Goal: Task Accomplishment & Management: Manage account settings

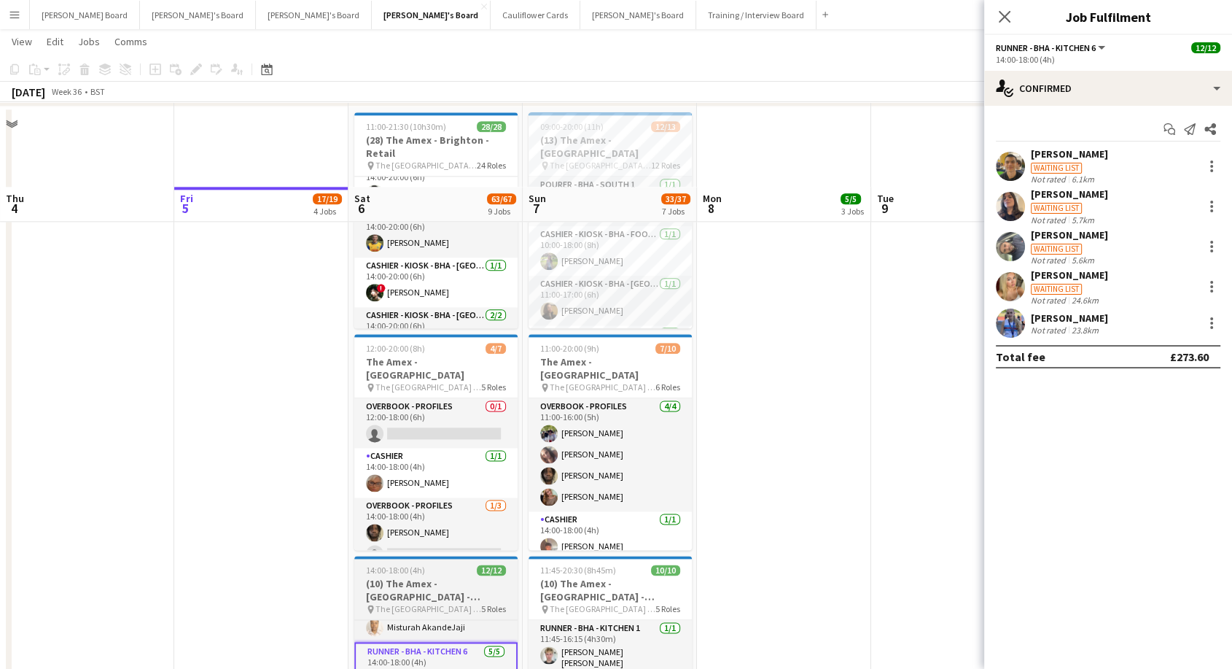
scroll to position [1924, 0]
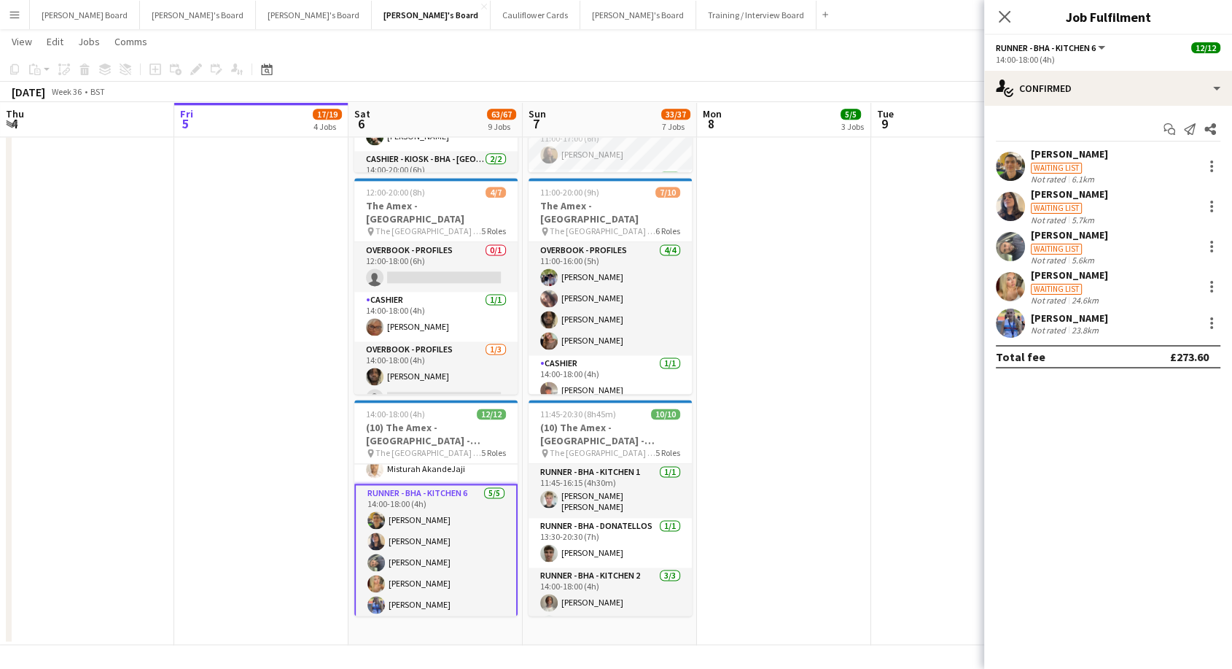
drag, startPoint x: 432, startPoint y: 513, endPoint x: 462, endPoint y: 514, distance: 30.6
click at [432, 513] on app-card-role "Runner - BHA - Kitchen 6 5/5 14:00-18:00 (4h) Caiden Kempt Isis Benassi Adilson…" at bounding box center [435, 551] width 163 height 137
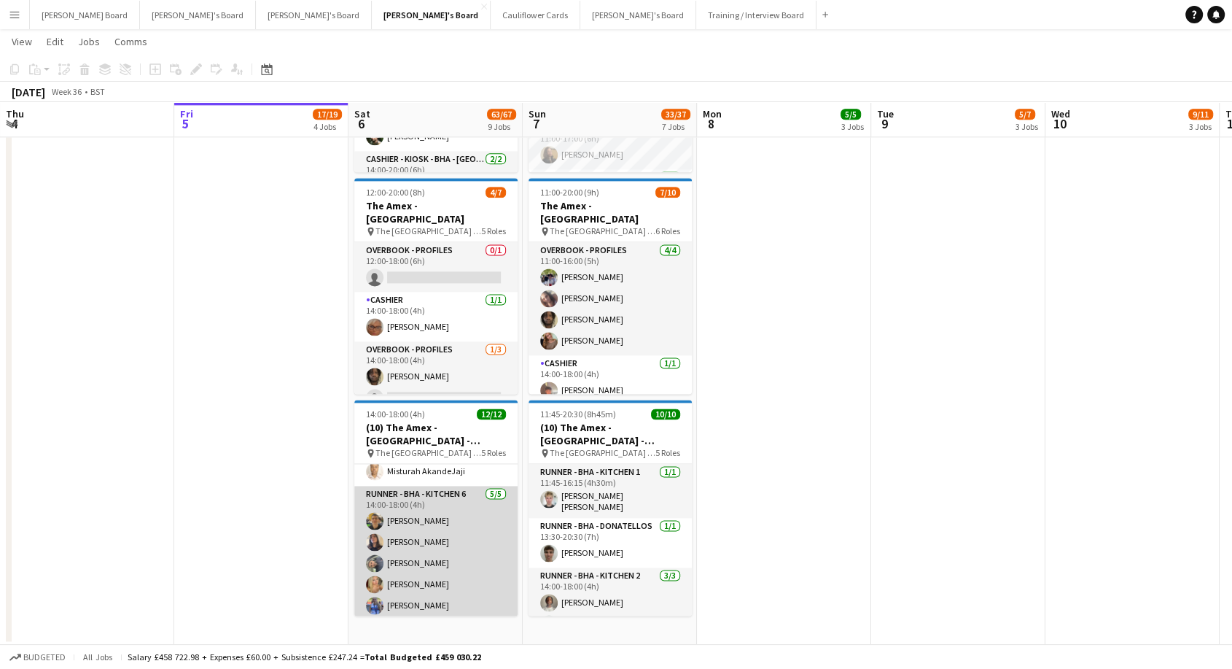
click at [417, 530] on app-card-role "Runner - BHA - Kitchen 6 5/5 14:00-18:00 (4h) Caiden Kempt Isis Benassi Adilson…" at bounding box center [435, 553] width 163 height 134
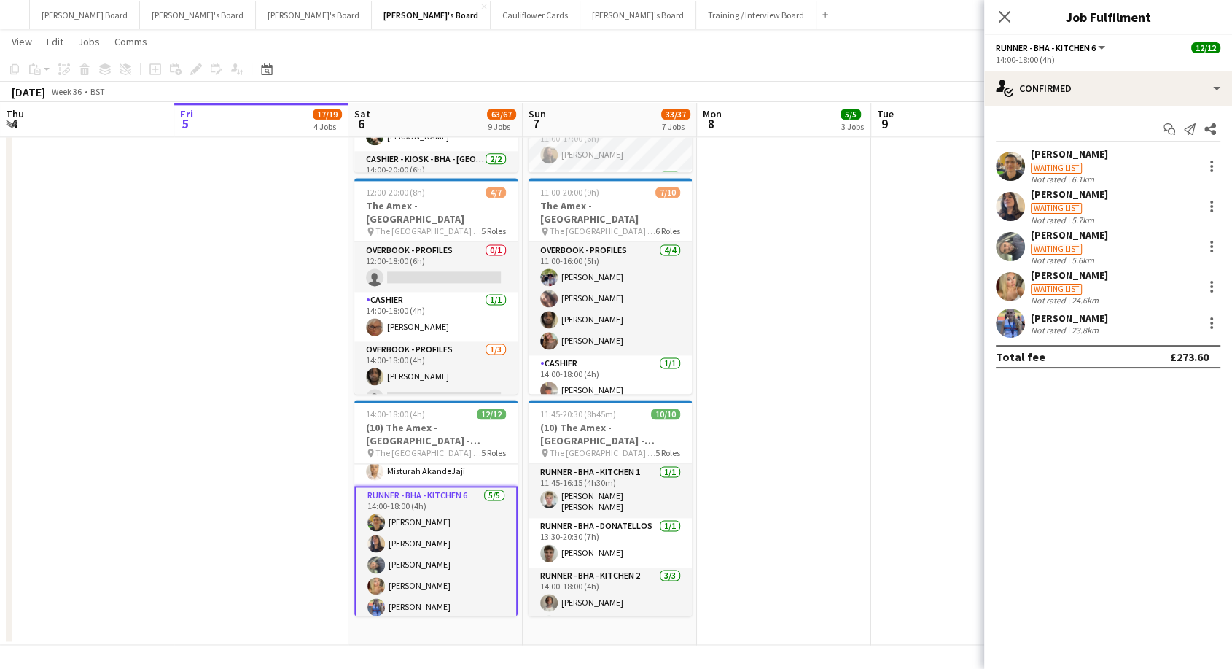
scroll to position [246, 0]
click at [1059, 195] on div "[PERSON_NAME]" at bounding box center [1069, 193] width 77 height 13
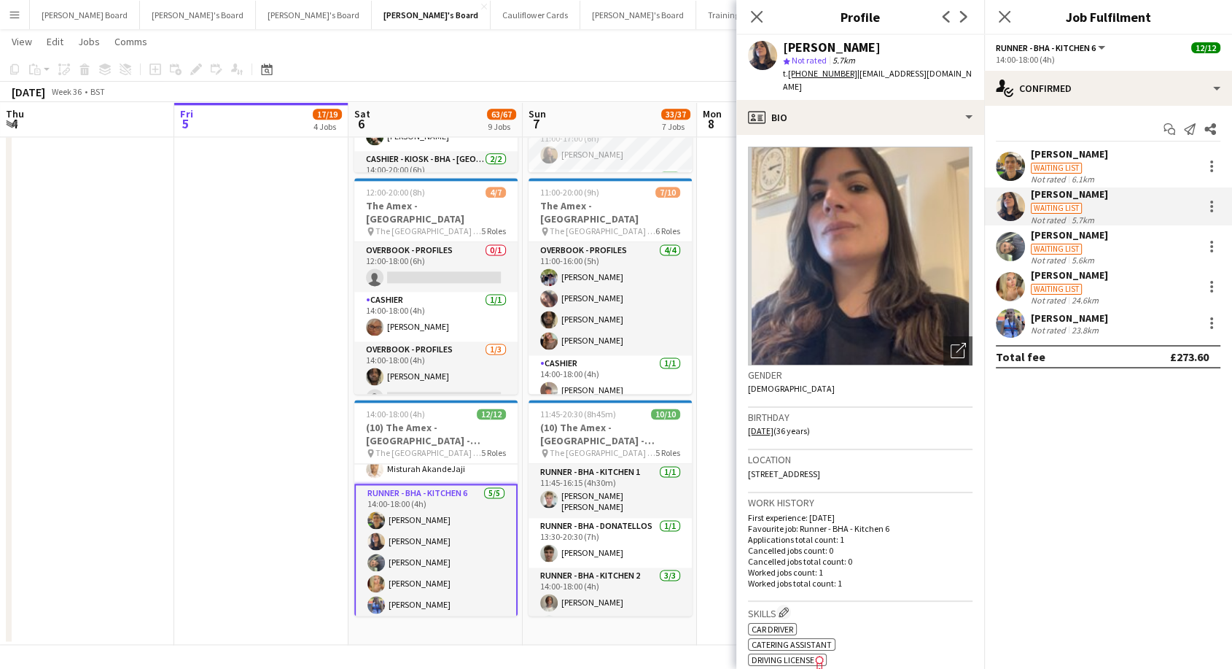
click at [1080, 240] on div "[PERSON_NAME]" at bounding box center [1069, 234] width 77 height 13
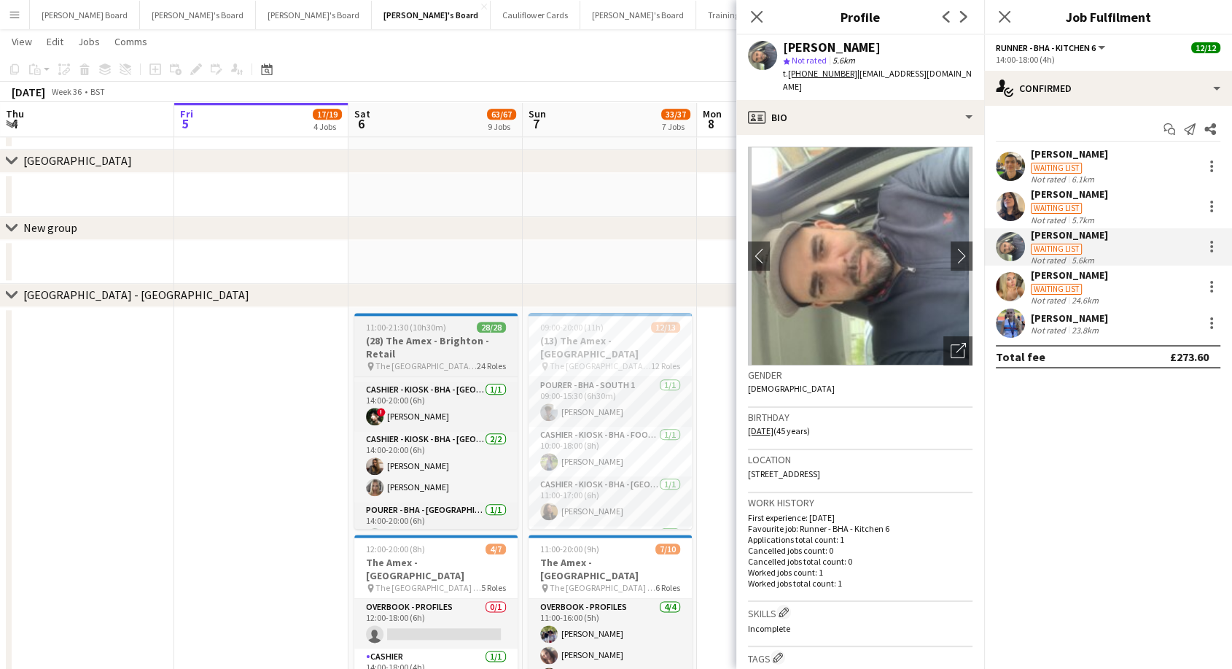
scroll to position [647, 0]
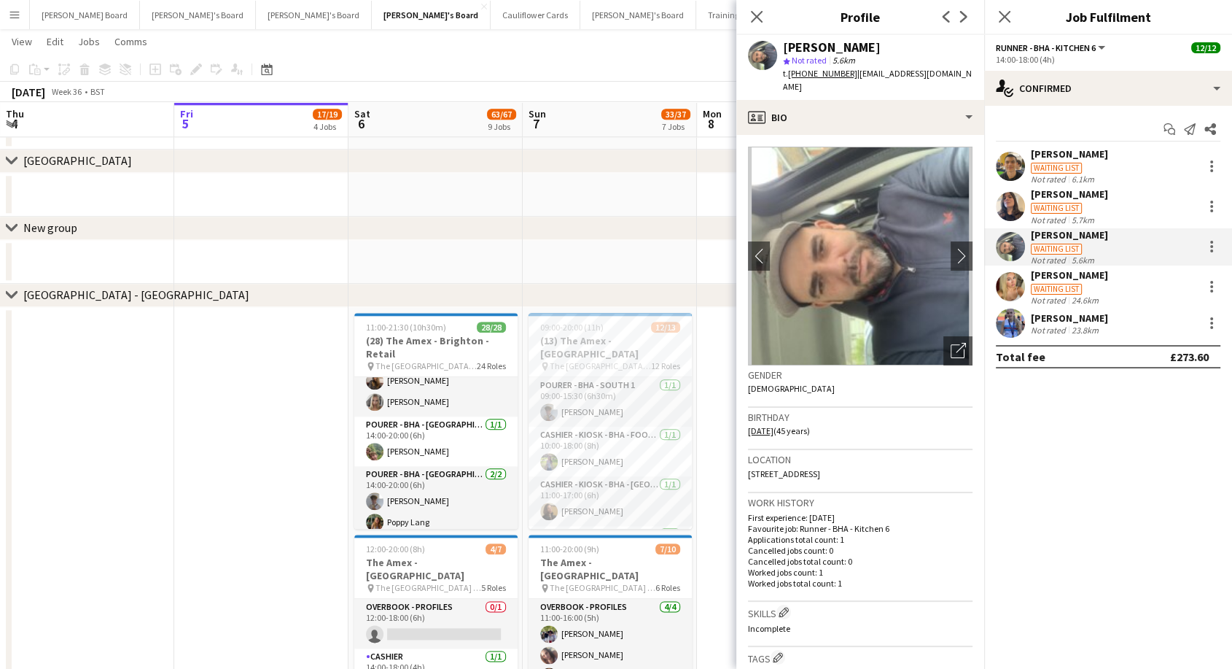
drag, startPoint x: 460, startPoint y: 332, endPoint x: 973, endPoint y: 405, distance: 518.5
click at [461, 332] on div "11:00-21:30 (10h30m) 28/28" at bounding box center [435, 327] width 163 height 11
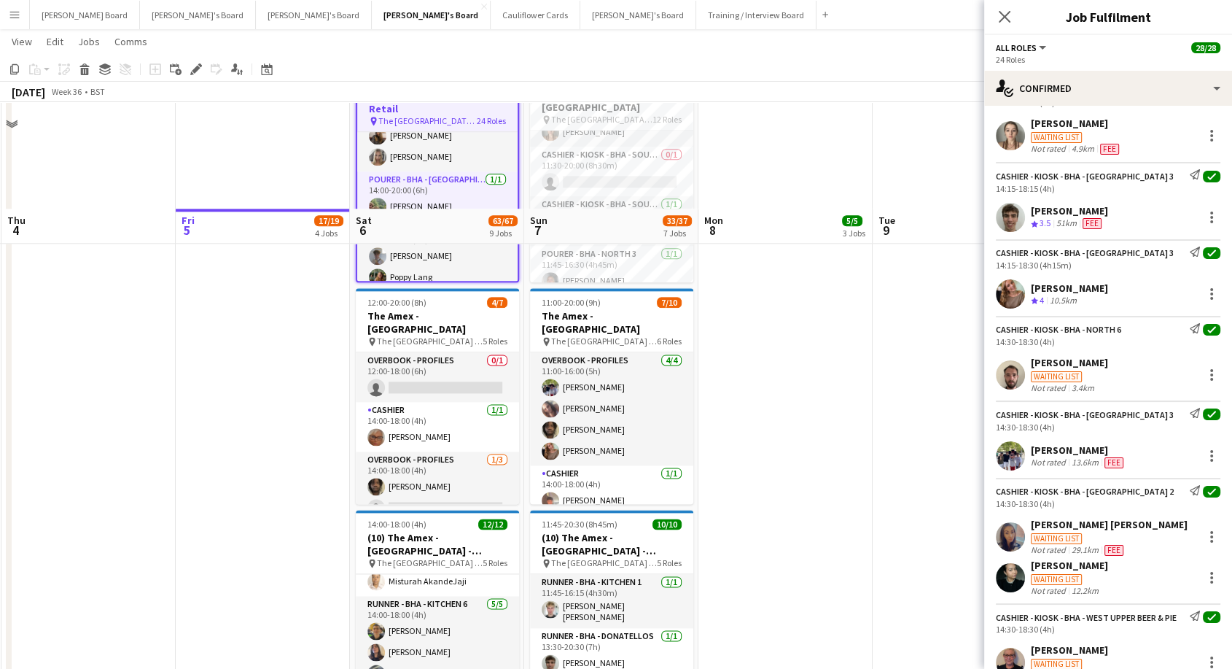
scroll to position [1924, 0]
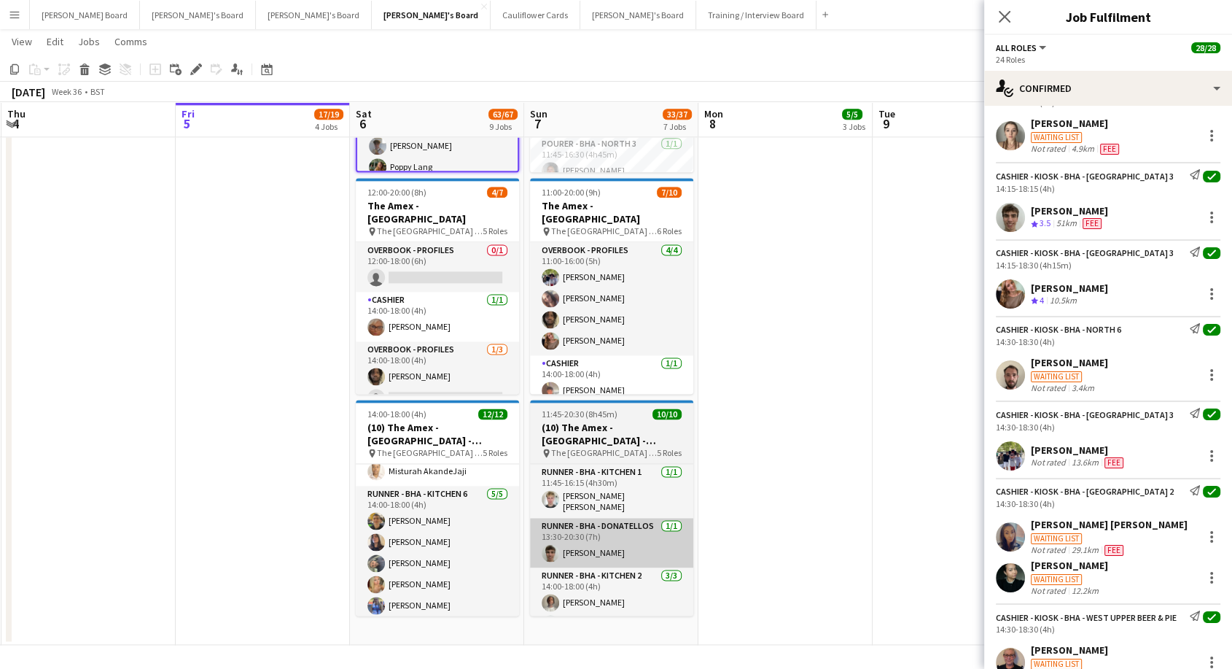
drag, startPoint x: 466, startPoint y: 550, endPoint x: 534, endPoint y: 561, distance: 69.5
click at [467, 550] on app-card-role "Runner - BHA - Kitchen 6 5/5 14:00-18:00 (4h) Caiden Kempt Isis Benassi Adilson…" at bounding box center [437, 553] width 163 height 134
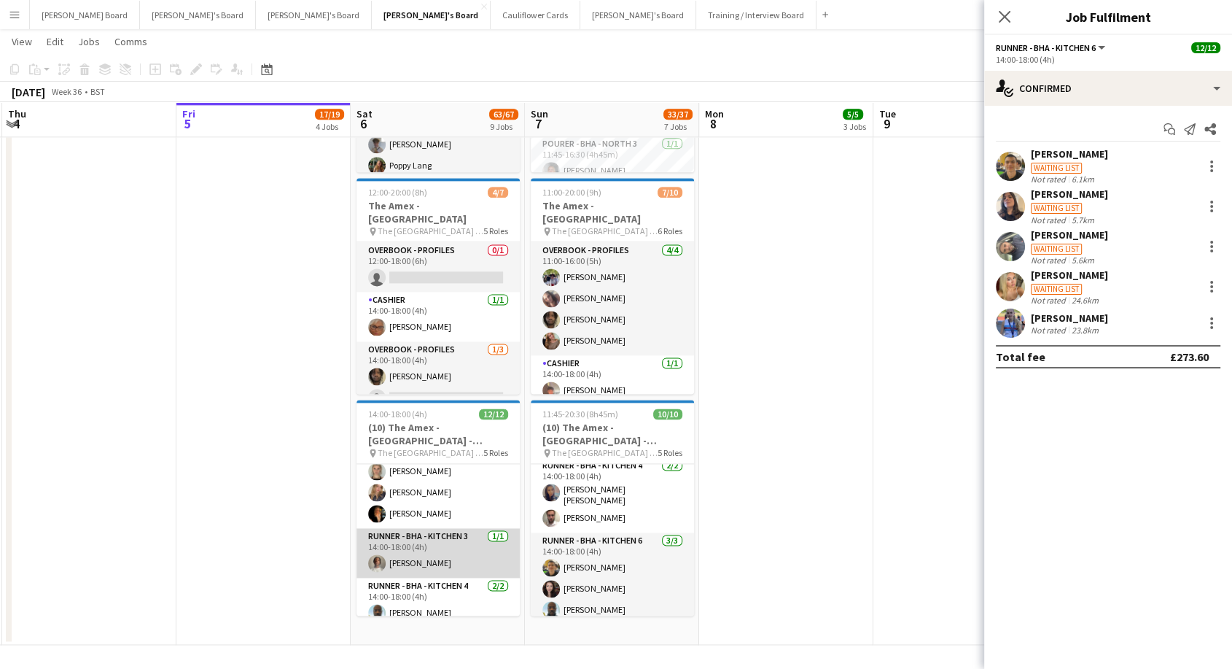
scroll to position [0, 346]
click at [451, 552] on app-card-role "Runner - BHA - Kitchen 3 1/1 14:00-18:00 (4h) Denzel Mugarapanyama" at bounding box center [438, 553] width 163 height 50
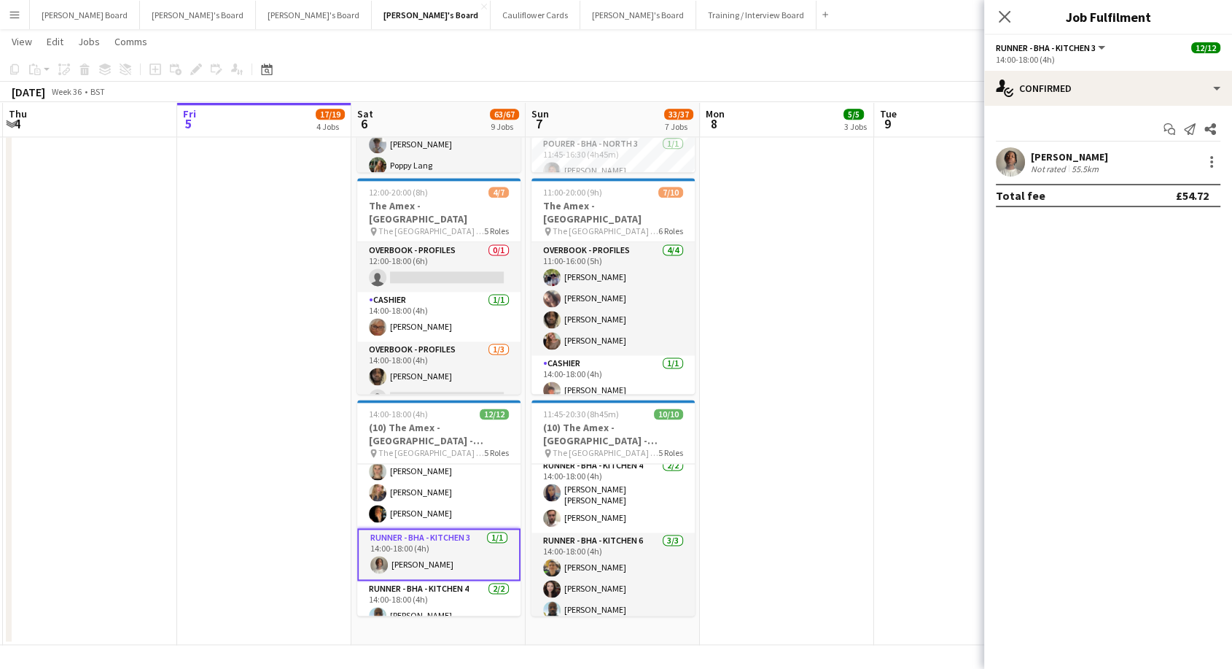
click at [1108, 152] on div "Denzel Mugarapanyama" at bounding box center [1069, 156] width 77 height 13
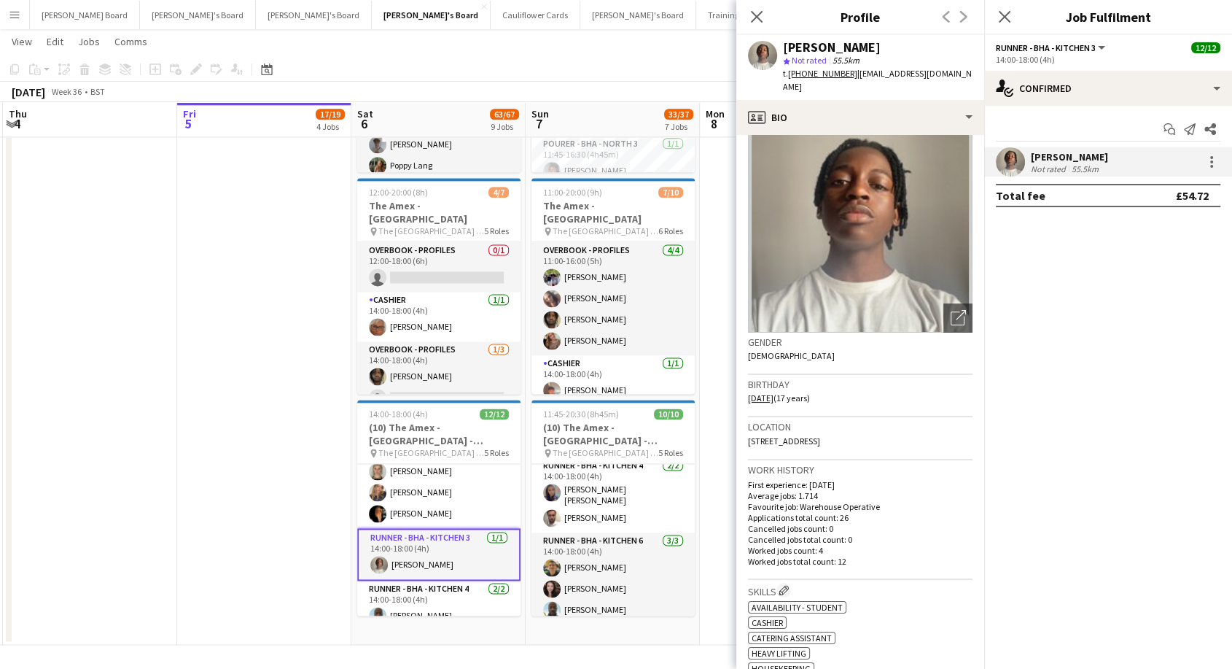
scroll to position [0, 0]
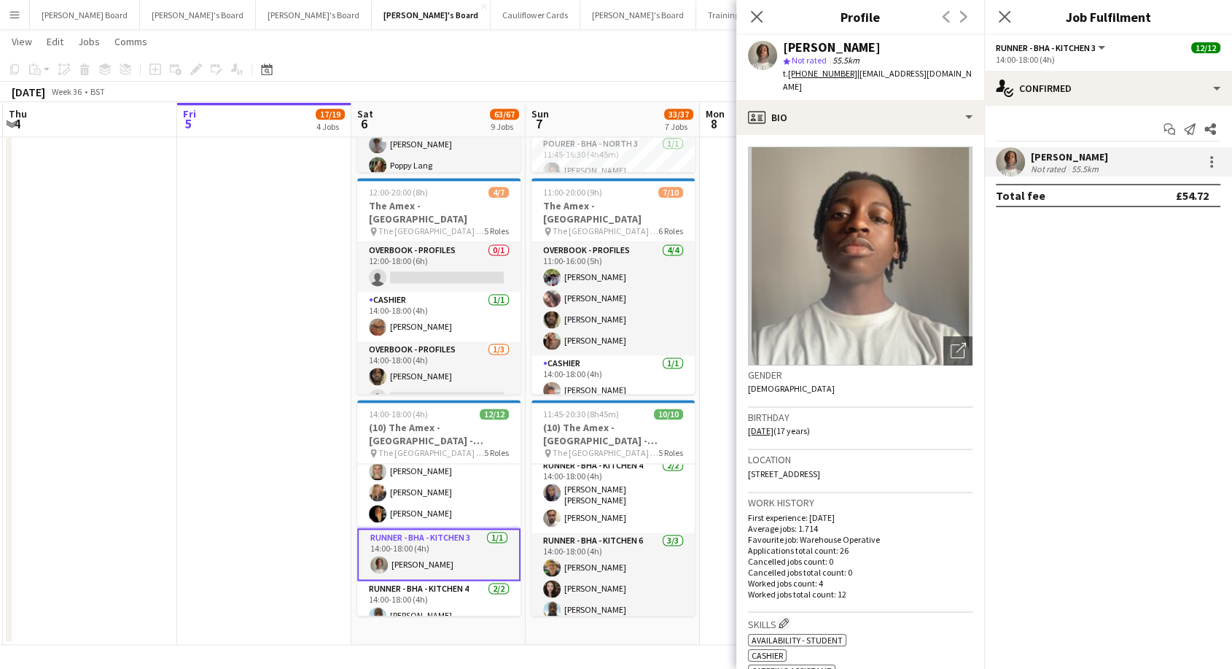
click at [440, 539] on app-card-role "Runner - BHA - Kitchen 3 1/1 14:00-18:00 (4h) Denzel Mugarapanyama" at bounding box center [438, 554] width 163 height 52
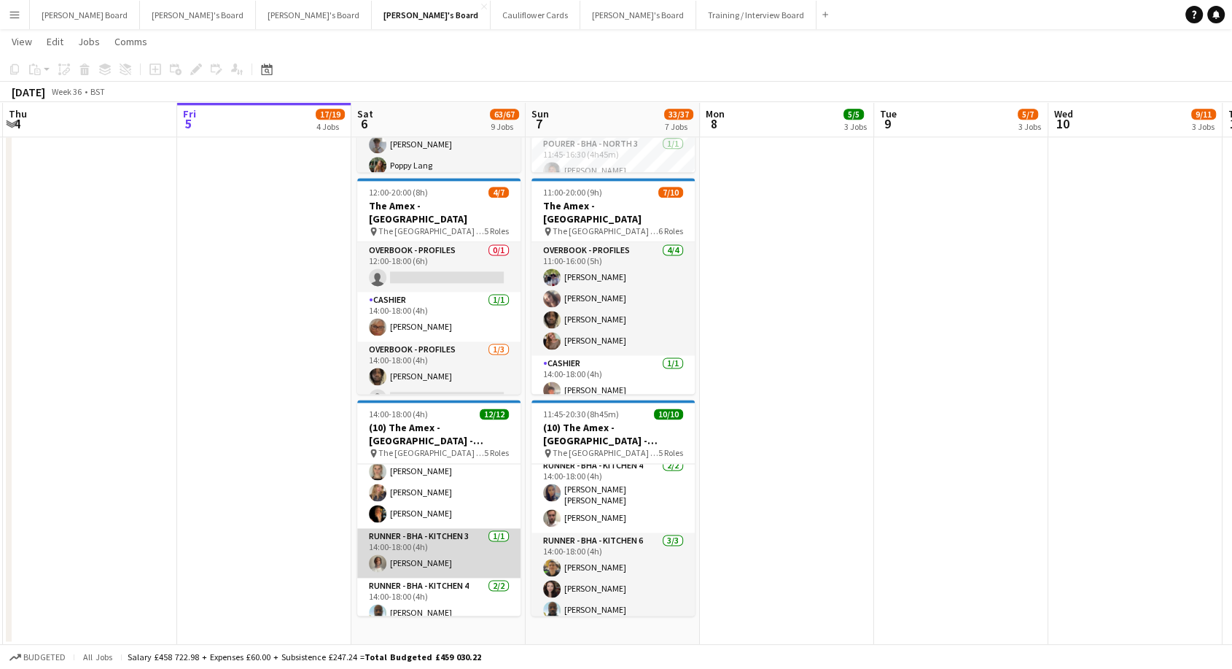
drag, startPoint x: 391, startPoint y: 536, endPoint x: 423, endPoint y: 535, distance: 31.4
click at [394, 536] on app-card-role "Runner - BHA - Kitchen 3 1/1 14:00-18:00 (4h) Denzel Mugarapanyama" at bounding box center [438, 553] width 163 height 50
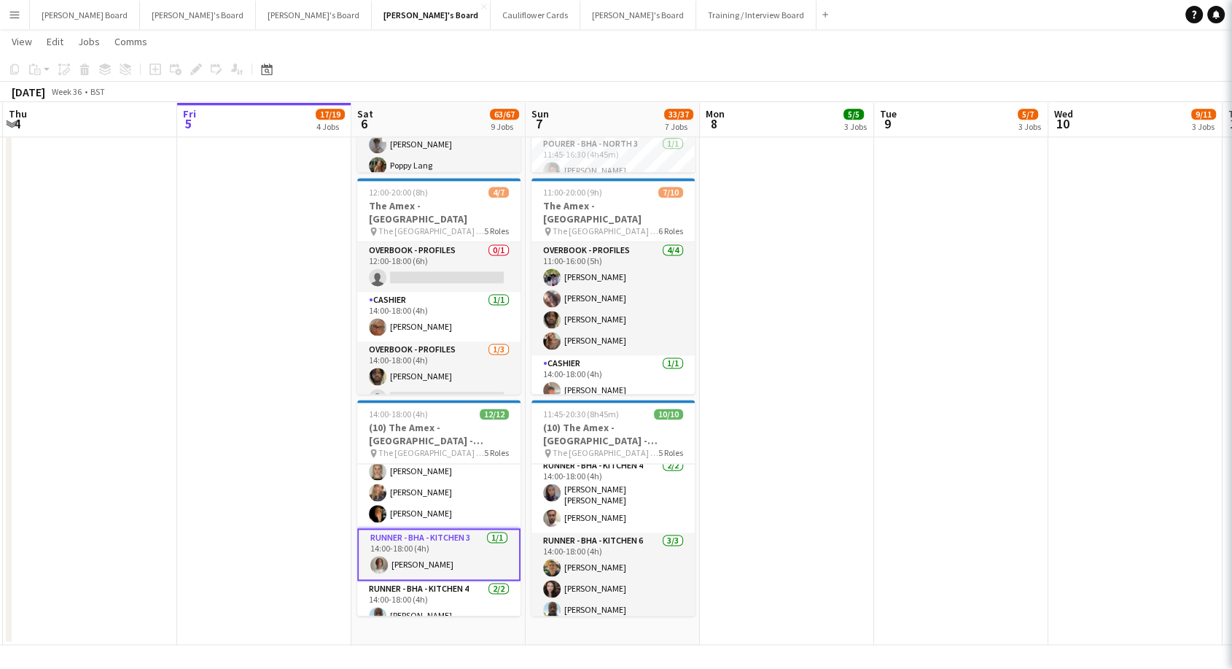
scroll to position [0, 344]
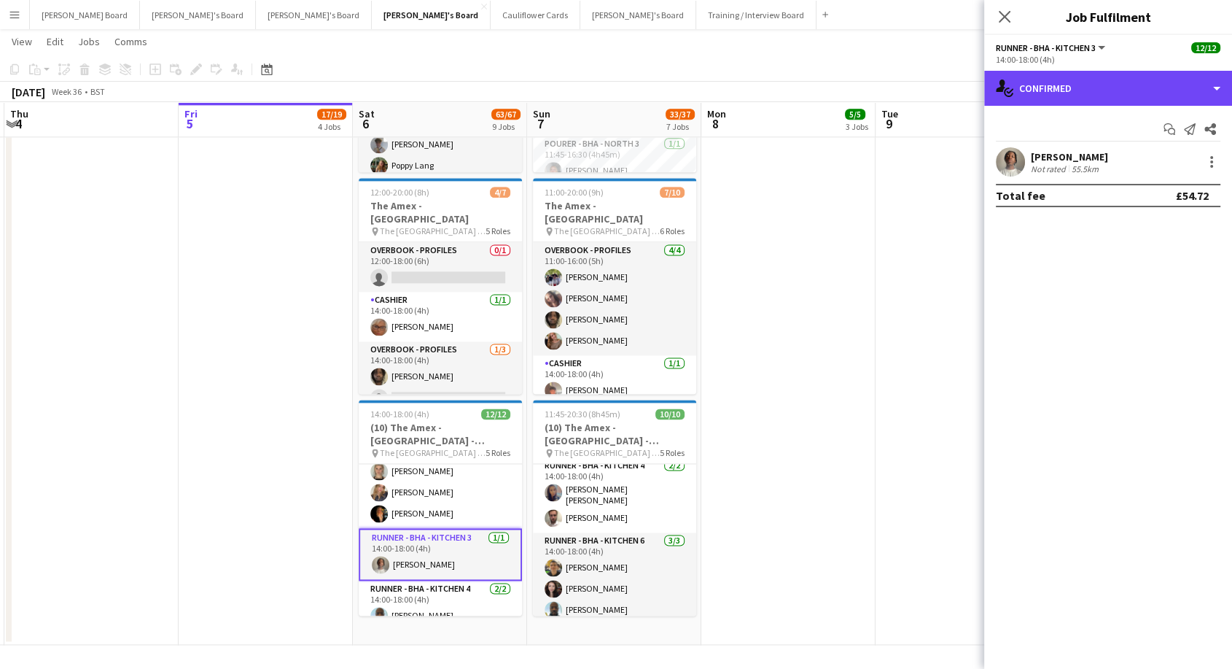
drag, startPoint x: 1115, startPoint y: 89, endPoint x: 1143, endPoint y: 175, distance: 90.4
click at [1115, 89] on div "single-neutral-actions-check-2 Confirmed" at bounding box center [1108, 88] width 248 height 35
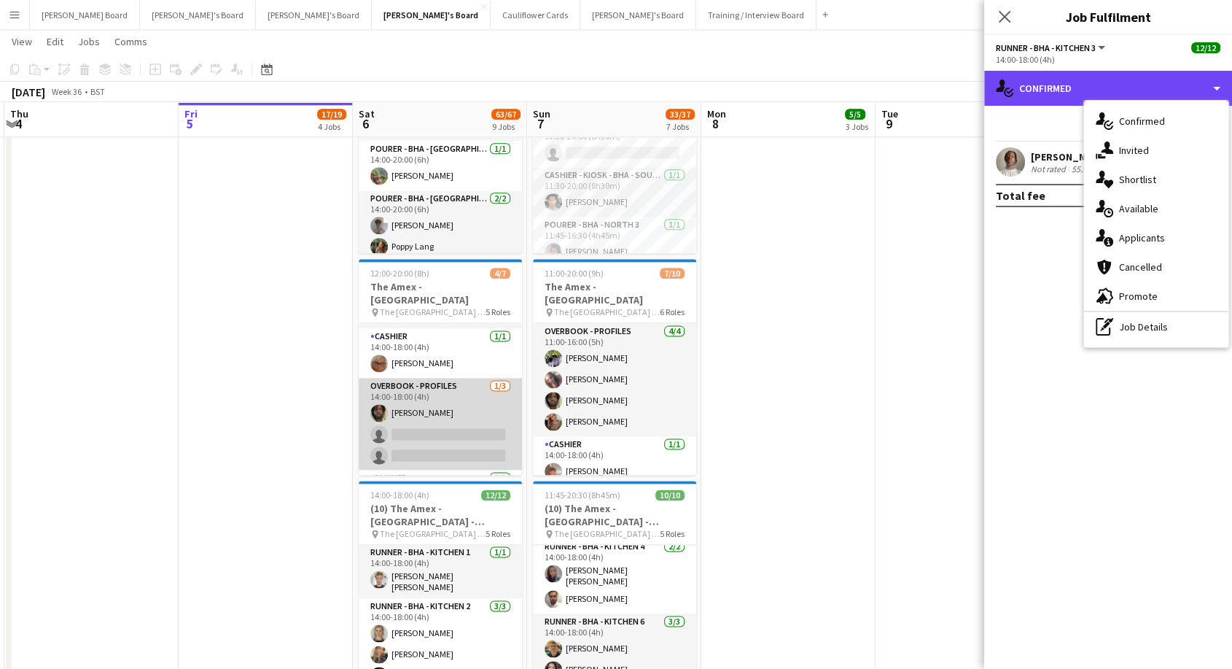
scroll to position [0, 0]
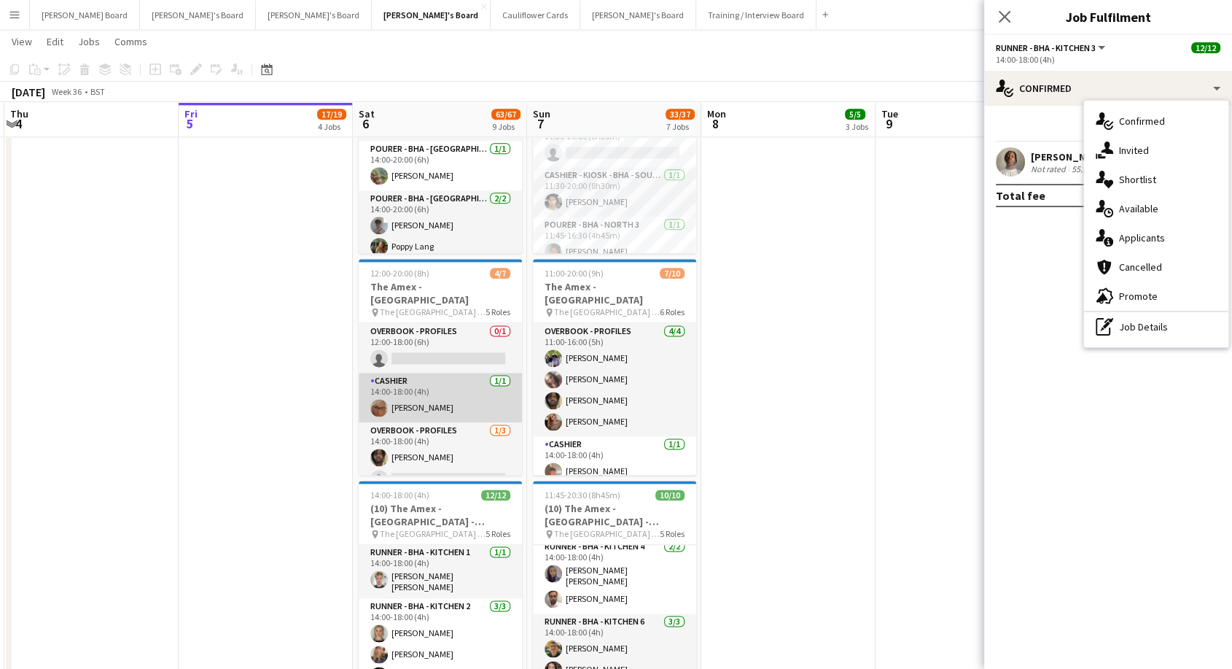
click at [449, 395] on app-card-role "Cashier 1/1 14:00-18:00 (4h) Cassandra Mullen" at bounding box center [440, 398] width 163 height 50
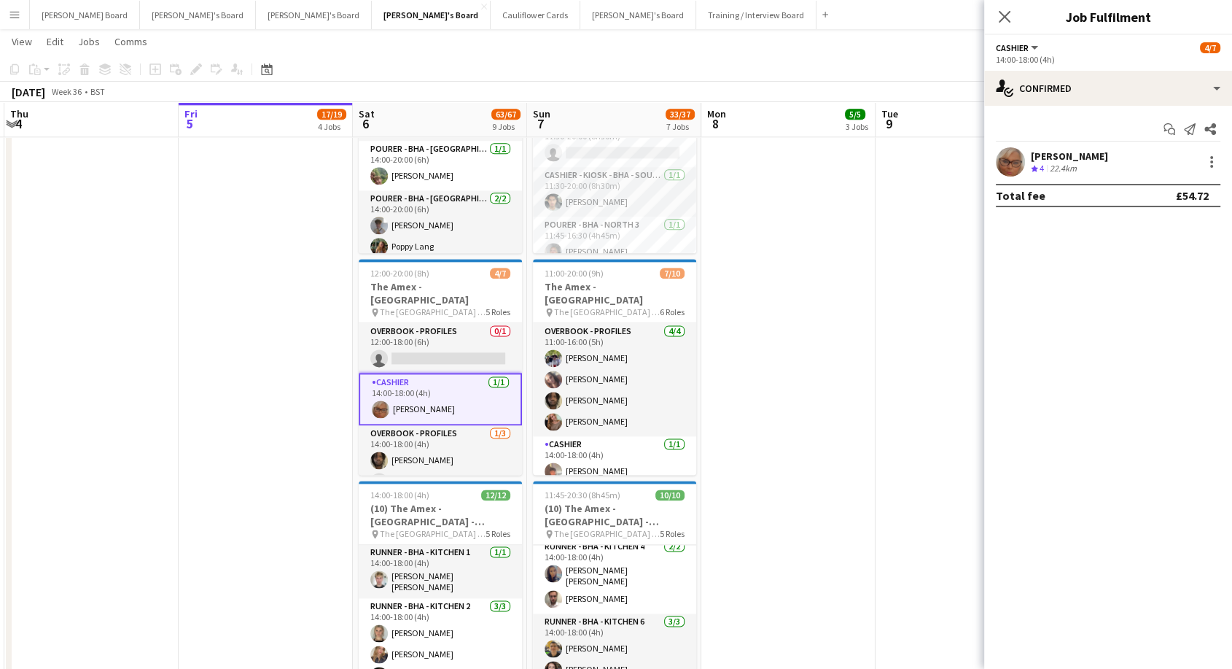
drag, startPoint x: 1079, startPoint y: 148, endPoint x: 1102, endPoint y: 172, distance: 33.0
click at [1081, 148] on div "Cassandra Mullen Crew rating 4 22.4km" at bounding box center [1108, 161] width 248 height 29
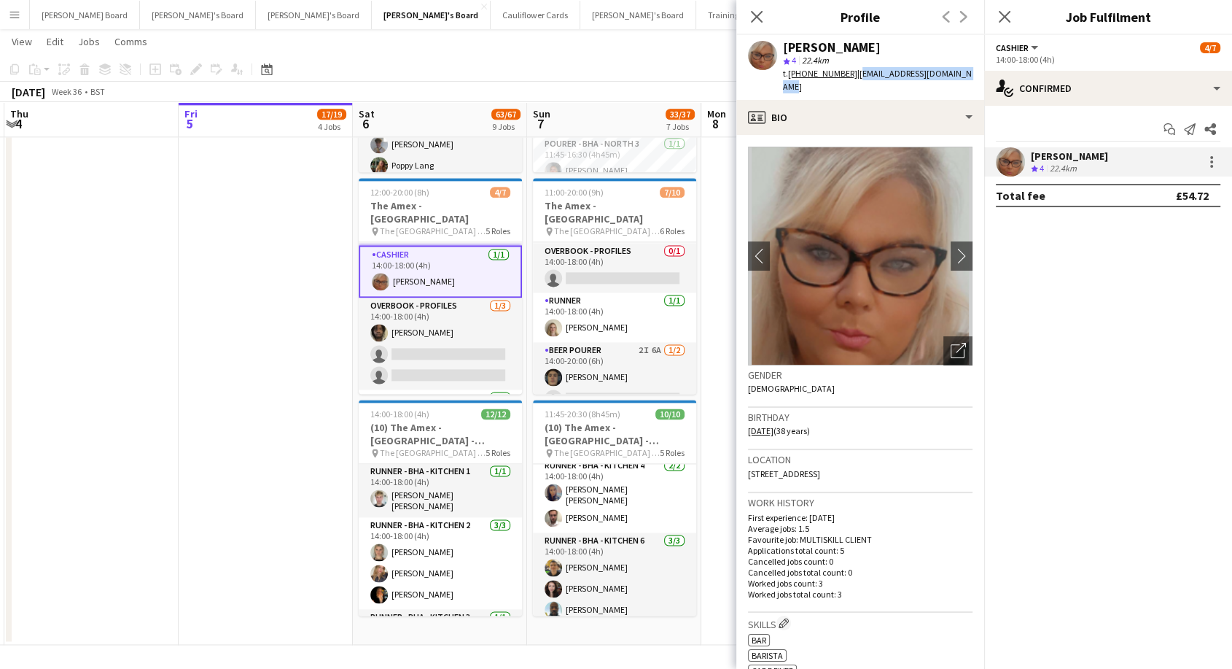
drag, startPoint x: 852, startPoint y: 74, endPoint x: 944, endPoint y: 77, distance: 91.9
click at [974, 76] on app-profile-header "Cassandra Mullen star 4 22.4km t. +447305386579 | cassiemullen@hotmail.co.uk" at bounding box center [860, 67] width 248 height 65
copy span "cassiemullen@hotmail.co.uk"
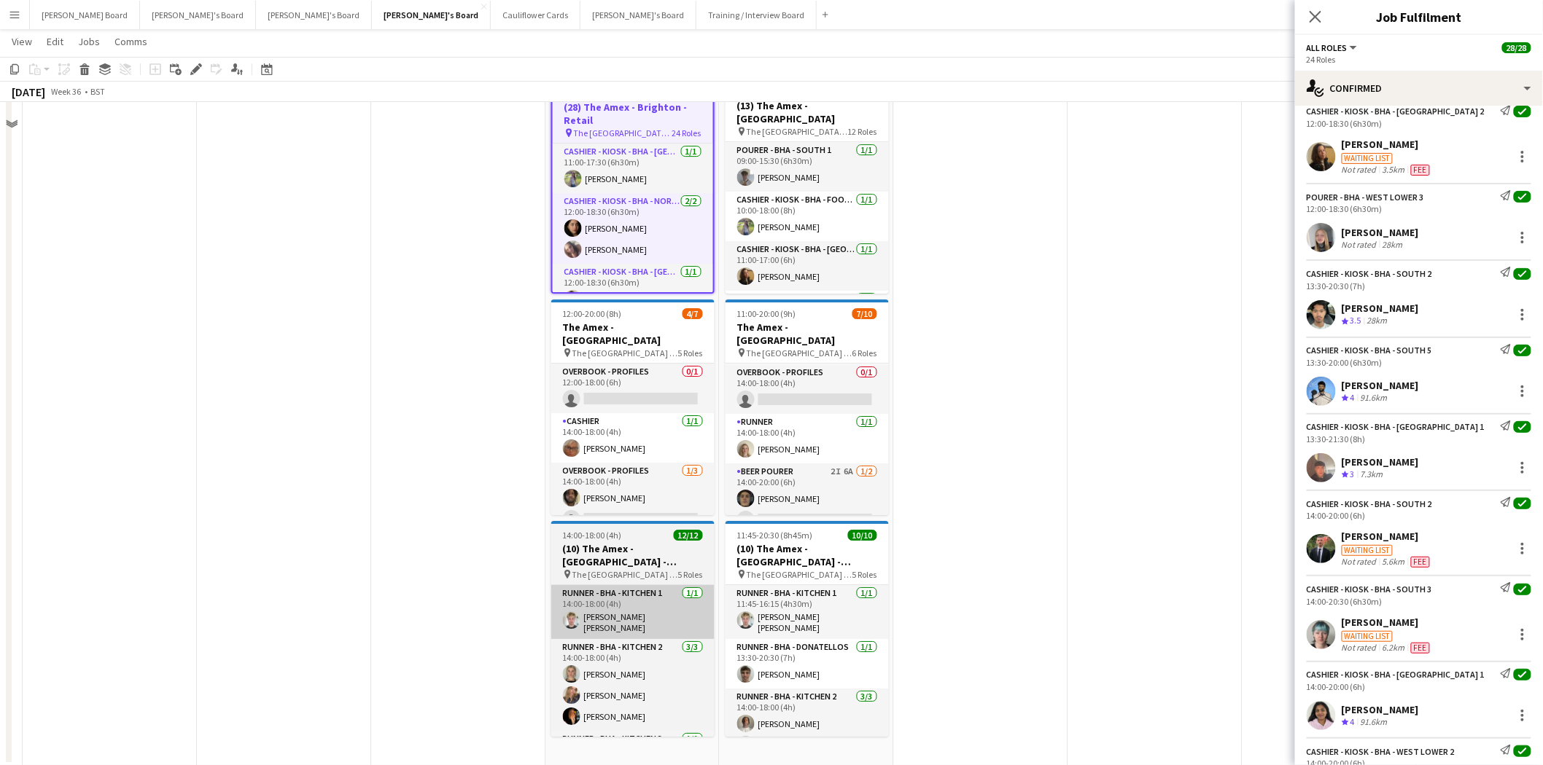
scroll to position [1933, 0]
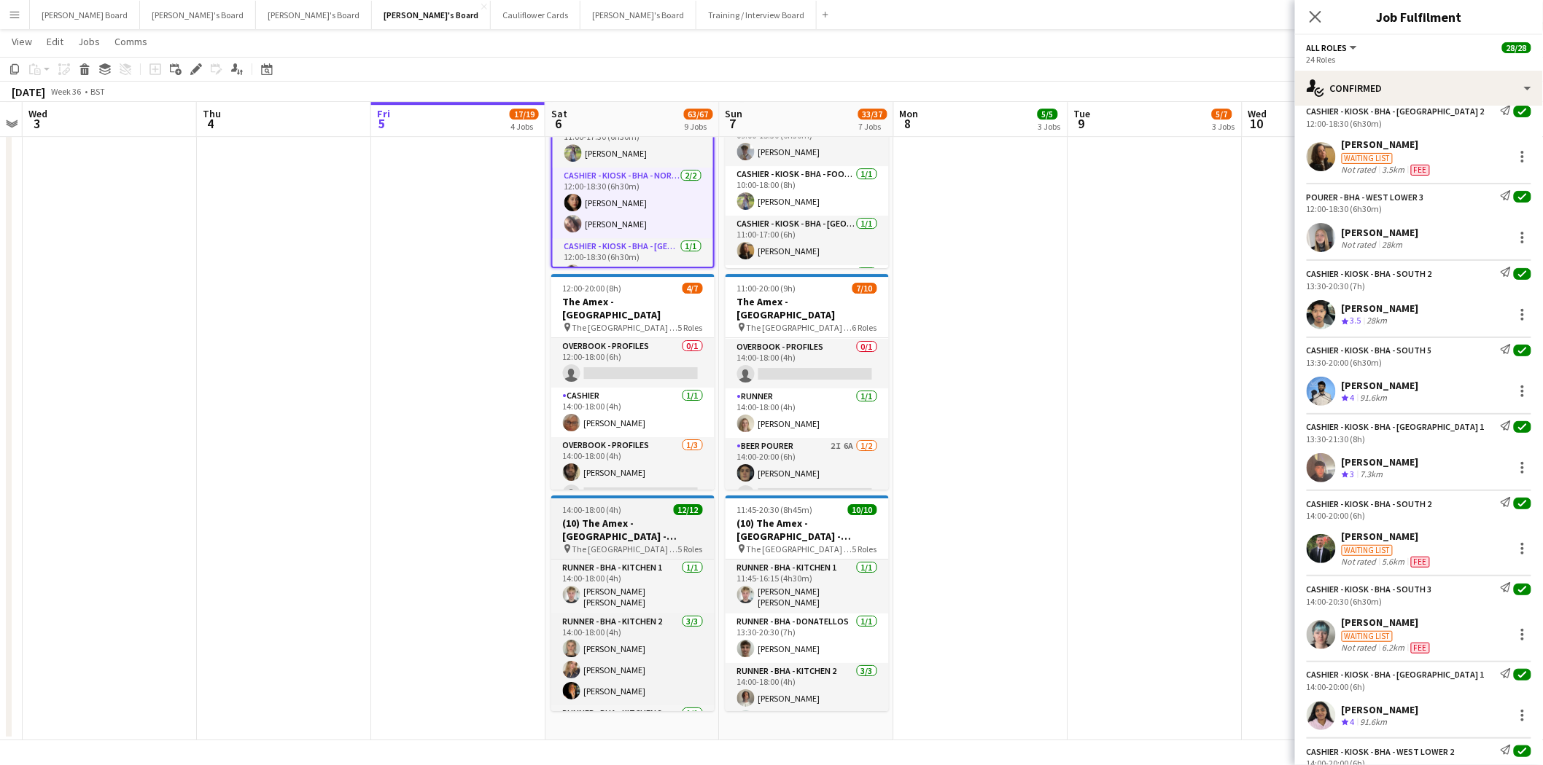
click at [654, 537] on h3 "(10) The Amex - [GEOGRAPHIC_DATA] - Hospitality" at bounding box center [632, 530] width 163 height 26
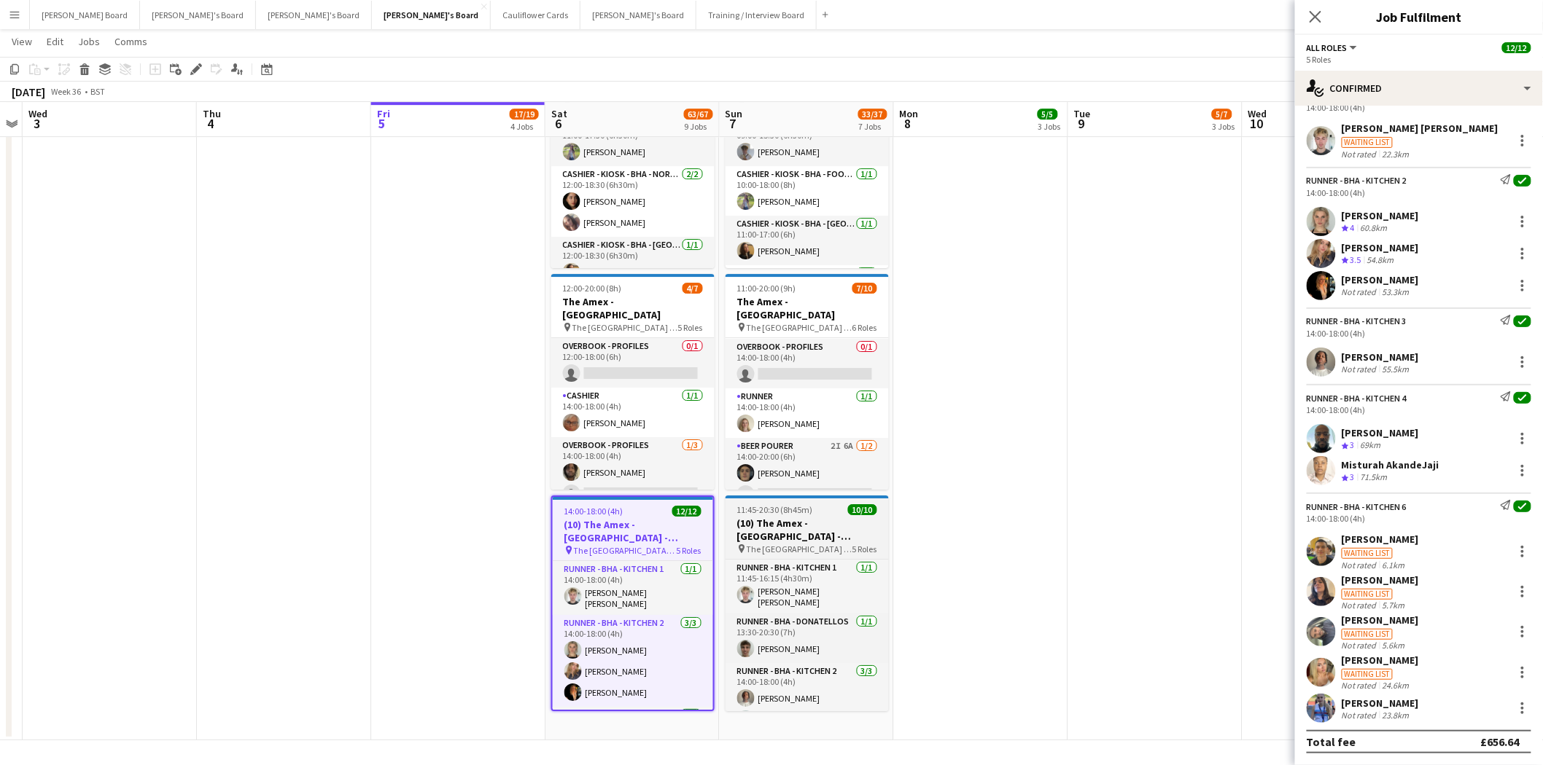
click at [827, 534] on h3 "(10) The Amex - [GEOGRAPHIC_DATA] - Hospitality" at bounding box center [806, 530] width 163 height 26
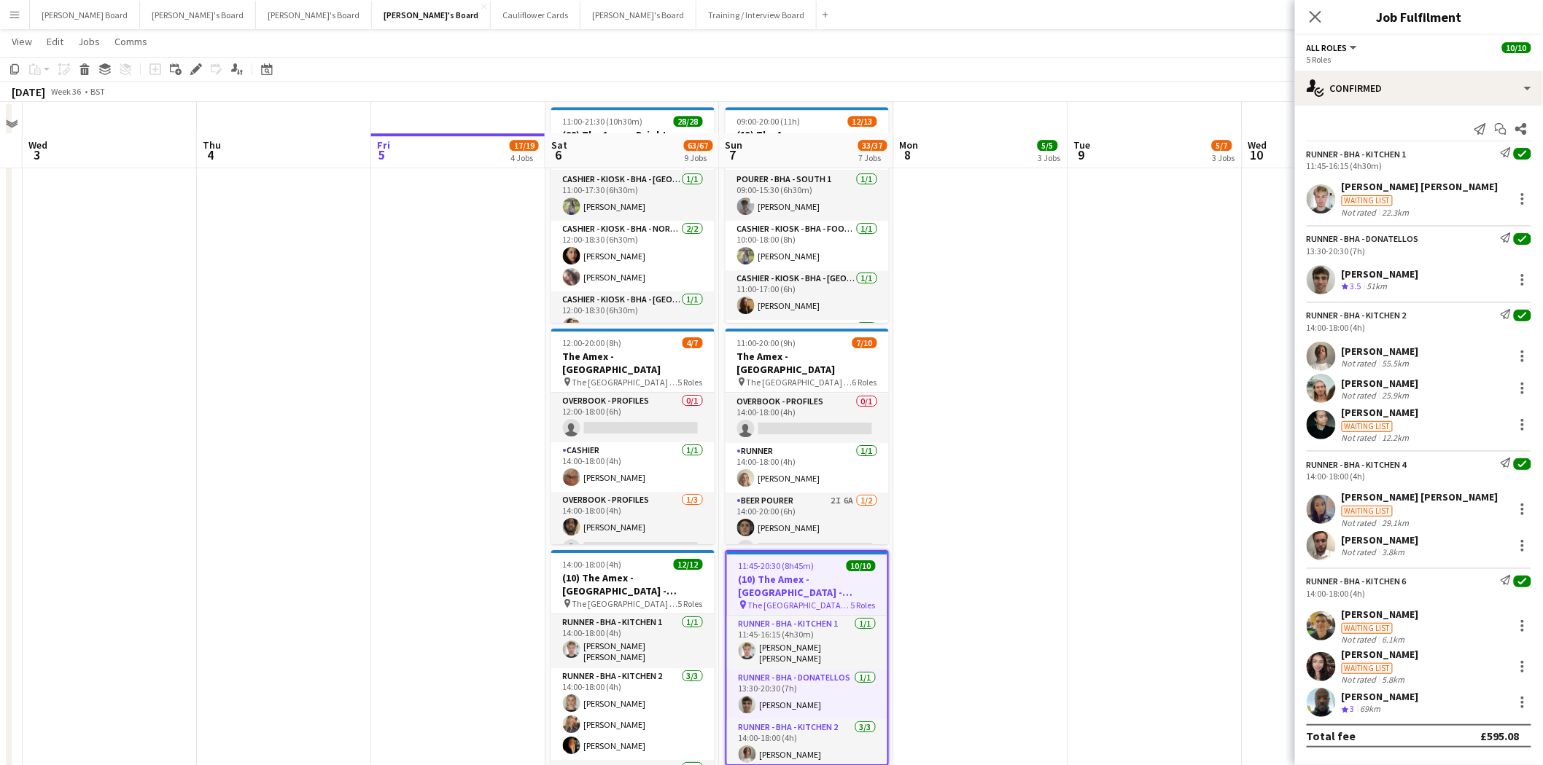
scroll to position [1690, 0]
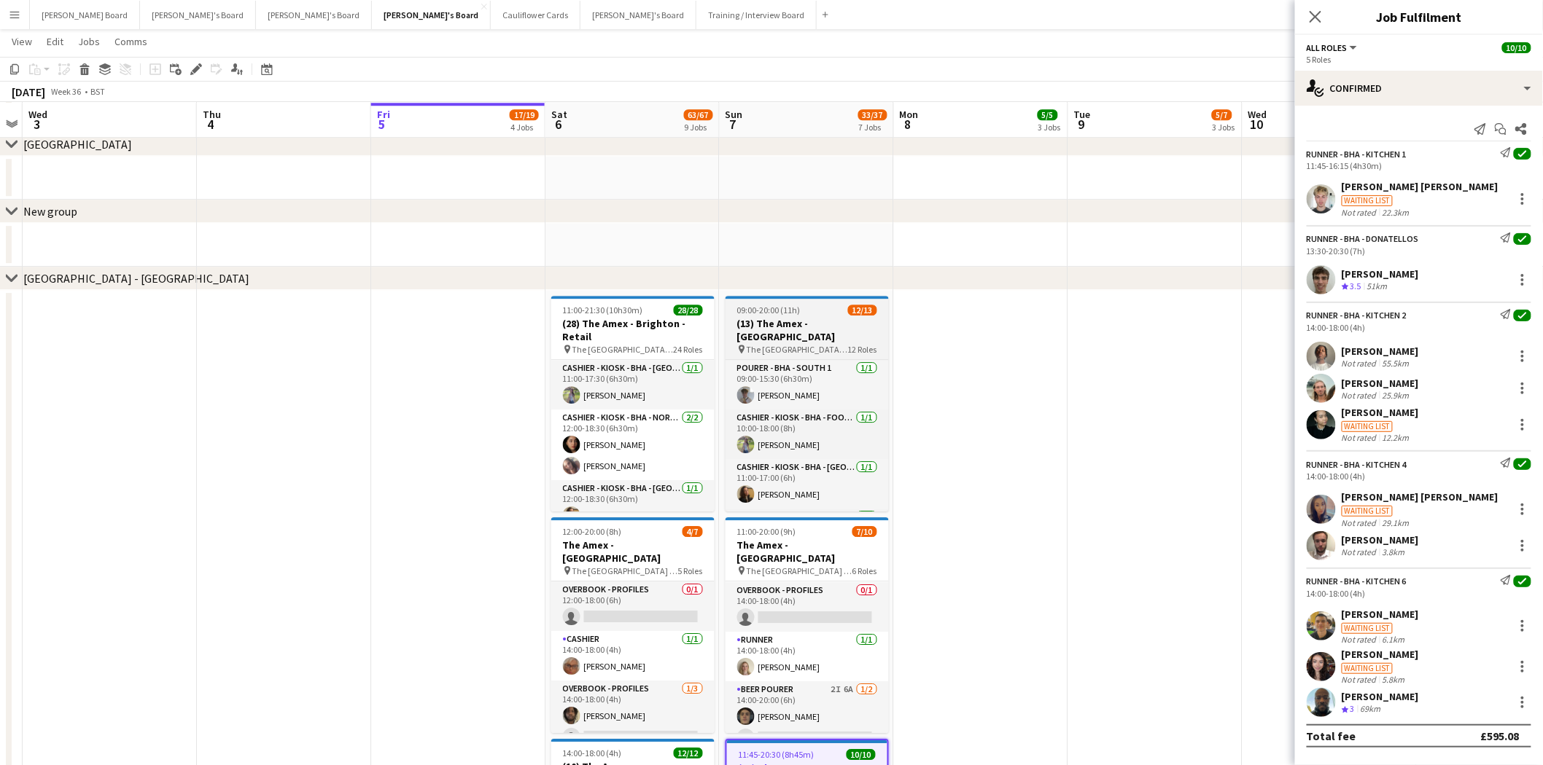
click at [835, 344] on span "The Amex Stadium - Brighton" at bounding box center [797, 349] width 101 height 11
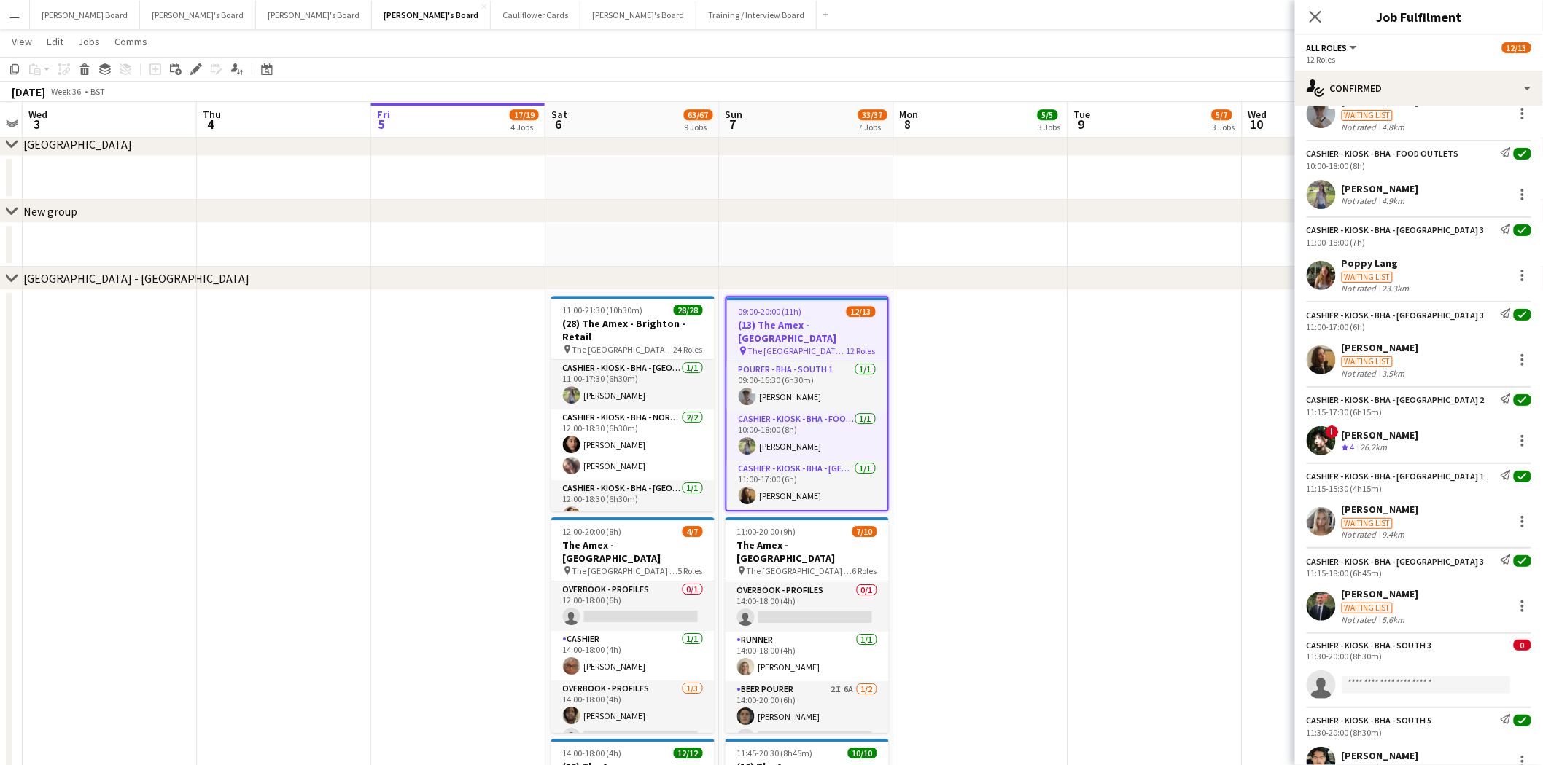
scroll to position [243, 0]
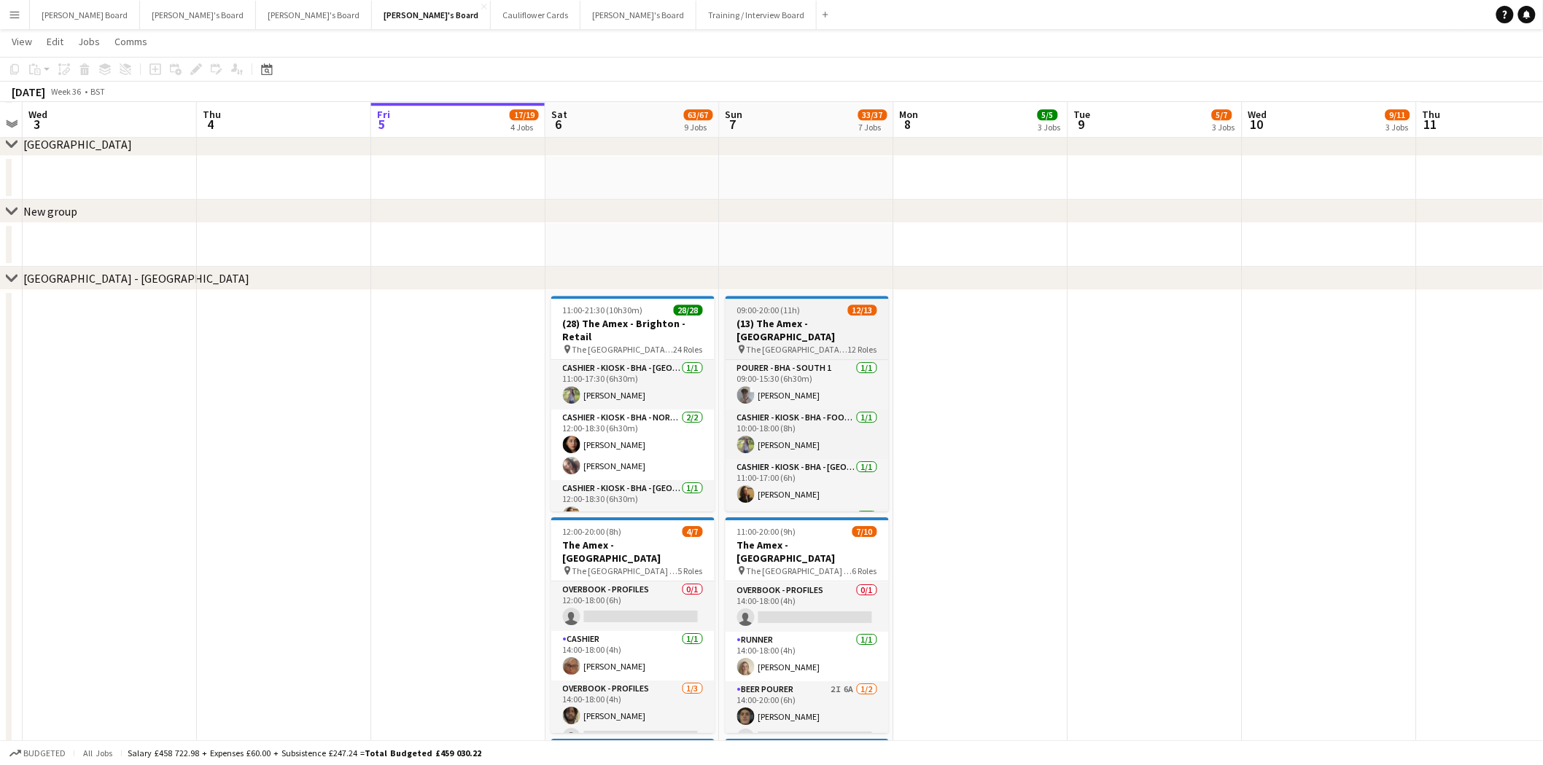
click at [807, 344] on span "The Amex Stadium - Brighton" at bounding box center [797, 349] width 101 height 11
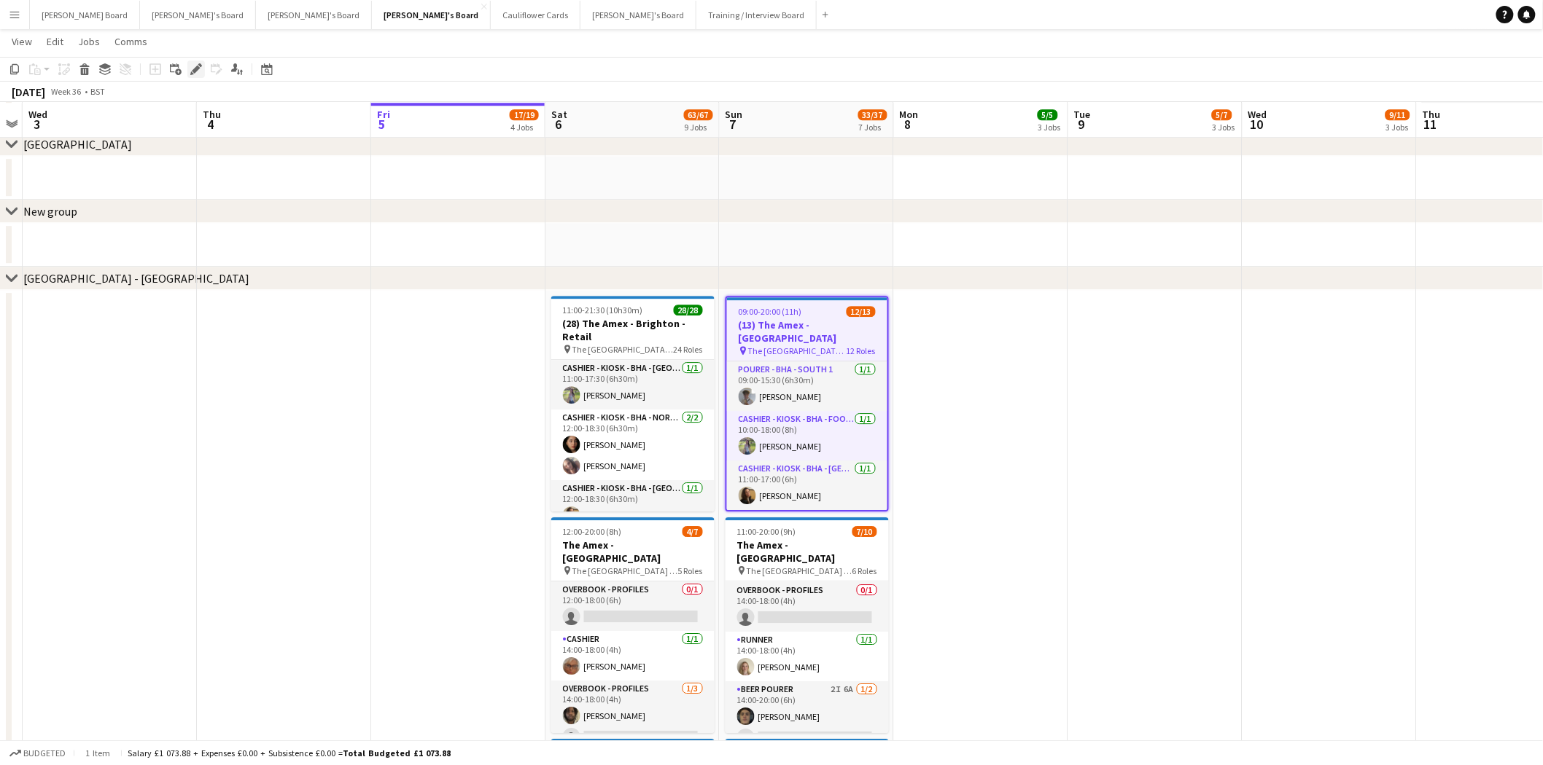
drag, startPoint x: 194, startPoint y: 69, endPoint x: 391, endPoint y: 170, distance: 222.0
click at [194, 70] on icon at bounding box center [196, 70] width 8 height 8
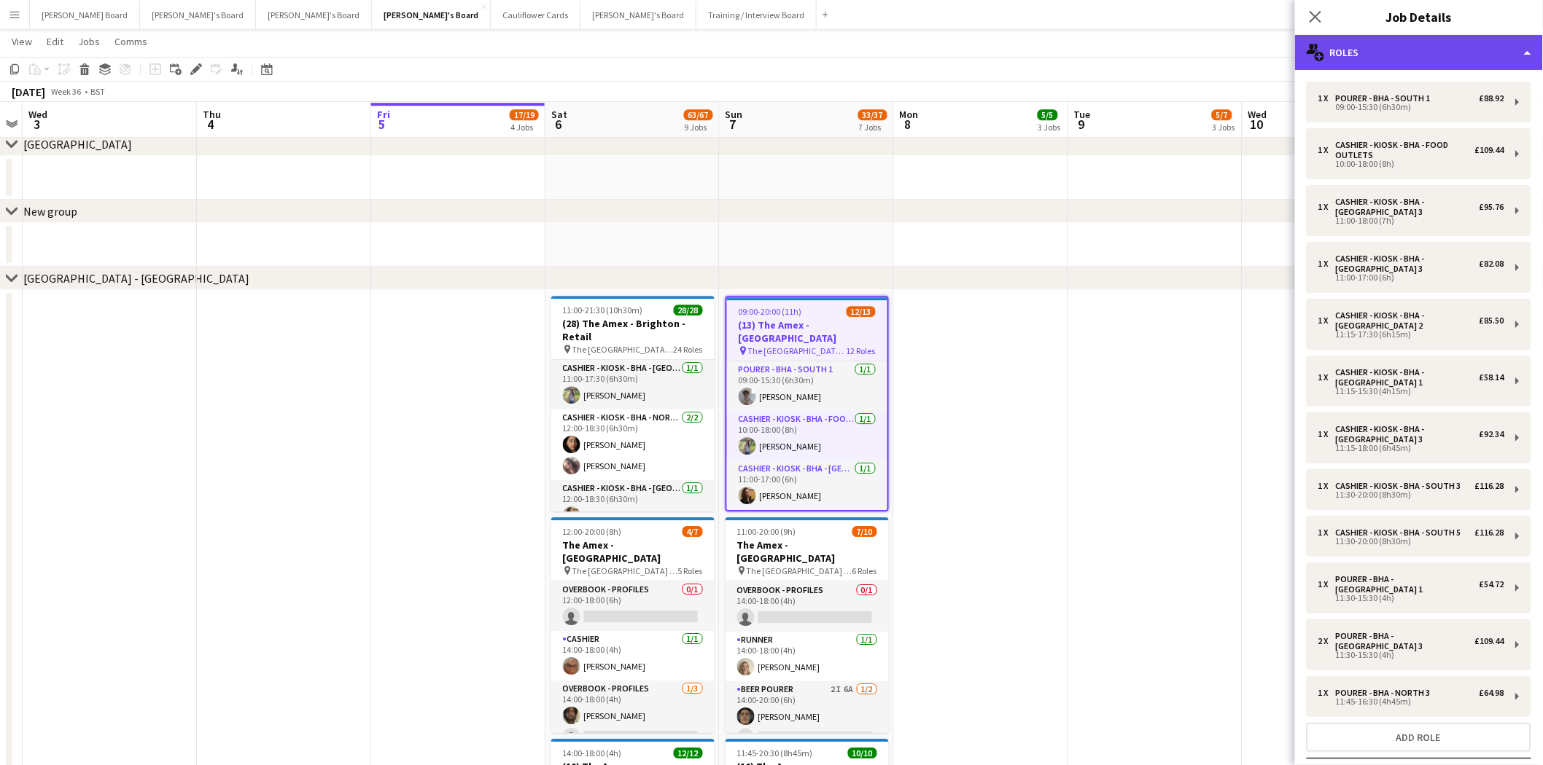
click at [1398, 40] on div "multiple-users-add Roles" at bounding box center [1419, 52] width 248 height 35
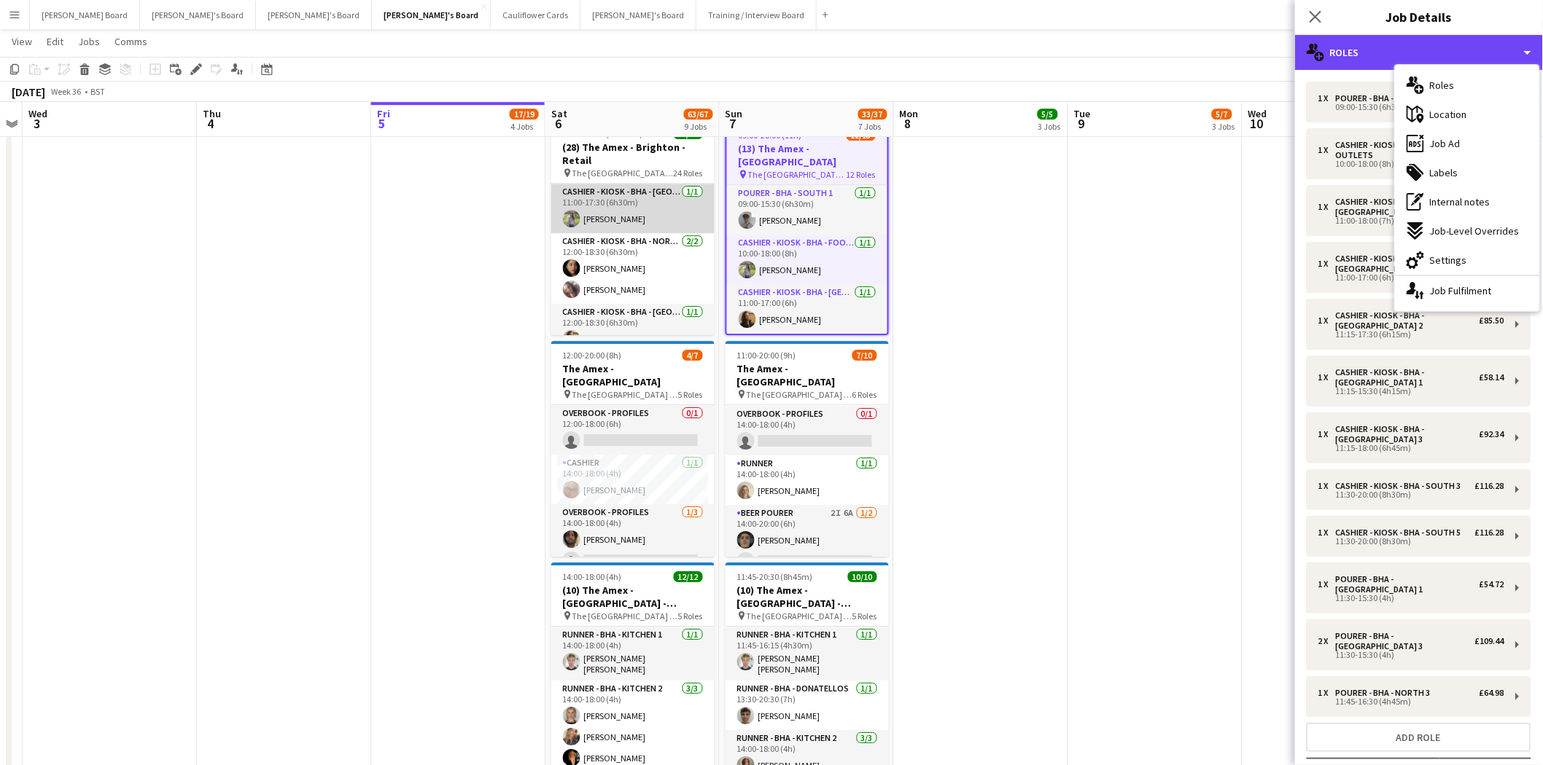
scroll to position [1933, 0]
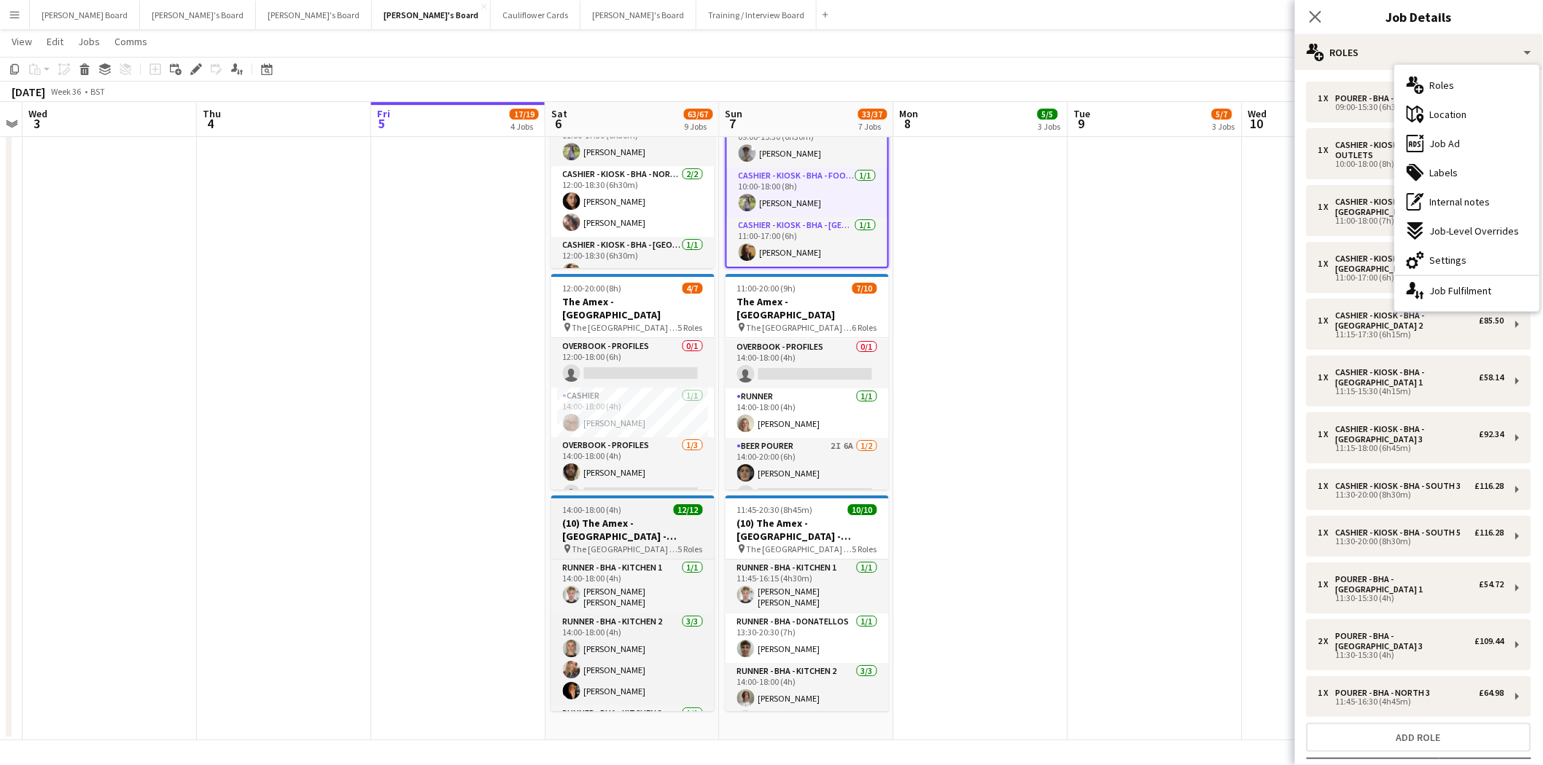
click at [652, 509] on div "14:00-18:00 (4h) 12/12" at bounding box center [632, 509] width 163 height 11
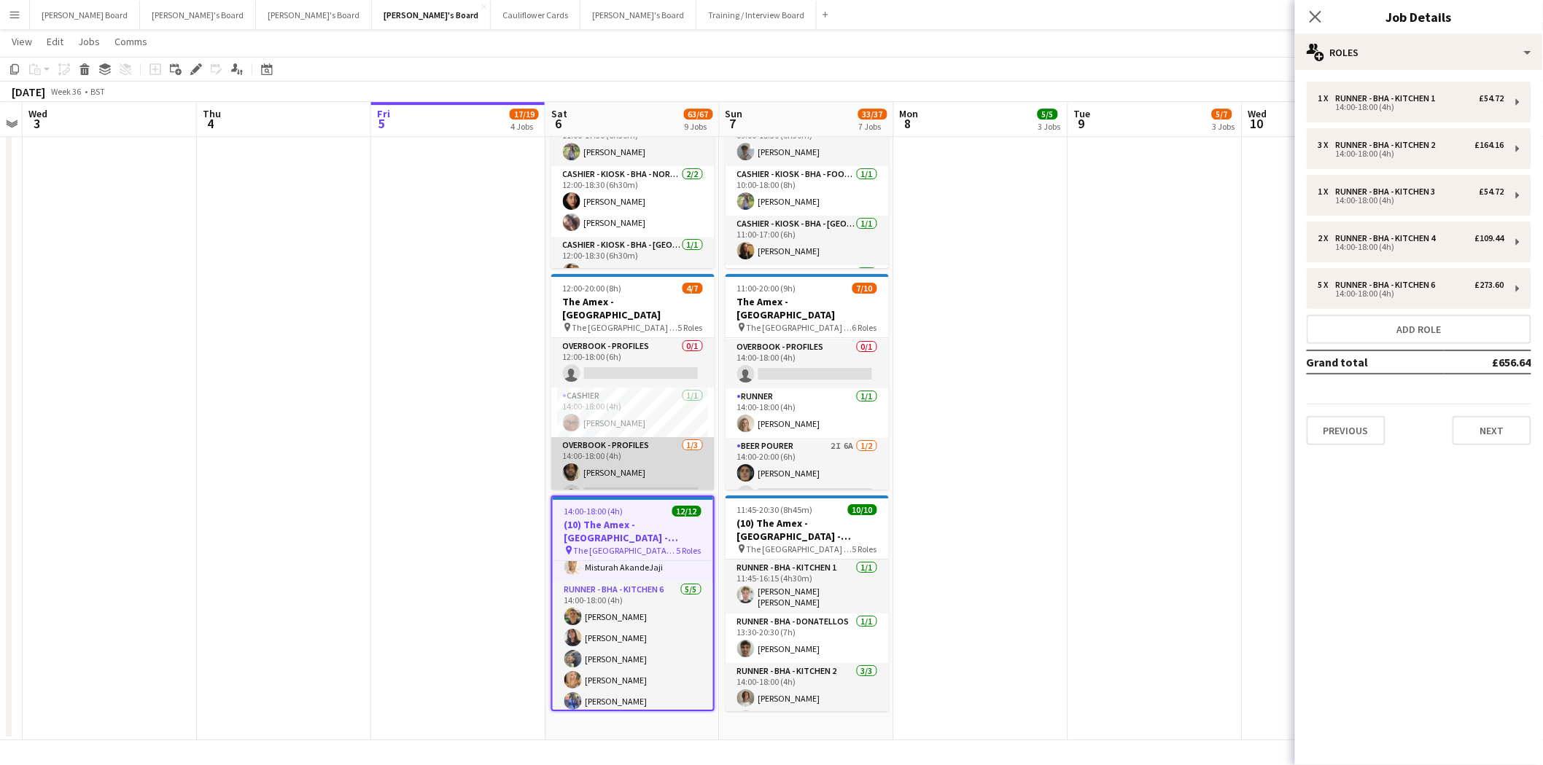
scroll to position [81, 0]
click at [636, 463] on app-card-role "Runner 1/1 14:00-18:00 (4h) Nikolai Linstrum" at bounding box center [632, 473] width 163 height 50
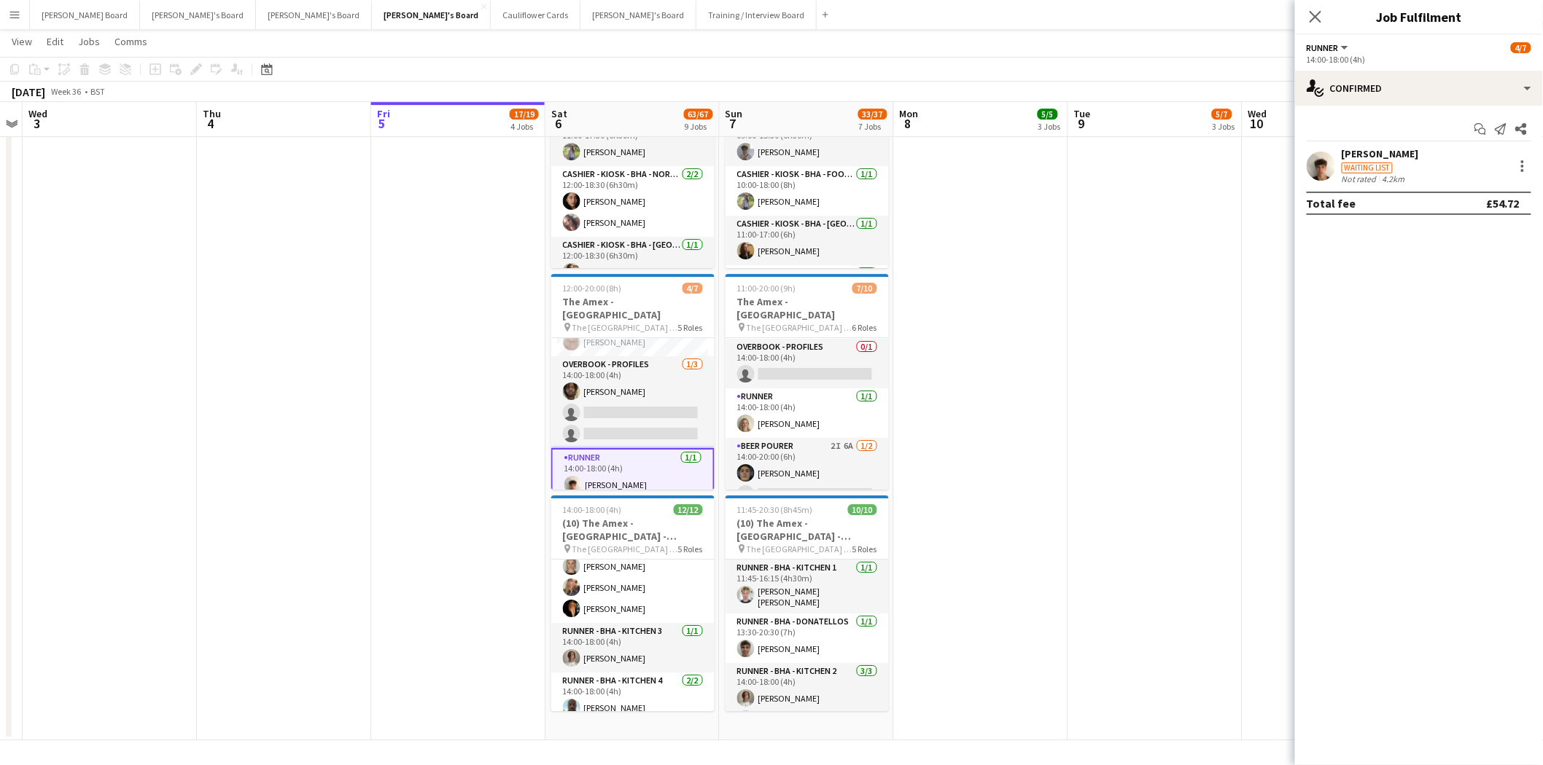
scroll to position [244, 0]
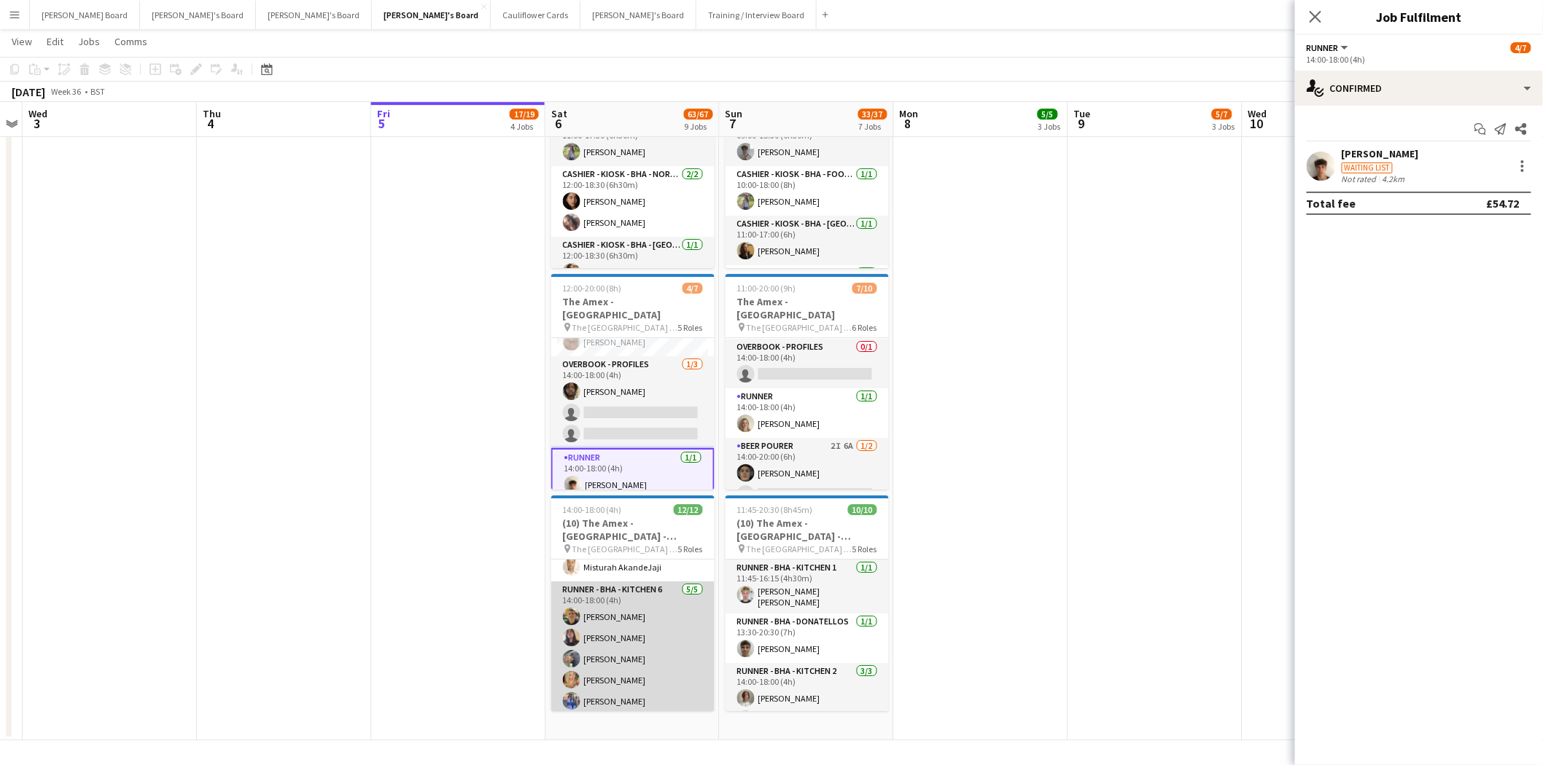
click at [653, 601] on app-card-role "Runner - BHA - Kitchen 6 5/5 14:00-18:00 (4h) Caiden Kempt Isis Benassi Adilson…" at bounding box center [632, 649] width 163 height 134
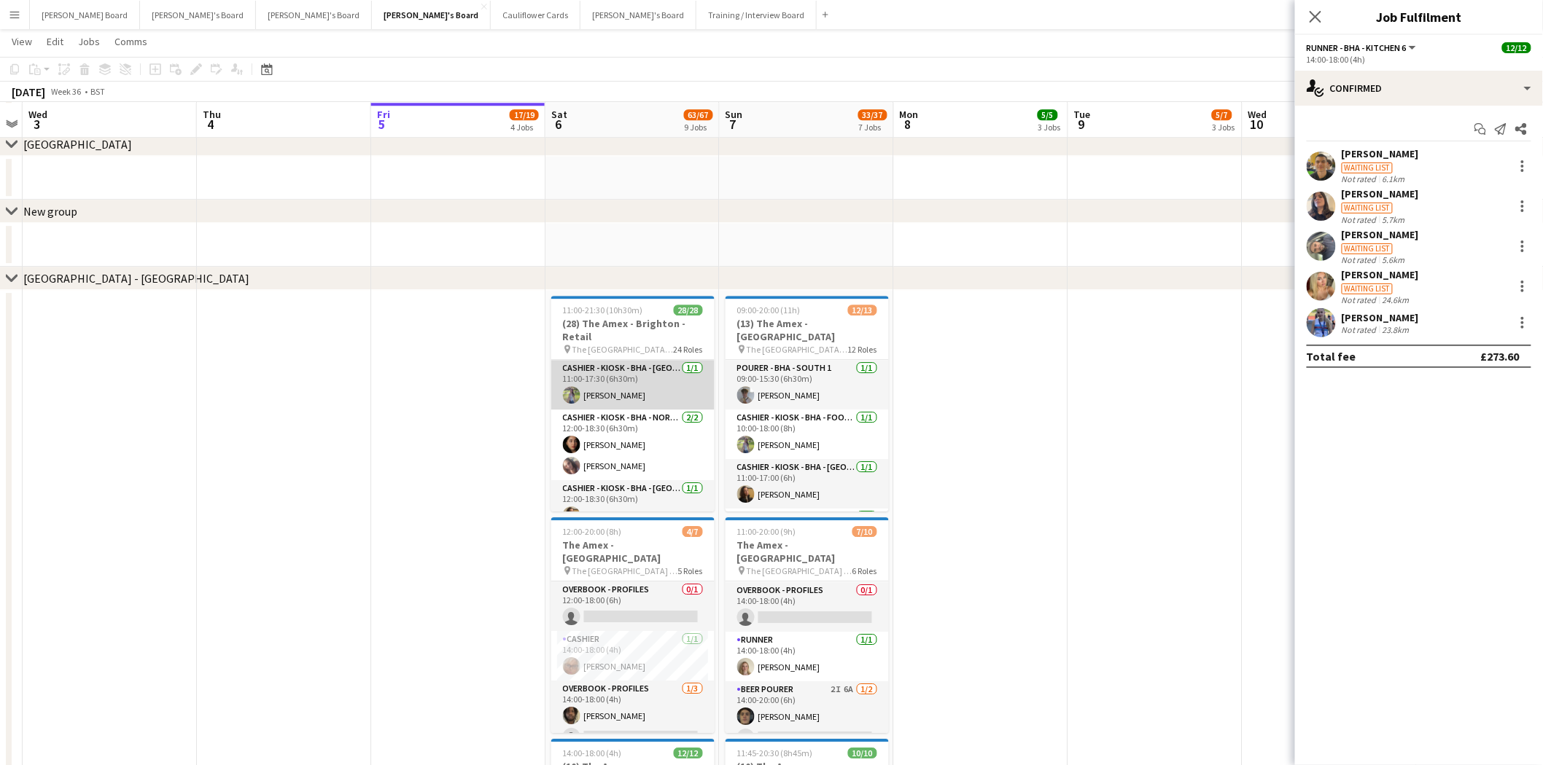
scroll to position [162, 0]
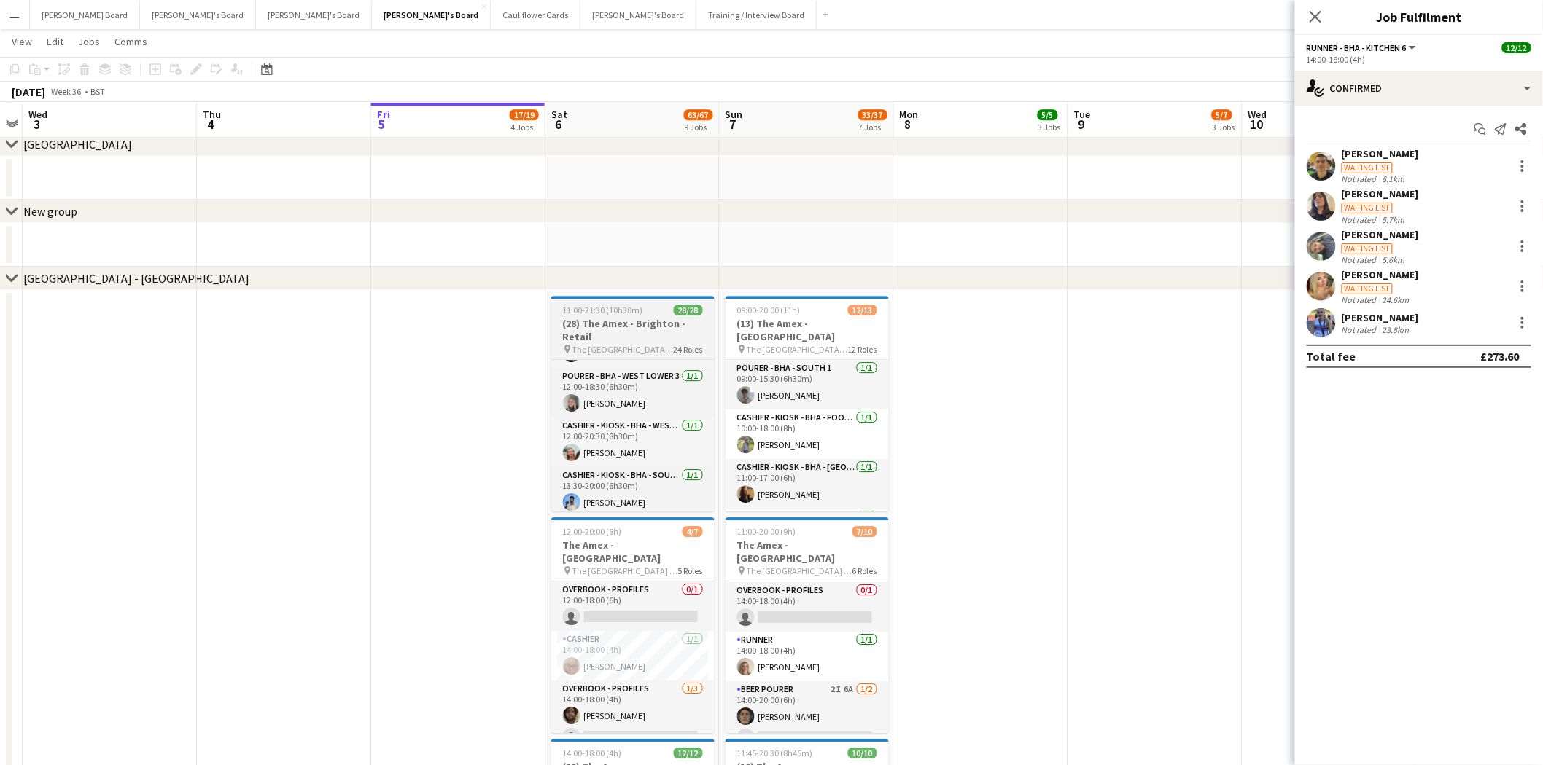
click at [625, 332] on h3 "(28) The Amex - Brighton - Retail" at bounding box center [632, 330] width 163 height 26
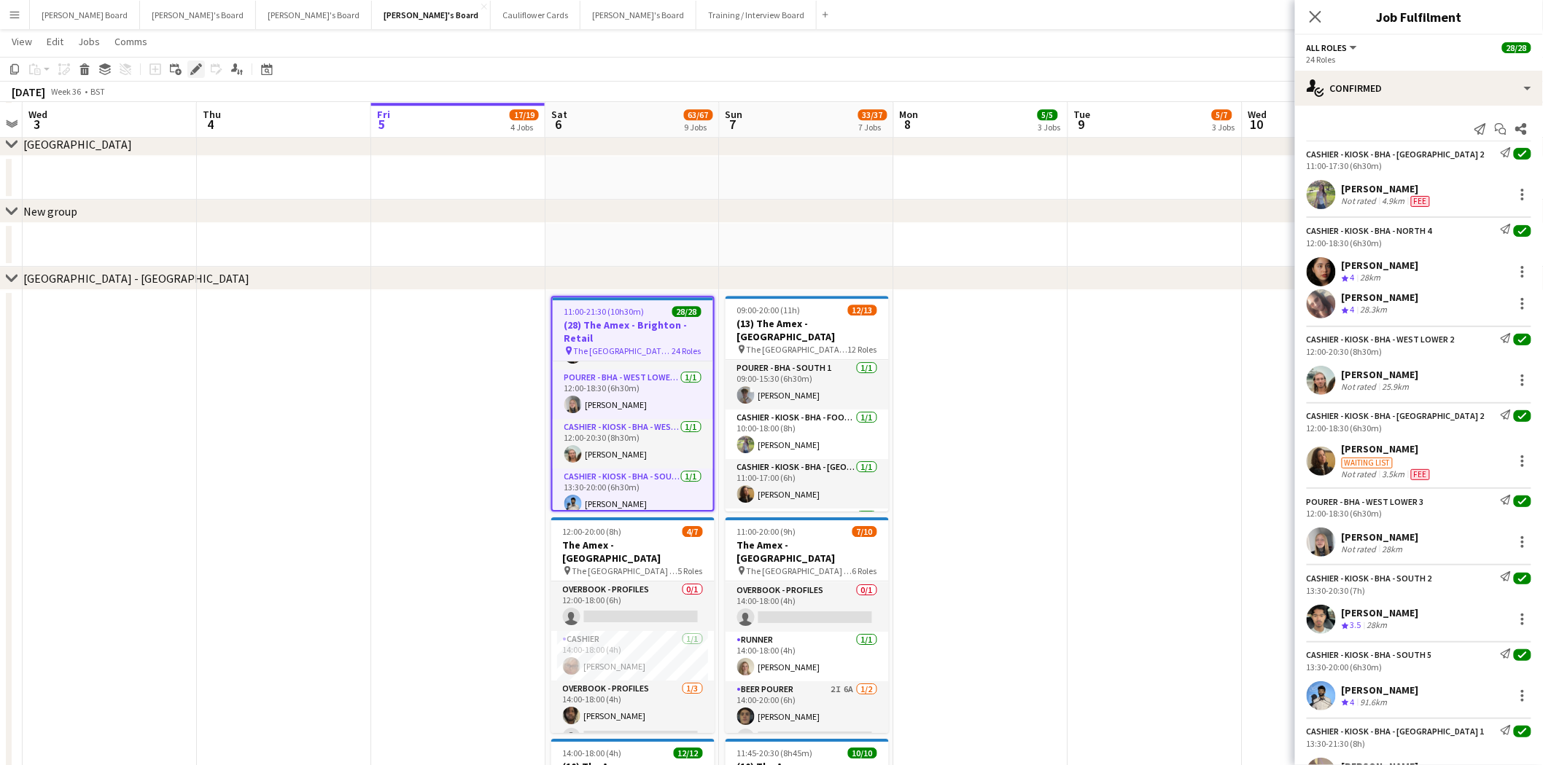
click at [192, 66] on icon "Edit" at bounding box center [196, 69] width 12 height 12
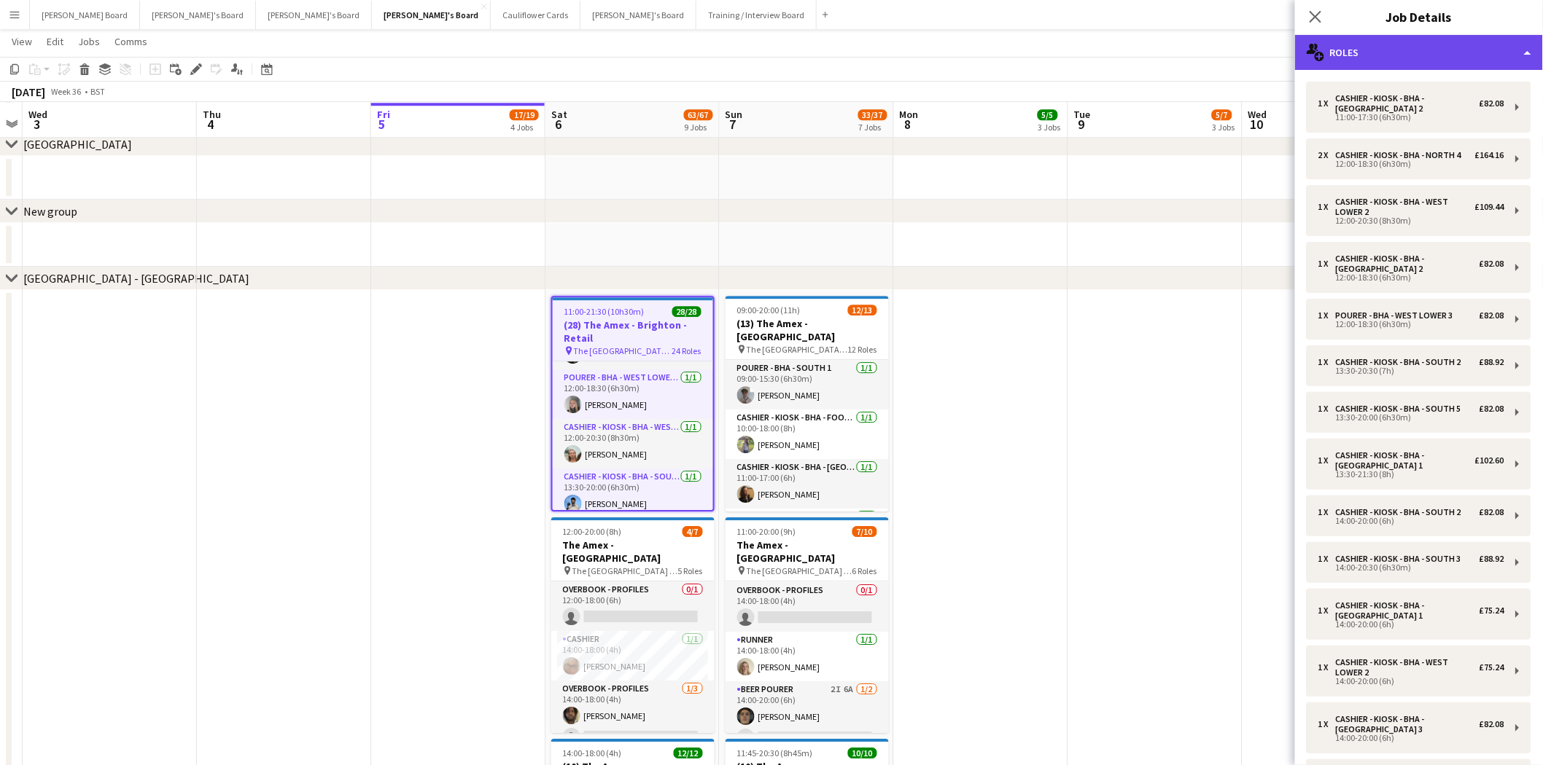
click at [1403, 48] on div "multiple-users-add Roles" at bounding box center [1419, 52] width 248 height 35
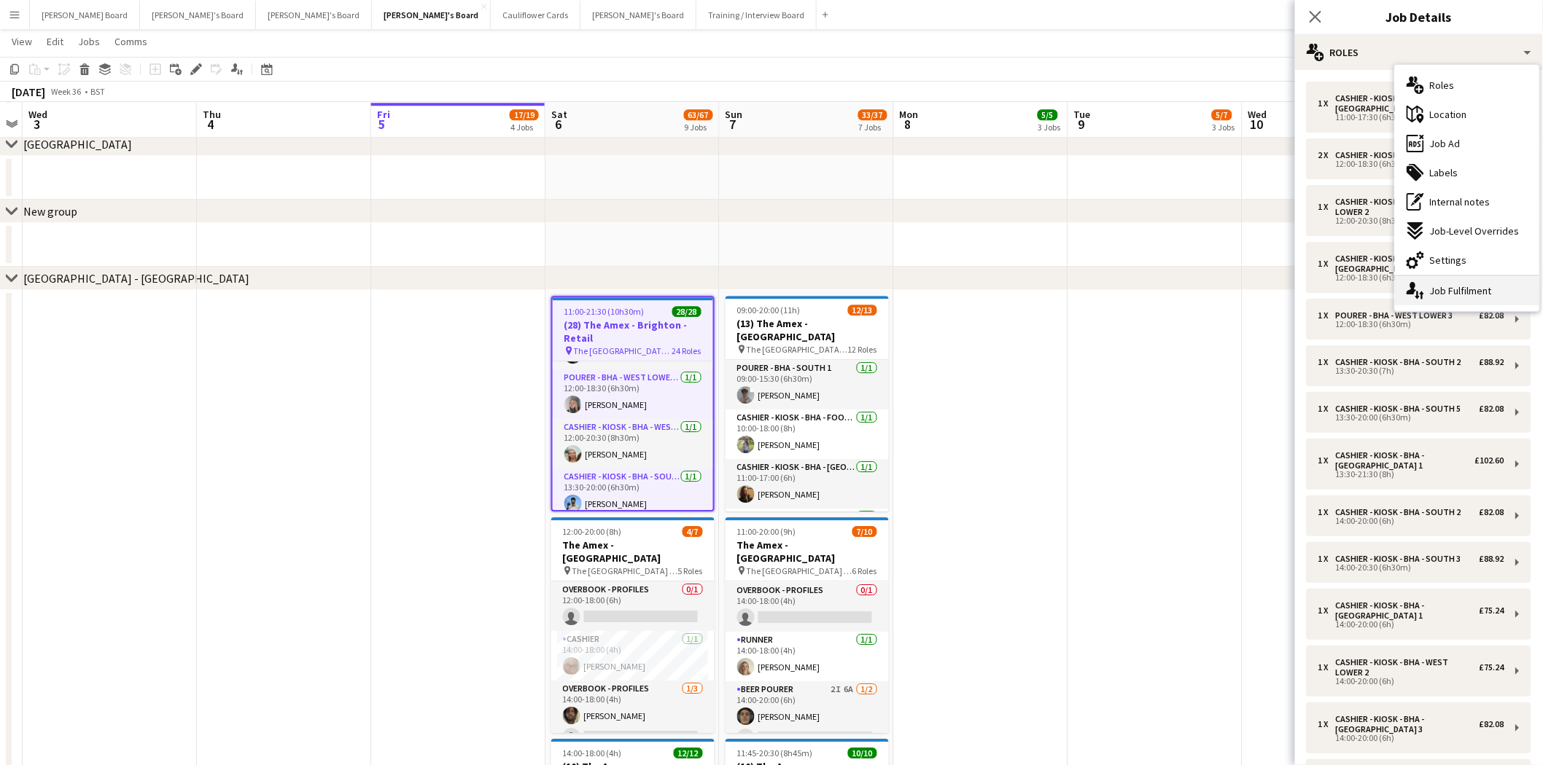
click at [1483, 286] on div "single-neutral-actions-up-down Job Fulfilment" at bounding box center [1467, 290] width 144 height 29
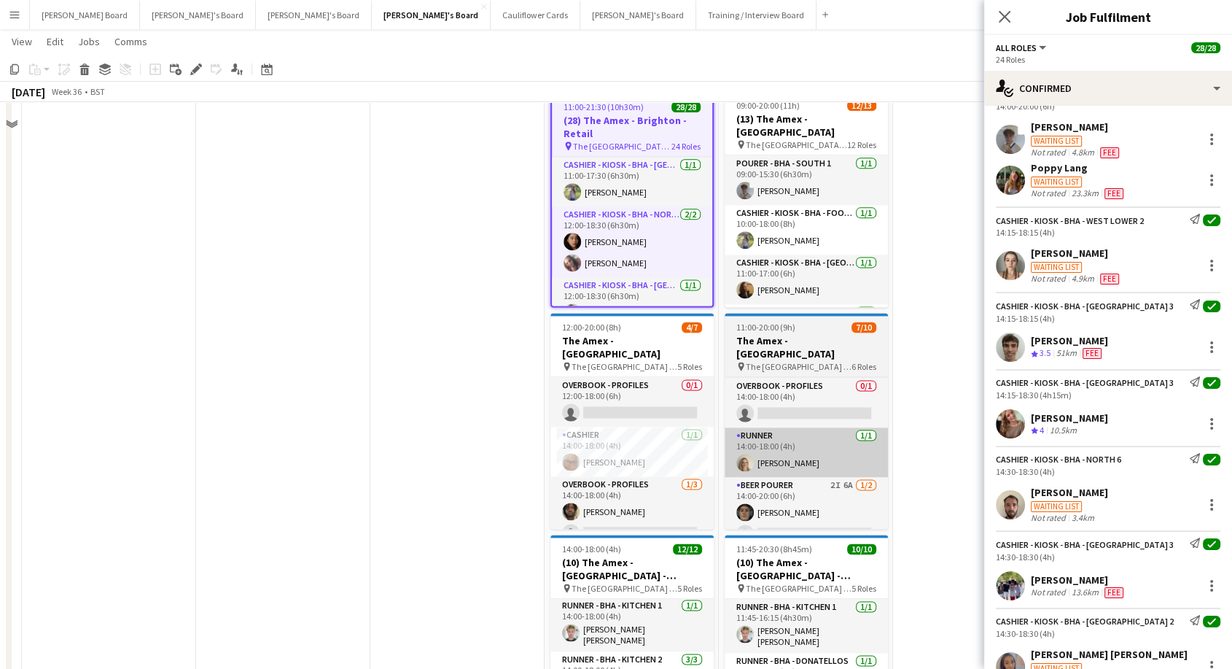
scroll to position [1933, 0]
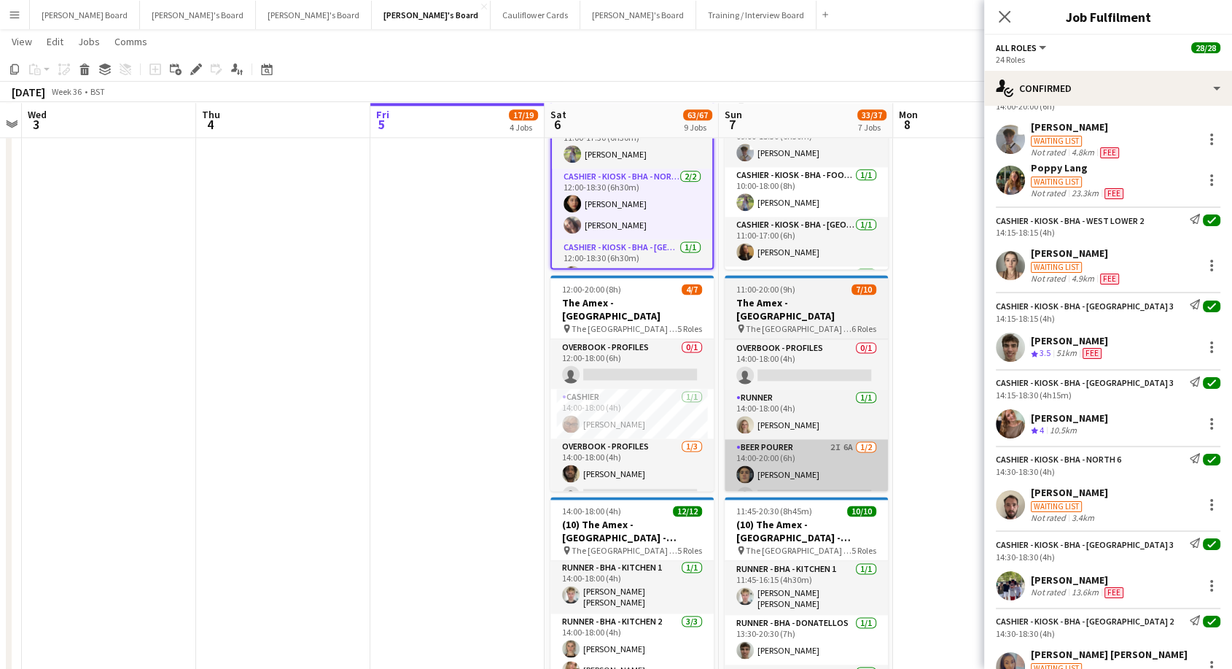
drag, startPoint x: 620, startPoint y: 452, endPoint x: 790, endPoint y: 461, distance: 169.4
click at [621, 452] on app-card-role "Overbook - Profiles 1/3 14:00-18:00 (4h) David Coker single-neutral-actions sin…" at bounding box center [631, 484] width 163 height 92
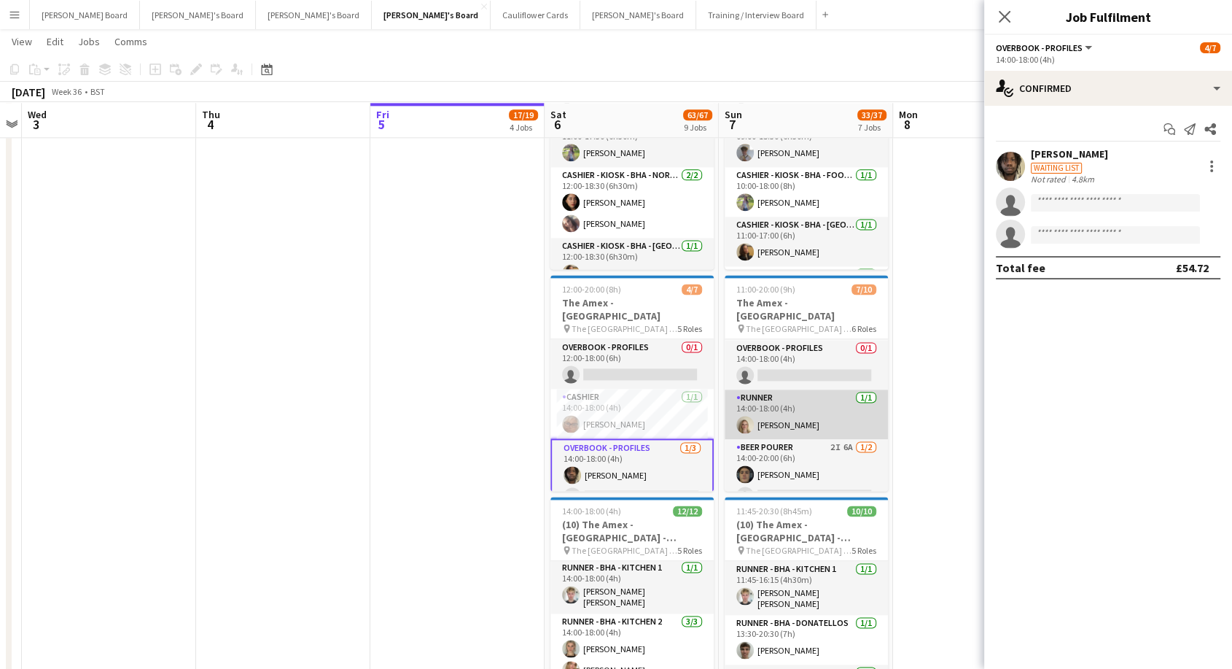
scroll to position [0, 500]
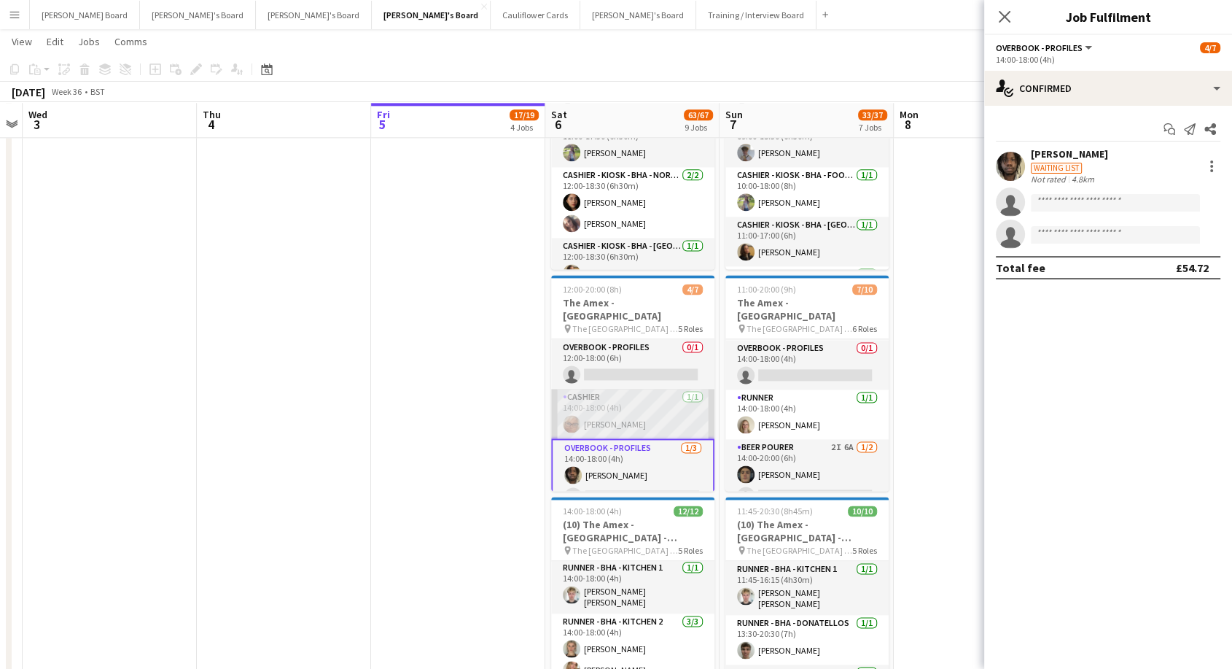
click at [636, 396] on app-card-role "Cashier 1/1 14:00-18:00 (4h) Cassandra Mullen" at bounding box center [632, 414] width 163 height 50
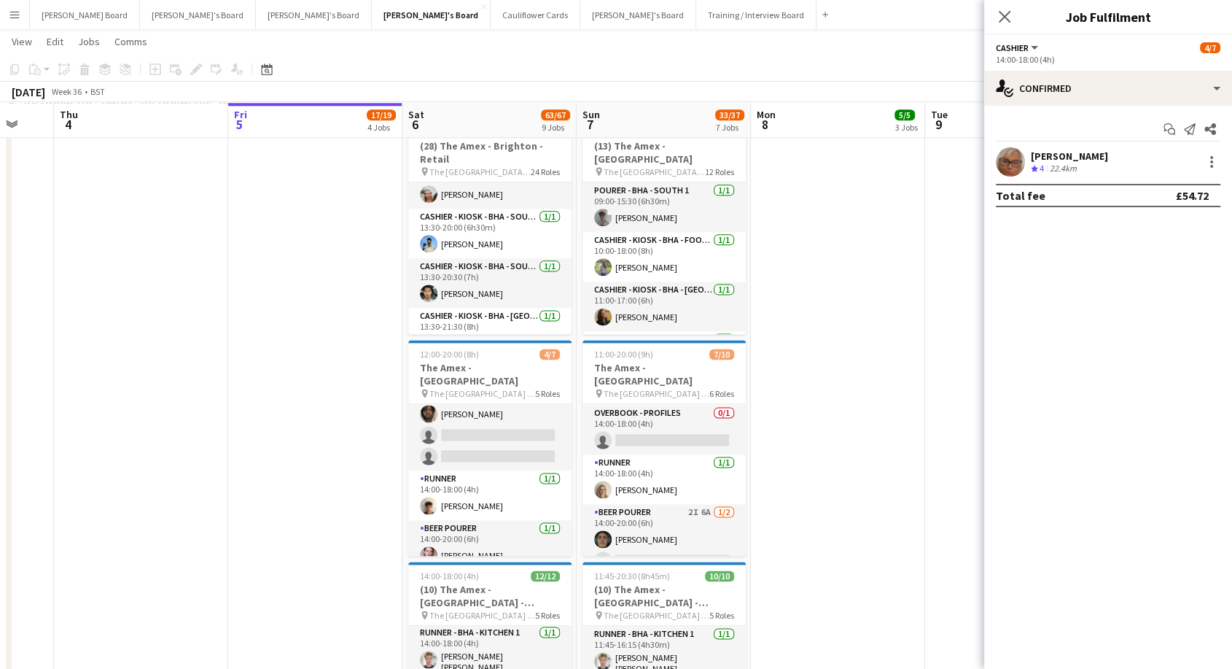
scroll to position [0, 427]
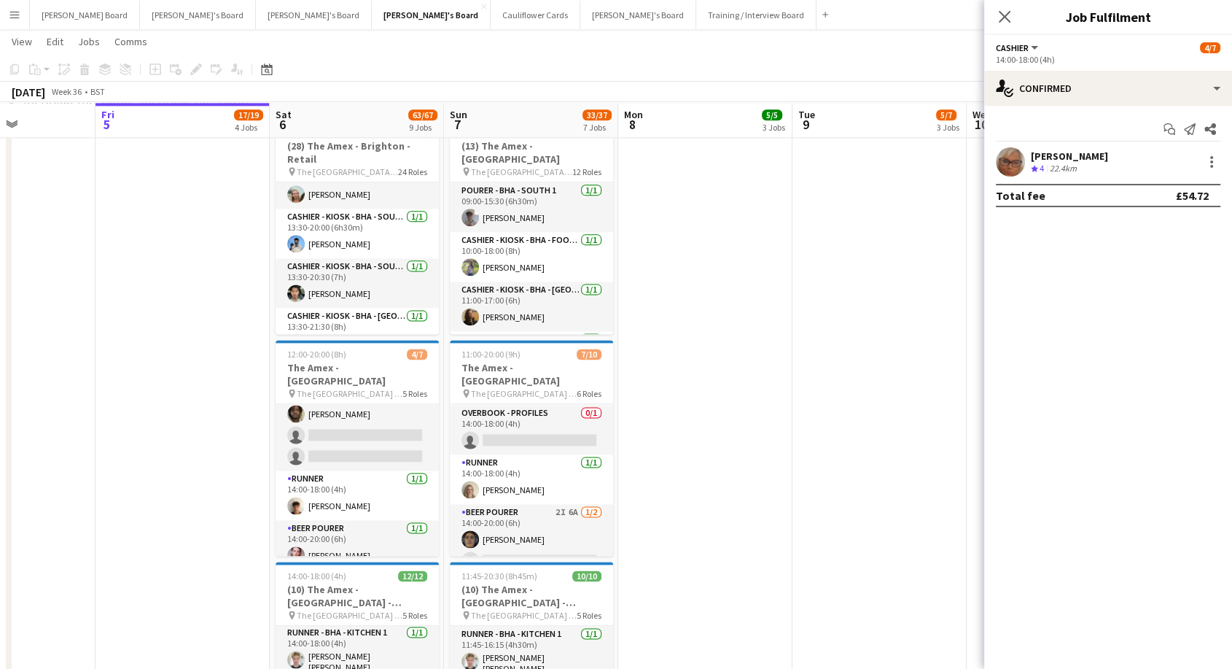
drag, startPoint x: 430, startPoint y: 341, endPoint x: 155, endPoint y: 336, distance: 275.6
click at [1003, 7] on app-icon "Close pop-in" at bounding box center [1004, 17] width 21 height 21
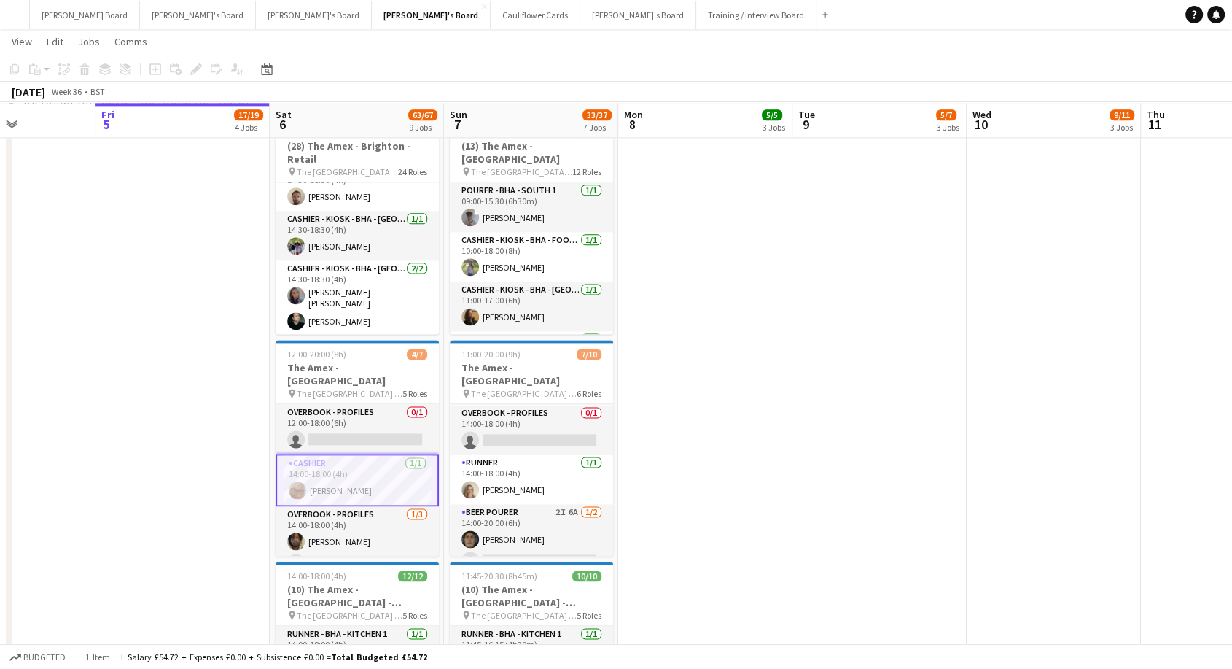
scroll to position [960, 0]
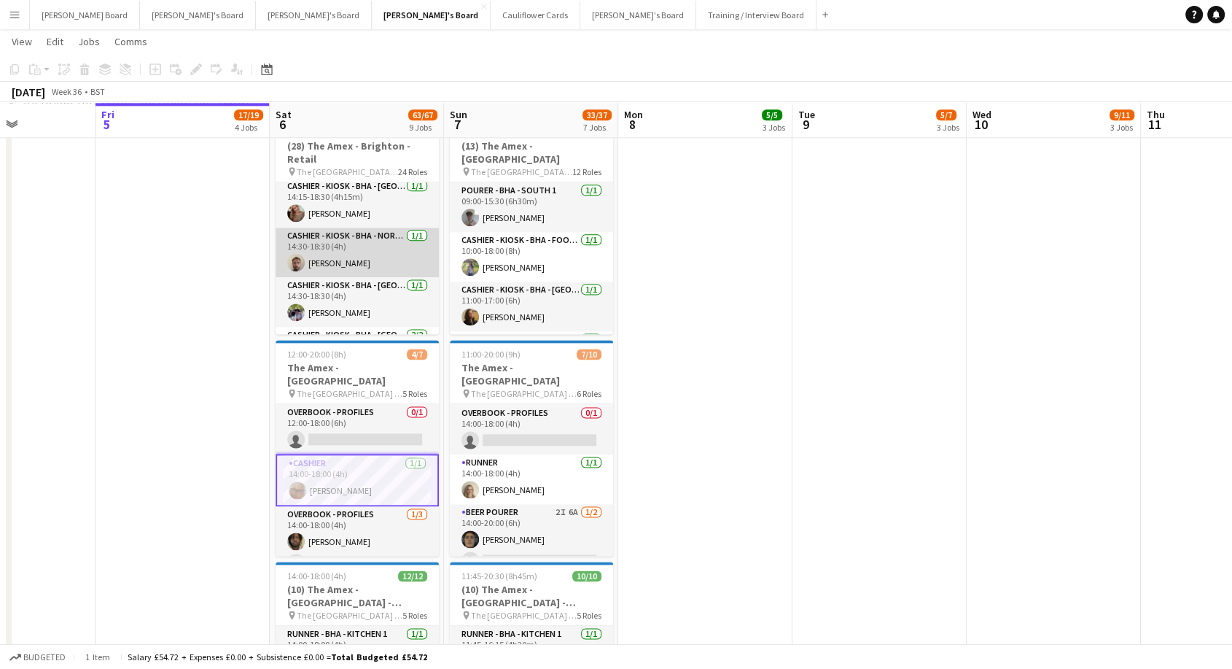
click at [359, 260] on app-card-role "Cashier - Kiosk - BHA - North 6 1/1 14:30-18:30 (4h) Joshua Moss" at bounding box center [357, 252] width 163 height 50
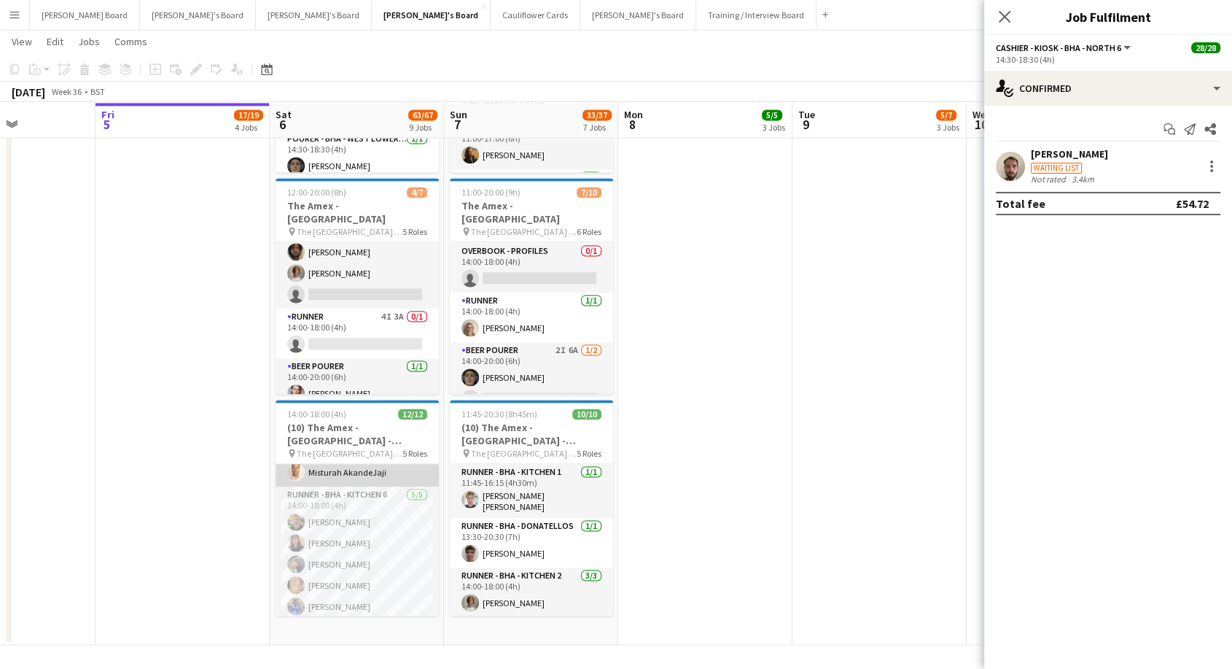
scroll to position [244, 0]
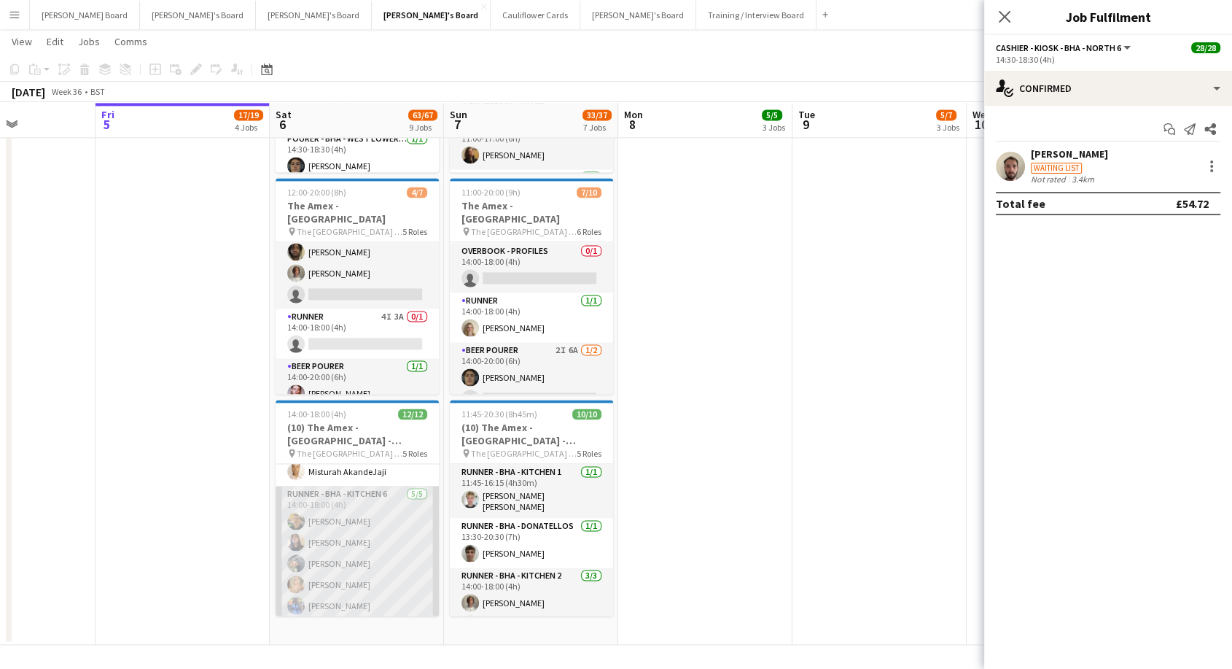
click at [343, 495] on app-card-role "Runner - BHA - Kitchen 6 5/5 14:00-18:00 (4h) Caiden Kempt Isis Benassi Adilson…" at bounding box center [357, 553] width 163 height 134
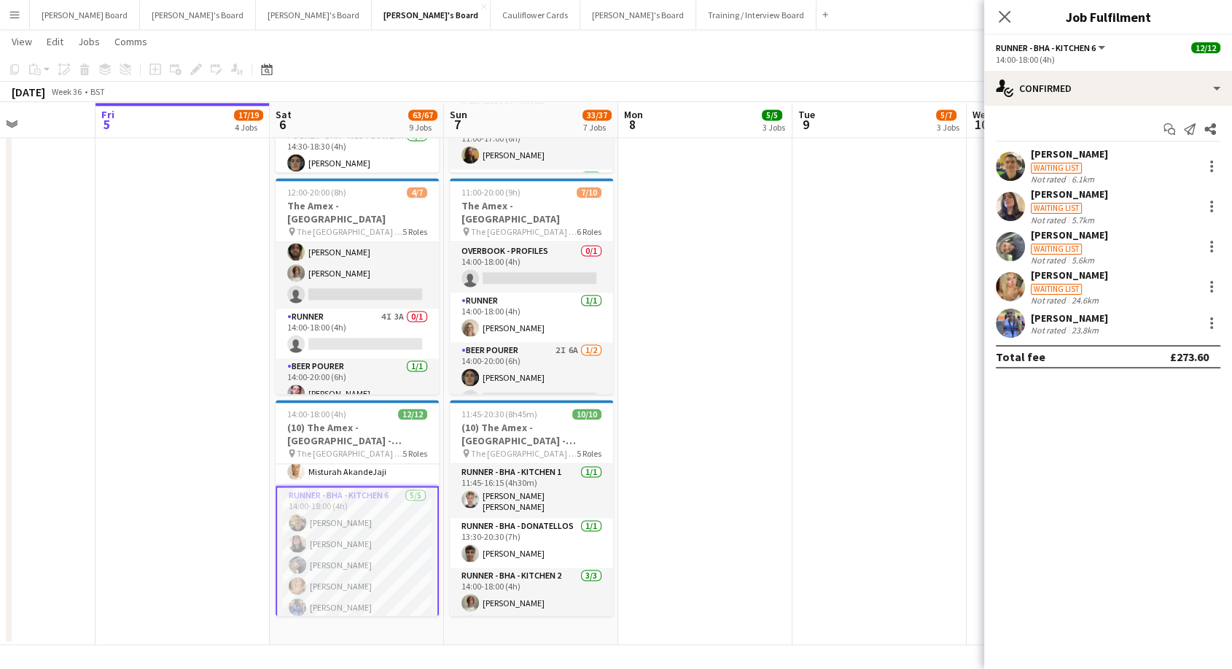
scroll to position [1120, 0]
click at [1216, 251] on div at bounding box center [1211, 246] width 17 height 17
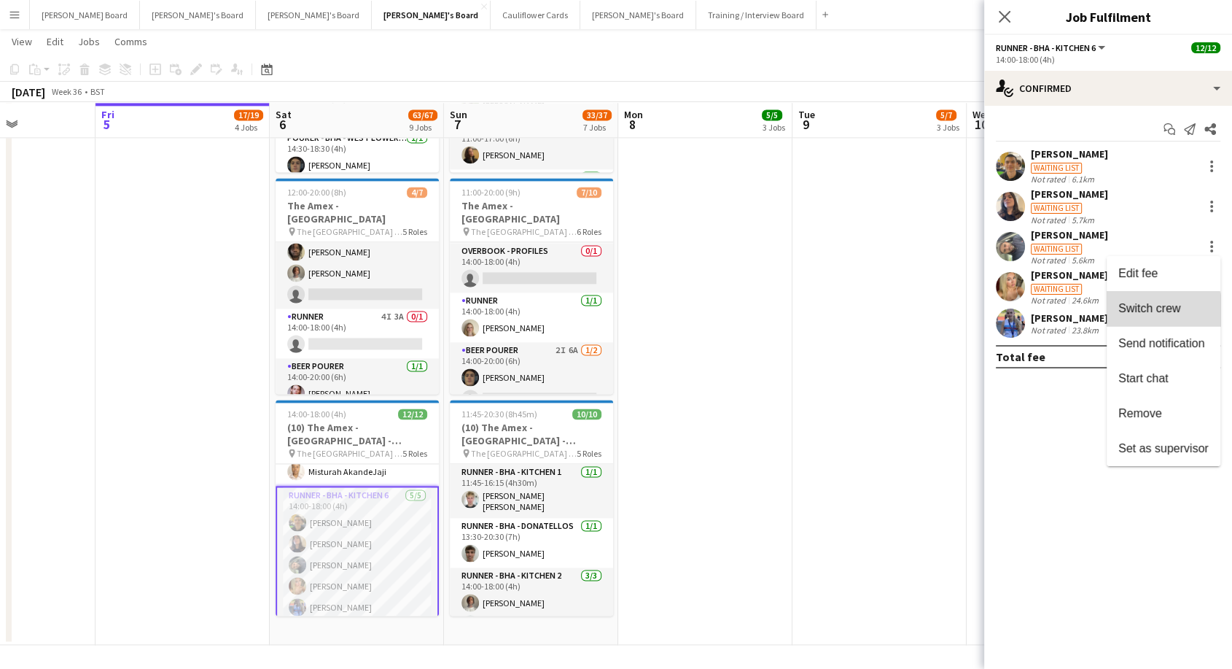
click at [1157, 316] on button "Switch crew" at bounding box center [1164, 308] width 114 height 35
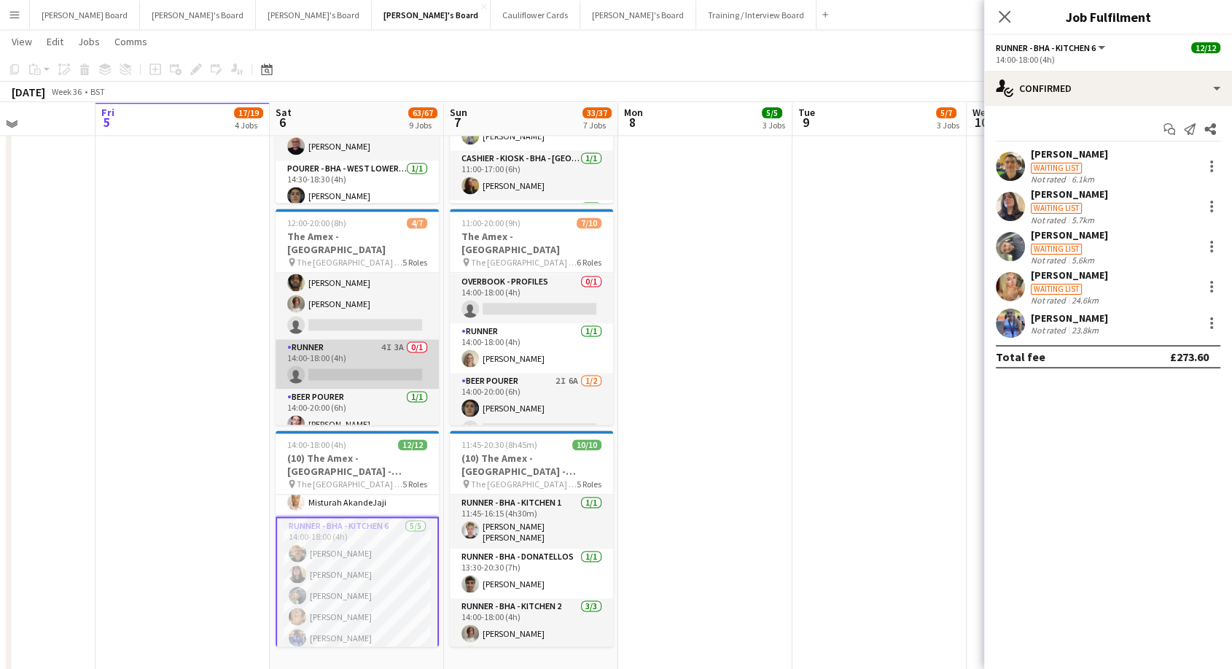
scroll to position [44, 0]
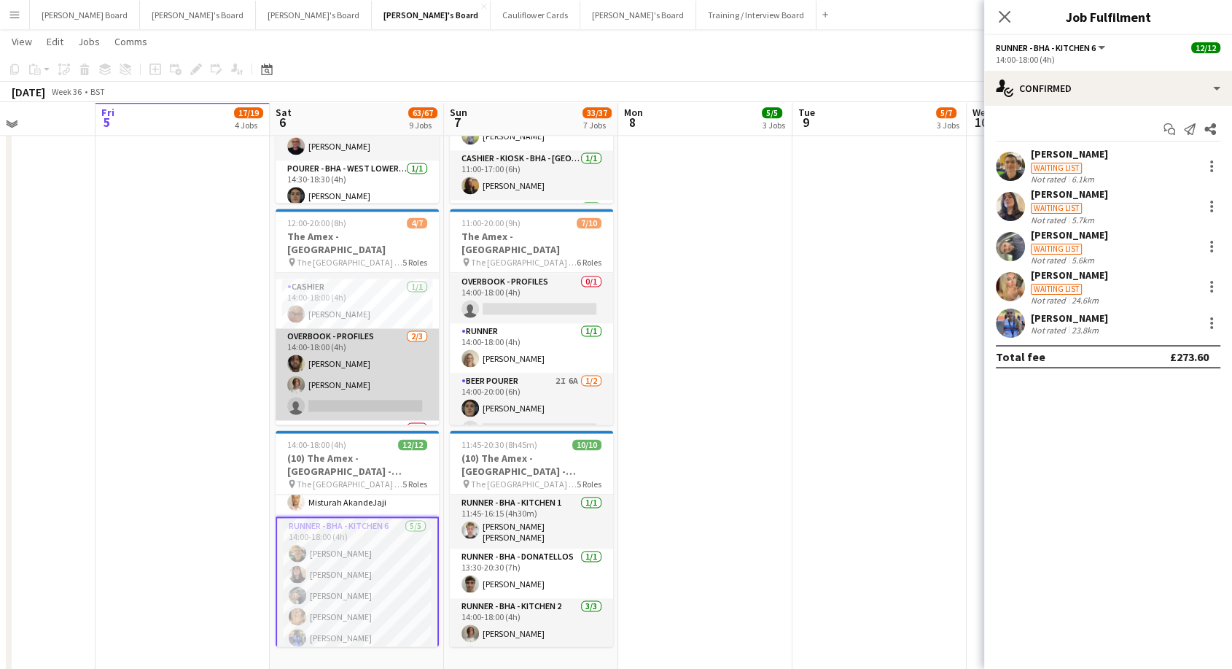
click at [369, 381] on app-card-role "Overbook - Profiles 2/3 14:00-18:00 (4h) David Coker Denzel Mugarapanyama singl…" at bounding box center [357, 374] width 163 height 92
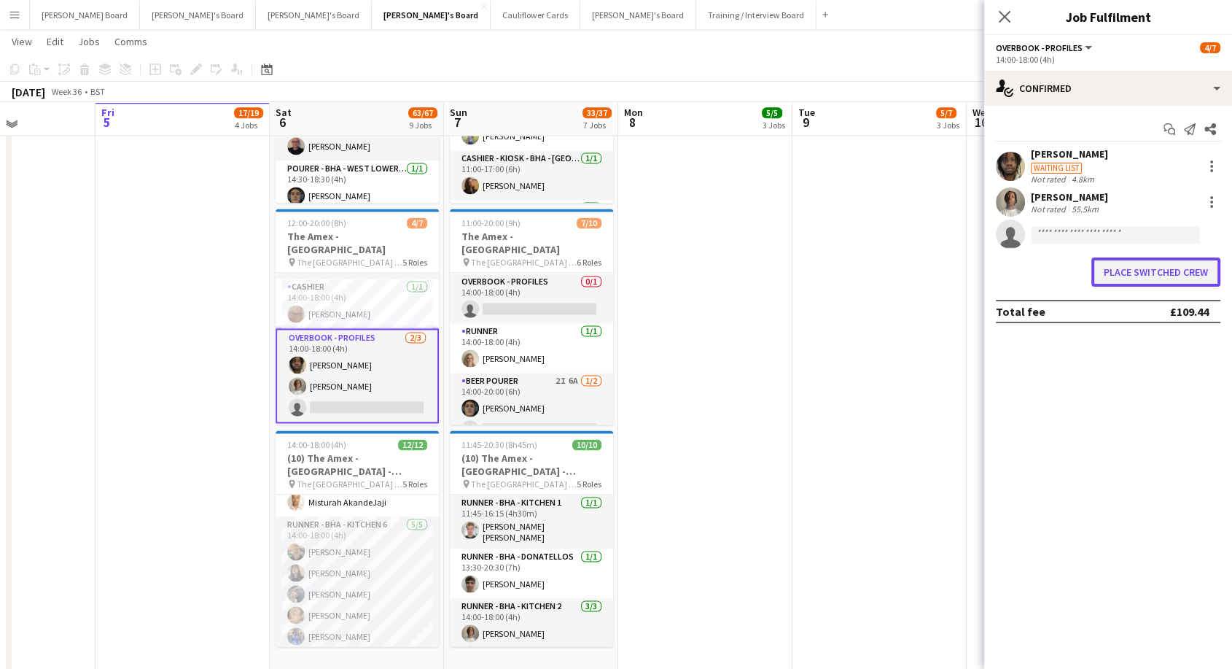
click at [1154, 270] on button "Place switched crew" at bounding box center [1155, 271] width 129 height 29
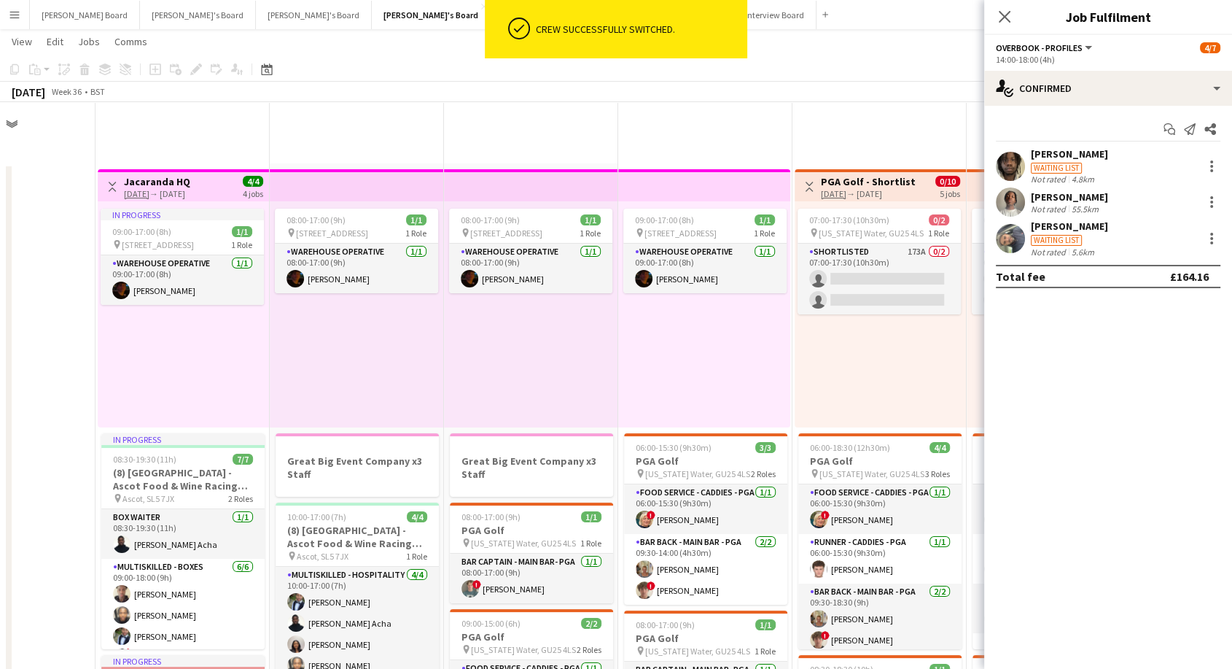
scroll to position [2030, 0]
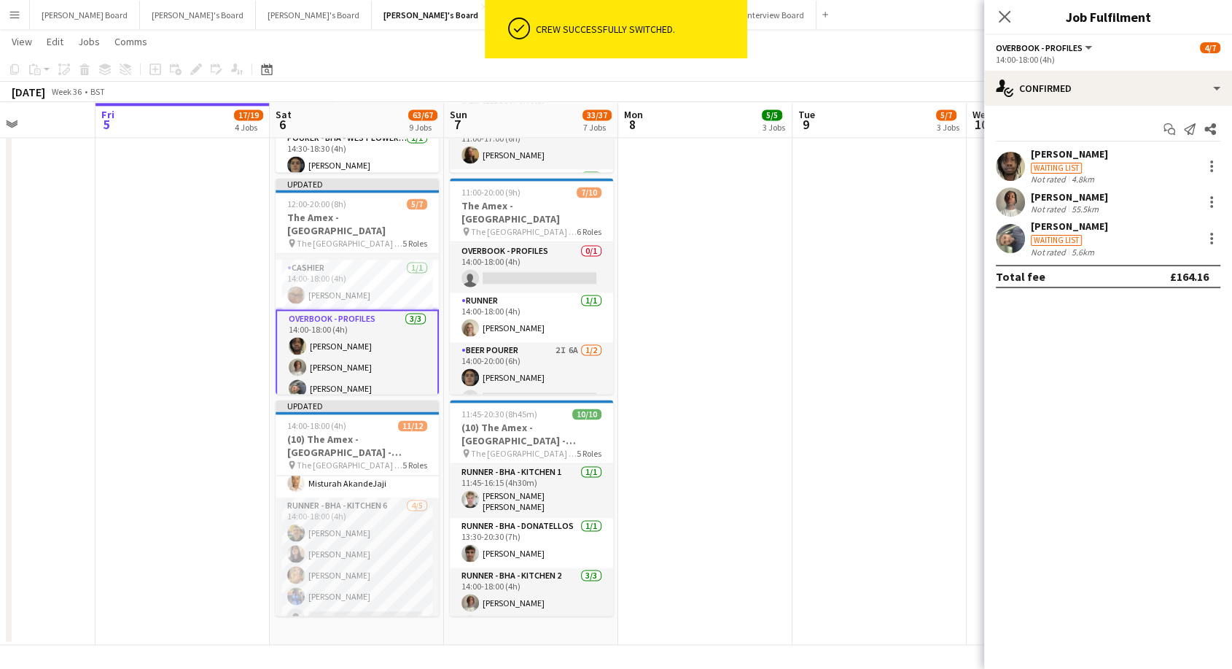
click at [340, 309] on app-card-role "Overbook - Profiles 3/3 14:00-18:00 (4h) David Coker Denzel Mugarapanyama Adils…" at bounding box center [357, 356] width 163 height 95
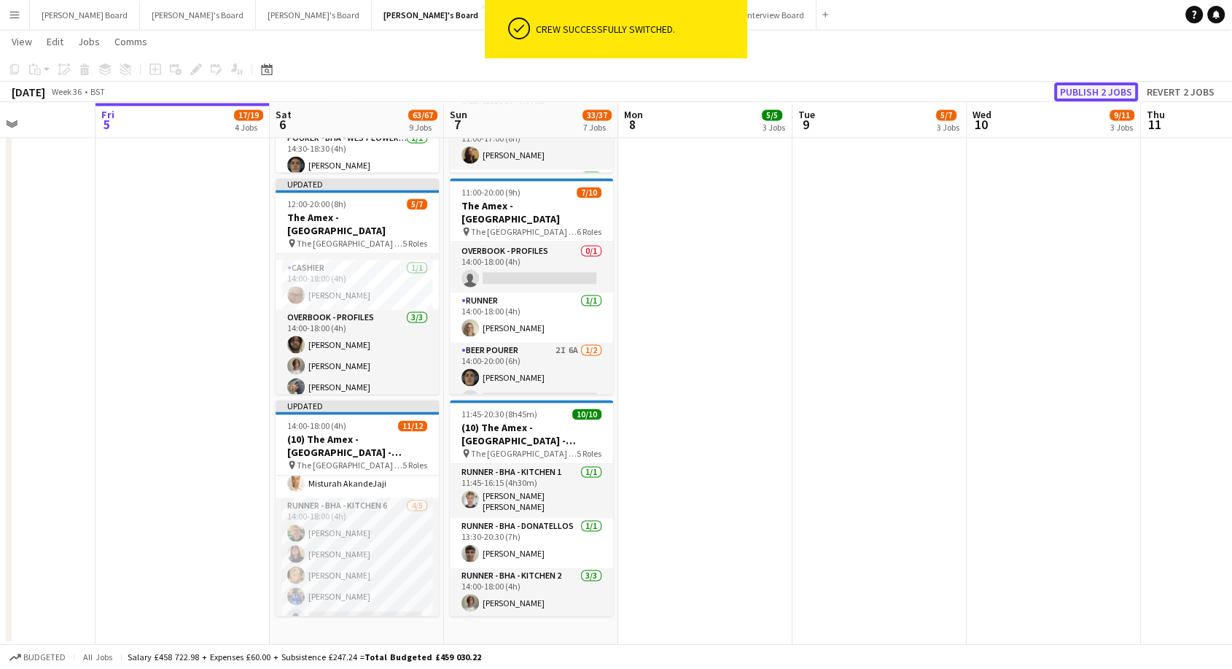
click at [1090, 90] on button "Publish 2 jobs" at bounding box center [1096, 91] width 84 height 19
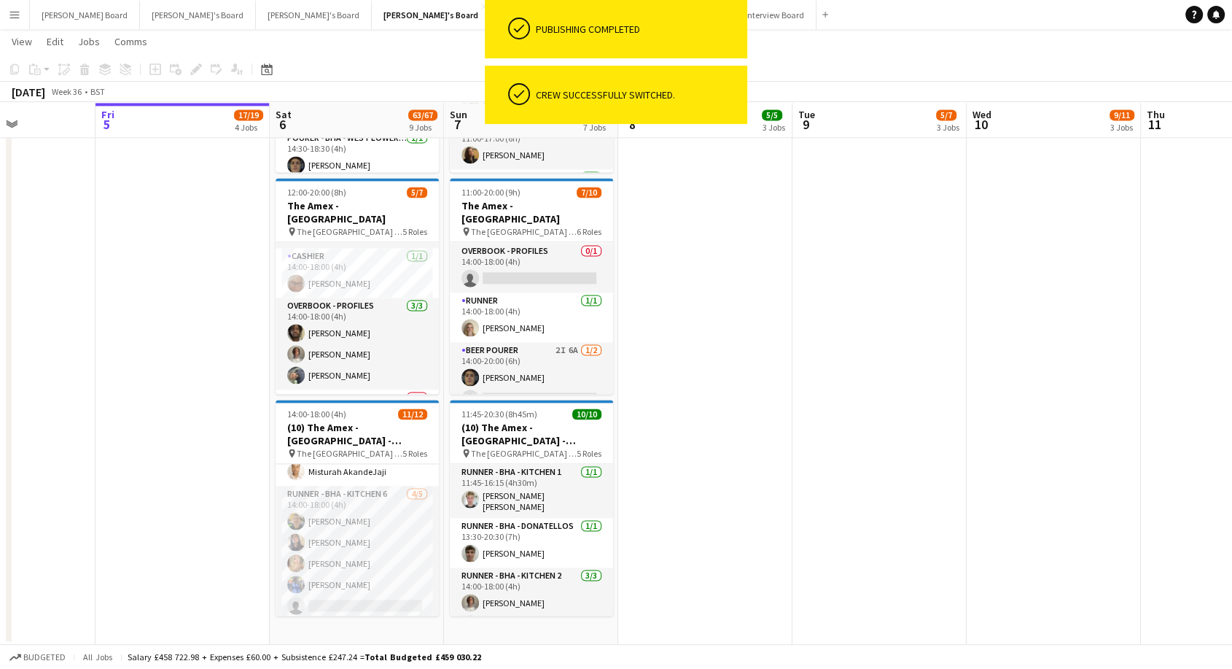
click at [367, 308] on app-card-role "Overbook - Profiles 3/3 14:00-18:00 (4h) David Coker Denzel Mugarapanyama Adils…" at bounding box center [357, 343] width 163 height 92
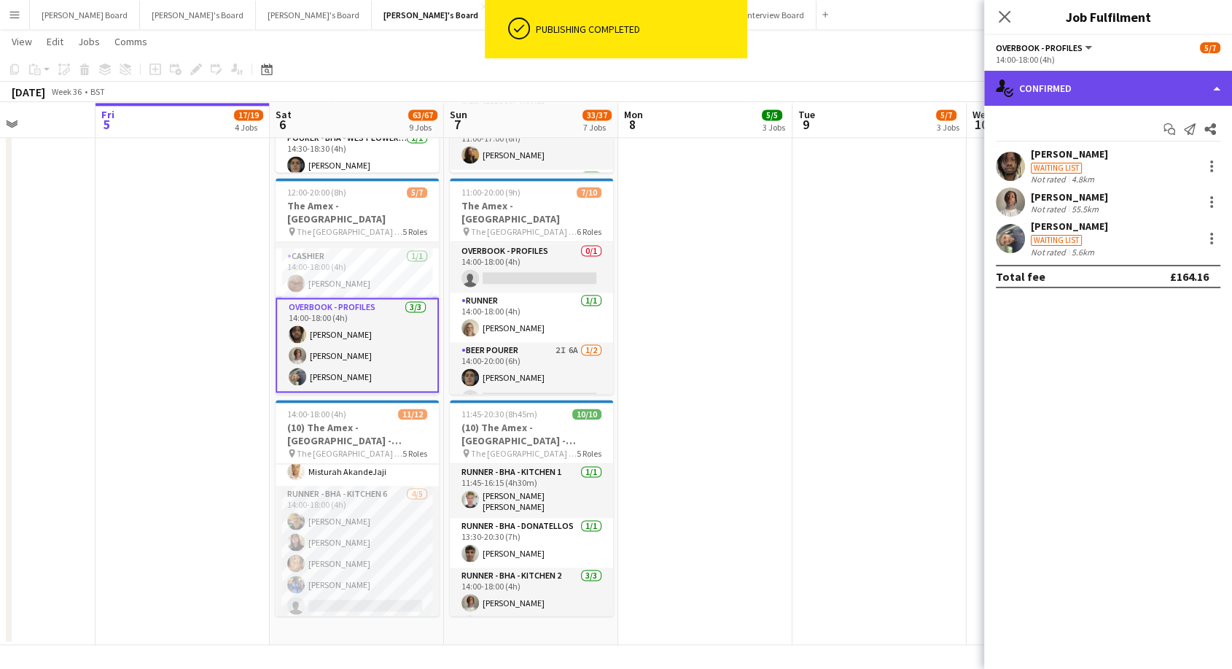
drag, startPoint x: 1171, startPoint y: 105, endPoint x: 1162, endPoint y: 101, distance: 9.8
click at [1168, 104] on div "single-neutral-actions-check-2 Confirmed" at bounding box center [1108, 88] width 248 height 35
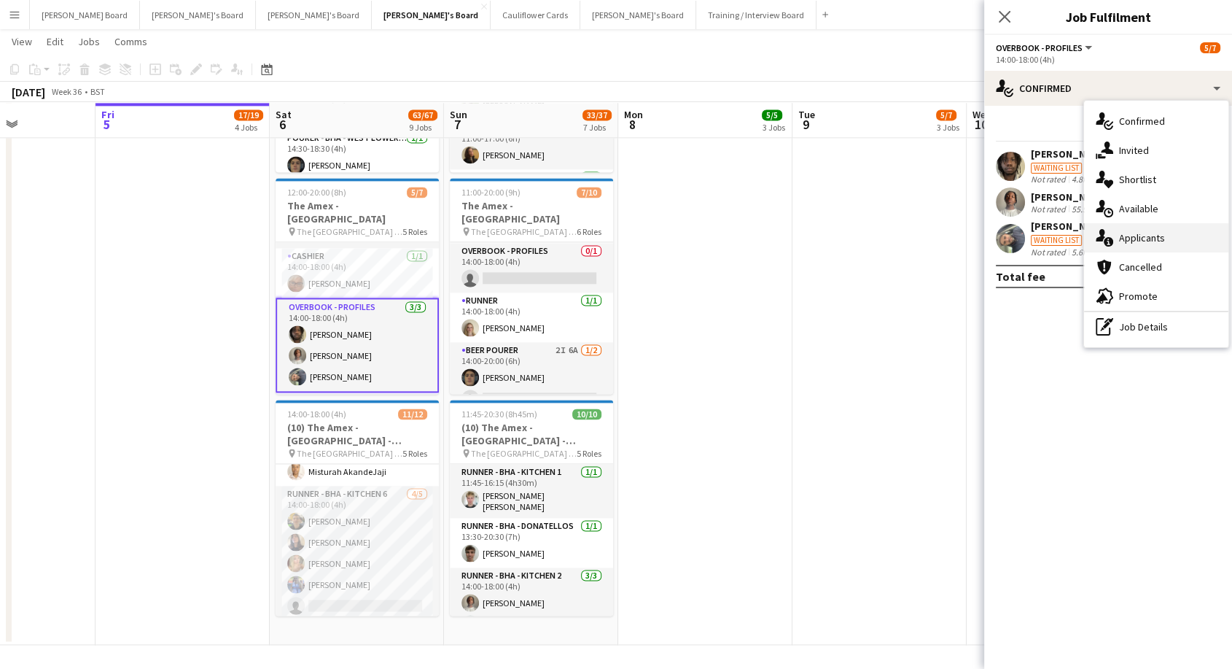
click at [1145, 243] on span "Applicants" at bounding box center [1142, 237] width 46 height 13
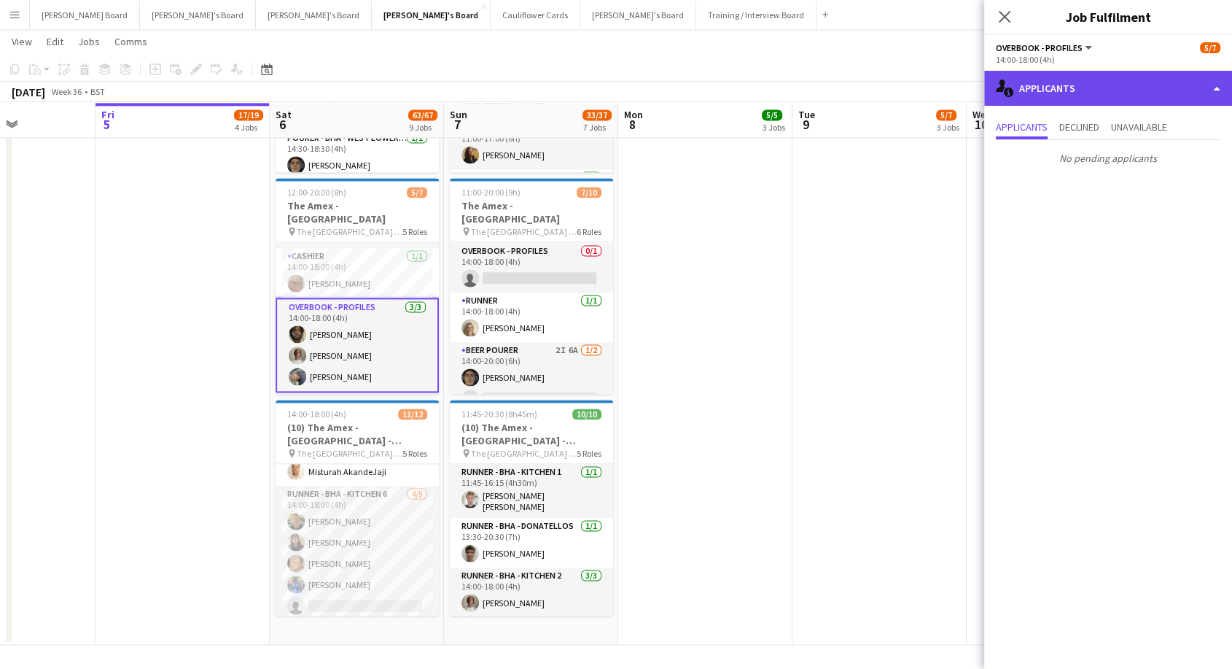
click at [1053, 83] on div "single-neutral-actions-information Applicants" at bounding box center [1108, 88] width 248 height 35
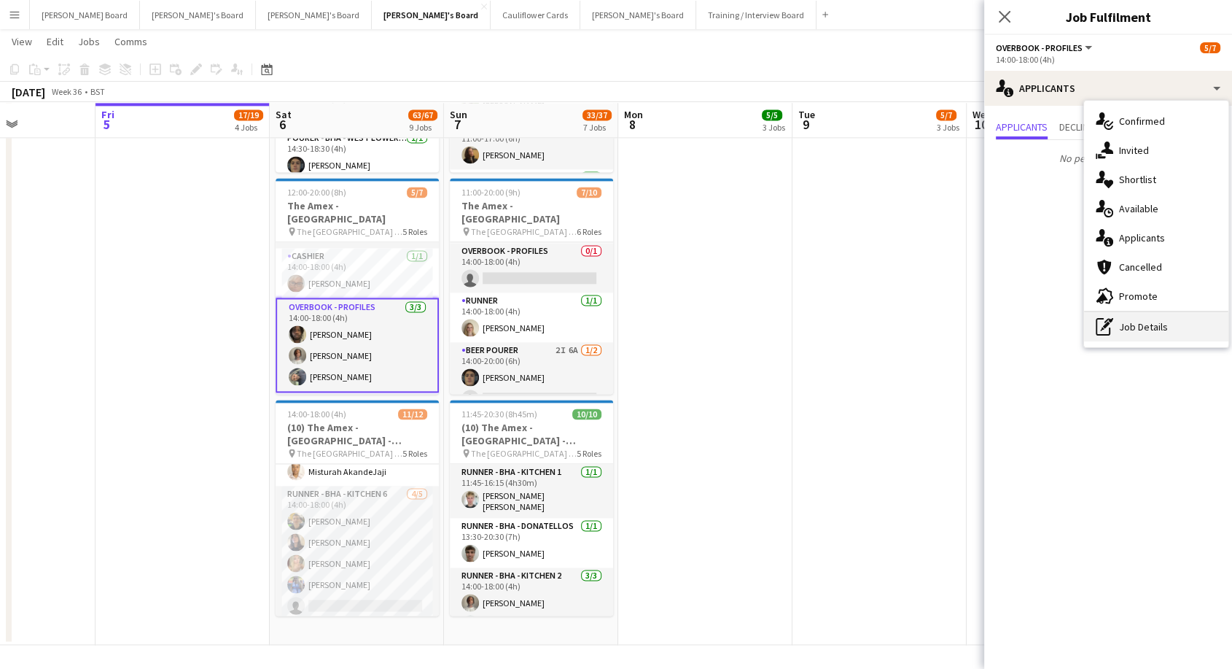
click at [1147, 330] on div "pen-write Job Details" at bounding box center [1156, 326] width 144 height 29
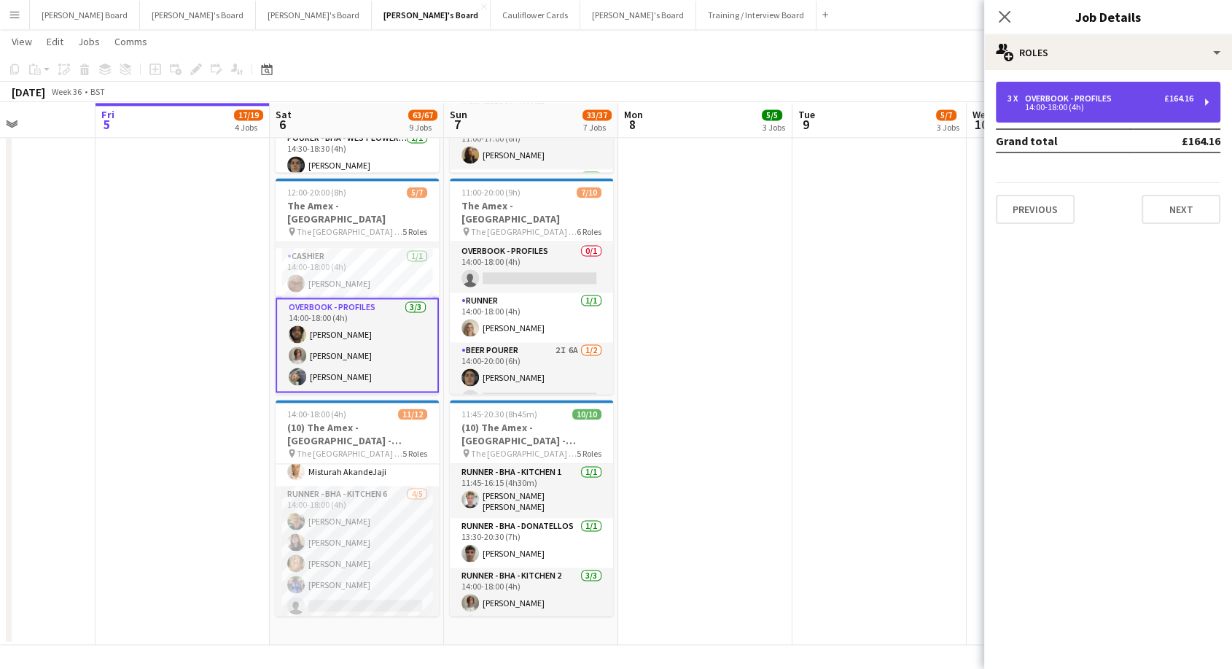
click at [1102, 105] on div "14:00-18:00 (4h)" at bounding box center [1101, 107] width 186 height 7
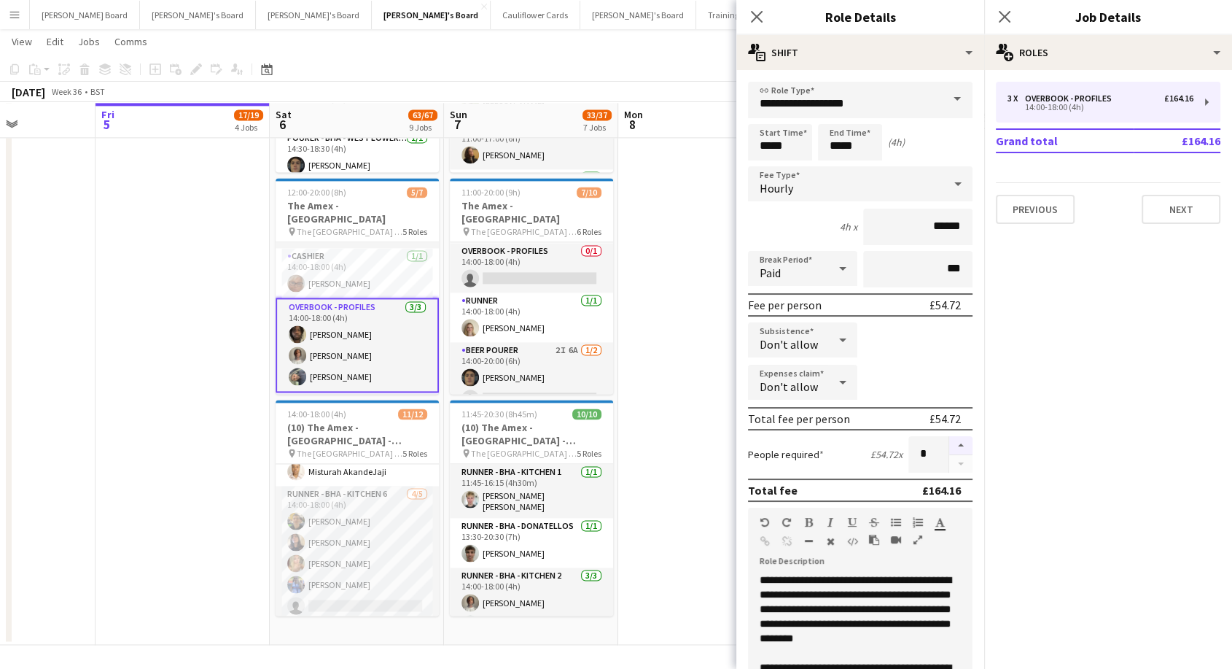
click at [953, 446] on button "button" at bounding box center [960, 445] width 23 height 19
type input "*"
click at [711, 340] on app-date-cell at bounding box center [705, 297] width 174 height 694
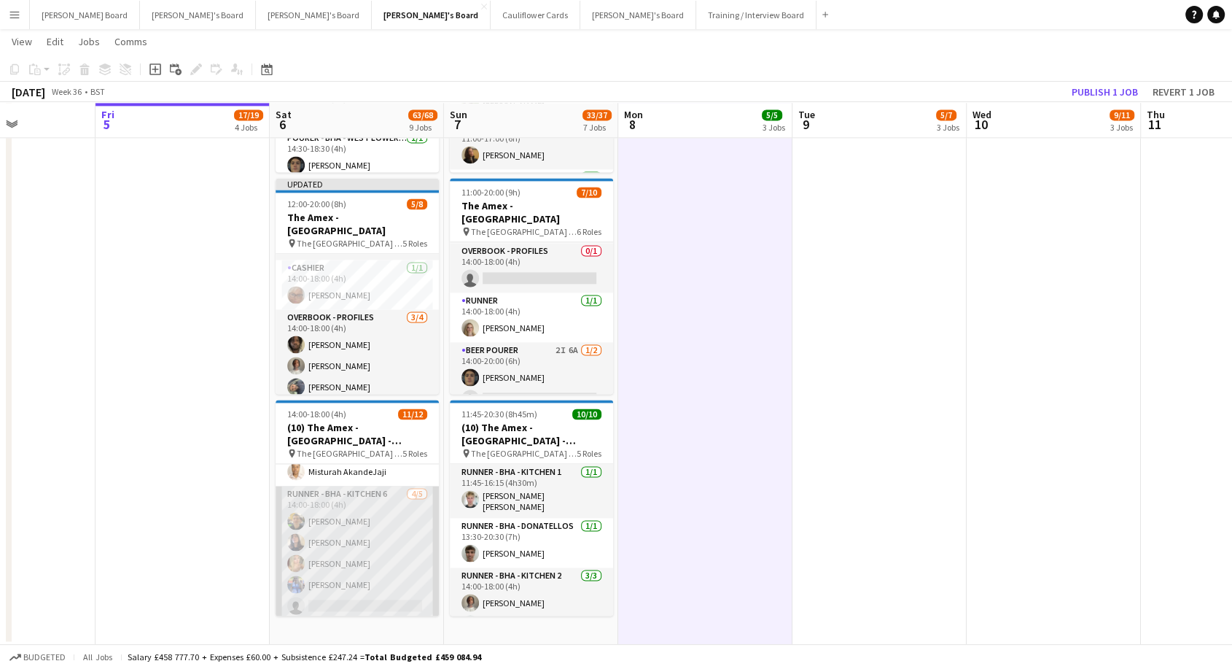
click at [361, 513] on app-card-role "Runner - BHA - Kitchen 6 4/5 14:00-18:00 (4h) Caiden Kempt Isis Benassi jasmine…" at bounding box center [357, 553] width 163 height 134
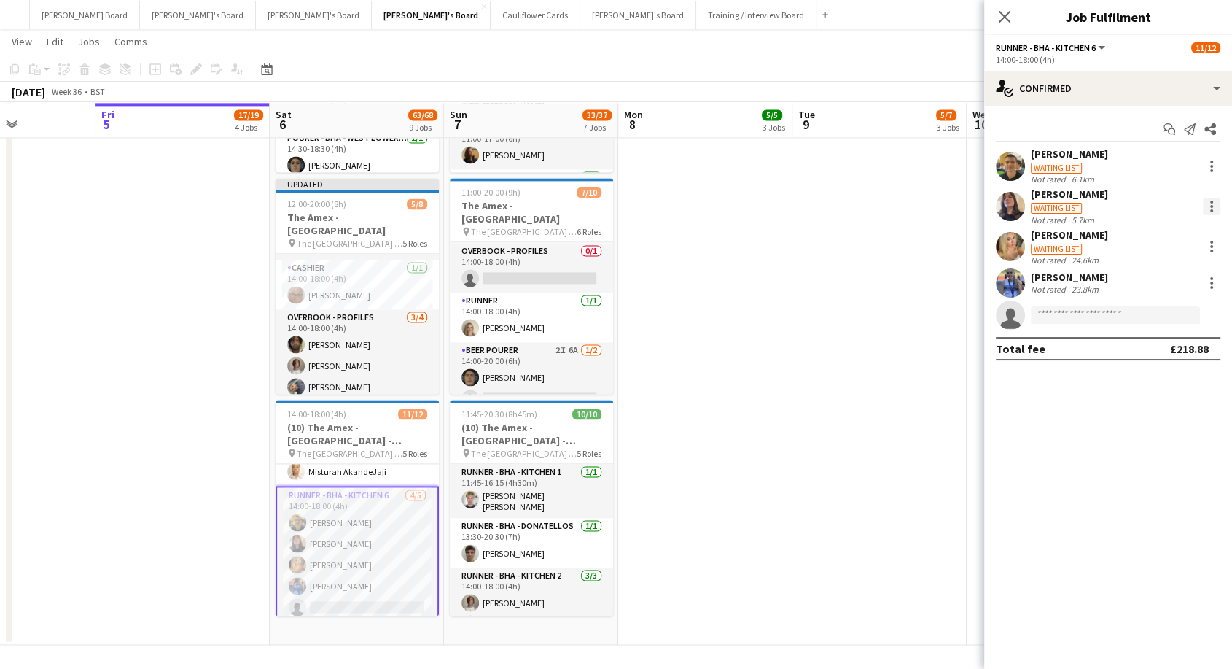
click at [1217, 204] on div at bounding box center [1211, 206] width 17 height 17
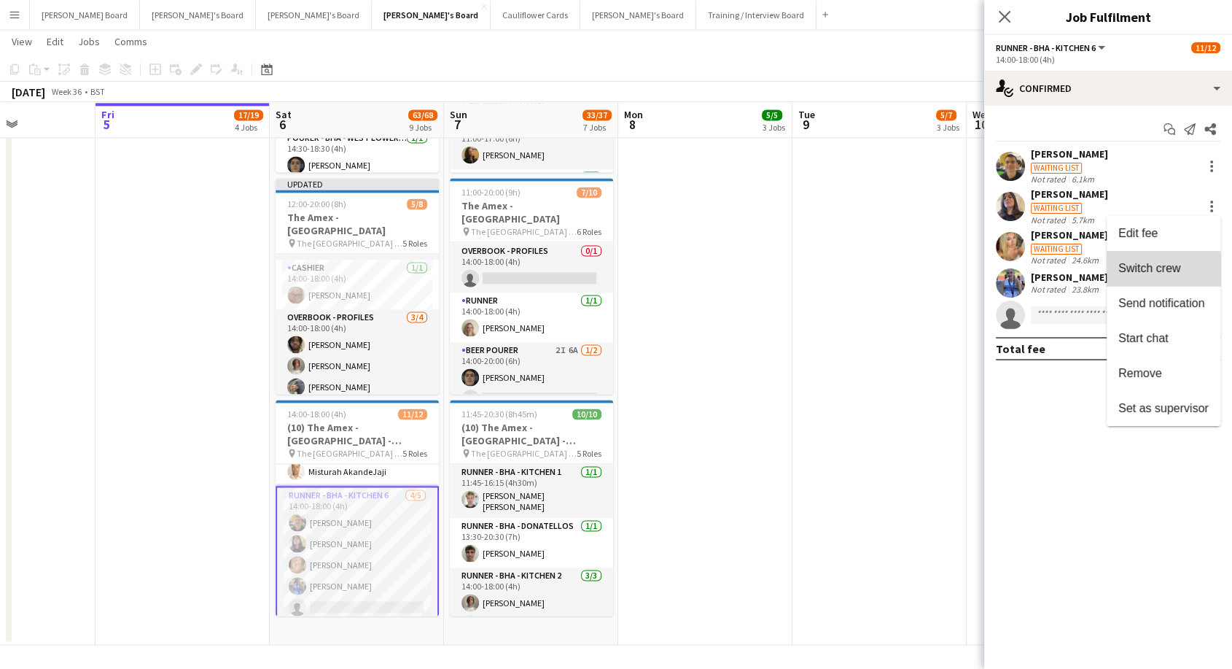
click at [1148, 270] on span "Switch crew" at bounding box center [1149, 268] width 62 height 12
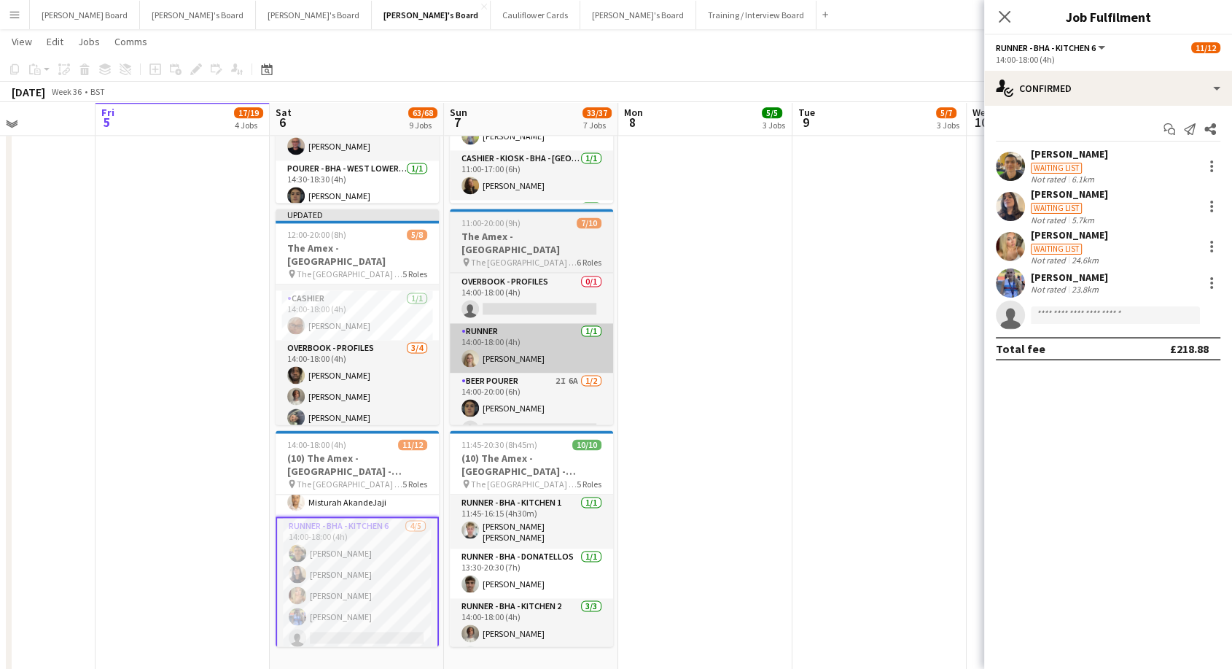
drag, startPoint x: 347, startPoint y: 379, endPoint x: 499, endPoint y: 338, distance: 157.0
click at [348, 378] on app-card-role "Overbook - Profiles 3/4 14:00-18:00 (4h) David Coker Denzel Mugarapanyama Adils…" at bounding box center [357, 396] width 163 height 113
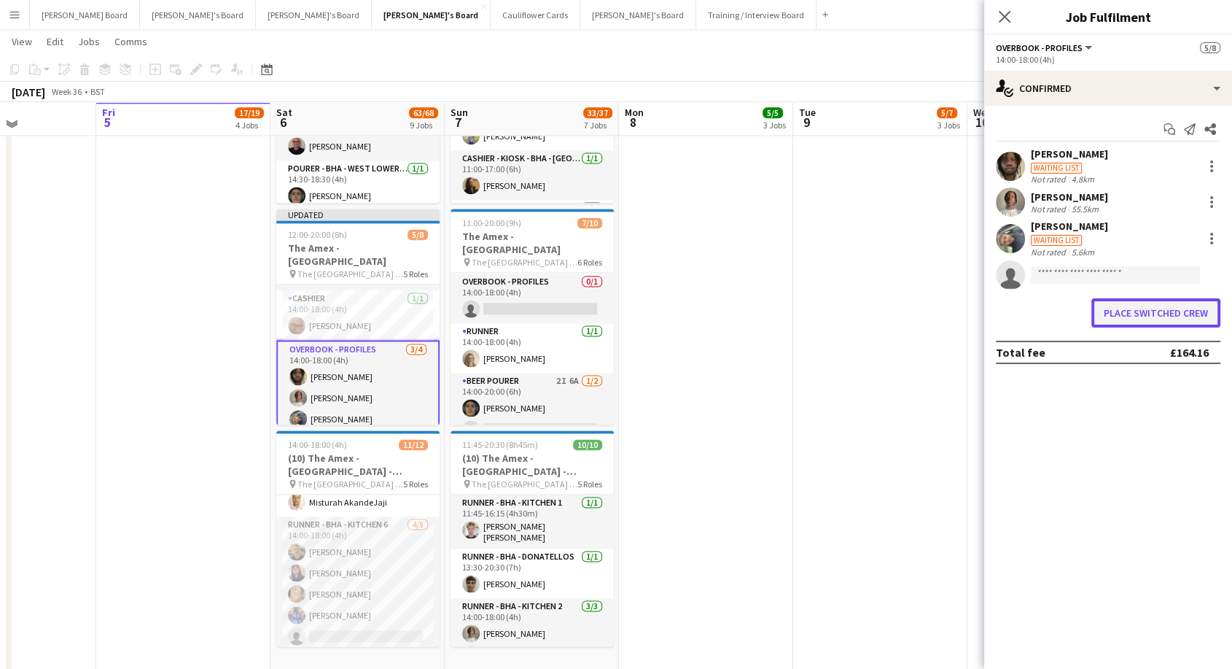
click at [1127, 315] on button "Place switched crew" at bounding box center [1155, 312] width 129 height 29
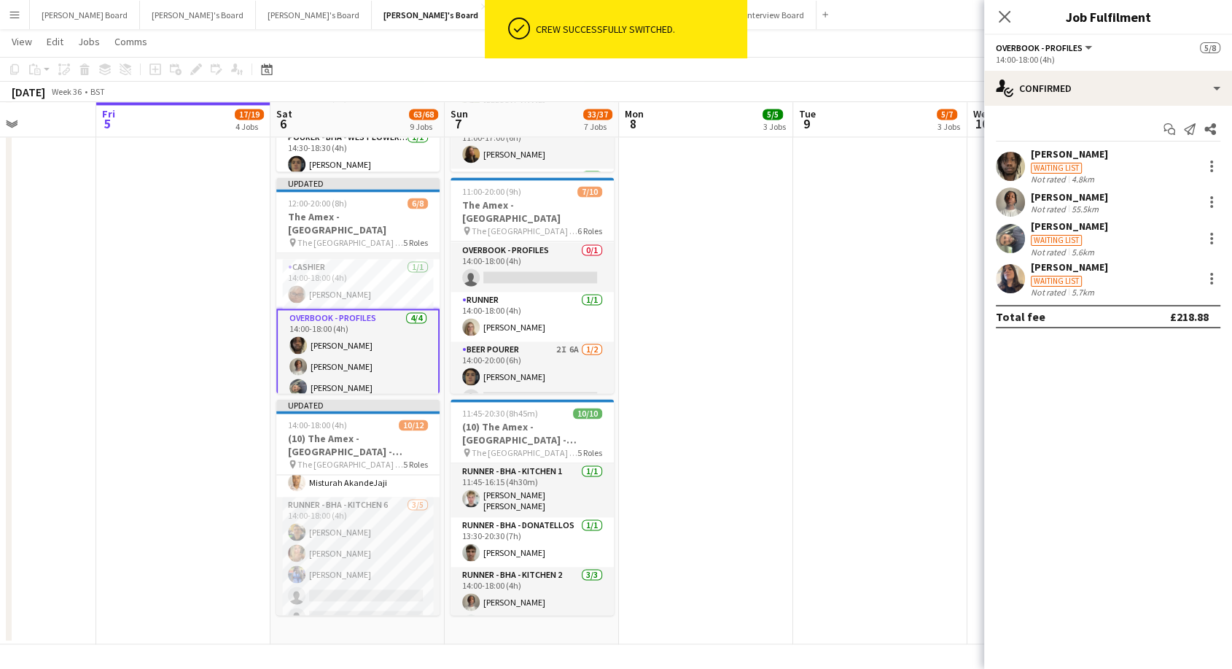
scroll to position [2030, 0]
drag, startPoint x: 846, startPoint y: 346, endPoint x: 887, endPoint y: 292, distance: 67.7
click at [846, 342] on app-date-cell at bounding box center [880, 297] width 174 height 694
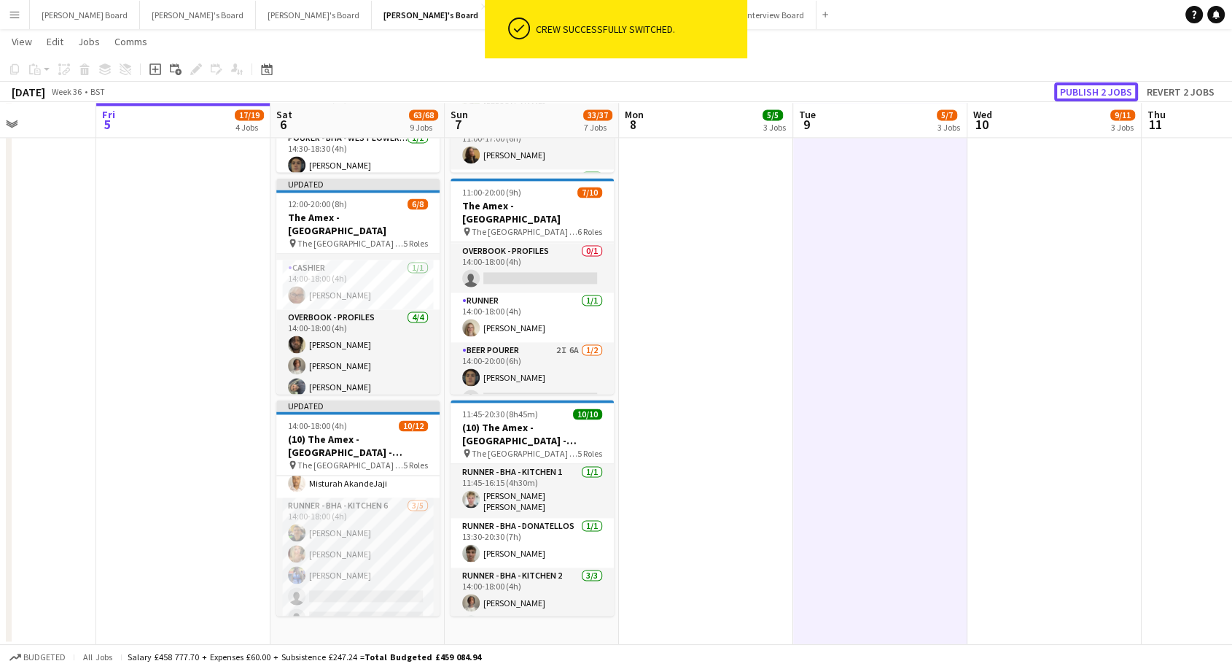
drag, startPoint x: 1099, startPoint y: 99, endPoint x: 990, endPoint y: 153, distance: 121.9
click at [1099, 98] on button "Publish 2 jobs" at bounding box center [1096, 91] width 84 height 19
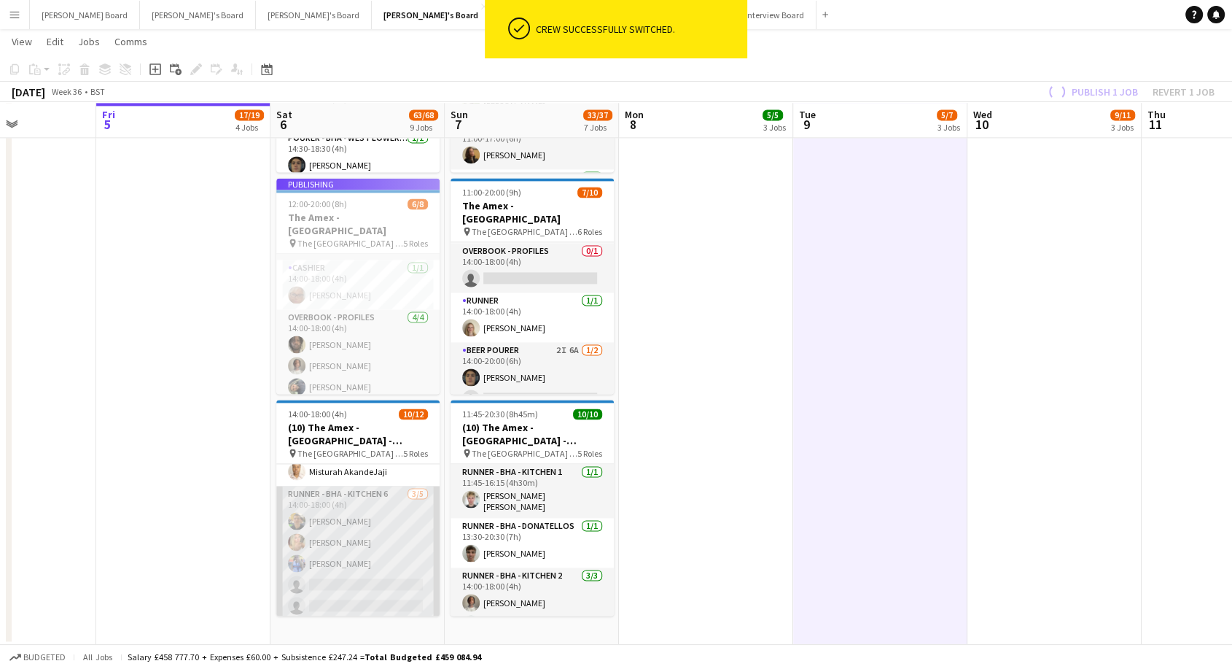
click at [365, 496] on app-card-role "Runner - BHA - Kitchen 6 3/5 14:00-18:00 (4h) Caiden Kempt jasmine stevens Aoif…" at bounding box center [357, 553] width 163 height 134
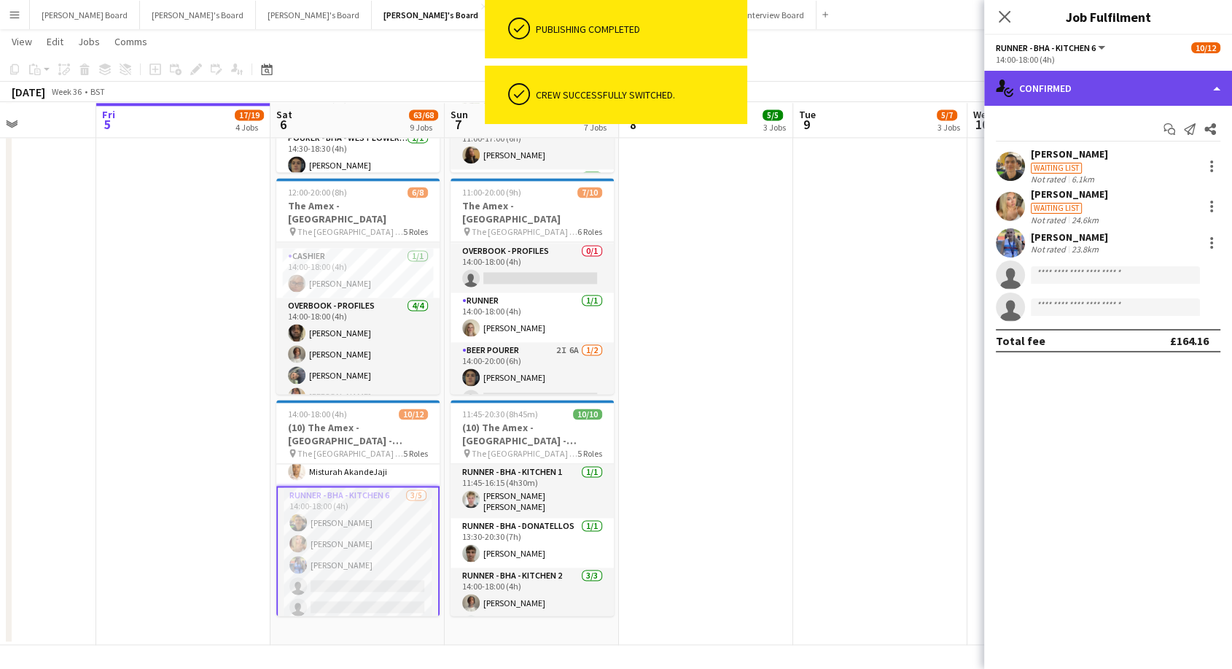
click at [1077, 79] on div "single-neutral-actions-check-2 Confirmed" at bounding box center [1108, 88] width 248 height 35
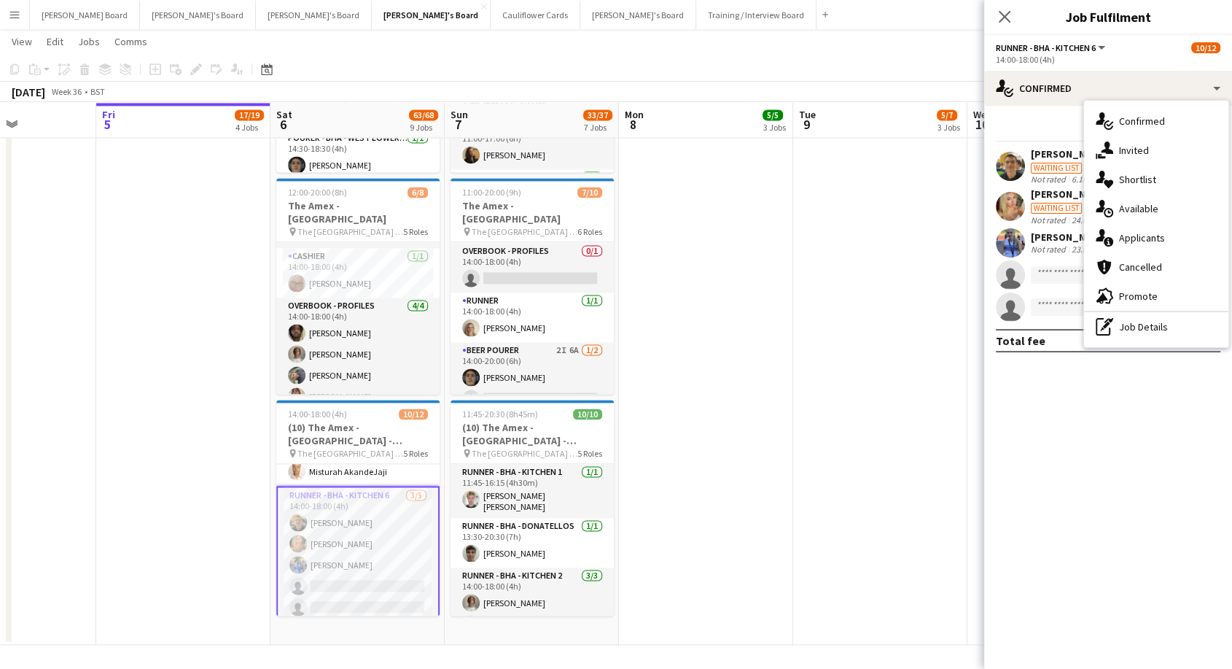
click at [1142, 316] on div "pen-write Job Details" at bounding box center [1156, 326] width 144 height 29
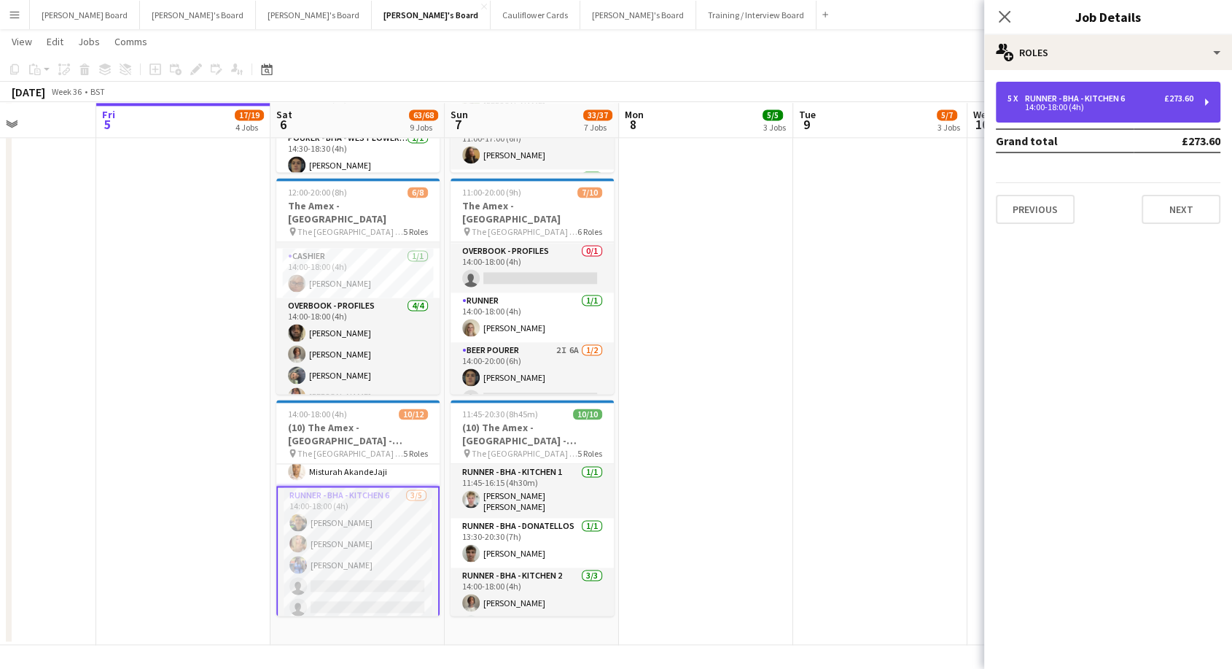
click at [1079, 104] on div "14:00-18:00 (4h)" at bounding box center [1101, 107] width 186 height 7
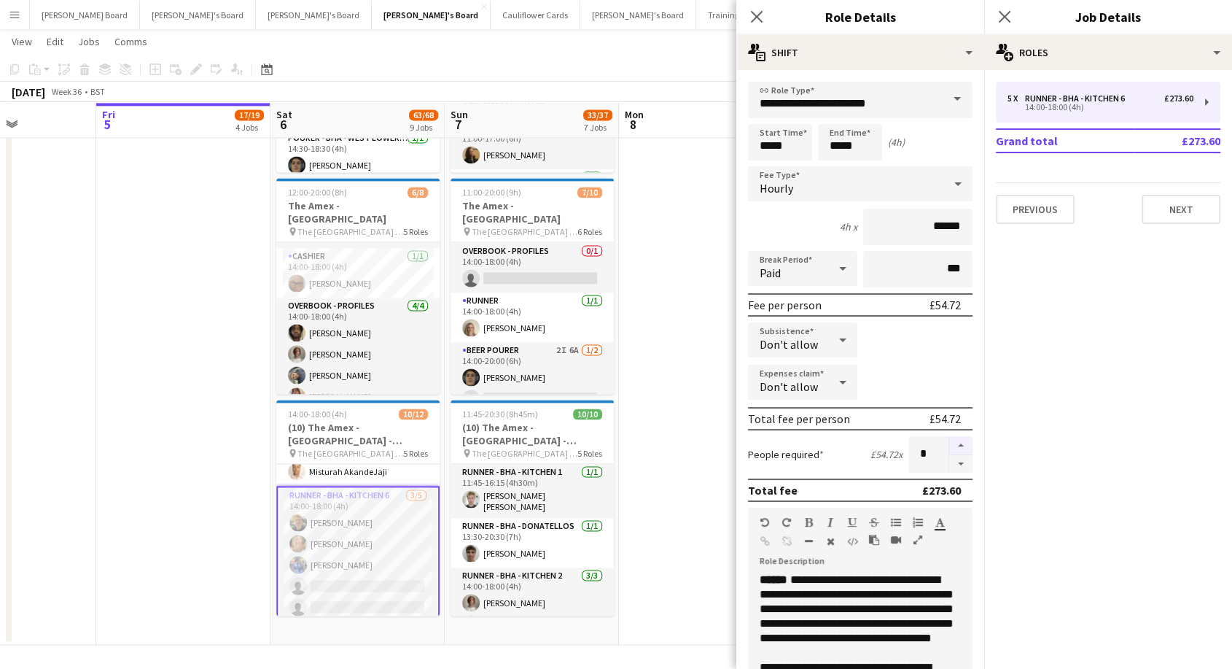
click at [949, 445] on button "button" at bounding box center [960, 445] width 23 height 19
click at [949, 462] on button "button" at bounding box center [960, 464] width 23 height 18
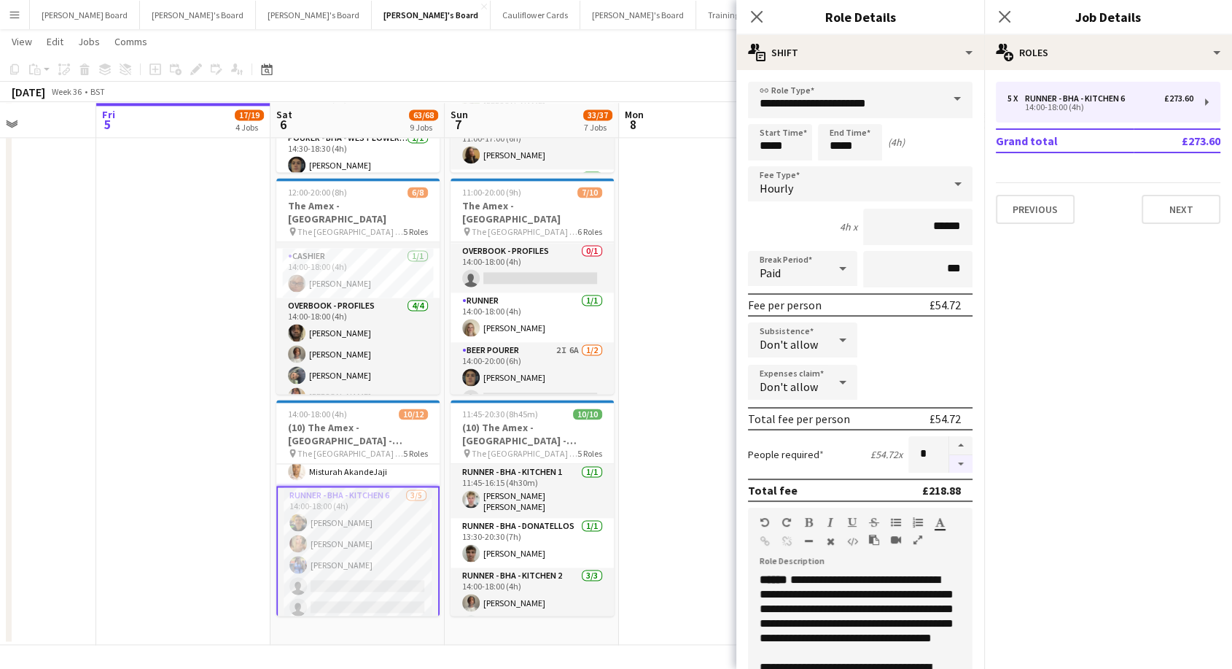
click at [949, 462] on button "button" at bounding box center [960, 464] width 23 height 18
type input "*"
click at [702, 396] on app-date-cell at bounding box center [706, 297] width 174 height 694
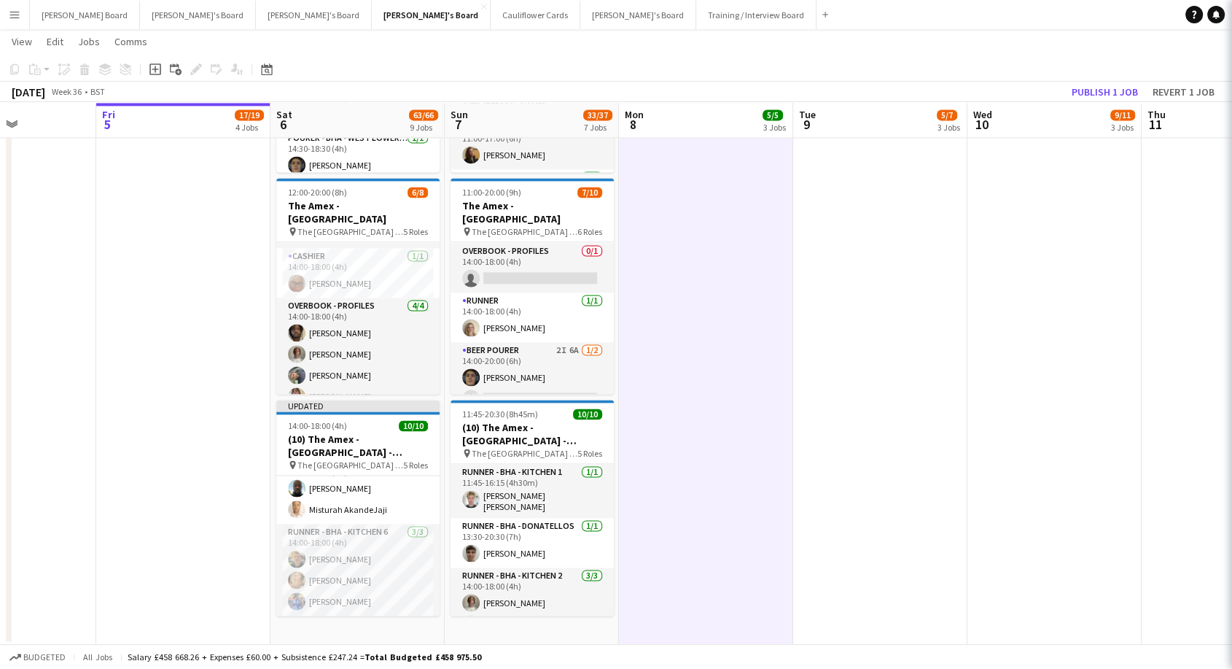
scroll to position [214, 0]
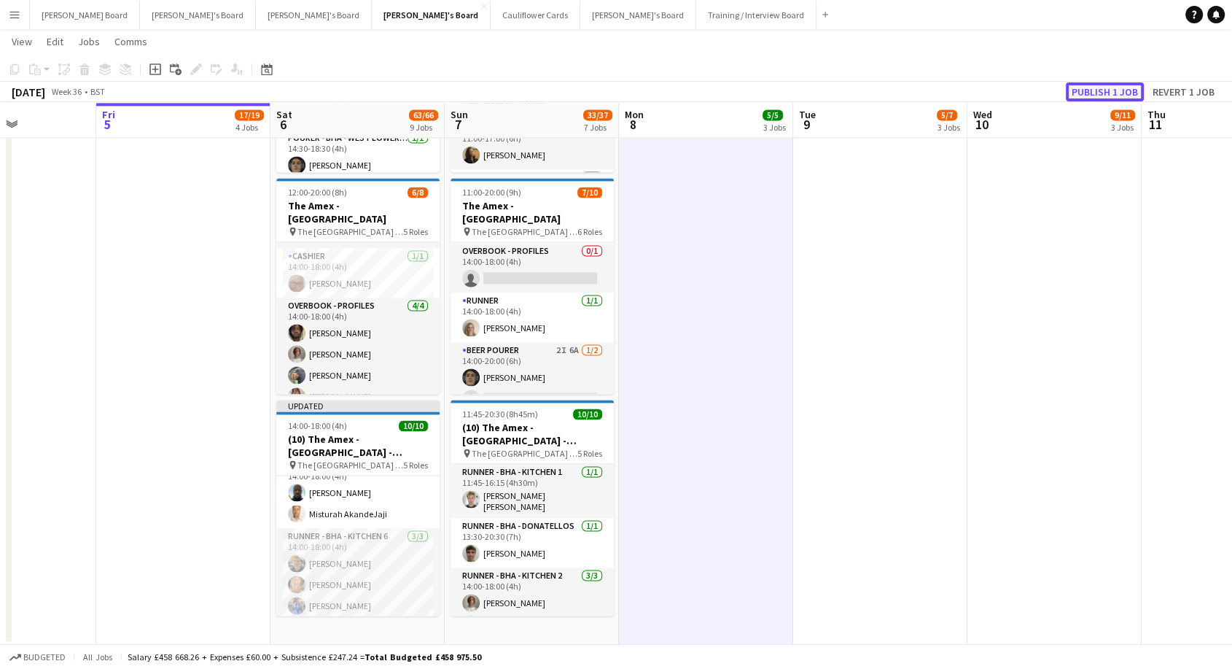
click at [1105, 87] on button "Publish 1 job" at bounding box center [1105, 91] width 78 height 19
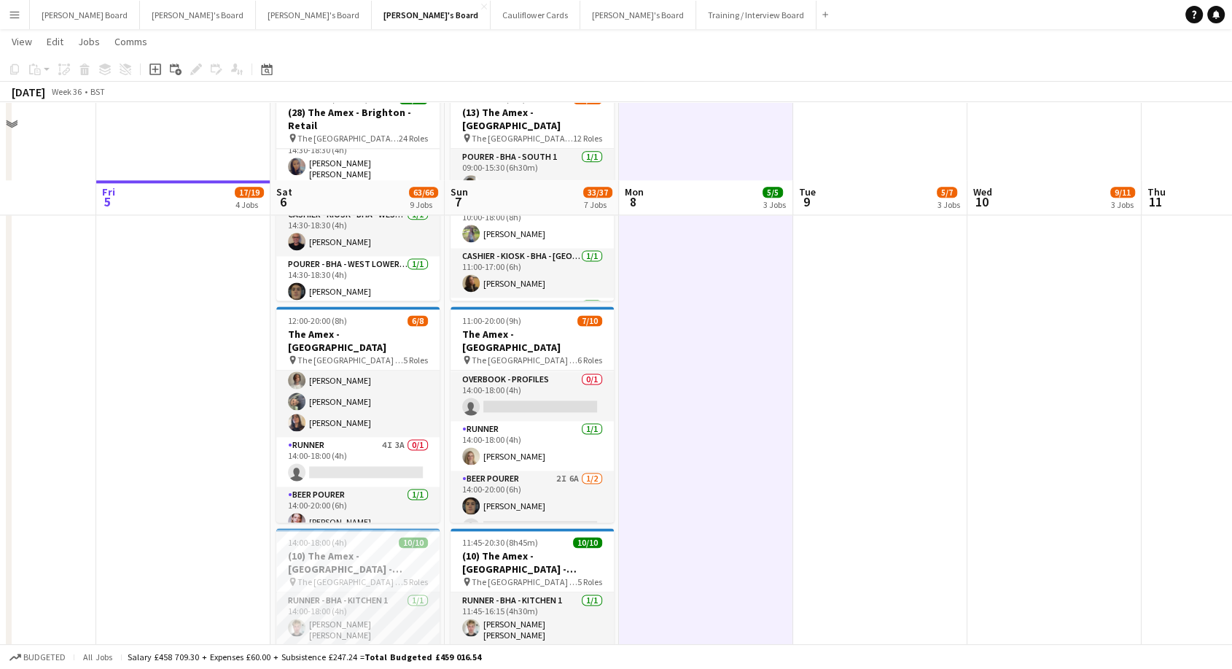
scroll to position [2030, 0]
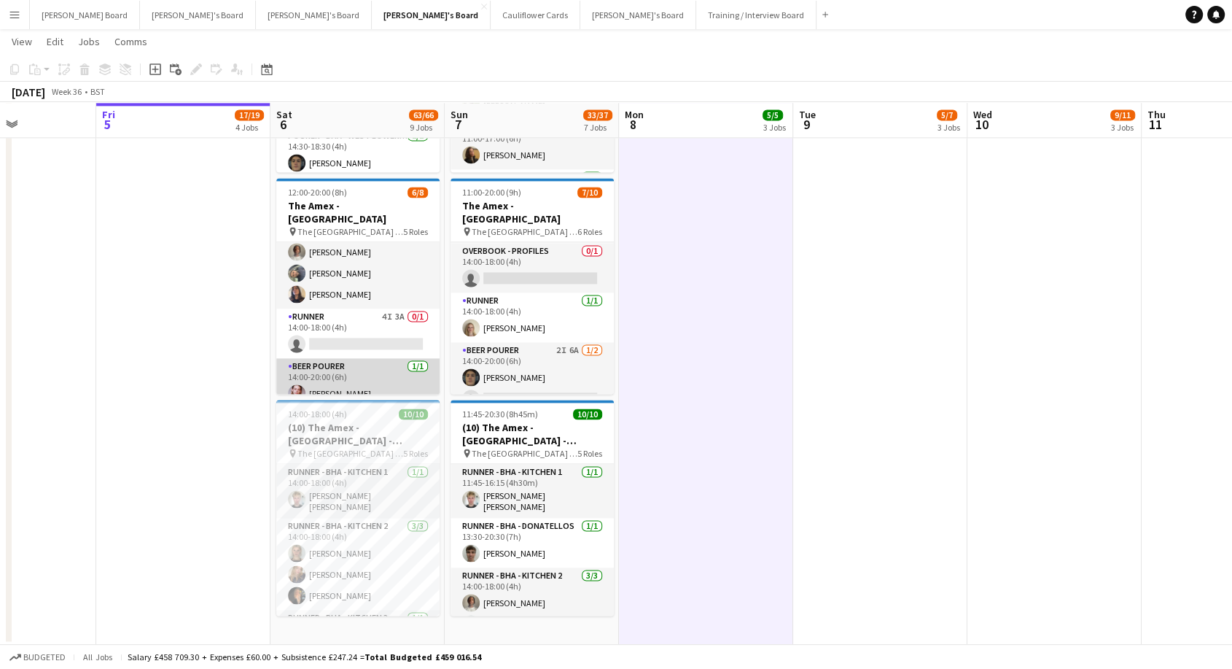
click at [343, 375] on app-card-role "BEER POURER 1/1 14:00-20:00 (6h) Oliver Weatherill" at bounding box center [357, 383] width 163 height 50
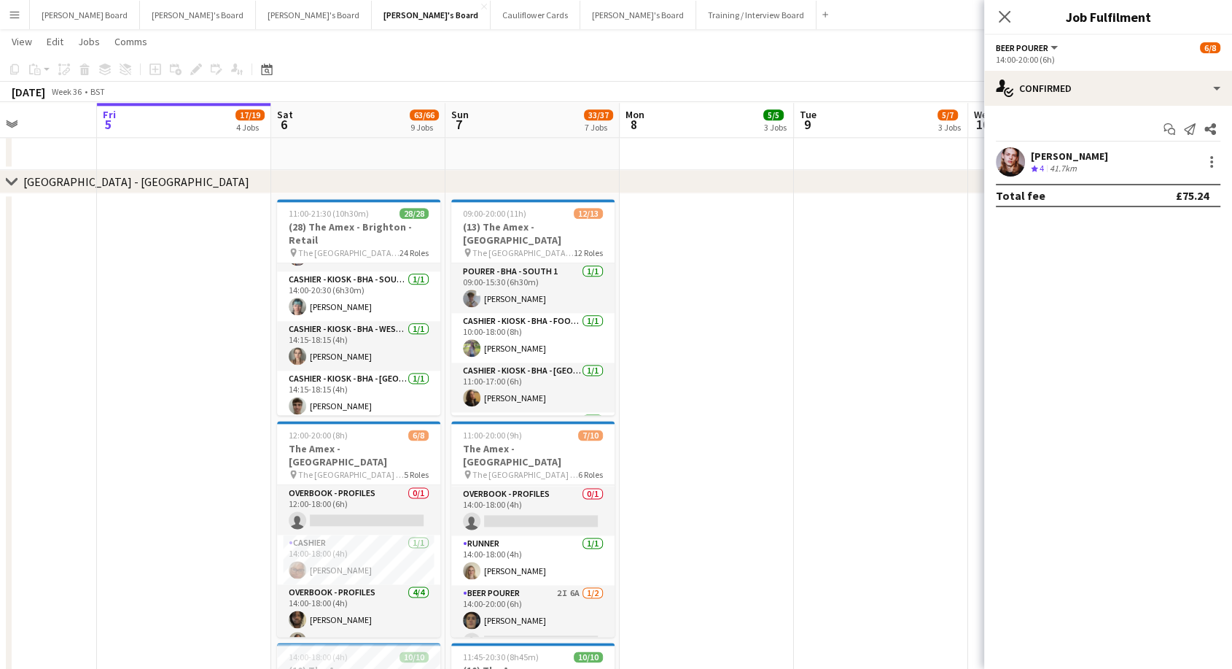
scroll to position [798, 0]
click at [338, 364] on app-card-role "Cashier - Kiosk - BHA - West Lower 2 1/1 14:15-18:15 (4h) Alice Barker" at bounding box center [358, 347] width 163 height 50
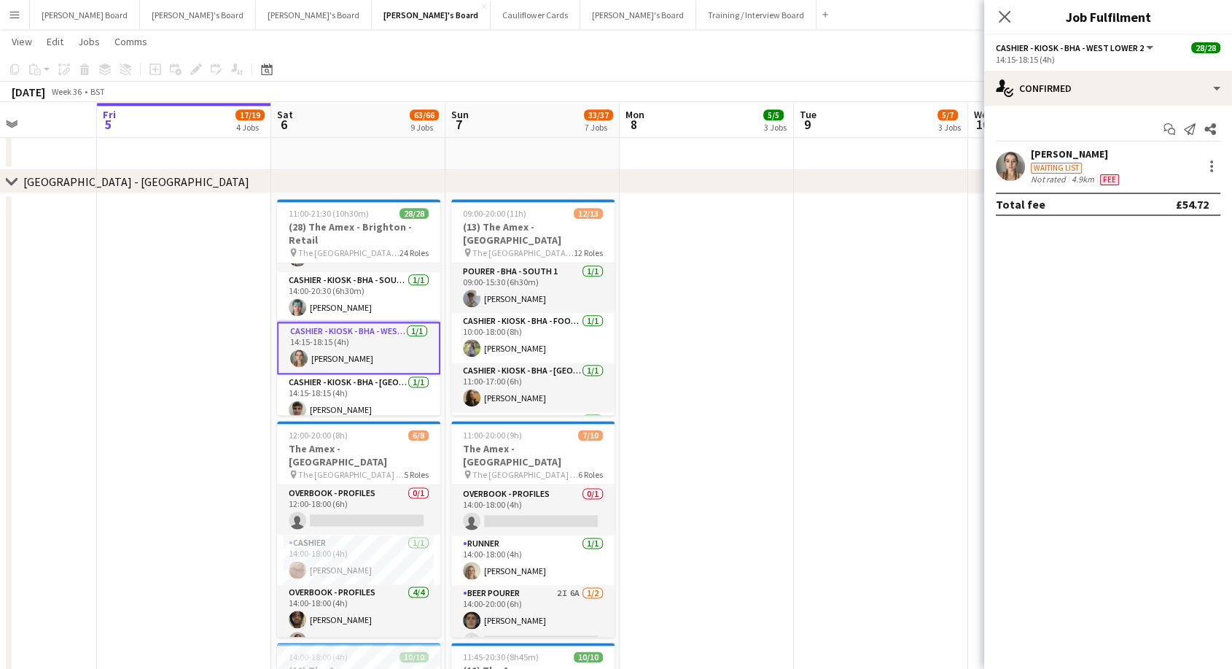
click at [1058, 155] on div "[PERSON_NAME]" at bounding box center [1076, 153] width 91 height 13
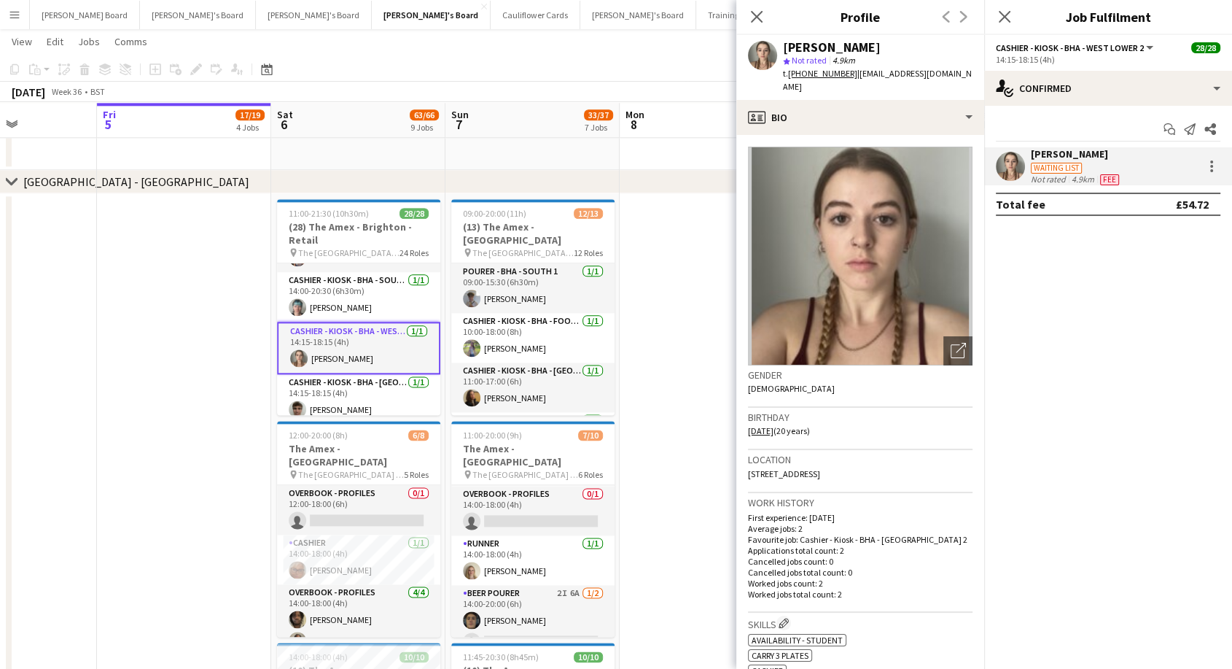
click at [828, 75] on tcxspan "+491622634658" at bounding box center [822, 73] width 69 height 11
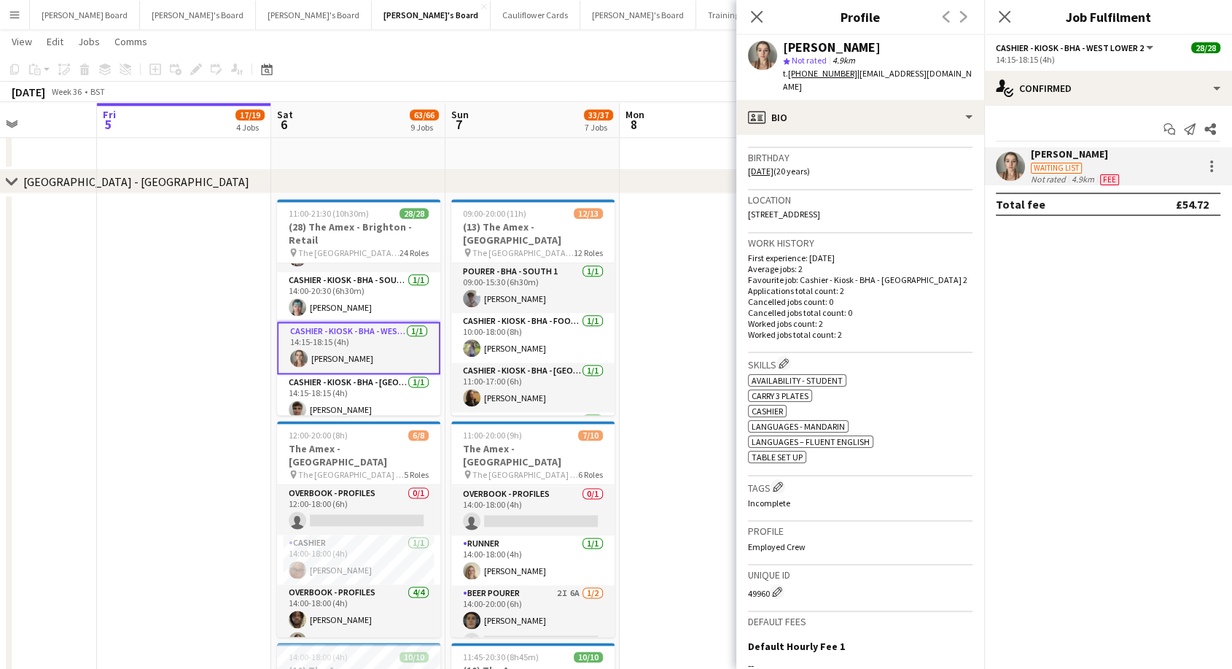
scroll to position [44, 0]
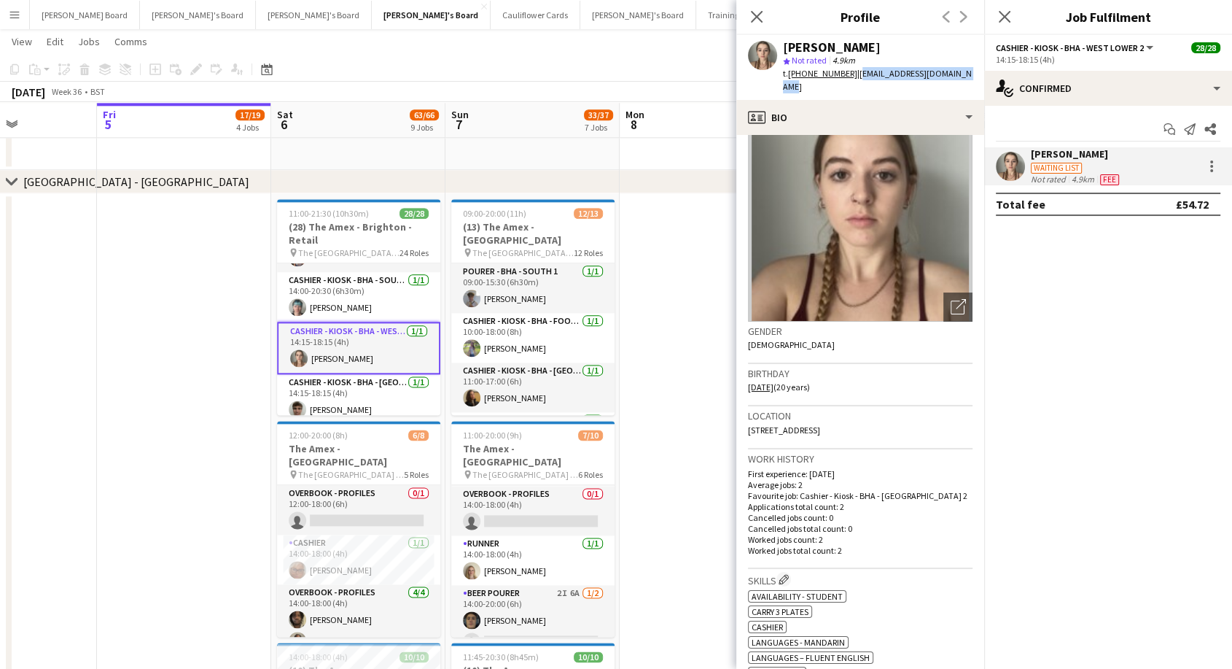
drag, startPoint x: 852, startPoint y: 71, endPoint x: 970, endPoint y: 71, distance: 118.1
click at [970, 71] on div "Alice Barker star Not rated 4.9km t. +491622634658 | aliceebarker1104@gmail.com" at bounding box center [860, 67] width 248 height 65
copy span "[EMAIL_ADDRESS][DOMAIN_NAME]"
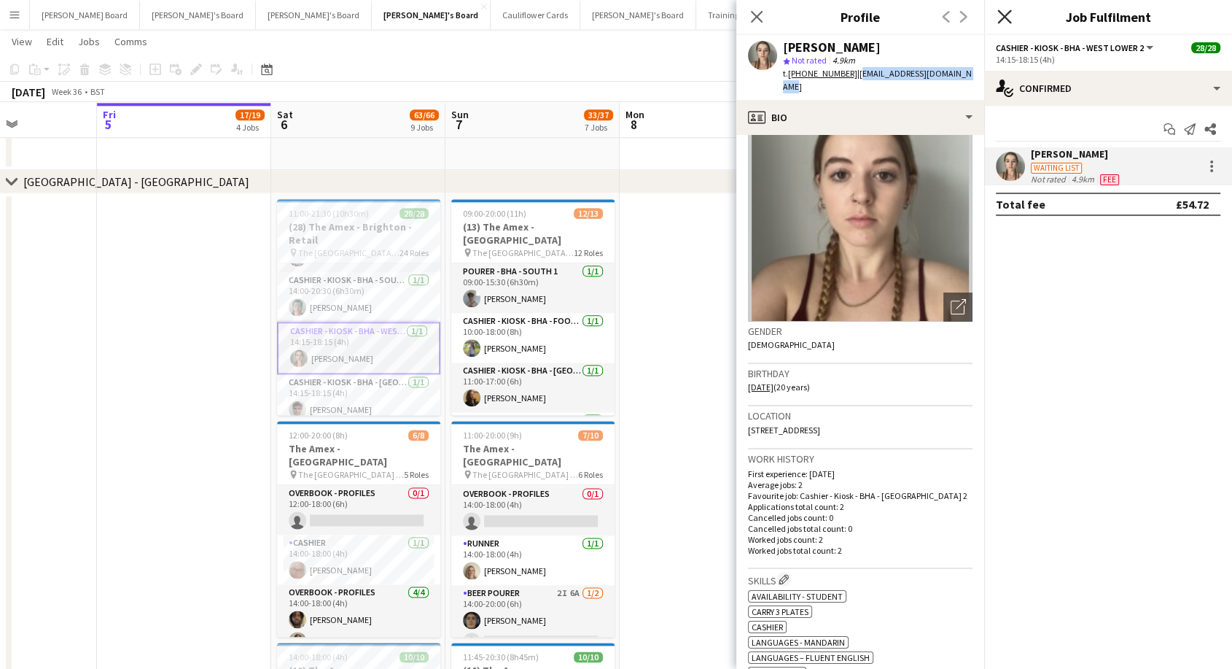
click at [1003, 16] on icon at bounding box center [1004, 16] width 14 height 14
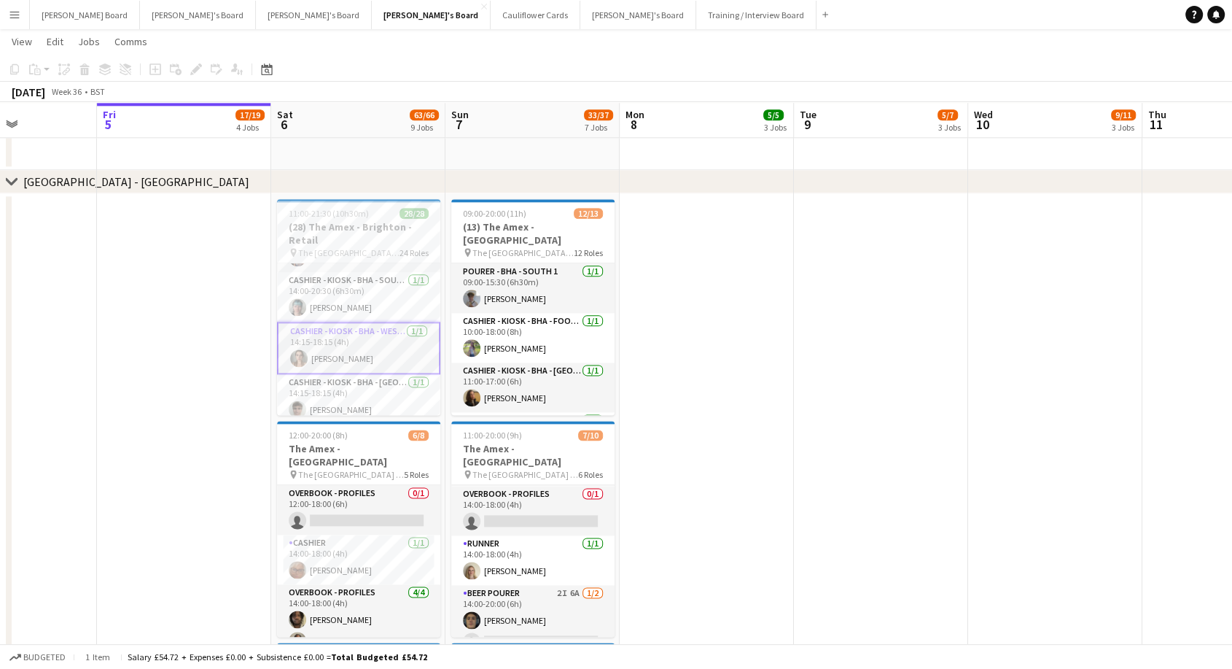
click at [391, 338] on app-card-role "Cashier - Kiosk - BHA - West Lower 2 1/1 14:15-18:15 (4h) Alice Barker" at bounding box center [358, 348] width 163 height 52
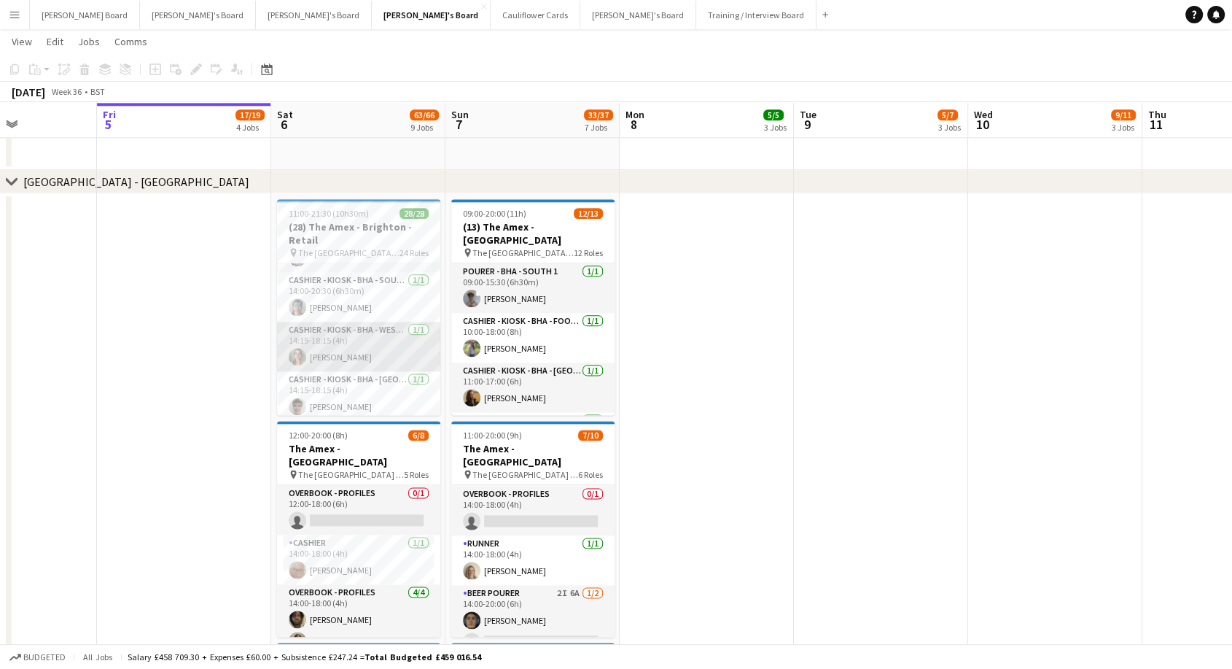
click at [362, 330] on app-card-role "Cashier - Kiosk - BHA - West Lower 2 1/1 14:15-18:15 (4h) Alice Barker" at bounding box center [358, 347] width 163 height 50
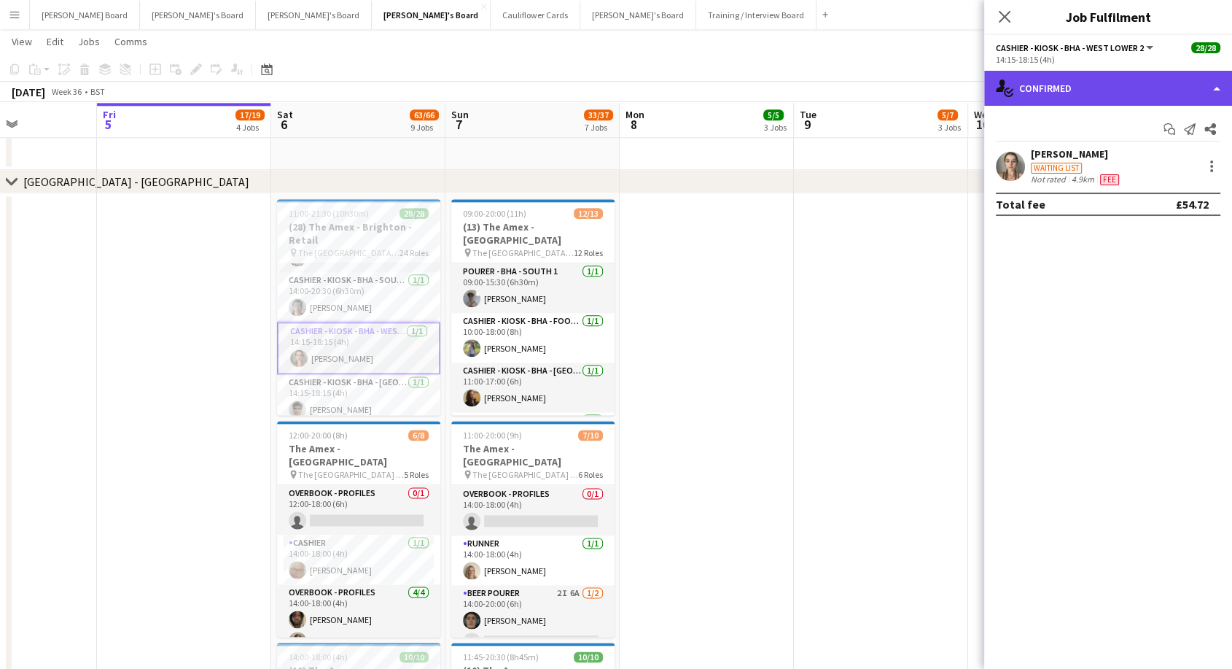
drag, startPoint x: 1131, startPoint y: 90, endPoint x: 1190, endPoint y: 201, distance: 125.2
click at [1132, 90] on div "single-neutral-actions-check-2 Confirmed" at bounding box center [1108, 88] width 248 height 35
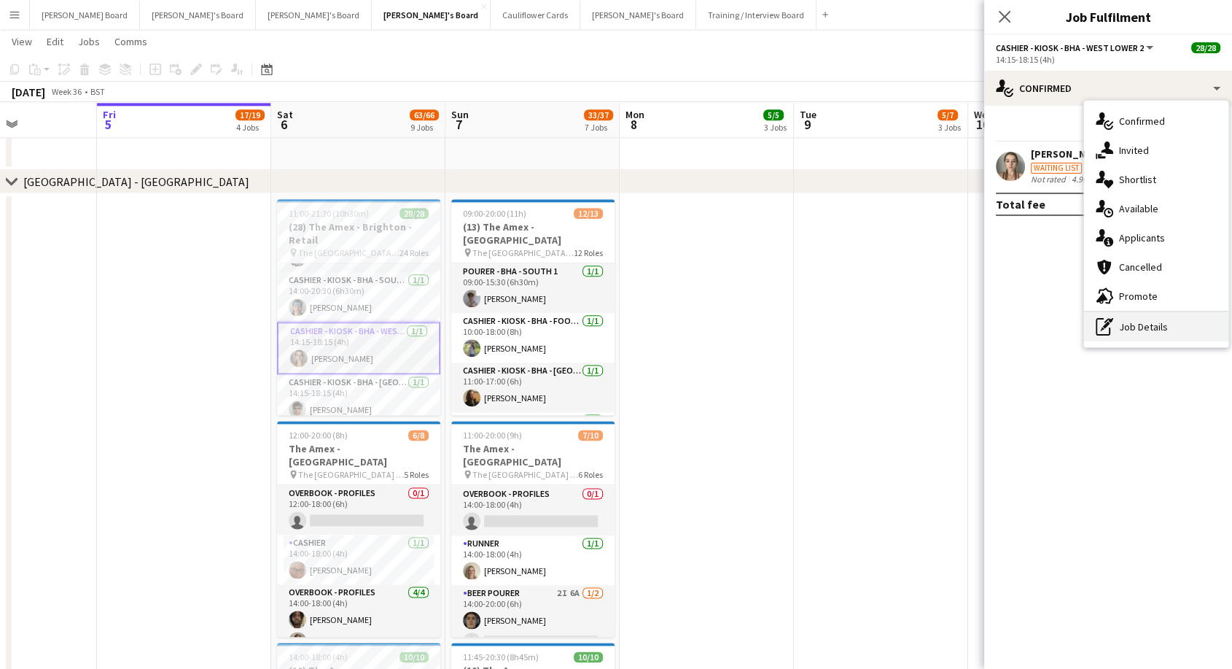
click at [1169, 328] on div "pen-write Job Details" at bounding box center [1156, 326] width 144 height 29
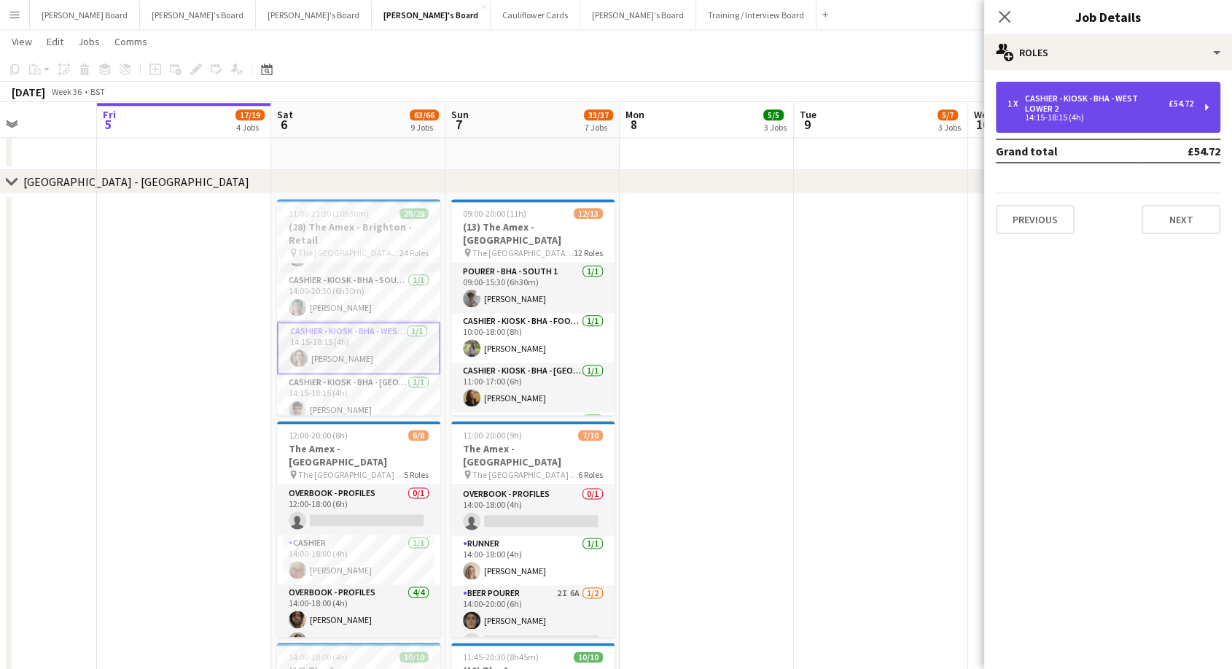
click at [1098, 119] on div "14:15-18:15 (4h)" at bounding box center [1101, 117] width 186 height 7
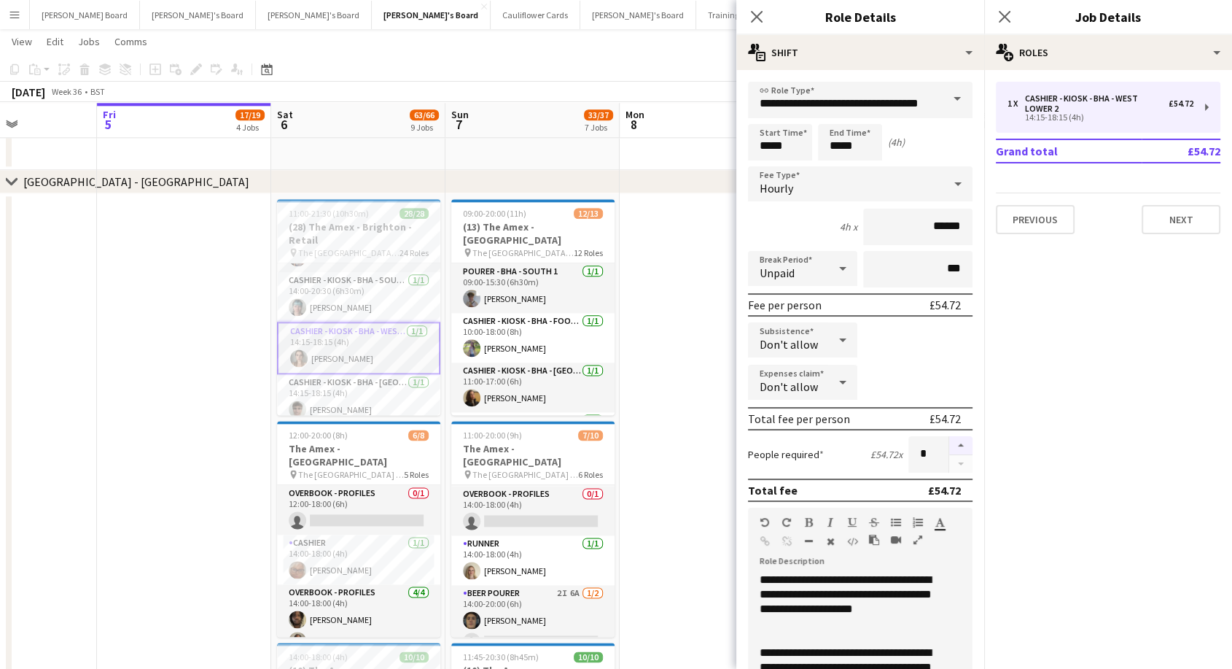
click at [949, 445] on button "button" at bounding box center [960, 445] width 23 height 19
type input "*"
click at [335, 340] on app-card-role "Cashier - Kiosk - BHA - West Lower 2 1/1 14:15-18:15 (4h) Alice Barker" at bounding box center [358, 348] width 163 height 52
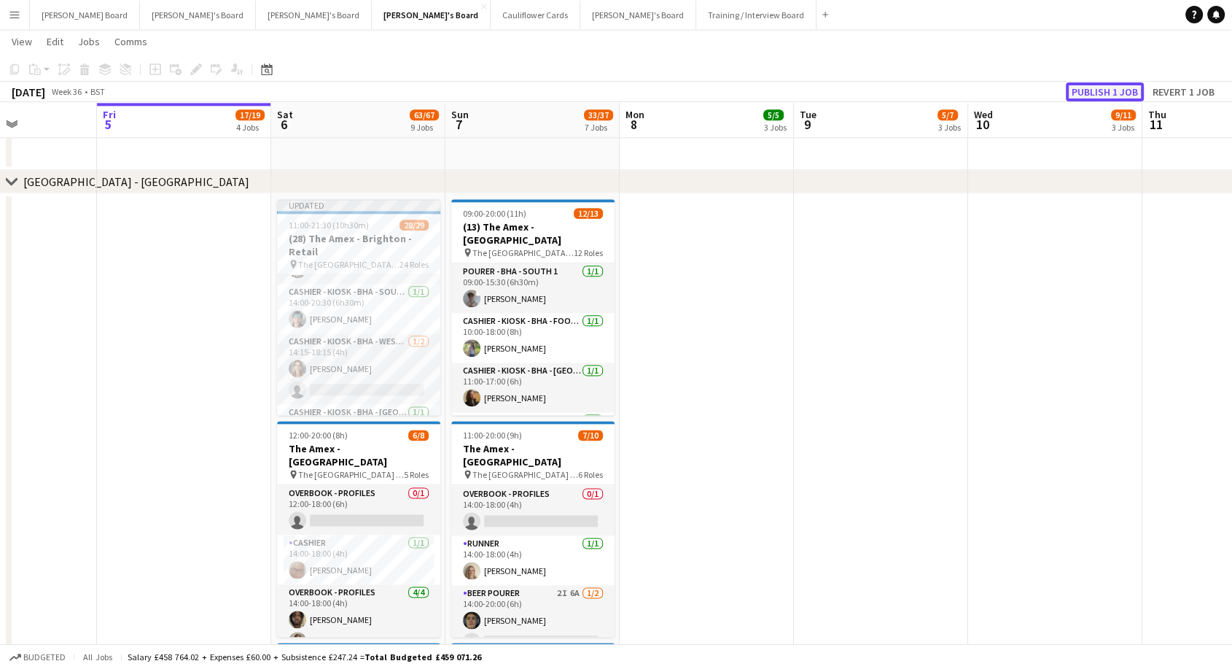
click at [1118, 96] on button "Publish 1 job" at bounding box center [1105, 91] width 78 height 19
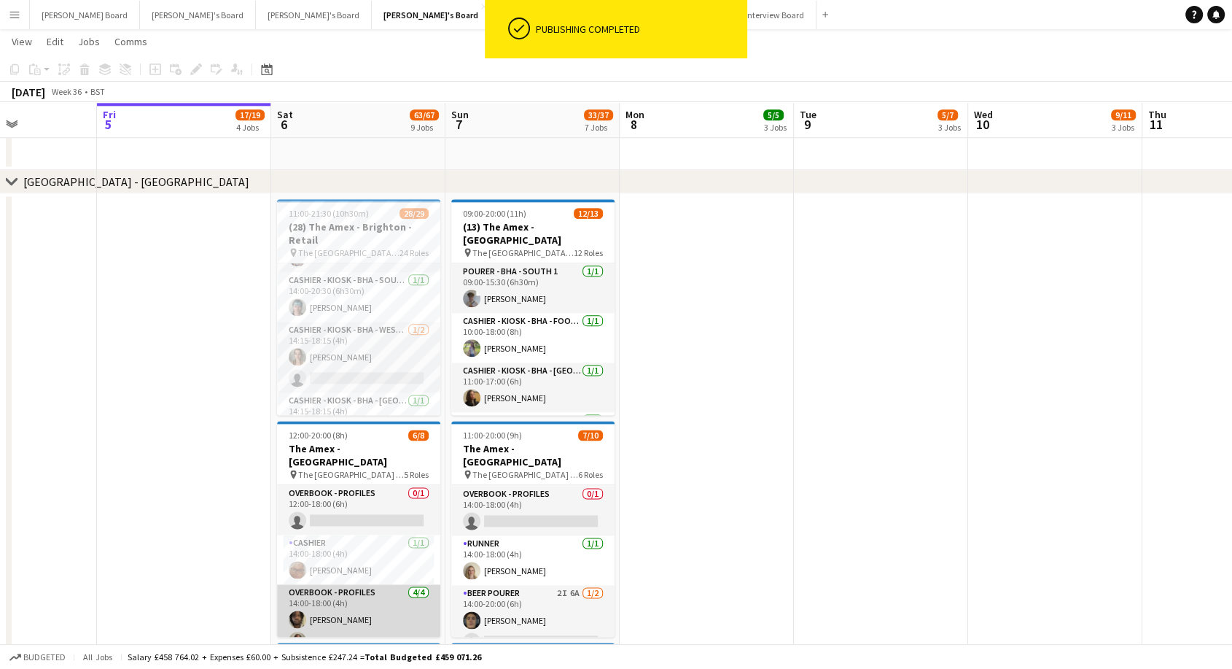
scroll to position [146, 0]
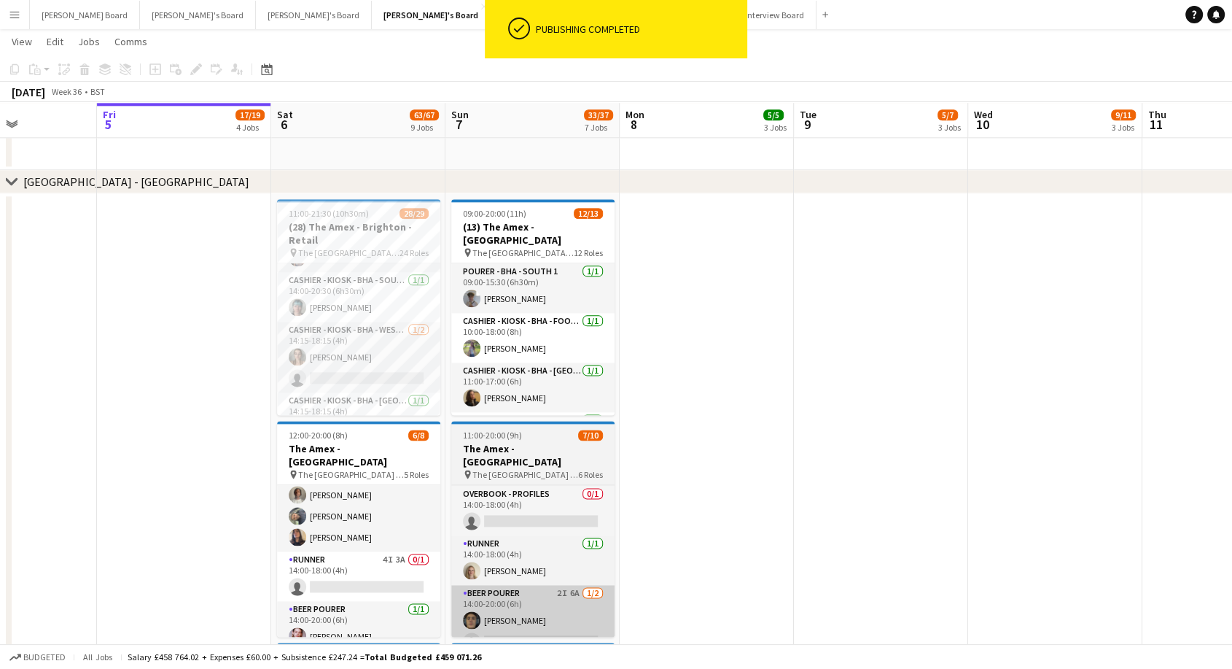
drag, startPoint x: 402, startPoint y: 612, endPoint x: 452, endPoint y: 617, distance: 50.6
click at [404, 612] on app-card-role "BEER POURER 1/1 14:00-20:00 (6h) Oliver Weatherill" at bounding box center [358, 626] width 163 height 50
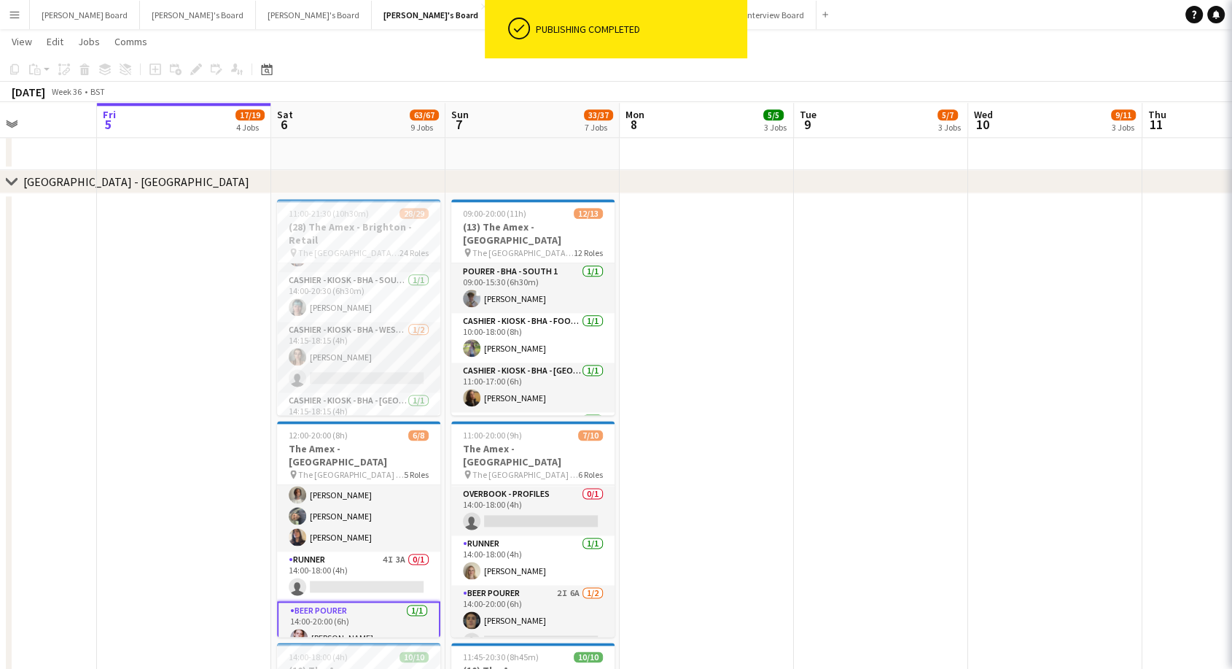
scroll to position [0, 425]
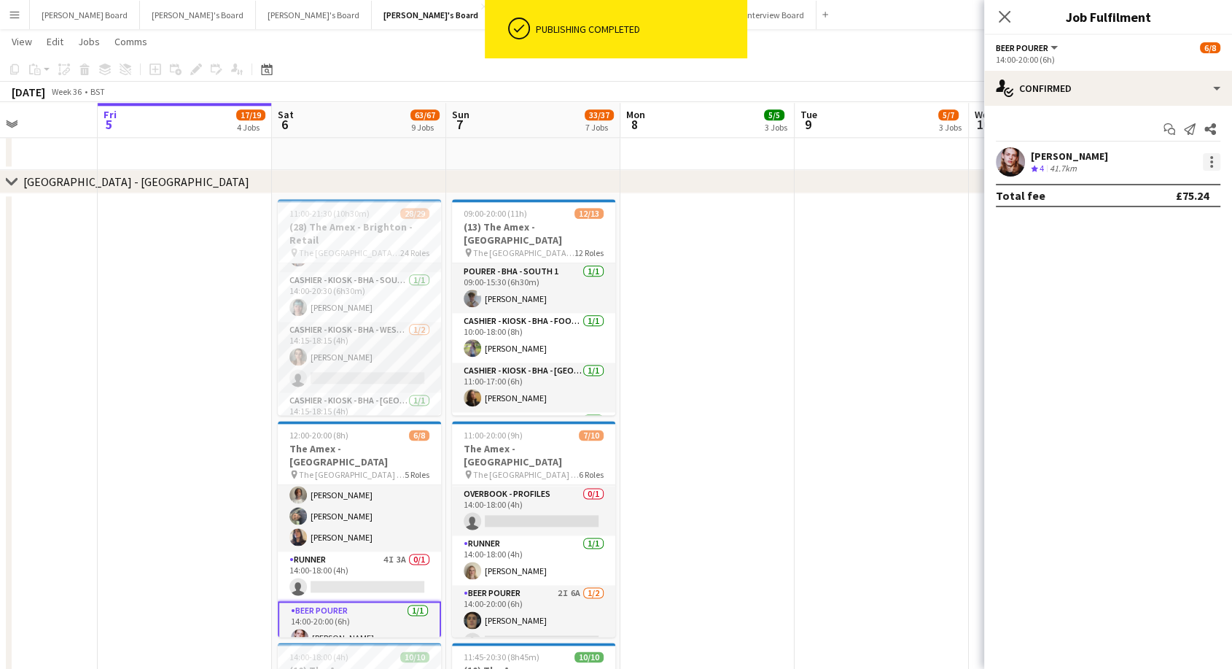
click at [1210, 163] on div at bounding box center [1211, 161] width 3 height 3
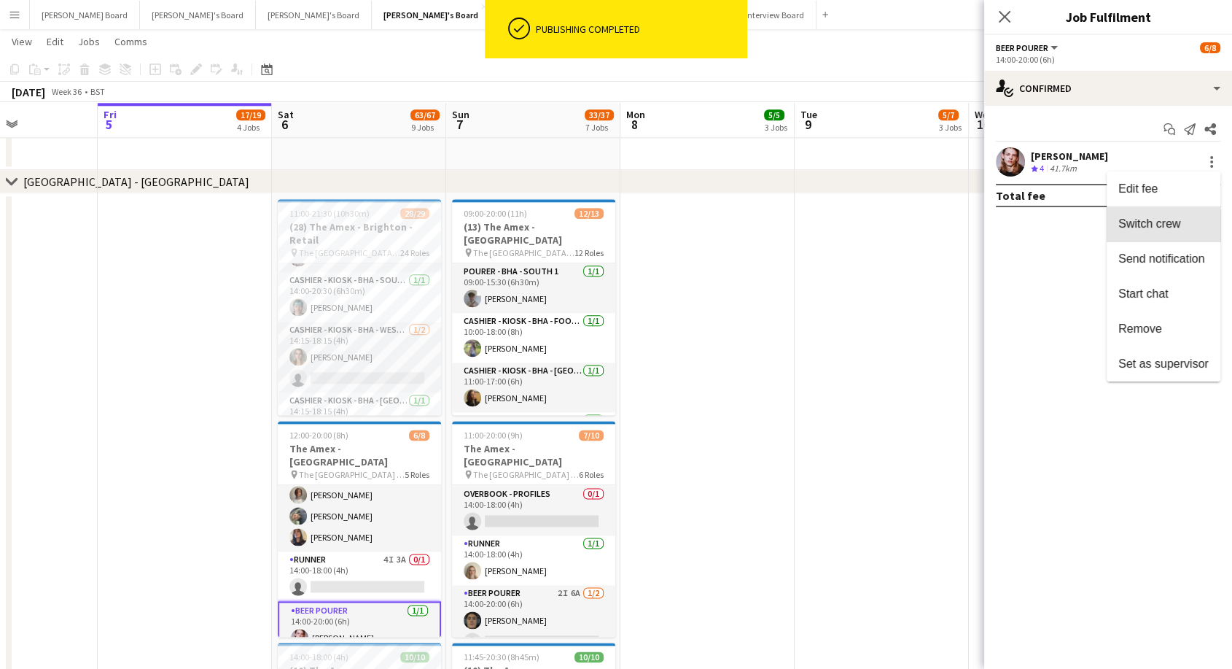
drag, startPoint x: 1137, startPoint y: 227, endPoint x: 1102, endPoint y: 235, distance: 35.2
click at [1137, 227] on span "Switch crew" at bounding box center [1149, 223] width 62 height 12
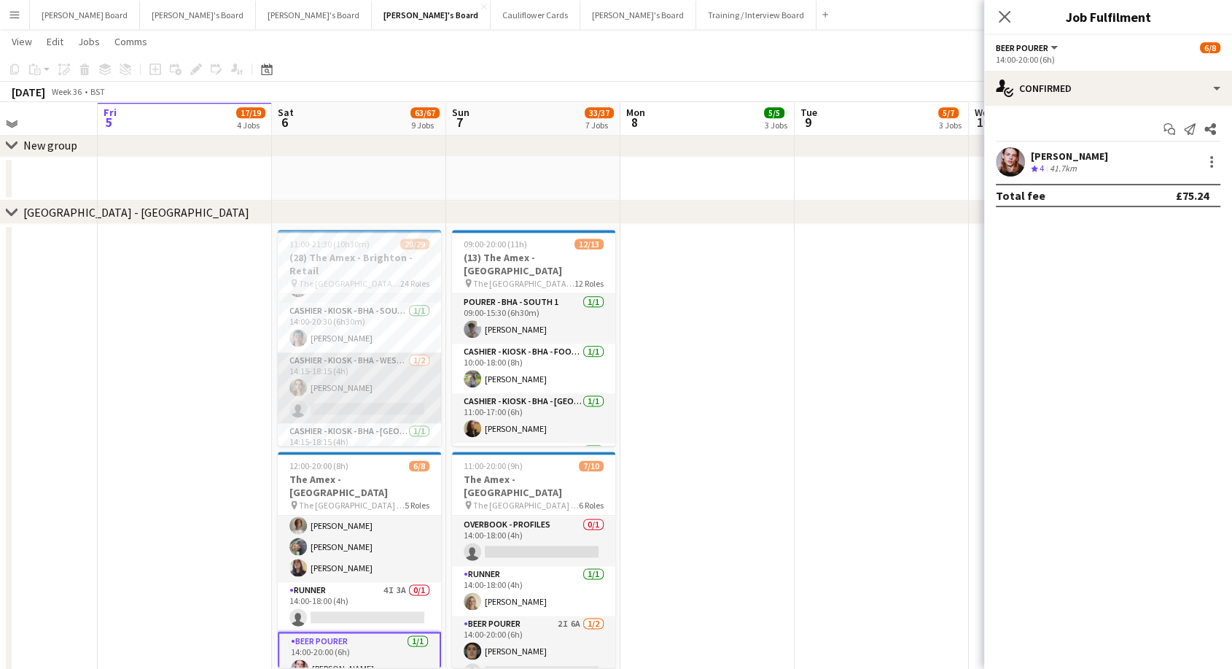
scroll to position [0, 423]
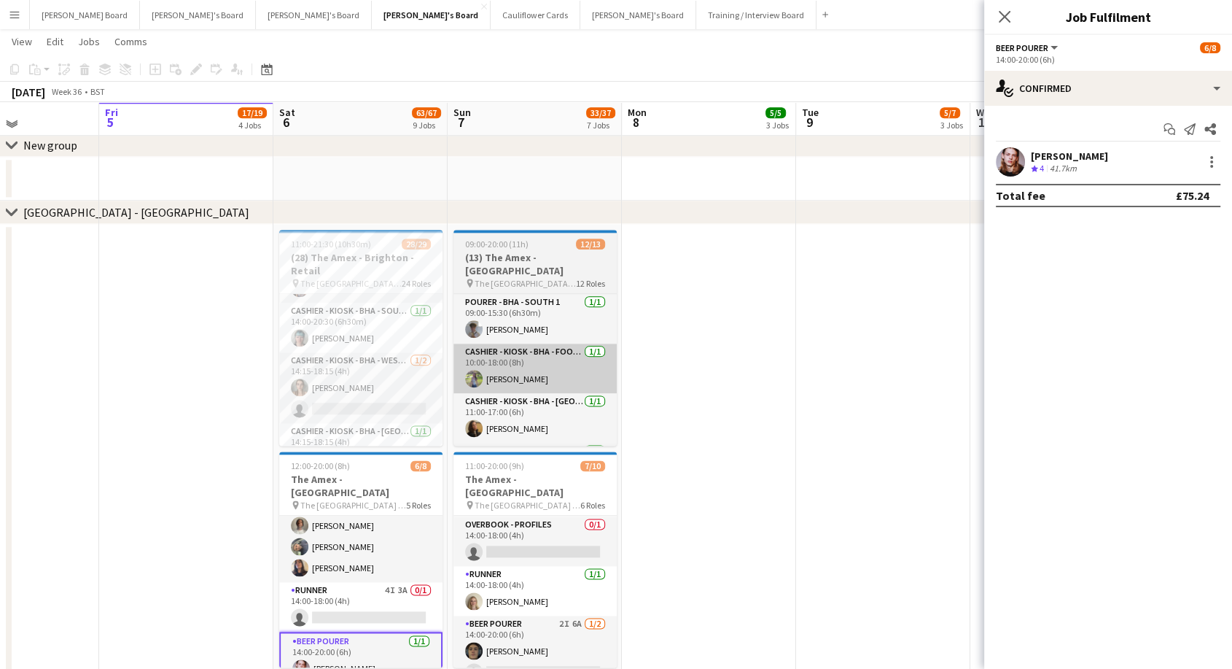
drag, startPoint x: 358, startPoint y: 397, endPoint x: 548, endPoint y: 375, distance: 191.5
click at [359, 397] on app-card-role "Cashier - Kiosk - BHA - West Lower 2 1/2 14:15-18:15 (4h) Alice Barker single-n…" at bounding box center [360, 387] width 163 height 71
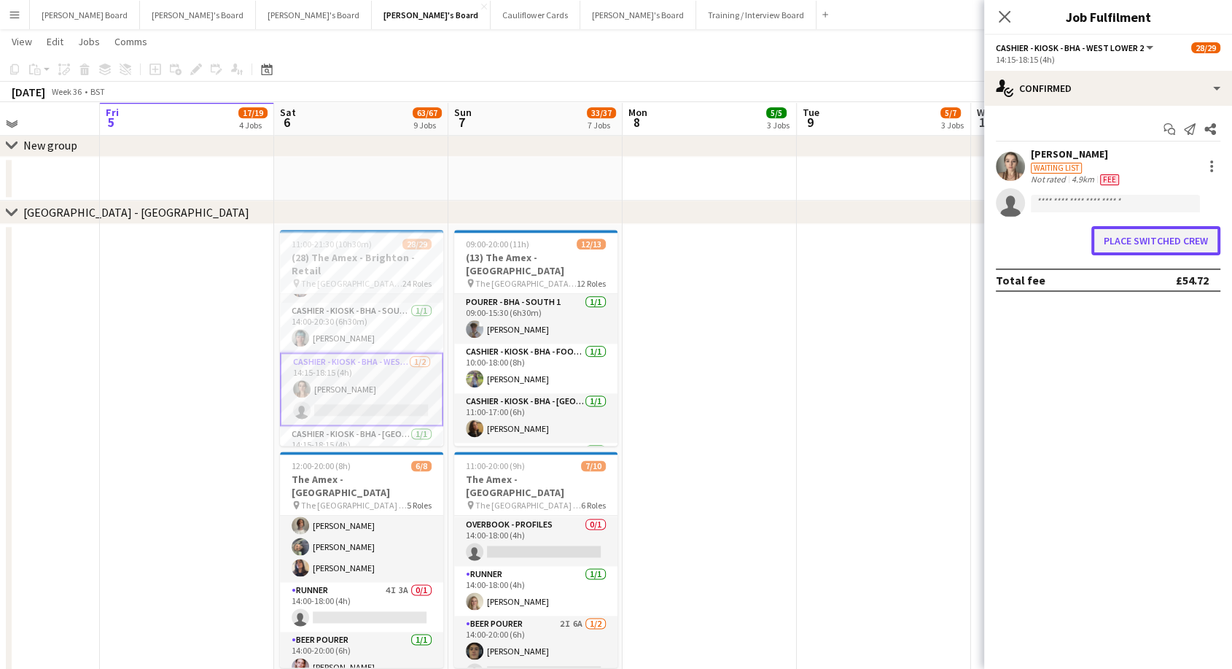
click at [1166, 237] on button "Place switched crew" at bounding box center [1155, 240] width 129 height 29
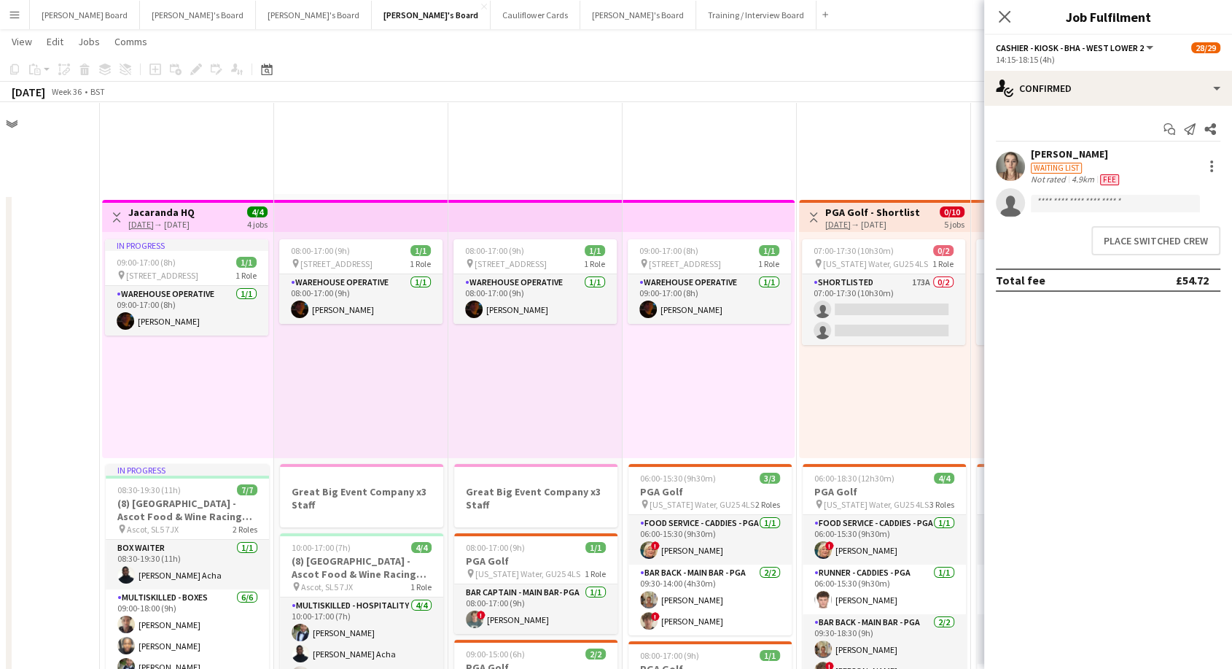
scroll to position [1787, 0]
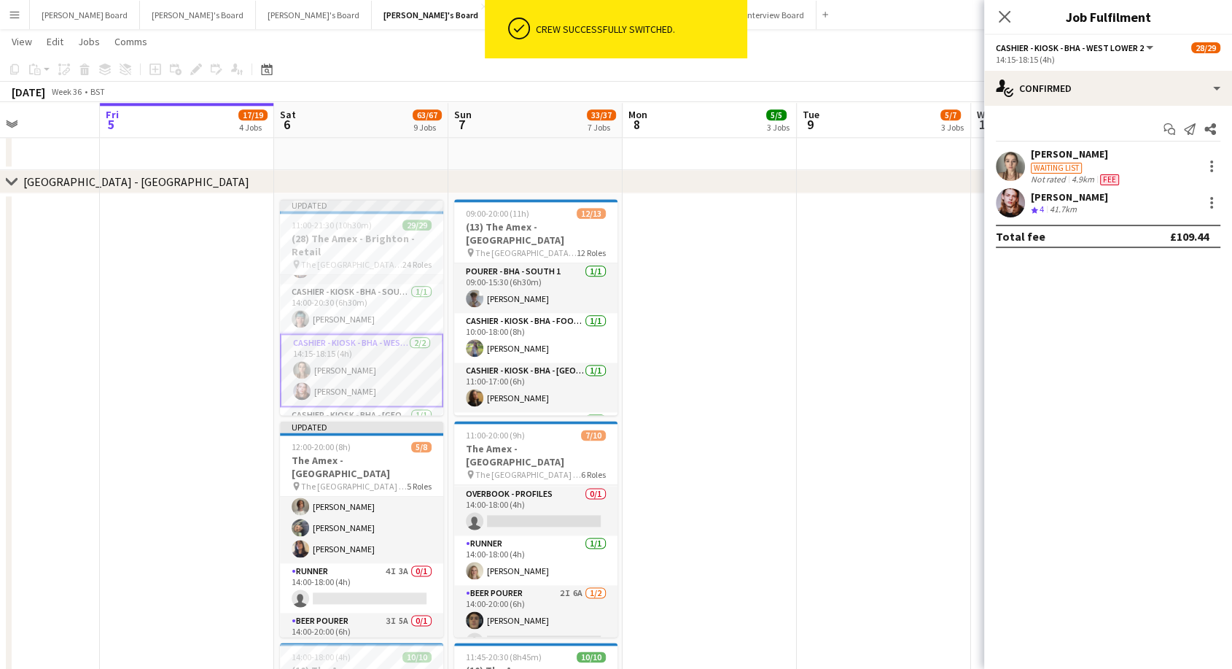
drag, startPoint x: 815, startPoint y: 270, endPoint x: 822, endPoint y: 266, distance: 8.2
click at [816, 270] on app-date-cell at bounding box center [884, 540] width 174 height 694
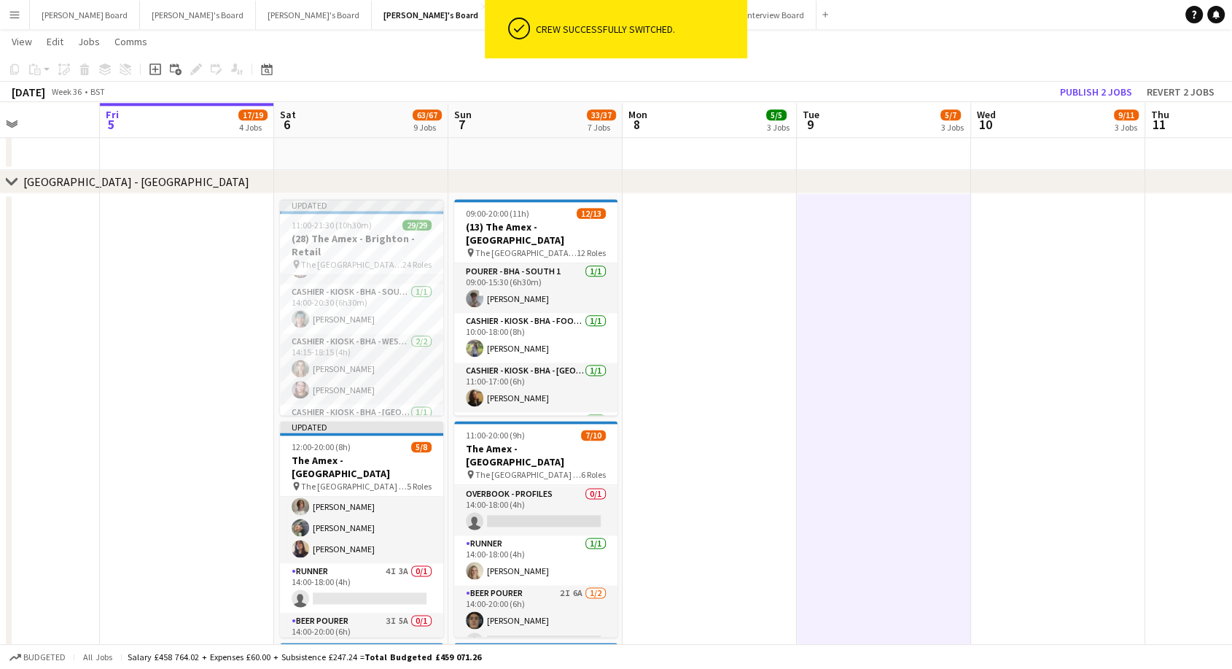
scroll to position [0, 422]
click at [1100, 91] on button "Publish 2 jobs" at bounding box center [1096, 91] width 84 height 19
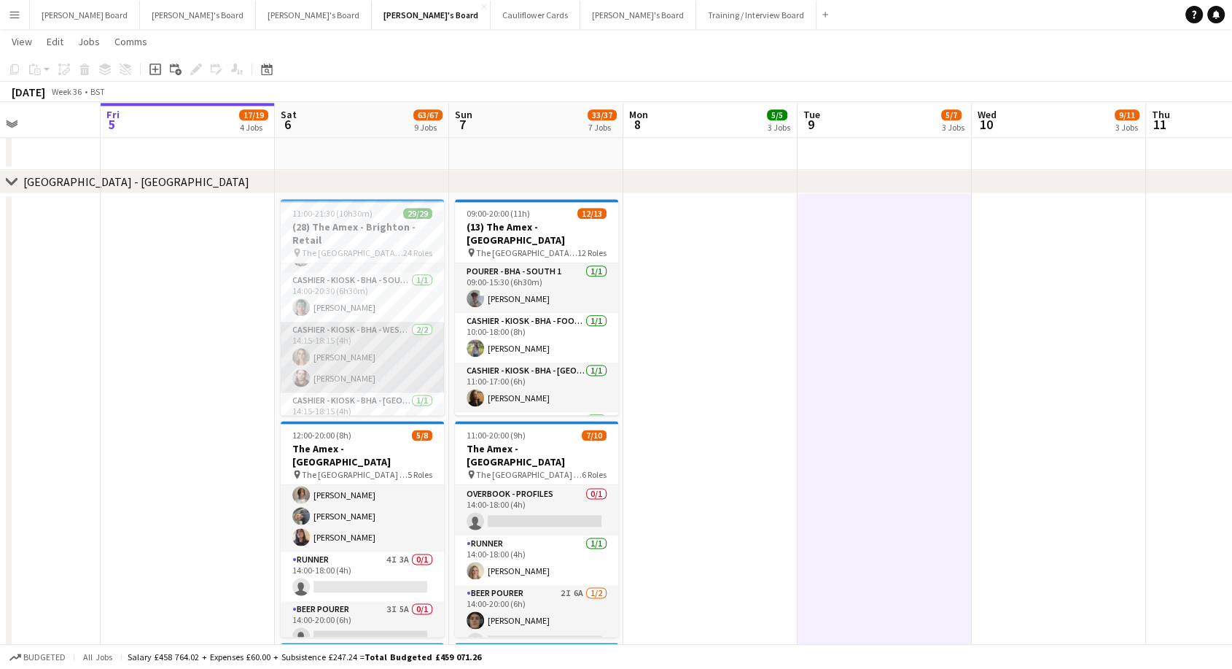
drag, startPoint x: 389, startPoint y: 333, endPoint x: 322, endPoint y: 340, distance: 68.1
click at [389, 333] on app-card-role "Cashier - Kiosk - BHA - West Lower 2 2/2 14:15-18:15 (4h) Alice Barker Oliver W…" at bounding box center [362, 357] width 163 height 71
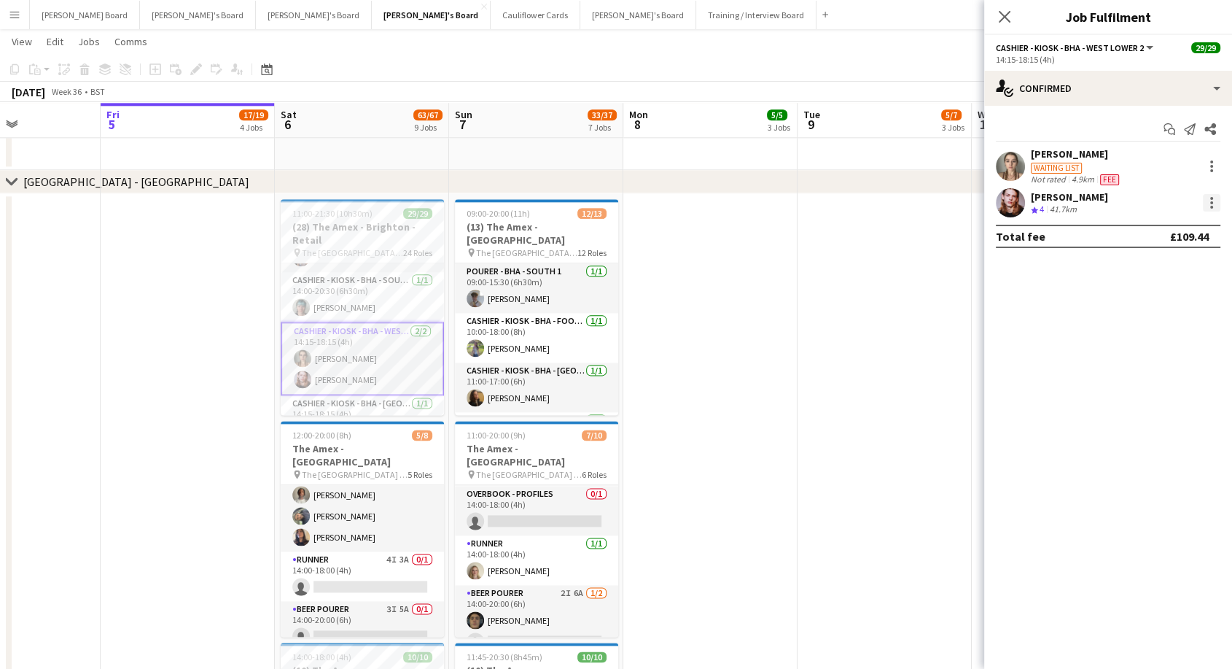
click at [1212, 206] on div at bounding box center [1211, 207] width 3 height 3
click at [1155, 369] on span "Remove" at bounding box center [1140, 368] width 44 height 12
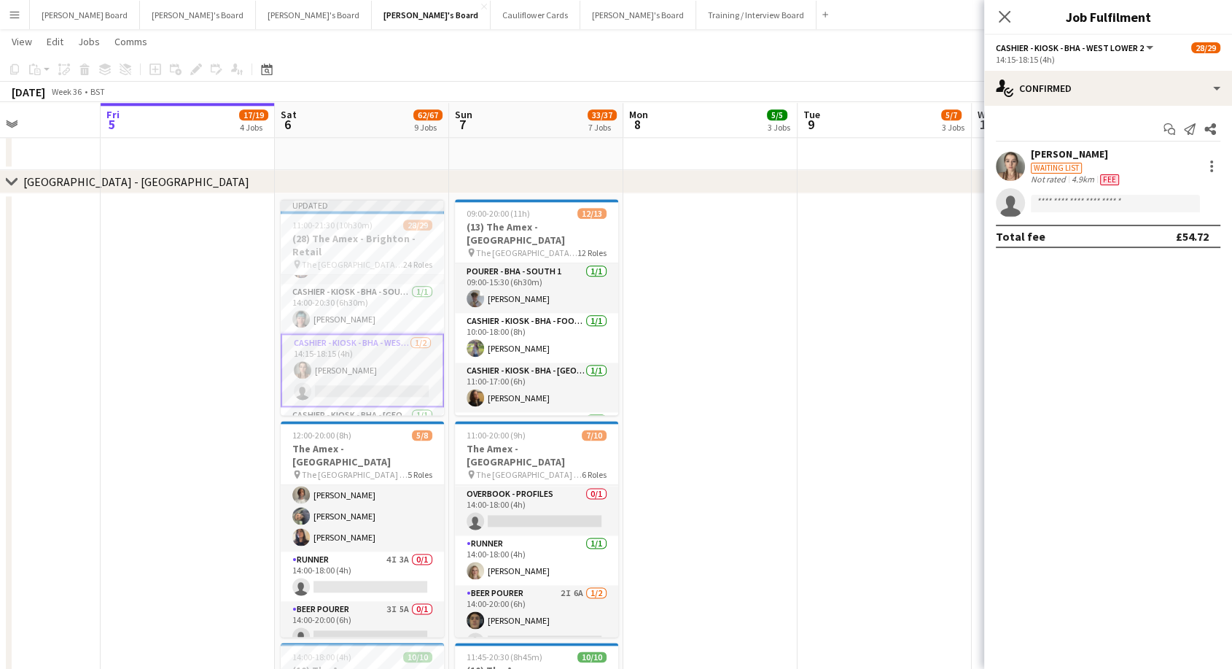
click at [761, 370] on app-date-cell at bounding box center [710, 540] width 174 height 694
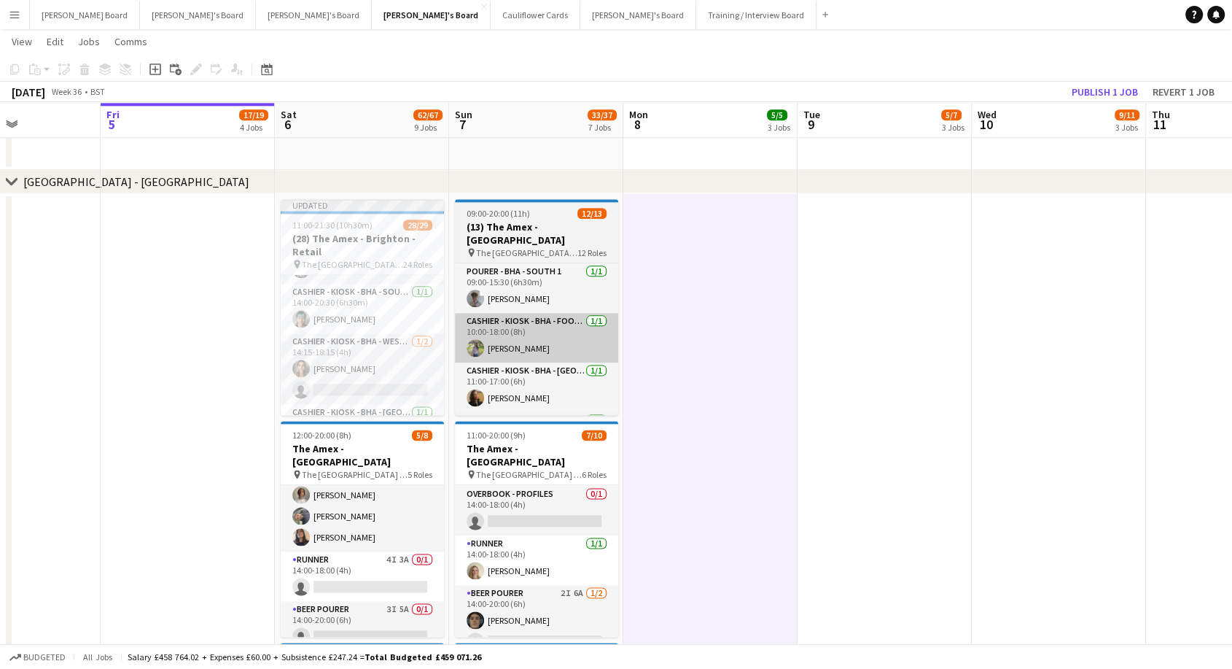
drag, startPoint x: 301, startPoint y: 362, endPoint x: 503, endPoint y: 312, distance: 207.9
click at [303, 362] on app-user-avatar at bounding box center [300, 367] width 17 height 17
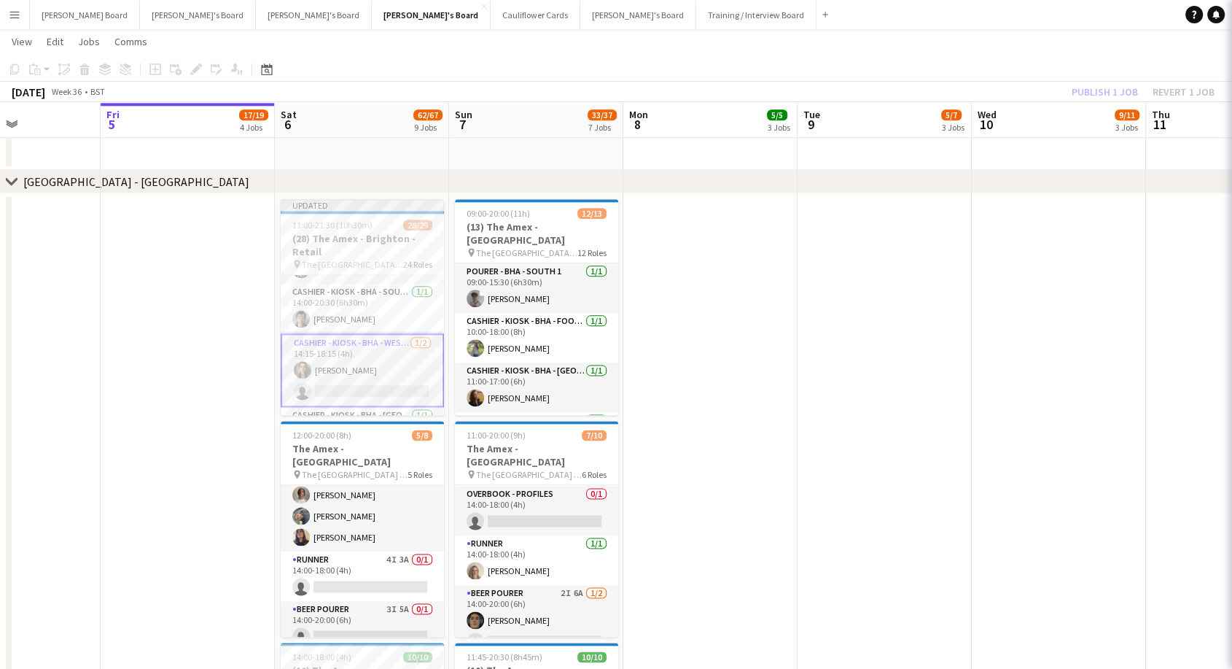
scroll to position [0, 421]
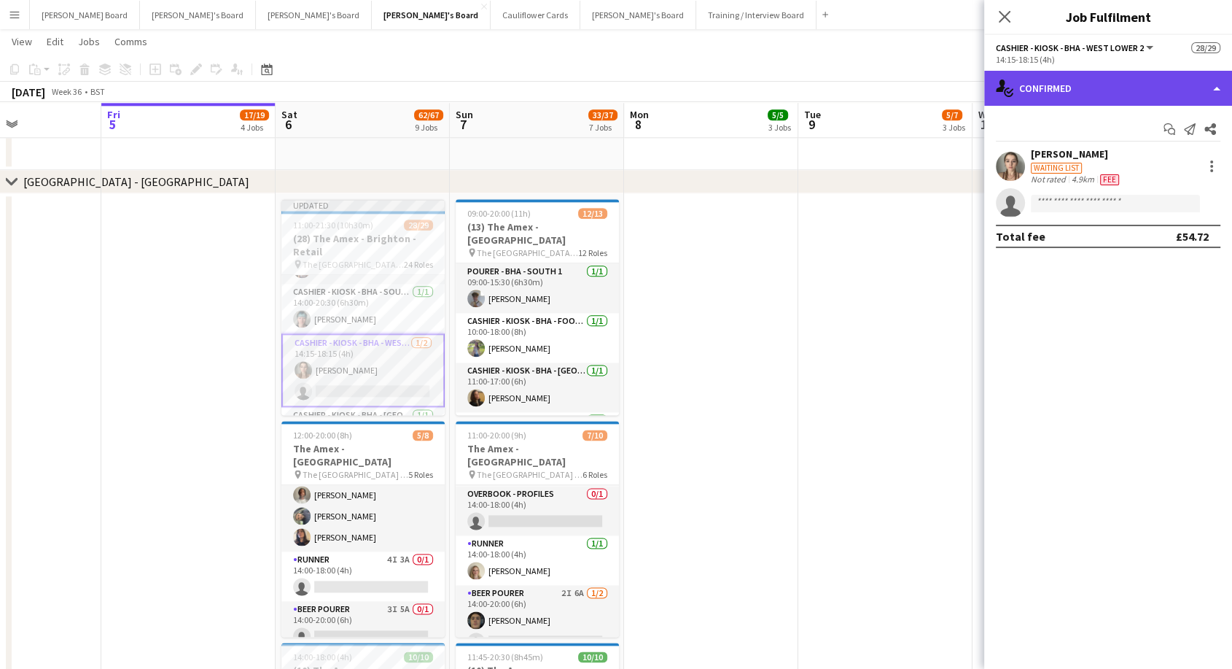
click at [1043, 85] on div "single-neutral-actions-check-2 Confirmed" at bounding box center [1108, 88] width 248 height 35
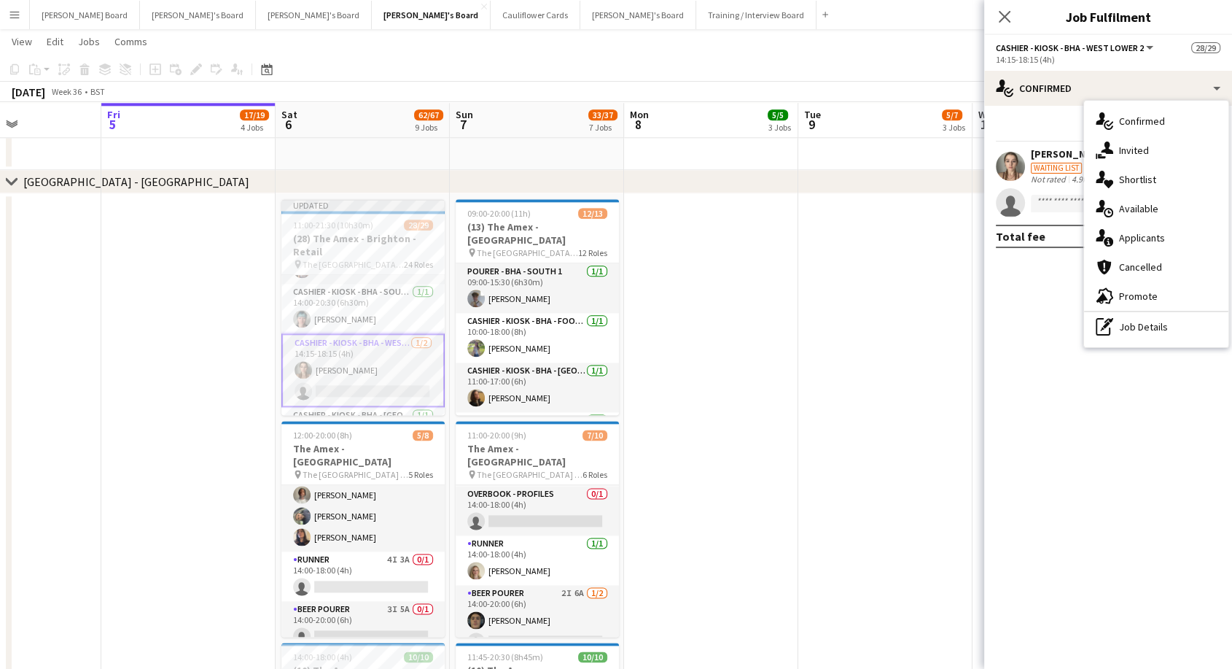
click at [1147, 335] on div "pen-write Job Details" at bounding box center [1156, 326] width 144 height 29
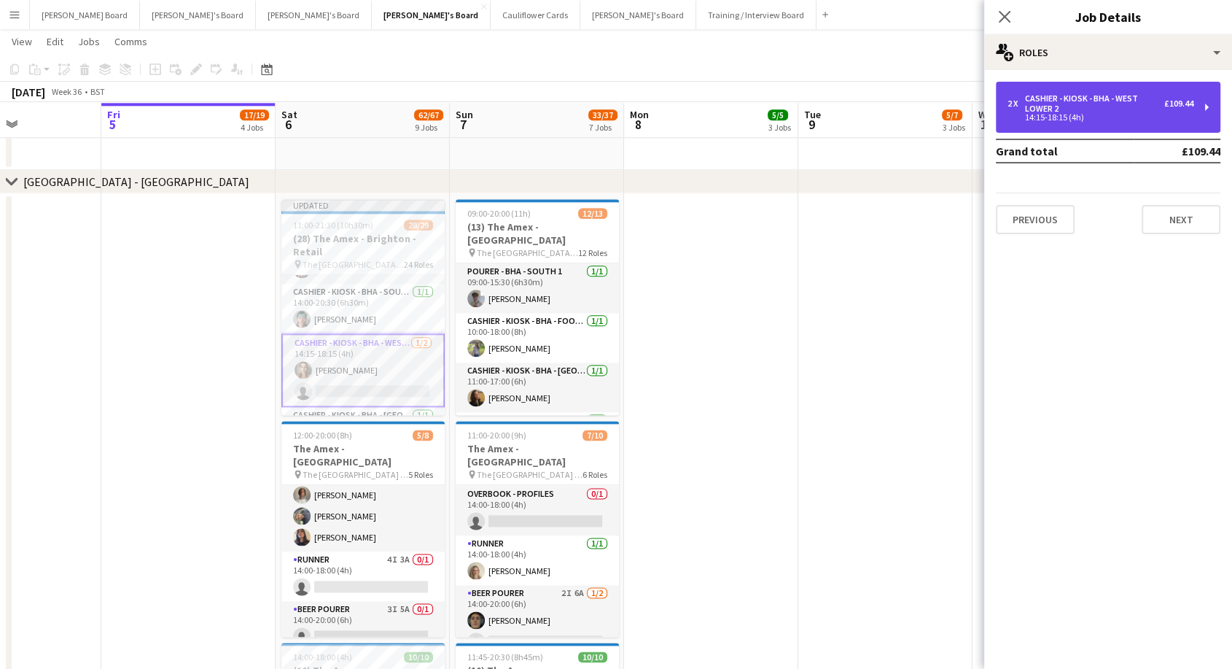
click at [1096, 109] on div "Cashier - Kiosk - BHA - West Lower 2" at bounding box center [1094, 103] width 139 height 20
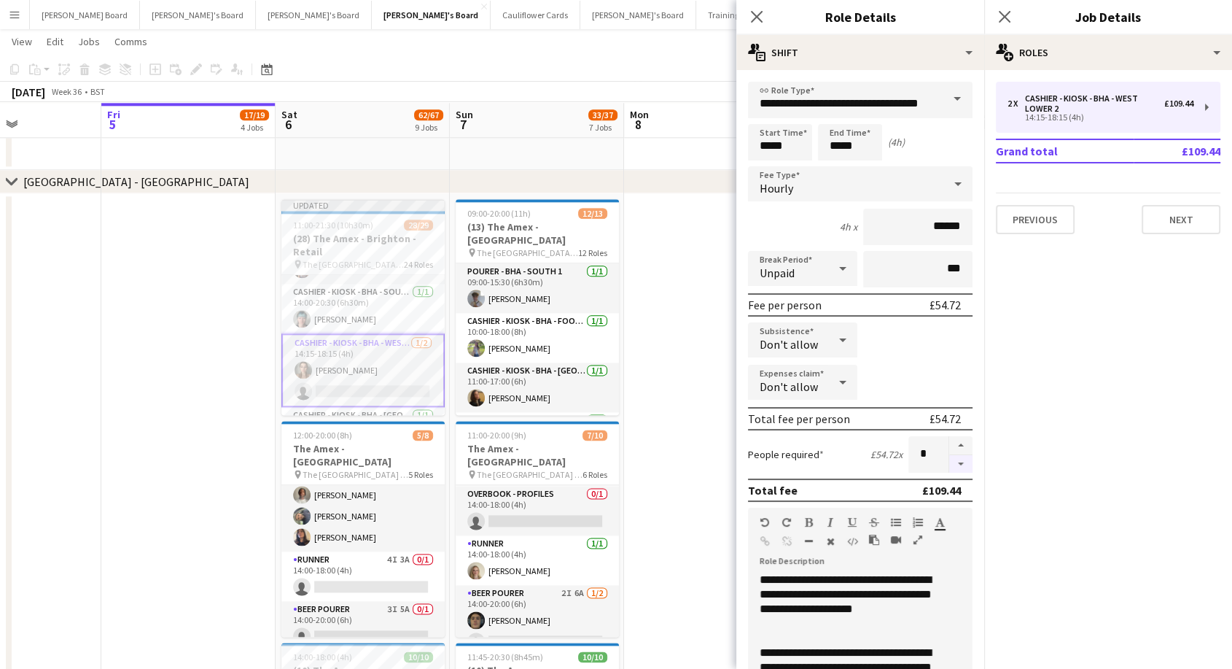
click at [957, 469] on button "button" at bounding box center [960, 464] width 23 height 18
type input "*"
click at [661, 333] on app-date-cell at bounding box center [711, 540] width 174 height 694
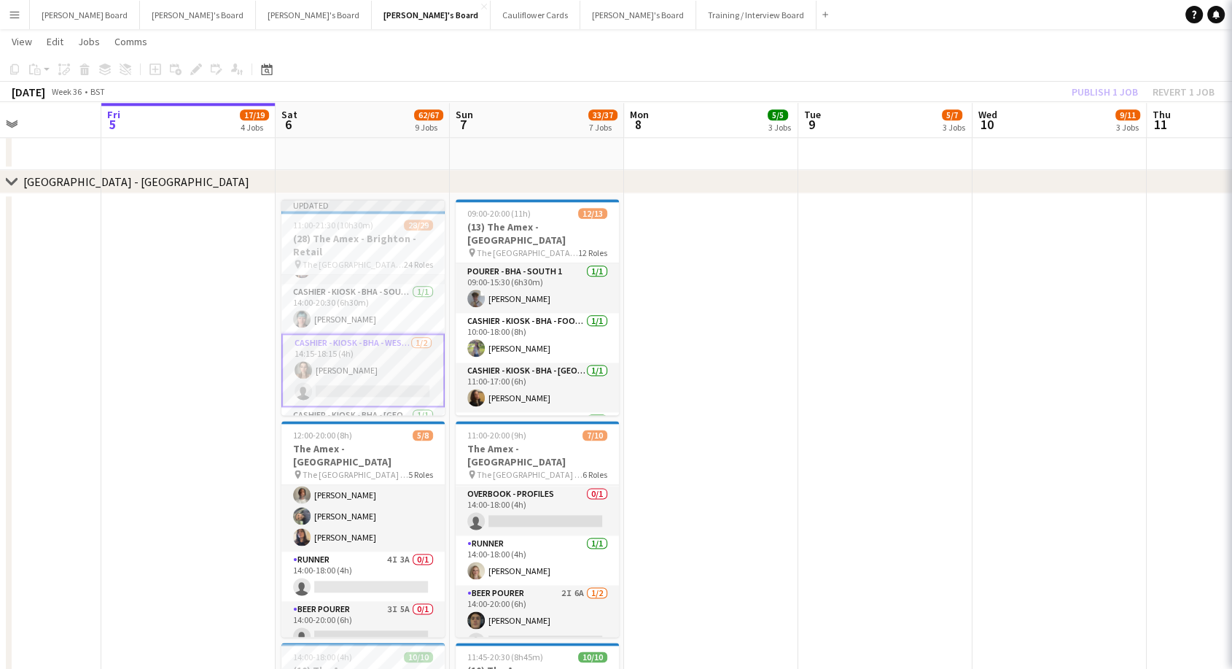
scroll to position [0, 420]
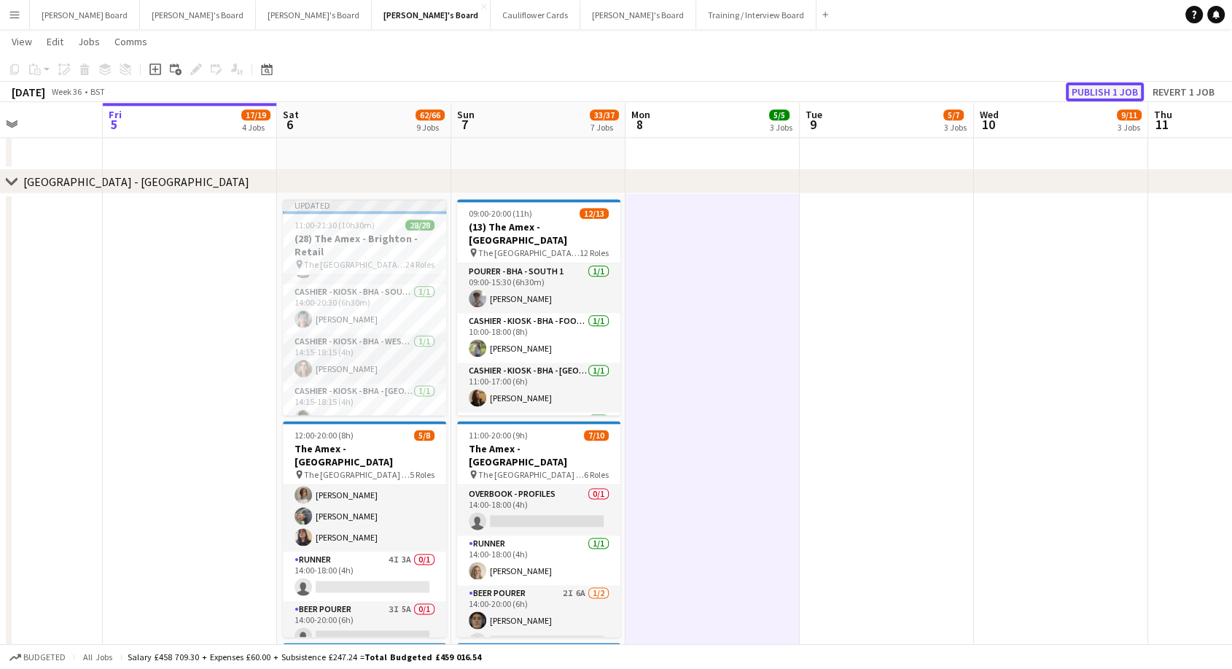
click at [1090, 82] on button "Publish 1 job" at bounding box center [1105, 91] width 78 height 19
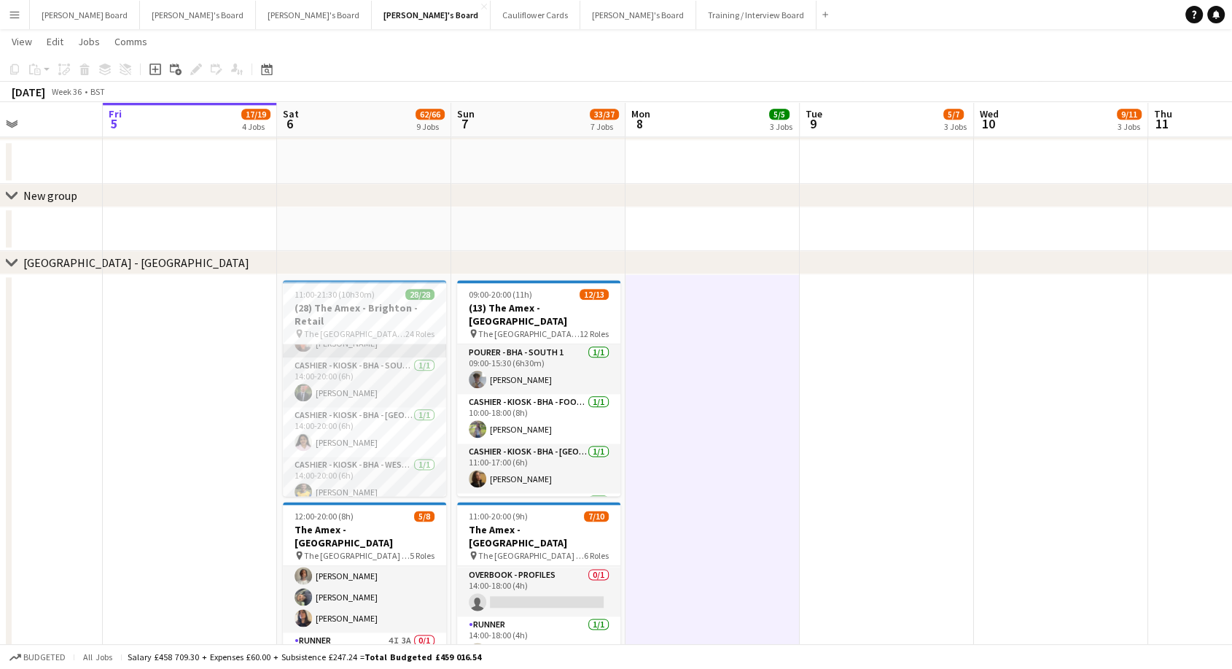
scroll to position [486, 0]
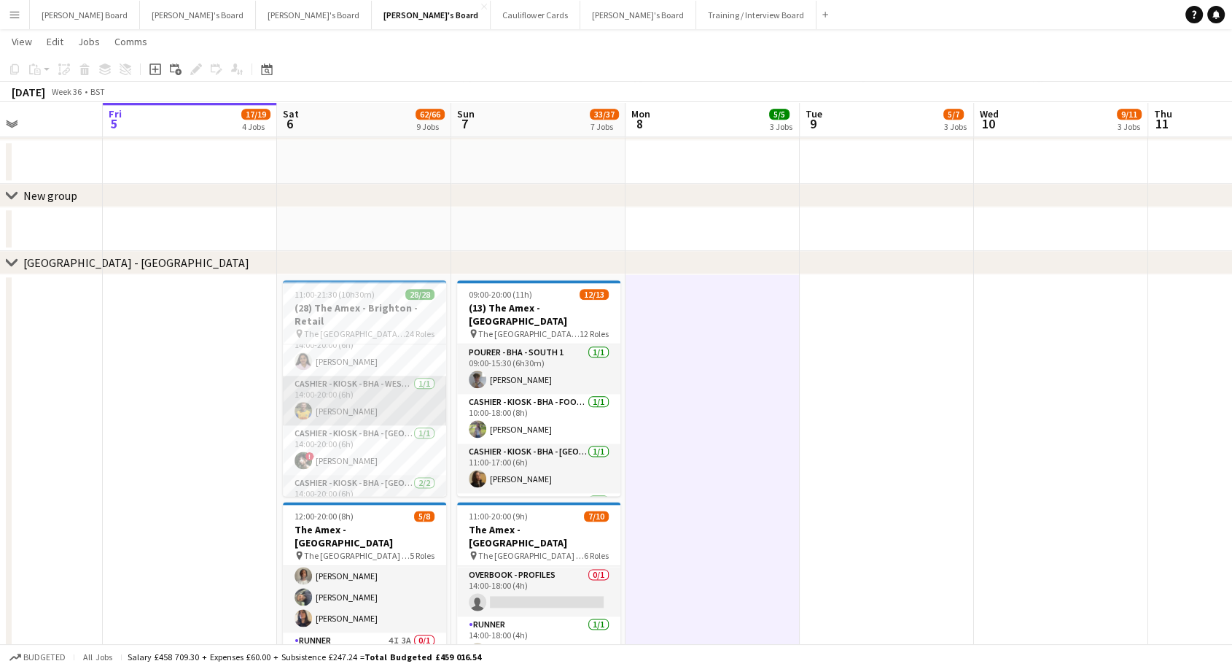
click at [379, 406] on app-card-role "Cashier - Kiosk - BHA - West Lower 2 1/1 14:00-20:00 (6h) Harry Brown" at bounding box center [364, 400] width 163 height 50
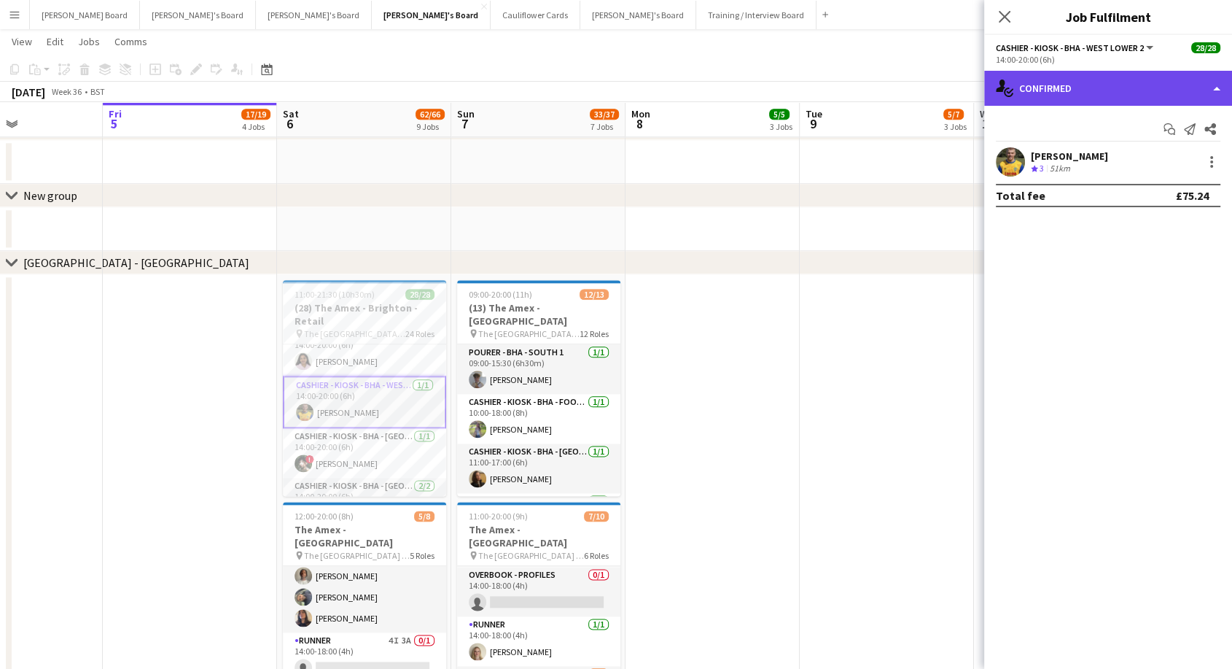
click at [1103, 85] on div "single-neutral-actions-check-2 Confirmed" at bounding box center [1108, 88] width 248 height 35
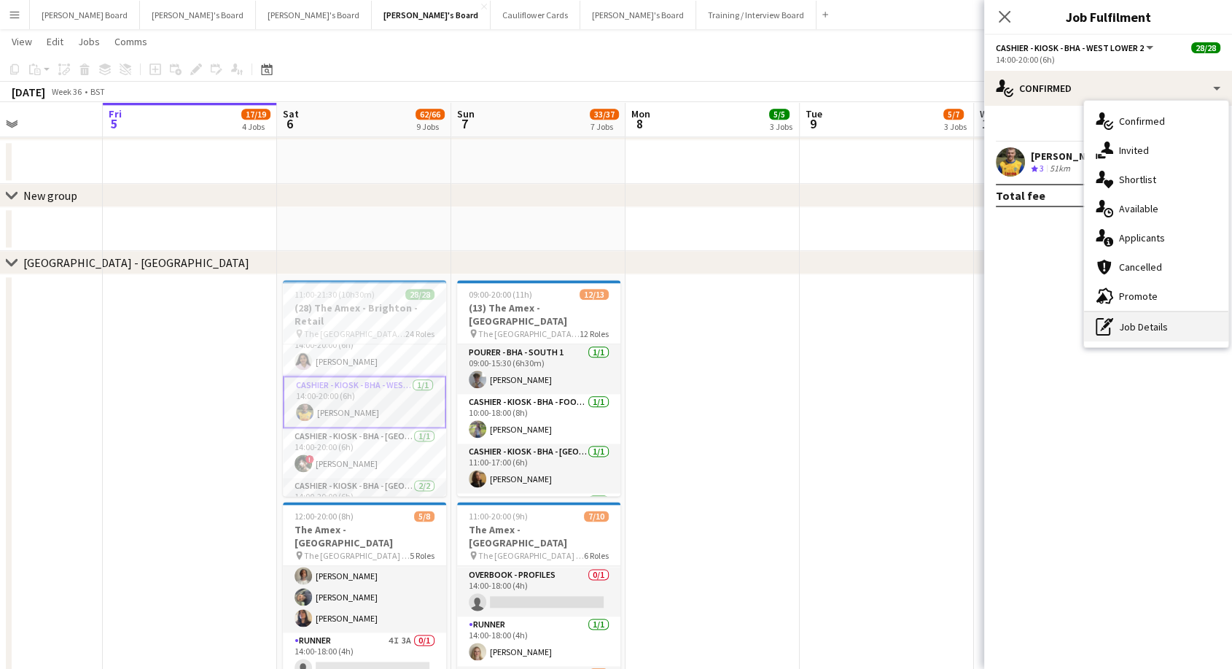
click at [1176, 330] on div "pen-write Job Details" at bounding box center [1156, 326] width 144 height 29
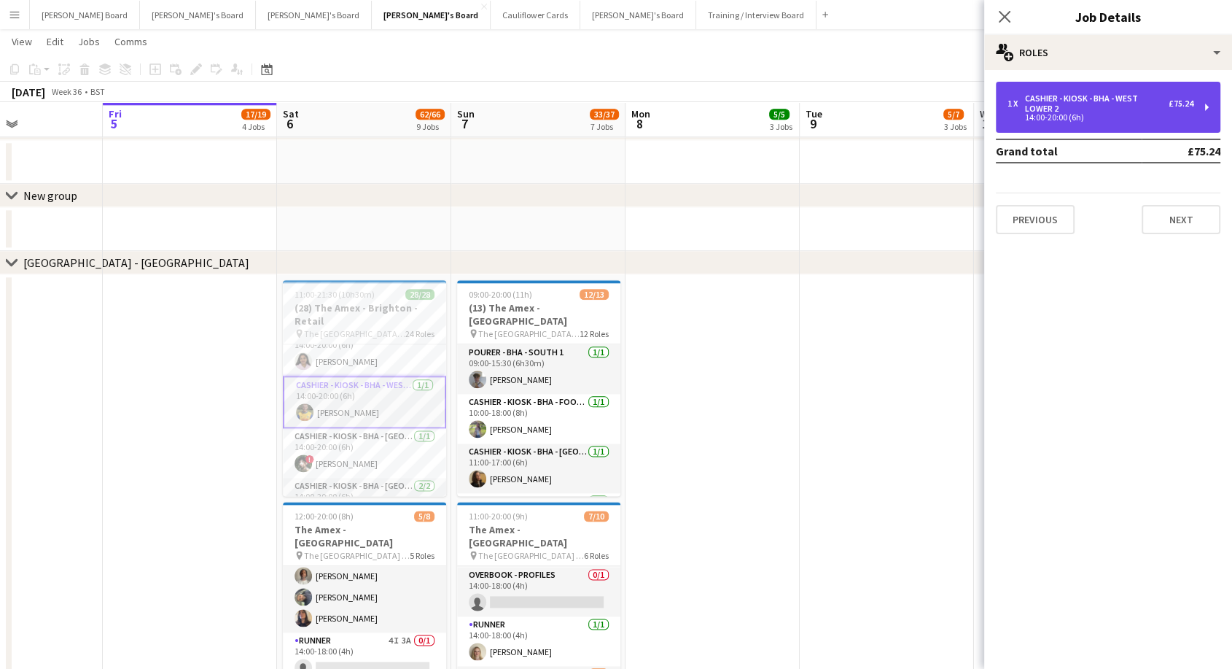
click at [1052, 95] on div "Cashier - Kiosk - BHA - West Lower 2" at bounding box center [1097, 103] width 144 height 20
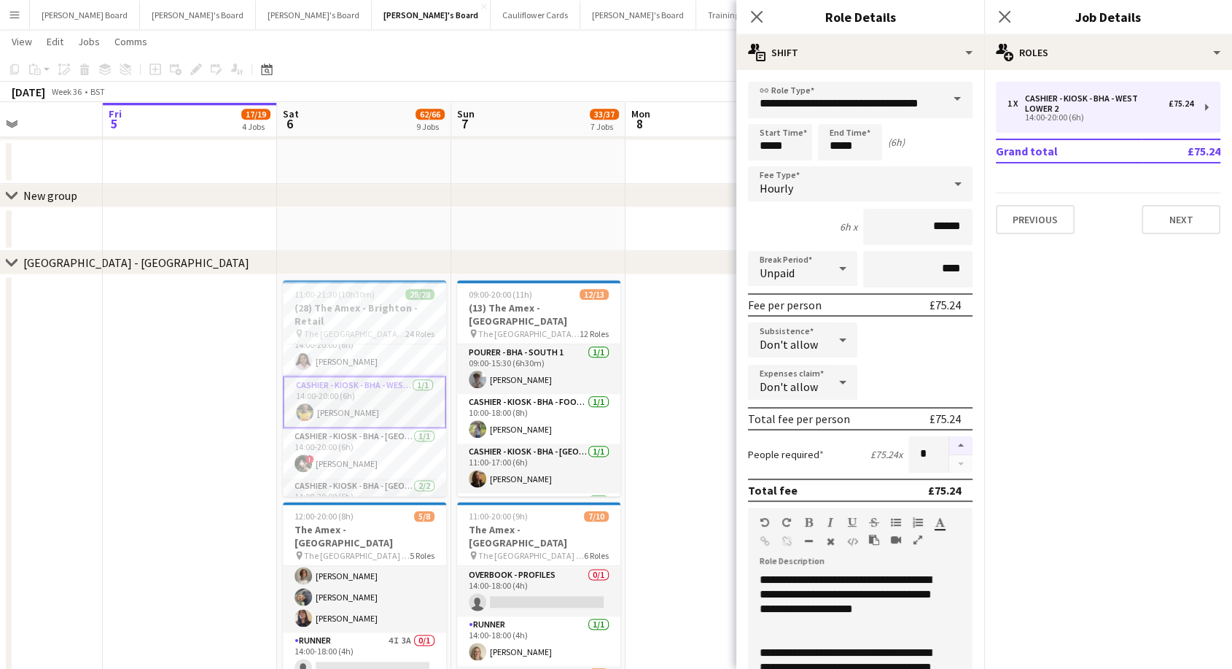
click at [949, 445] on button "button" at bounding box center [960, 445] width 23 height 19
type input "*"
click at [700, 399] on app-date-cell at bounding box center [713, 621] width 174 height 694
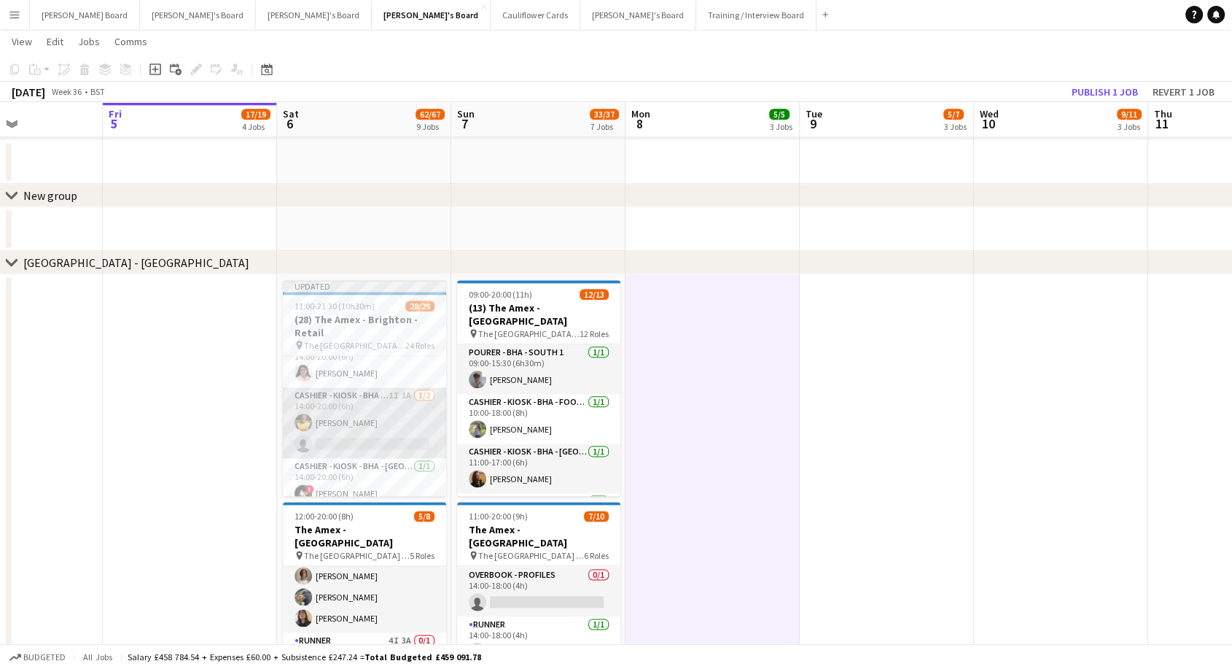
click at [383, 434] on app-card-role "Cashier - Kiosk - BHA - West Lower 2 1I 1A 1/2 14:00-20:00 (6h) Harry Brown sin…" at bounding box center [364, 422] width 163 height 71
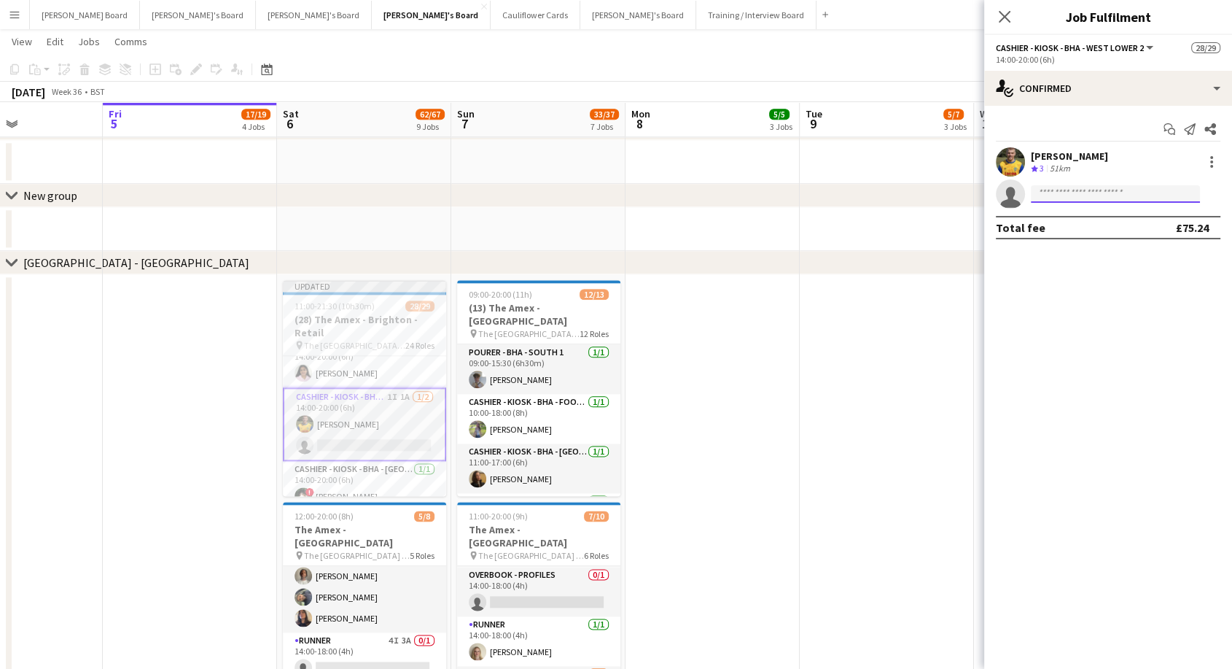
click at [1080, 193] on input at bounding box center [1115, 193] width 169 height 17
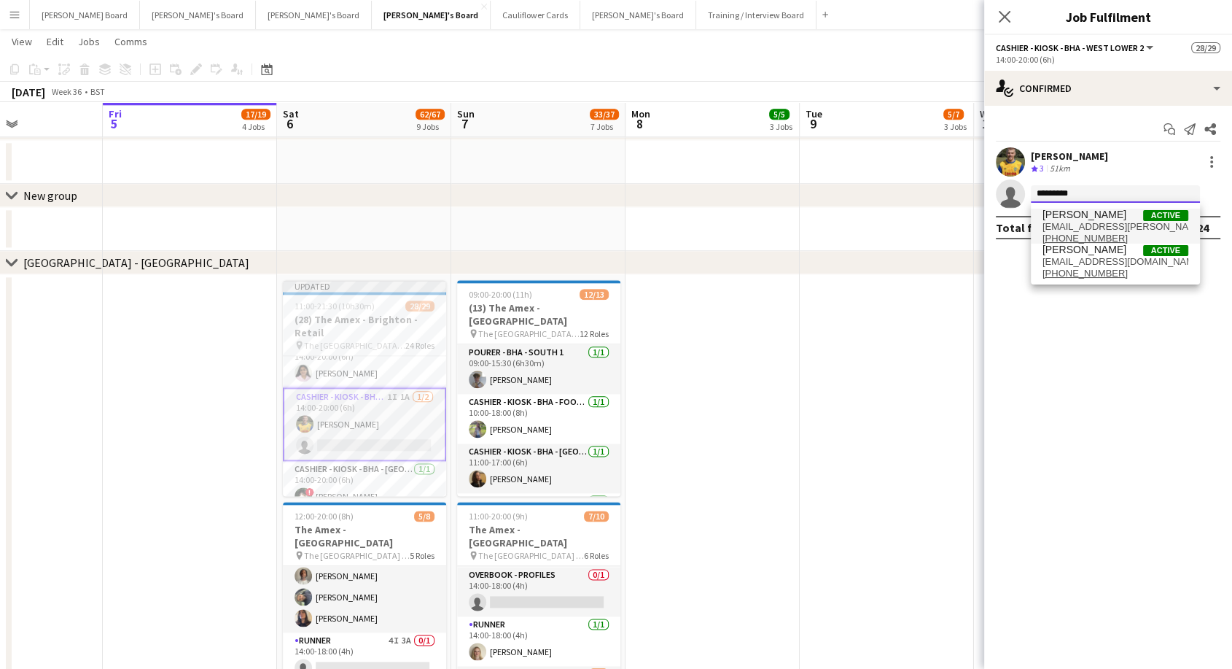
type input "*********"
click at [1108, 223] on span "[EMAIL_ADDRESS][PERSON_NAME][DOMAIN_NAME]" at bounding box center [1116, 227] width 146 height 12
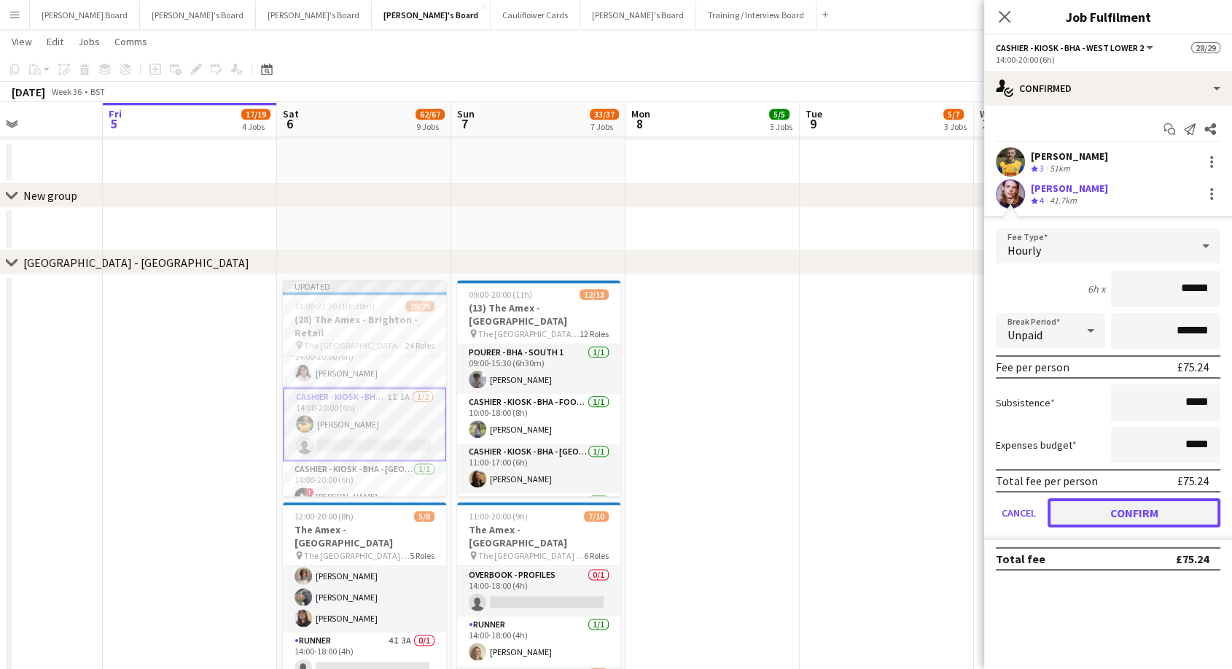
click at [1146, 515] on button "Confirm" at bounding box center [1134, 512] width 173 height 29
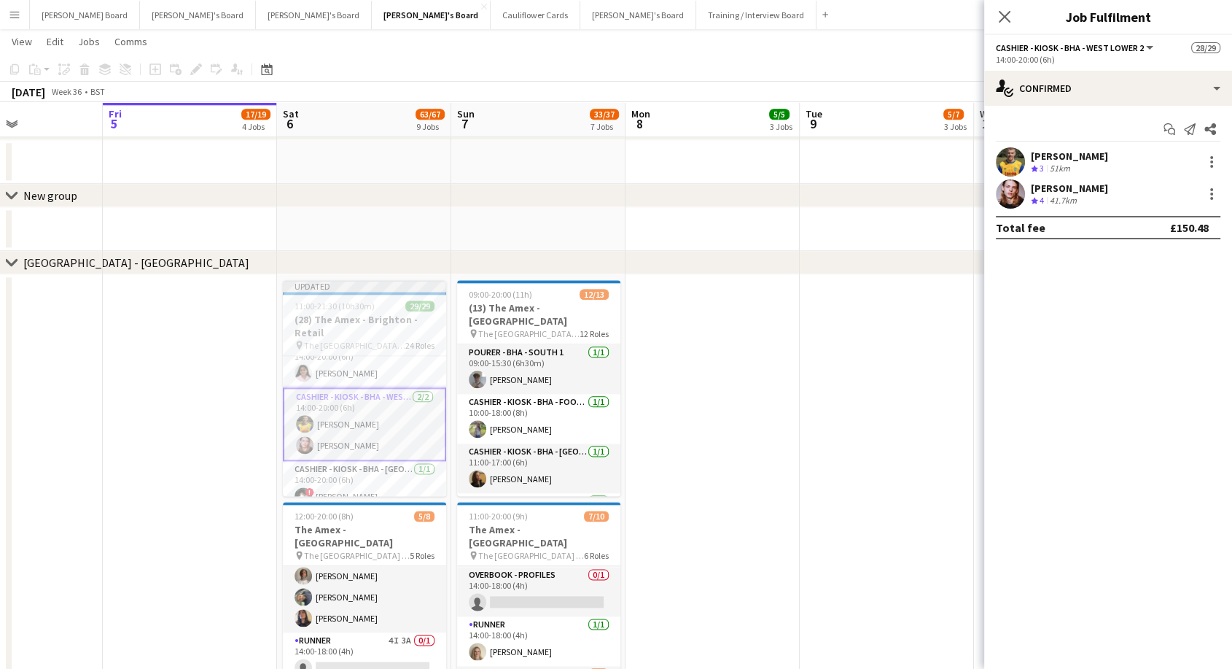
click at [747, 394] on app-date-cell at bounding box center [713, 621] width 174 height 694
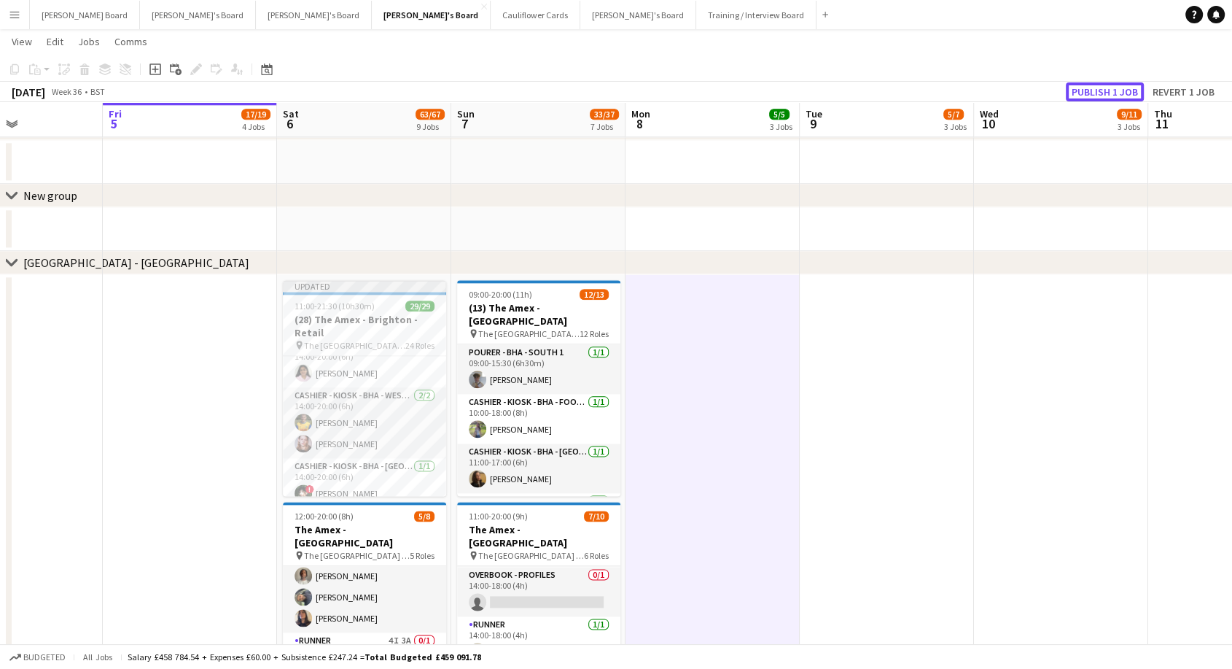
click at [1114, 99] on button "Publish 1 job" at bounding box center [1105, 91] width 78 height 19
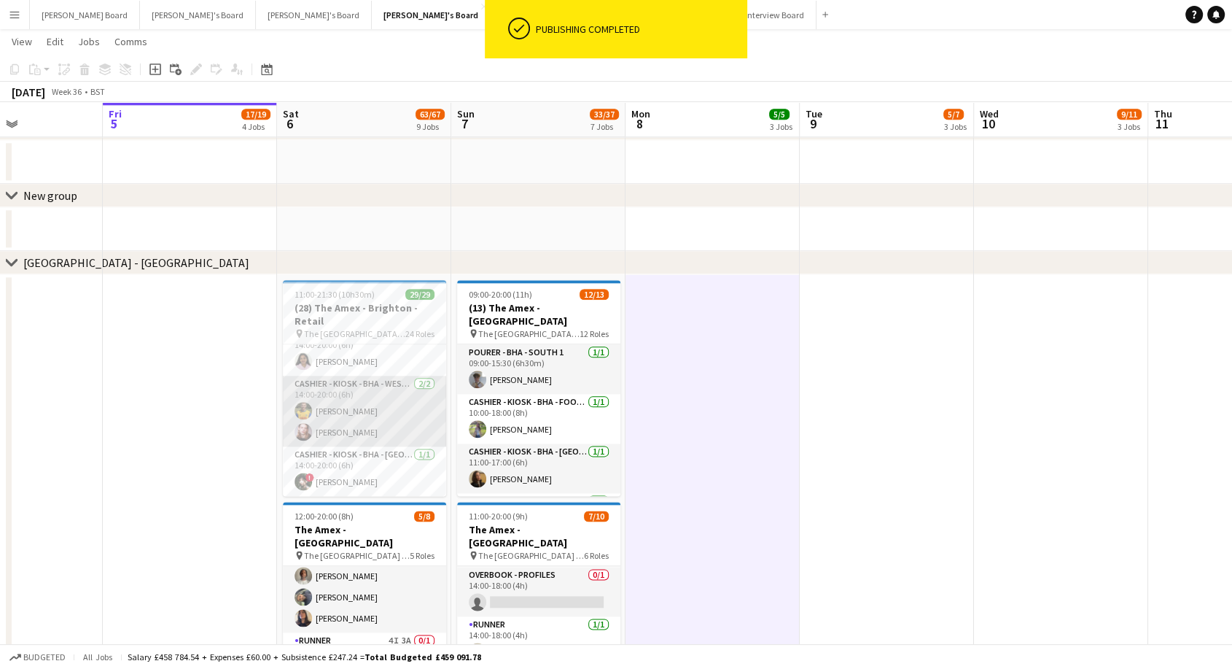
click at [361, 431] on app-card-role "Cashier - Kiosk - BHA - West Lower 2 2/2 14:00-20:00 (6h) Harry Brown Oliver We…" at bounding box center [364, 410] width 163 height 71
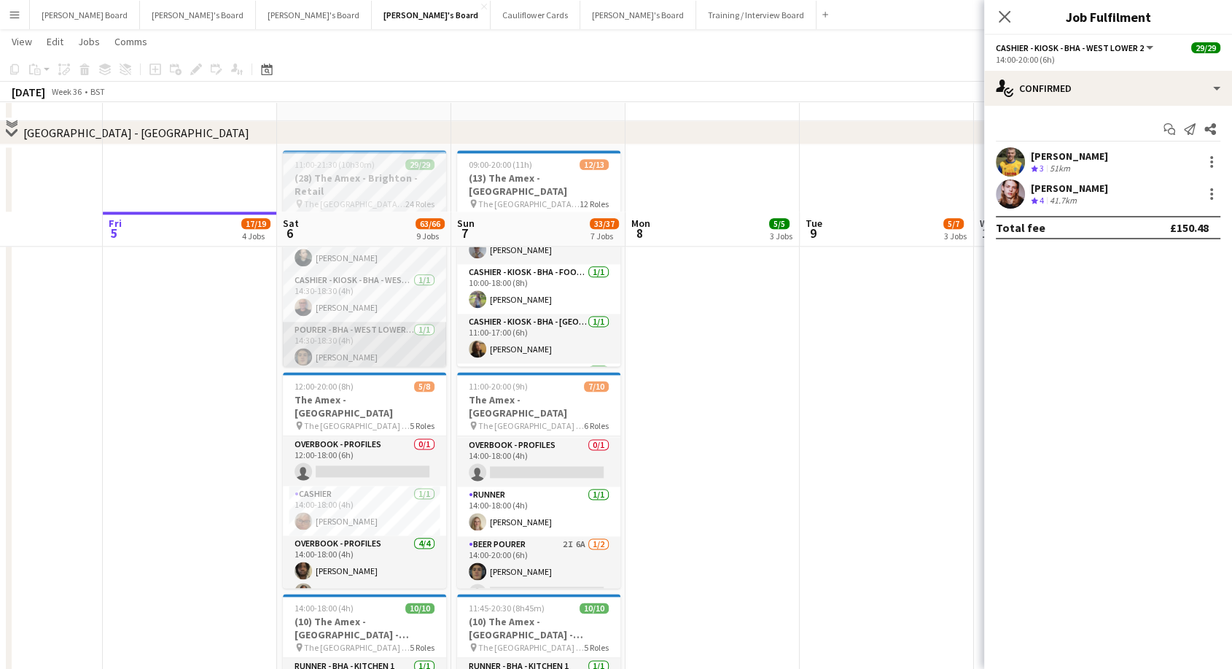
scroll to position [1949, 0]
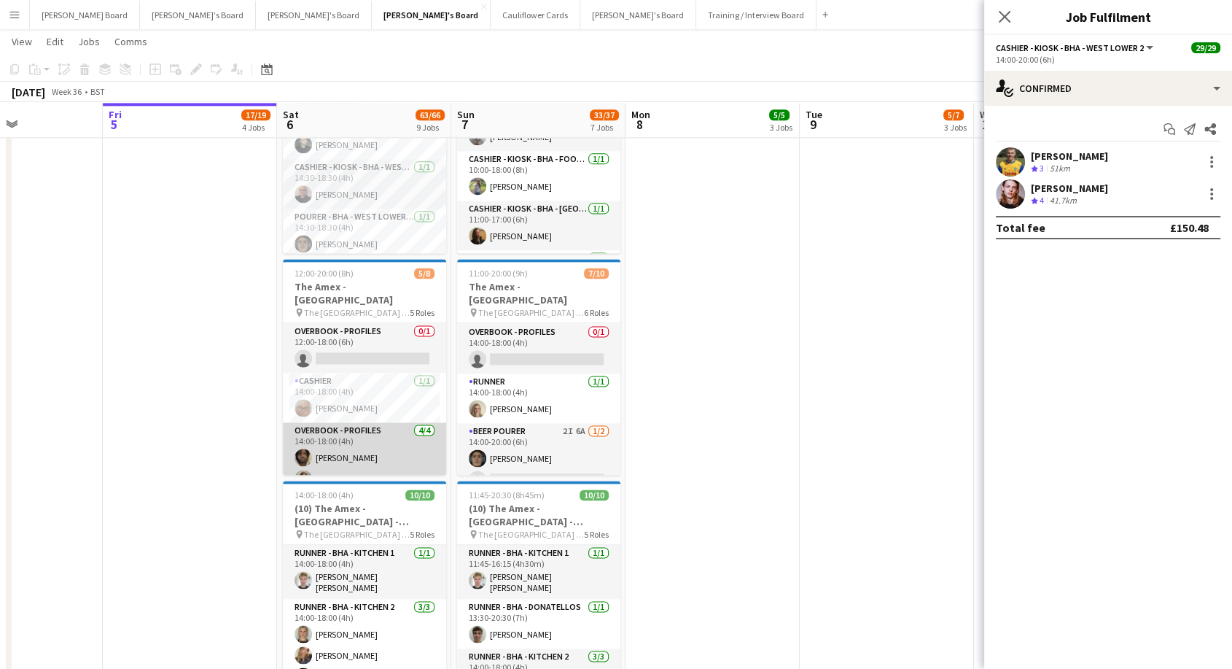
drag, startPoint x: 381, startPoint y: 437, endPoint x: 389, endPoint y: 435, distance: 7.6
click at [381, 437] on app-card-role "Overbook - Profiles 4/4 14:00-18:00 (4h) David Coker Denzel Mugarapanyama Adils…" at bounding box center [364, 478] width 163 height 113
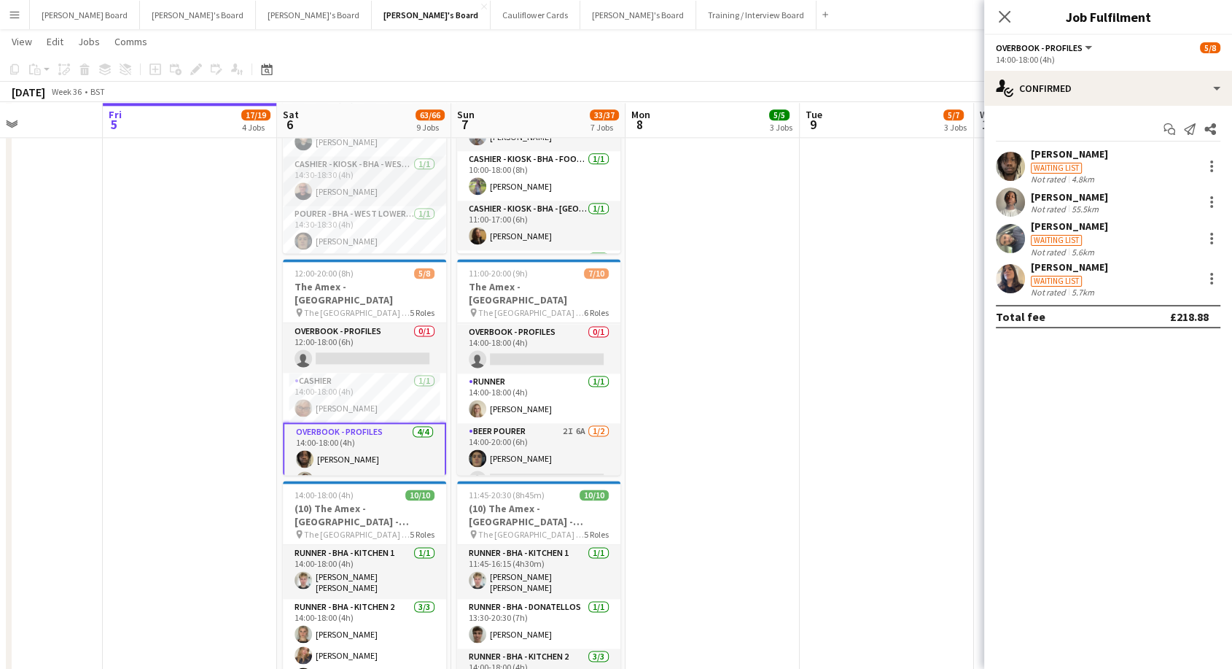
scroll to position [1143, 0]
click at [1069, 157] on div "[PERSON_NAME]" at bounding box center [1069, 153] width 77 height 13
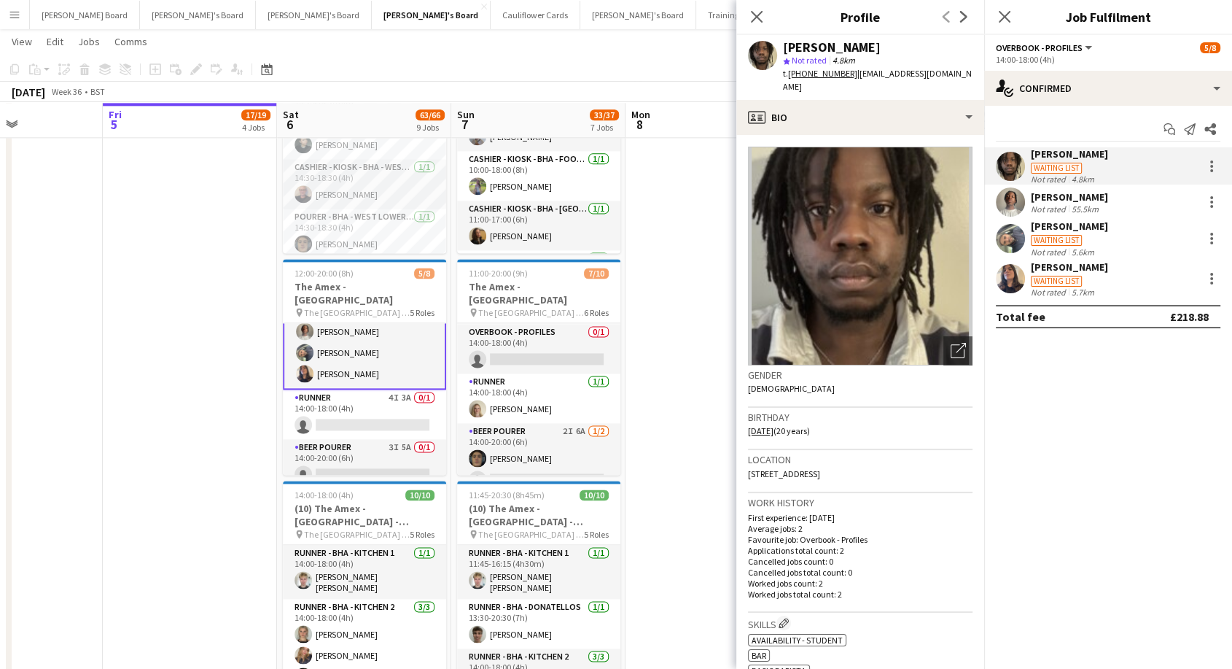
scroll to position [2030, 0]
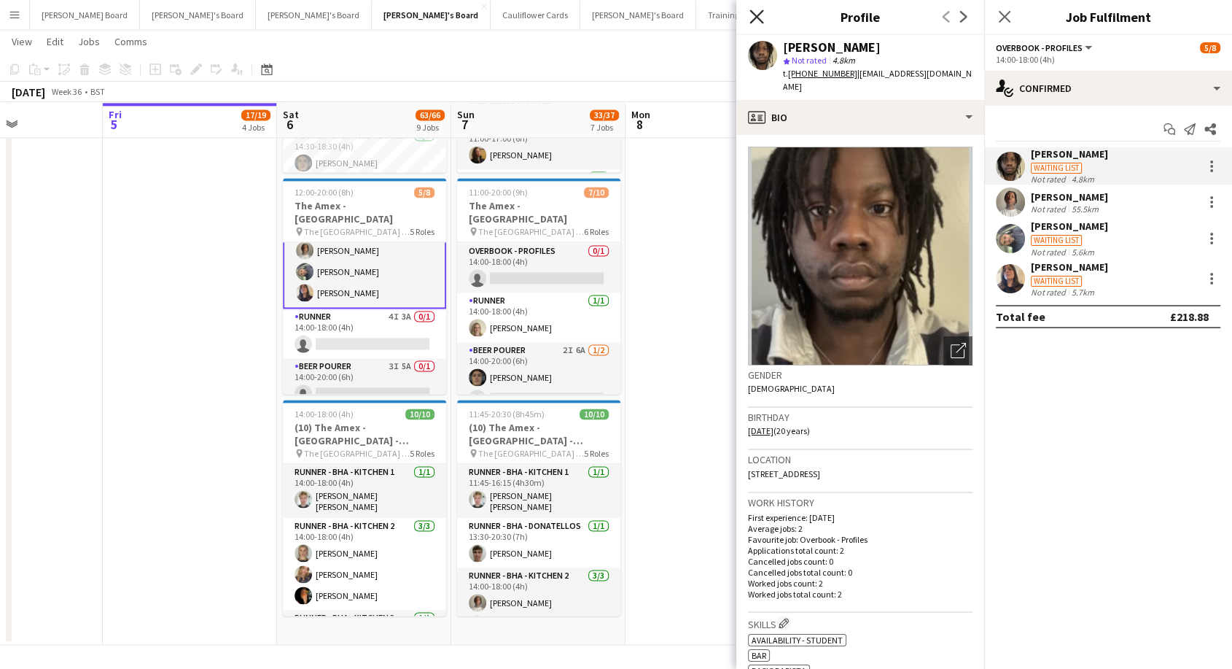
click at [757, 17] on icon at bounding box center [756, 16] width 14 height 14
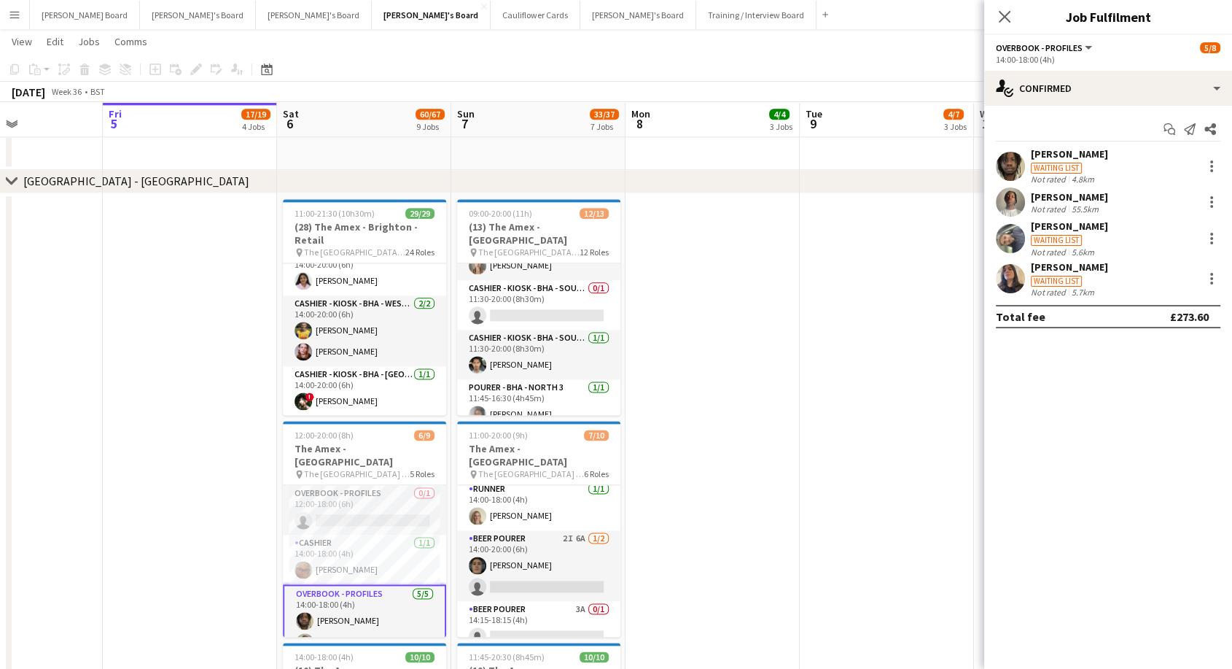
scroll to position [486, 0]
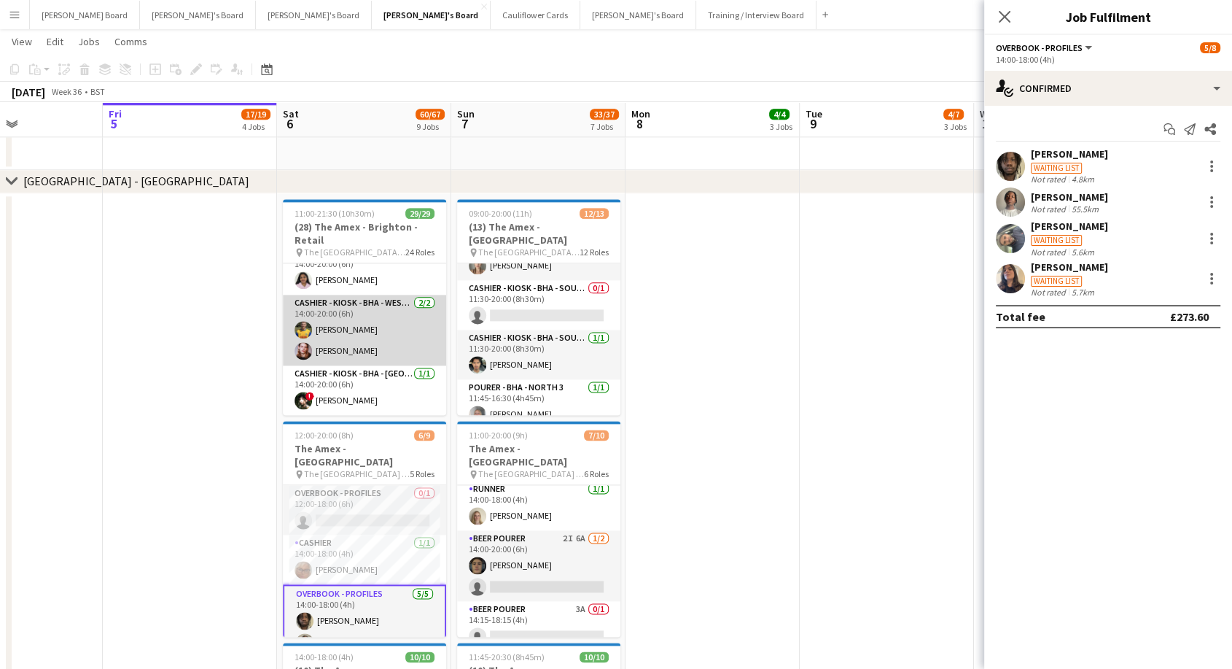
click at [345, 335] on app-card-role "Cashier - Kiosk - BHA - West Lower 2 2/2 14:00-20:00 (6h) Harry Brown Oliver We…" at bounding box center [364, 330] width 163 height 71
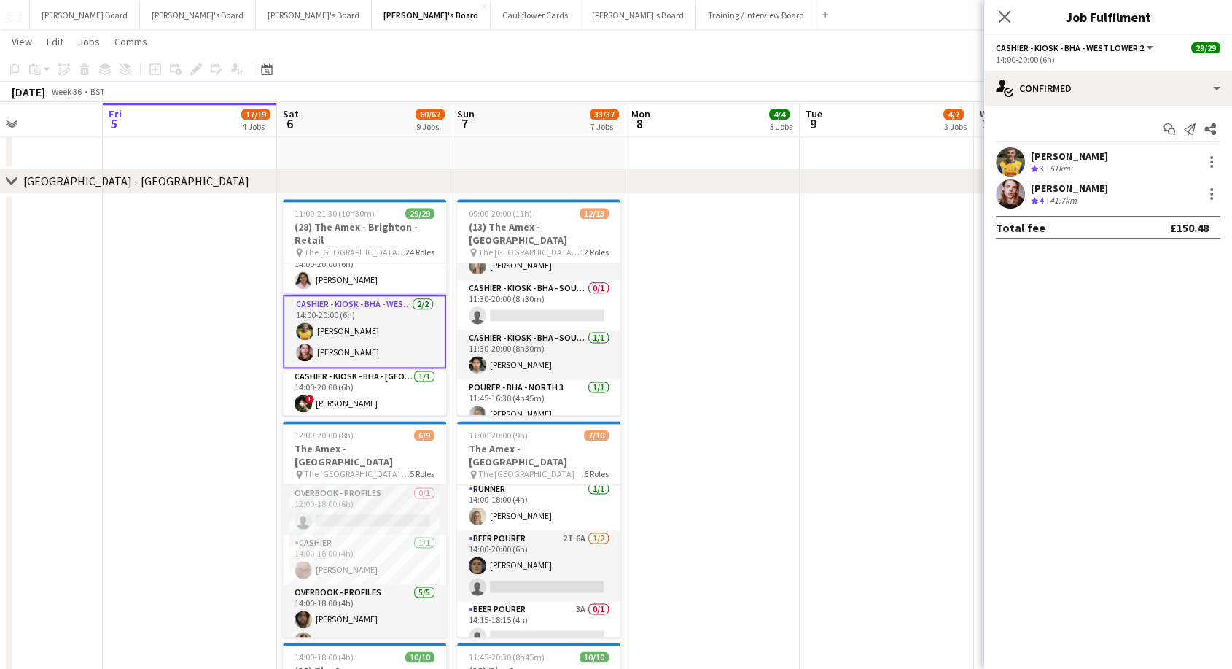
click at [1050, 162] on div "Harry Brown" at bounding box center [1069, 155] width 77 height 13
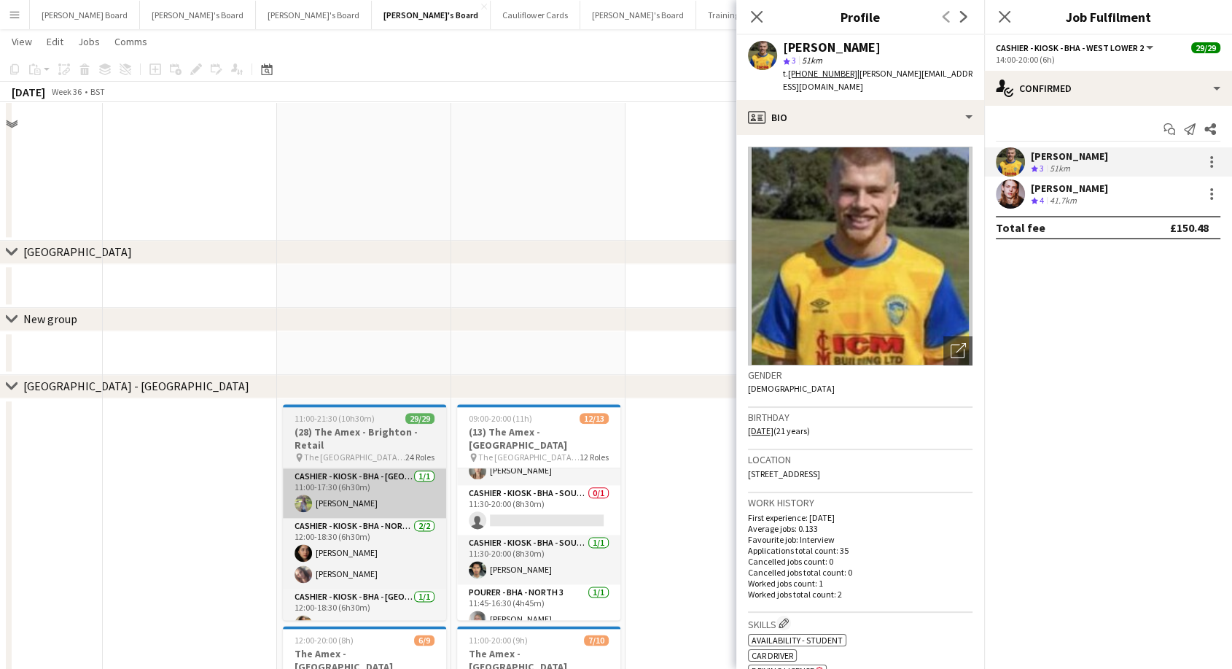
scroll to position [1825, 0]
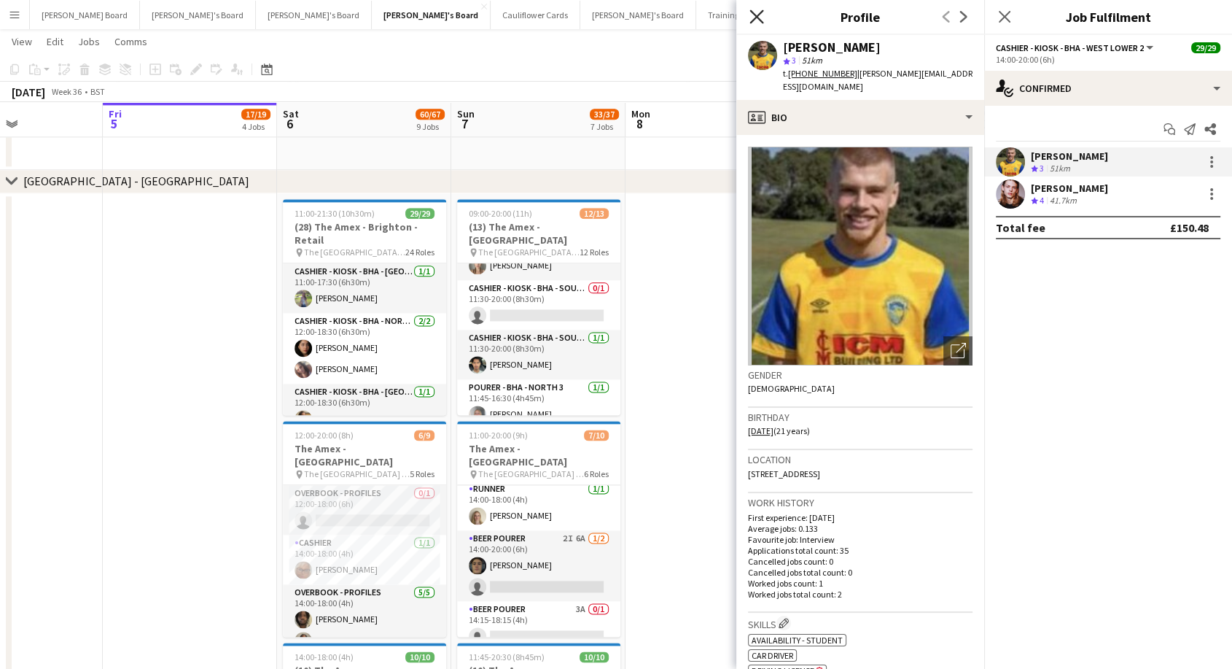
click at [757, 17] on icon at bounding box center [756, 16] width 14 height 14
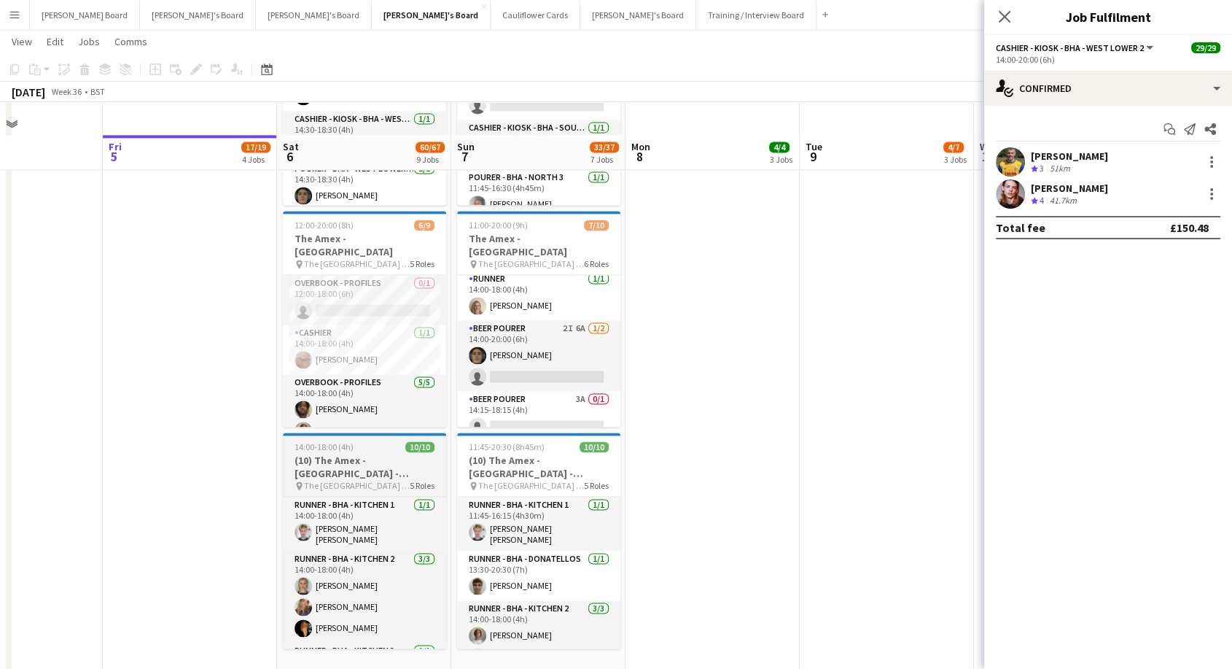
scroll to position [2068, 0]
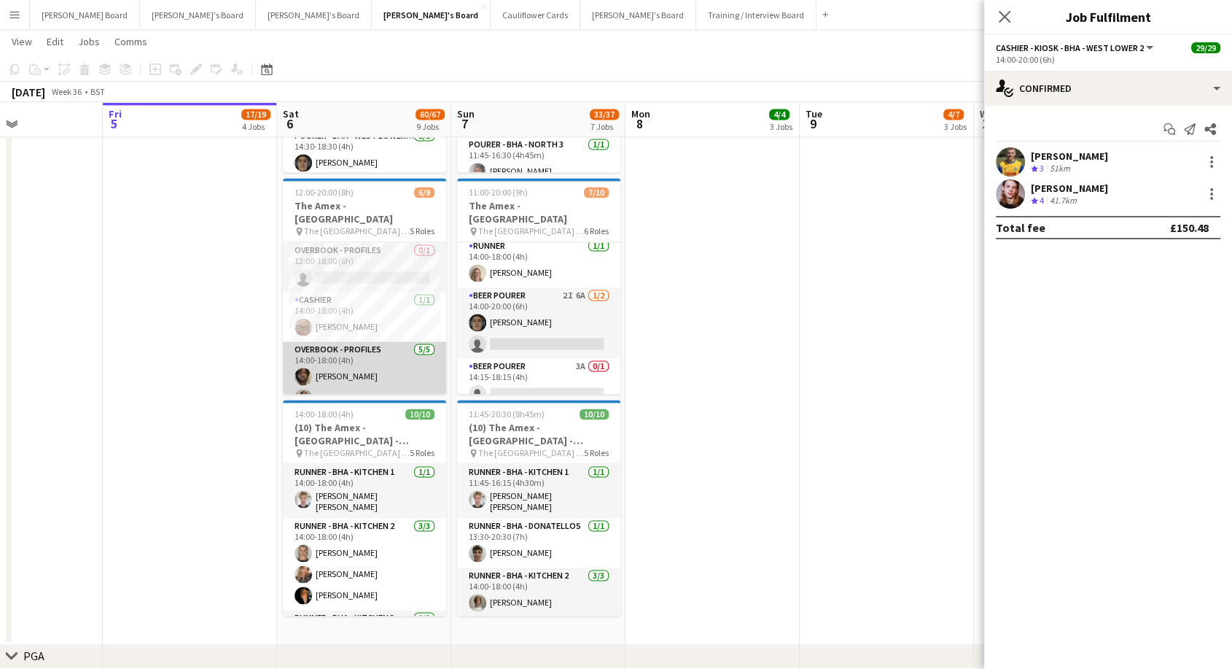
click at [376, 375] on app-card-role "Overbook - Profiles 5/5 14:00-18:00 (4h) David Coker Denzel Mugarapanyama Adils…" at bounding box center [364, 408] width 163 height 134
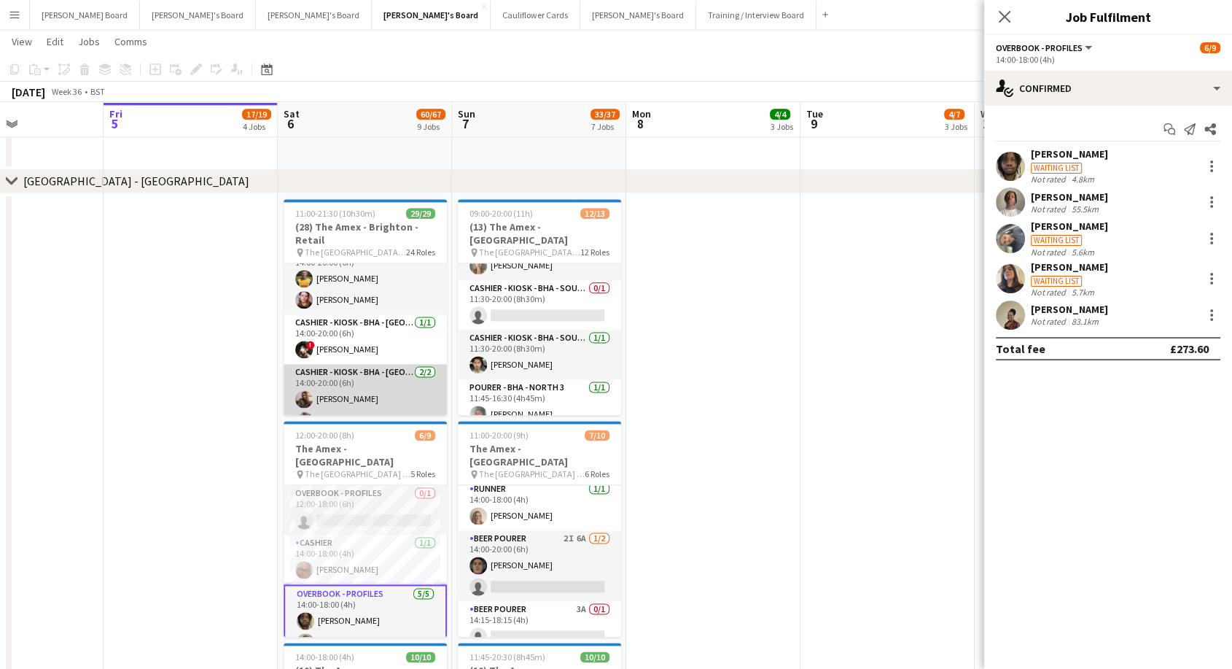
scroll to position [414, 0]
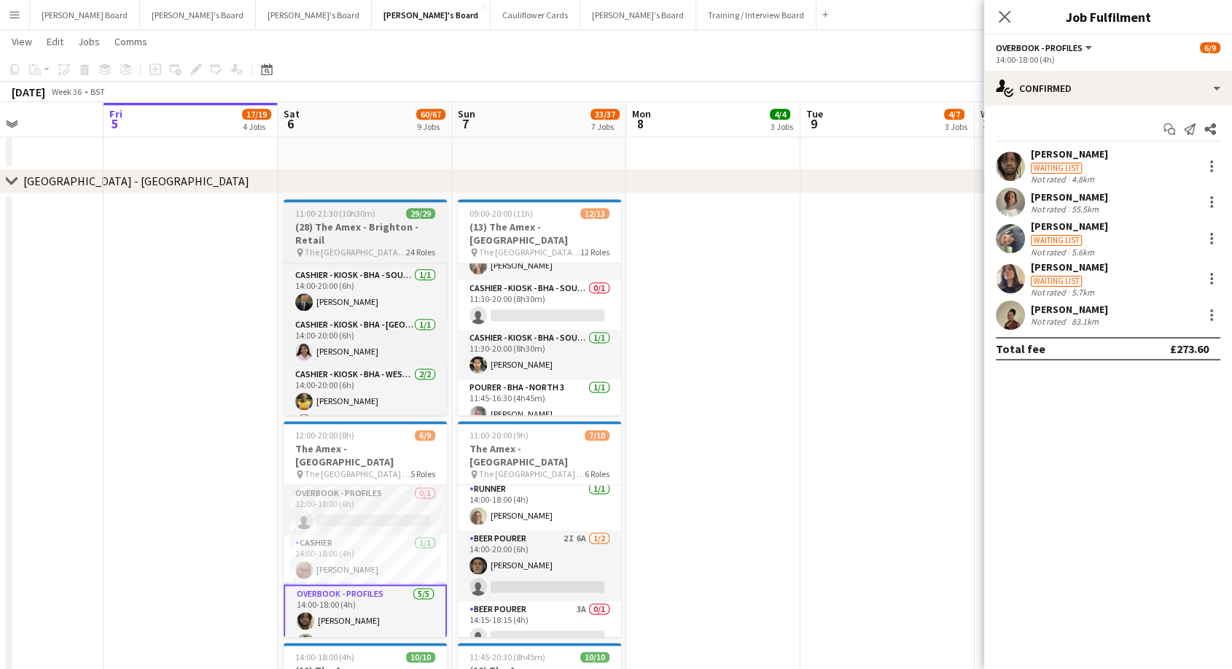
click at [374, 211] on div "11:00-21:30 (10h30m) 29/29" at bounding box center [365, 213] width 163 height 11
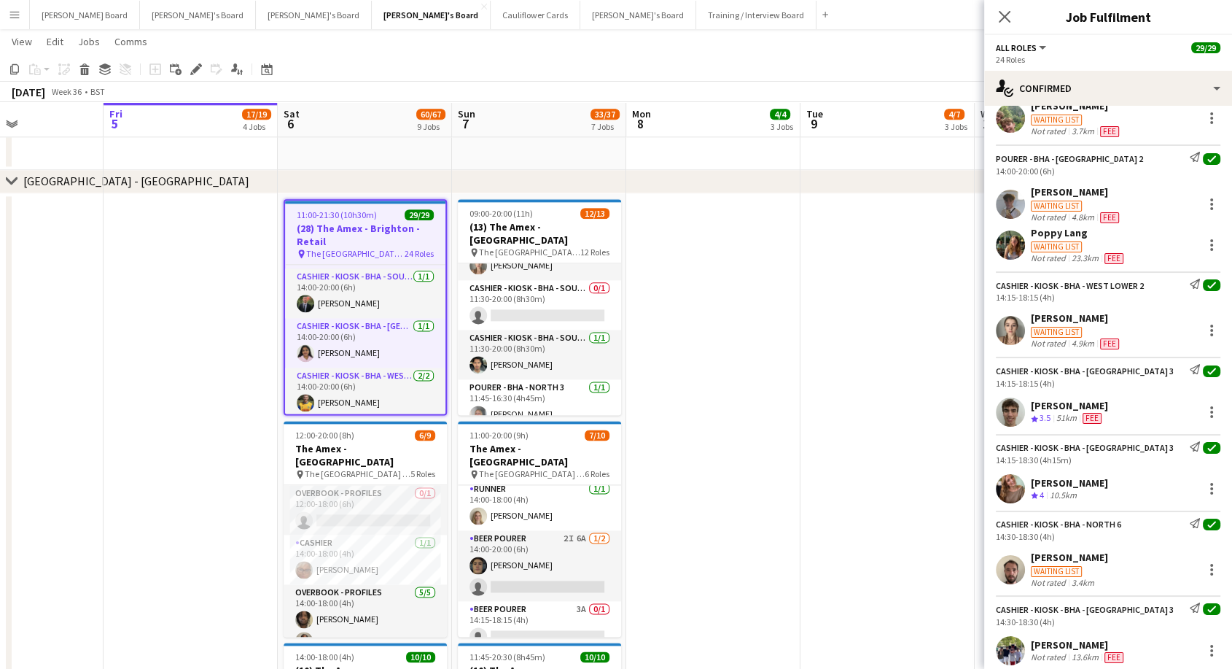
scroll to position [1458, 0]
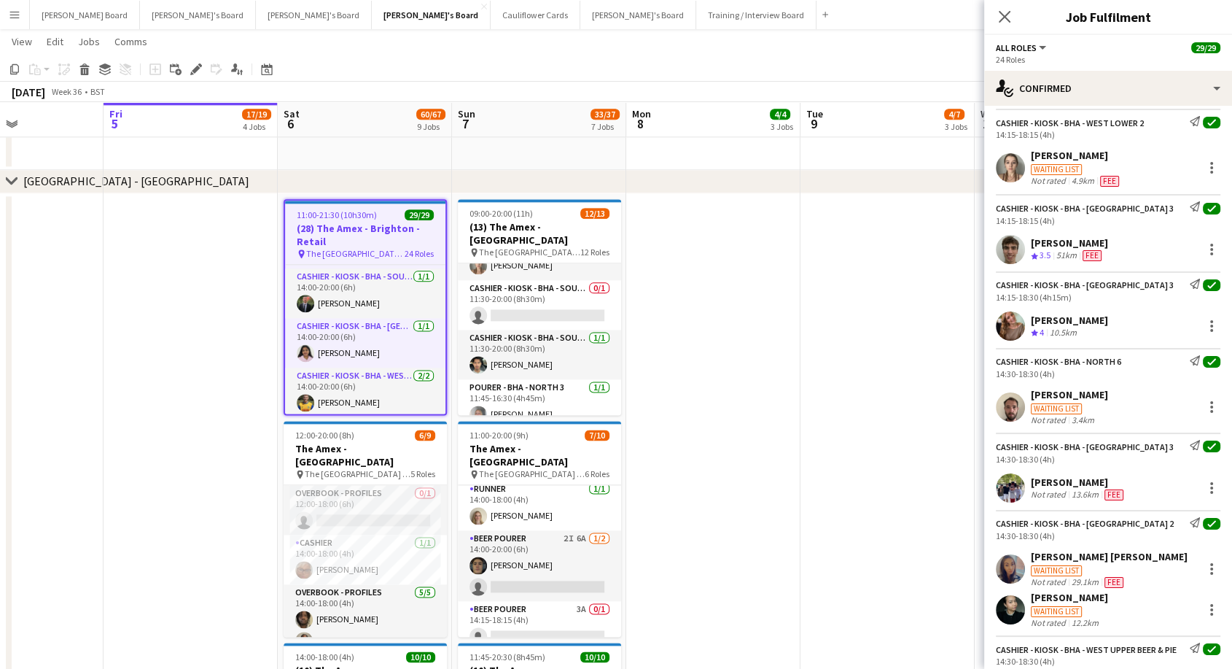
click at [1072, 394] on div "[PERSON_NAME]" at bounding box center [1069, 394] width 77 height 13
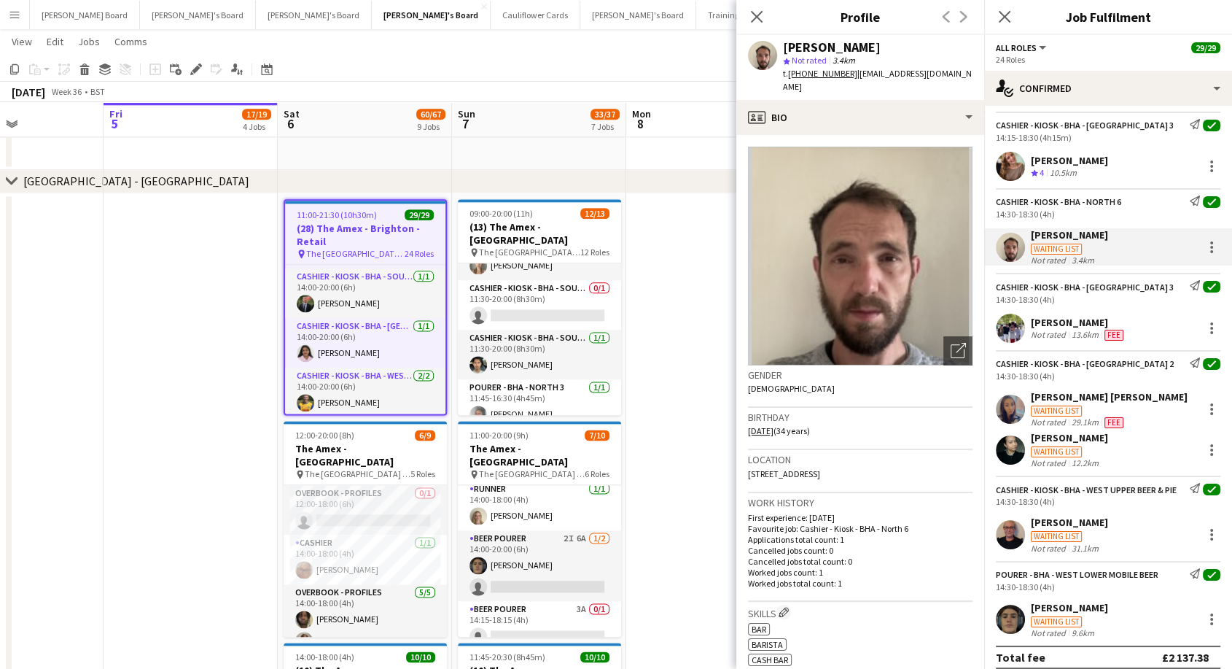
scroll to position [1620, 0]
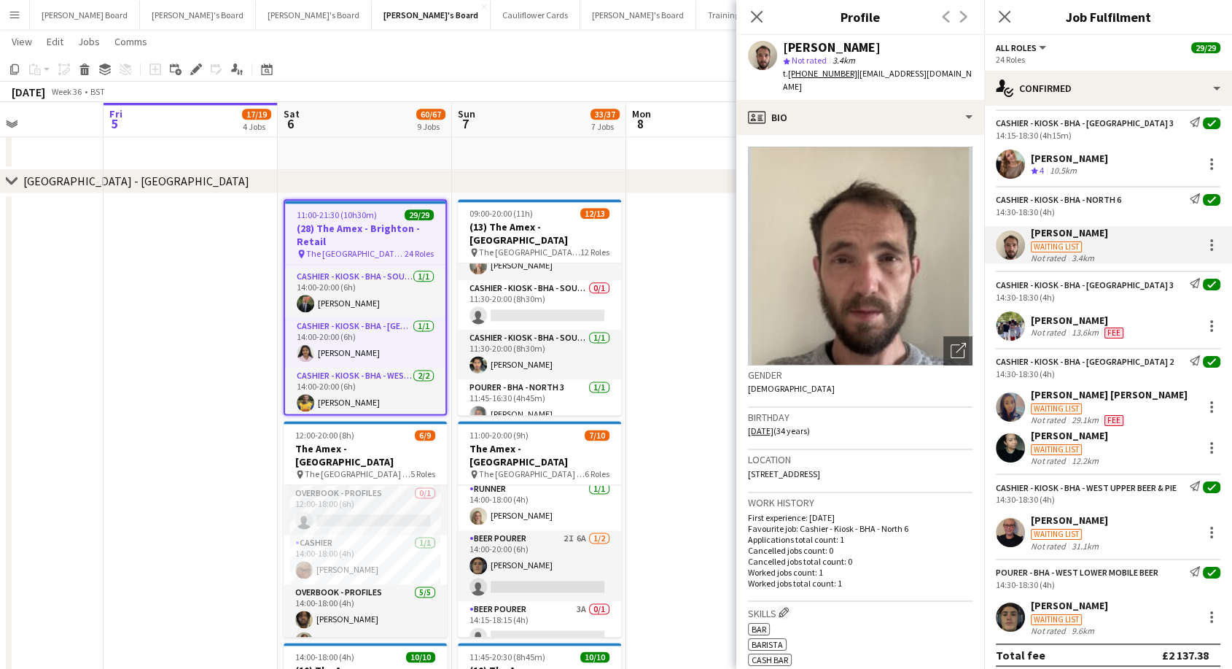
click at [1080, 329] on div "13.6km" at bounding box center [1085, 333] width 33 height 12
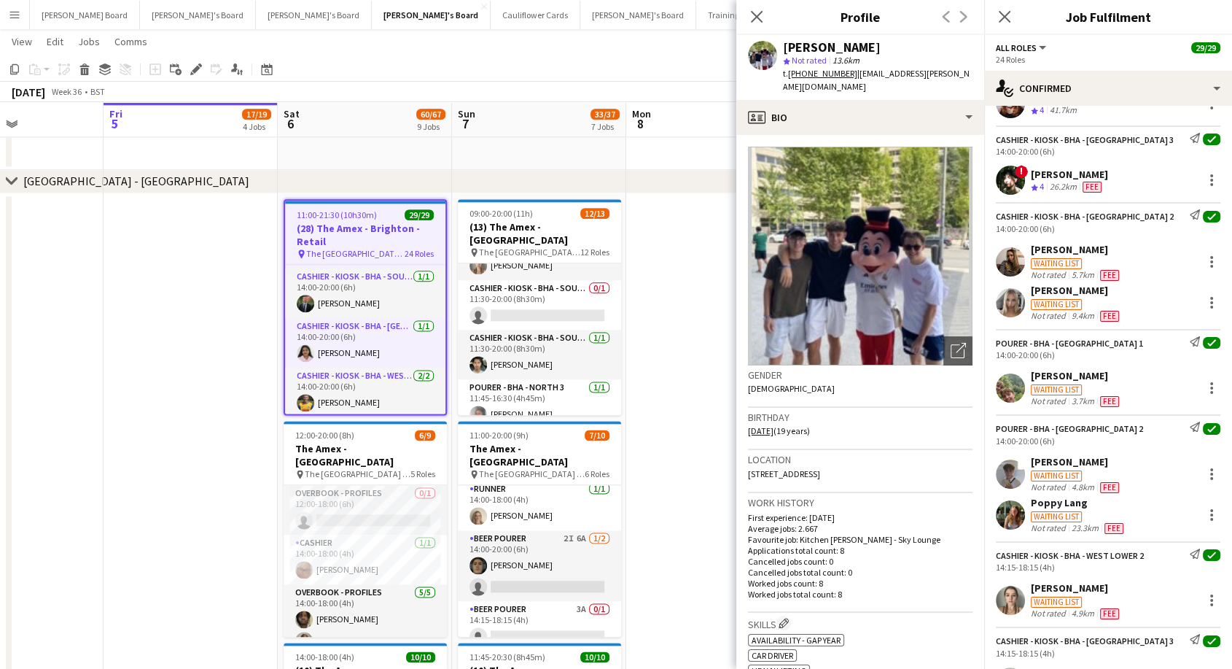
scroll to position [810, 0]
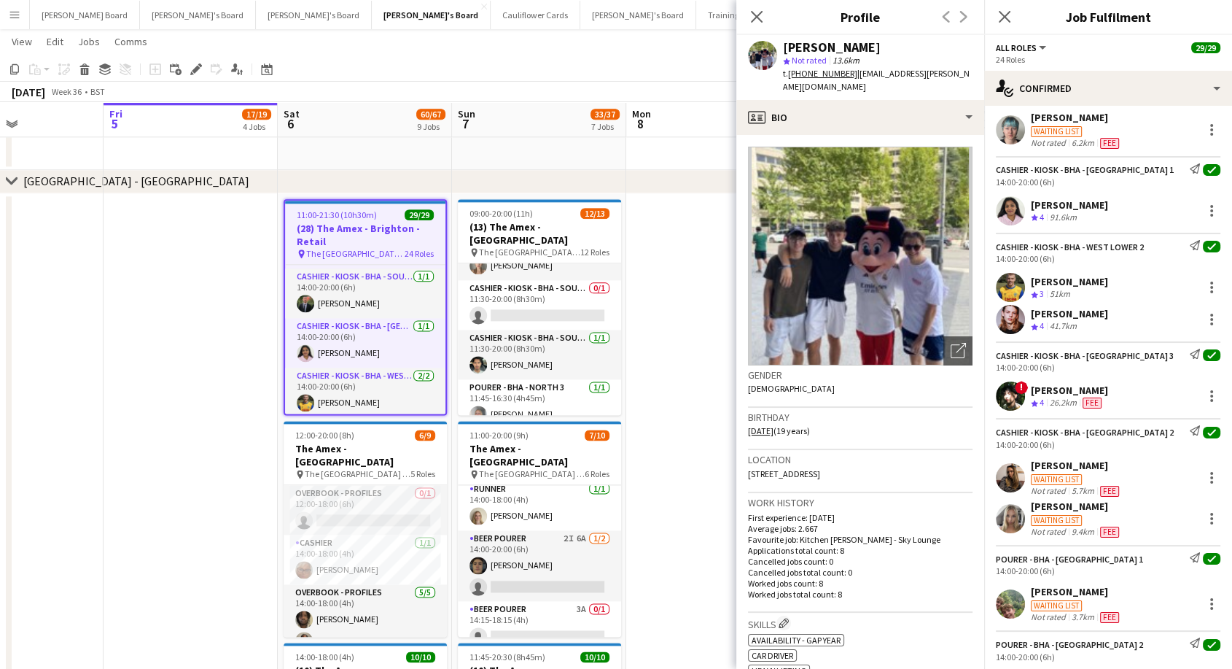
click at [1067, 280] on div "Harry Brown" at bounding box center [1069, 281] width 77 height 13
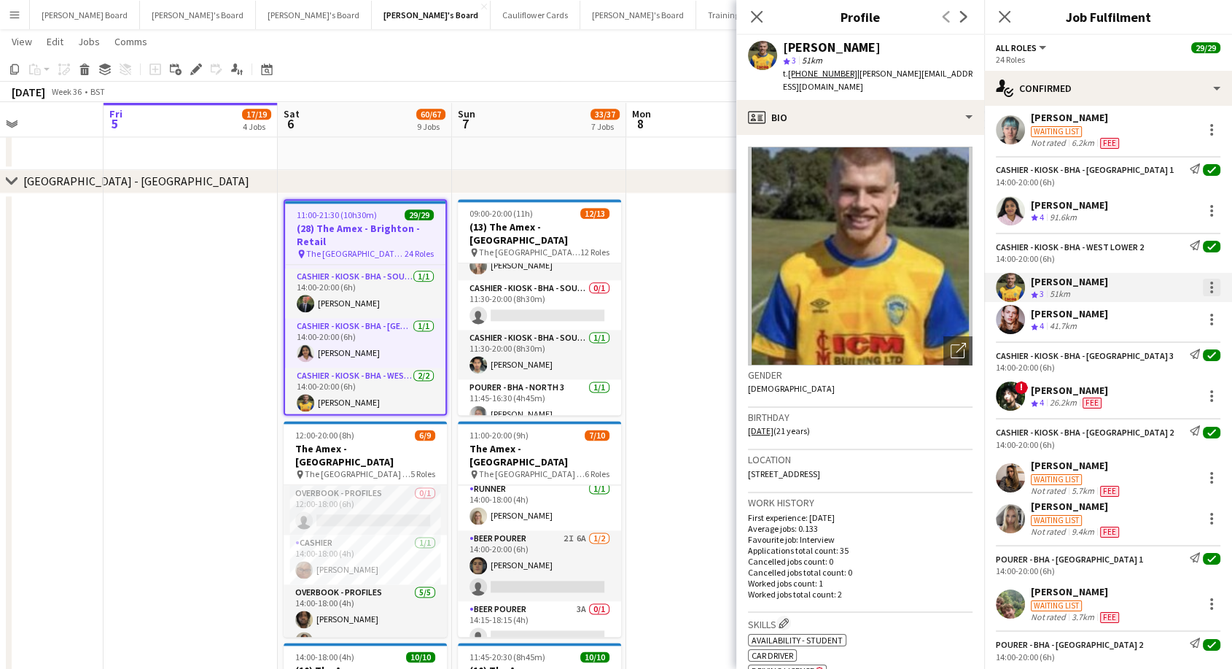
click at [1203, 288] on div at bounding box center [1211, 286] width 17 height 17
drag, startPoint x: 1142, startPoint y: 451, endPoint x: 1138, endPoint y: 440, distance: 11.5
click at [1142, 449] on span "Remove" at bounding box center [1128, 455] width 44 height 12
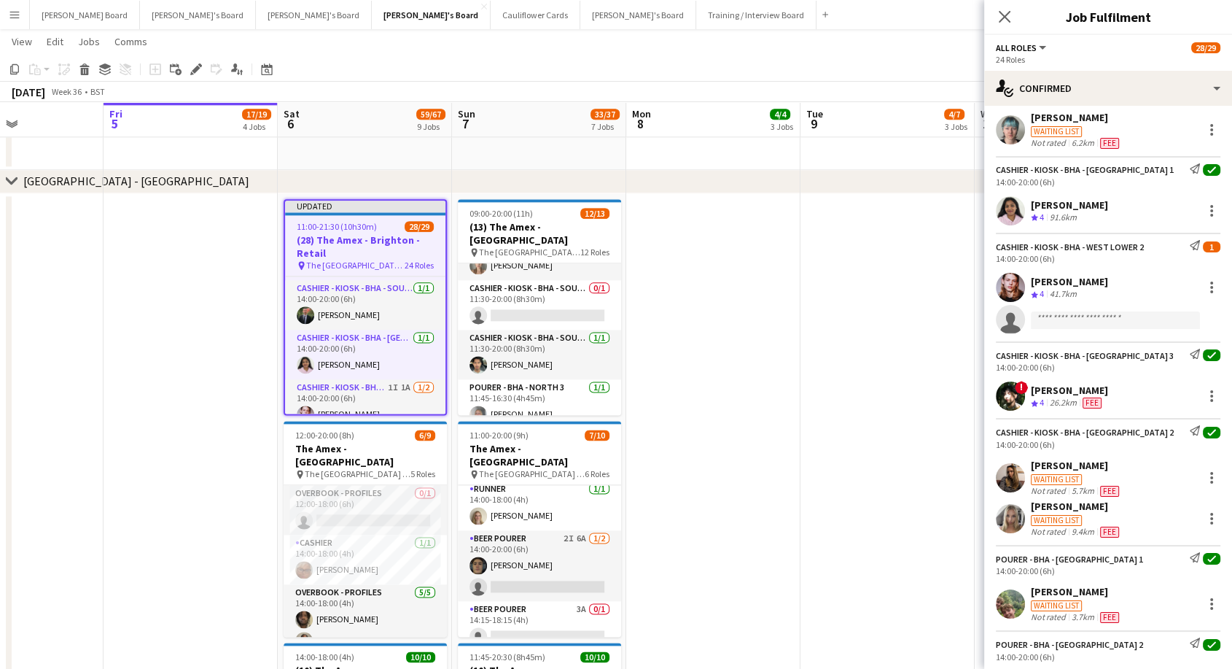
click at [821, 270] on app-date-cell at bounding box center [887, 540] width 174 height 694
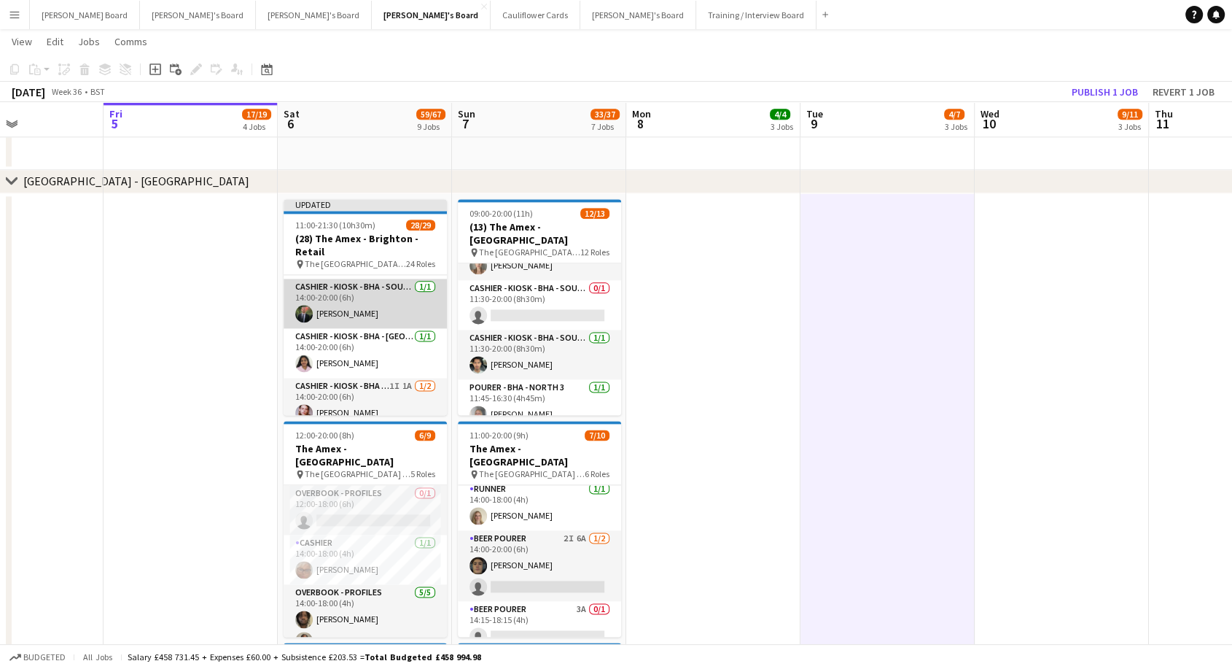
click at [418, 295] on app-card-role "Cashier - Kiosk - BHA - South 2 1/1 14:00-20:00 (6h) joe edgar" at bounding box center [365, 303] width 163 height 50
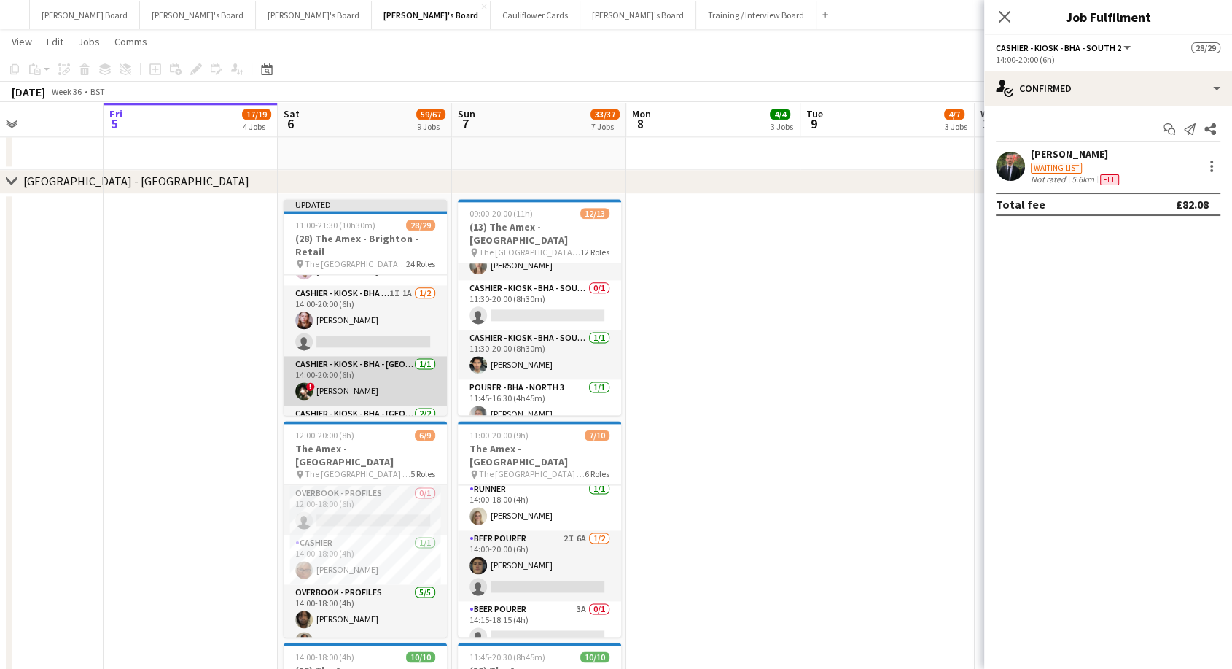
scroll to position [333, 0]
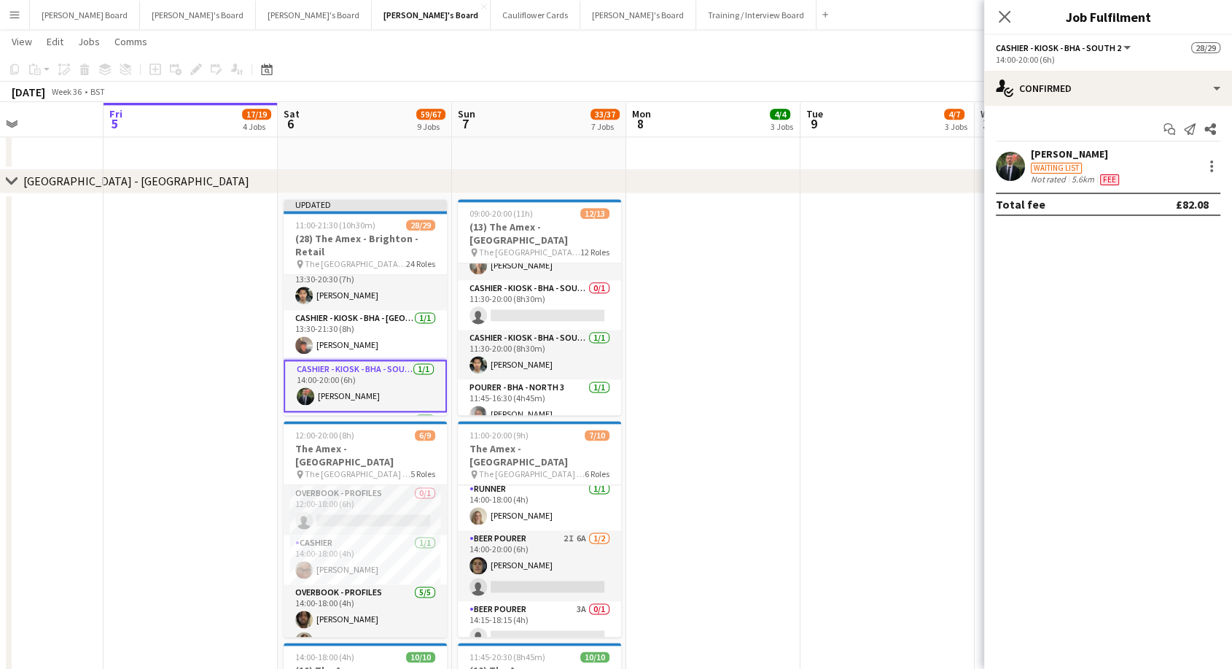
drag, startPoint x: 889, startPoint y: 297, endPoint x: 824, endPoint y: 295, distance: 64.9
click at [889, 297] on app-date-cell at bounding box center [887, 540] width 174 height 694
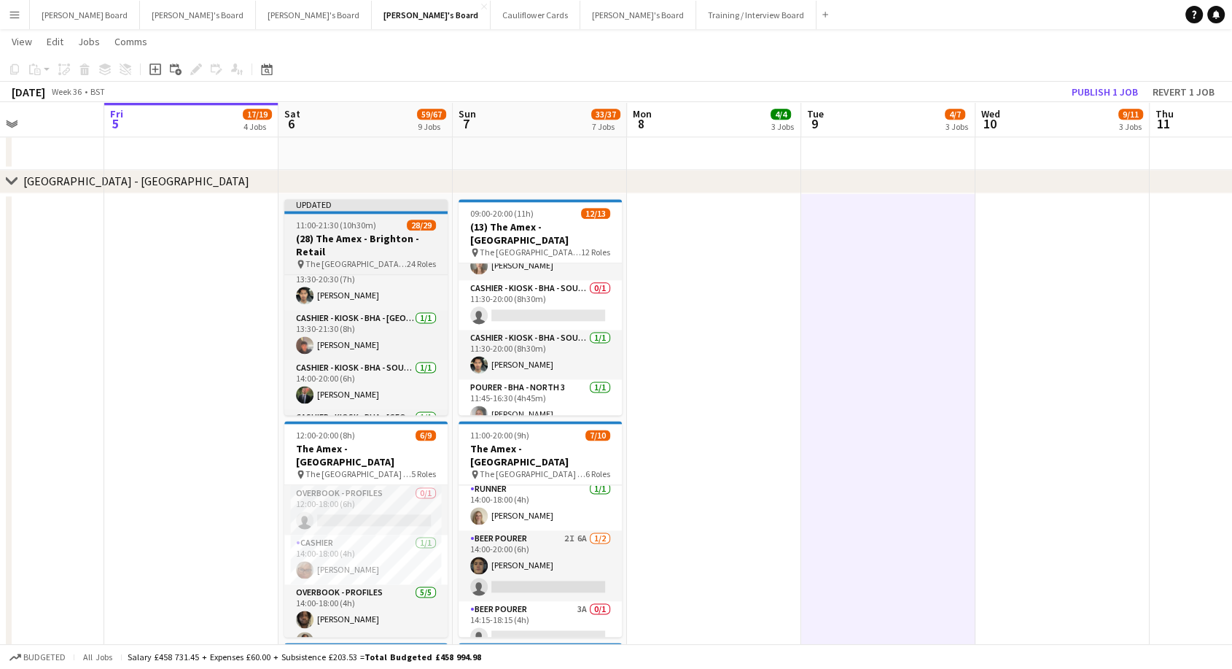
click at [391, 229] on div "11:00-21:30 (10h30m) 28/29" at bounding box center [365, 224] width 163 height 11
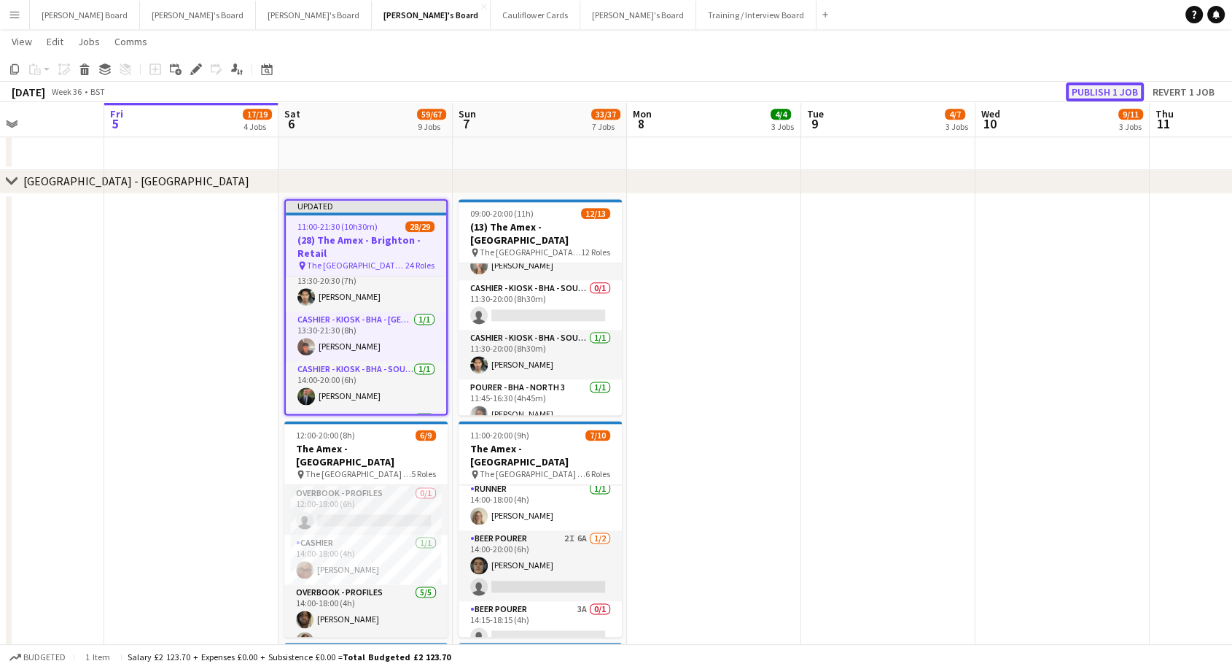
click at [1100, 95] on button "Publish 1 job" at bounding box center [1105, 91] width 78 height 19
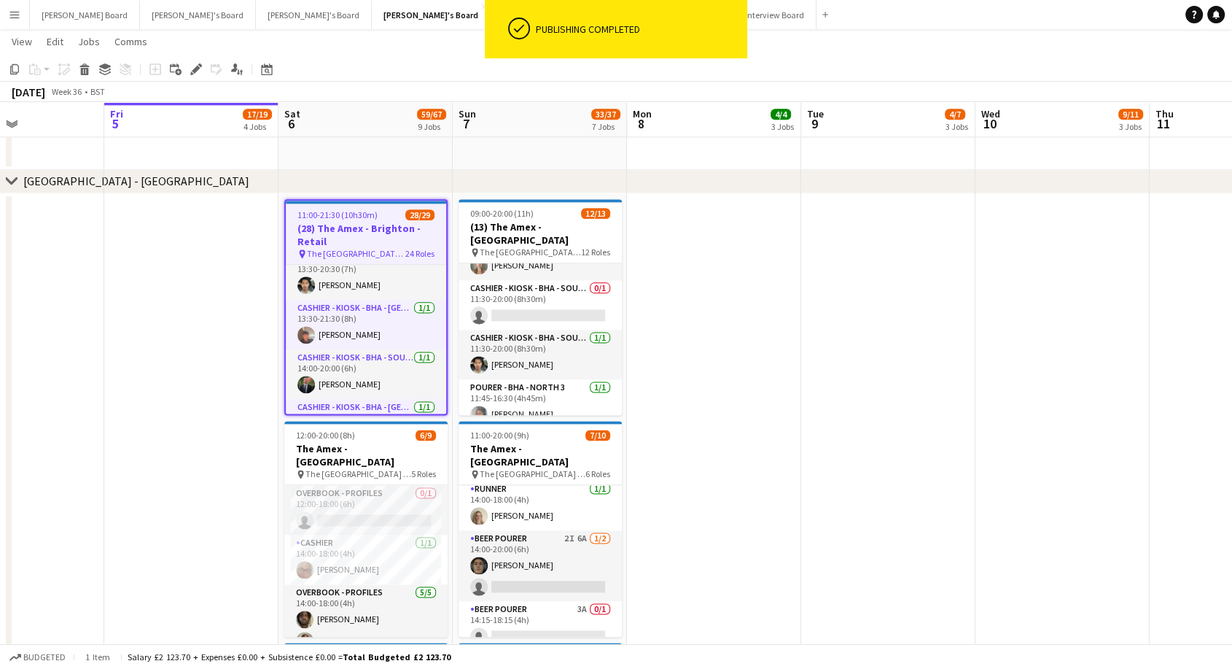
click at [376, 227] on h3 "(28) The Amex - Brighton - Retail" at bounding box center [366, 235] width 160 height 26
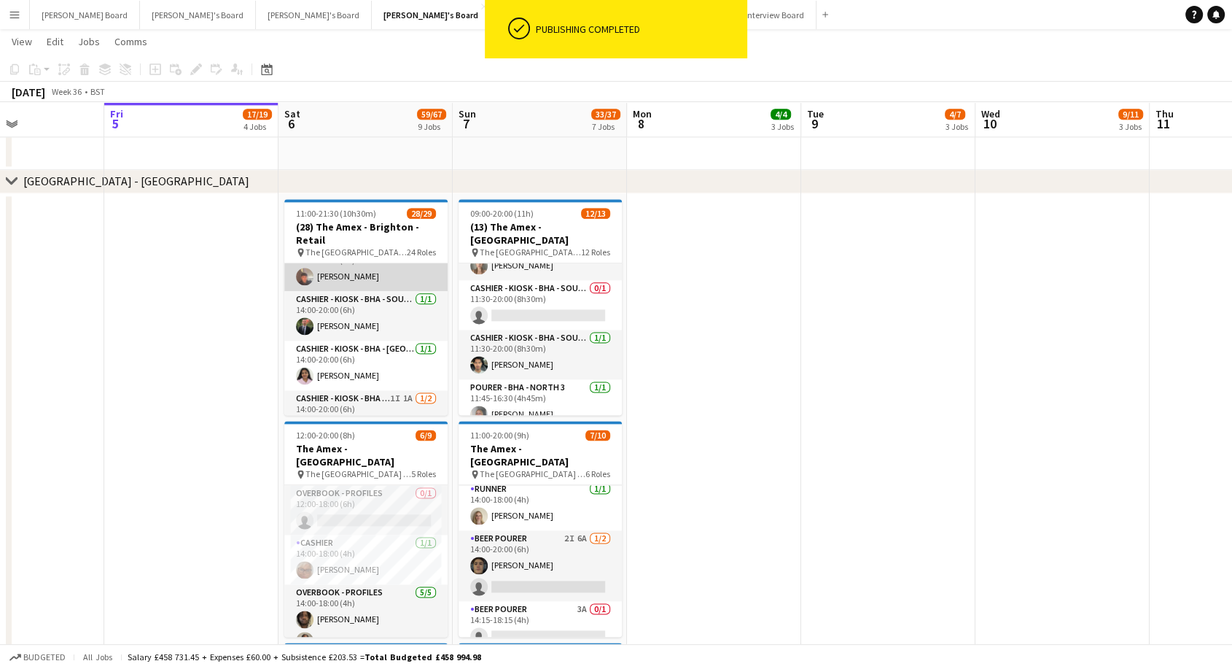
scroll to position [496, 0]
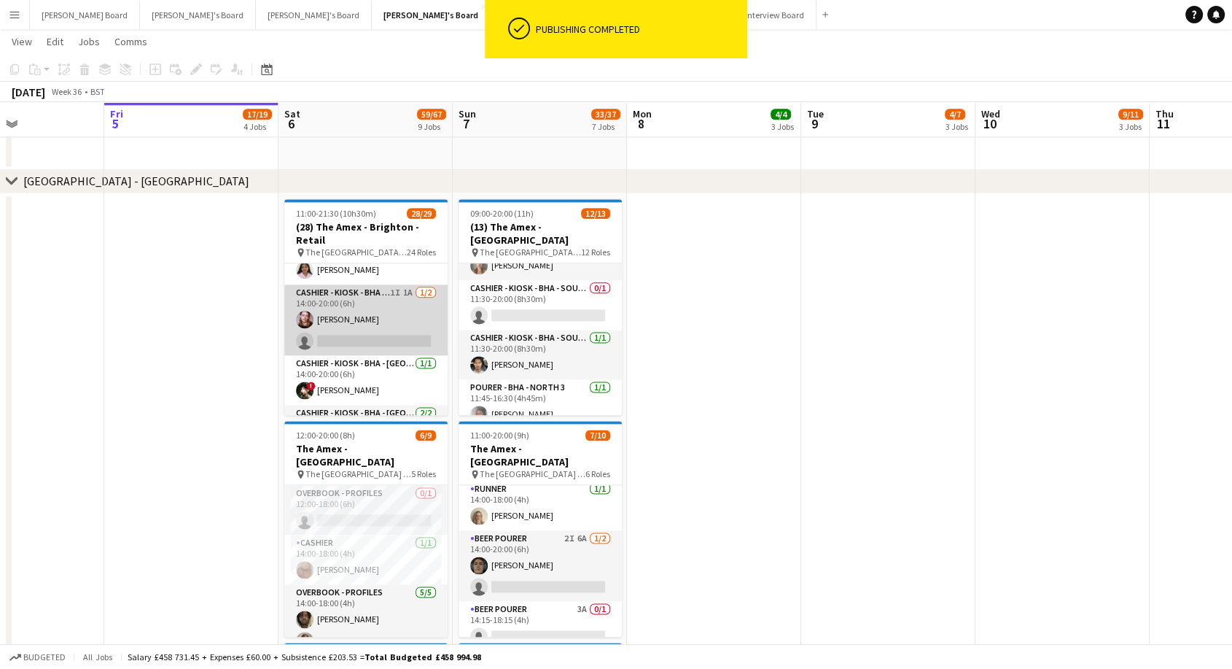
click at [359, 313] on app-card-role "Cashier - Kiosk - BHA - West Lower 2 1I 1A 1/2 14:00-20:00 (6h) Oliver Weatheri…" at bounding box center [365, 319] width 163 height 71
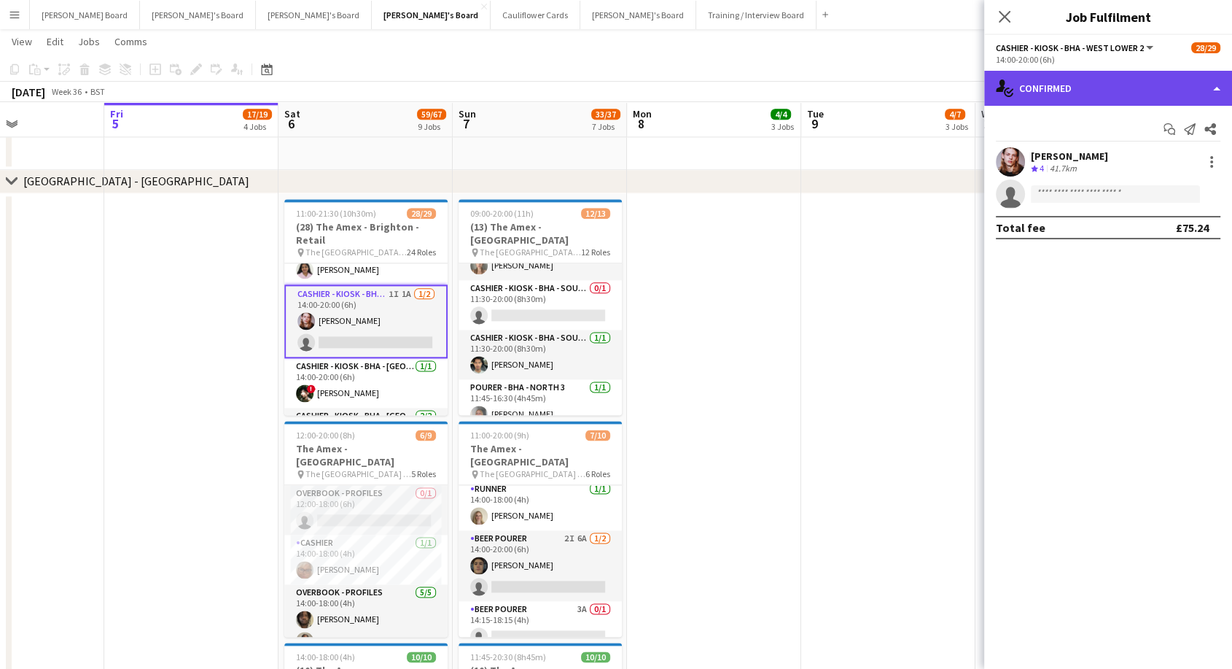
click at [1104, 93] on div "single-neutral-actions-check-2 Confirmed" at bounding box center [1108, 88] width 248 height 35
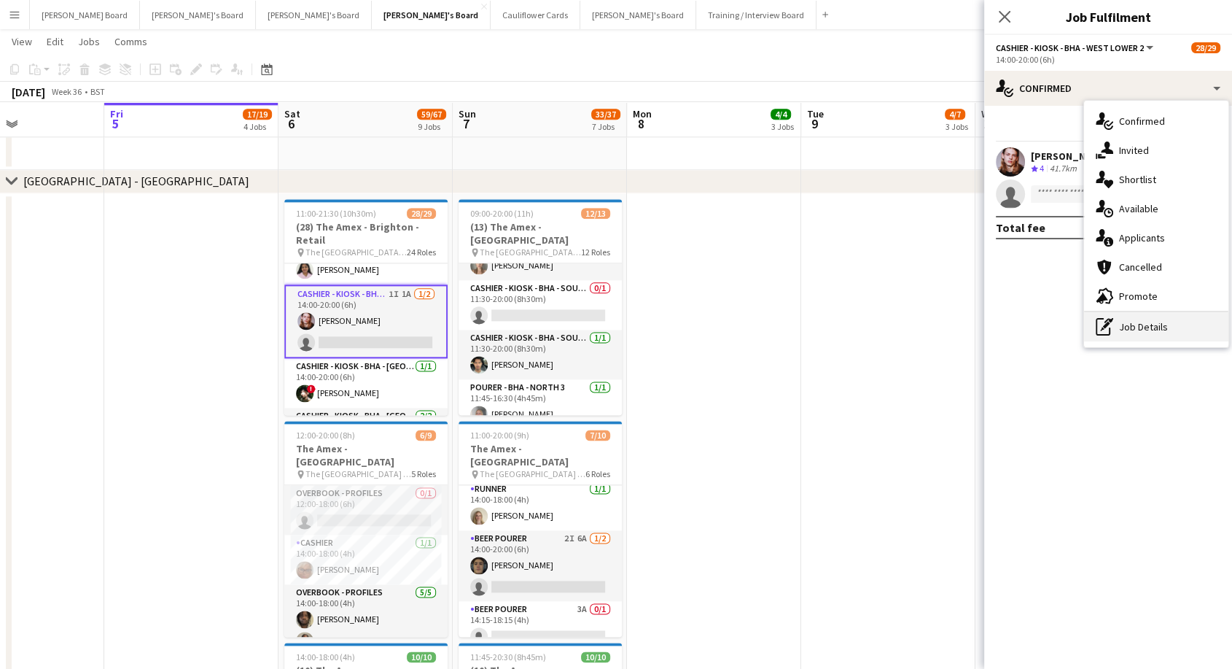
drag, startPoint x: 1158, startPoint y: 334, endPoint x: 1142, endPoint y: 303, distance: 35.2
click at [1157, 334] on div "pen-write Job Details" at bounding box center [1156, 326] width 144 height 29
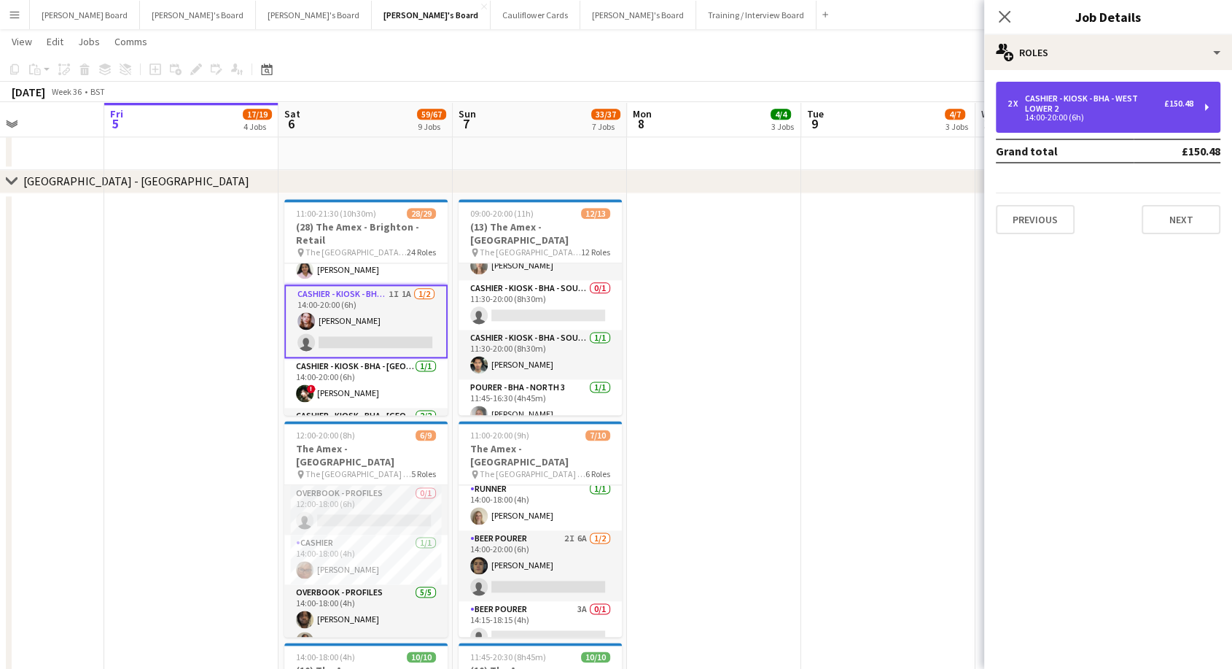
click at [1120, 116] on div "14:00-20:00 (6h)" at bounding box center [1101, 117] width 186 height 7
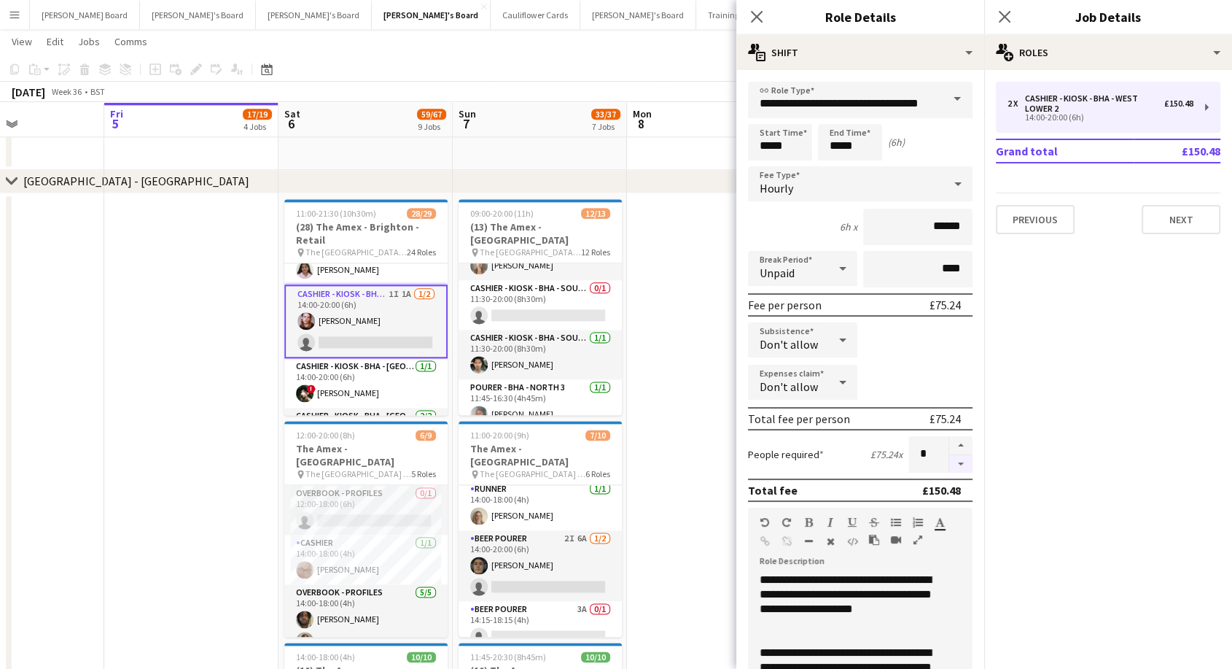
click at [951, 462] on button "button" at bounding box center [960, 464] width 23 height 18
type input "*"
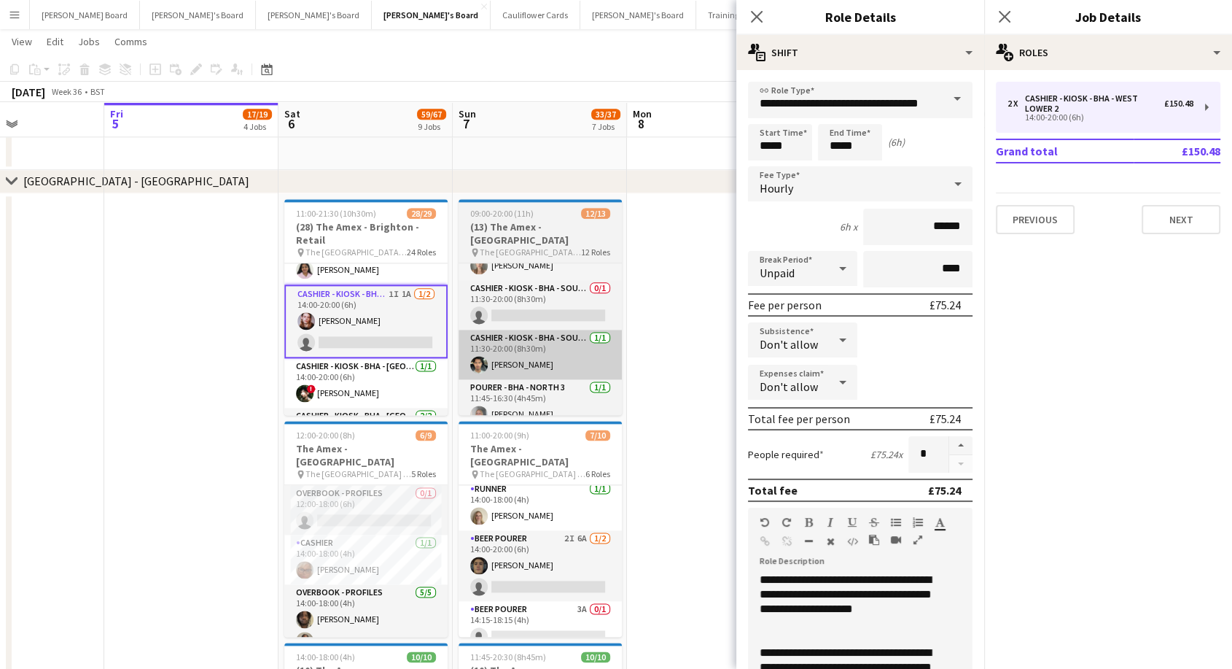
drag, startPoint x: 678, startPoint y: 369, endPoint x: 531, endPoint y: 326, distance: 153.4
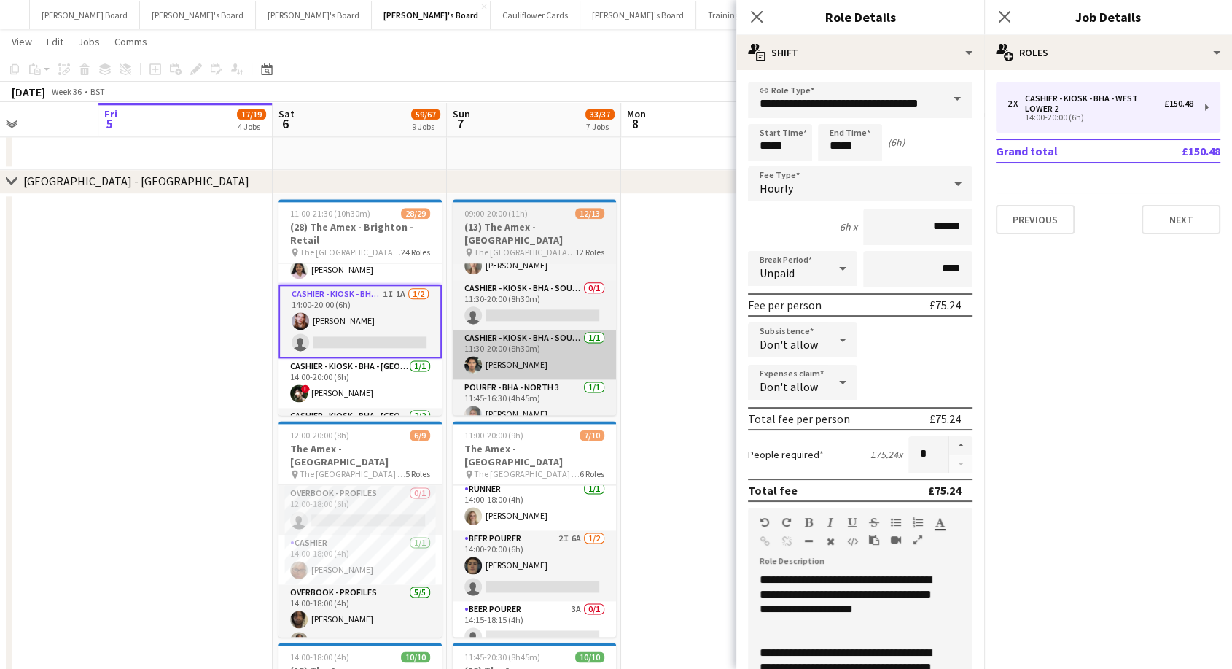
drag, startPoint x: 636, startPoint y: 335, endPoint x: 591, endPoint y: 328, distance: 45.7
click at [636, 334] on app-date-cell at bounding box center [708, 540] width 174 height 694
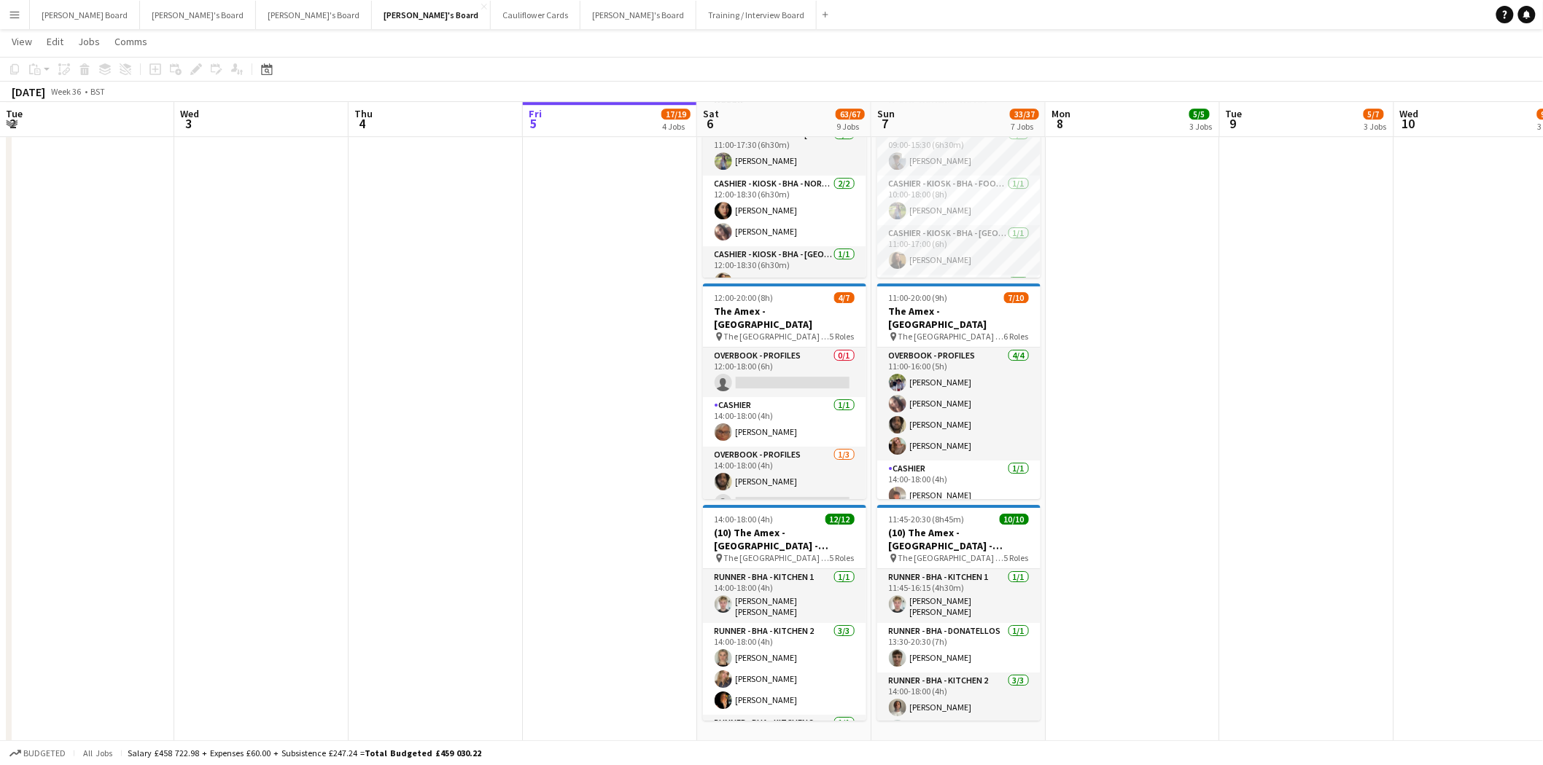
scroll to position [162, 0]
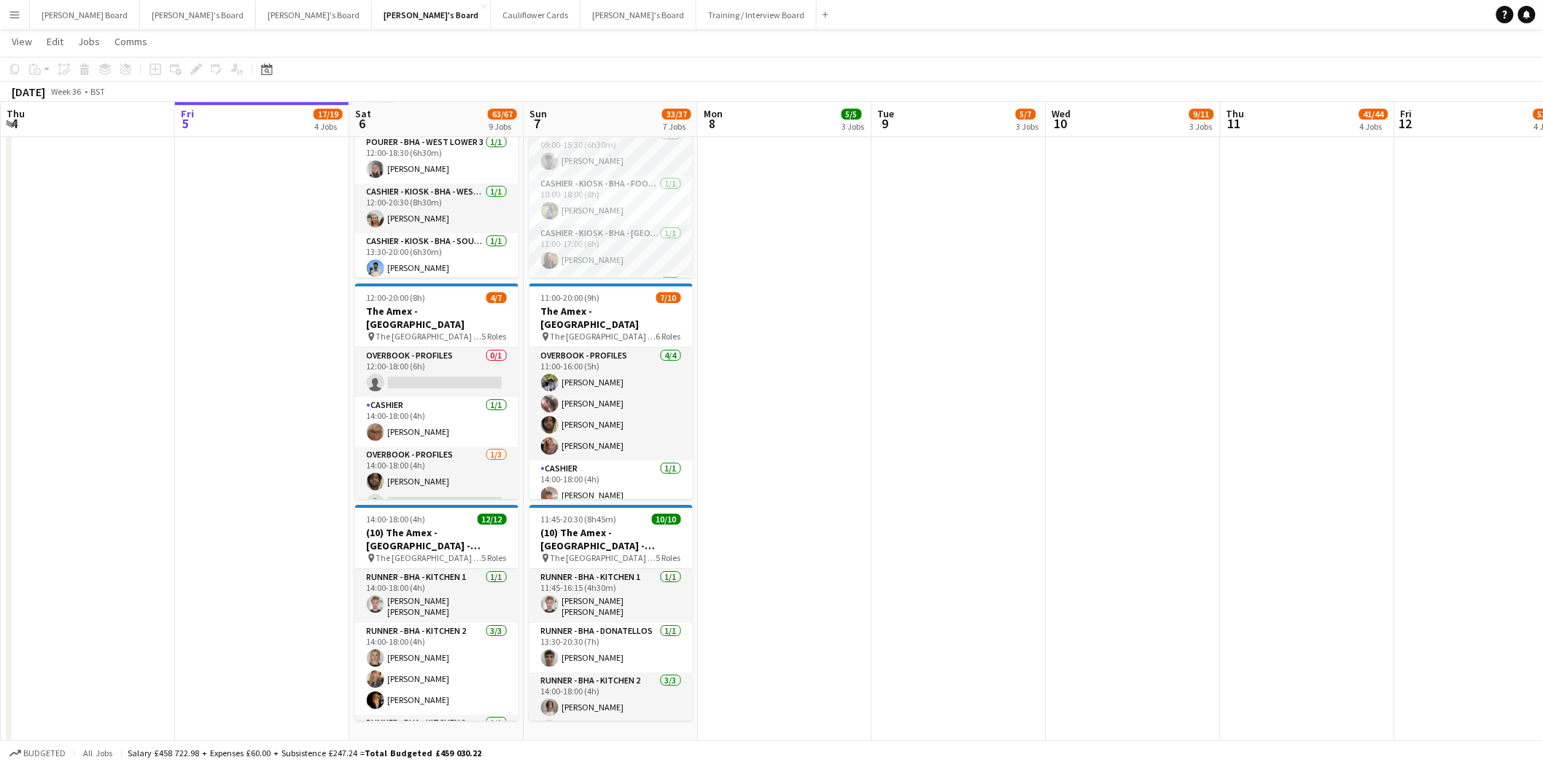
click at [7, 18] on button "Menu" at bounding box center [14, 14] width 29 height 29
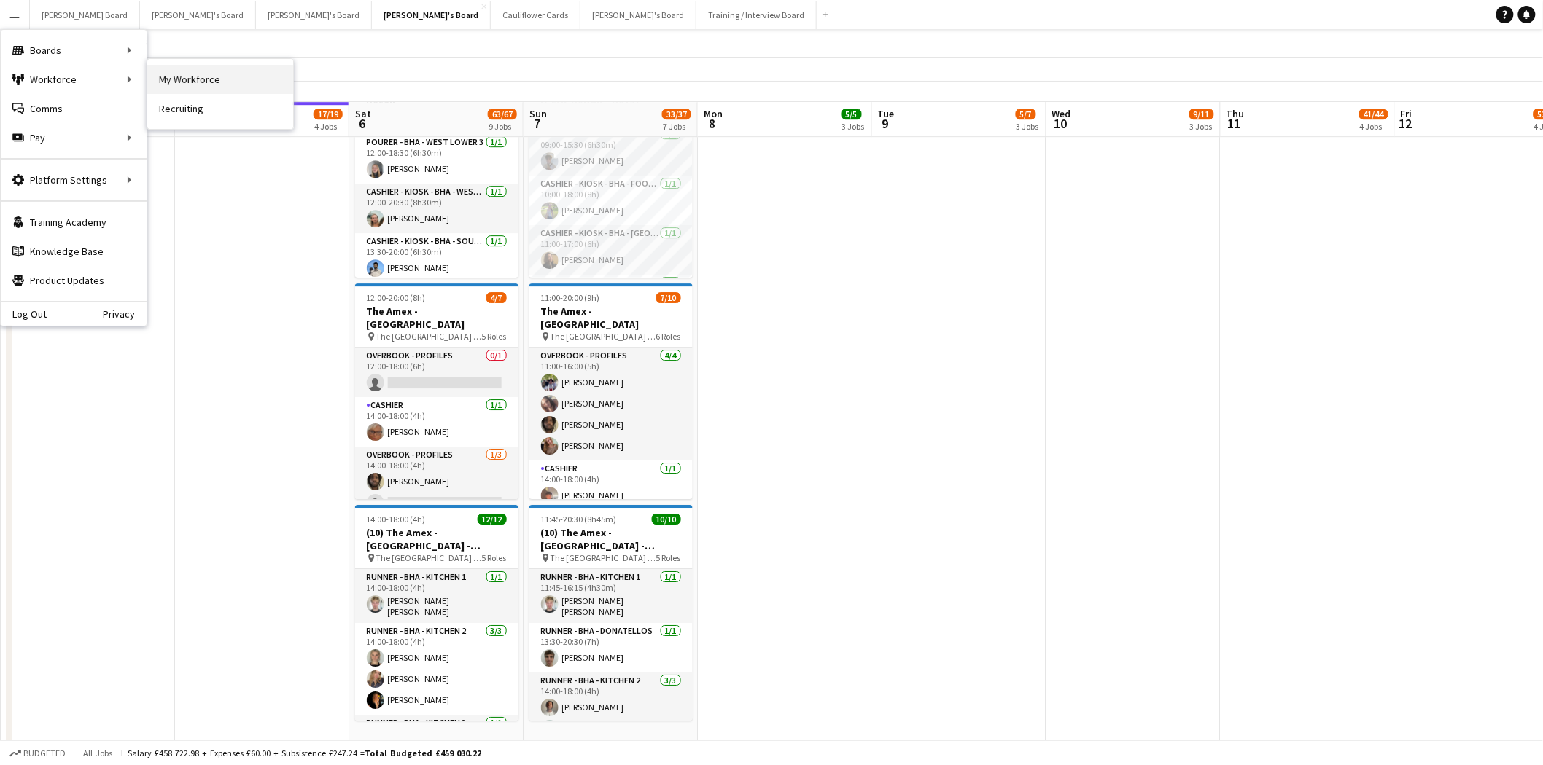
click at [226, 83] on link "My Workforce" at bounding box center [220, 79] width 146 height 29
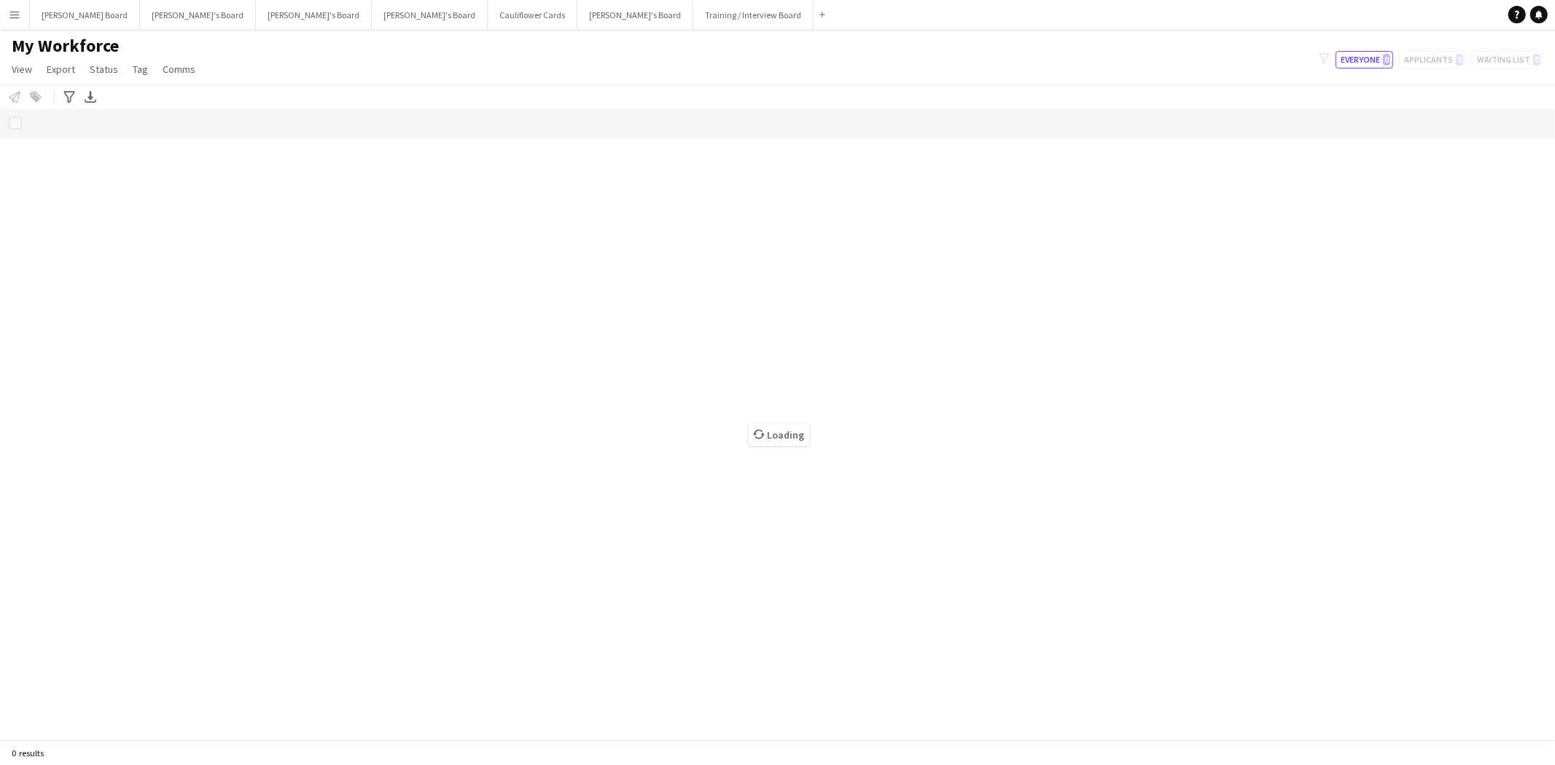
click at [17, 17] on app-icon "Menu" at bounding box center [15, 15] width 12 height 12
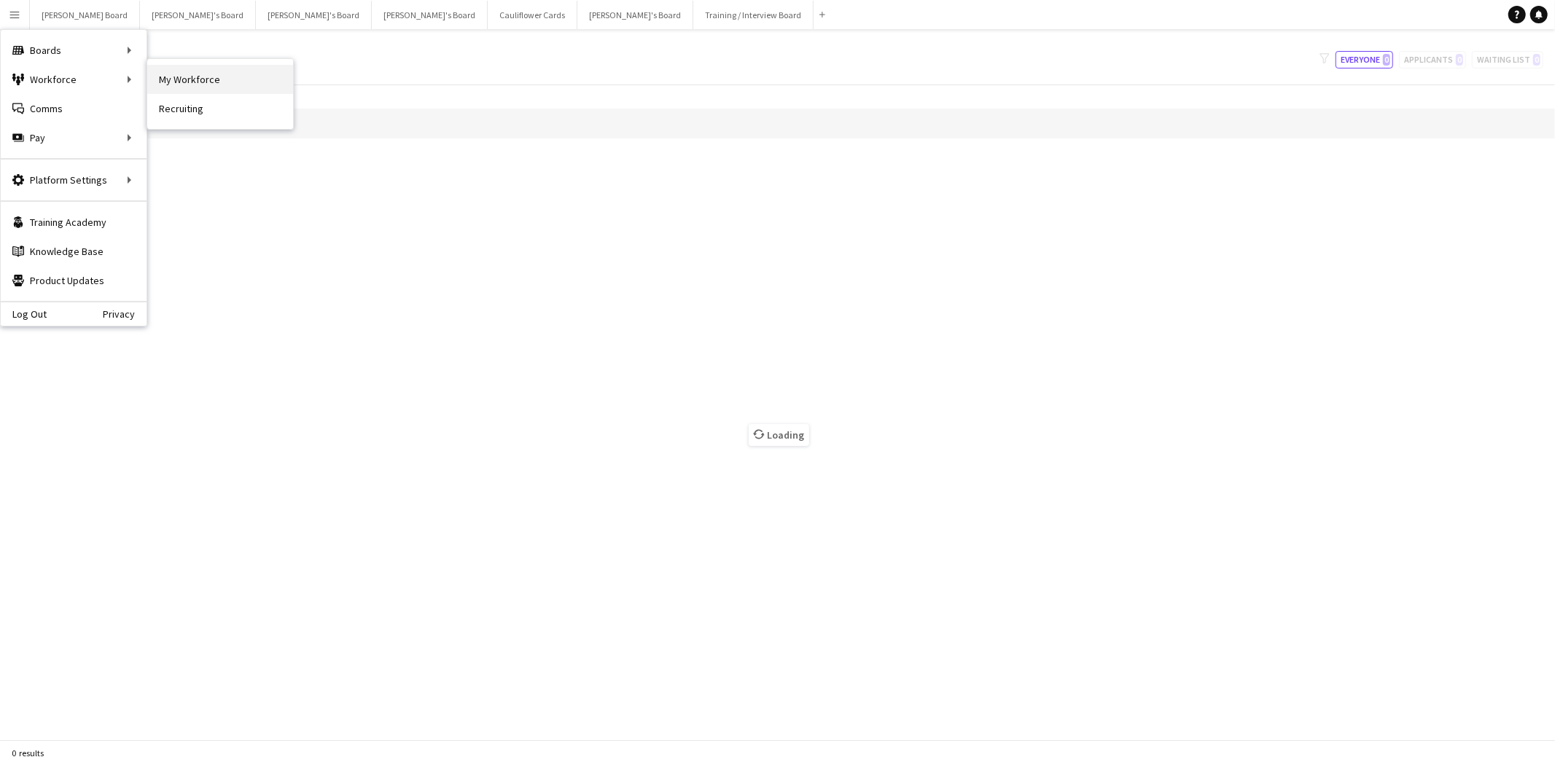
click at [210, 77] on link "My Workforce" at bounding box center [220, 79] width 146 height 29
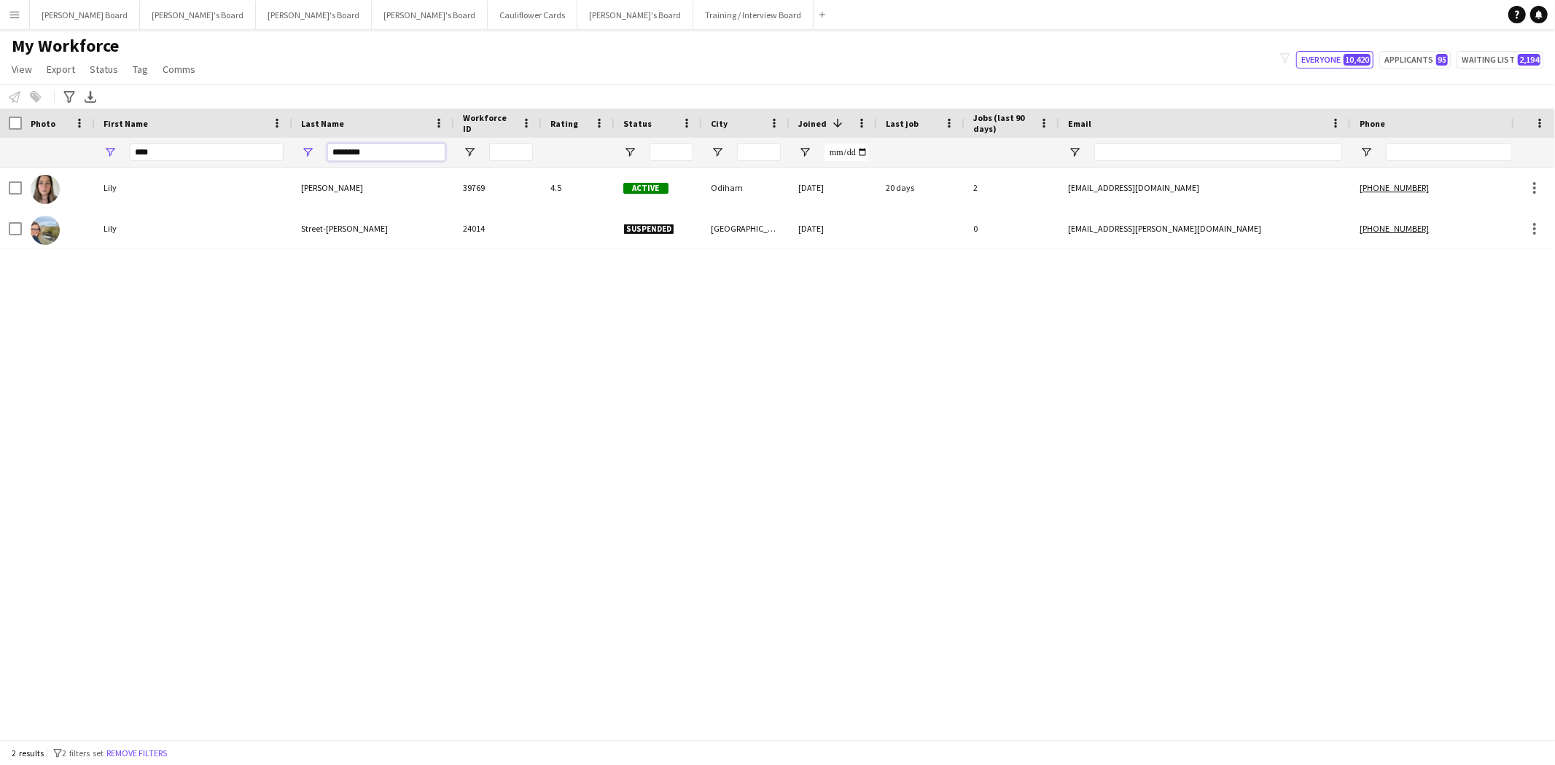
drag, startPoint x: 383, startPoint y: 150, endPoint x: 253, endPoint y: 140, distance: 130.9
click at [253, 140] on div "**** ********" at bounding box center [890, 152] width 1780 height 29
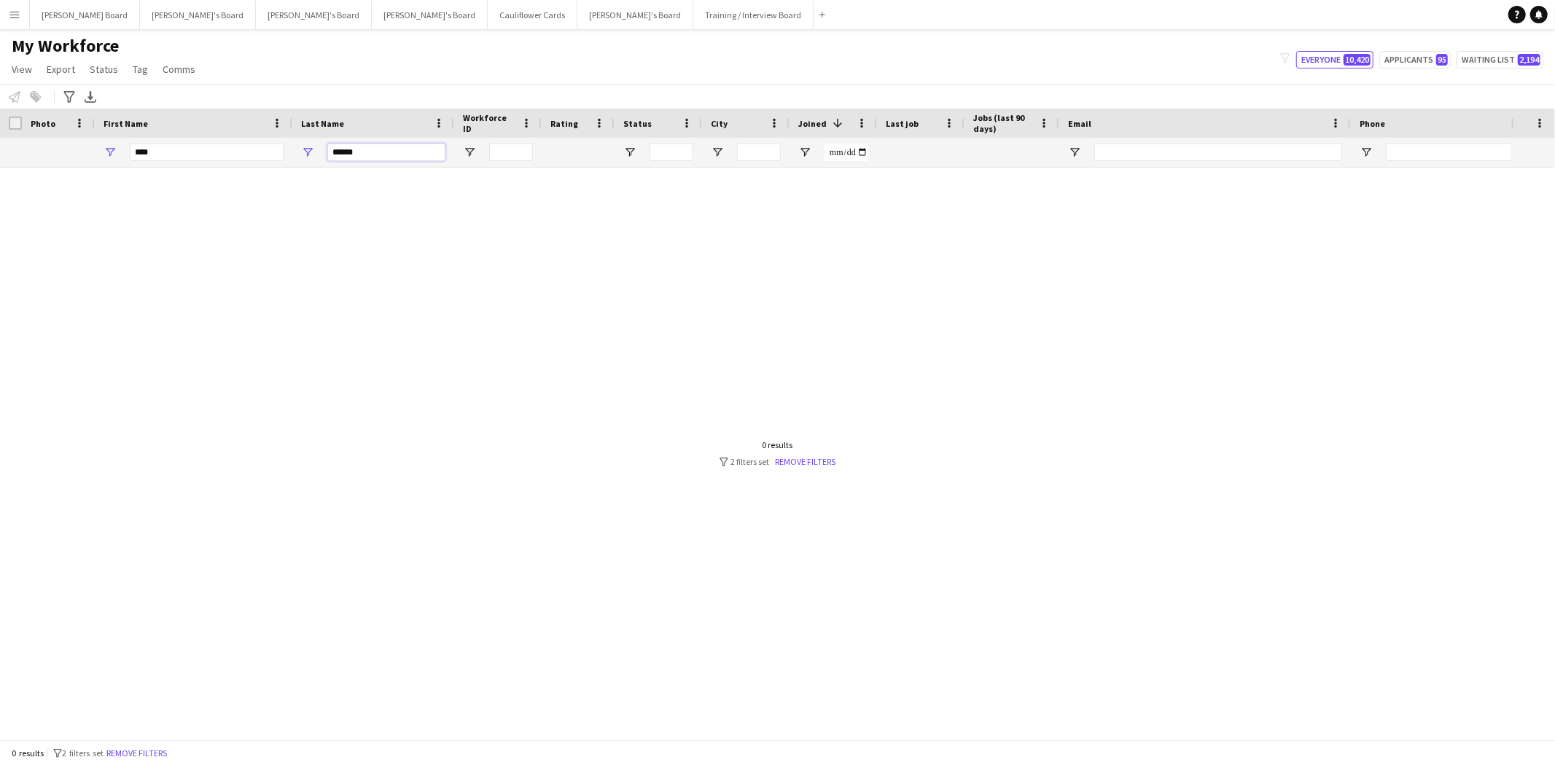
type input "******"
drag, startPoint x: 200, startPoint y: 149, endPoint x: 20, endPoint y: 139, distance: 181.1
click at [20, 139] on div "**** ******" at bounding box center [890, 152] width 1780 height 29
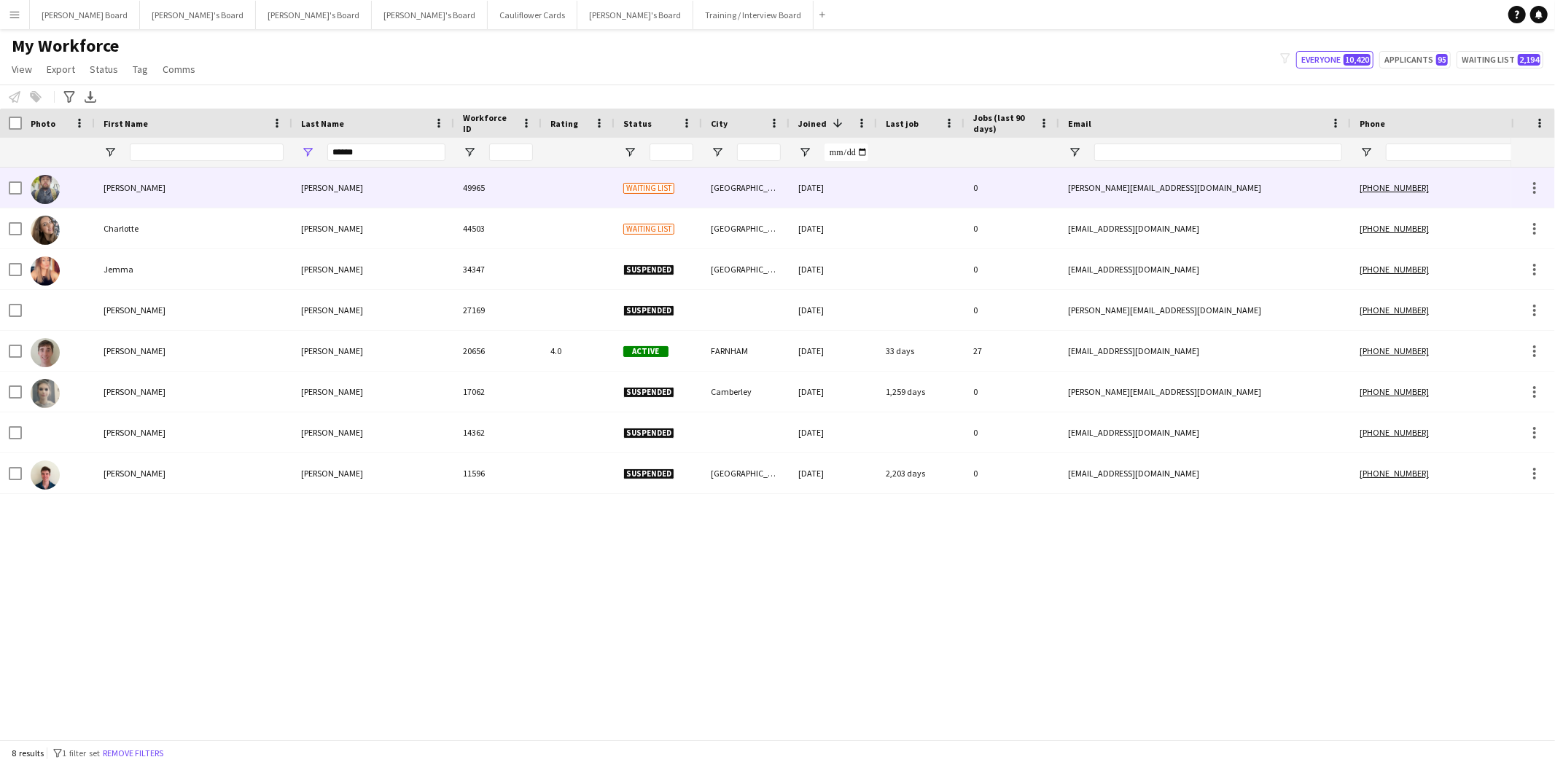
click at [324, 184] on div "Whelan" at bounding box center [373, 188] width 162 height 40
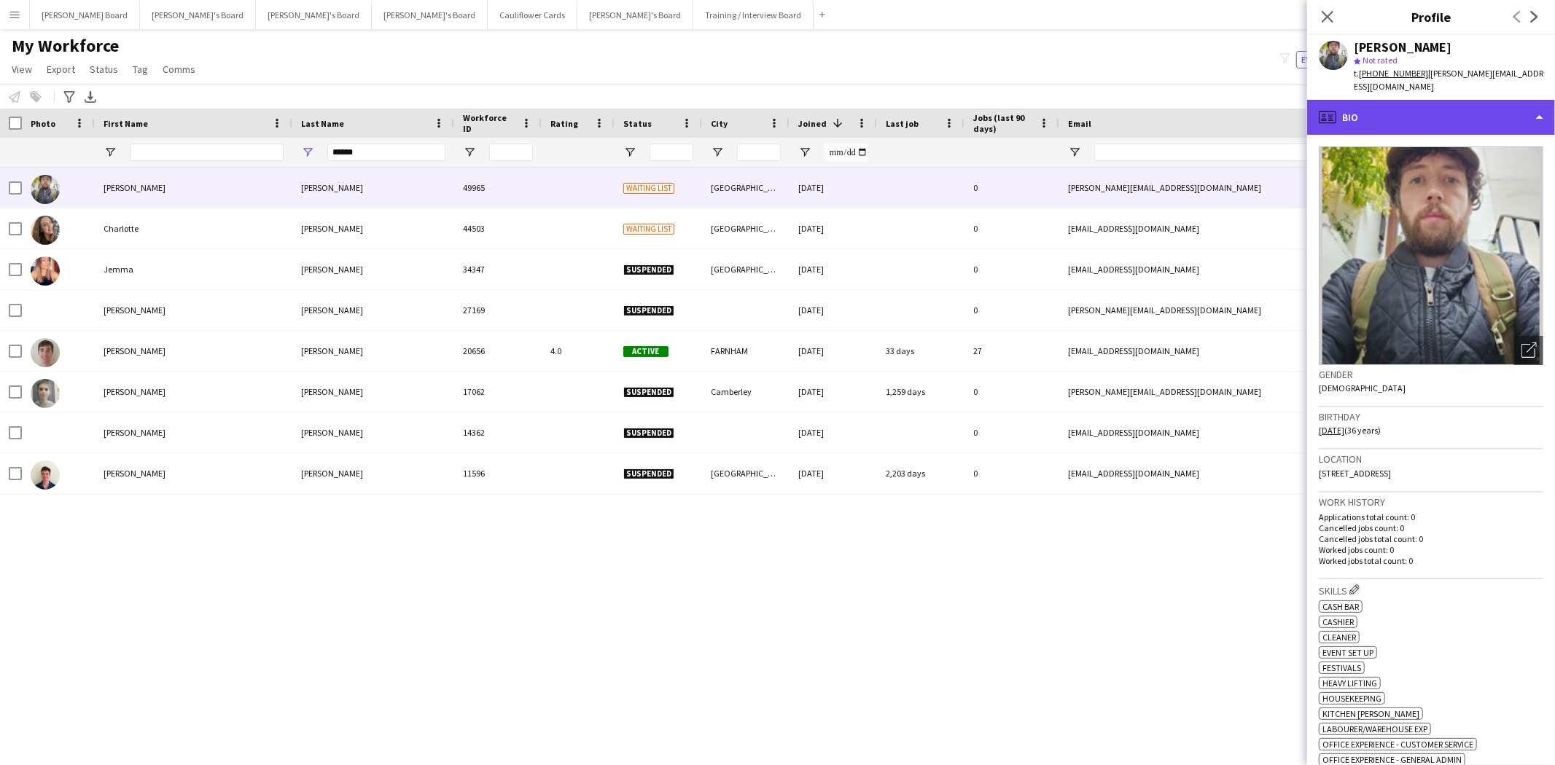
click at [1407, 102] on div "profile Bio" at bounding box center [1431, 117] width 248 height 35
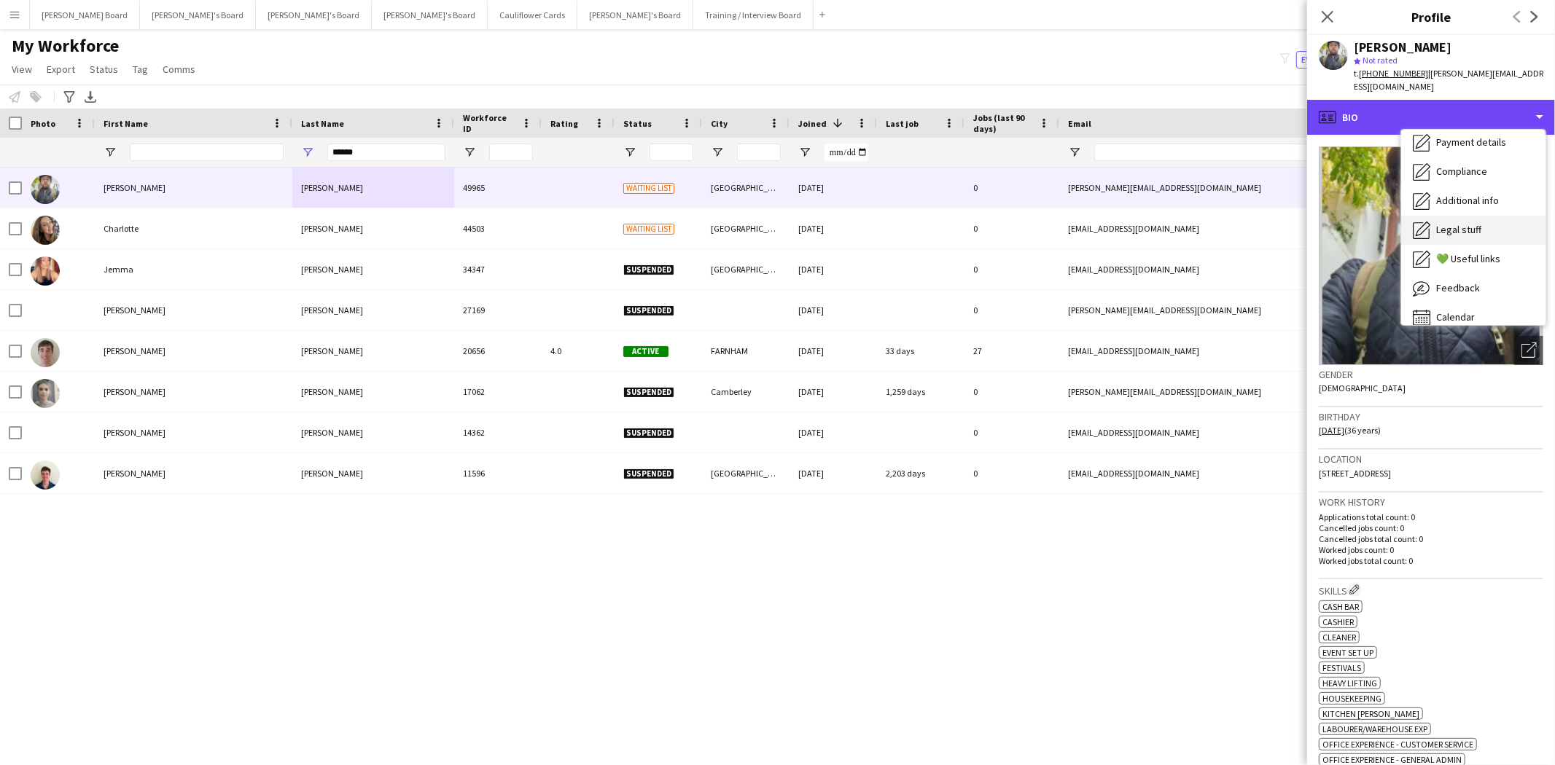
scroll to position [194, 0]
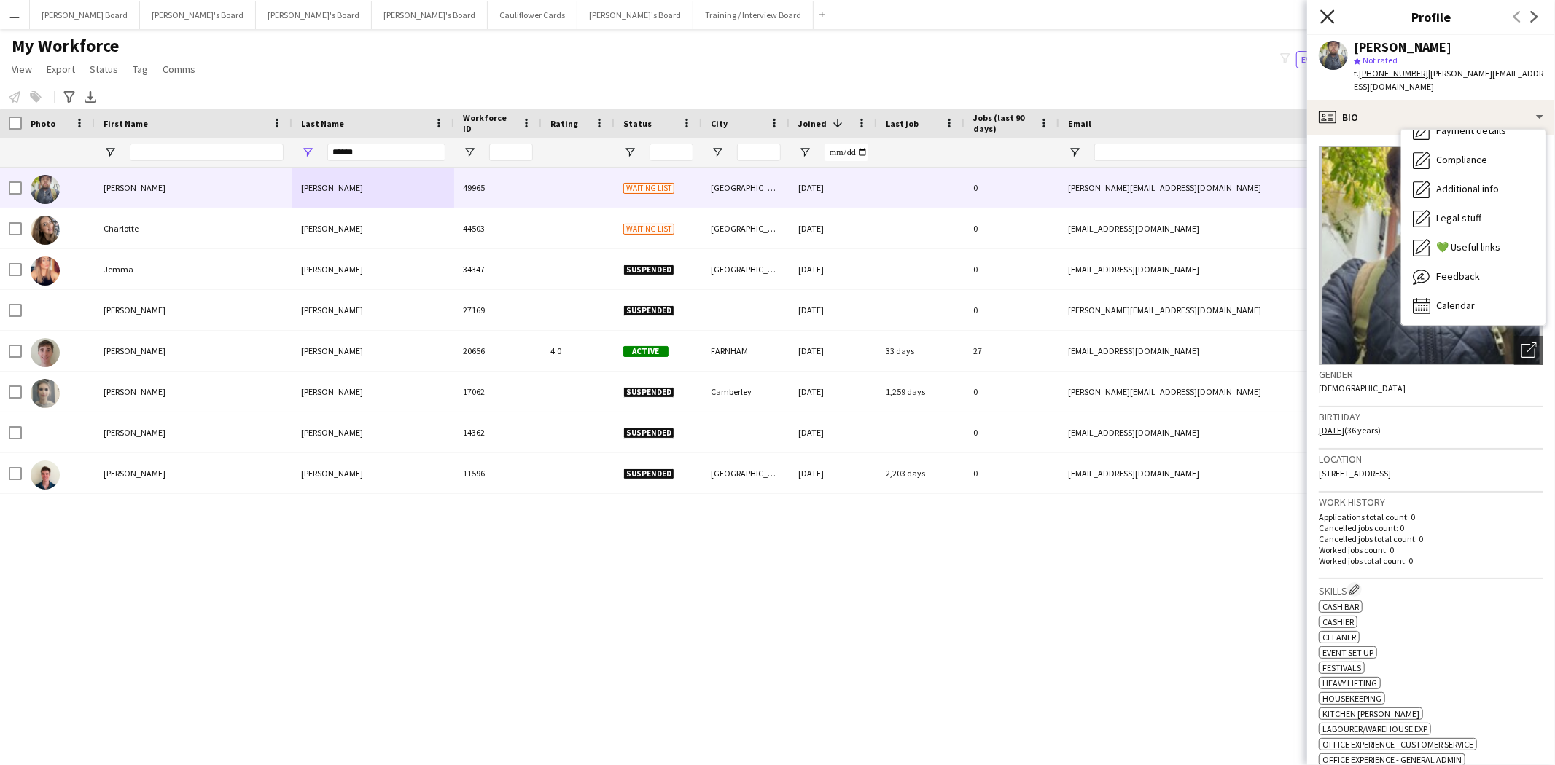
click at [1328, 16] on icon at bounding box center [1327, 16] width 14 height 14
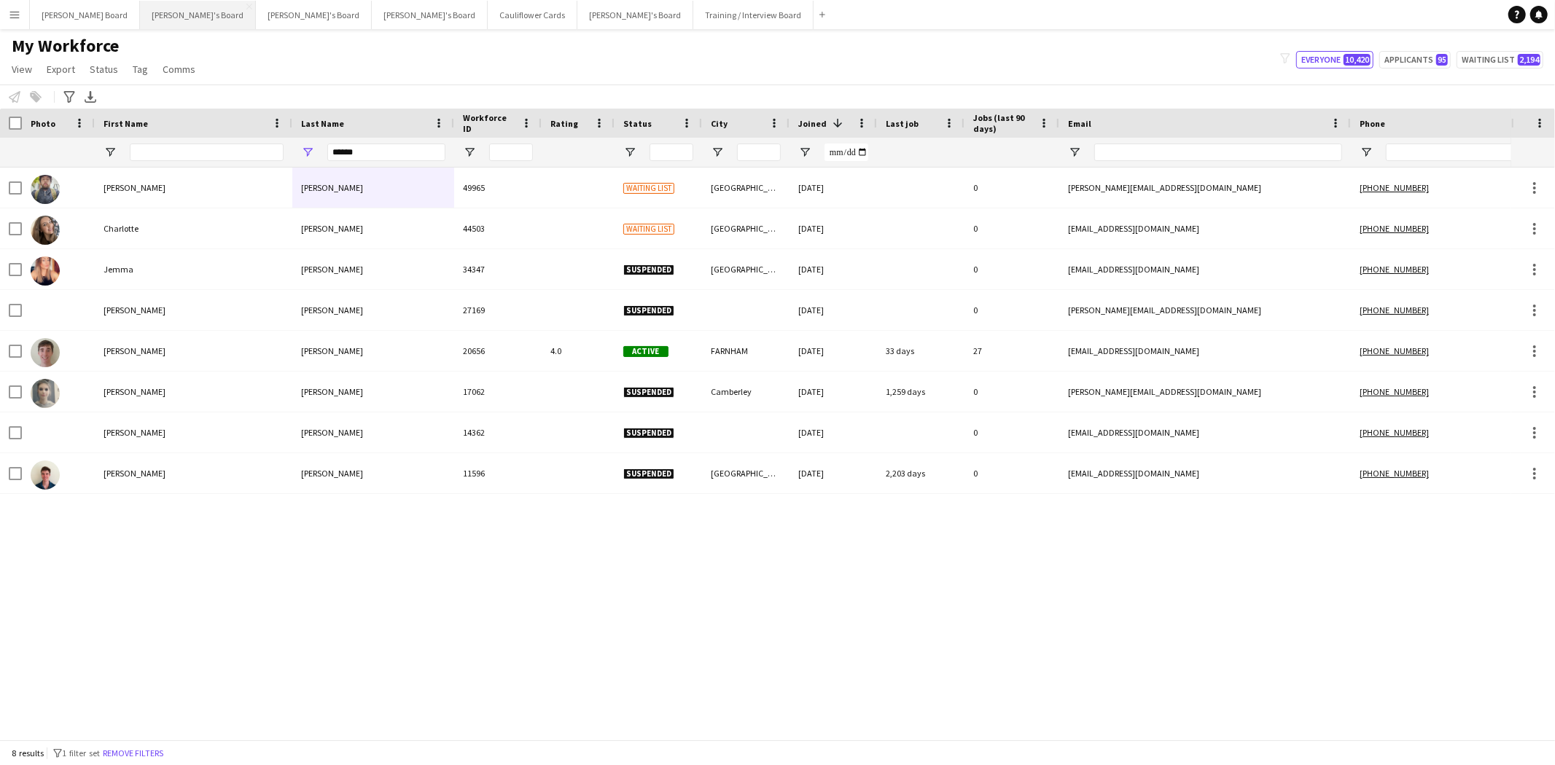
click at [140, 20] on button "Jakub's Board Close" at bounding box center [198, 15] width 116 height 28
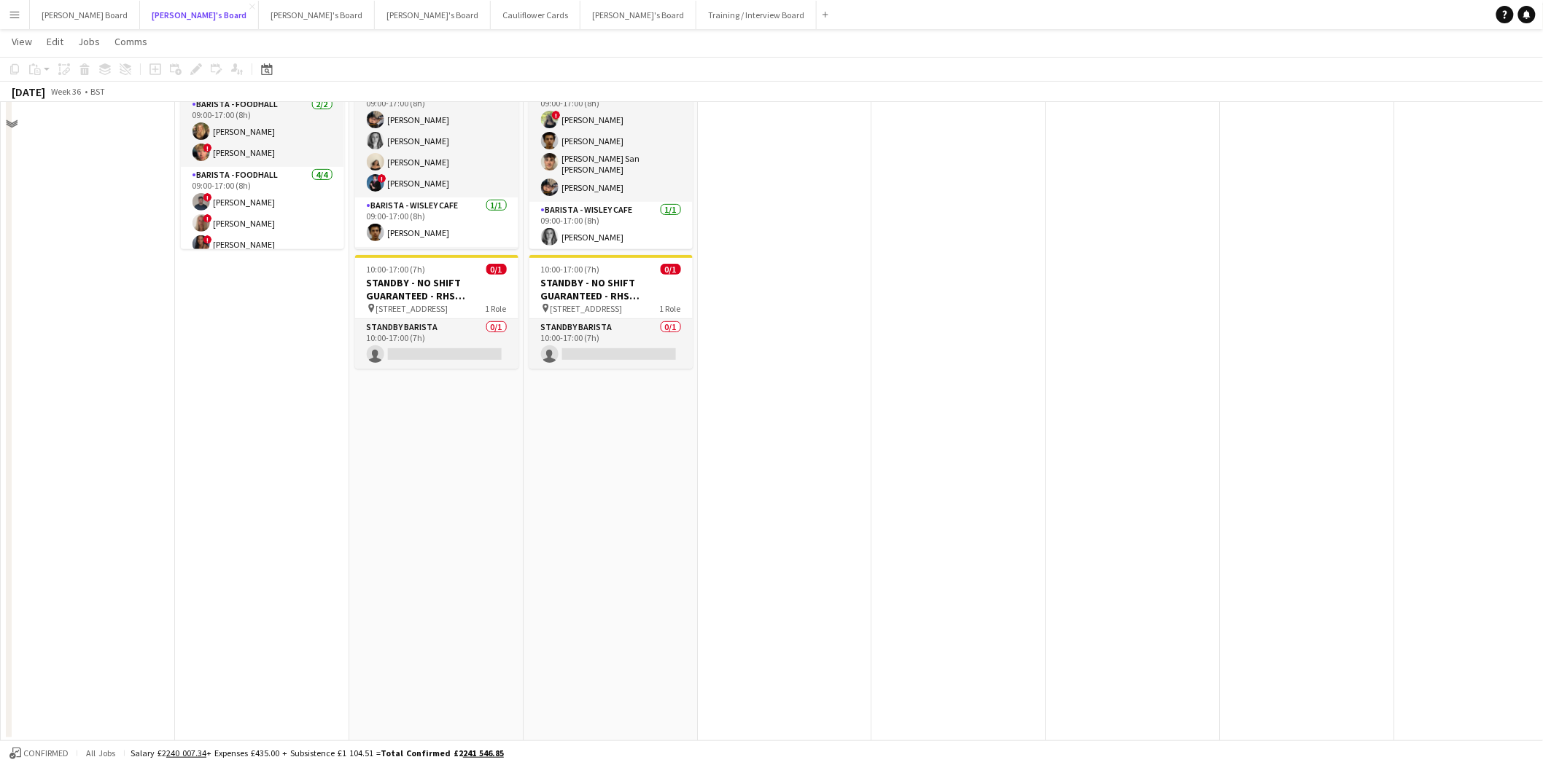
scroll to position [2132, 0]
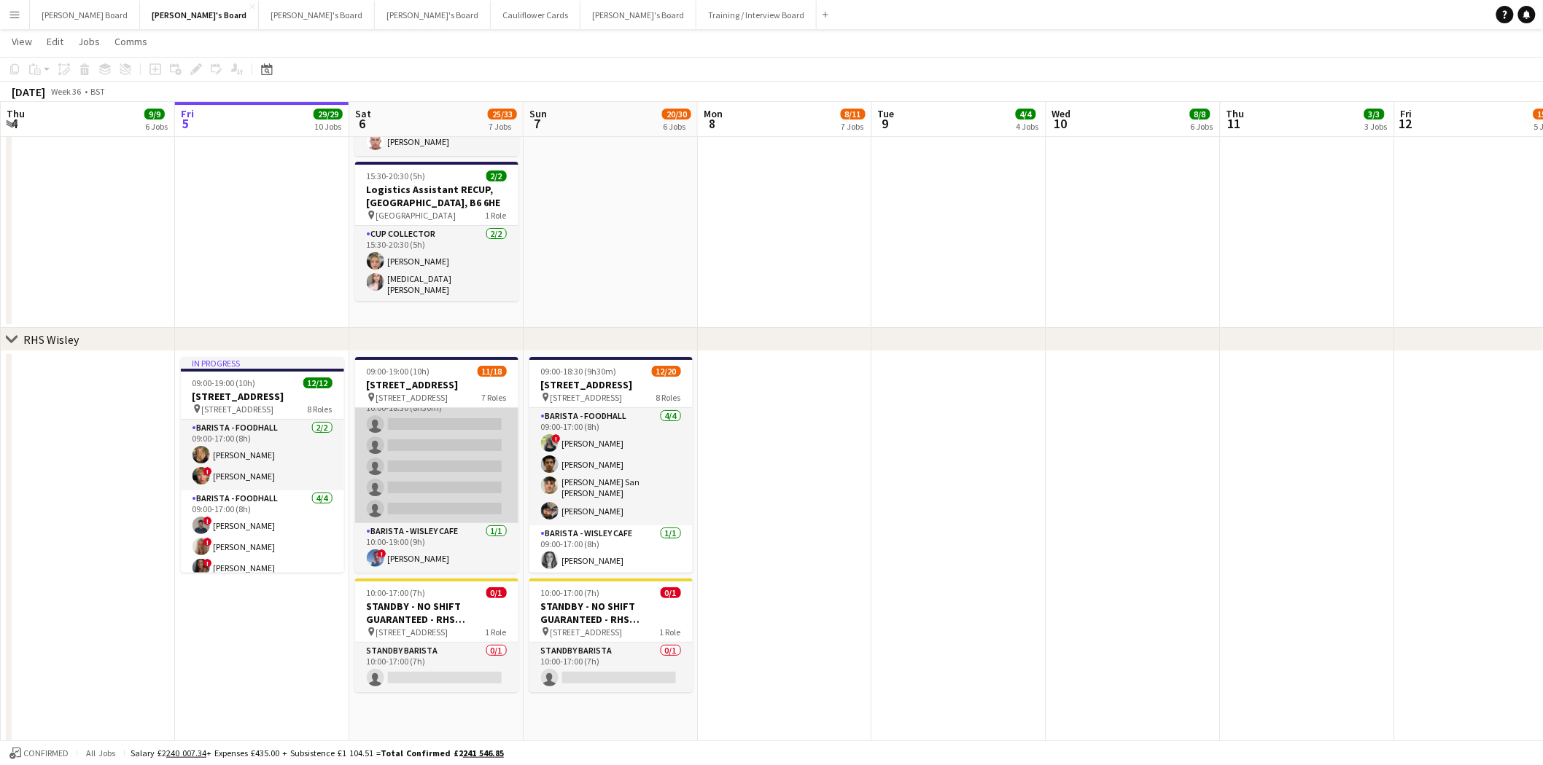
click at [456, 463] on app-card-role "Barista - EXTRA 5A 0/5 10:00-18:30 (8h30m) single-neutral-actions single-neutra…" at bounding box center [436, 456] width 163 height 134
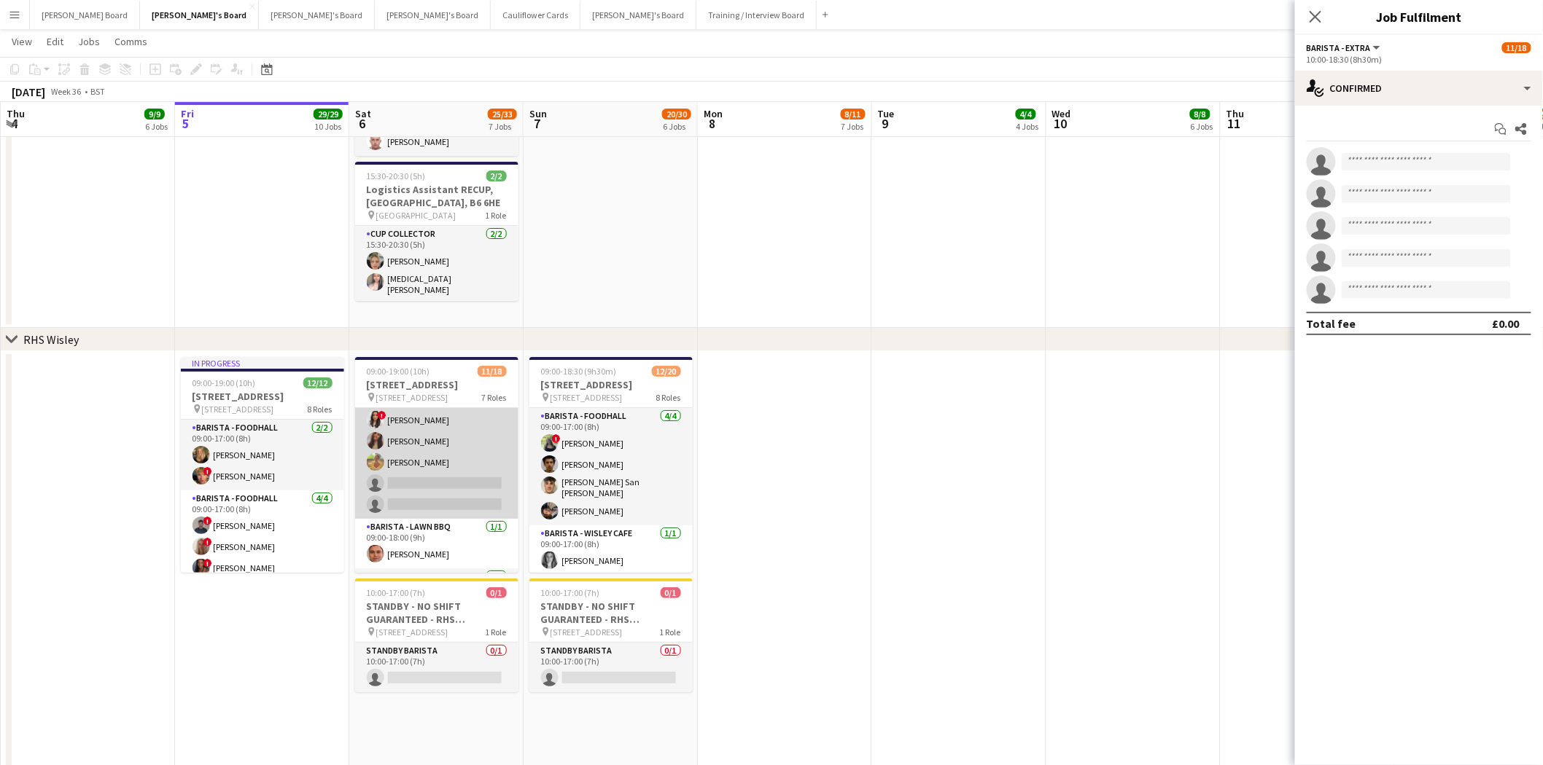
click at [426, 482] on app-card-role "Barista - EXTRA 3A 3/5 09:00-18:00 (9h) ! Zara Caffoor kelly smith Charlotte Wo…" at bounding box center [436, 452] width 163 height 134
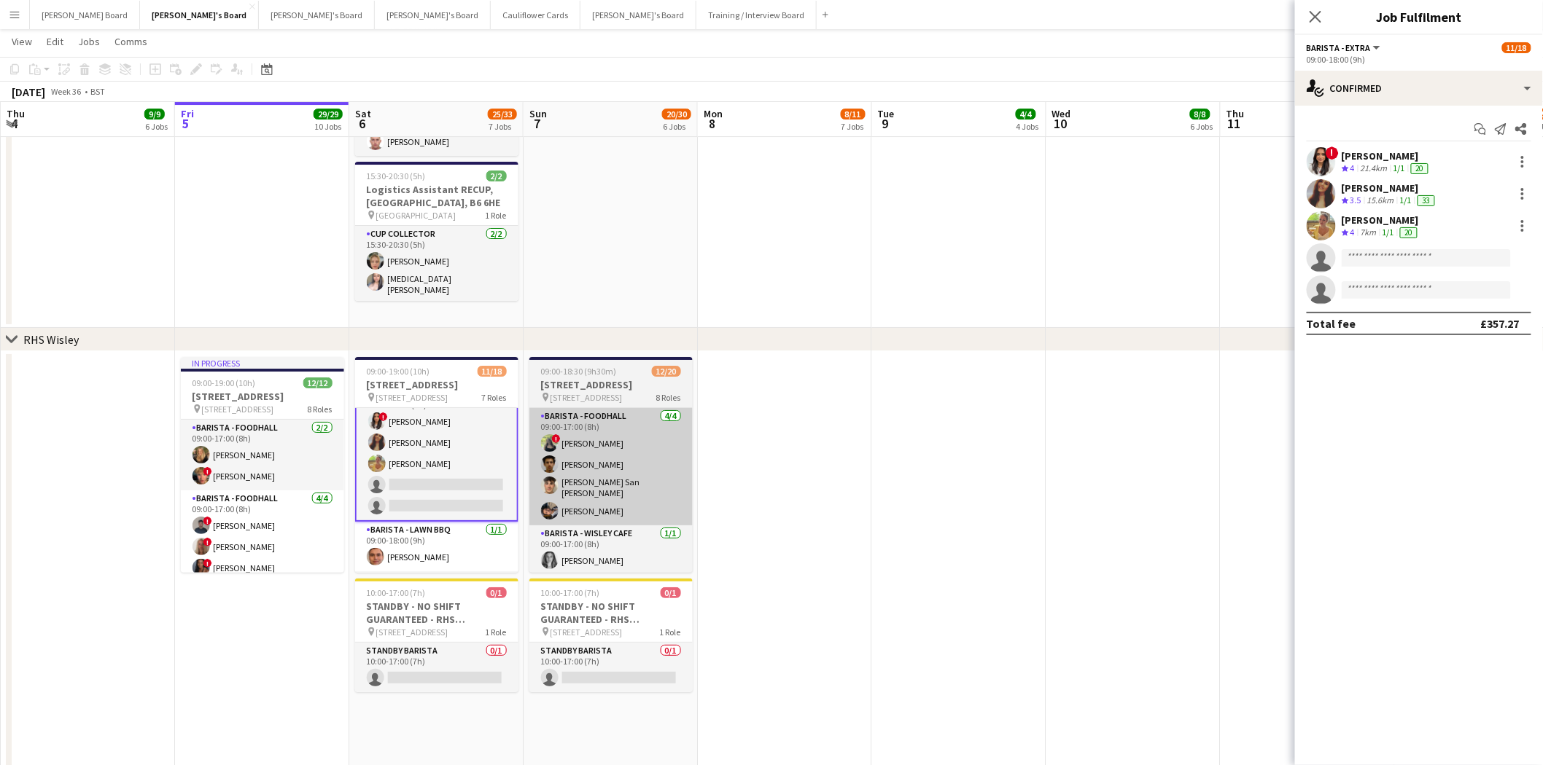
scroll to position [187, 0]
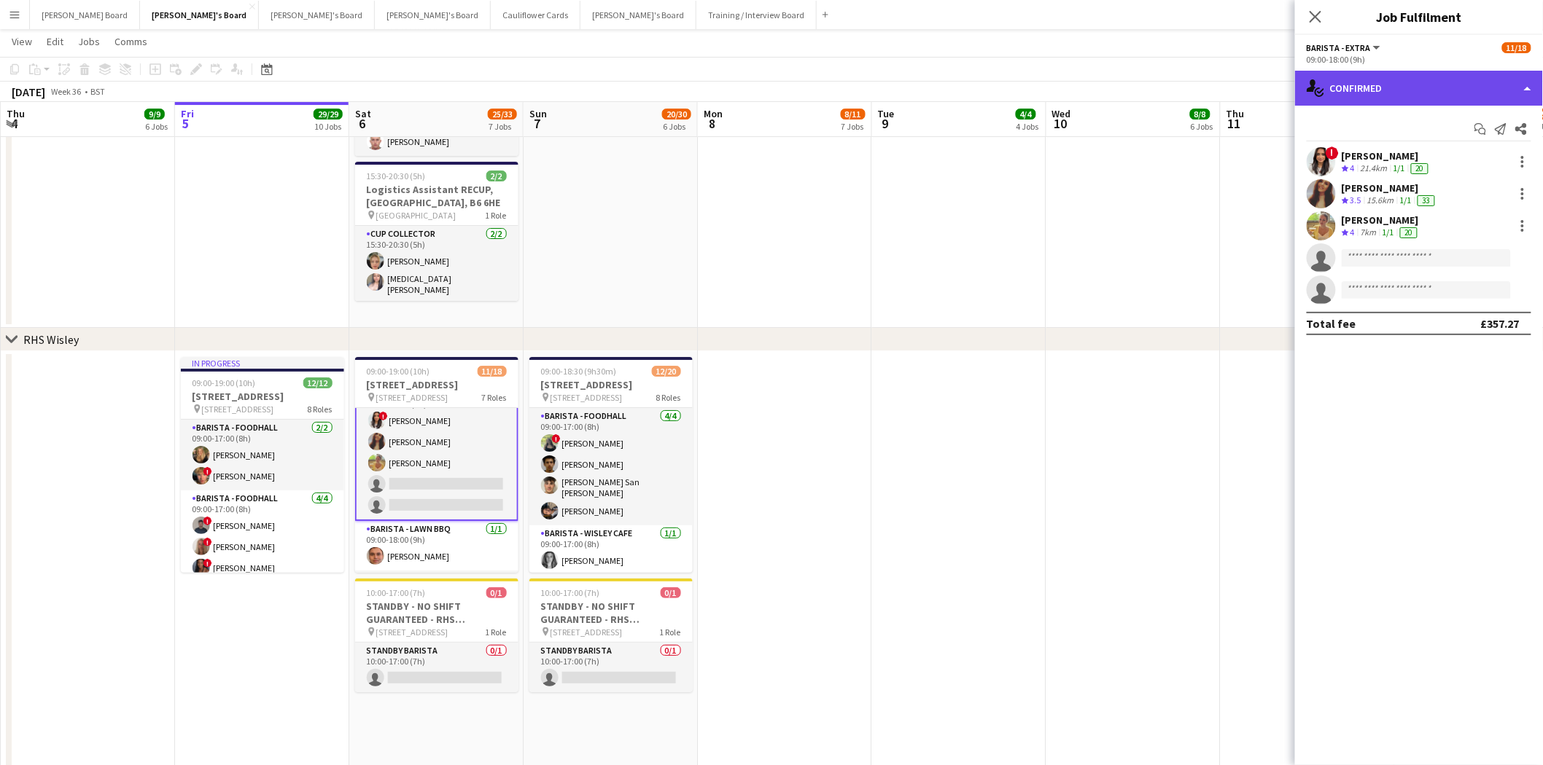
click at [1397, 80] on div "single-neutral-actions-check-2 Confirmed" at bounding box center [1419, 88] width 248 height 35
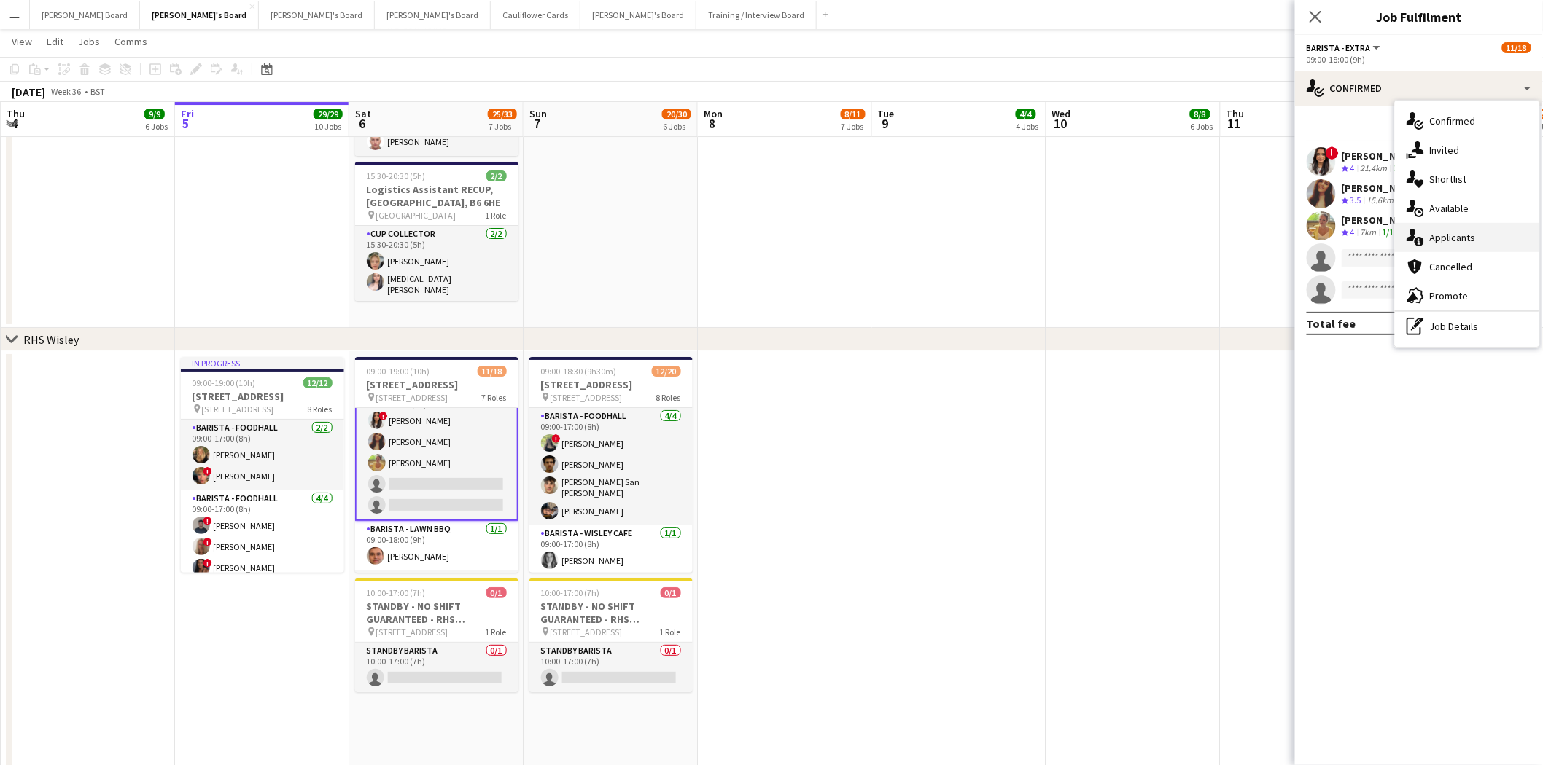
click at [1470, 238] on span "Applicants" at bounding box center [1453, 237] width 46 height 13
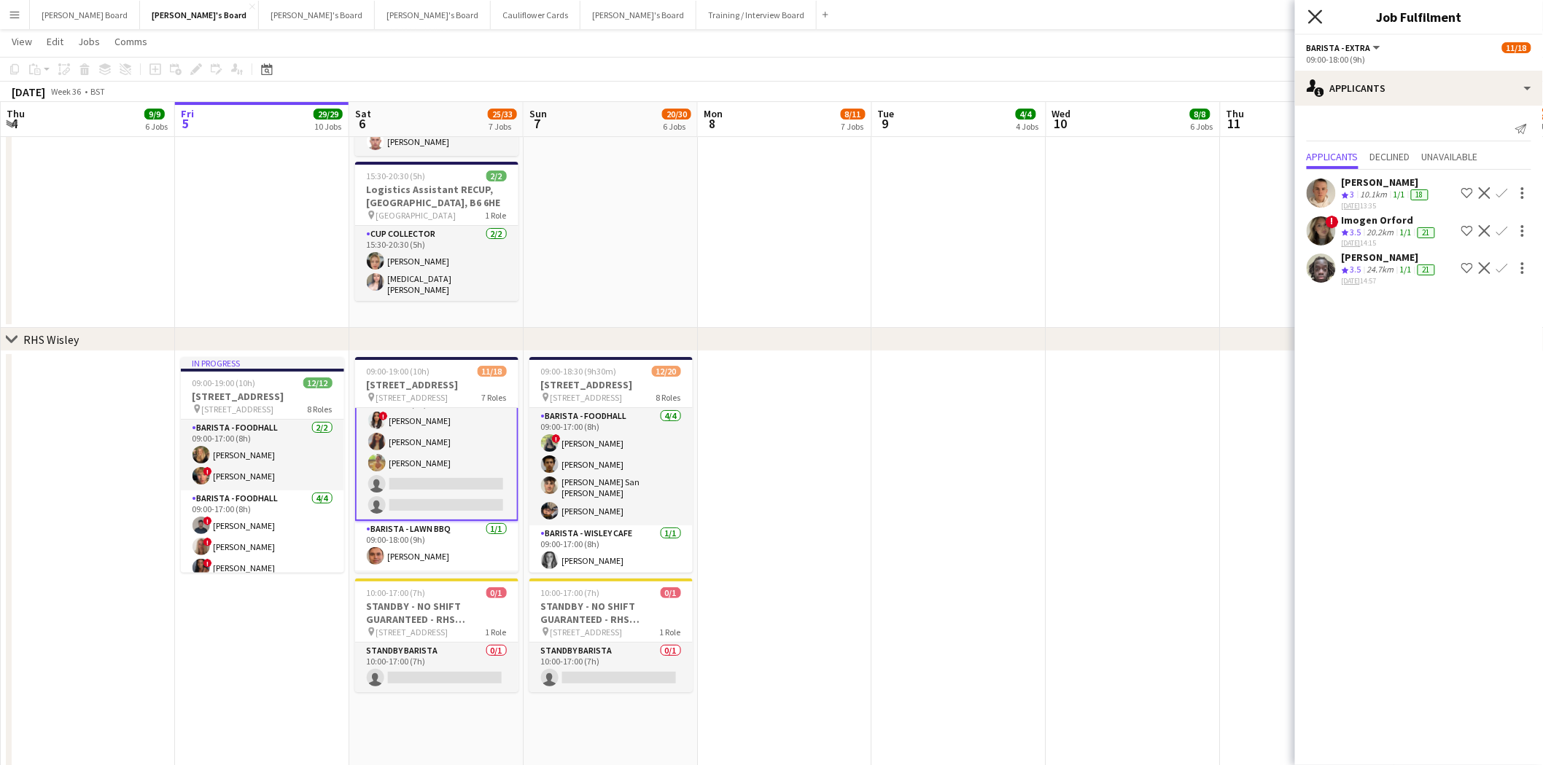
click at [1312, 22] on icon "Close pop-in" at bounding box center [1315, 16] width 14 height 14
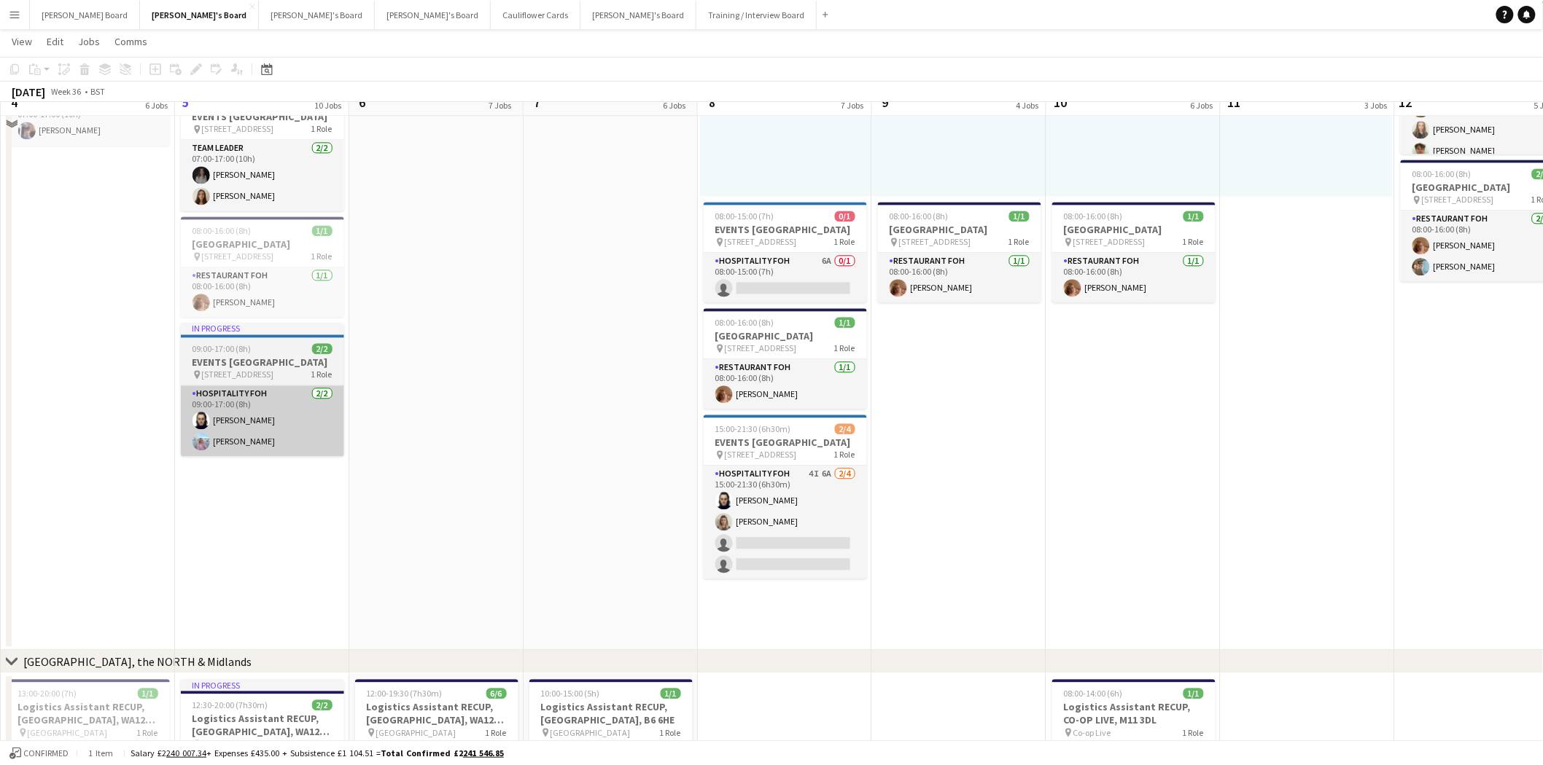
scroll to position [1295, 0]
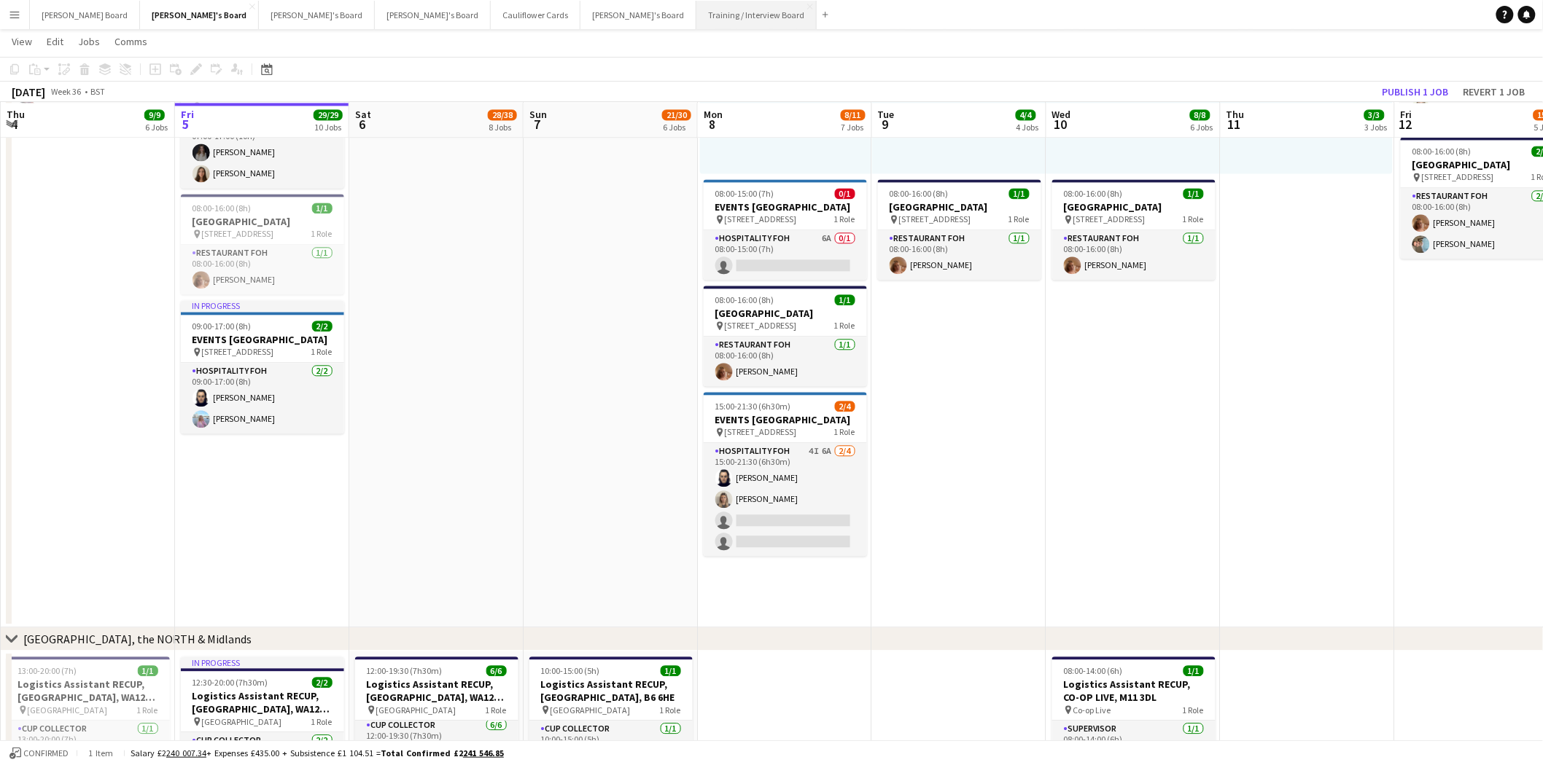
click at [696, 10] on button "Training / Interview Board Close" at bounding box center [756, 15] width 120 height 28
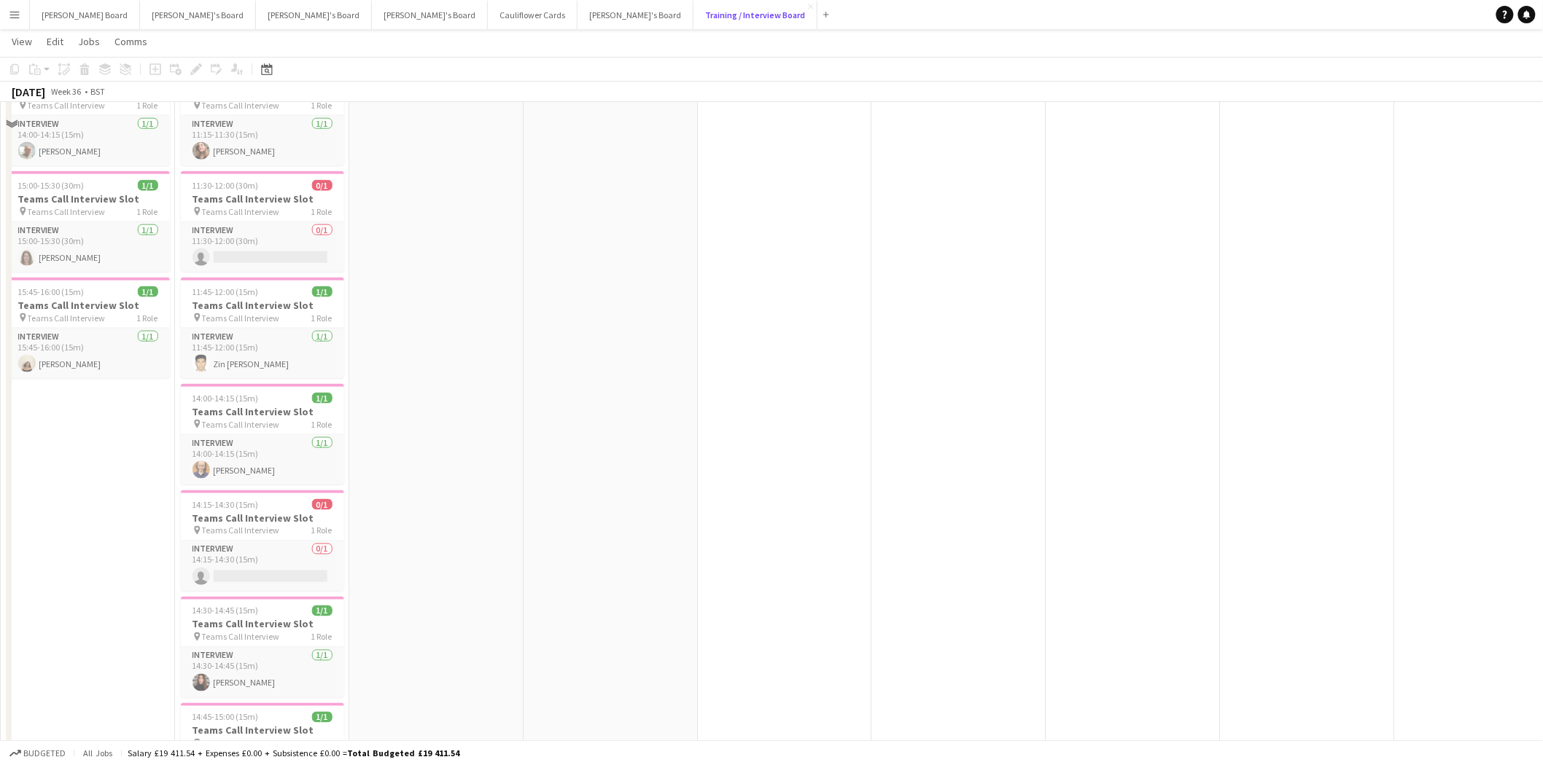
scroll to position [324, 0]
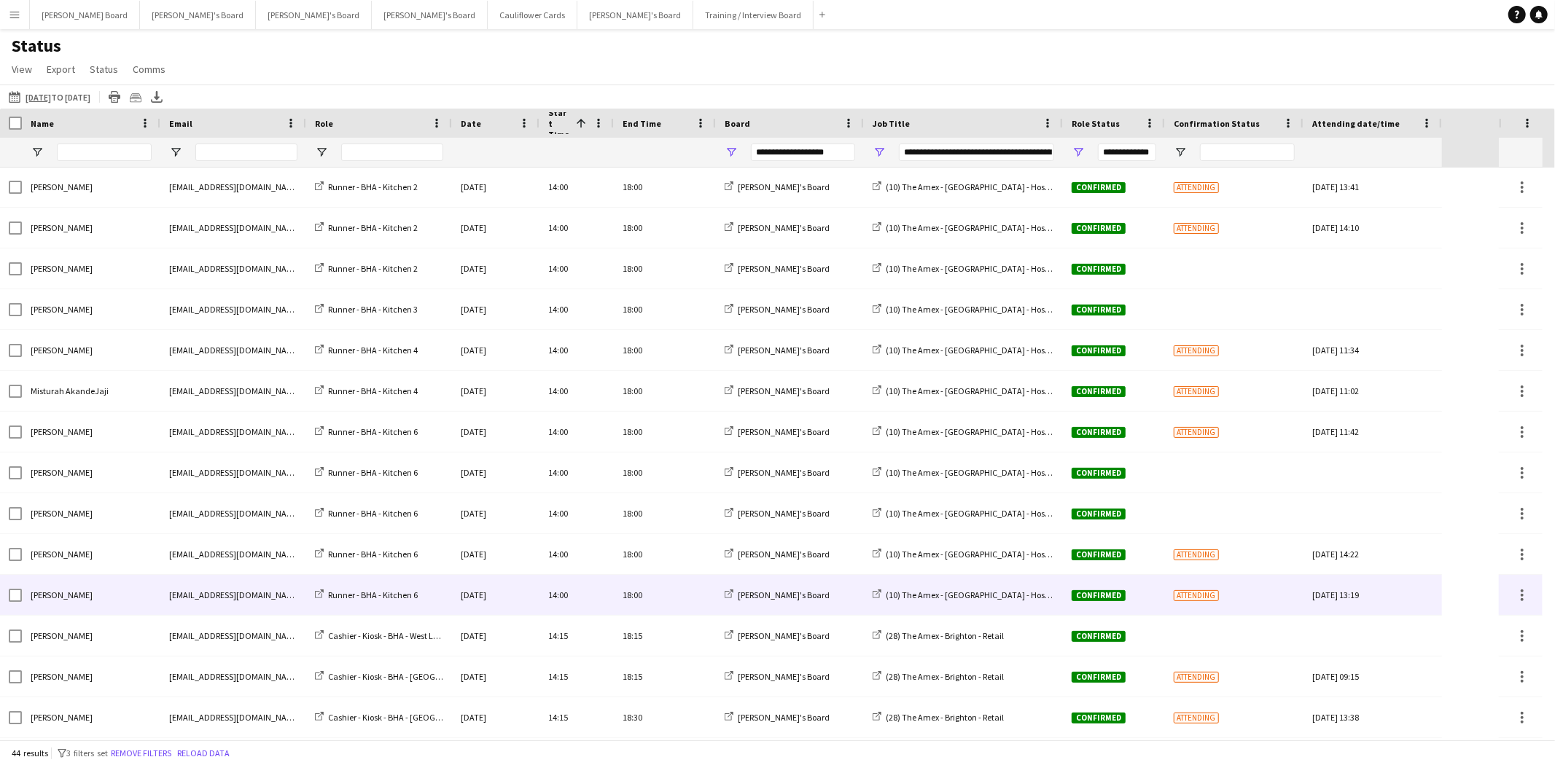
scroll to position [981, 0]
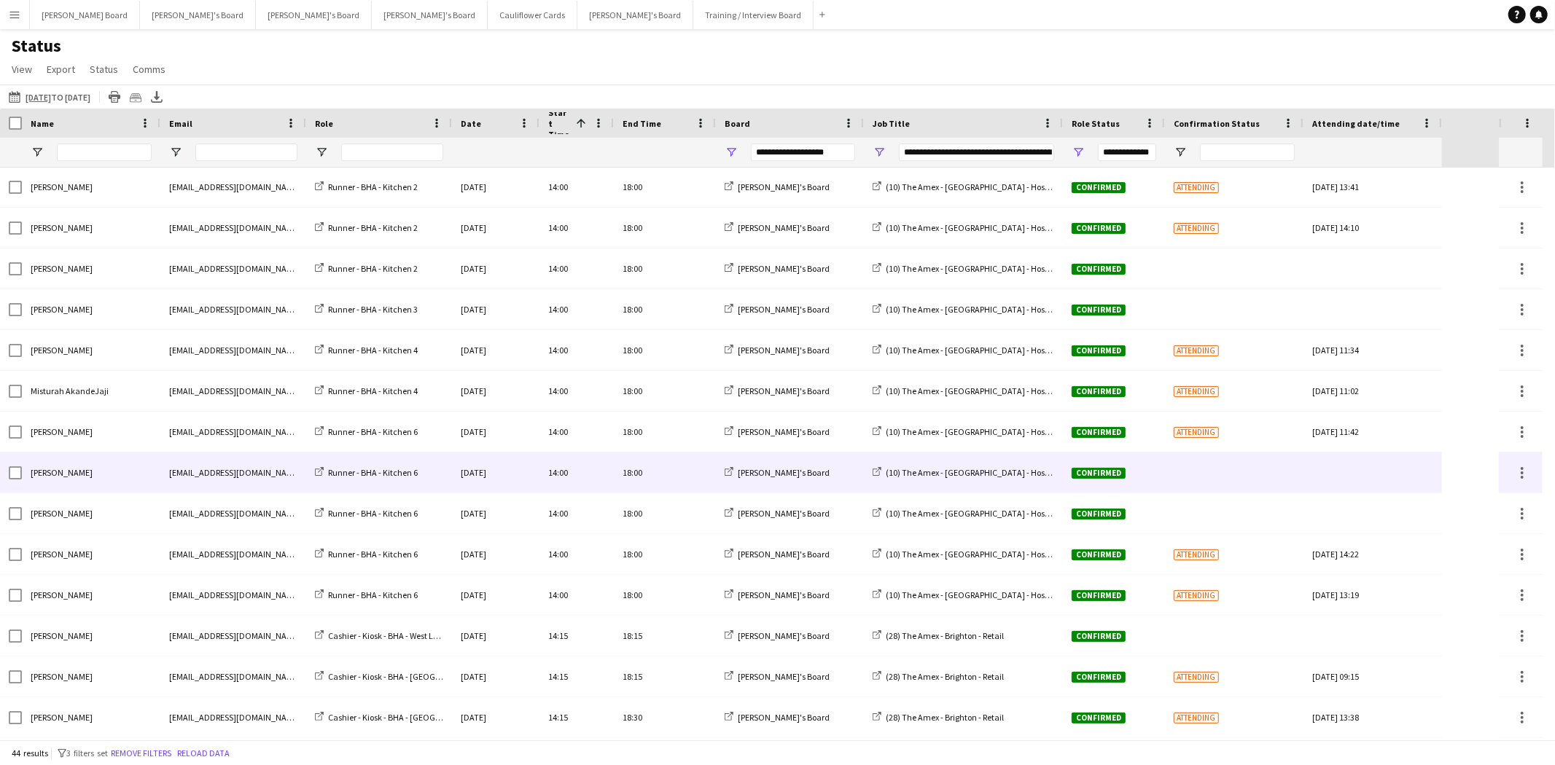
click at [67, 483] on div "[PERSON_NAME]" at bounding box center [91, 473] width 139 height 40
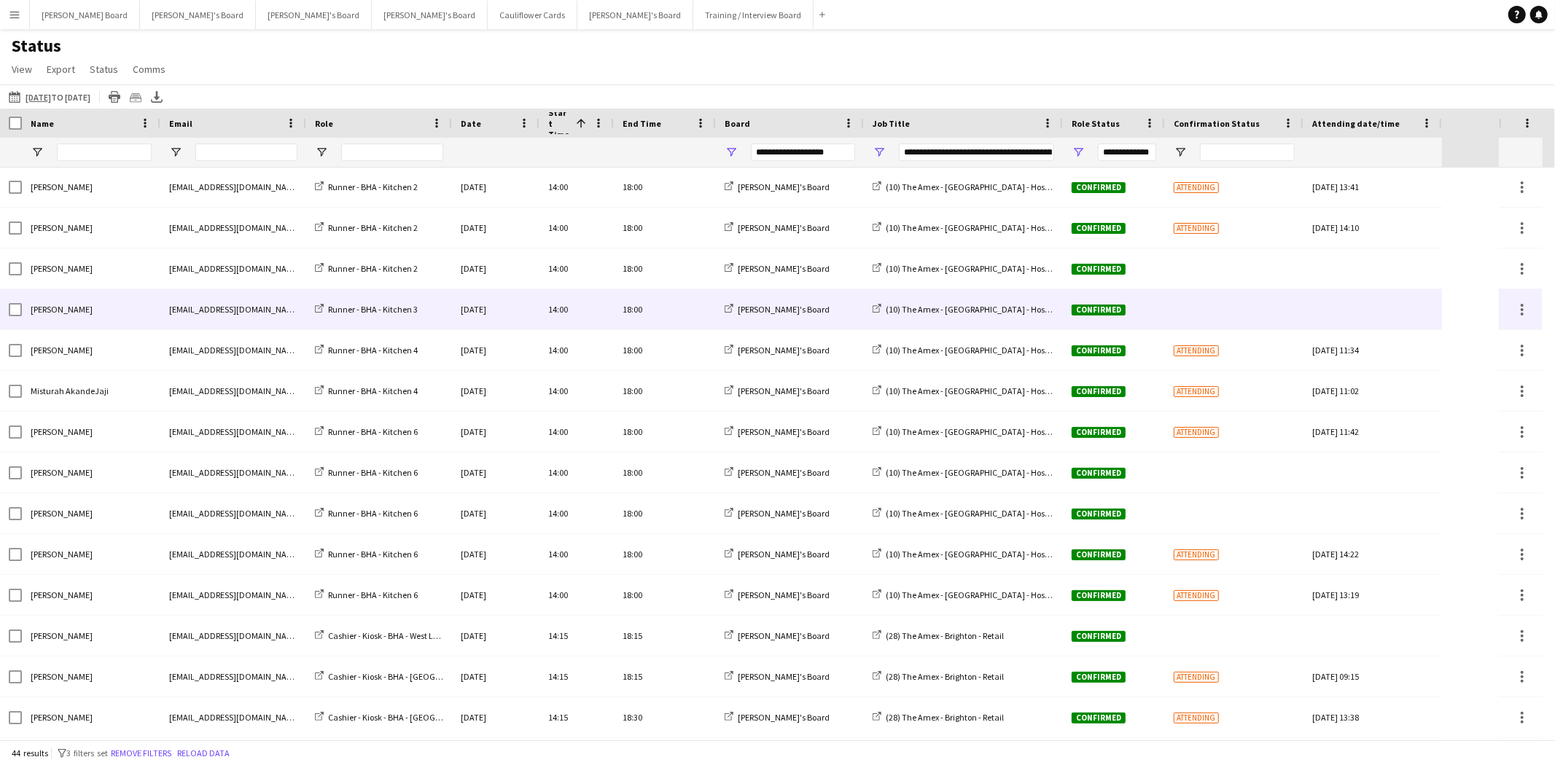
click at [595, 319] on div "14:00" at bounding box center [576, 309] width 74 height 40
click at [77, 310] on span "[PERSON_NAME]" at bounding box center [62, 309] width 62 height 11
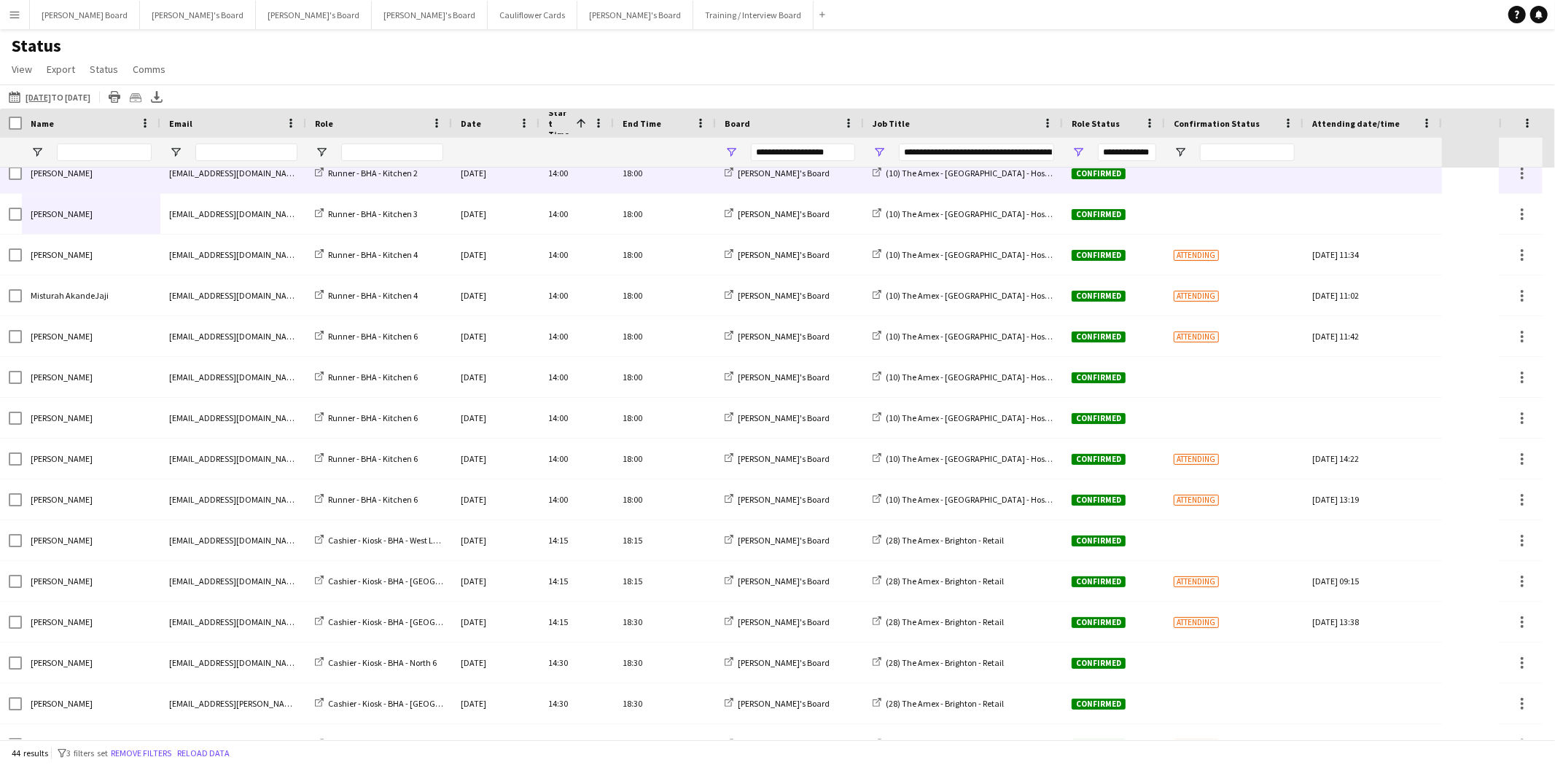
scroll to position [1223, 0]
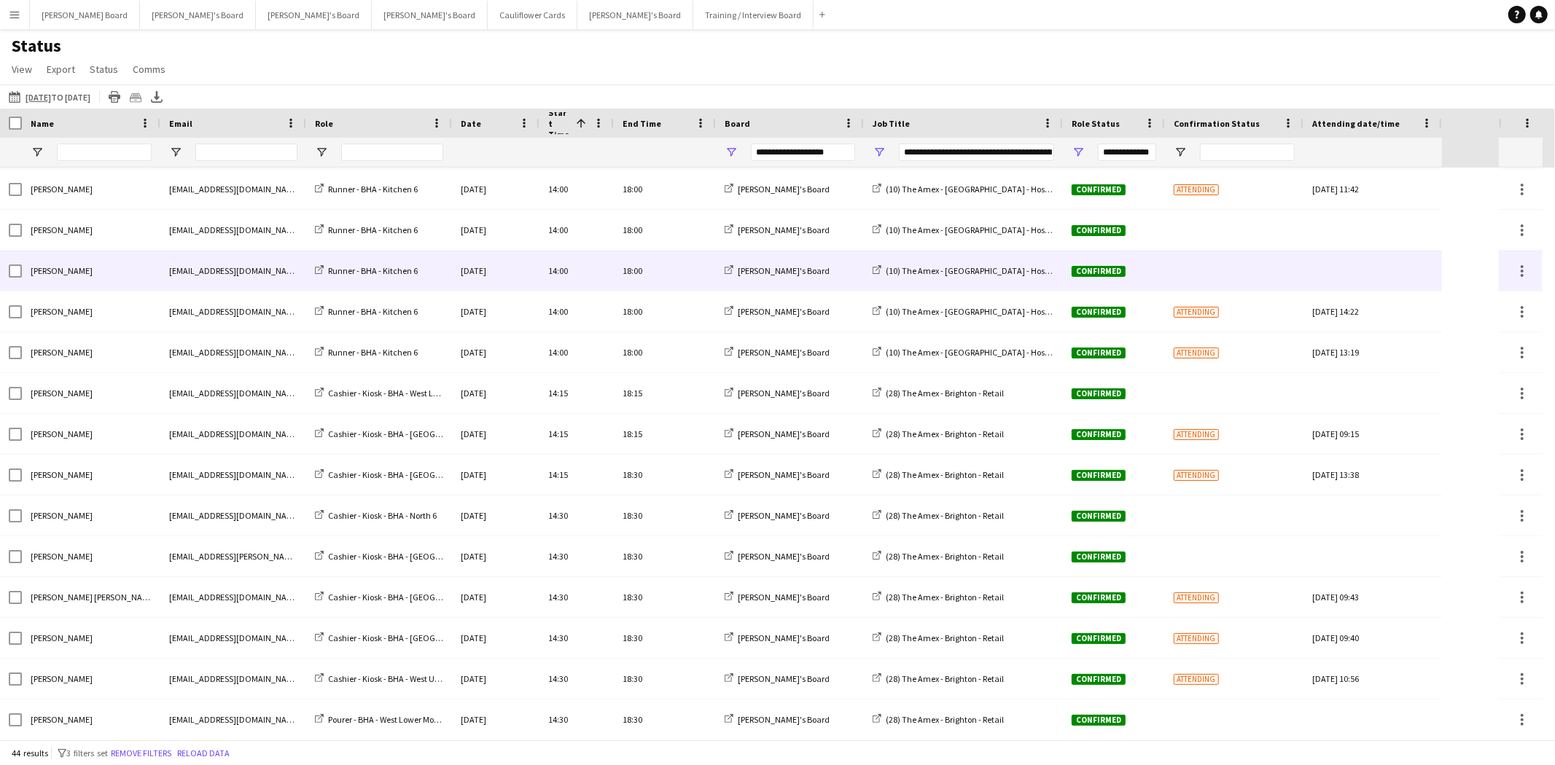
click at [70, 277] on div "[PERSON_NAME]" at bounding box center [91, 271] width 139 height 40
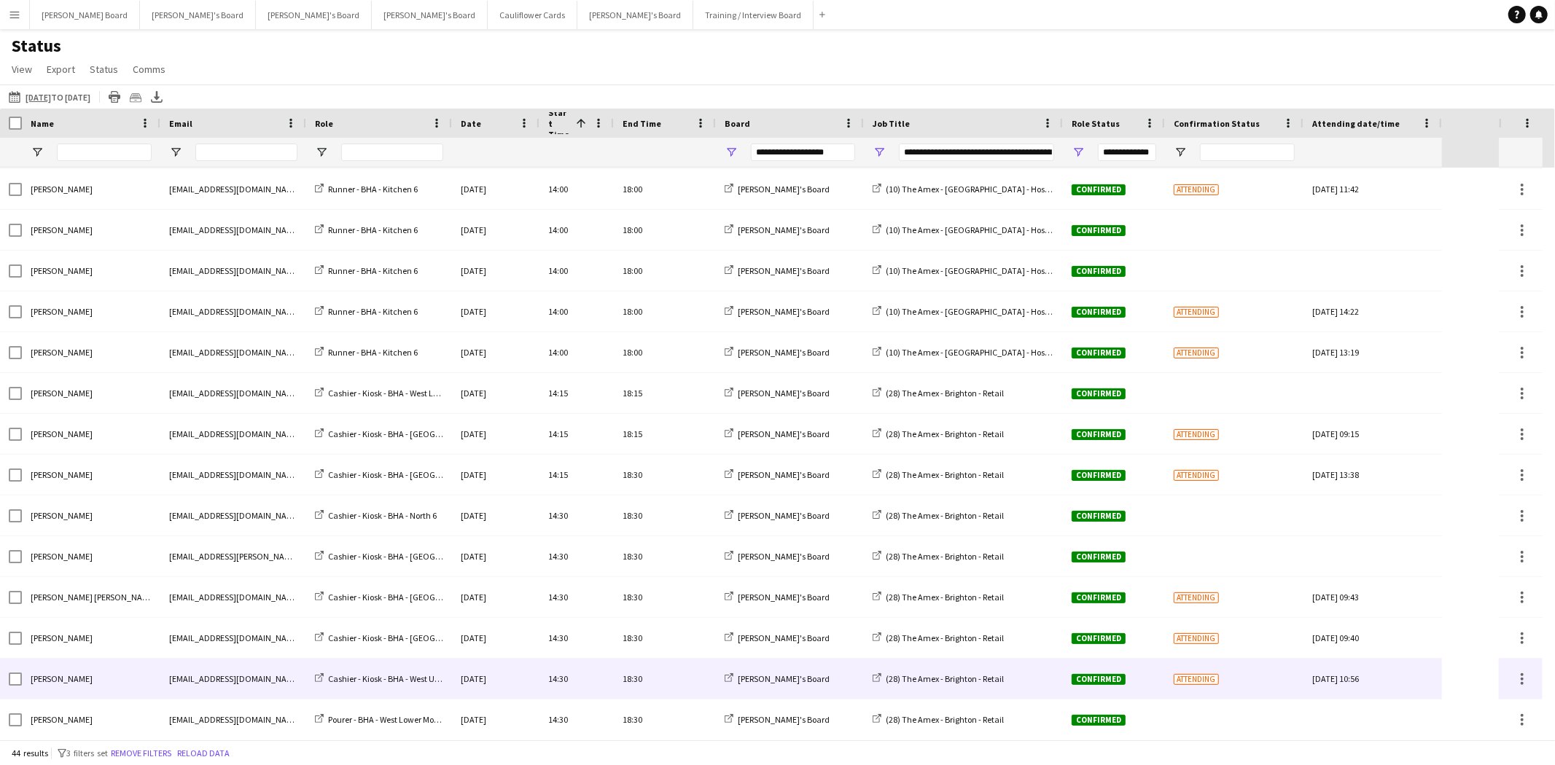
click at [48, 676] on span "[PERSON_NAME]" at bounding box center [62, 679] width 62 height 11
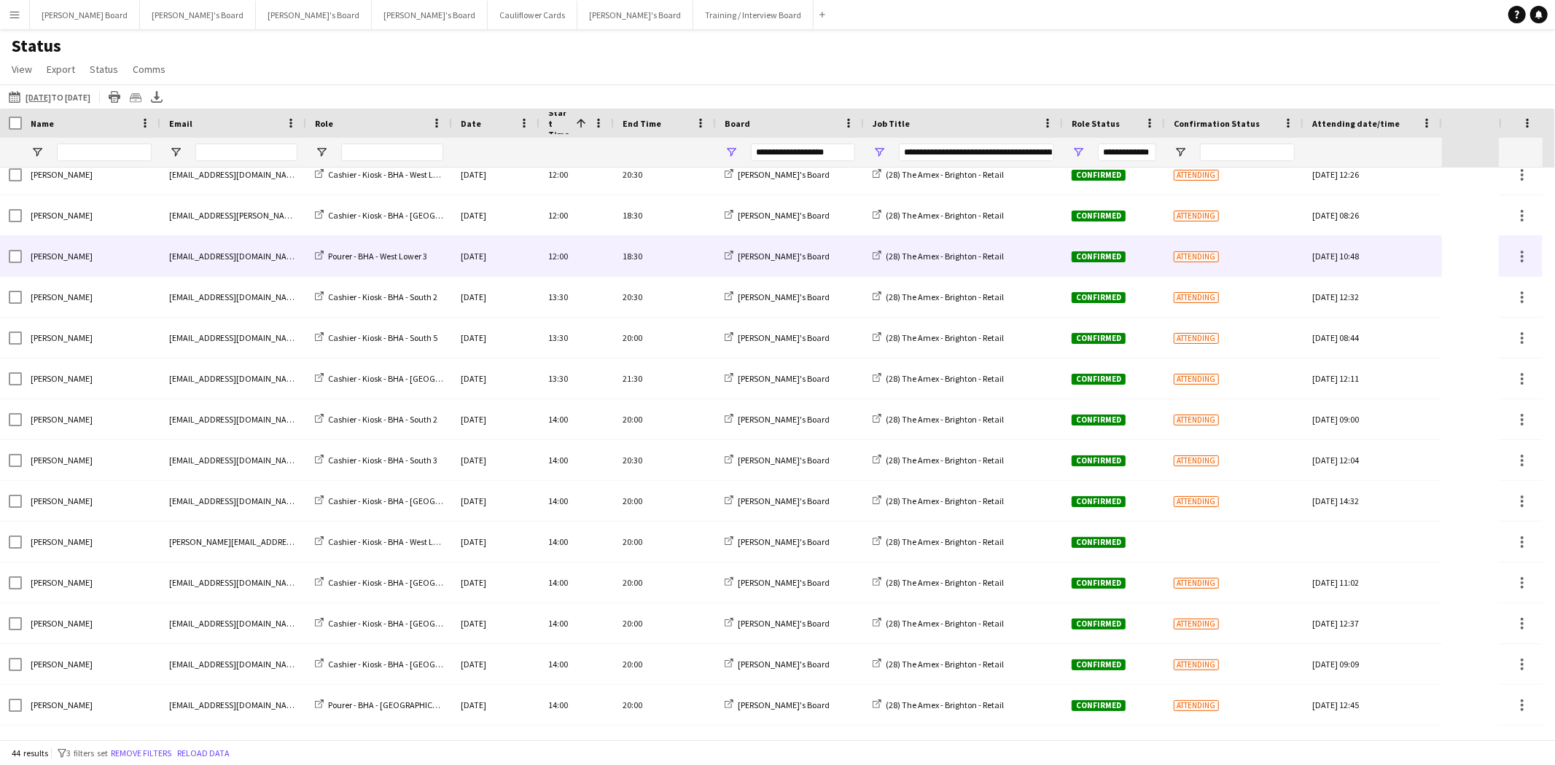
scroll to position [324, 0]
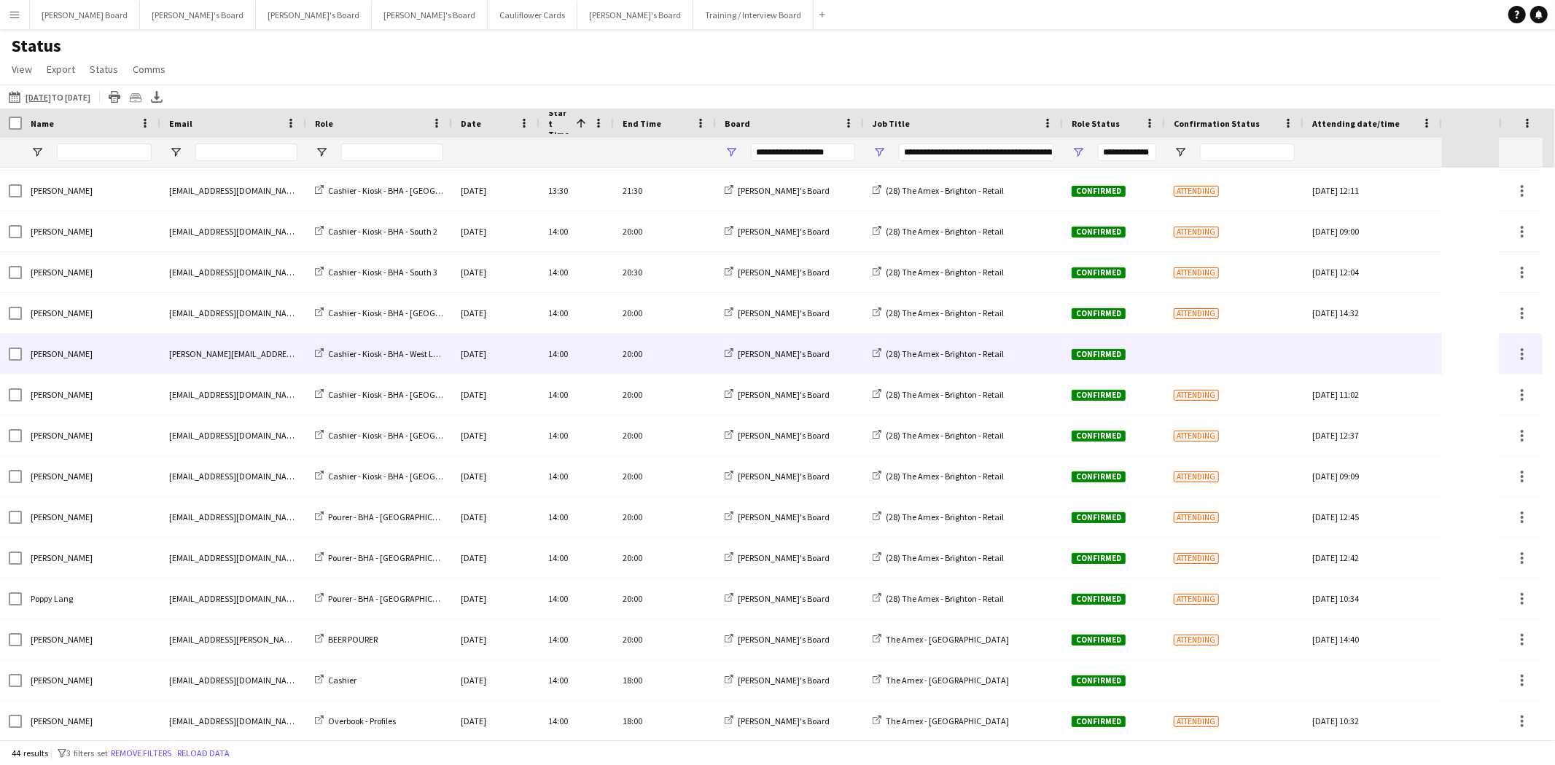
click at [56, 357] on span "[PERSON_NAME]" at bounding box center [62, 353] width 62 height 11
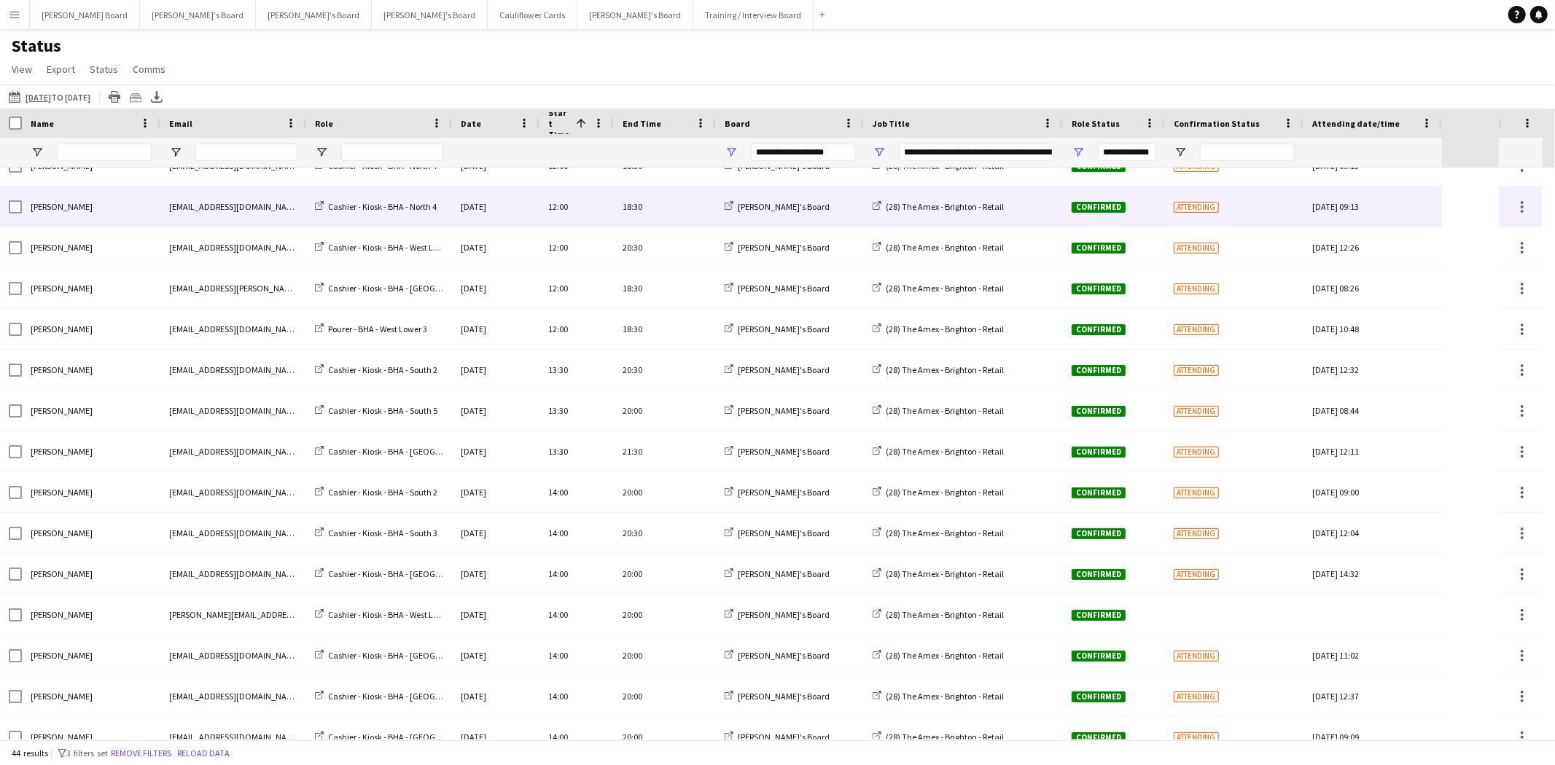
scroll to position [0, 0]
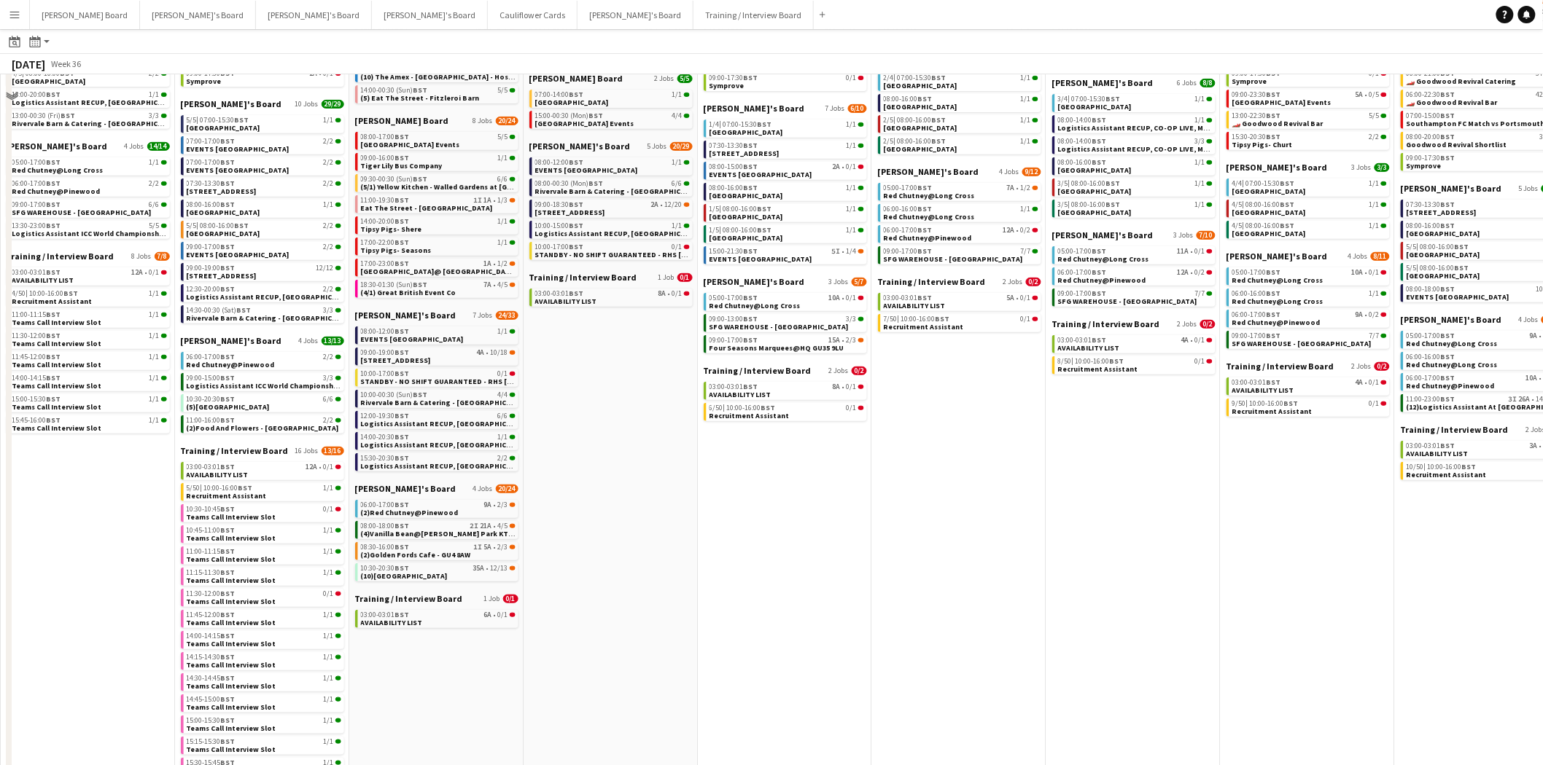
scroll to position [243, 0]
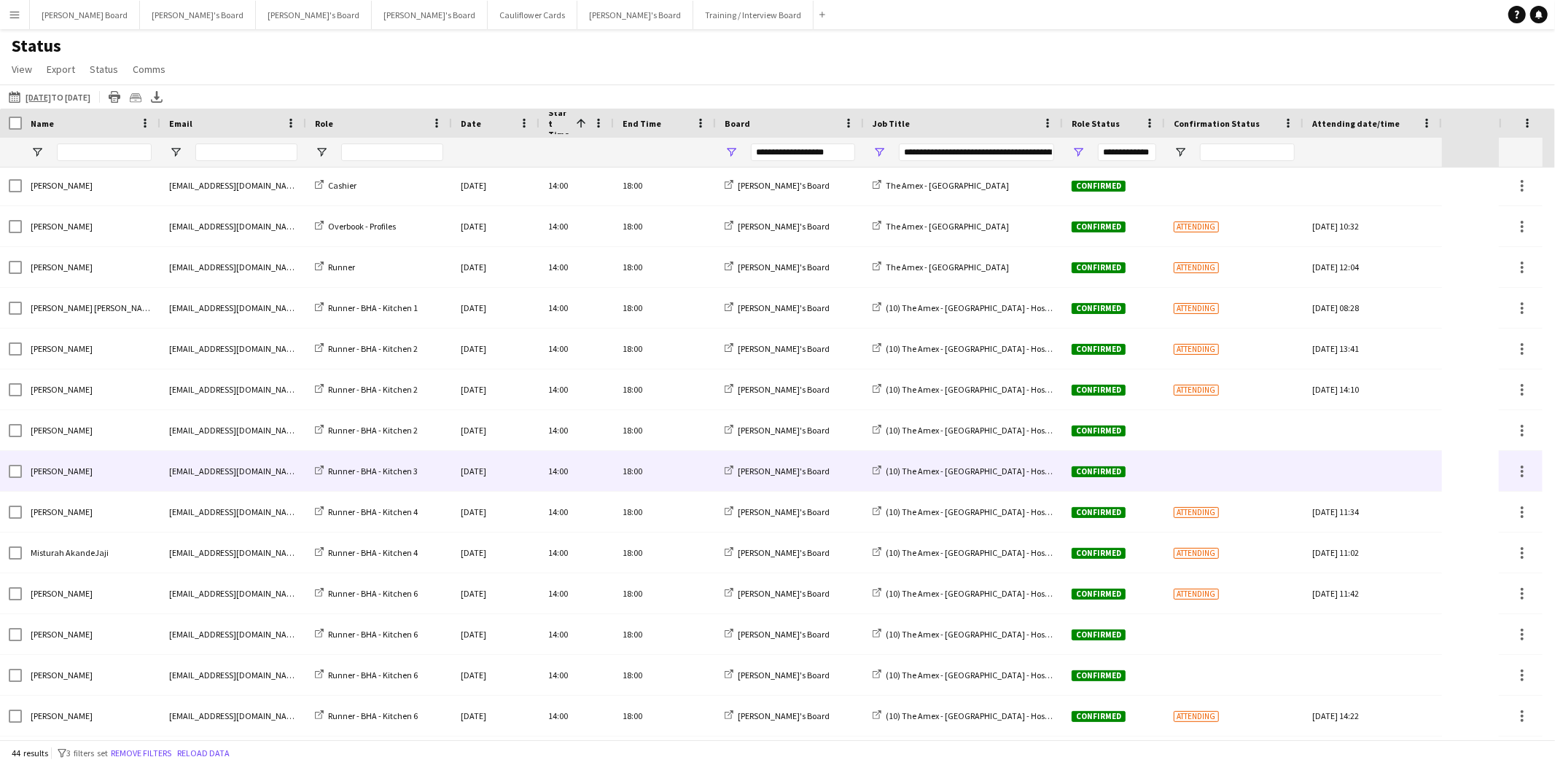
scroll to position [900, 0]
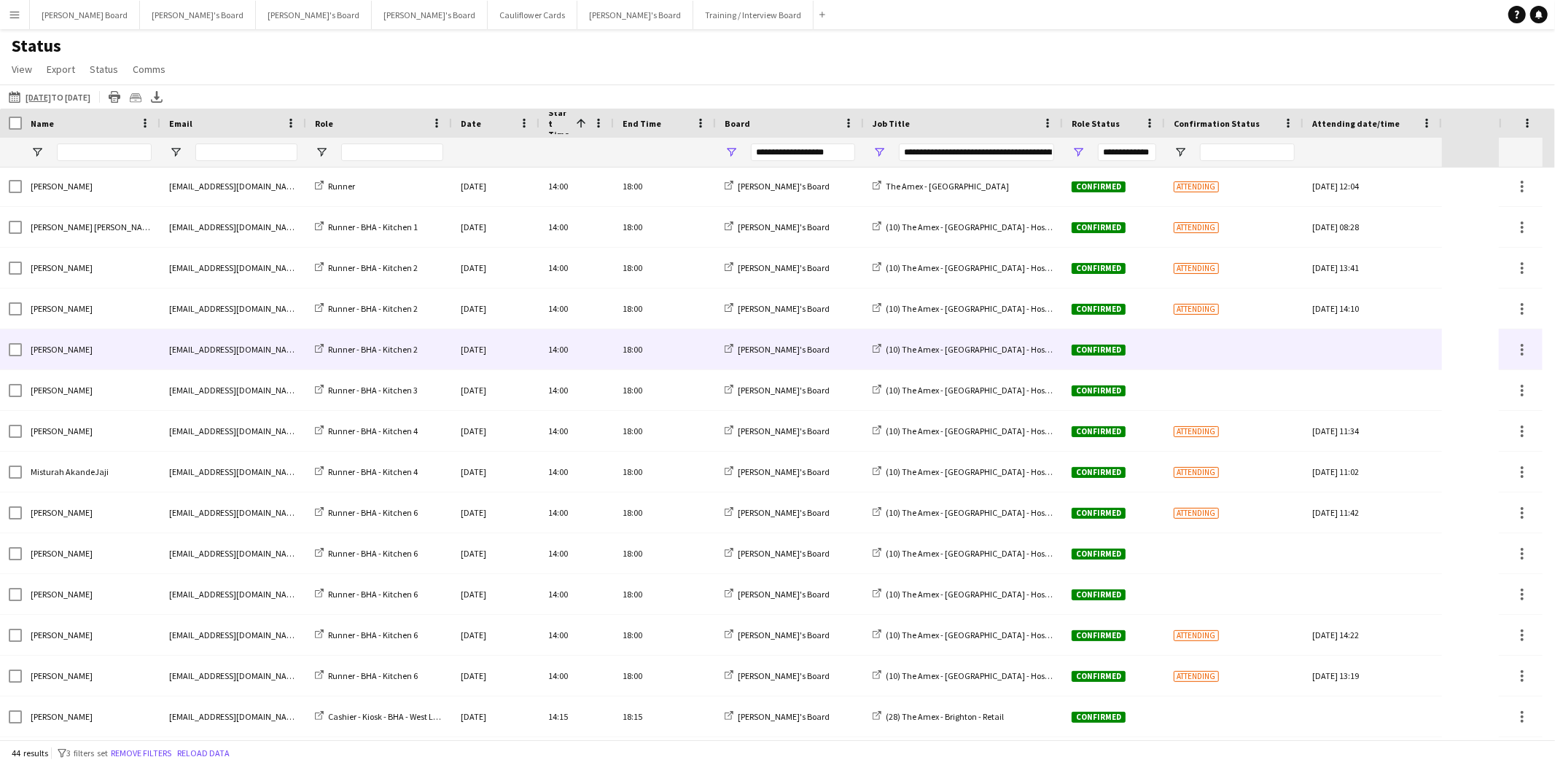
click at [246, 355] on div "[EMAIL_ADDRESS][DOMAIN_NAME]" at bounding box center [233, 350] width 146 height 40
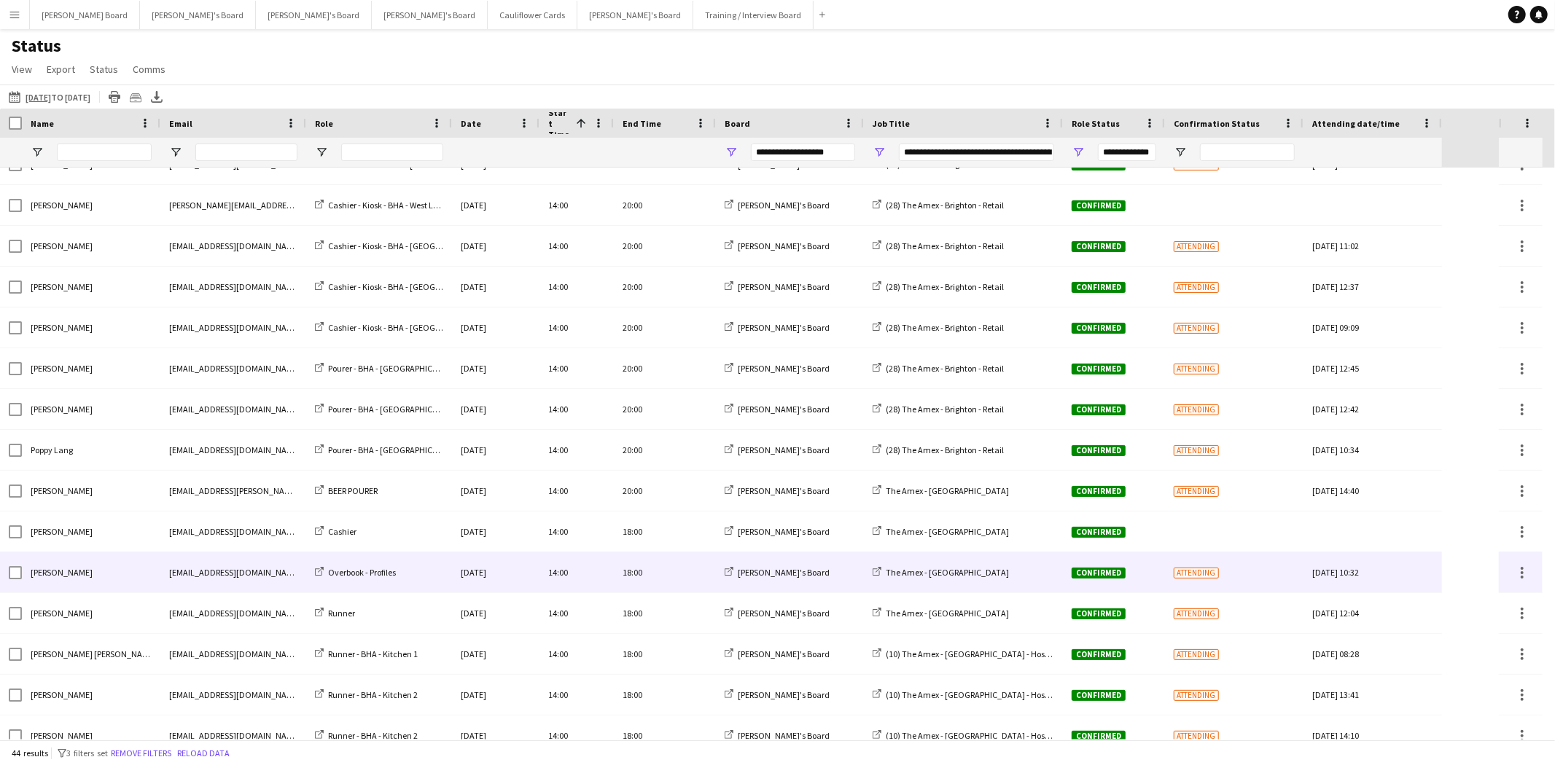
scroll to position [405, 0]
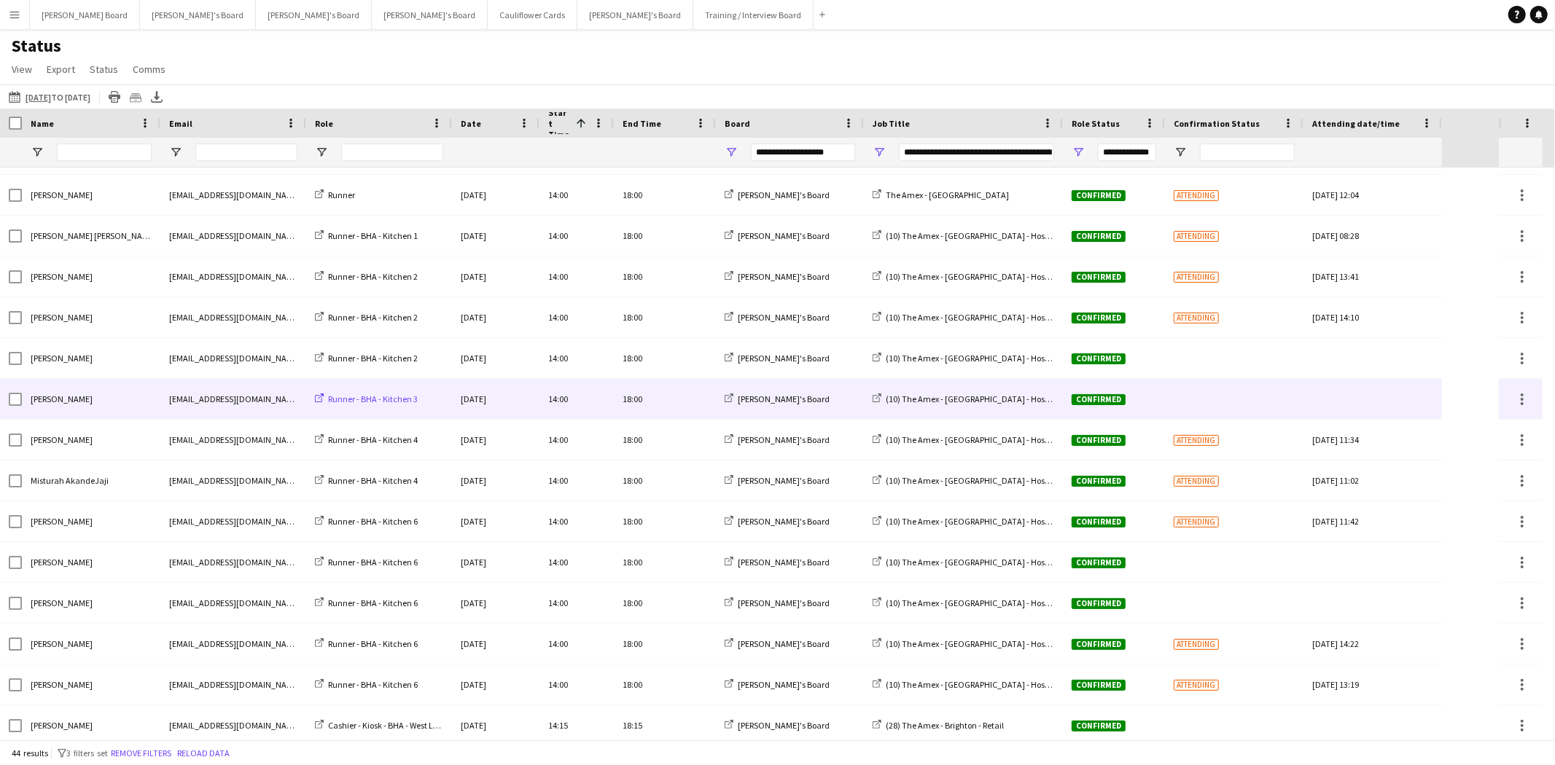
click at [354, 400] on span "Runner - BHA - Kitchen 3" at bounding box center [373, 399] width 90 height 11
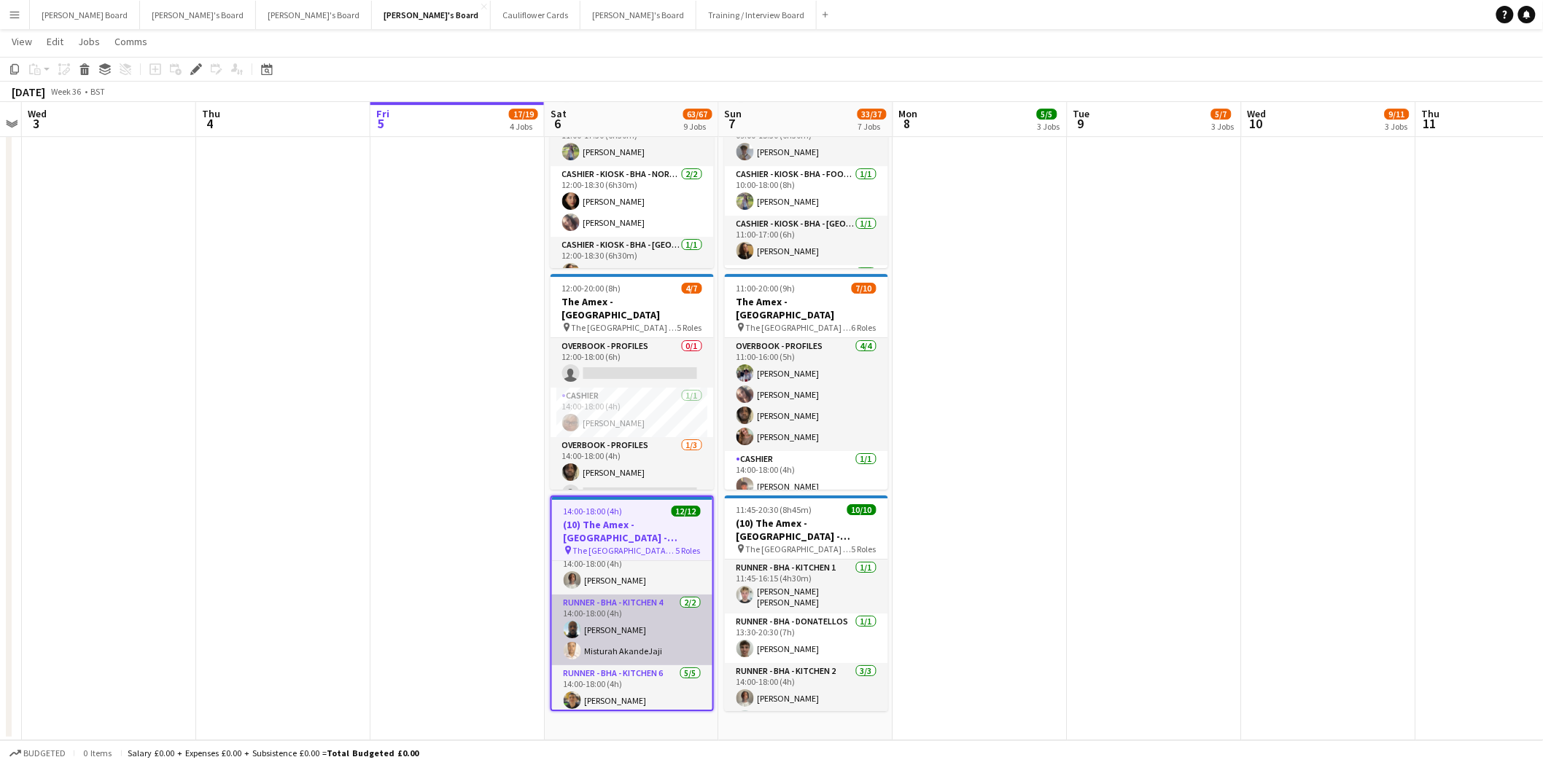
scroll to position [81, 0]
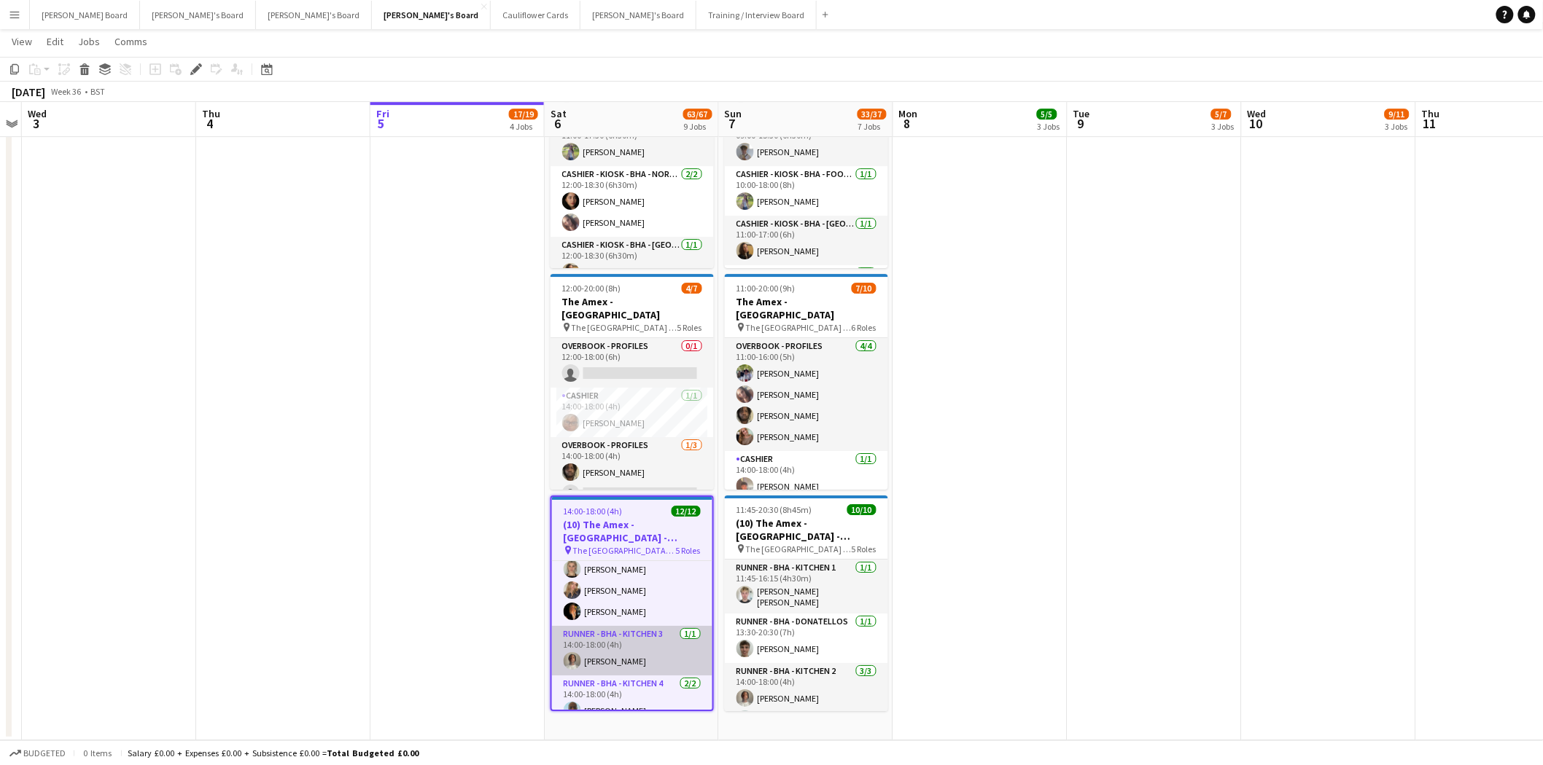
click at [630, 628] on app-card-role "Runner - BHA - Kitchen 3 [DATE] 14:00-18:00 (4h) [PERSON_NAME]" at bounding box center [632, 651] width 160 height 50
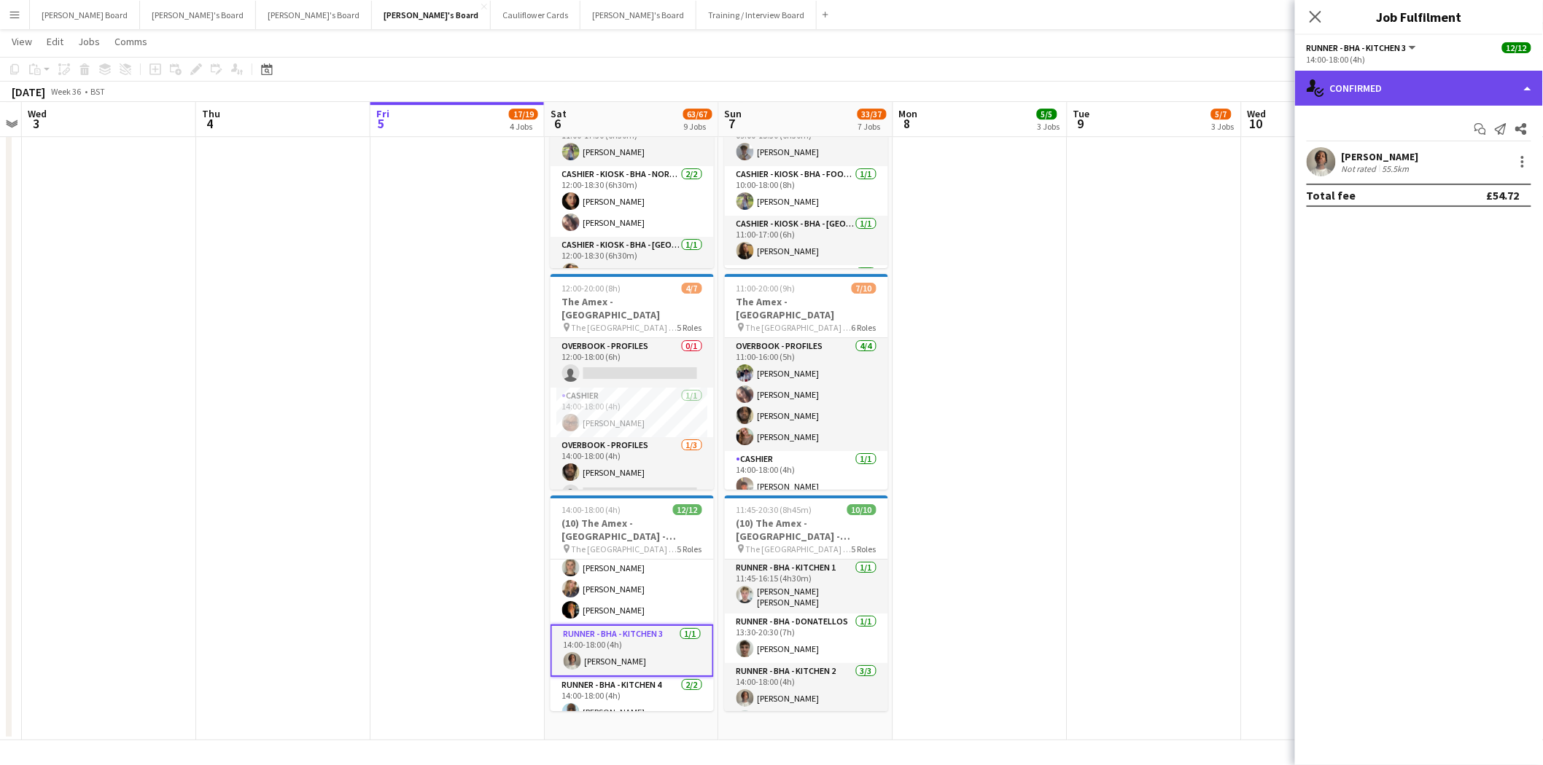
click at [1447, 86] on div "single-neutral-actions-check-2 Confirmed" at bounding box center [1419, 88] width 248 height 35
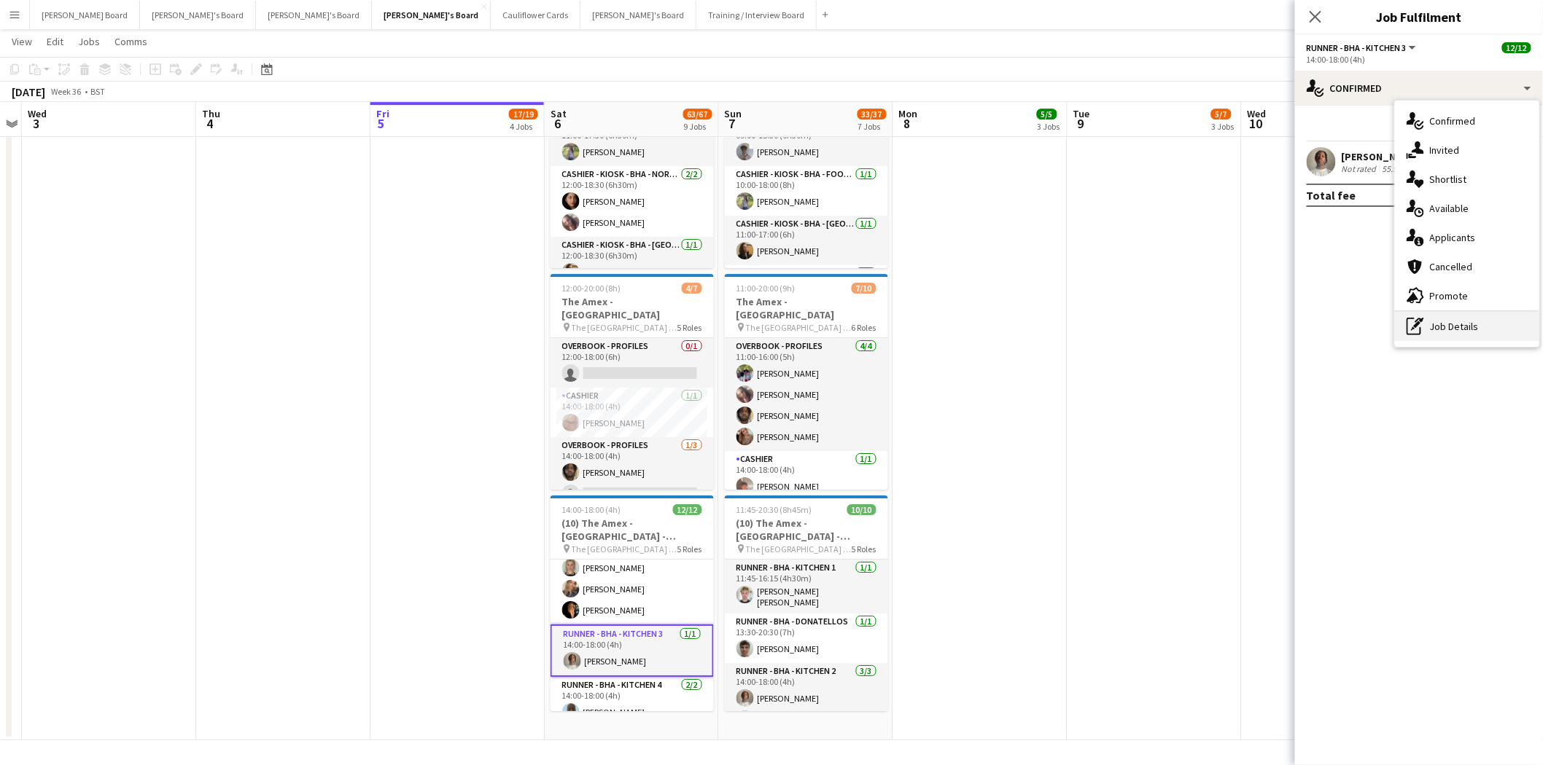
click at [1492, 330] on div "pen-write Job Details" at bounding box center [1467, 326] width 144 height 29
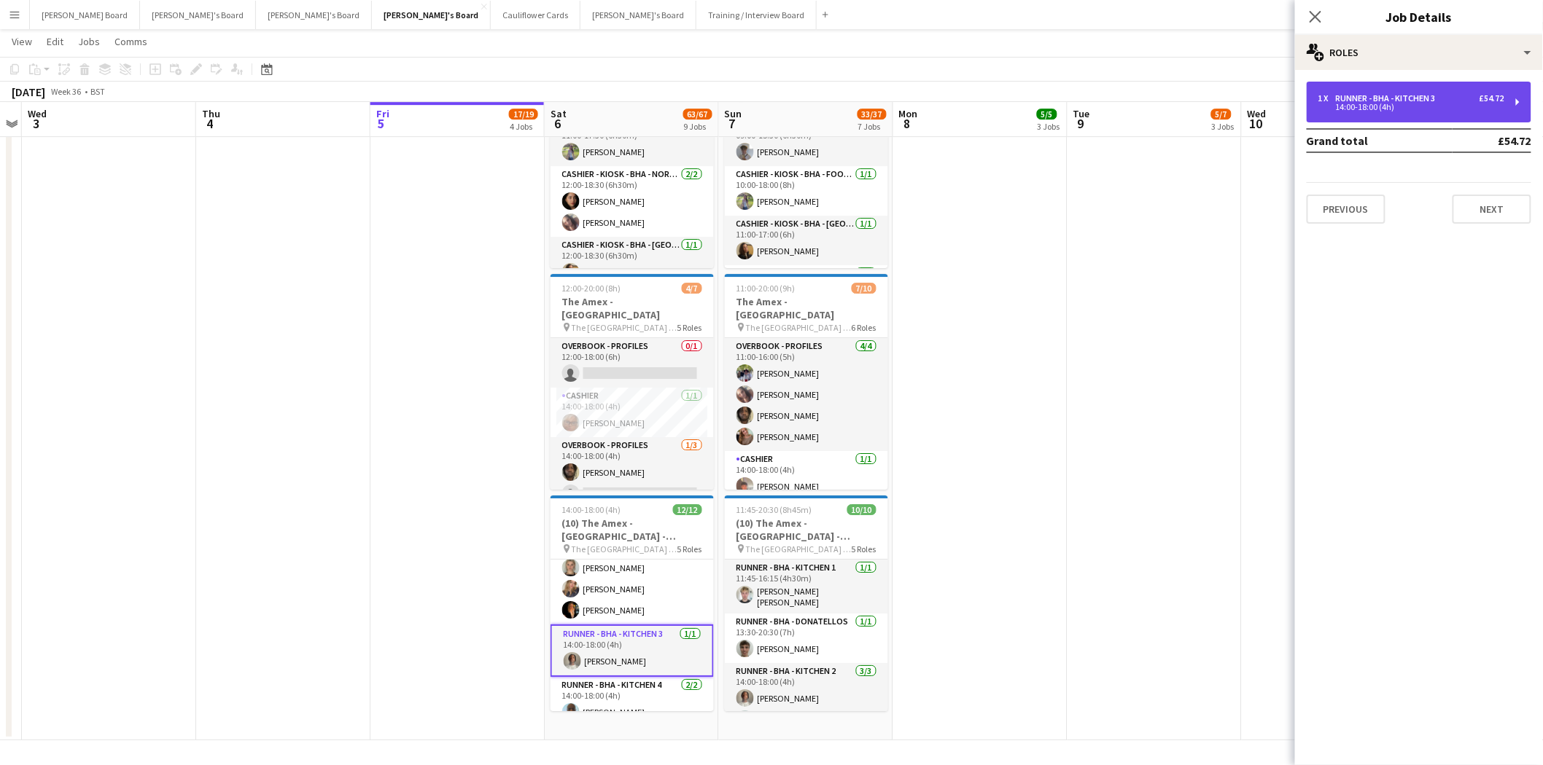
click at [1386, 90] on div "1 x Runner - BHA - Kitchen 3 £54.72 14:00-18:00 (4h)" at bounding box center [1418, 102] width 225 height 41
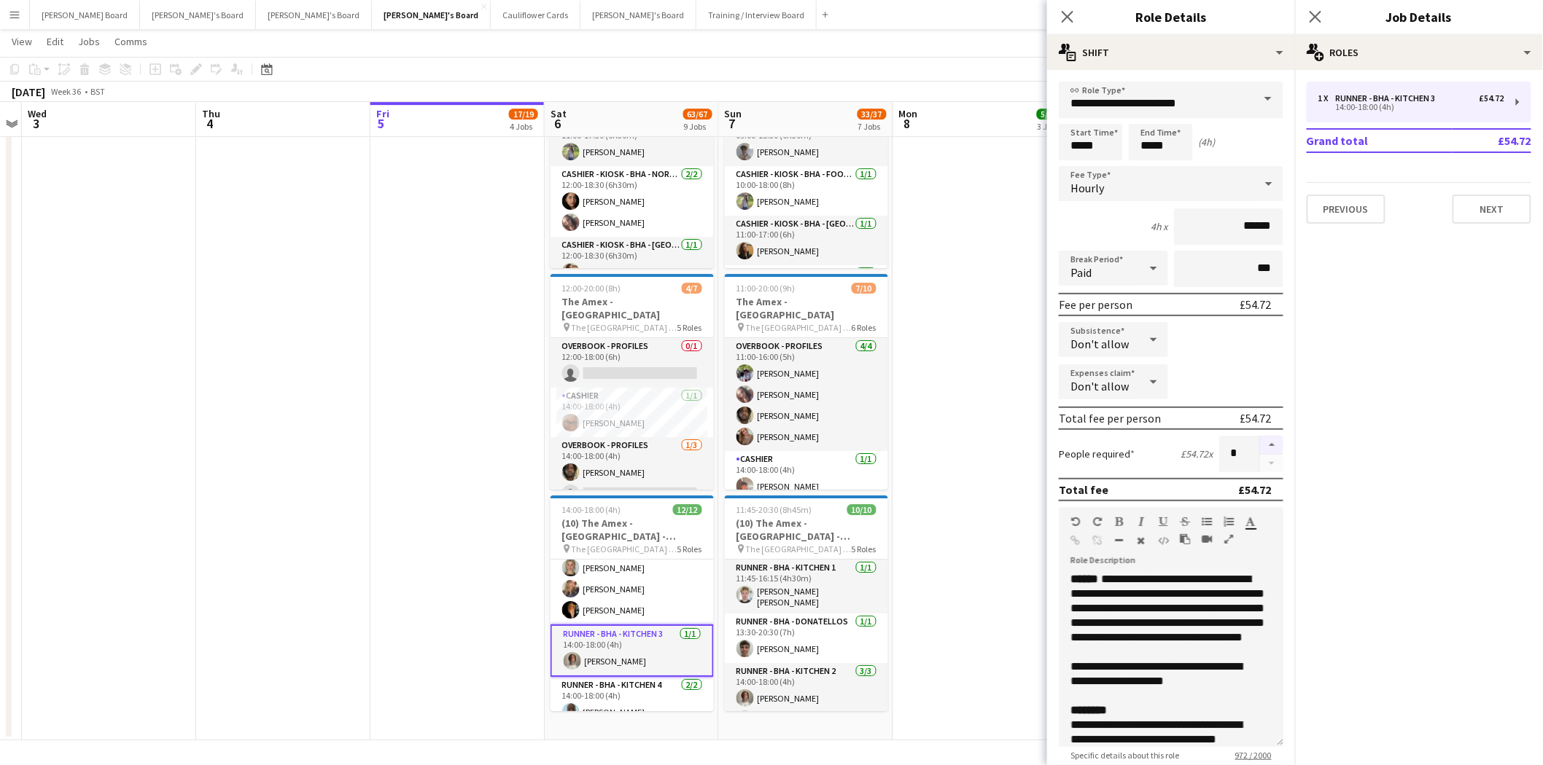
click at [1260, 441] on button "button" at bounding box center [1271, 445] width 23 height 19
type input "*"
click at [974, 467] on app-date-cell at bounding box center [980, 394] width 174 height 694
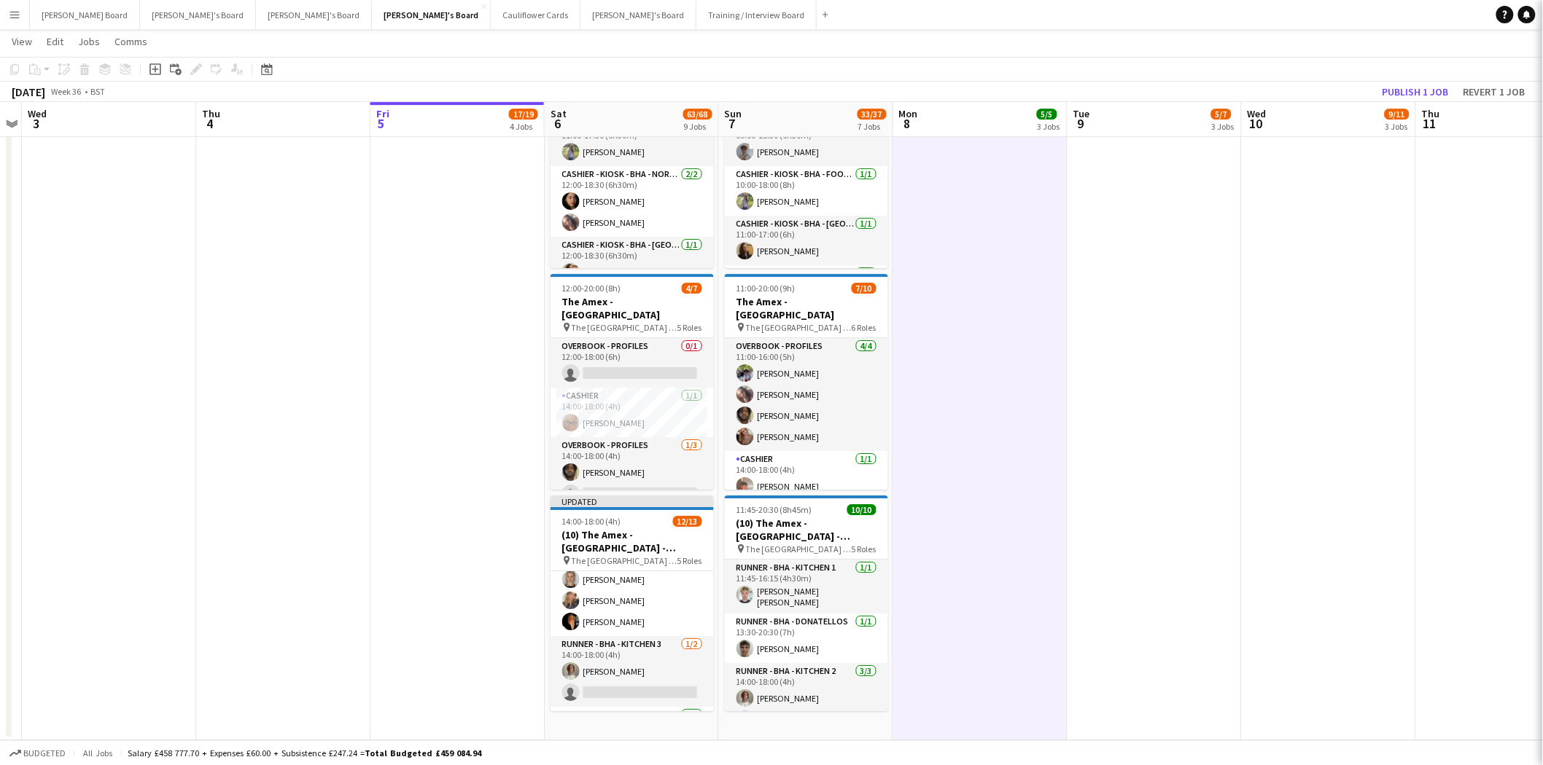
scroll to position [0, 500]
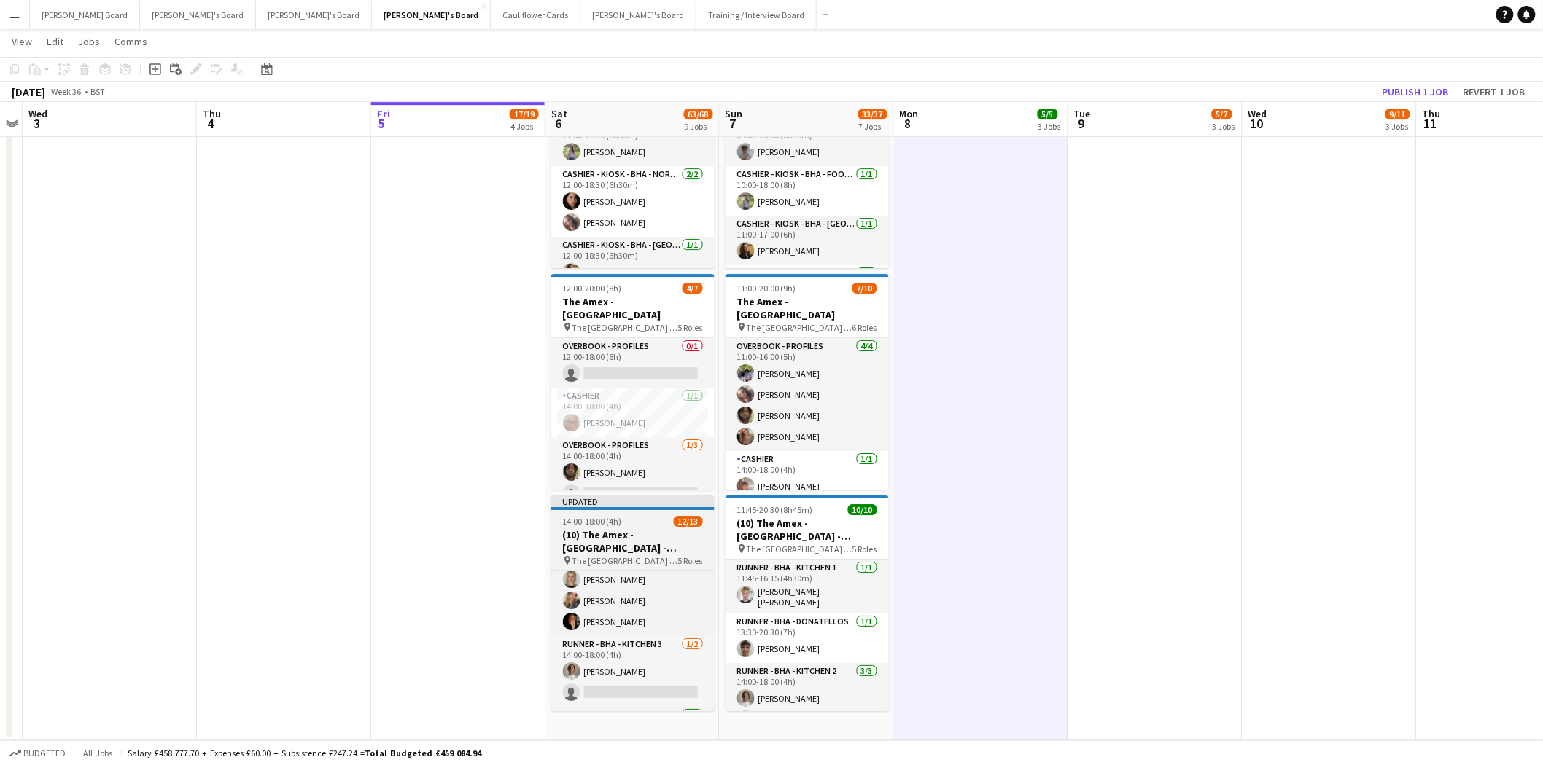
click at [615, 544] on h3 "(10) The Amex - [GEOGRAPHIC_DATA] - Hospitality" at bounding box center [632, 542] width 163 height 26
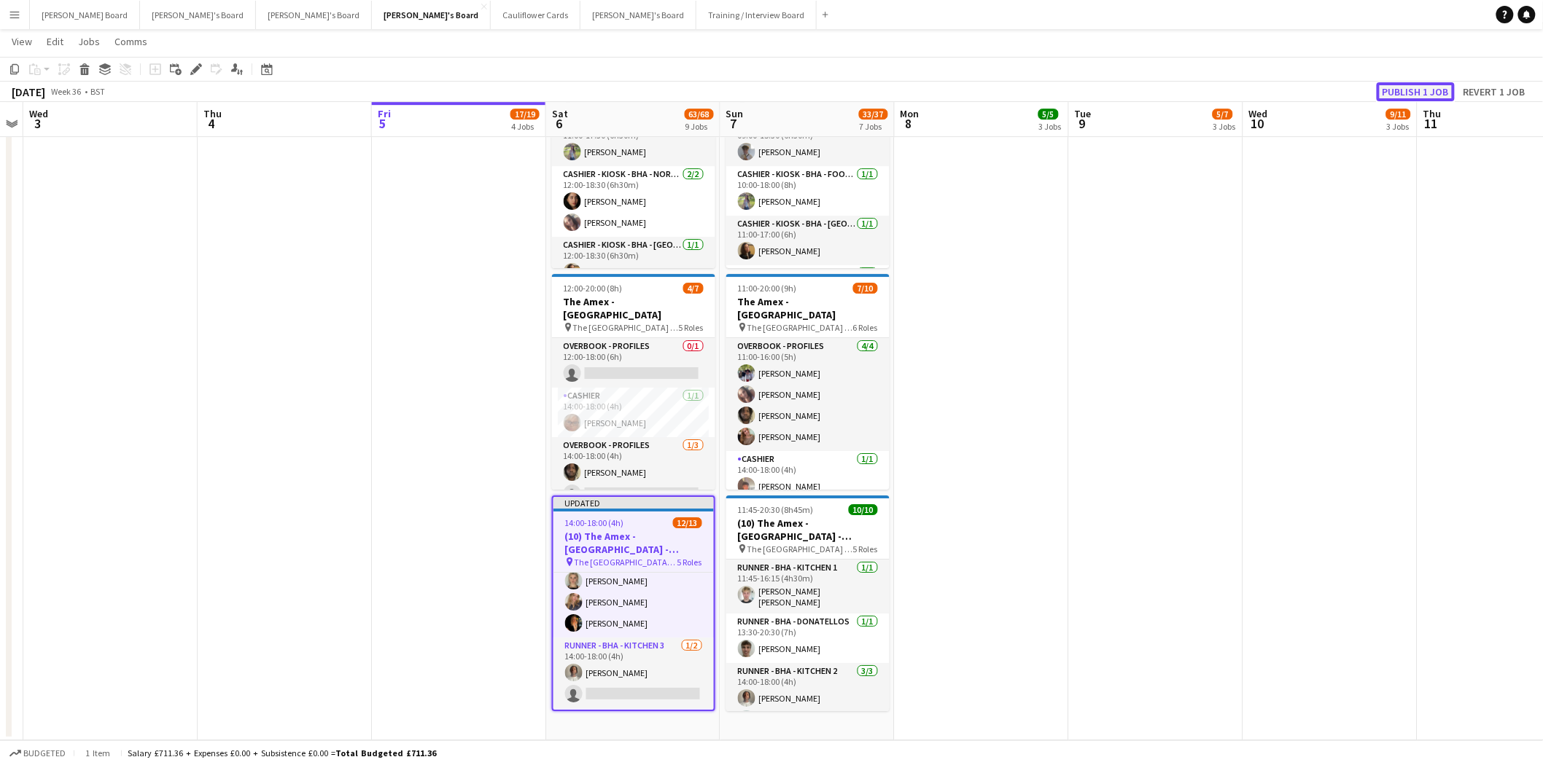
click at [1430, 93] on button "Publish 1 job" at bounding box center [1415, 91] width 78 height 19
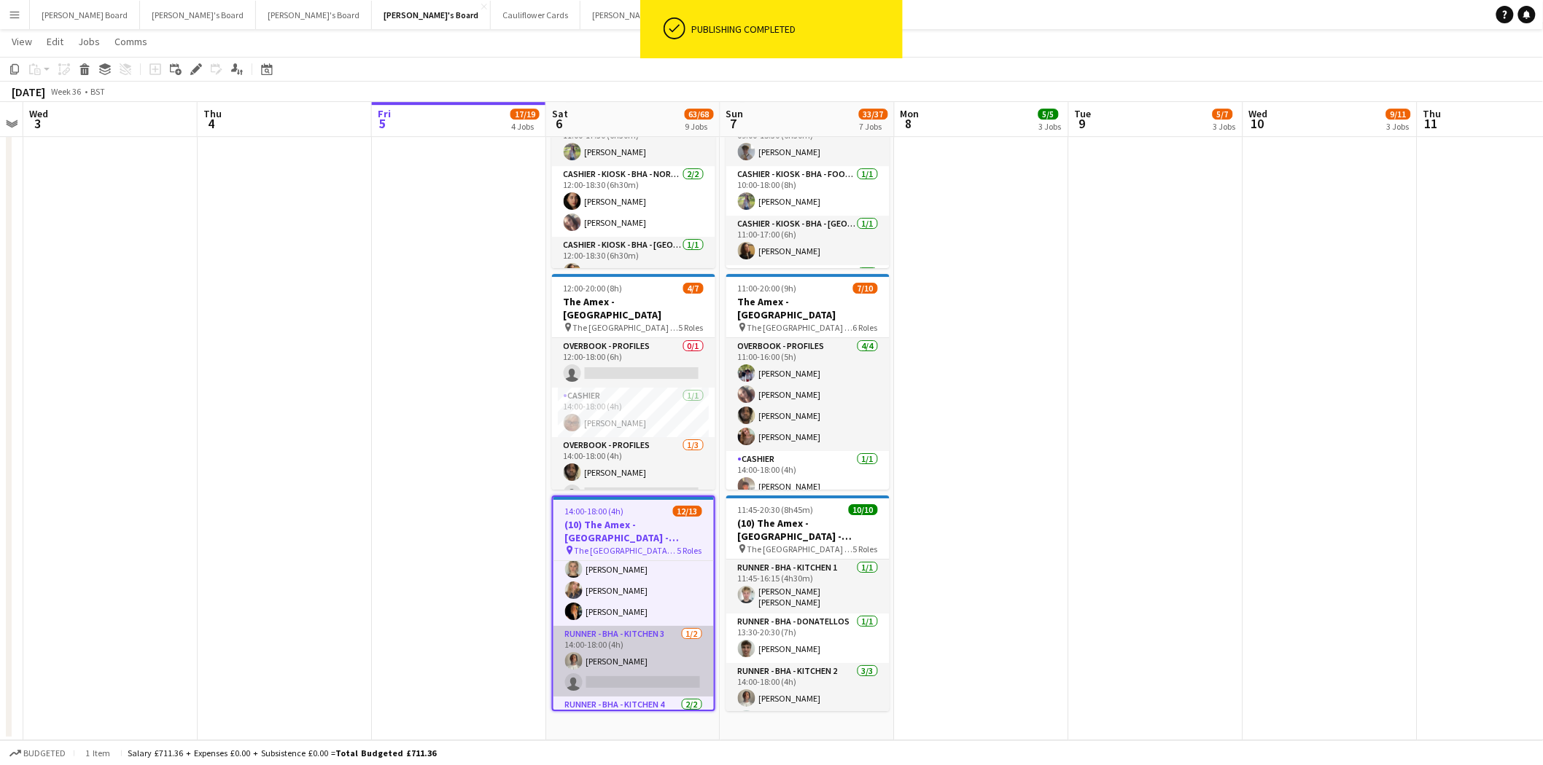
click at [668, 682] on app-card-role "Runner - BHA - Kitchen 3 1/2 14:00-18:00 (4h) Denzel Mugarapanyama single-neutr…" at bounding box center [633, 661] width 160 height 71
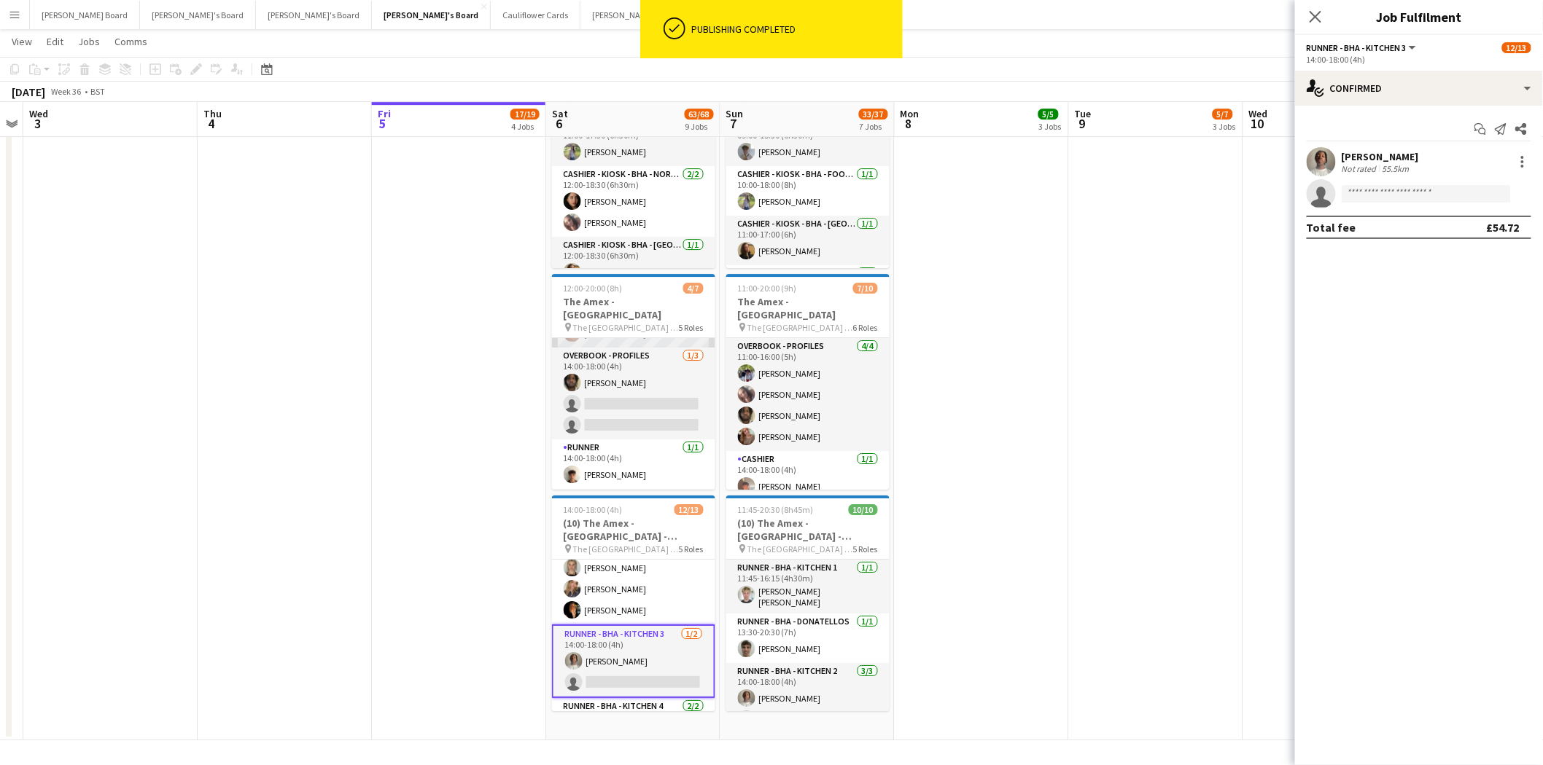
scroll to position [125, 0]
click at [666, 426] on app-card-role "Runner 1/1 14:00-18:00 (4h) Nikolai Linstrum" at bounding box center [633, 429] width 163 height 50
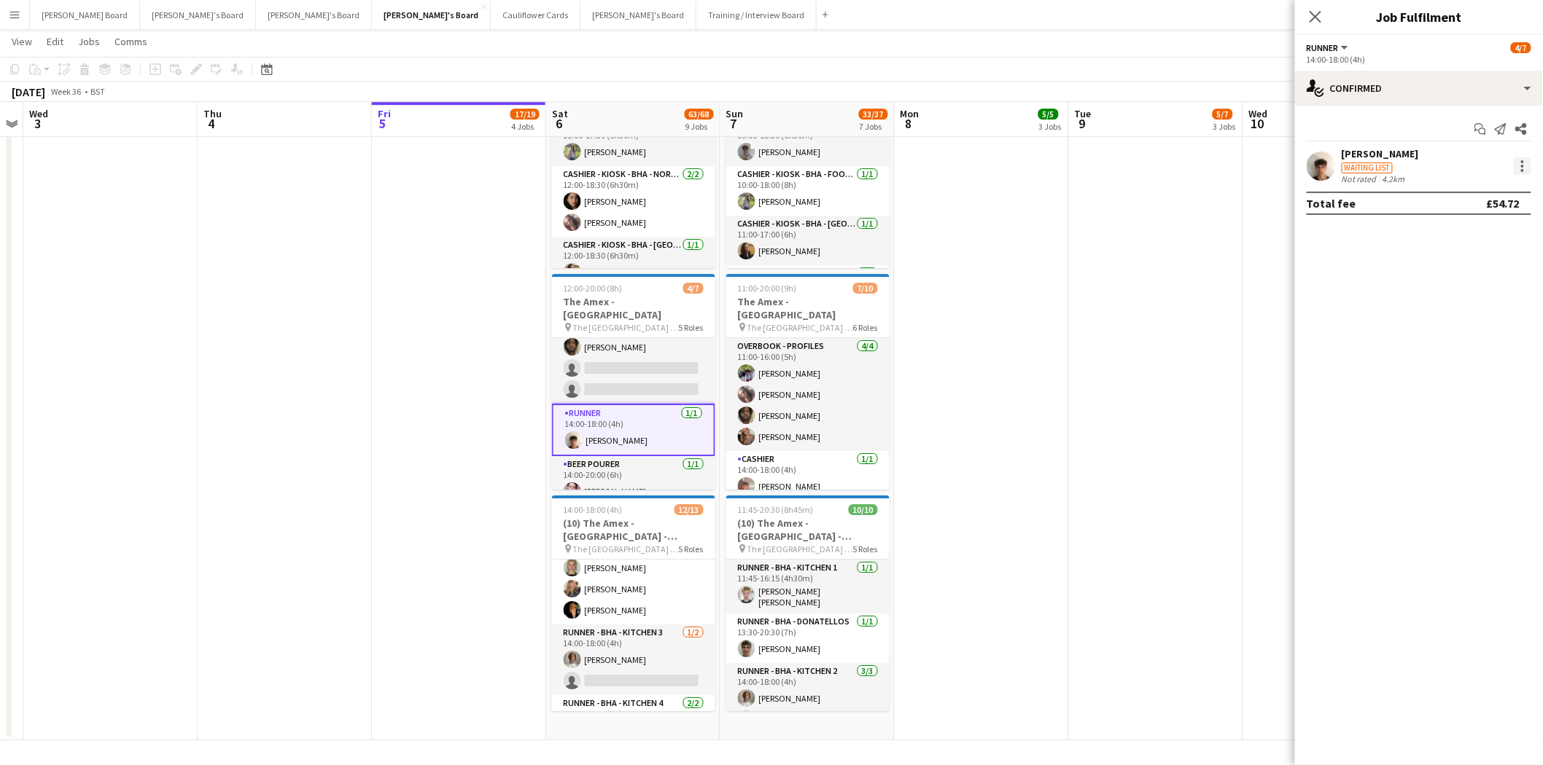
click at [1521, 157] on div at bounding box center [1521, 165] width 17 height 17
click at [1465, 229] on span "Switch crew" at bounding box center [1461, 228] width 62 height 12
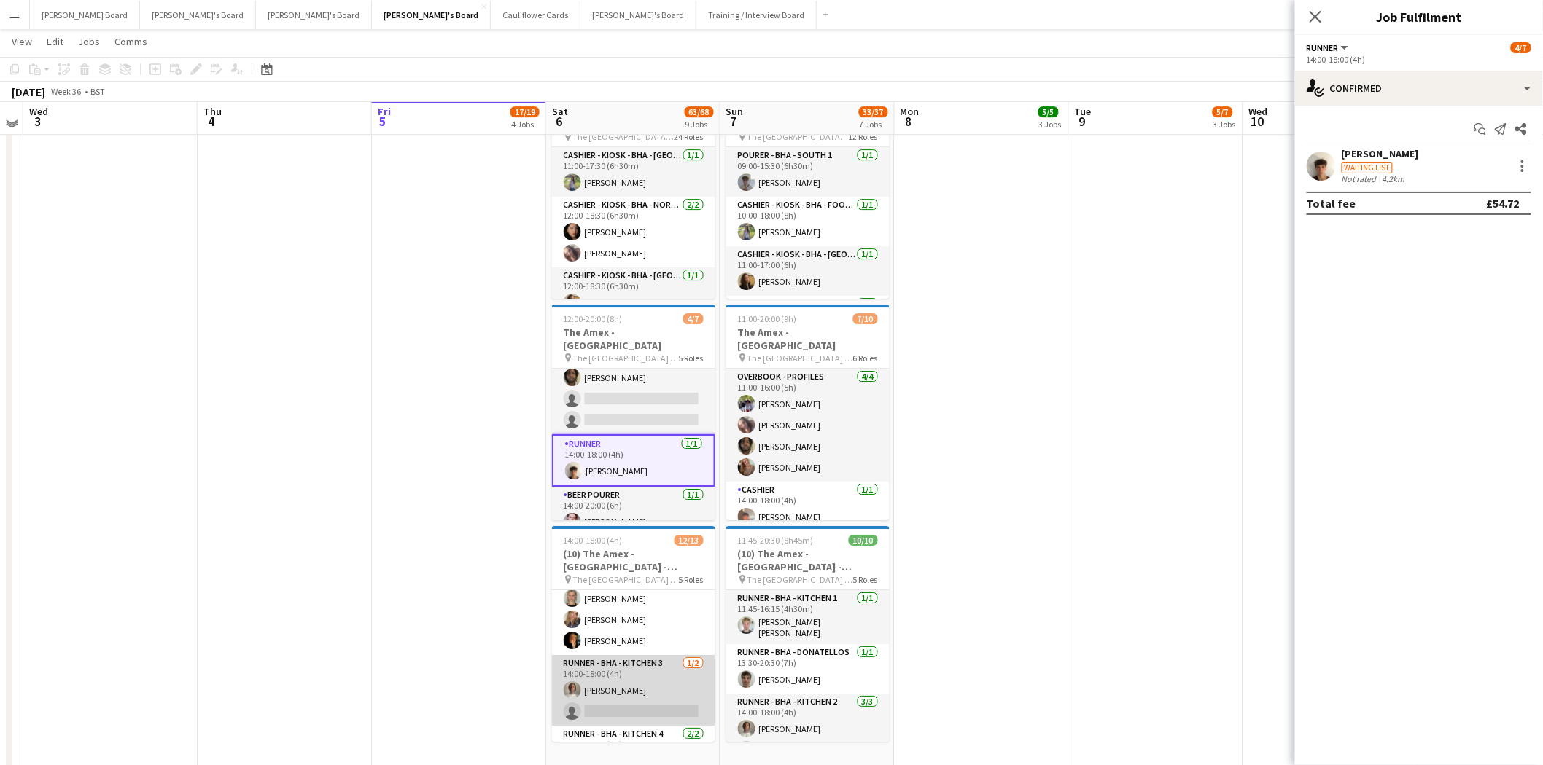
click at [625, 696] on app-card-role "Runner - BHA - Kitchen 3 1/2 14:00-18:00 (4h) Denzel Mugarapanyama single-neutr…" at bounding box center [633, 690] width 163 height 71
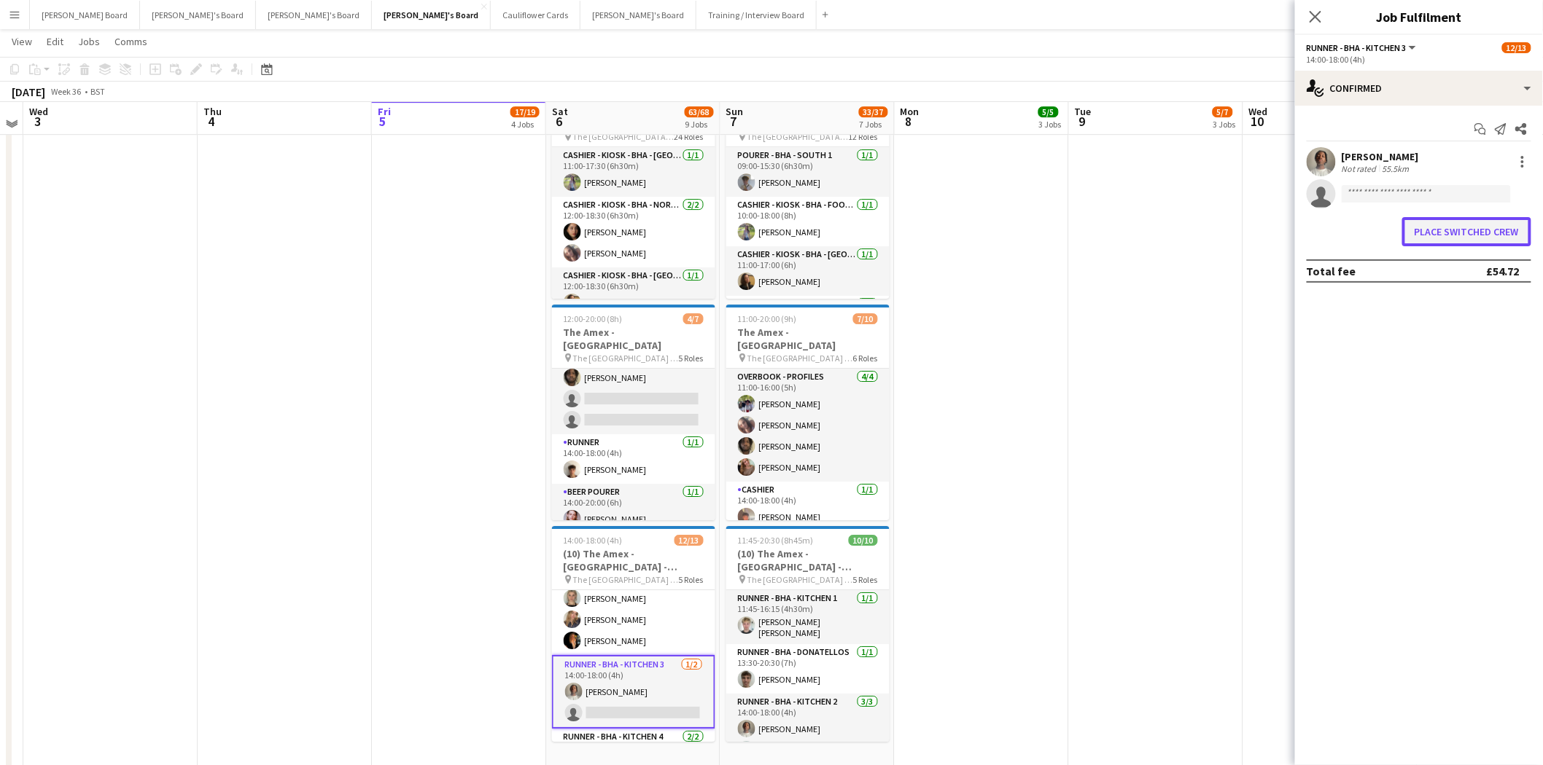
click at [1493, 231] on button "Place switched crew" at bounding box center [1466, 231] width 129 height 29
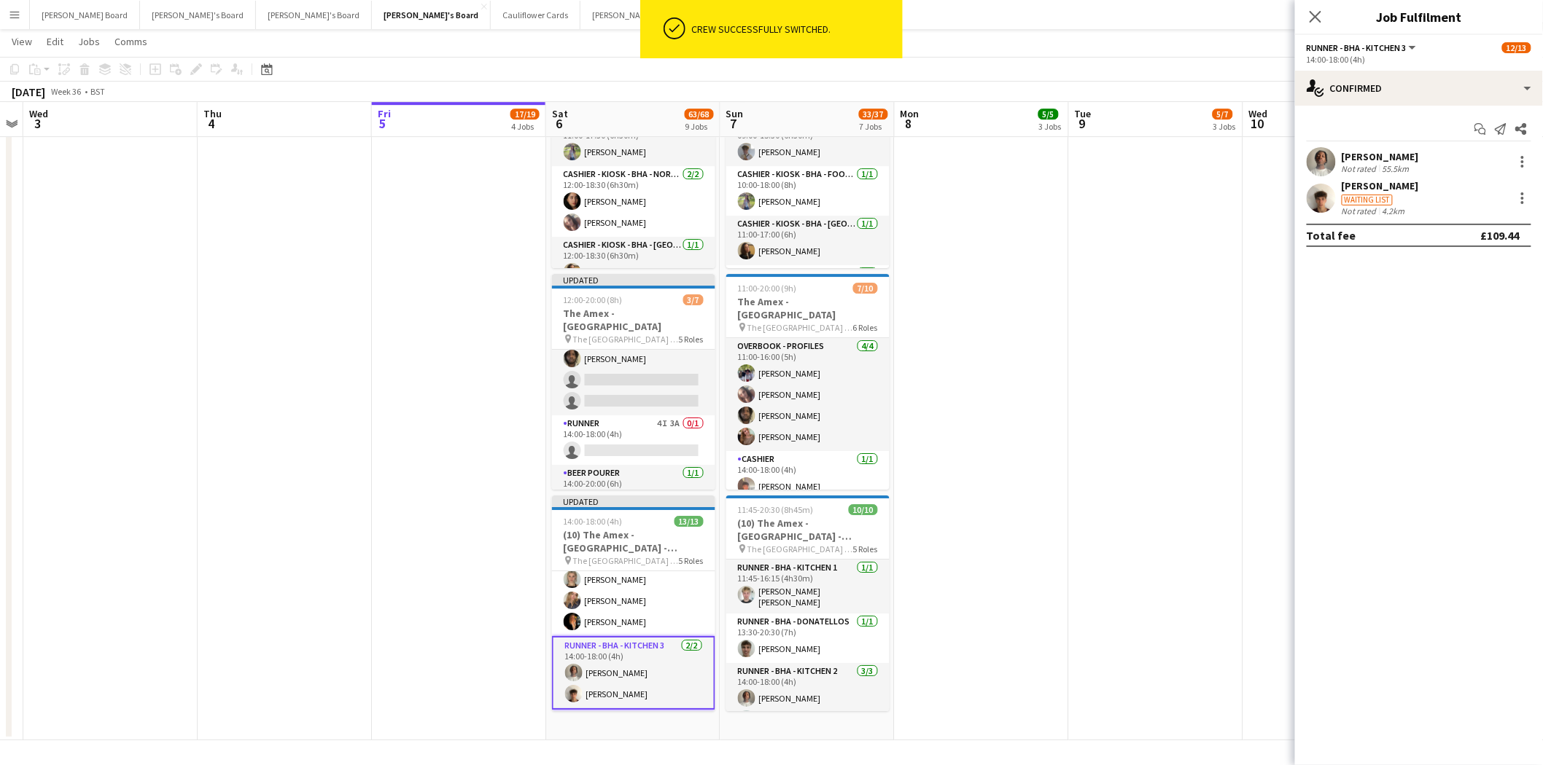
click at [1135, 202] on app-date-cell at bounding box center [1156, 394] width 174 height 694
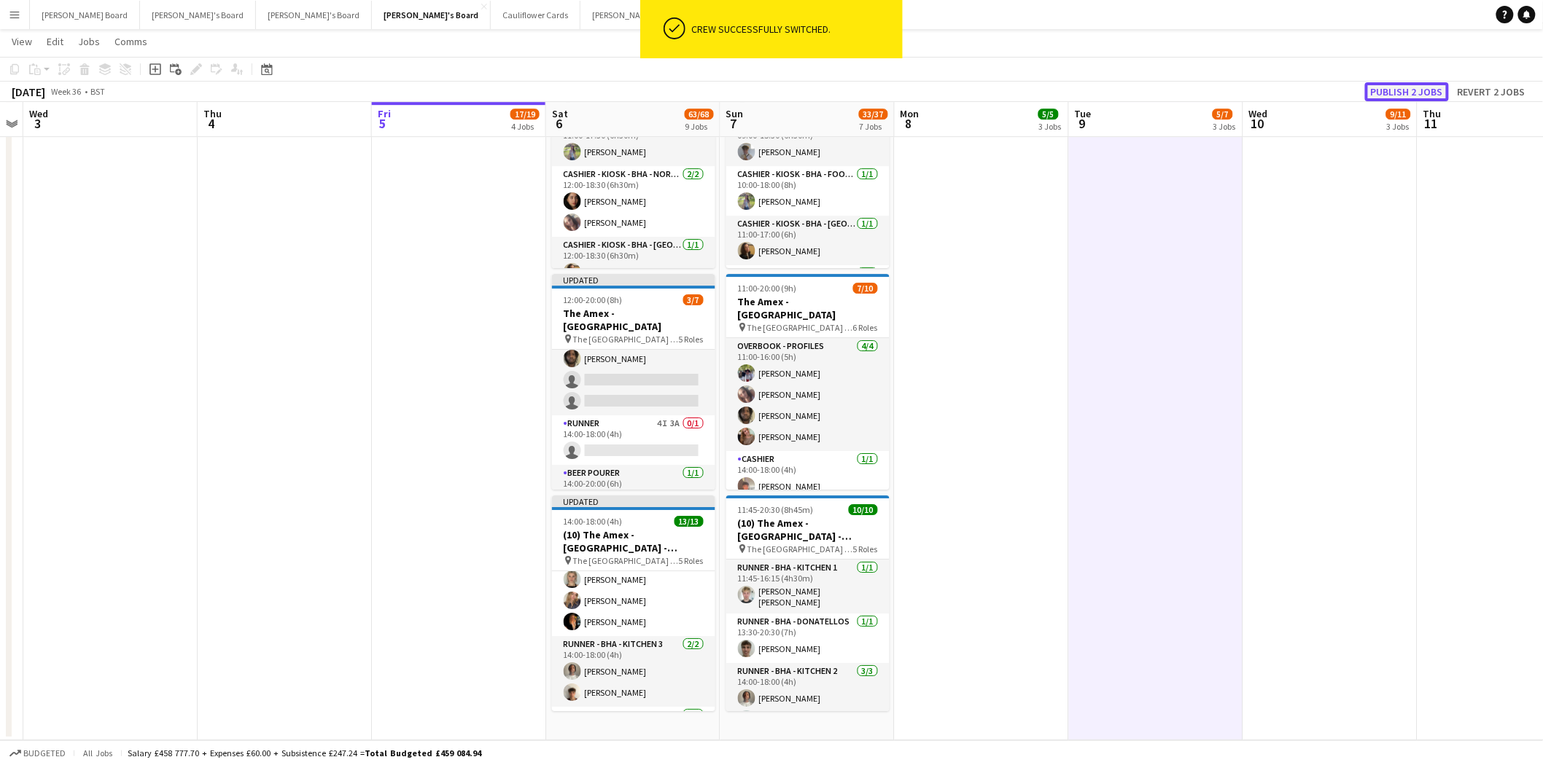
click at [1394, 86] on button "Publish 2 jobs" at bounding box center [1407, 91] width 84 height 19
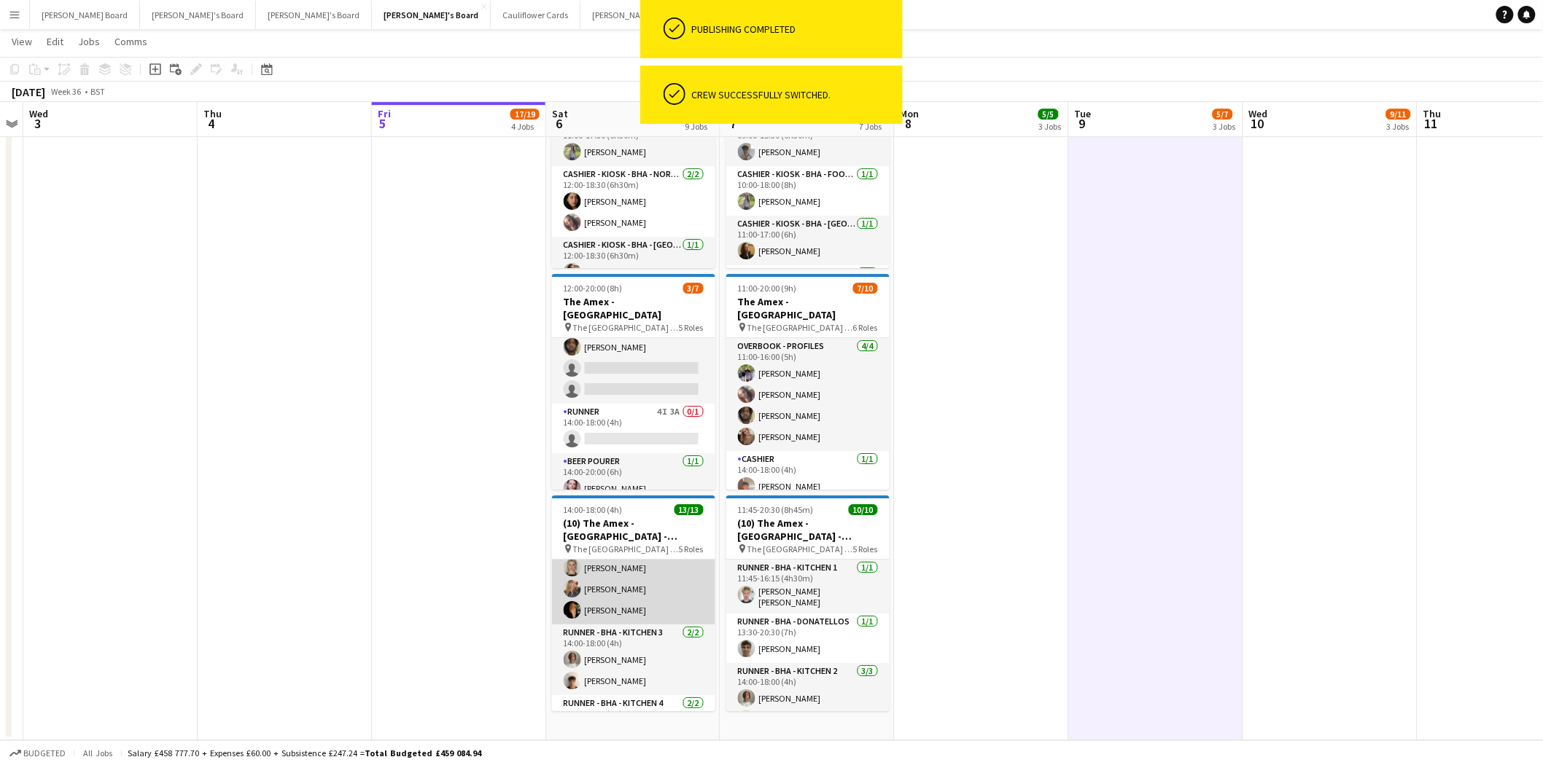
click at [600, 611] on app-card-role "Runner - BHA - Kitchen 2 3/3 14:00-18:00 (4h) Victoria Brierly Lucy Graham Tabb…" at bounding box center [633, 579] width 163 height 92
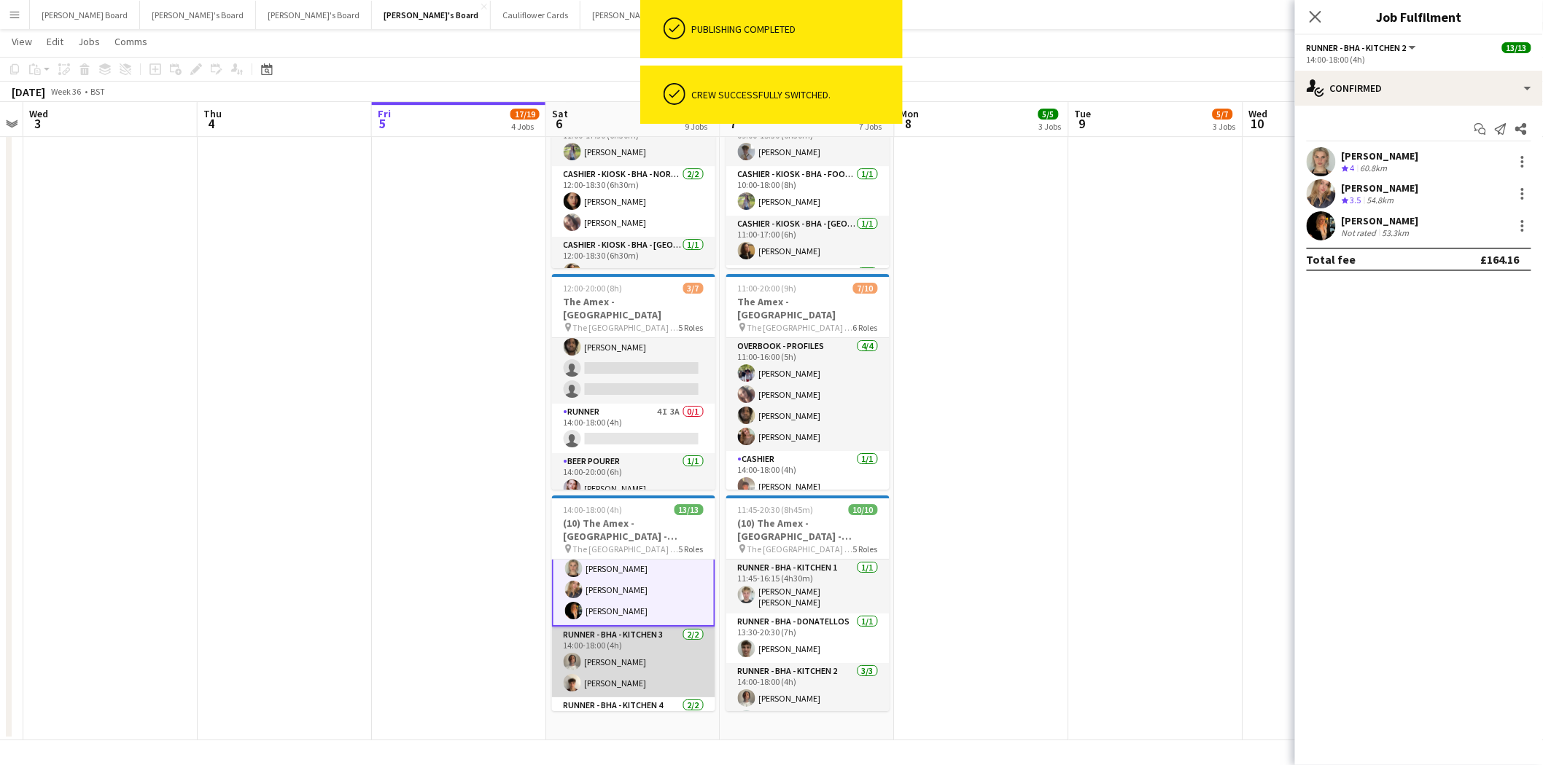
click at [627, 634] on app-card-role "Runner - BHA - Kitchen 3 2/2 14:00-18:00 (4h) Denzel Mugarapanyama Nikolai Lins…" at bounding box center [633, 662] width 163 height 71
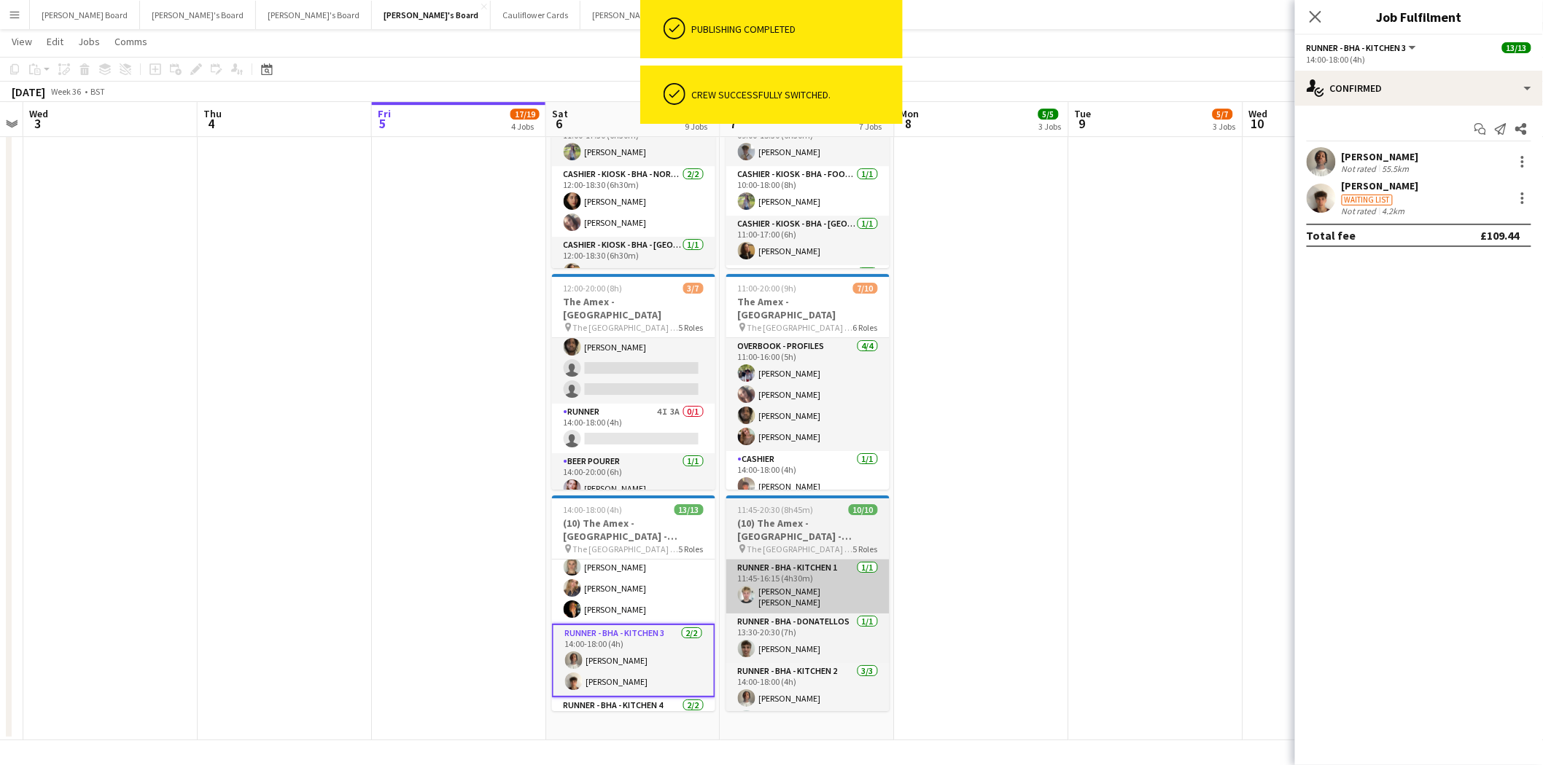
scroll to position [81, 0]
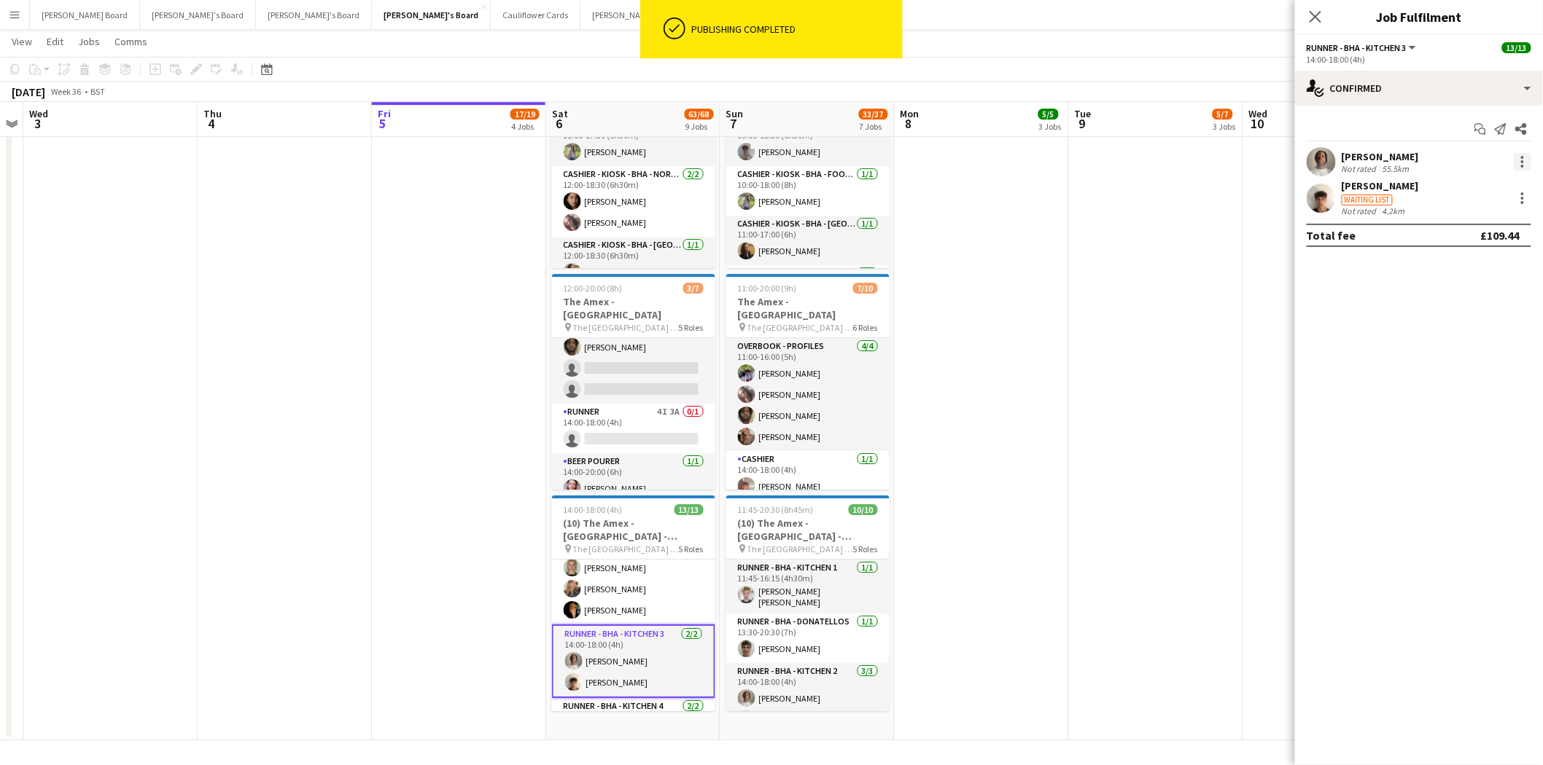
click at [1521, 159] on div at bounding box center [1521, 161] width 17 height 17
click at [1475, 225] on span "Switch crew" at bounding box center [1461, 223] width 62 height 12
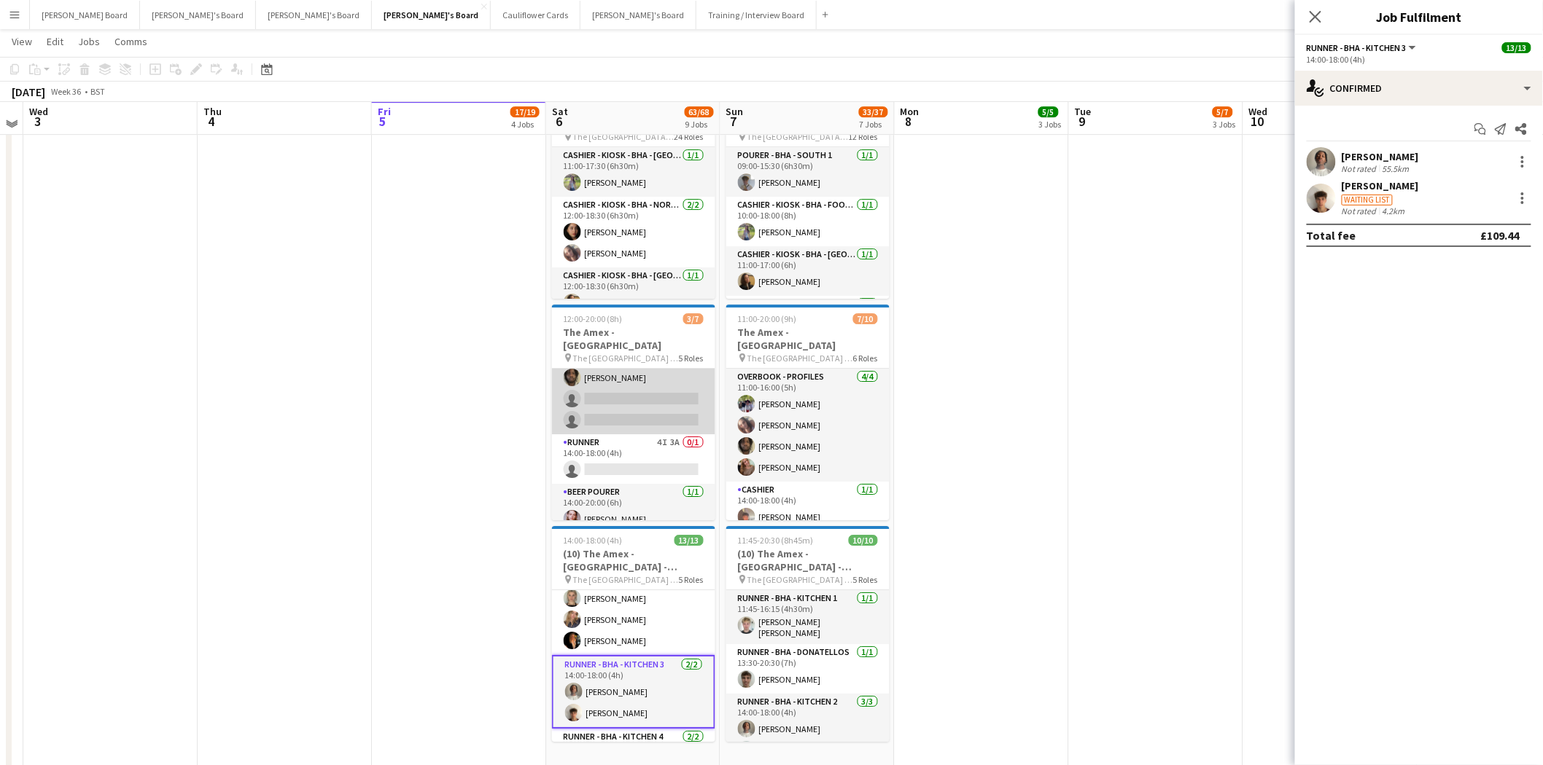
click at [654, 397] on app-card-role "Overbook - Profiles 1/3 14:00-18:00 (4h) David Coker single-neutral-actions sin…" at bounding box center [633, 389] width 163 height 92
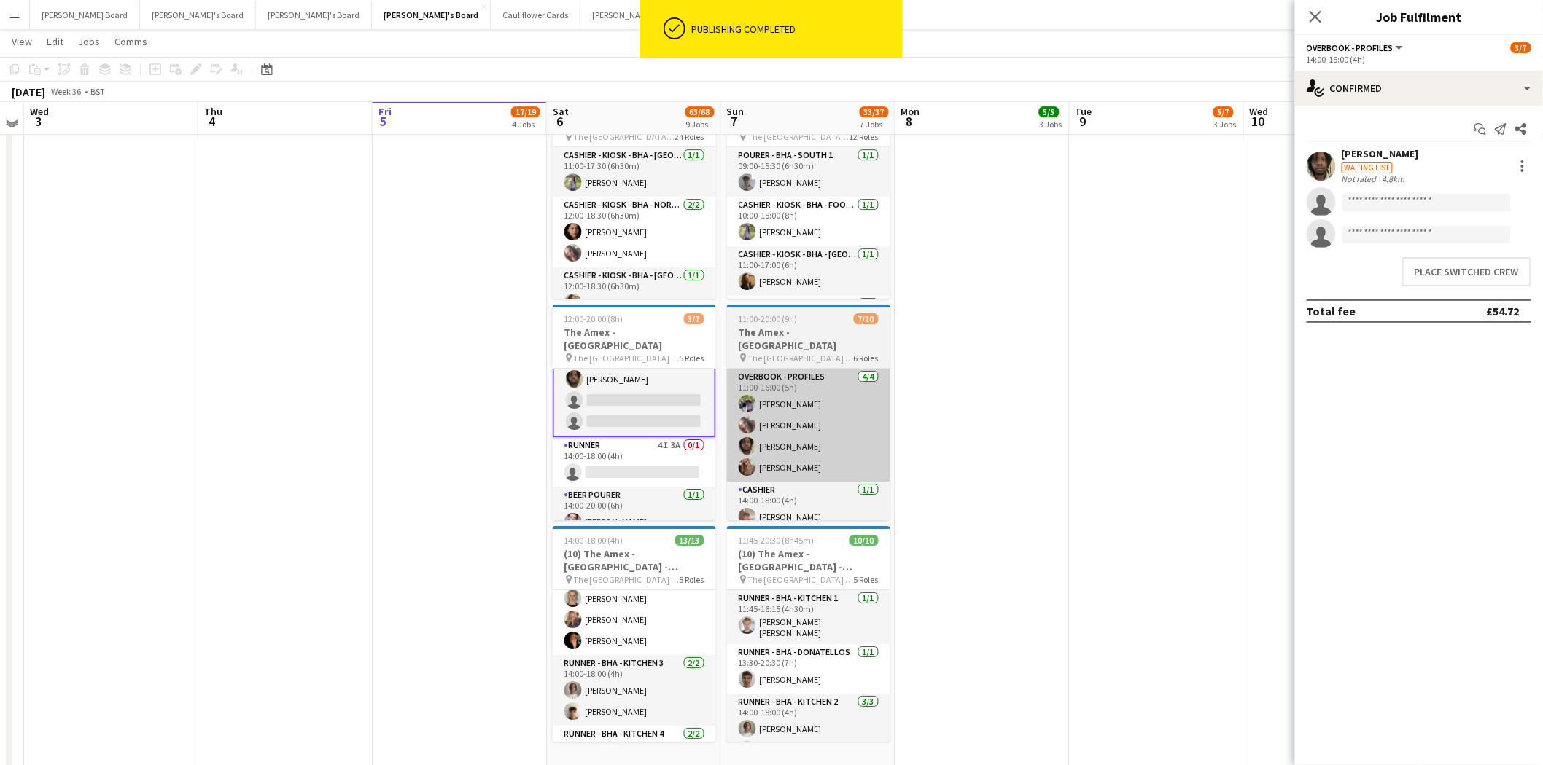
scroll to position [126, 0]
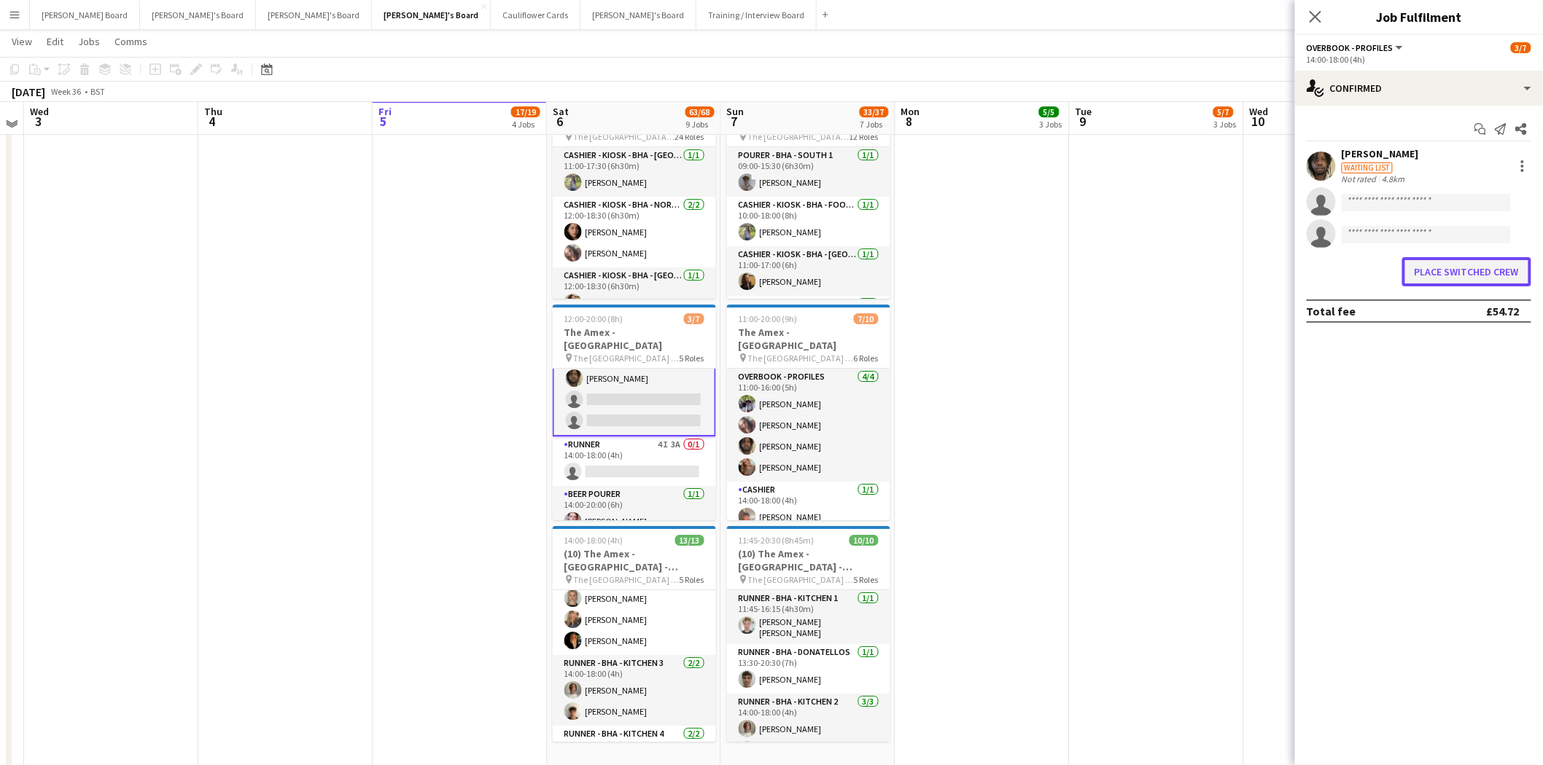
click at [1485, 270] on button "Place switched crew" at bounding box center [1466, 271] width 129 height 29
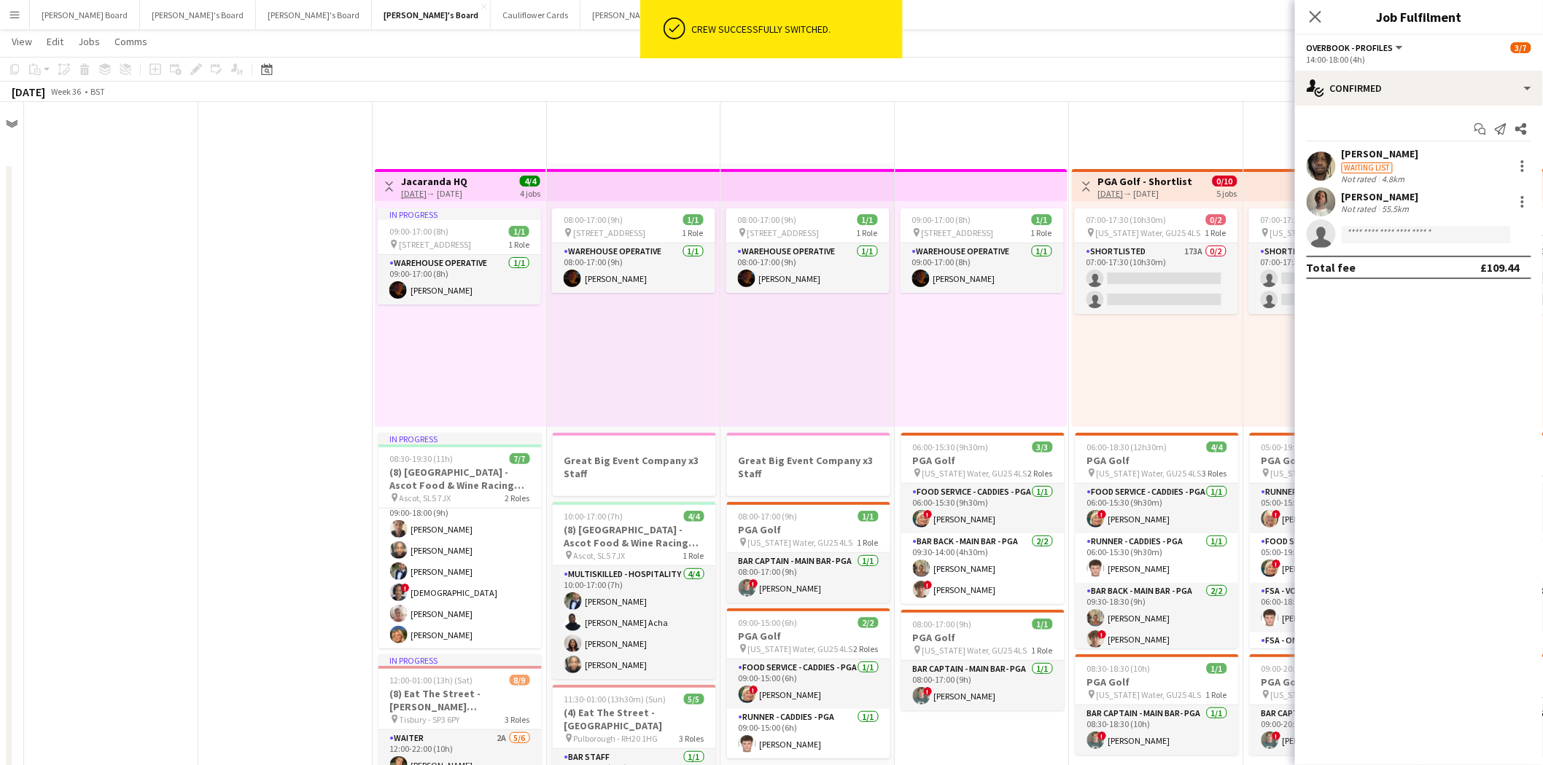
scroll to position [1933, 0]
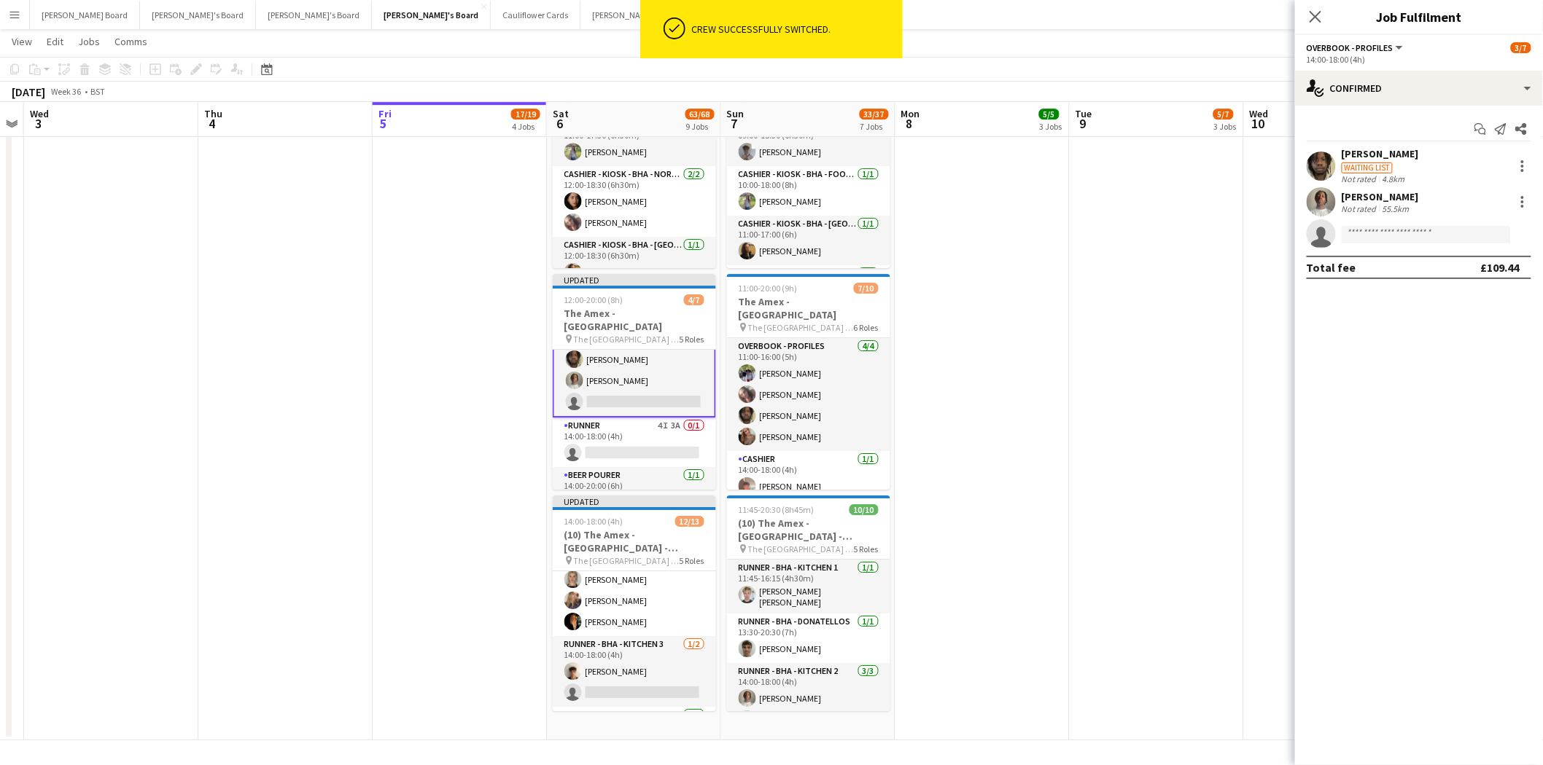
click at [1067, 347] on app-date-cell at bounding box center [982, 394] width 174 height 694
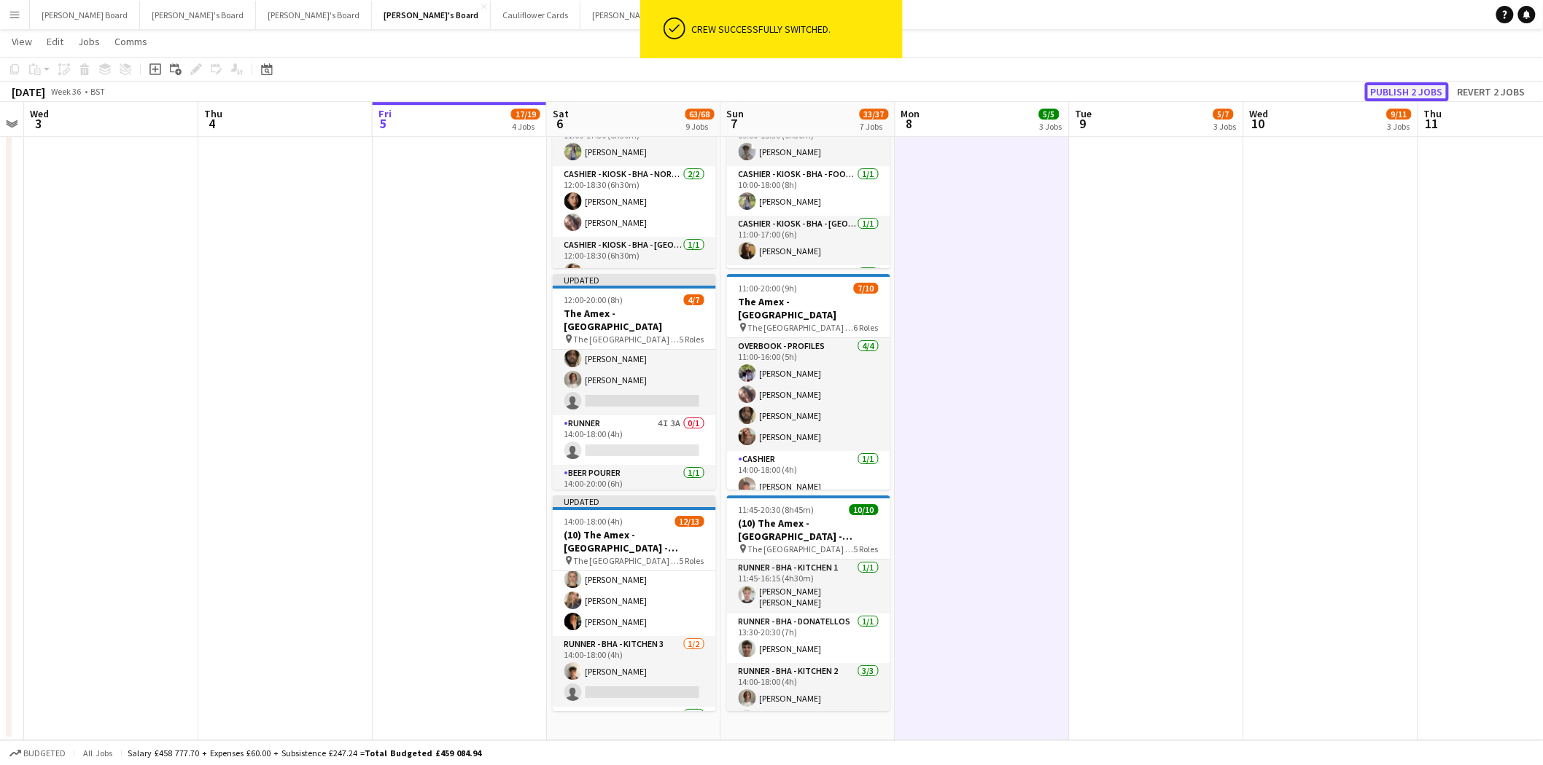
click at [1390, 88] on button "Publish 2 jobs" at bounding box center [1407, 91] width 84 height 19
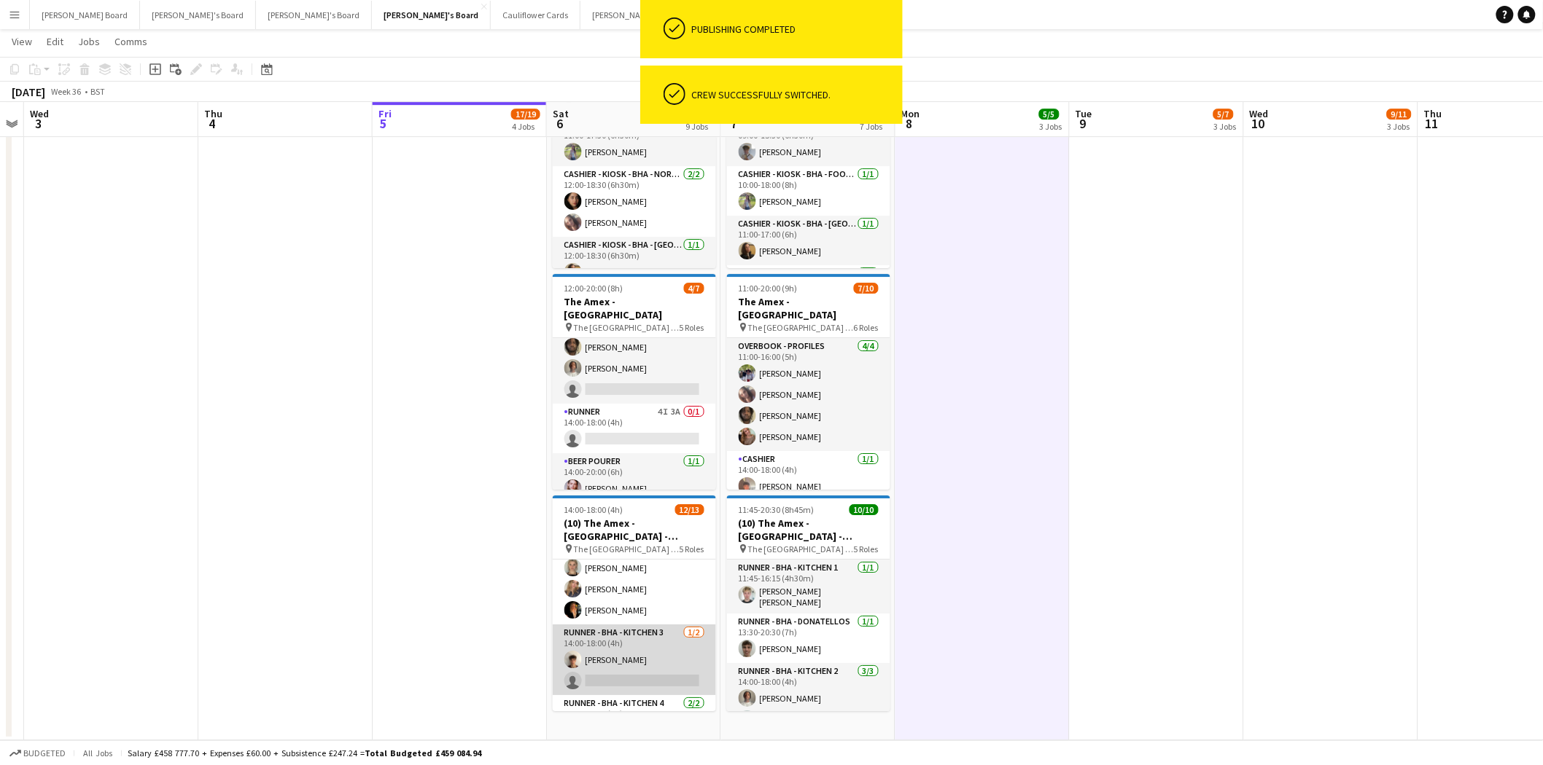
click at [605, 628] on app-card-role "Runner - BHA - Kitchen 3 1/2 14:00-18:00 (4h) Nikolai Linstrum single-neutral-a…" at bounding box center [634, 660] width 163 height 71
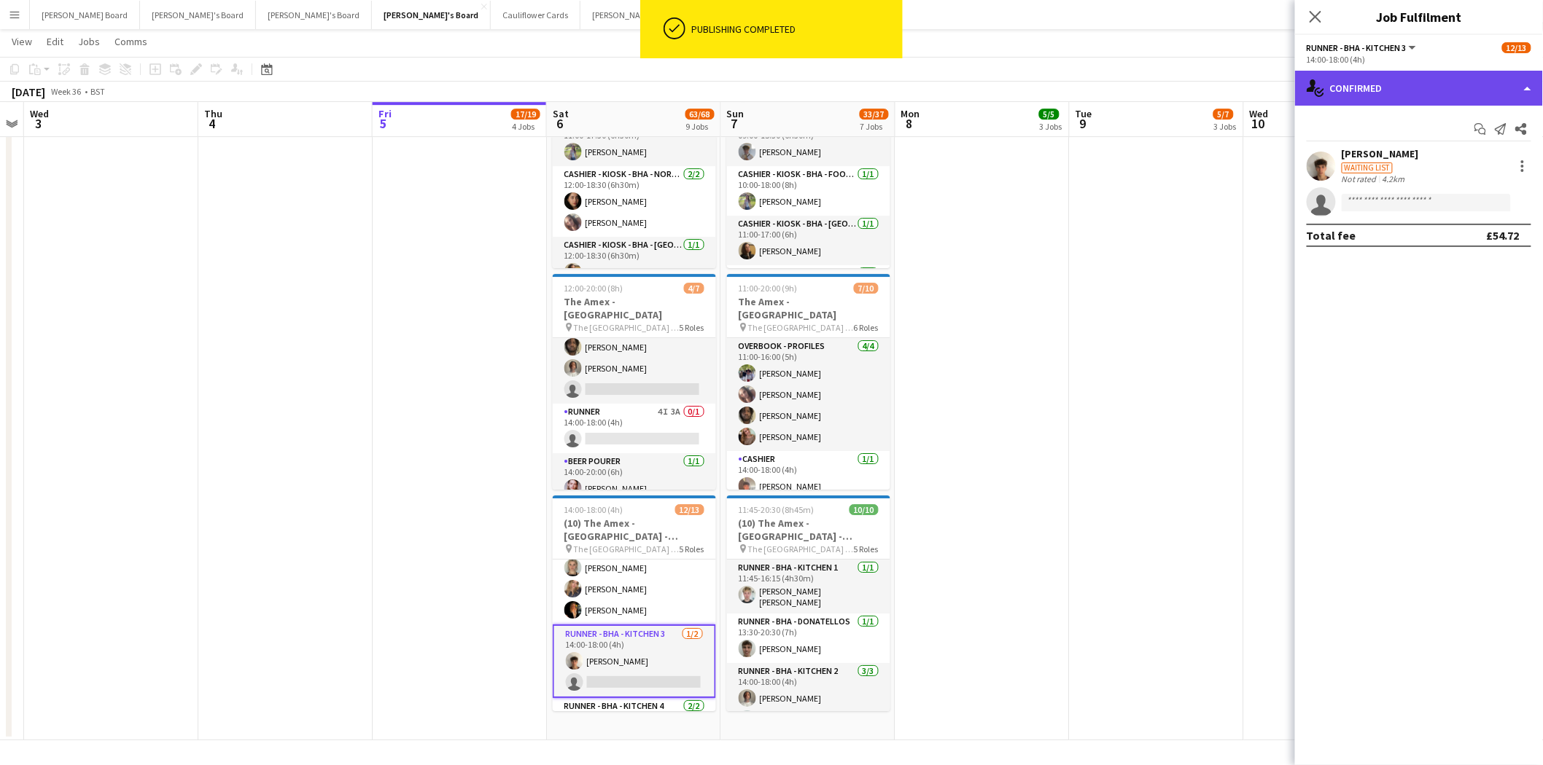
click at [1420, 85] on div "single-neutral-actions-check-2 Confirmed" at bounding box center [1419, 88] width 248 height 35
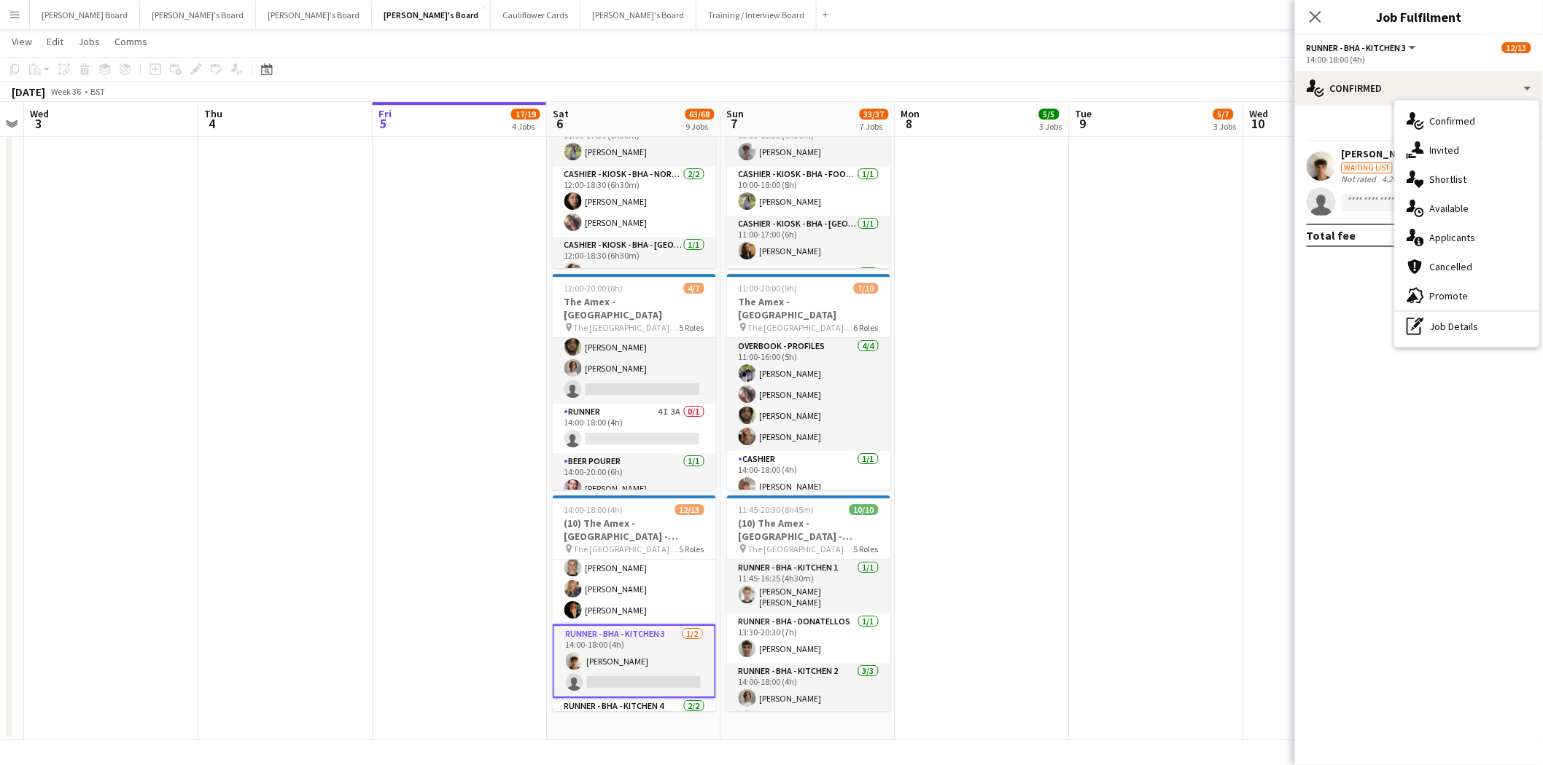
drag, startPoint x: 1469, startPoint y: 326, endPoint x: 1417, endPoint y: 234, distance: 105.8
click at [1468, 324] on div "pen-write Job Details" at bounding box center [1467, 326] width 144 height 29
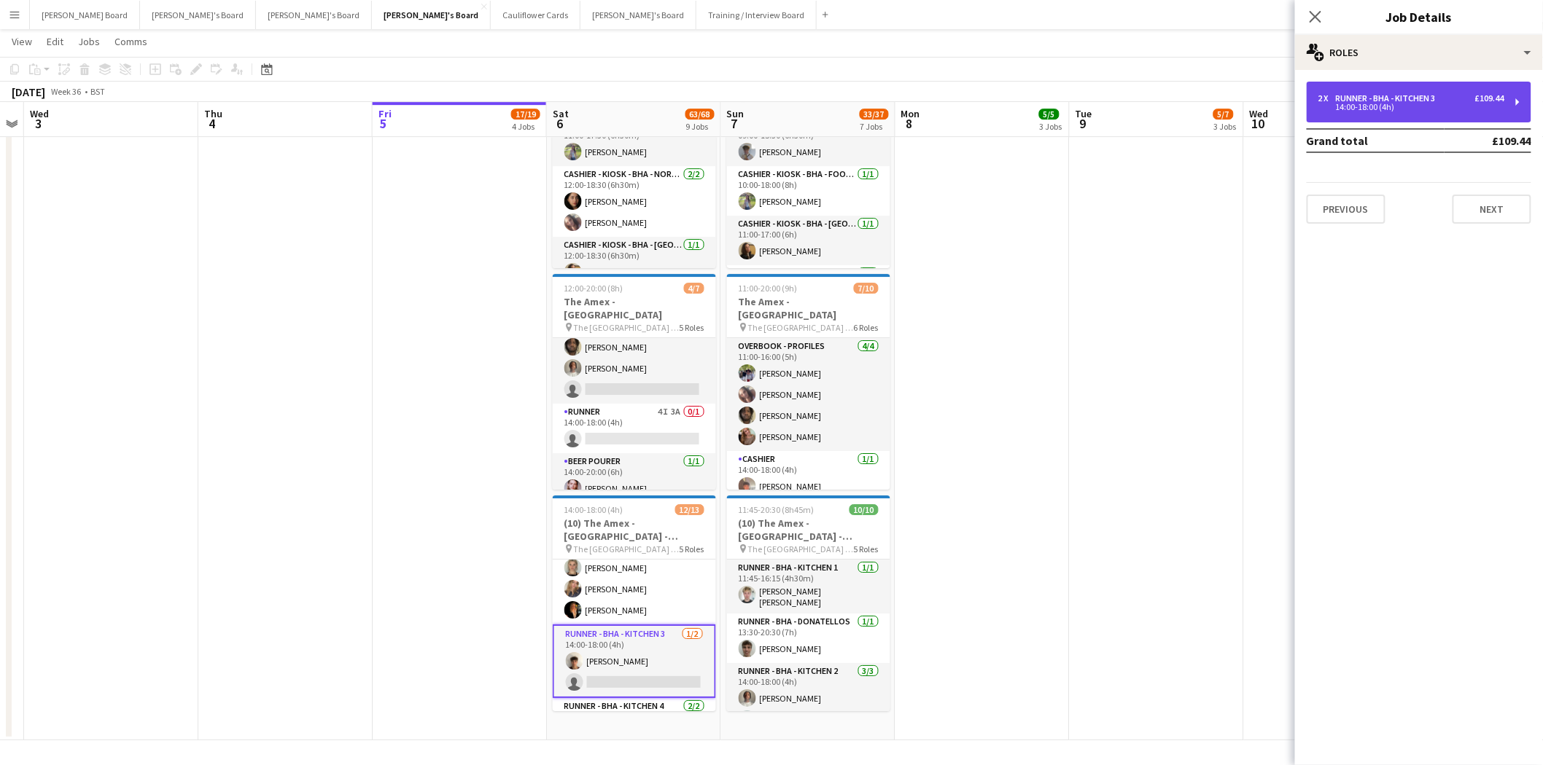
click at [1374, 104] on div "14:00-18:00 (4h)" at bounding box center [1411, 107] width 186 height 7
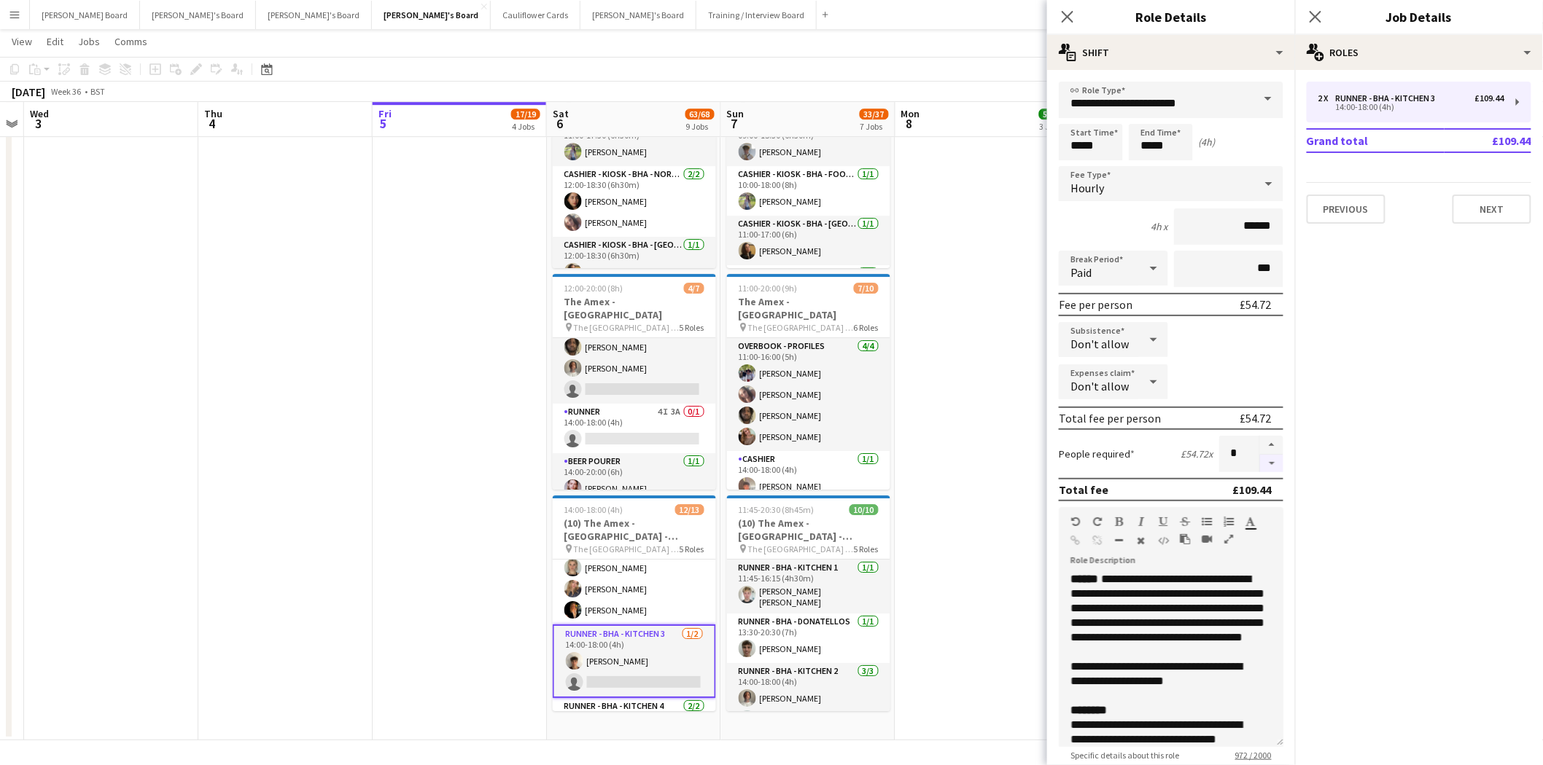
drag, startPoint x: 1260, startPoint y: 461, endPoint x: 1252, endPoint y: 461, distance: 8.0
click at [1260, 461] on button "button" at bounding box center [1271, 464] width 23 height 18
type input "*"
drag, startPoint x: 958, startPoint y: 431, endPoint x: 962, endPoint y: 421, distance: 11.1
click at [959, 430] on app-date-cell at bounding box center [982, 394] width 174 height 694
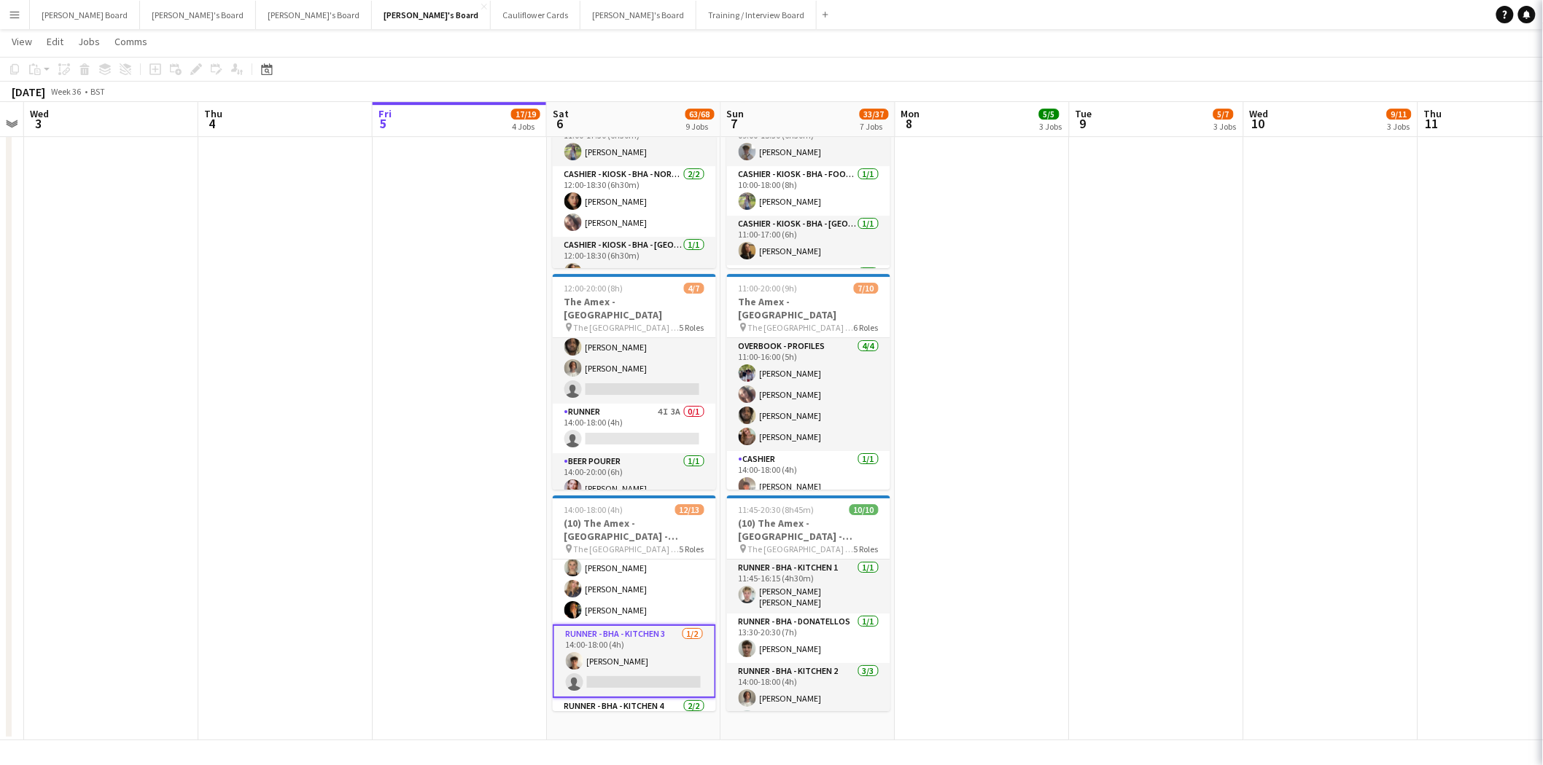
scroll to position [0, 497]
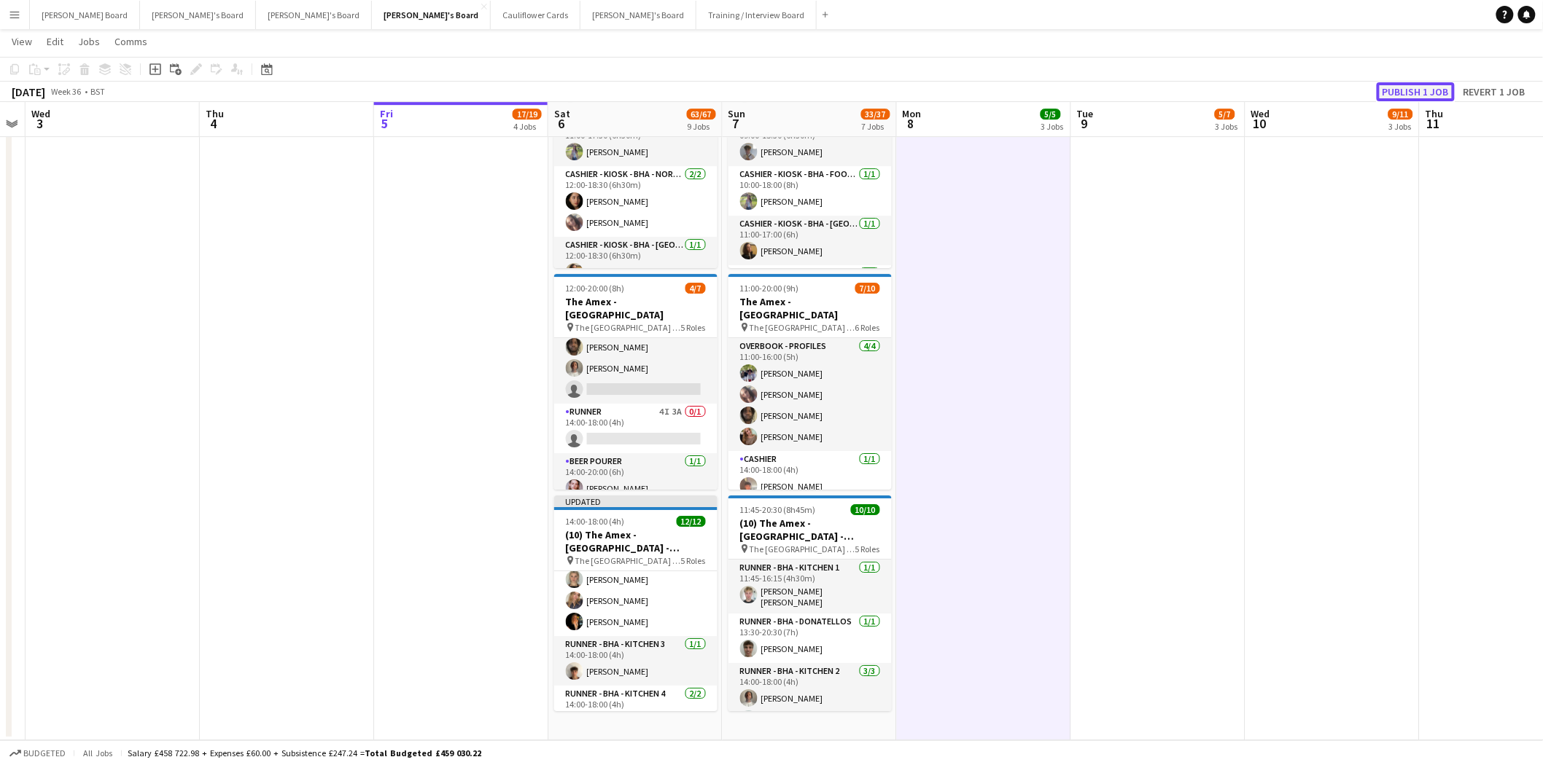
click at [1419, 95] on button "Publish 1 job" at bounding box center [1415, 91] width 78 height 19
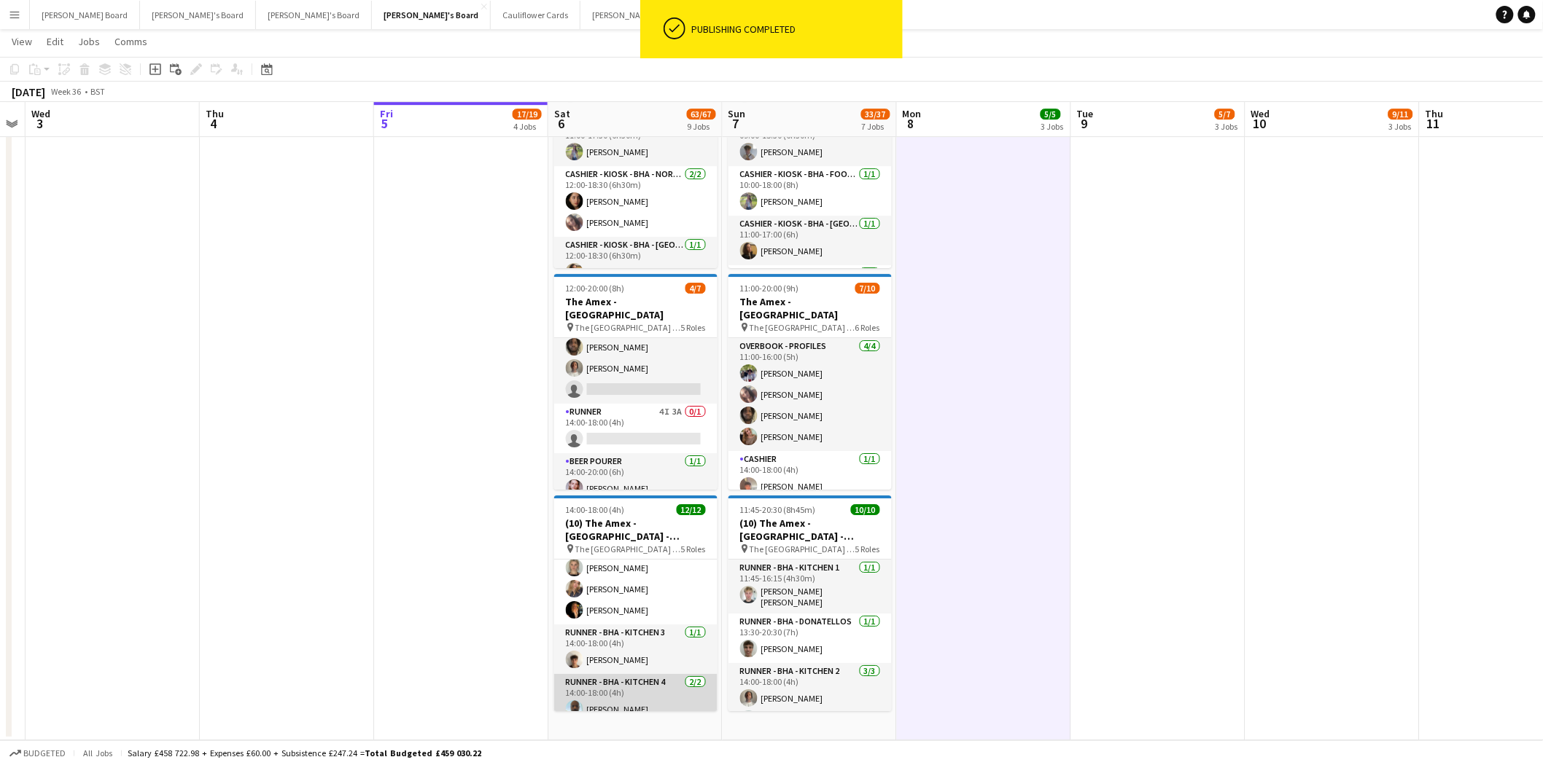
scroll to position [244, 0]
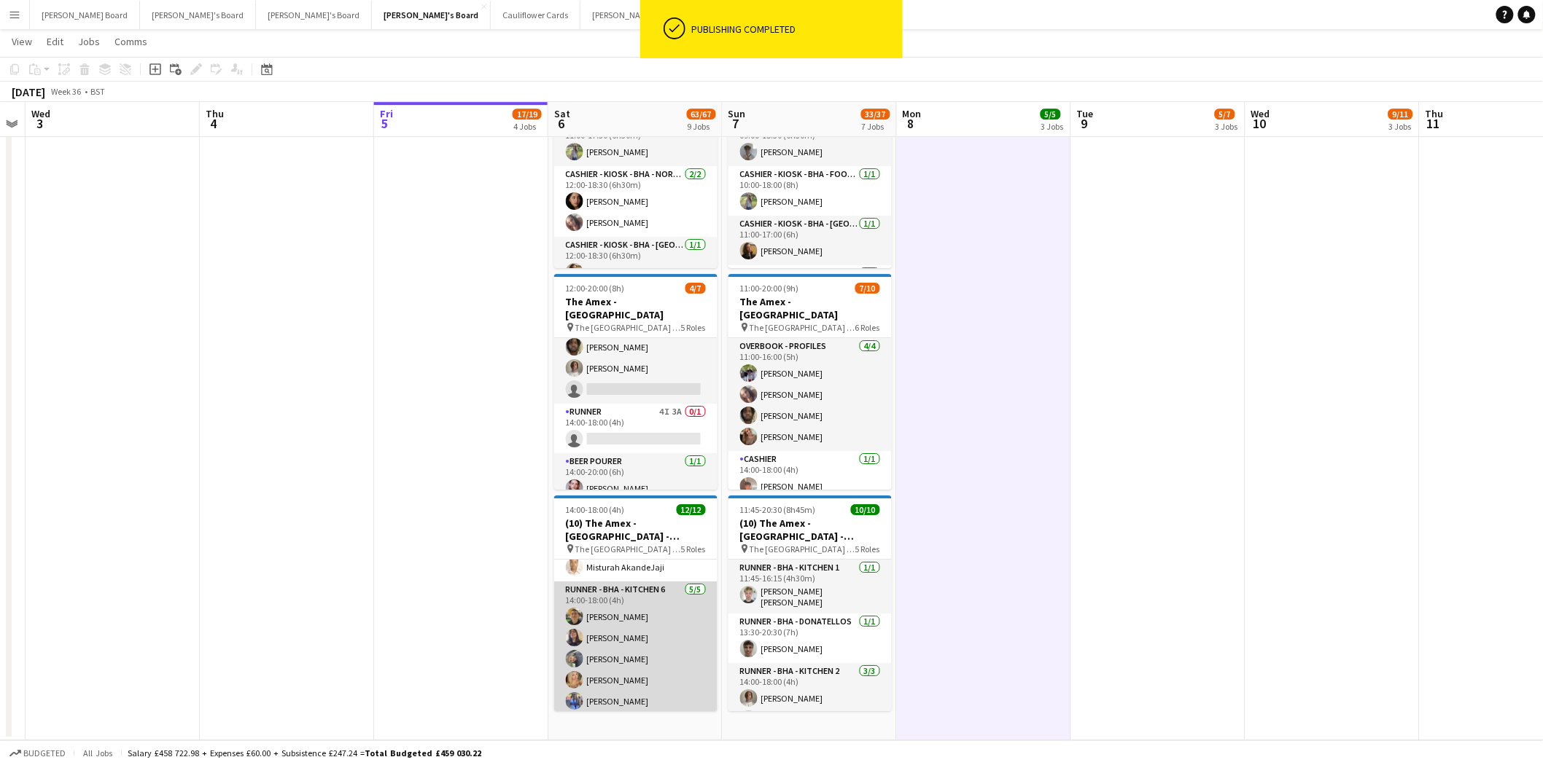
click at [629, 663] on app-card-role "Runner - BHA - Kitchen 6 5/5 14:00-18:00 (4h) Caiden Kempt Isis Benassi Adilson…" at bounding box center [635, 649] width 163 height 134
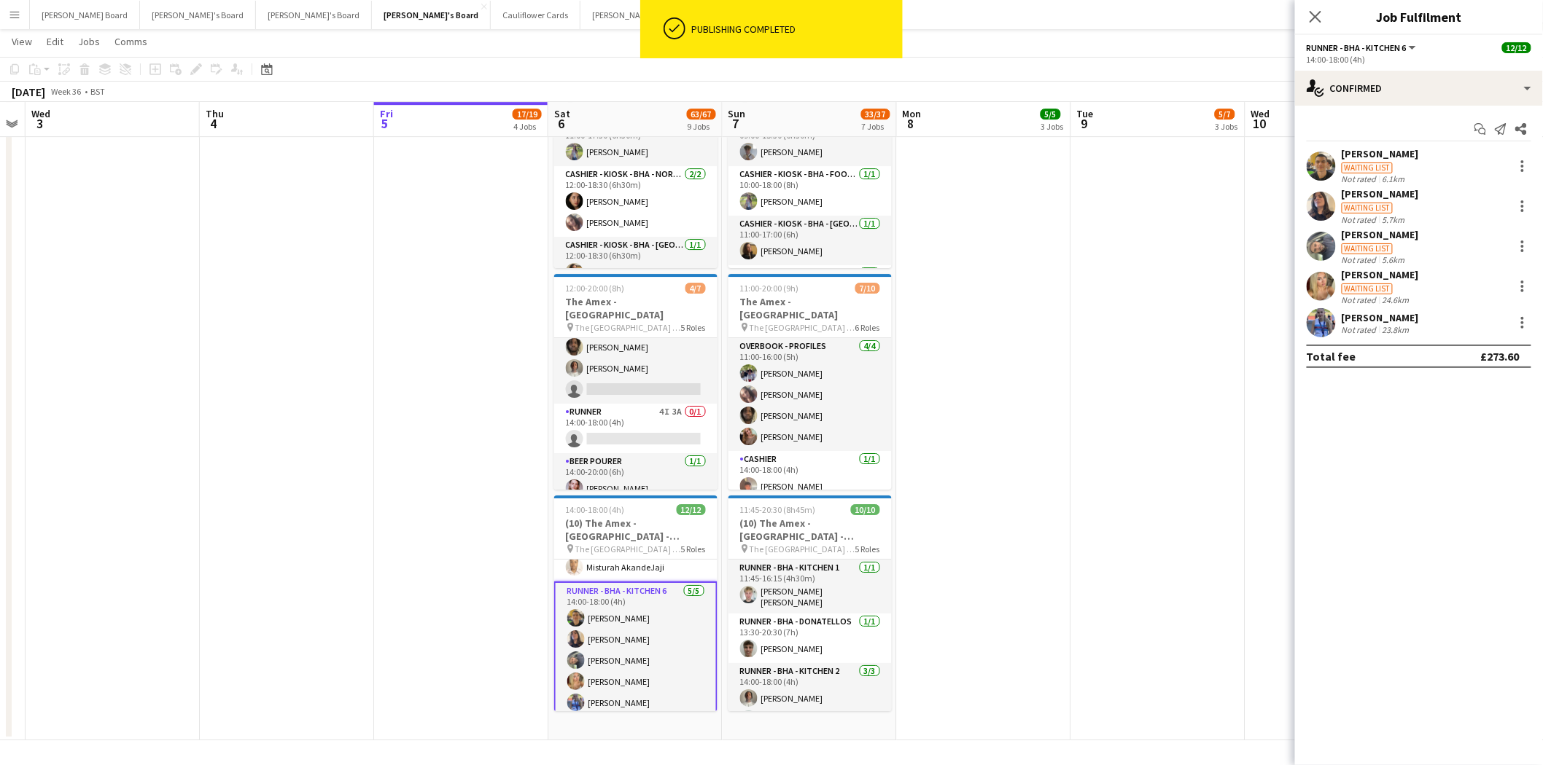
click at [1388, 238] on div "Adilson Benassi" at bounding box center [1379, 234] width 77 height 13
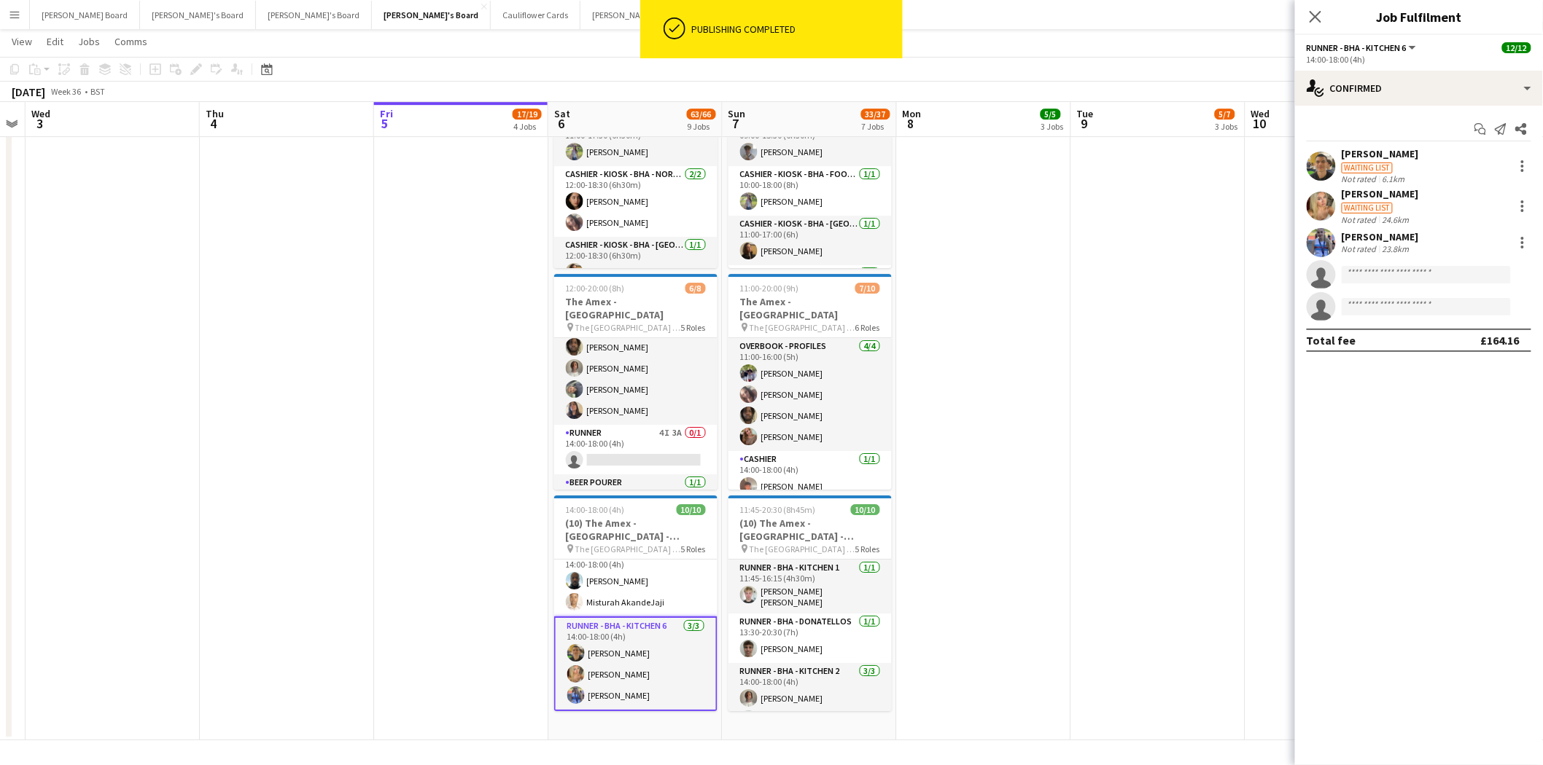
scroll to position [204, 0]
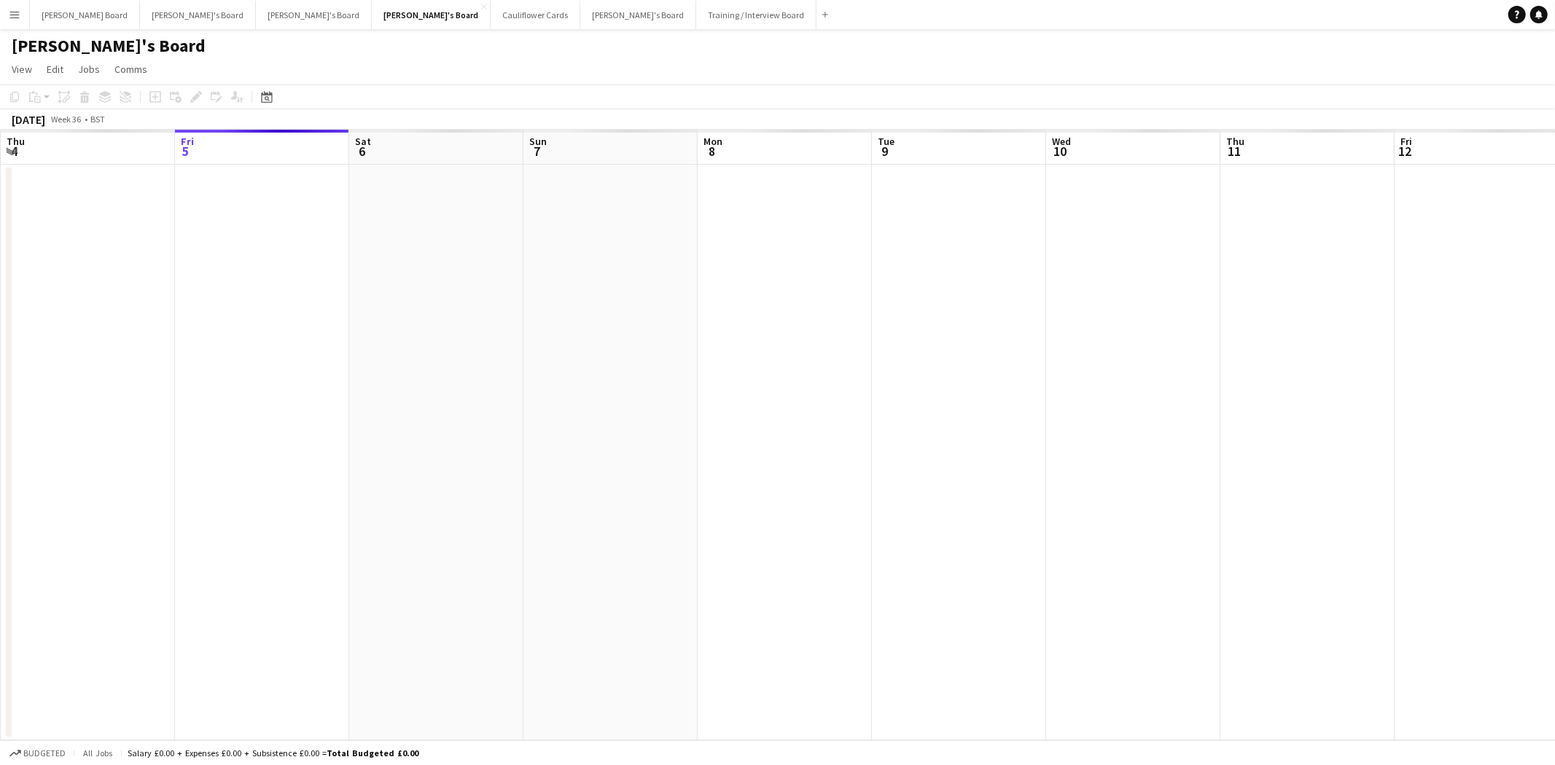
scroll to position [0, 501]
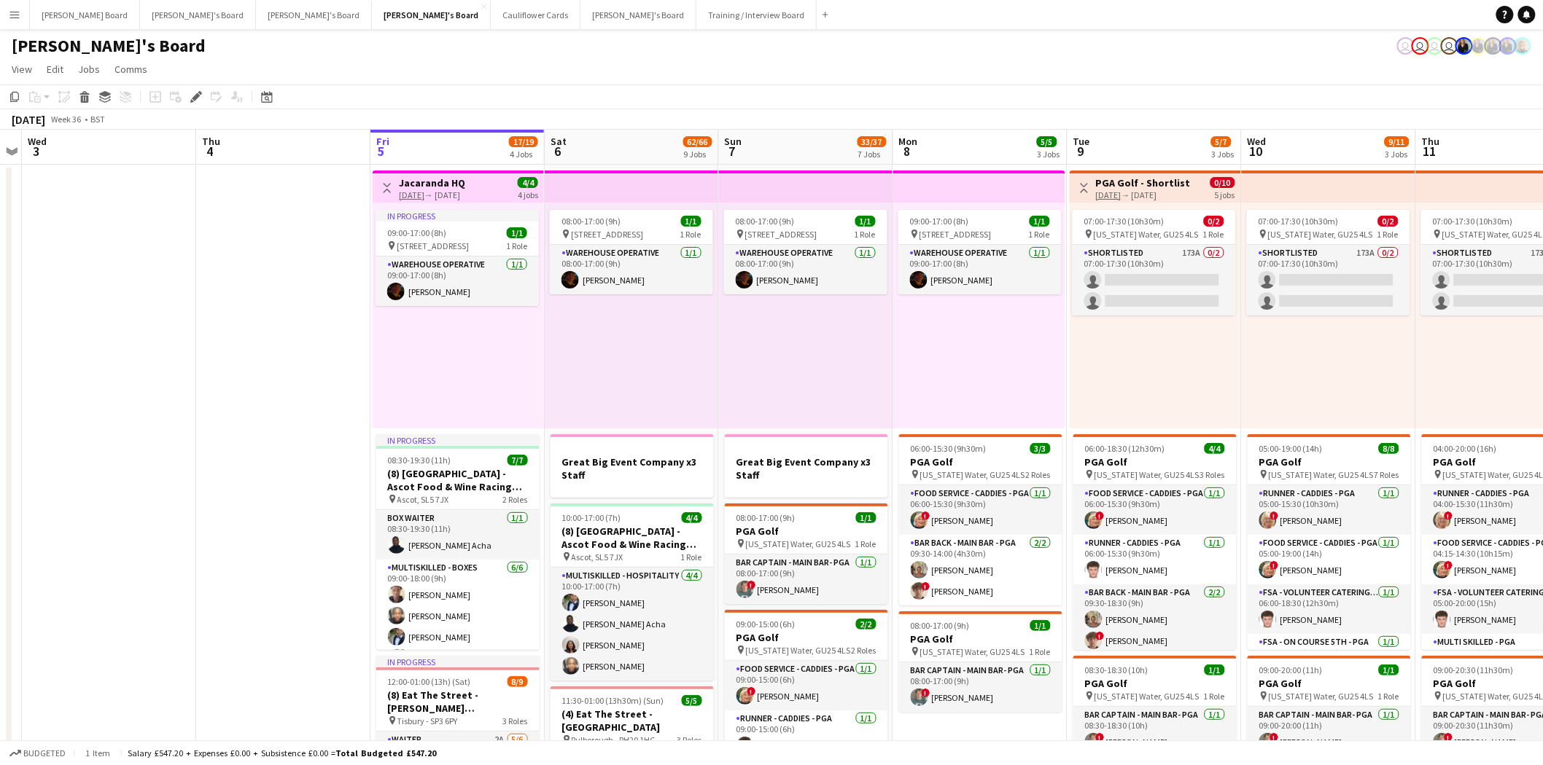
click at [15, 13] on app-icon "Menu" at bounding box center [15, 15] width 12 height 12
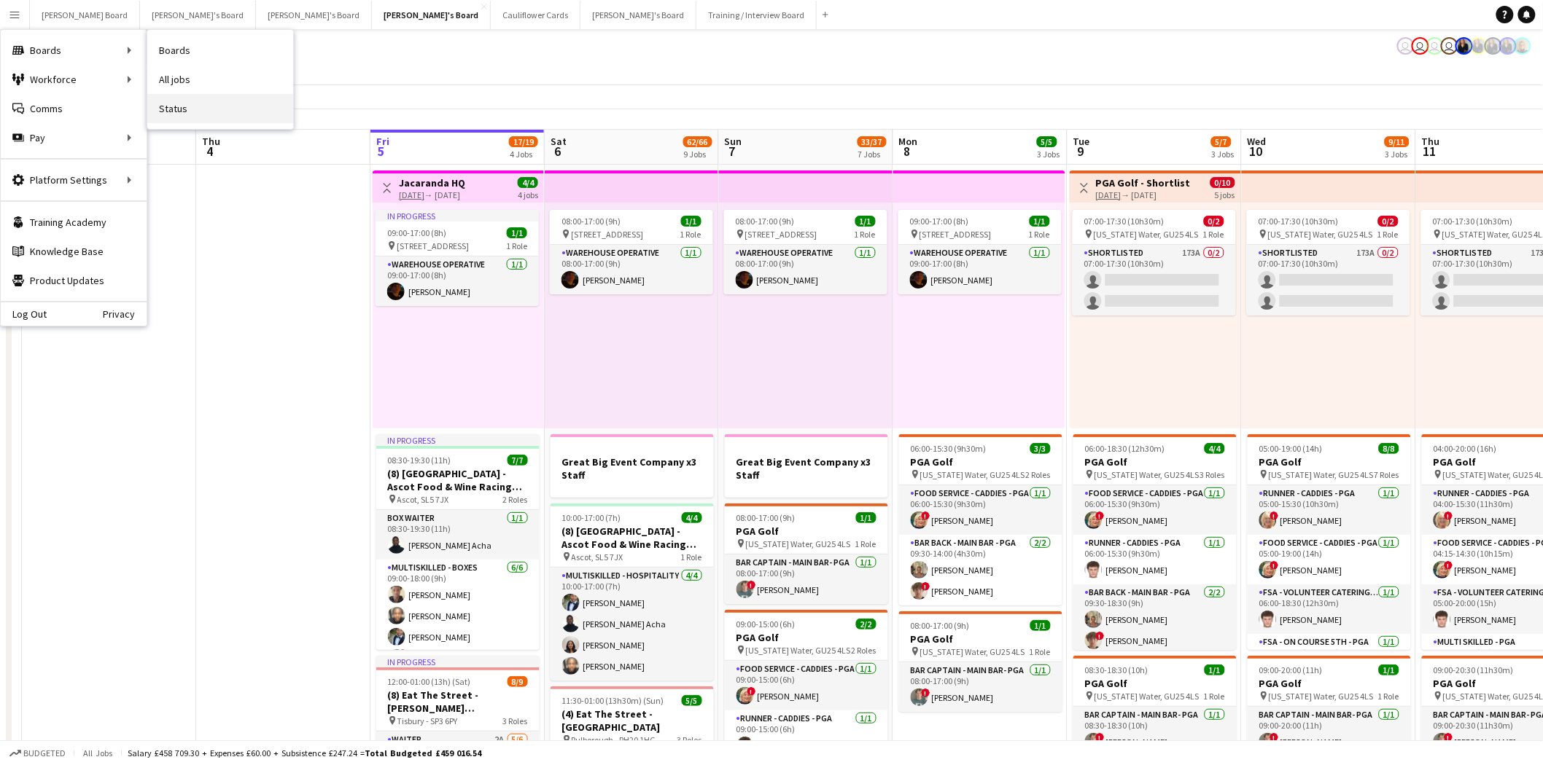
click at [187, 107] on link "Status" at bounding box center [220, 108] width 146 height 29
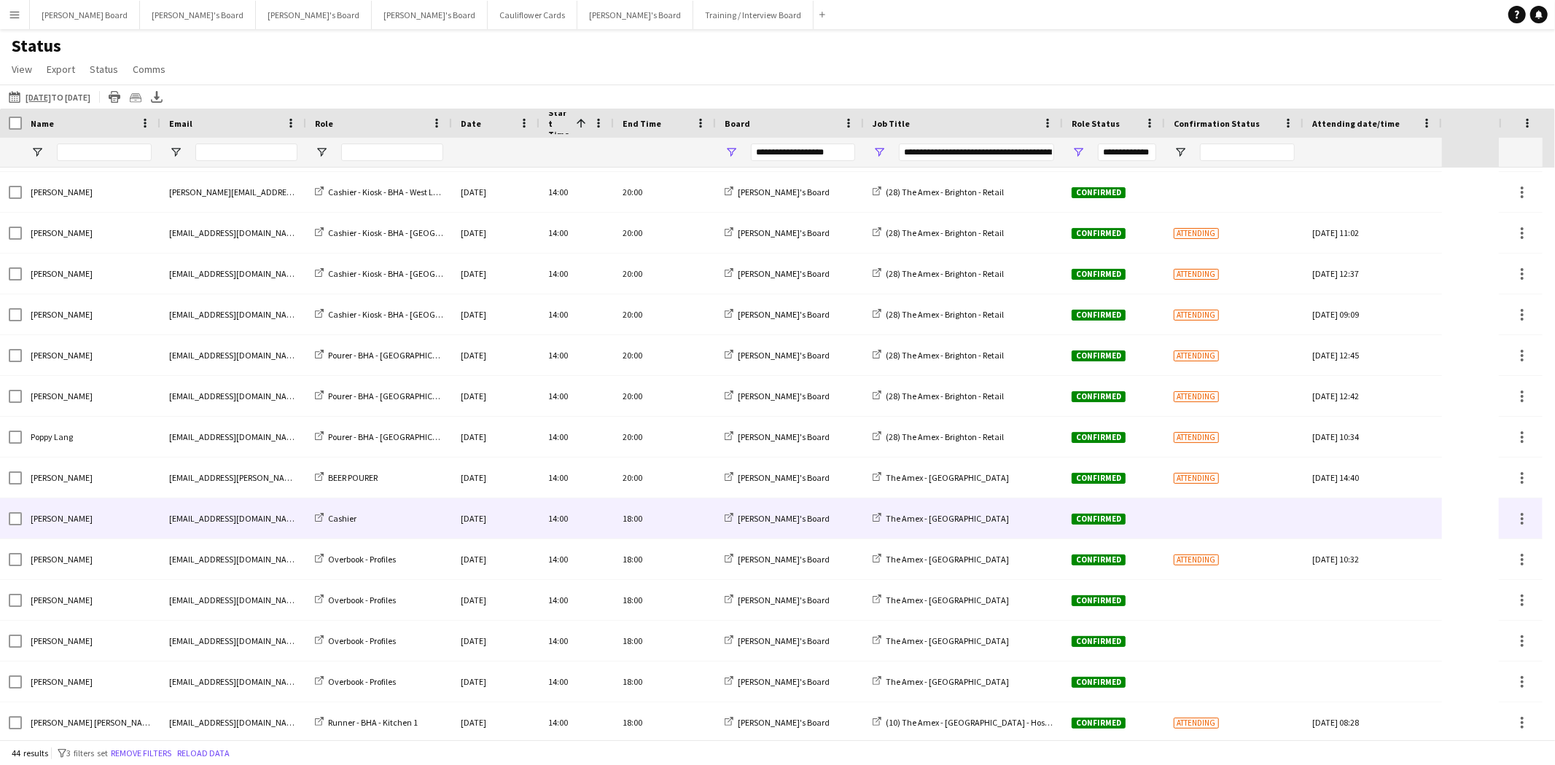
scroll to position [647, 0]
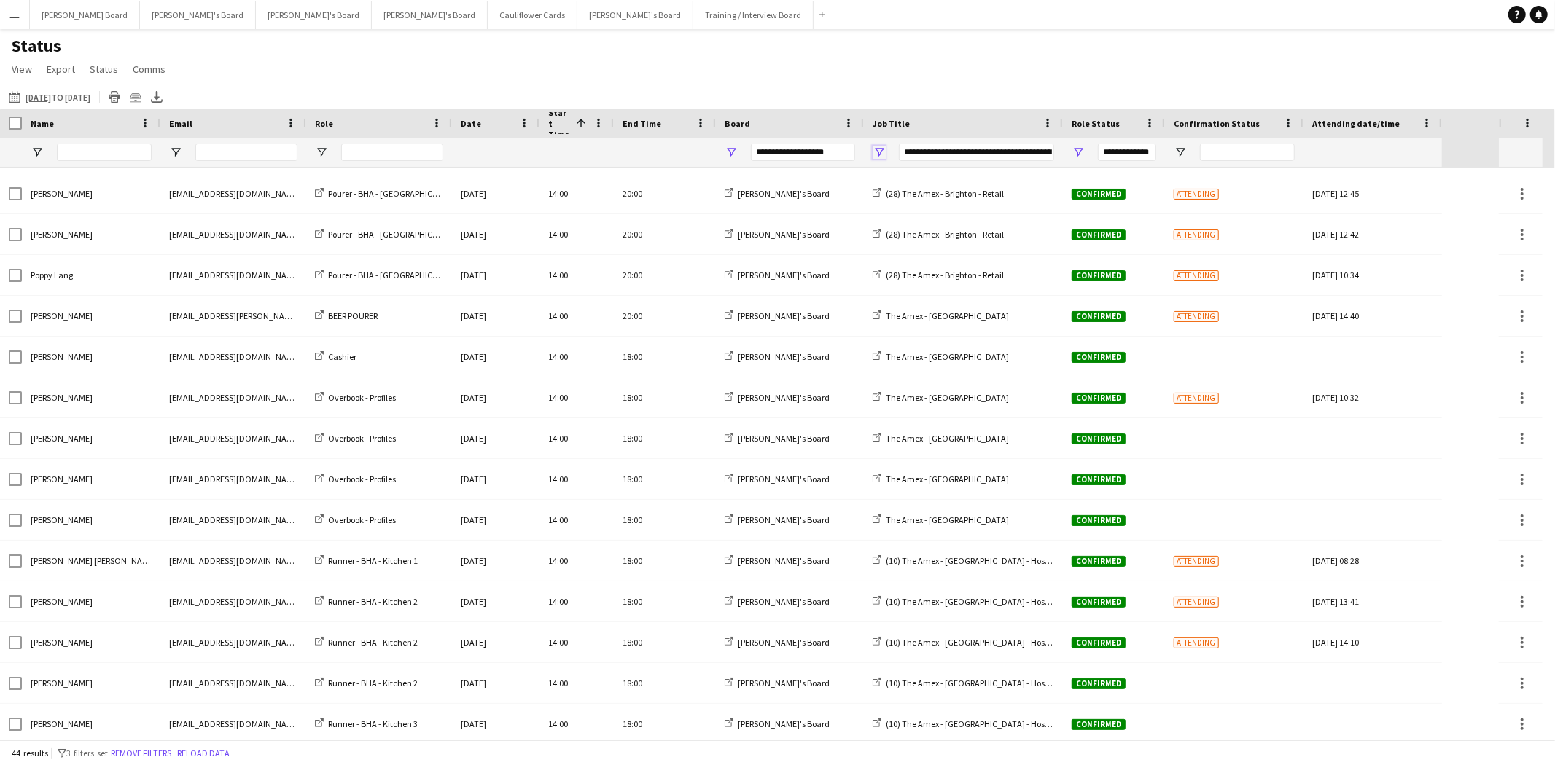
click at [878, 153] on span "Open Filter Menu" at bounding box center [879, 152] width 13 height 13
type input "**********"
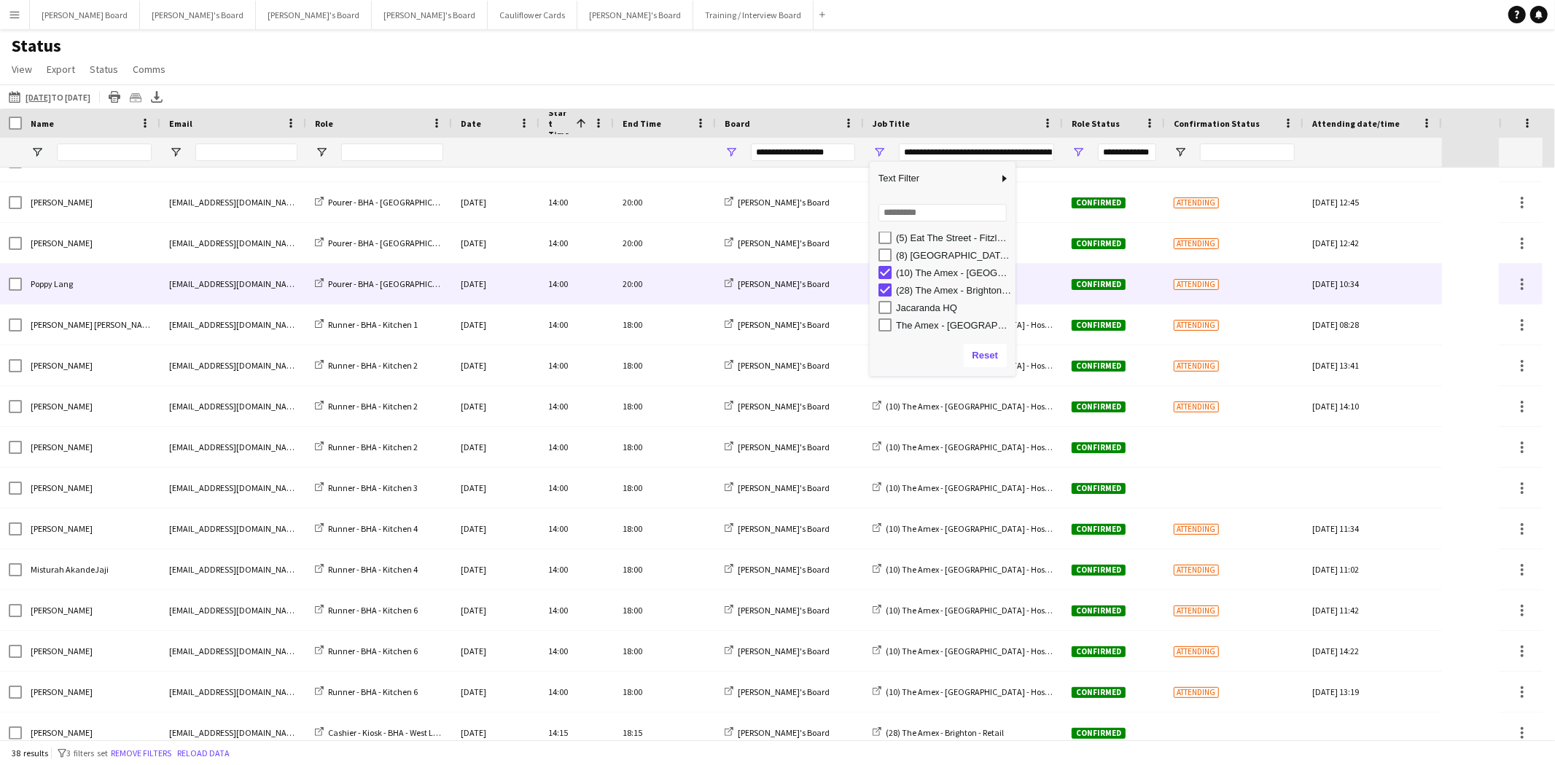
scroll to position [0, 0]
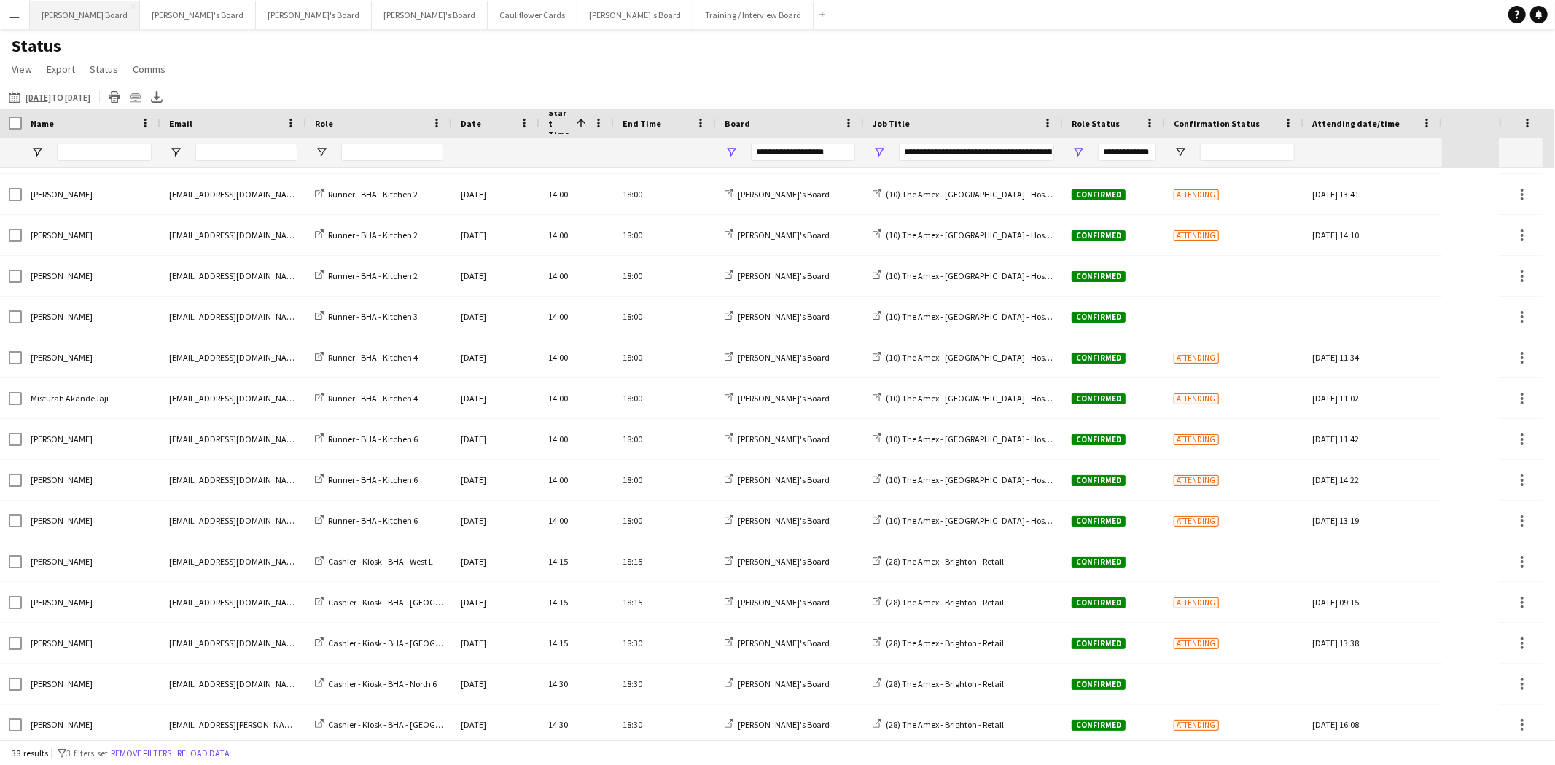
click at [81, 17] on button "Dean's Board Close" at bounding box center [85, 15] width 110 height 28
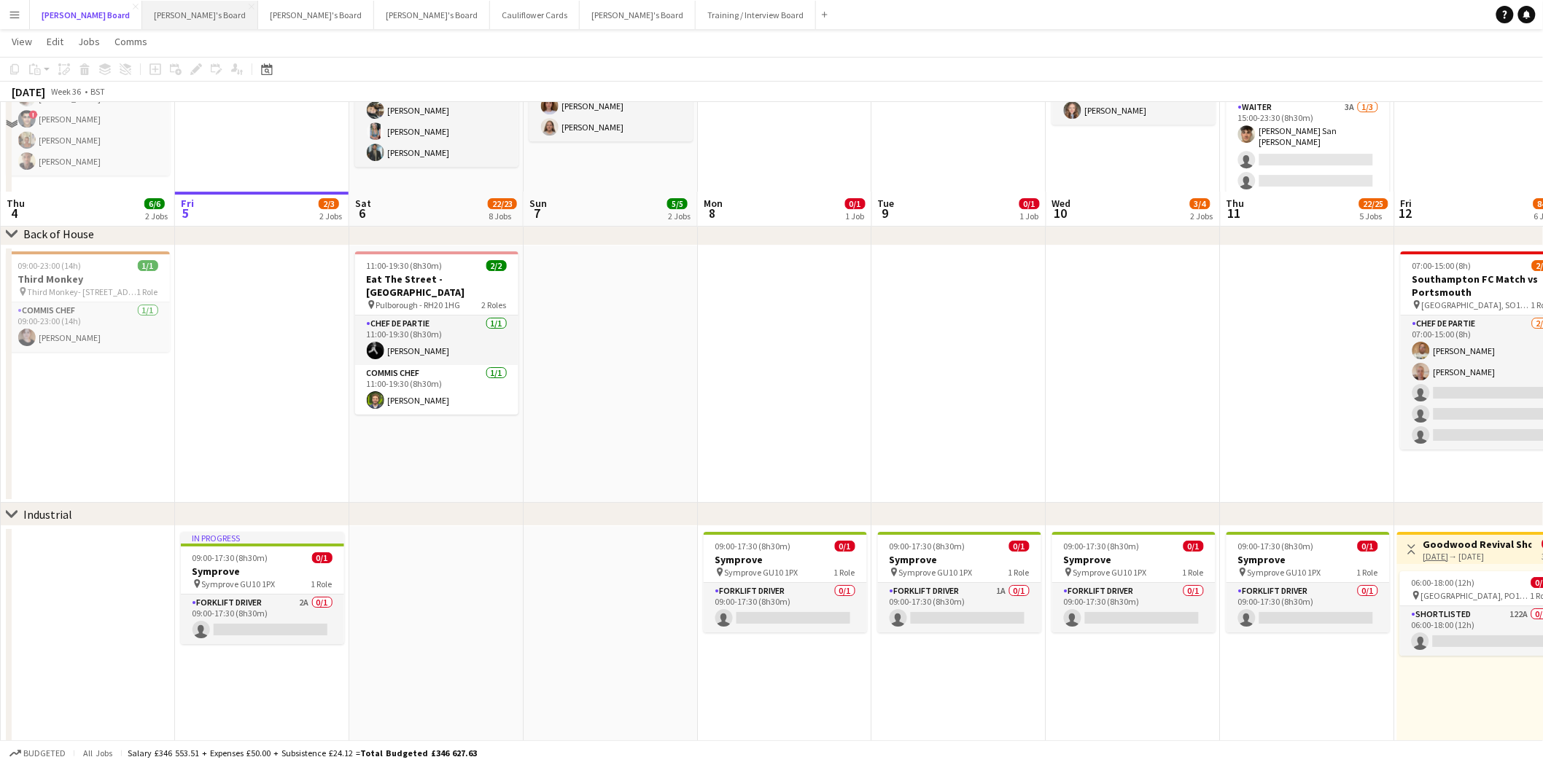
scroll to position [2016, 0]
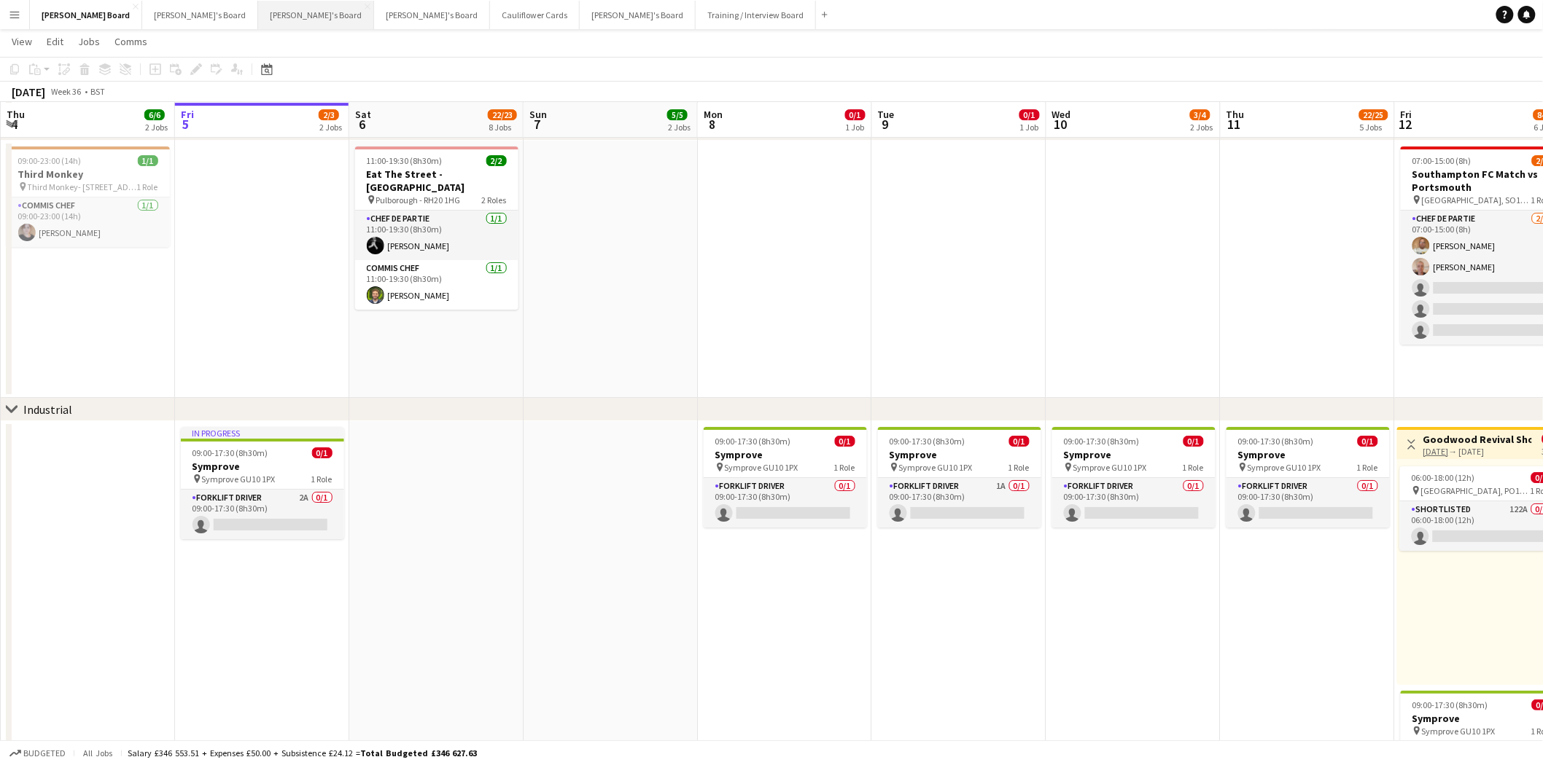
click at [258, 12] on button "Thomasina's Board Close" at bounding box center [316, 15] width 116 height 28
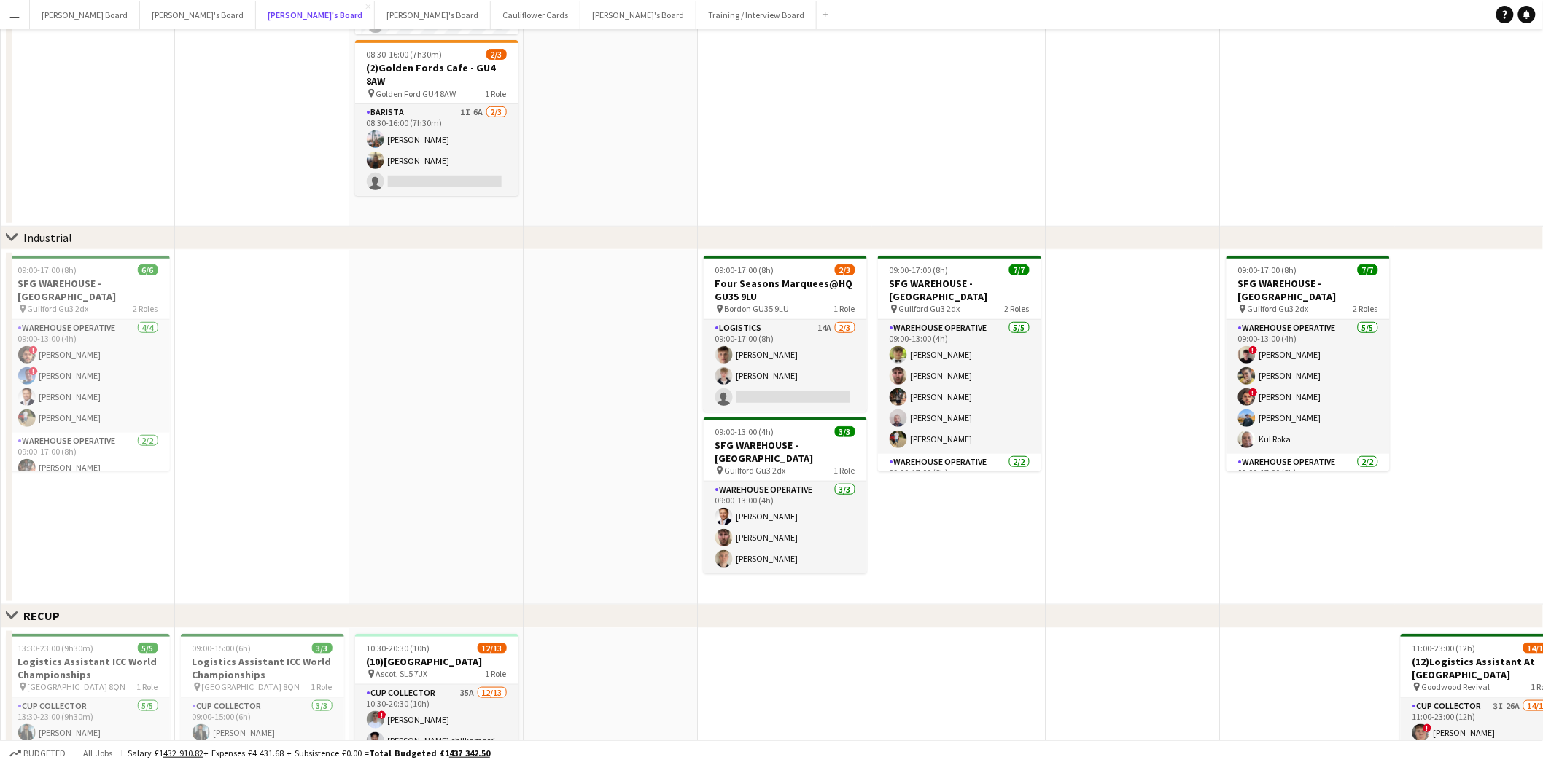
scroll to position [647, 0]
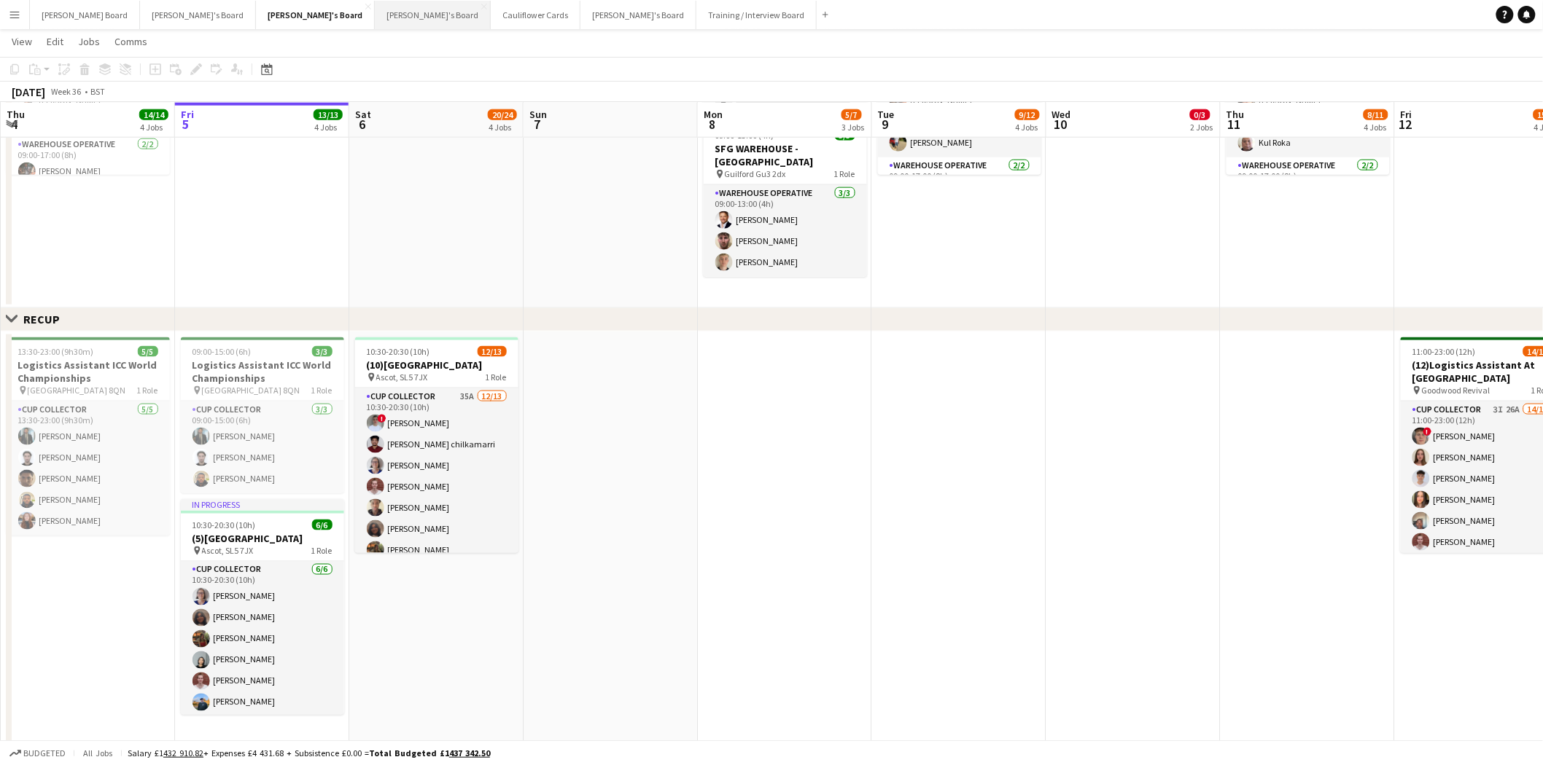
click at [375, 12] on button "Caitlin's Board Close" at bounding box center [433, 15] width 116 height 28
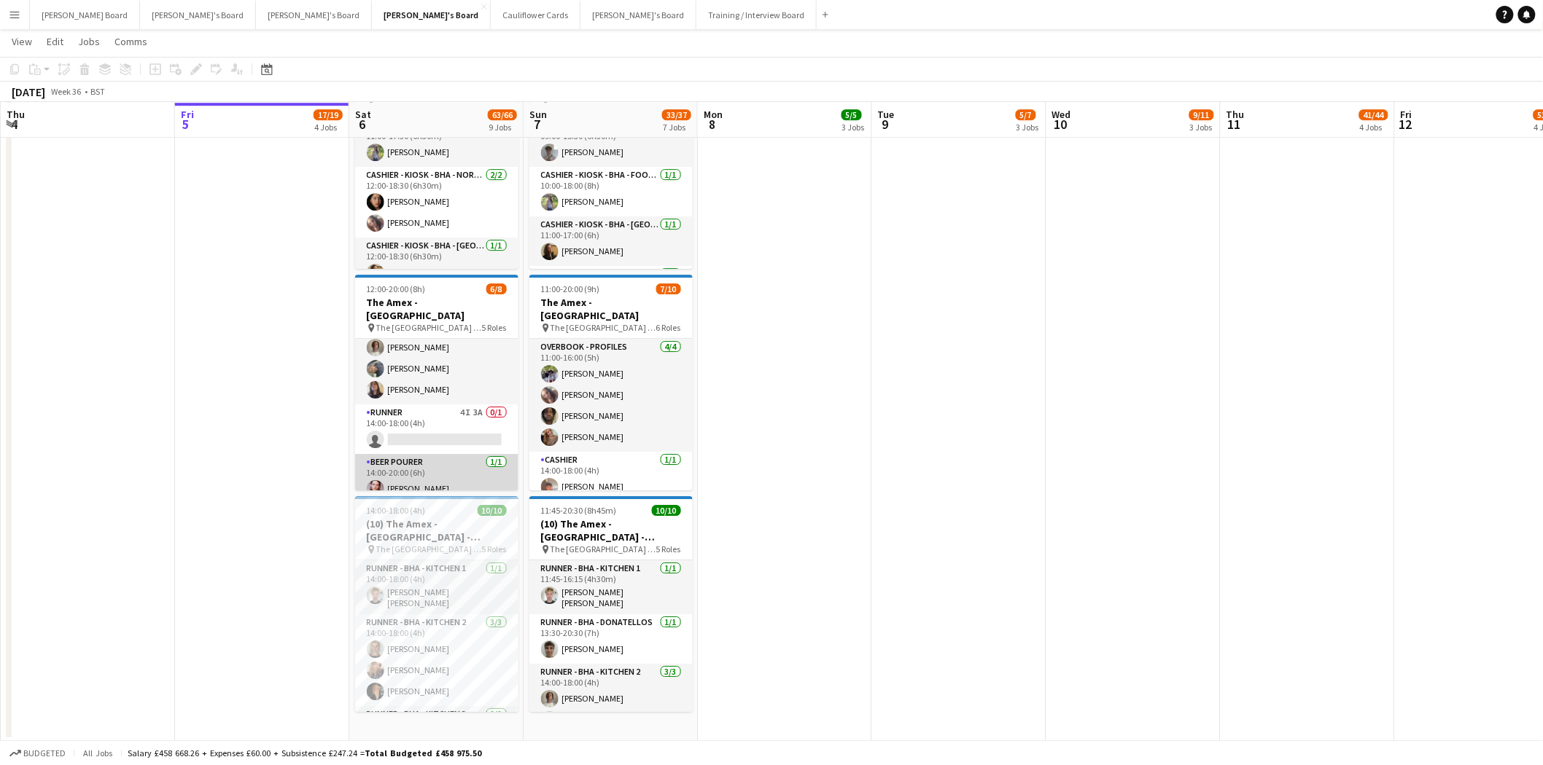
scroll to position [0, 347]
click at [448, 476] on app-card-role "BEER POURER 1/1 14:00-20:00 (6h) Oliver Weatherill" at bounding box center [437, 479] width 163 height 50
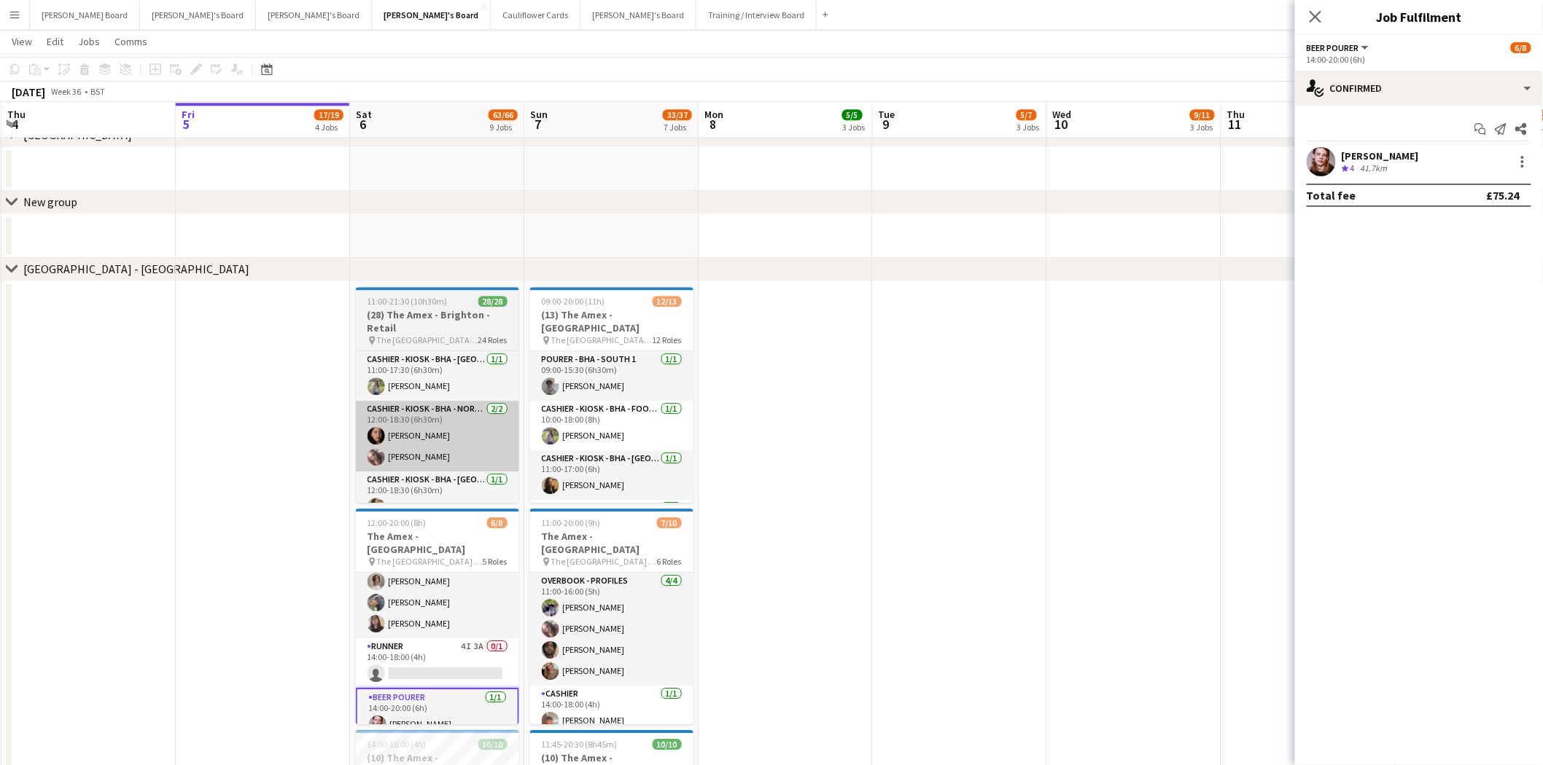
scroll to position [1584, 0]
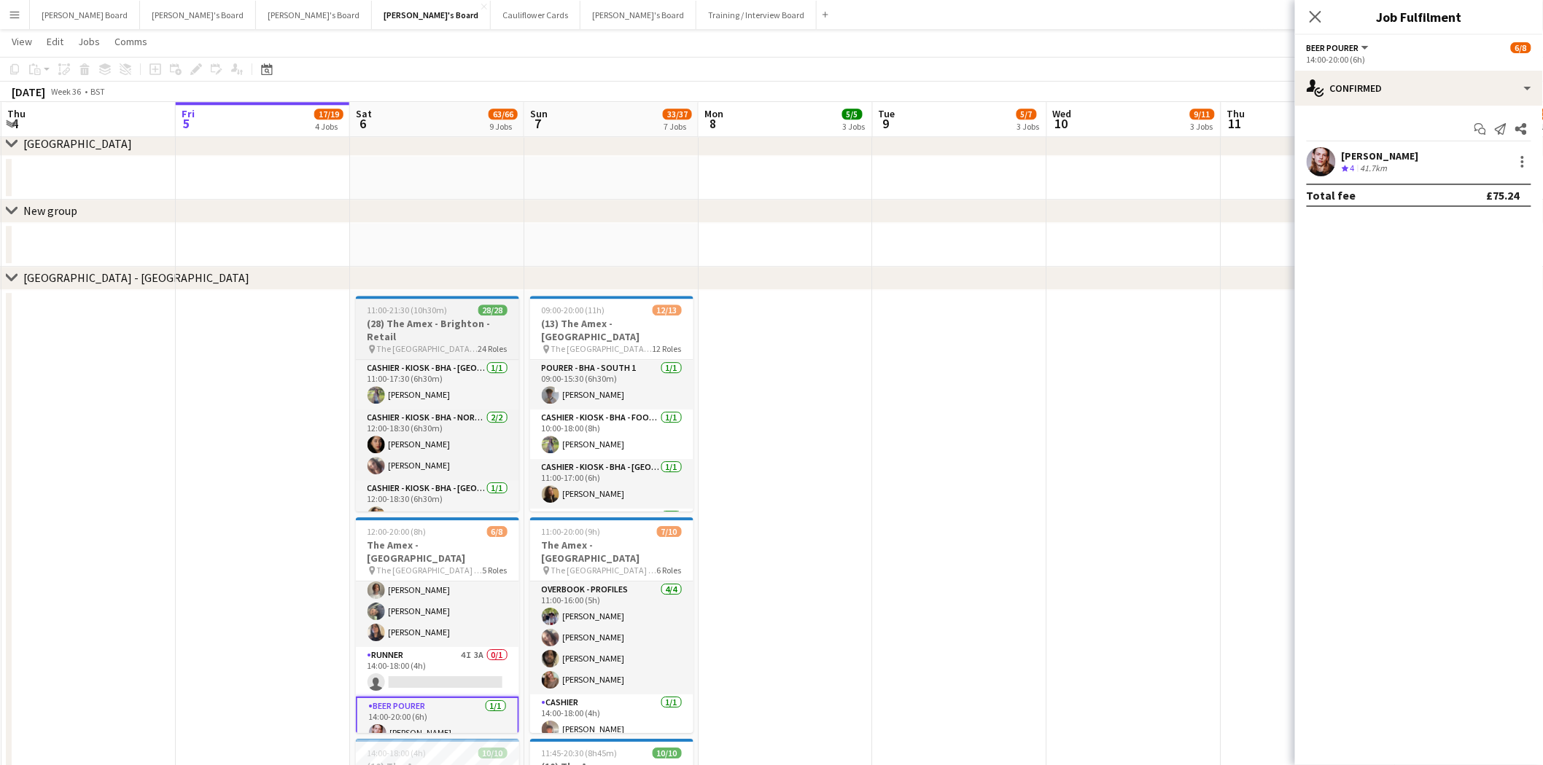
click at [449, 327] on h3 "(28) The Amex - Brighton - Retail" at bounding box center [437, 330] width 163 height 26
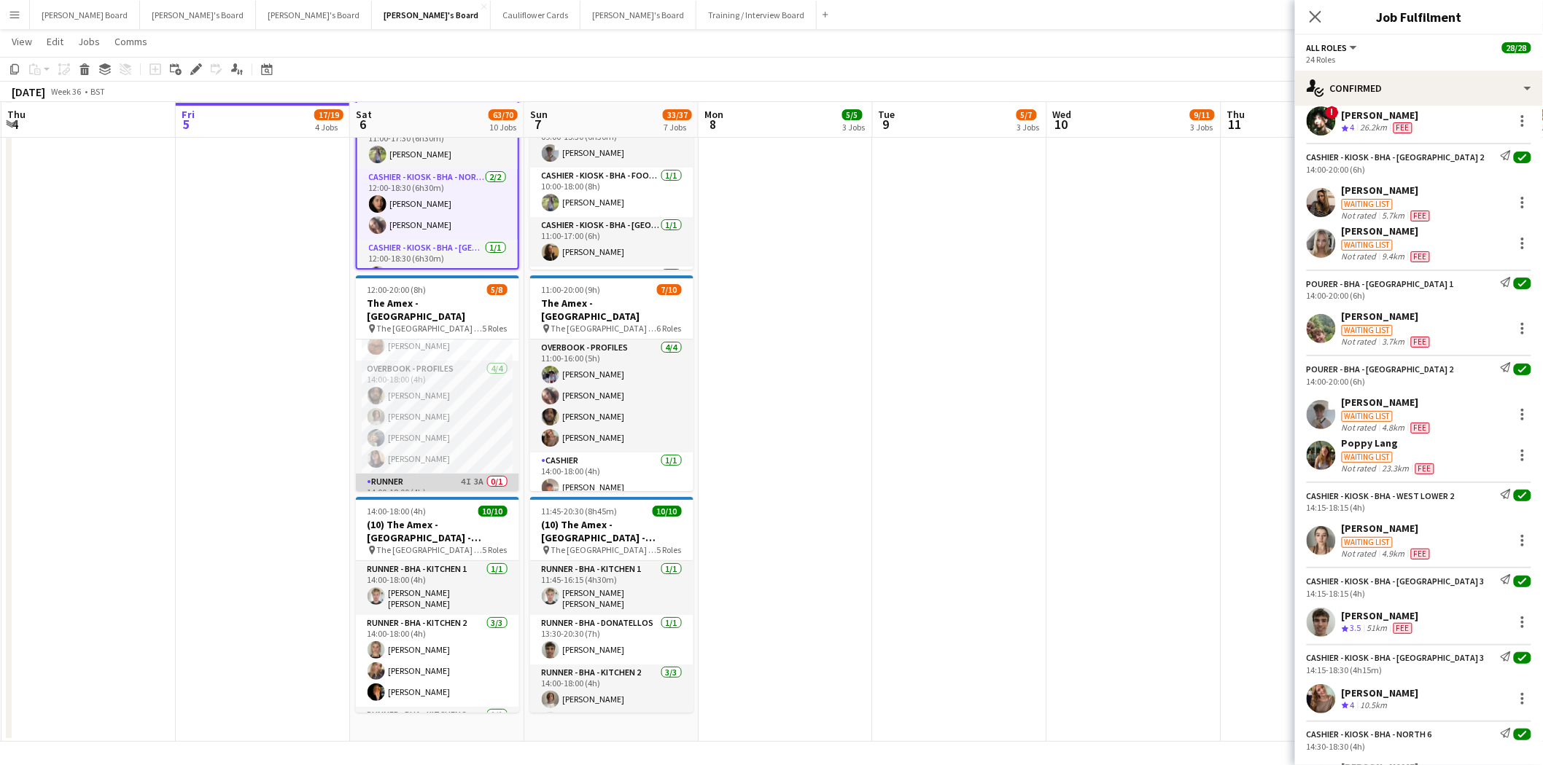
scroll to position [147, 0]
click at [443, 421] on app-card-role "Runner 4I 3A 0/1 14:00-18:00 (4h) single-neutral-actions" at bounding box center [437, 430] width 163 height 50
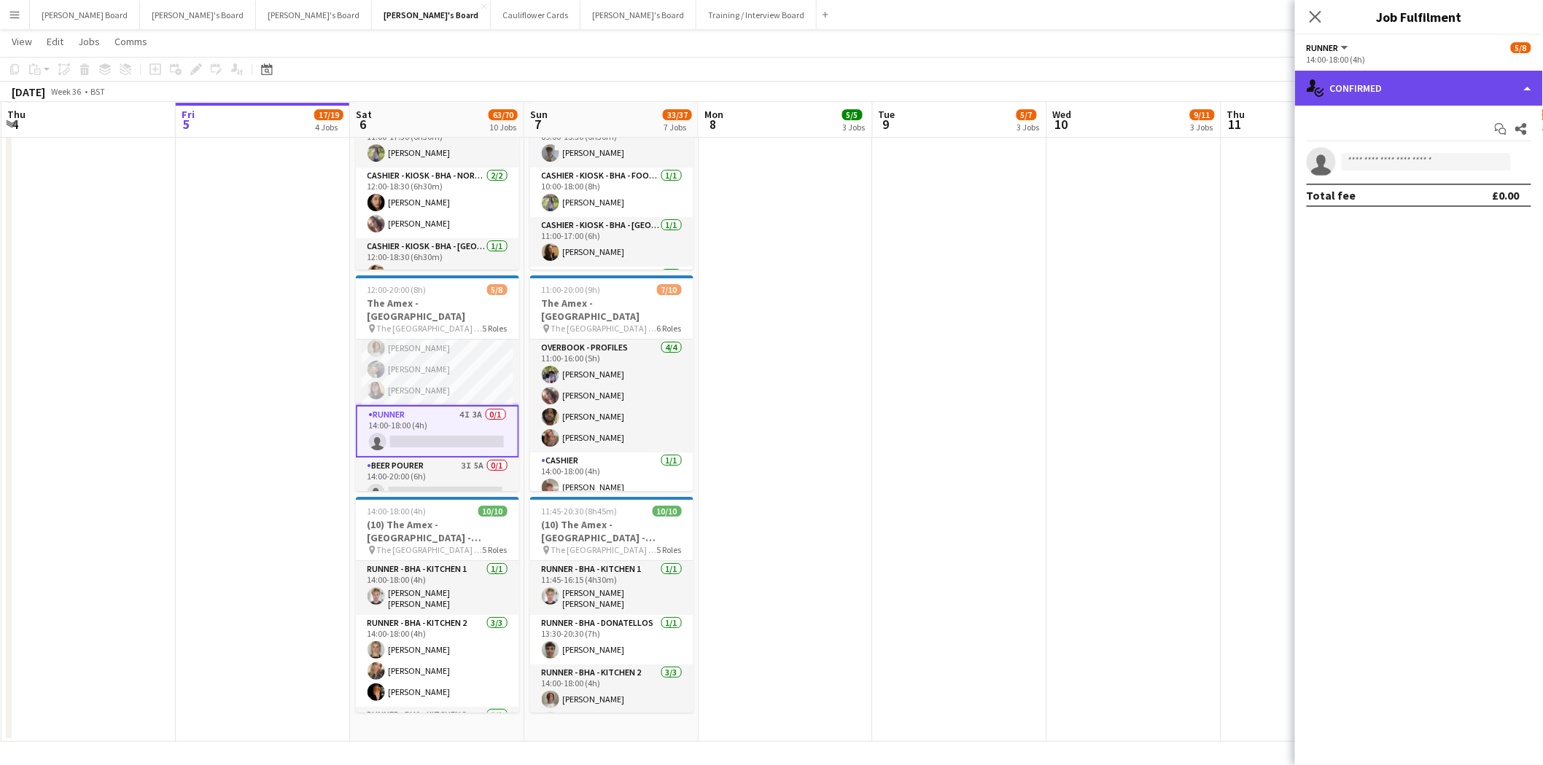
click at [1410, 76] on div "single-neutral-actions-check-2 Confirmed" at bounding box center [1419, 88] width 248 height 35
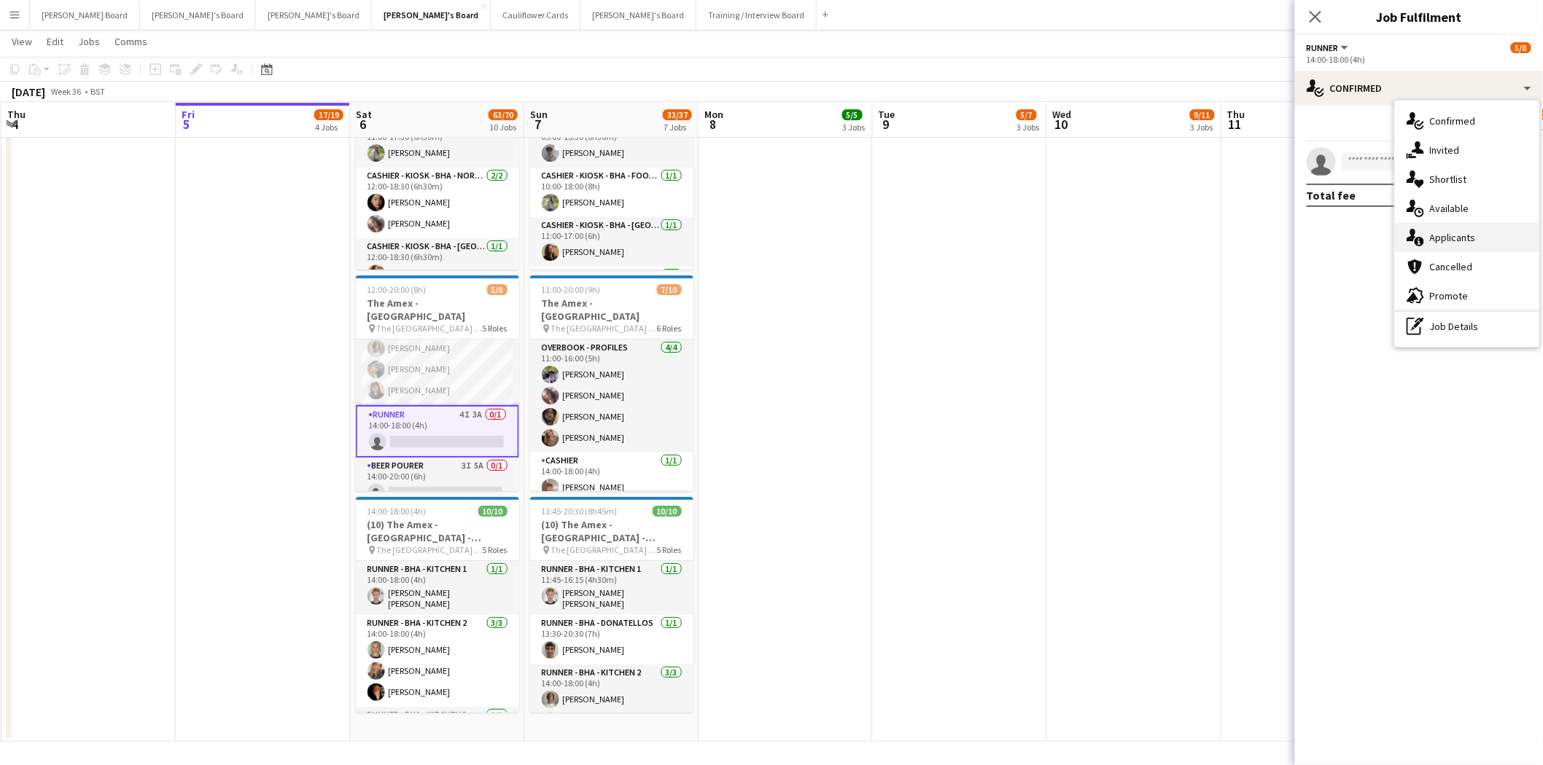
click at [1460, 230] on div "single-neutral-actions-information Applicants" at bounding box center [1467, 237] width 144 height 29
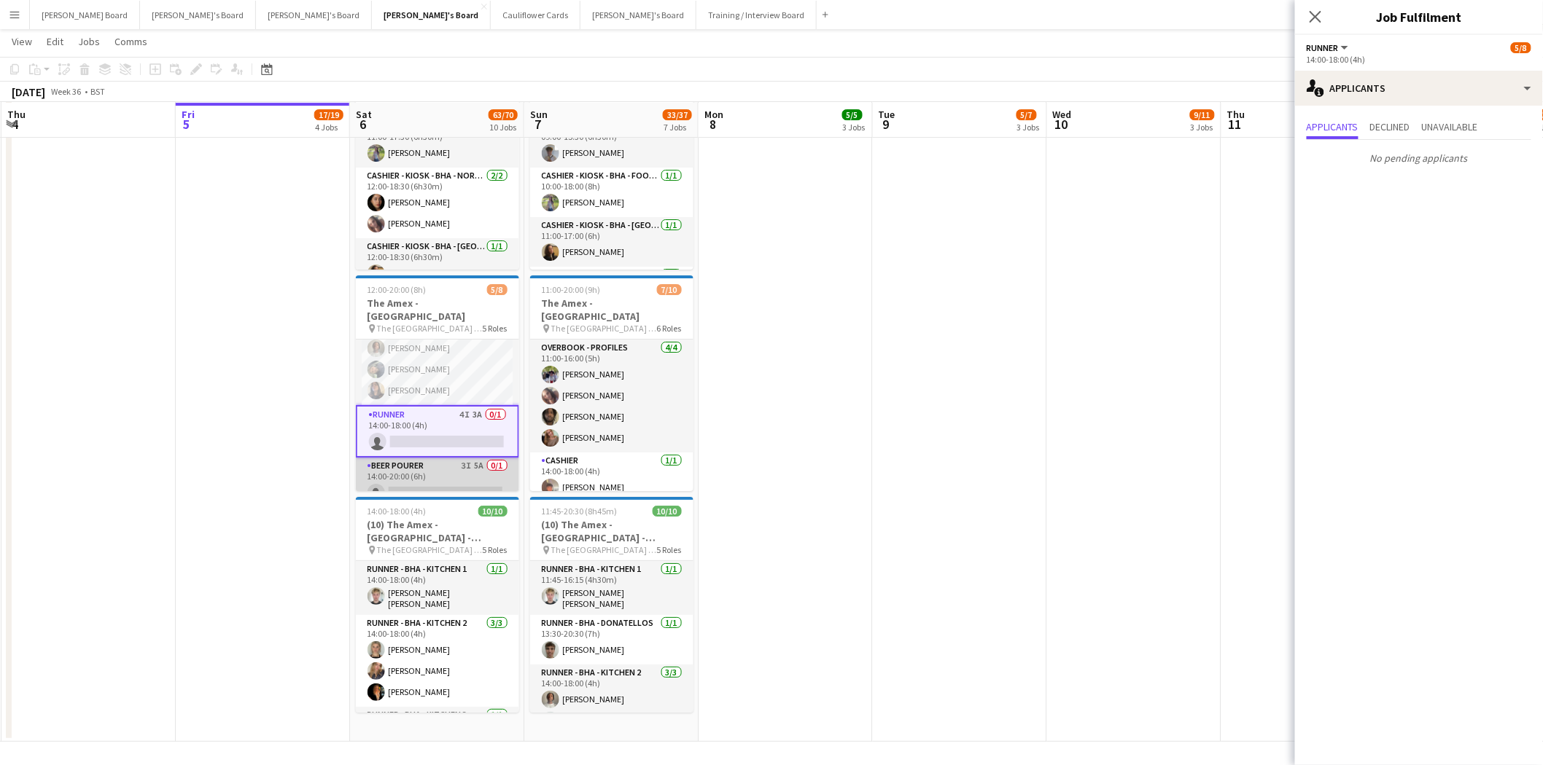
click at [410, 467] on app-card-role "BEER POURER 3I 5A 0/1 14:00-20:00 (6h) single-neutral-actions" at bounding box center [437, 483] width 163 height 50
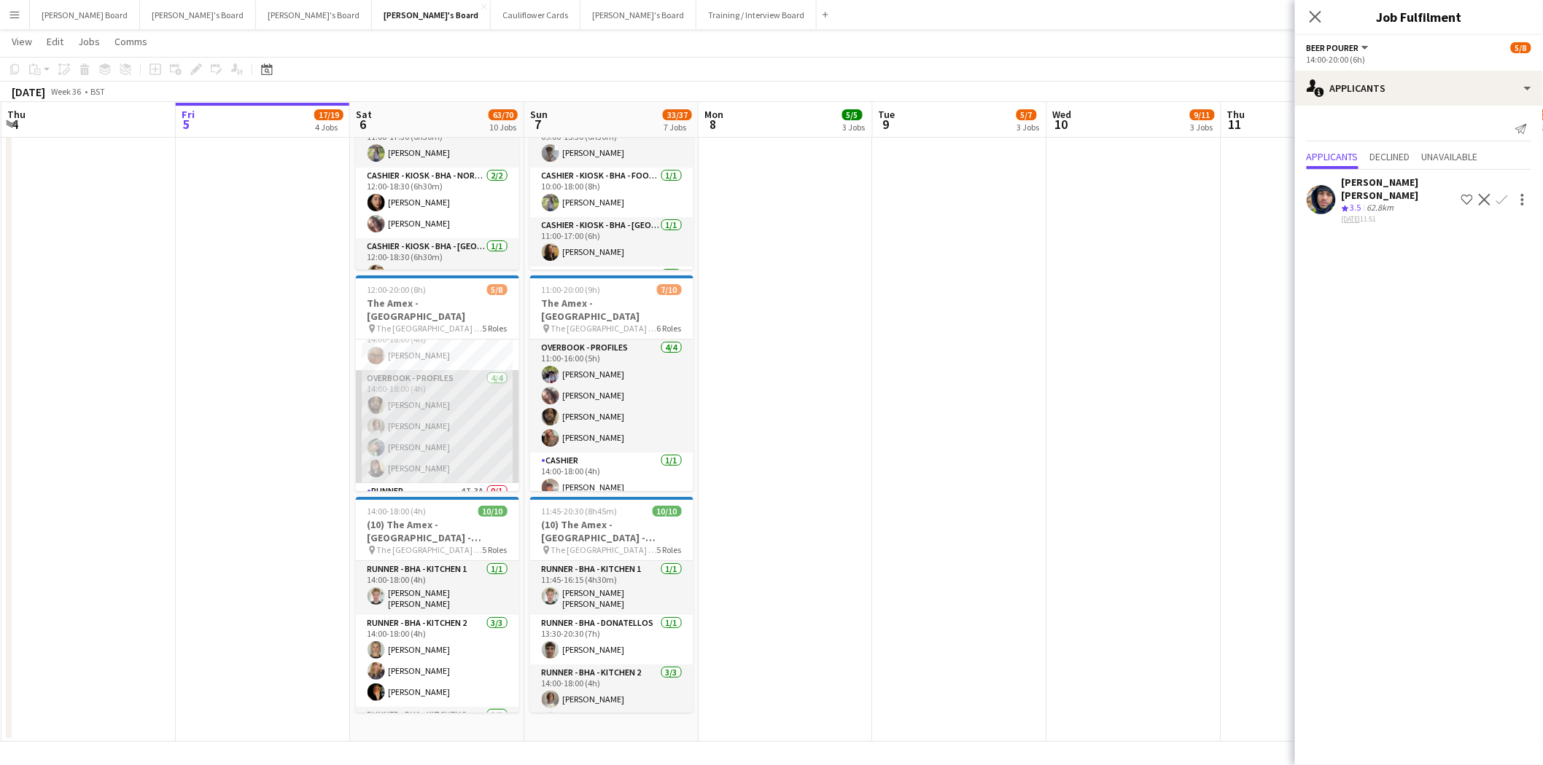
scroll to position [0, 0]
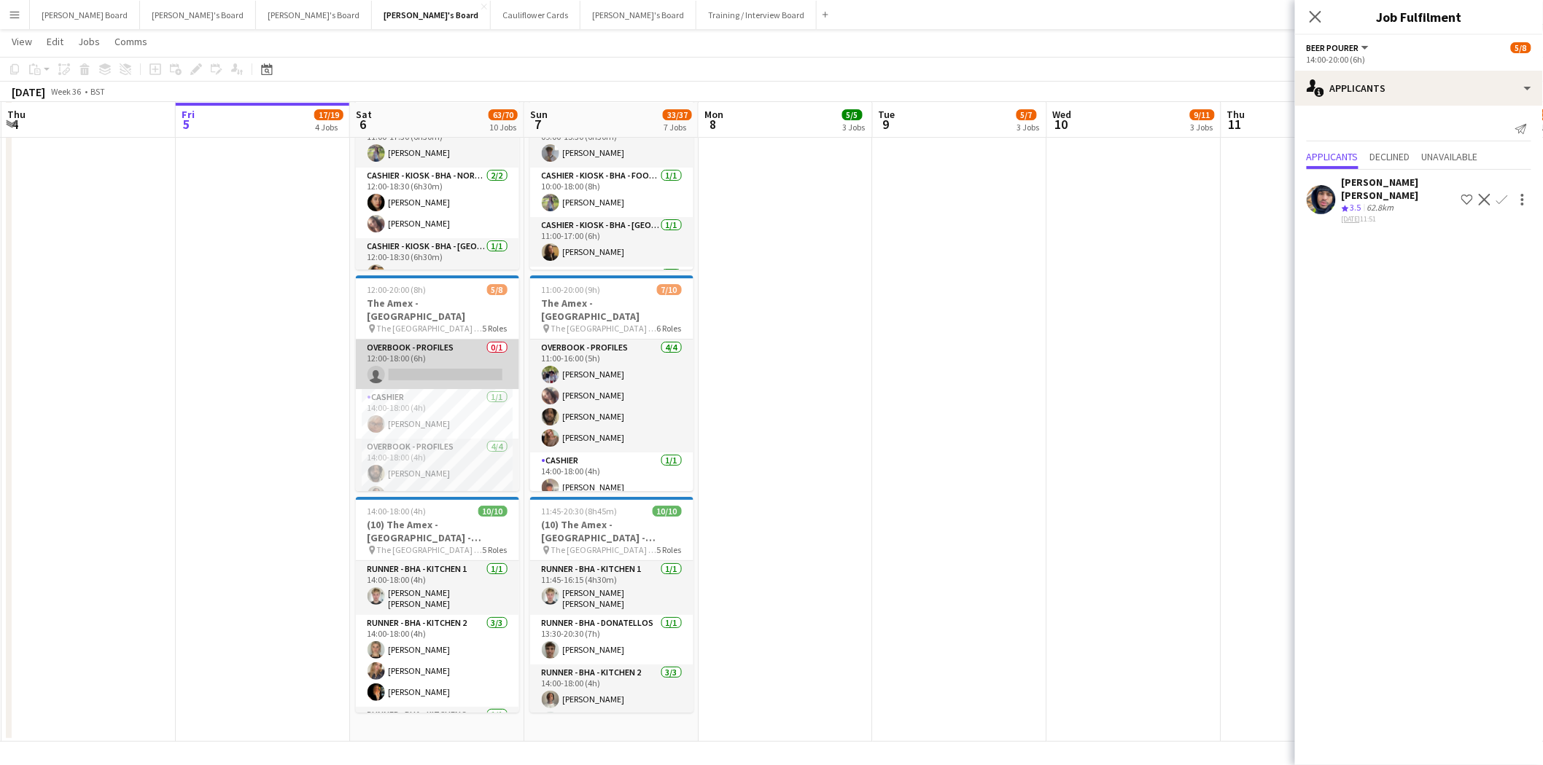
click at [439, 347] on app-card-role "Overbook - Profiles 0/1 12:00-18:00 (6h) single-neutral-actions" at bounding box center [437, 365] width 163 height 50
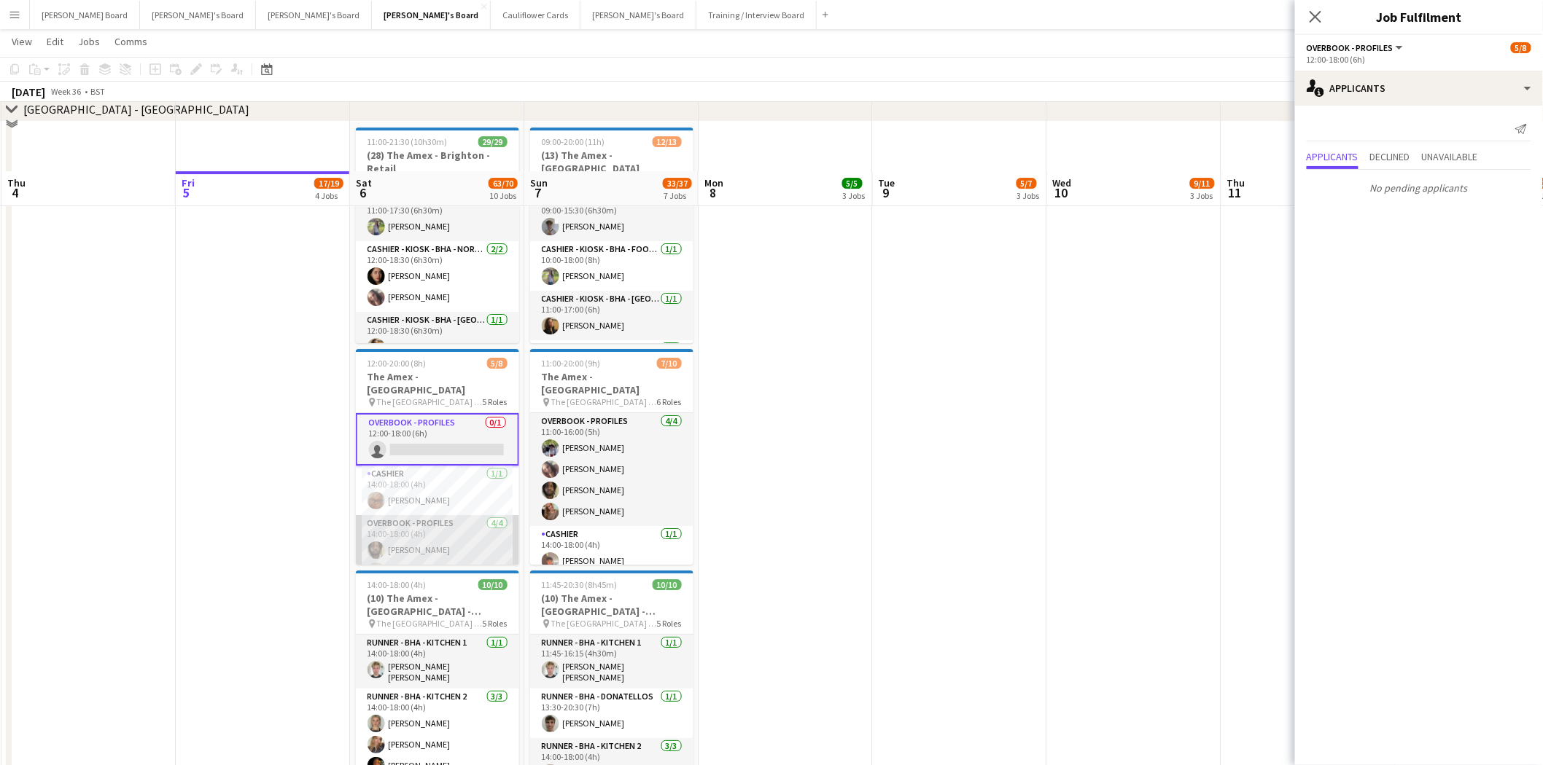
scroll to position [2060, 0]
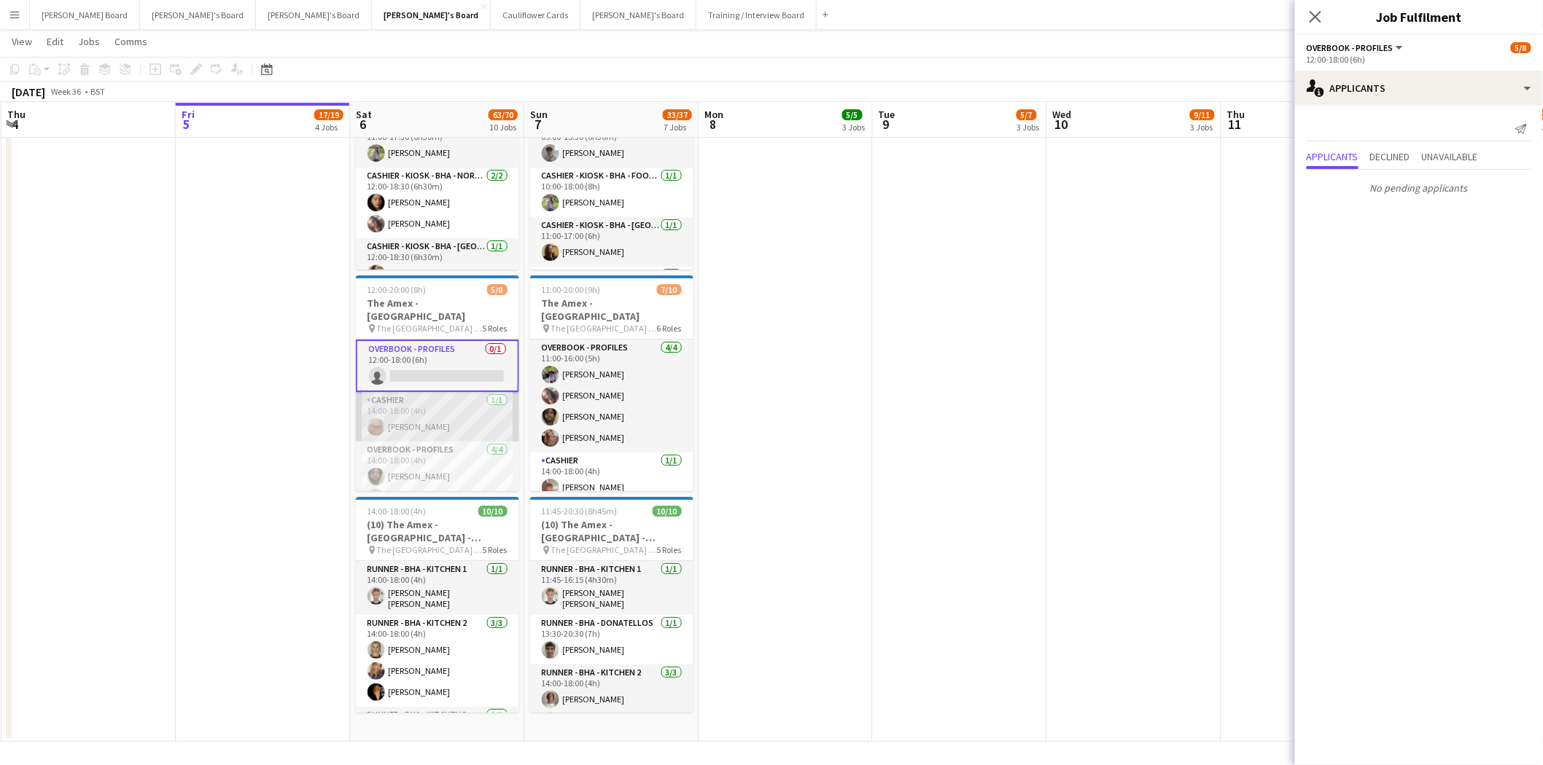
click at [428, 392] on app-card-role "Cashier 1/1 14:00-18:00 (4h) Cassandra Mullen" at bounding box center [437, 417] width 163 height 50
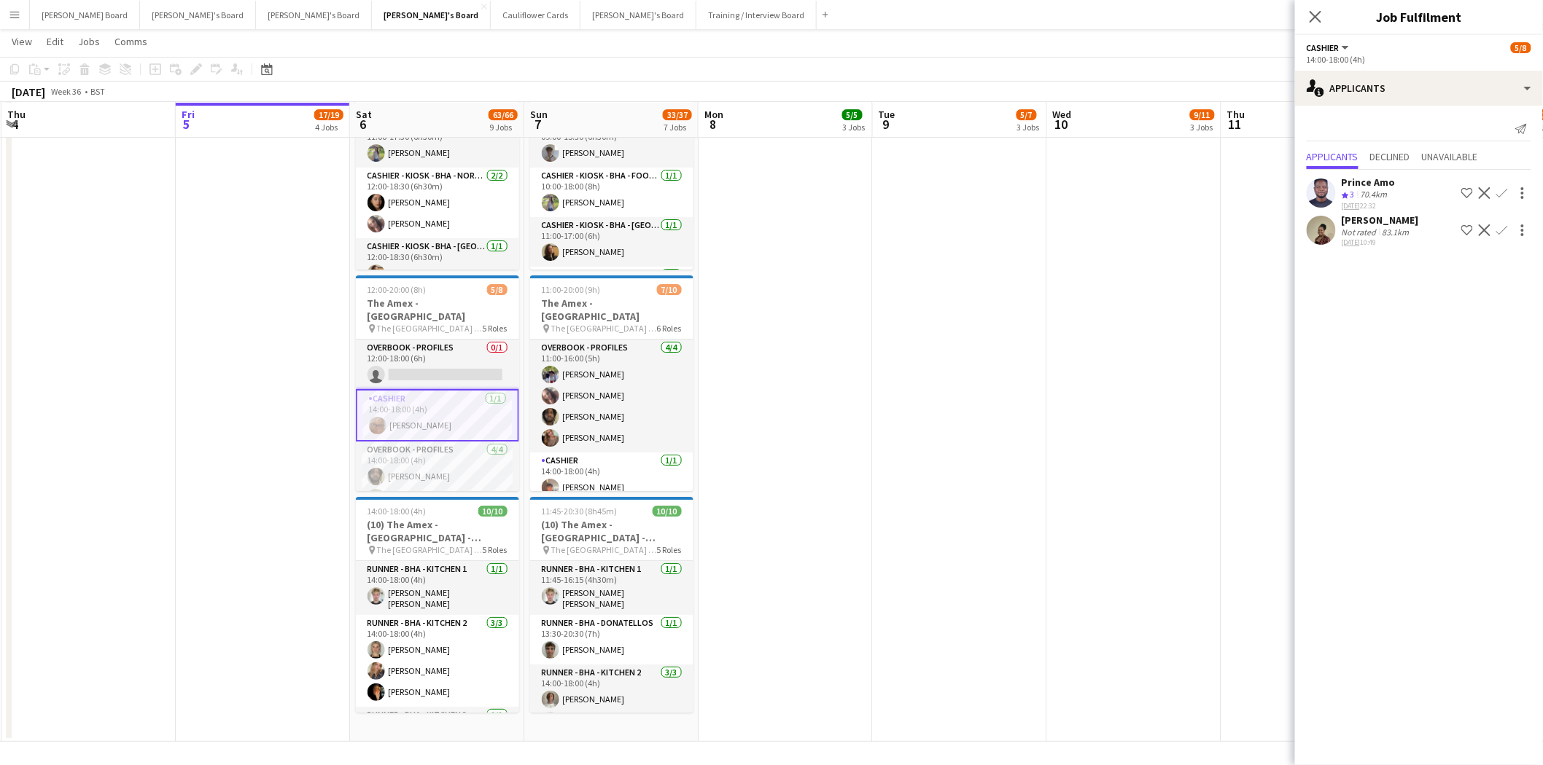
scroll to position [1864, 0]
click at [1395, 217] on div "[PERSON_NAME]" at bounding box center [1379, 220] width 77 height 13
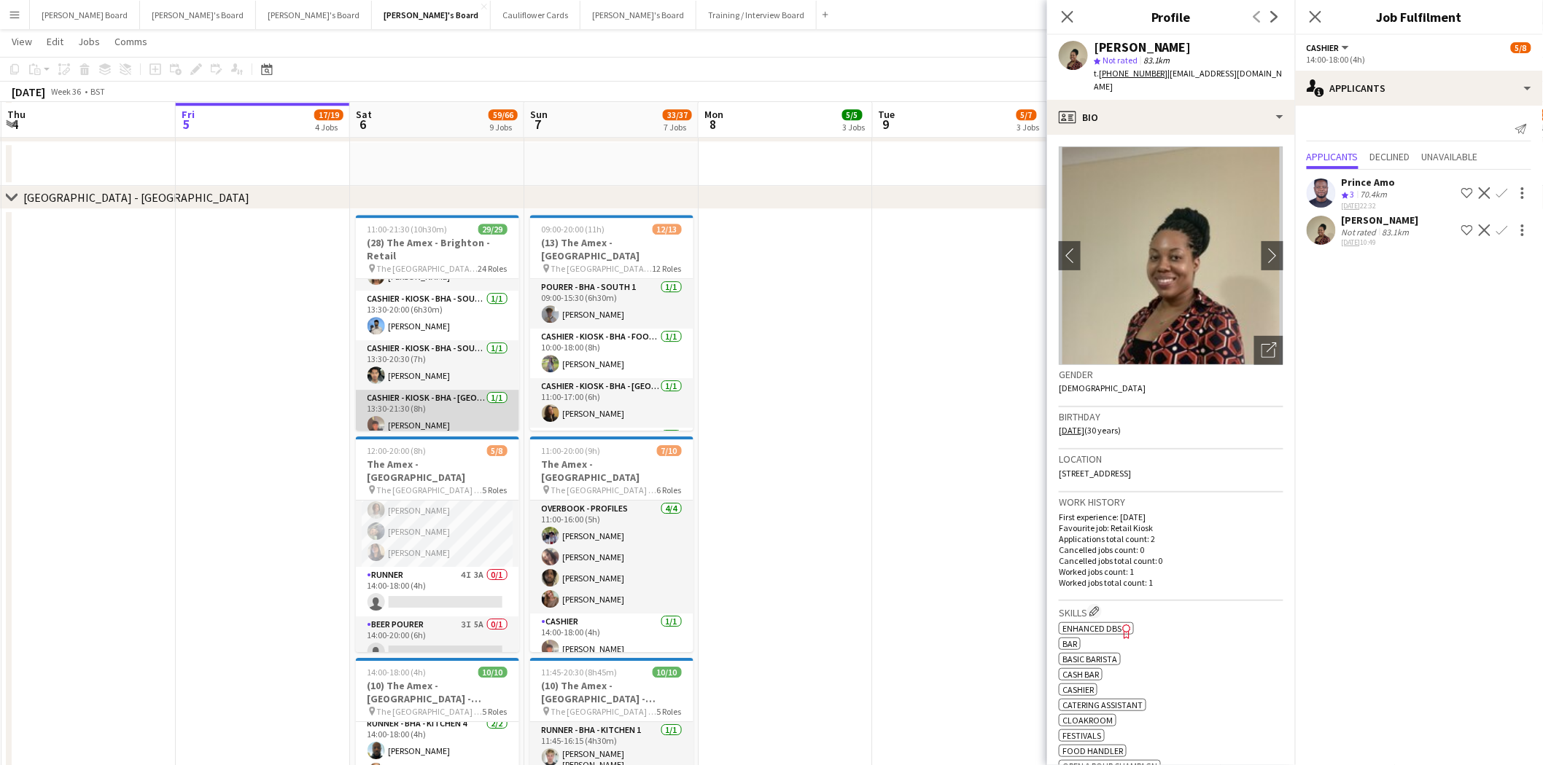
scroll to position [162, 0]
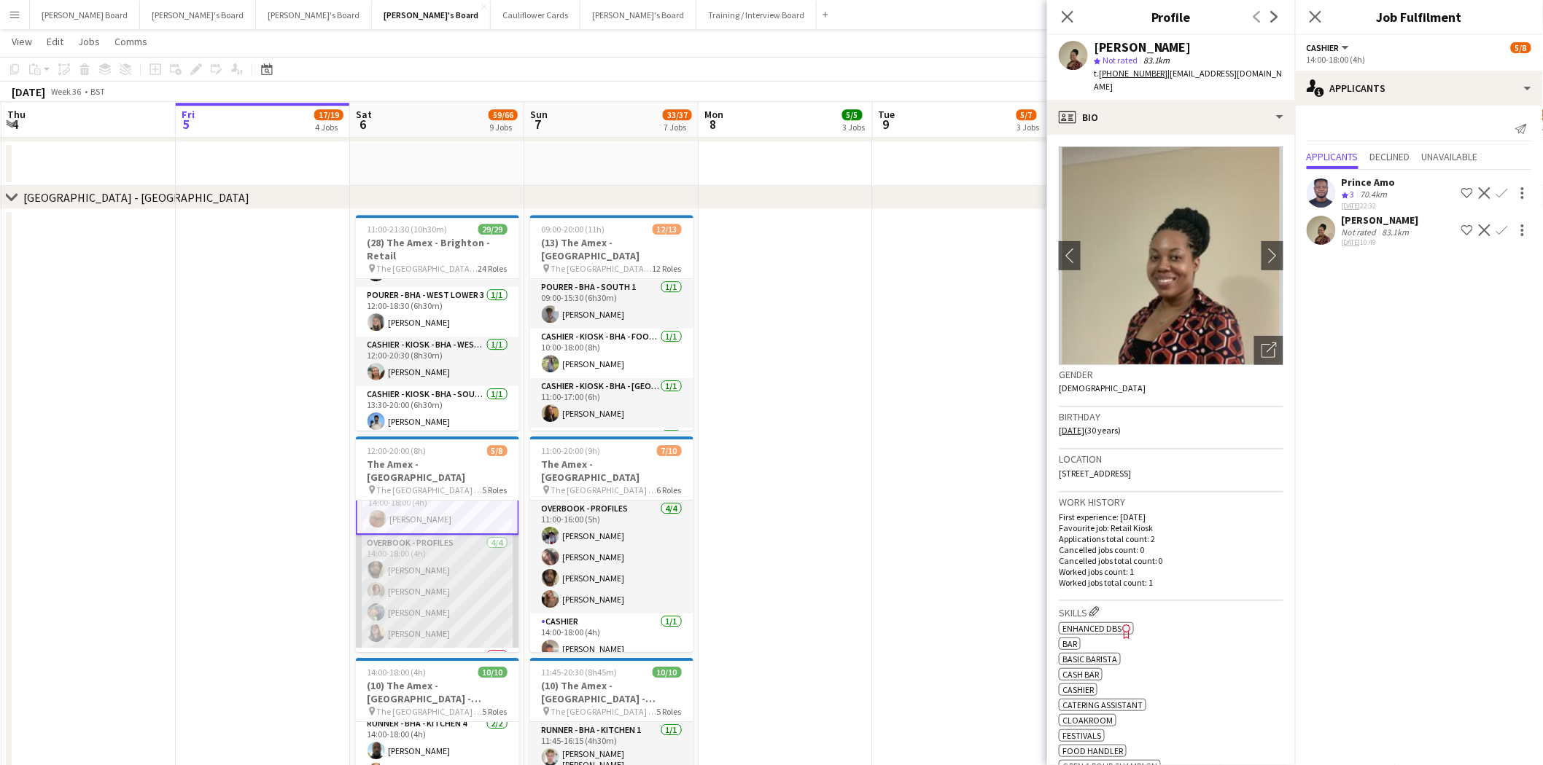
click at [445, 554] on app-card-role "Overbook - Profiles 4/4 14:00-18:00 (4h) David Coker Denzel Mugarapanyama Adils…" at bounding box center [437, 591] width 163 height 113
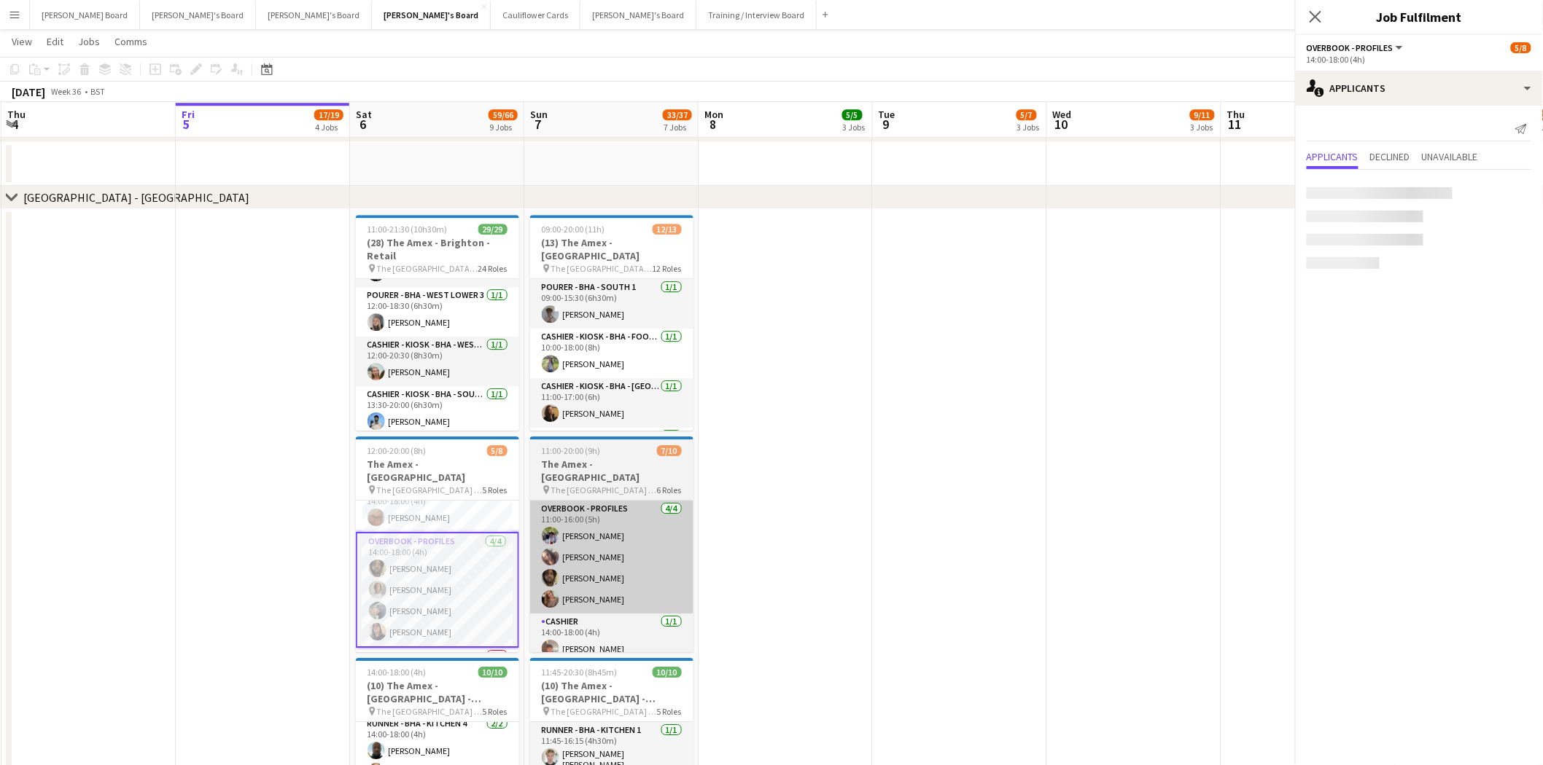
scroll to position [67, 0]
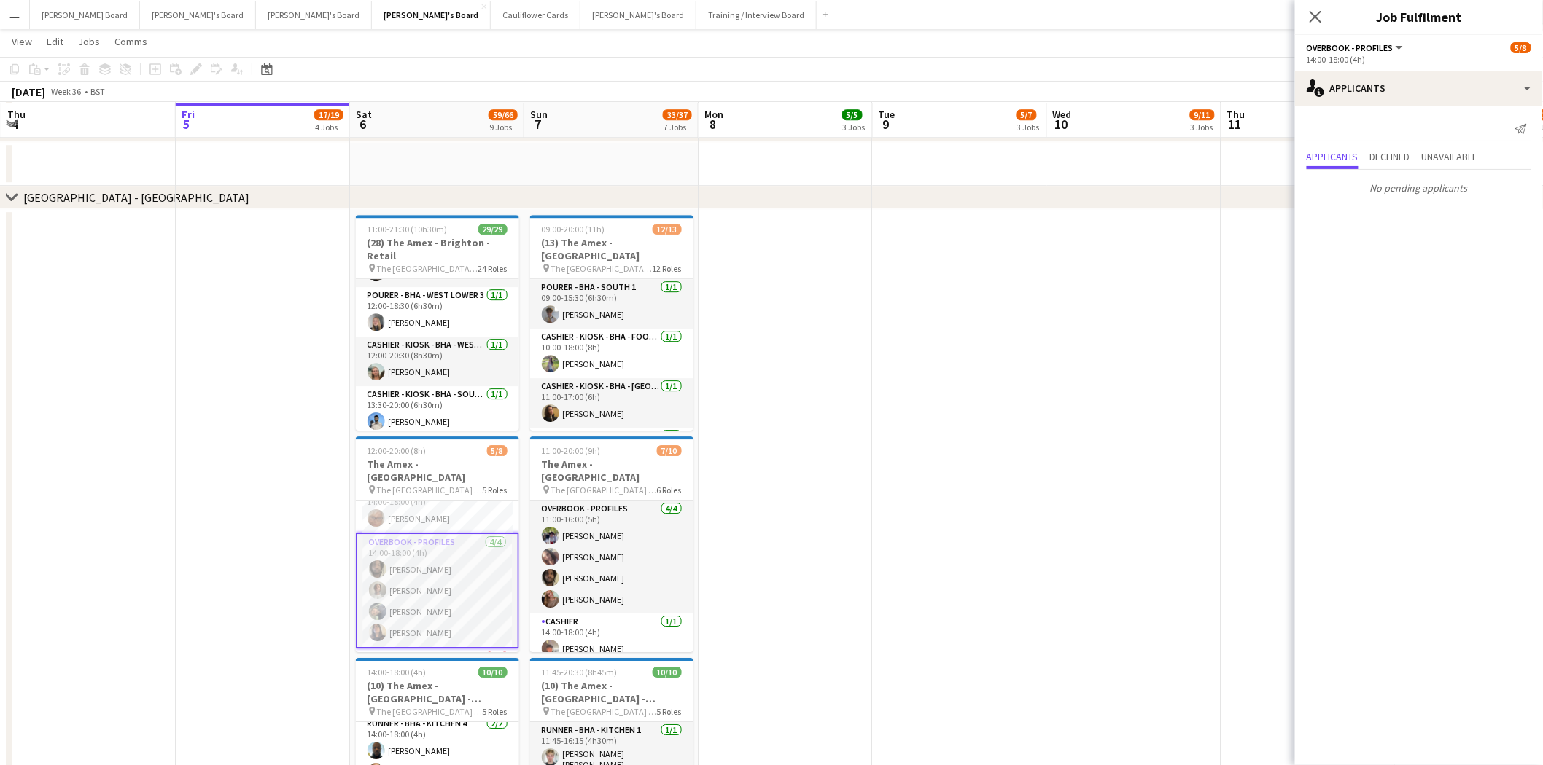
click at [445, 547] on app-card-role "Overbook - Profiles 4/4 14:00-18:00 (4h) David Coker Denzel Mugarapanyama Adils…" at bounding box center [437, 591] width 163 height 116
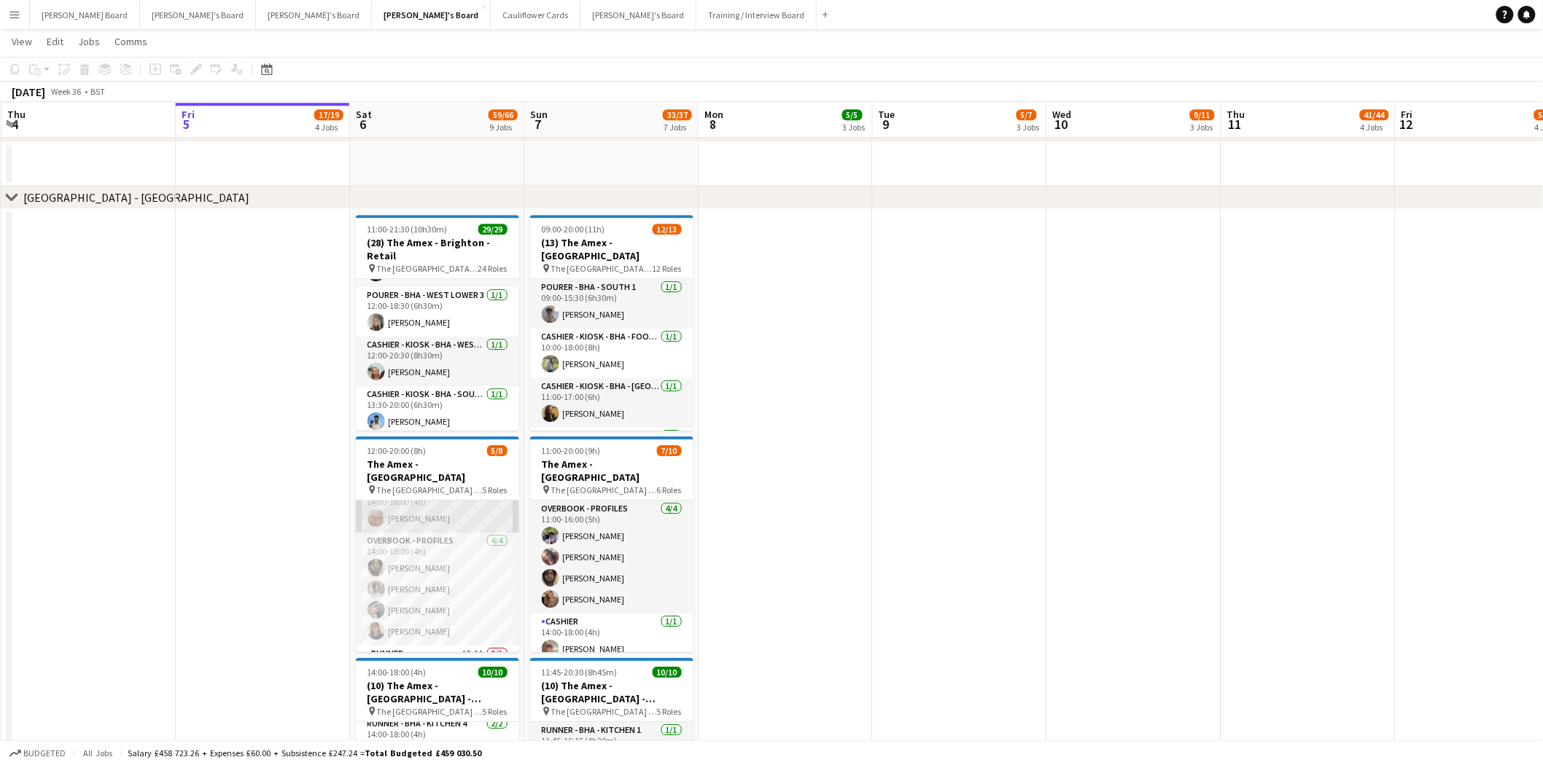
scroll to position [0, 346]
drag, startPoint x: 431, startPoint y: 545, endPoint x: 400, endPoint y: 499, distance: 55.0
click at [432, 545] on app-card-role "Overbook - Profiles 4/4 14:00-18:00 (4h) David Coker Denzel Mugarapanyama Adils…" at bounding box center [438, 589] width 163 height 113
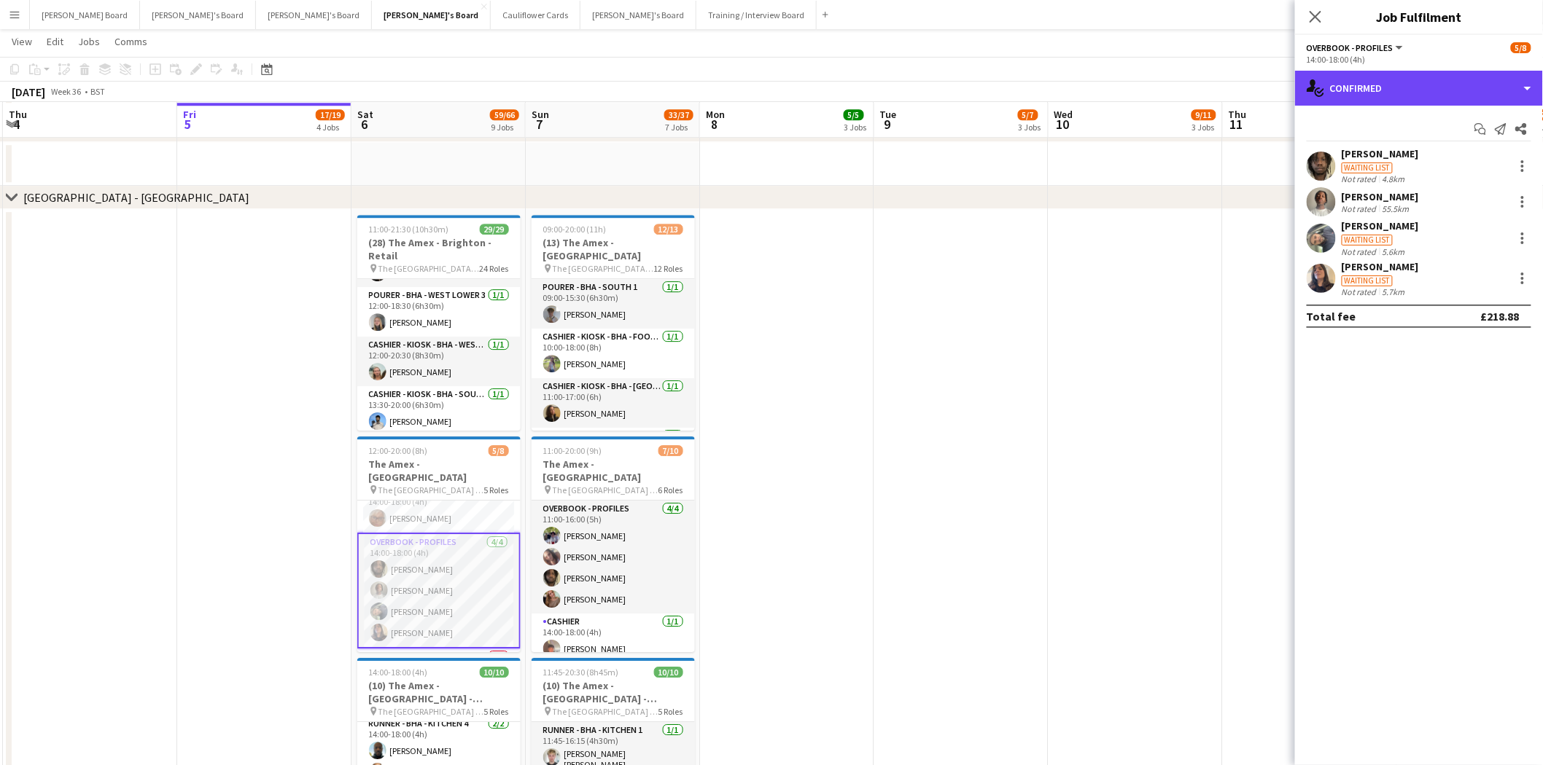
click at [1403, 95] on div "single-neutral-actions-check-2 Confirmed" at bounding box center [1419, 88] width 248 height 35
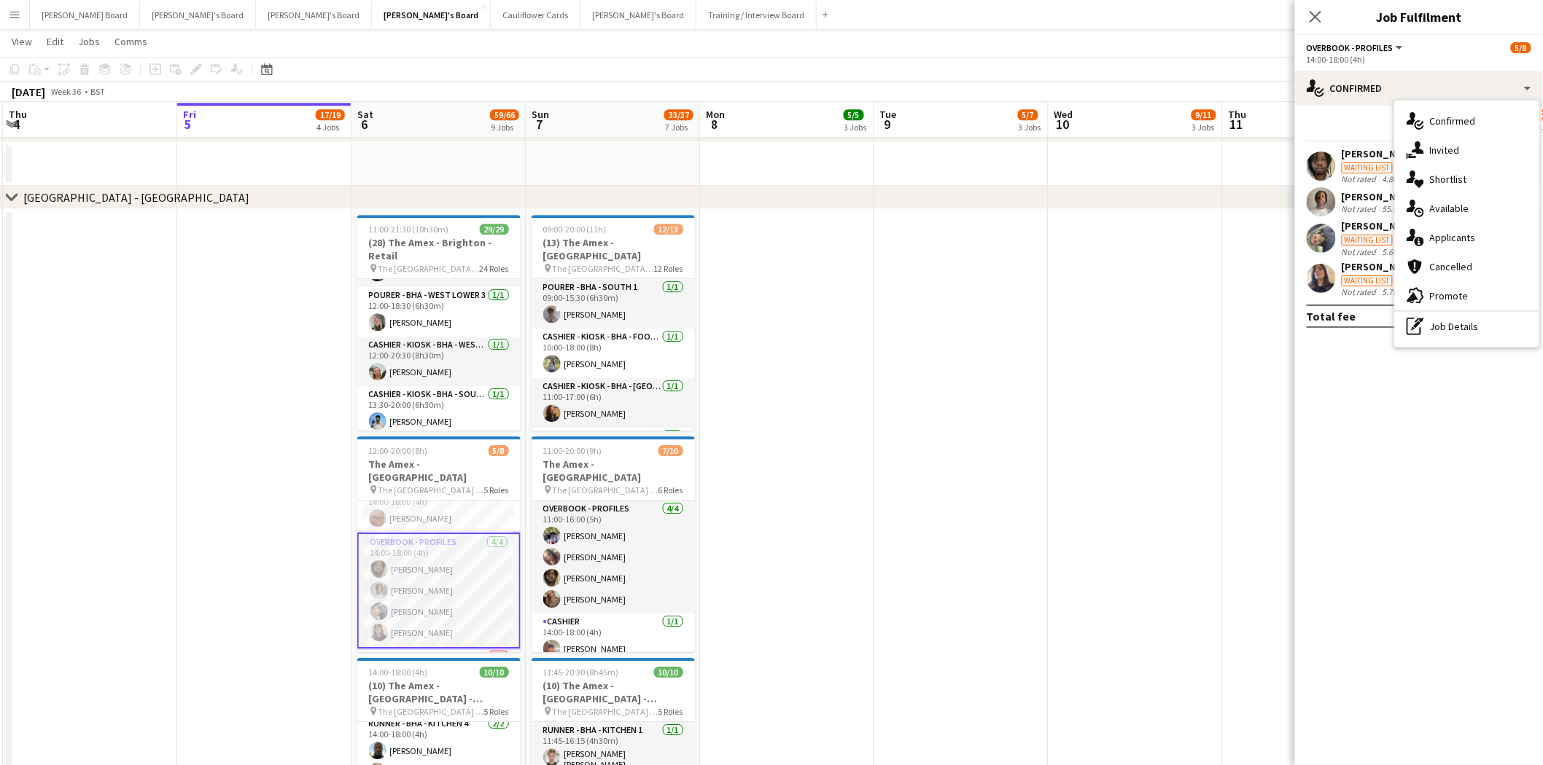
drag, startPoint x: 1463, startPoint y: 332, endPoint x: 1460, endPoint y: 324, distance: 8.5
click at [1462, 330] on div "pen-write Job Details" at bounding box center [1467, 326] width 144 height 29
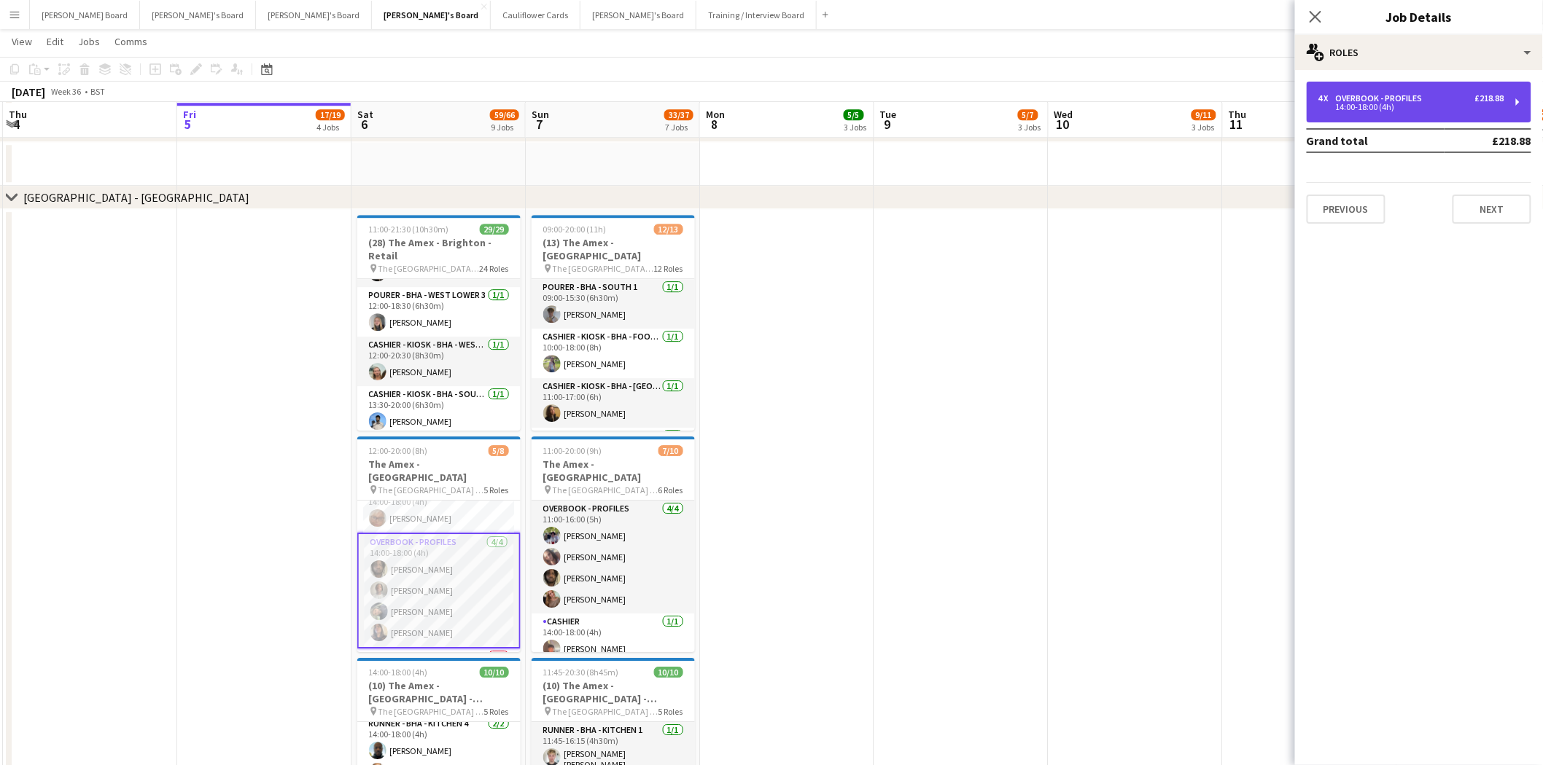
click at [1403, 108] on div "14:00-18:00 (4h)" at bounding box center [1411, 107] width 186 height 7
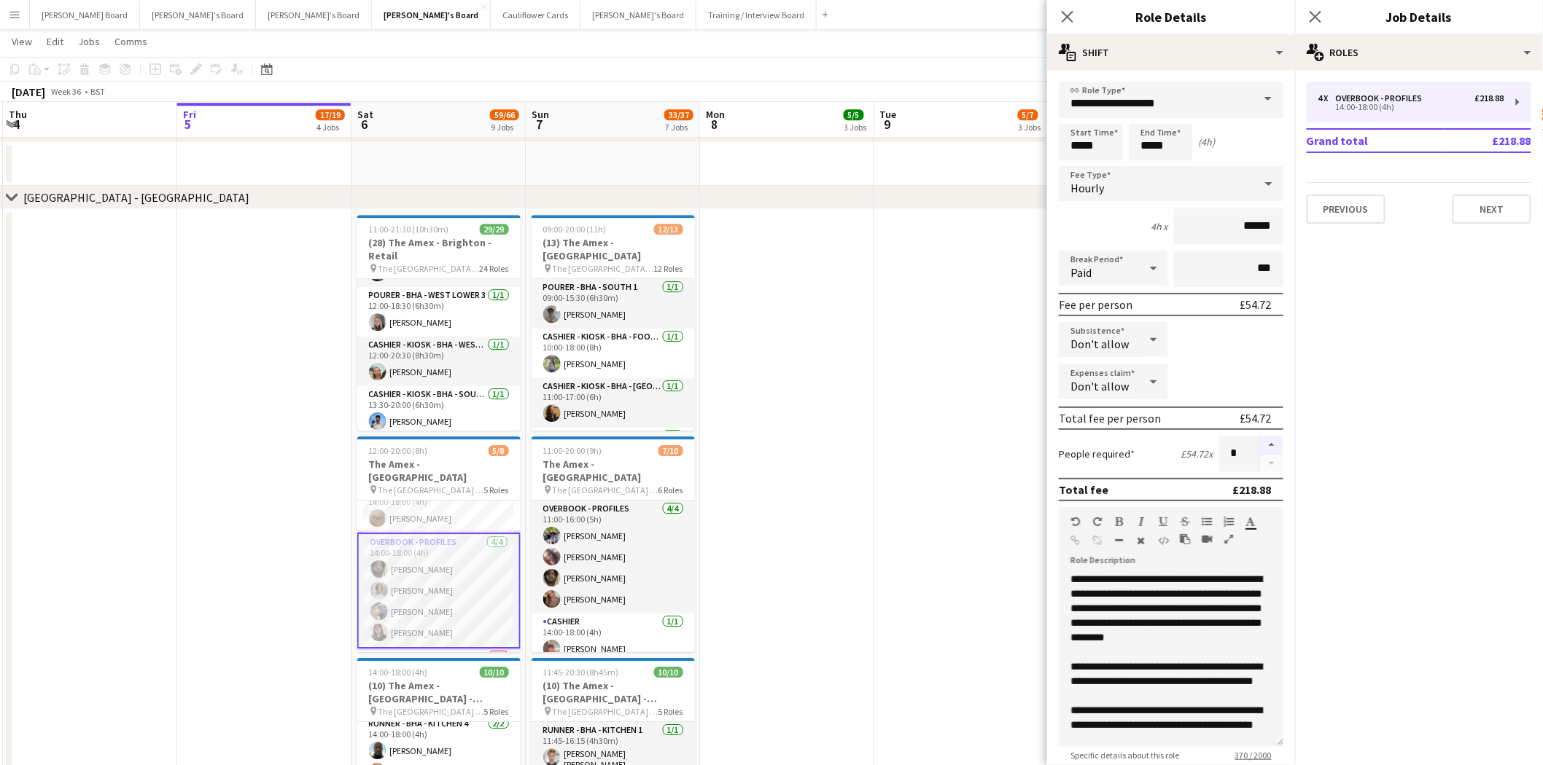
click at [1270, 438] on button "button" at bounding box center [1271, 445] width 23 height 19
type input "*"
click at [1411, 115] on div "4 x Overbook - Profiles £218.88 14:00-18:00 (4h)" at bounding box center [1418, 102] width 225 height 41
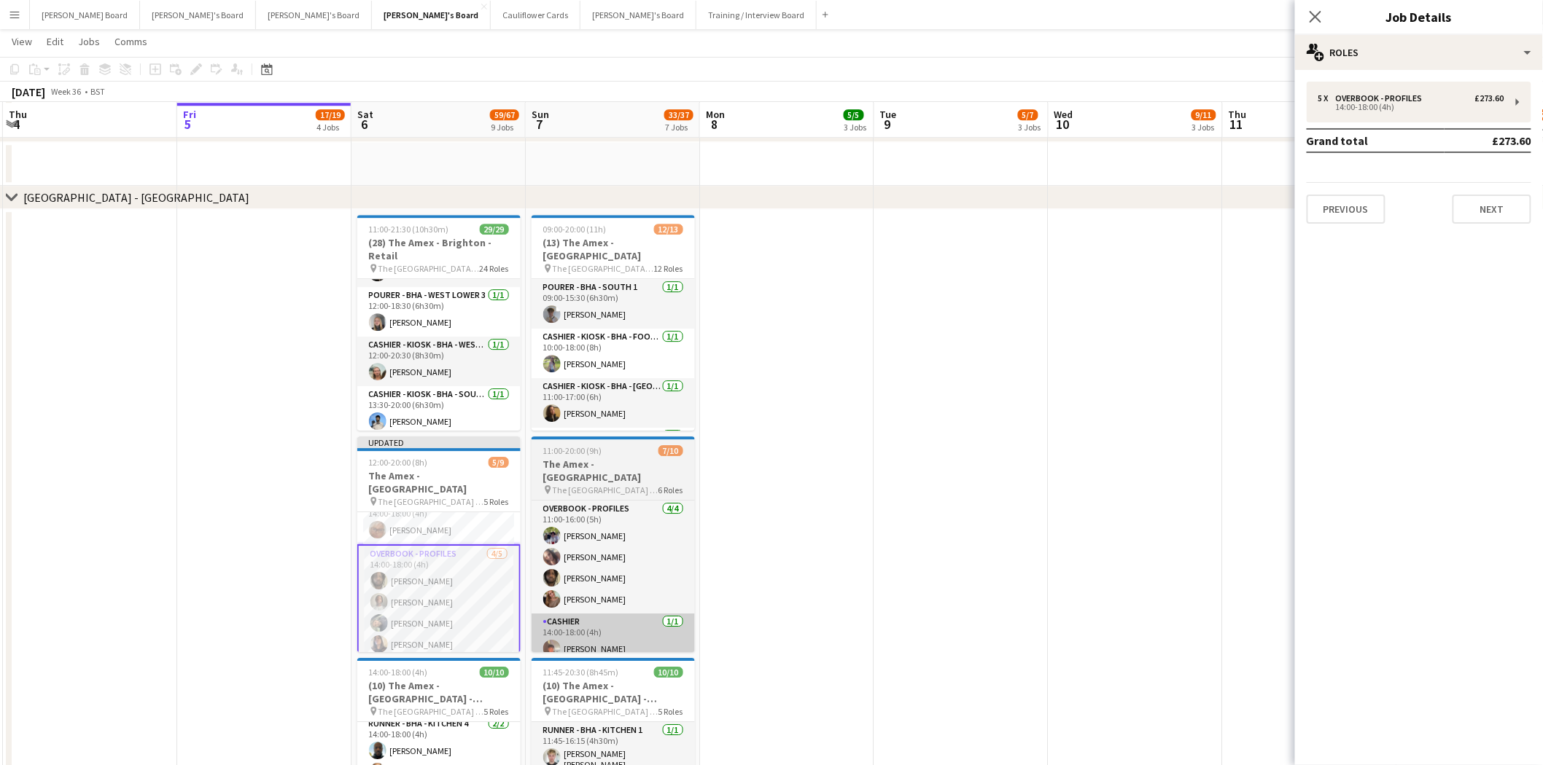
drag, startPoint x: 448, startPoint y: 632, endPoint x: 545, endPoint y: 631, distance: 97.0
click at [449, 632] on app-card-role "Overbook - Profiles [DATE] 14:00-18:00 (4h) [PERSON_NAME] [PERSON_NAME] [PERSON…" at bounding box center [438, 613] width 163 height 137
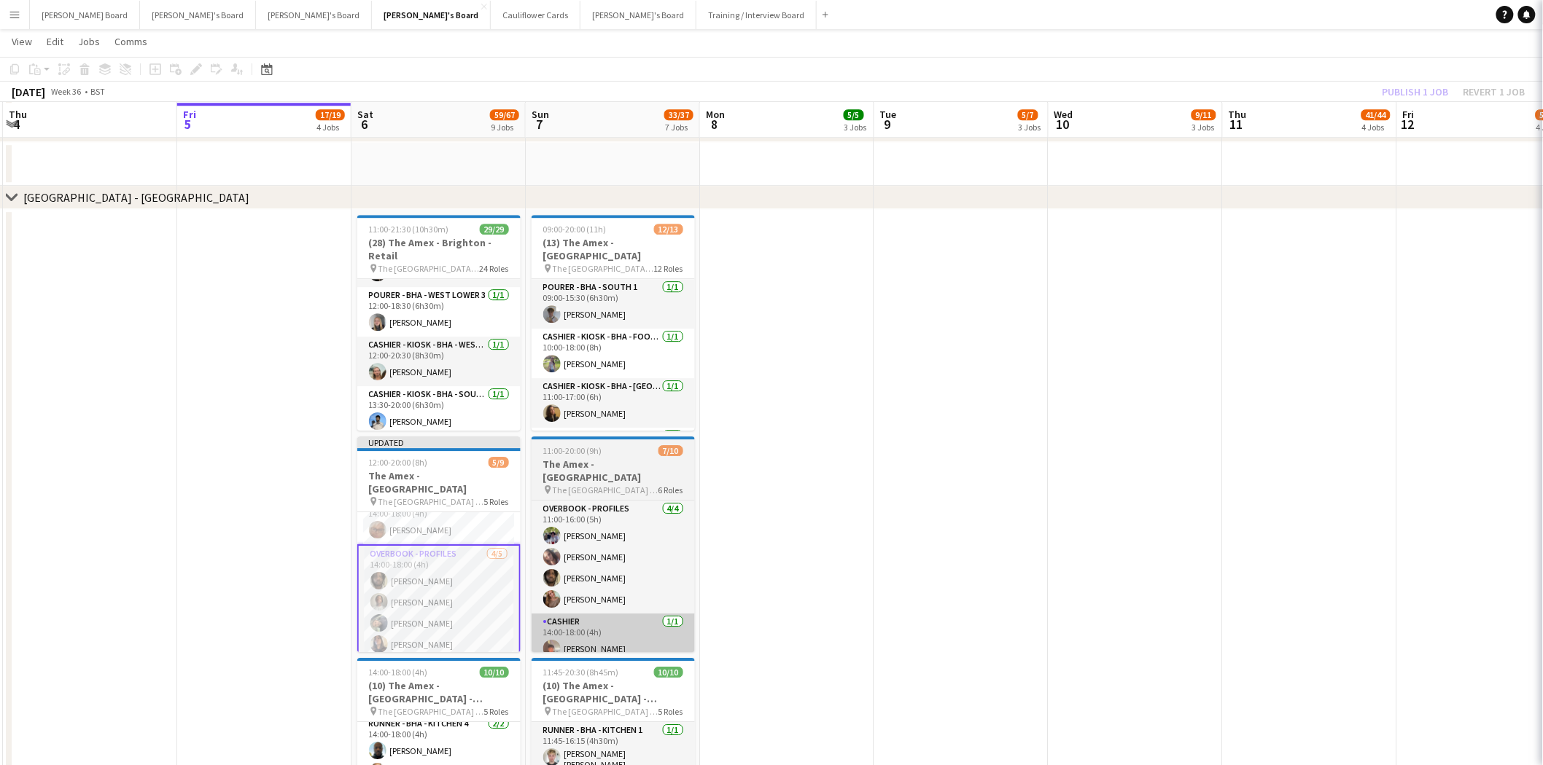
scroll to position [0, 344]
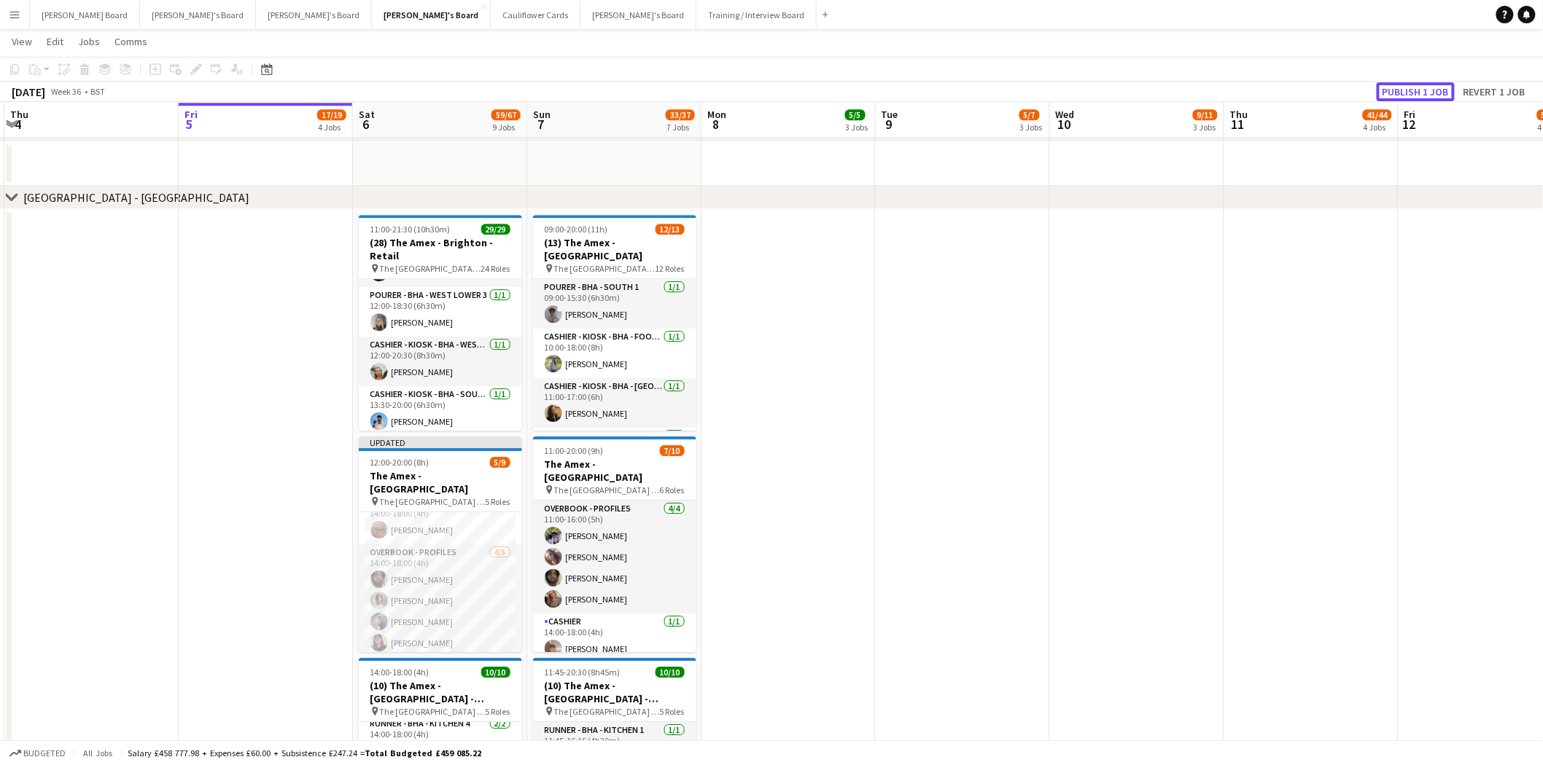
drag, startPoint x: 1436, startPoint y: 97, endPoint x: 1414, endPoint y: 102, distance: 22.5
click at [1435, 97] on button "Publish 1 job" at bounding box center [1415, 91] width 78 height 19
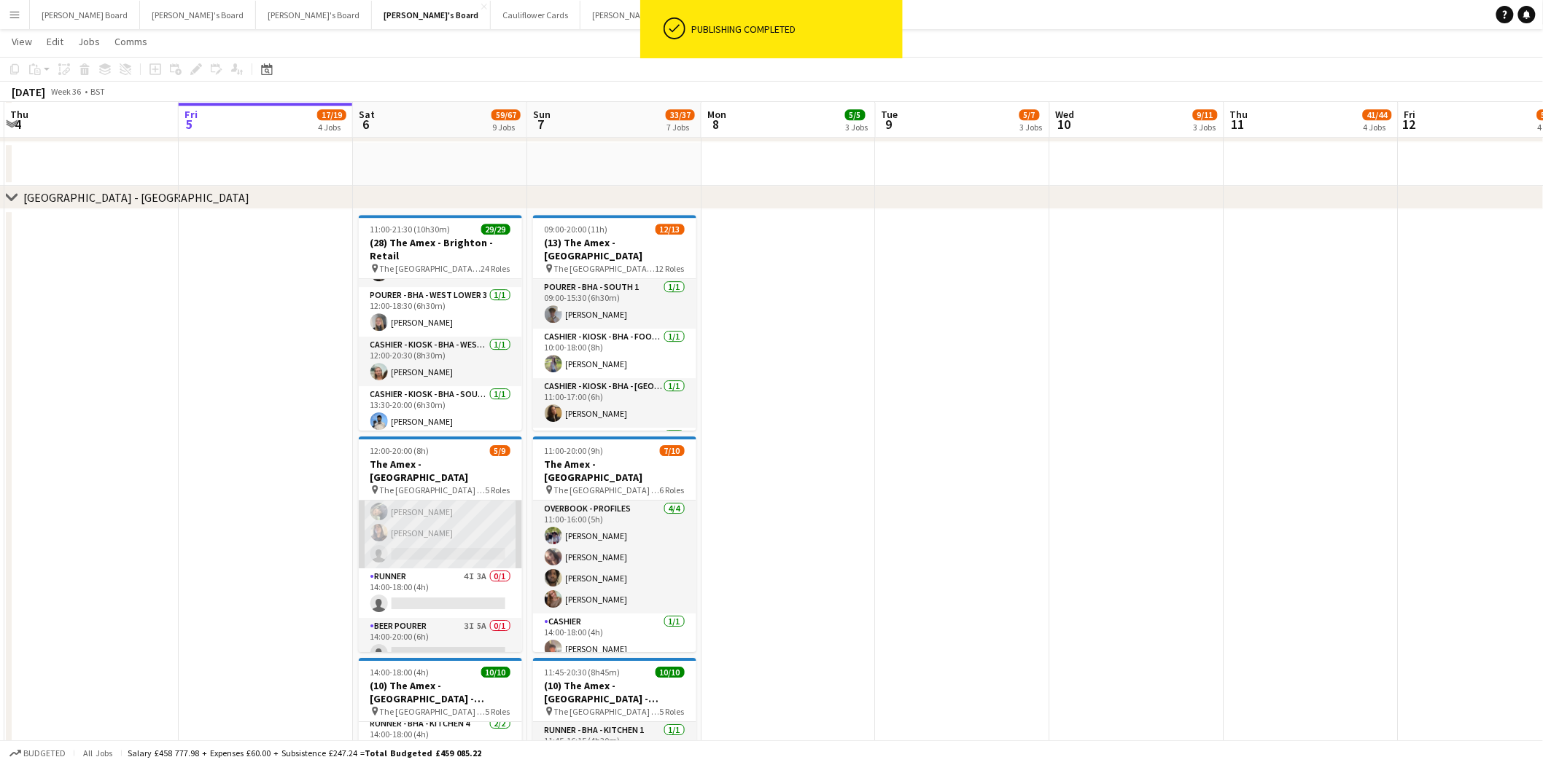
scroll to position [168, 0]
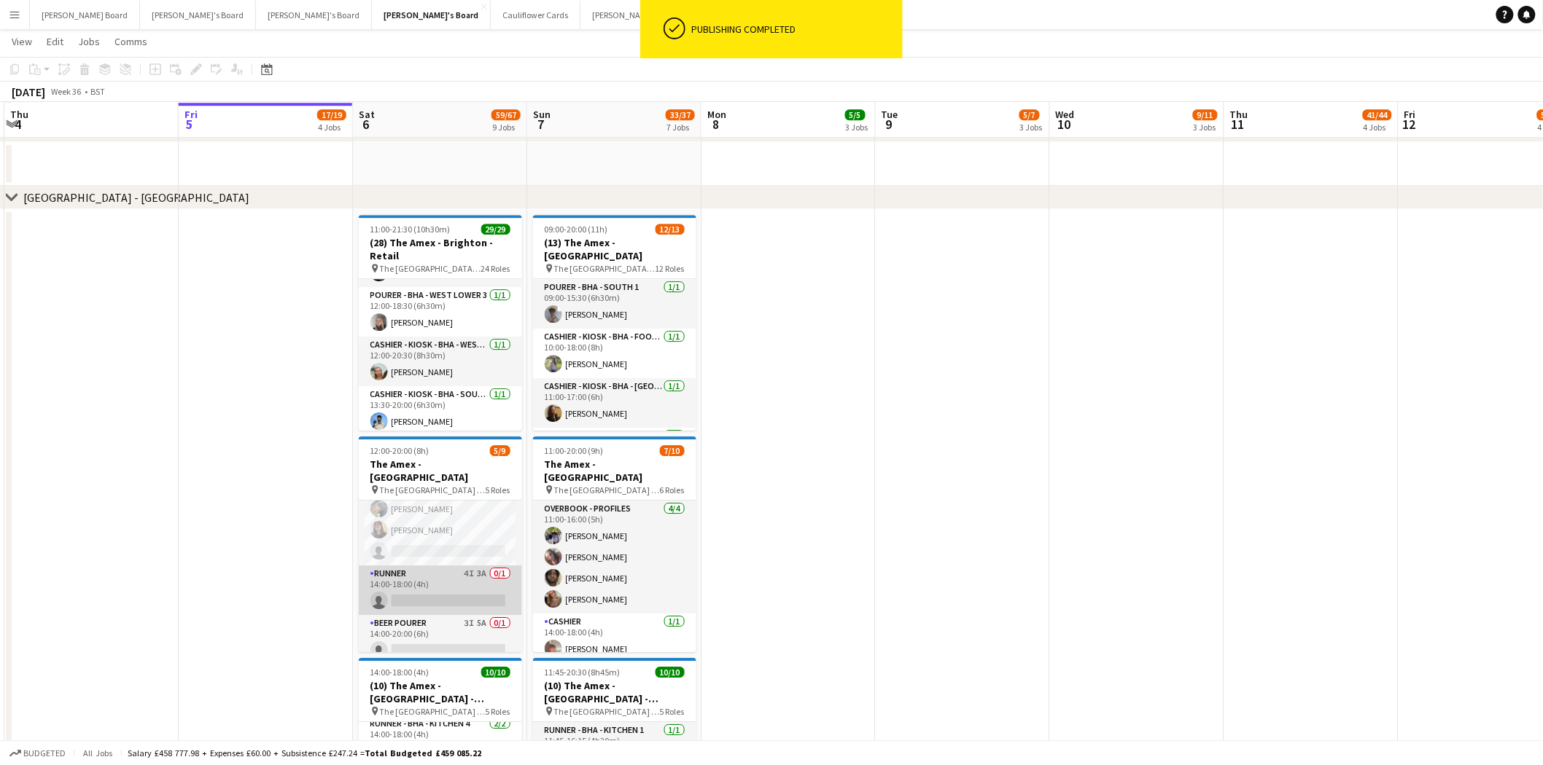
click at [453, 577] on app-card-role "Runner 4I 3A 0/1 14:00-18:00 (4h) single-neutral-actions" at bounding box center [440, 591] width 163 height 50
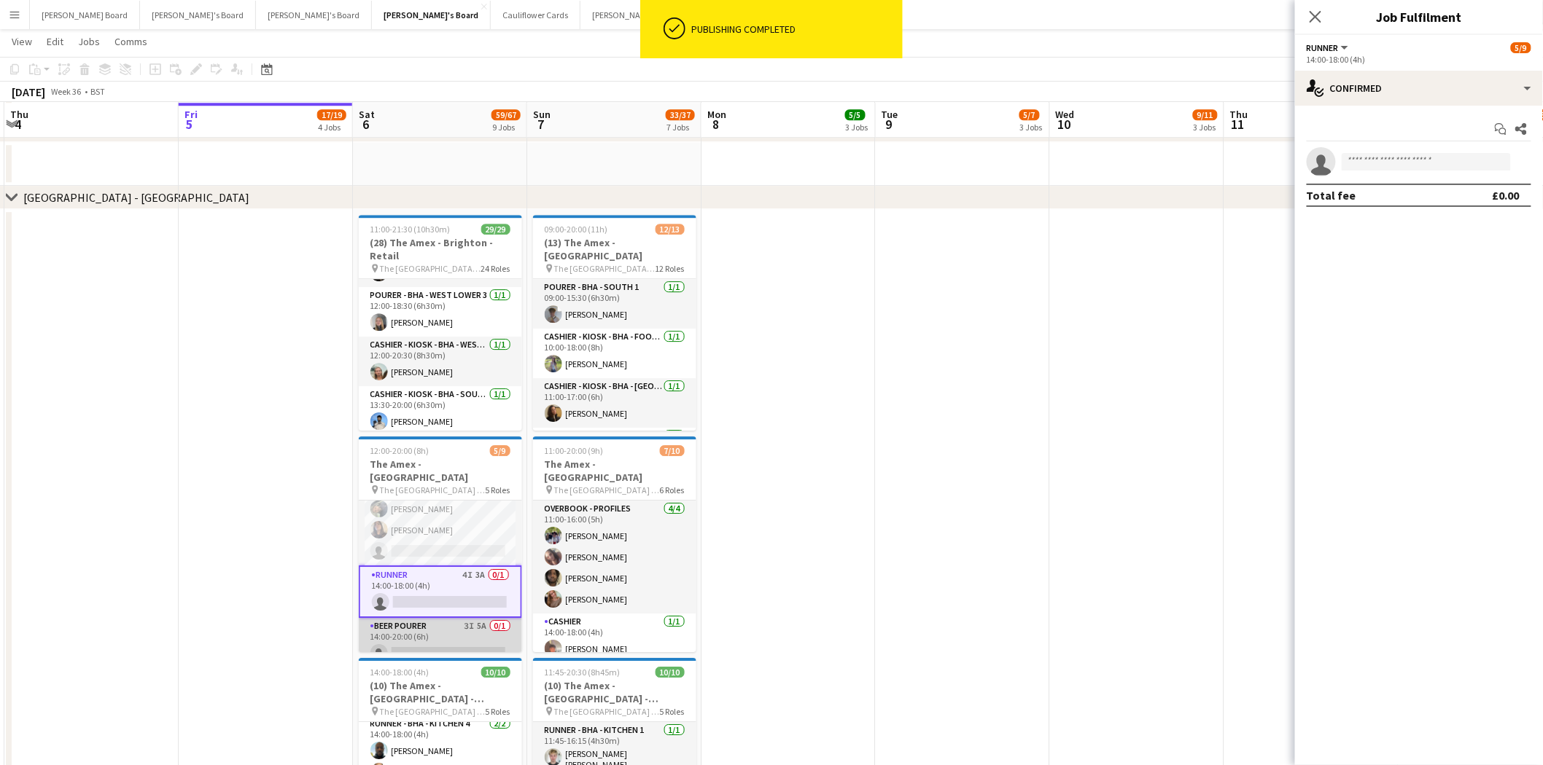
click at [457, 630] on app-card-role "BEER POURER 3I 5A 0/1 14:00-20:00 (6h) single-neutral-actions" at bounding box center [440, 643] width 163 height 50
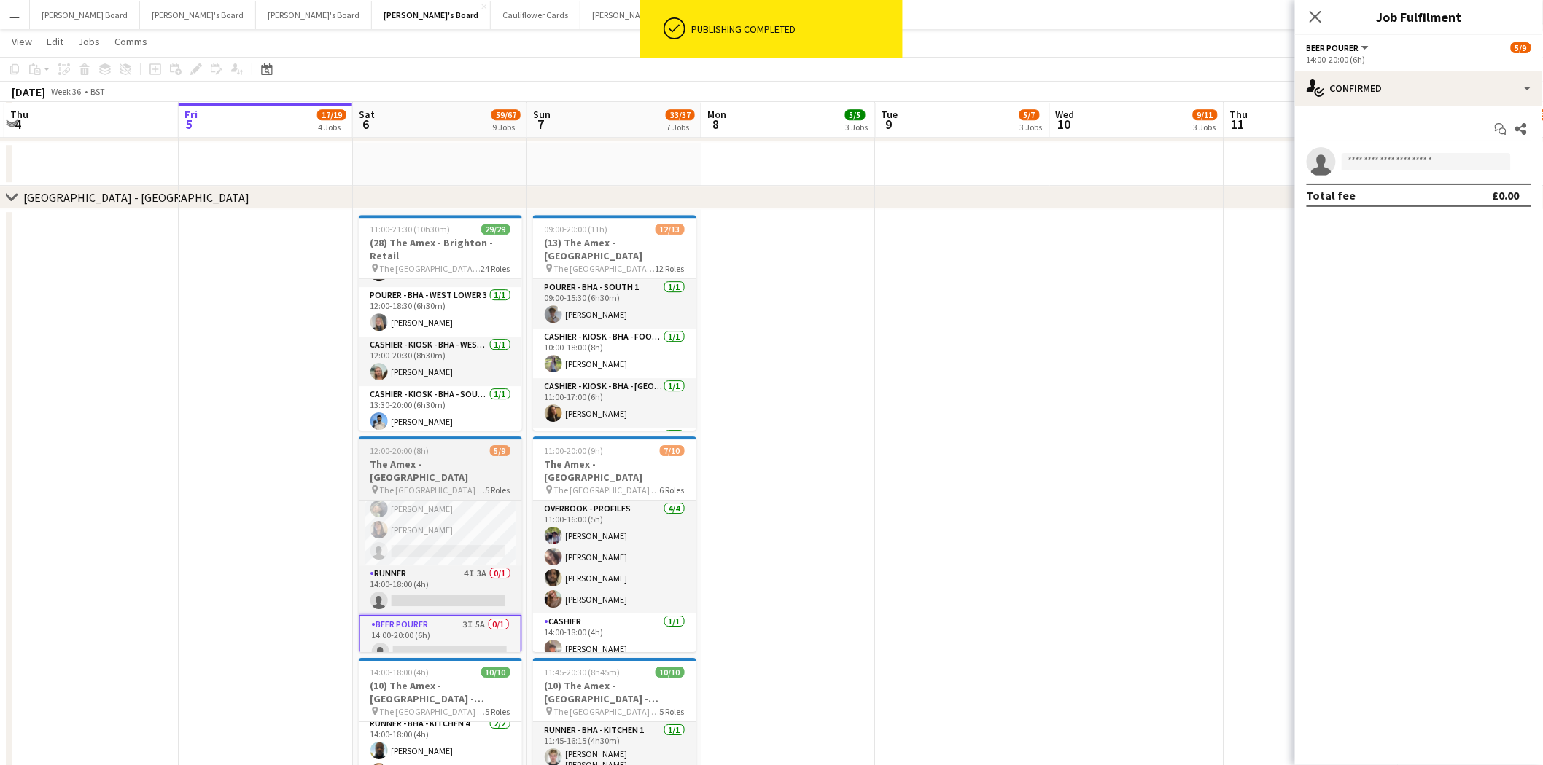
click at [477, 484] on app-job-card "12:00-20:00 (8h) 5/9 The Amex - Brighton pin The Amex Stadium - Brighton 5 Role…" at bounding box center [440, 545] width 163 height 216
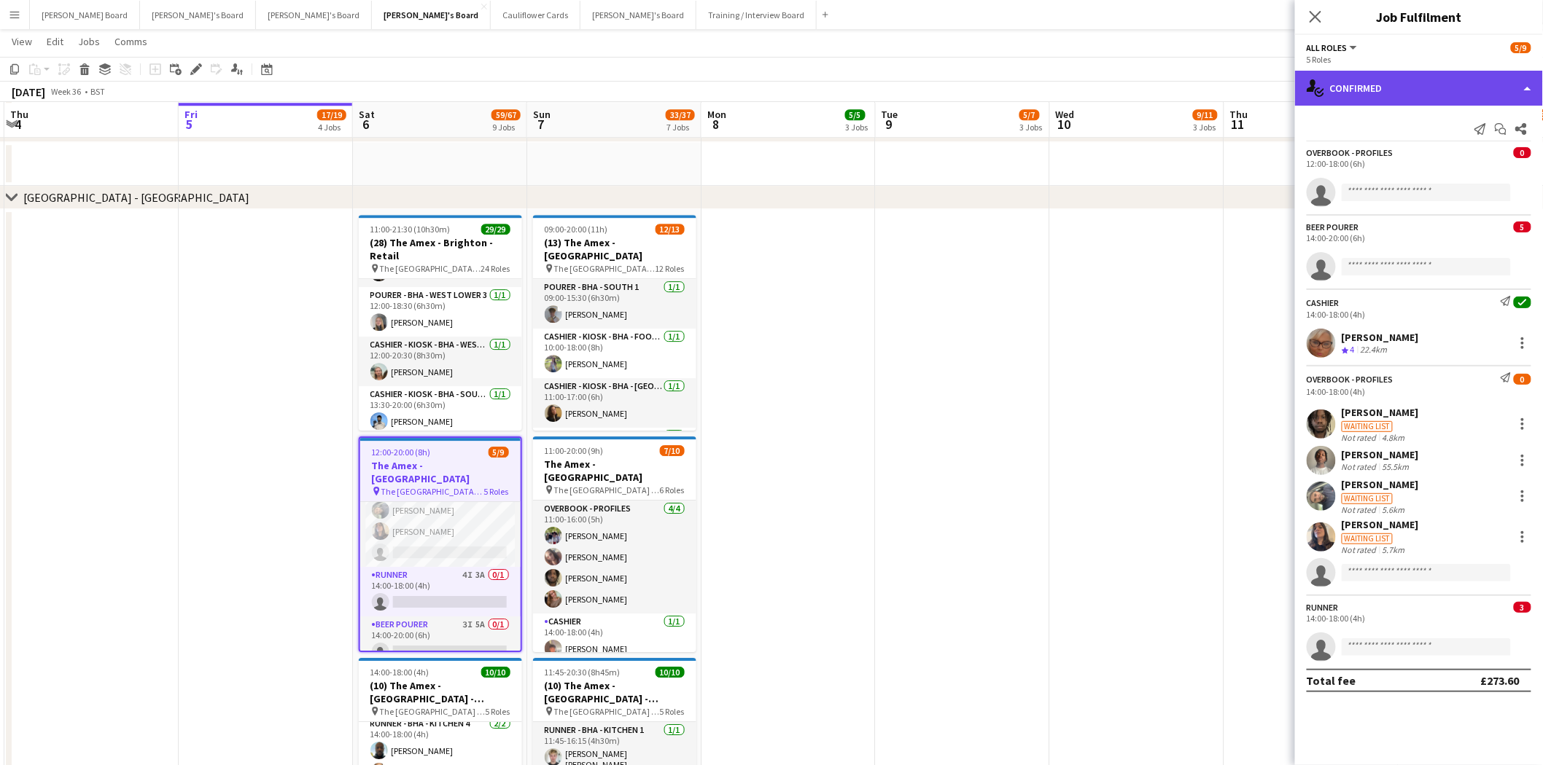
click at [1417, 87] on div "single-neutral-actions-check-2 Confirmed" at bounding box center [1419, 88] width 248 height 35
click at [1411, 85] on div "single-neutral-actions-check-2 Confirmed" at bounding box center [1419, 88] width 248 height 35
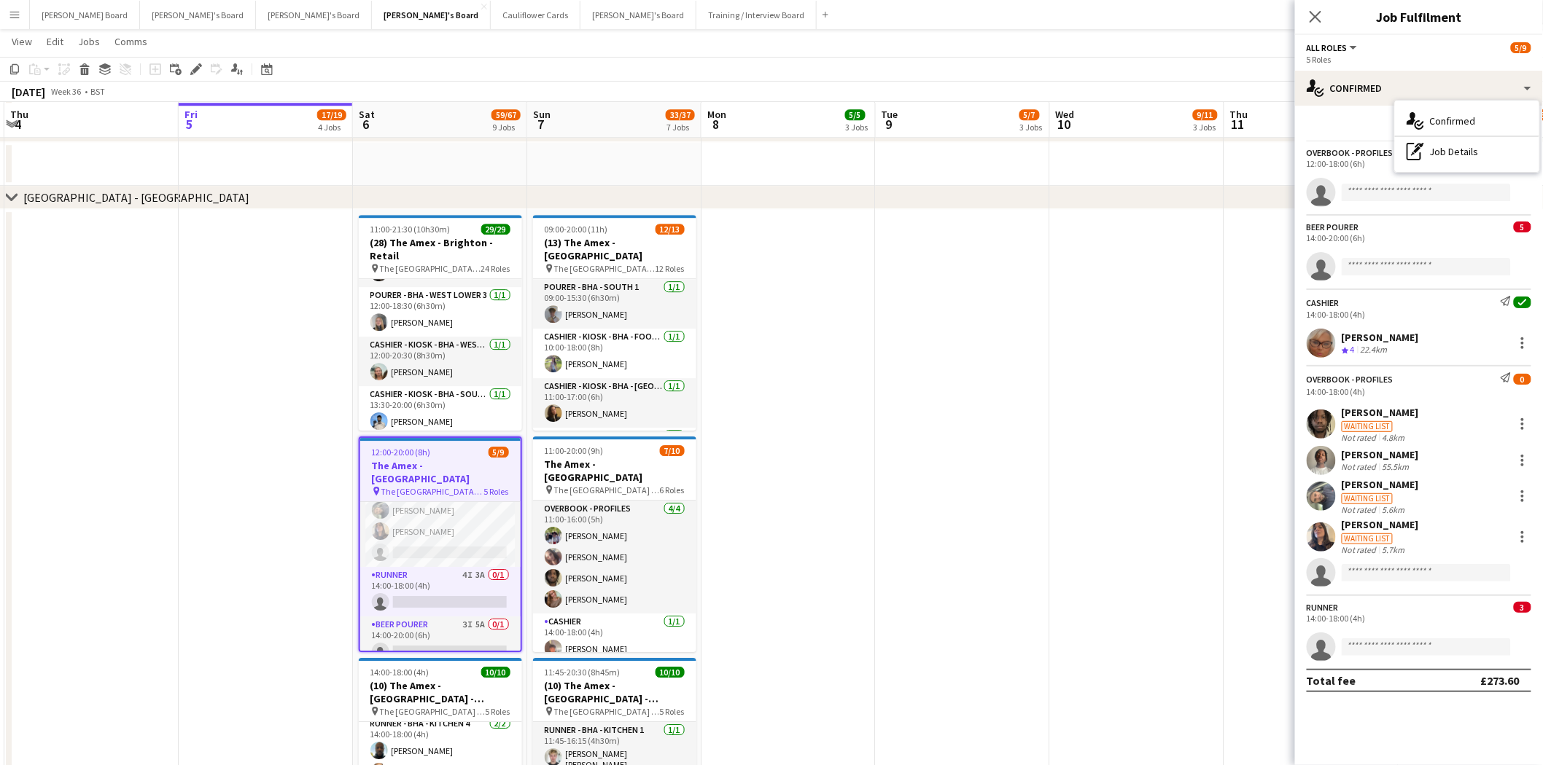
click at [1337, 624] on div "14:00-18:00 (4h)" at bounding box center [1418, 618] width 225 height 11
click at [443, 571] on app-card-role "Runner 4I 3A 0/1 14:00-18:00 (4h) single-neutral-actions" at bounding box center [440, 592] width 160 height 50
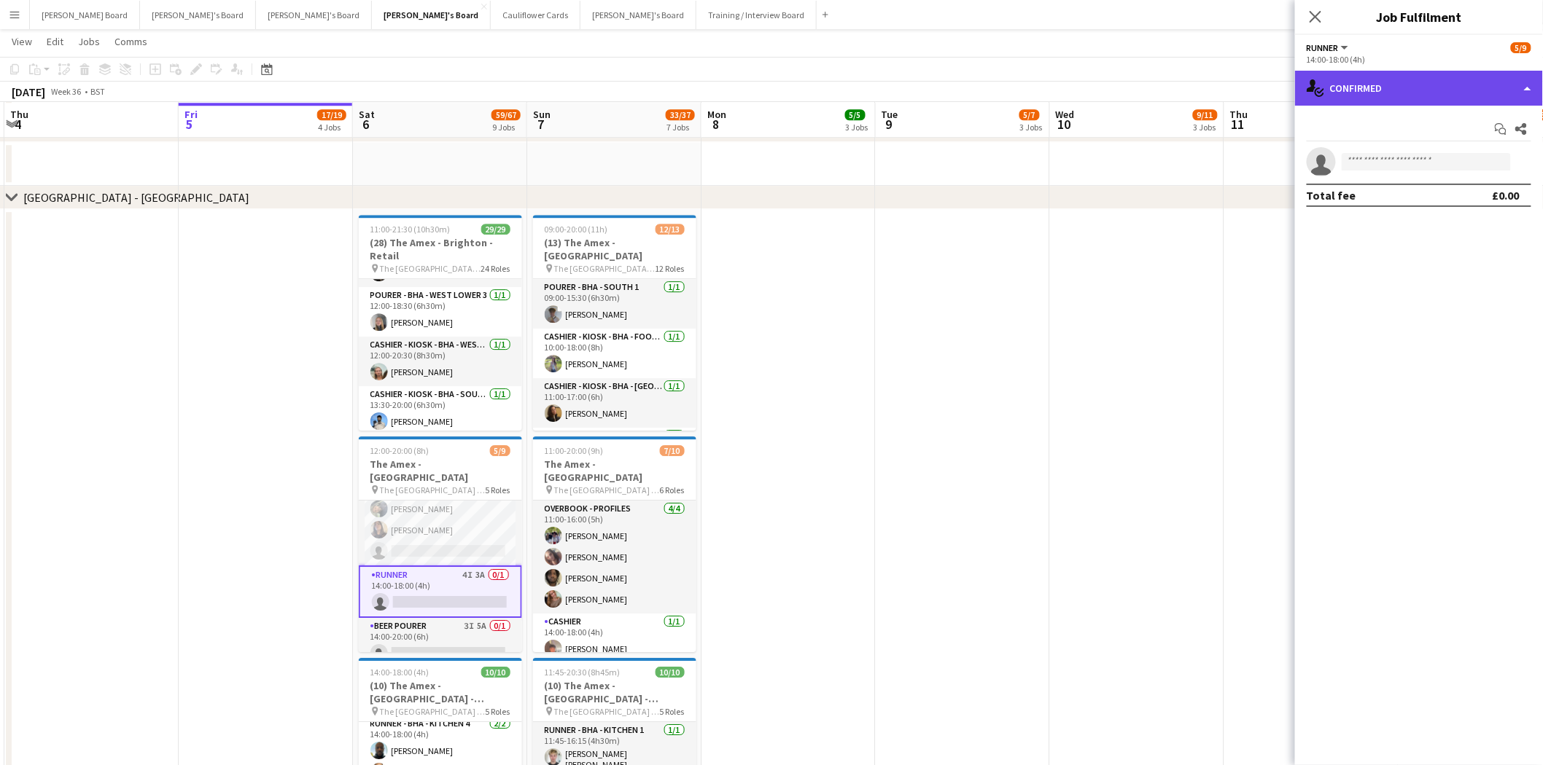
click at [1403, 89] on div "single-neutral-actions-check-2 Confirmed" at bounding box center [1419, 88] width 248 height 35
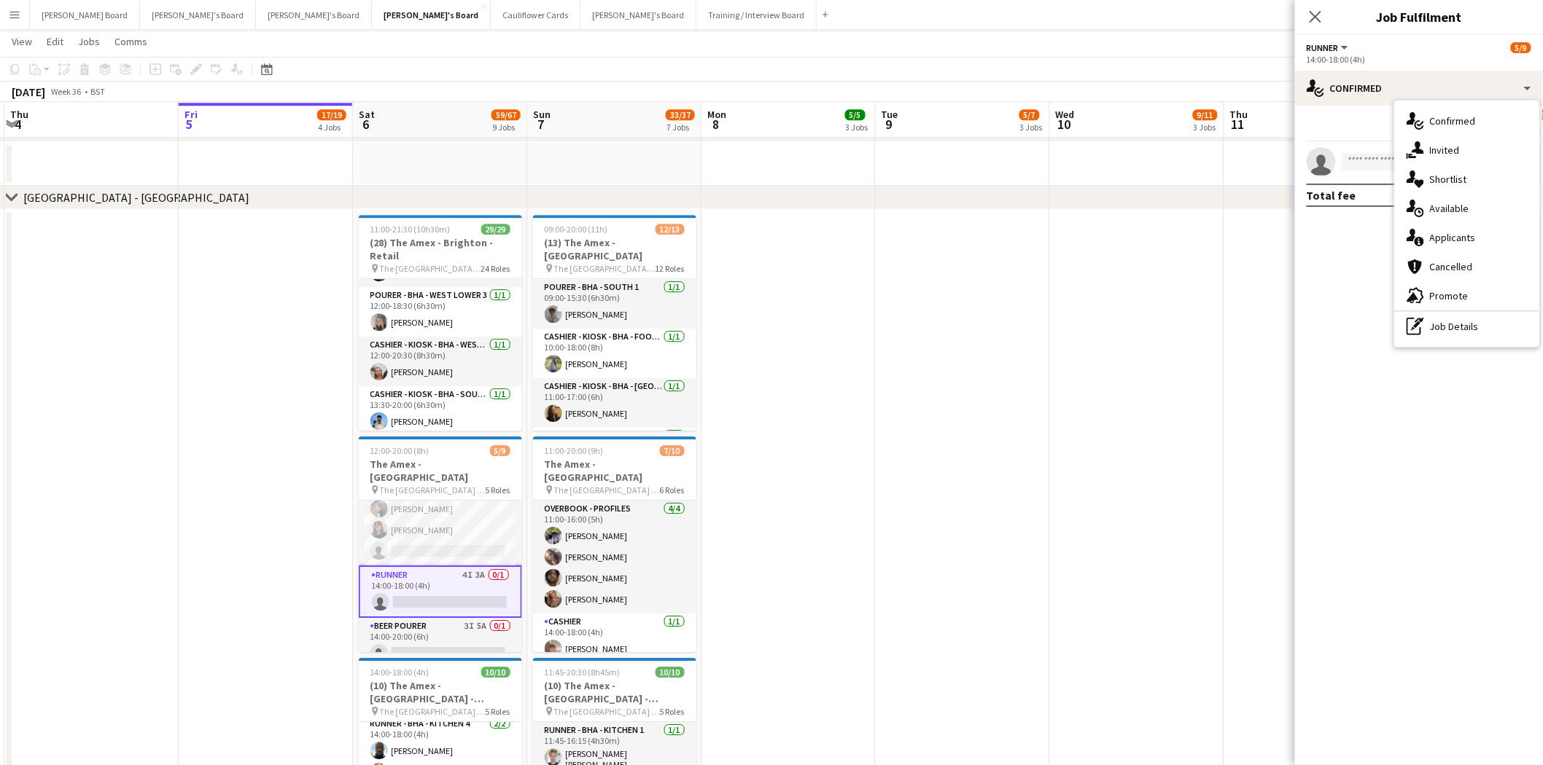
drag, startPoint x: 1460, startPoint y: 235, endPoint x: 1376, endPoint y: 223, distance: 83.9
click at [1459, 235] on span "Applicants" at bounding box center [1453, 237] width 46 height 13
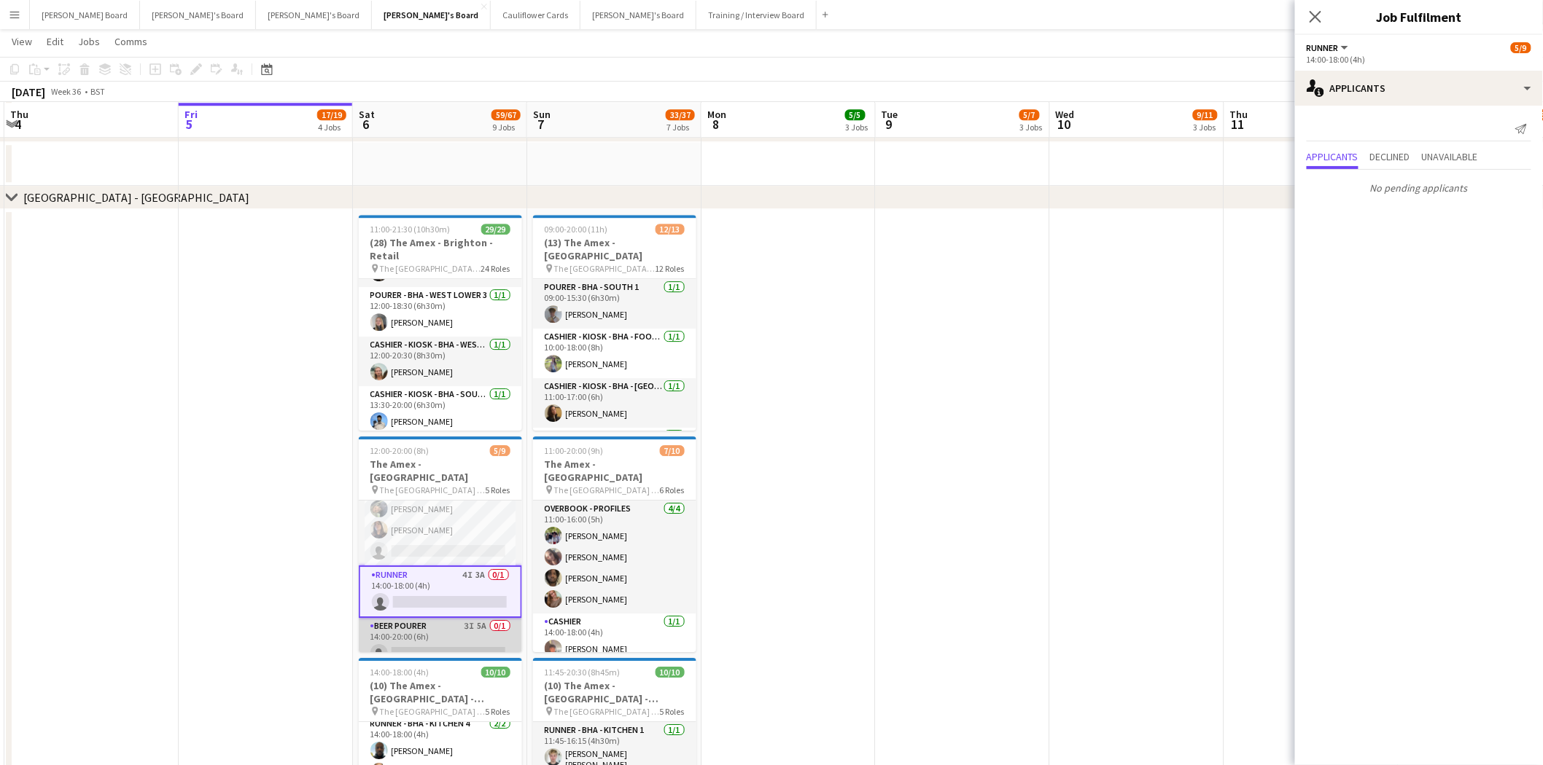
click at [441, 628] on app-card-role "BEER POURER 3I 5A 0/1 14:00-20:00 (6h) single-neutral-actions" at bounding box center [440, 643] width 163 height 50
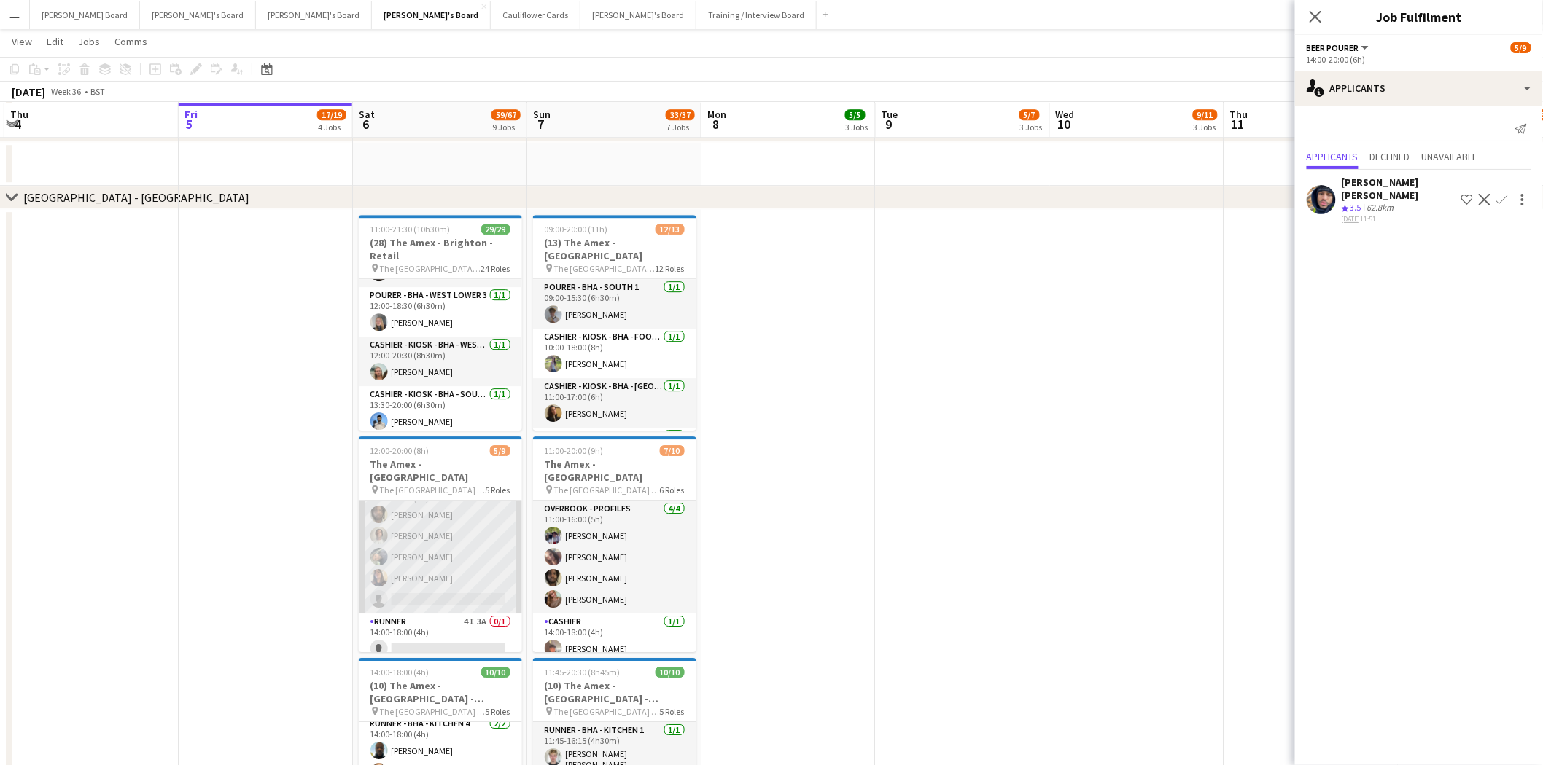
scroll to position [6, 0]
click at [450, 547] on app-card-role "Cashier [DATE] 14:00-18:00 (4h) [PERSON_NAME]" at bounding box center [440, 570] width 163 height 50
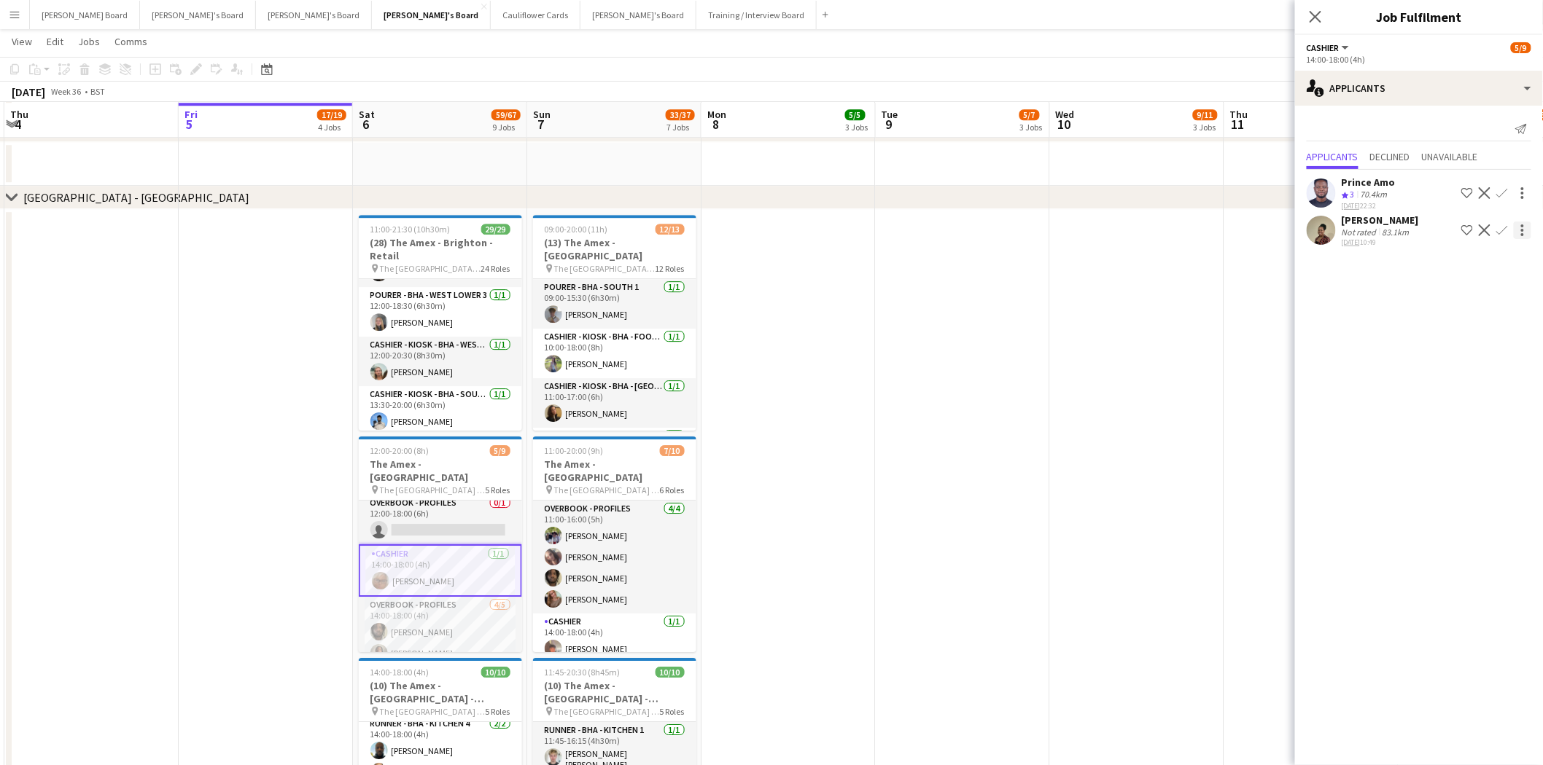
click at [1521, 227] on div at bounding box center [1521, 230] width 17 height 17
click at [1371, 219] on div at bounding box center [771, 382] width 1543 height 765
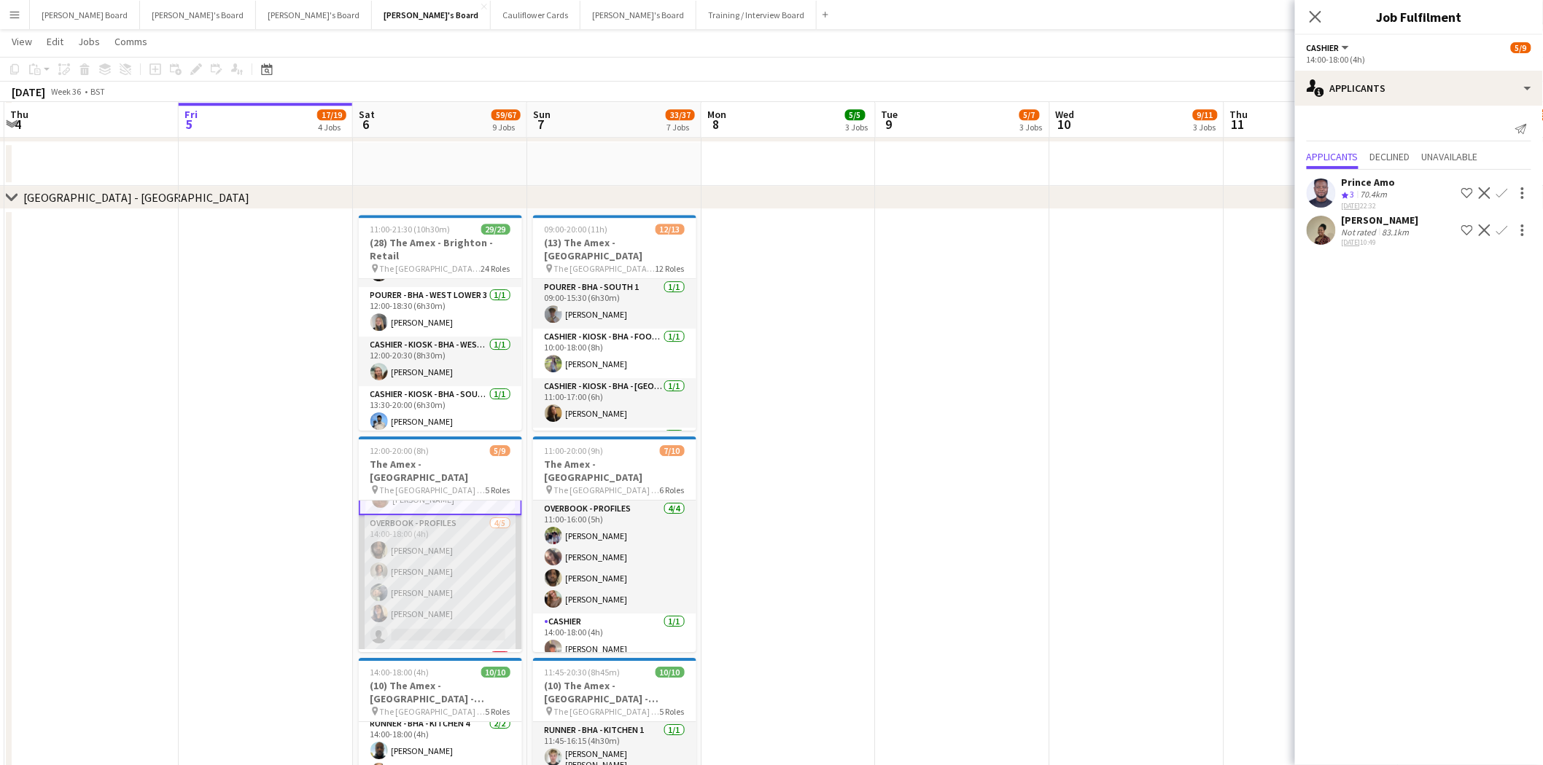
click at [426, 601] on app-card-role "Overbook - Profiles 4/5 14:00-18:00 (4h) David Coker Denzel Mugarapanyama Adils…" at bounding box center [440, 582] width 163 height 134
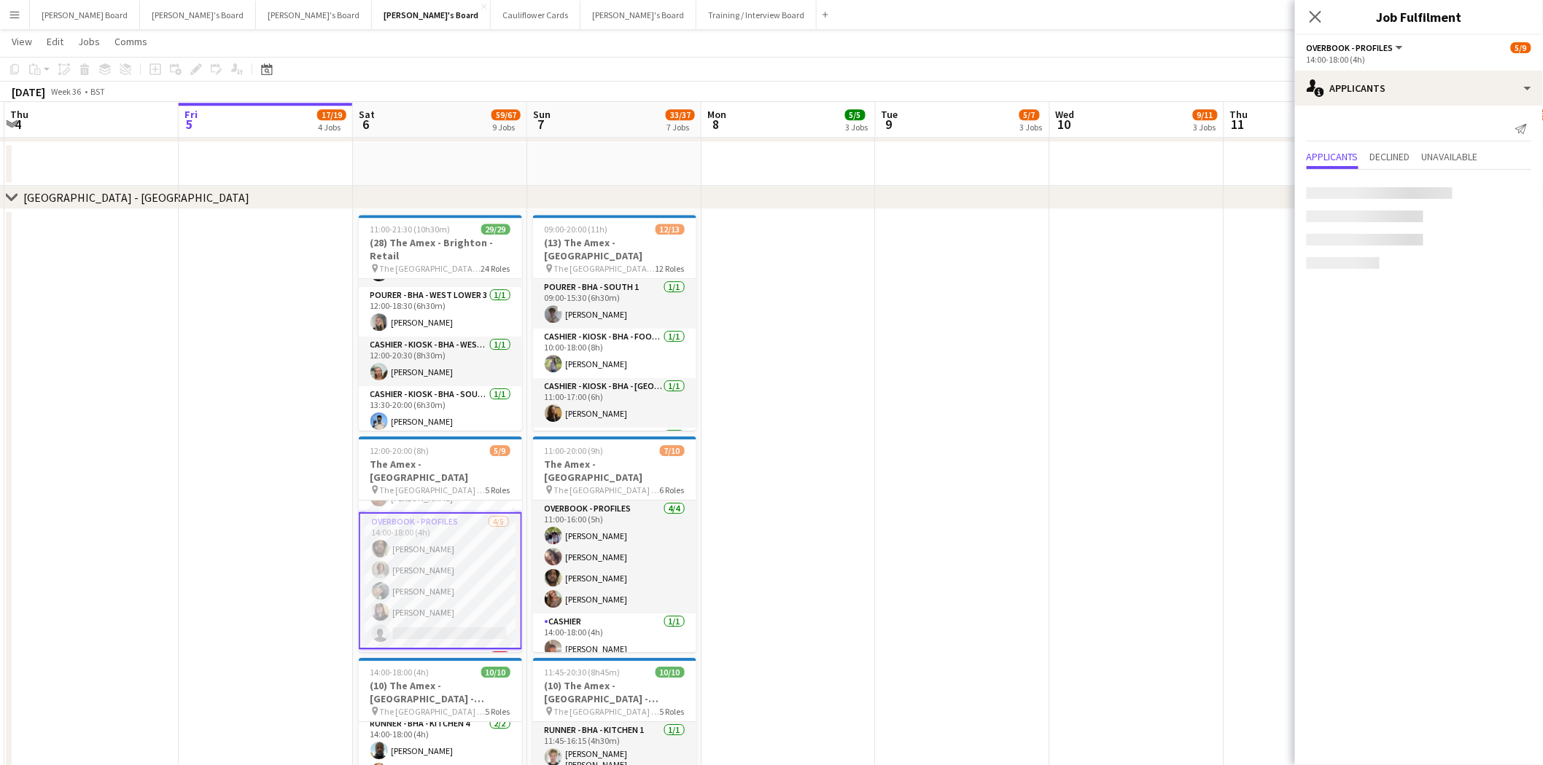
scroll to position [86, 0]
click at [461, 521] on app-card-role "Overbook - Profiles 4/5 14:00-18:00 (4h) David Coker Denzel Mugarapanyama Adils…" at bounding box center [440, 582] width 163 height 137
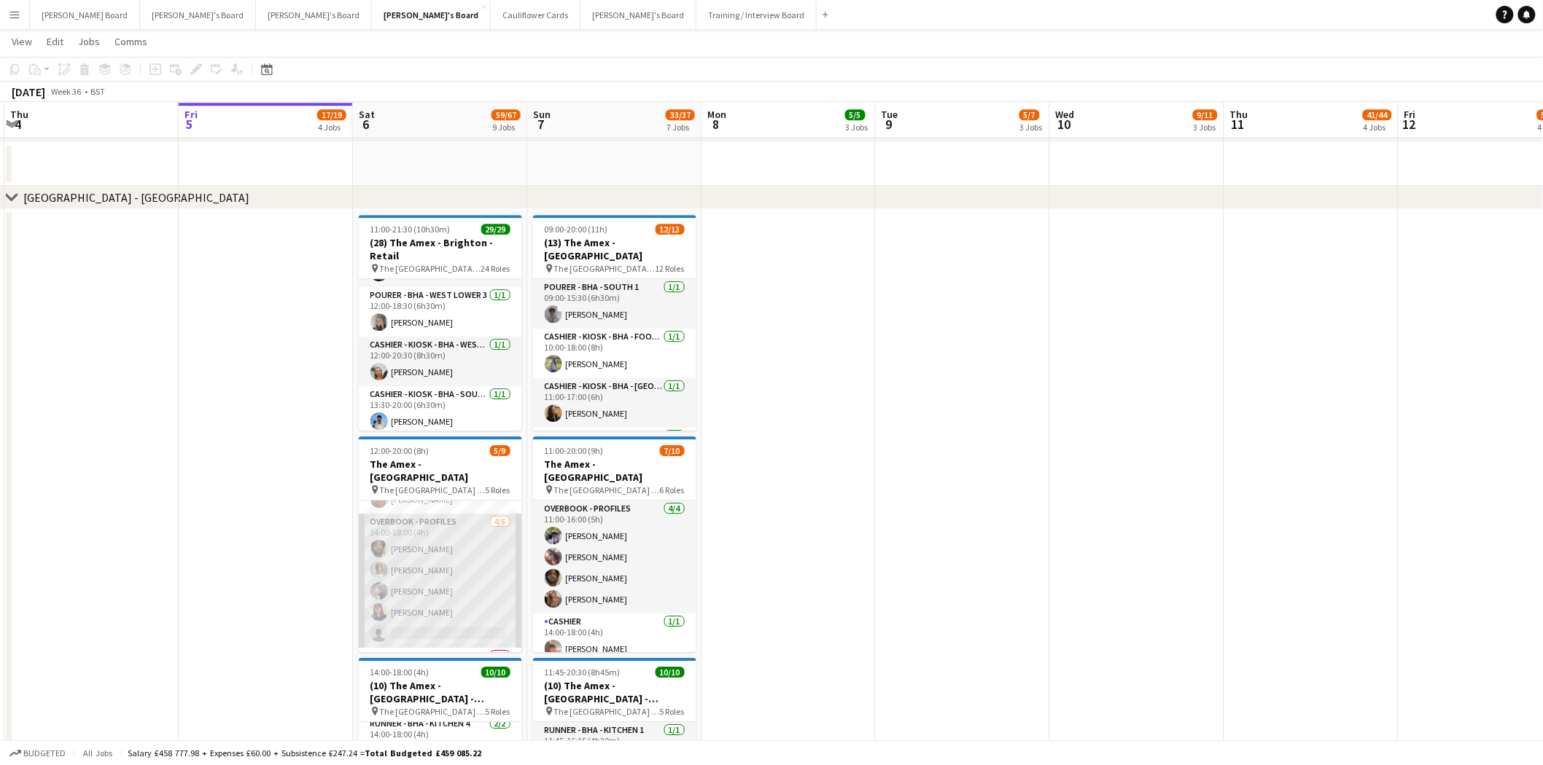
click at [386, 514] on app-card-role "Overbook - Profiles 4/5 14:00-18:00 (4h) David Coker Denzel Mugarapanyama Adils…" at bounding box center [440, 581] width 163 height 134
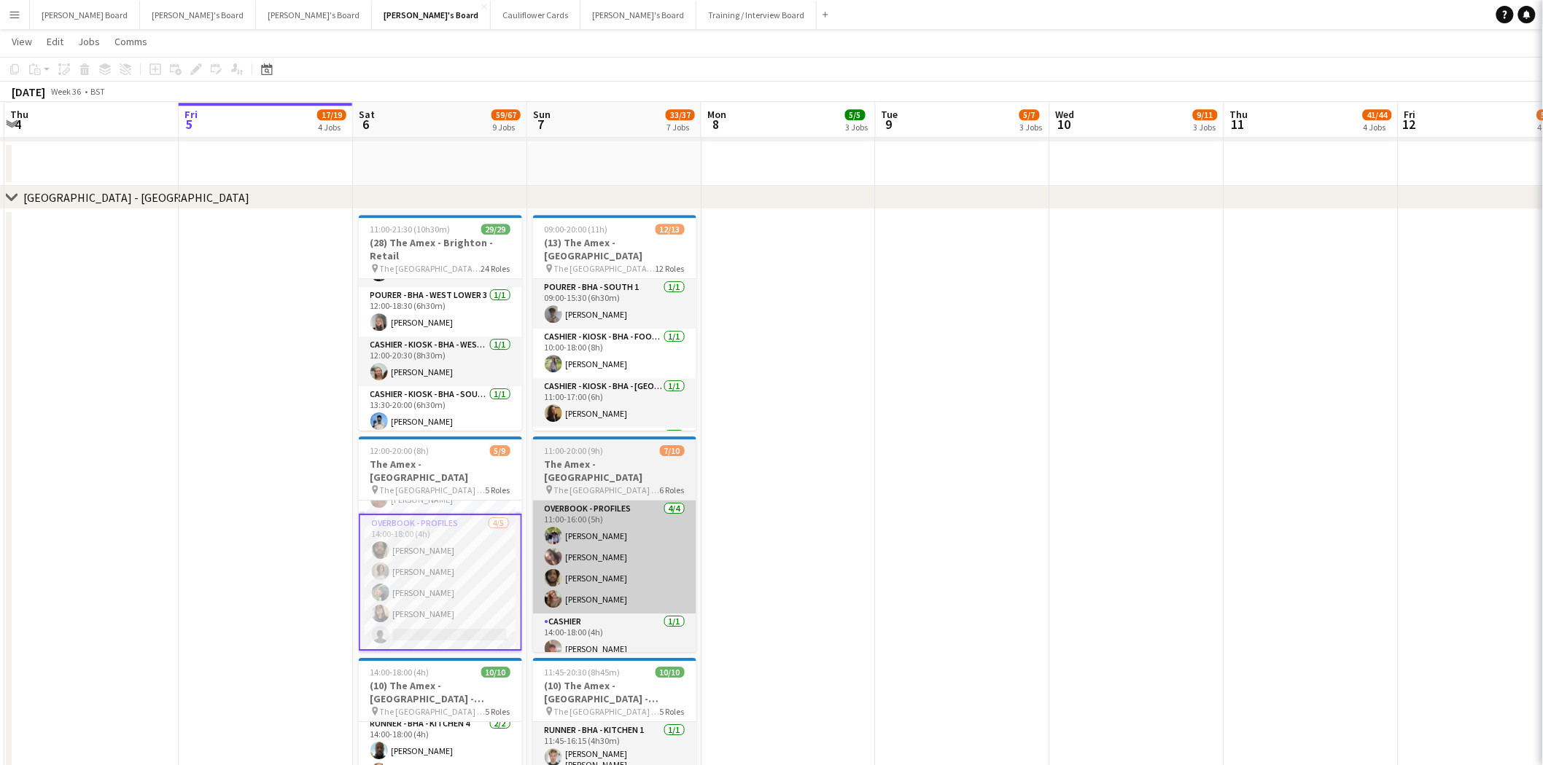
scroll to position [0, 343]
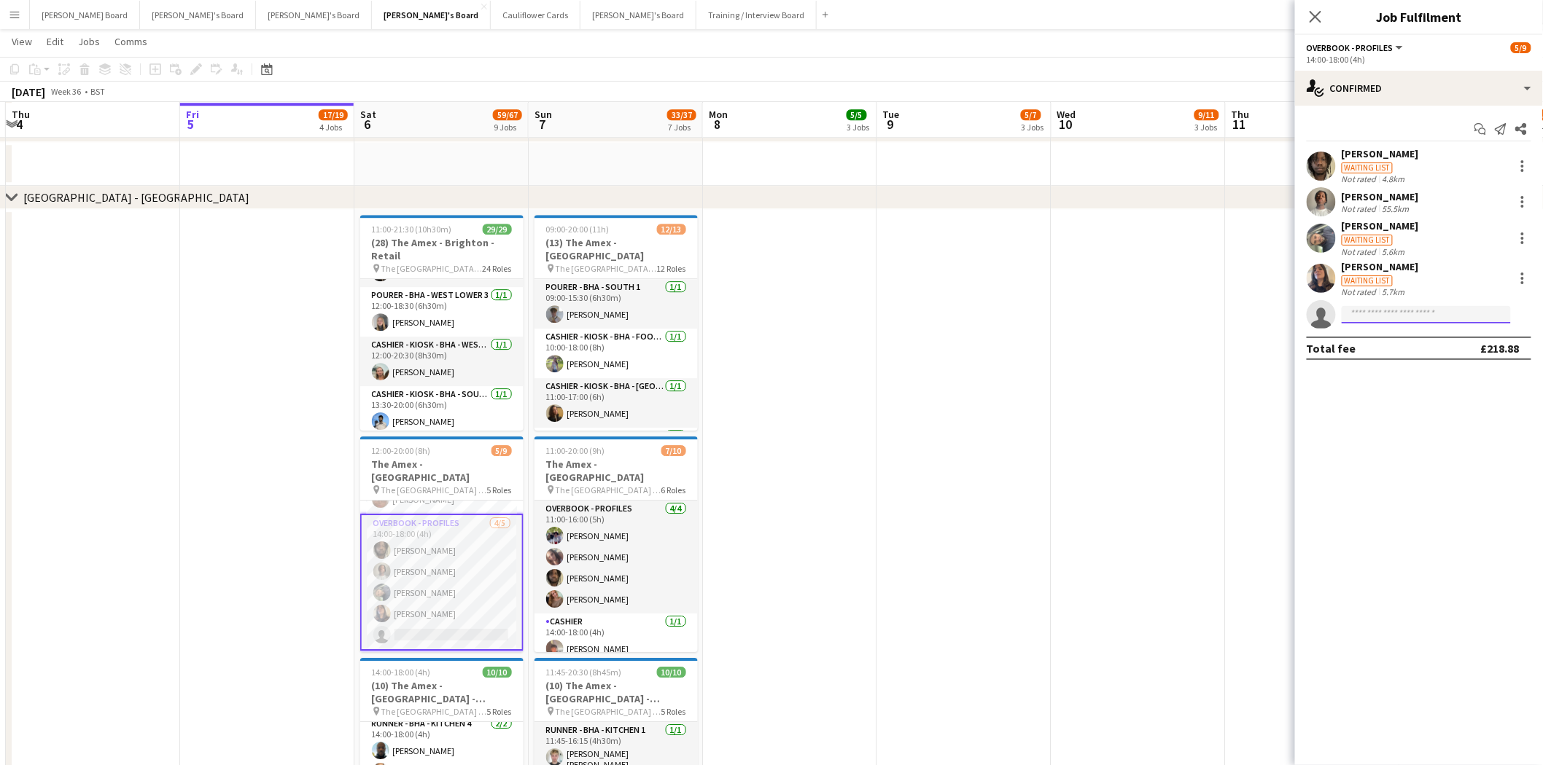
click at [1356, 319] on input at bounding box center [1425, 314] width 169 height 17
type input "**********"
click at [1389, 338] on span "[PERSON_NAME]" at bounding box center [1396, 336] width 84 height 12
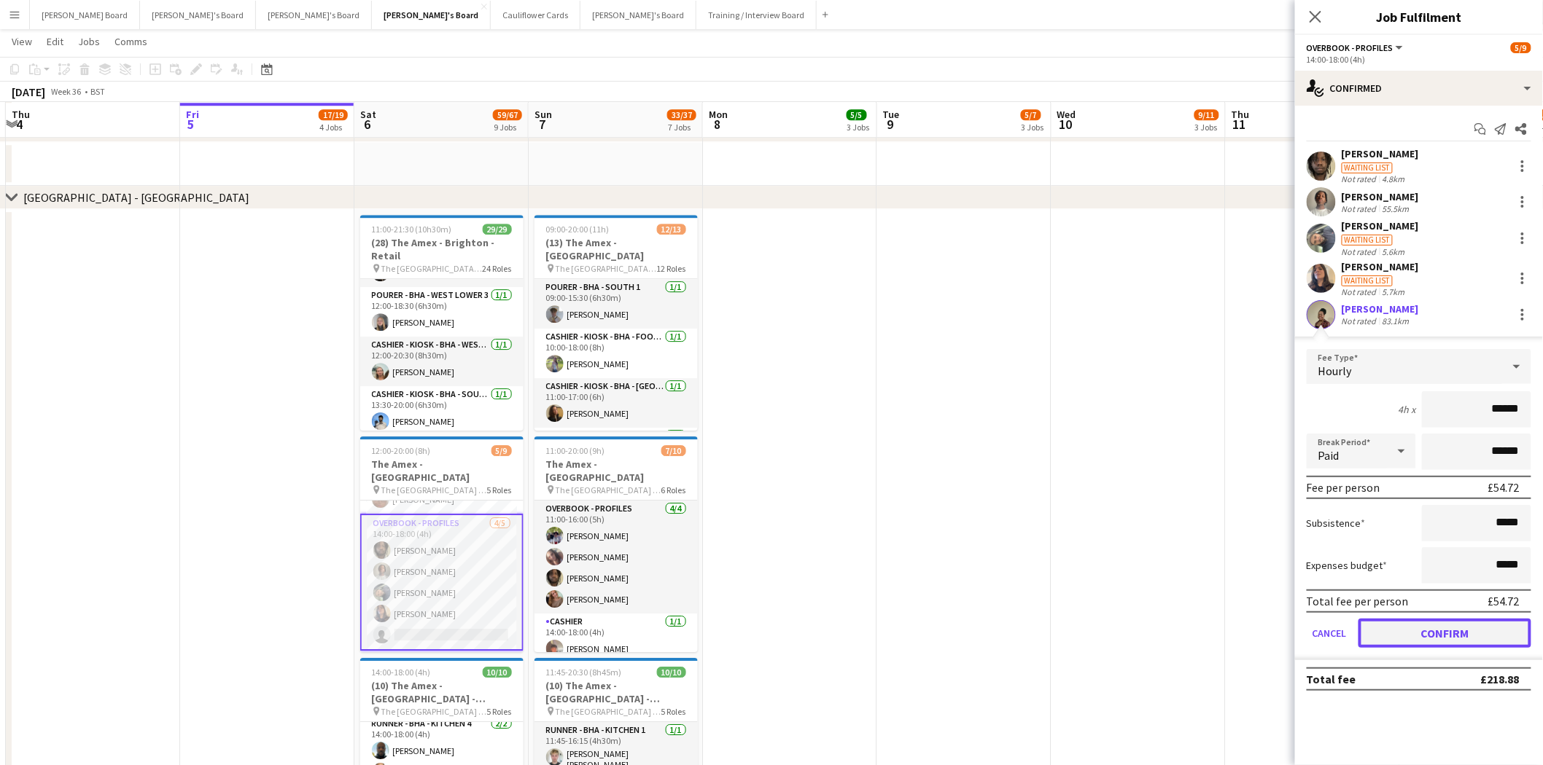
click at [1442, 631] on button "Confirm" at bounding box center [1444, 633] width 173 height 29
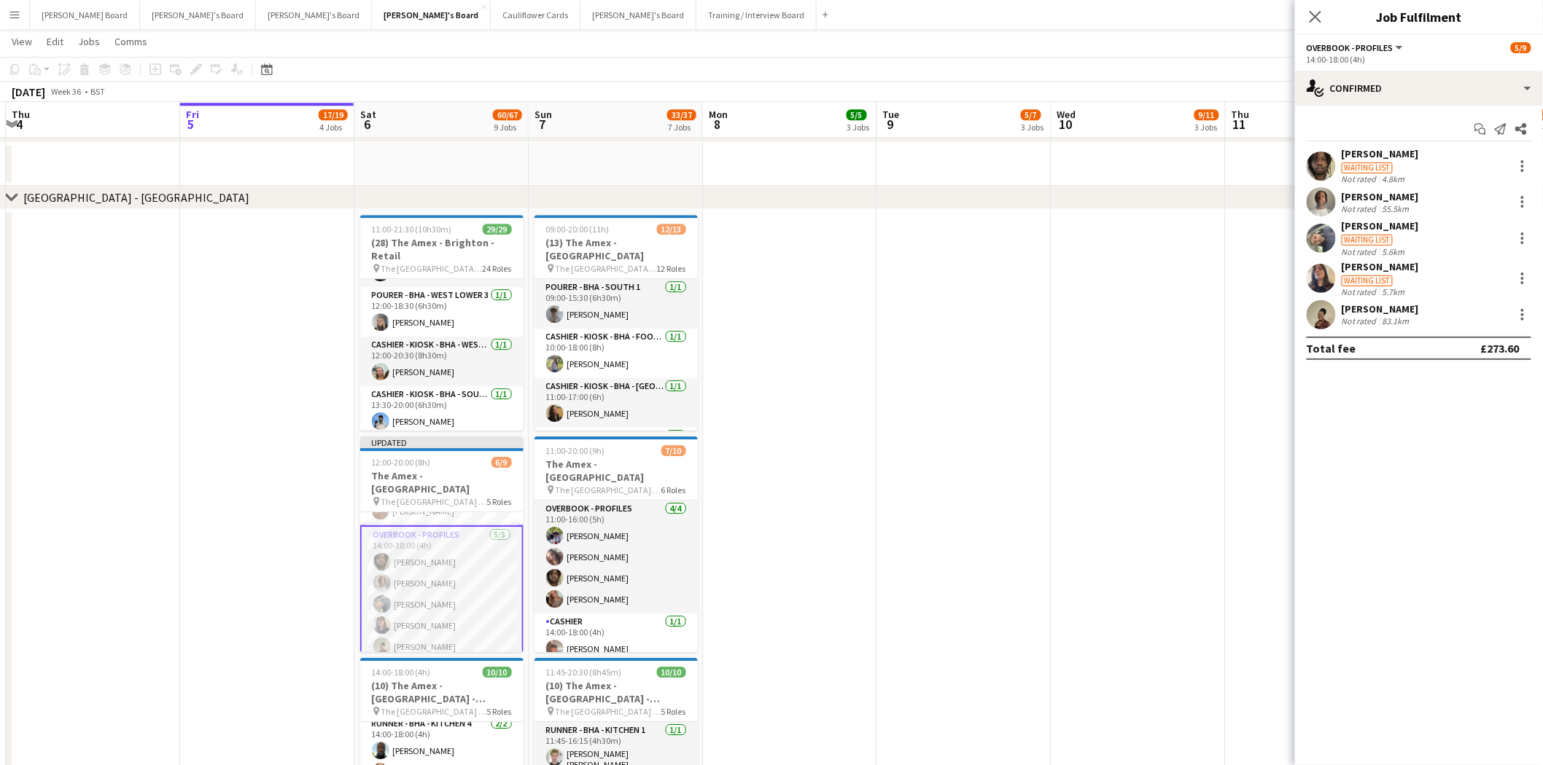
click at [1090, 406] on app-date-cell at bounding box center [1138, 556] width 174 height 694
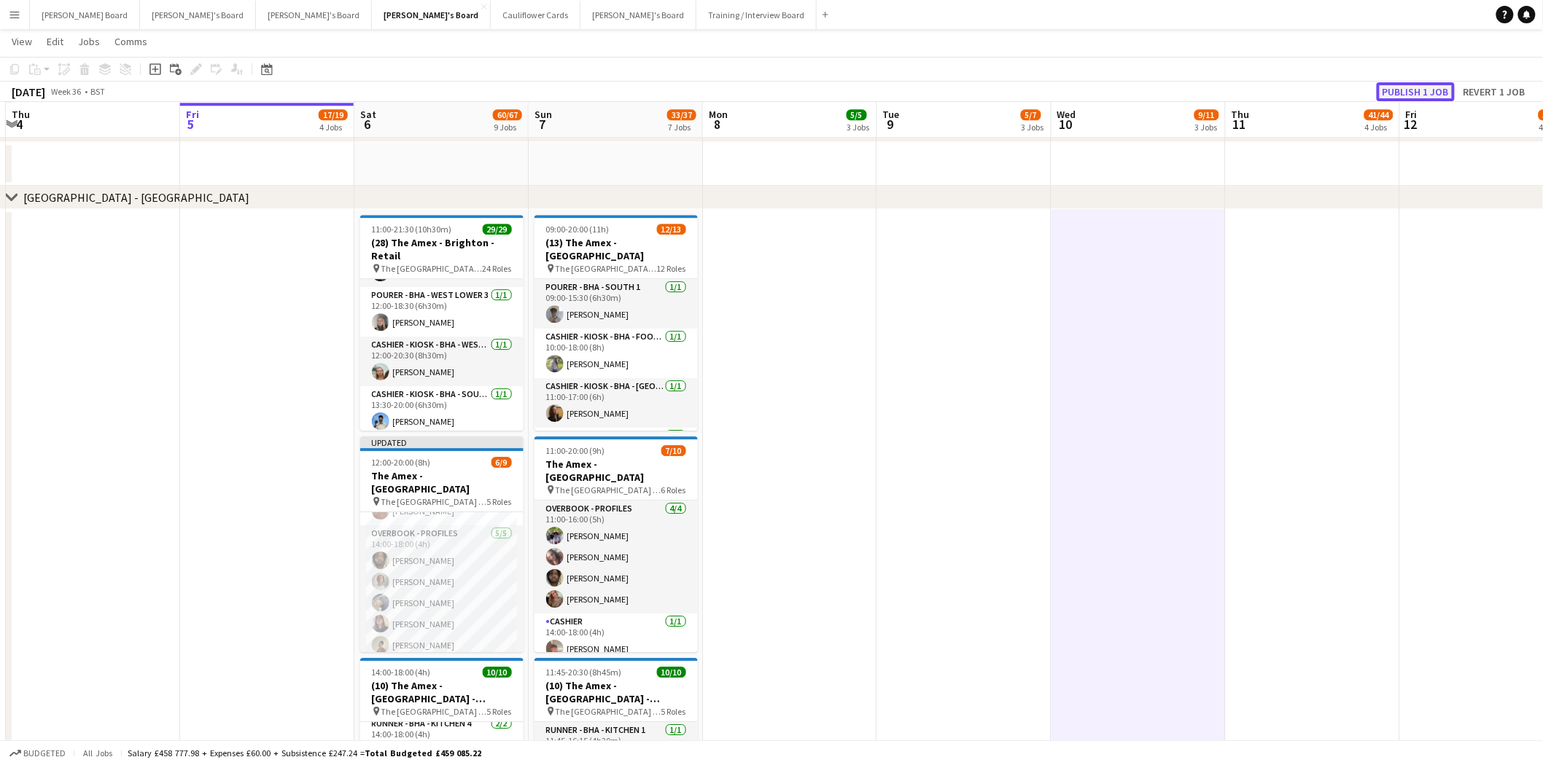
click at [1433, 87] on button "Publish 1 job" at bounding box center [1415, 91] width 78 height 19
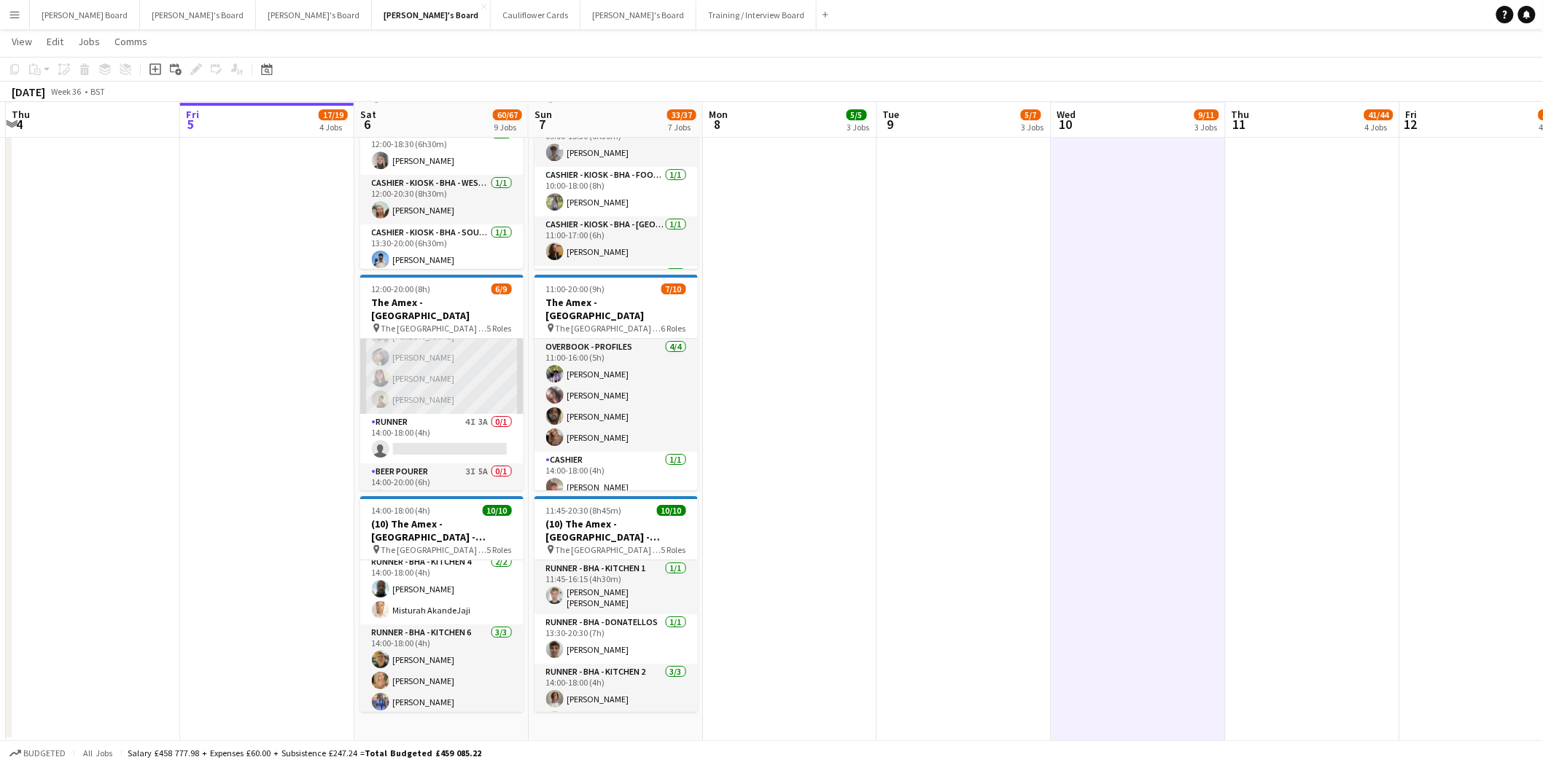
scroll to position [162, 0]
click at [468, 362] on app-card-role "Overbook - Profiles 5/5 14:00-18:00 (4h) David Coker Denzel Mugarapanyama Adils…" at bounding box center [441, 343] width 163 height 134
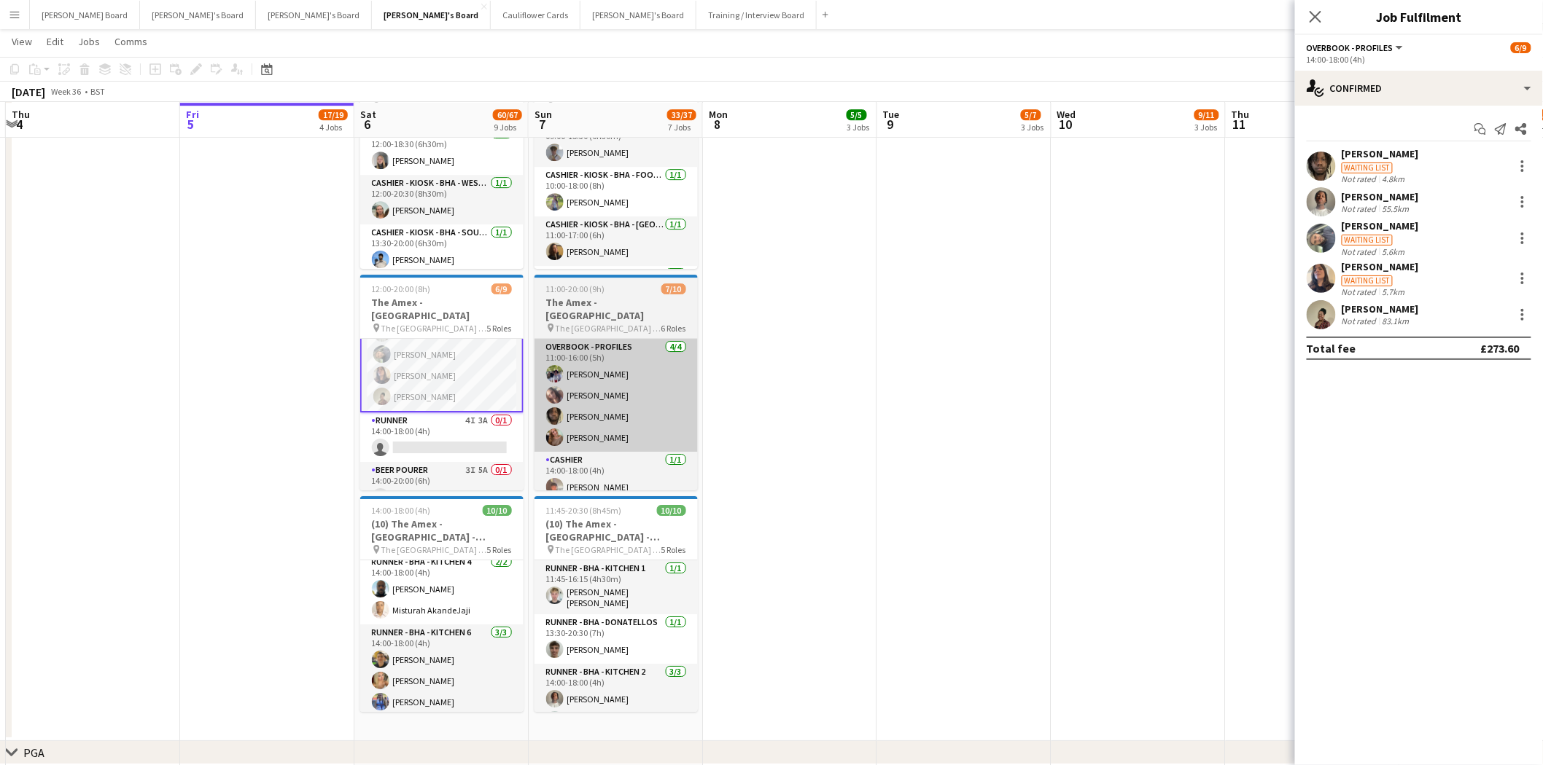
drag, startPoint x: 450, startPoint y: 420, endPoint x: 647, endPoint y: 409, distance: 197.1
click at [450, 419] on app-card-role "Runner 4I 3A 0/1 14:00-18:00 (4h) single-neutral-actions" at bounding box center [441, 438] width 163 height 50
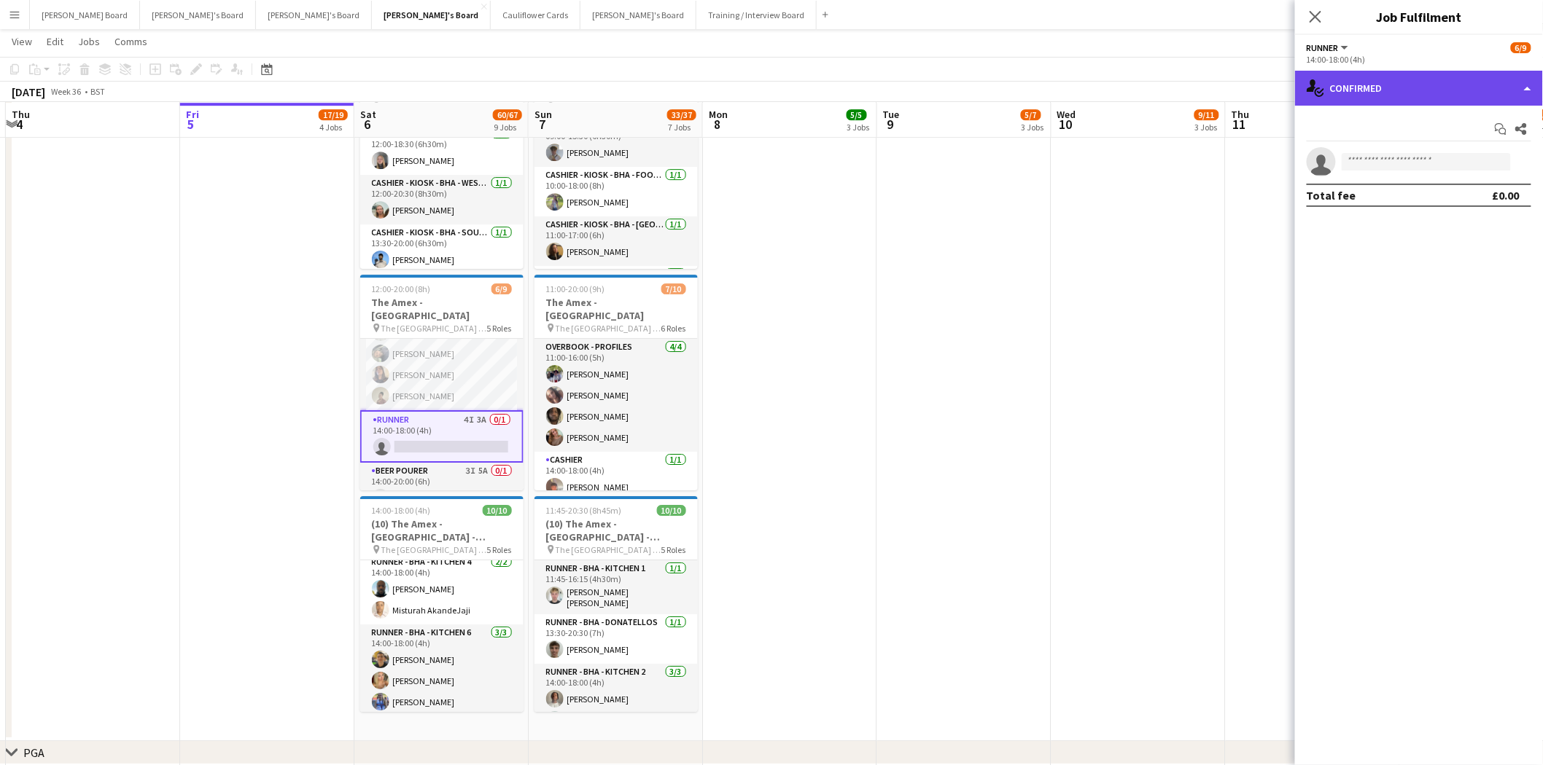
click at [1402, 86] on div "single-neutral-actions-check-2 Confirmed" at bounding box center [1419, 88] width 248 height 35
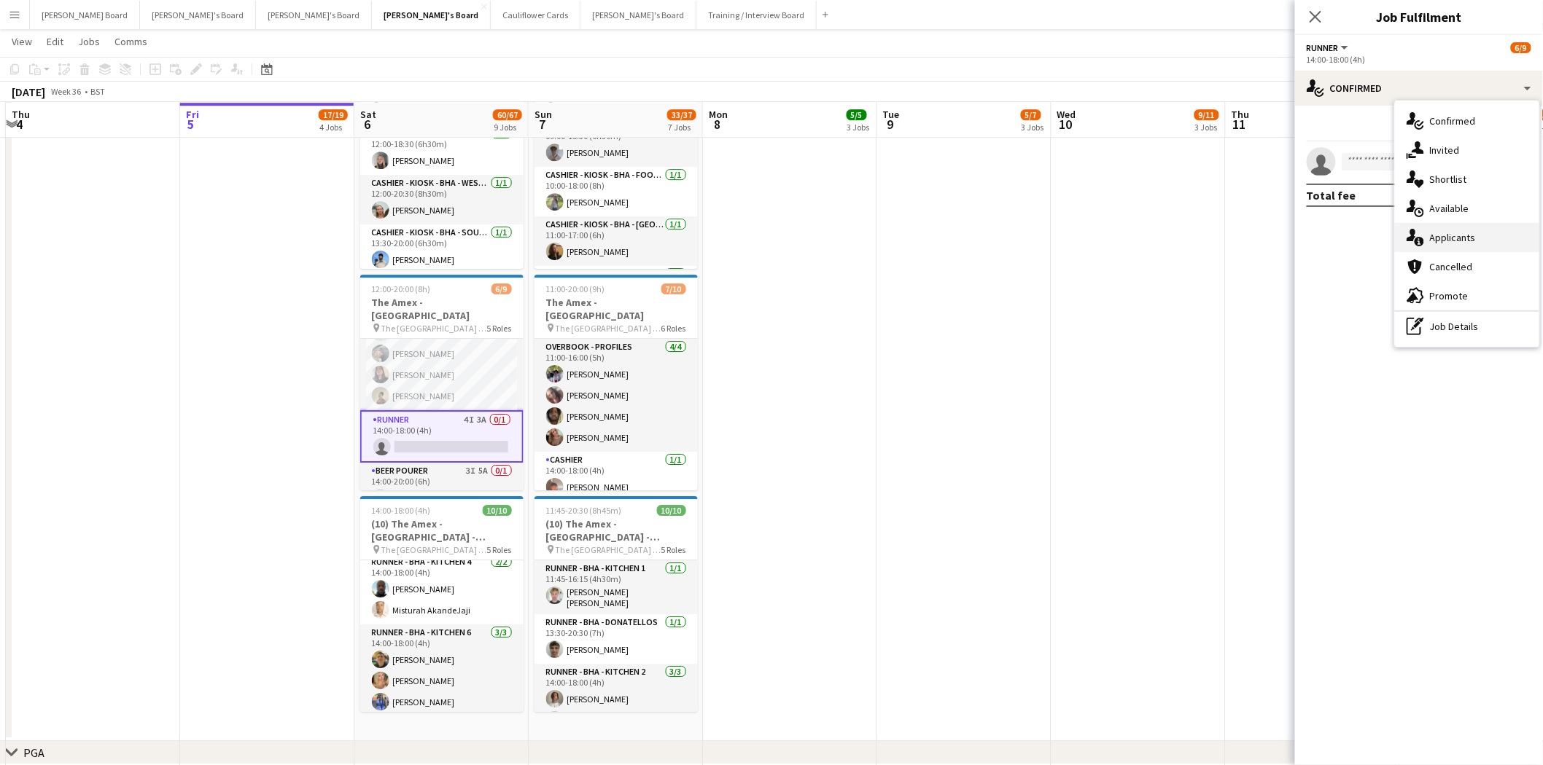
click at [1456, 239] on span "Applicants" at bounding box center [1453, 237] width 46 height 13
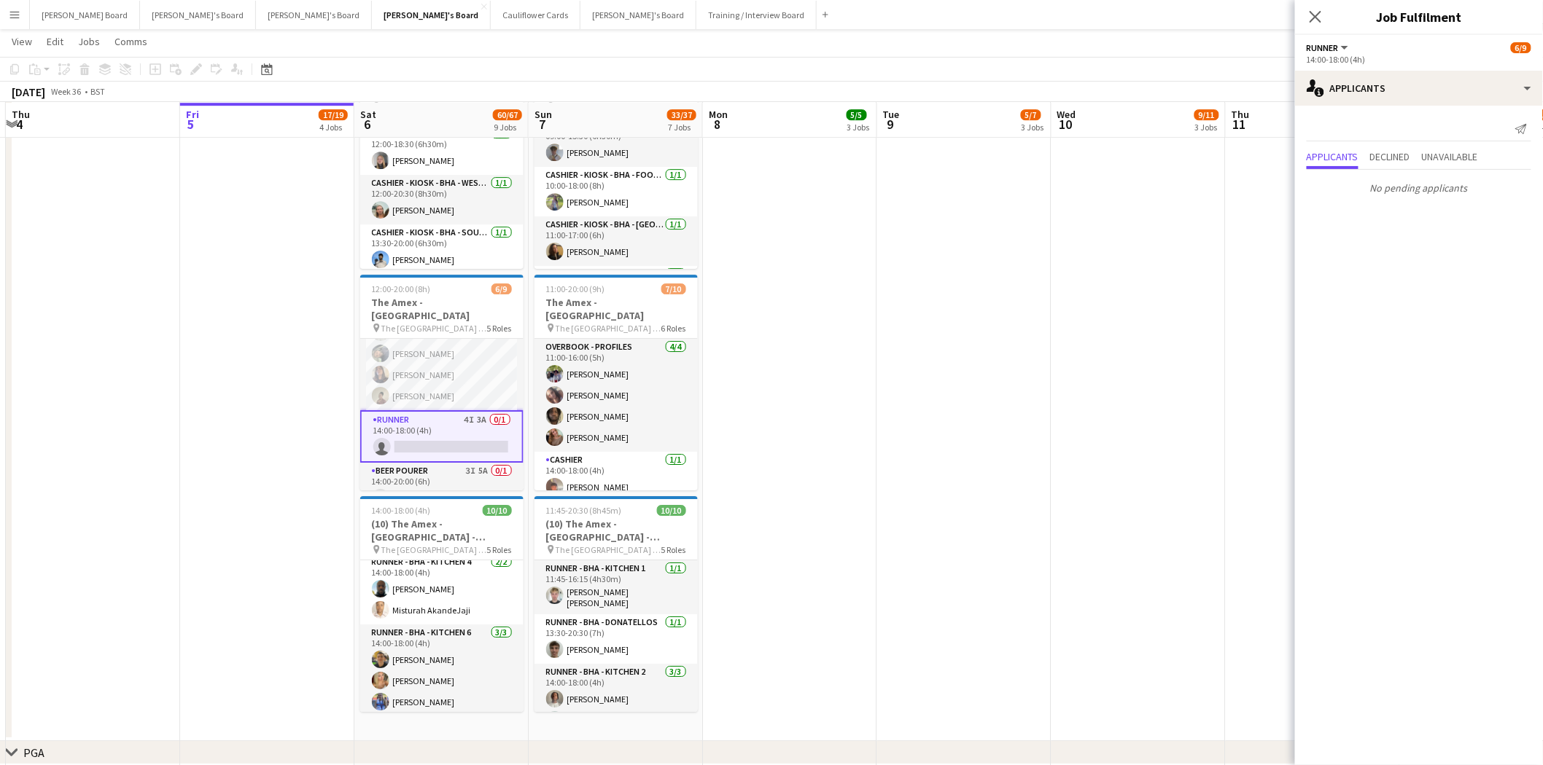
scroll to position [170, 0]
click at [427, 455] on app-card-role "BEER POURER 3I 5A 0/1 14:00-20:00 (6h) single-neutral-actions" at bounding box center [441, 480] width 163 height 50
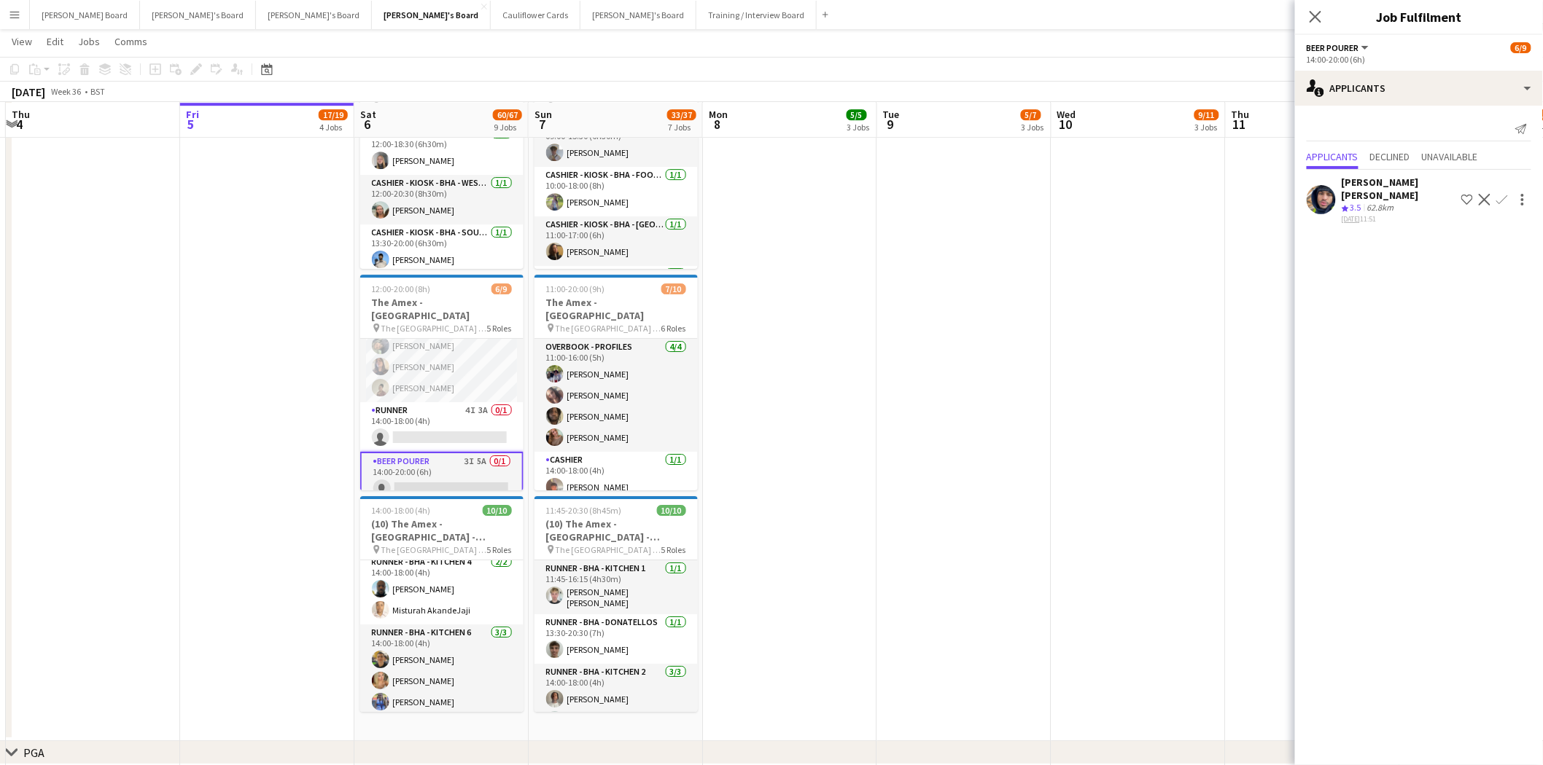
click at [1373, 184] on div "Reiss Bendall" at bounding box center [1398, 189] width 114 height 26
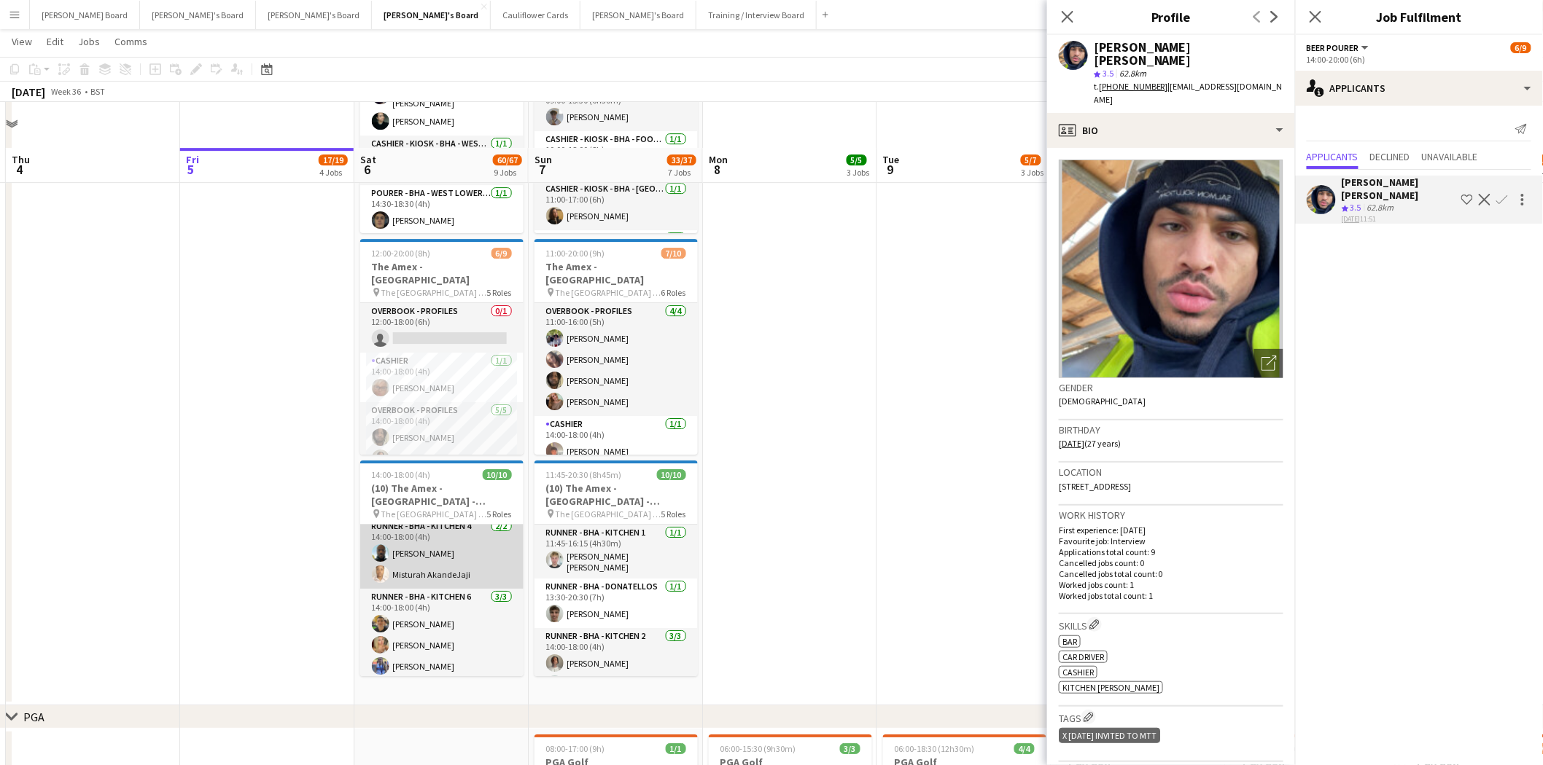
scroll to position [1945, 0]
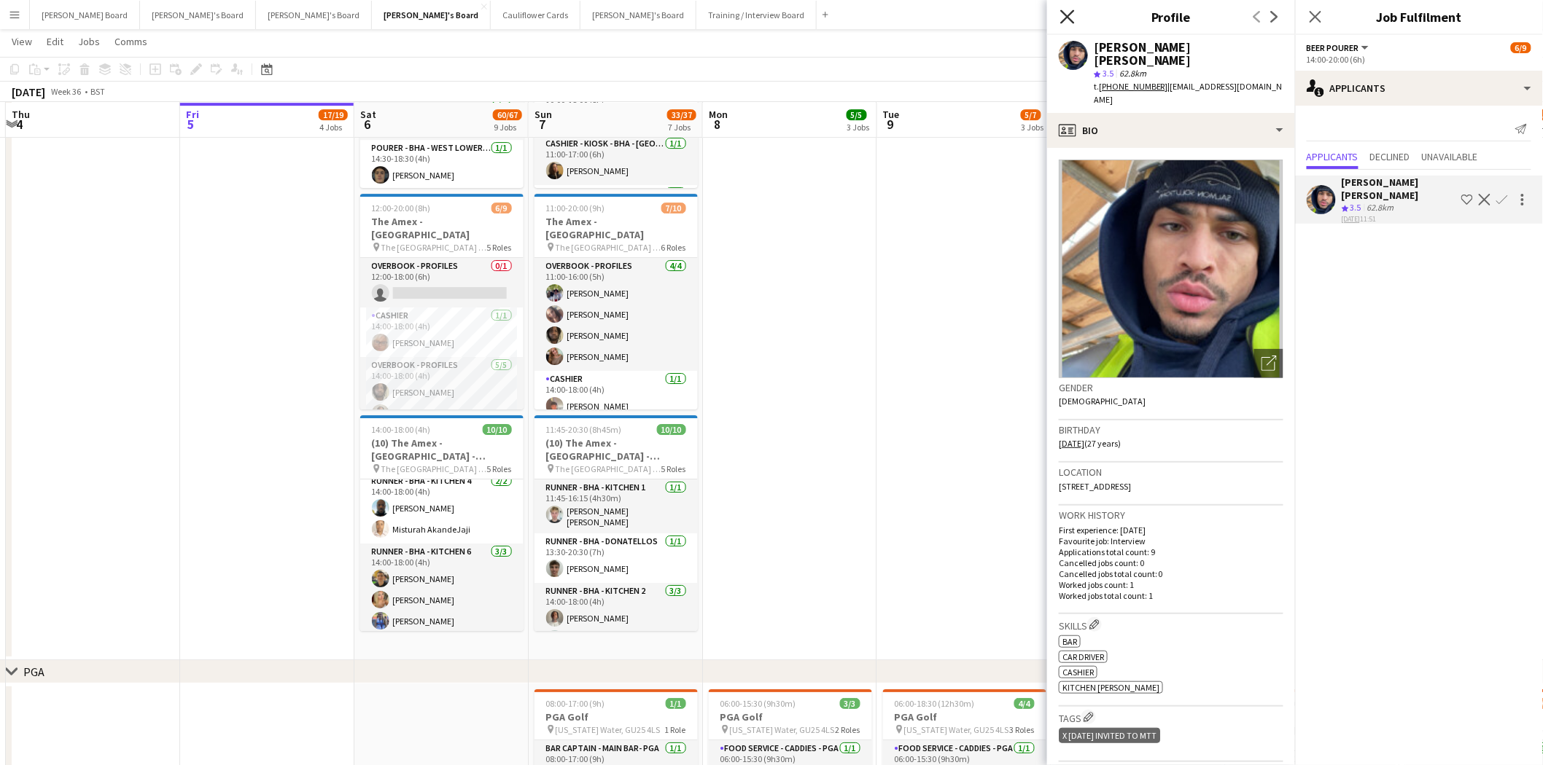
click at [1068, 15] on icon at bounding box center [1067, 16] width 14 height 14
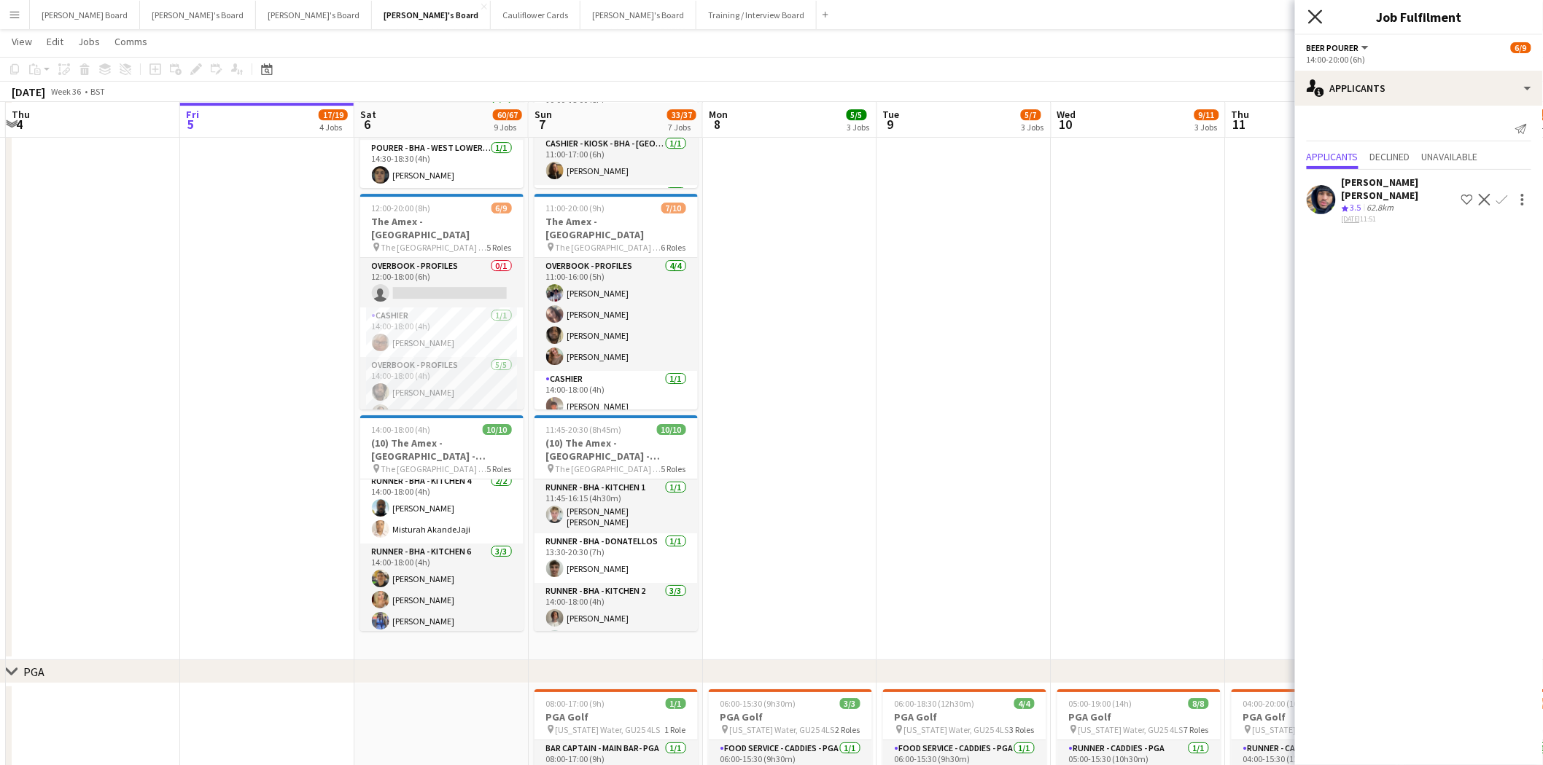
click at [1310, 9] on icon "Close pop-in" at bounding box center [1315, 16] width 14 height 14
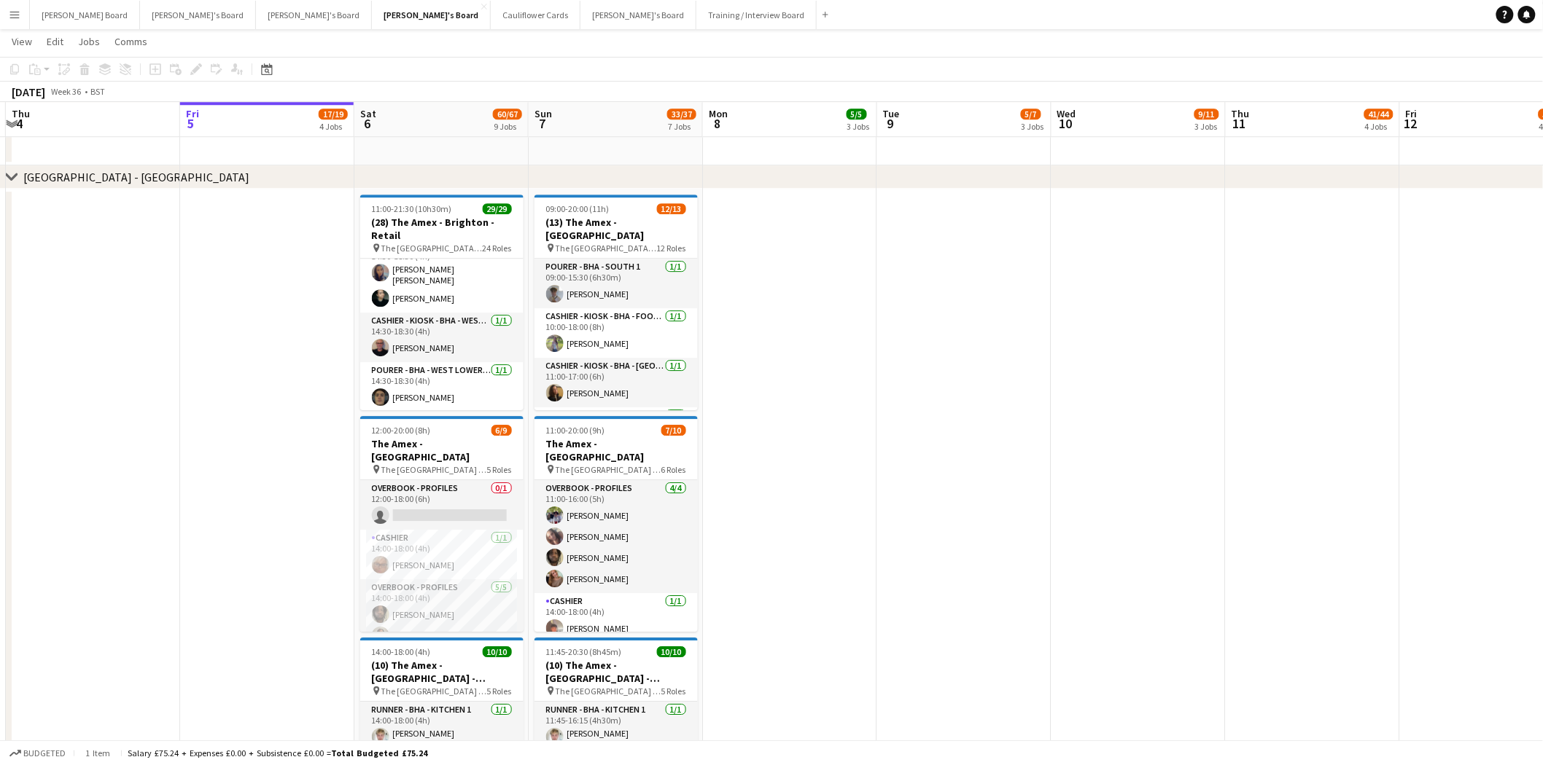
scroll to position [1540, 0]
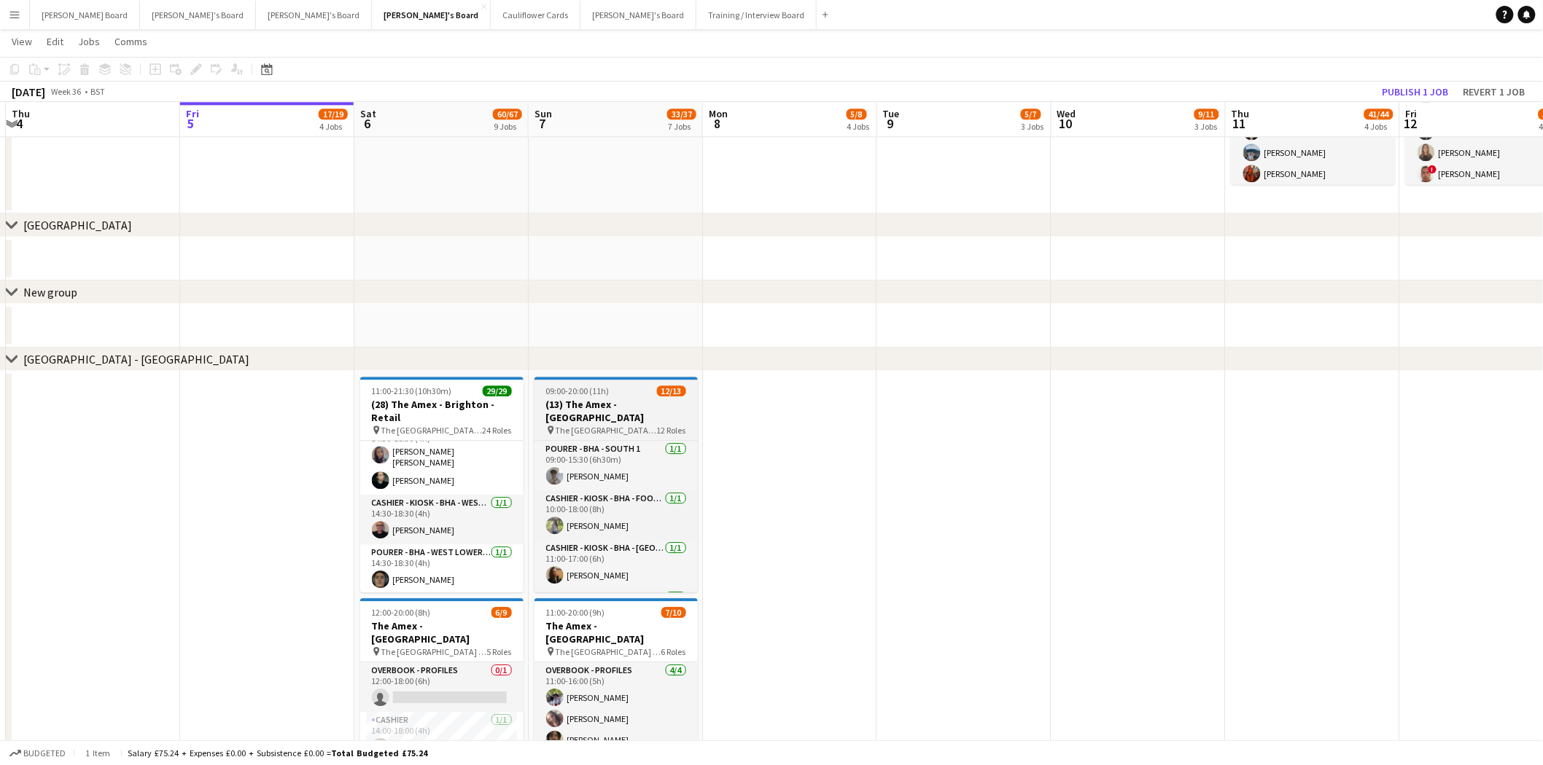
drag, startPoint x: 609, startPoint y: 392, endPoint x: 635, endPoint y: 424, distance: 41.0
click at [610, 392] on div "09:00-20:00 (11h) 12/13" at bounding box center [615, 391] width 163 height 11
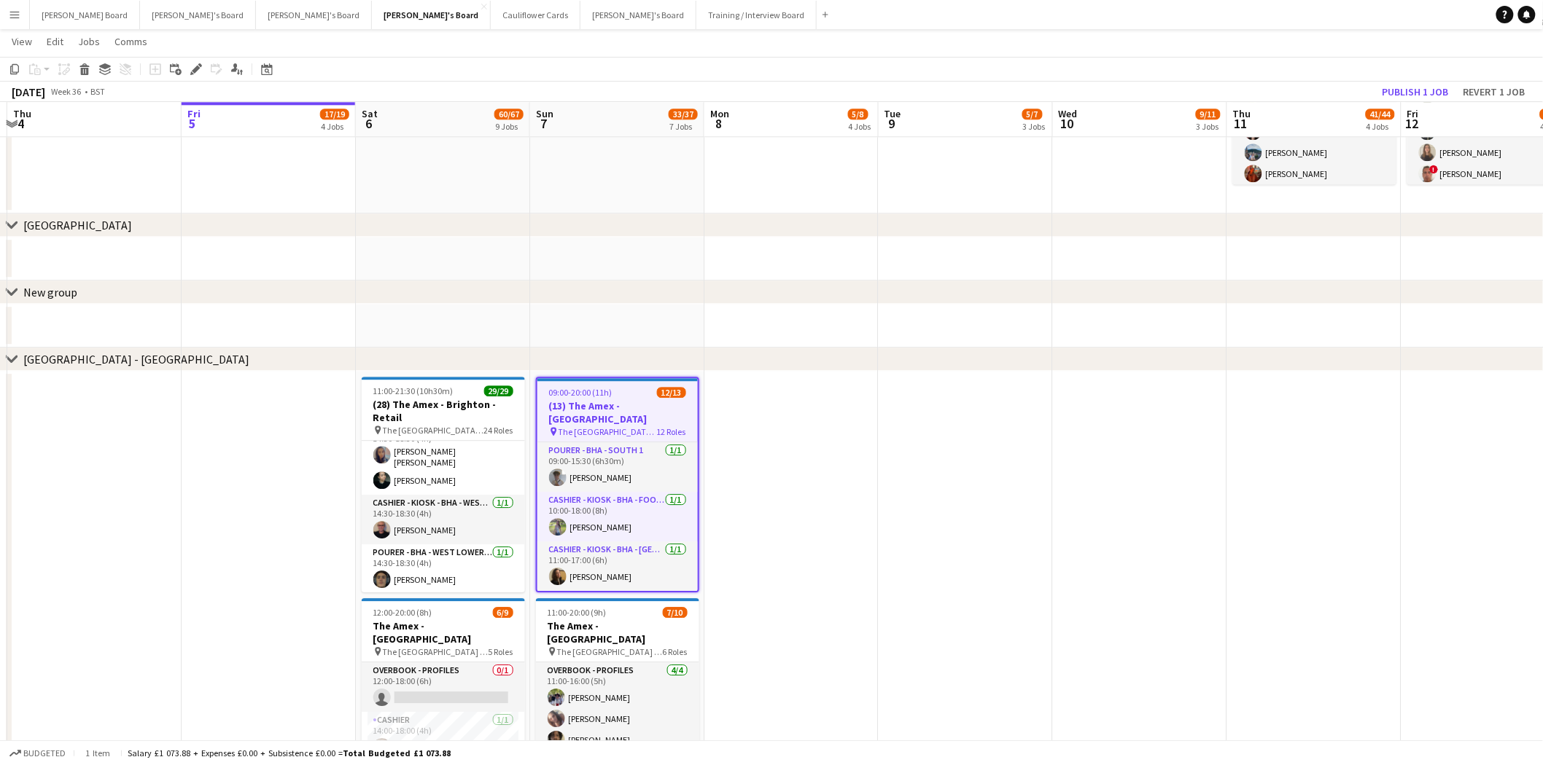
drag, startPoint x: 190, startPoint y: 62, endPoint x: 224, endPoint y: 78, distance: 37.2
click at [192, 63] on div "Edit" at bounding box center [195, 69] width 17 height 17
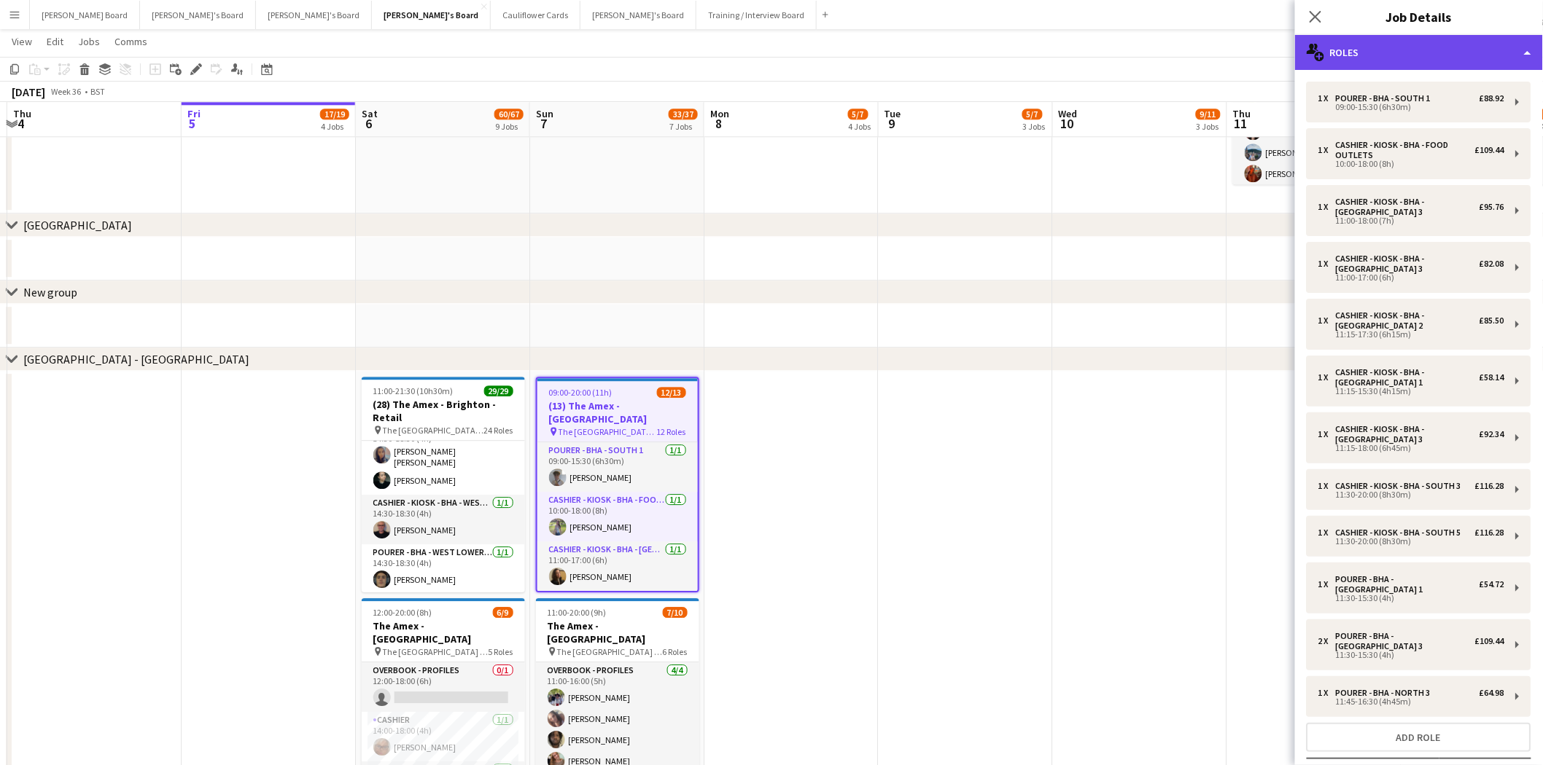
click at [1432, 51] on div "multiple-users-add Roles" at bounding box center [1419, 52] width 248 height 35
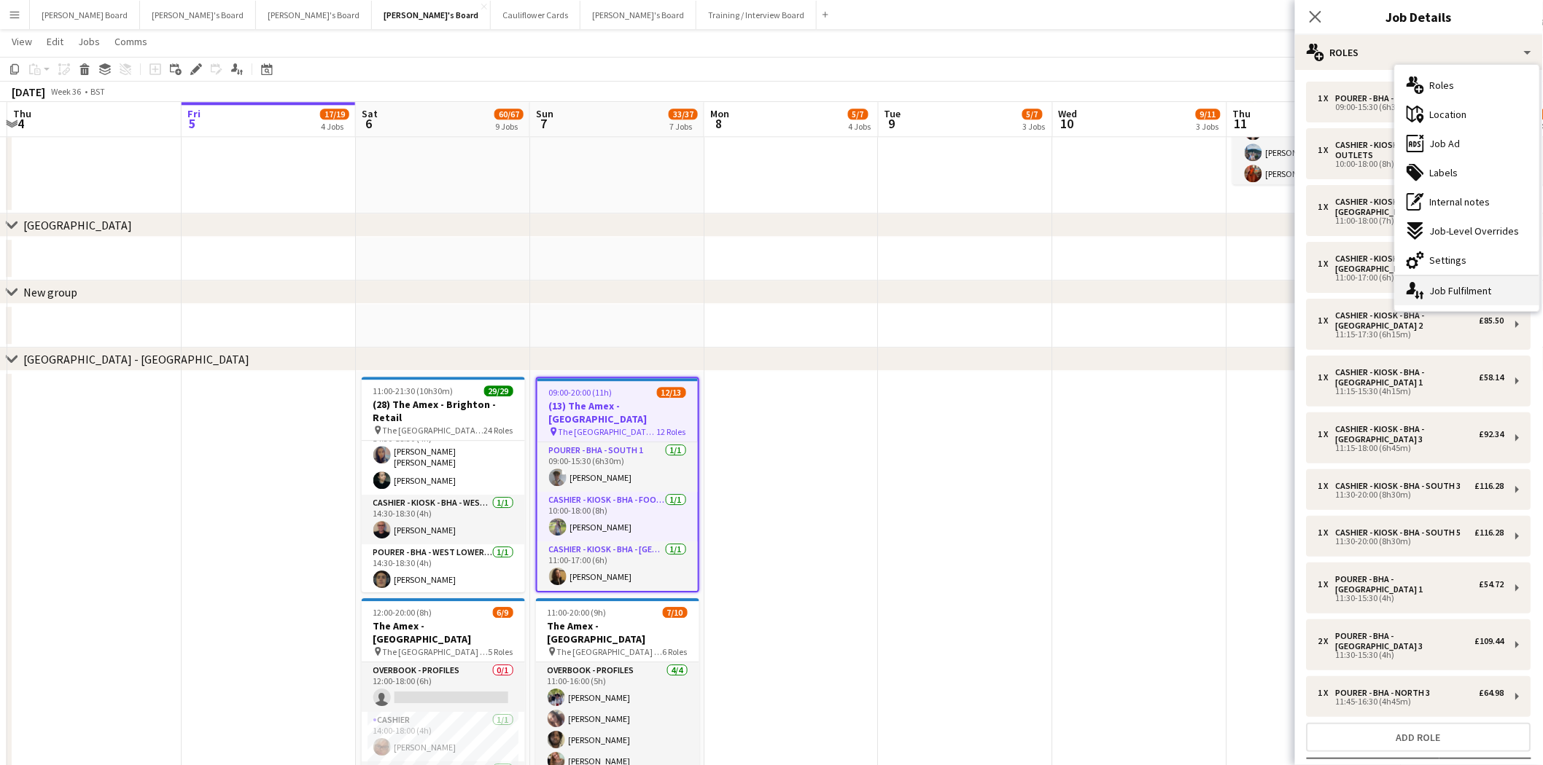
click at [1464, 292] on div "single-neutral-actions-up-down Job Fulfilment" at bounding box center [1467, 290] width 144 height 29
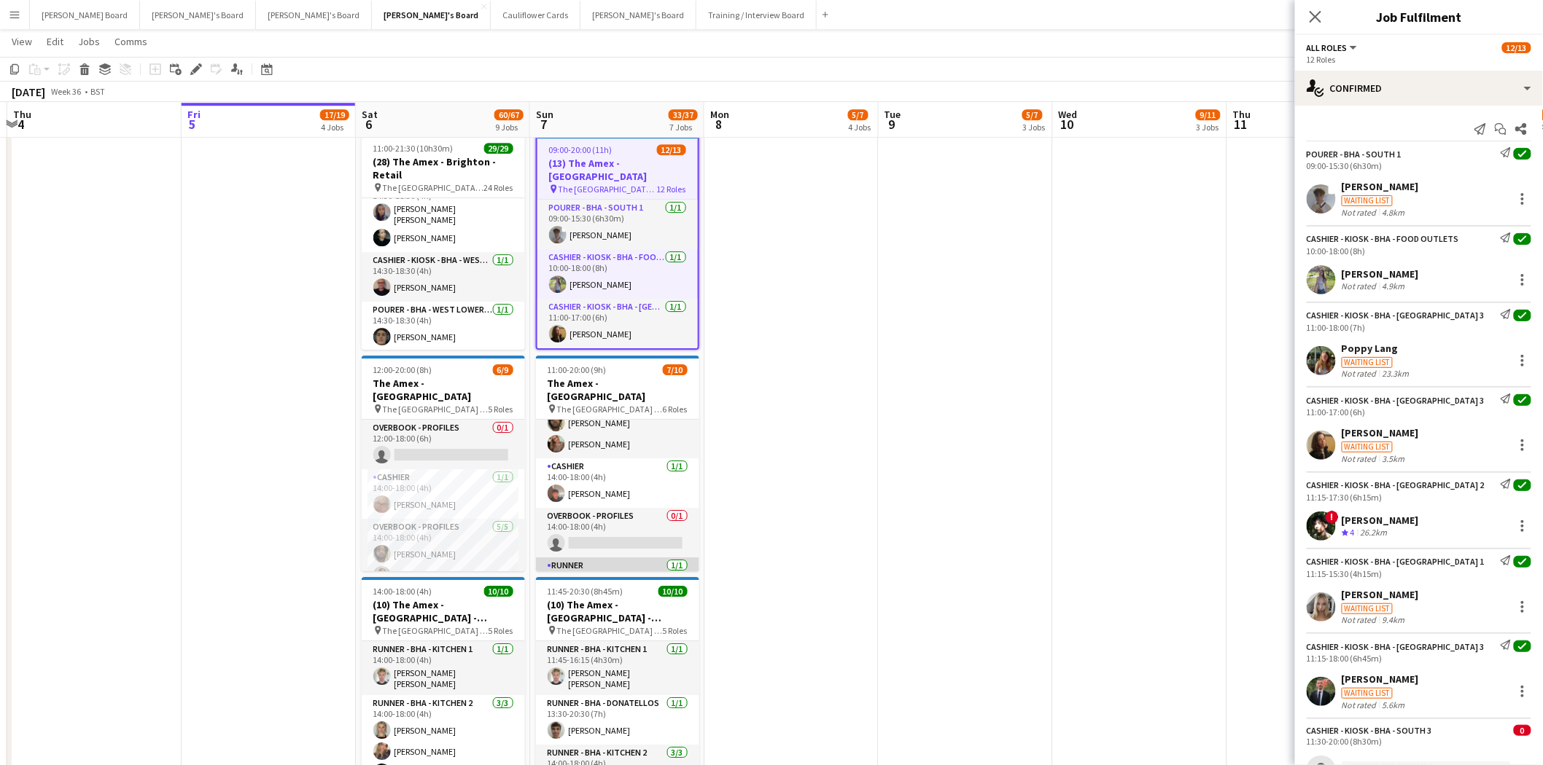
scroll to position [0, 0]
click at [53, 15] on button "Dean's Board Close" at bounding box center [85, 15] width 110 height 28
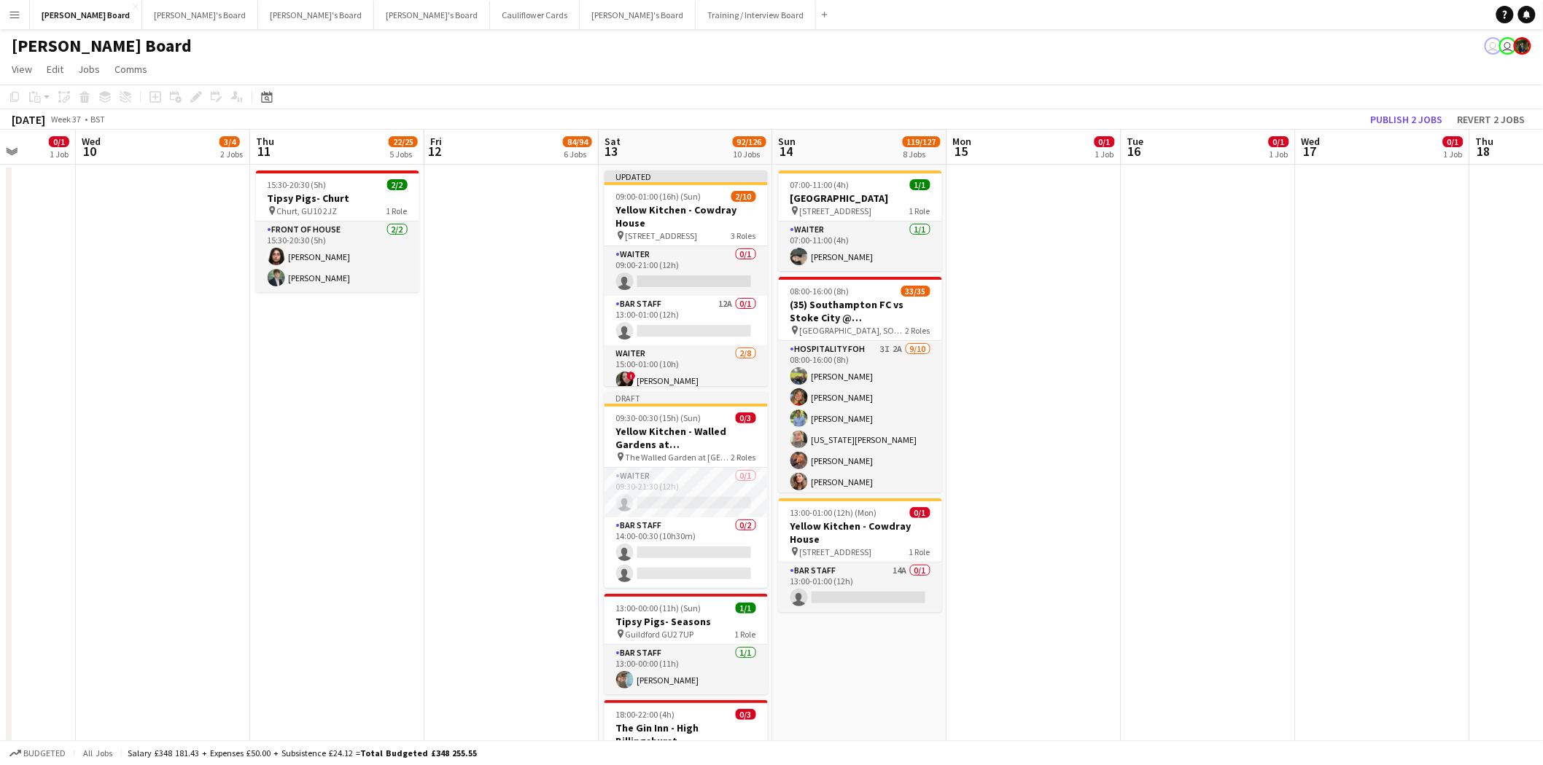
scroll to position [0, 448]
drag, startPoint x: 1309, startPoint y: 402, endPoint x: 445, endPoint y: 391, distance: 864.7
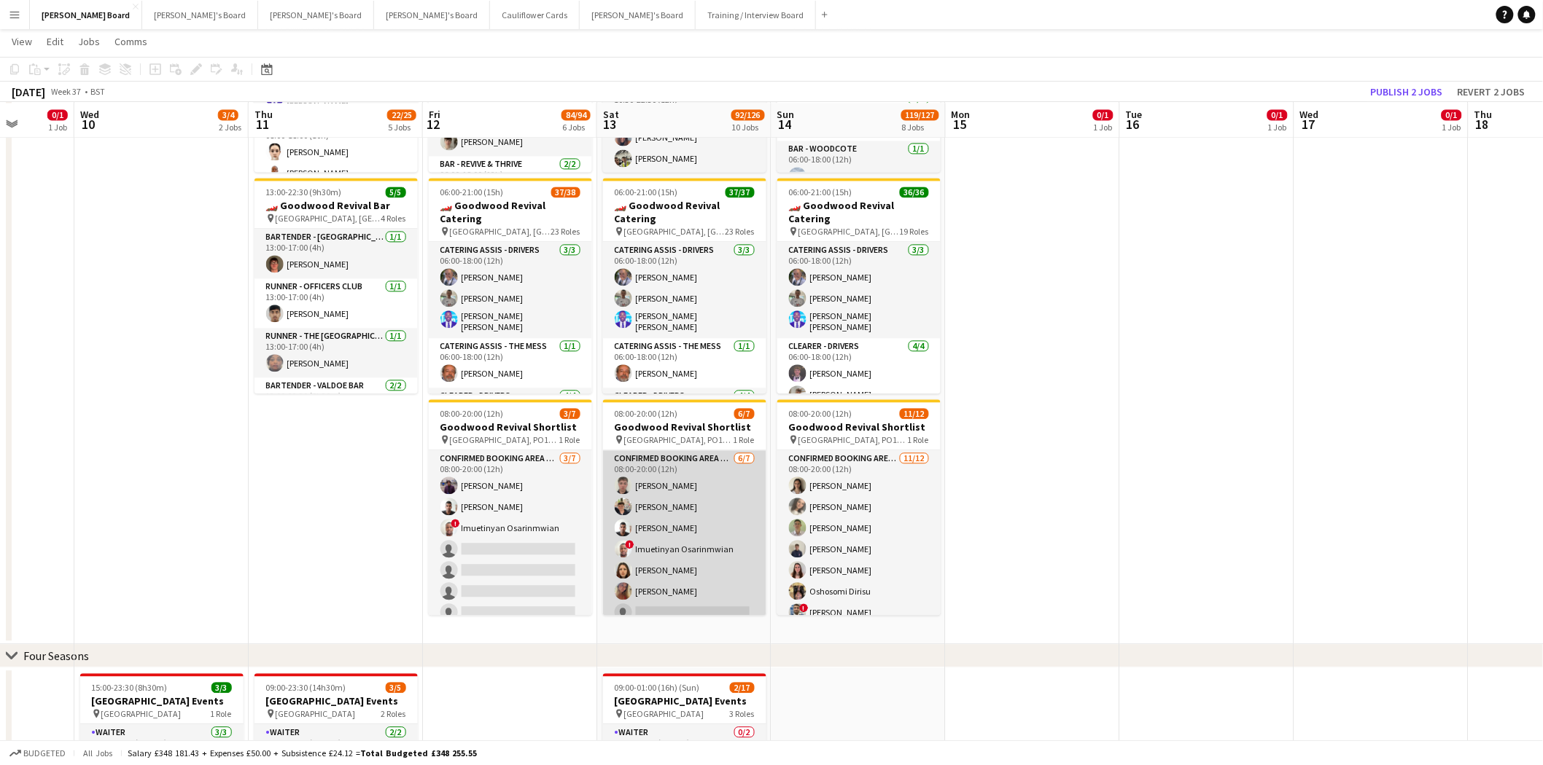
scroll to position [11, 0]
click at [691, 472] on app-card-role "Confirmed Booking Area TBC 6/7 08:00-20:00 (12h) Samuel Smith Eric Roberts Shan…" at bounding box center [684, 528] width 163 height 176
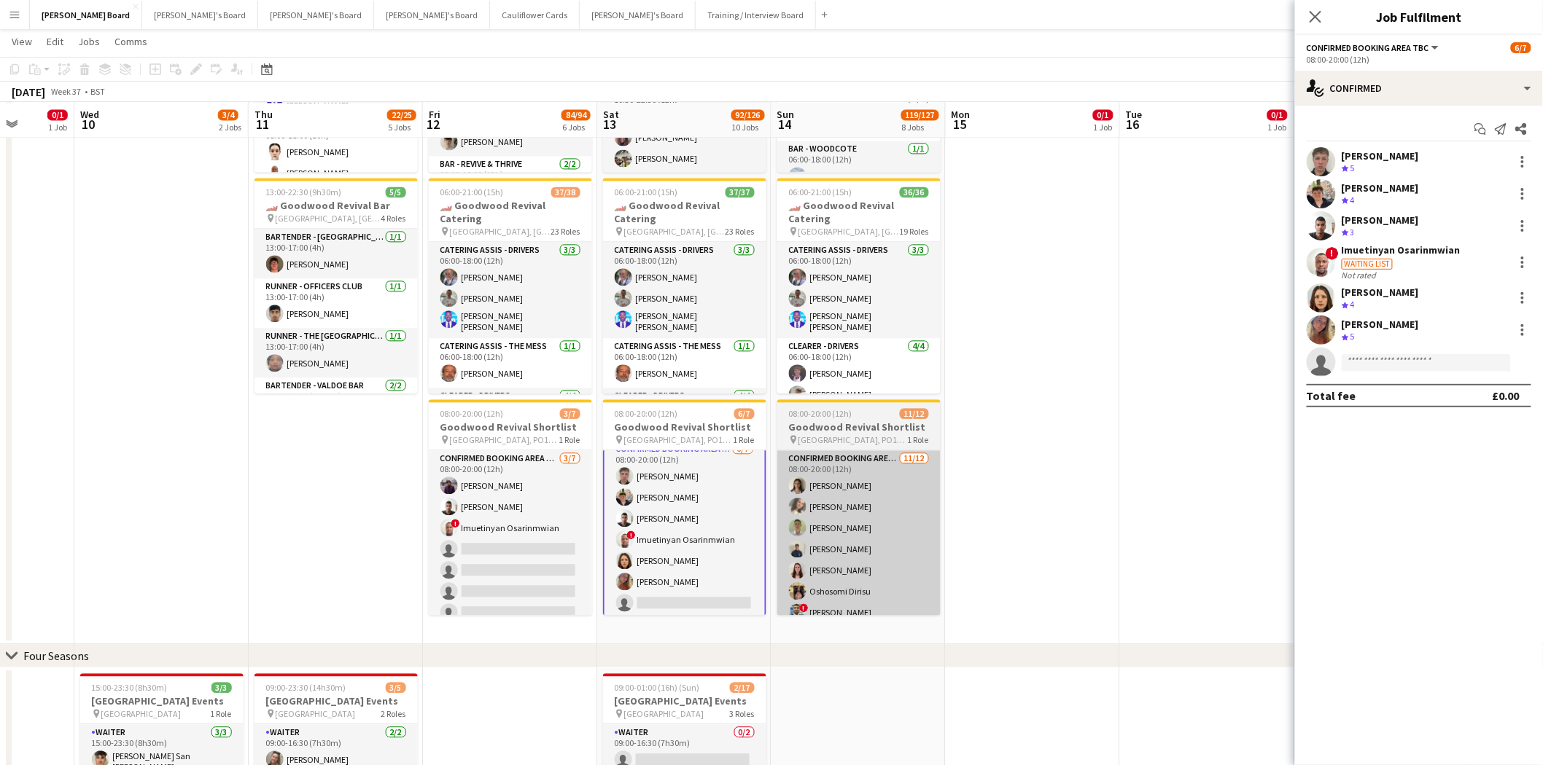
scroll to position [12, 0]
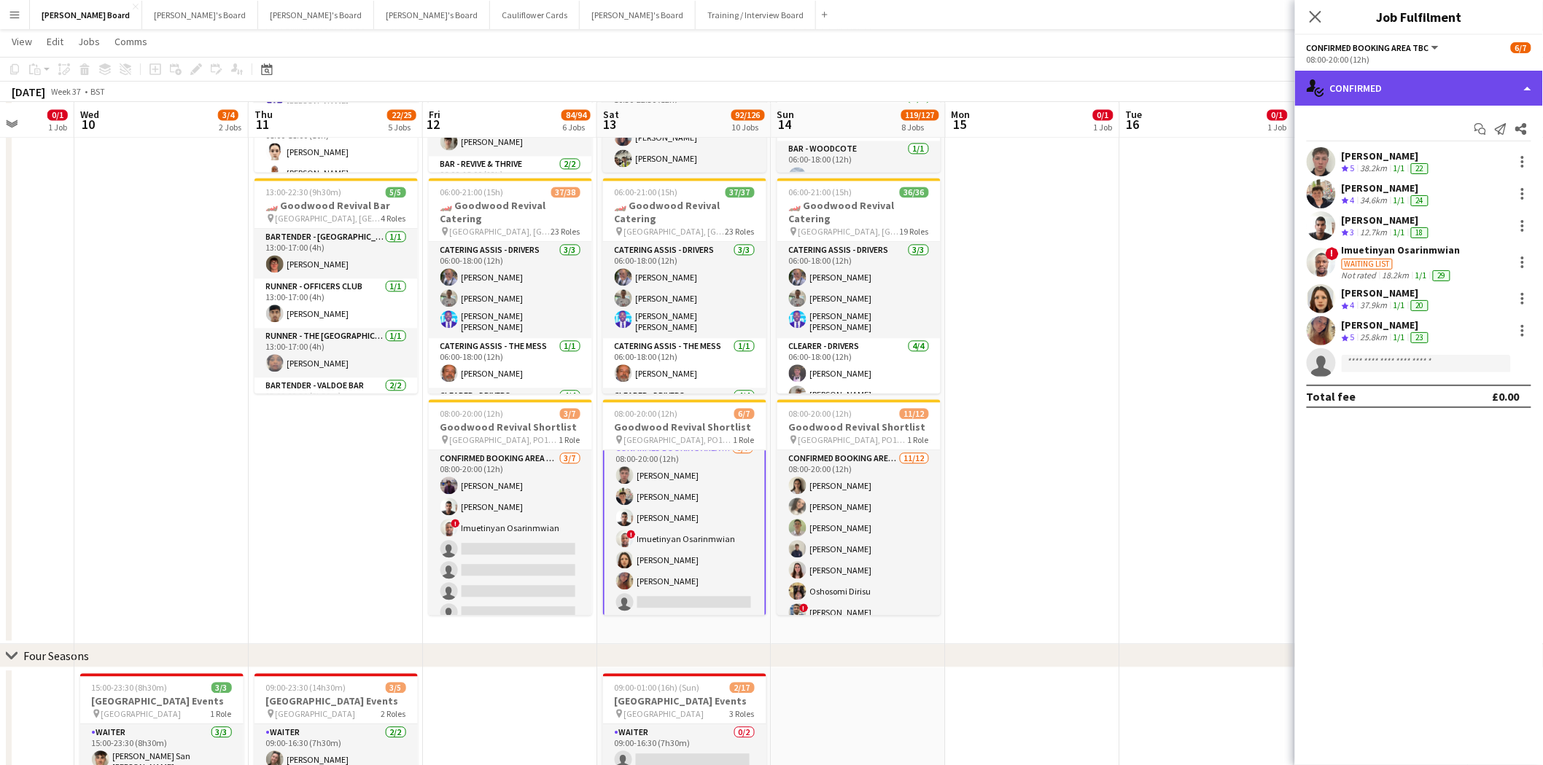
click at [1409, 79] on div "single-neutral-actions-check-2 Confirmed" at bounding box center [1419, 88] width 248 height 35
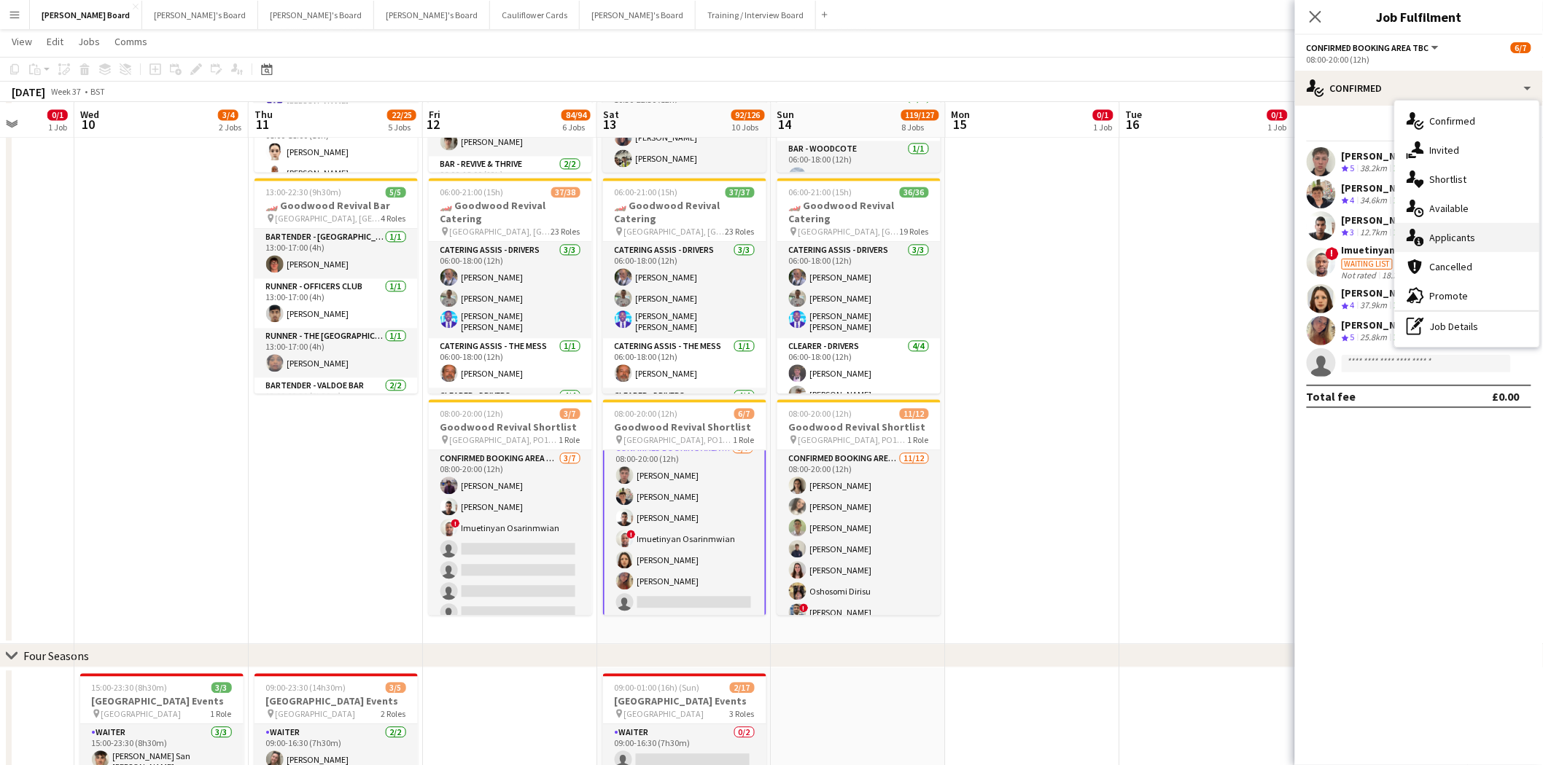
click at [1459, 231] on span "Applicants" at bounding box center [1453, 237] width 46 height 13
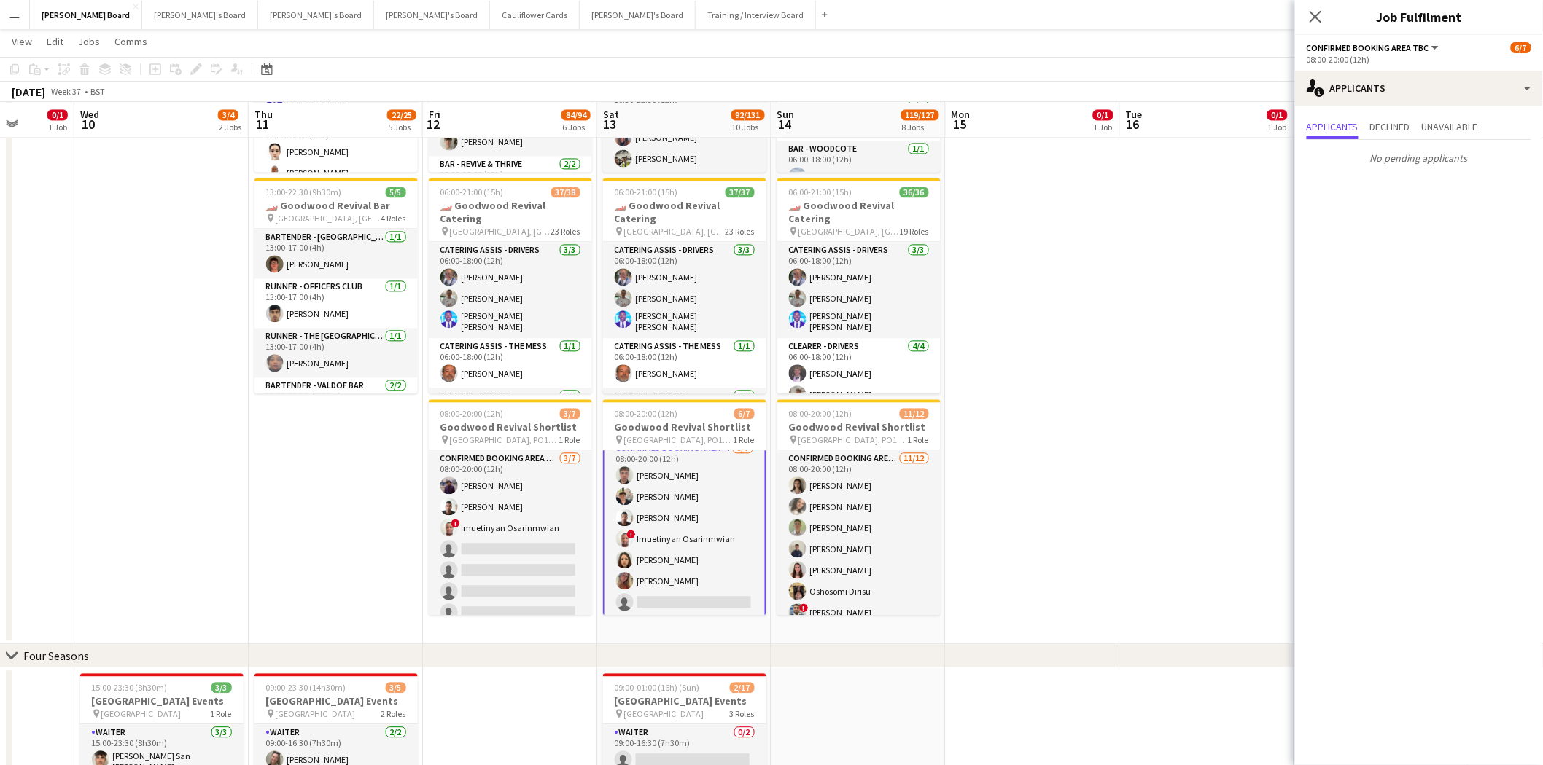
scroll to position [12, 0]
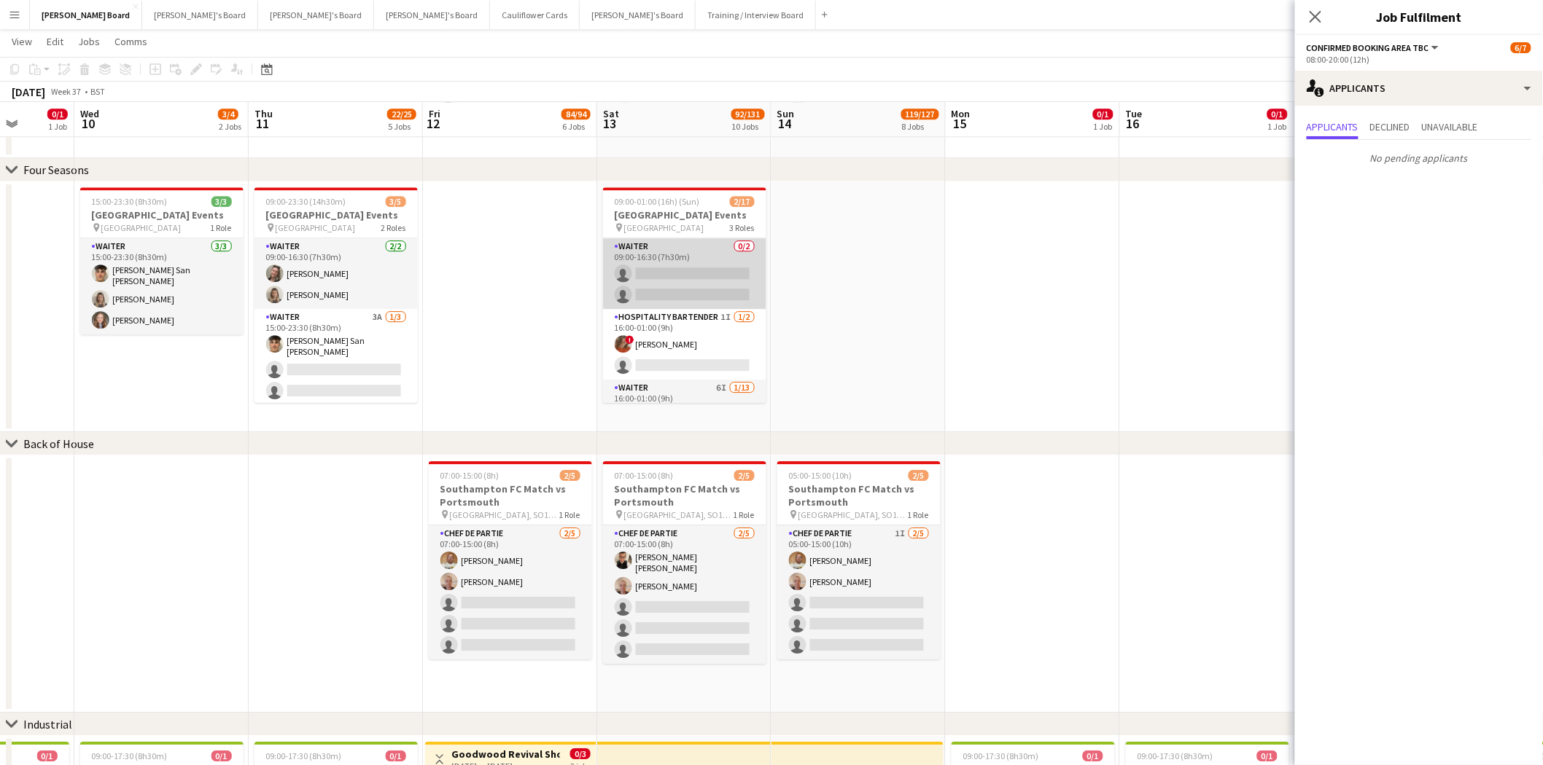
click at [705, 266] on app-card-role "Waiter 0/2 09:00-16:30 (7h30m) single-neutral-actions single-neutral-actions" at bounding box center [684, 273] width 163 height 71
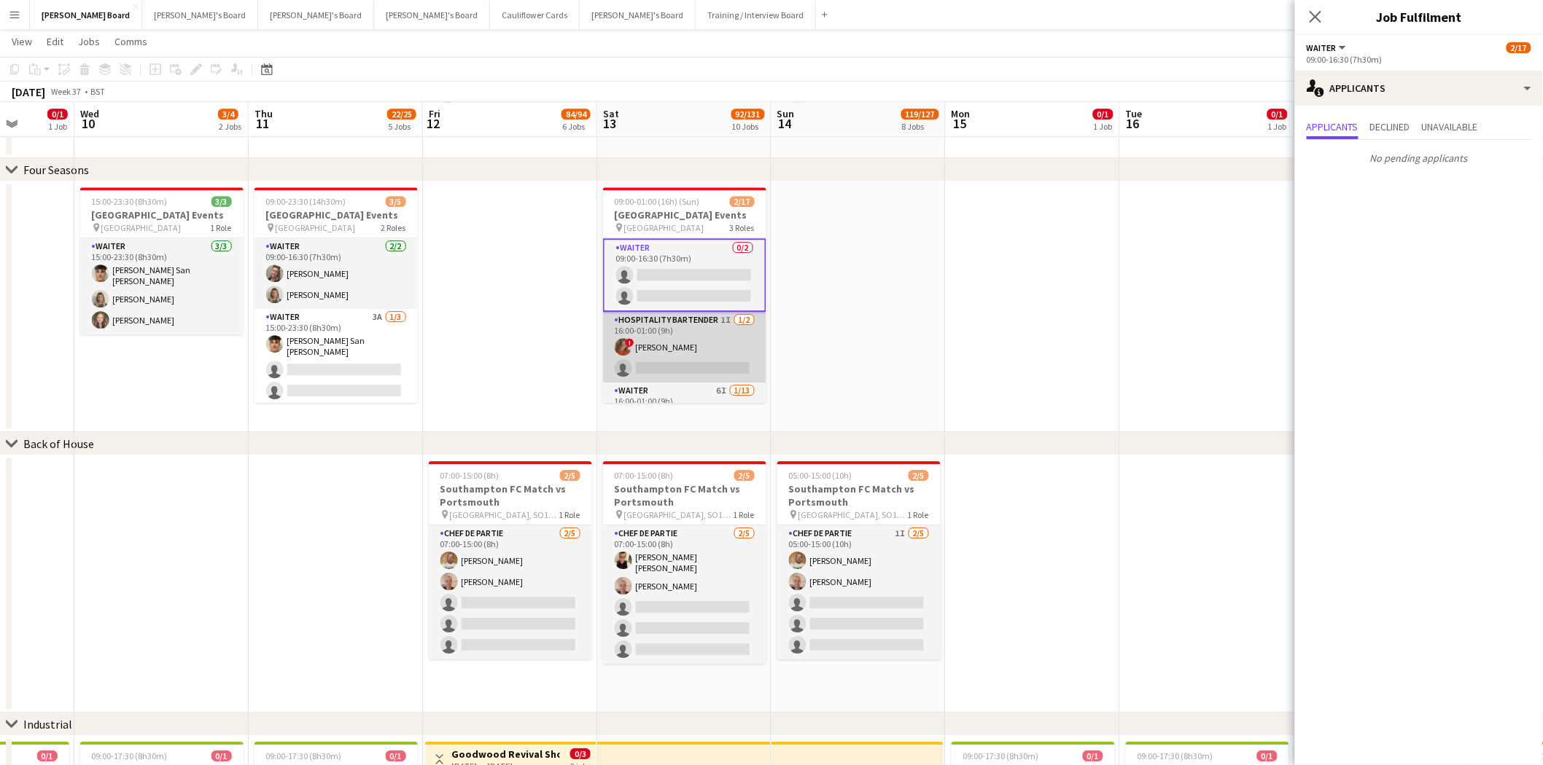
click at [679, 337] on app-card-role "Hospitality Bartender 1I 1/2 16:00-01:00 (9h) ! Olivia Mcloughlin single-neutra…" at bounding box center [684, 347] width 163 height 71
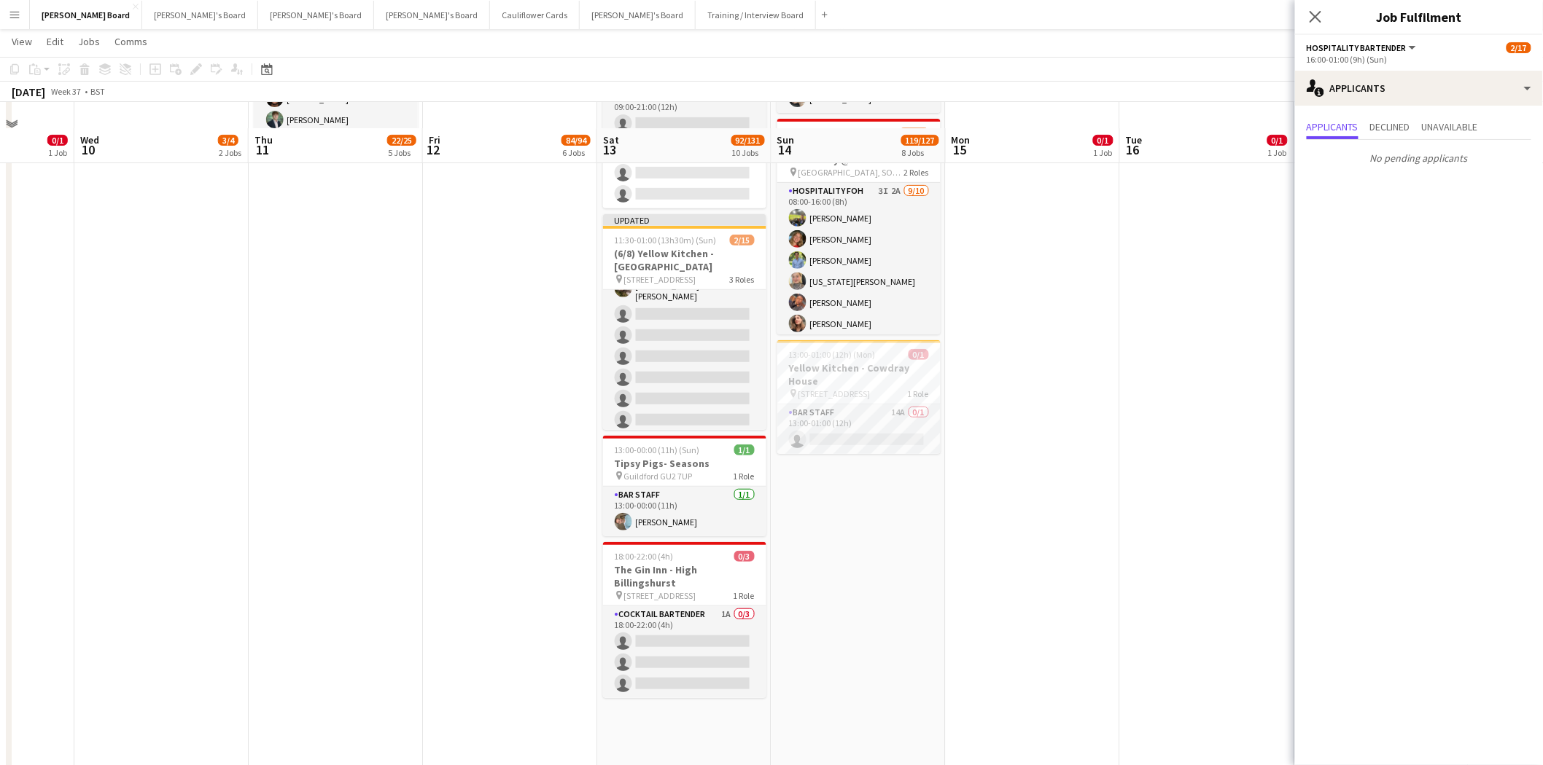
scroll to position [243, 0]
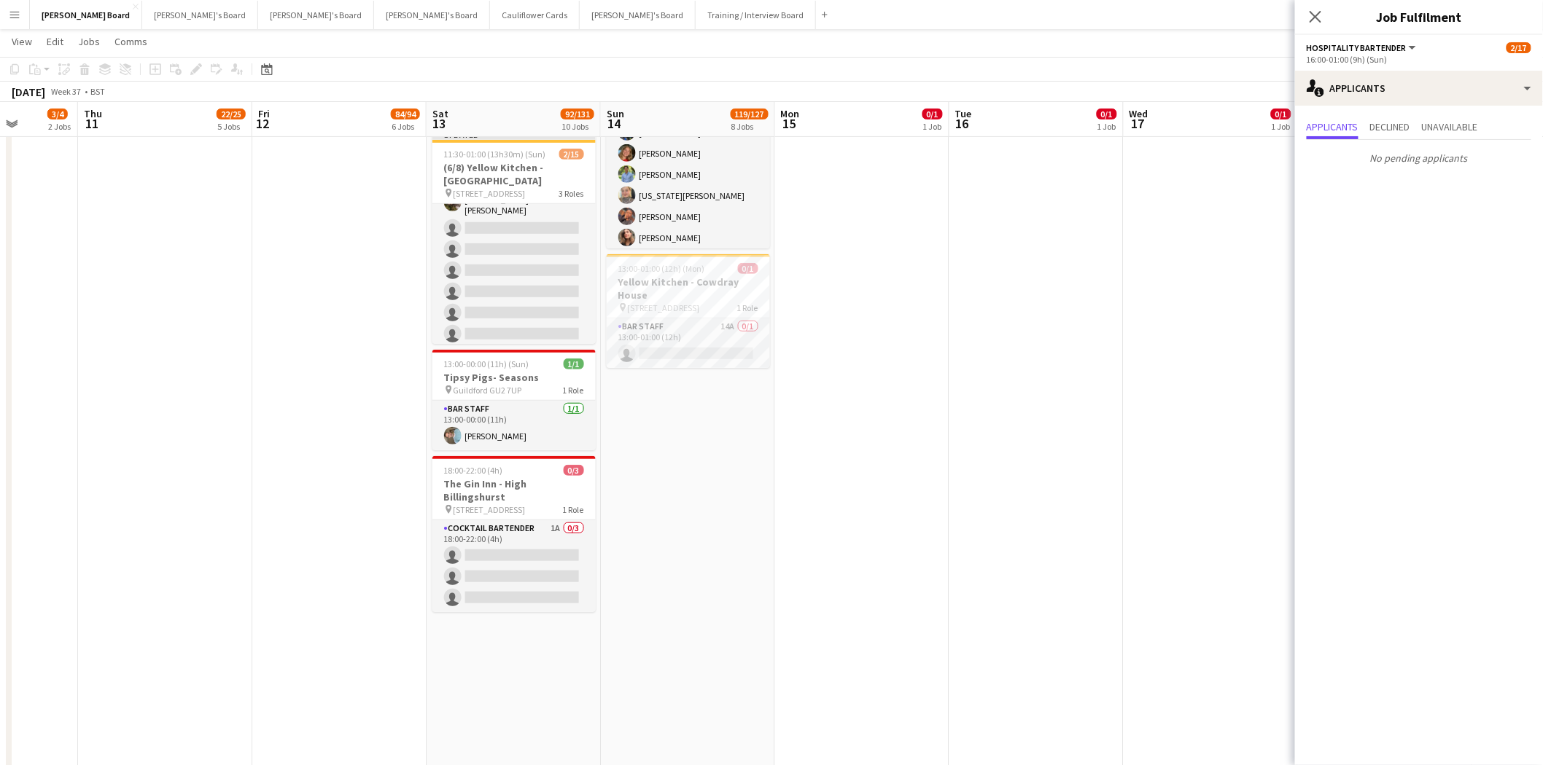
drag, startPoint x: 960, startPoint y: 503, endPoint x: 722, endPoint y: 513, distance: 238.6
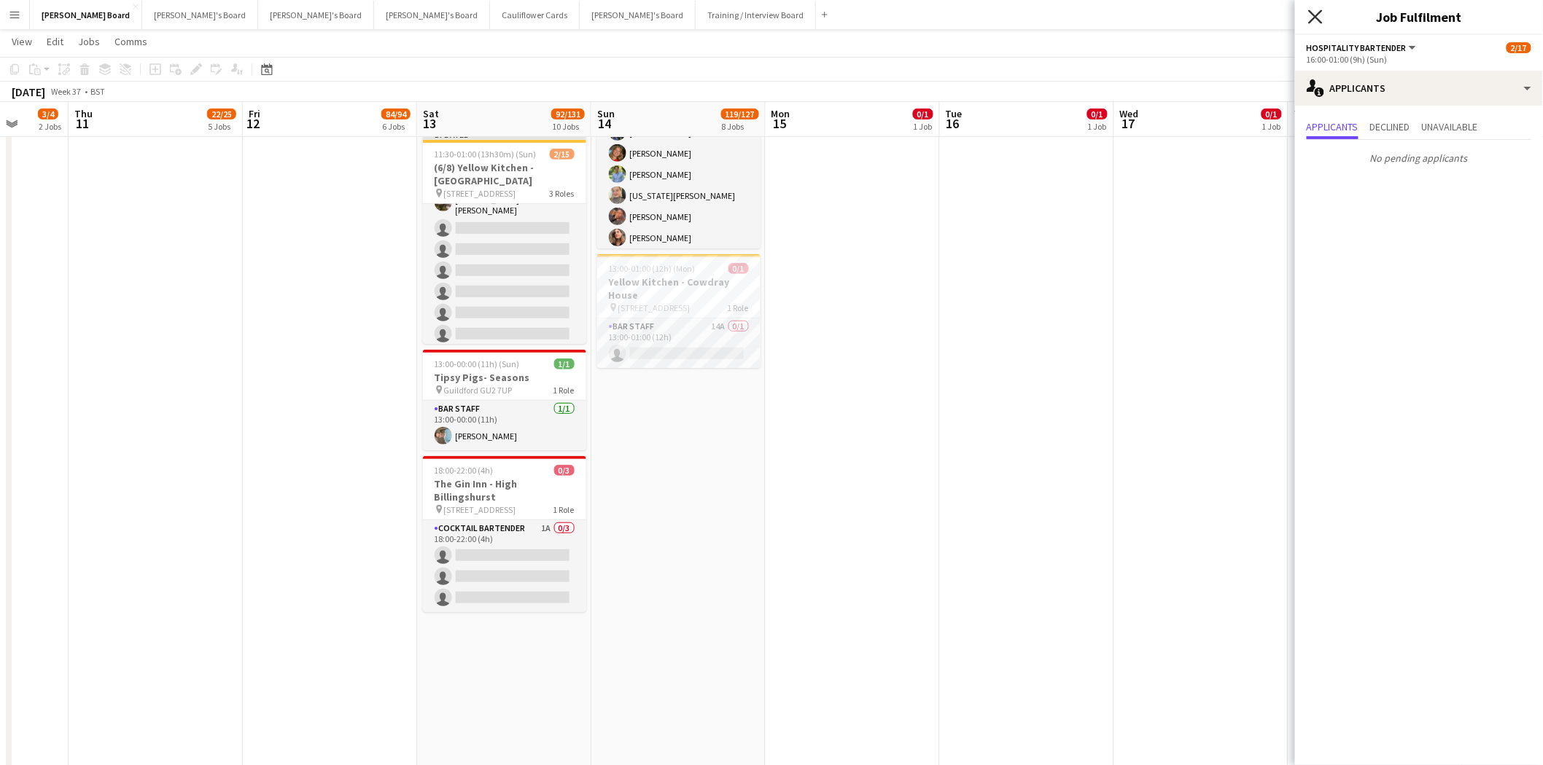
click at [1314, 13] on icon "Close pop-in" at bounding box center [1315, 16] width 14 height 14
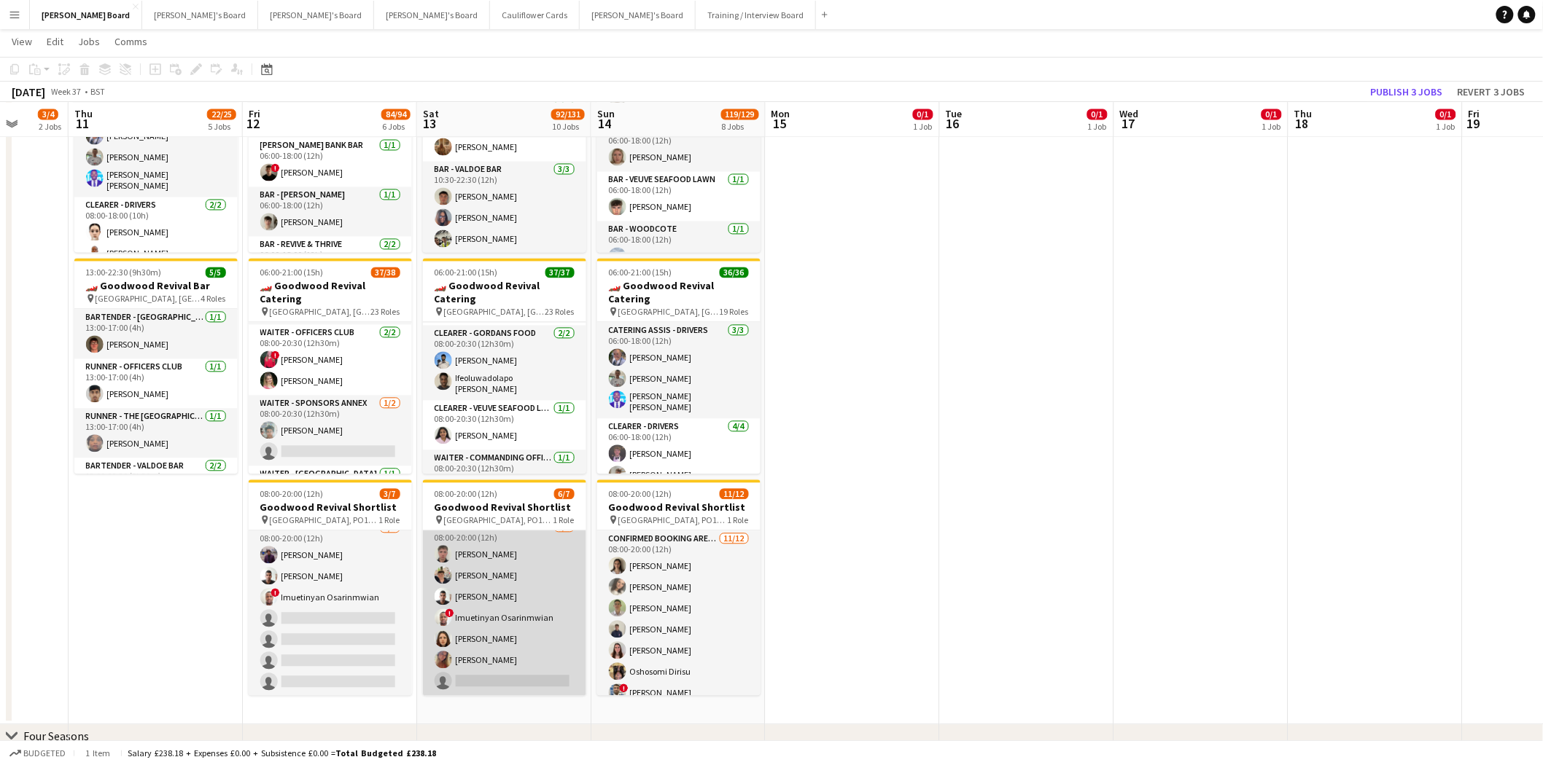
scroll to position [11, 0]
drag, startPoint x: 359, startPoint y: 657, endPoint x: 477, endPoint y: 651, distance: 117.5
click at [359, 655] on app-card-role "Confirmed Booking Area TBC 3/7 08:00-20:00 (12h) Muaz Hussain Shane D'Costa ! I…" at bounding box center [329, 609] width 163 height 176
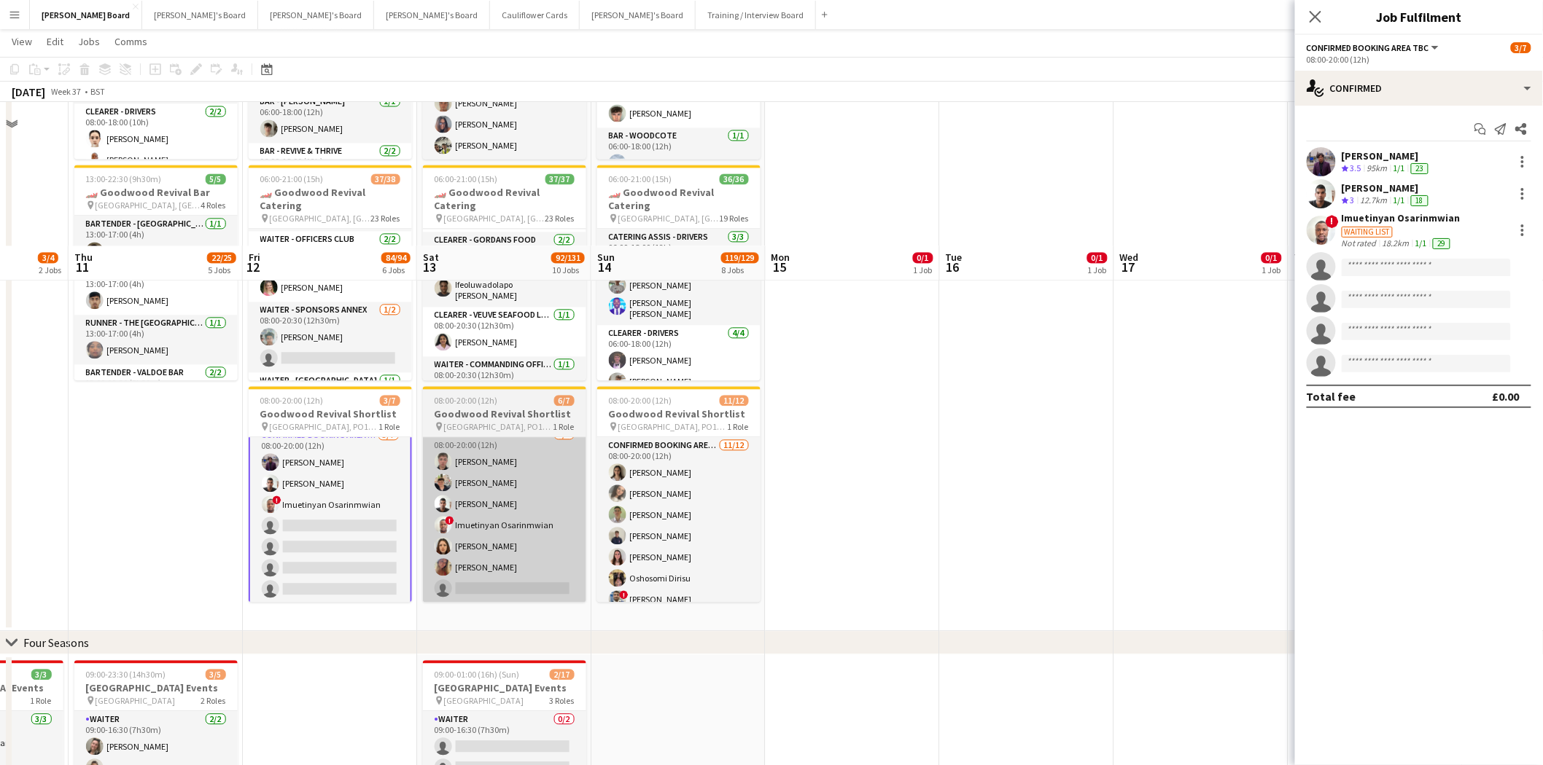
scroll to position [1376, 0]
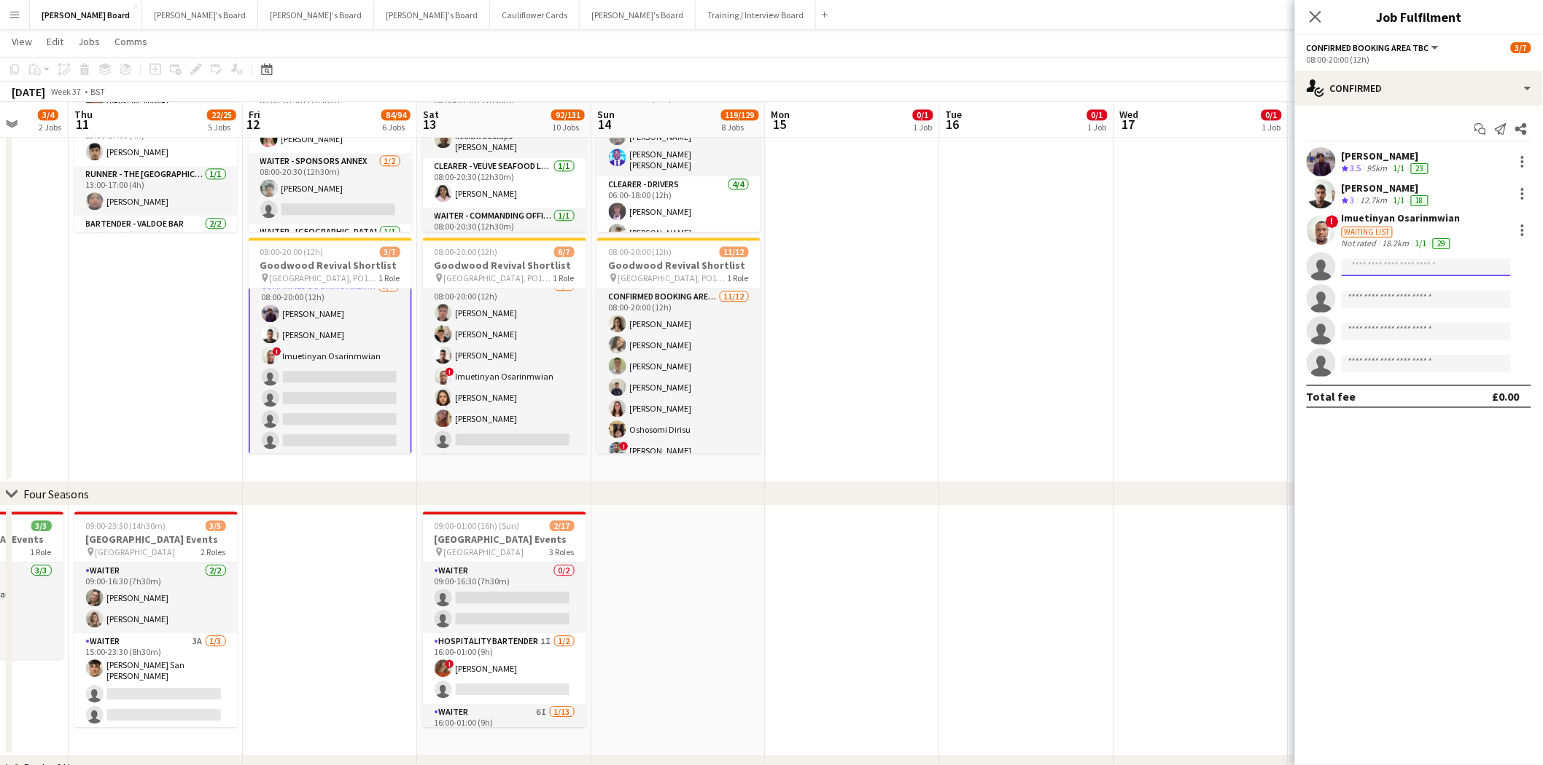
click at [1360, 268] on input at bounding box center [1425, 267] width 169 height 17
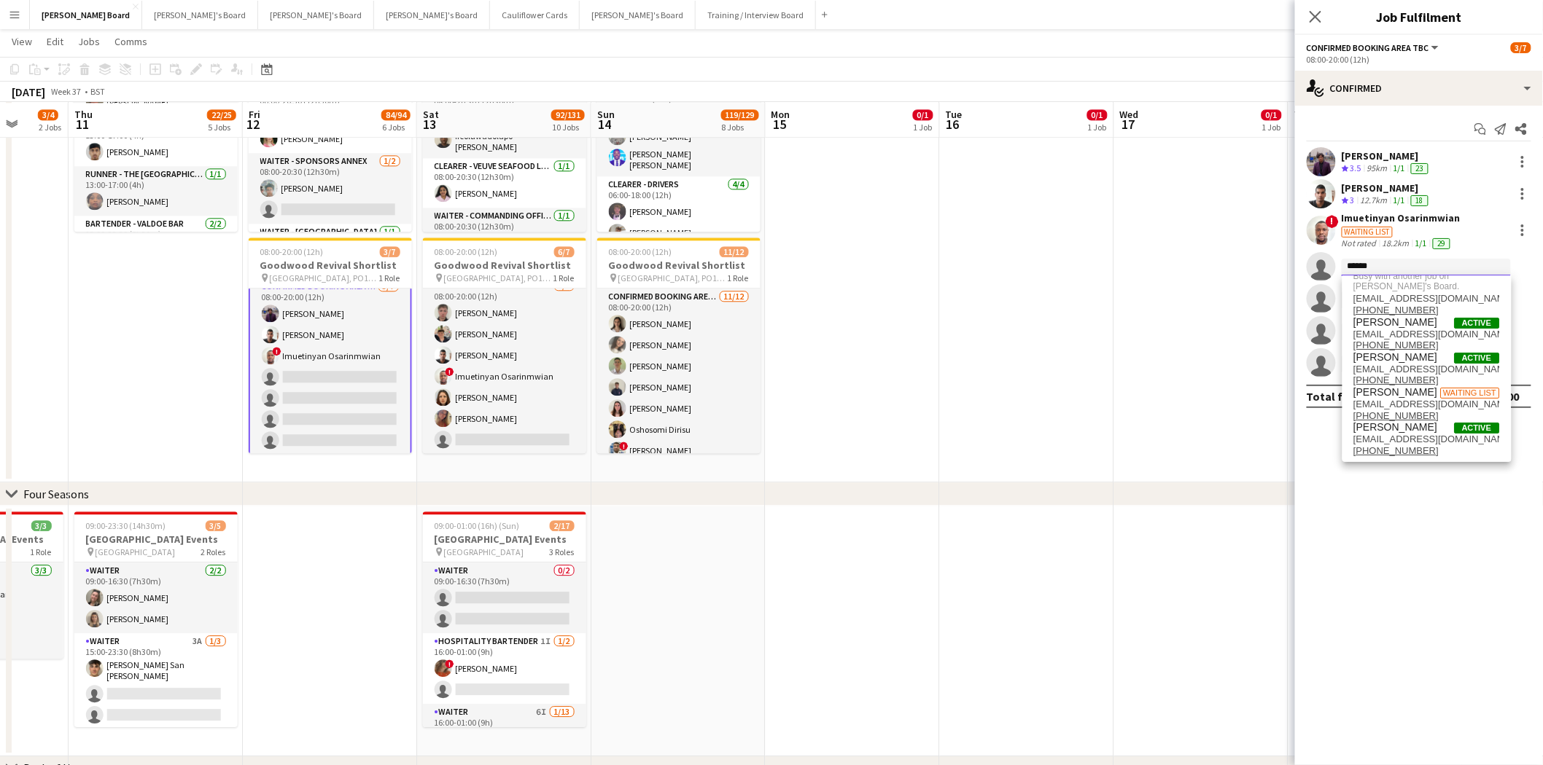
scroll to position [0, 0]
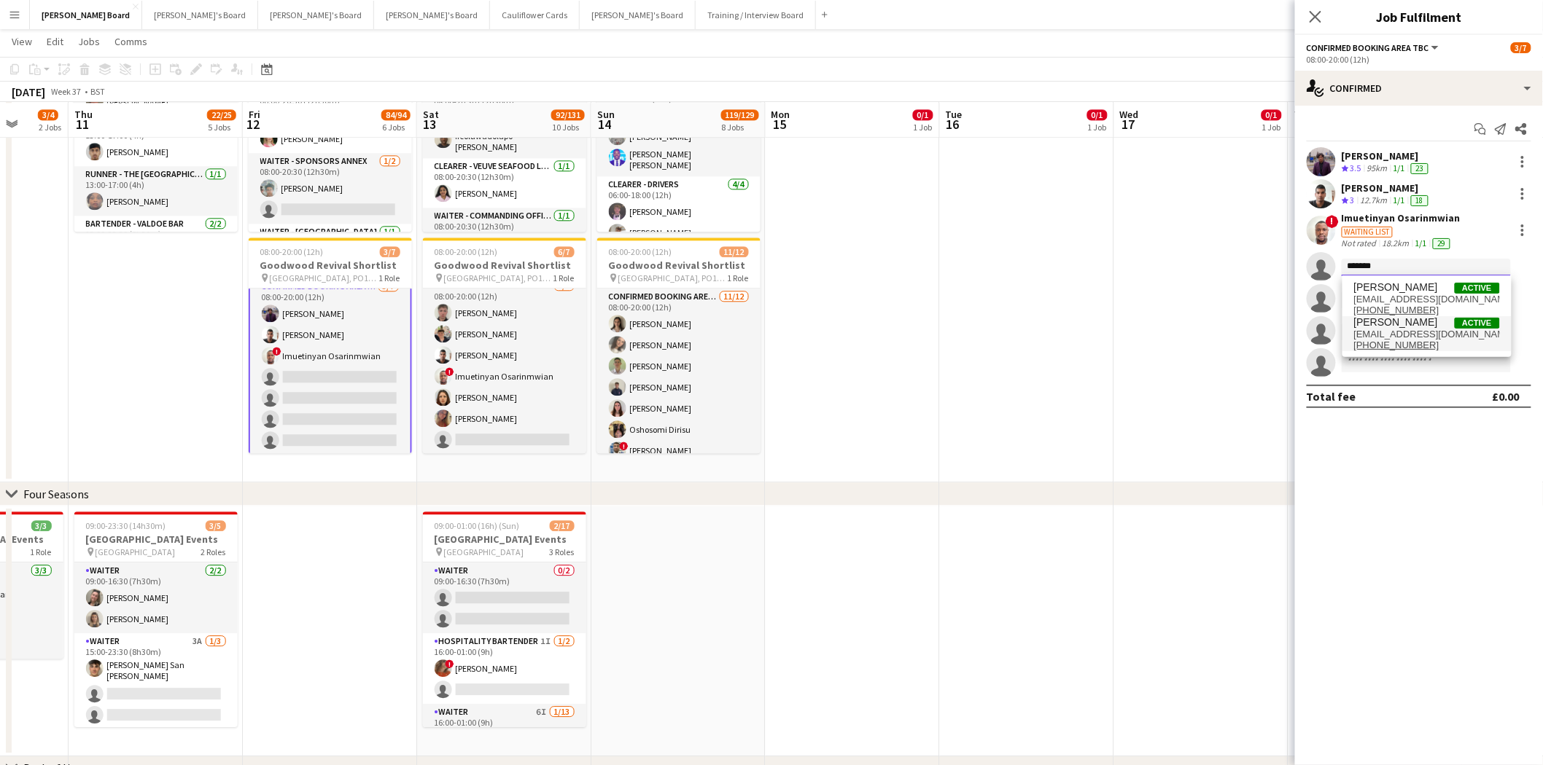
type input "*******"
click at [1411, 331] on span "astrattonbrown@icloud.com" at bounding box center [1427, 335] width 146 height 12
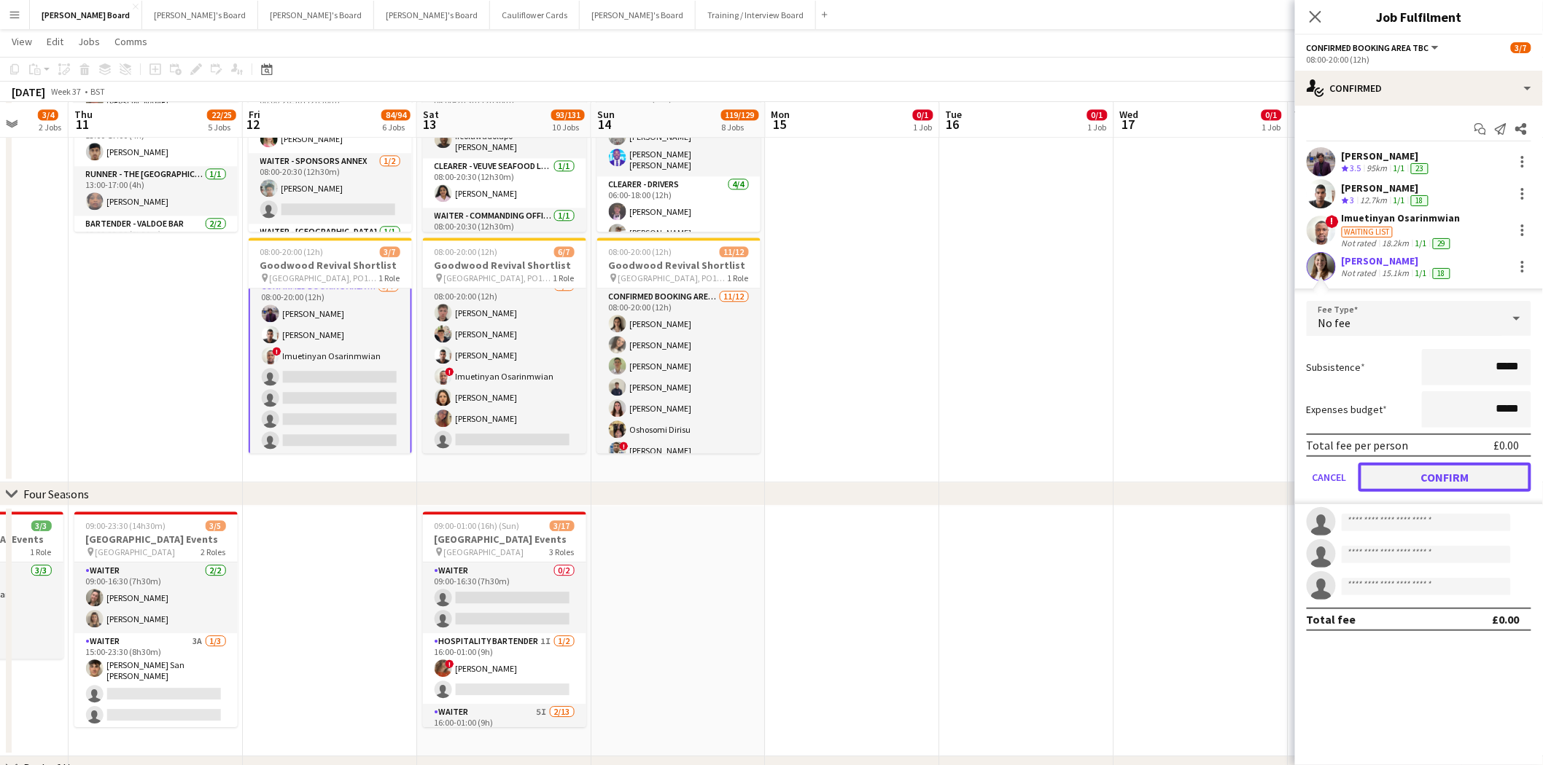
click at [1427, 472] on button "Confirm" at bounding box center [1444, 477] width 173 height 29
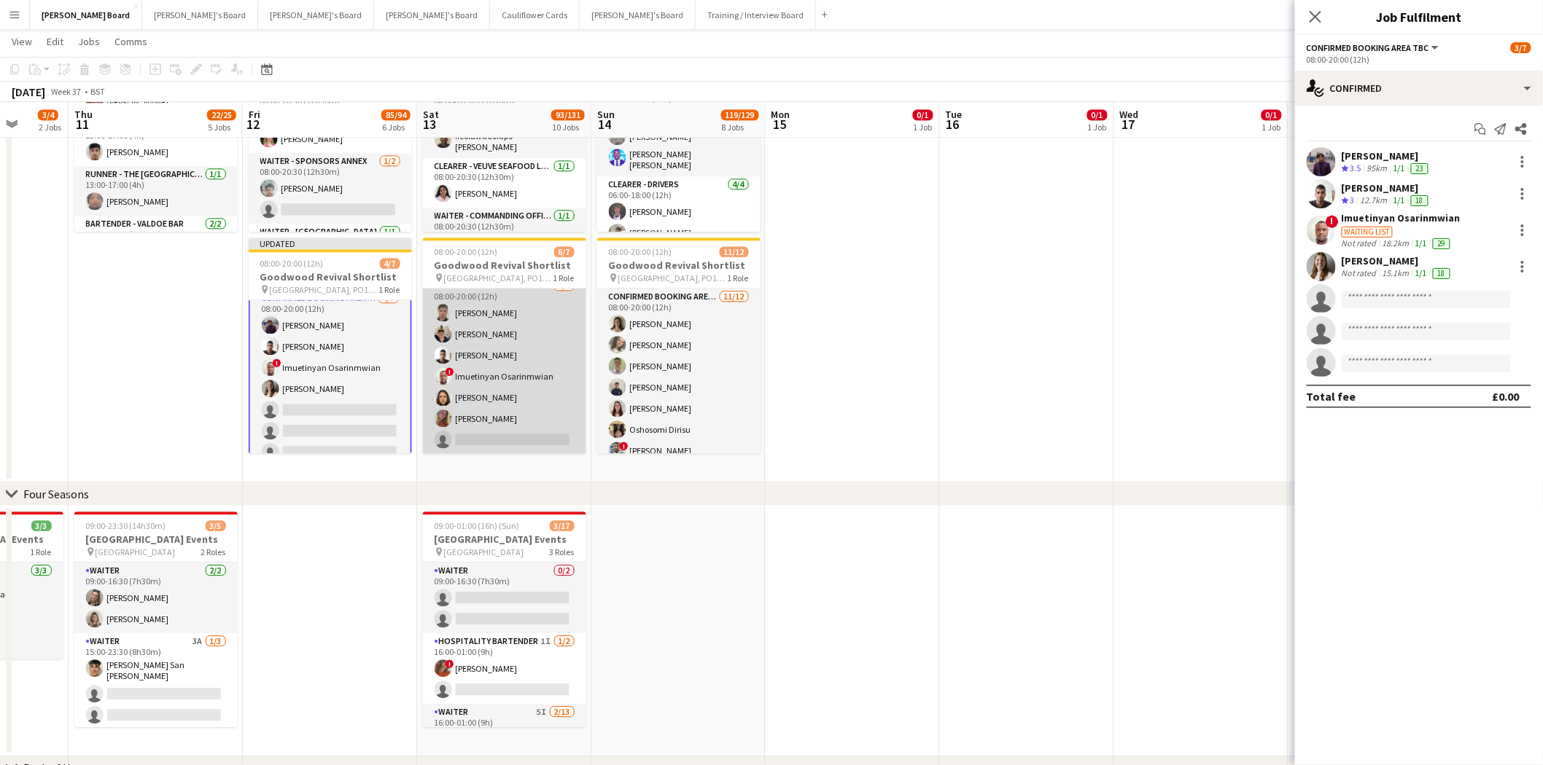
click at [476, 426] on app-card-role "Confirmed Booking Area TBC 6/7 08:00-20:00 (12h) Samuel Smith Eric Roberts Shan…" at bounding box center [504, 366] width 163 height 176
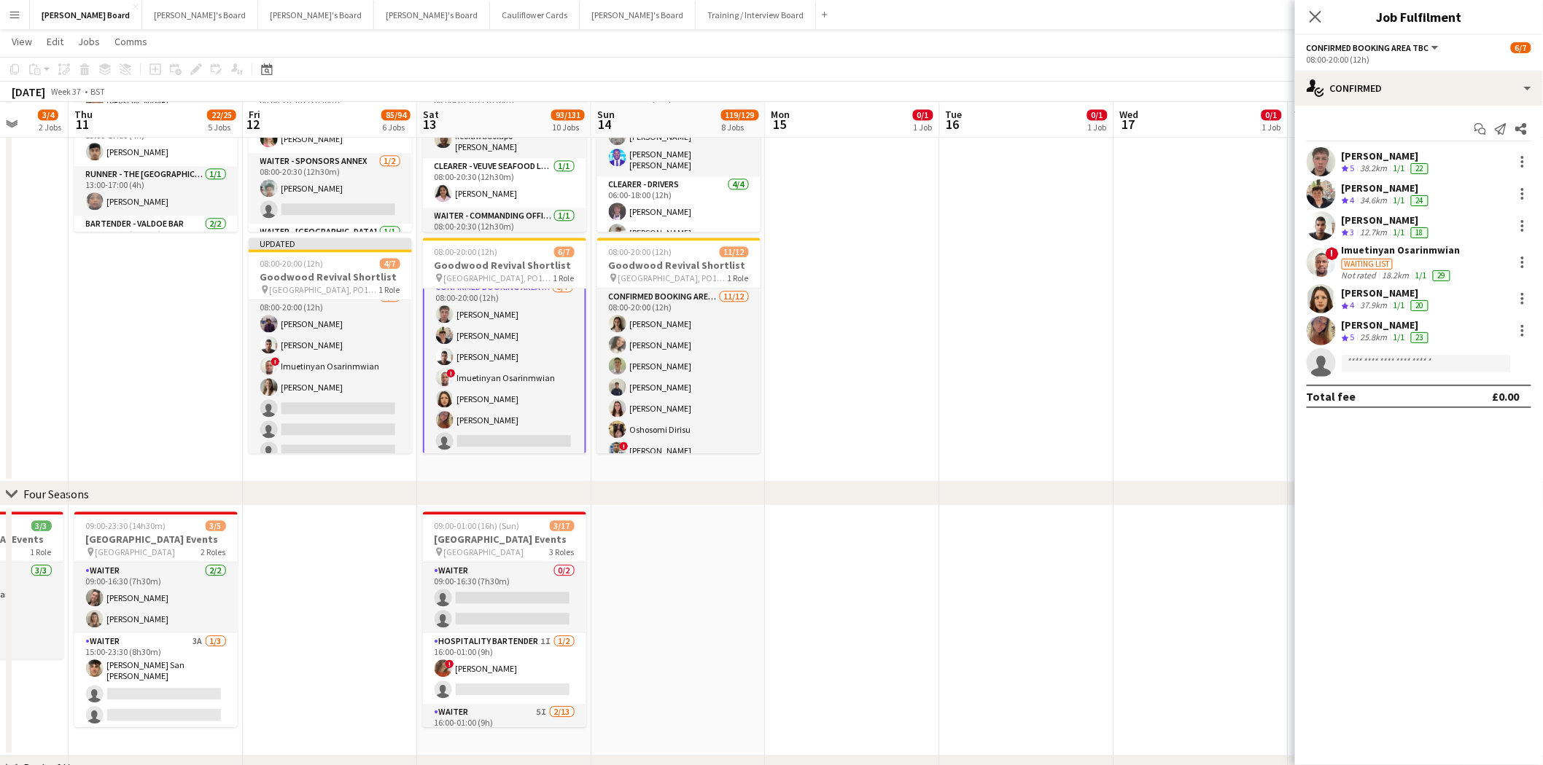
scroll to position [12, 0]
click at [1374, 365] on input at bounding box center [1425, 363] width 169 height 17
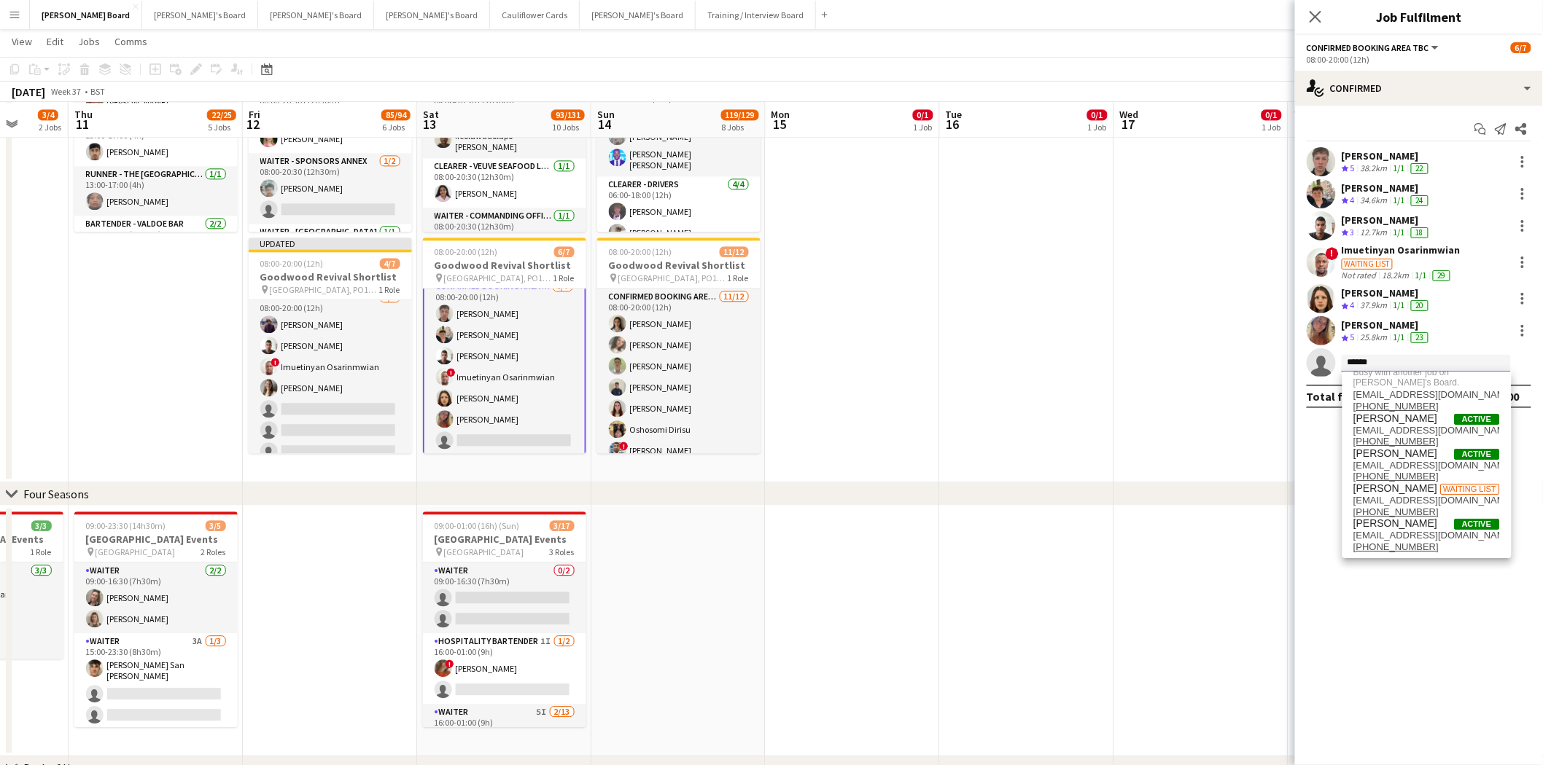
scroll to position [0, 0]
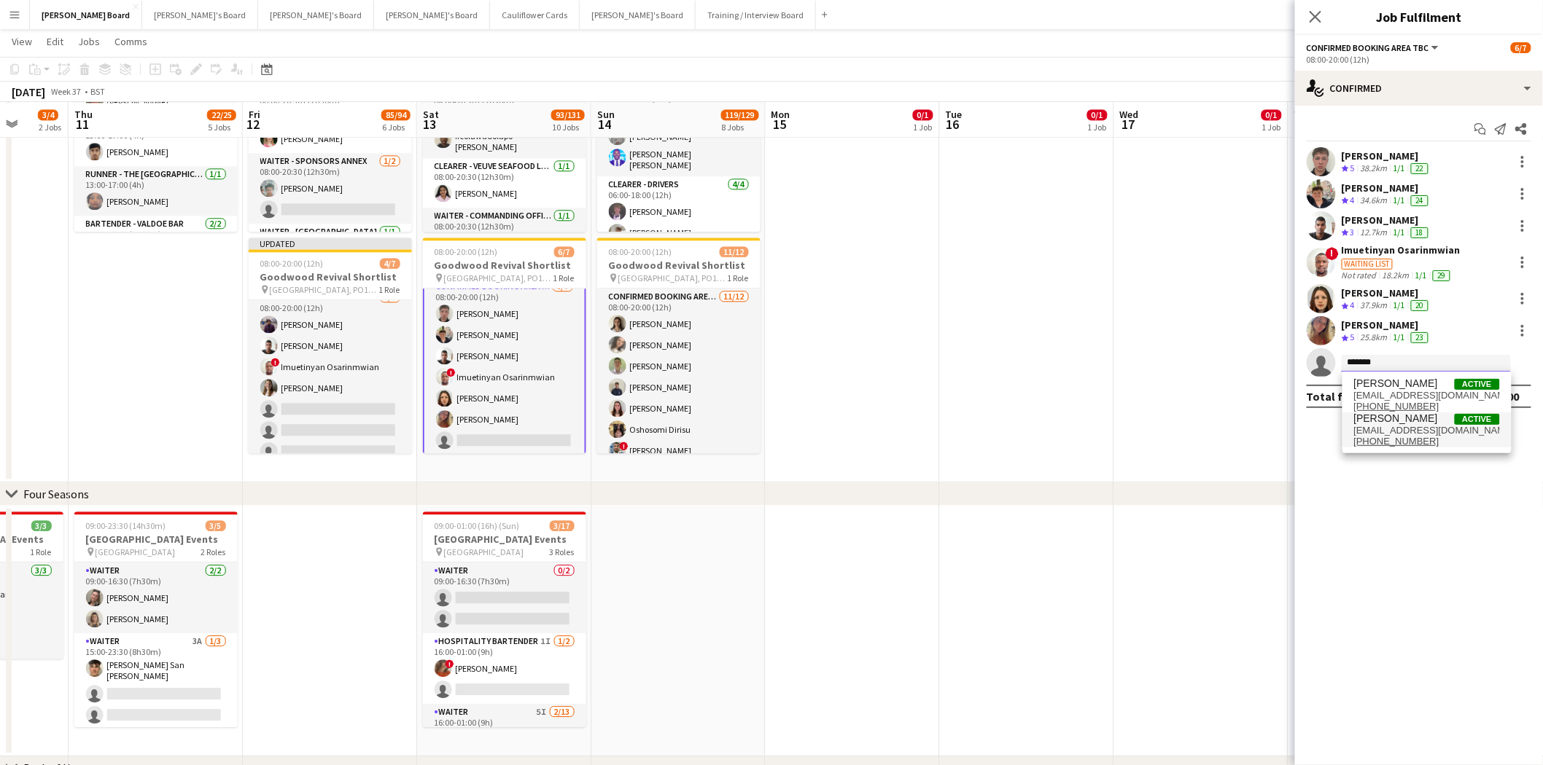
type input "*******"
click at [1405, 425] on span "astrattonbrown@icloud.com" at bounding box center [1427, 431] width 146 height 12
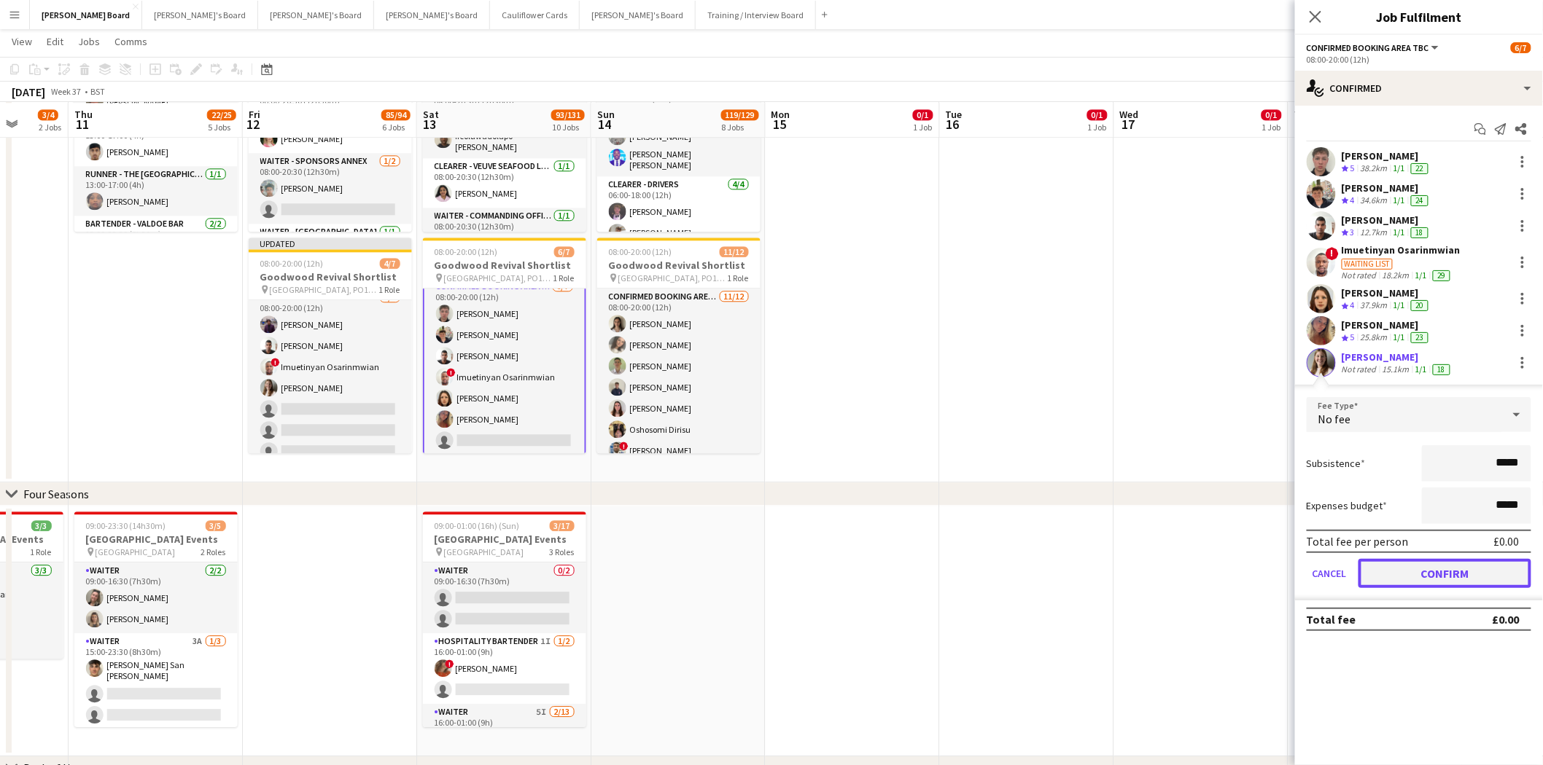
click at [1454, 567] on button "Confirm" at bounding box center [1444, 573] width 173 height 29
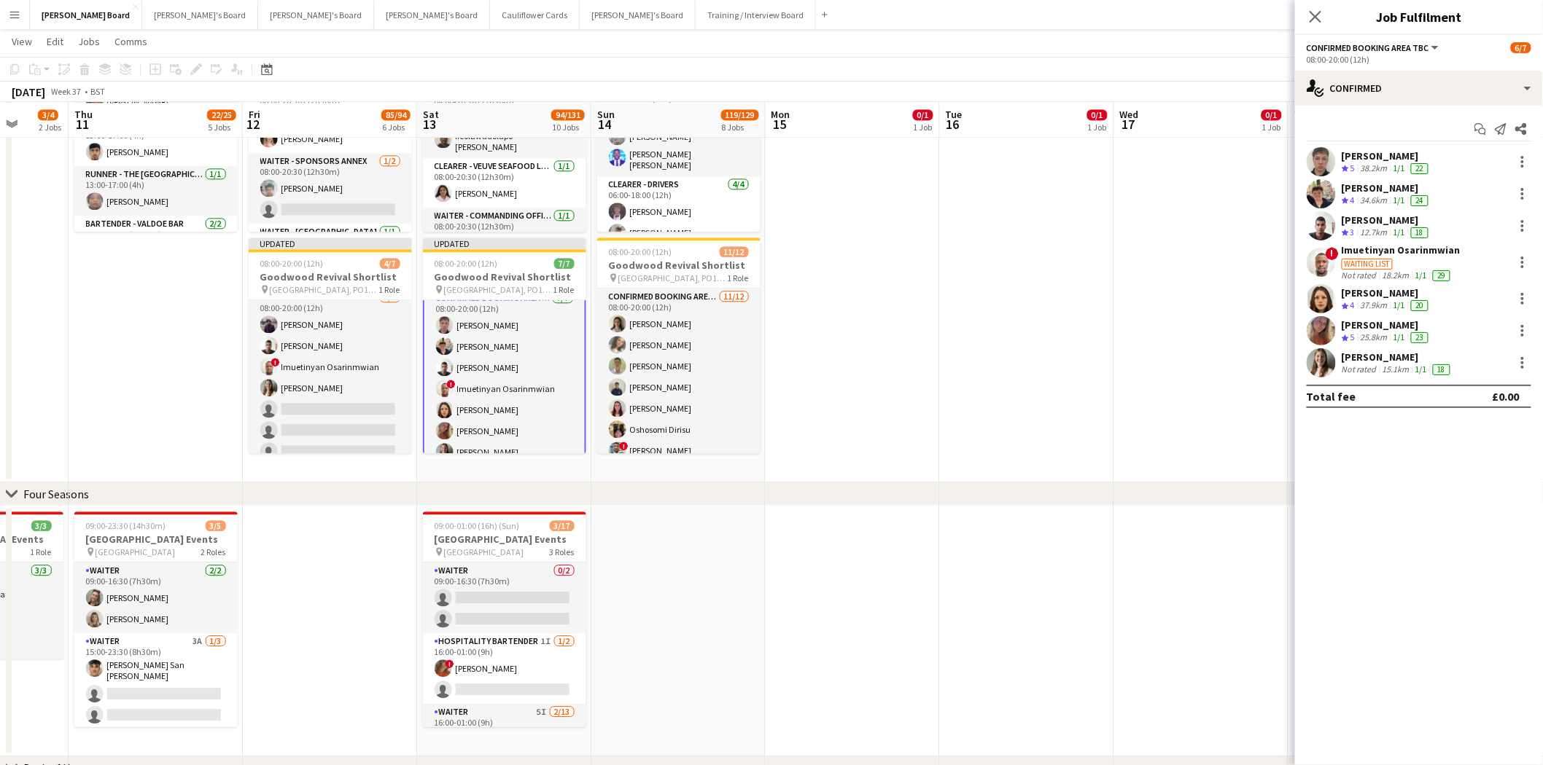
click at [819, 282] on app-date-cell at bounding box center [852, 136] width 174 height 694
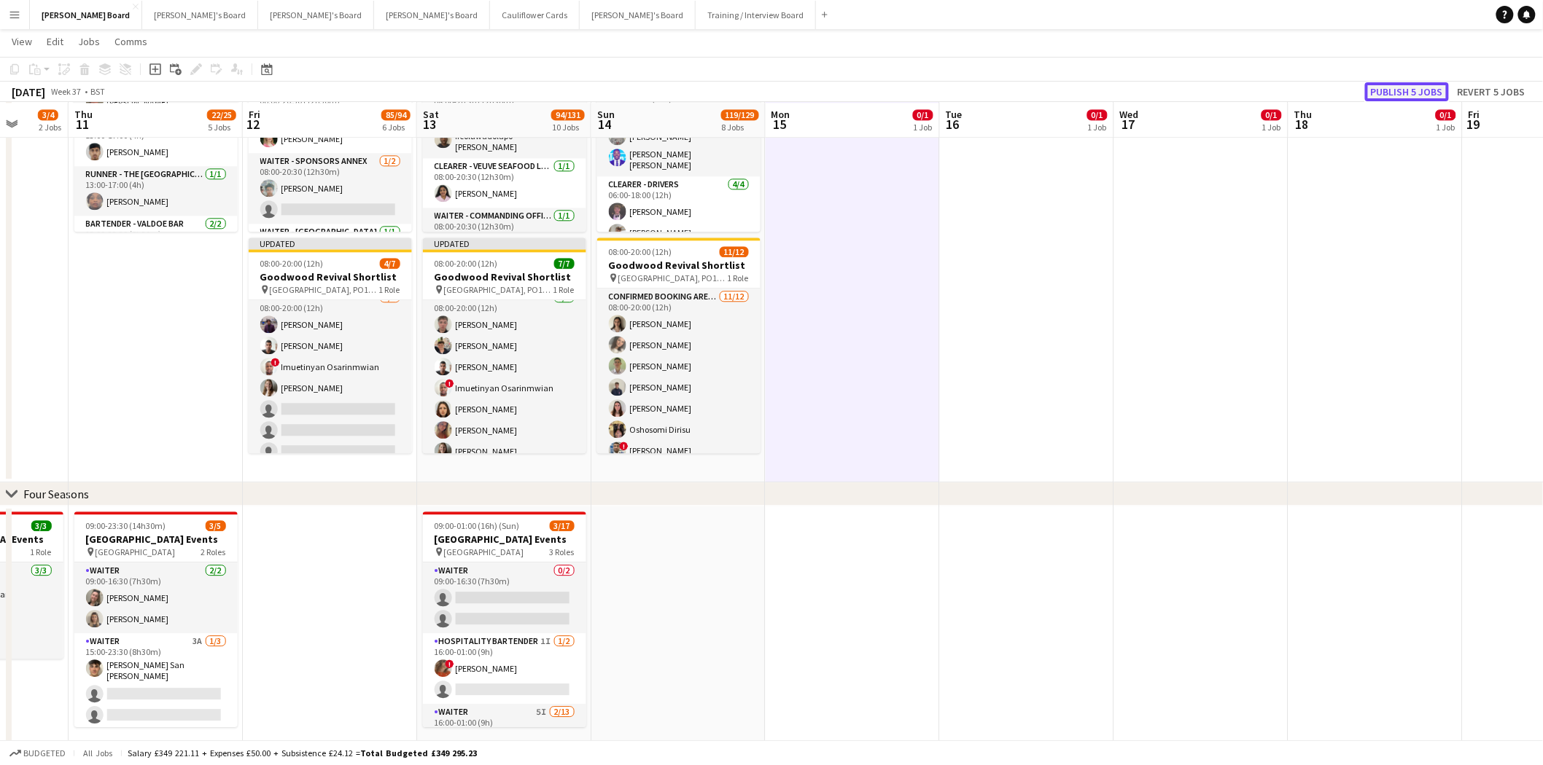
click at [1418, 89] on button "Publish 5 jobs" at bounding box center [1407, 91] width 84 height 19
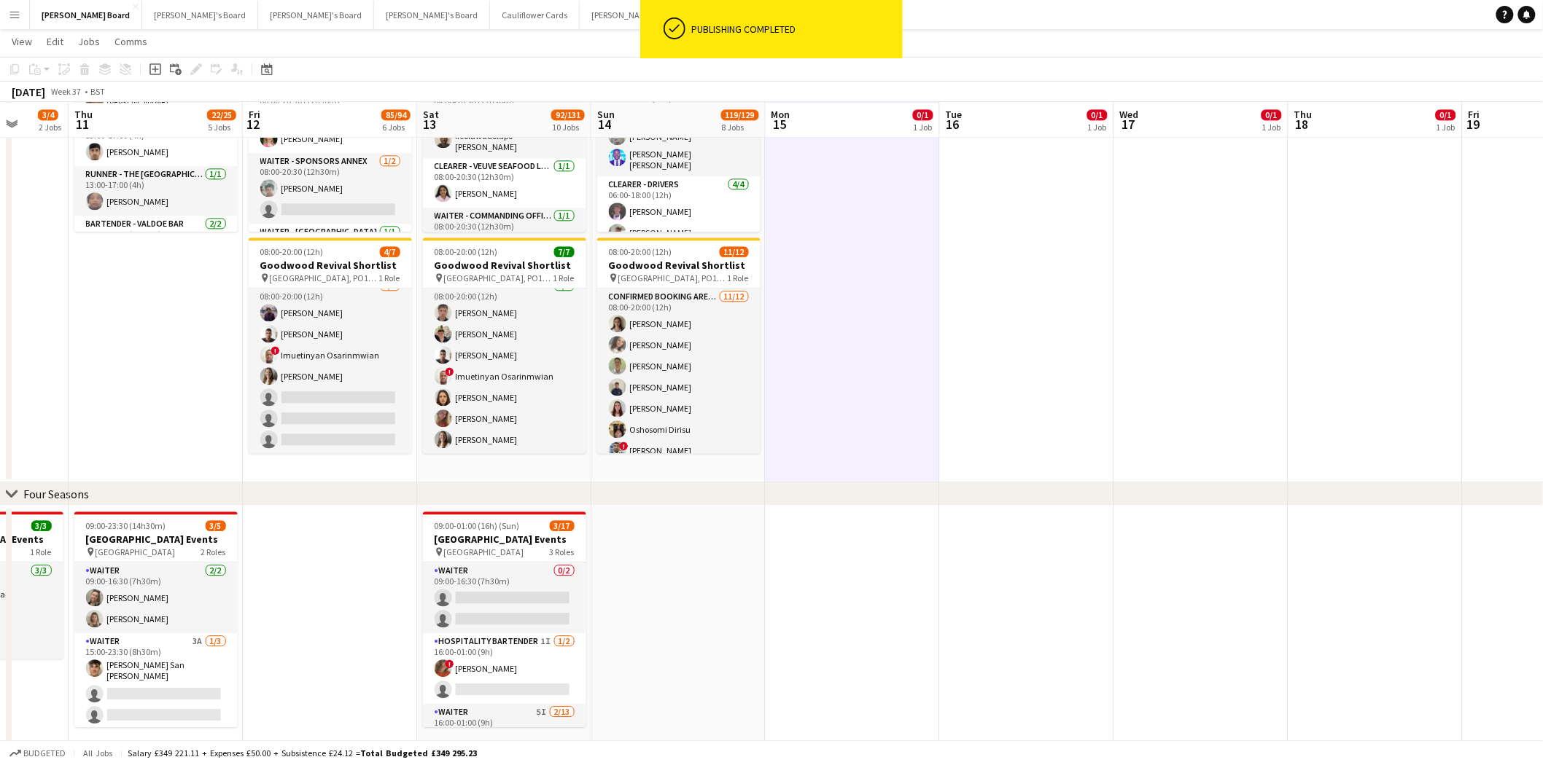
scroll to position [251, 0]
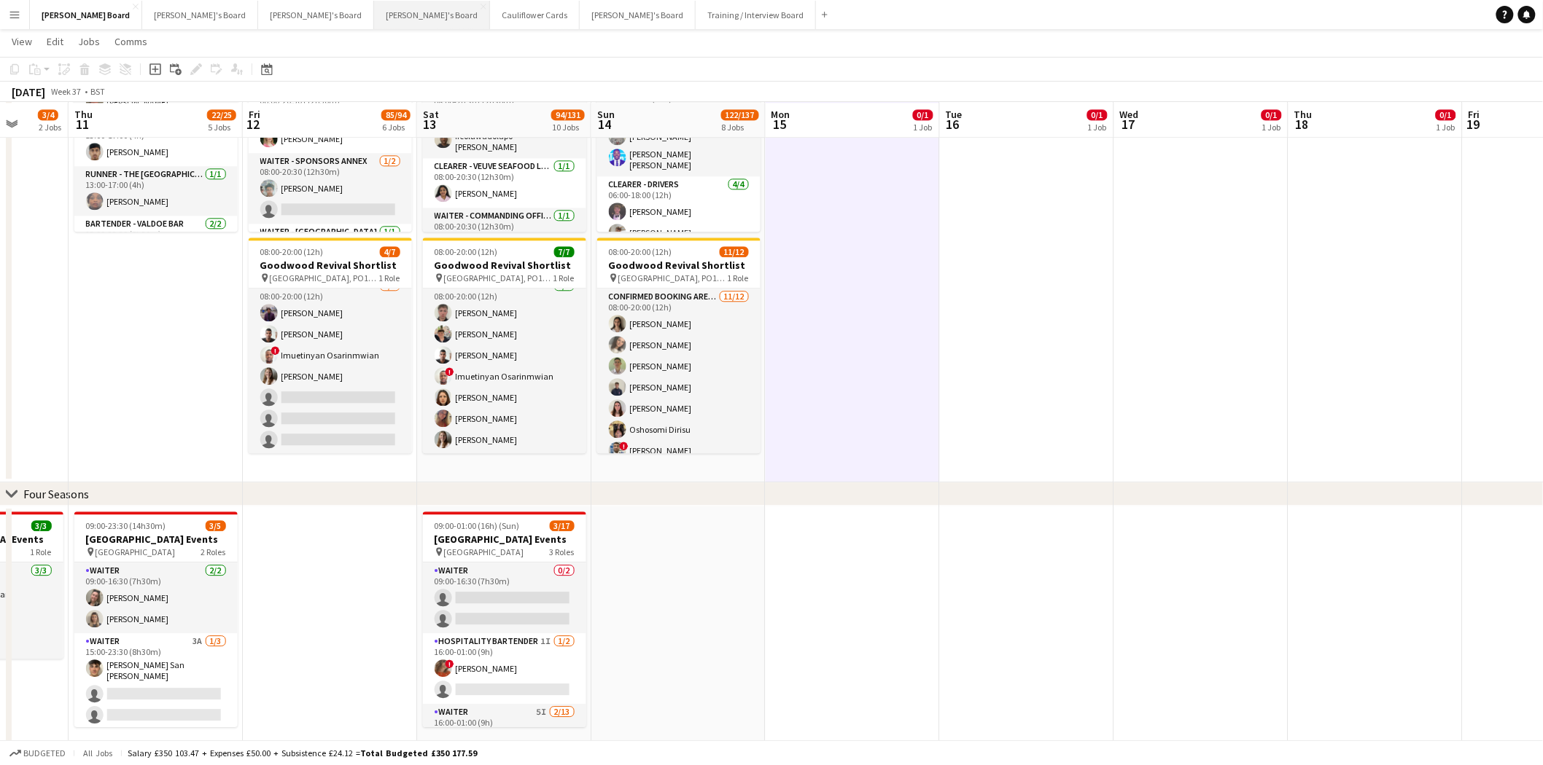
click at [374, 18] on button "Caitlin's Board Close" at bounding box center [432, 15] width 116 height 28
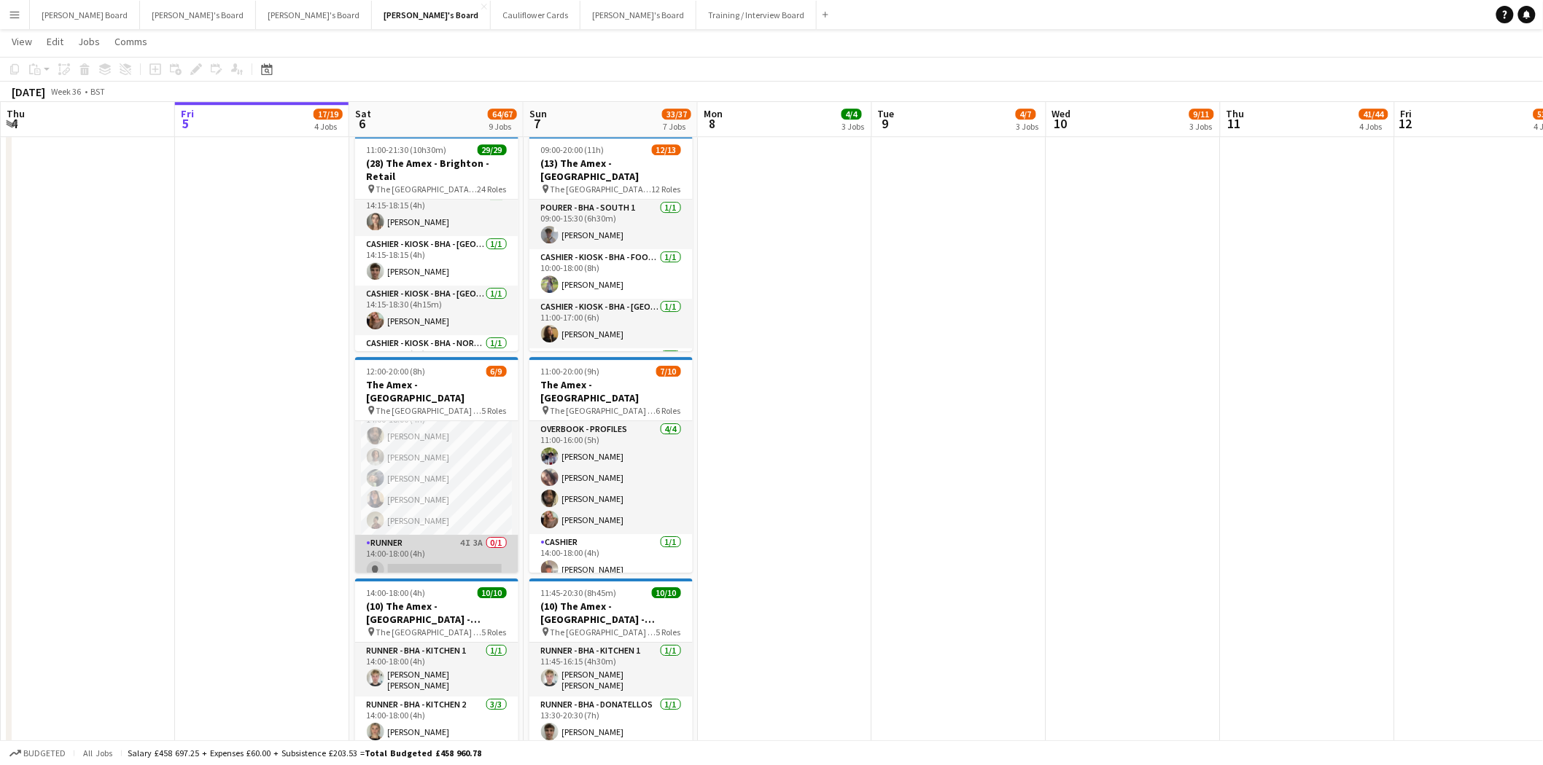
scroll to position [168, 0]
drag, startPoint x: 429, startPoint y: 499, endPoint x: 834, endPoint y: 404, distance: 416.4
click at [429, 500] on app-card-role "Runner 4I 3A 0/1 14:00-18:00 (4h) single-neutral-actions" at bounding box center [436, 511] width 163 height 50
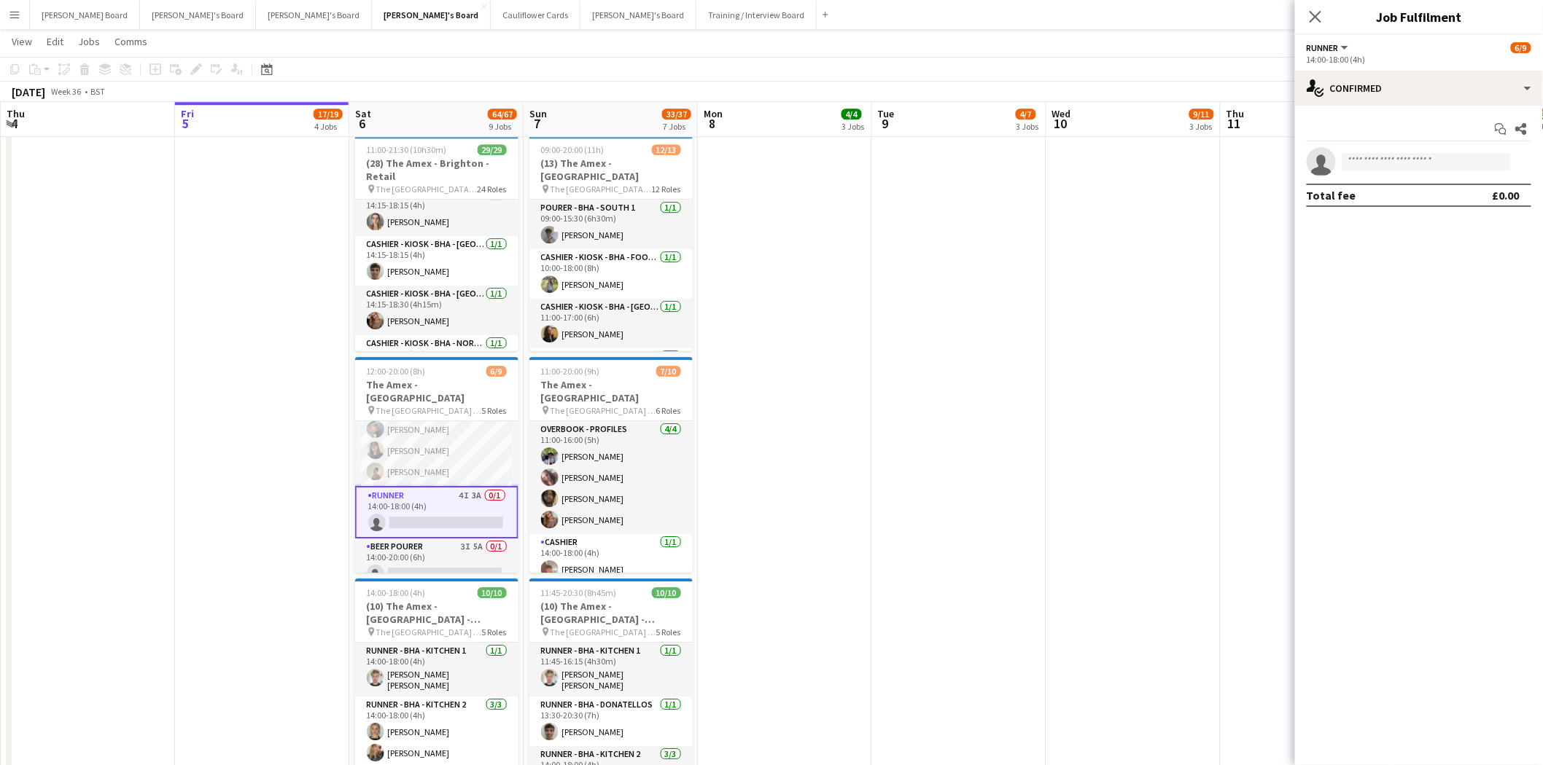
drag, startPoint x: 398, startPoint y: 543, endPoint x: 535, endPoint y: 492, distance: 146.3
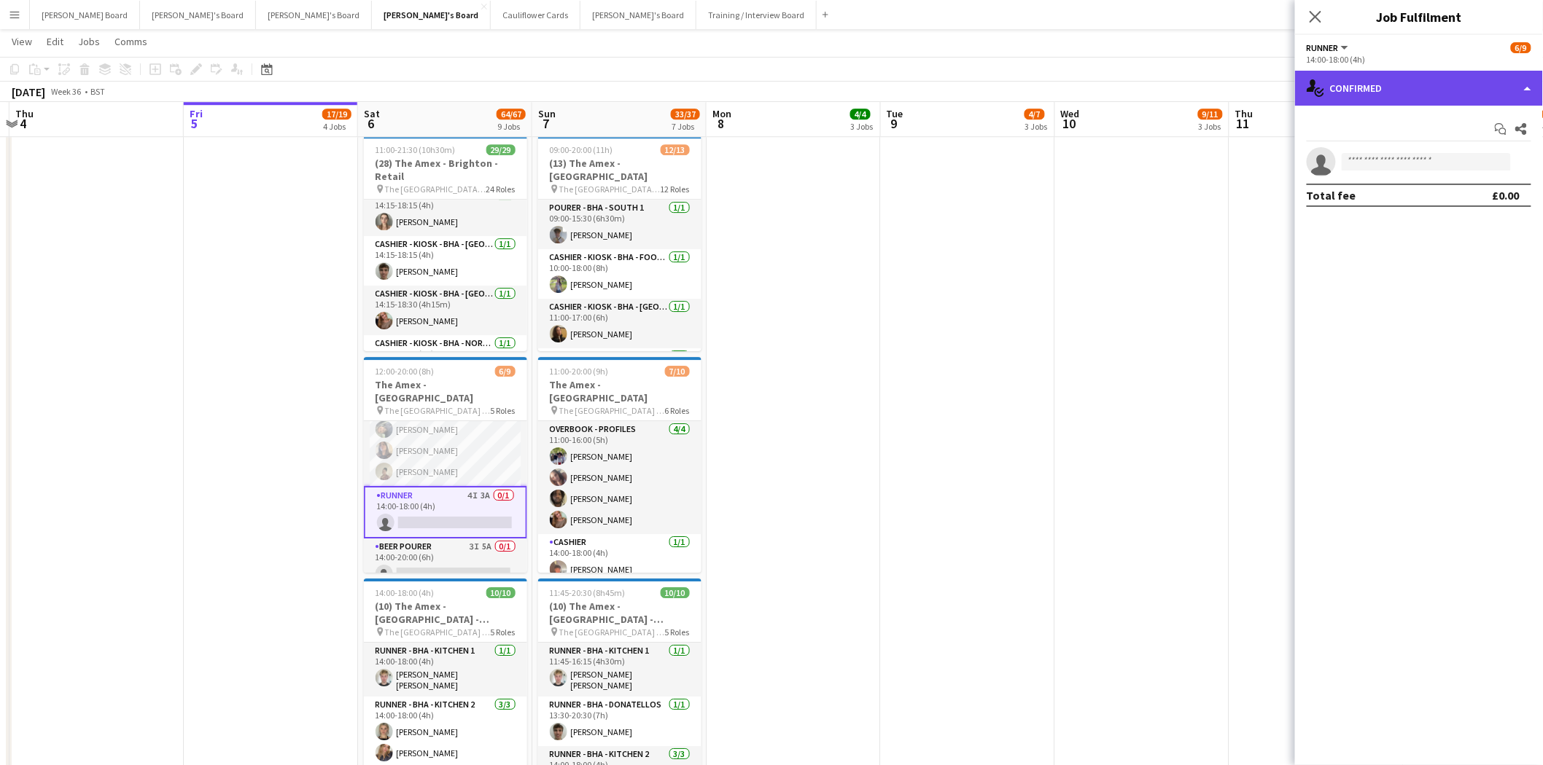
click at [1446, 90] on div "single-neutral-actions-check-2 Confirmed" at bounding box center [1419, 88] width 248 height 35
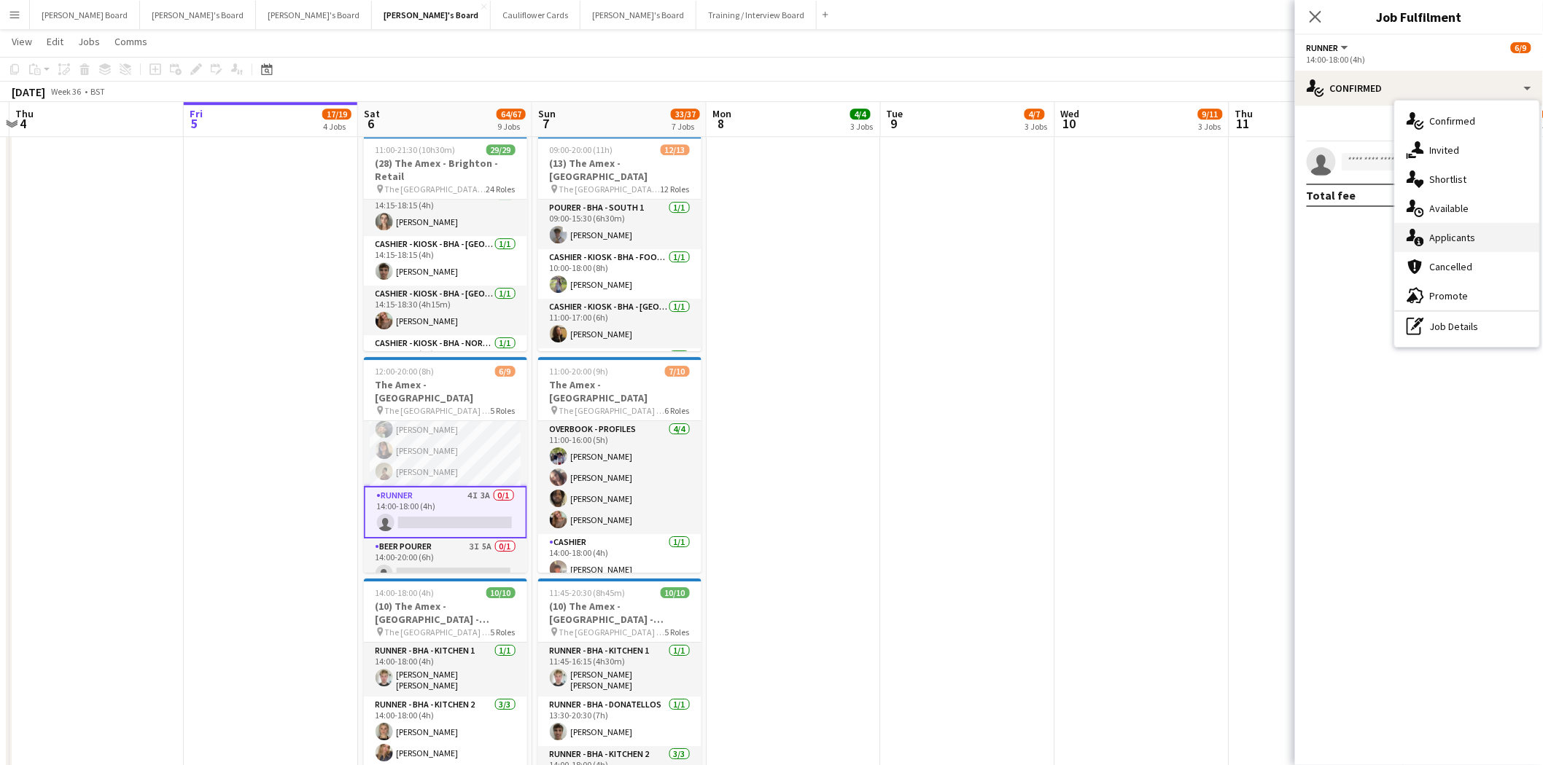
click at [1454, 237] on span "Applicants" at bounding box center [1453, 237] width 46 height 13
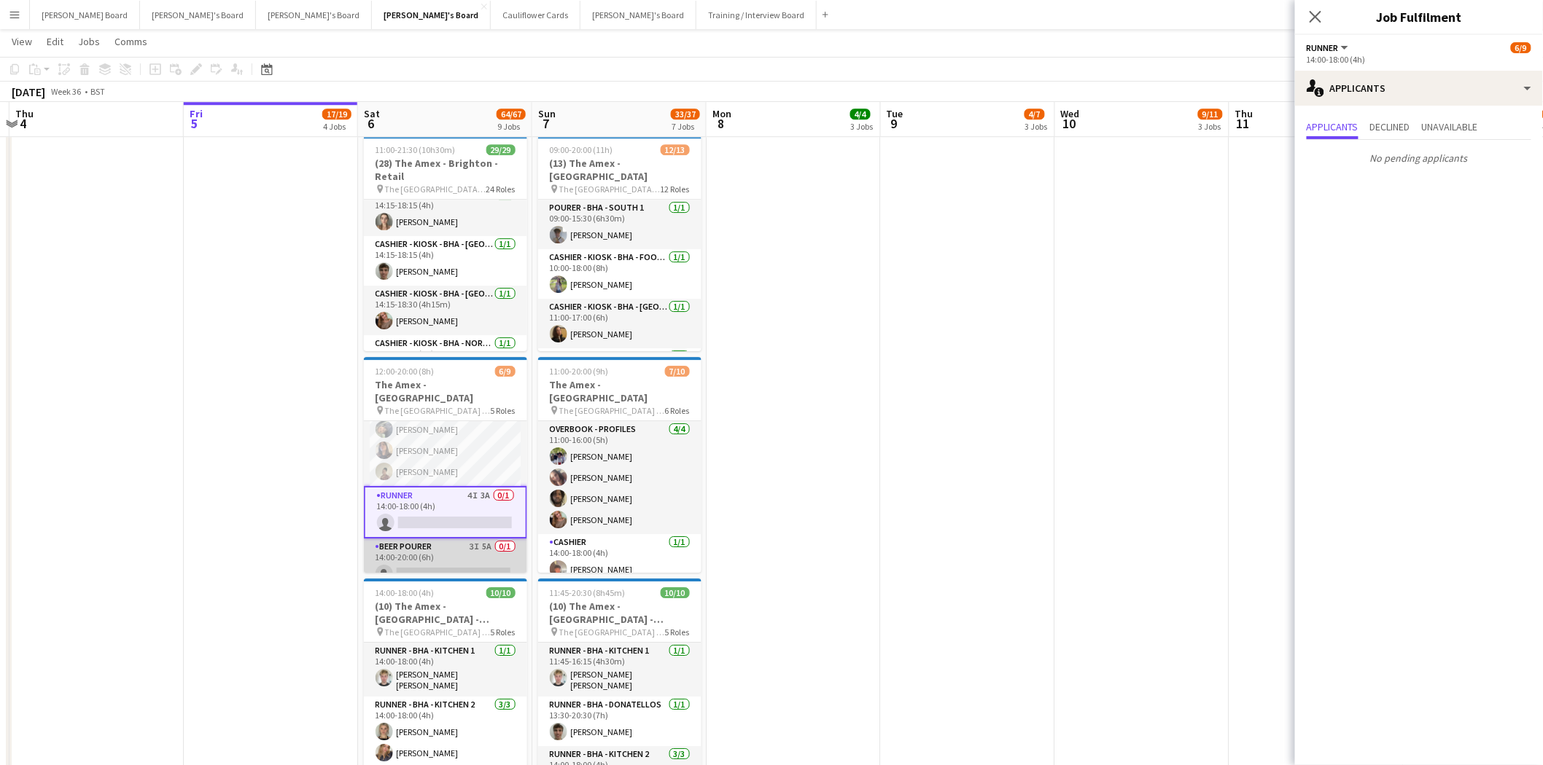
click at [435, 552] on app-card-role "BEER POURER 3I 5A 0/1 14:00-20:00 (6h) single-neutral-actions" at bounding box center [445, 564] width 163 height 50
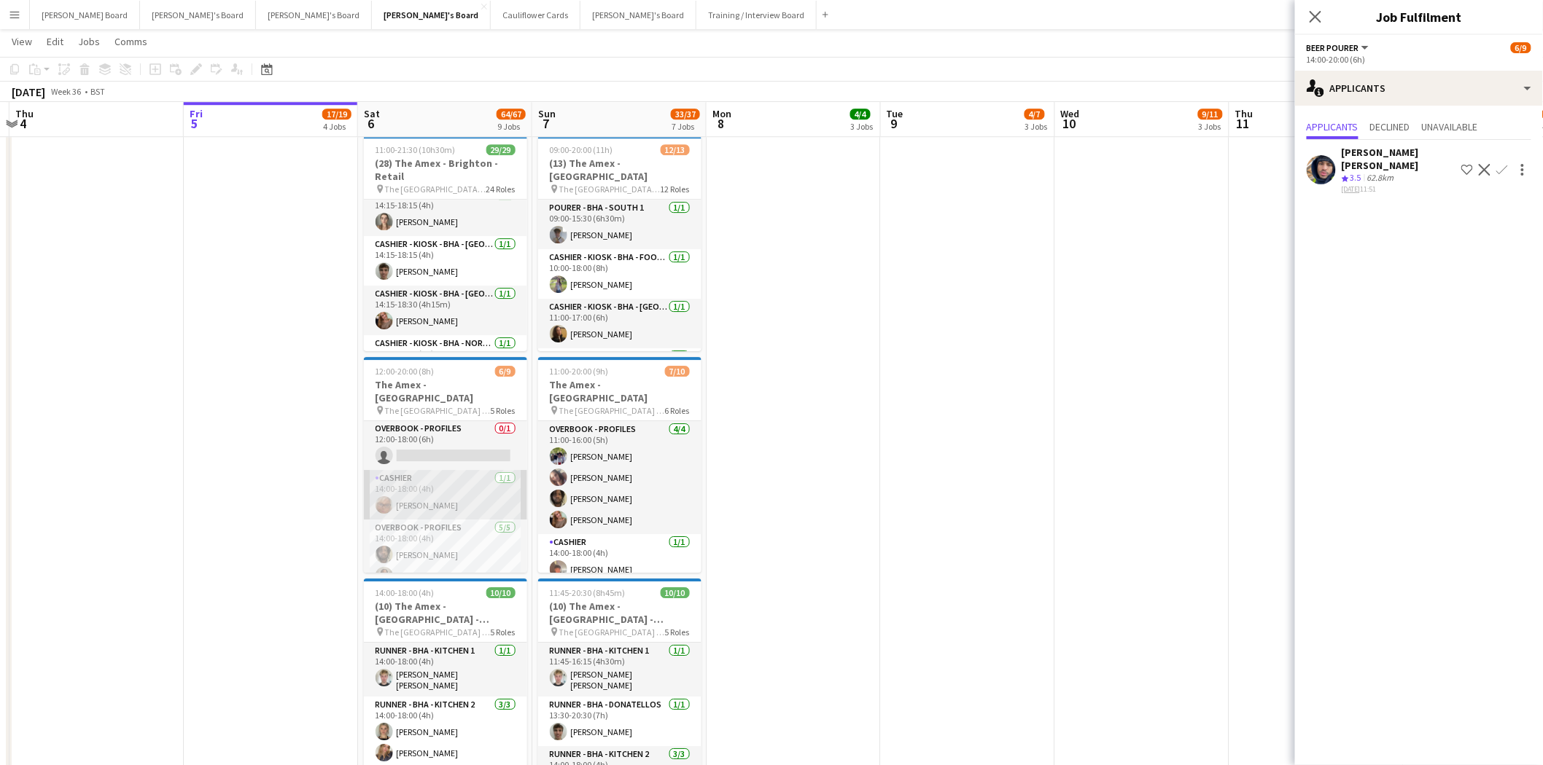
scroll to position [0, 0]
click at [447, 432] on app-card-role "Overbook - Profiles 0/1 12:00-18:00 (6h) single-neutral-actions" at bounding box center [445, 446] width 163 height 50
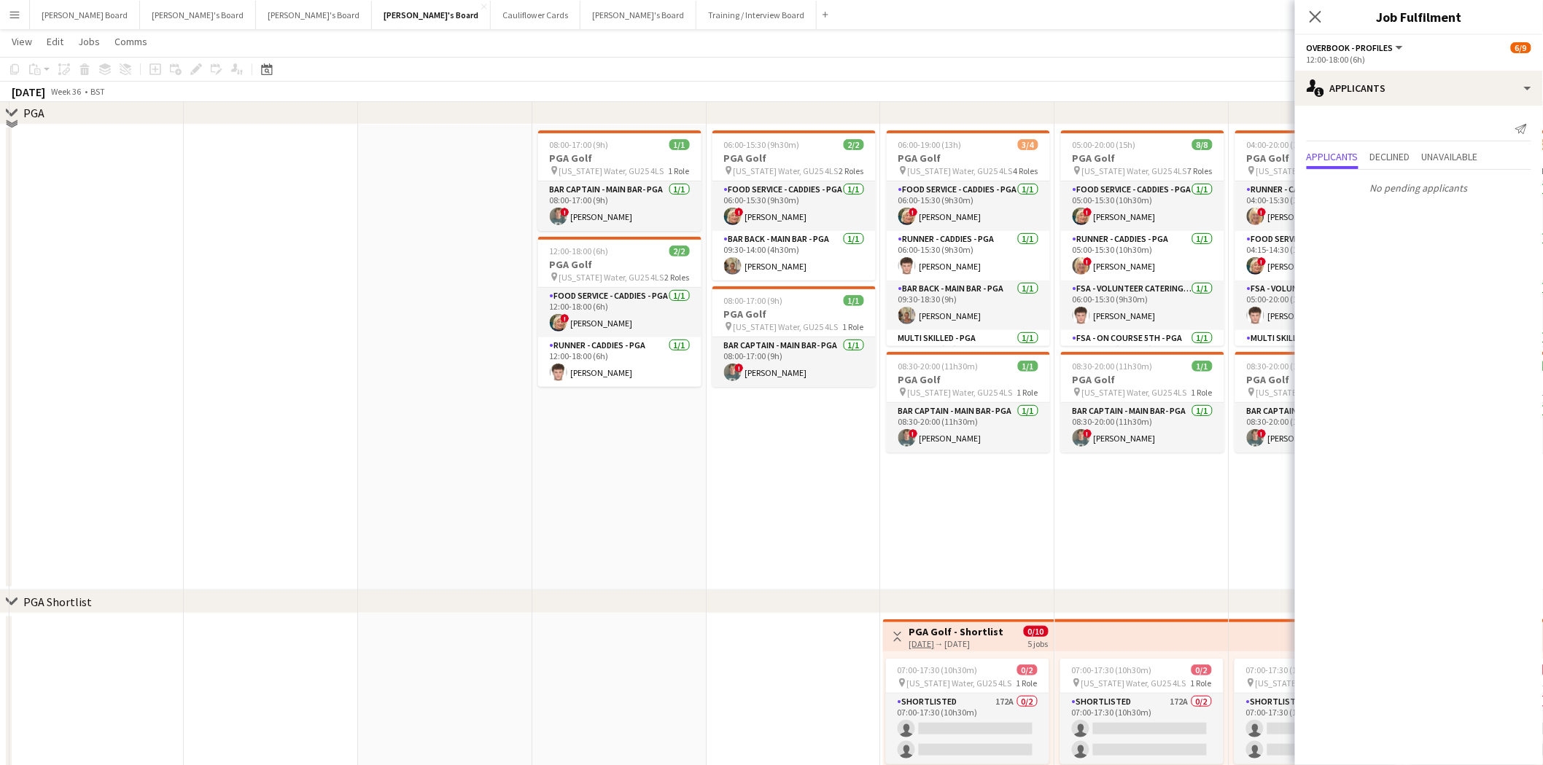
scroll to position [2511, 0]
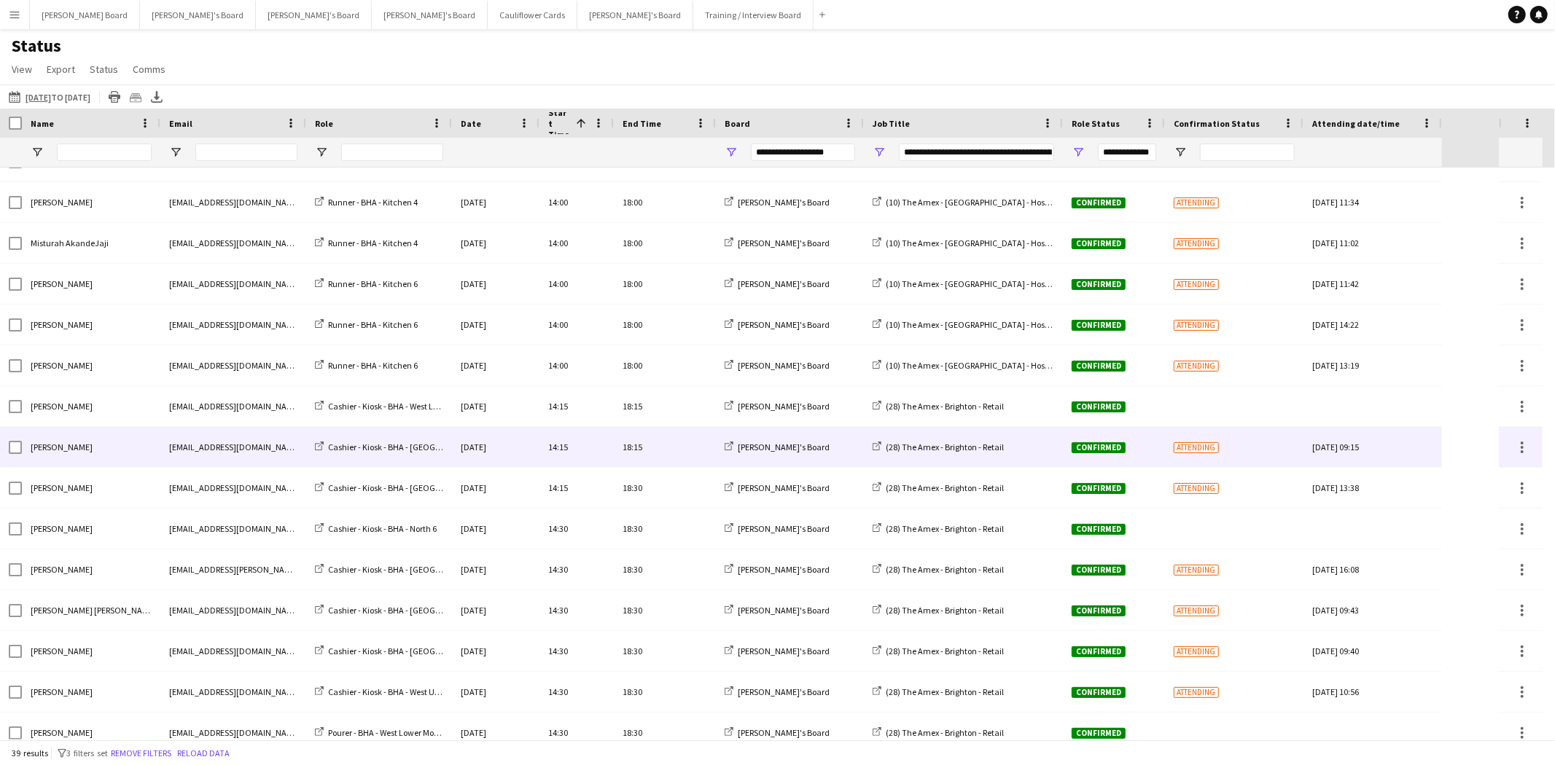
scroll to position [1019, 0]
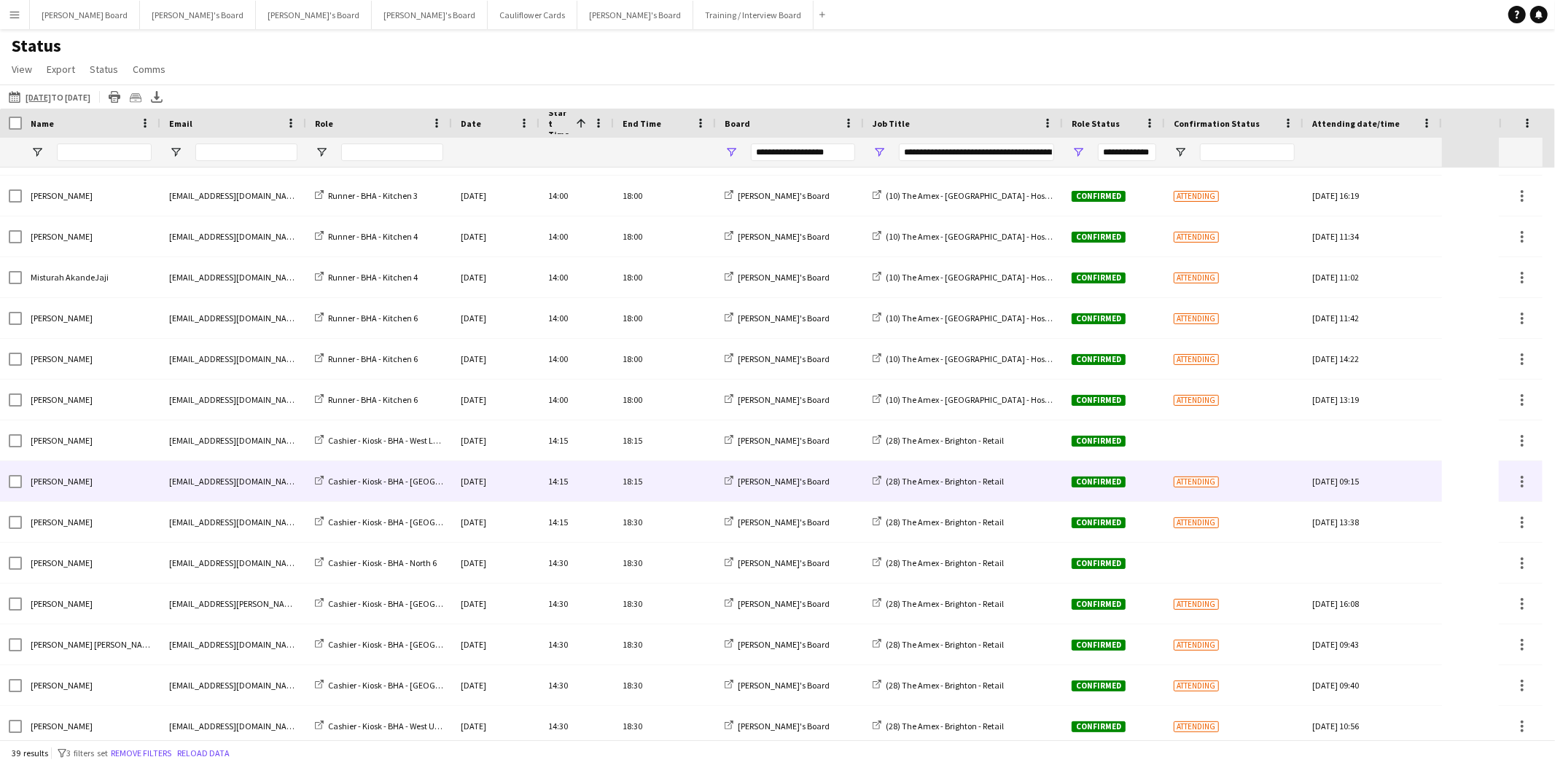
scroll to position [1019, 0]
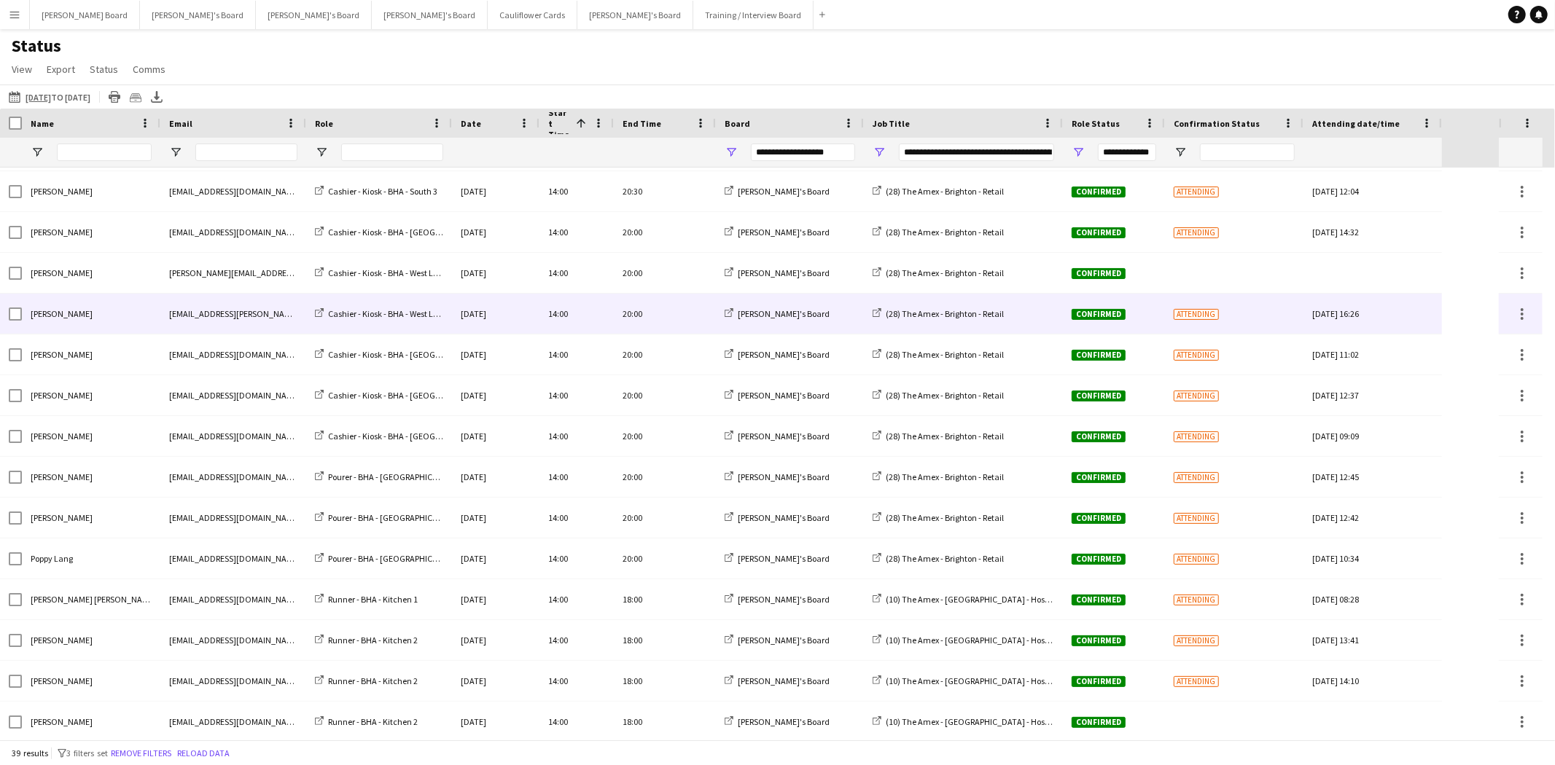
scroll to position [405, 0]
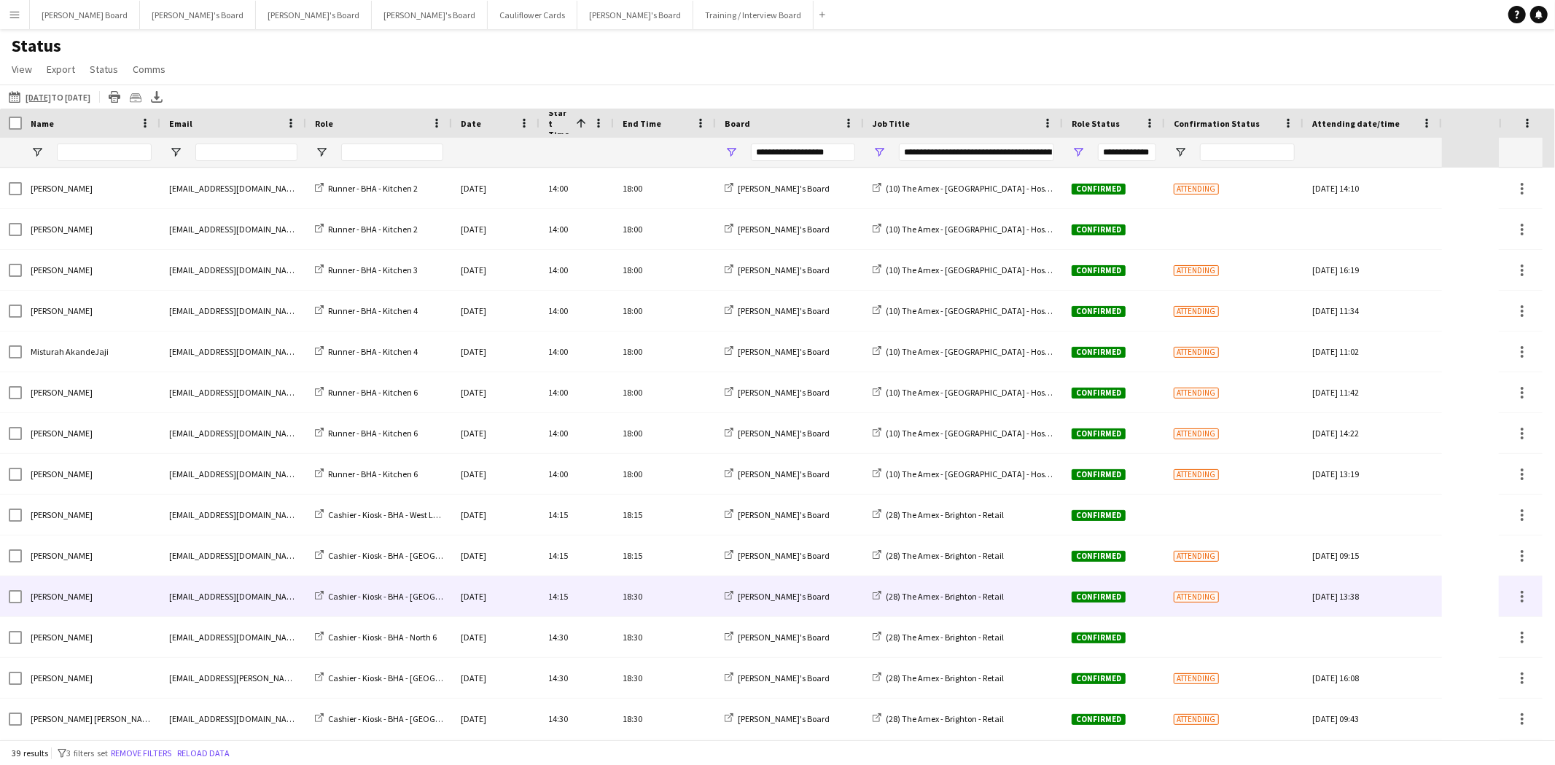
scroll to position [1019, 0]
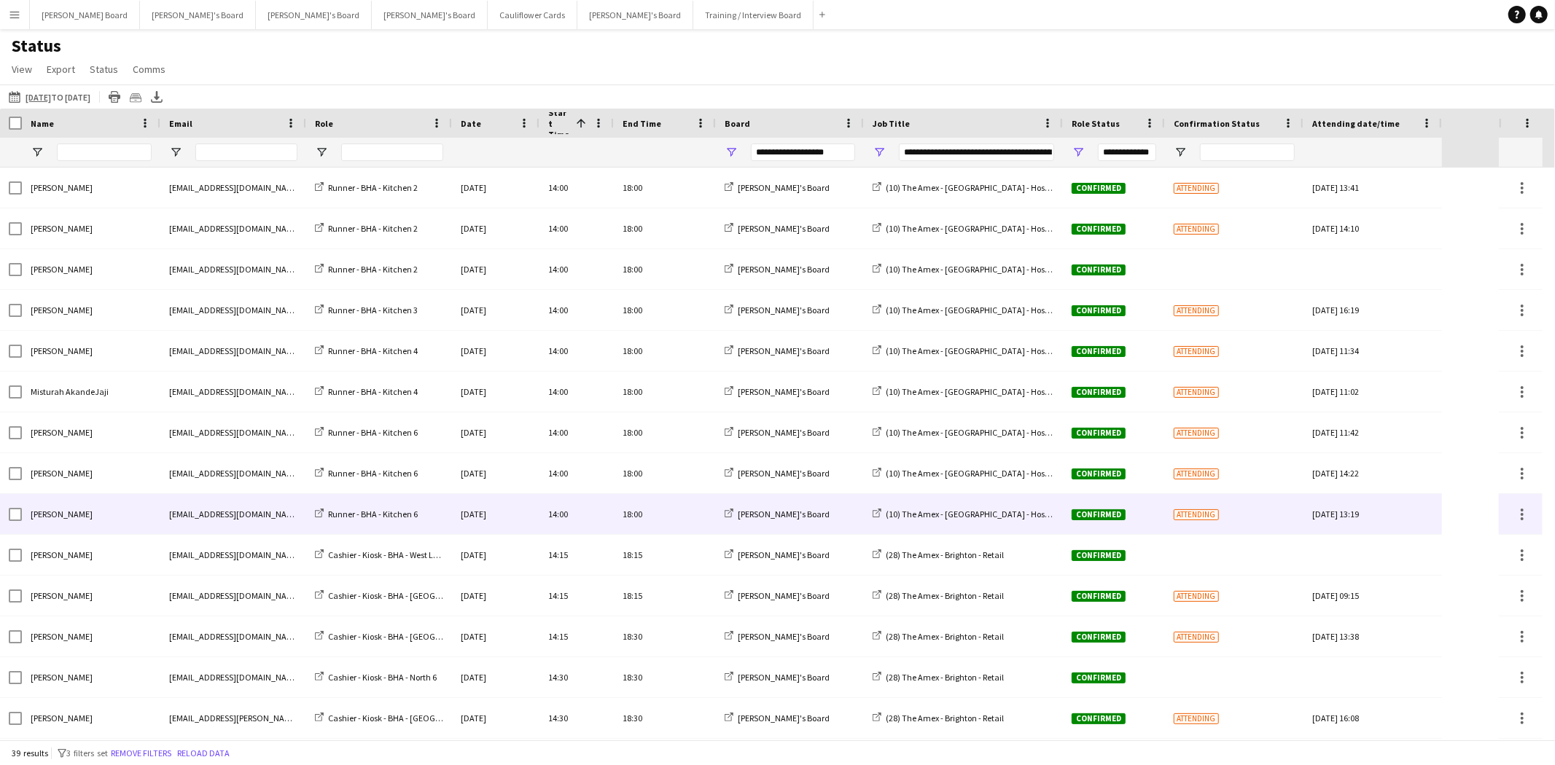
scroll to position [857, 0]
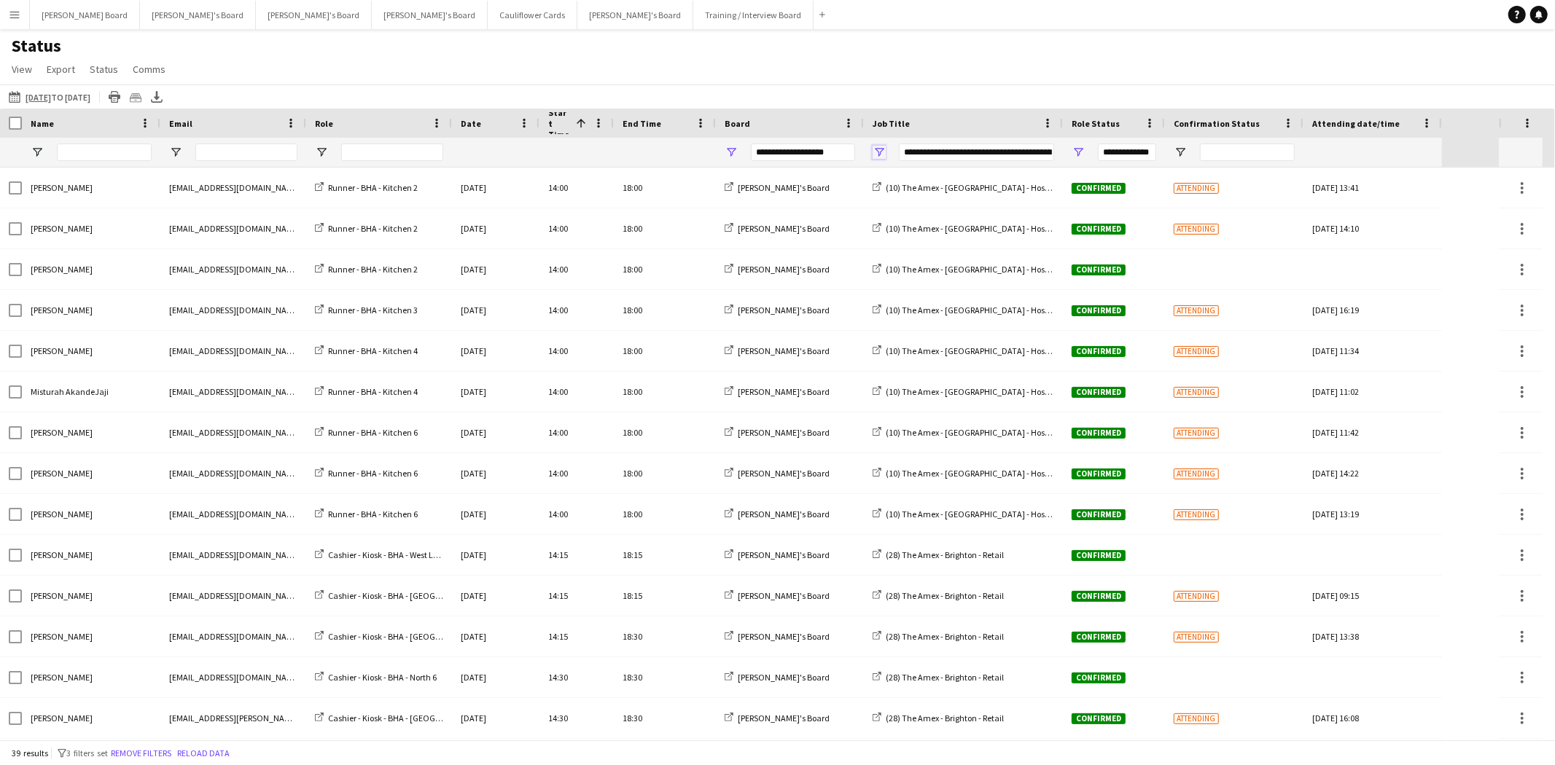
click at [884, 154] on span "Open Filter Menu" at bounding box center [879, 152] width 13 height 13
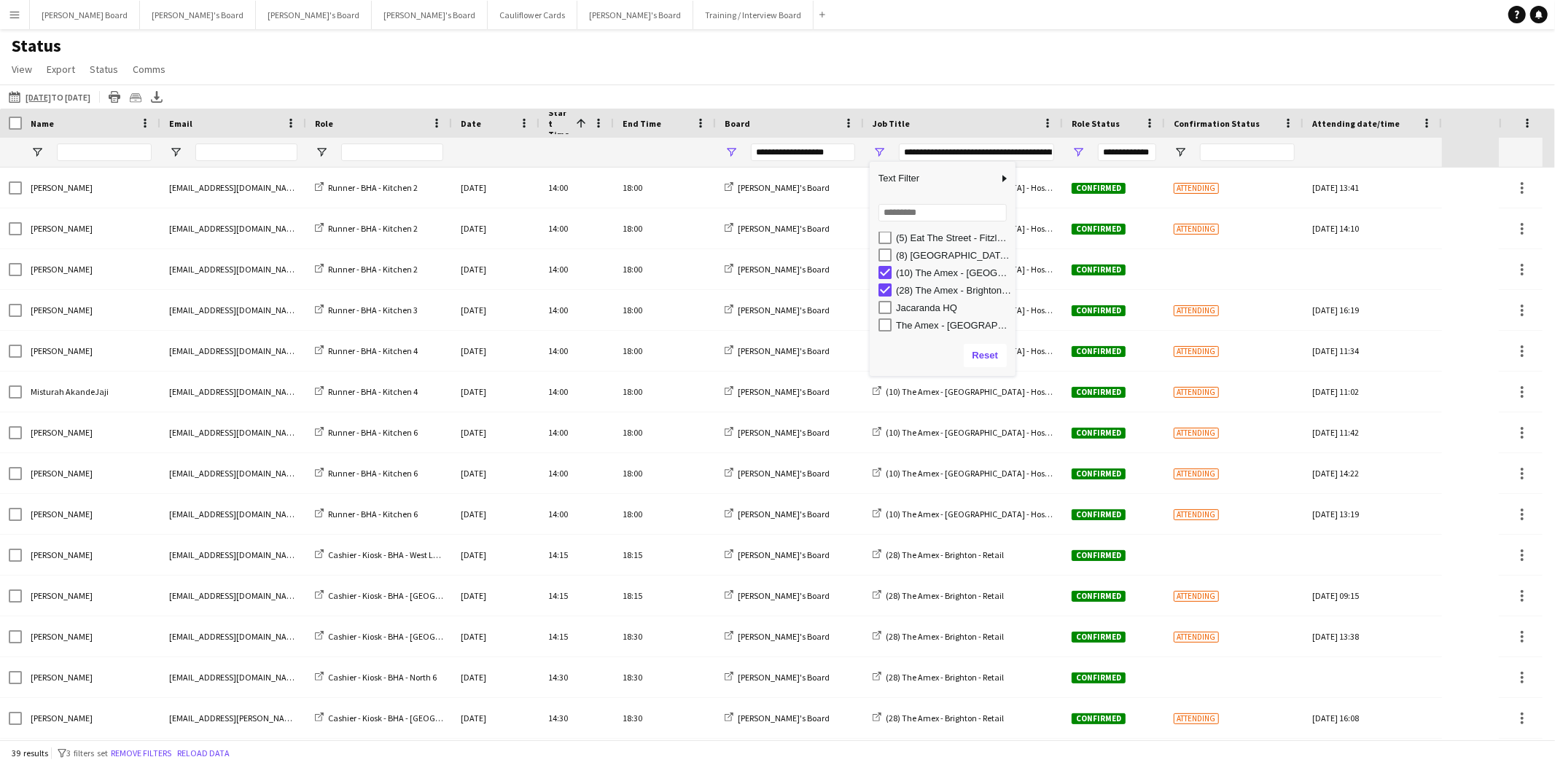
scroll to position [0, 0]
type input "**********"
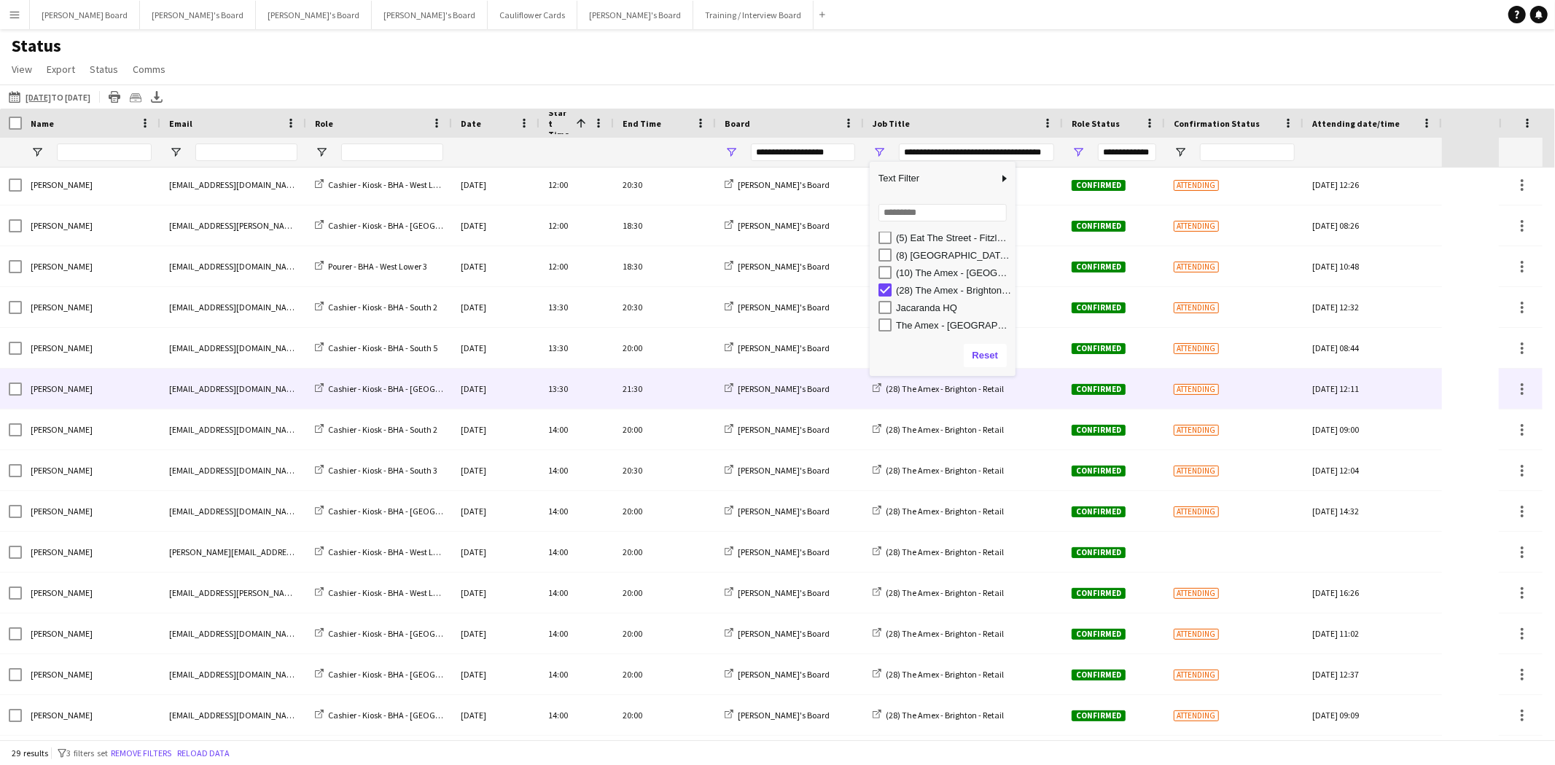
scroll to position [60, 0]
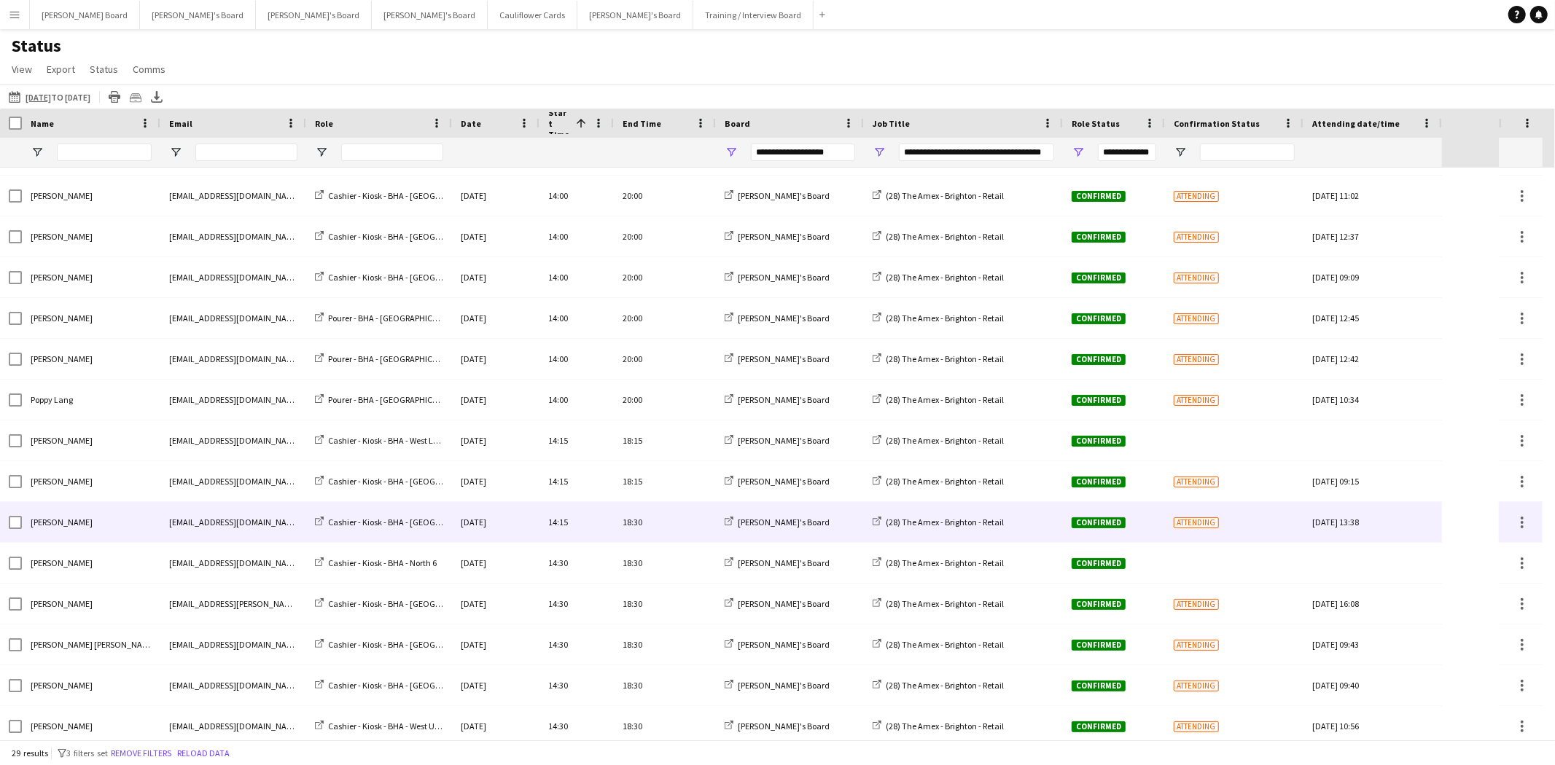
scroll to position [566, 0]
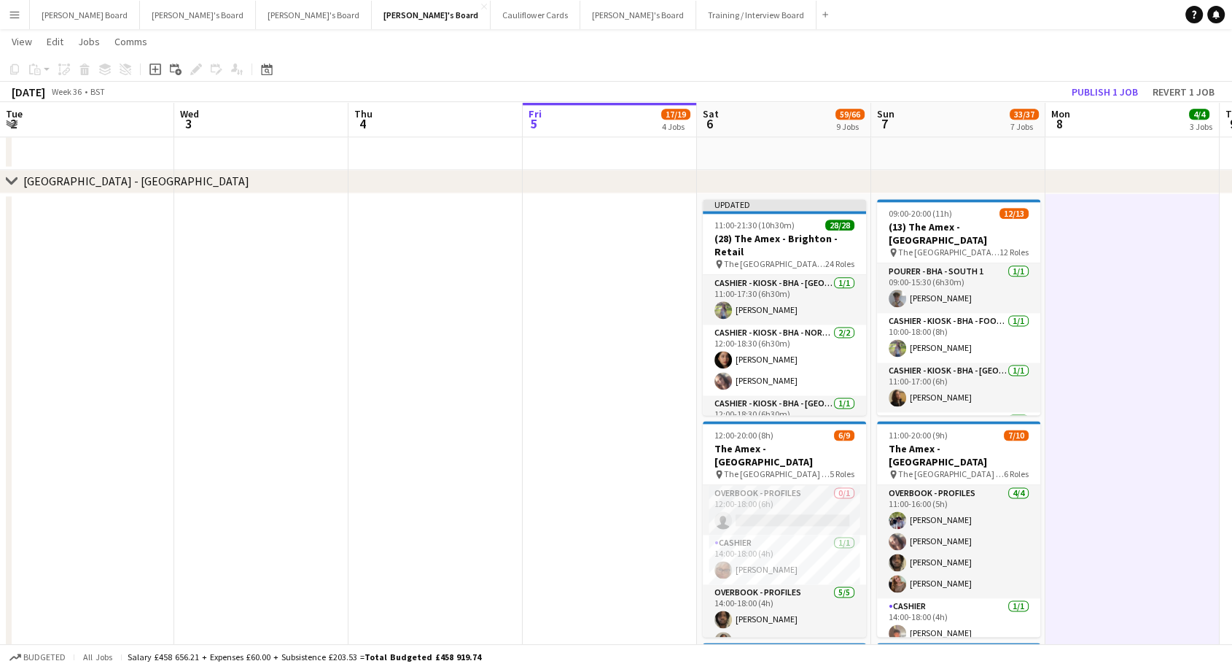
scroll to position [201, 0]
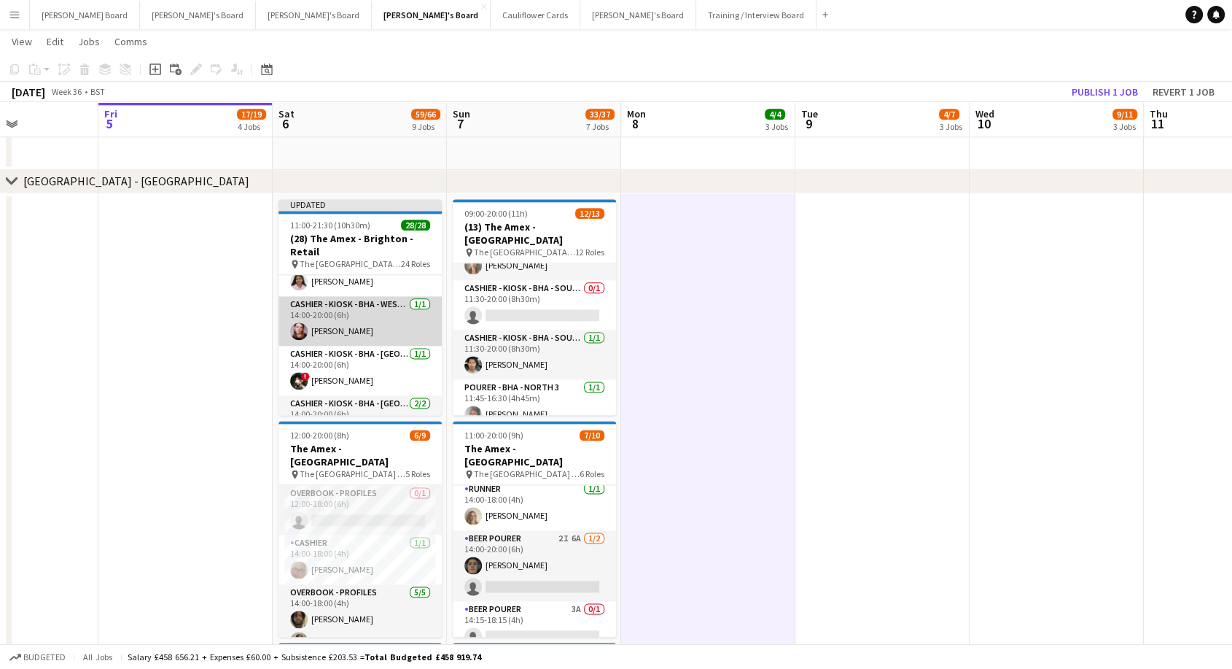
click at [357, 302] on app-card-role "Cashier - Kiosk - BHA - West Lower 2 [DATE] 14:00-20:00 (6h) [PERSON_NAME]" at bounding box center [359, 321] width 163 height 50
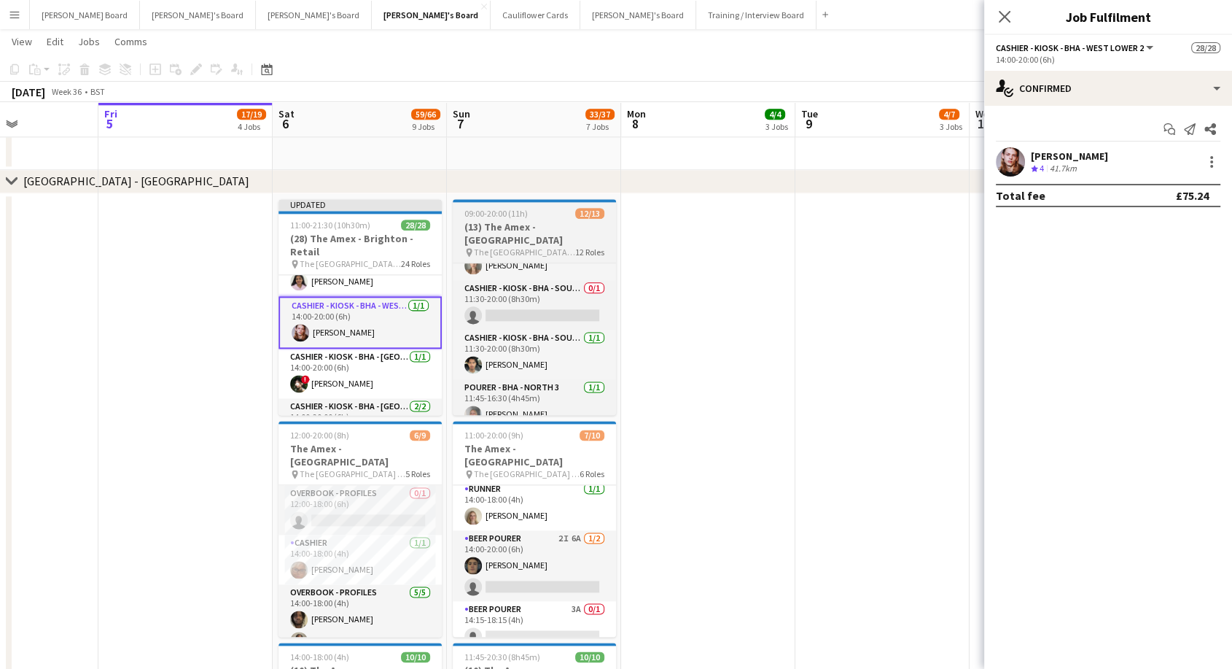
drag, startPoint x: 747, startPoint y: 275, endPoint x: 451, endPoint y: 222, distance: 300.0
click at [746, 275] on app-date-cell at bounding box center [708, 540] width 174 height 694
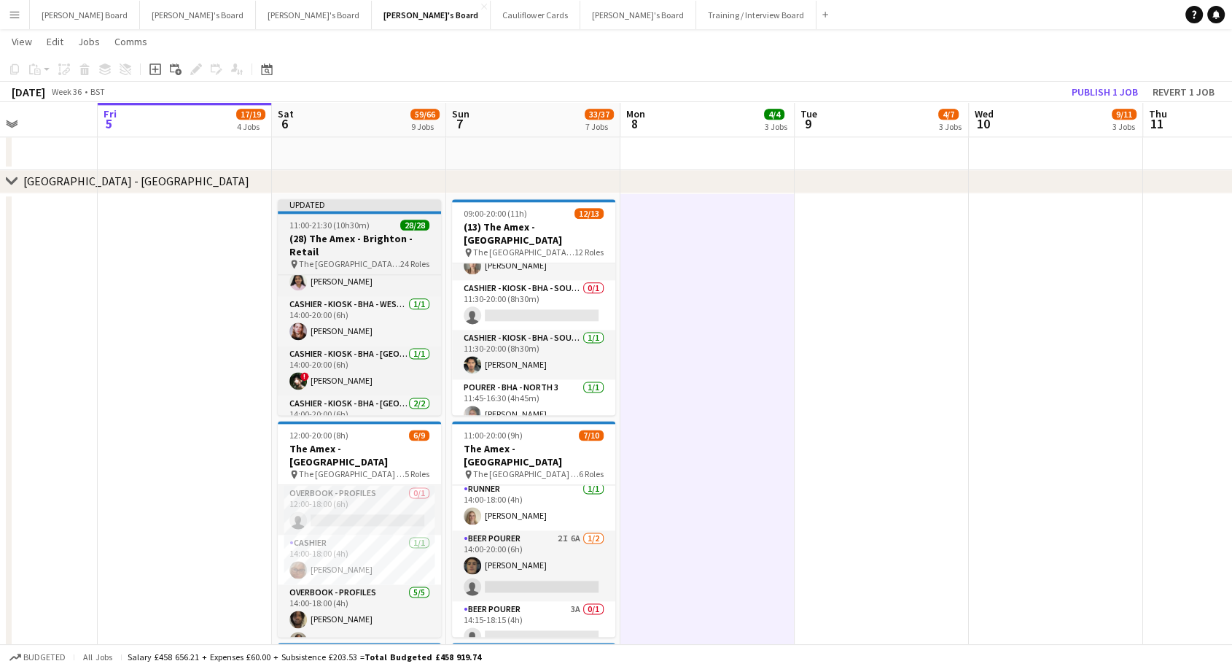
click at [308, 225] on span "11:00-21:30 (10h30m)" at bounding box center [329, 224] width 80 height 11
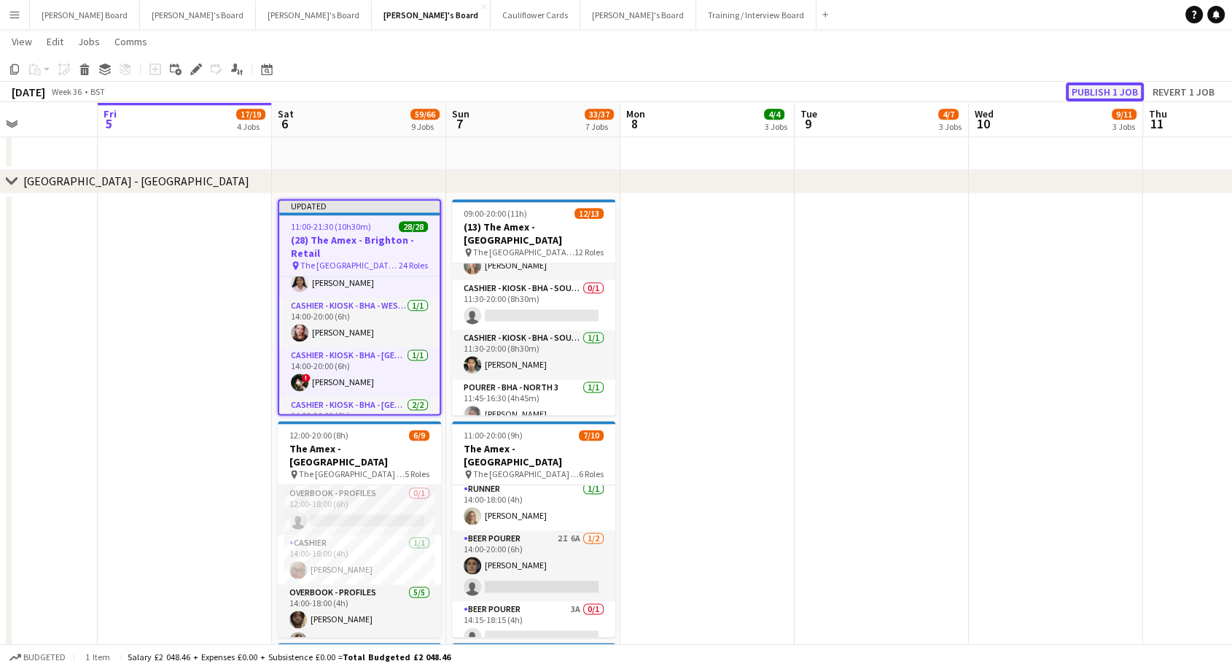
click at [1116, 90] on button "Publish 1 job" at bounding box center [1105, 91] width 78 height 19
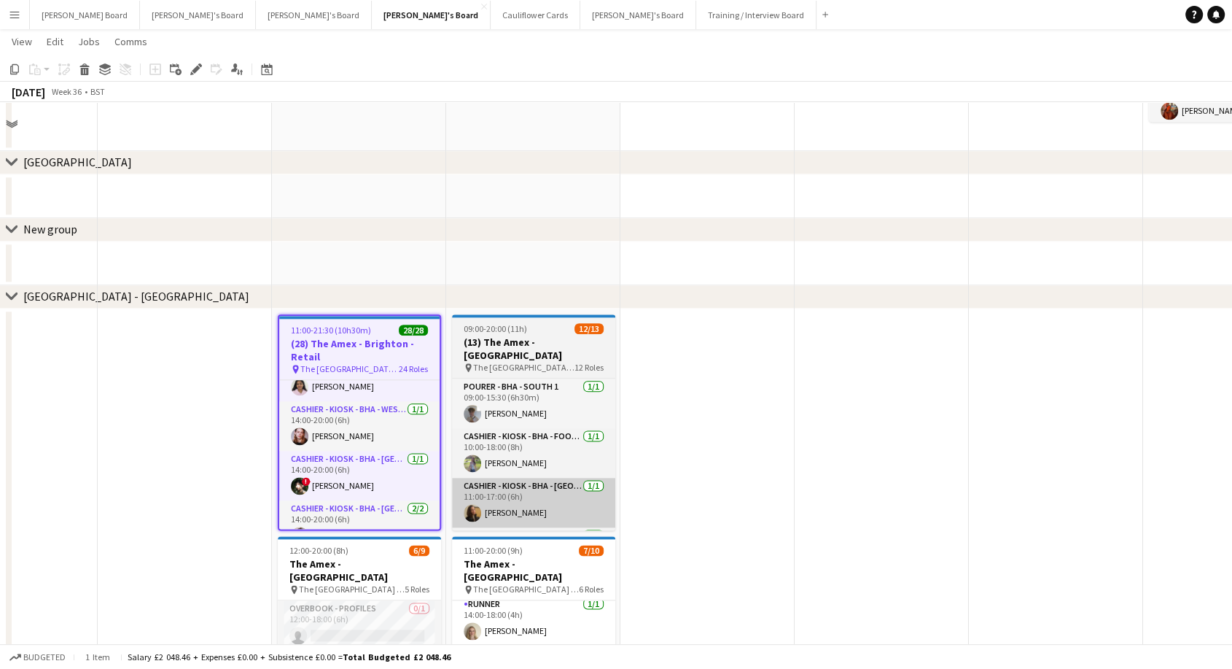
scroll to position [1825, 0]
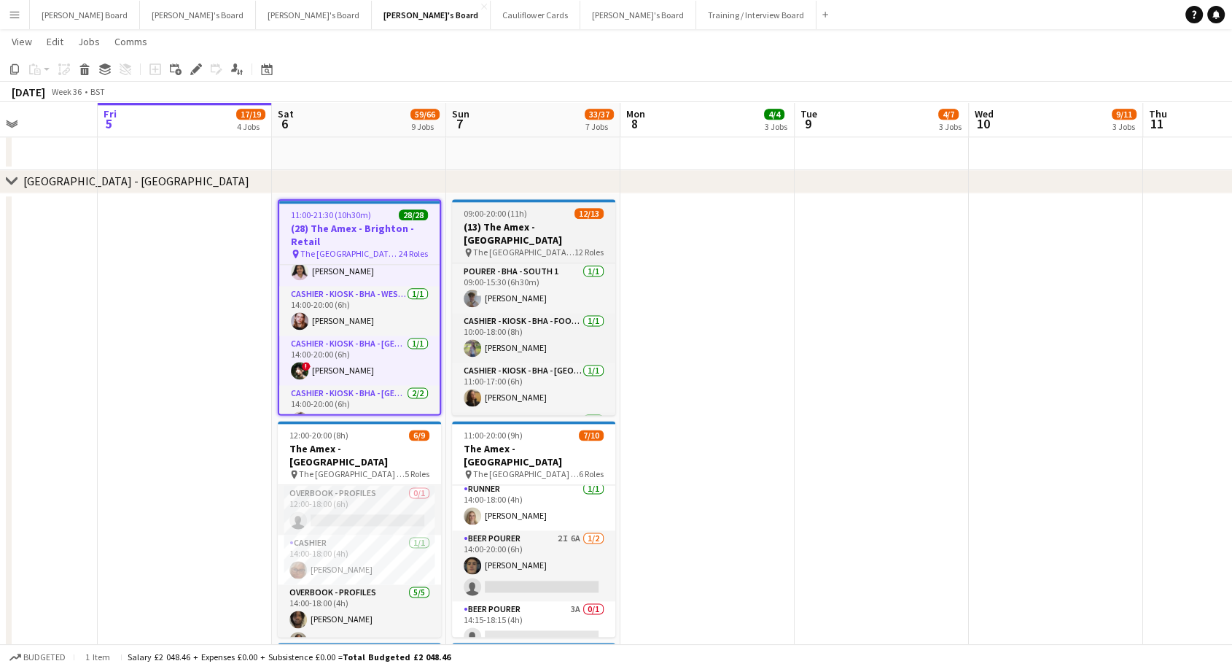
click at [498, 229] on h3 "(13) The Amex - [GEOGRAPHIC_DATA]" at bounding box center [533, 233] width 163 height 26
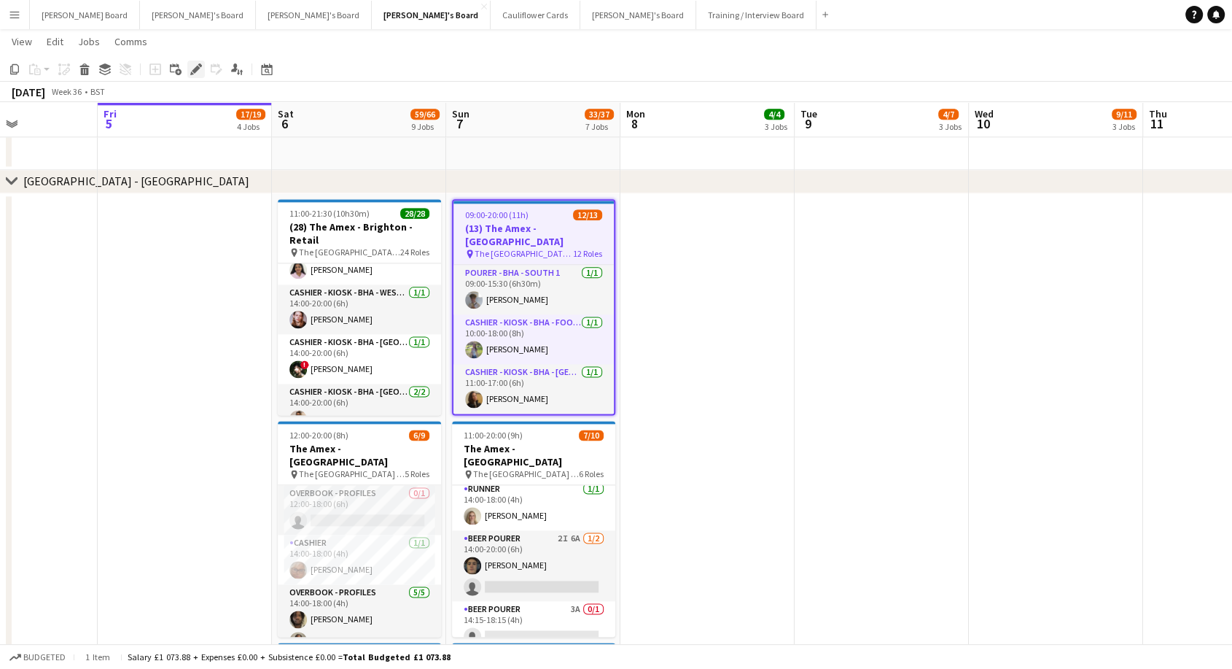
click at [196, 70] on icon at bounding box center [196, 70] width 8 height 8
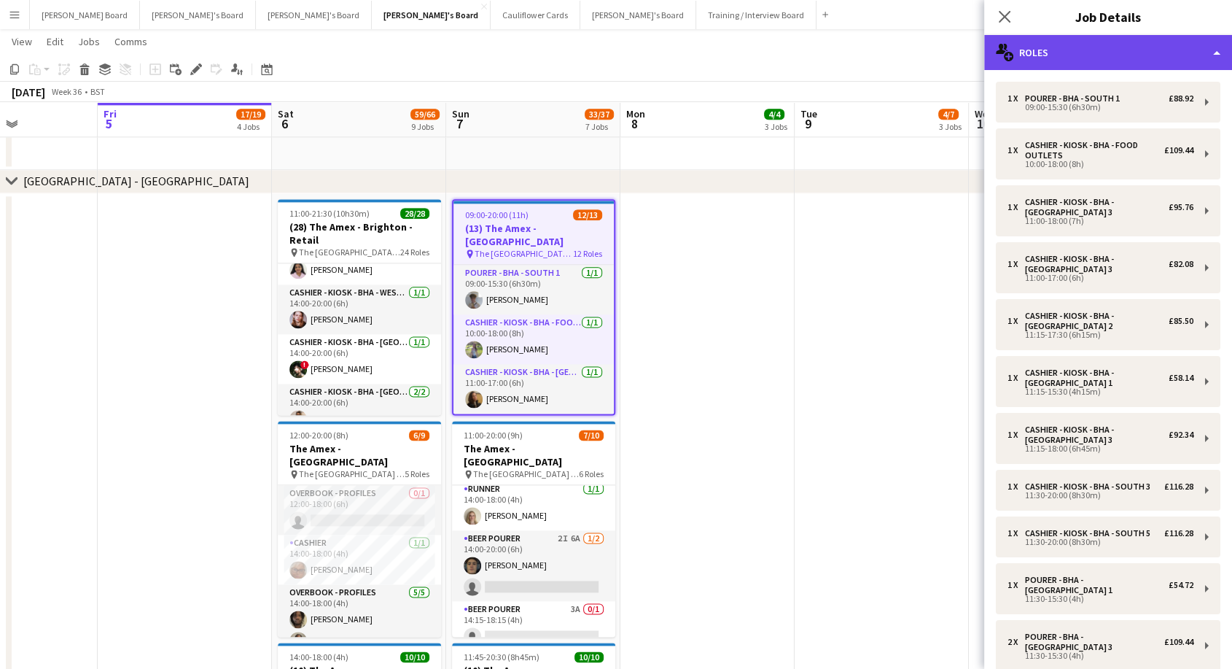
click at [1047, 58] on div "multiple-users-add Roles" at bounding box center [1108, 52] width 248 height 35
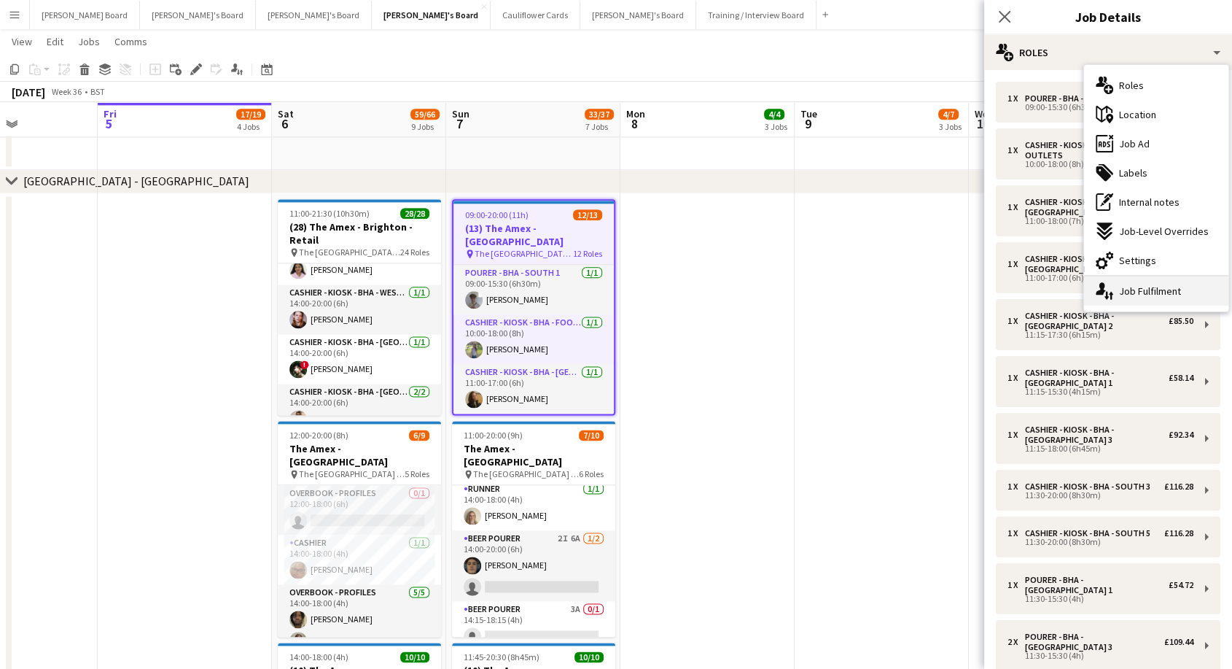
click at [1137, 289] on div "single-neutral-actions-up-down Job Fulfilment" at bounding box center [1156, 290] width 144 height 29
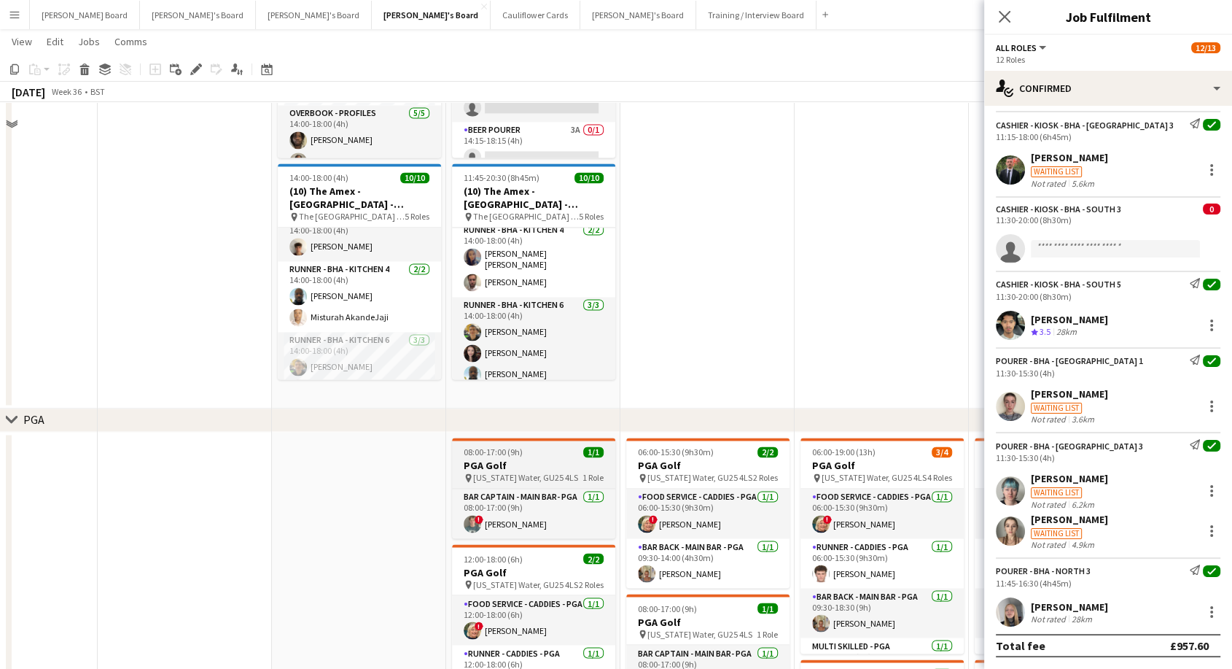
scroll to position [2310, 0]
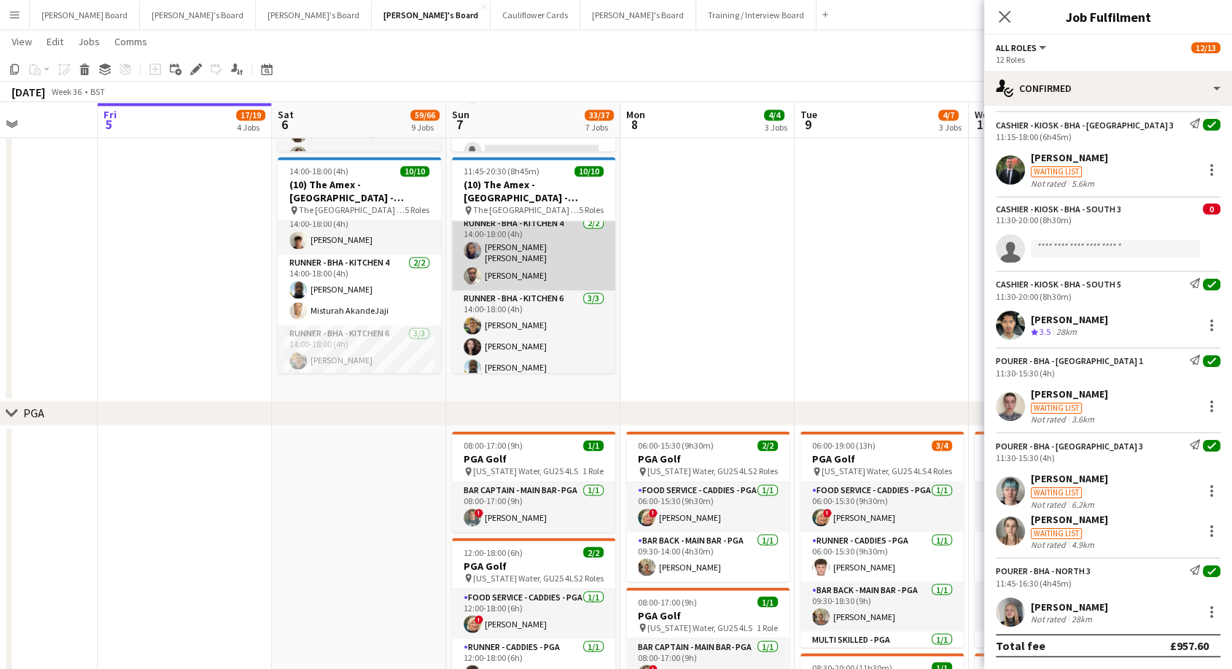
click at [556, 245] on app-card-role "Runner - BHA - Kitchen 4 2/2 14:00-18:00 (4h) Lauren Louise Williams Joseph Dea…" at bounding box center [533, 252] width 163 height 75
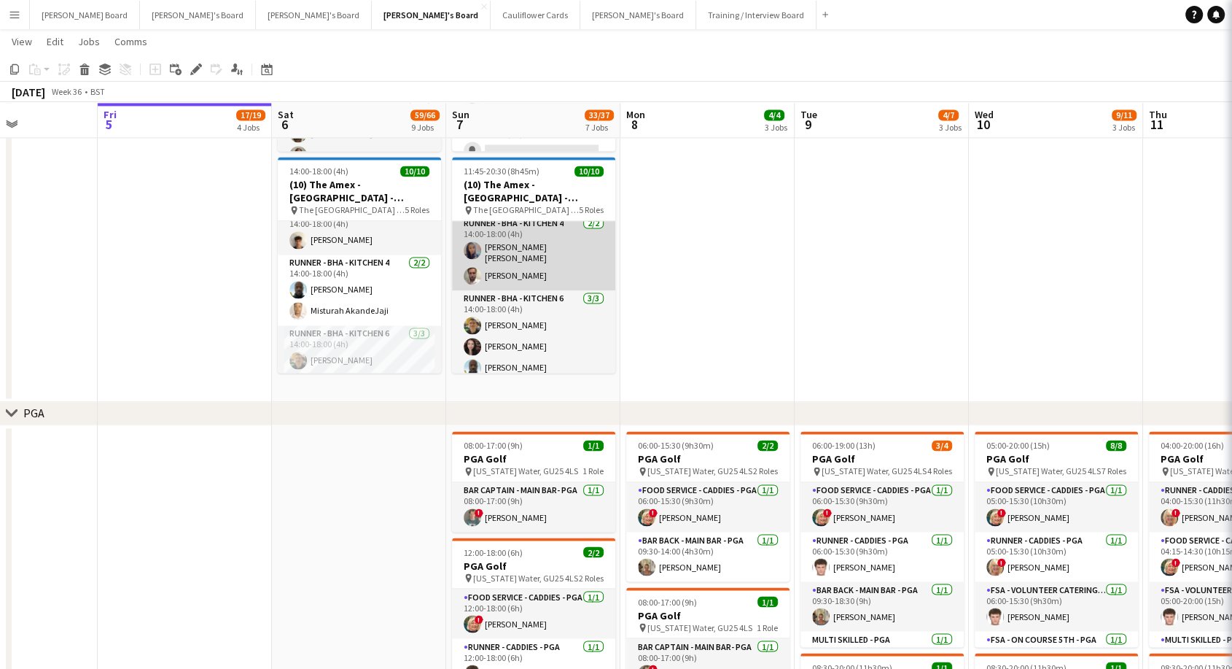
scroll to position [203, 0]
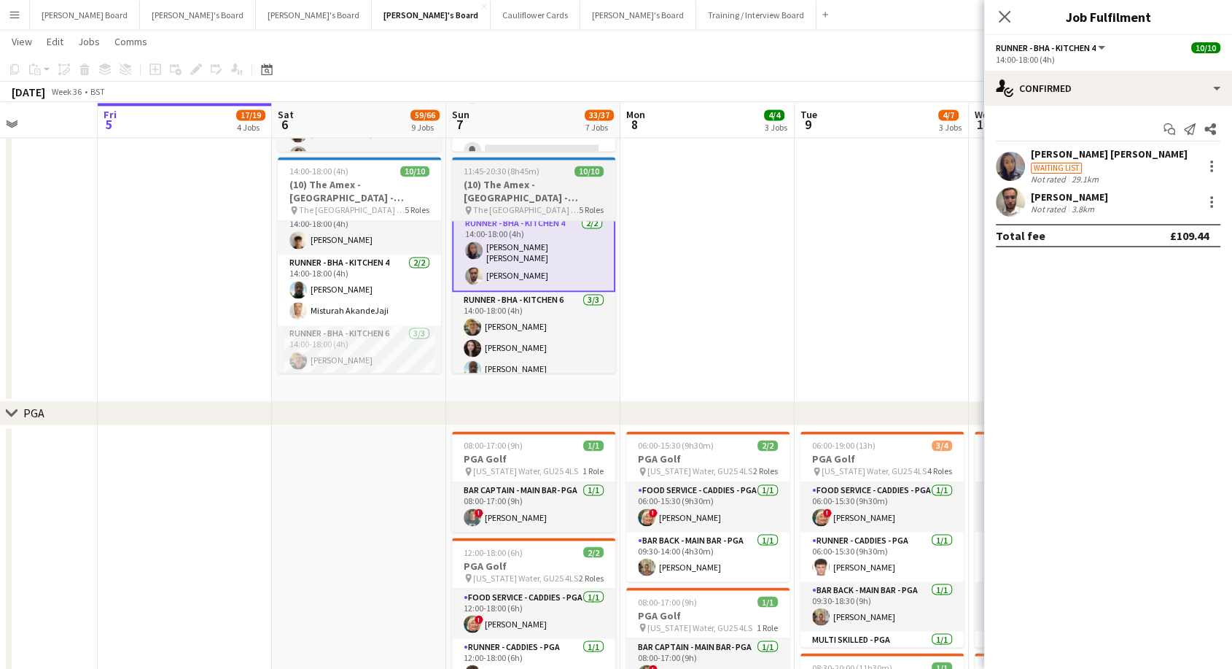
click at [550, 207] on span "The Amex Stadium - Brighton" at bounding box center [526, 209] width 106 height 11
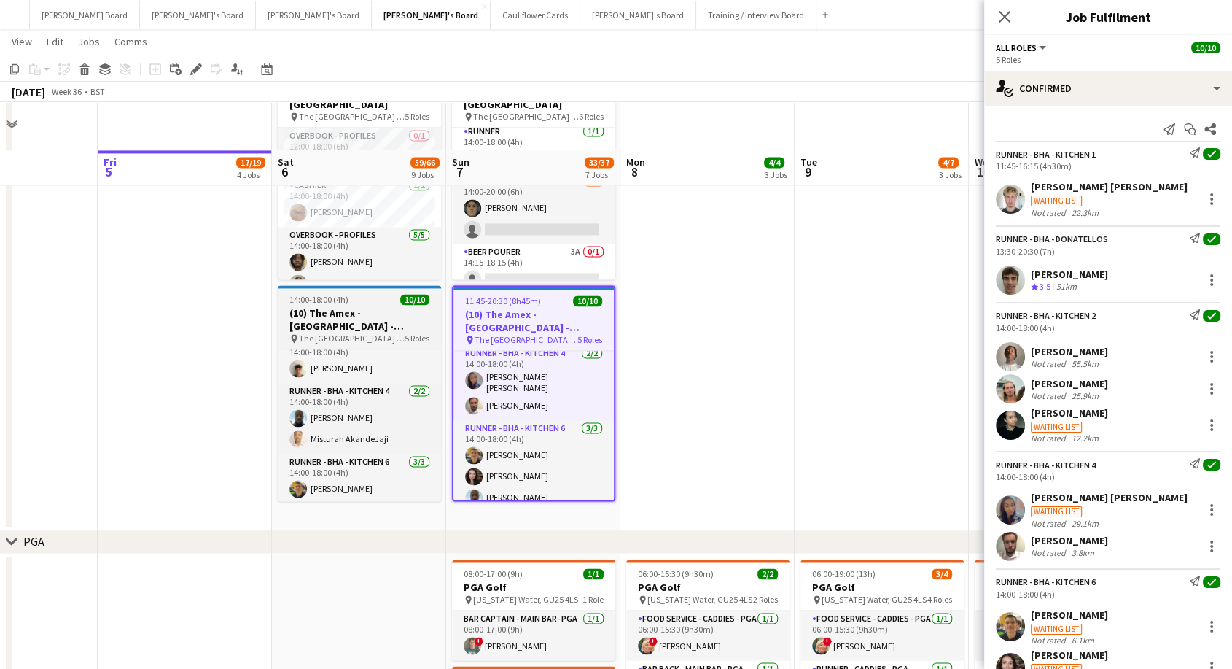
scroll to position [2229, 0]
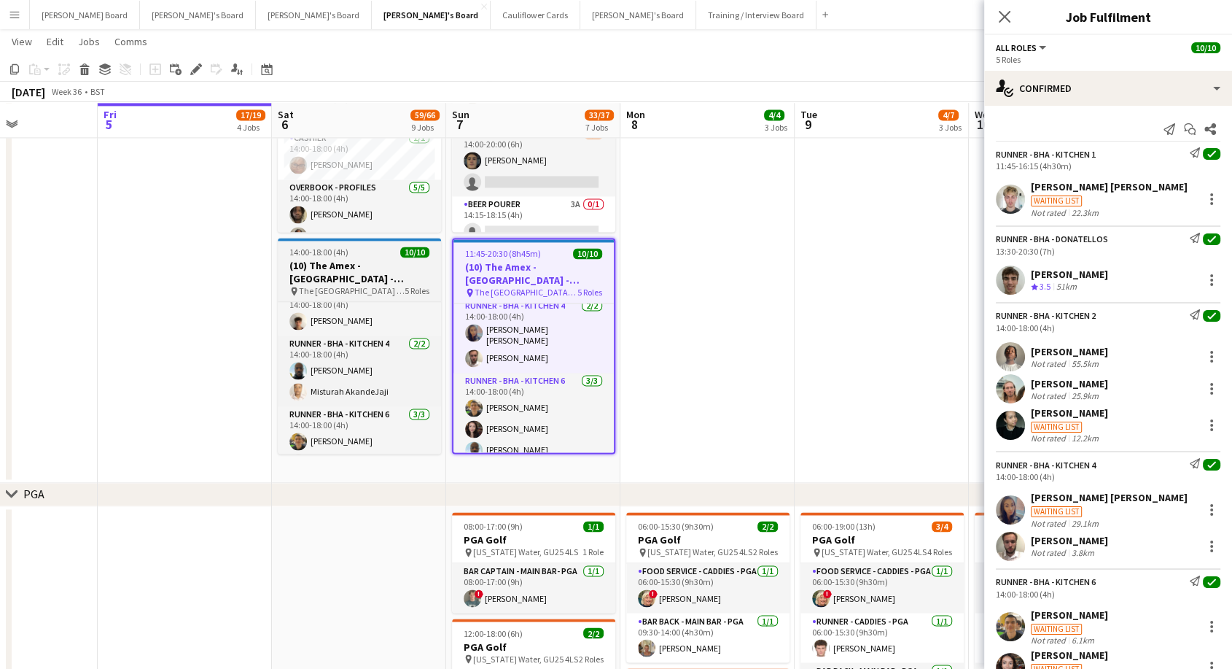
click at [385, 276] on h3 "(10) The Amex - [GEOGRAPHIC_DATA] - Hospitality" at bounding box center [359, 272] width 163 height 26
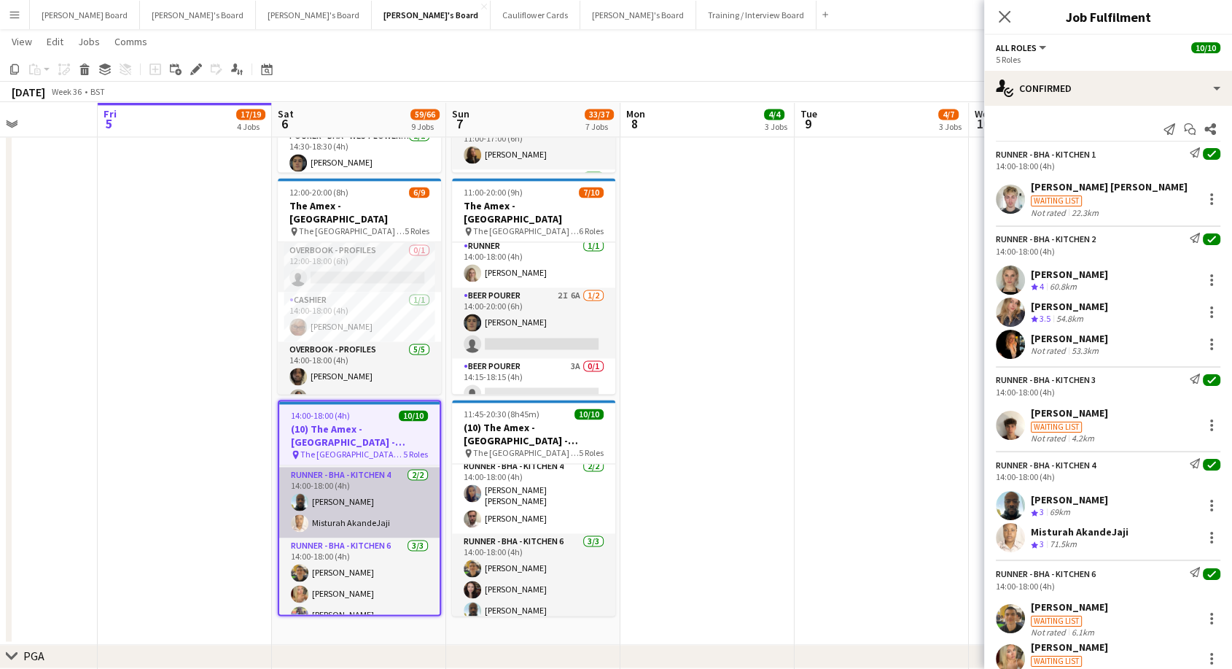
scroll to position [204, 0]
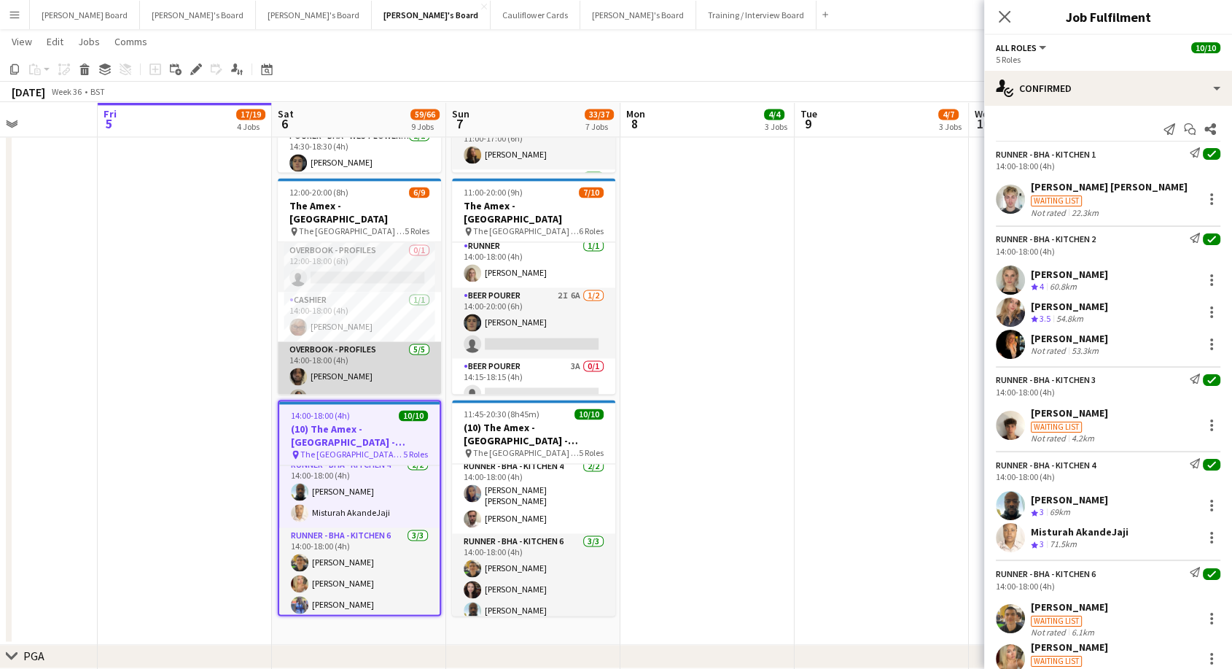
click at [344, 365] on app-card-role "Overbook - Profiles 5/5 14:00-18:00 (4h) David Coker Denzel Mugarapanyama Adils…" at bounding box center [359, 408] width 163 height 134
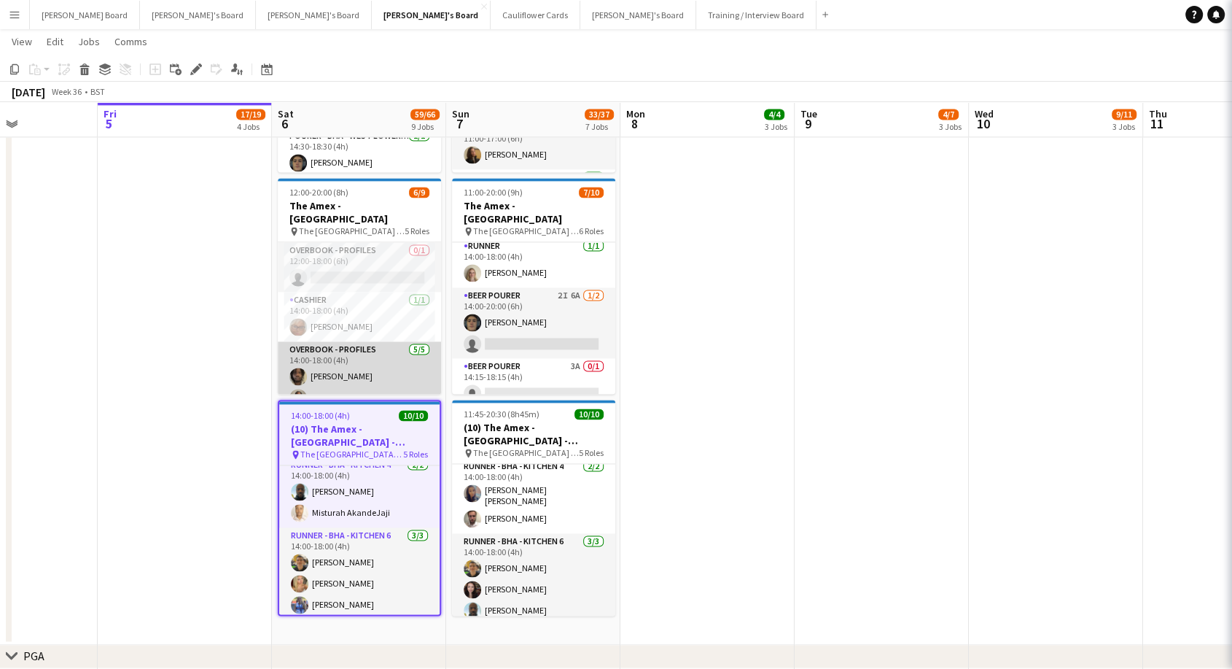
scroll to position [202, 0]
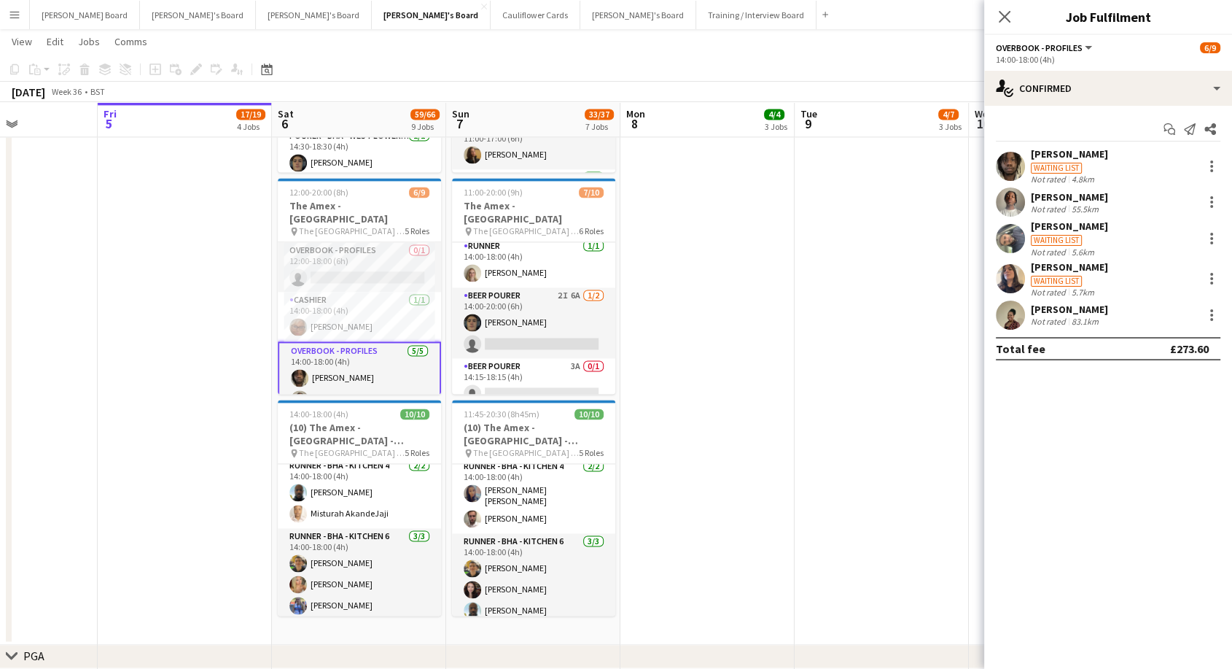
click at [1056, 152] on div "[PERSON_NAME]" at bounding box center [1069, 153] width 77 height 13
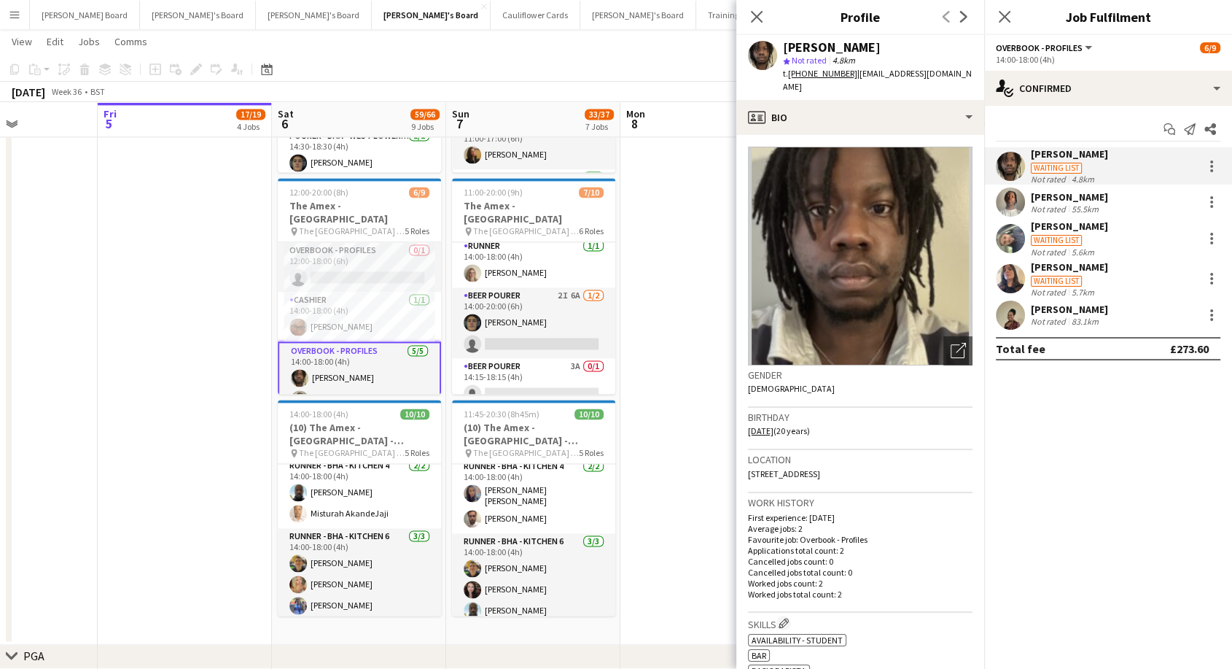
click at [1066, 305] on div "[PERSON_NAME]" at bounding box center [1069, 309] width 77 height 13
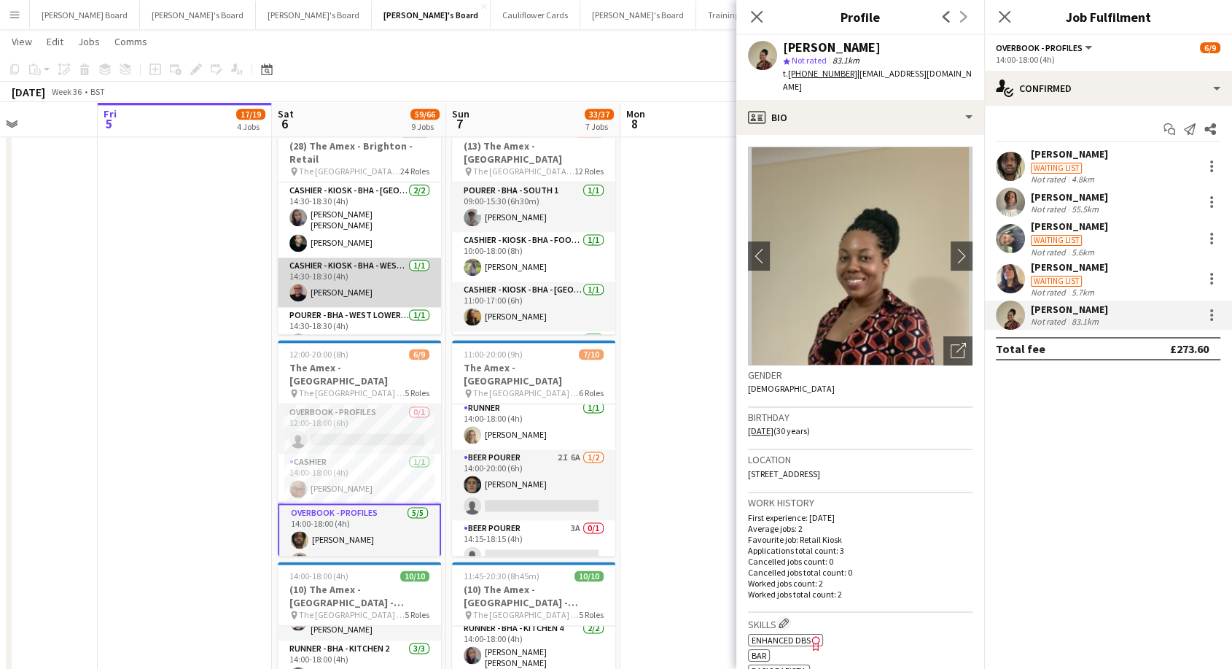
scroll to position [1122, 0]
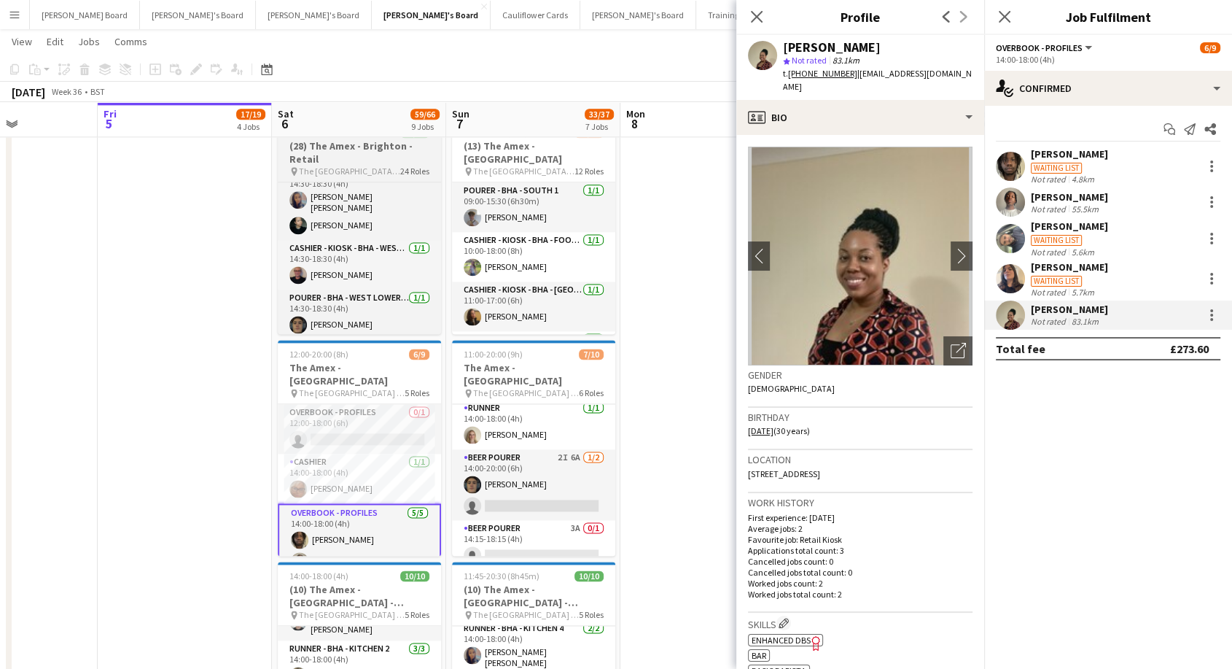
click at [354, 148] on h3 "(28) The Amex - Brighton - Retail" at bounding box center [359, 152] width 163 height 26
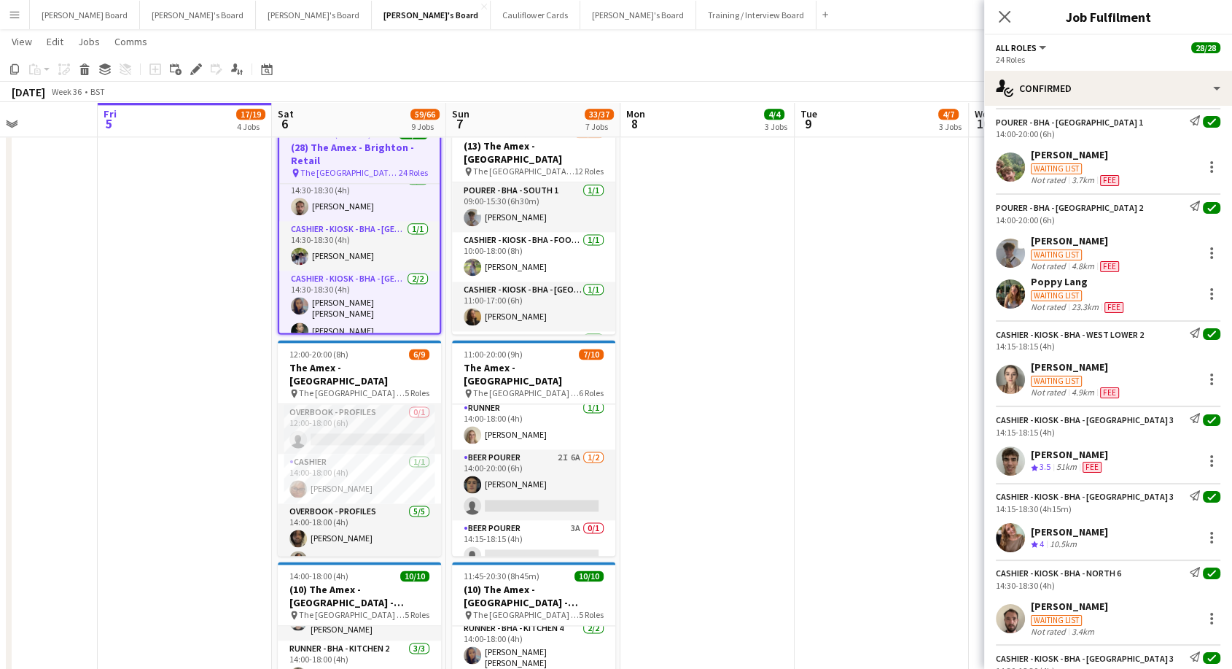
scroll to position [1044, 0]
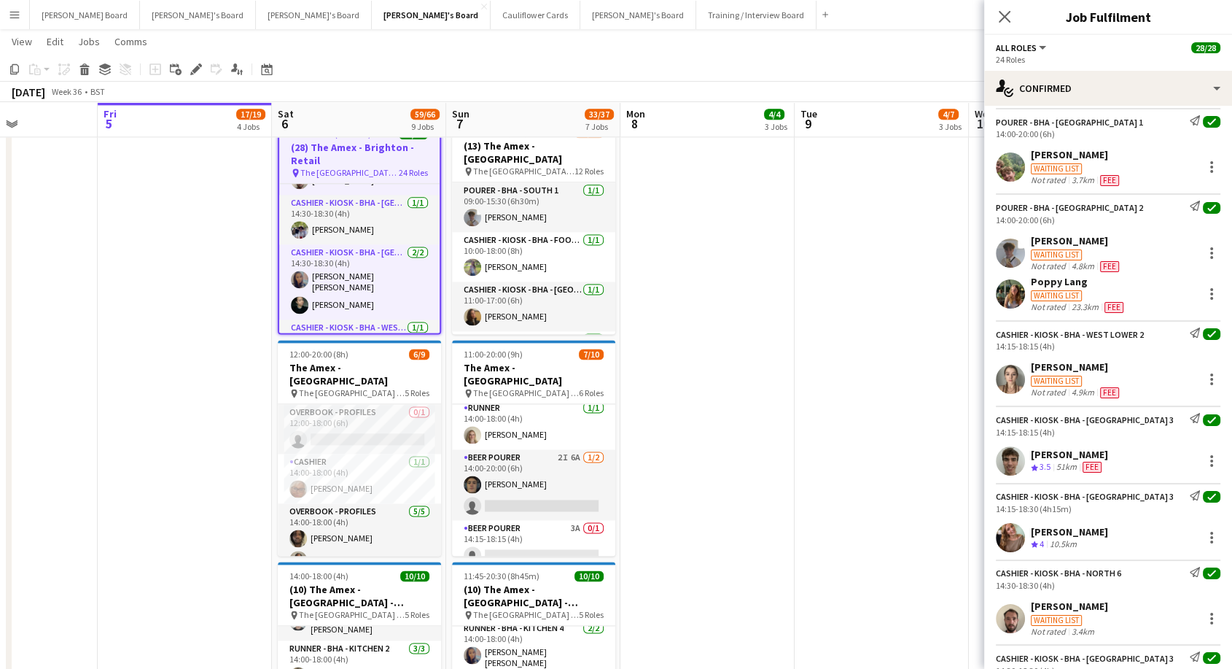
click at [355, 151] on h3 "(28) The Amex - Brighton - Retail" at bounding box center [359, 154] width 160 height 26
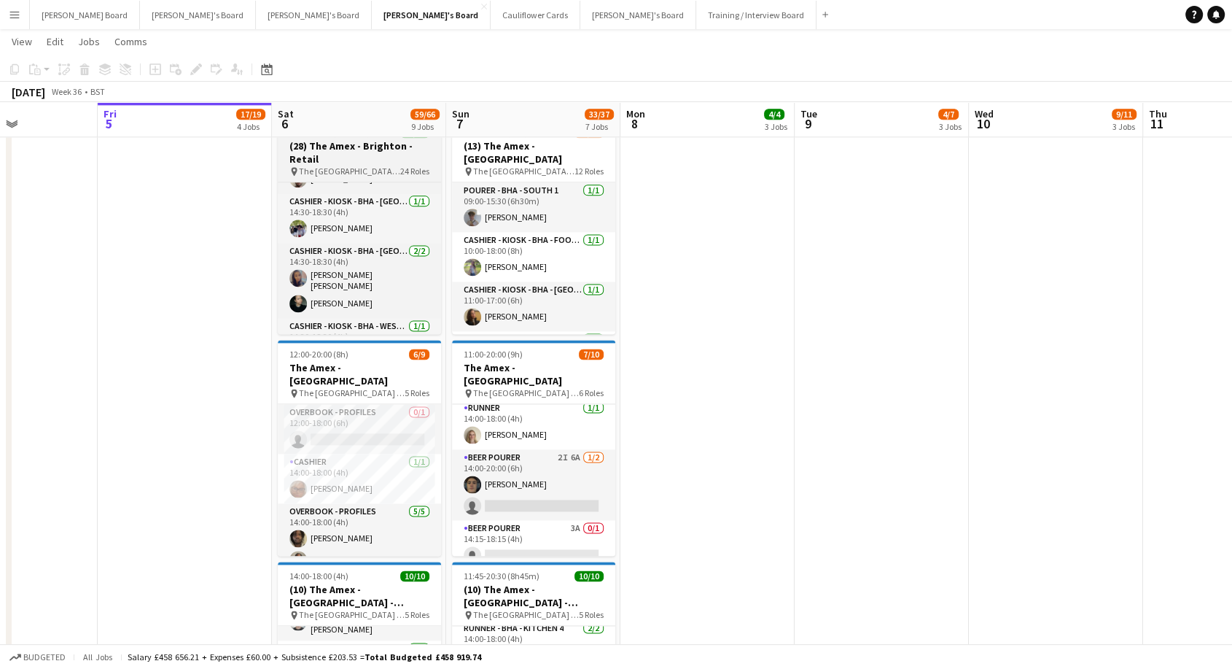
click at [388, 156] on h3 "(28) The Amex - Brighton - Retail" at bounding box center [359, 152] width 163 height 26
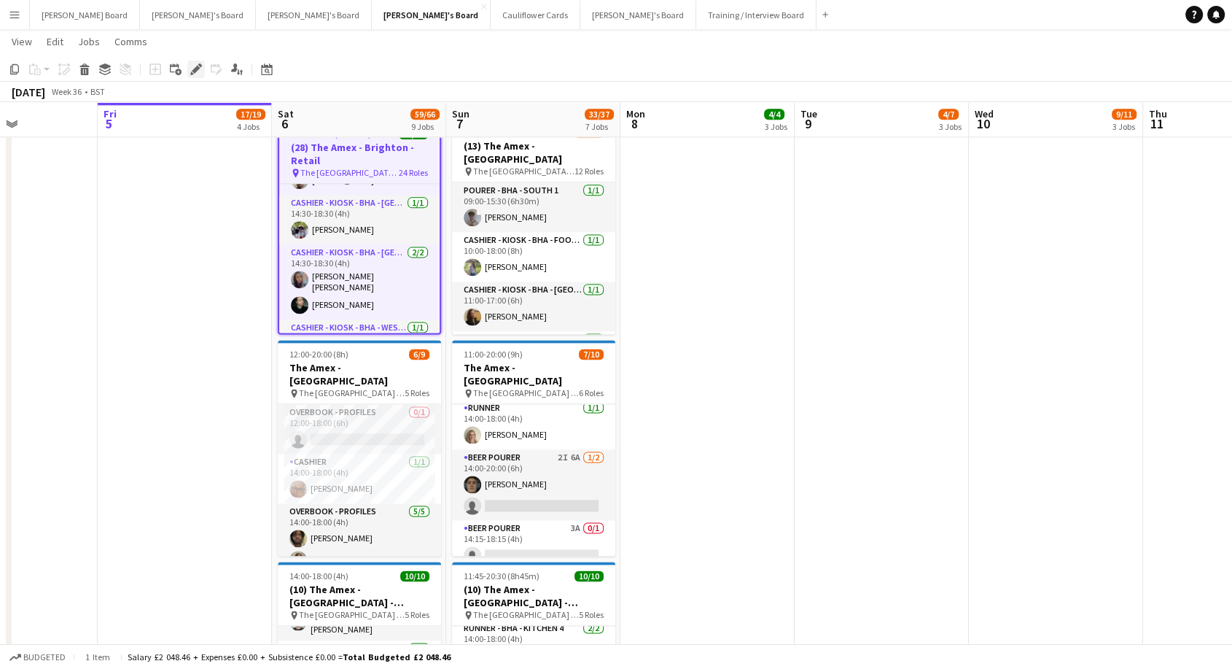
click at [192, 67] on icon "Edit" at bounding box center [196, 69] width 12 height 12
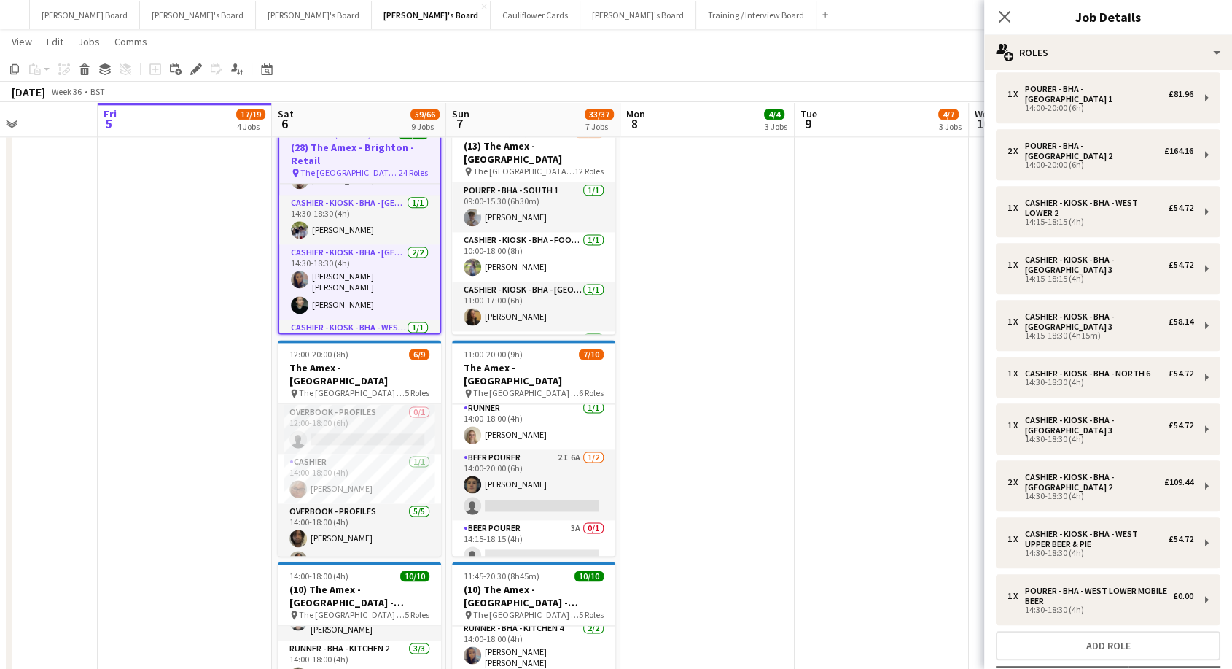
scroll to position [675, 0]
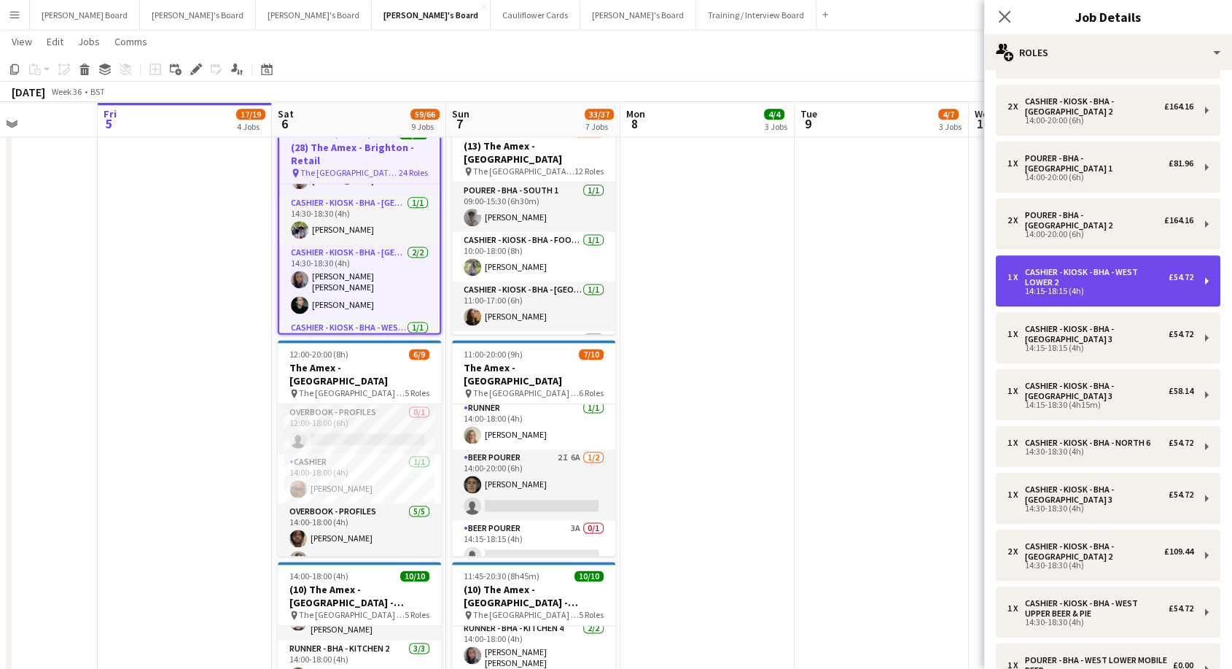
click at [1091, 272] on div "Cashier - Kiosk - BHA - West Lower 2" at bounding box center [1097, 277] width 144 height 20
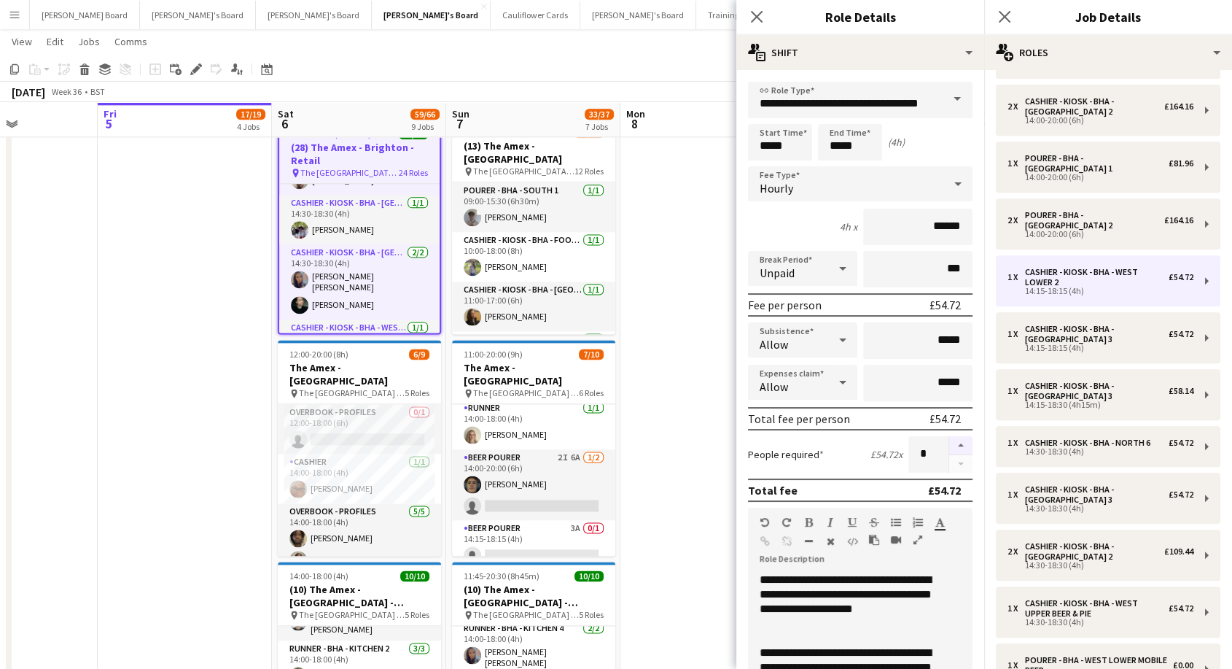
click at [951, 441] on button "button" at bounding box center [960, 445] width 23 height 19
type input "*"
click at [657, 327] on app-date-cell at bounding box center [707, 459] width 174 height 694
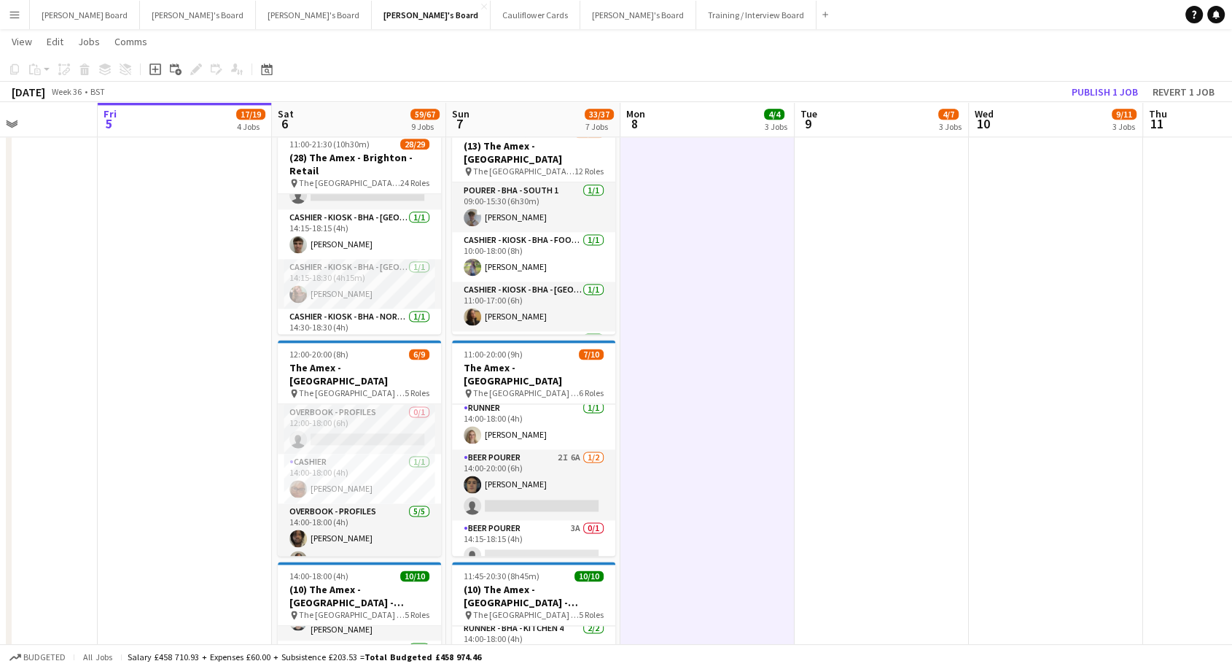
scroll to position [831, 0]
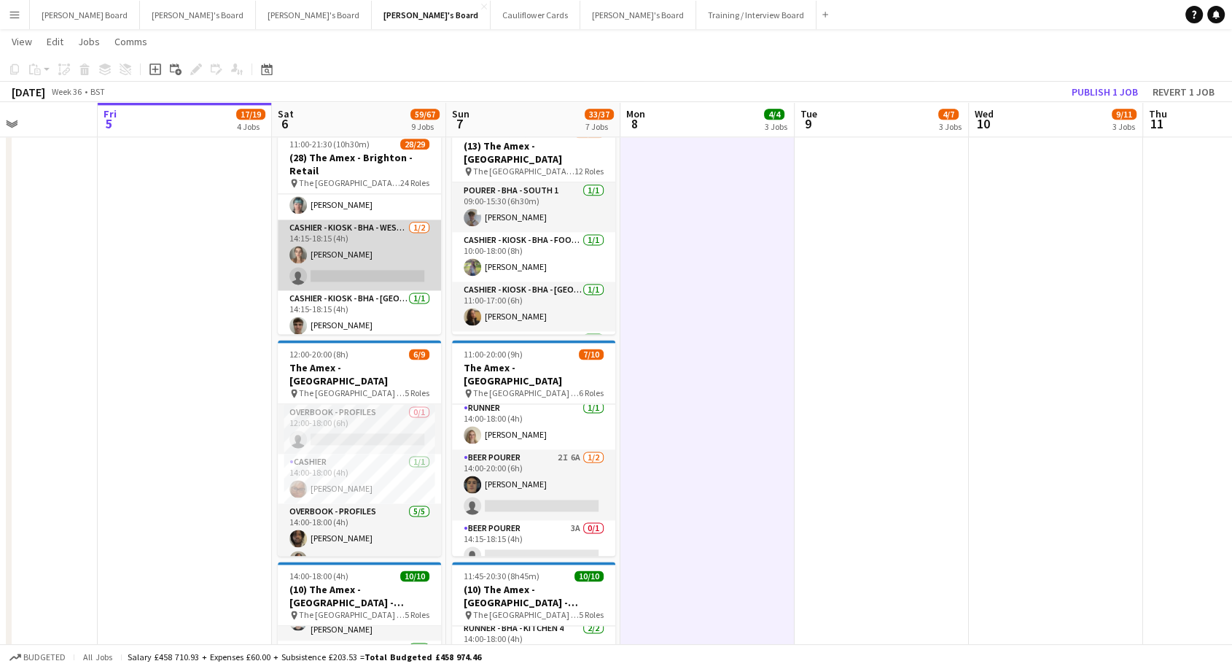
click at [357, 260] on app-card-role "Cashier - Kiosk - BHA - West Lower 2 1/2 14:15-18:15 (4h) Alice Barker single-n…" at bounding box center [359, 254] width 163 height 71
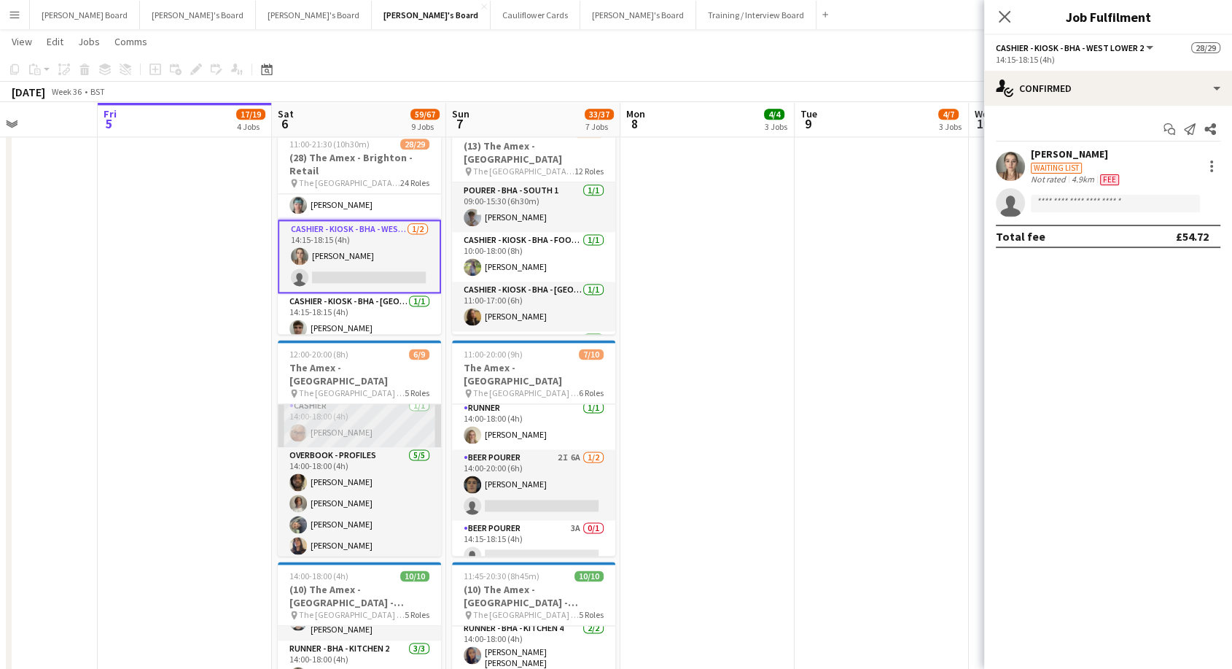
scroll to position [81, 0]
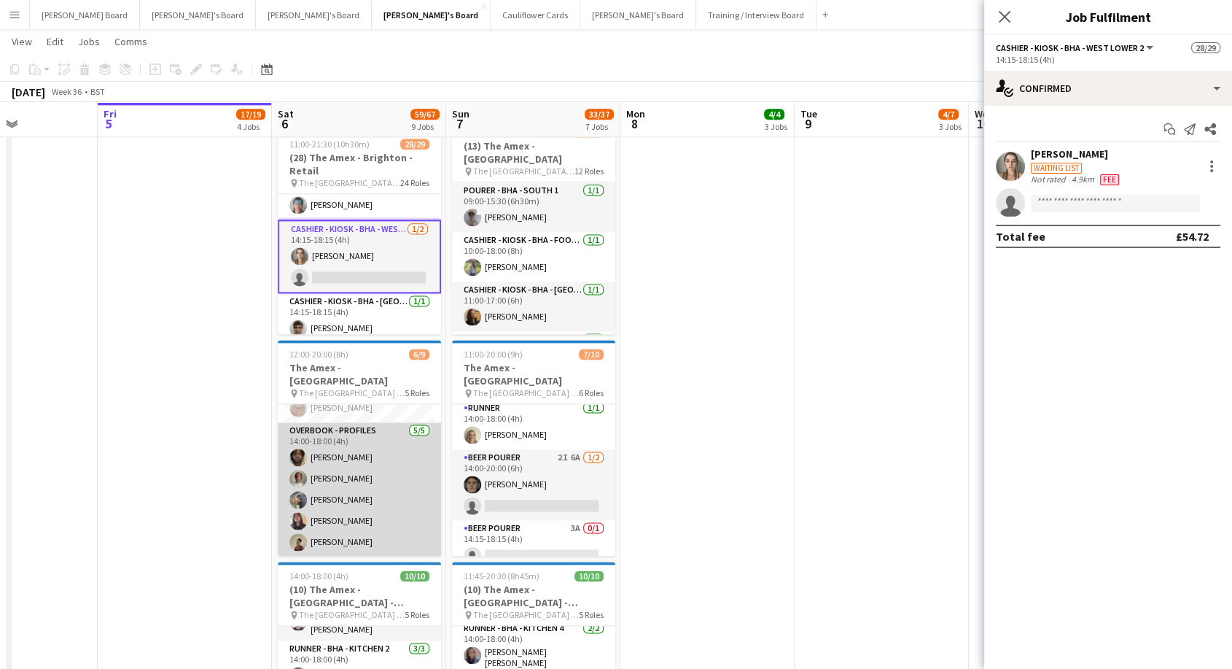
click at [368, 491] on app-card-role "Overbook - Profiles 5/5 14:00-18:00 (4h) David Coker Denzel Mugarapanyama Adils…" at bounding box center [359, 489] width 163 height 134
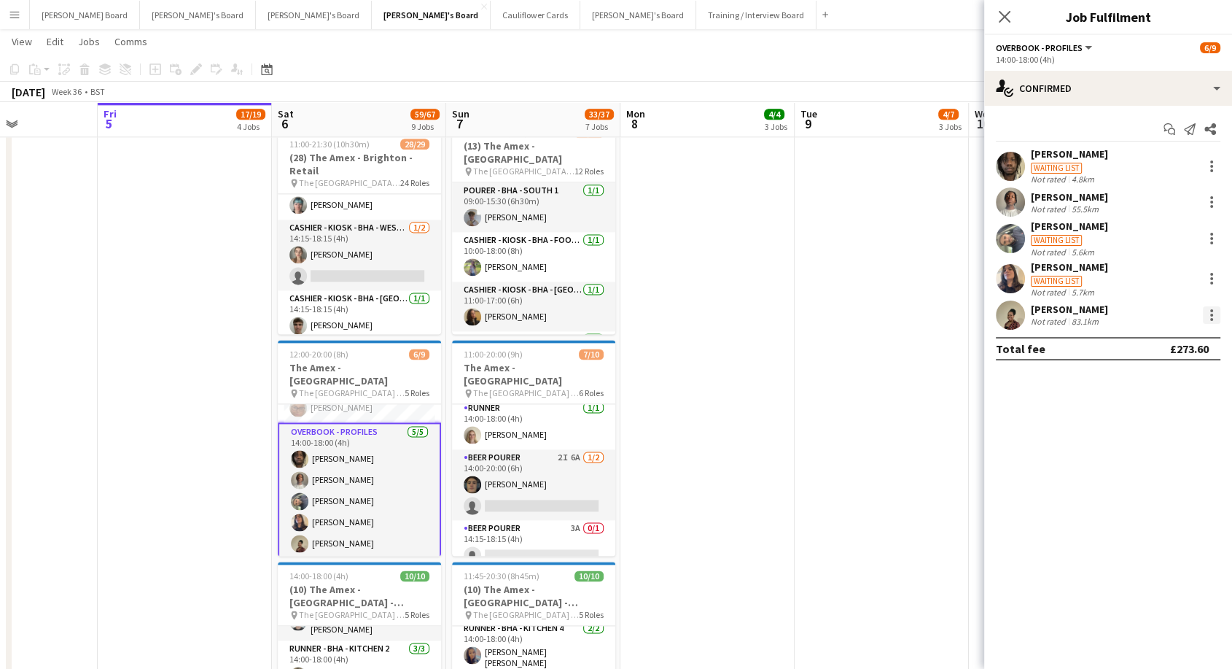
click at [1212, 318] on div at bounding box center [1211, 319] width 3 height 3
click at [1139, 381] on span "Switch crew" at bounding box center [1149, 376] width 62 height 12
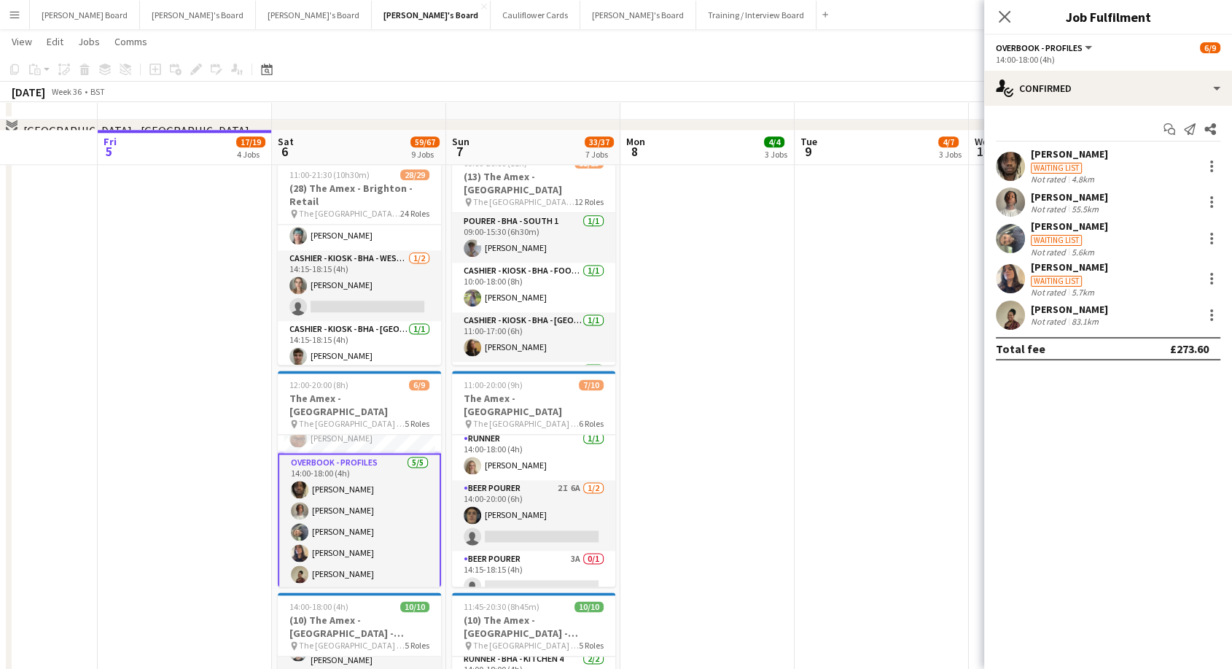
scroll to position [1936, 0]
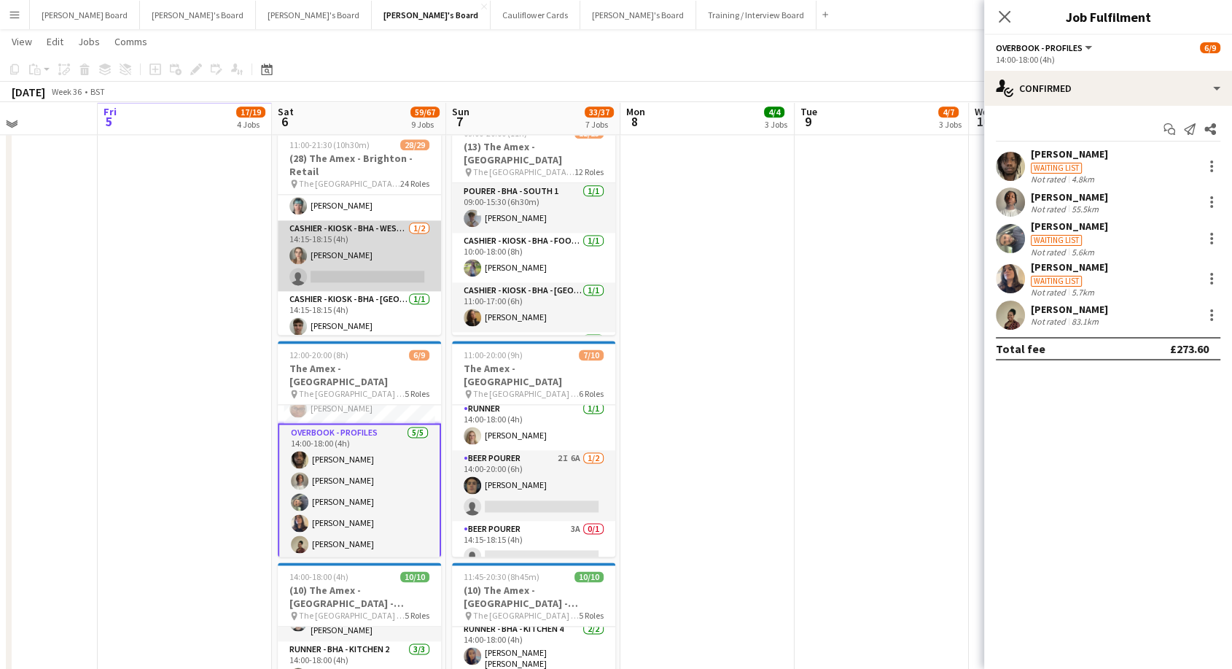
drag, startPoint x: 338, startPoint y: 246, endPoint x: 422, endPoint y: 251, distance: 84.0
click at [340, 247] on app-card-role "Cashier - Kiosk - BHA - West Lower 2 1/2 14:15-18:15 (4h) Alice Barker single-n…" at bounding box center [359, 255] width 163 height 71
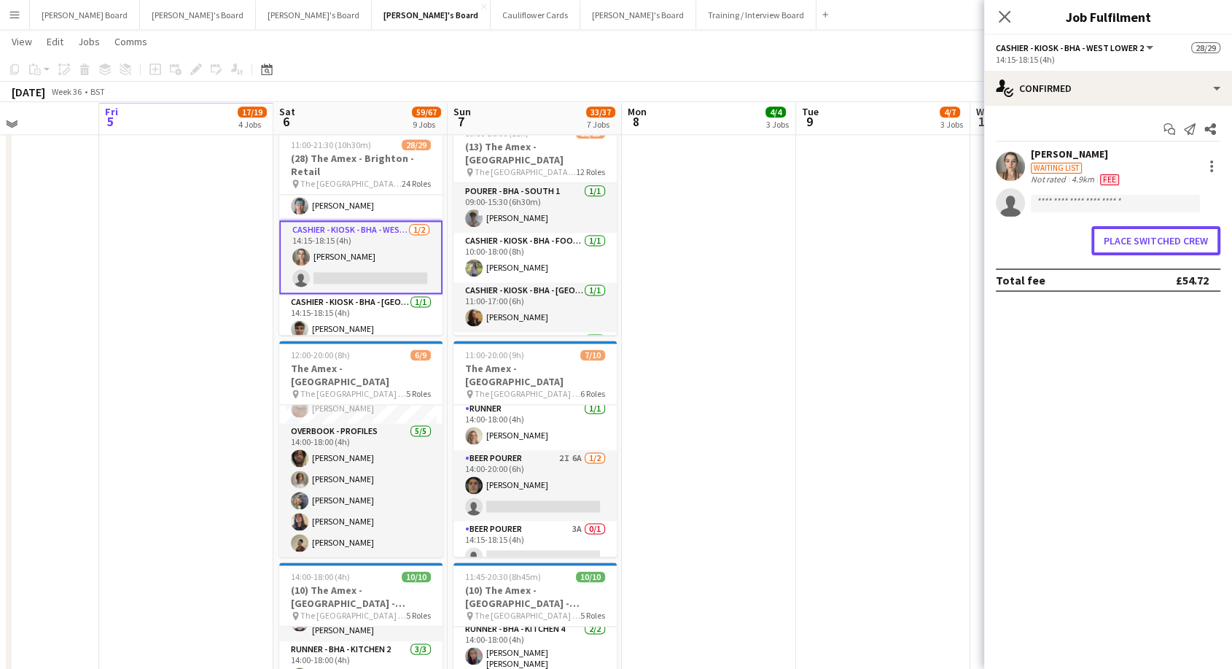
drag, startPoint x: 1164, startPoint y: 239, endPoint x: 1031, endPoint y: 252, distance: 133.3
click at [1163, 240] on button "Place switched crew" at bounding box center [1155, 240] width 129 height 29
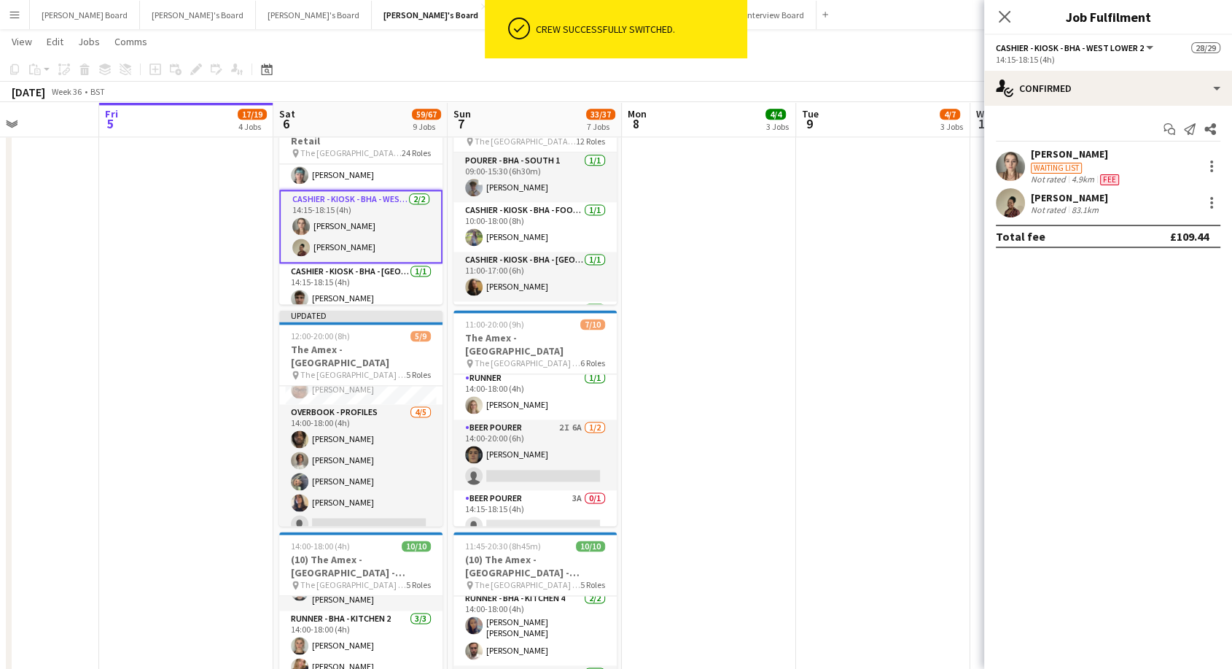
drag, startPoint x: 881, startPoint y: 271, endPoint x: 890, endPoint y: 219, distance: 53.2
click at [881, 270] on app-date-cell at bounding box center [883, 429] width 174 height 694
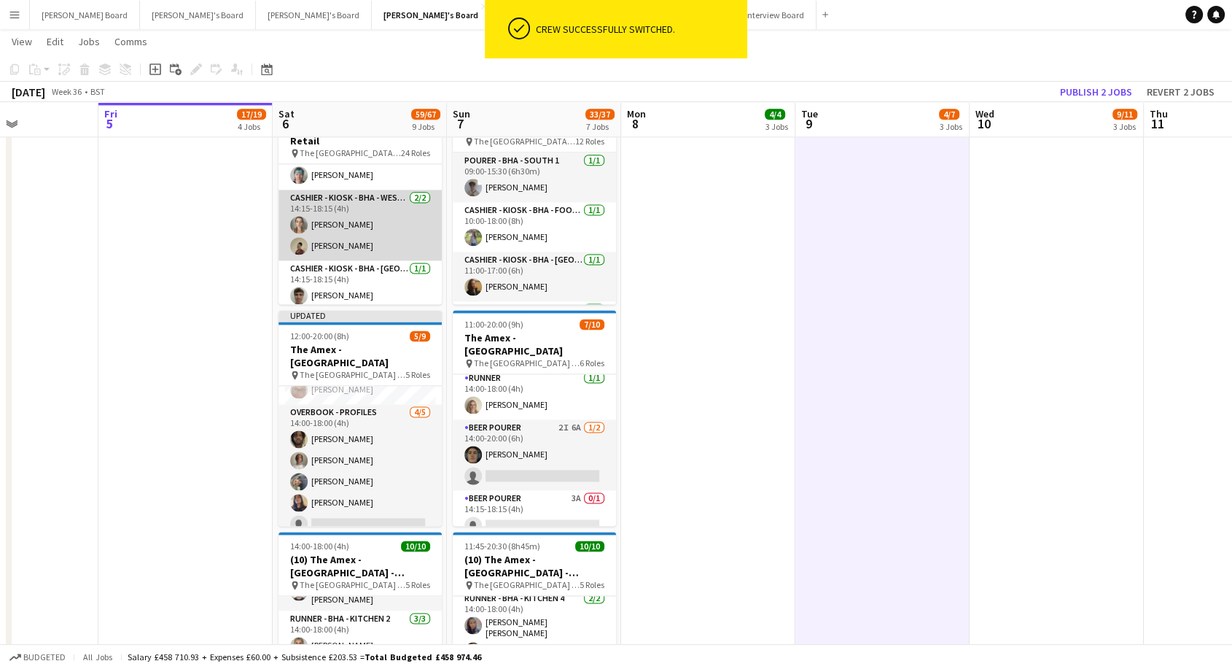
click at [365, 218] on app-card-role "Cashier - Kiosk - BHA - West Lower 2 2/2 14:15-18:15 (4h) Alice Barker Kyanna H…" at bounding box center [359, 225] width 163 height 71
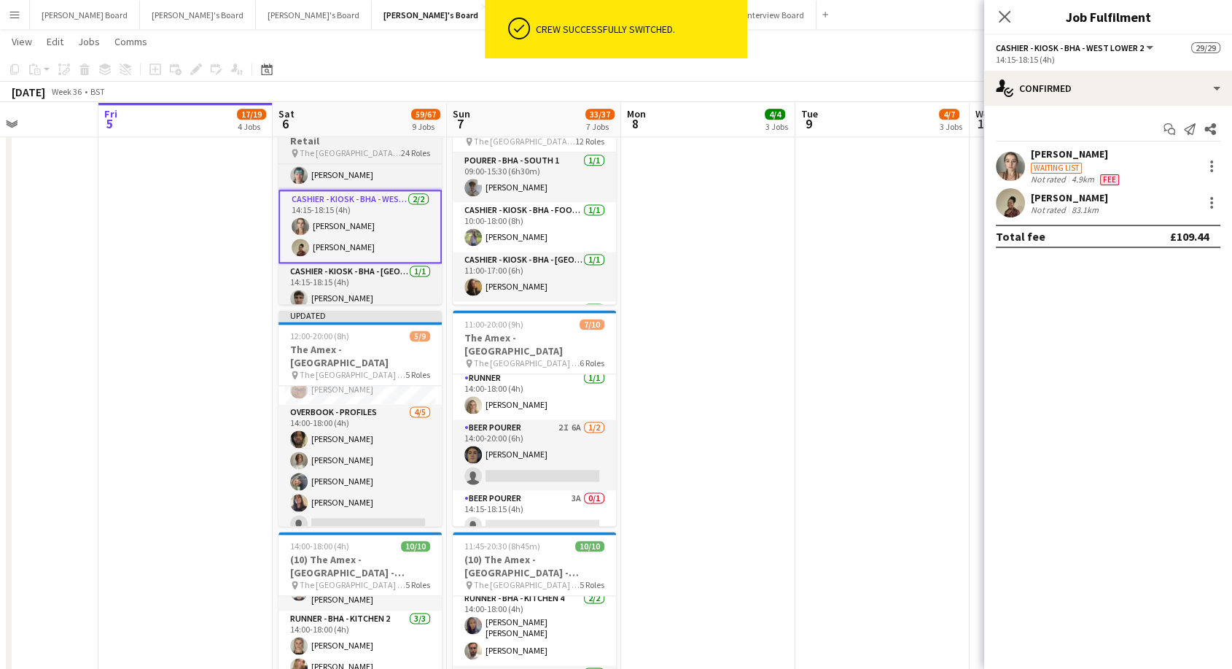
click at [362, 147] on h3 "(28) The Amex - Brighton - Retail" at bounding box center [359, 134] width 163 height 26
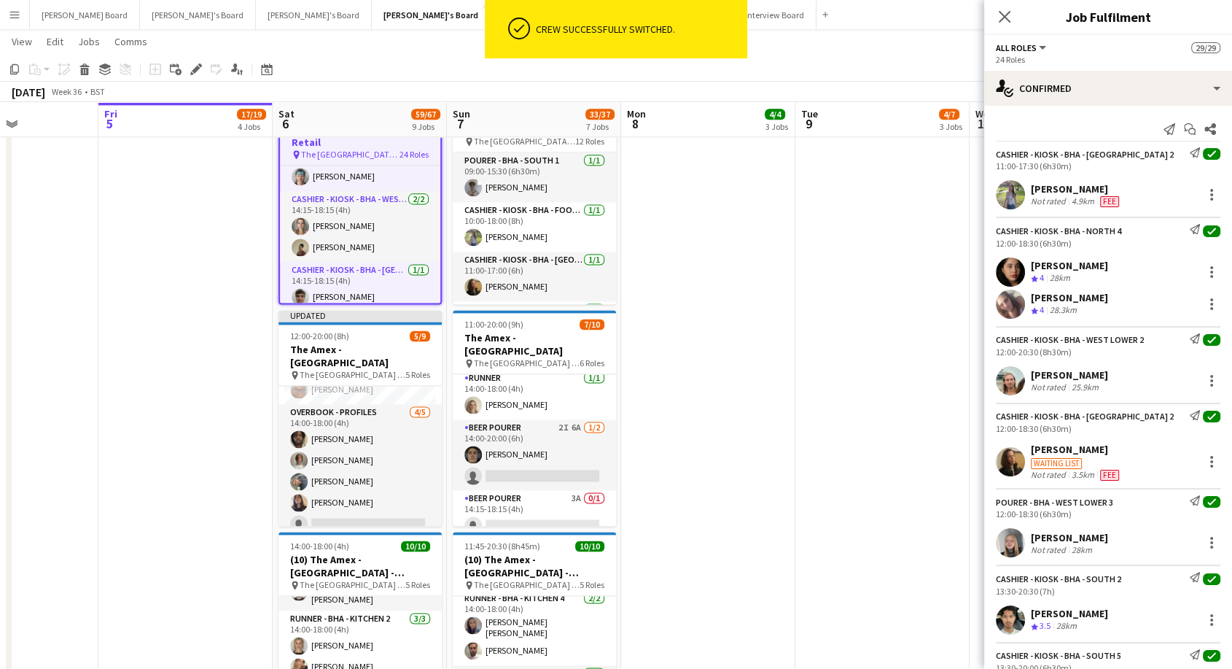
drag, startPoint x: 1009, startPoint y: 17, endPoint x: 1015, endPoint y: 36, distance: 20.5
click at [1009, 17] on icon "Close pop-in" at bounding box center [1005, 17] width 12 height 12
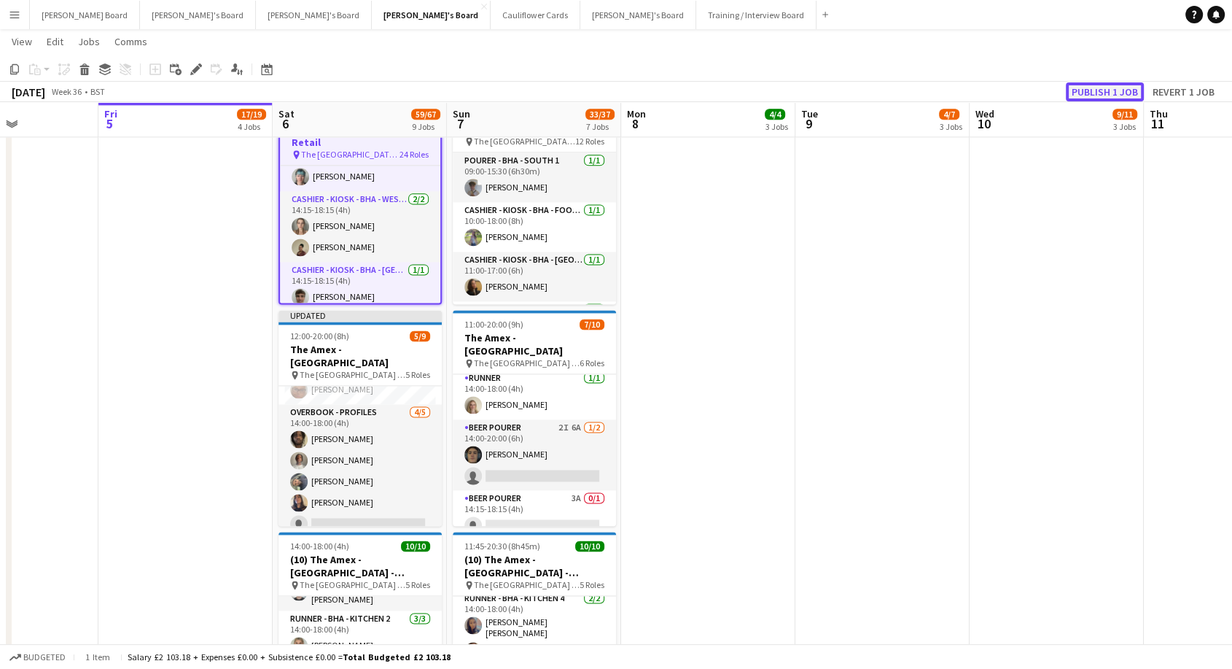
click at [1115, 87] on button "Publish 1 job" at bounding box center [1105, 91] width 78 height 19
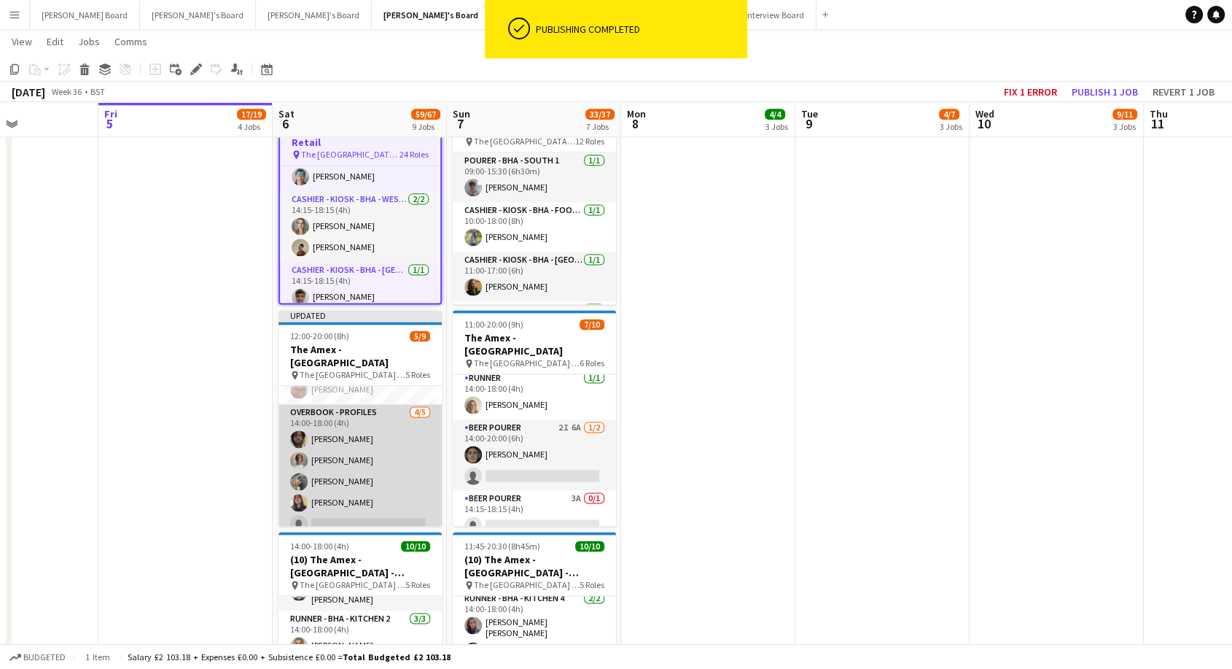
click at [375, 468] on app-card-role "Overbook - Profiles [DATE] 14:00-18:00 (4h) [PERSON_NAME] [PERSON_NAME] [PERSON…" at bounding box center [359, 471] width 163 height 134
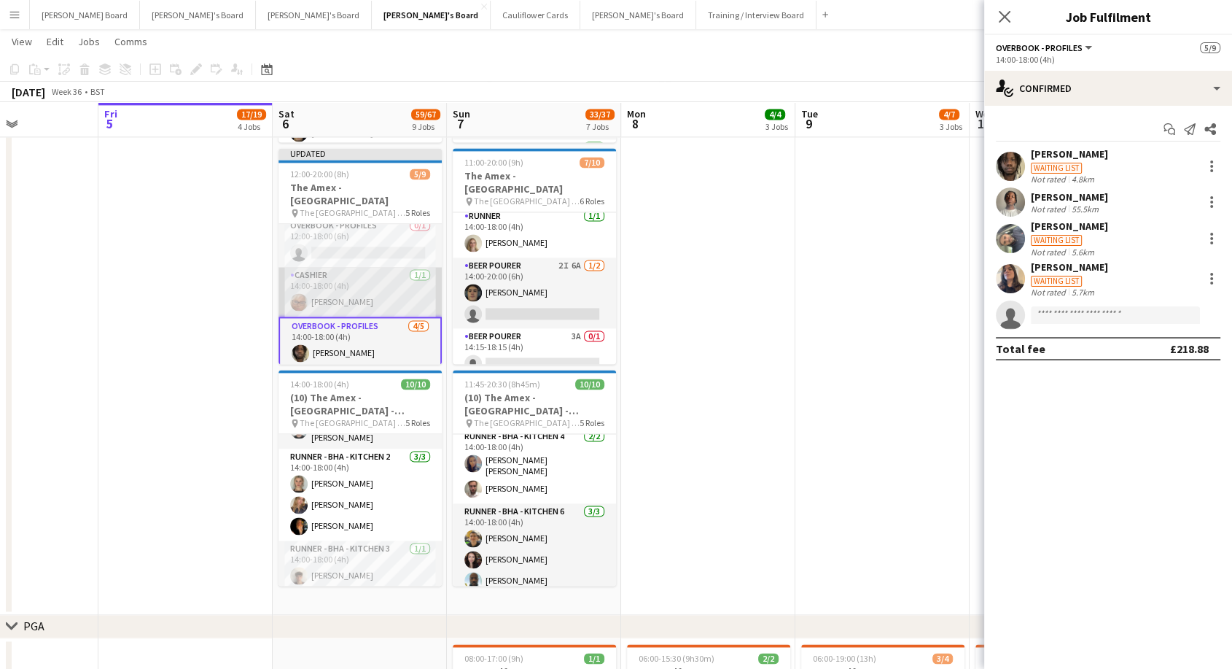
scroll to position [0, 0]
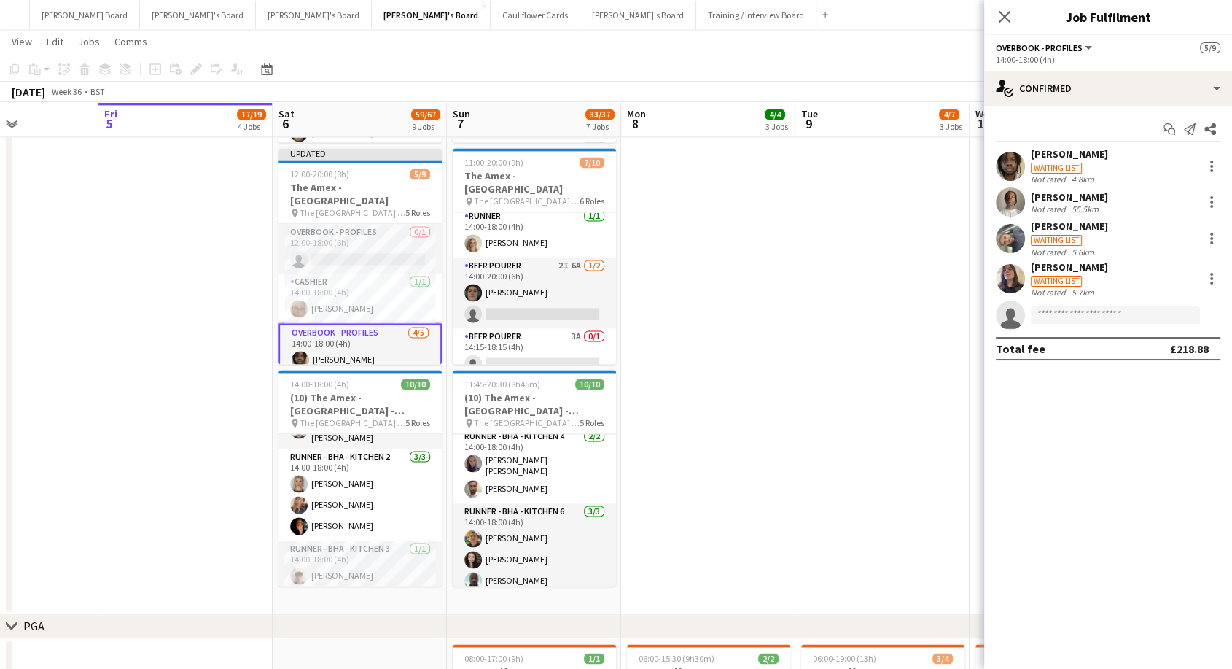
click at [995, 16] on div "Close pop-in" at bounding box center [1004, 17] width 41 height 34
click at [1007, 12] on icon "Close pop-in" at bounding box center [1004, 16] width 14 height 14
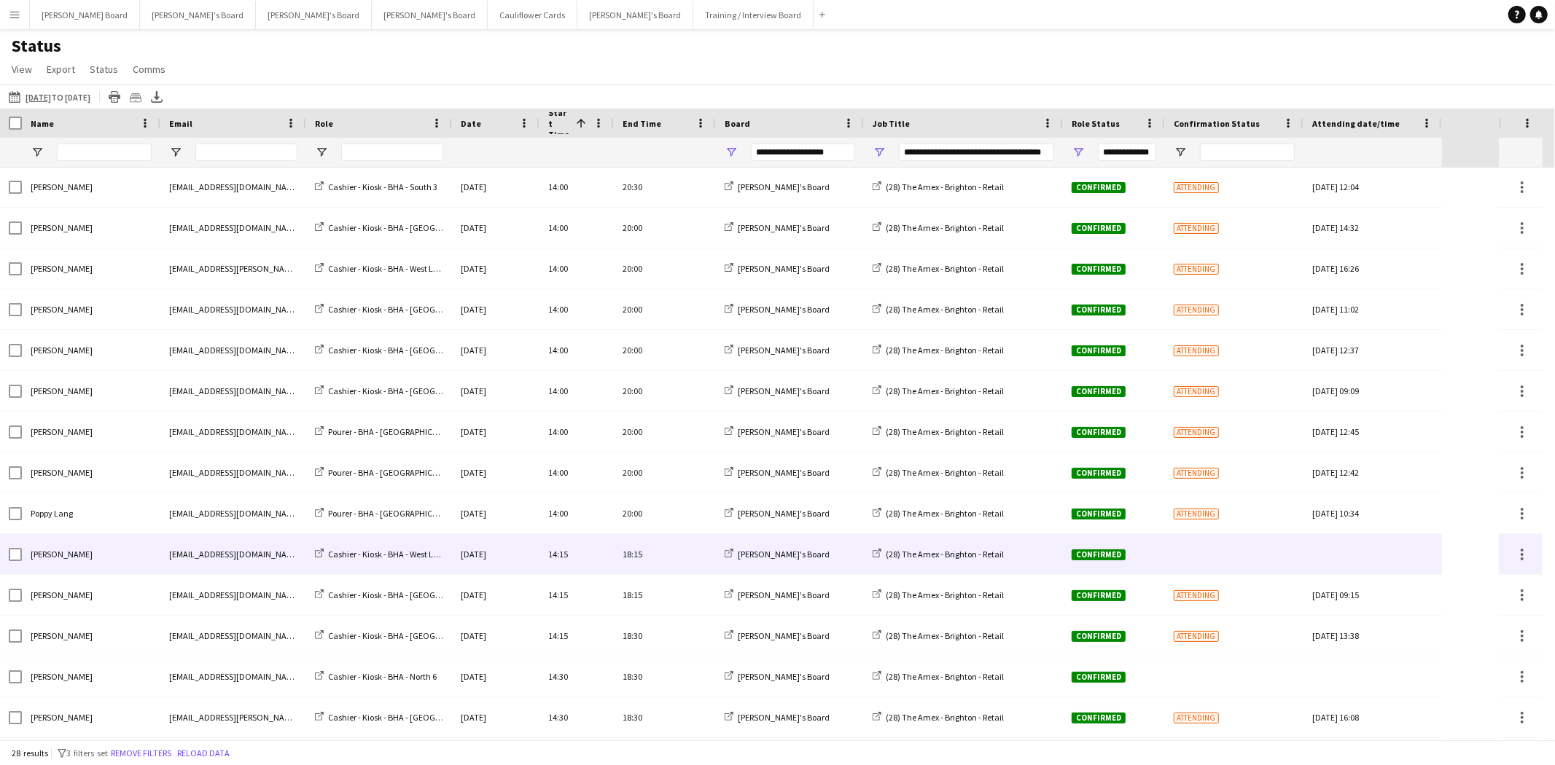
scroll to position [4, 0]
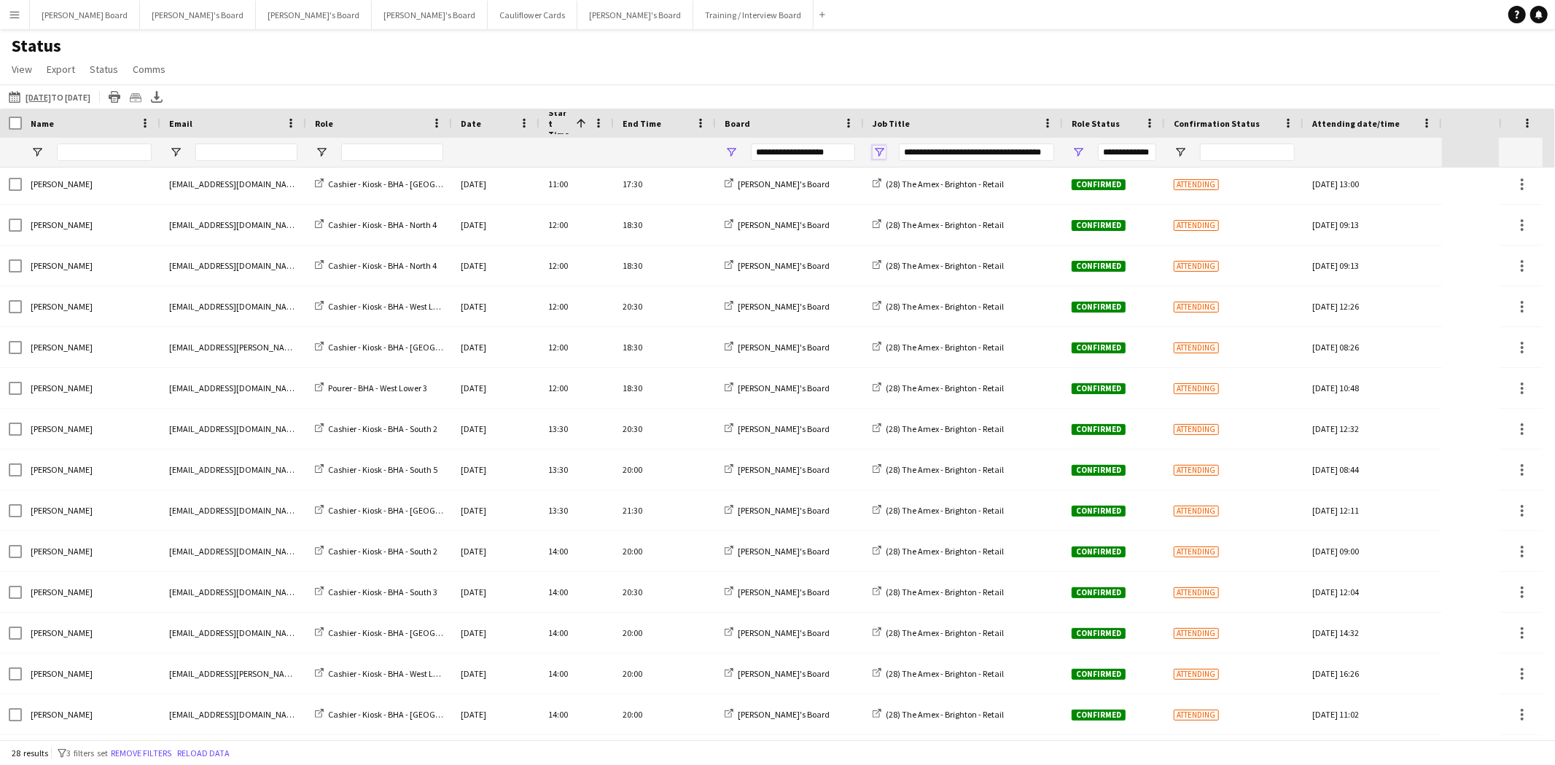
click at [878, 152] on span "Open Filter Menu" at bounding box center [879, 152] width 13 height 13
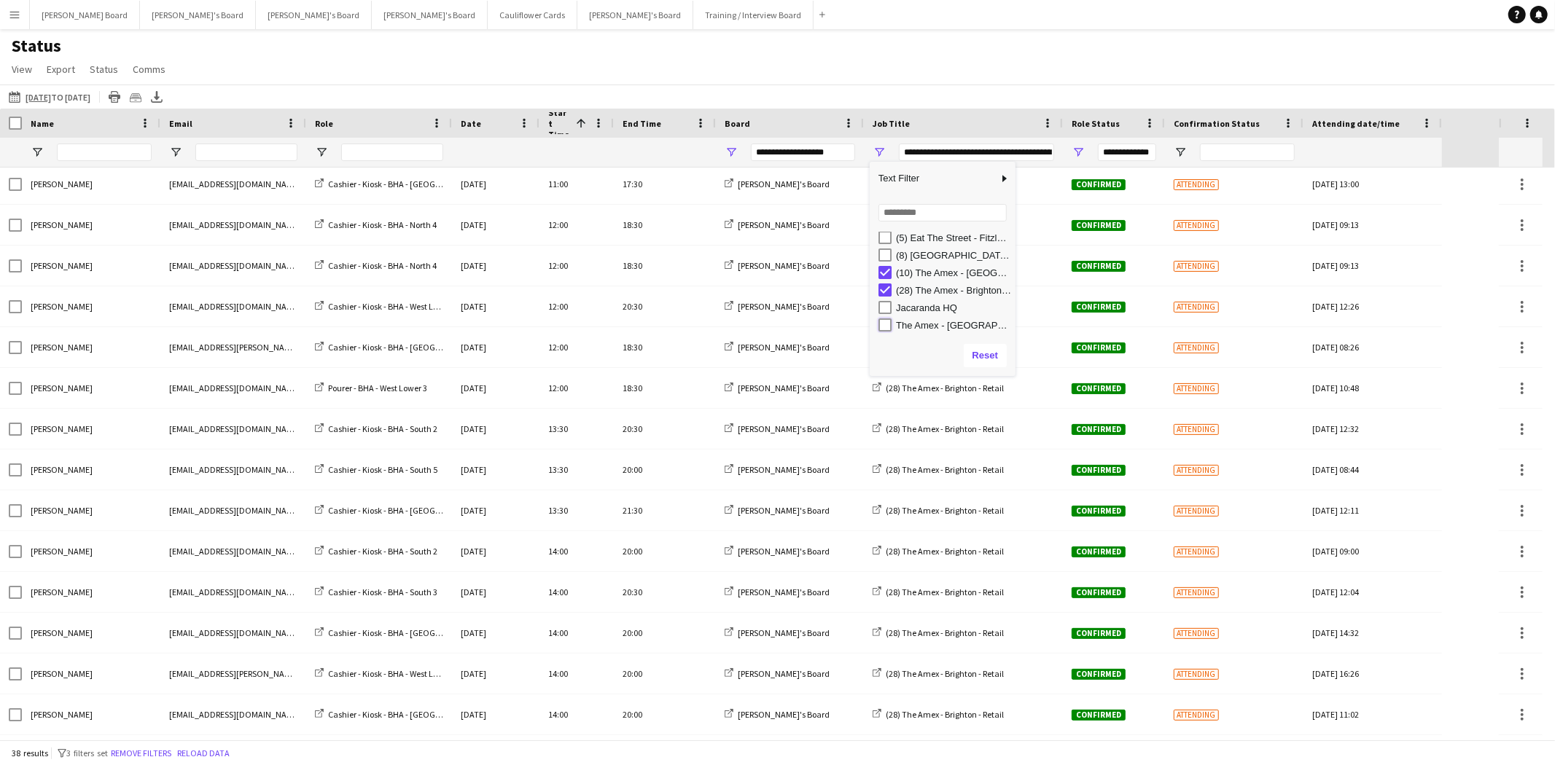
type input "**********"
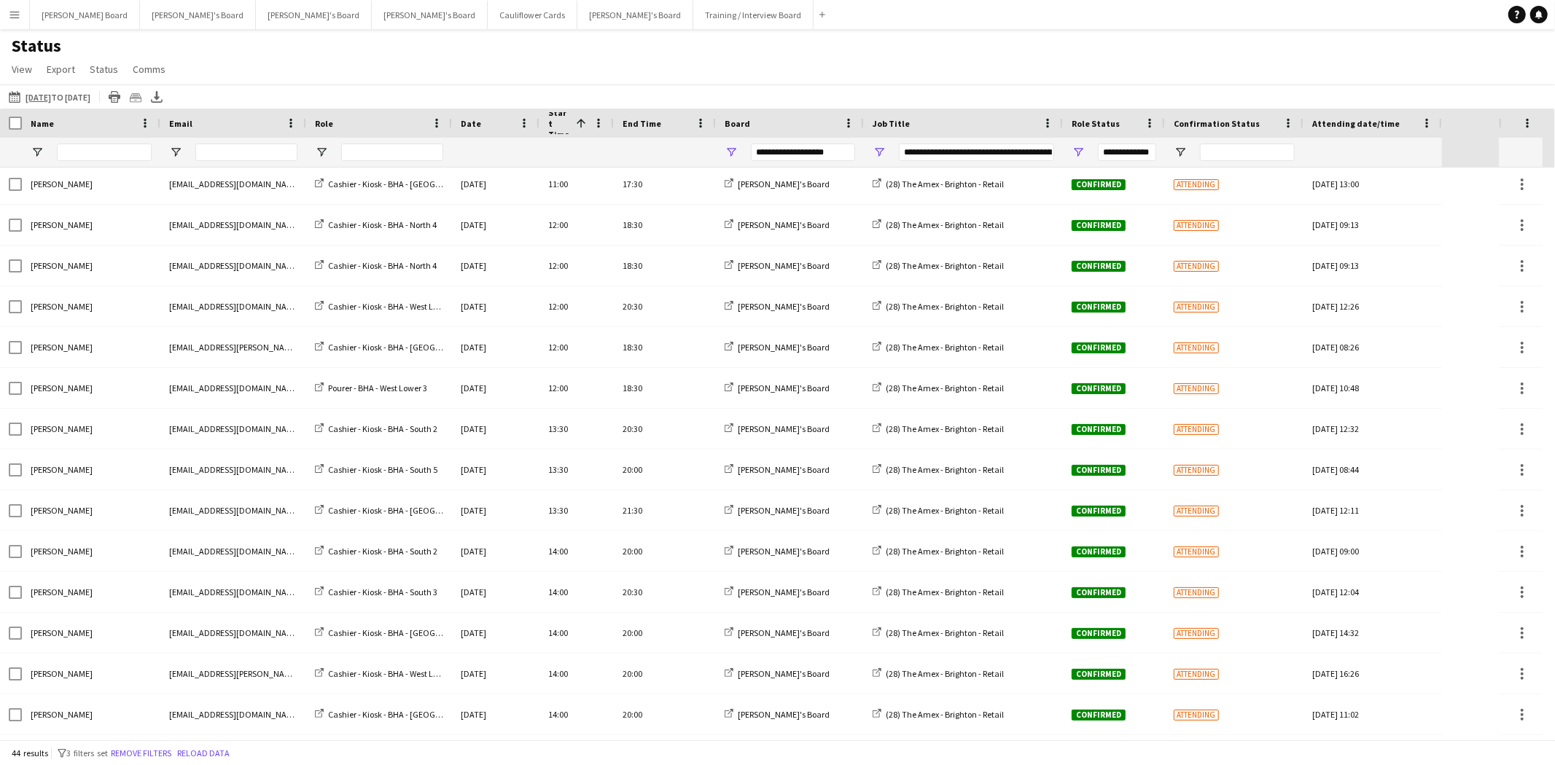
click at [846, 53] on div "Status View Views Default view Airshow Accreditation Airshow Check In Attending…" at bounding box center [777, 60] width 1555 height 50
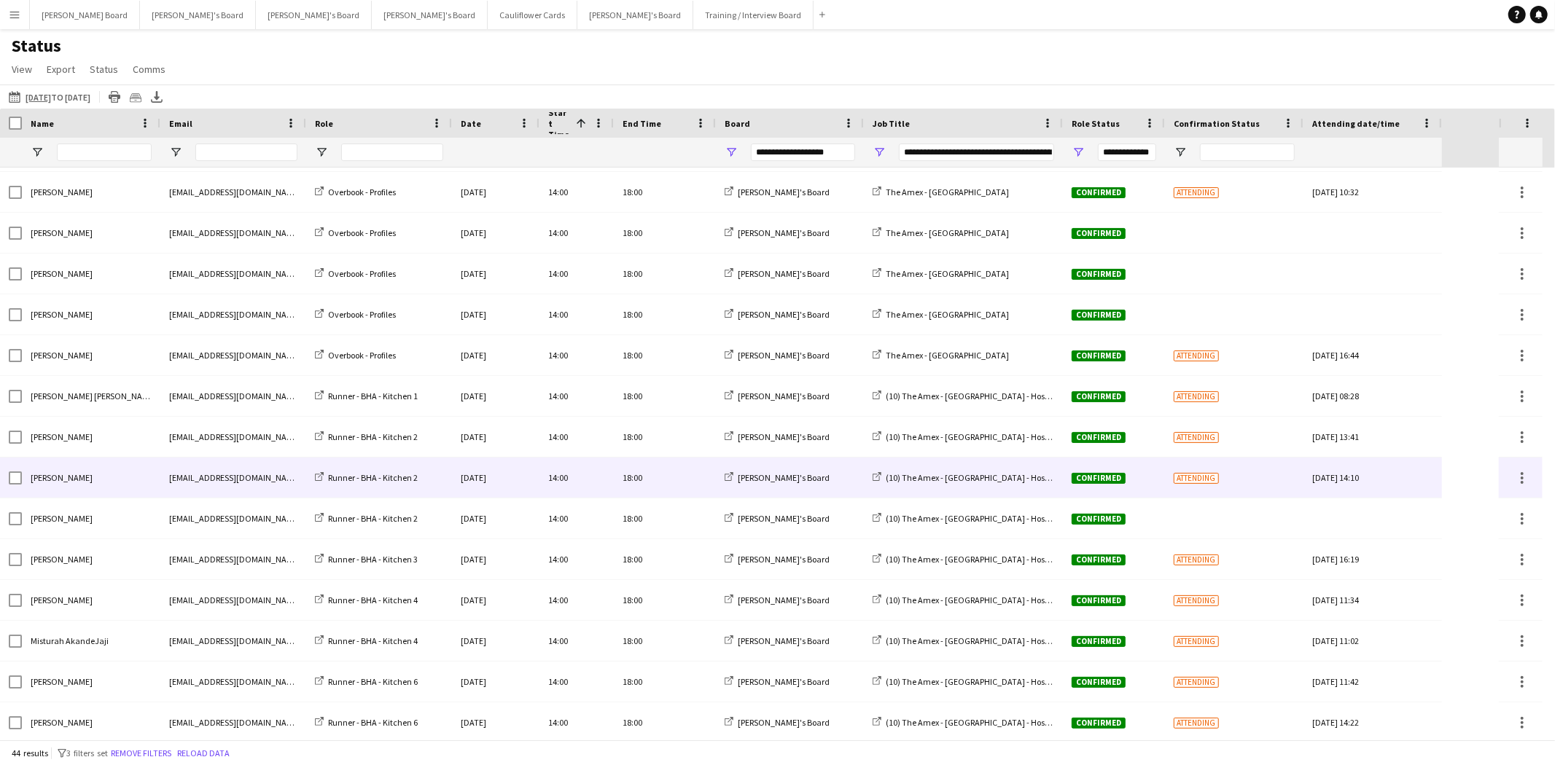
scroll to position [0, 0]
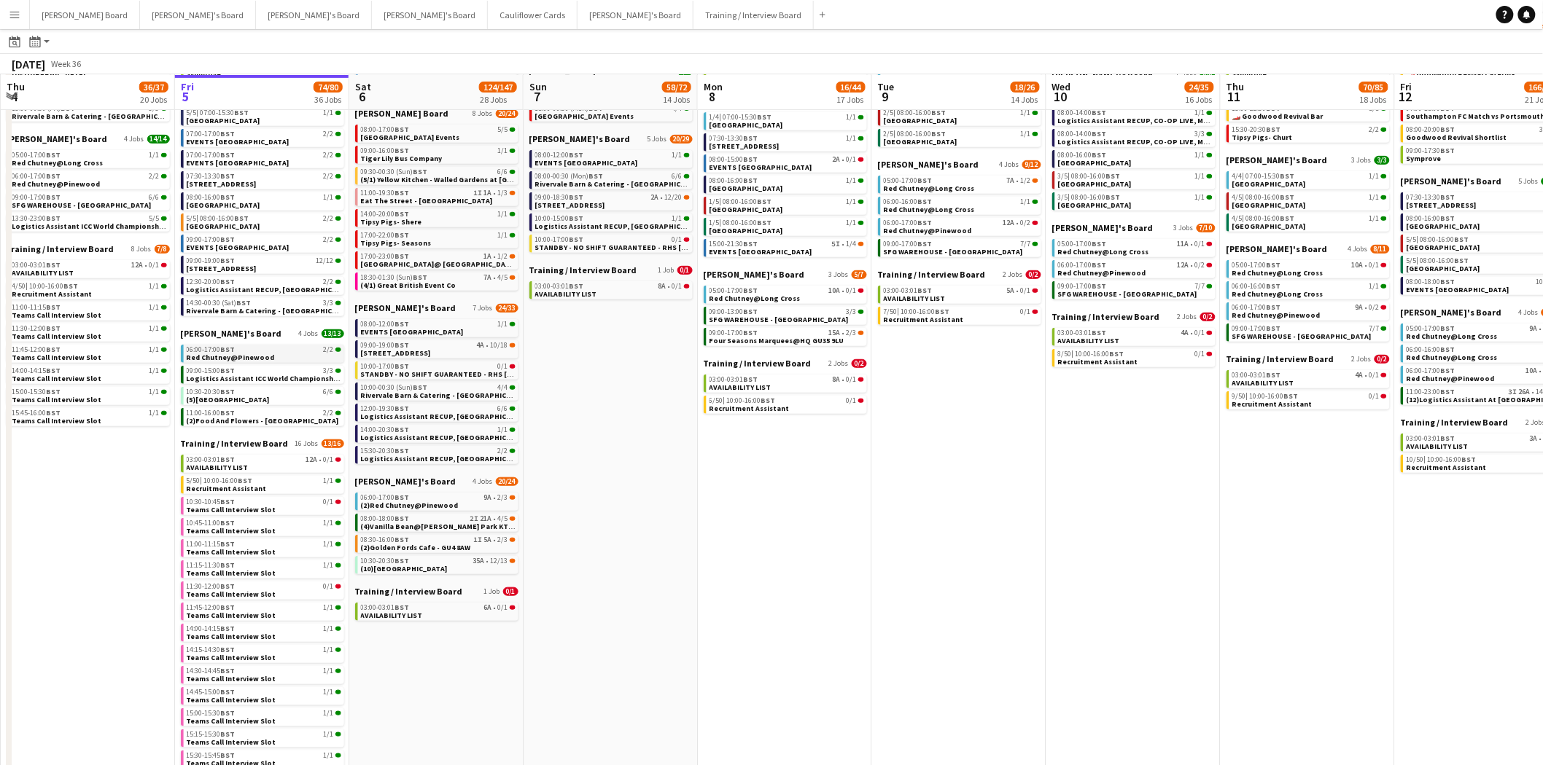
scroll to position [294, 0]
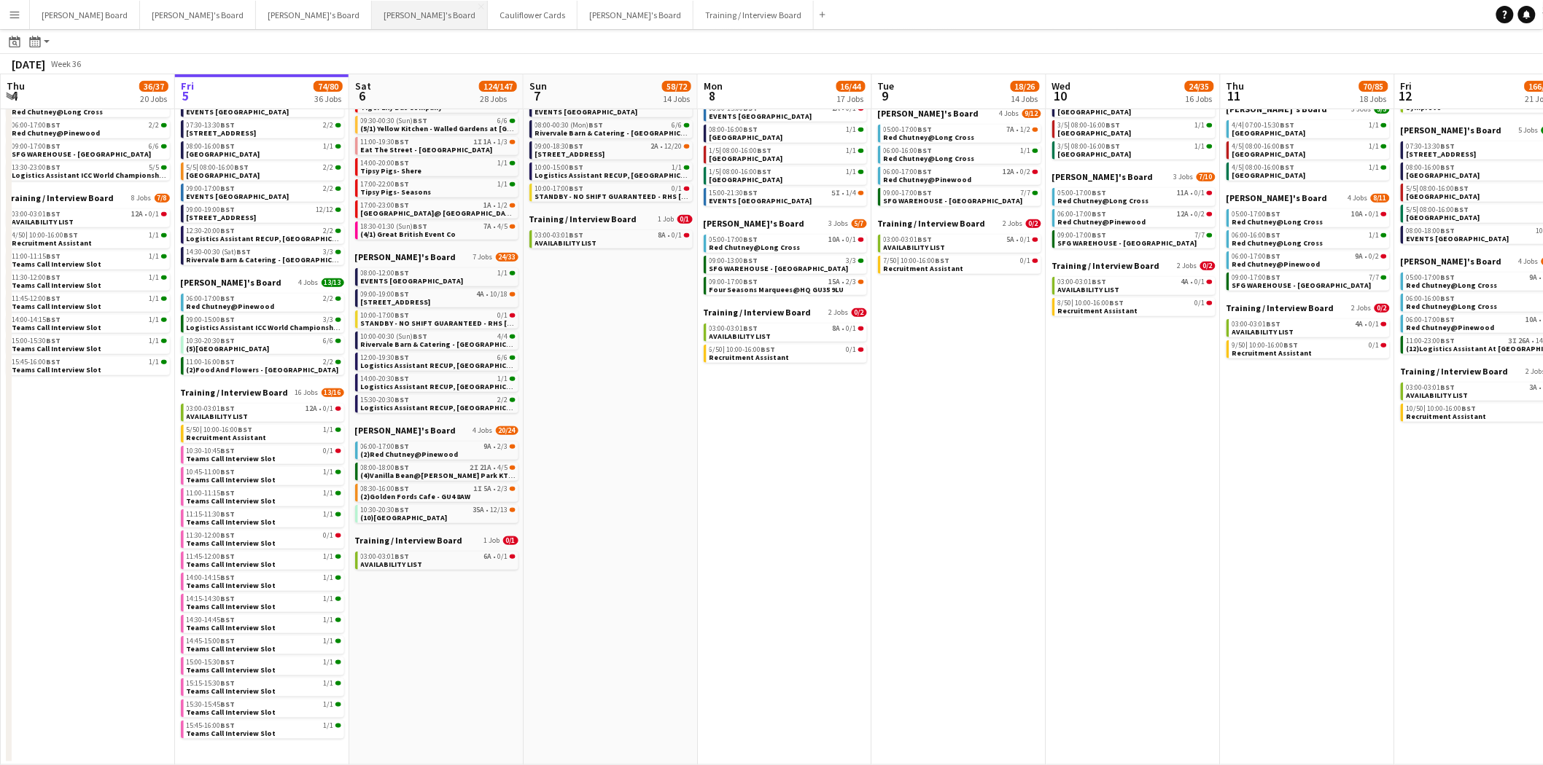
click at [372, 8] on button "[PERSON_NAME]'s Board Close" at bounding box center [430, 15] width 116 height 28
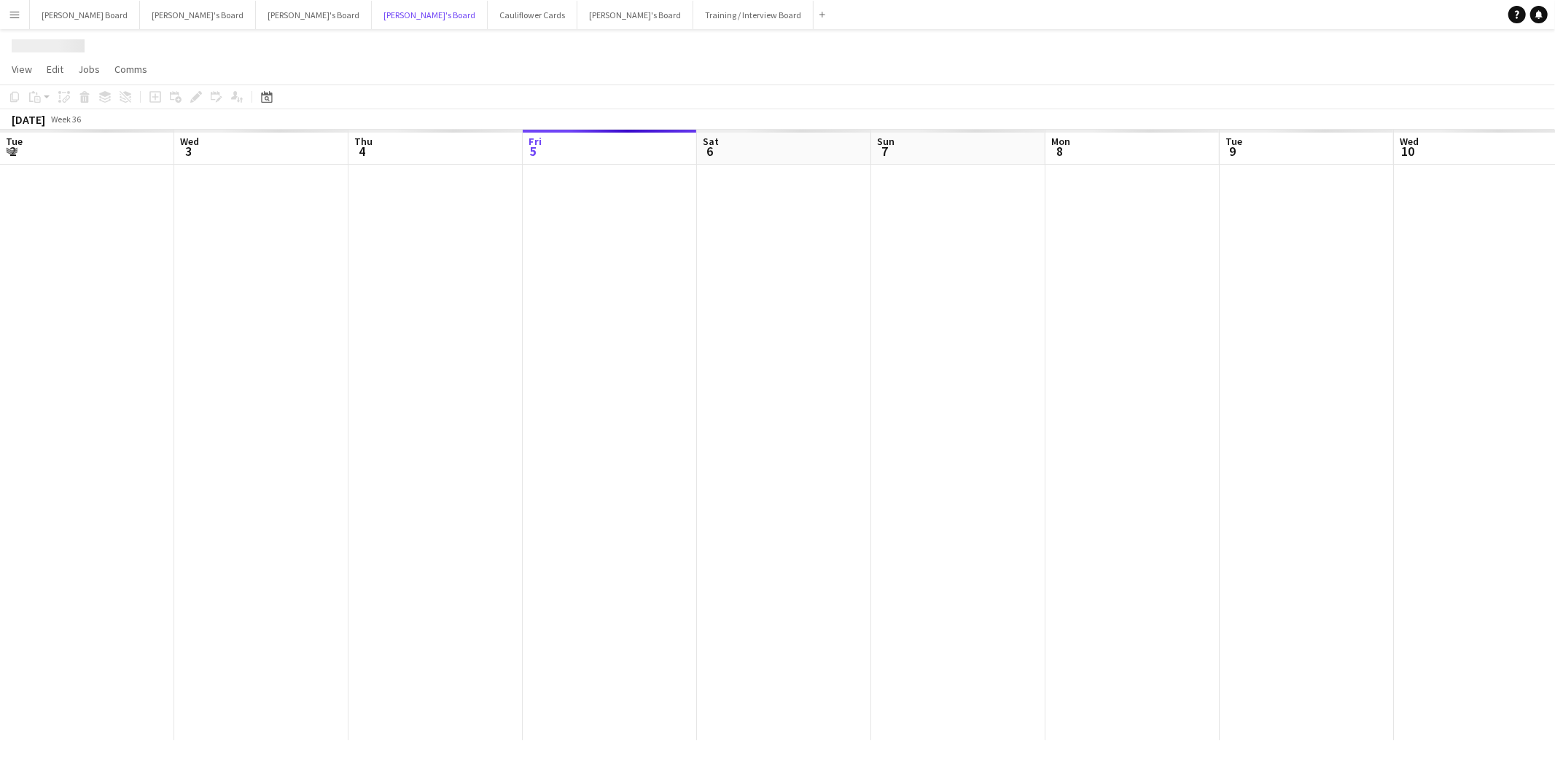
scroll to position [0, 348]
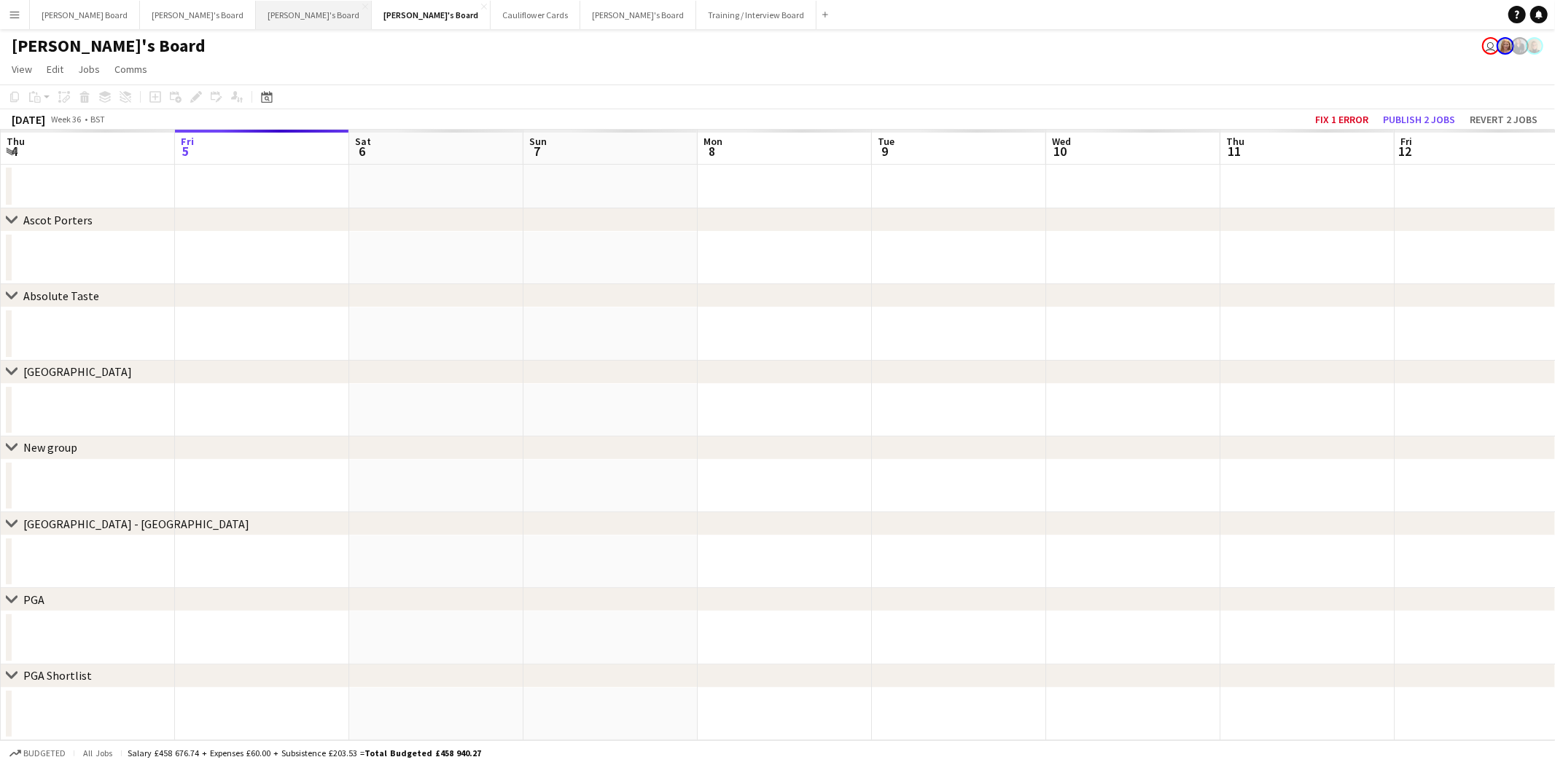
click at [256, 9] on button "[PERSON_NAME]'s Board Close" at bounding box center [314, 15] width 116 height 28
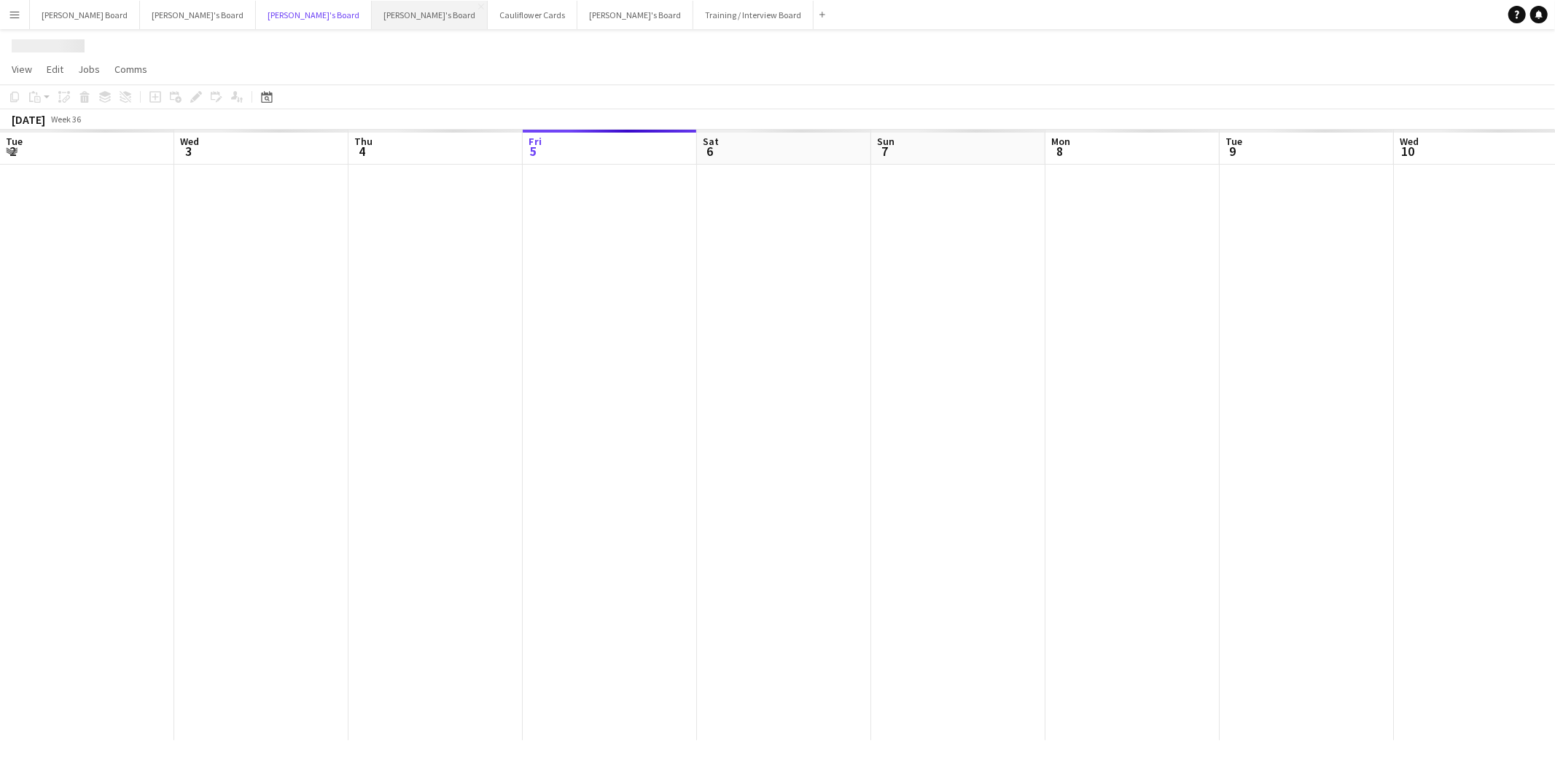
scroll to position [0, 348]
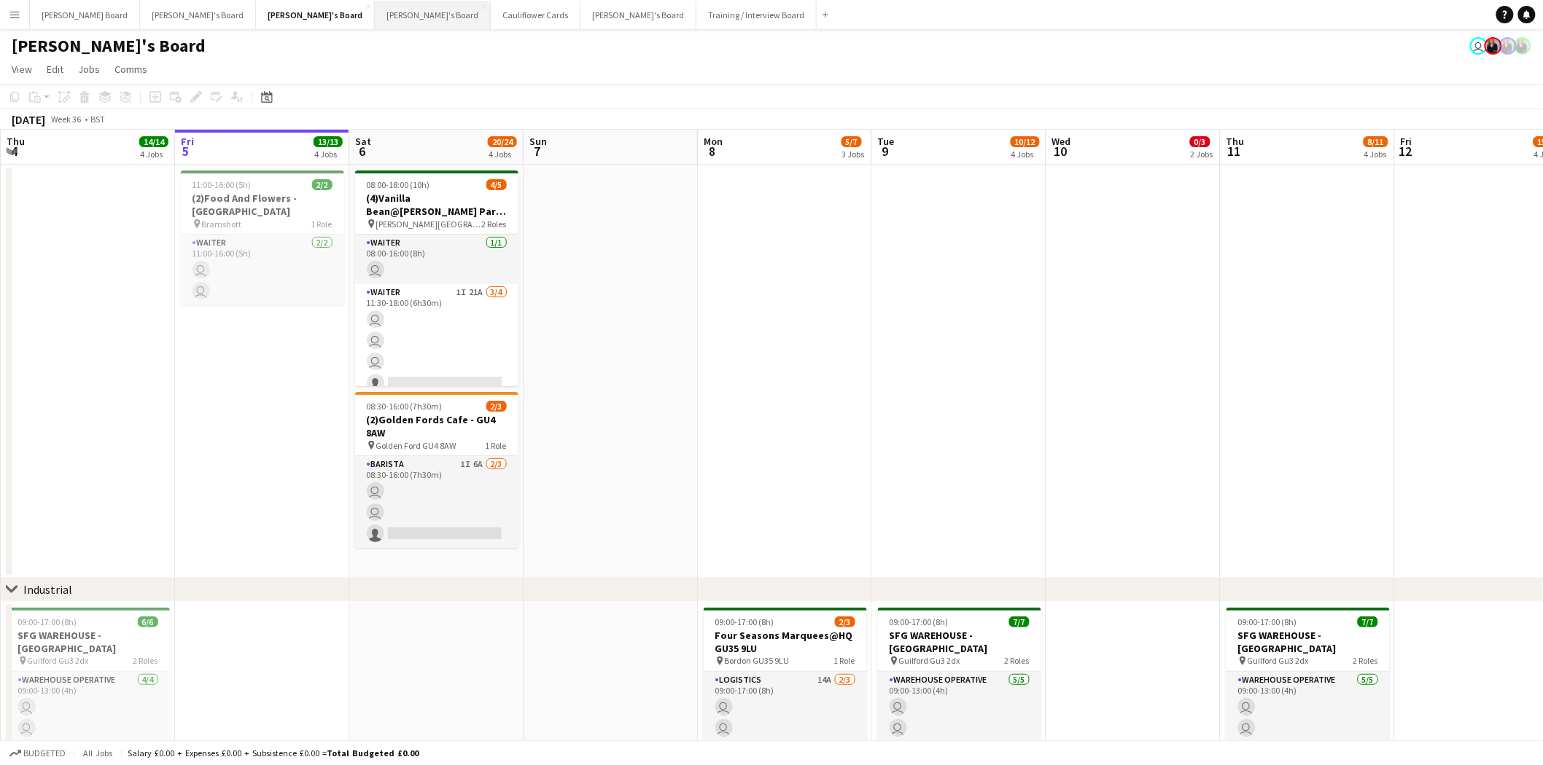
click at [375, 16] on button "[PERSON_NAME]'s Board Close" at bounding box center [433, 15] width 116 height 28
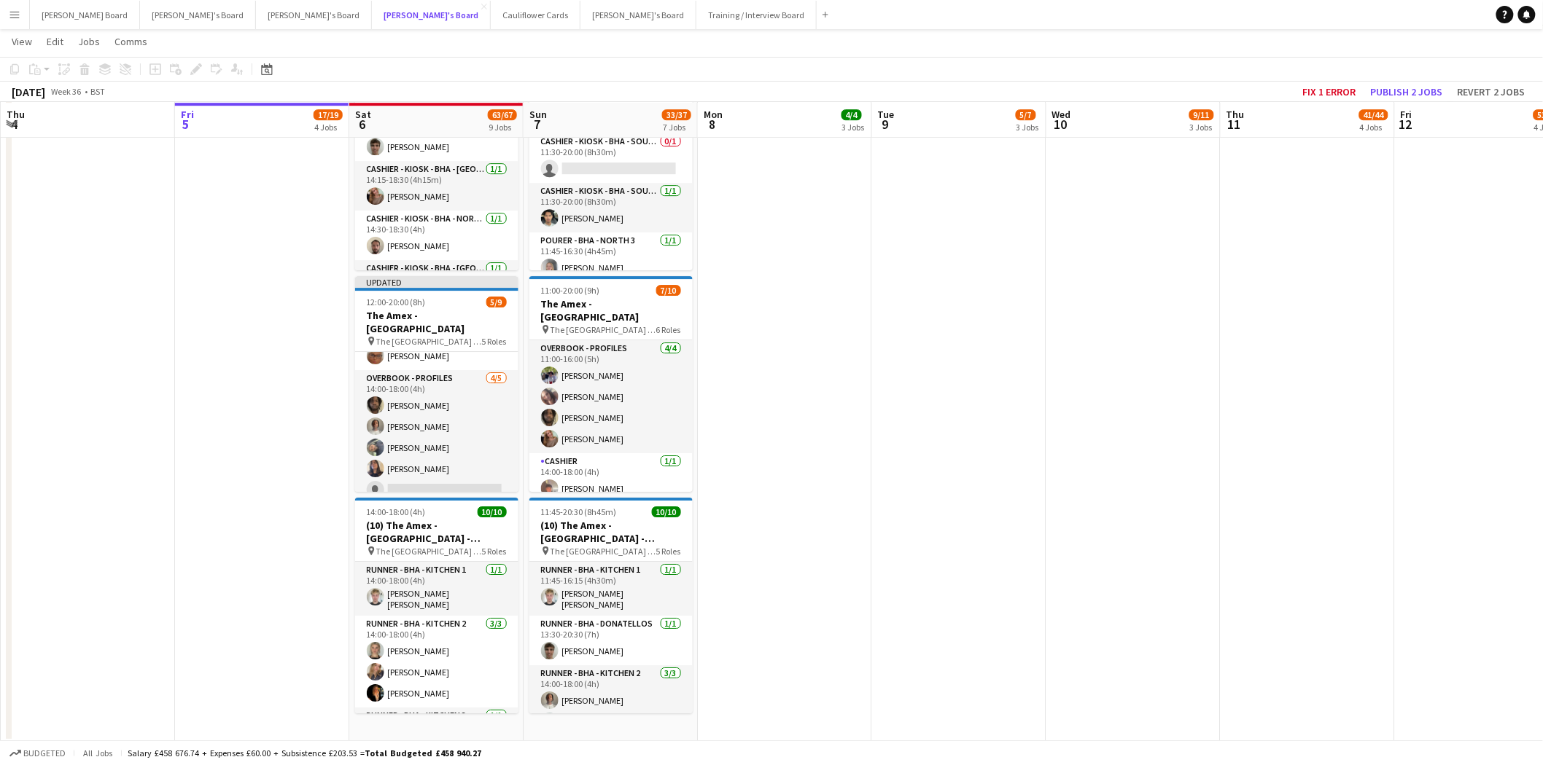
scroll to position [972, 0]
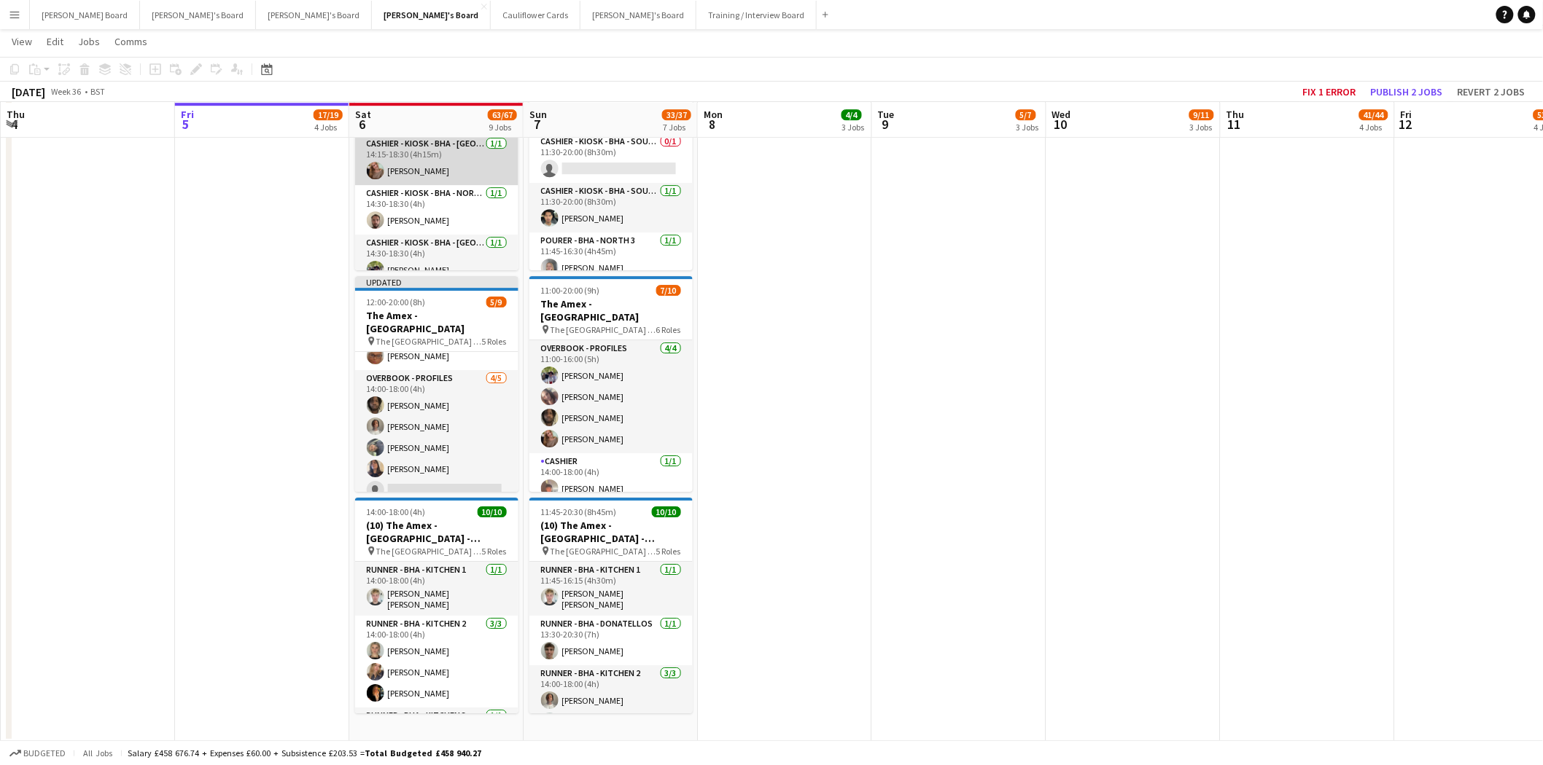
click at [436, 157] on app-card-role "Cashier - Kiosk - BHA - West Upper 3 1/1 14:15-18:30 (4h15m) Molly Beattie" at bounding box center [436, 161] width 163 height 50
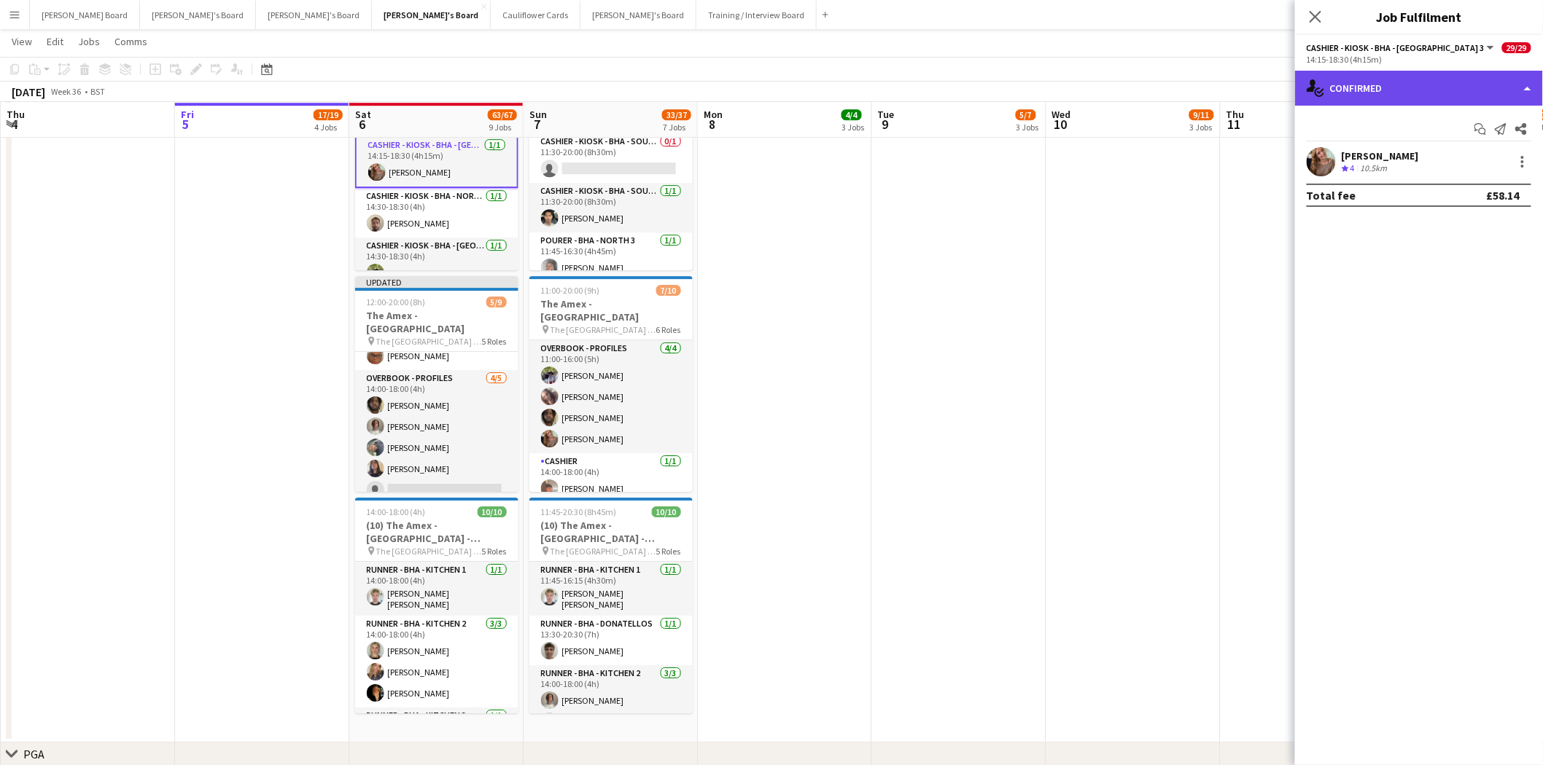
click at [1379, 82] on div "single-neutral-actions-check-2 Confirmed" at bounding box center [1419, 88] width 248 height 35
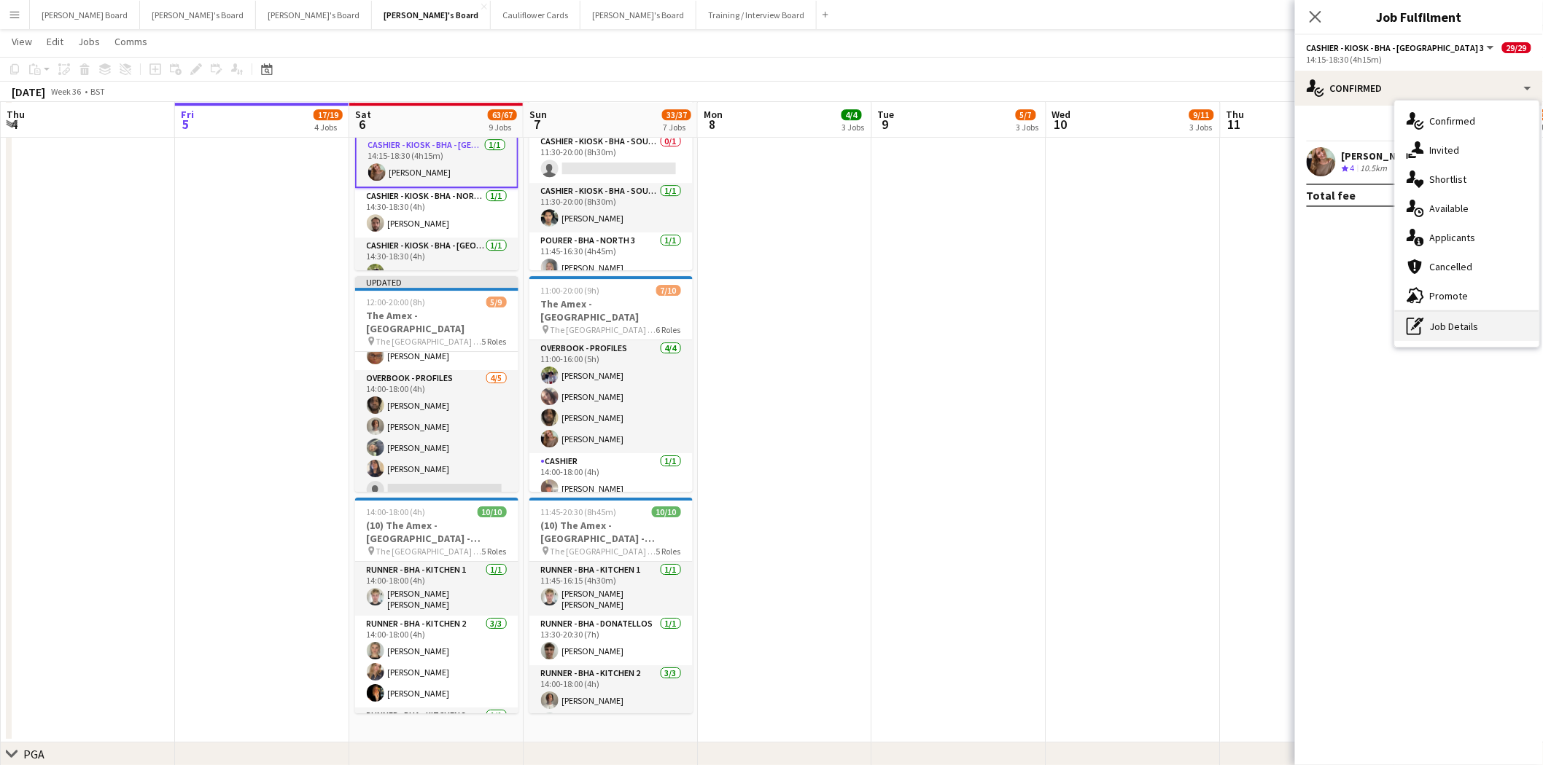
drag, startPoint x: 1496, startPoint y: 331, endPoint x: 1458, endPoint y: 290, distance: 55.7
click at [1496, 330] on div "pen-write Job Details" at bounding box center [1467, 326] width 144 height 29
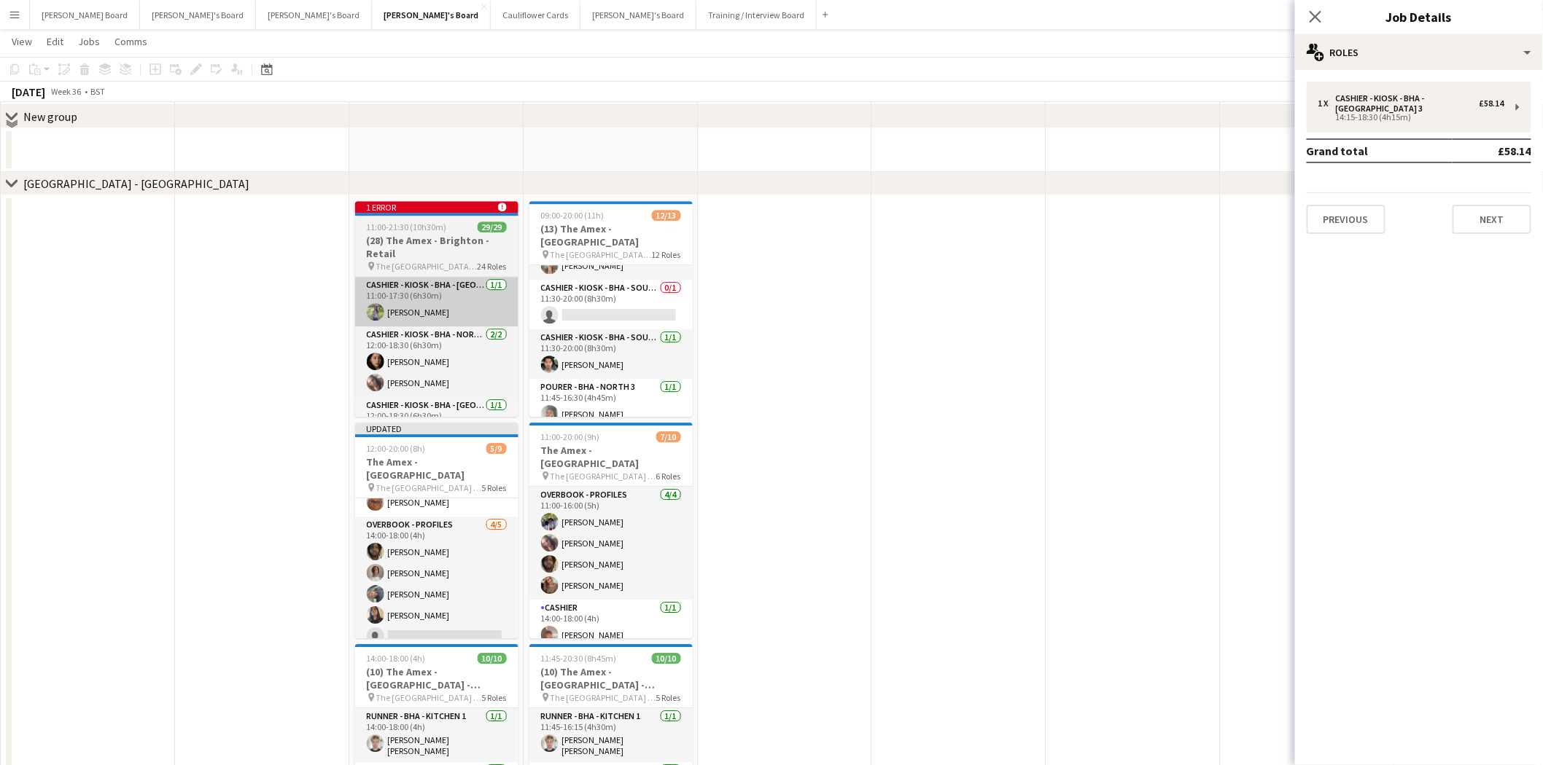
scroll to position [1458, 0]
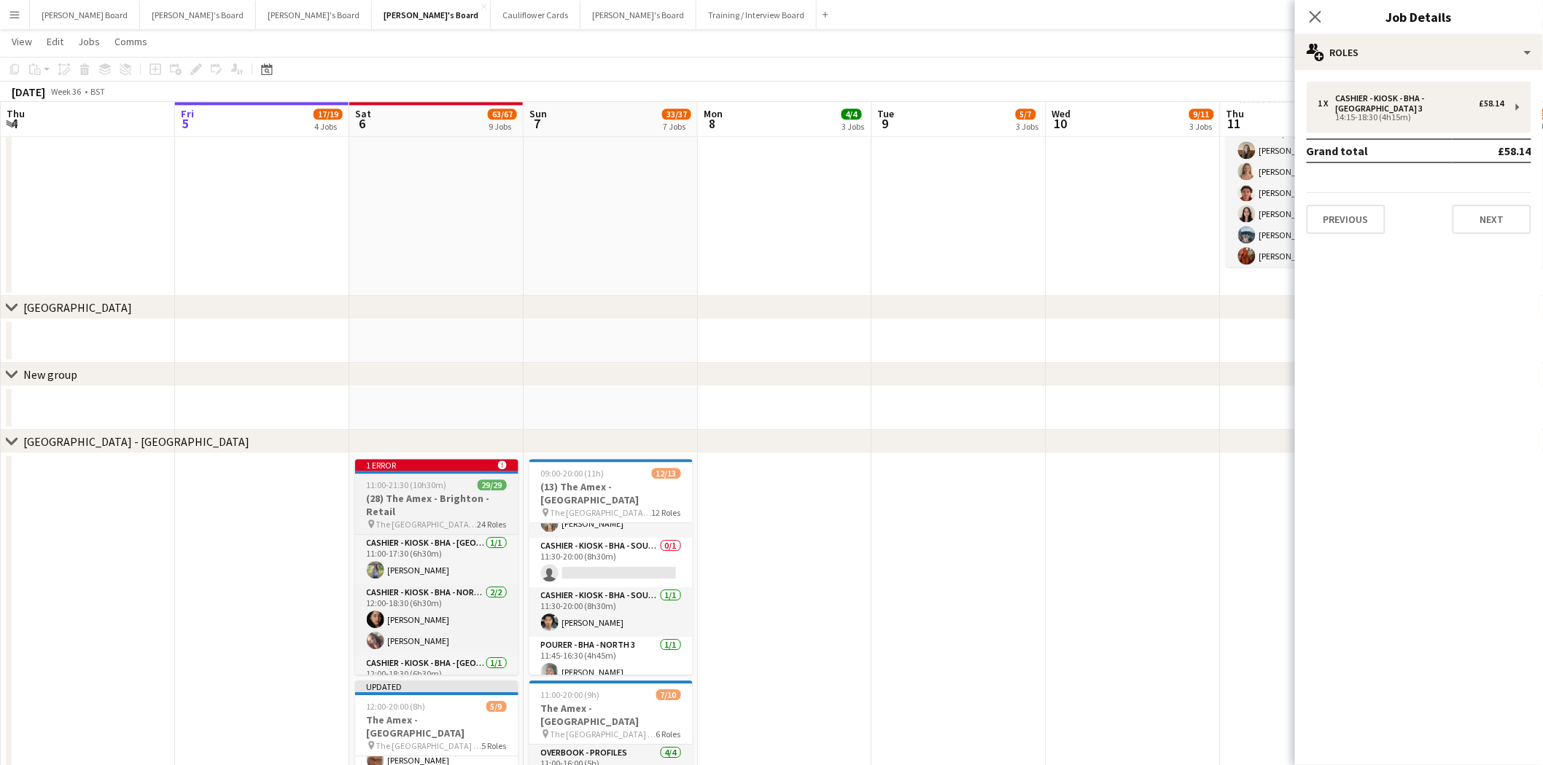
click at [434, 500] on h3 "(28) The Amex - Brighton - Retail" at bounding box center [436, 505] width 163 height 26
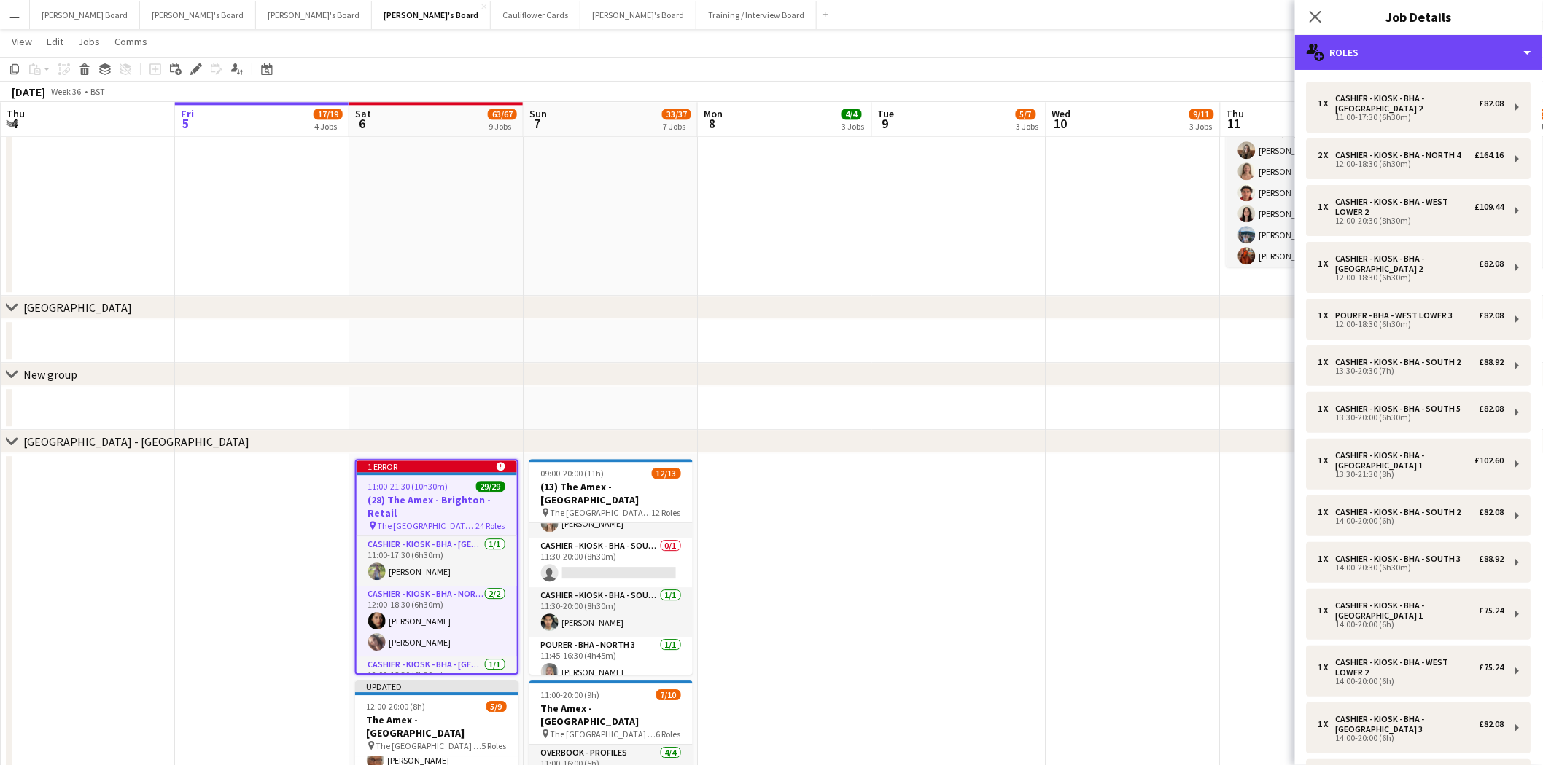
drag, startPoint x: 1427, startPoint y: 55, endPoint x: 1441, endPoint y: 92, distance: 39.4
click at [1430, 55] on div "multiple-users-add Roles" at bounding box center [1419, 52] width 248 height 35
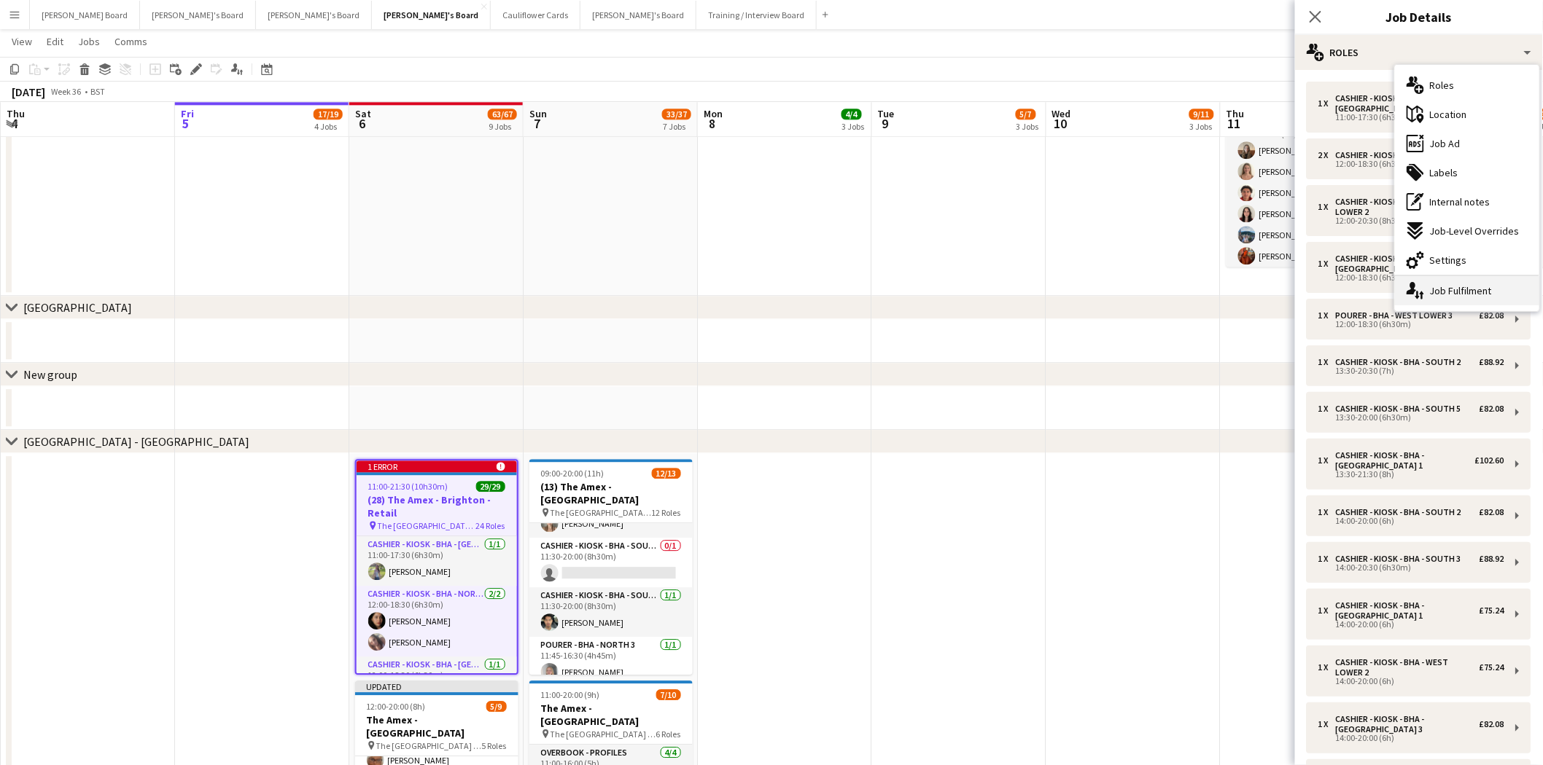
click at [1475, 281] on div "single-neutral-actions-up-down Job Fulfilment" at bounding box center [1467, 290] width 144 height 29
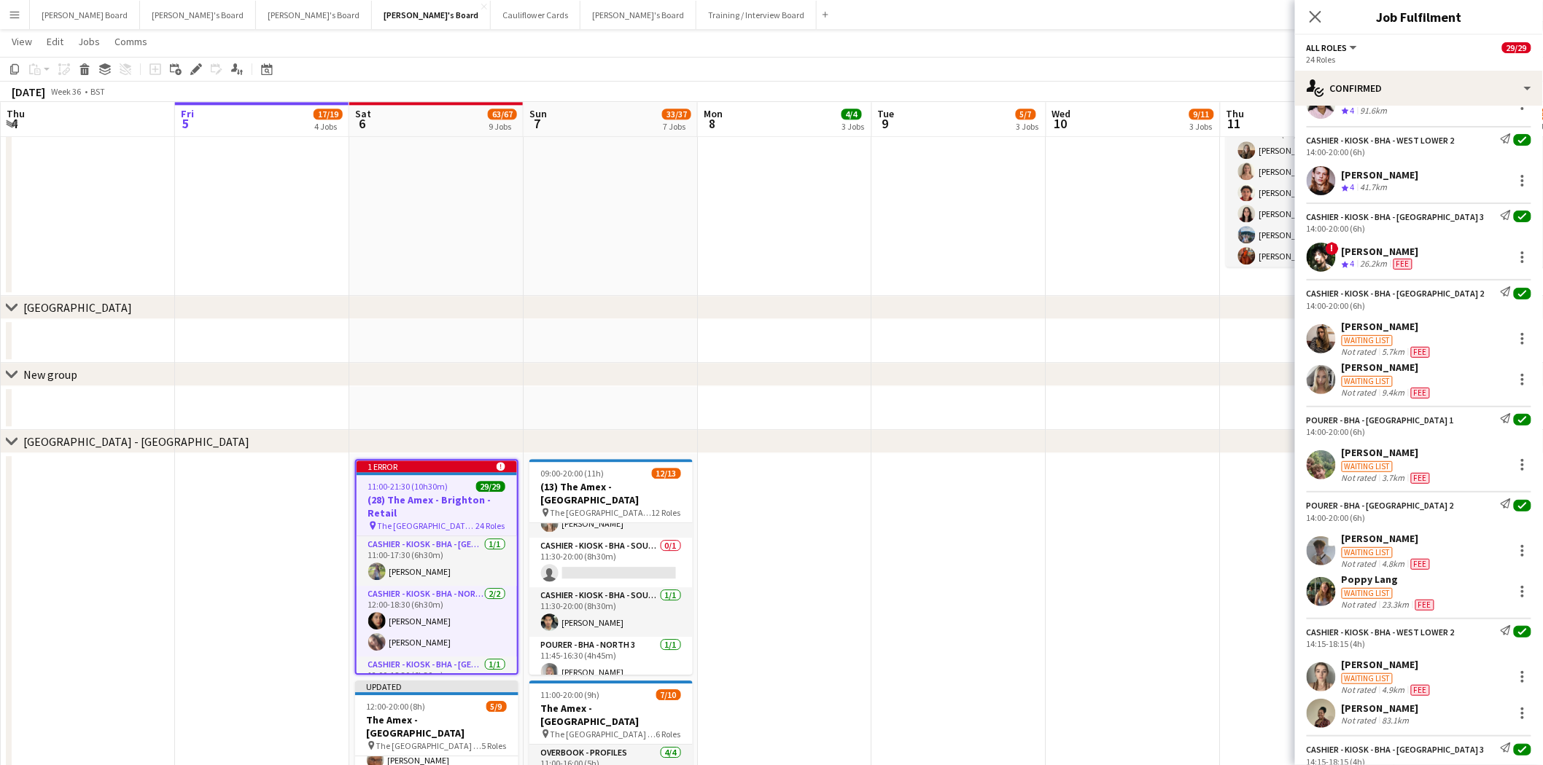
scroll to position [1053, 0]
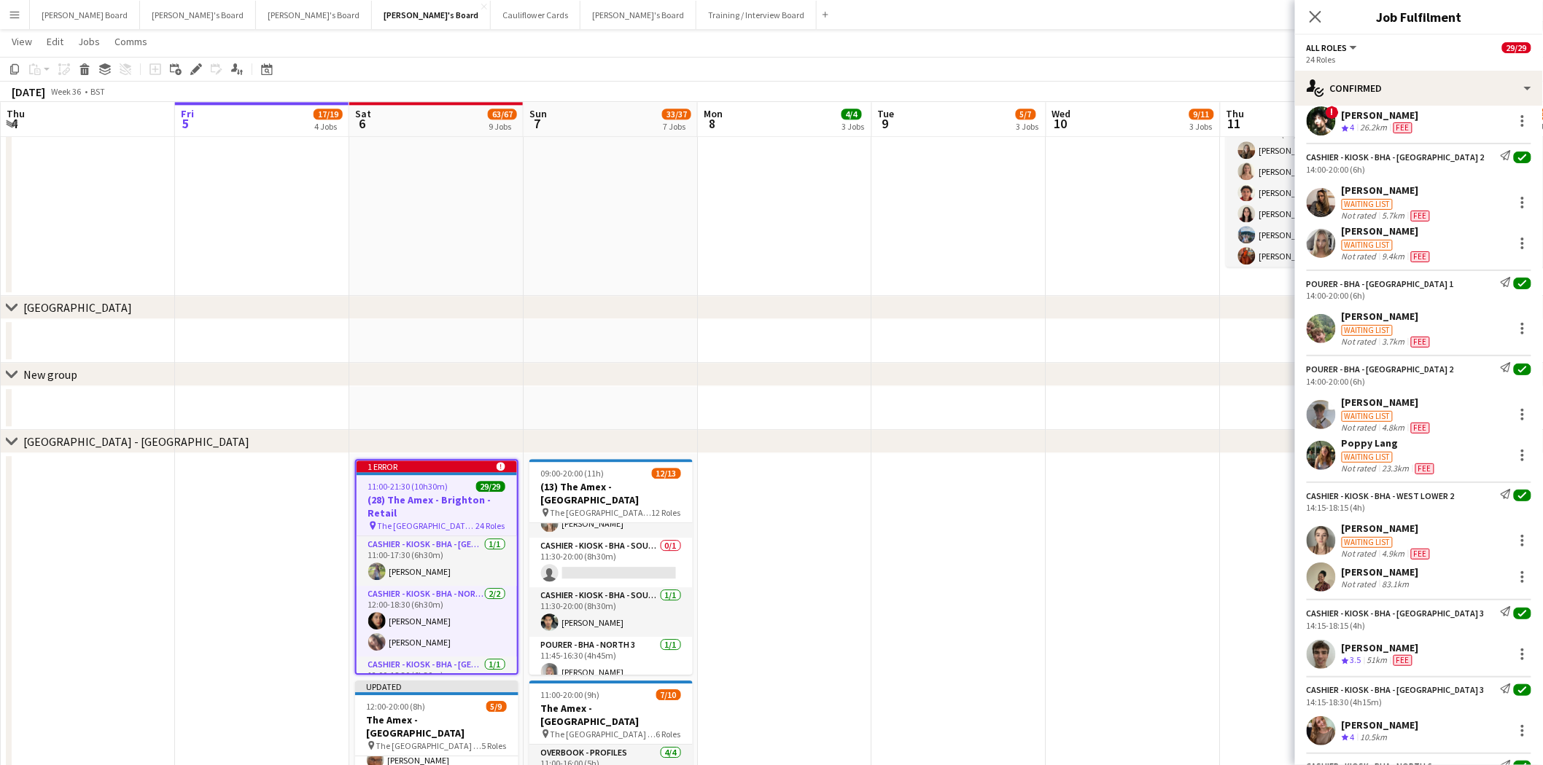
click at [1358, 535] on div "[PERSON_NAME]" at bounding box center [1386, 528] width 91 height 13
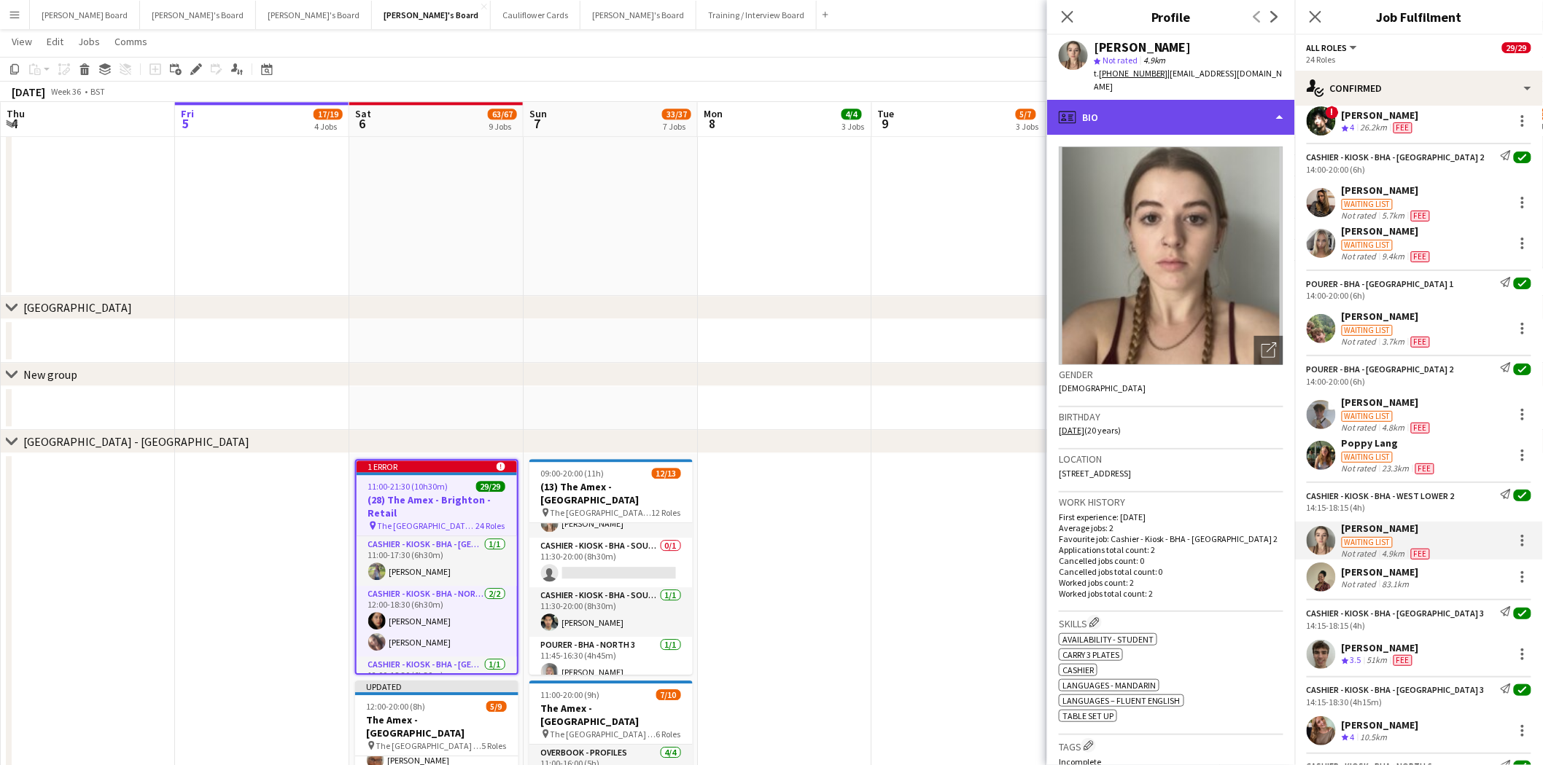
click at [1126, 100] on div "profile Bio" at bounding box center [1171, 117] width 248 height 35
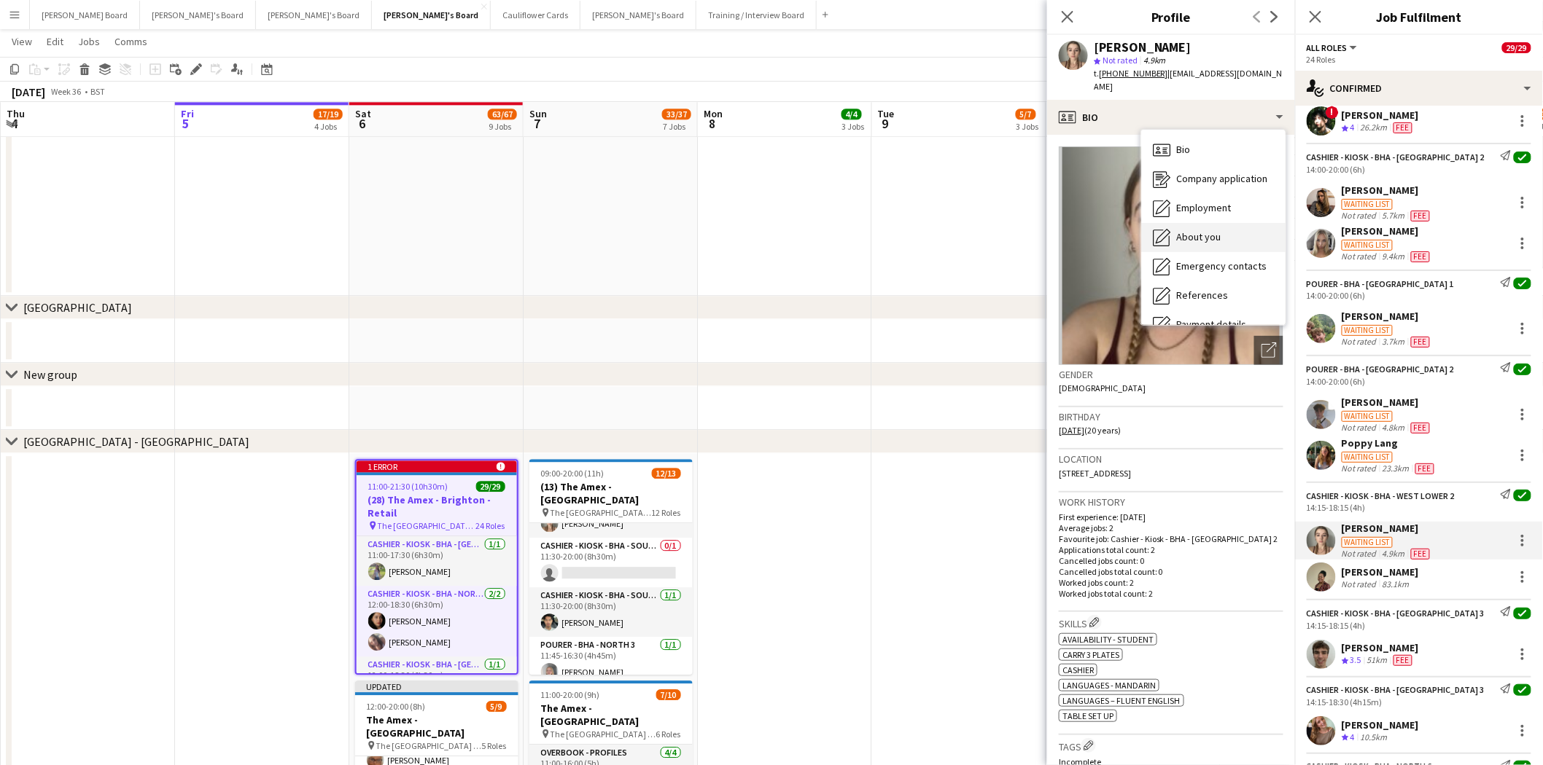
click at [1212, 230] on span "About you" at bounding box center [1198, 236] width 44 height 13
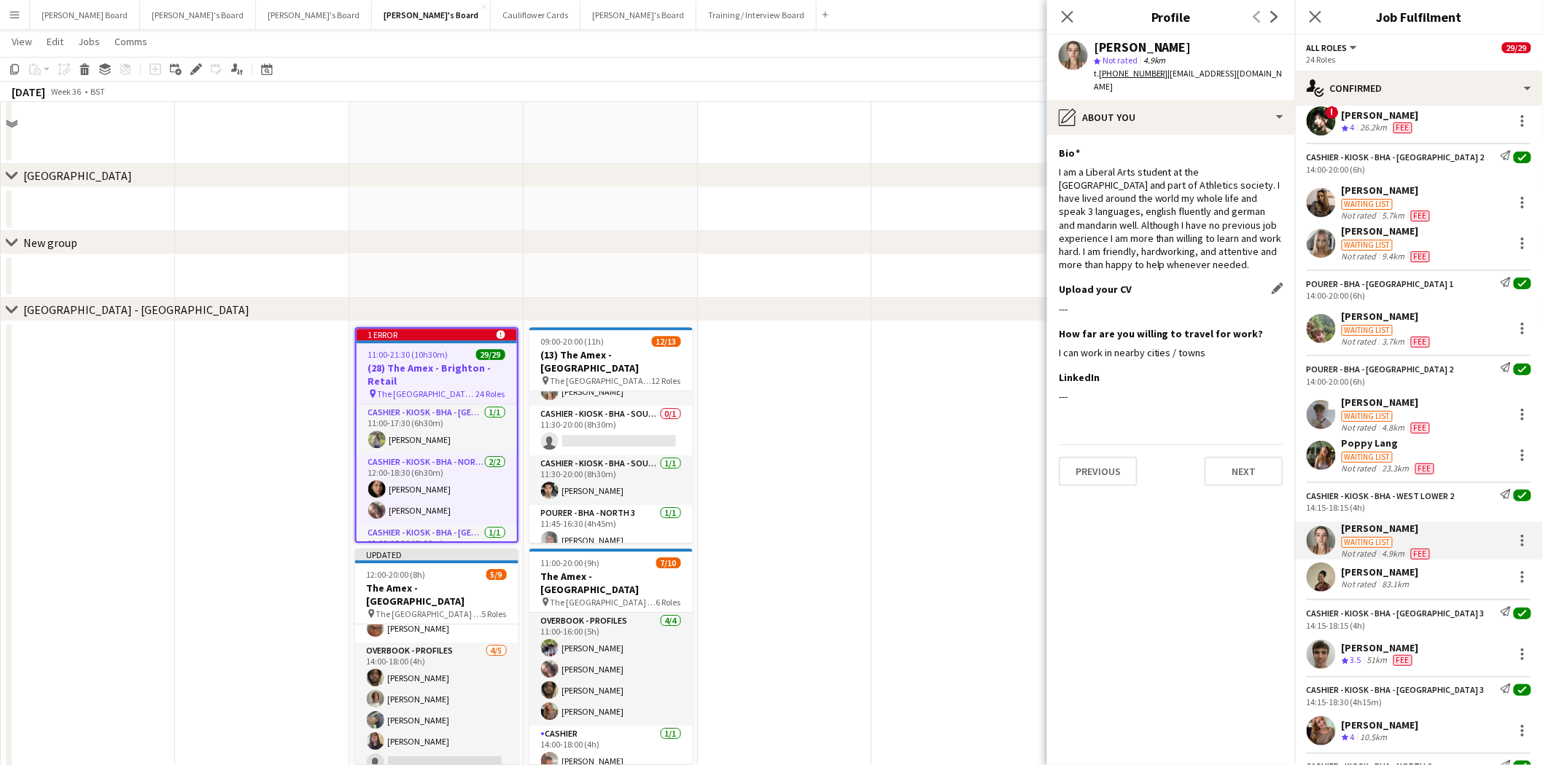
scroll to position [1782, 0]
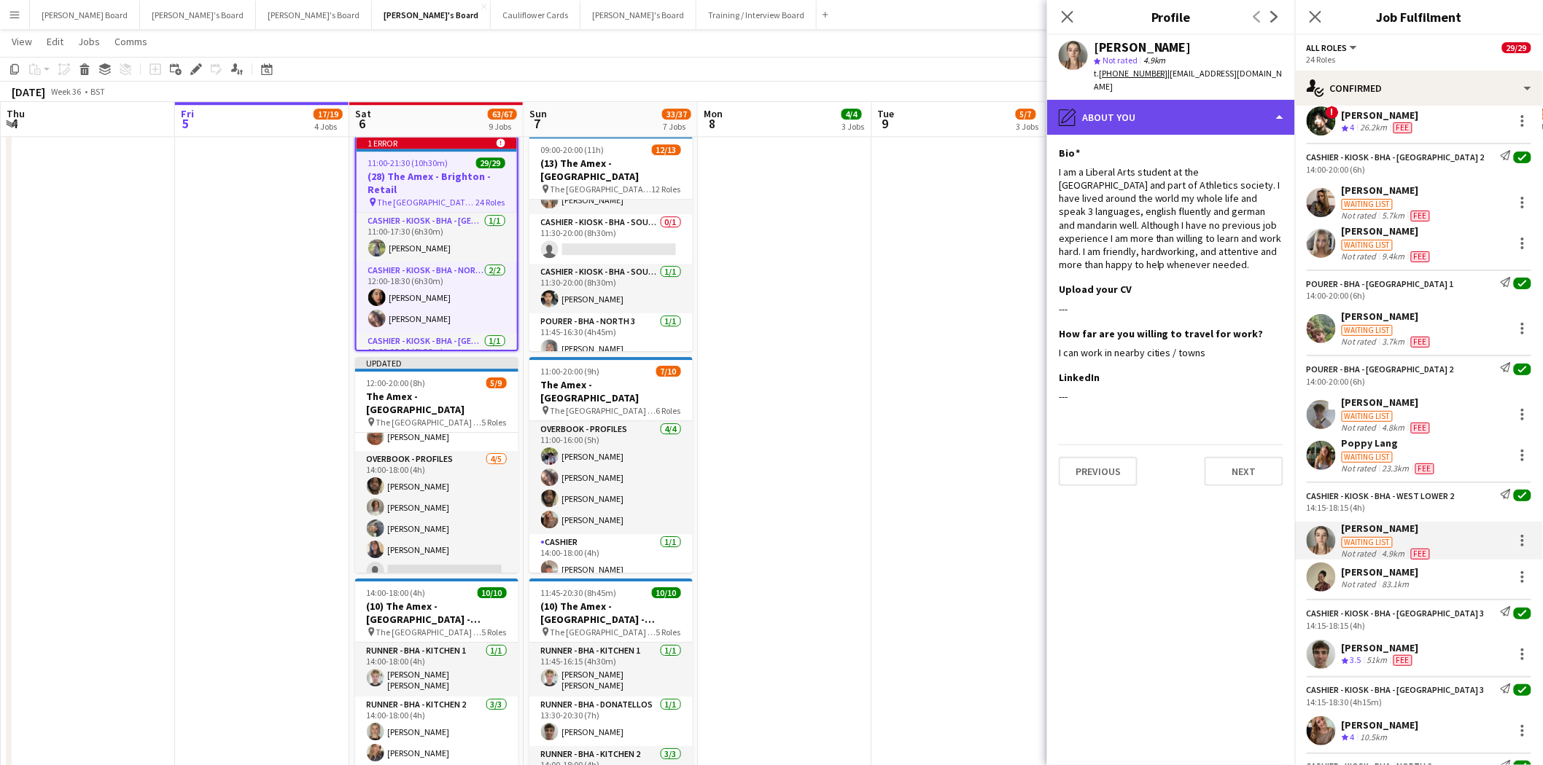
click at [1101, 100] on div "pencil4 About you" at bounding box center [1171, 117] width 248 height 35
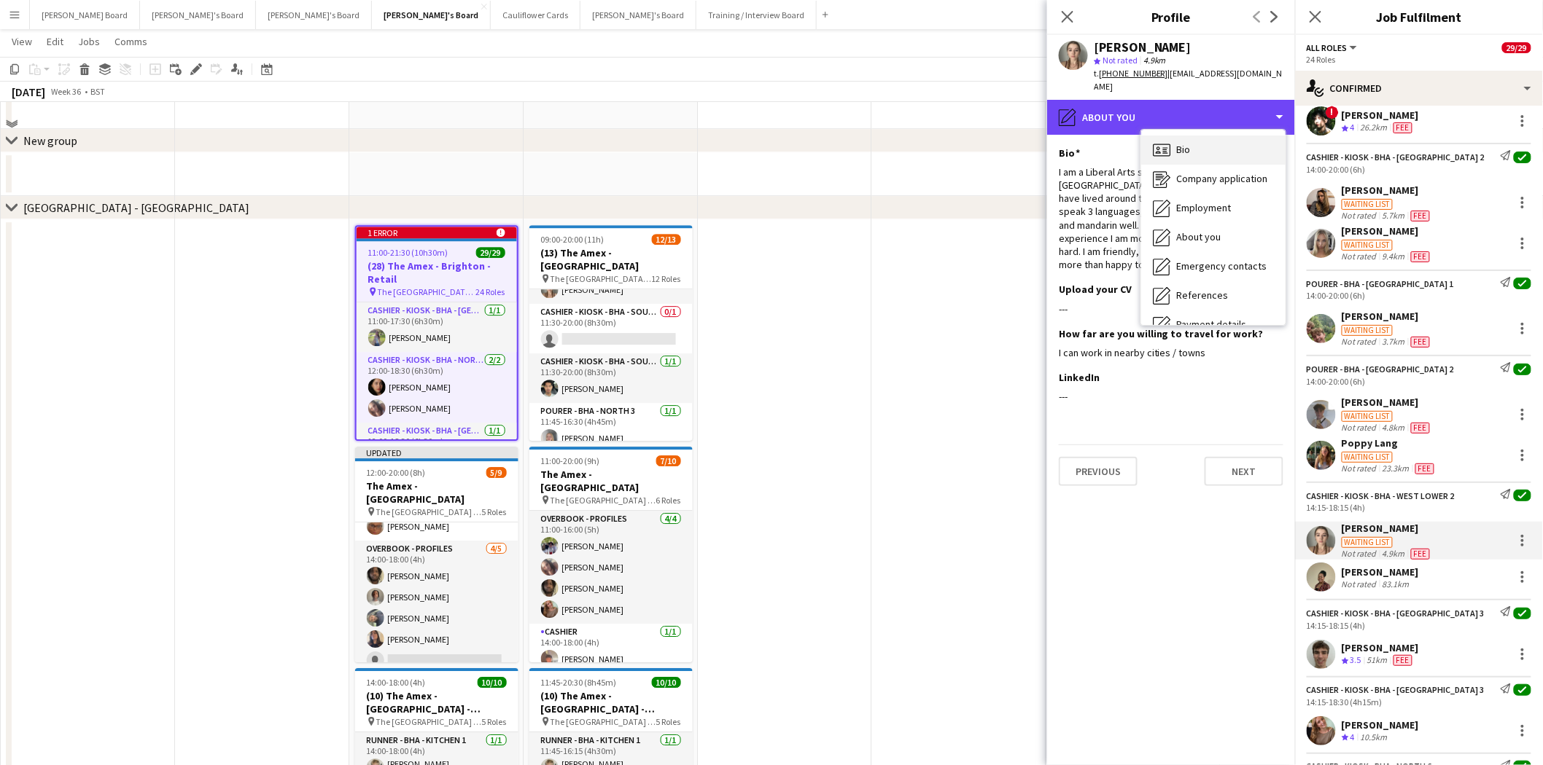
scroll to position [1539, 0]
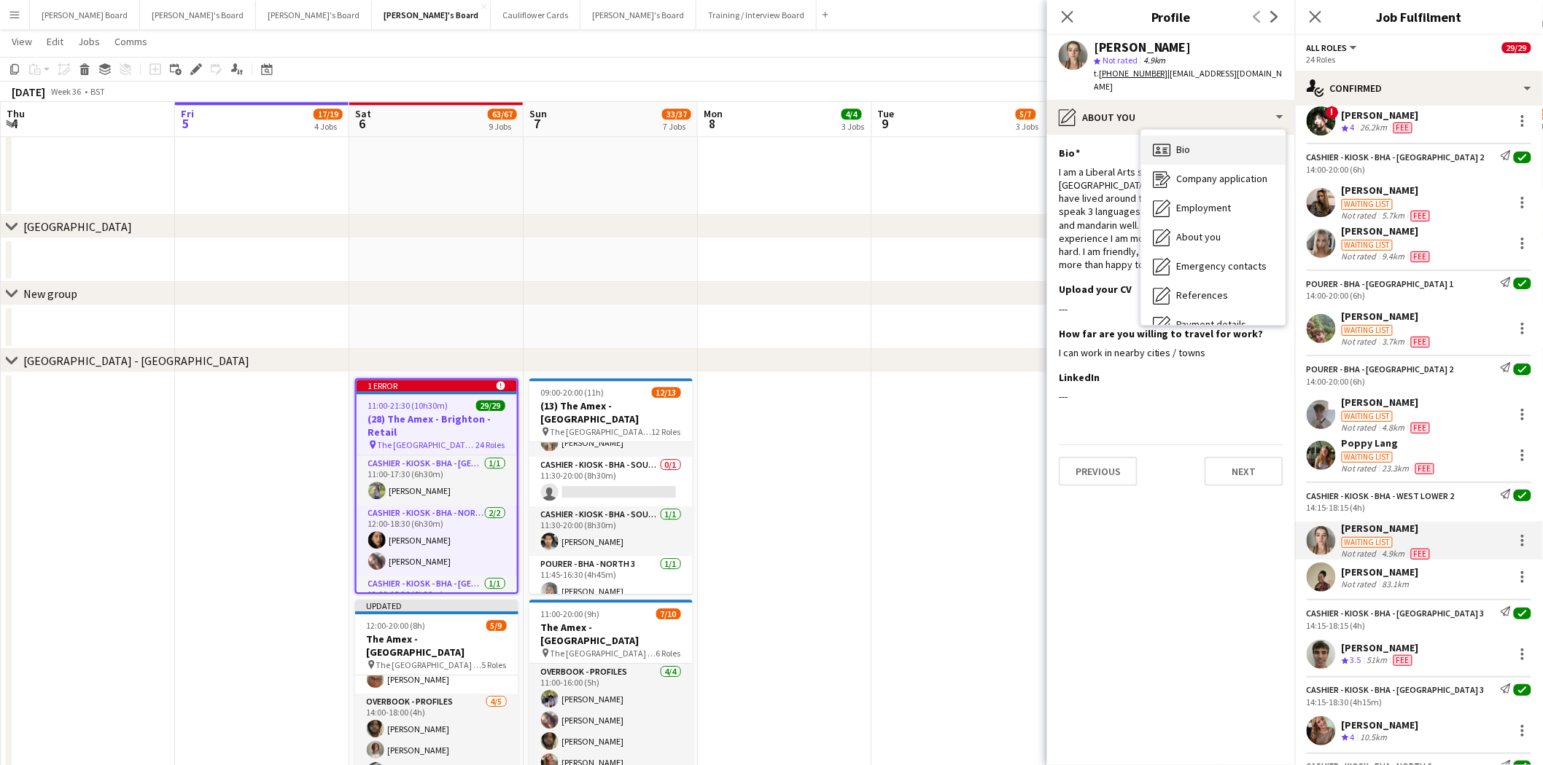
click at [1196, 136] on div "Bio Bio" at bounding box center [1213, 150] width 144 height 29
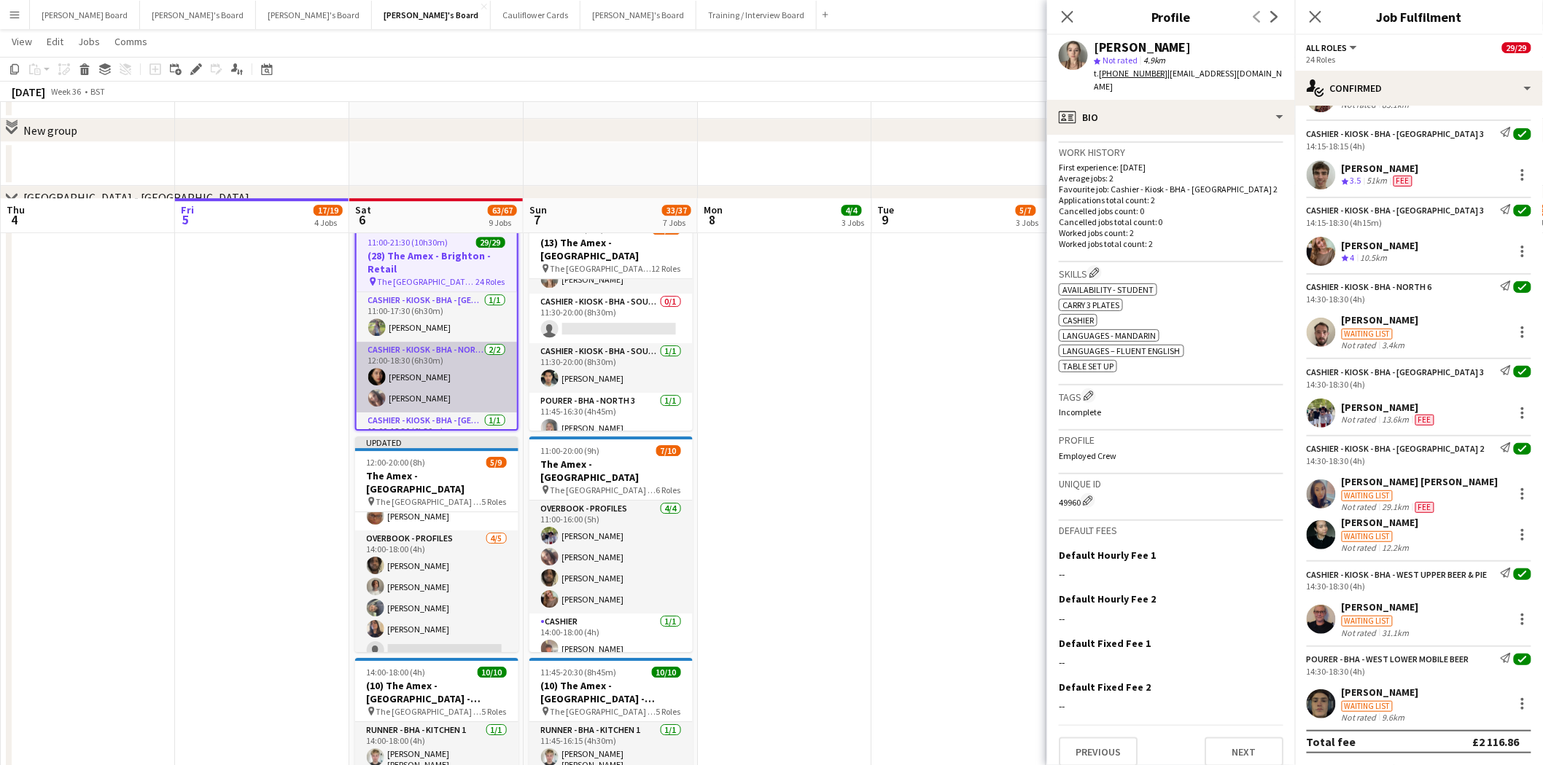
scroll to position [1701, 0]
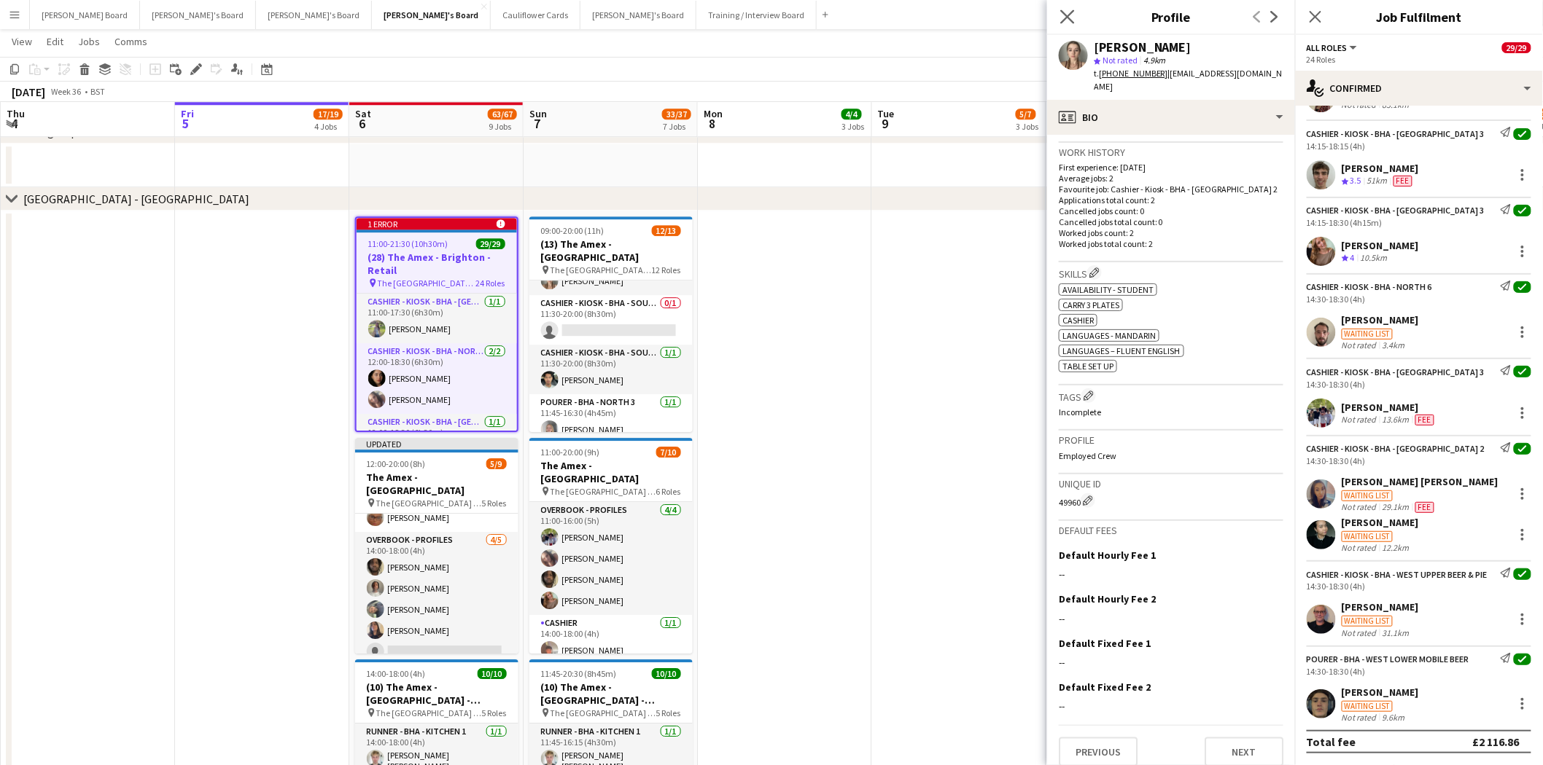
drag, startPoint x: 1070, startPoint y: 9, endPoint x: 1270, endPoint y: 9, distance: 199.8
click at [1070, 11] on icon "Close pop-in" at bounding box center [1067, 17] width 12 height 12
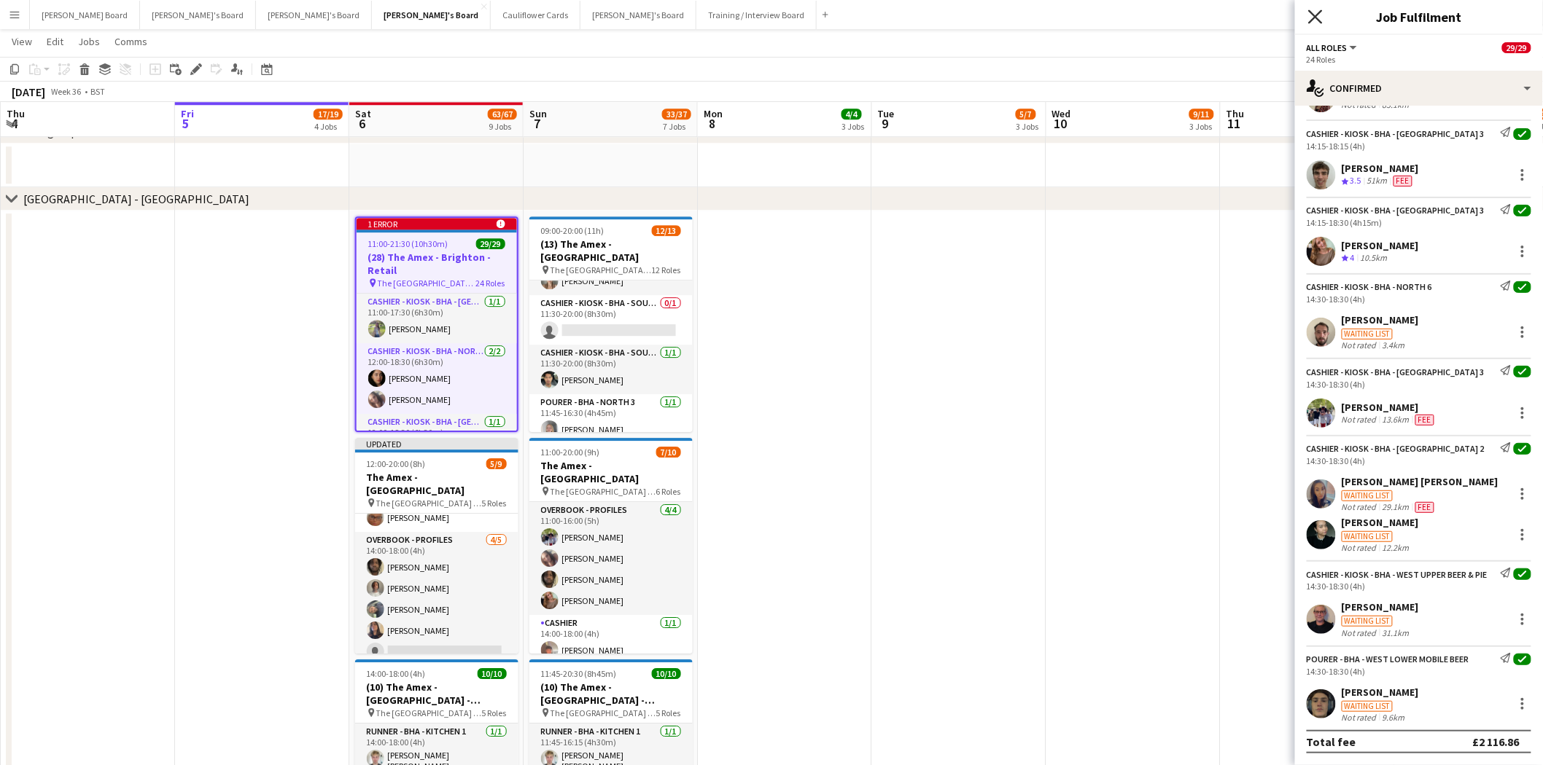
click at [1314, 10] on icon "Close pop-in" at bounding box center [1315, 16] width 14 height 14
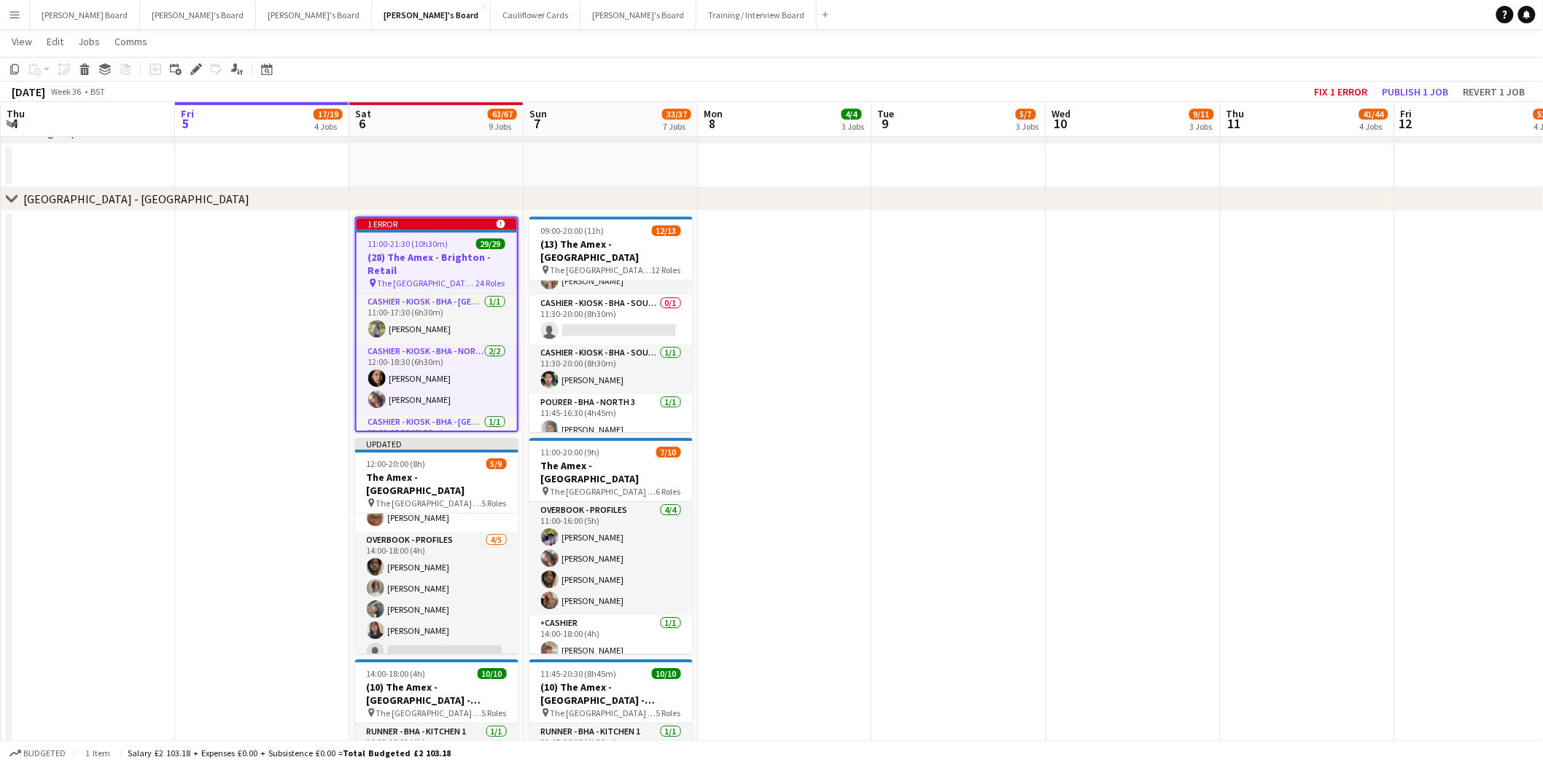
click at [406, 219] on div "1 error alert-circle" at bounding box center [436, 224] width 160 height 12
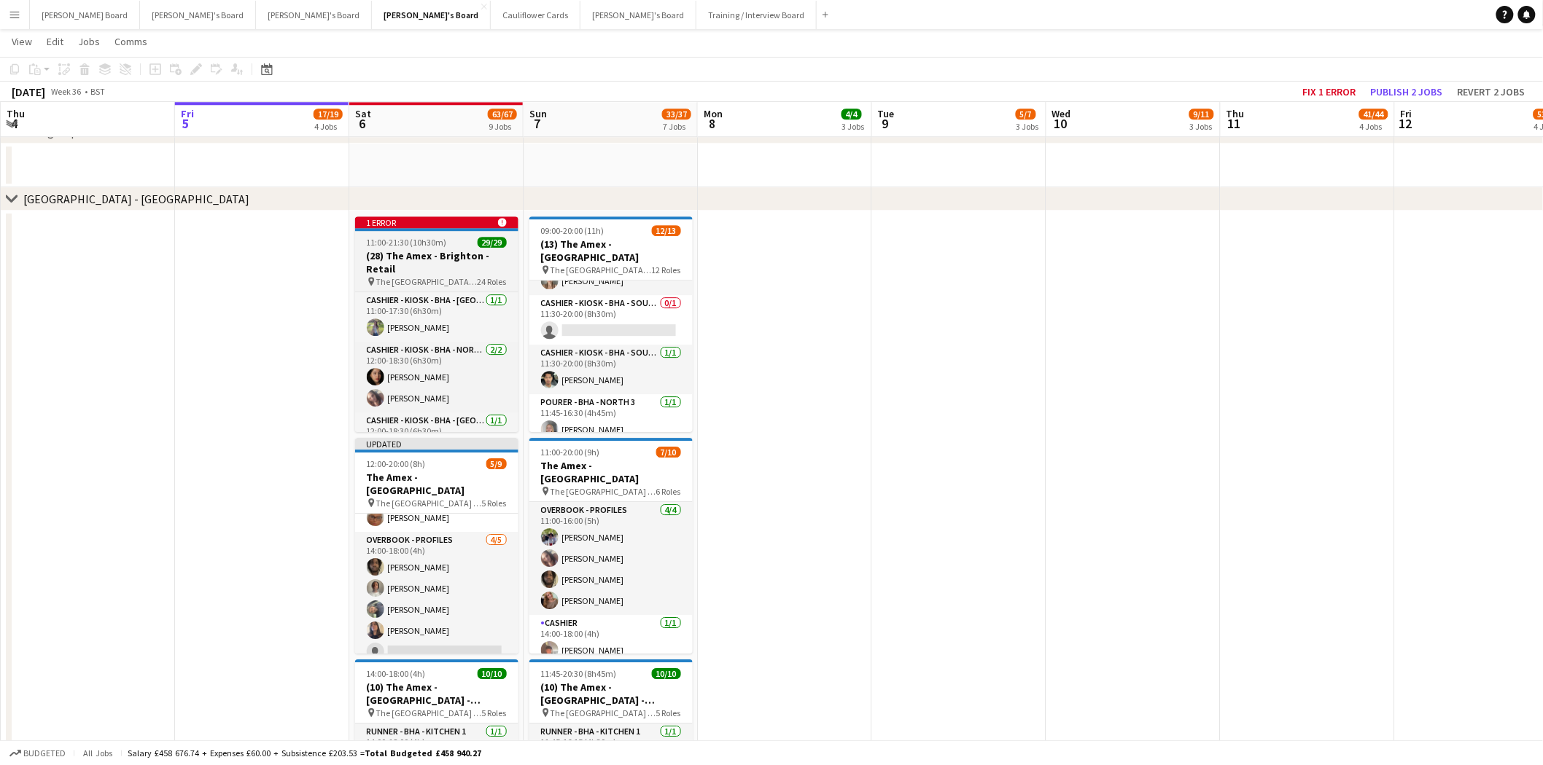
click at [406, 219] on div "1 error alert-circle" at bounding box center [436, 223] width 163 height 12
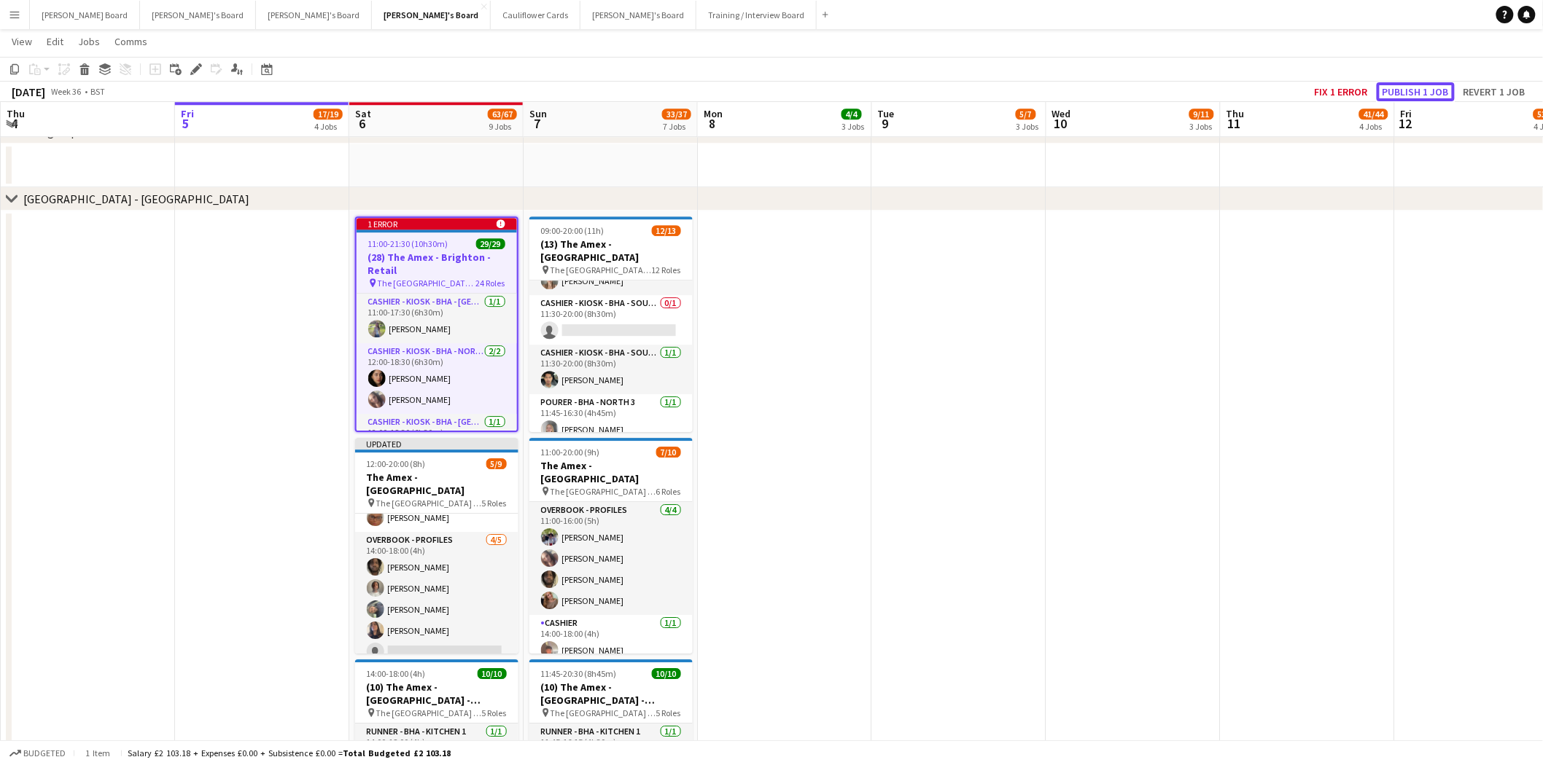
drag, startPoint x: 1433, startPoint y: 90, endPoint x: 1376, endPoint y: 111, distance: 60.4
click at [1433, 90] on button "Publish 1 job" at bounding box center [1415, 91] width 78 height 19
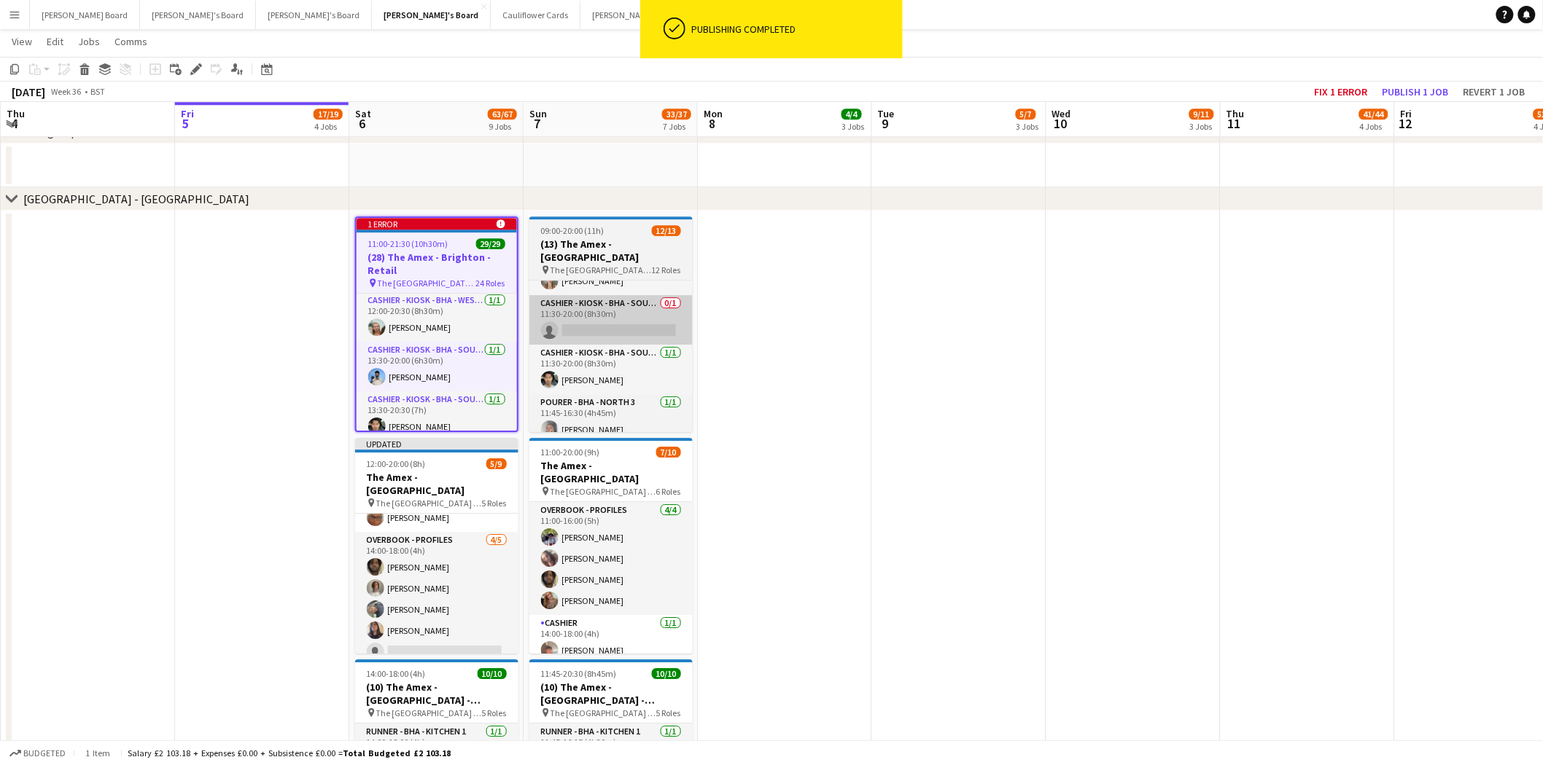
scroll to position [0, 0]
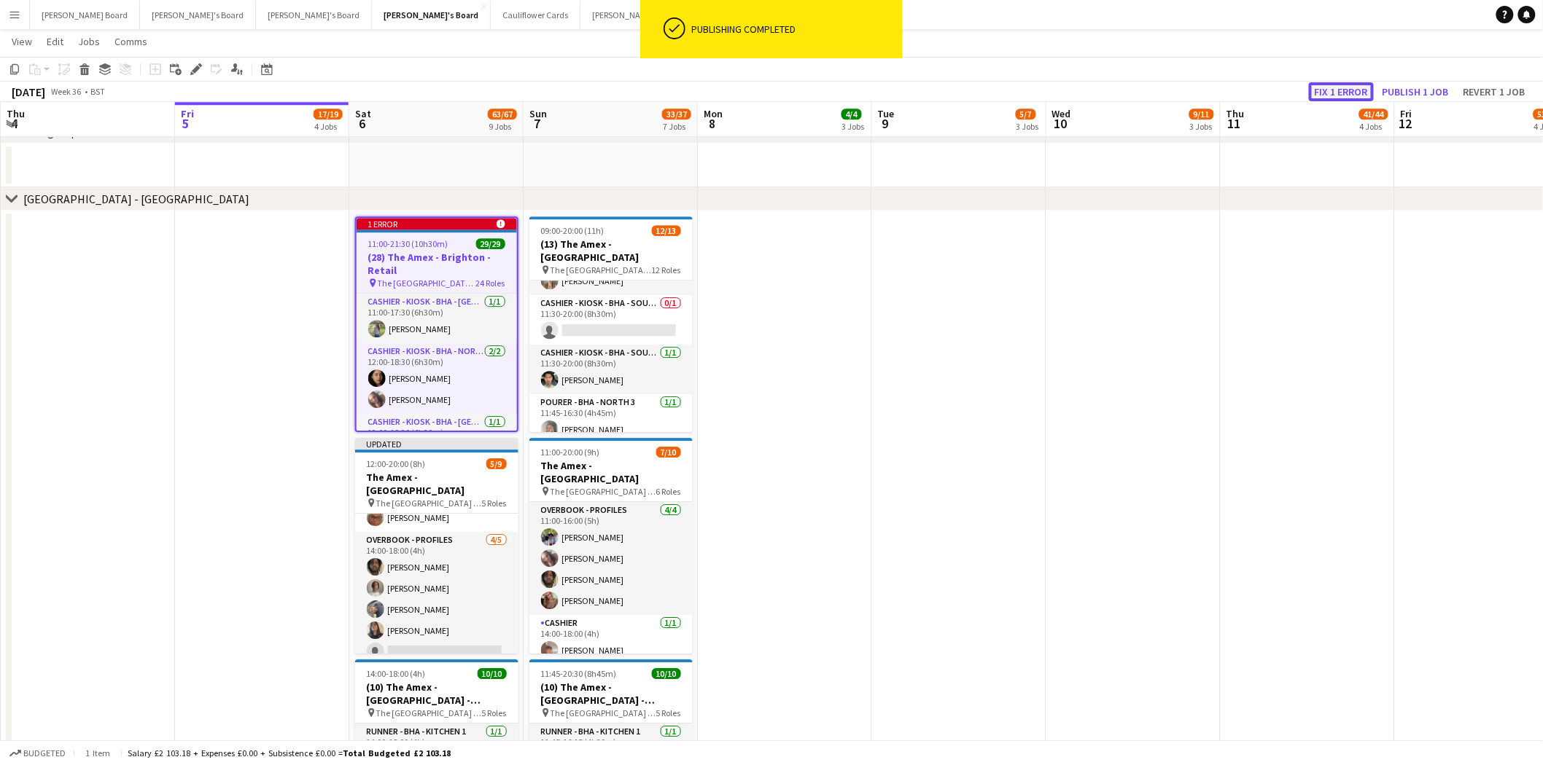
click at [1357, 95] on button "Fix 1 error" at bounding box center [1341, 91] width 65 height 19
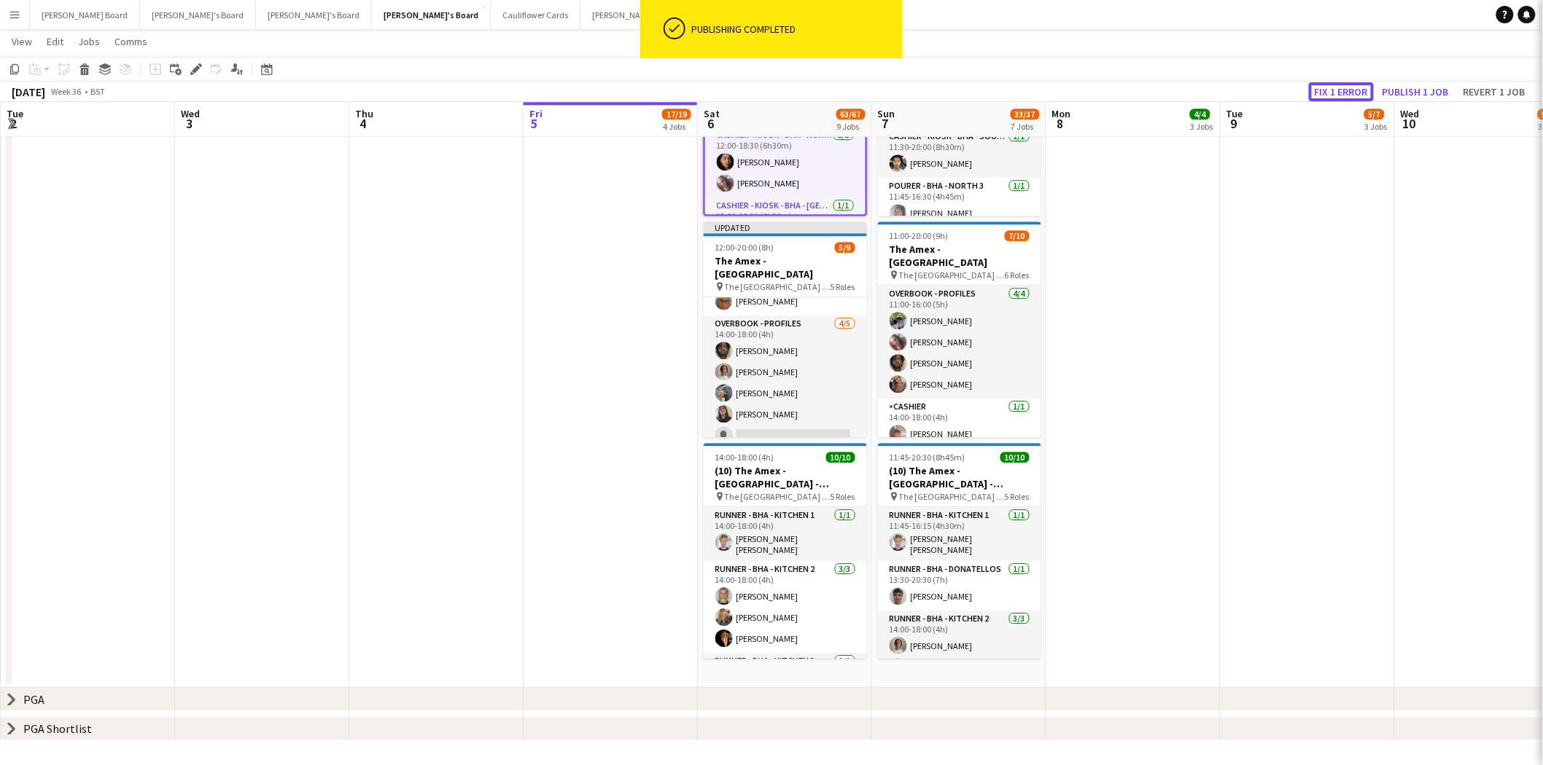
scroll to position [1558, 0]
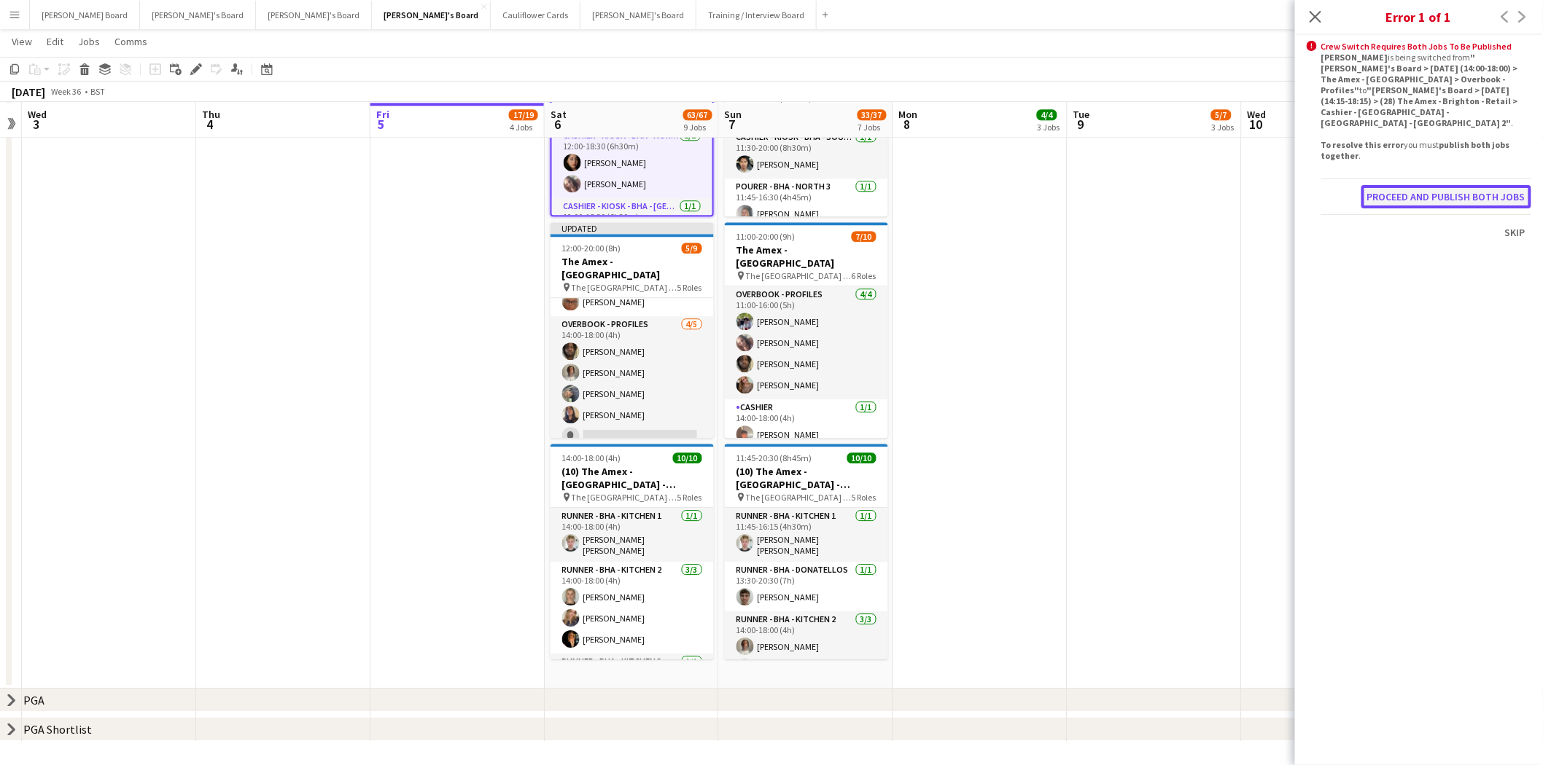
drag, startPoint x: 1422, startPoint y: 178, endPoint x: 1416, endPoint y: 184, distance: 8.8
click at [1423, 185] on button "Proceed and publish both jobs" at bounding box center [1446, 196] width 170 height 23
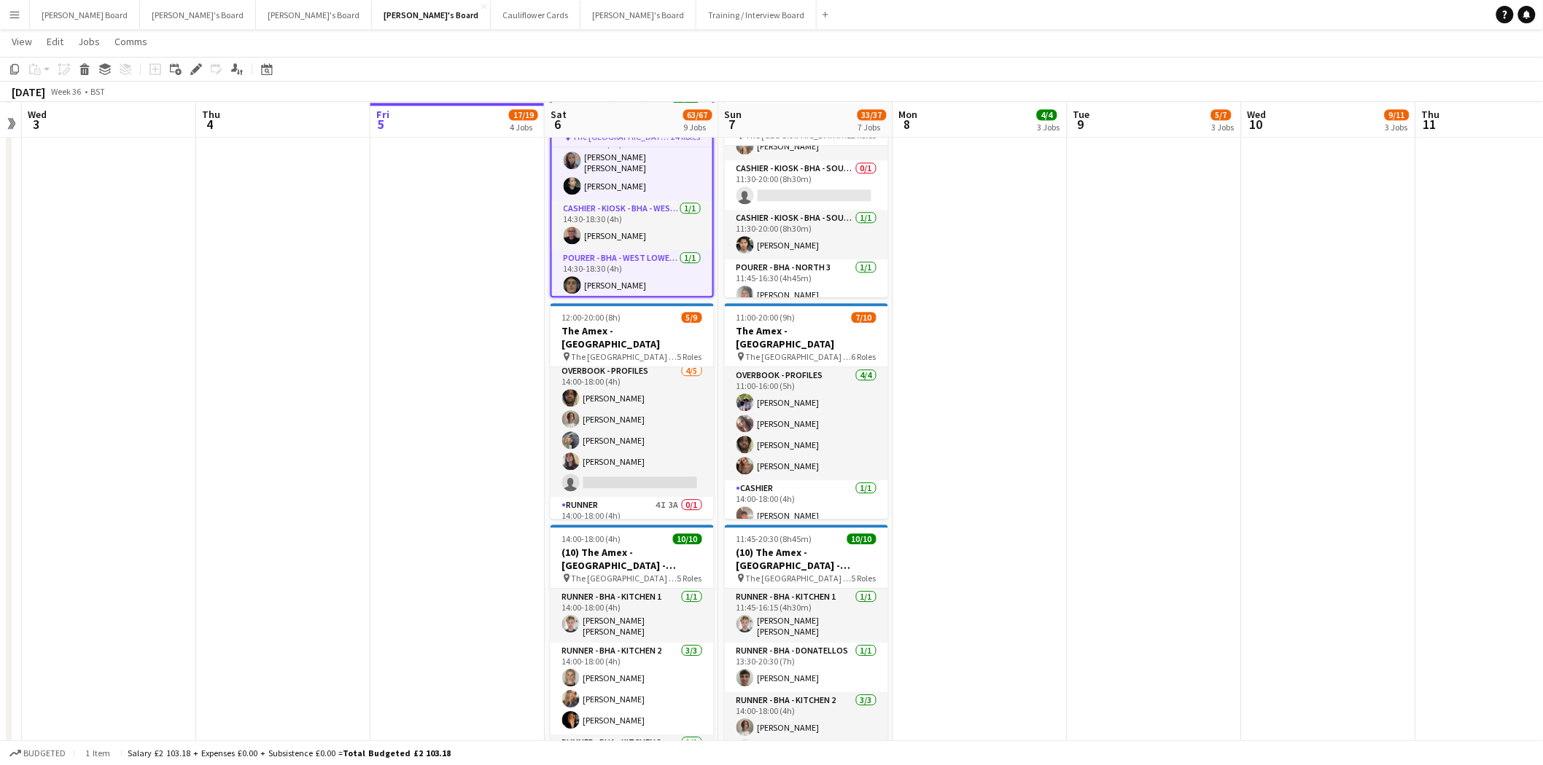
scroll to position [168, 0]
click at [639, 482] on app-card-role "BEER POURER 3I 5A 0/1 14:00-20:00 (6h) single-neutral-actions" at bounding box center [631, 507] width 163 height 50
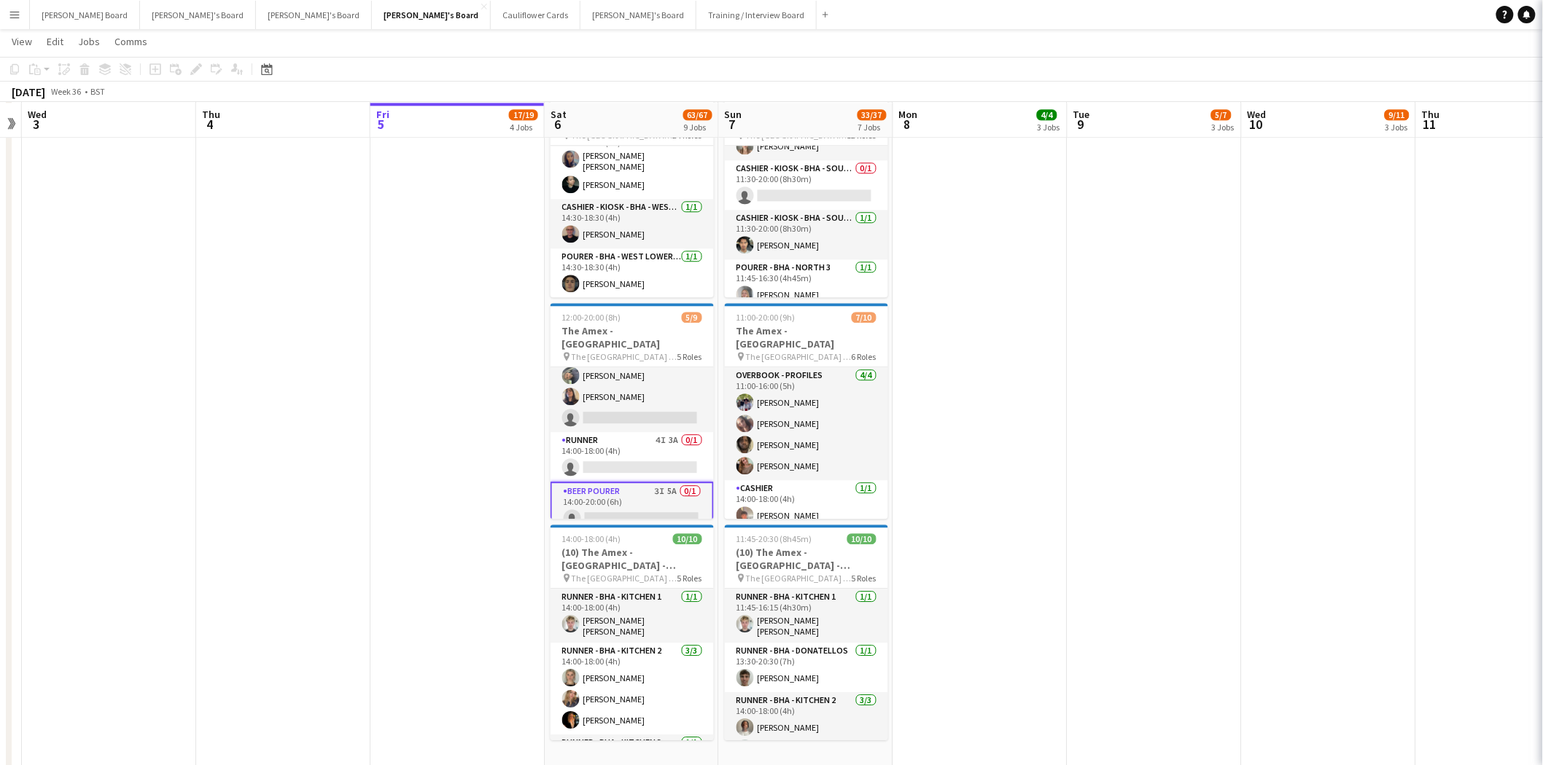
scroll to position [1147, 0]
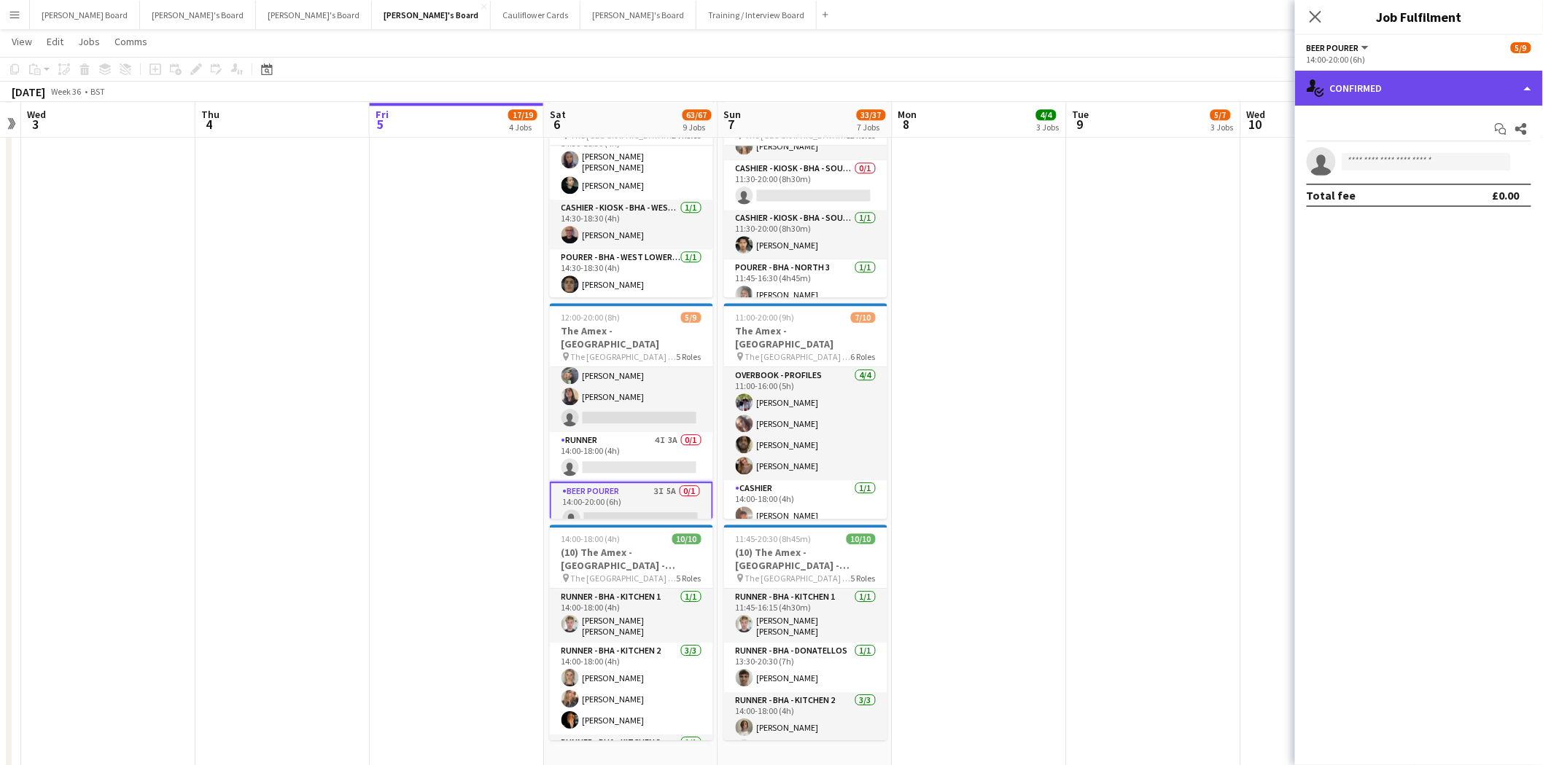
click at [1390, 90] on div "single-neutral-actions-check-2 Confirmed" at bounding box center [1419, 88] width 248 height 35
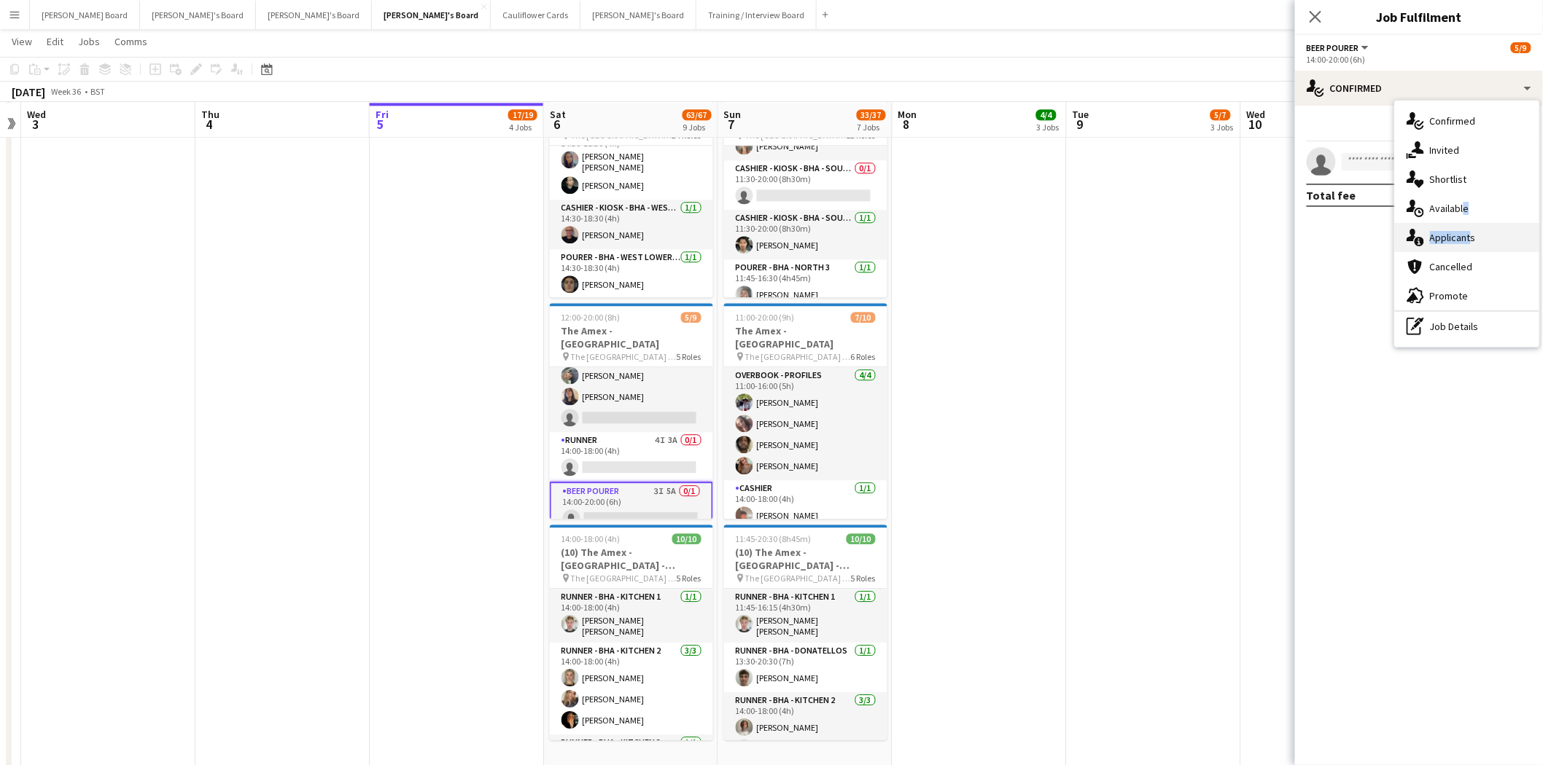
drag, startPoint x: 1461, startPoint y: 216, endPoint x: 1466, endPoint y: 235, distance: 20.3
click at [1466, 235] on div "single-neutral-actions-check-2 Confirmed single-neutral-actions-share-1 Invited…" at bounding box center [1467, 224] width 144 height 246
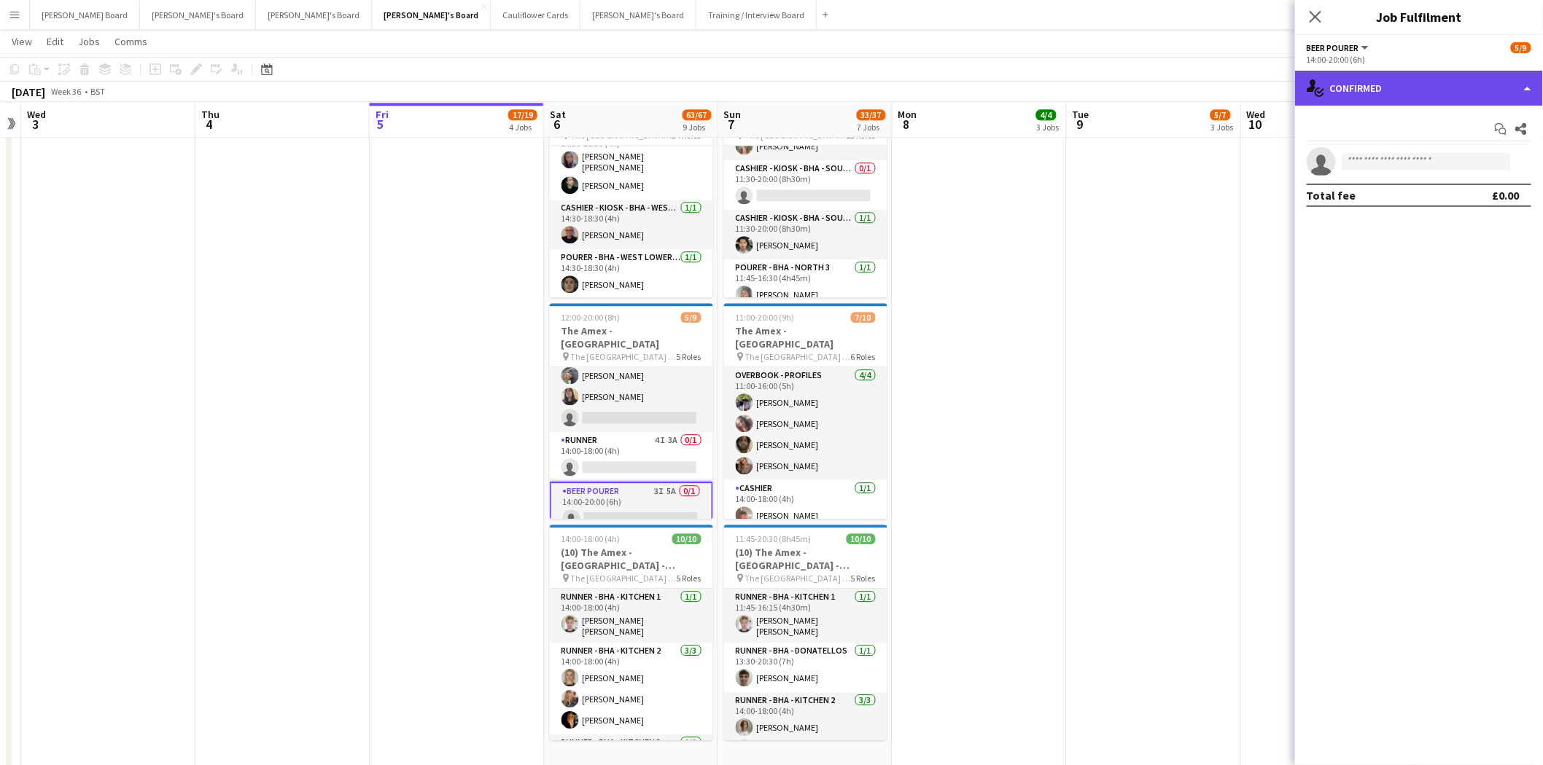
click at [1422, 96] on div "single-neutral-actions-check-2 Confirmed" at bounding box center [1419, 88] width 248 height 35
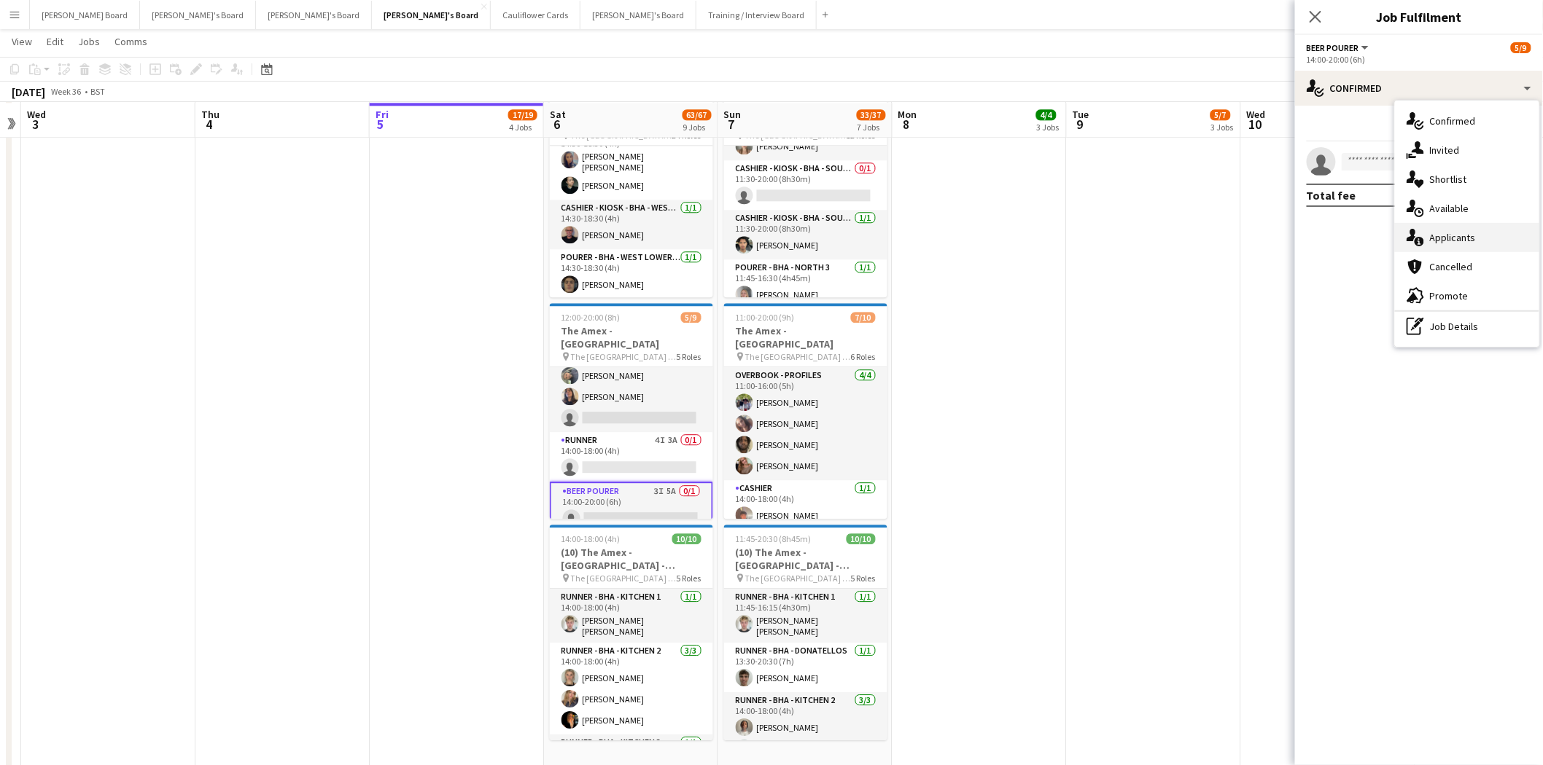
click at [1463, 234] on span "Applicants" at bounding box center [1453, 237] width 46 height 13
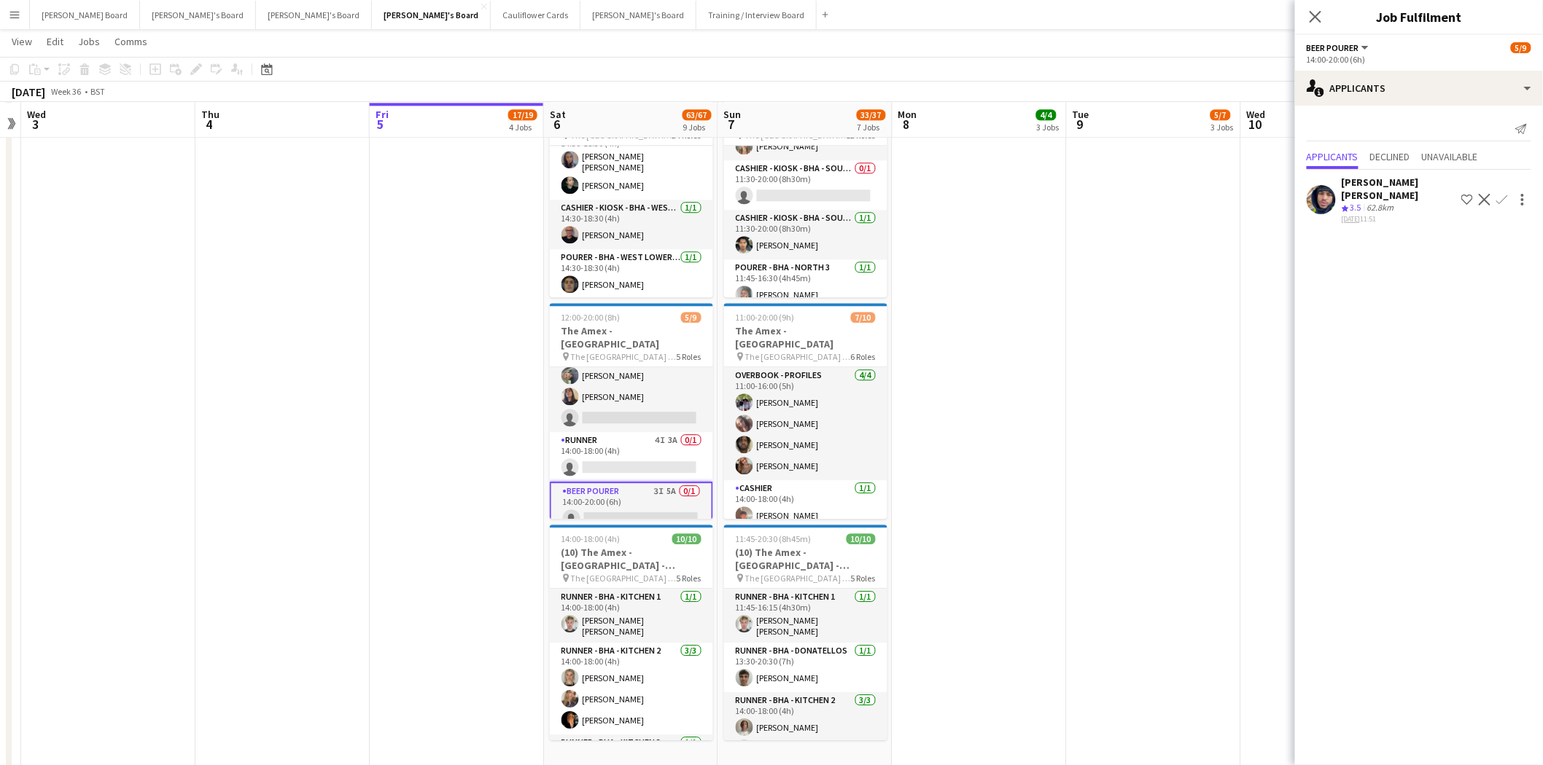
click at [1374, 179] on div "Reiss Bendall" at bounding box center [1398, 189] width 114 height 26
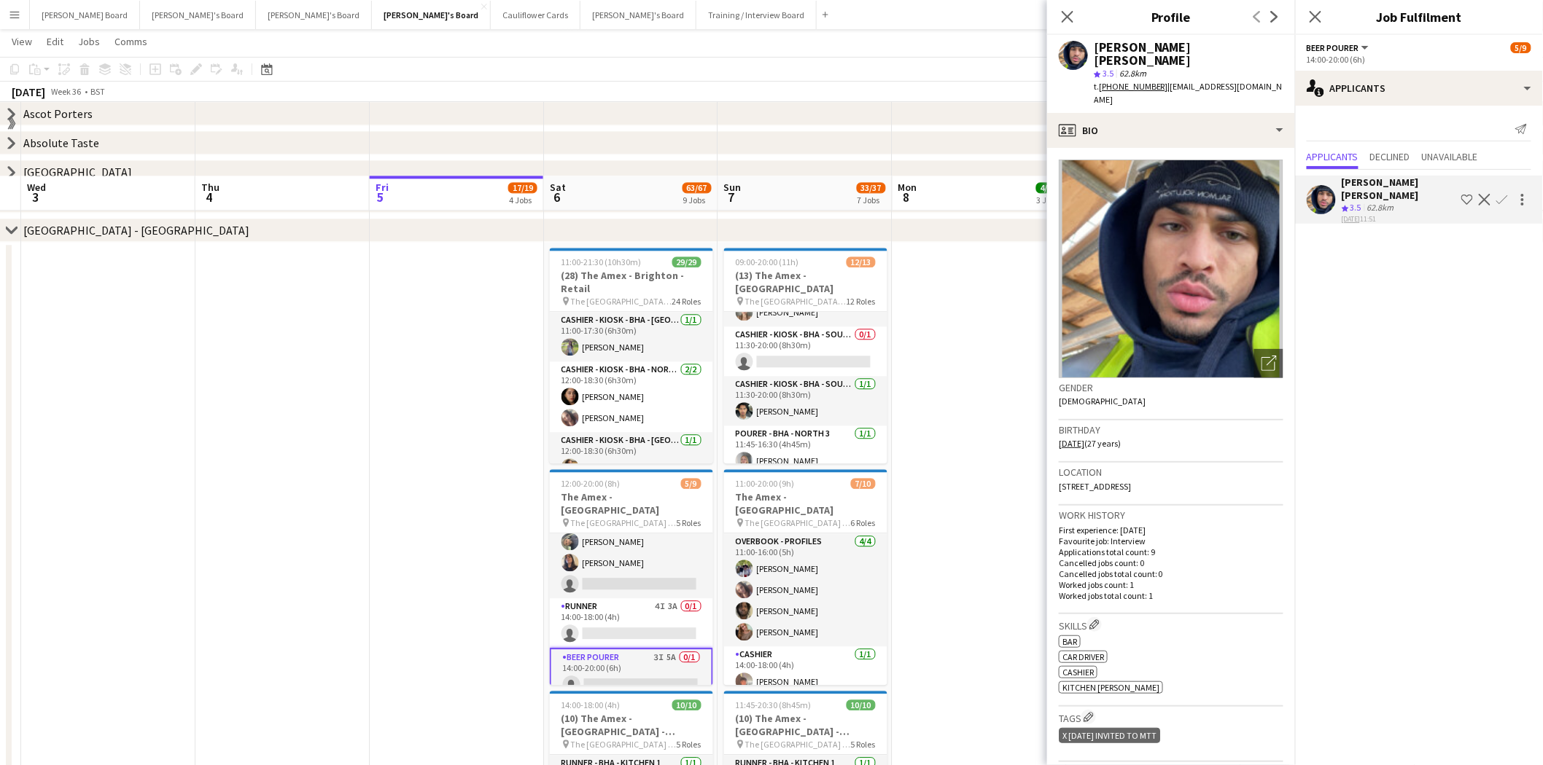
scroll to position [1153, 0]
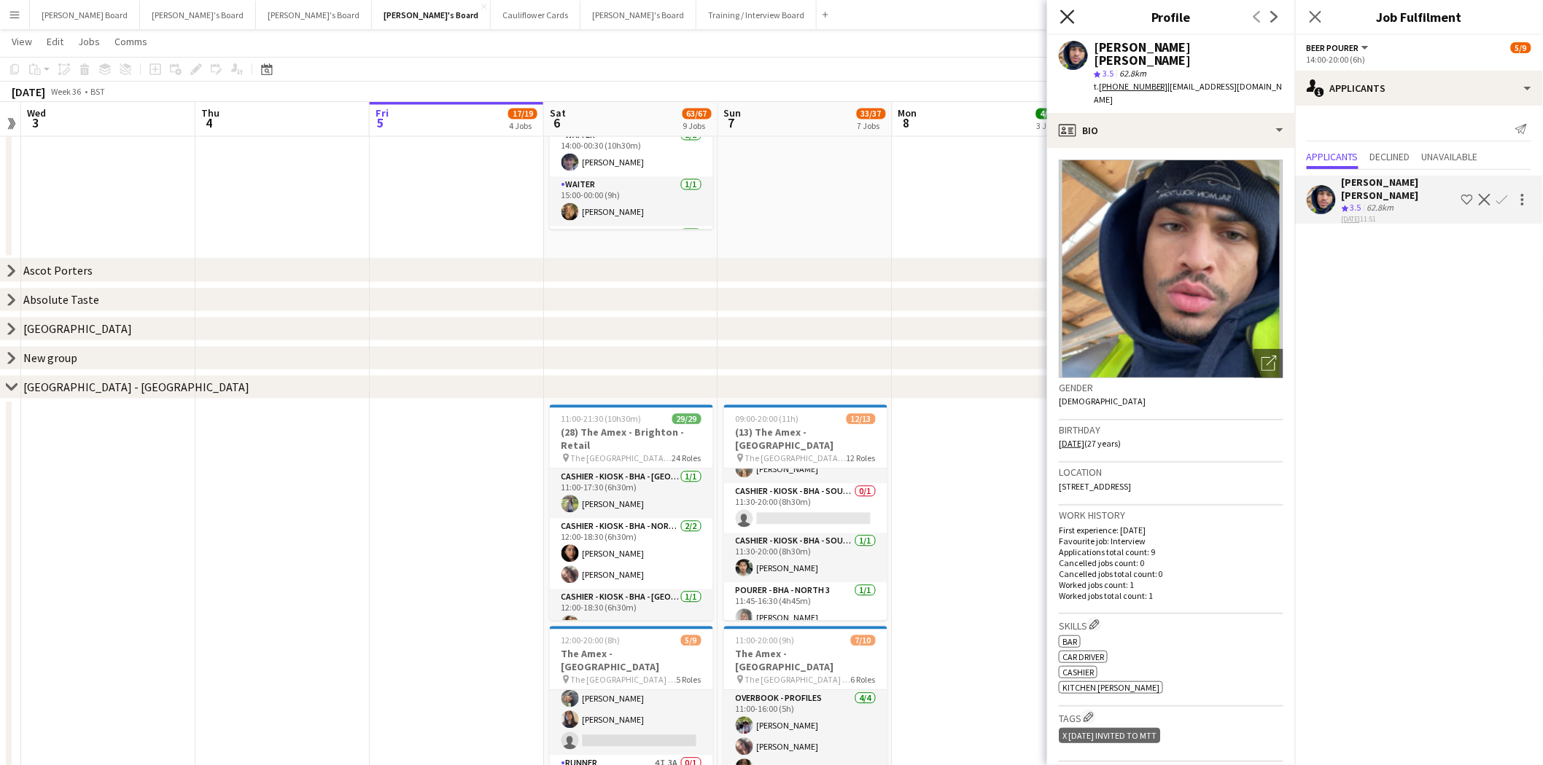
click at [1065, 16] on icon "Close pop-in" at bounding box center [1067, 16] width 14 height 14
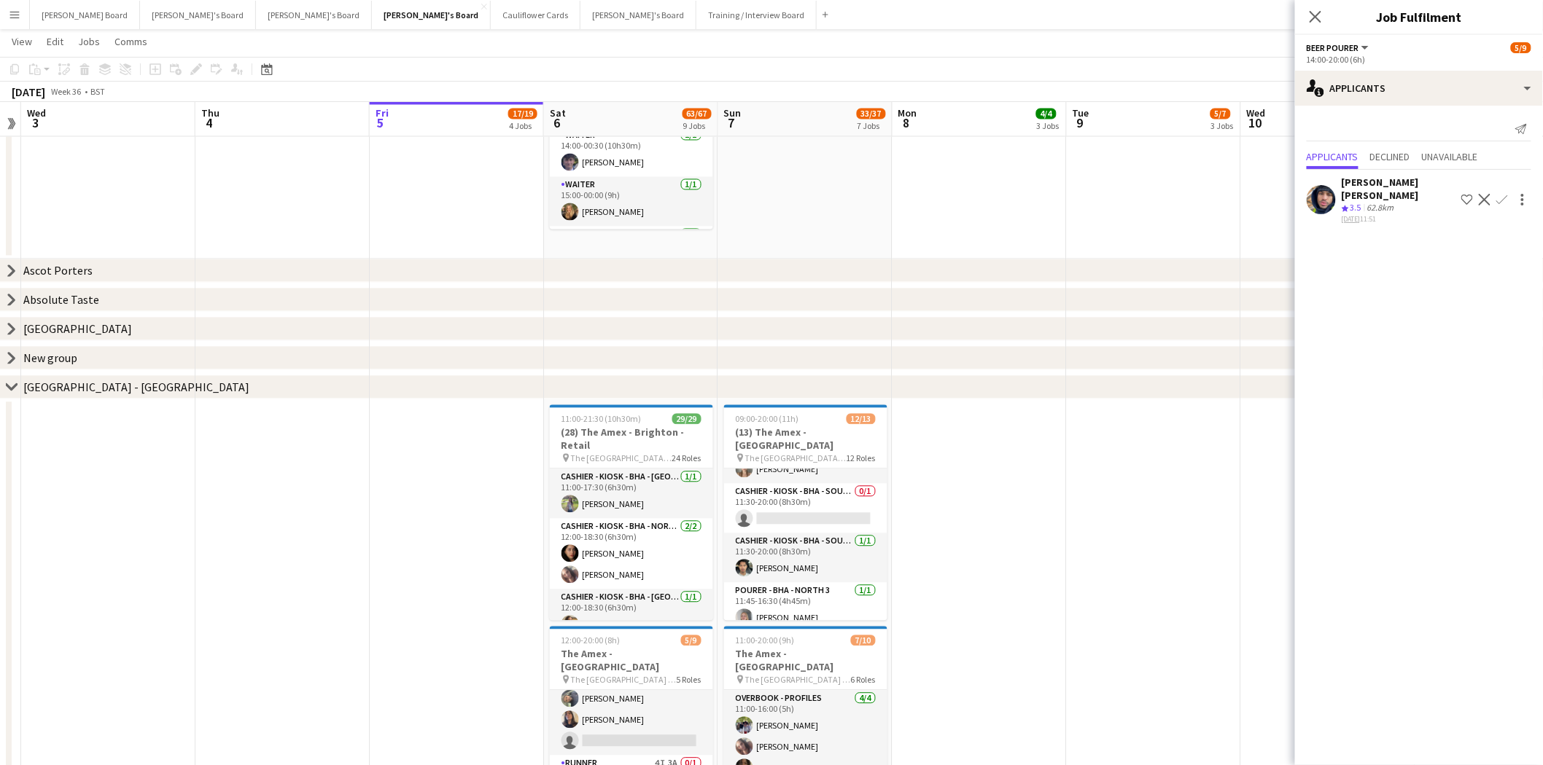
drag, startPoint x: 1320, startPoint y: 17, endPoint x: 1062, endPoint y: 88, distance: 267.8
click at [1307, 22] on app-icon "Close pop-in" at bounding box center [1314, 16] width 17 height 17
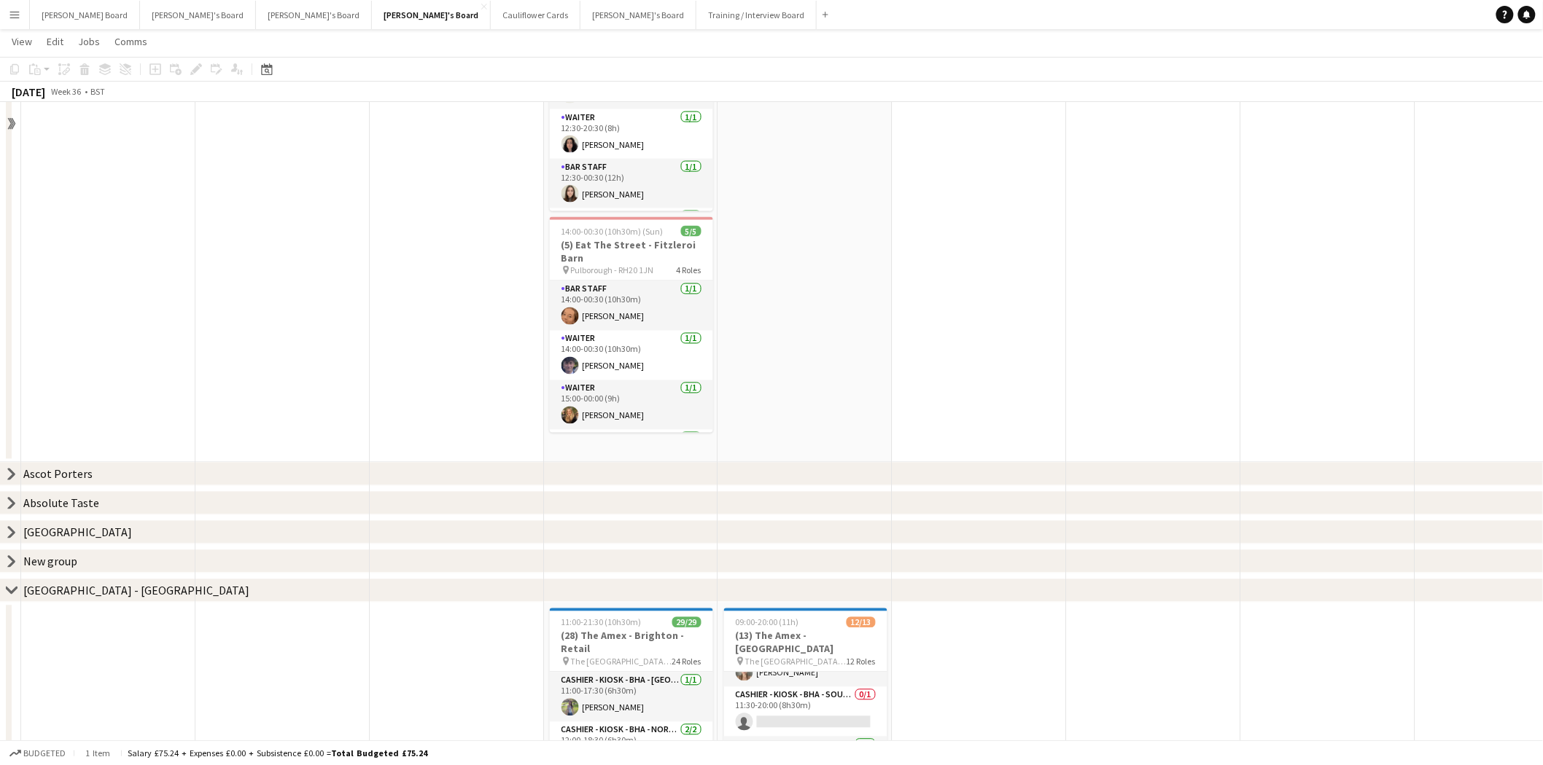
scroll to position [991, 0]
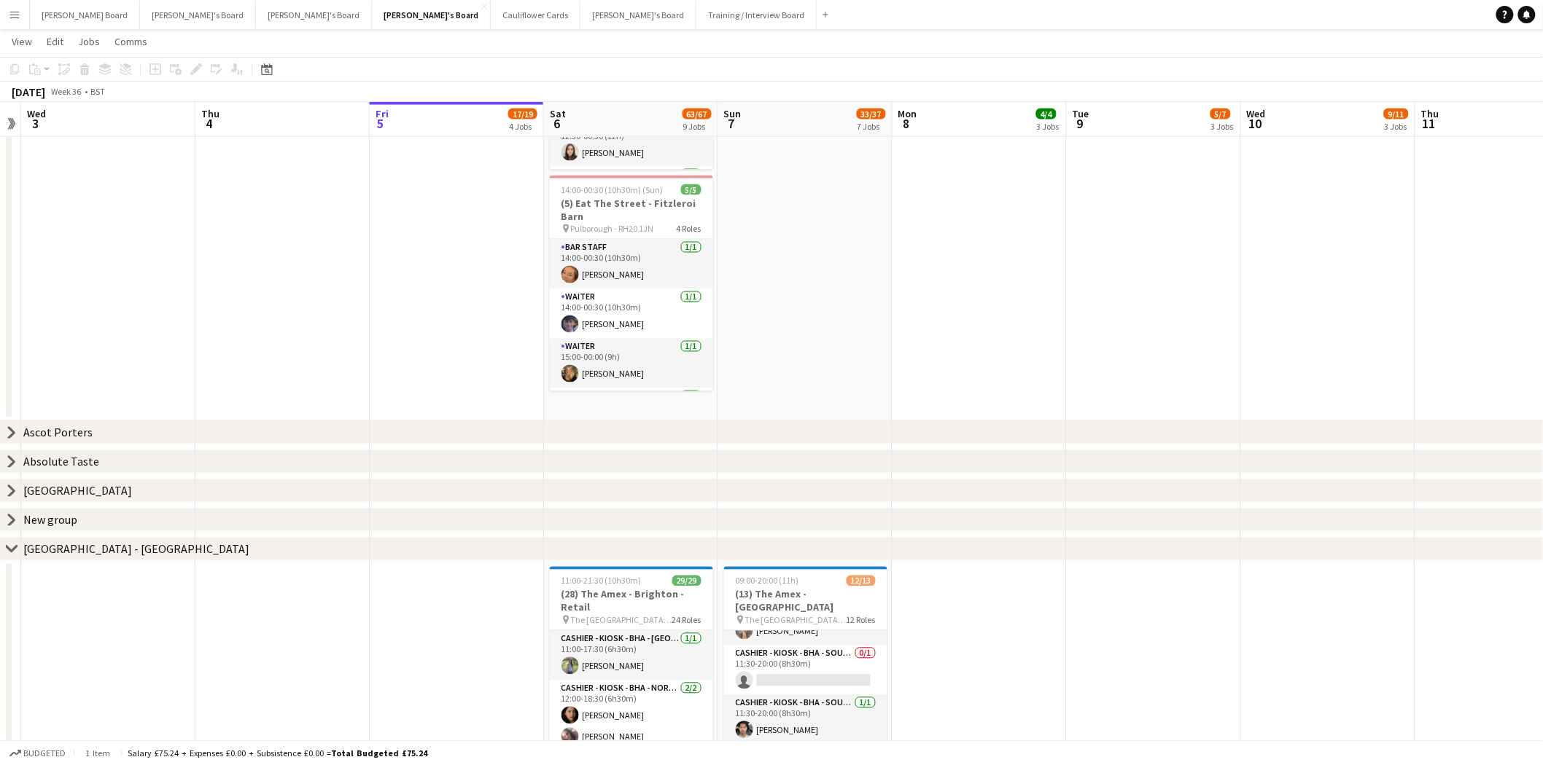
click at [12, 22] on button "Menu" at bounding box center [14, 14] width 29 height 29
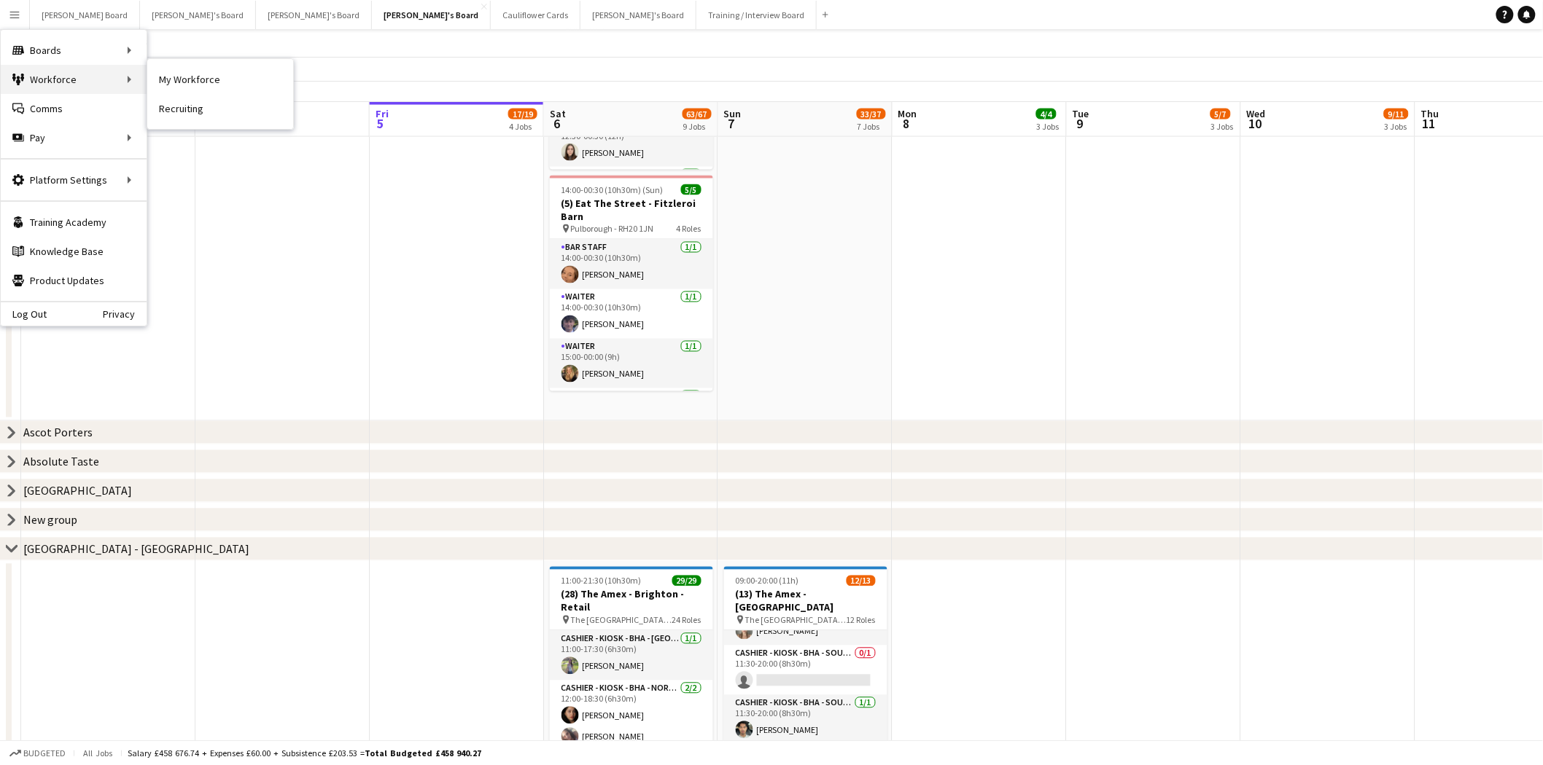
click at [71, 85] on div "Workforce Workforce" at bounding box center [74, 79] width 146 height 29
click at [86, 78] on div "Workforce Workforce" at bounding box center [74, 79] width 146 height 29
click at [188, 82] on link "My Workforce" at bounding box center [220, 79] width 146 height 29
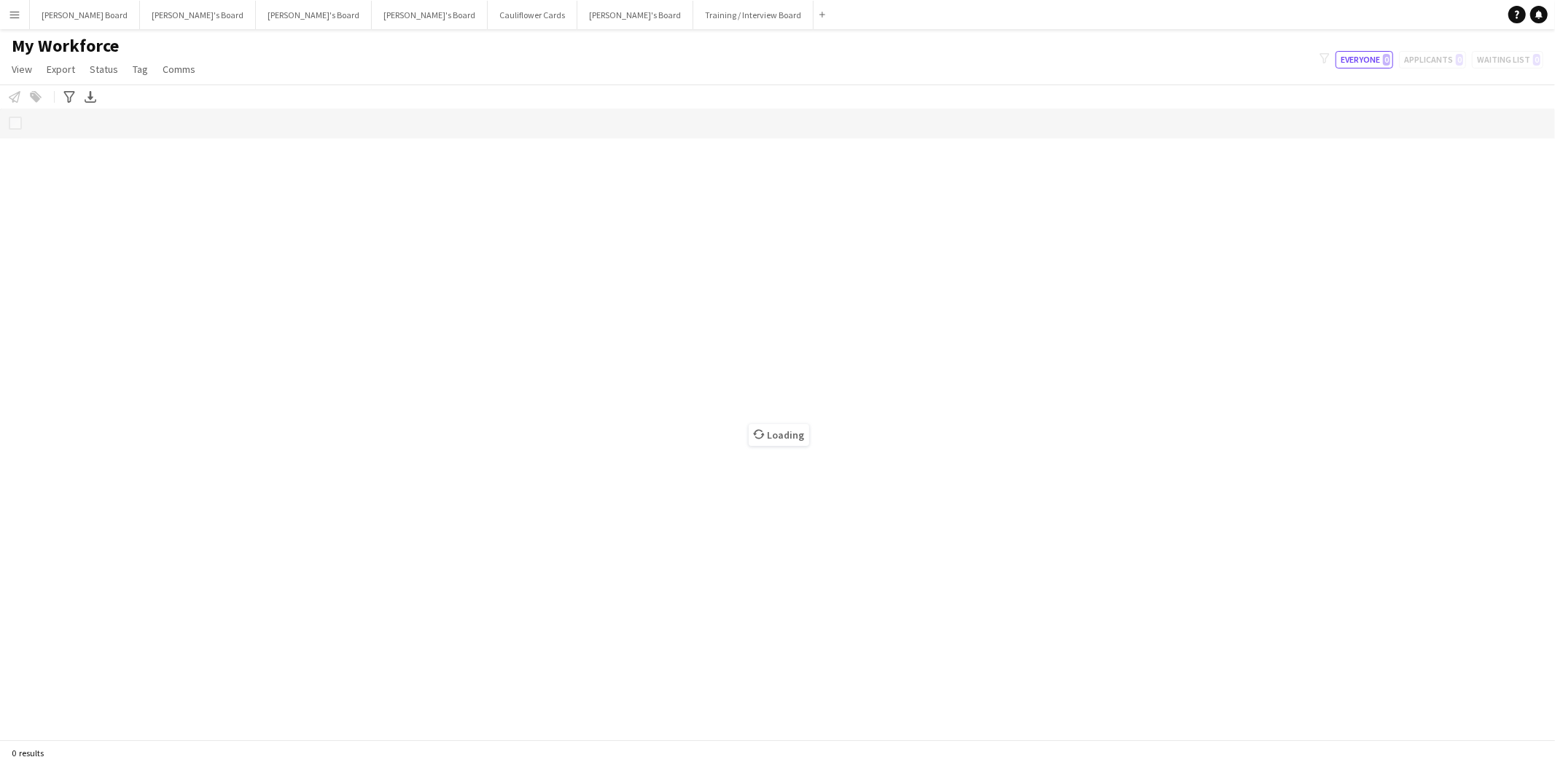
click at [1454, 60] on div "filter-1 Everyone 0 Applicants 0 Waiting list 0" at bounding box center [1431, 59] width 247 height 17
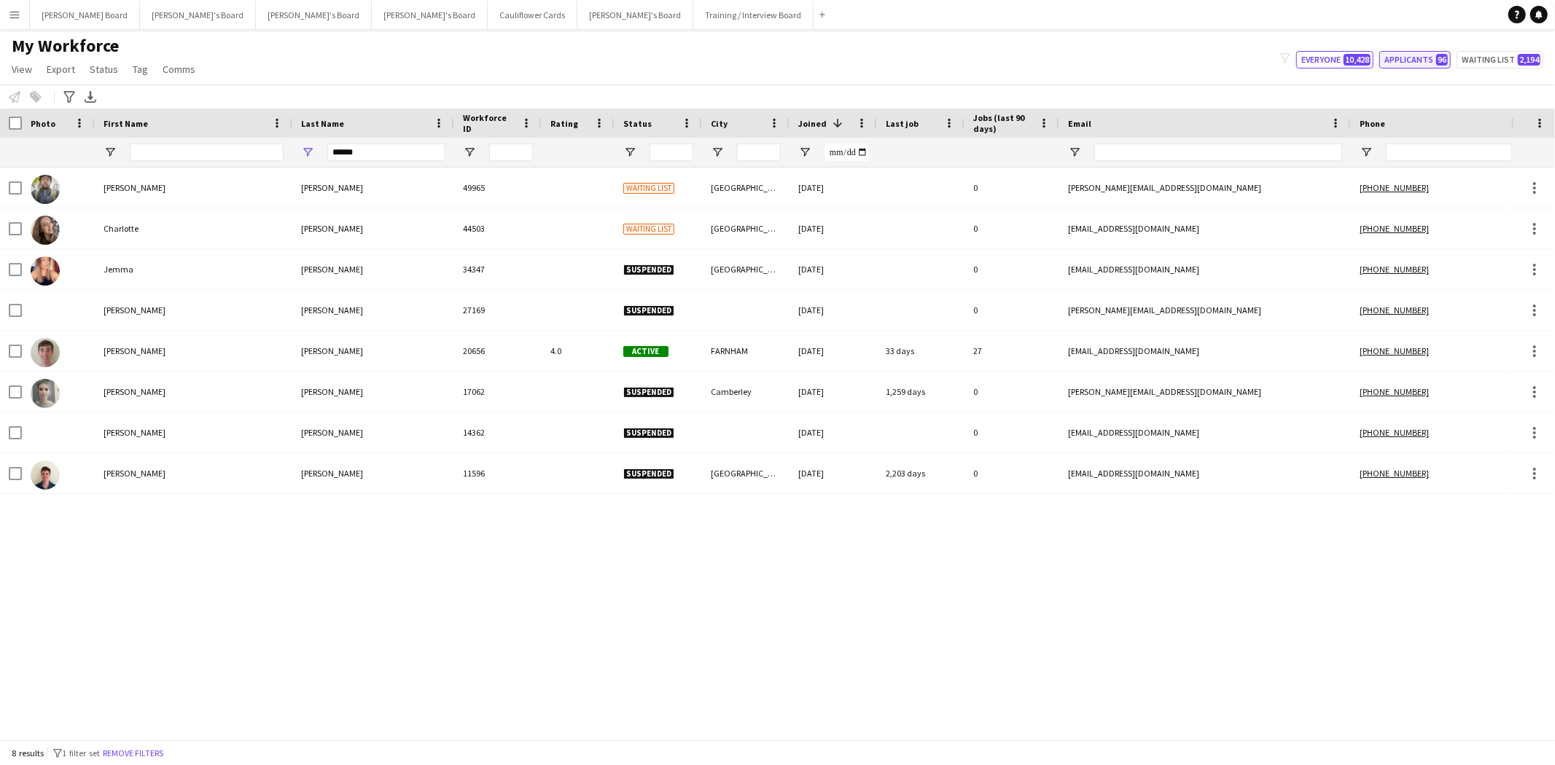
click at [1427, 62] on button "Applicants 96" at bounding box center [1414, 59] width 71 height 17
type input "**********"
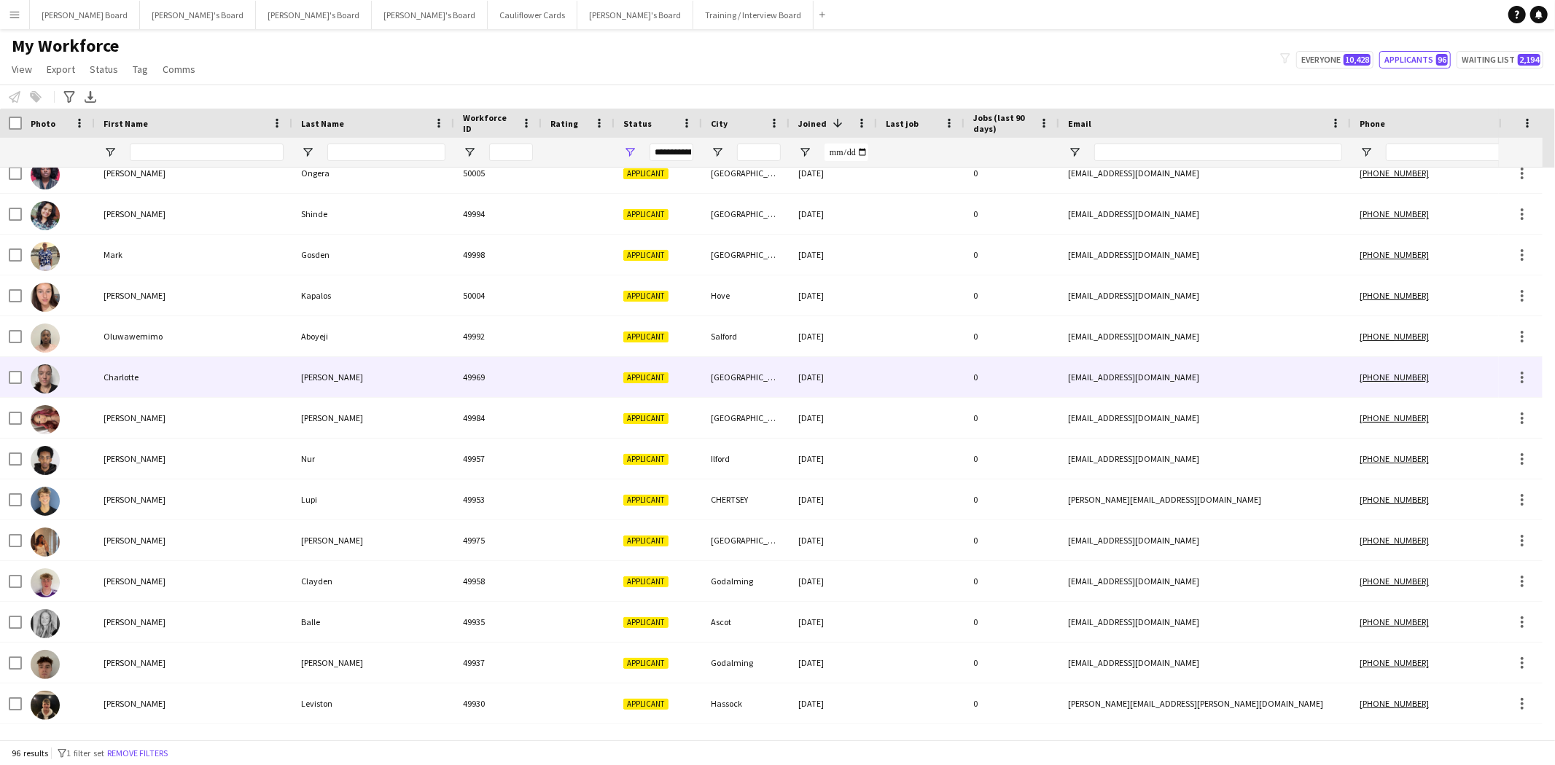
scroll to position [81, 0]
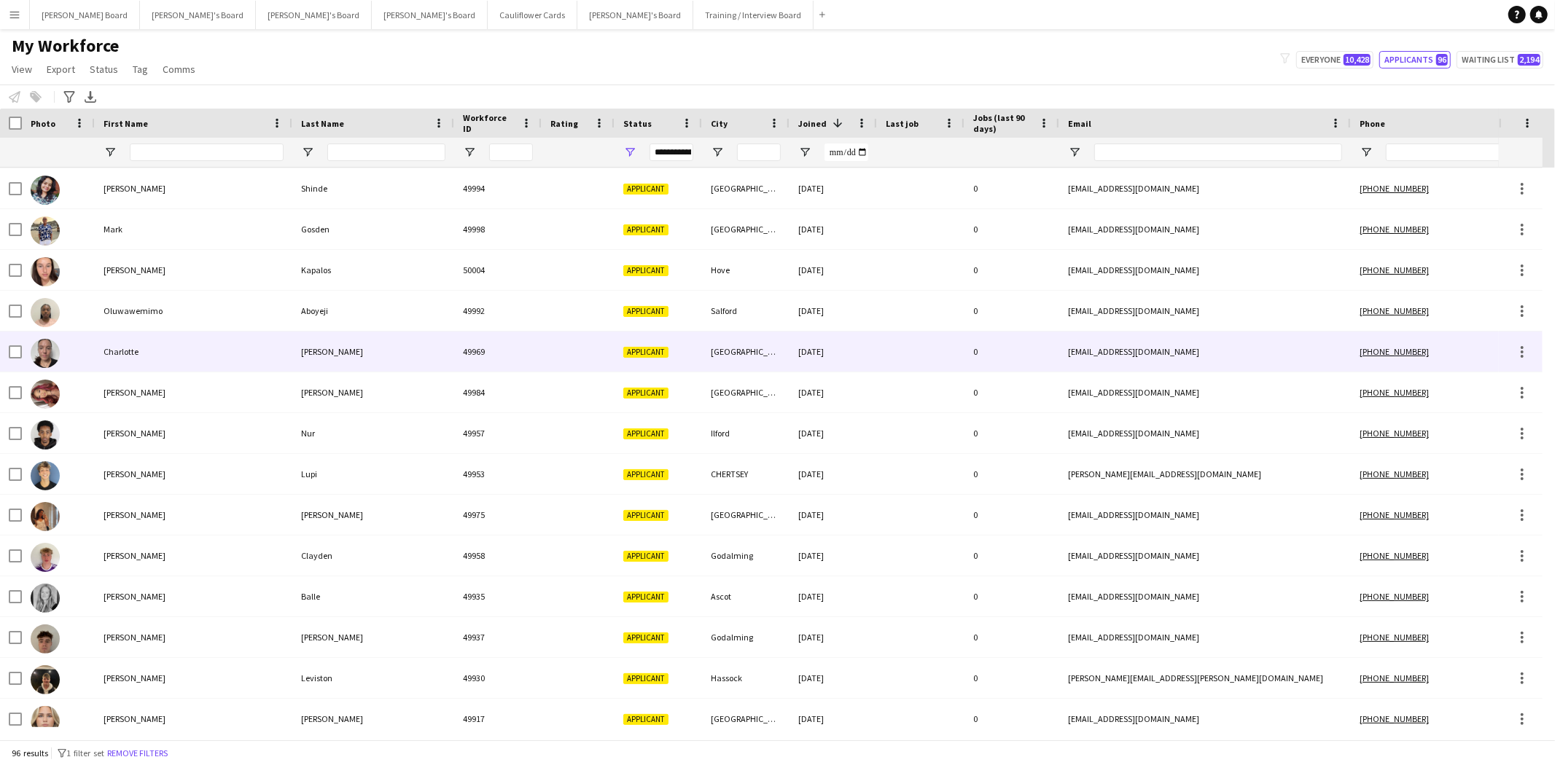
click at [109, 354] on div "Charlotte" at bounding box center [194, 352] width 198 height 40
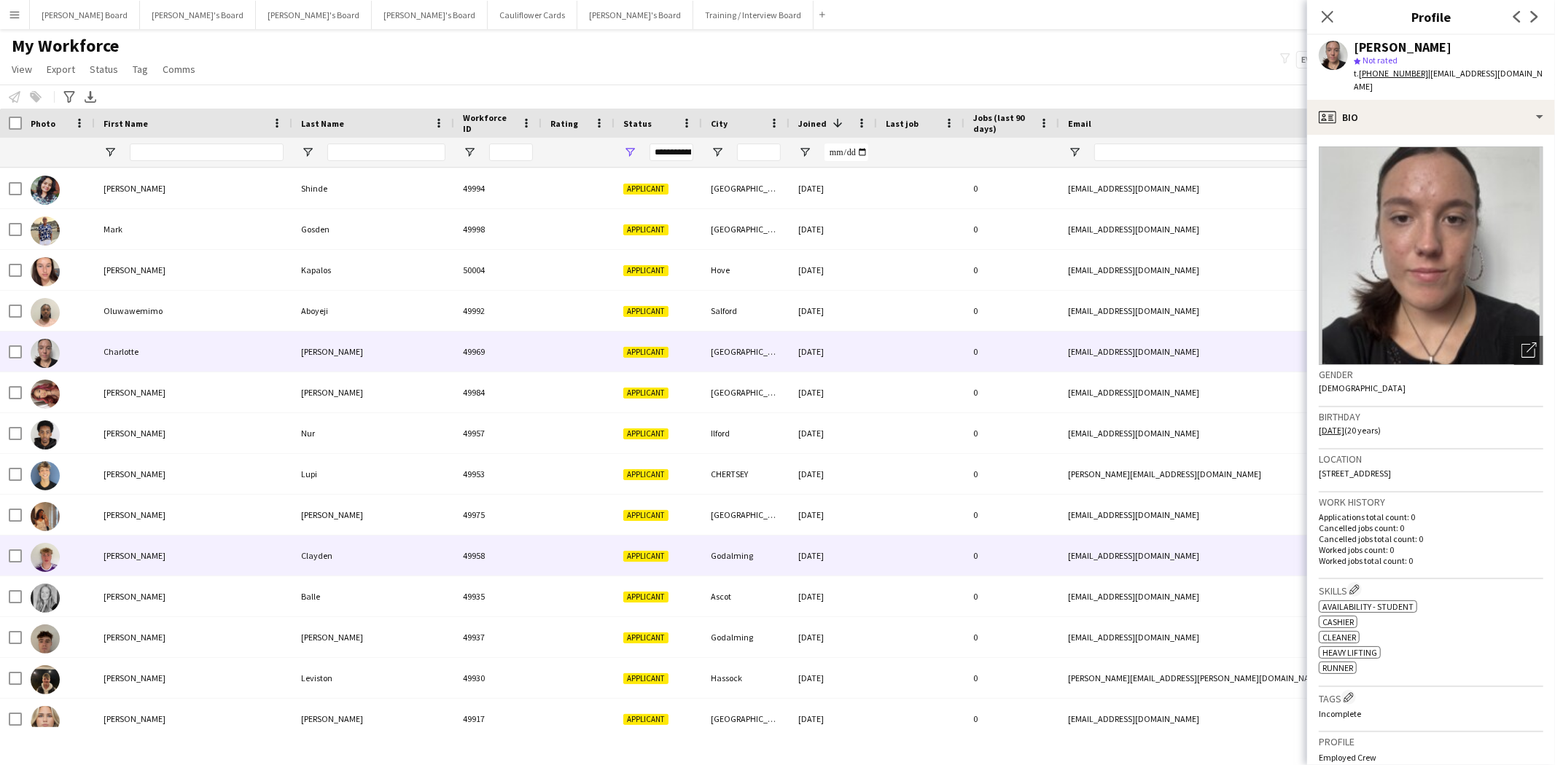
scroll to position [243, 0]
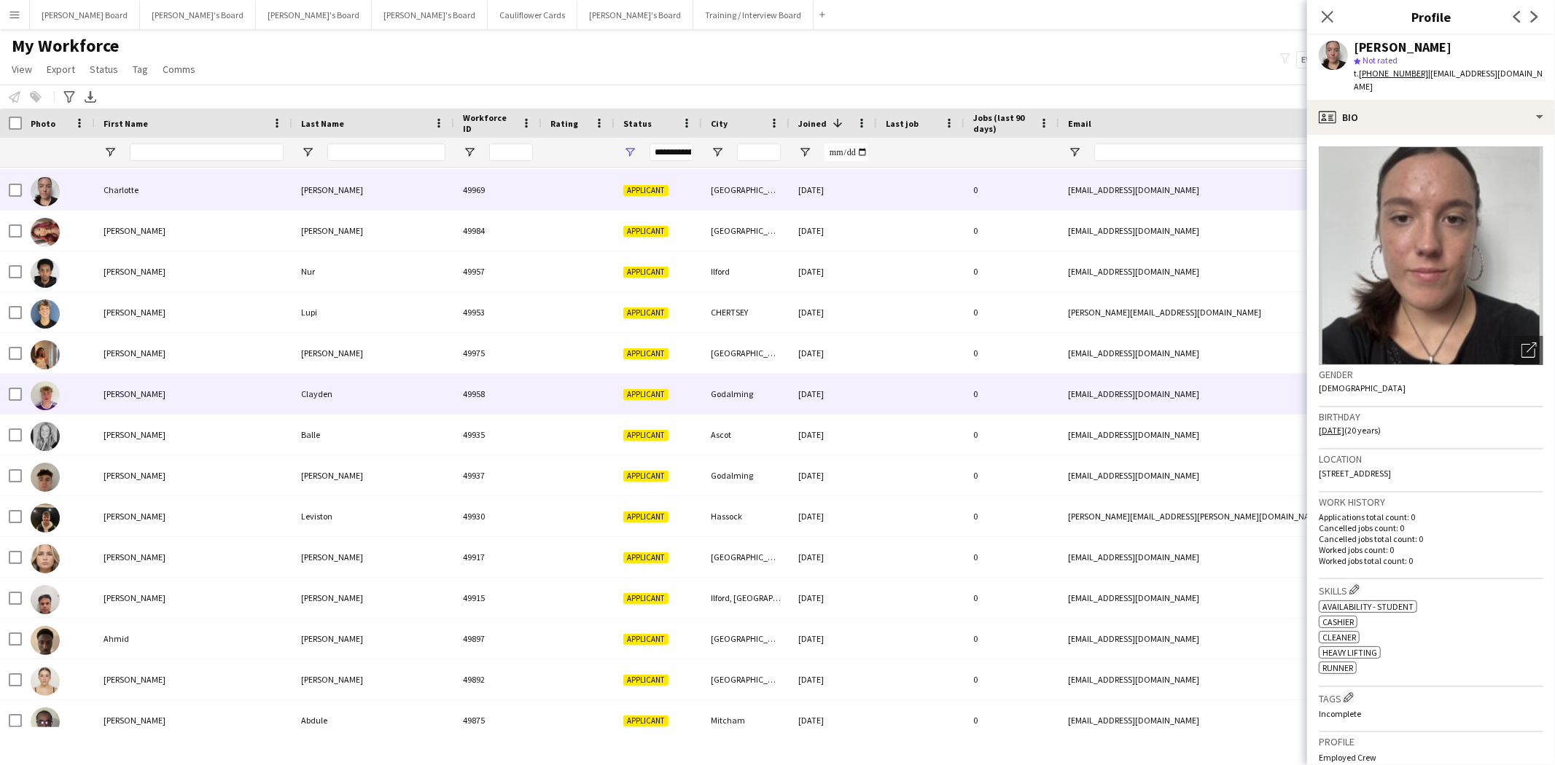
click at [312, 397] on div "Clayden" at bounding box center [373, 394] width 162 height 40
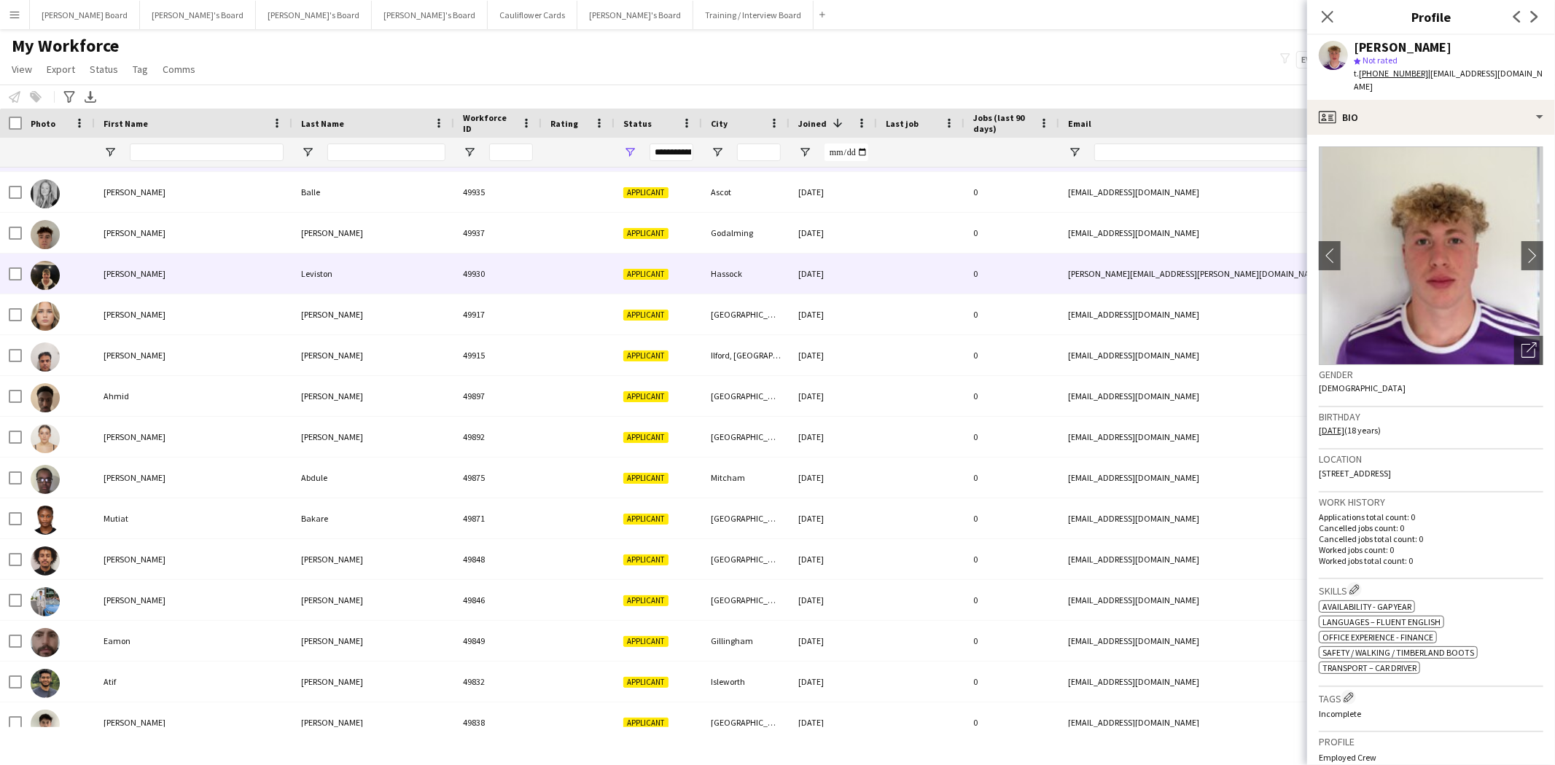
scroll to position [0, 0]
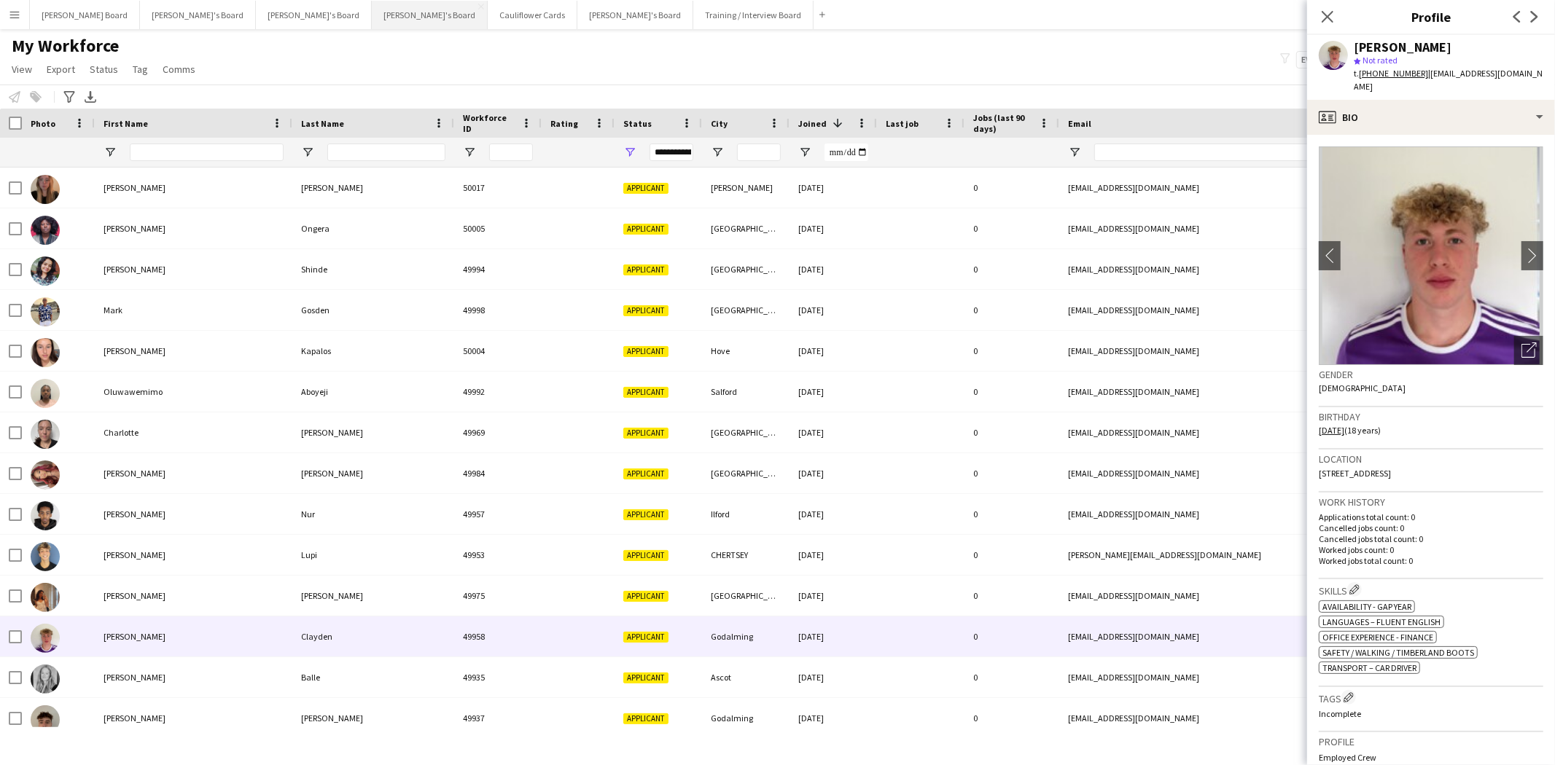
click at [372, 12] on button "Caitlin's Board Close" at bounding box center [430, 15] width 116 height 28
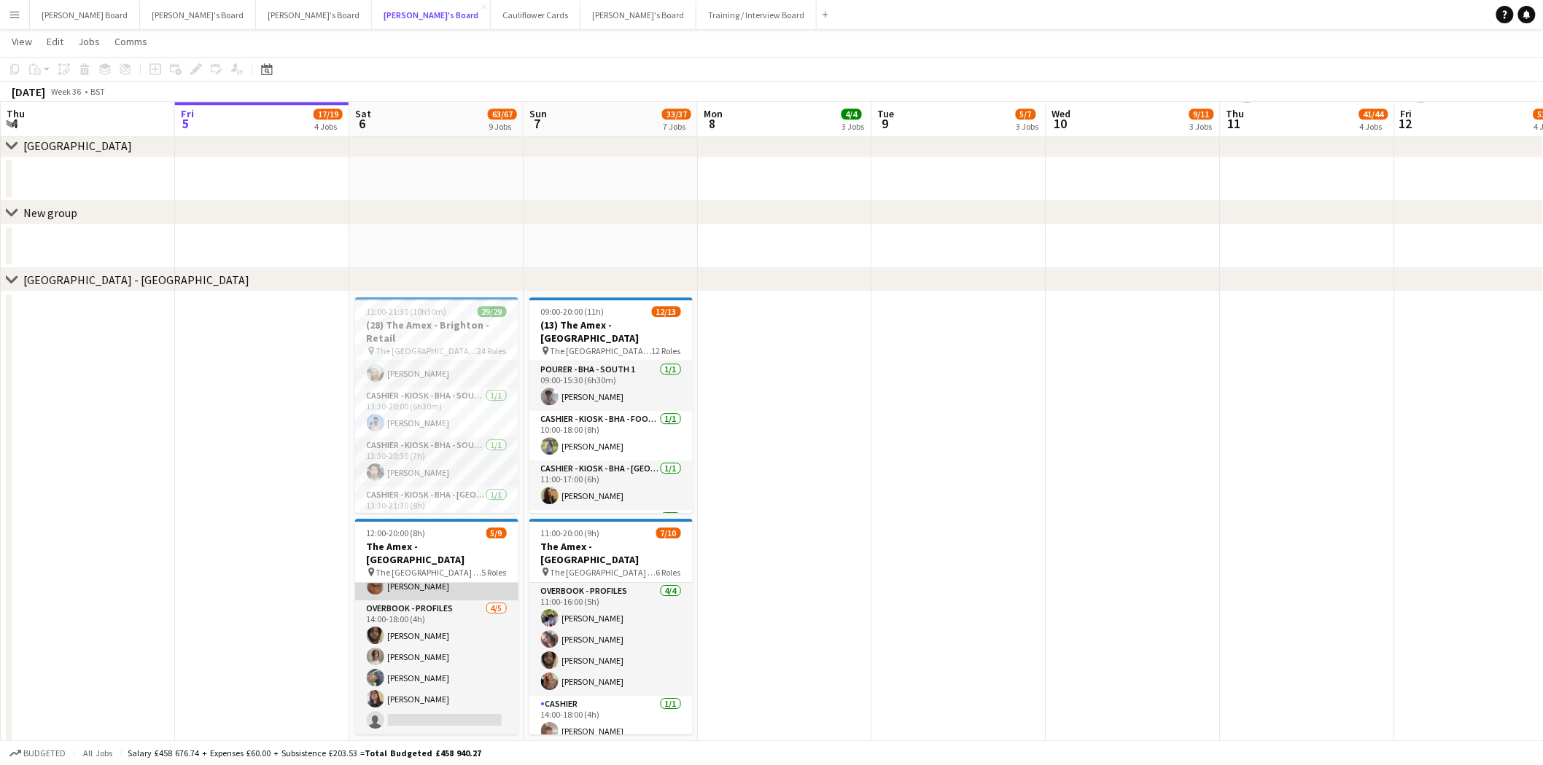
scroll to position [168, 0]
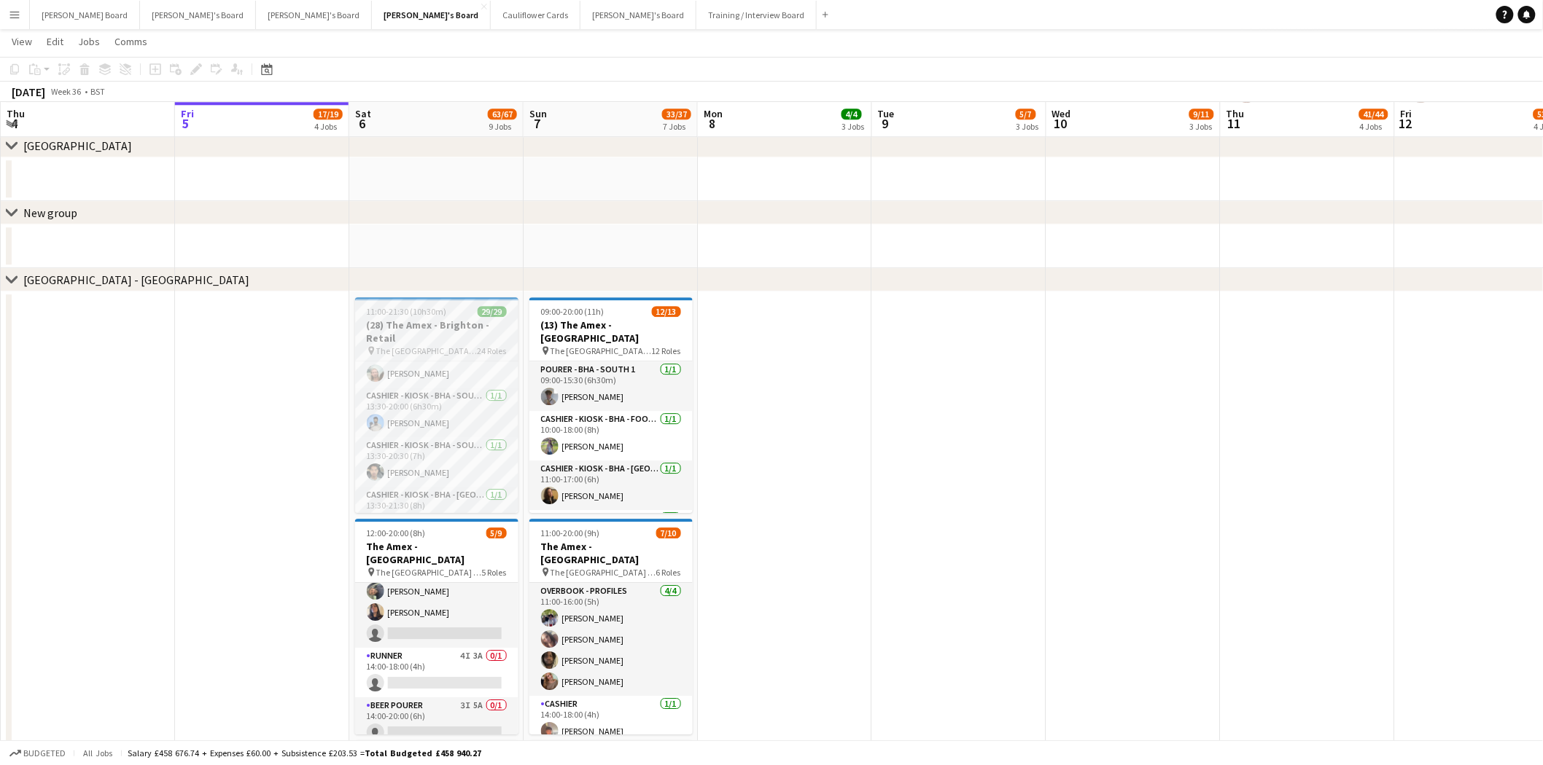
click at [426, 332] on h3 "(28) The Amex - Brighton - Retail" at bounding box center [436, 332] width 163 height 26
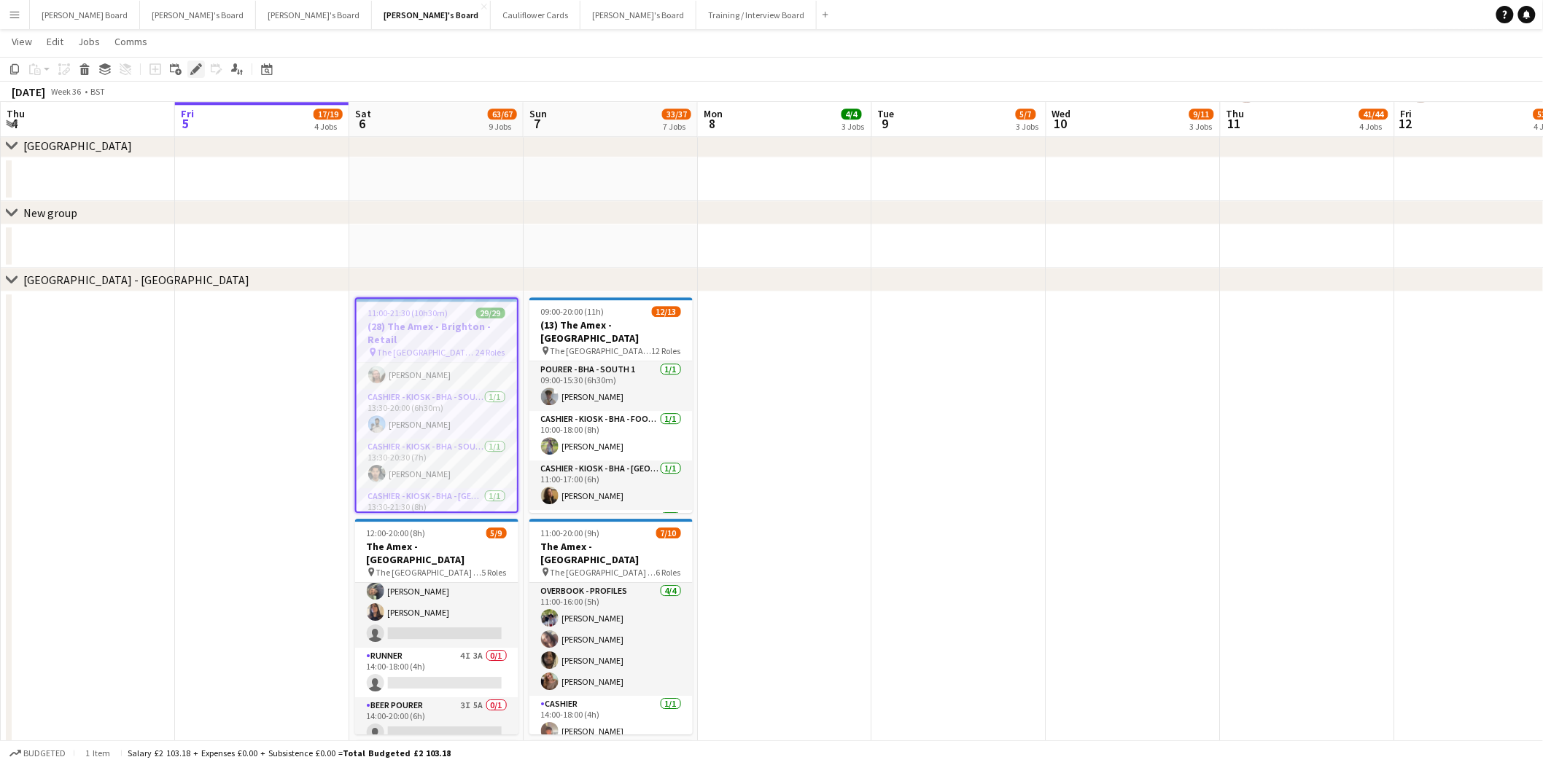
click at [188, 67] on div "Edit" at bounding box center [195, 69] width 17 height 17
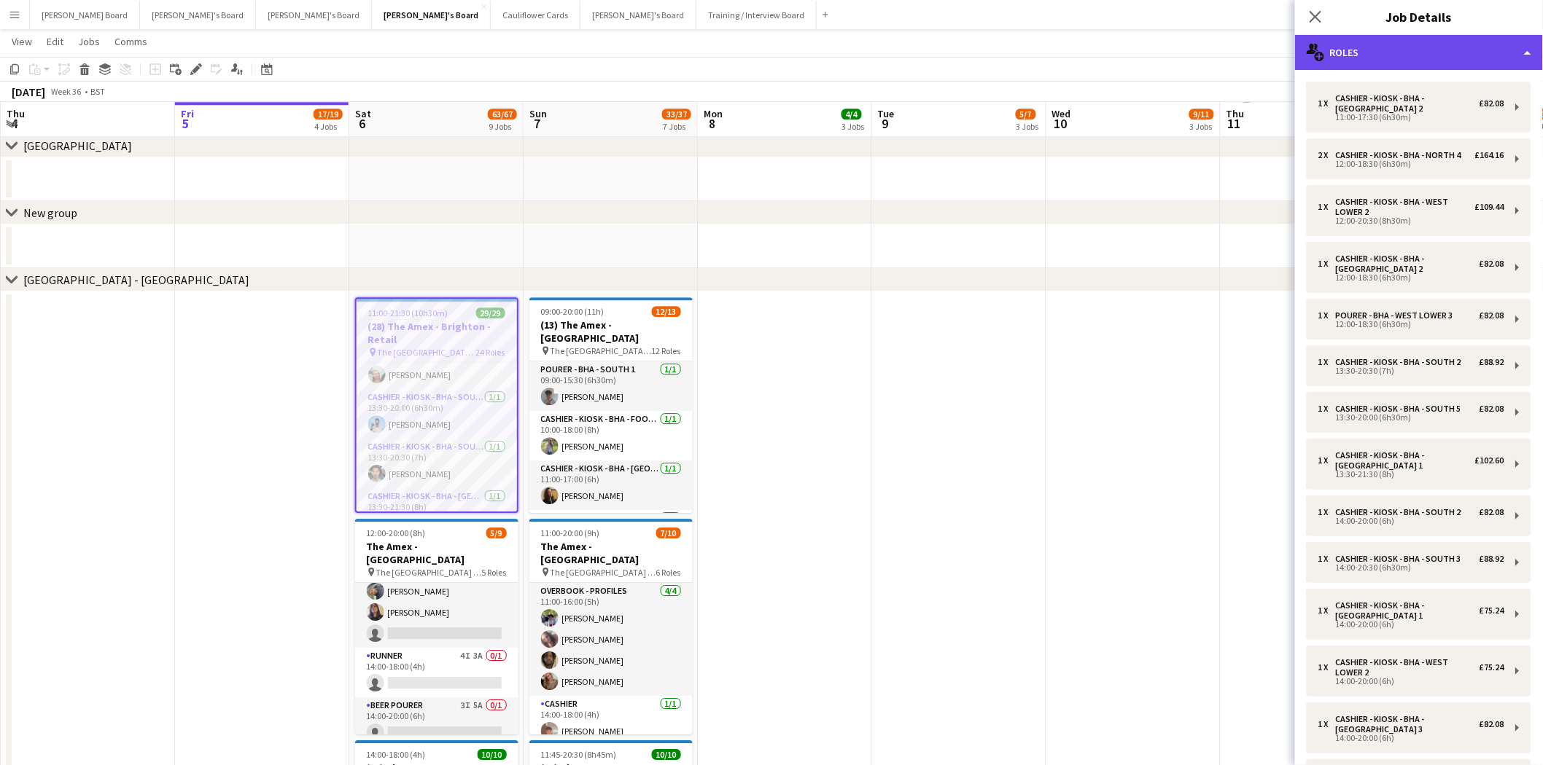
click at [1395, 48] on div "multiple-users-add Roles" at bounding box center [1419, 52] width 248 height 35
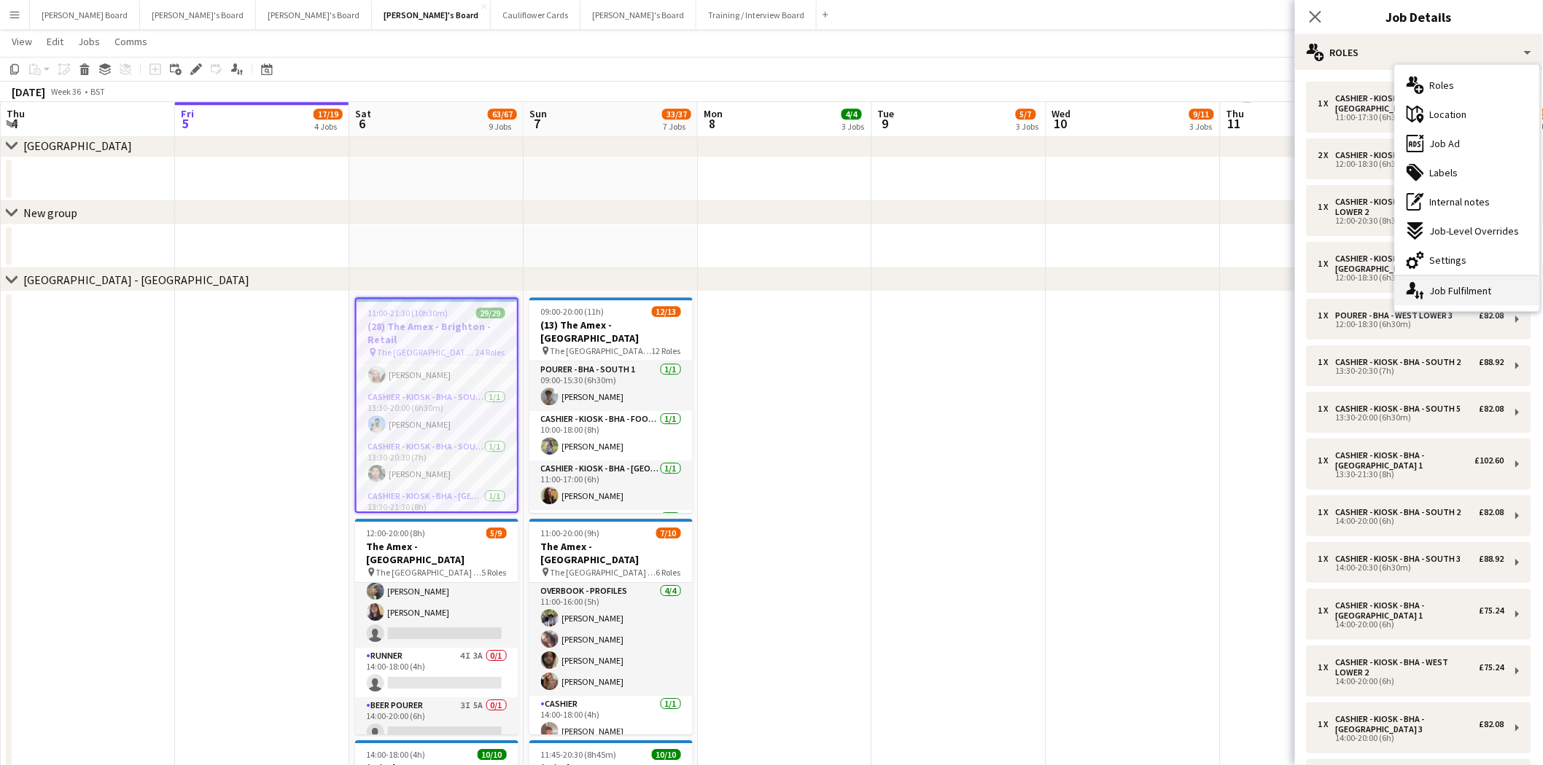
click at [1473, 287] on div "single-neutral-actions-up-down Job Fulfilment" at bounding box center [1467, 290] width 144 height 29
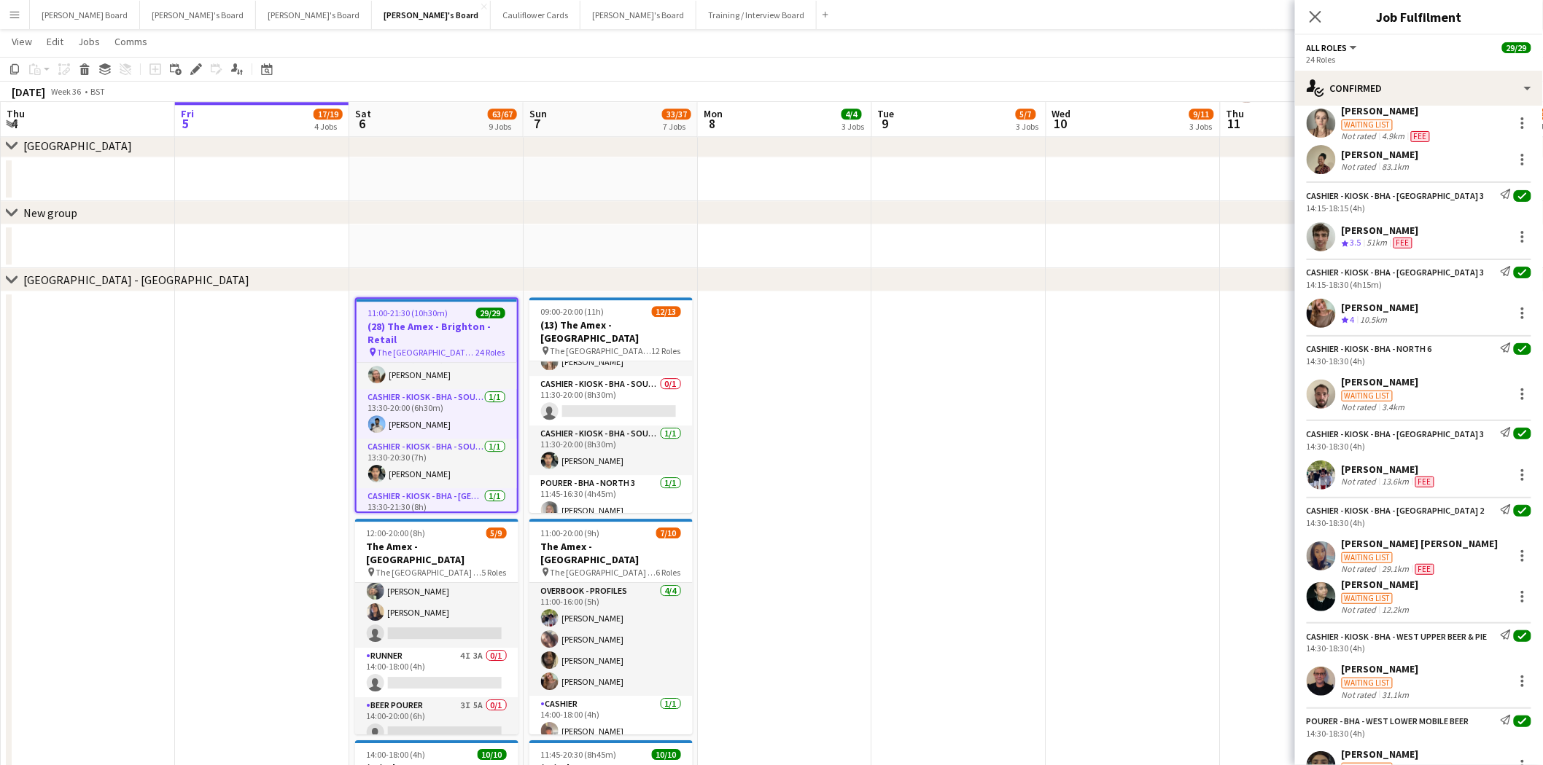
scroll to position [1551, 0]
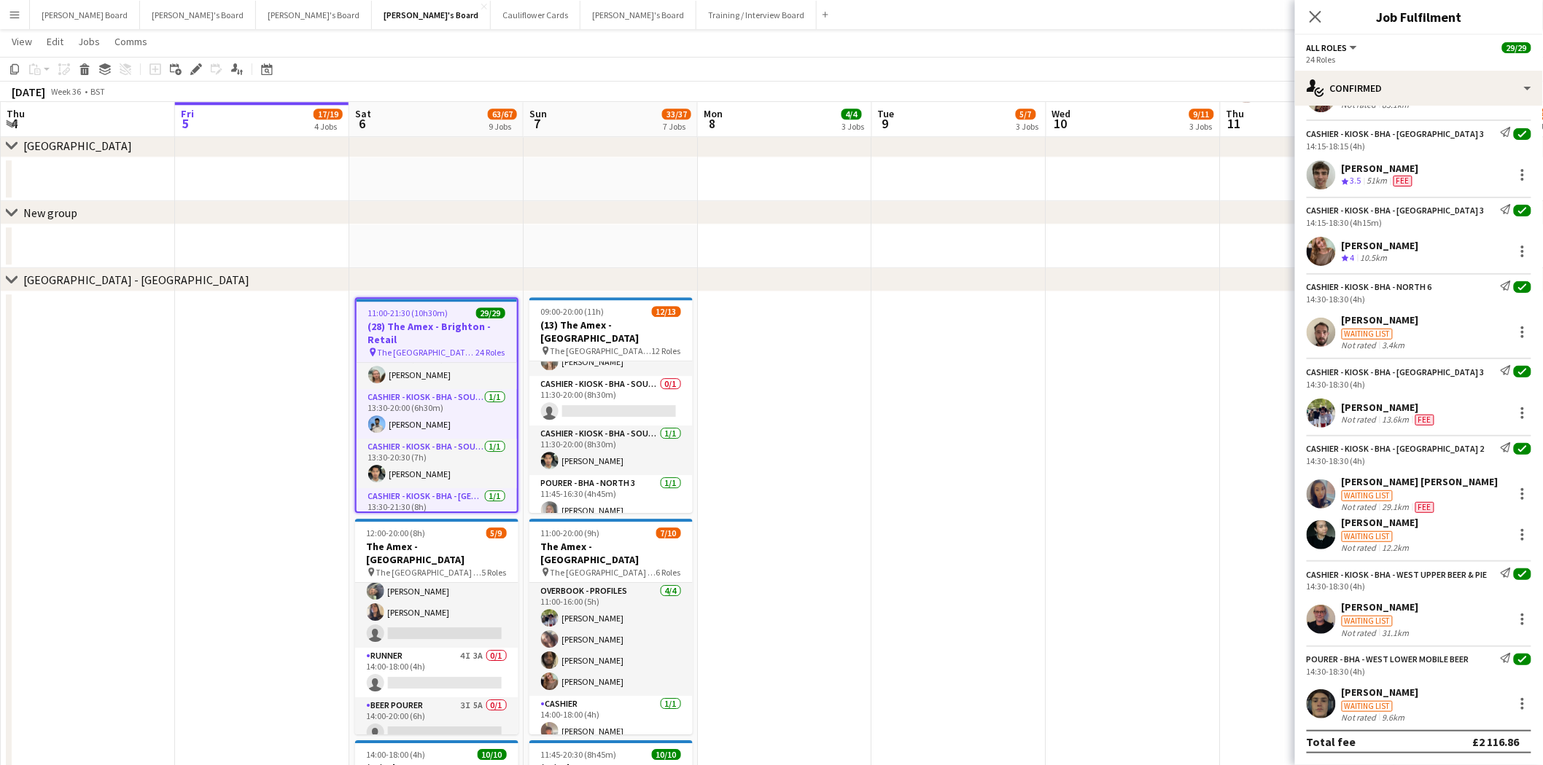
click at [1391, 313] on div "[PERSON_NAME]" at bounding box center [1379, 319] width 77 height 13
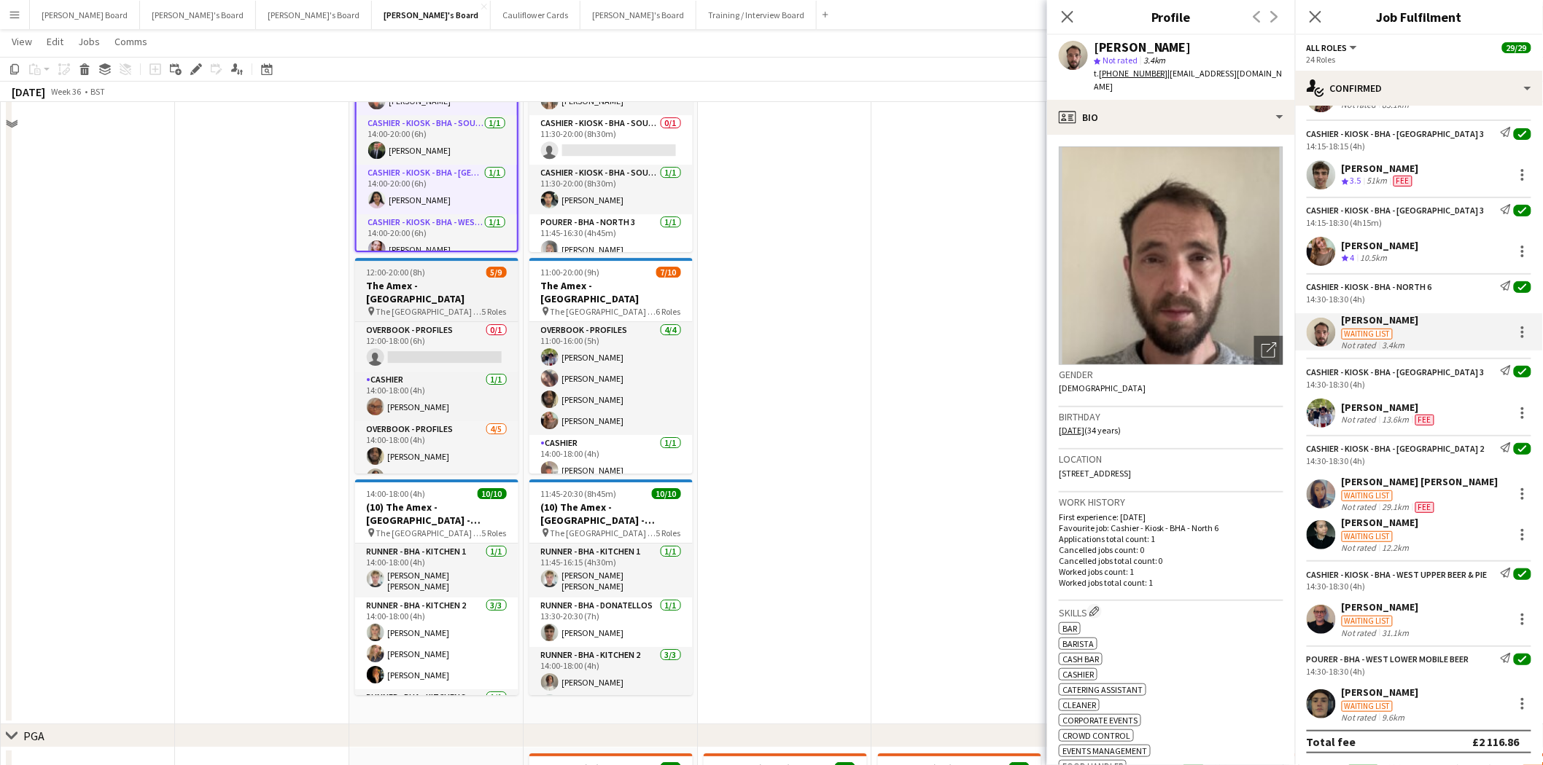
scroll to position [1701, 0]
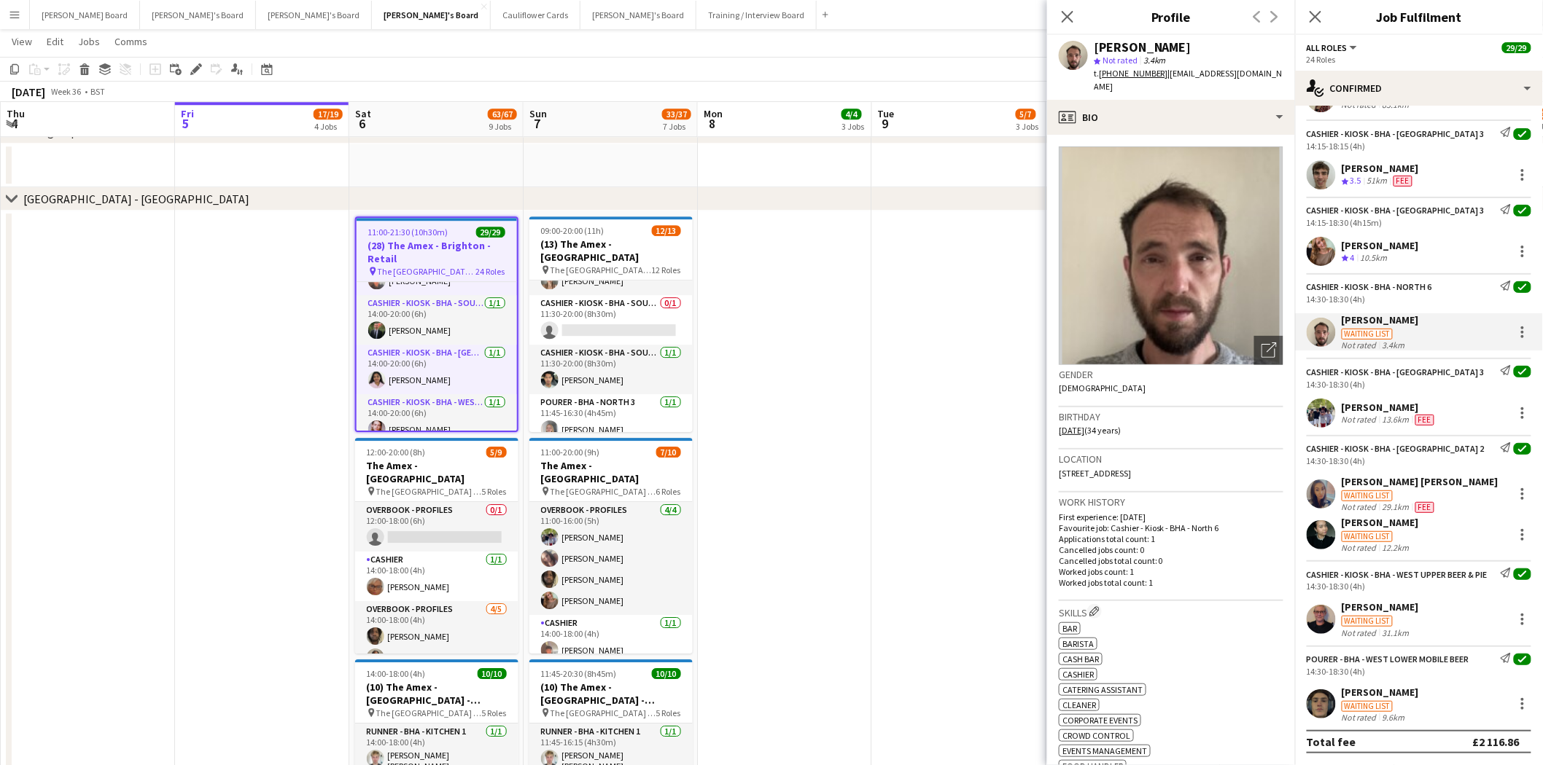
click at [467, 252] on h3 "(28) The Amex - Brighton - Retail" at bounding box center [436, 252] width 160 height 26
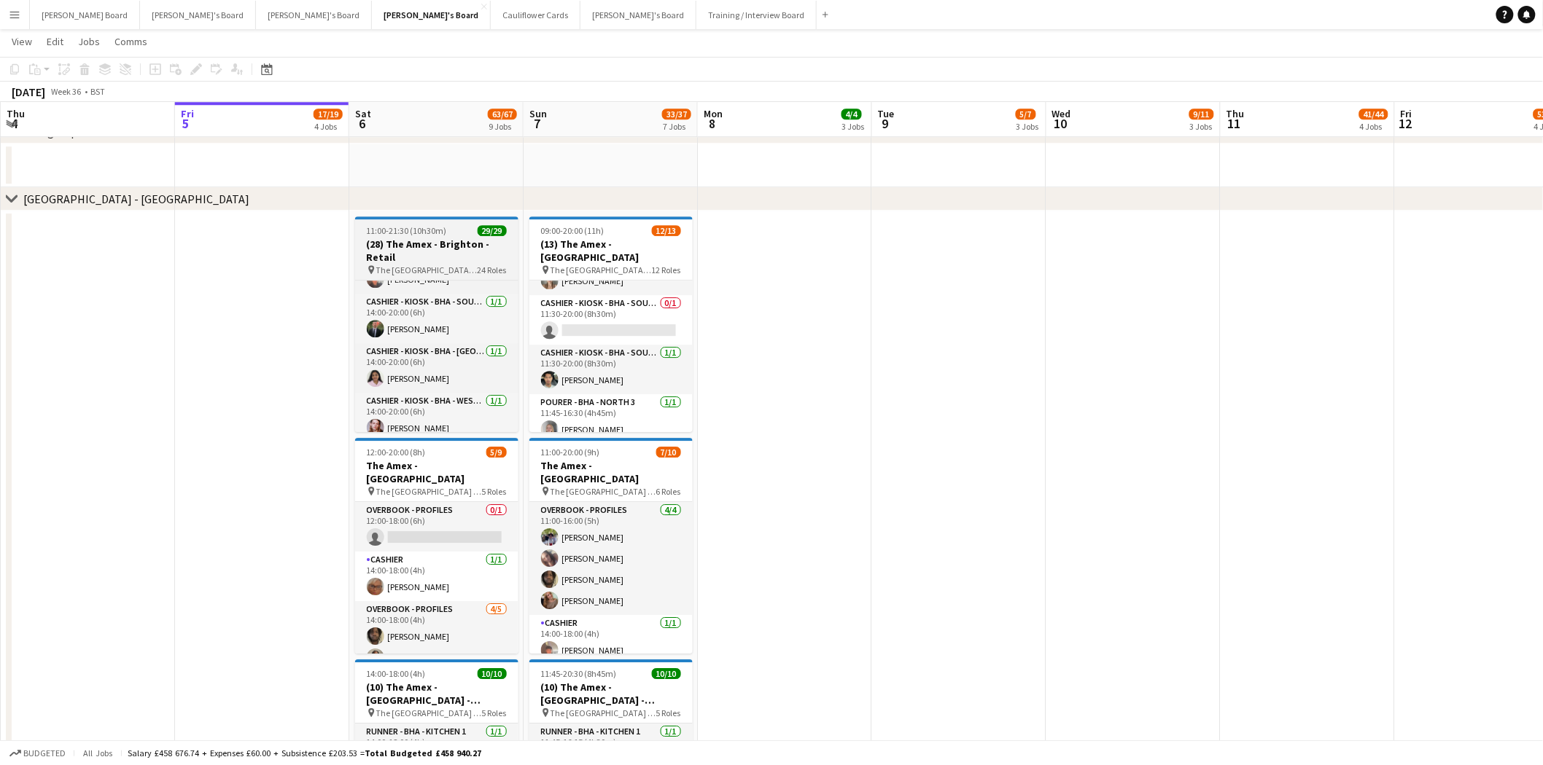
click at [463, 248] on h3 "(28) The Amex - Brighton - Retail" at bounding box center [436, 251] width 163 height 26
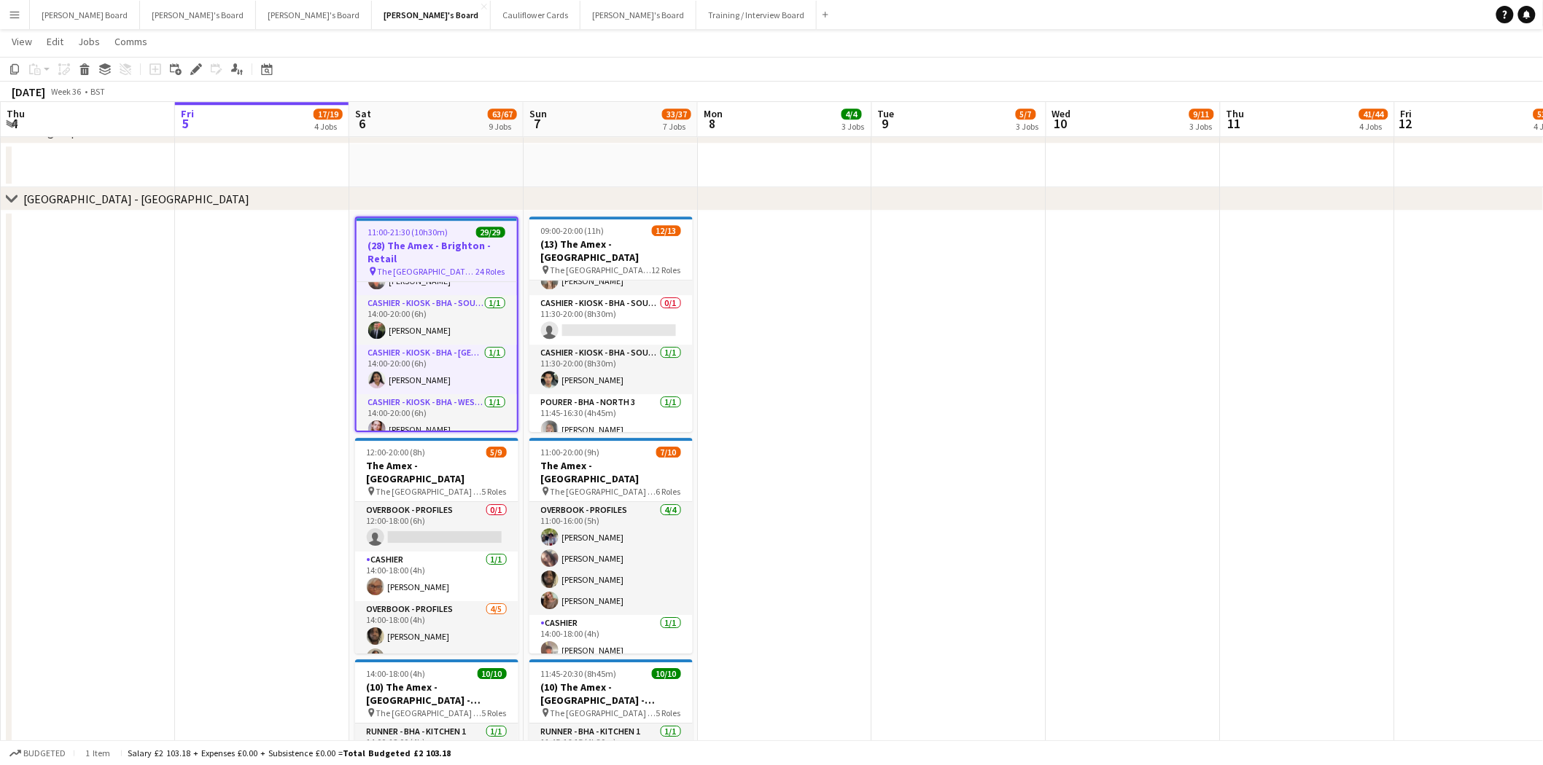
drag, startPoint x: 424, startPoint y: 241, endPoint x: 432, endPoint y: 246, distance: 9.5
click at [425, 241] on h3 "(28) The Amex - Brighton - Retail" at bounding box center [436, 252] width 160 height 26
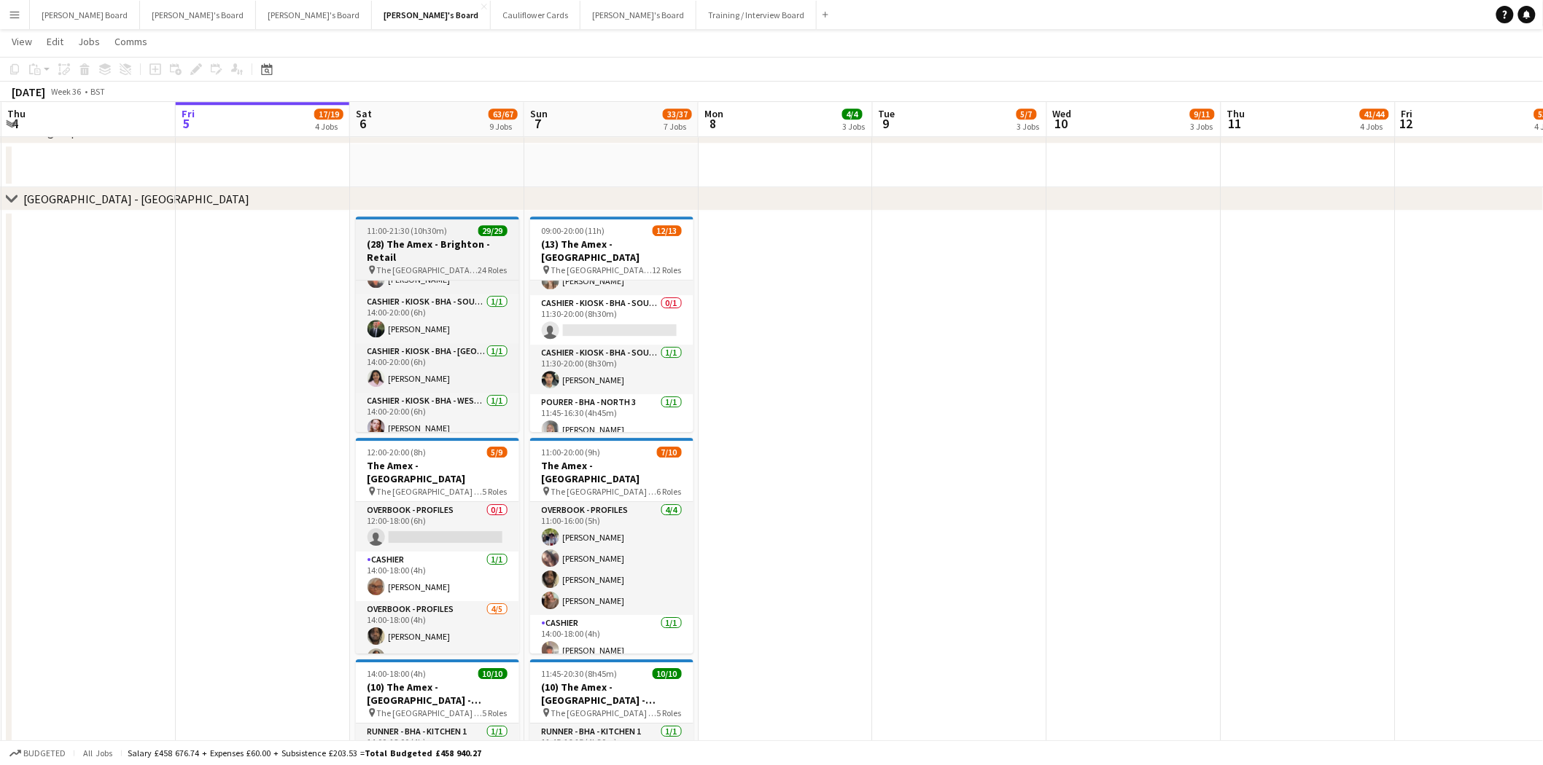
click at [433, 268] on span "The [GEOGRAPHIC_DATA] - [GEOGRAPHIC_DATA]" at bounding box center [427, 270] width 101 height 11
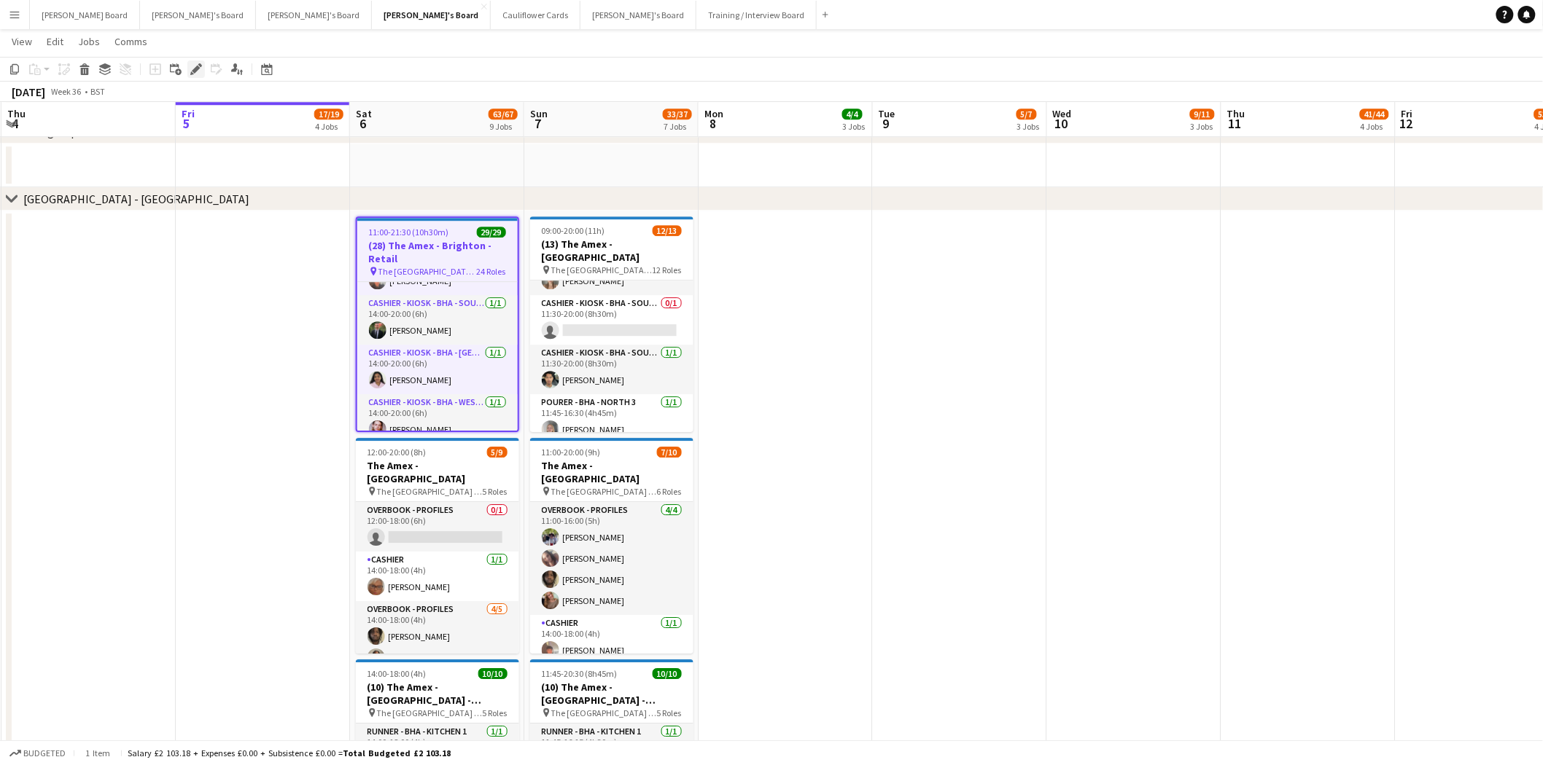
click at [195, 66] on icon at bounding box center [196, 70] width 8 height 8
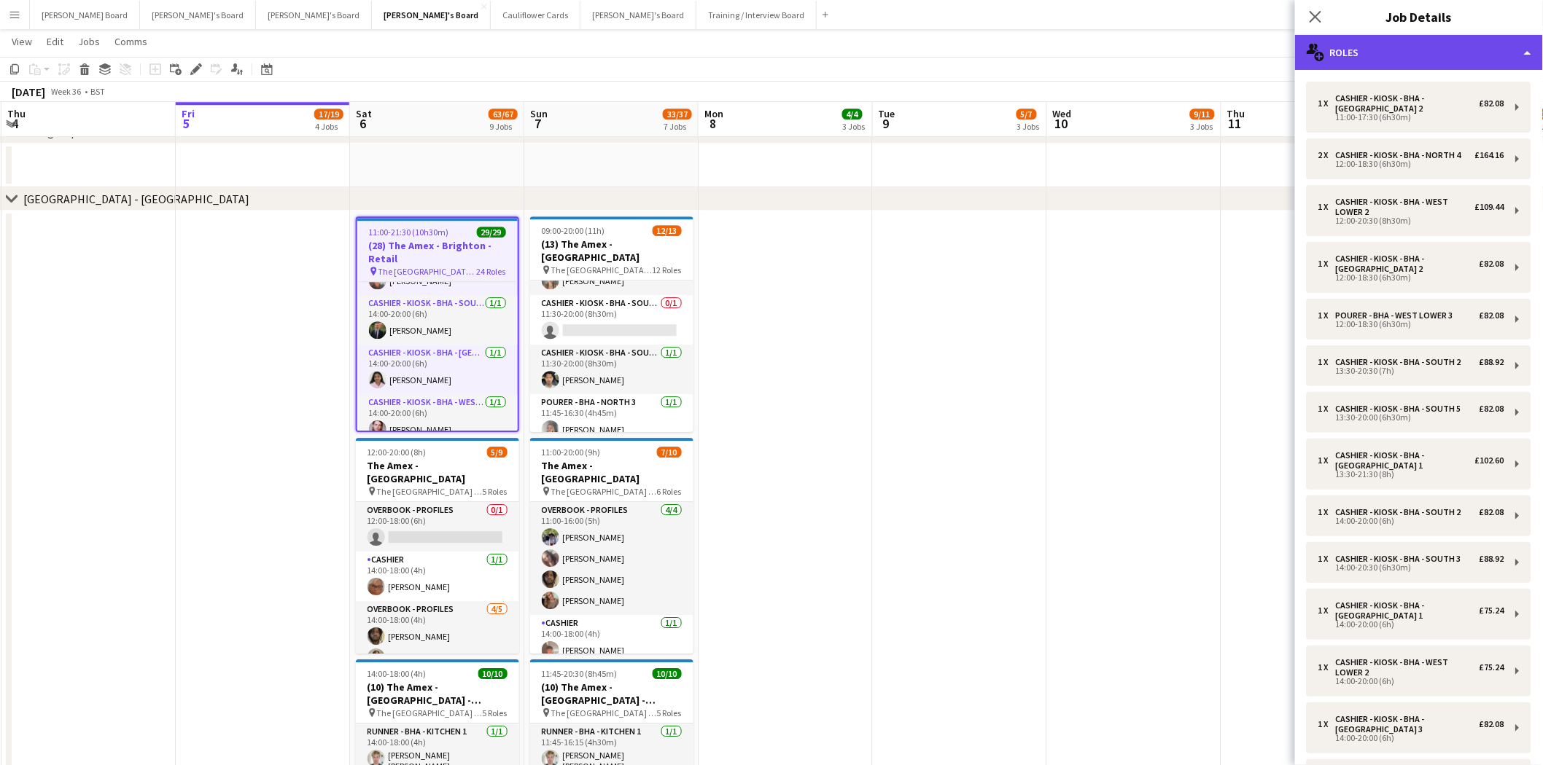
click at [1385, 52] on div "multiple-users-add Roles" at bounding box center [1419, 52] width 248 height 35
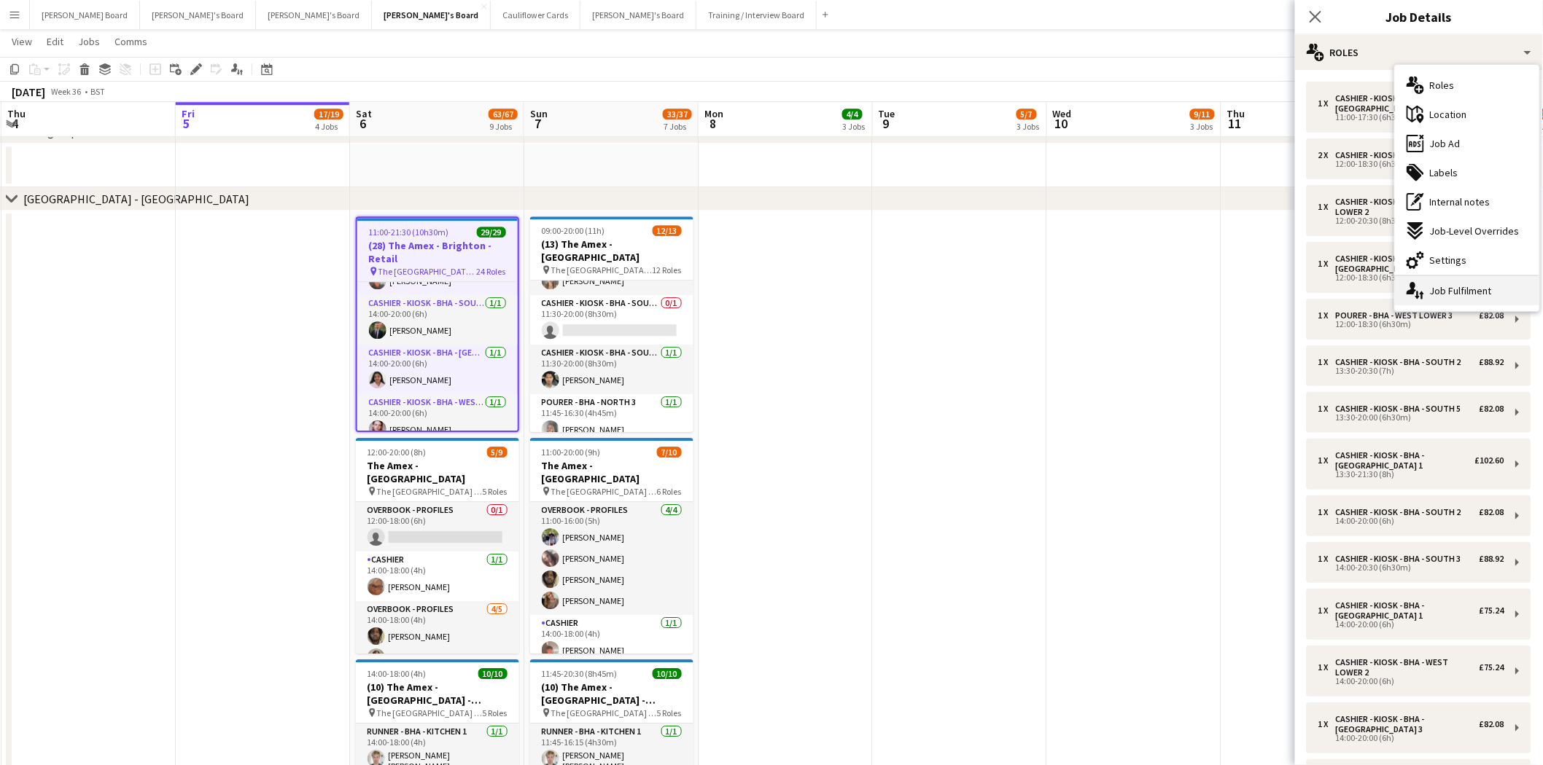
click at [1477, 290] on div "single-neutral-actions-up-down Job Fulfilment" at bounding box center [1467, 290] width 144 height 29
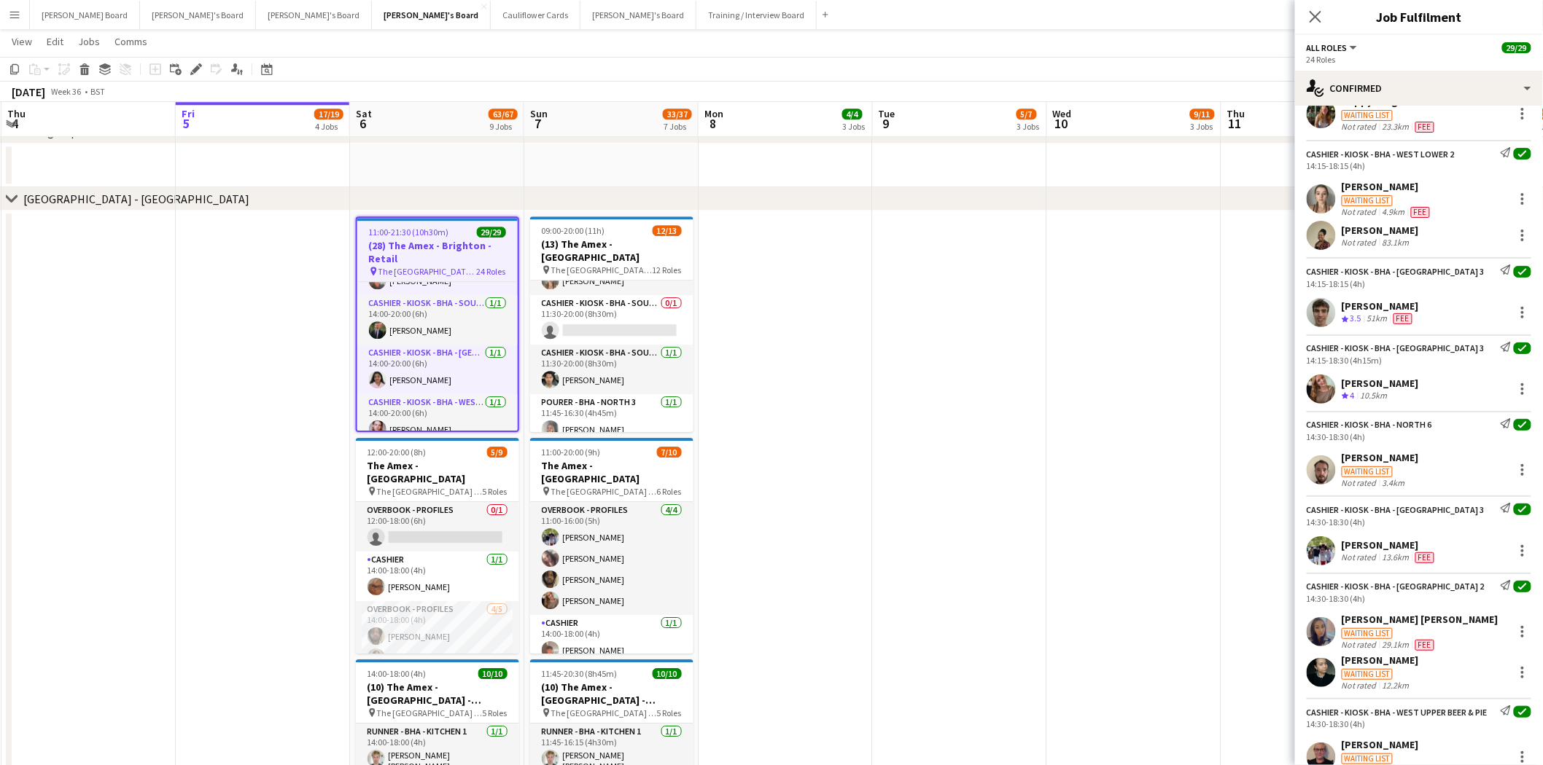
scroll to position [1390, 0]
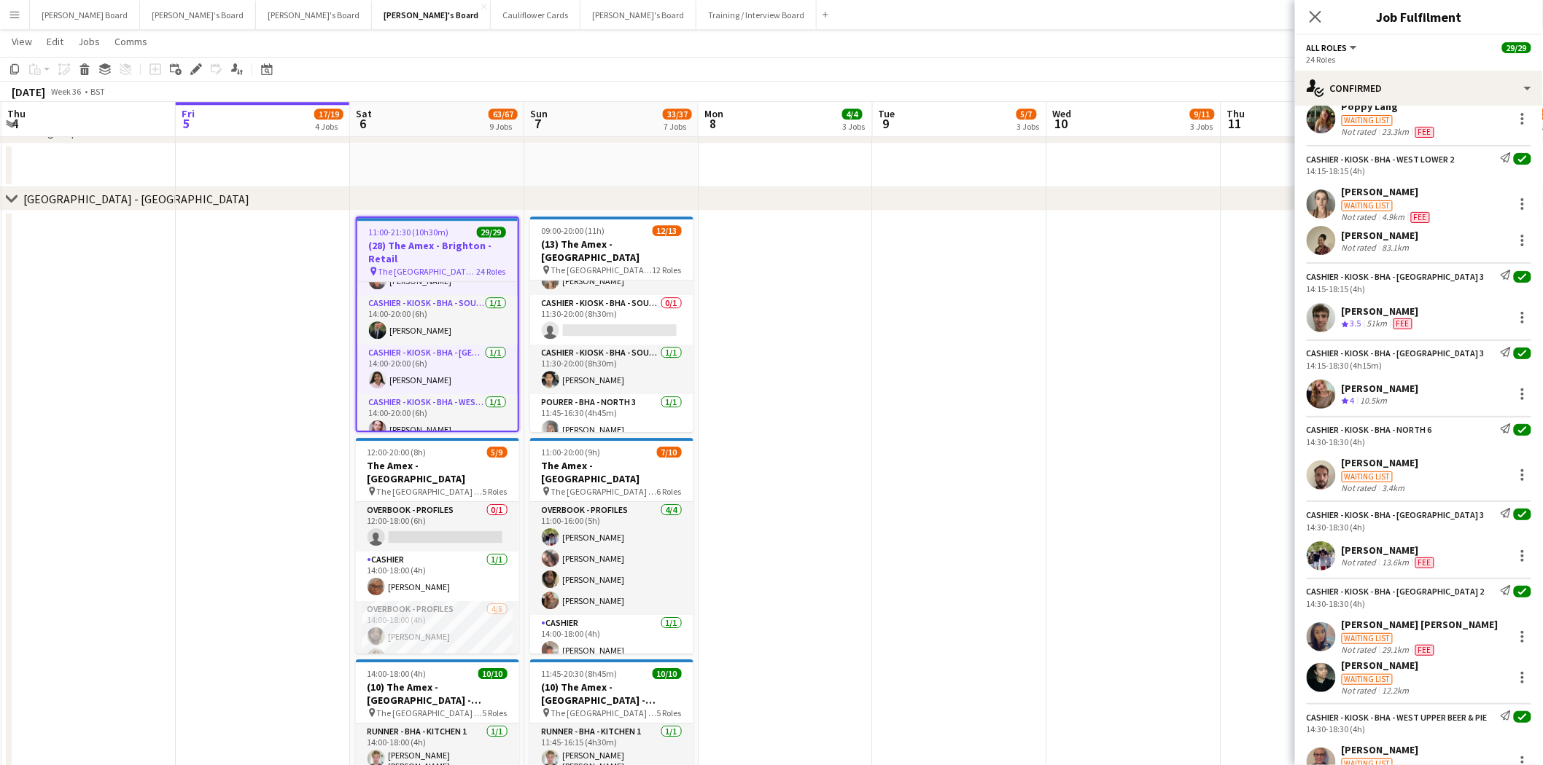
click at [432, 255] on h3 "(28) The Amex - Brighton - Retail" at bounding box center [437, 252] width 160 height 26
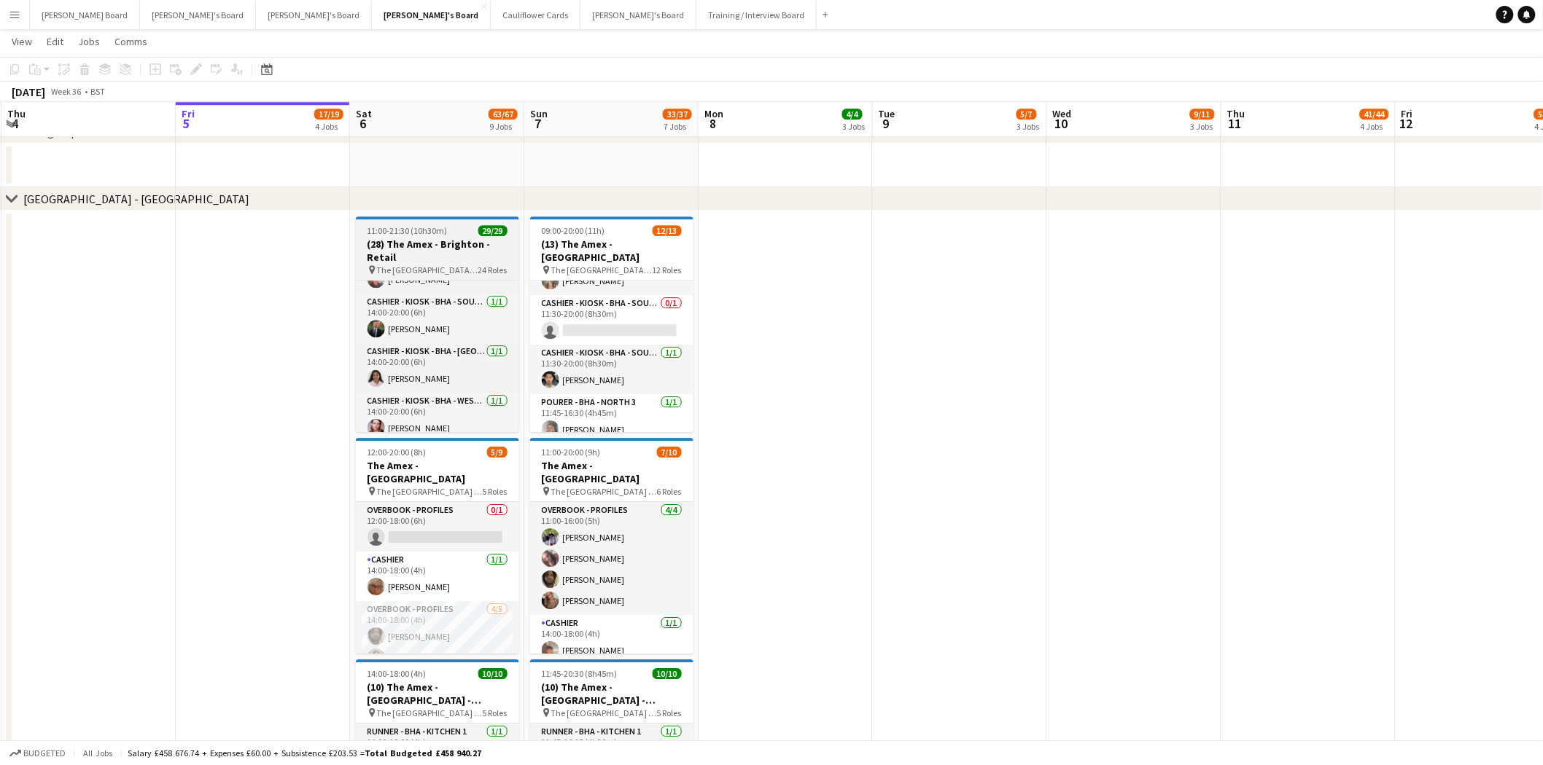
click at [427, 258] on h3 "(28) The Amex - Brighton - Retail" at bounding box center [437, 251] width 163 height 26
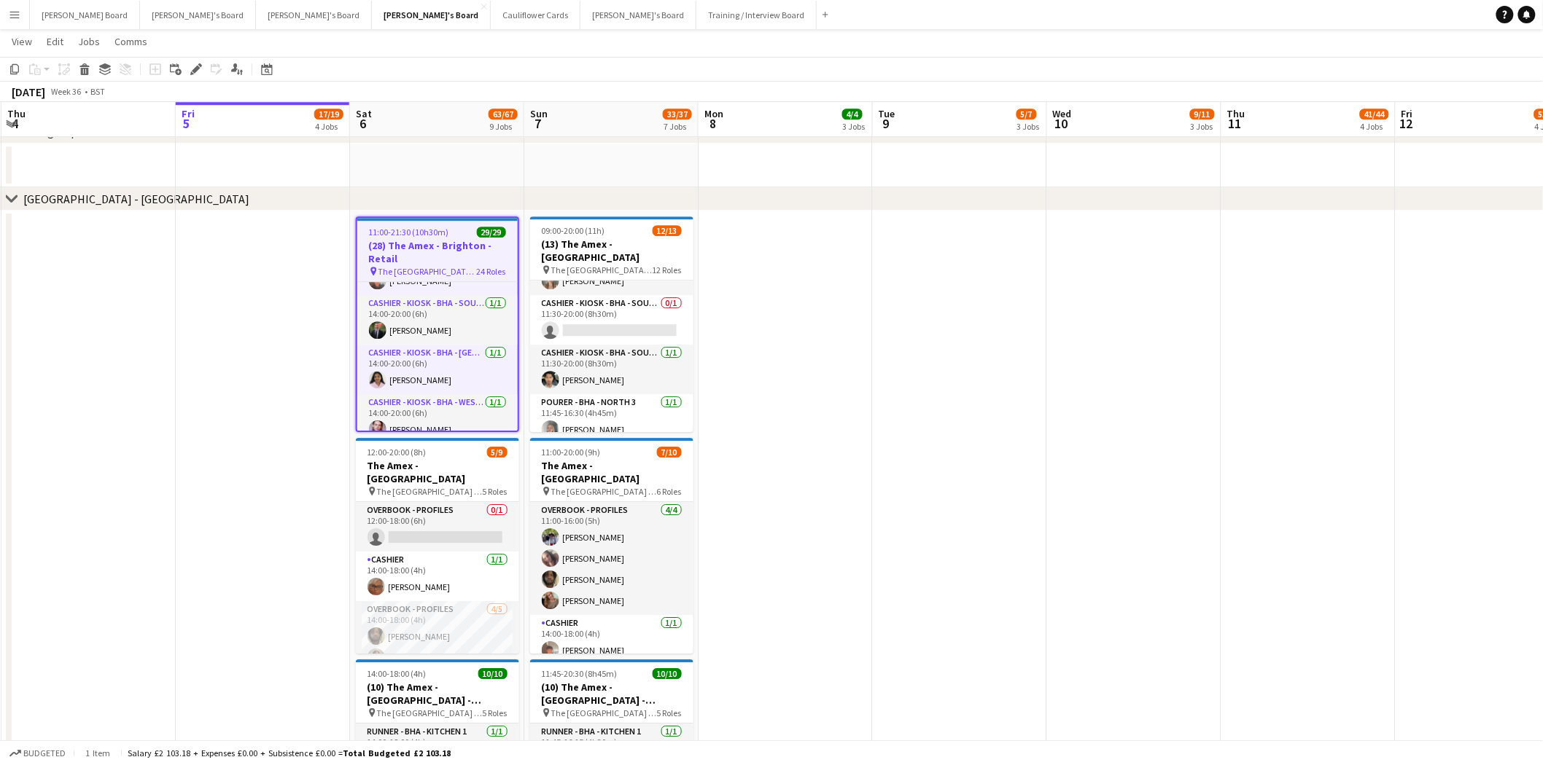
scroll to position [0, 346]
click at [405, 235] on span "11:00-21:30 (10h30m)" at bounding box center [410, 232] width 80 height 11
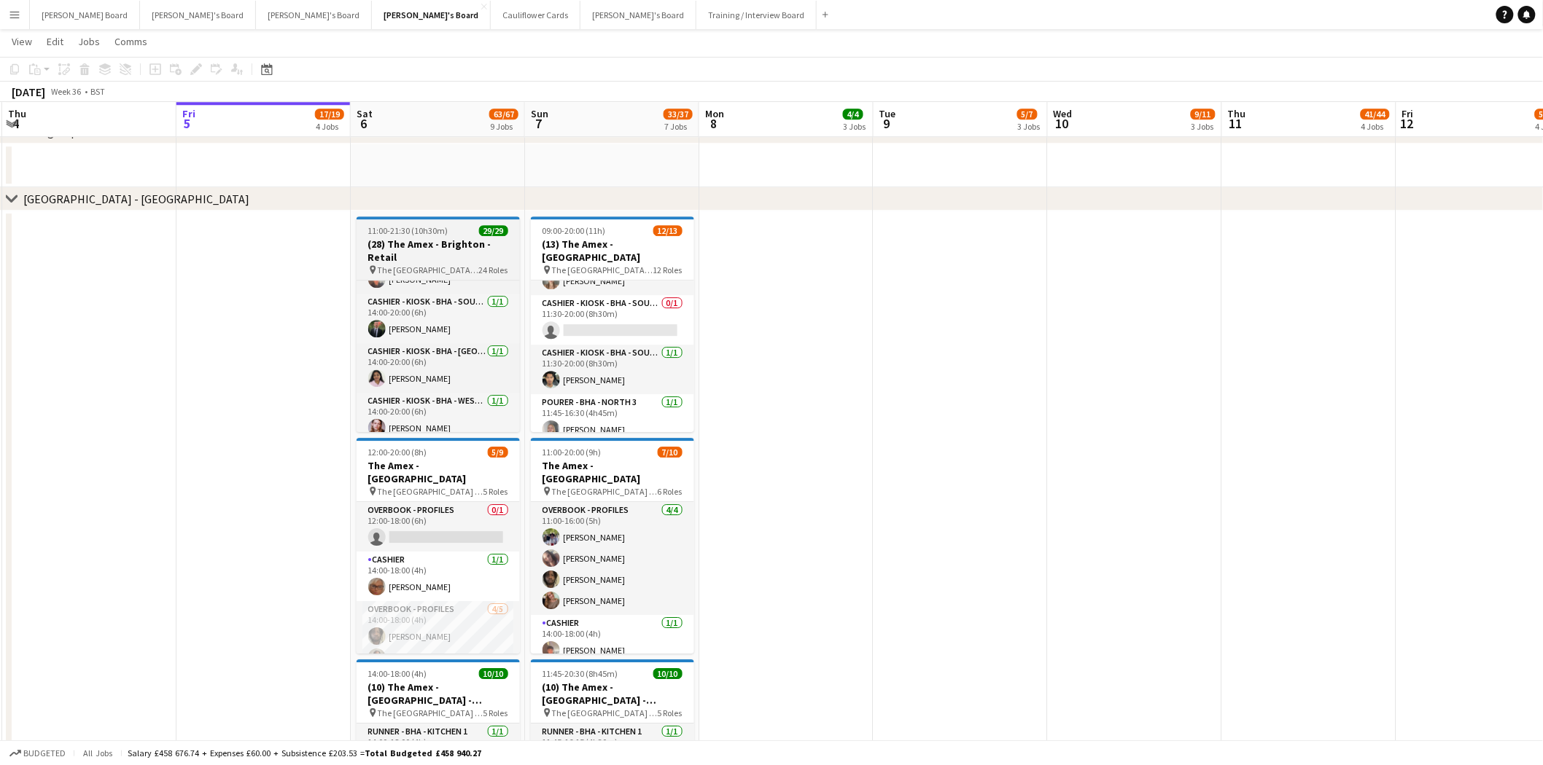
drag, startPoint x: 421, startPoint y: 255, endPoint x: 394, endPoint y: 224, distance: 41.4
click at [419, 252] on h3 "(28) The Amex - Brighton - Retail" at bounding box center [437, 251] width 163 height 26
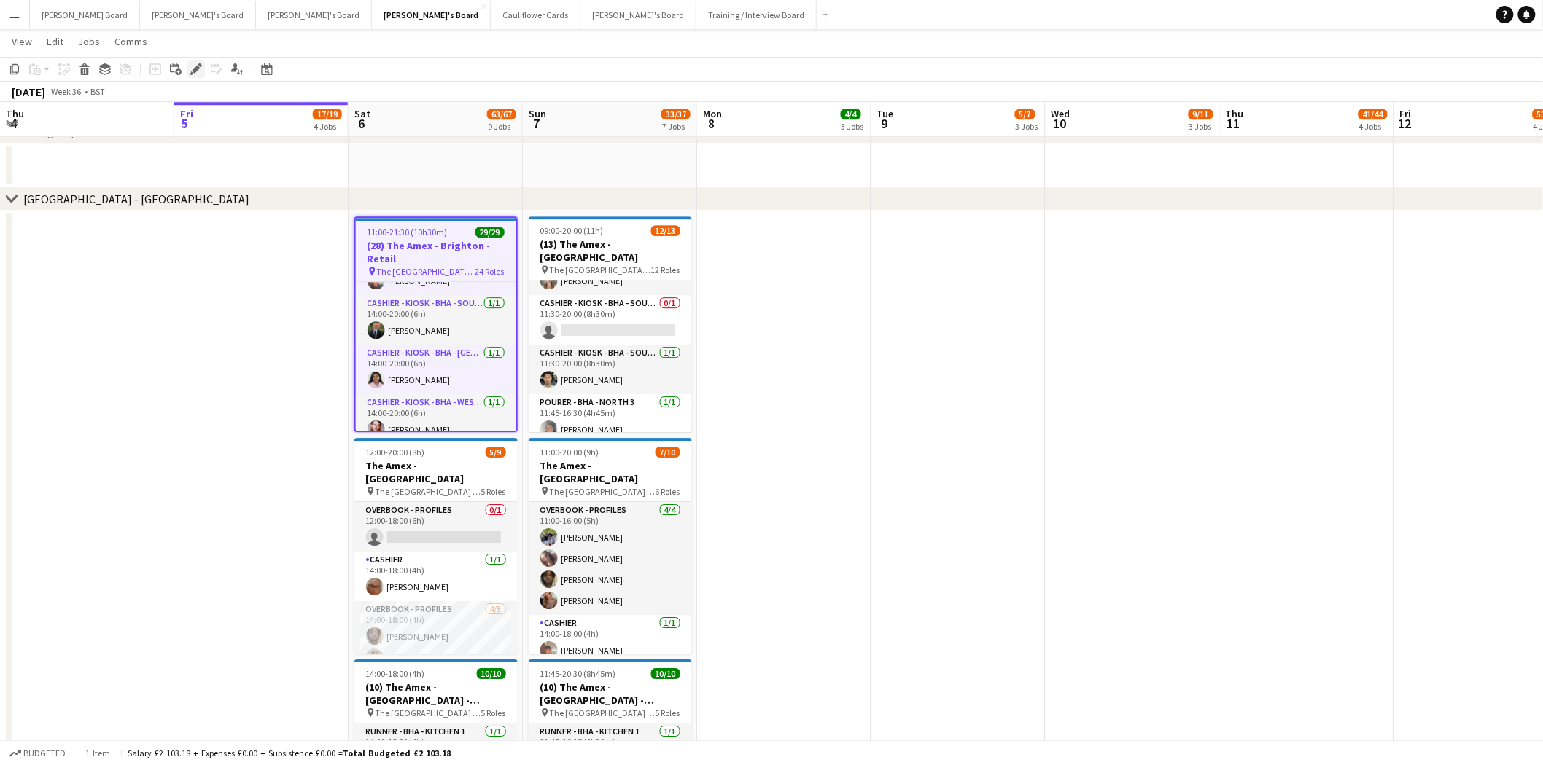
click at [199, 66] on icon at bounding box center [200, 65] width 4 height 4
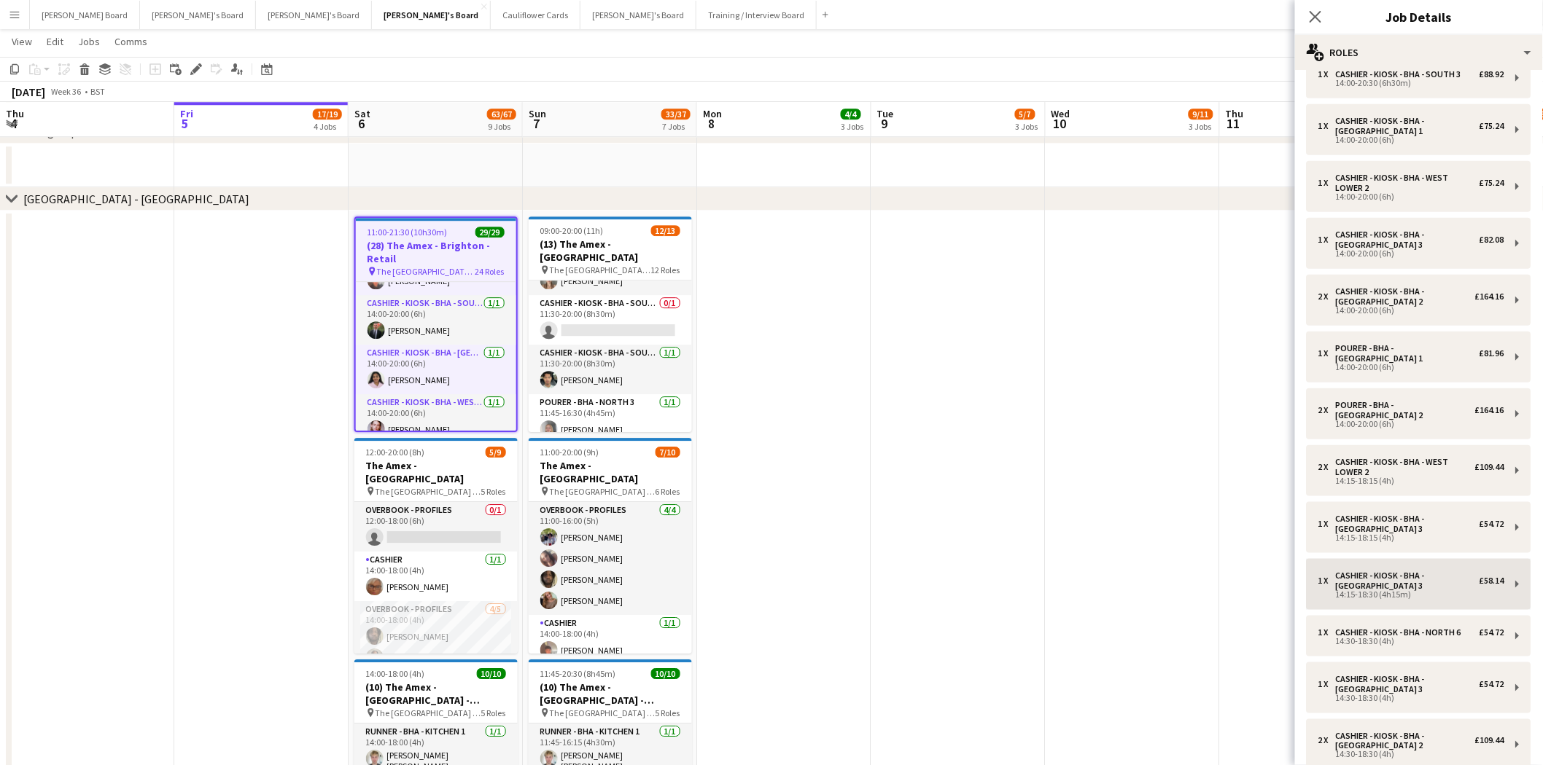
scroll to position [486, 0]
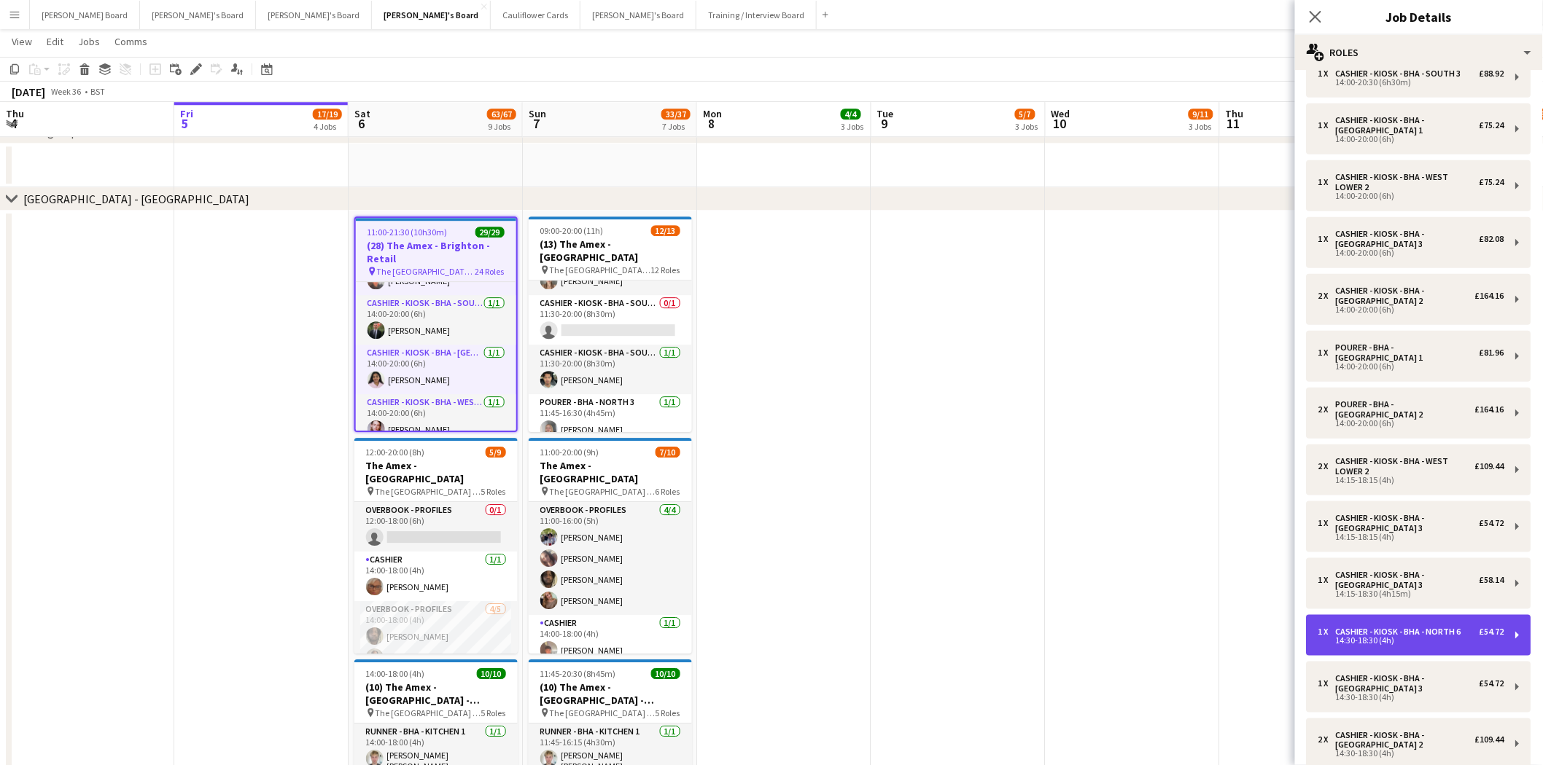
click at [1446, 637] on div "14:30-18:30 (4h)" at bounding box center [1411, 640] width 186 height 7
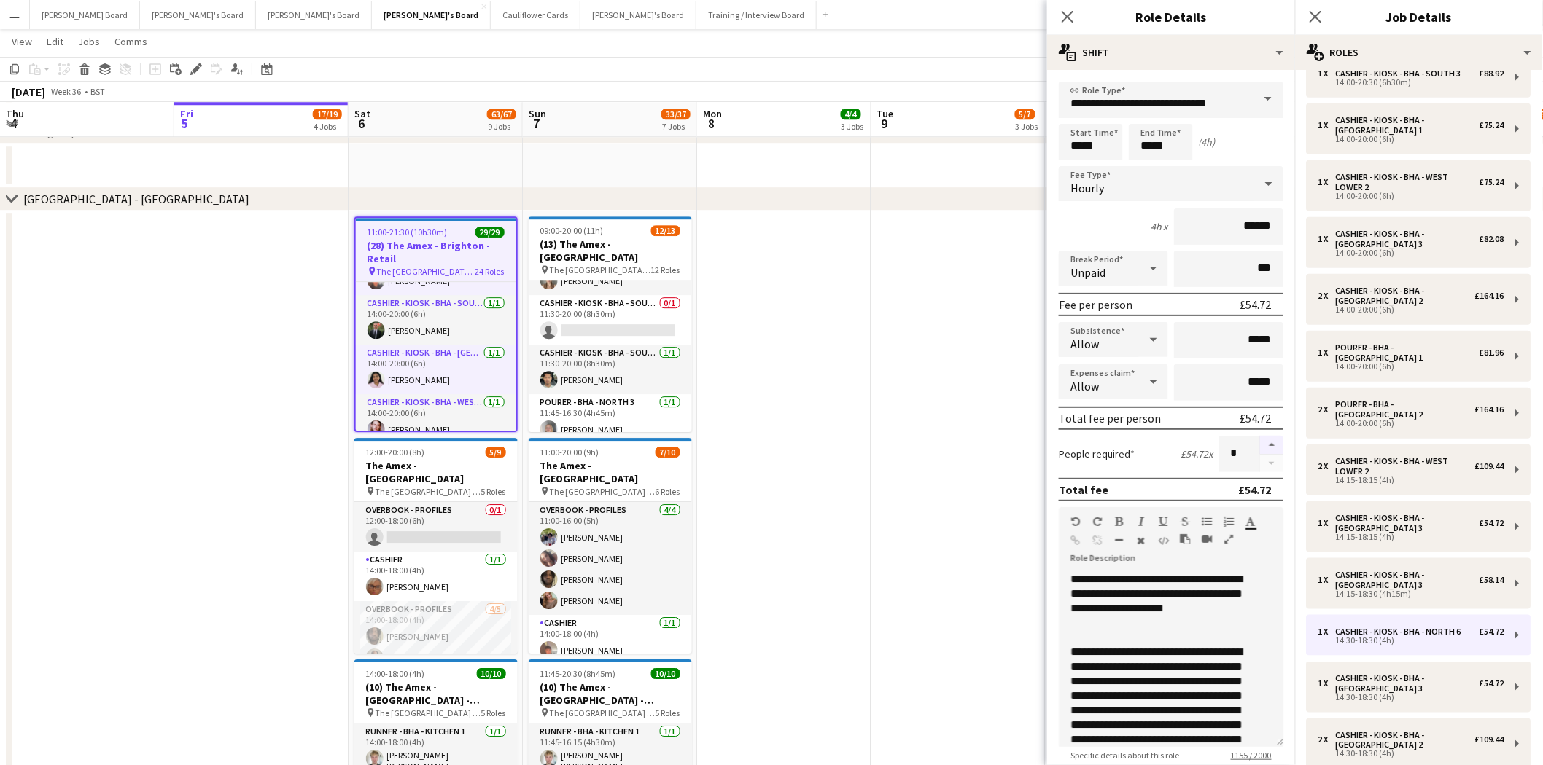
drag, startPoint x: 1260, startPoint y: 438, endPoint x: 1239, endPoint y: 448, distance: 22.8
click at [1260, 439] on button "button" at bounding box center [1271, 445] width 23 height 19
type input "*"
click at [904, 352] on app-date-cell at bounding box center [958, 558] width 174 height 694
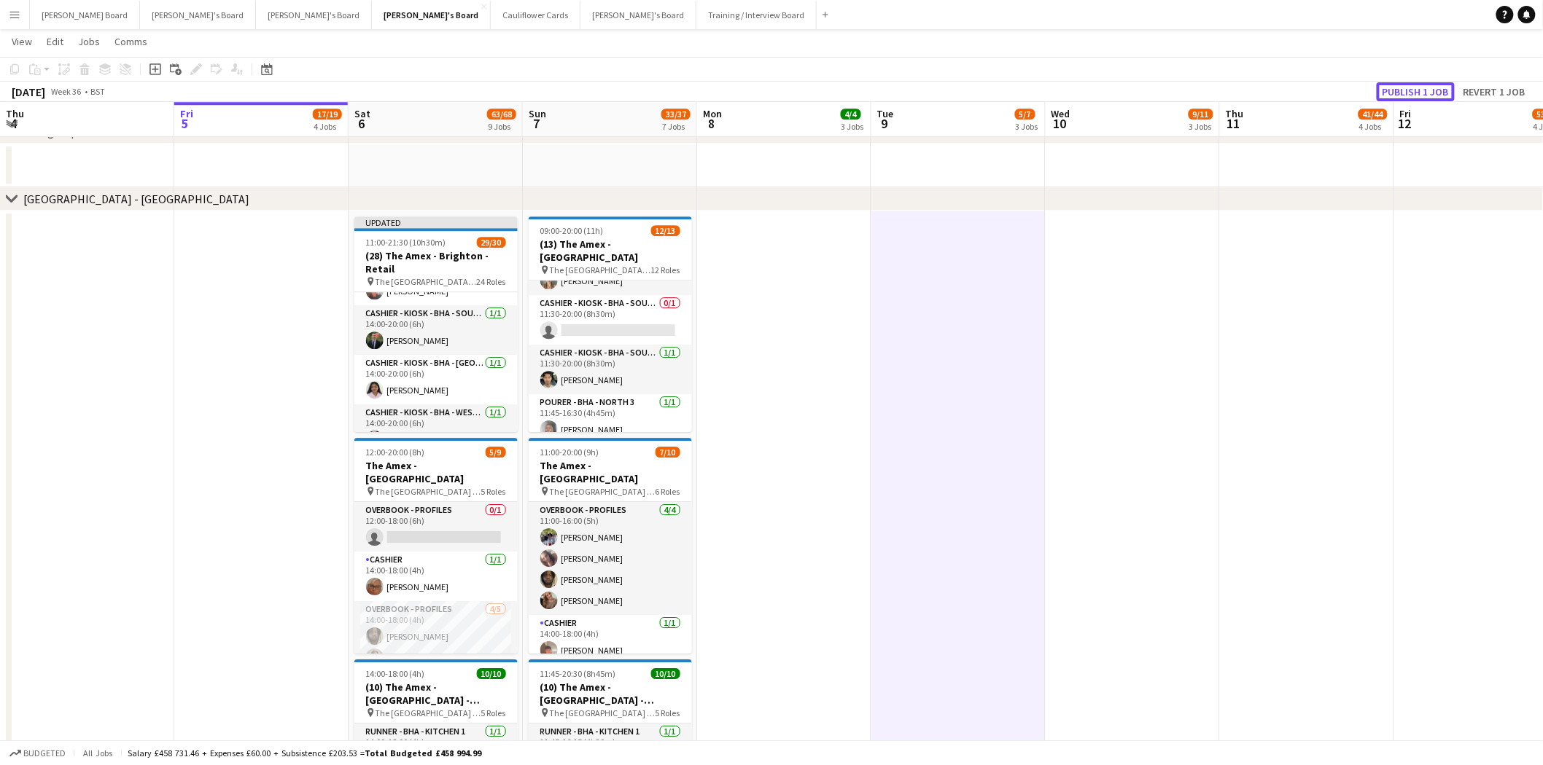
click at [1435, 96] on button "Publish 1 job" at bounding box center [1415, 91] width 78 height 19
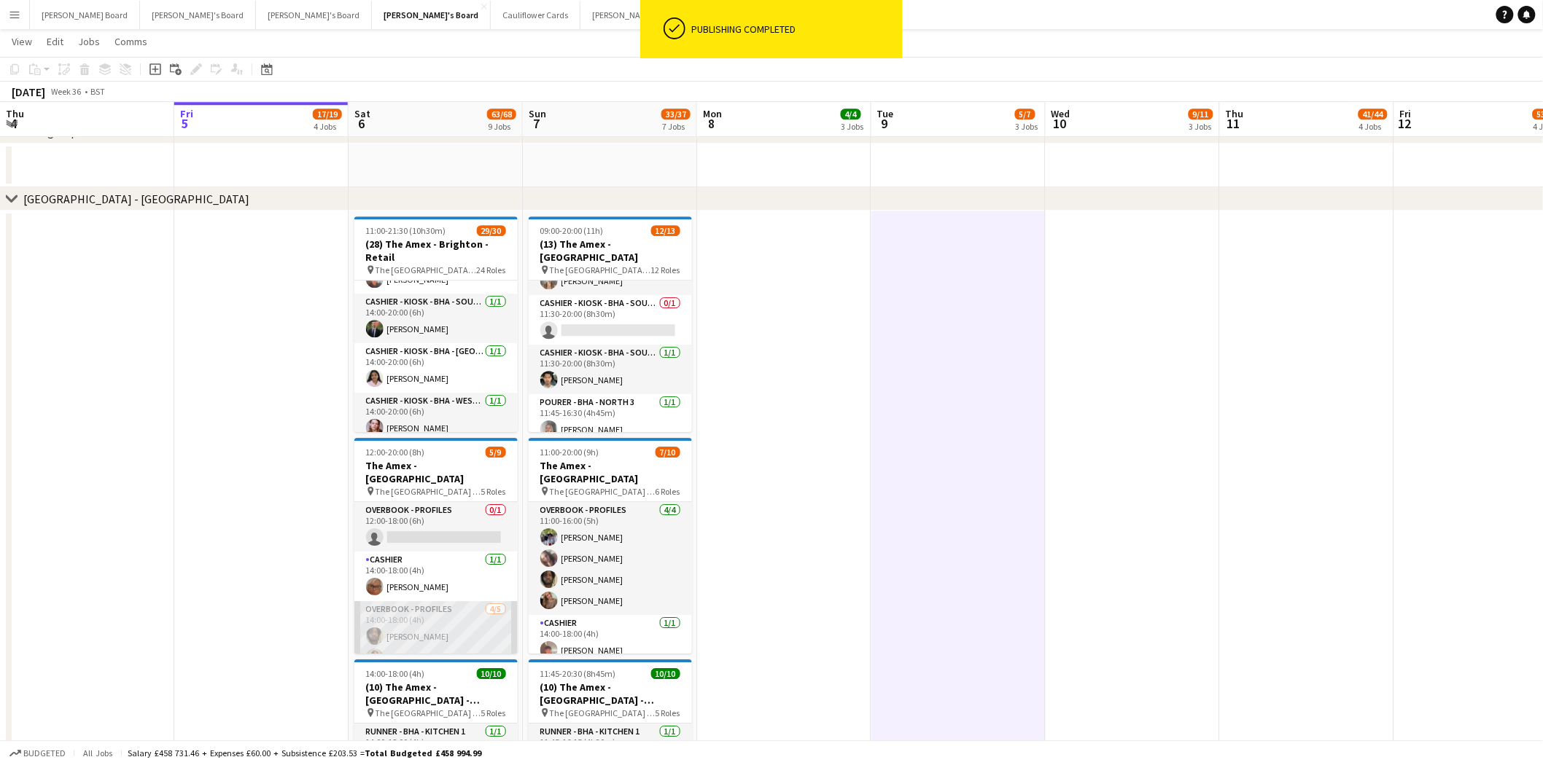
click at [449, 607] on app-card-role "Overbook - Profiles 4/5 14:00-18:00 (4h) David Coker Denzel Mugarapanyama Adils…" at bounding box center [435, 668] width 163 height 134
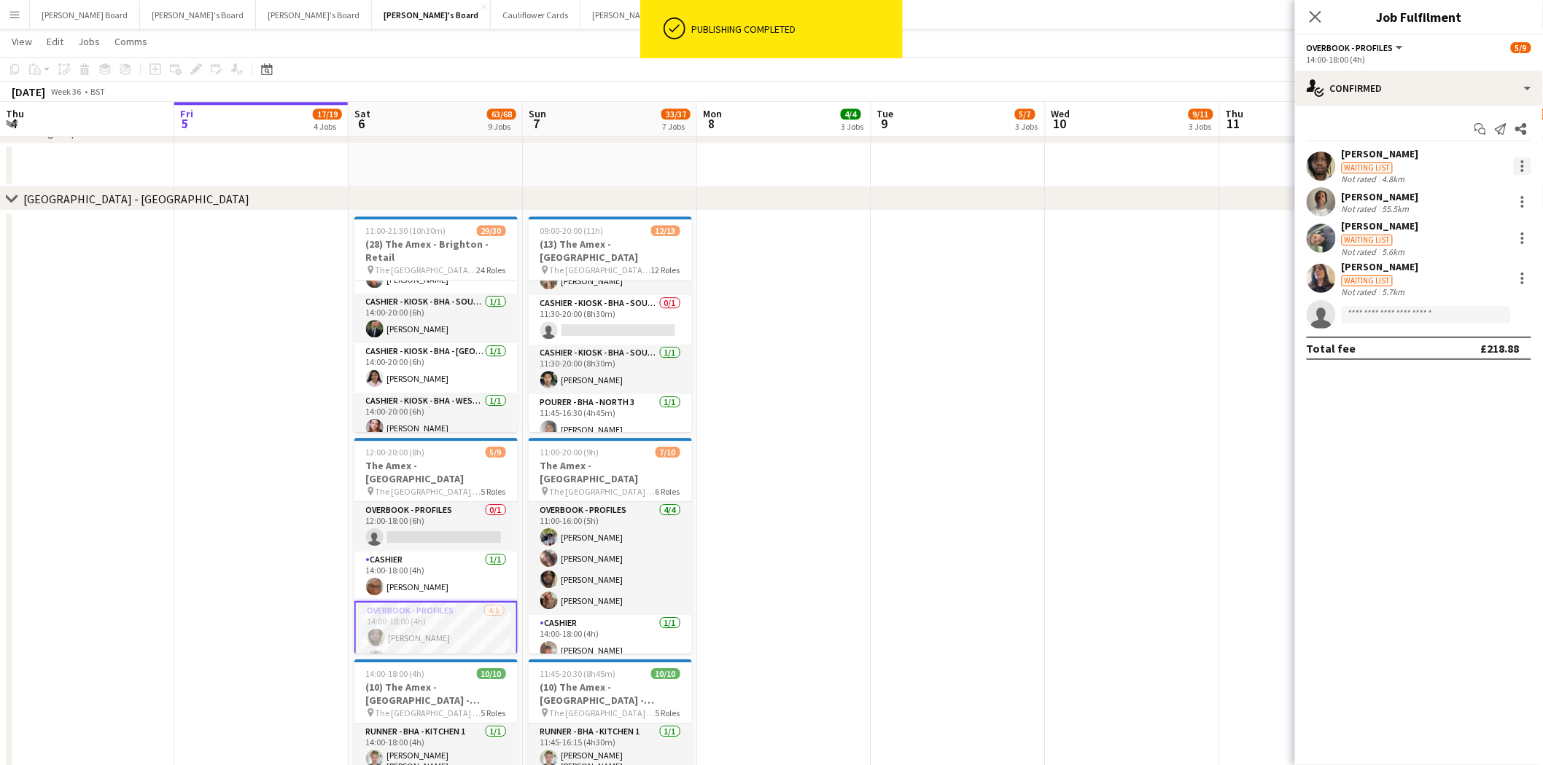
click at [1526, 165] on div at bounding box center [1521, 165] width 17 height 17
click at [1477, 222] on span "Switch crew" at bounding box center [1461, 228] width 62 height 12
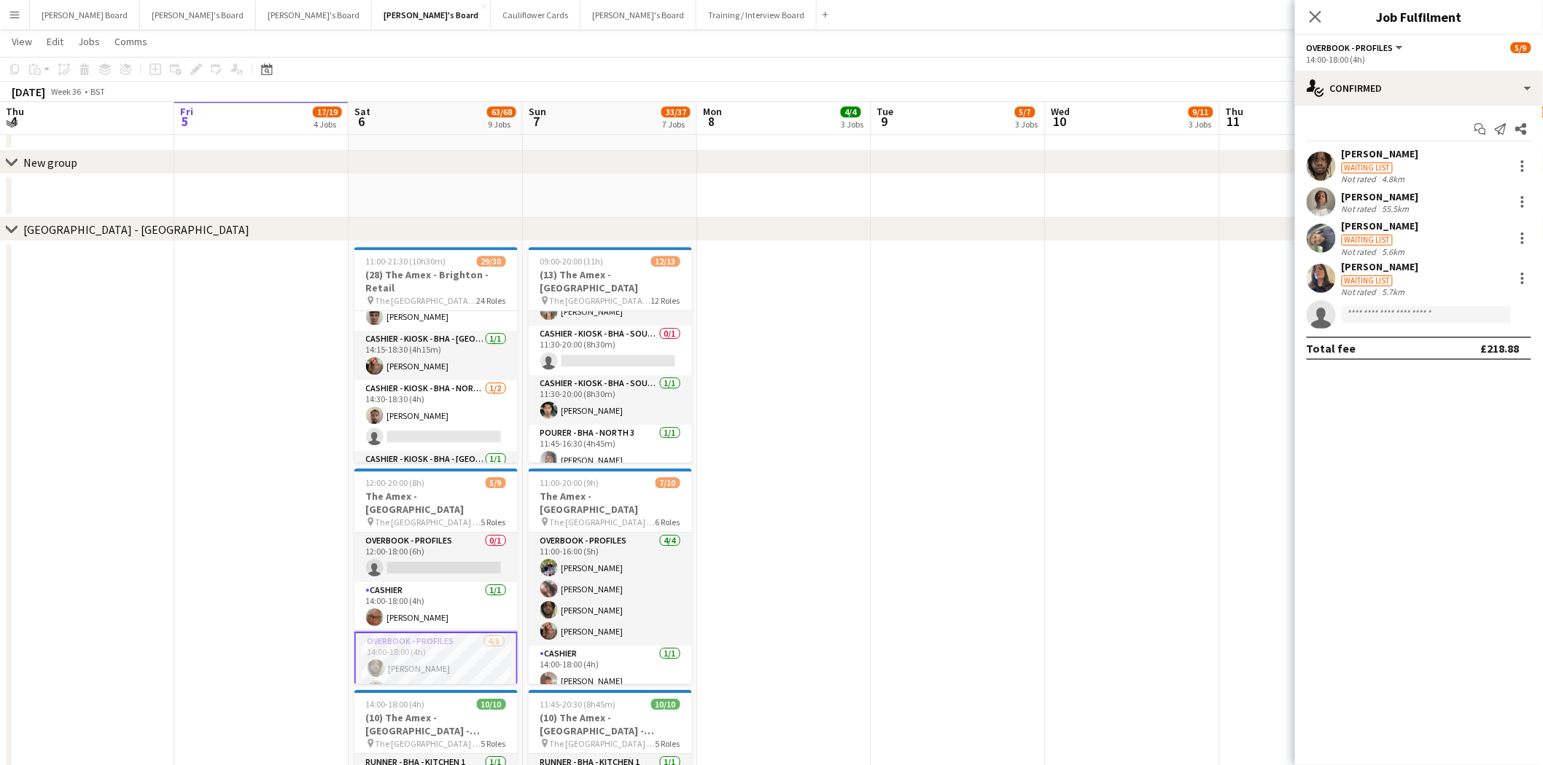
scroll to position [972, 0]
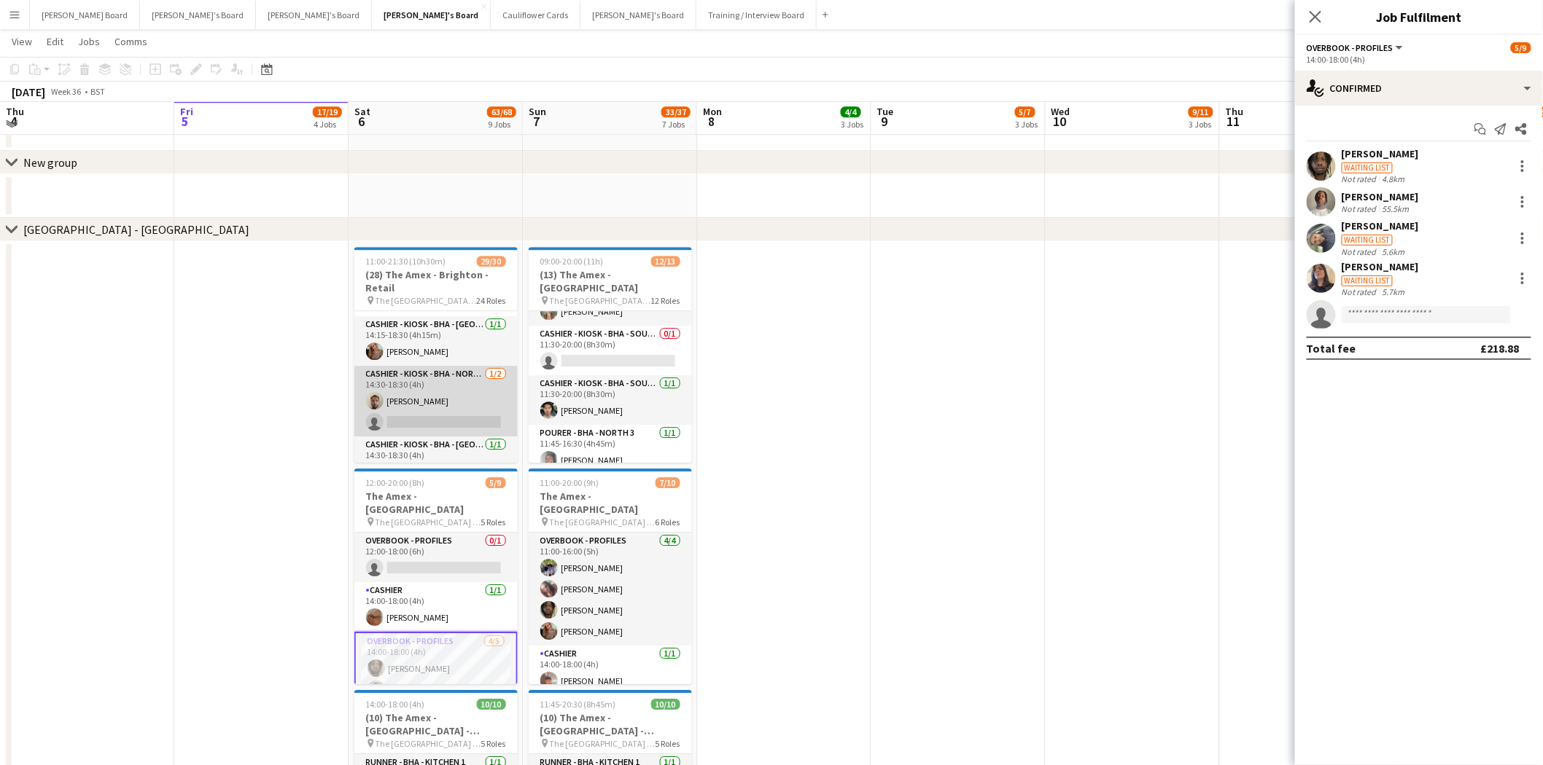
click at [445, 399] on app-card-role "Cashier - Kiosk - BHA - North 6 1/2 14:30-18:30 (4h) Joshua Moss single-neutral…" at bounding box center [435, 401] width 163 height 71
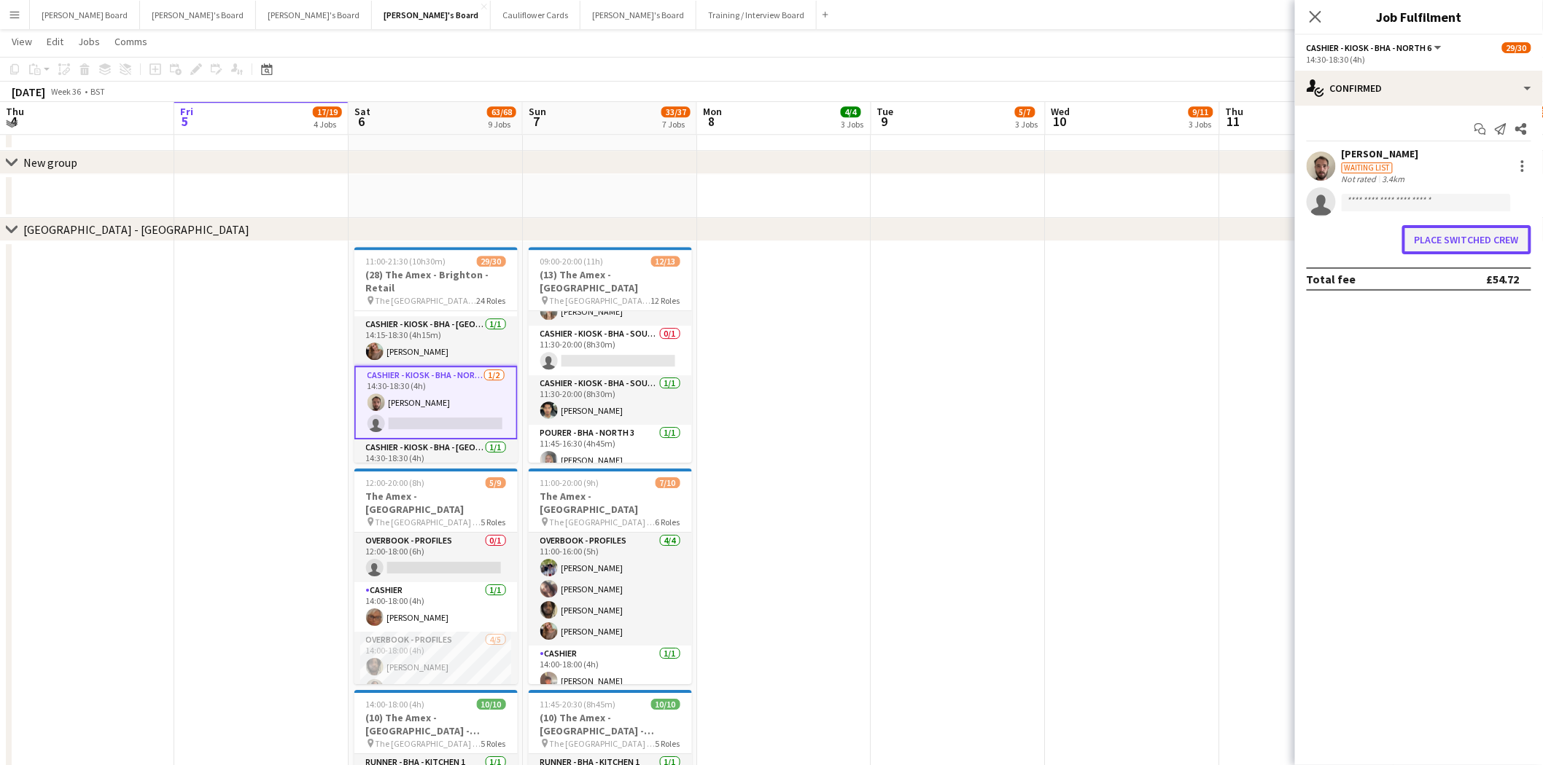
click at [1478, 239] on button "Place switched crew" at bounding box center [1466, 239] width 129 height 29
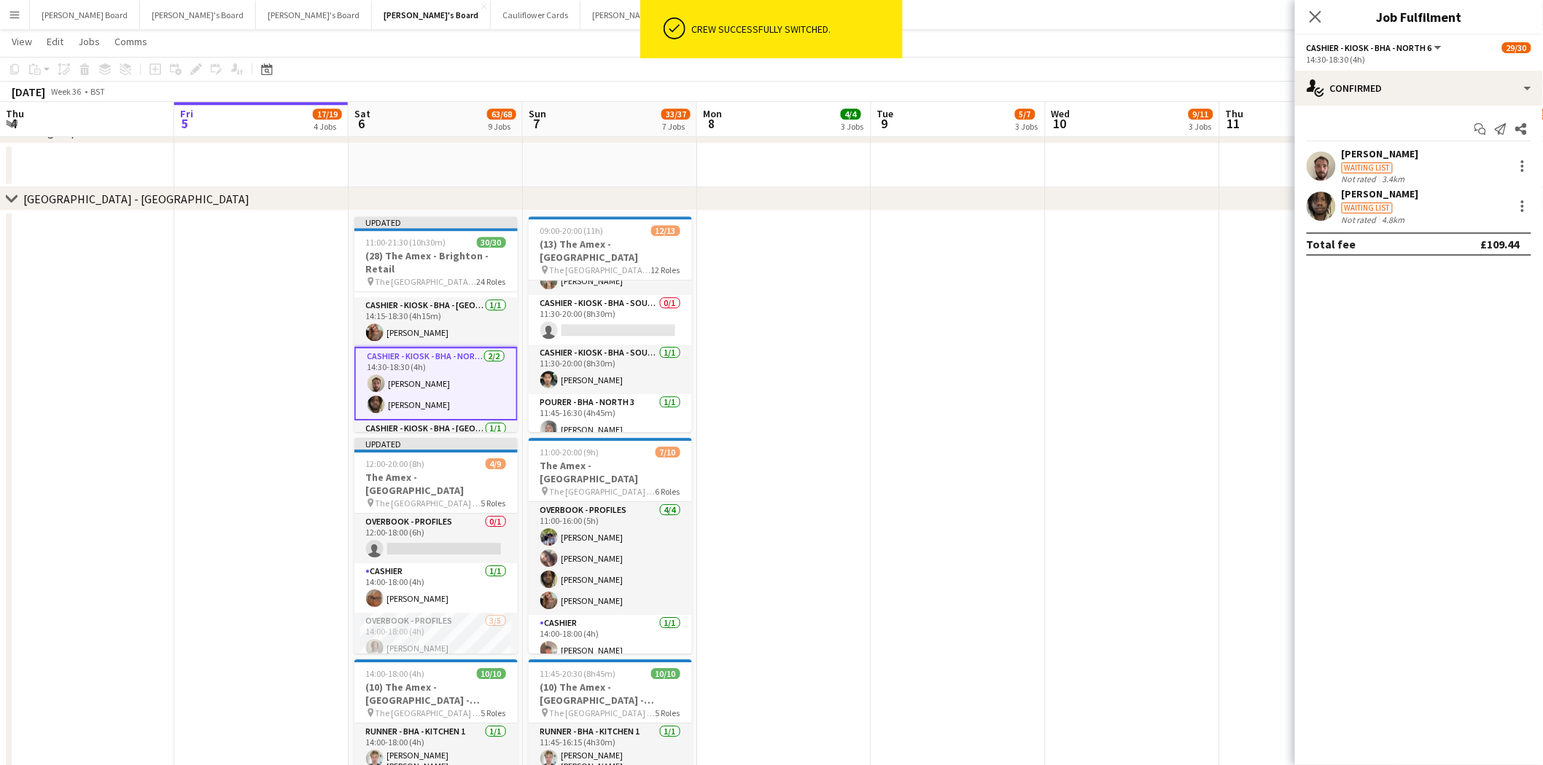
click at [1203, 35] on app-page-menu "View Day view expanded Day view collapsed Month view Date picker Jump to today …" at bounding box center [771, 43] width 1543 height 28
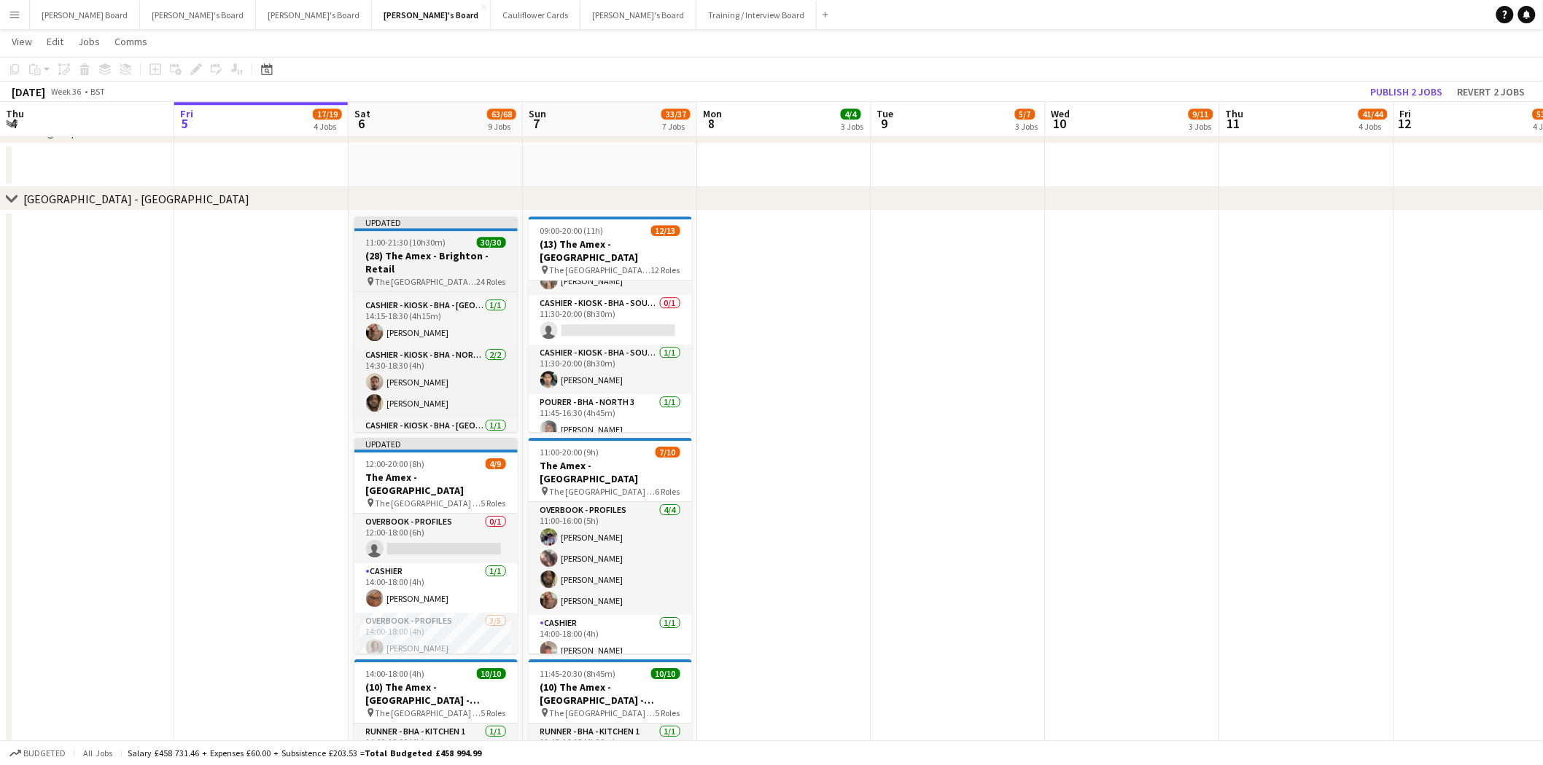
drag, startPoint x: 462, startPoint y: 243, endPoint x: 471, endPoint y: 242, distance: 8.9
click at [463, 243] on div "11:00-21:30 (10h30m) 30/30" at bounding box center [435, 242] width 163 height 11
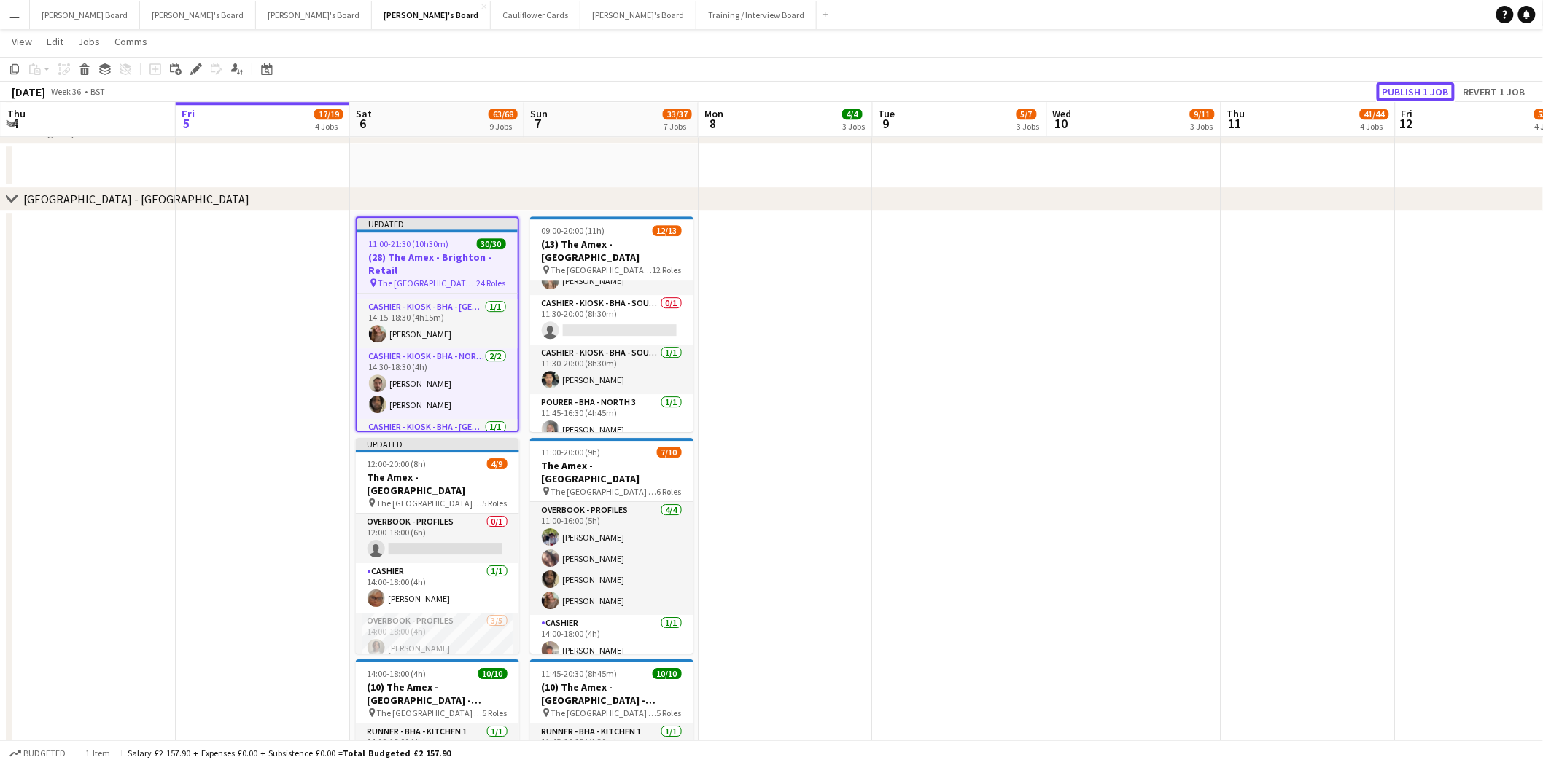
drag, startPoint x: 1424, startPoint y: 95, endPoint x: 1108, endPoint y: 139, distance: 318.7
click at [1423, 93] on button "Publish 1 job" at bounding box center [1415, 91] width 78 height 19
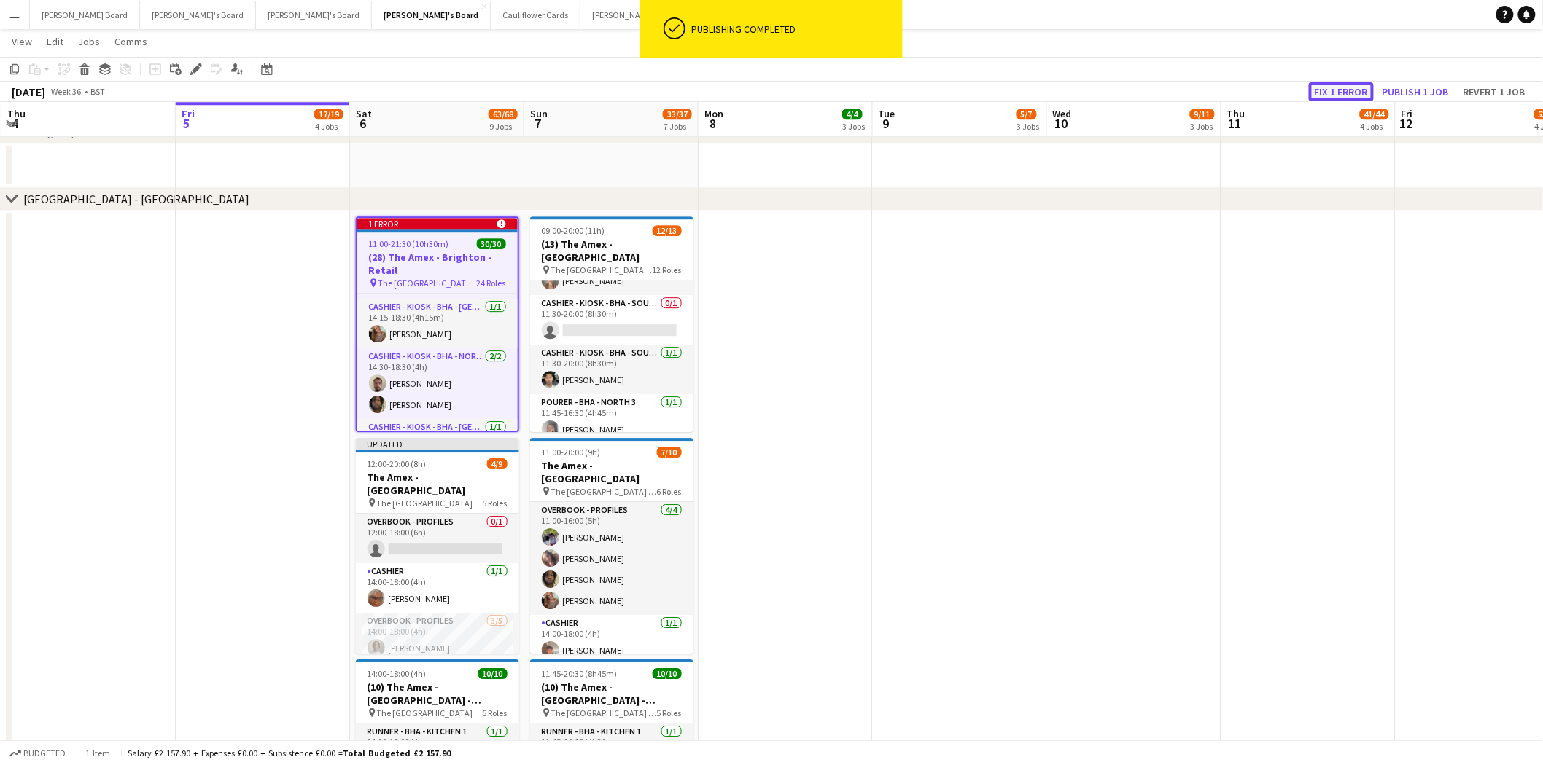
drag, startPoint x: 1375, startPoint y: 90, endPoint x: 1385, endPoint y: 88, distance: 10.3
click at [1374, 90] on button "Fix 1 error" at bounding box center [1341, 91] width 65 height 19
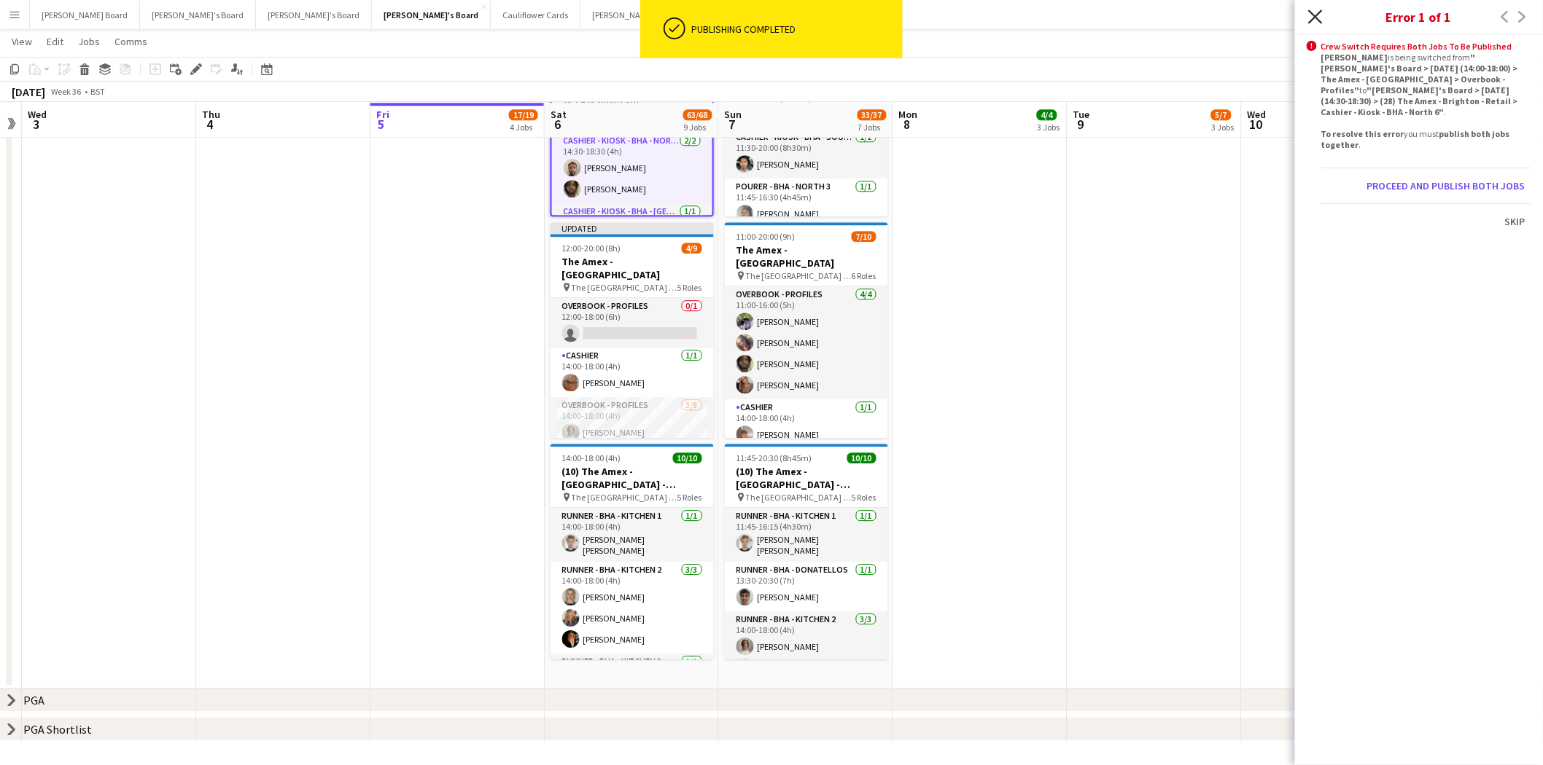
drag, startPoint x: 1314, startPoint y: 15, endPoint x: 1320, endPoint y: 22, distance: 9.3
click at [1314, 15] on icon at bounding box center [1315, 16] width 14 height 14
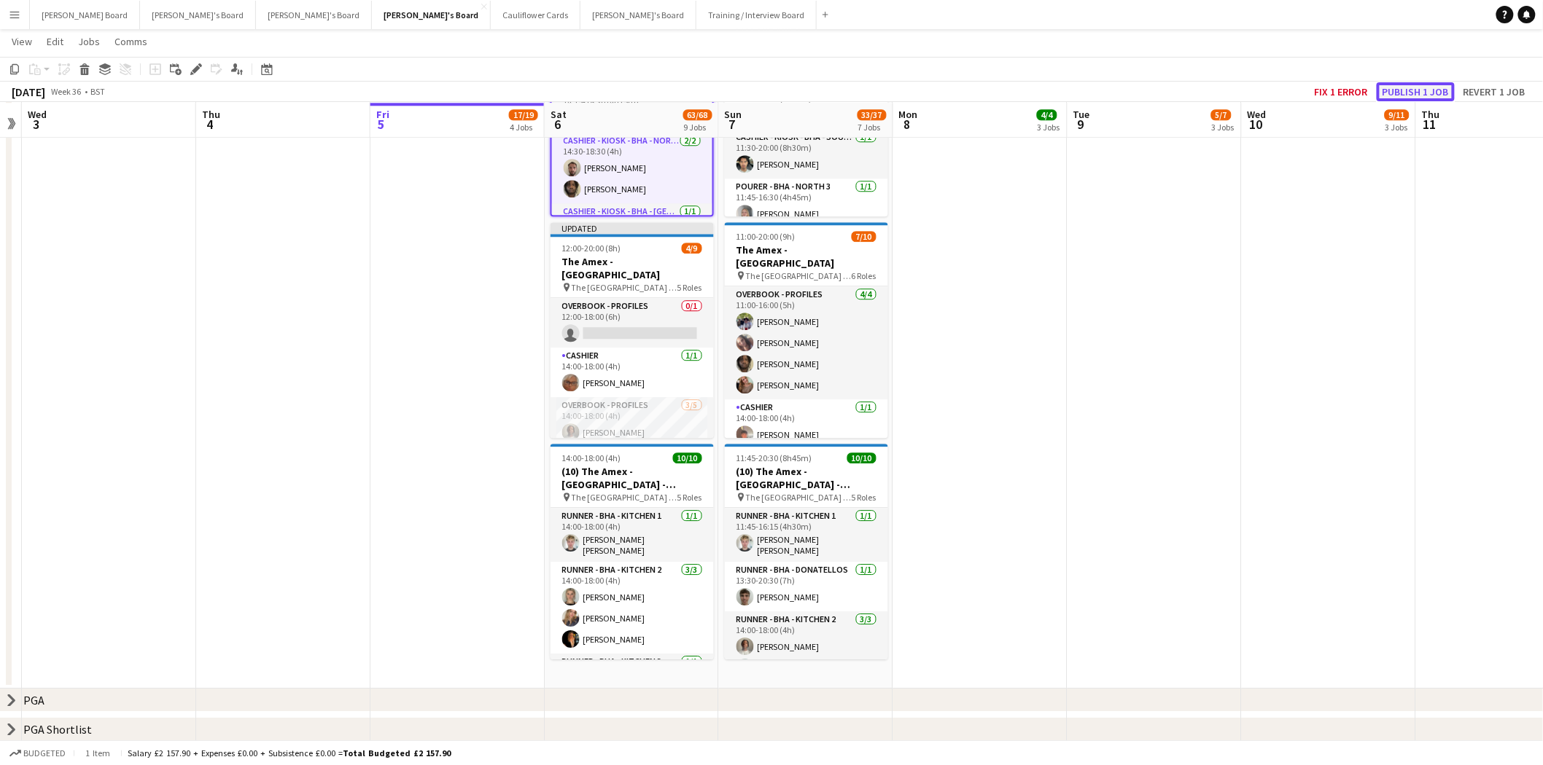
click at [1415, 90] on button "Publish 1 job" at bounding box center [1415, 91] width 78 height 19
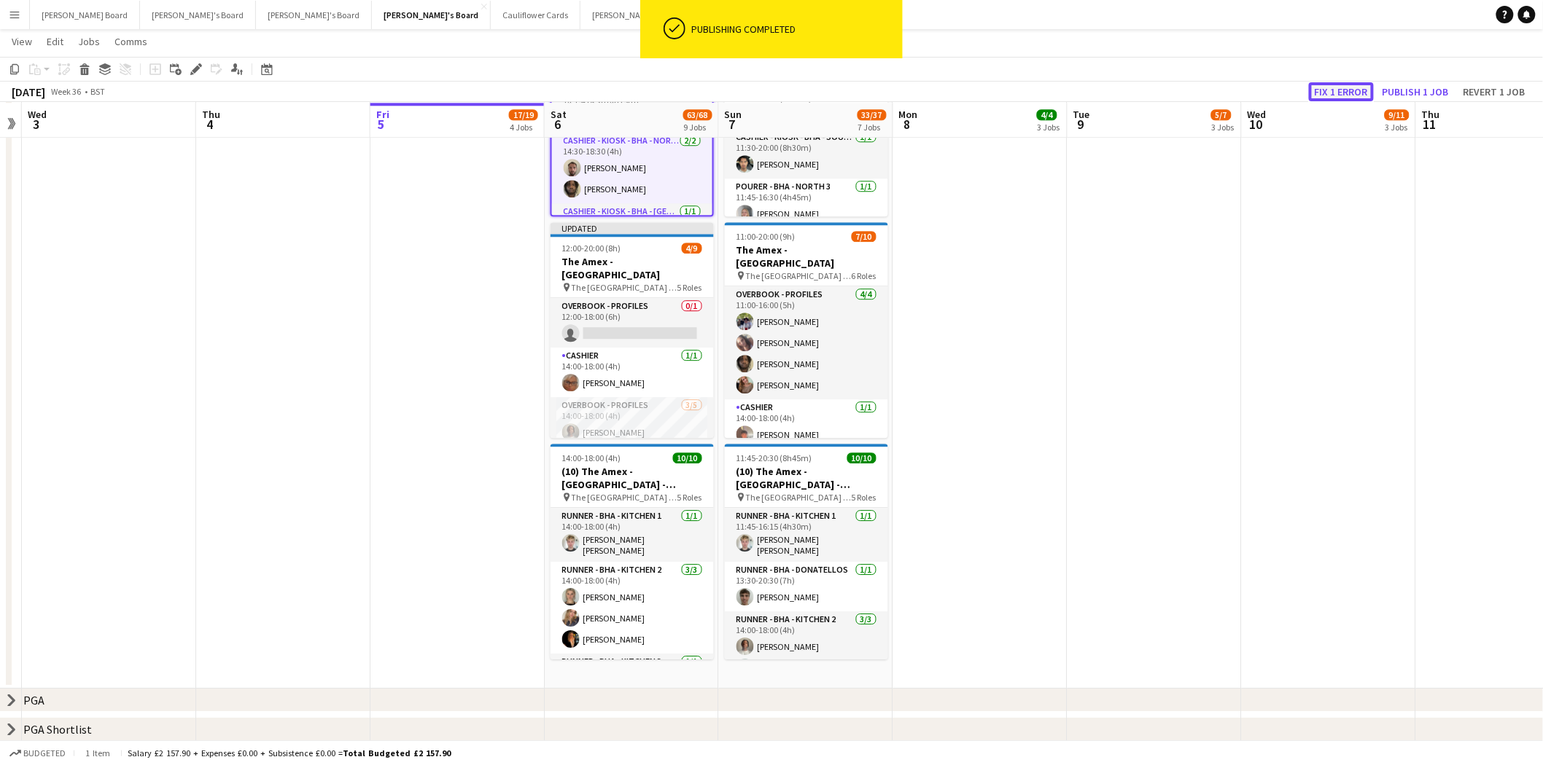
click at [1345, 83] on button "Fix 1 error" at bounding box center [1341, 91] width 65 height 19
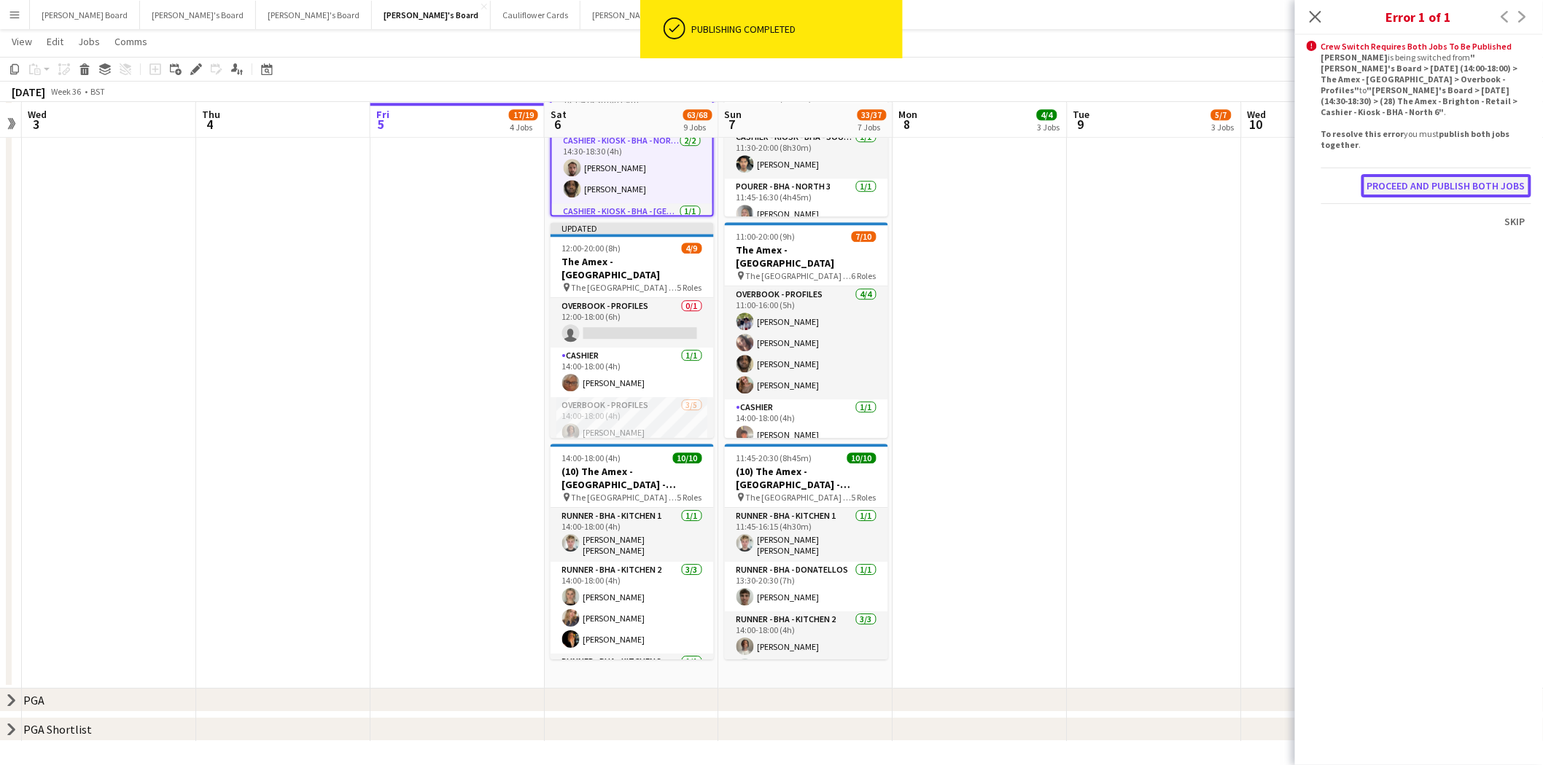
click at [1475, 174] on button "Proceed and publish both jobs" at bounding box center [1446, 185] width 170 height 23
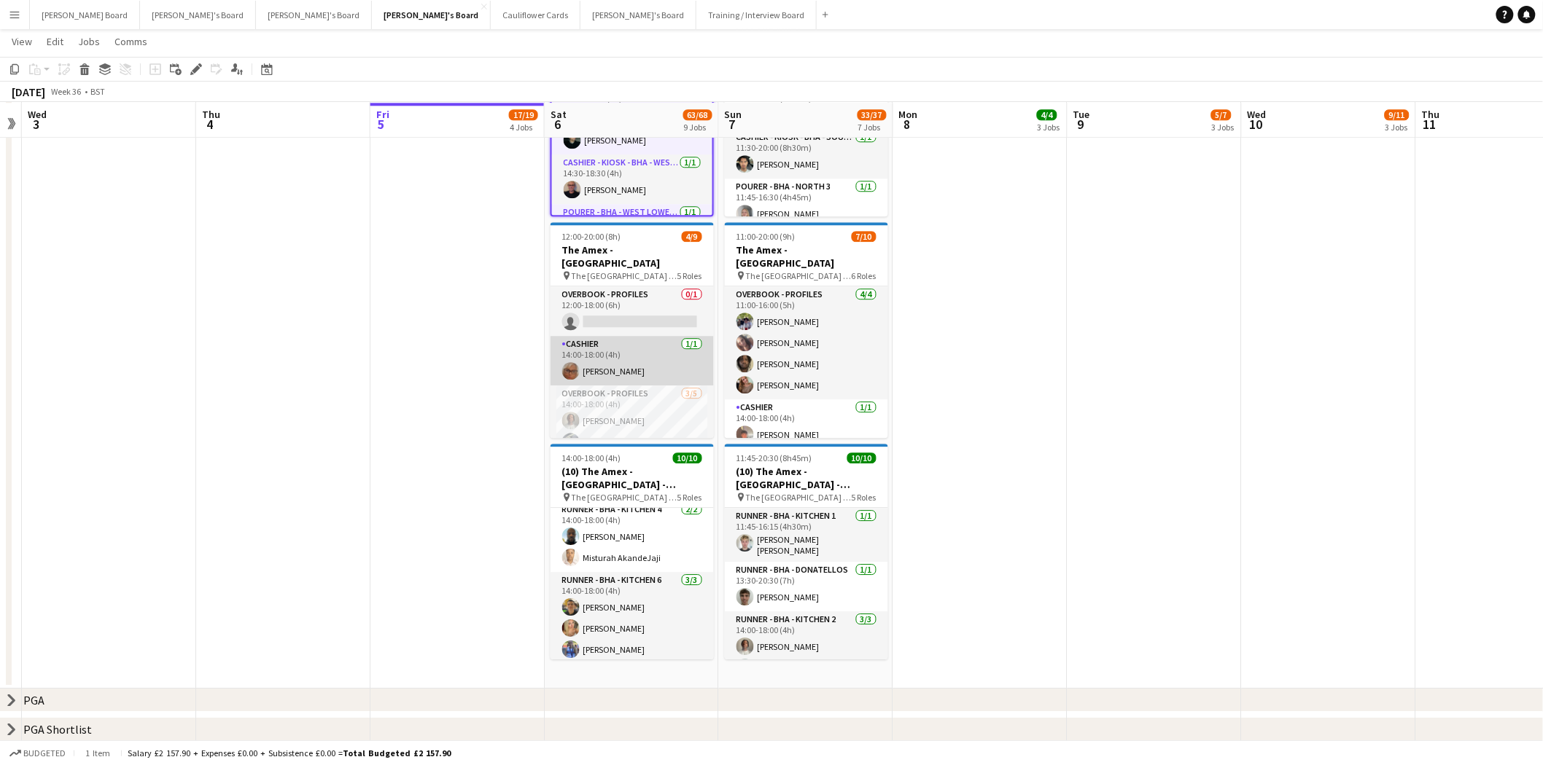
scroll to position [81, 0]
click at [646, 354] on app-card-role "Overbook - Profiles 3/5 14:00-18:00 (4h) Denzel Mugarapanyama Adilson Benassi I…" at bounding box center [631, 372] width 163 height 134
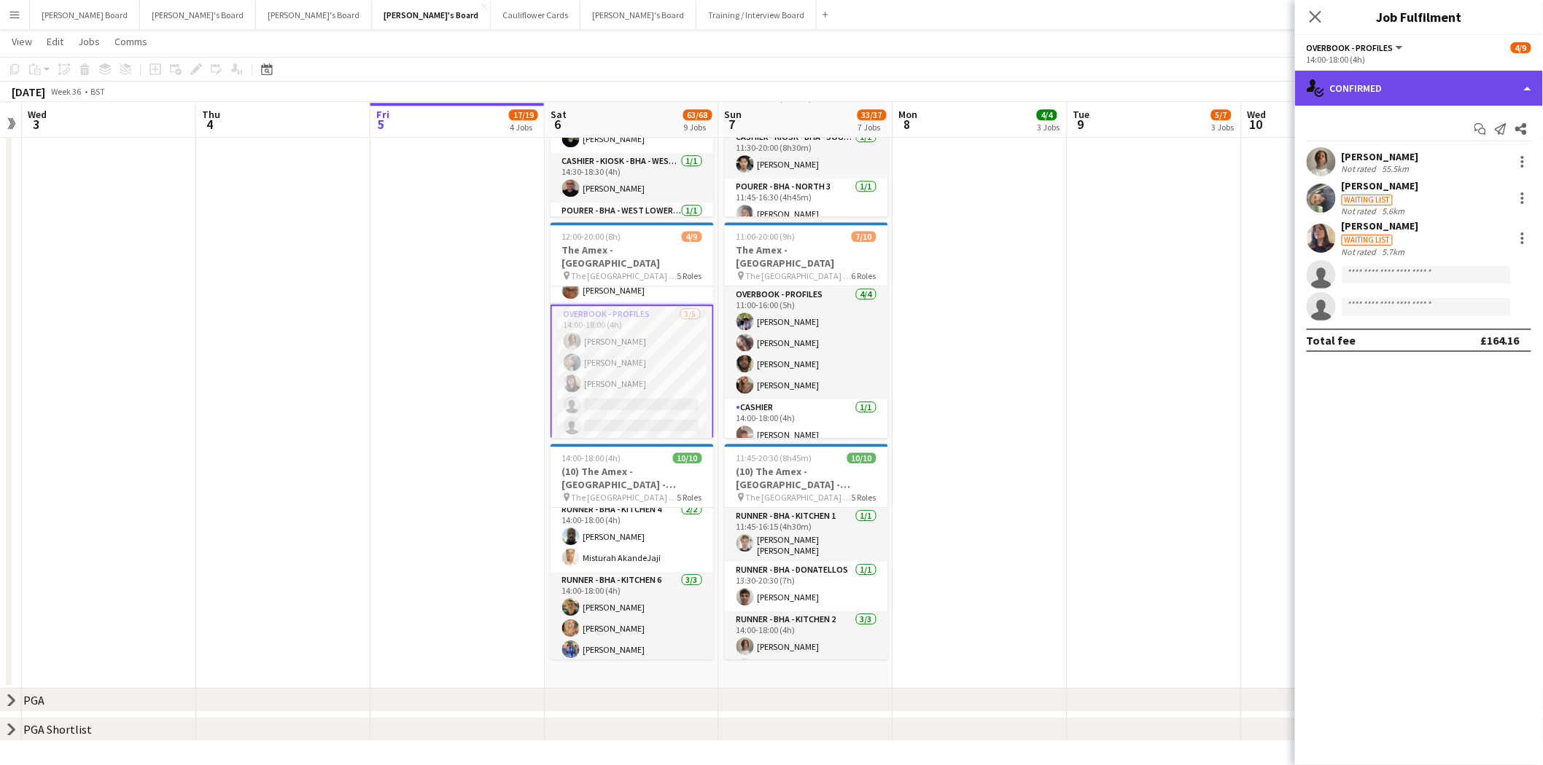
click at [1425, 89] on div "single-neutral-actions-check-2 Confirmed" at bounding box center [1419, 88] width 248 height 35
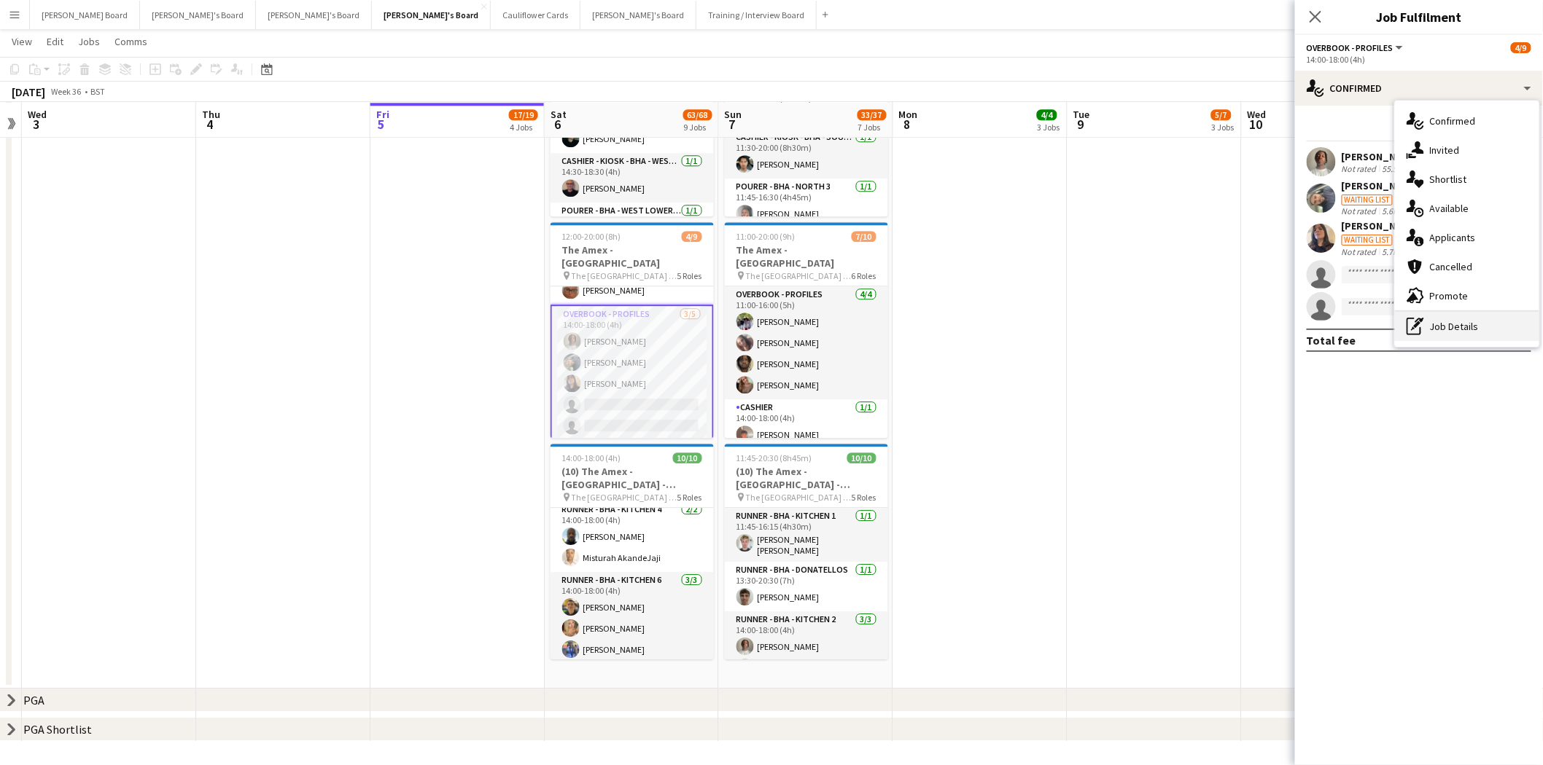
click at [1475, 324] on div "pen-write Job Details" at bounding box center [1467, 326] width 144 height 29
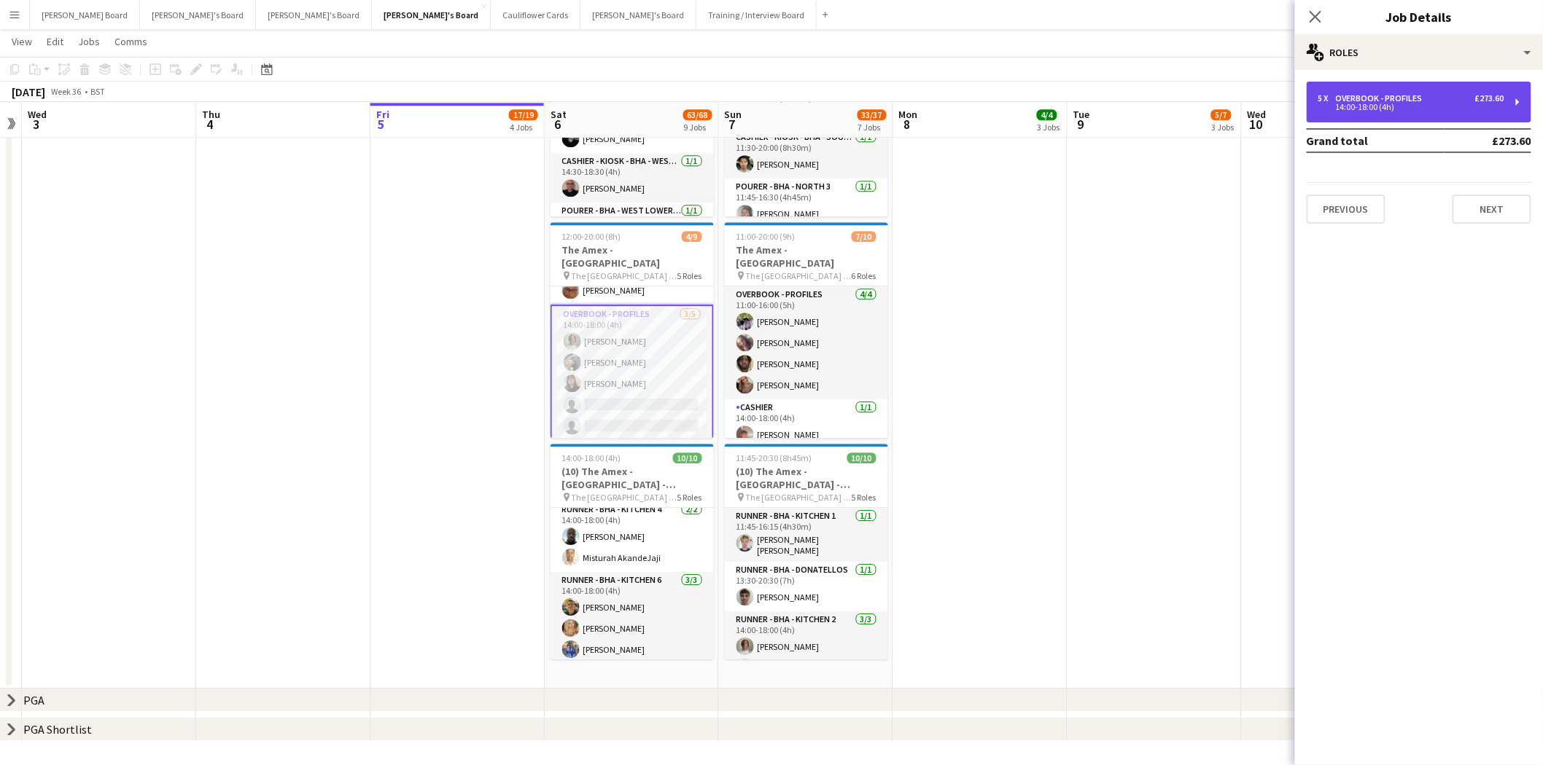
click at [1379, 98] on div "Overbook - Profiles" at bounding box center [1382, 98] width 93 height 10
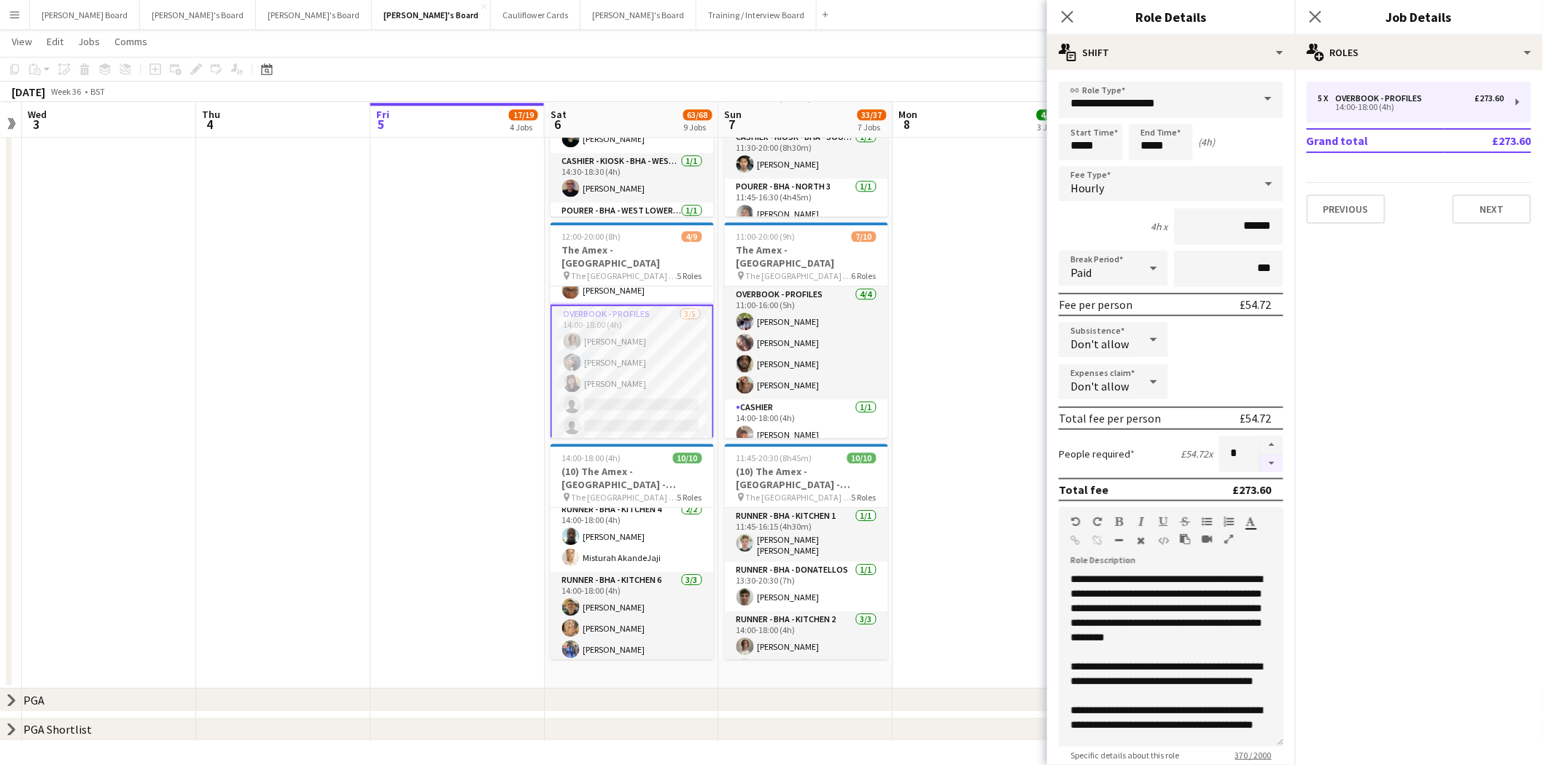
click at [1260, 459] on button "button" at bounding box center [1271, 464] width 23 height 18
type input "*"
click at [1026, 361] on app-date-cell at bounding box center [980, 342] width 174 height 694
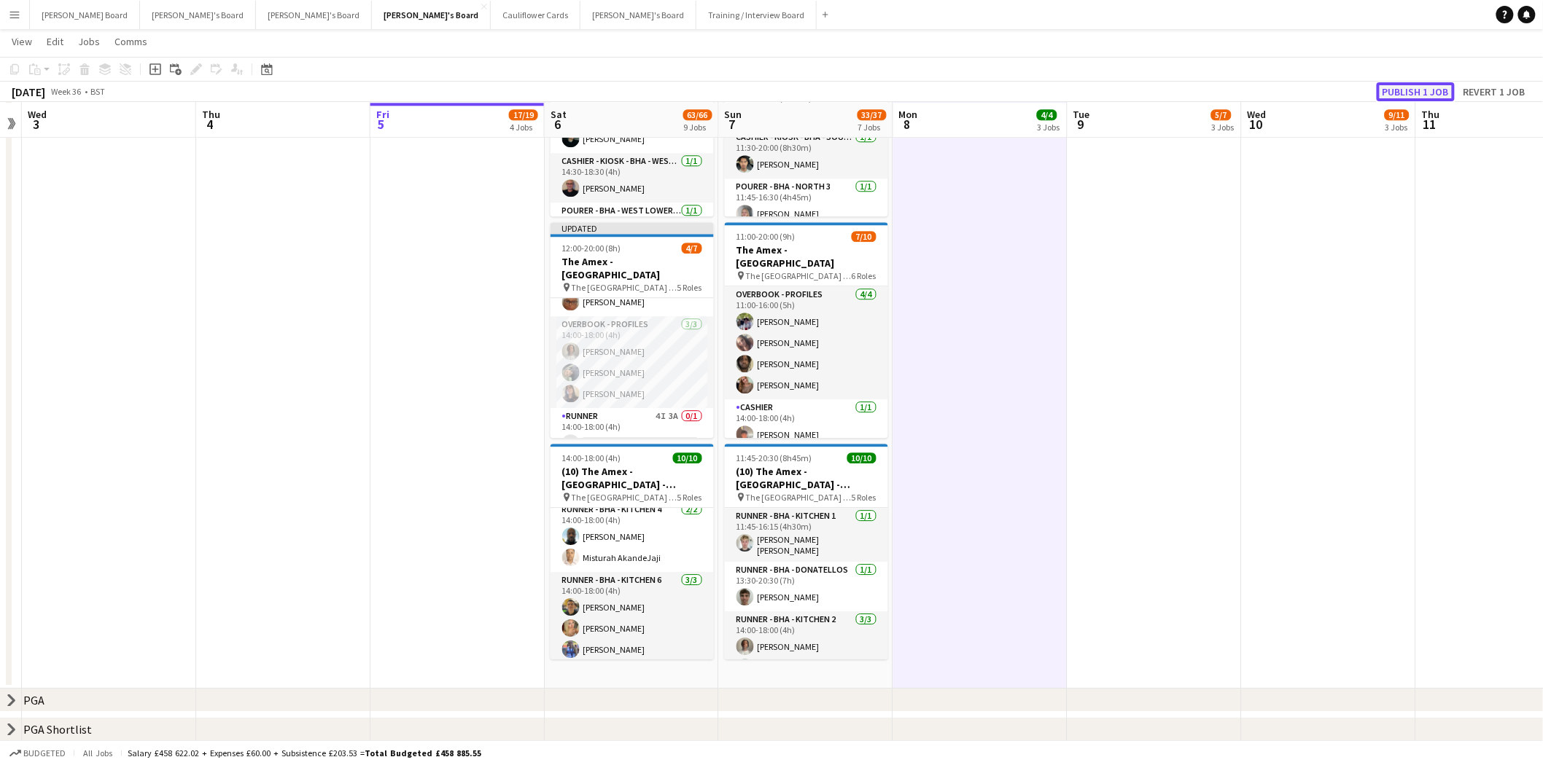
click at [1388, 84] on button "Publish 1 job" at bounding box center [1415, 91] width 78 height 19
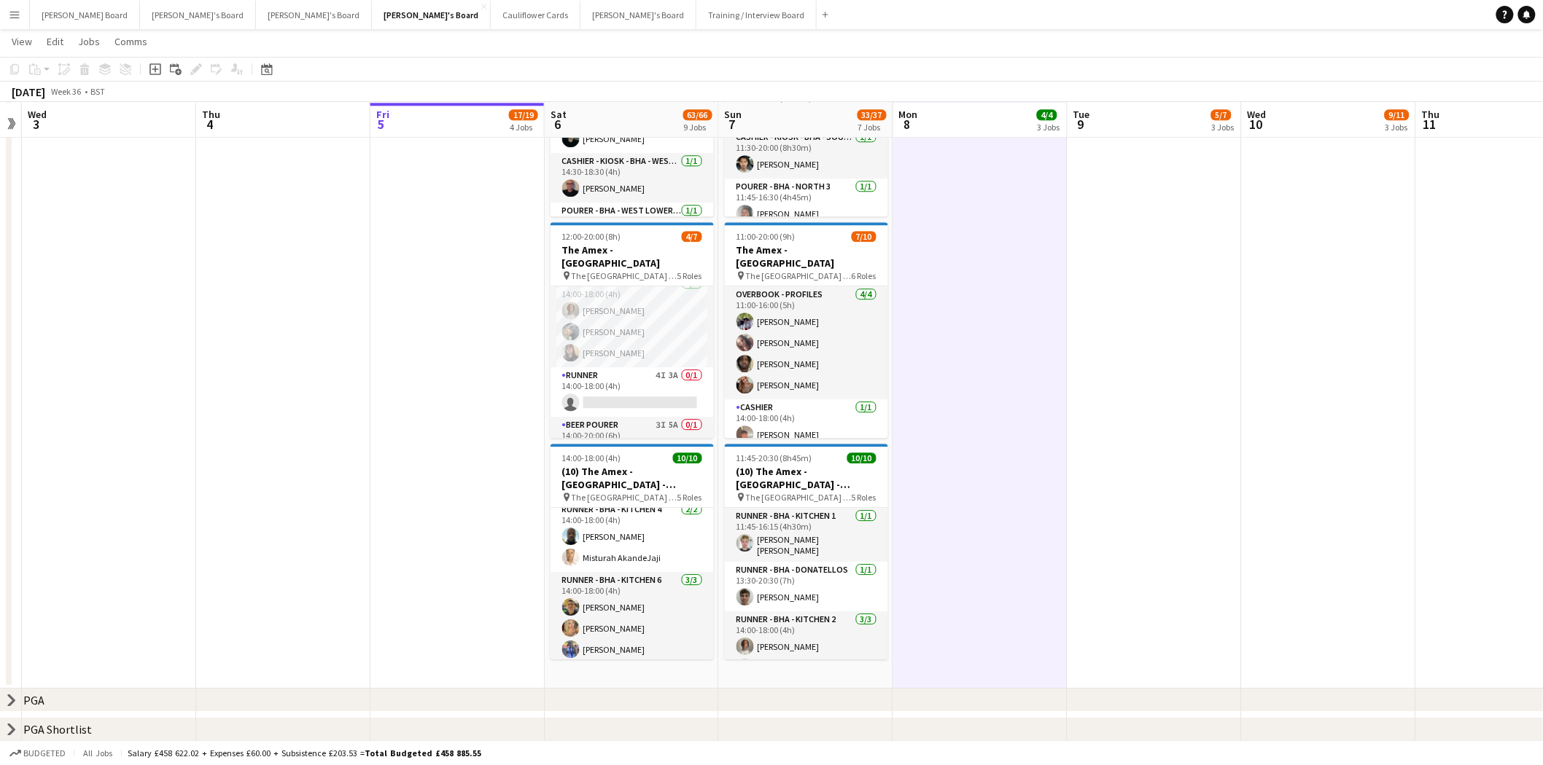
scroll to position [126, 0]
click at [617, 356] on app-card-role "Runner 4I 3A 0/1 14:00-18:00 (4h) single-neutral-actions" at bounding box center [631, 376] width 163 height 50
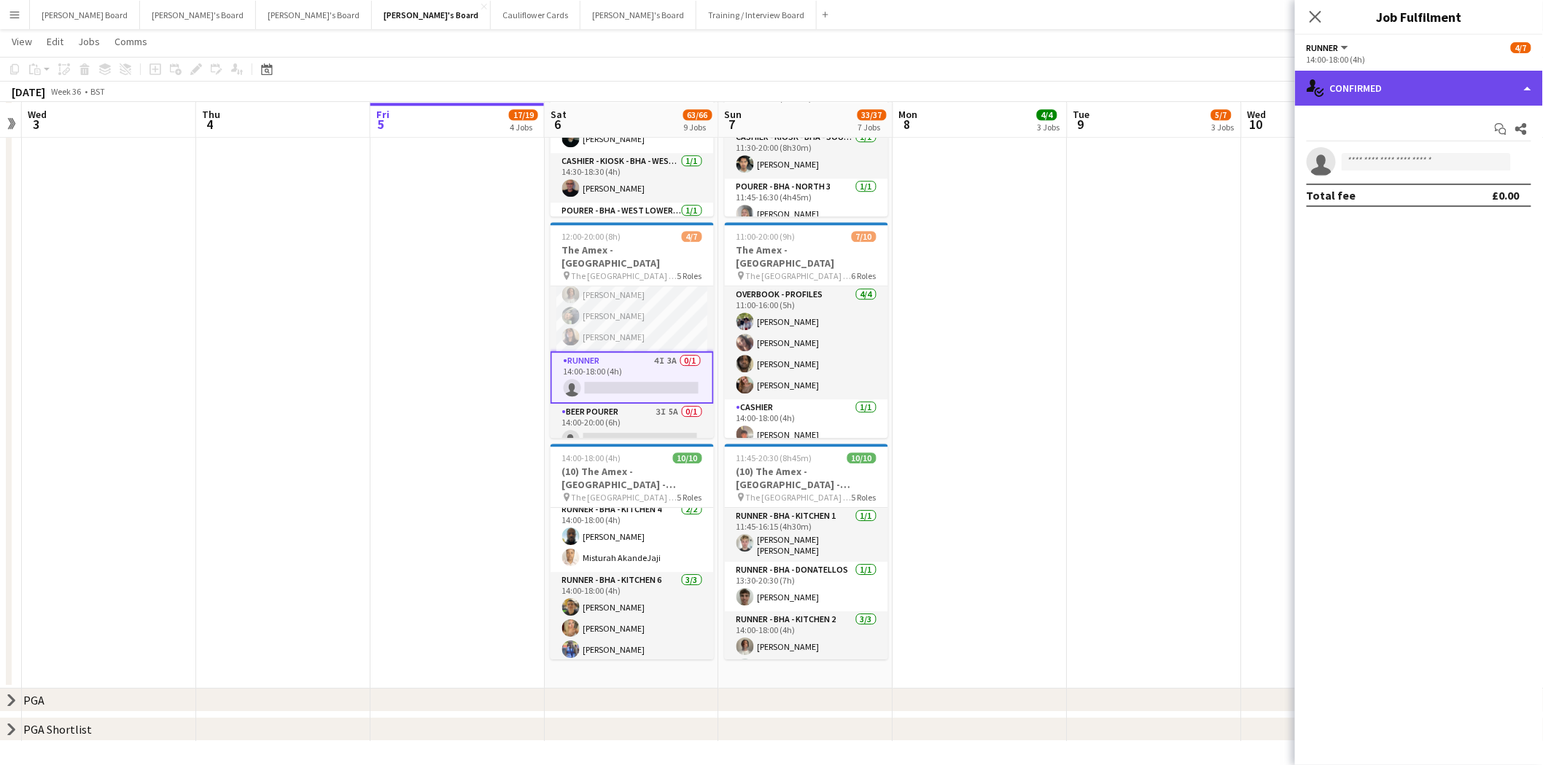
drag, startPoint x: 1368, startPoint y: 92, endPoint x: 1425, endPoint y: 230, distance: 148.8
click at [1368, 93] on div "single-neutral-actions-check-2 Confirmed" at bounding box center [1419, 88] width 248 height 35
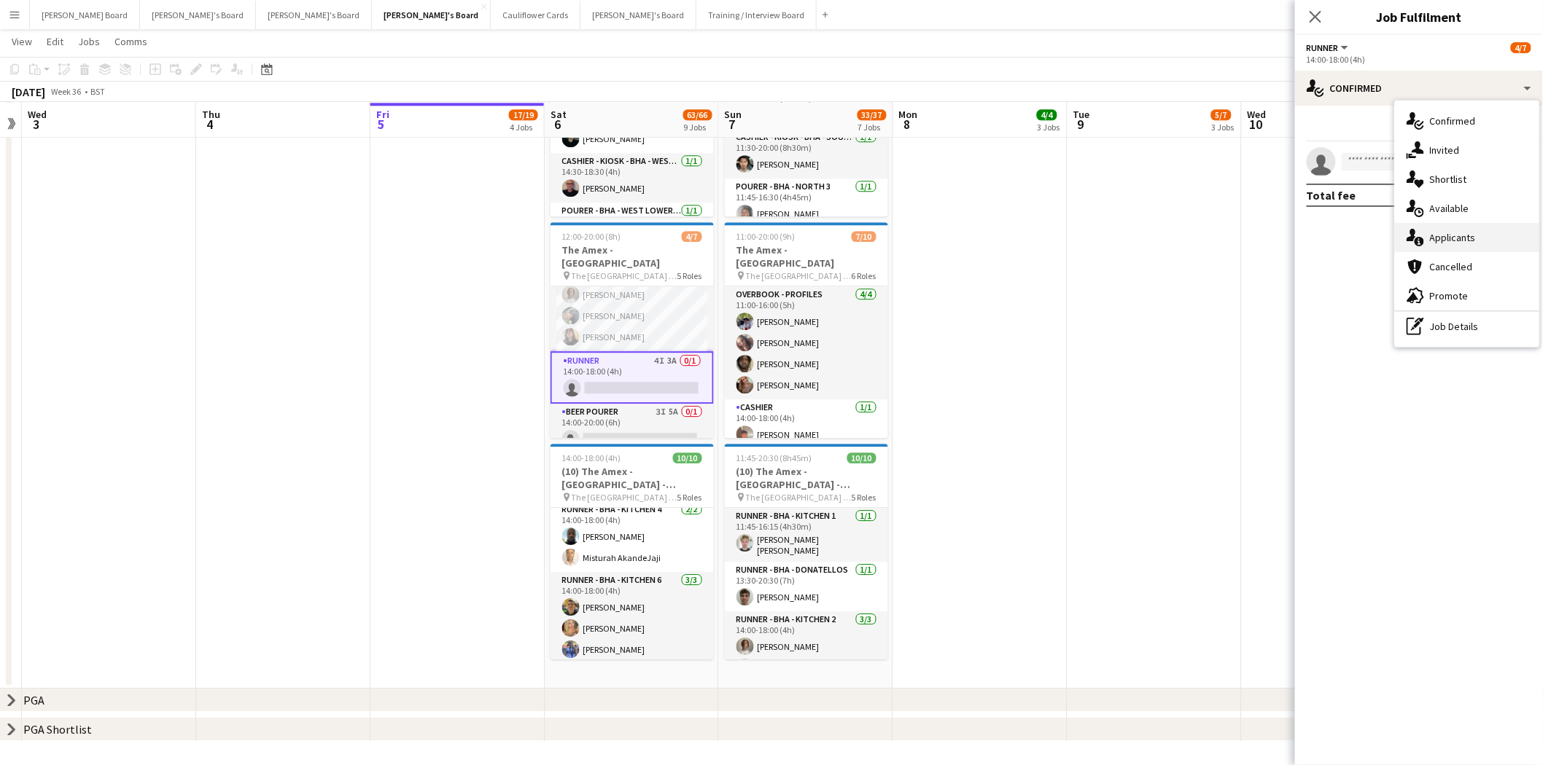
click at [1439, 244] on div "single-neutral-actions-information Applicants" at bounding box center [1467, 237] width 144 height 29
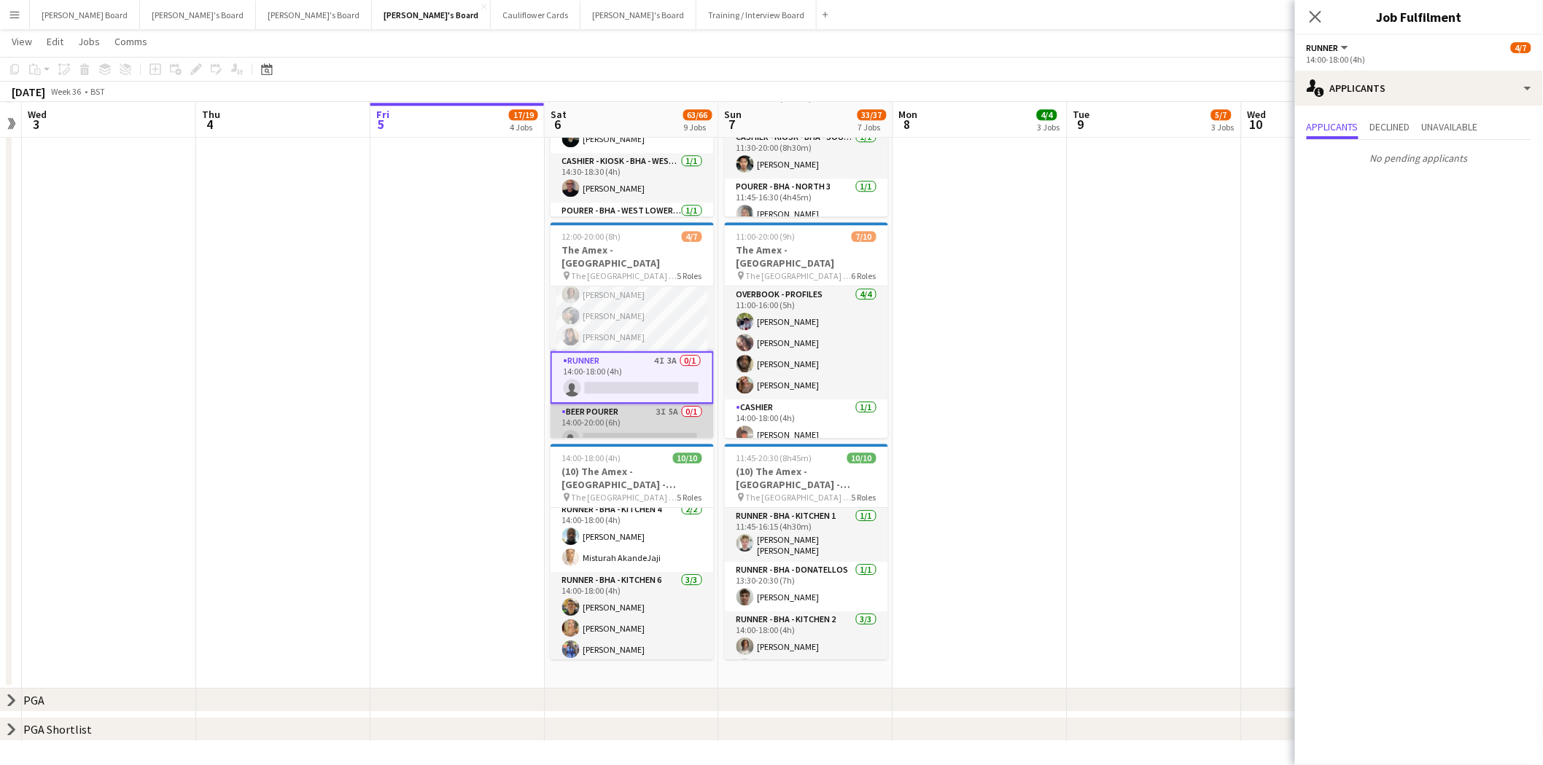
click at [635, 413] on app-card-role "BEER POURER 3I 5A 0/1 14:00-20:00 (6h) single-neutral-actions" at bounding box center [631, 429] width 163 height 50
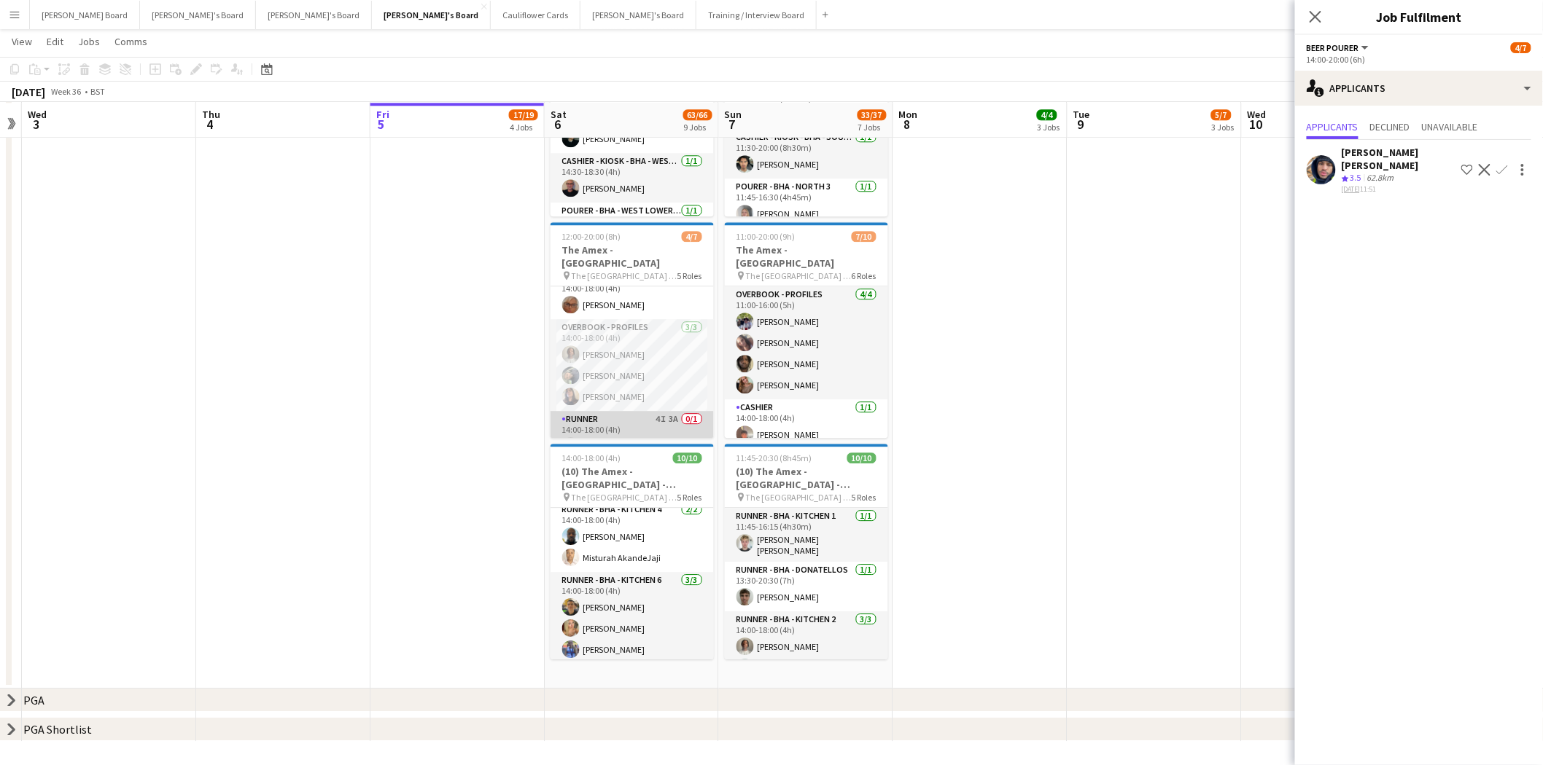
scroll to position [0, 0]
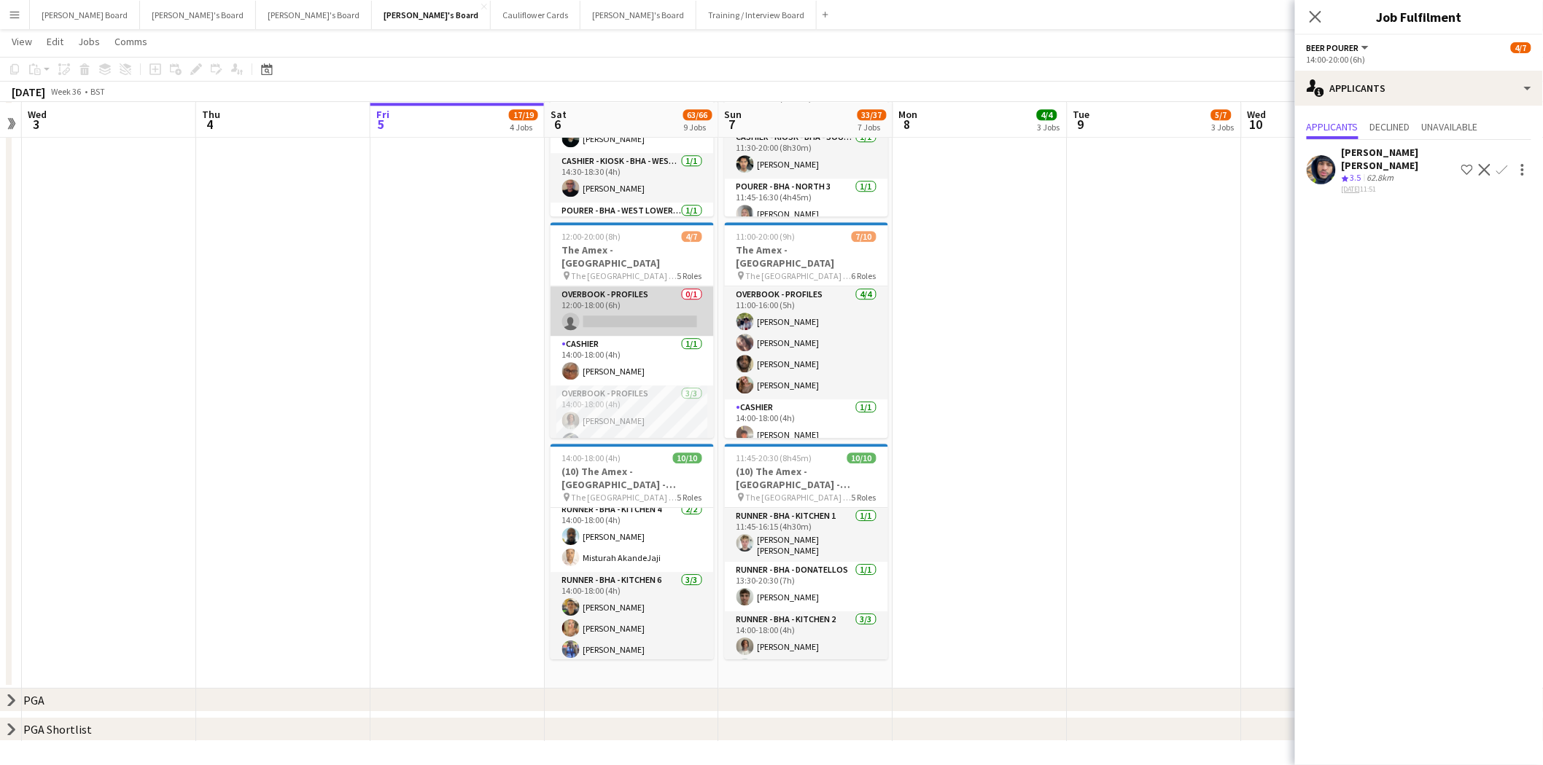
click at [640, 300] on app-card-role "Overbook - Profiles 0/1 12:00-18:00 (6h) single-neutral-actions" at bounding box center [631, 312] width 163 height 50
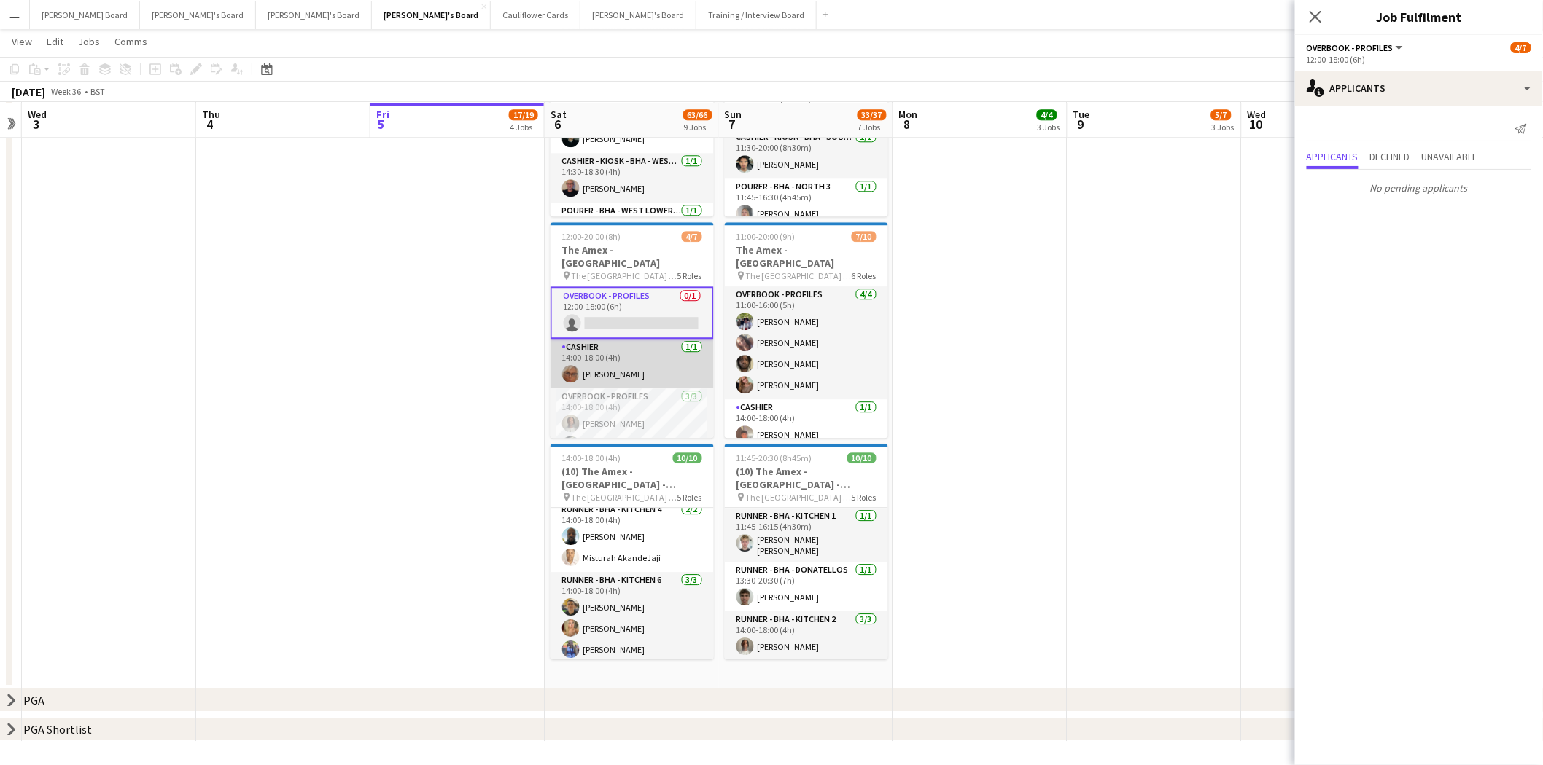
click at [629, 344] on app-card-role "Cashier 1/1 14:00-18:00 (4h) Cassandra Mullen" at bounding box center [631, 364] width 163 height 50
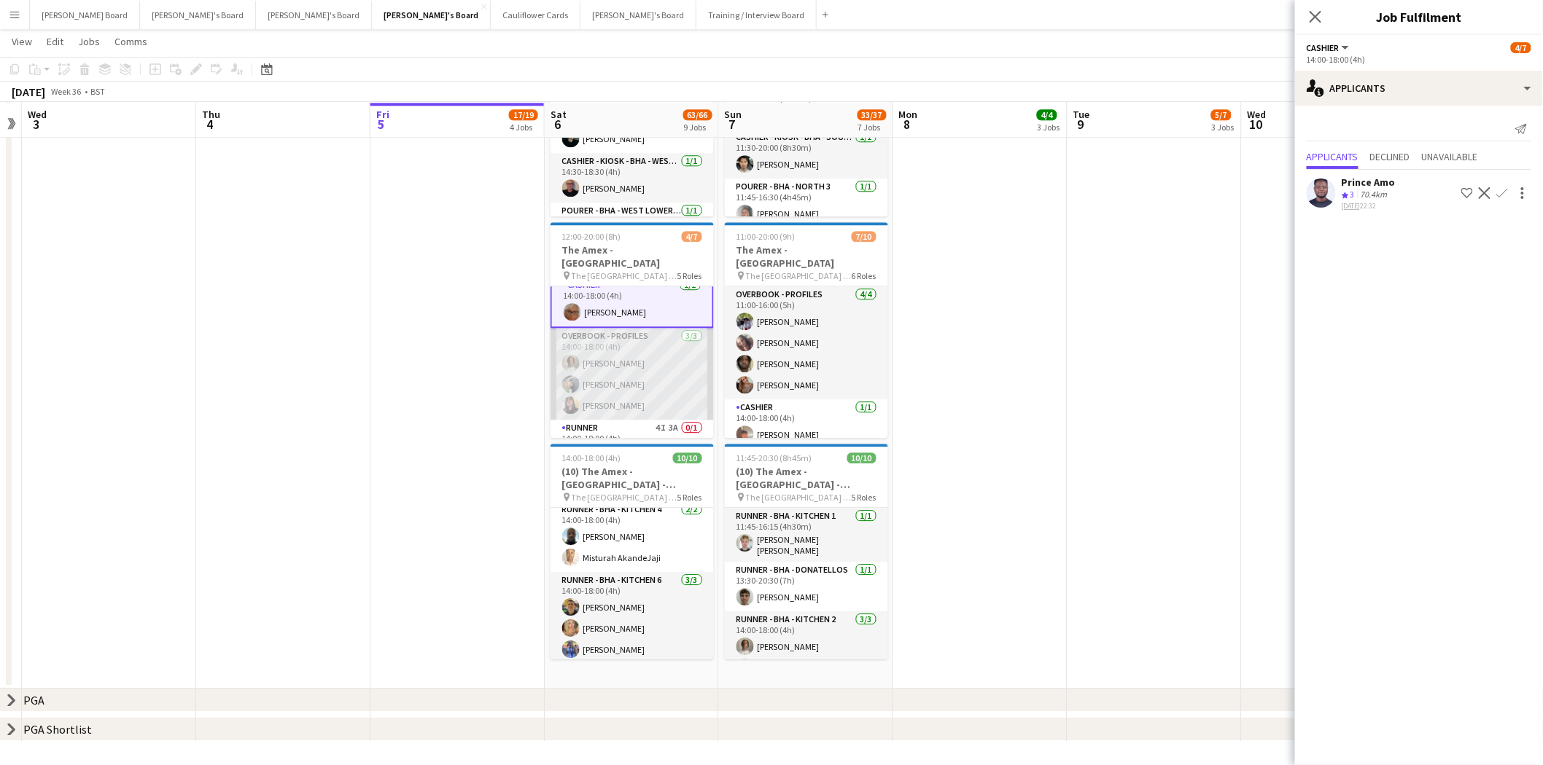
scroll to position [81, 0]
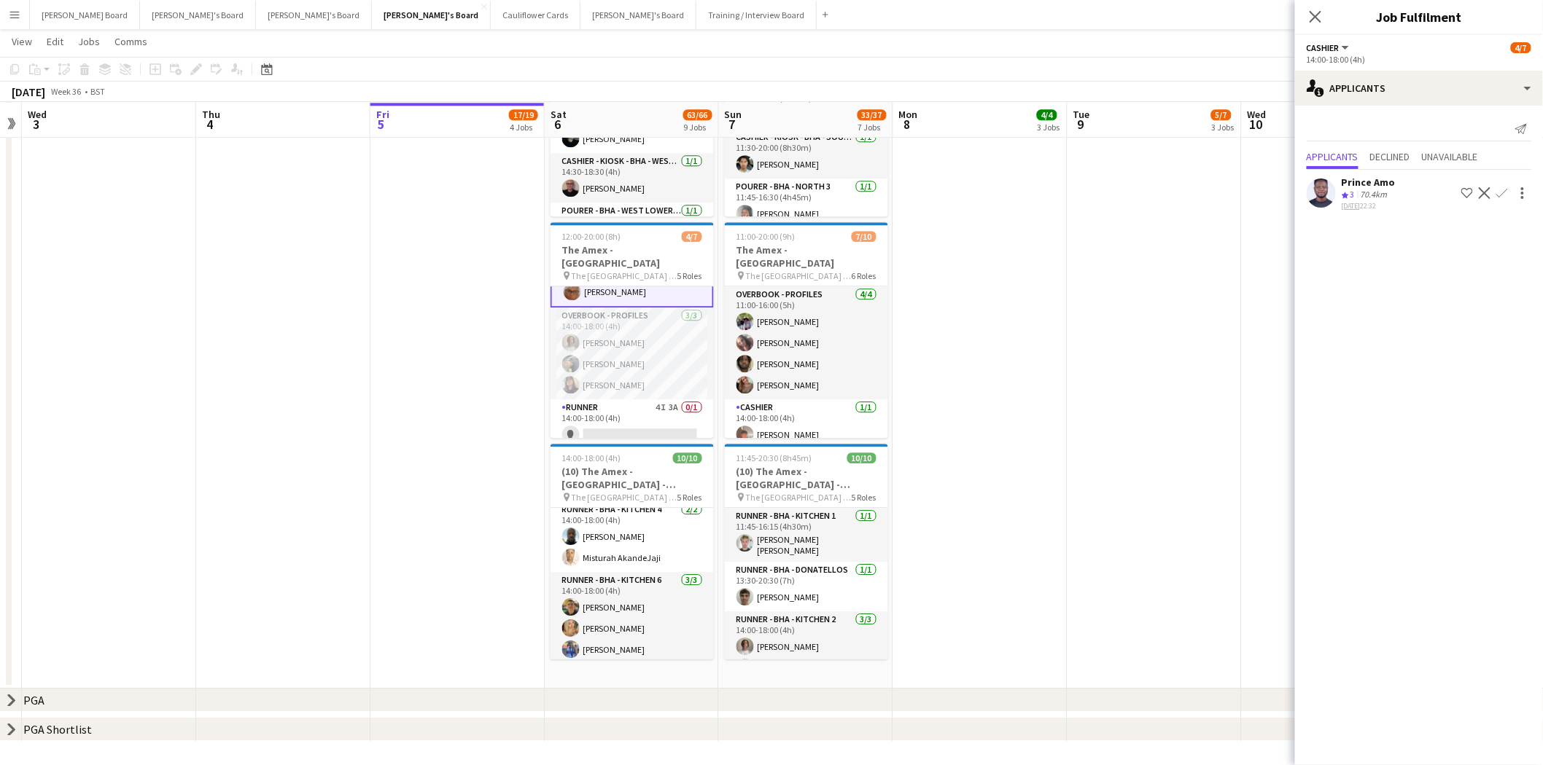
click at [1365, 186] on div "Prince Amo" at bounding box center [1368, 182] width 54 height 13
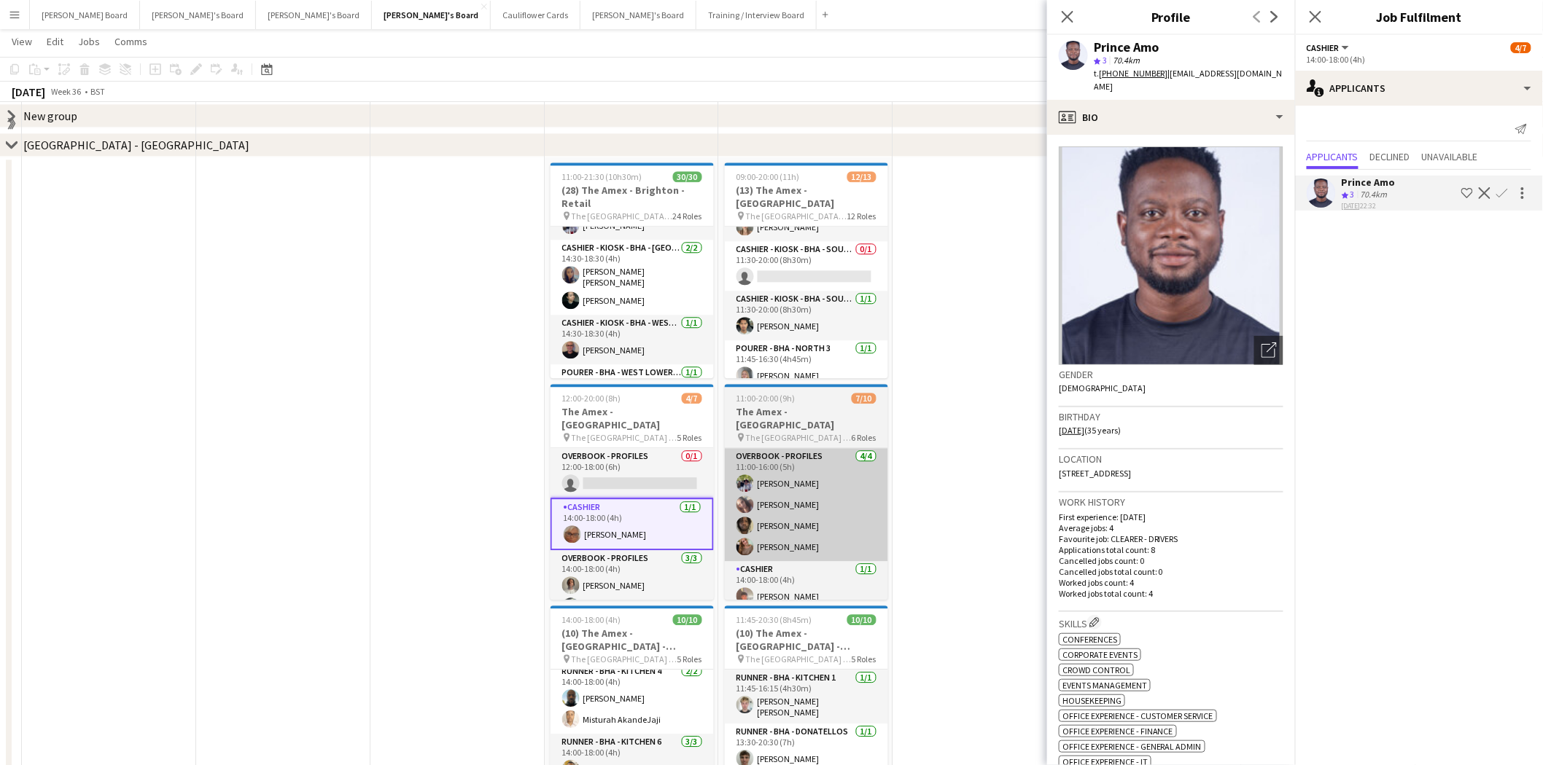
scroll to position [1477, 0]
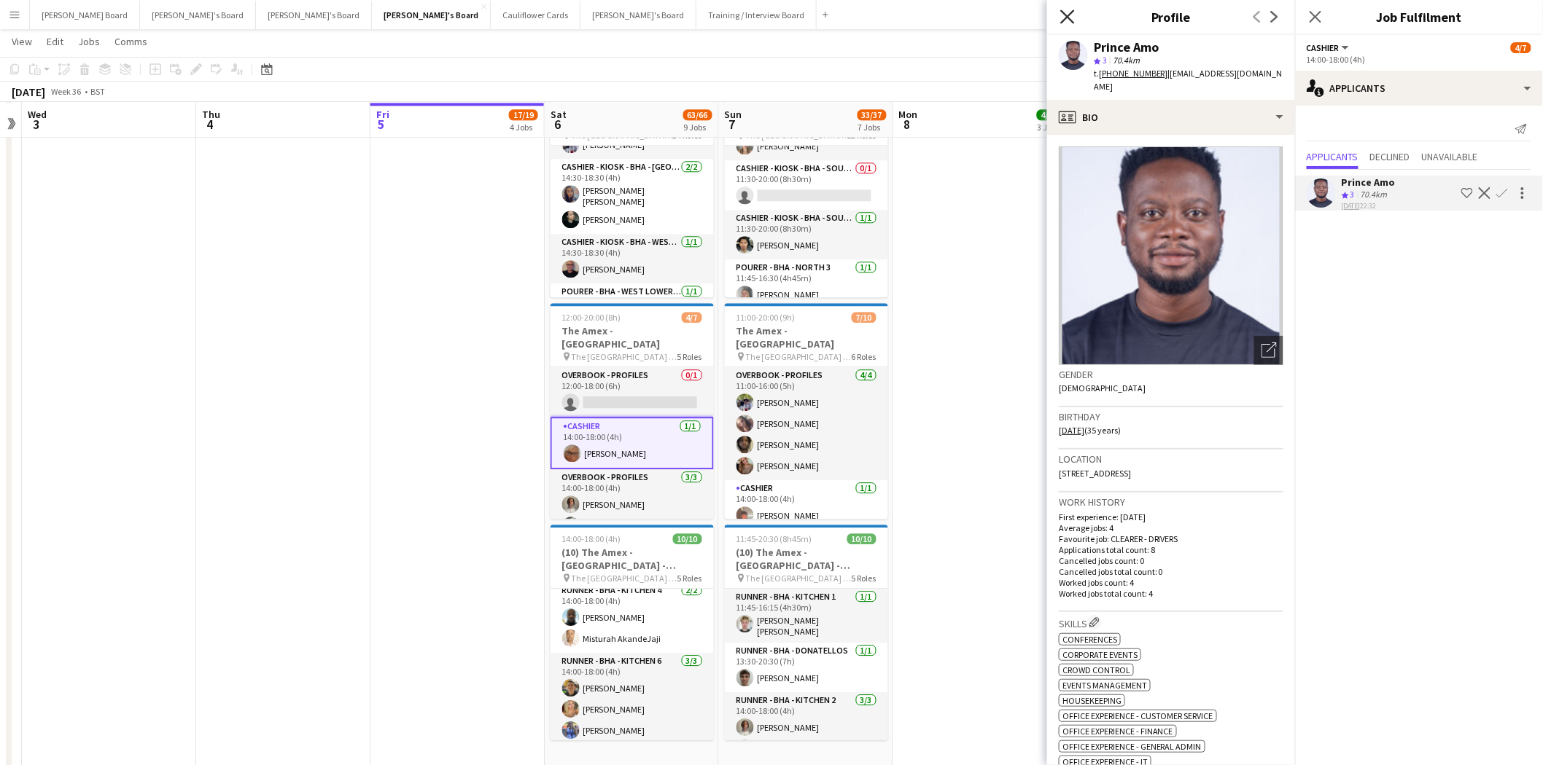
click at [1067, 22] on icon "Close pop-in" at bounding box center [1067, 16] width 14 height 14
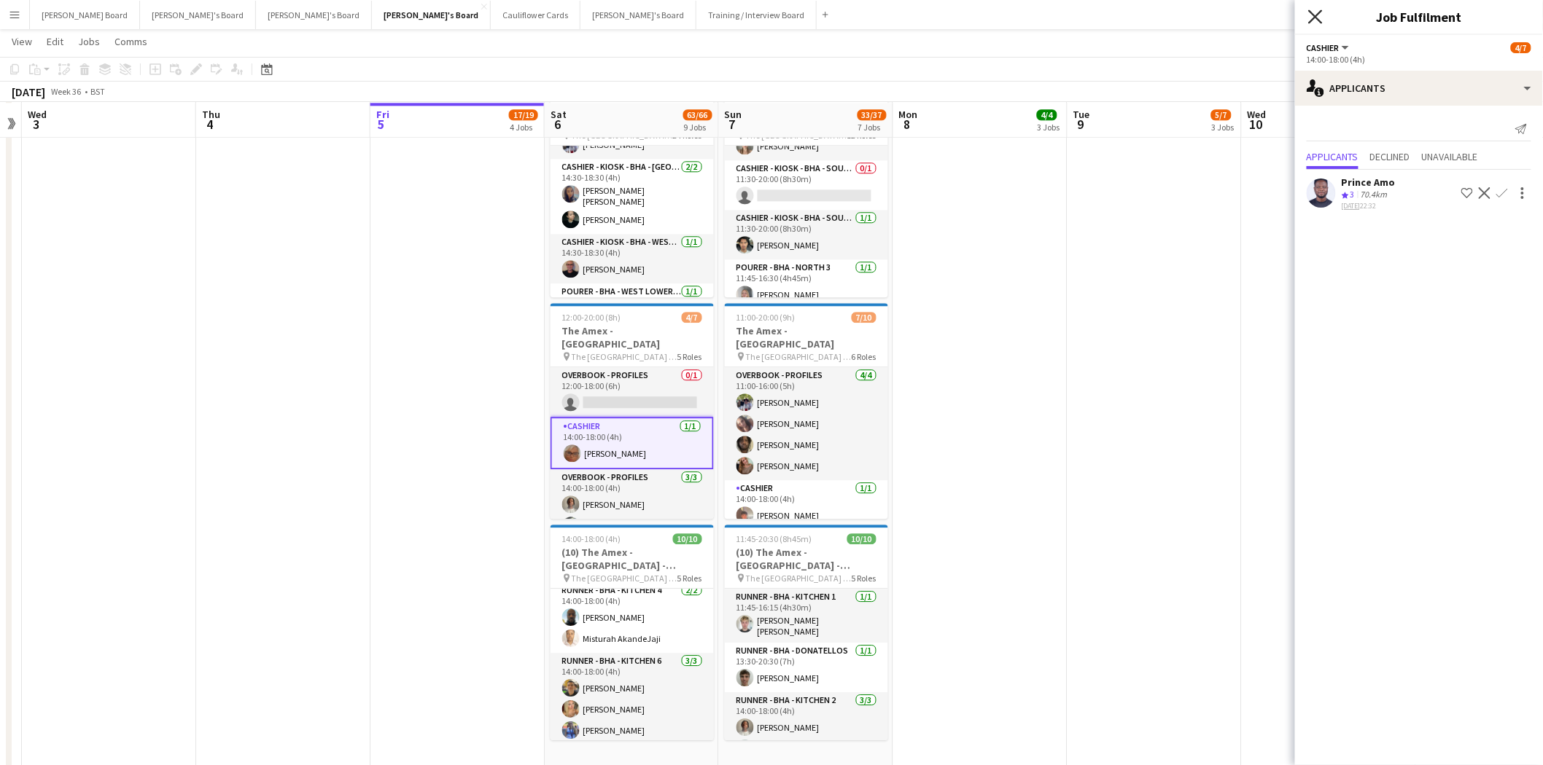
click at [1315, 15] on icon "Close pop-in" at bounding box center [1315, 16] width 14 height 14
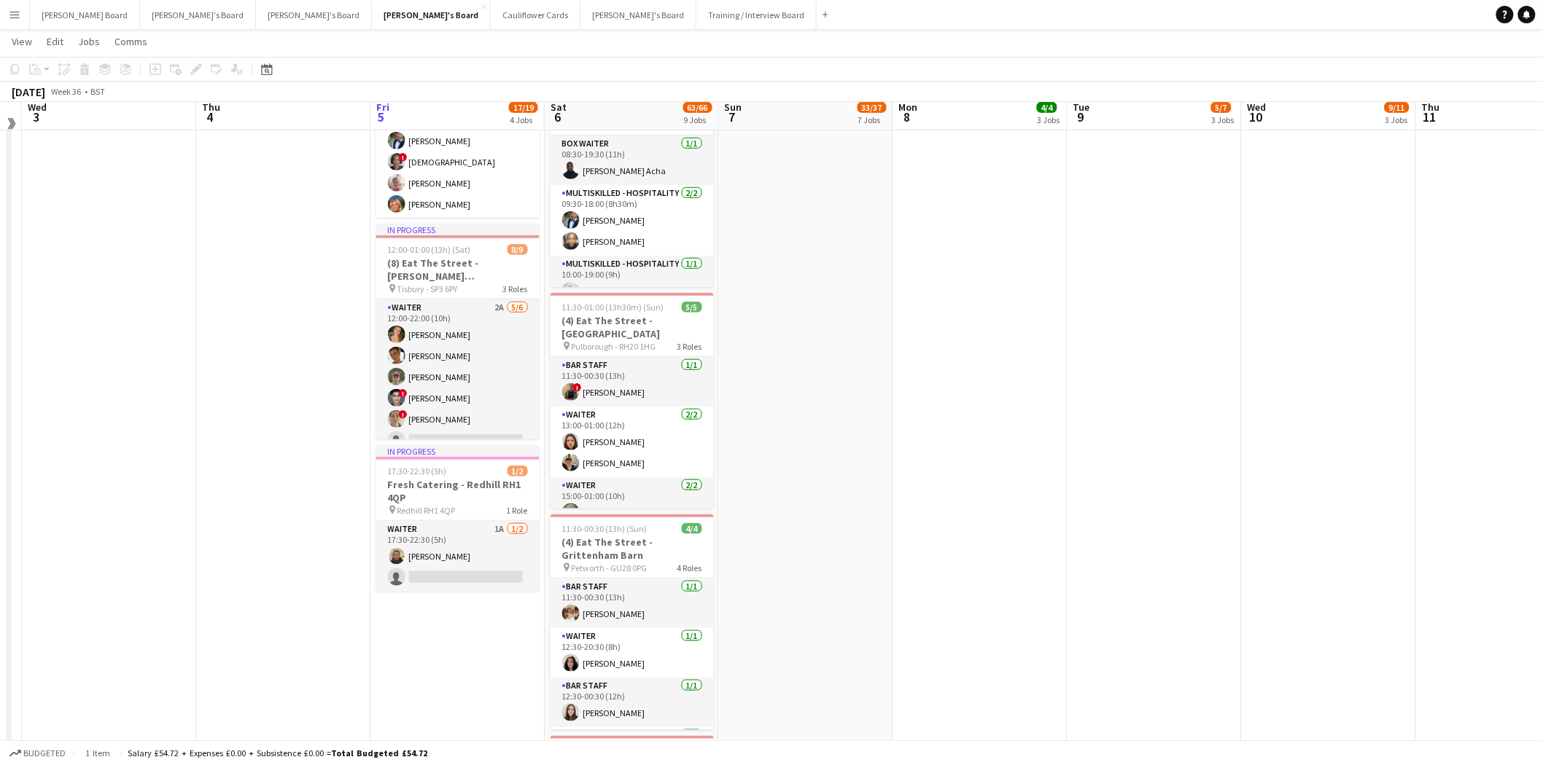
scroll to position [424, 0]
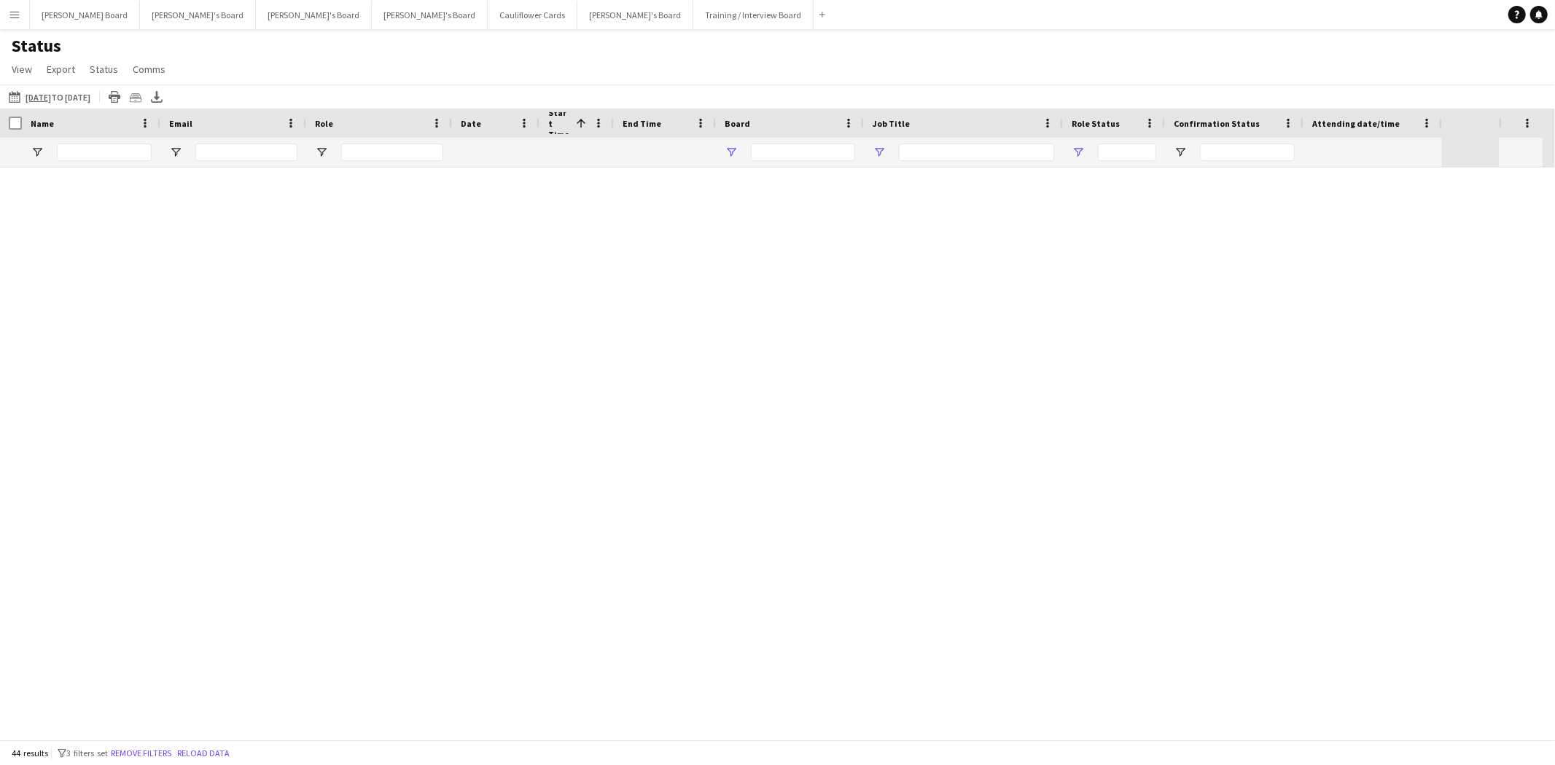
type input "**********"
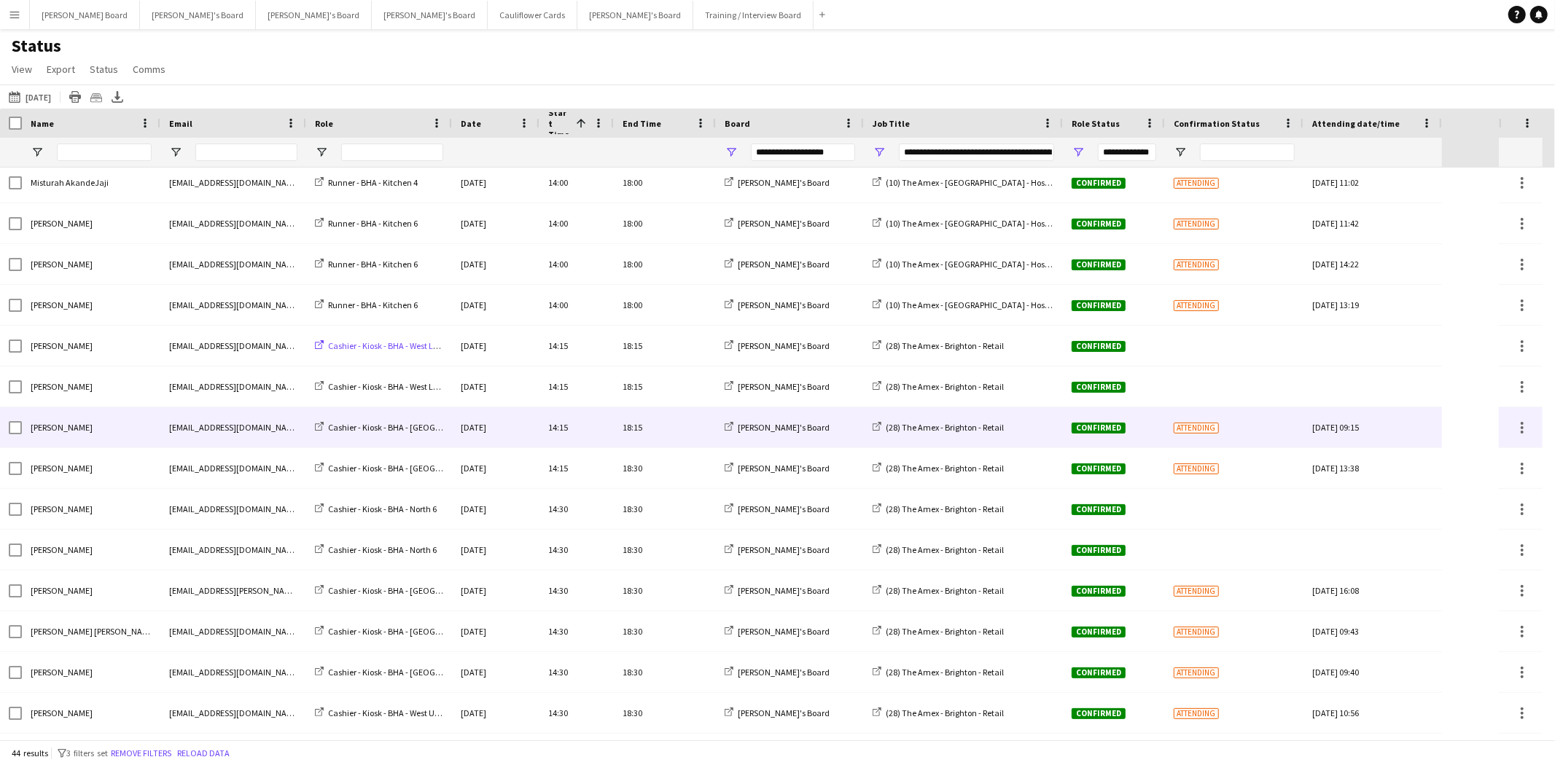
scroll to position [1215, 0]
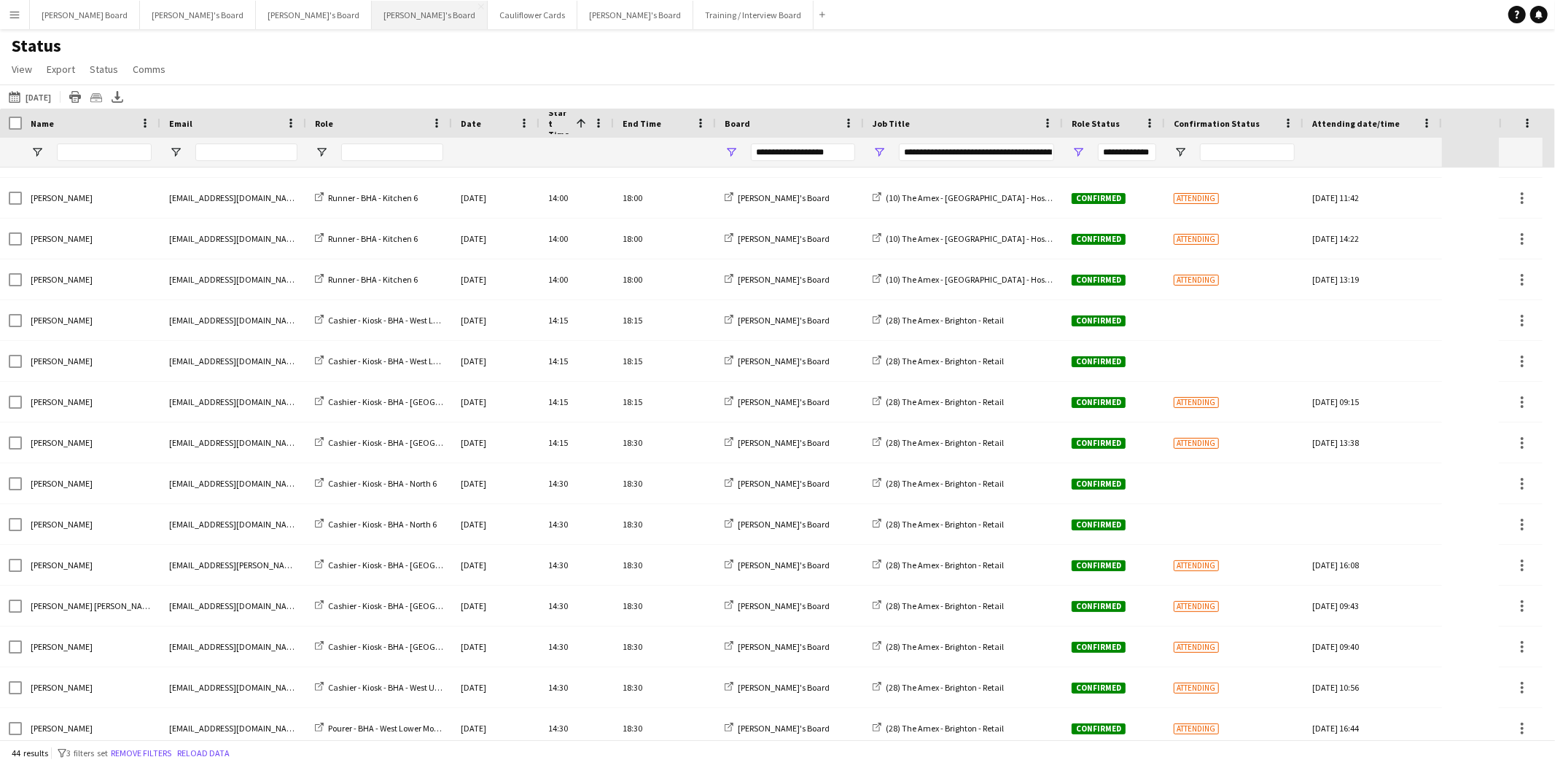
click at [372, 12] on button "[PERSON_NAME]'s Board Close" at bounding box center [430, 15] width 116 height 28
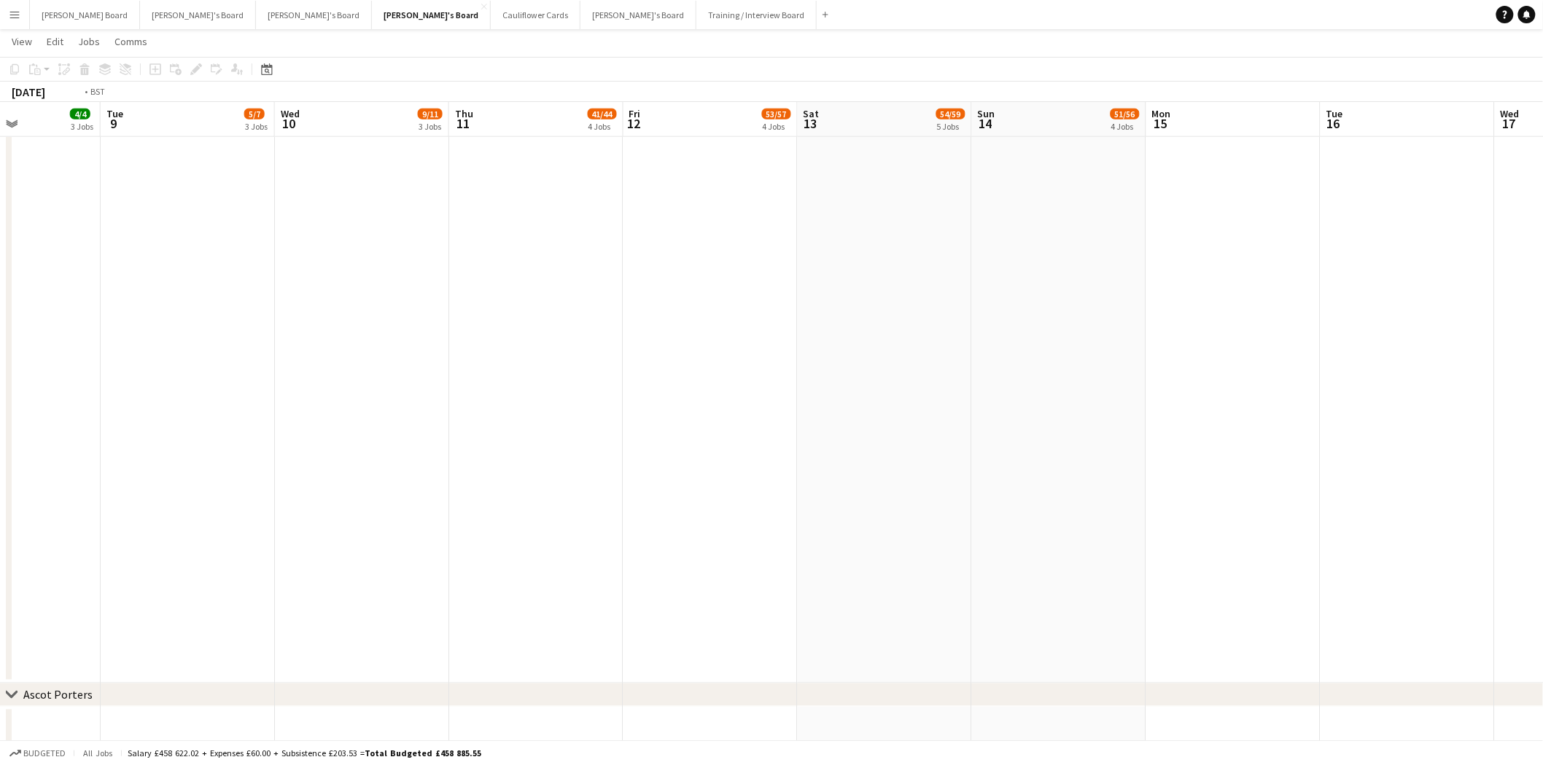
scroll to position [0, 569]
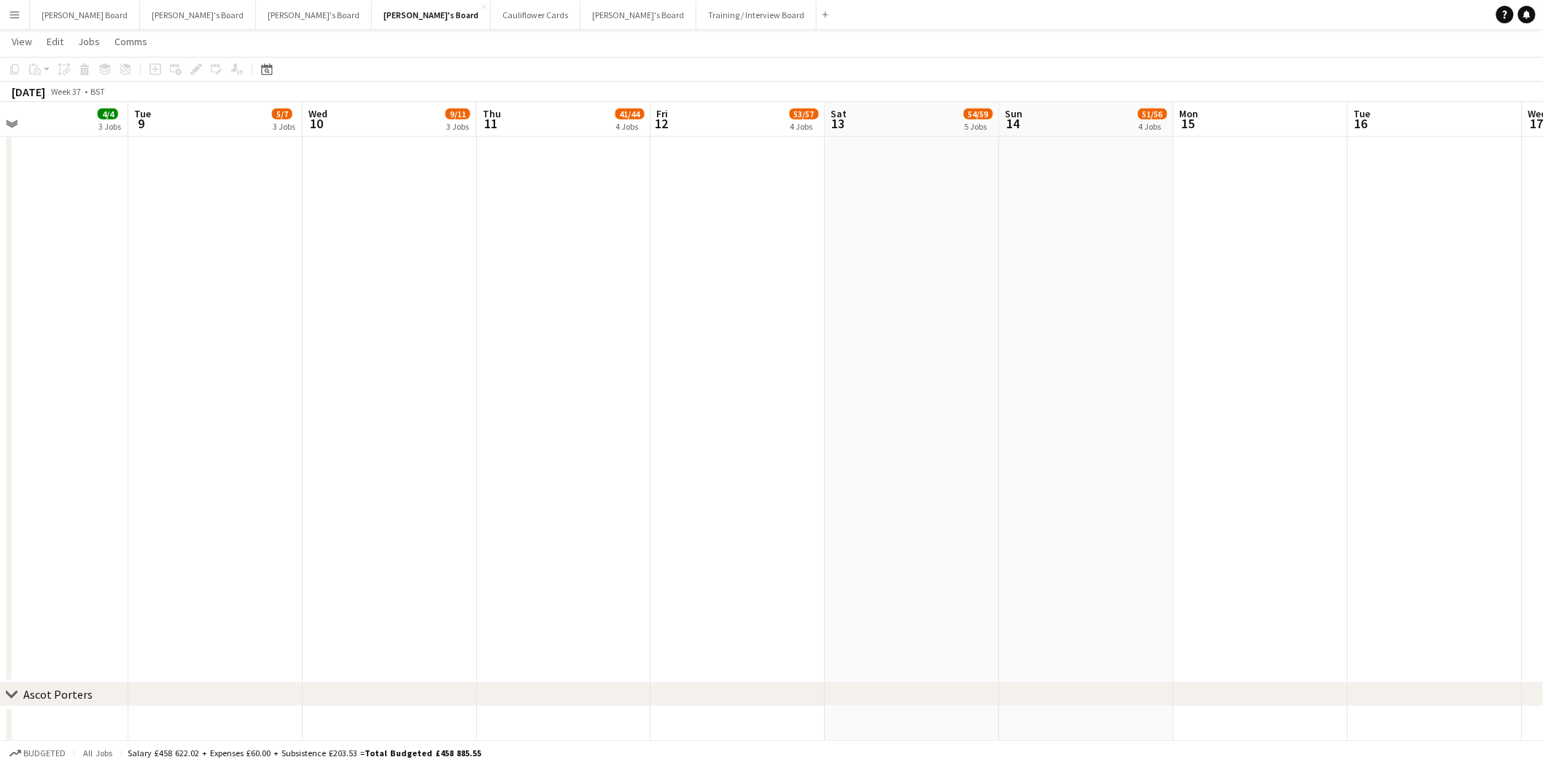
drag, startPoint x: 1398, startPoint y: 354, endPoint x: 664, endPoint y: 390, distance: 734.3
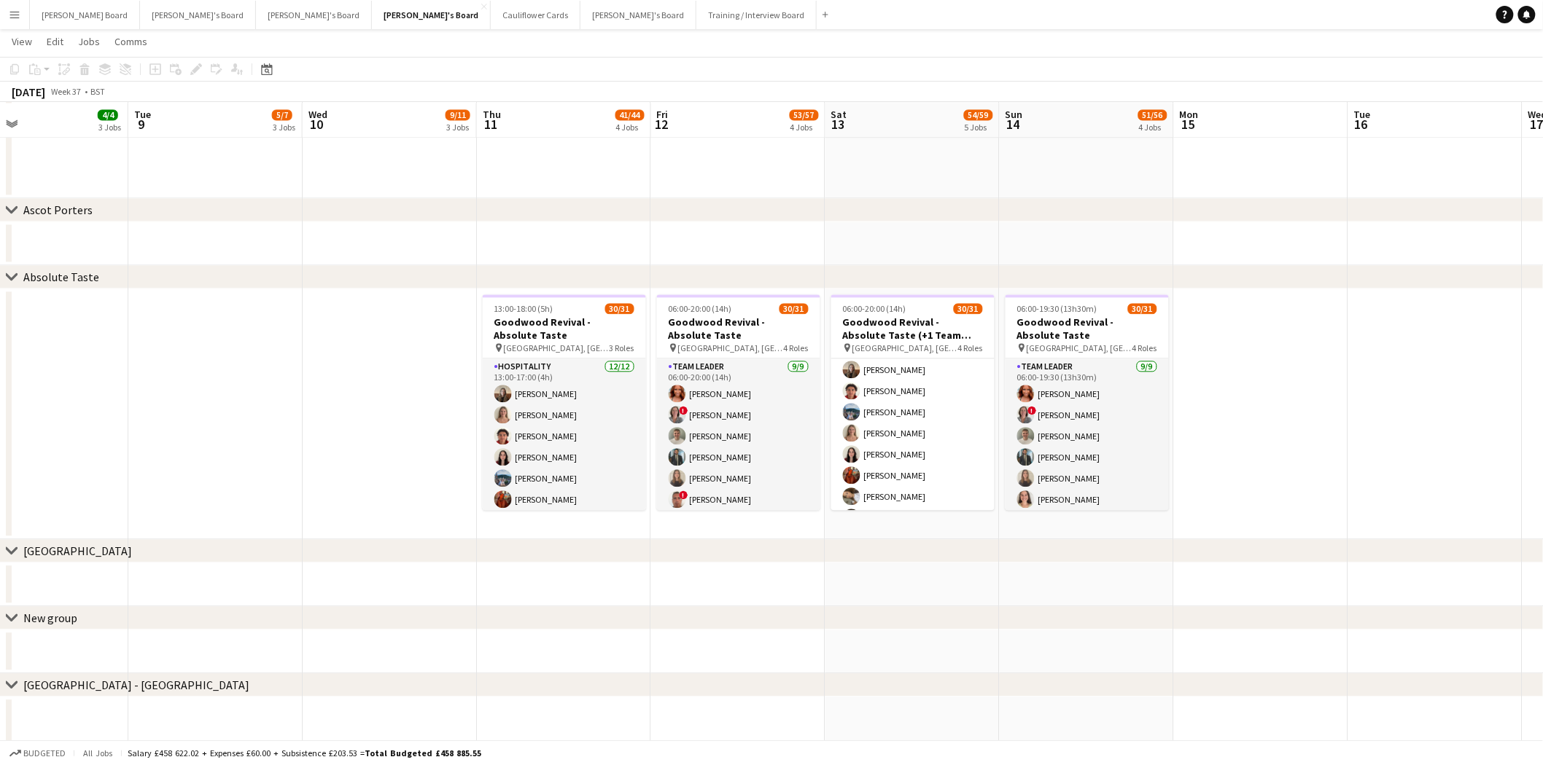
scroll to position [162, 0]
click at [58, 15] on button "Dean's Board Close" at bounding box center [85, 15] width 110 height 28
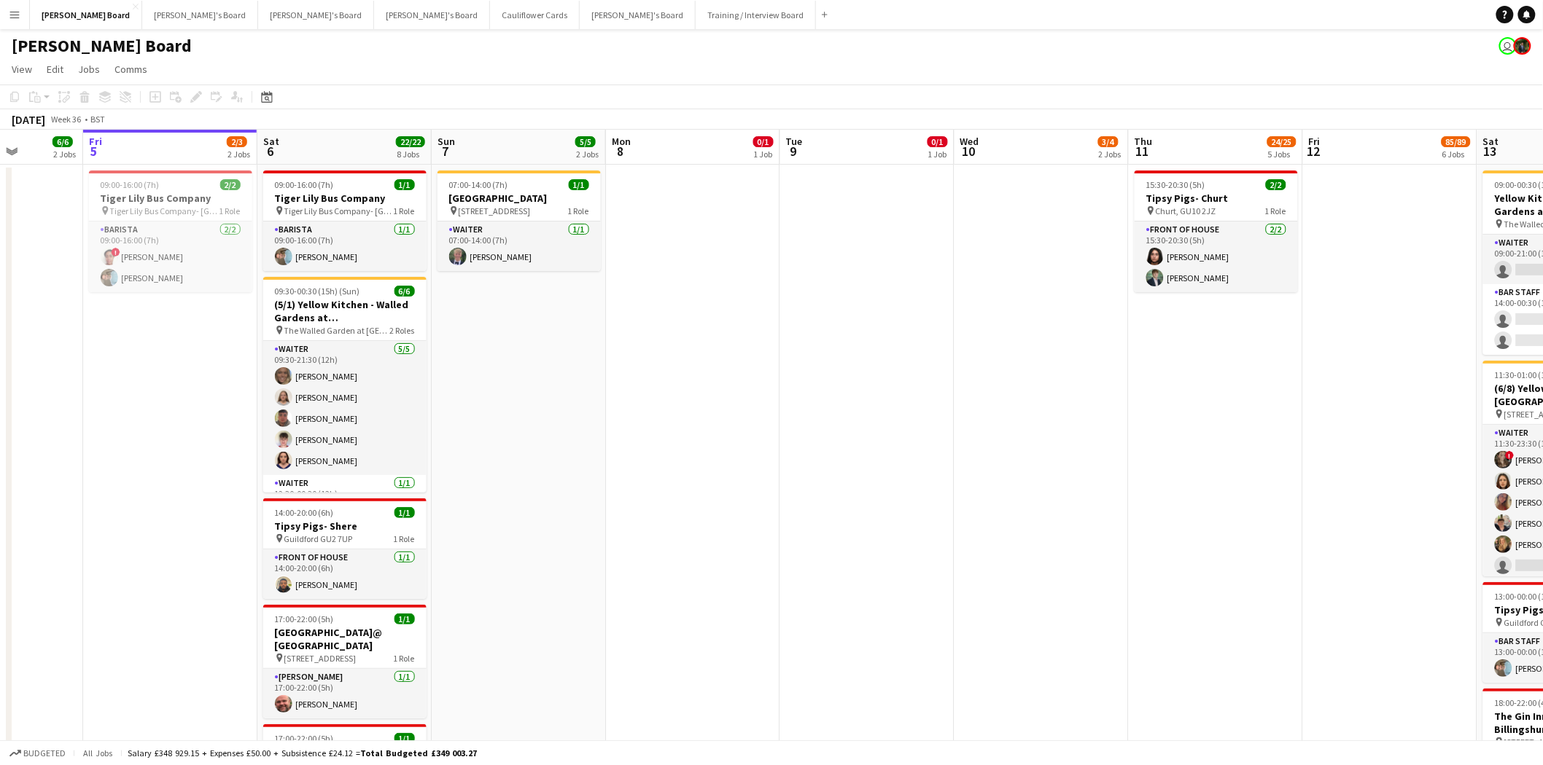
scroll to position [0, 476]
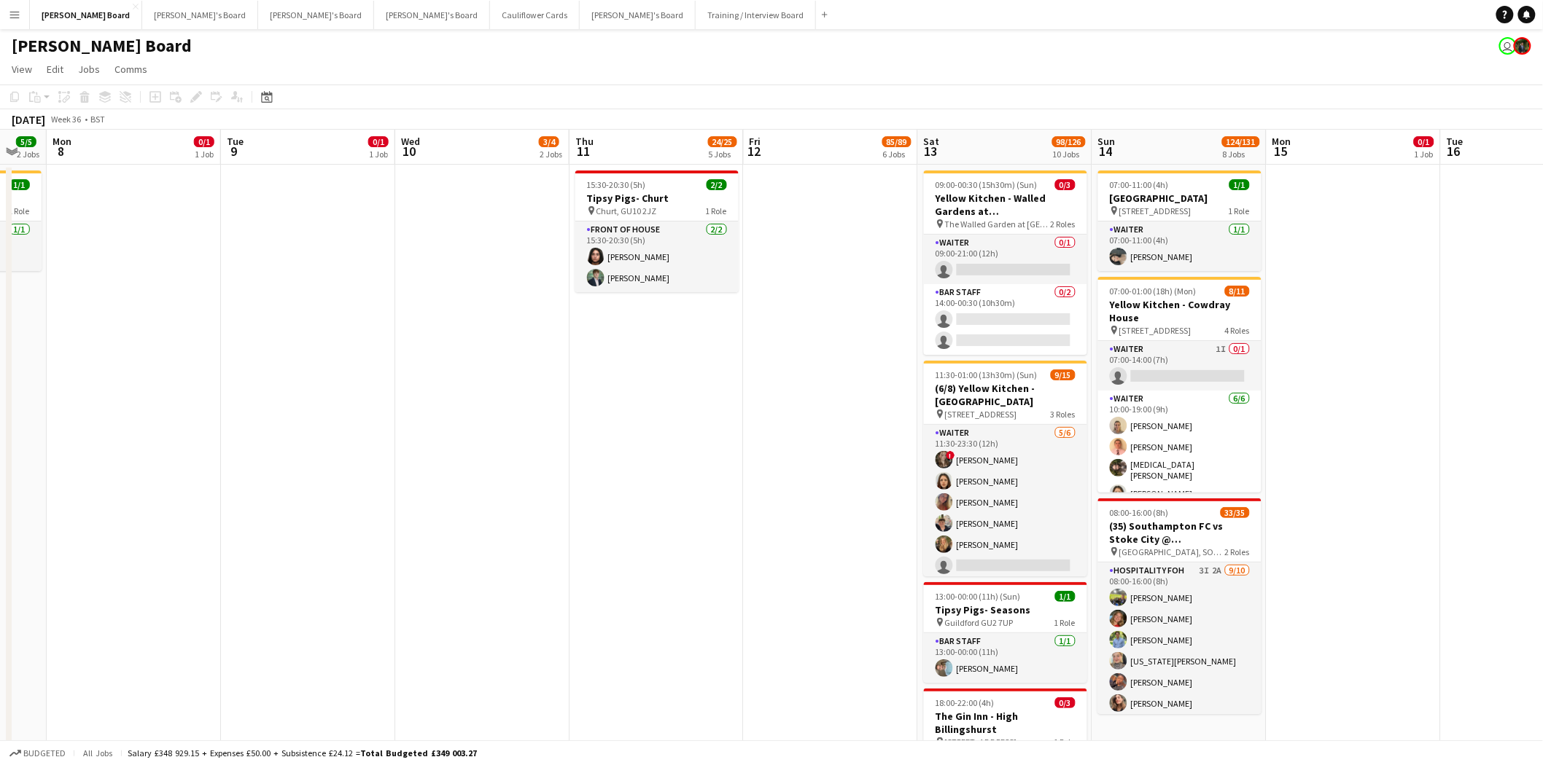
drag, startPoint x: 1400, startPoint y: 456, endPoint x: 906, endPoint y: 430, distance: 495.0
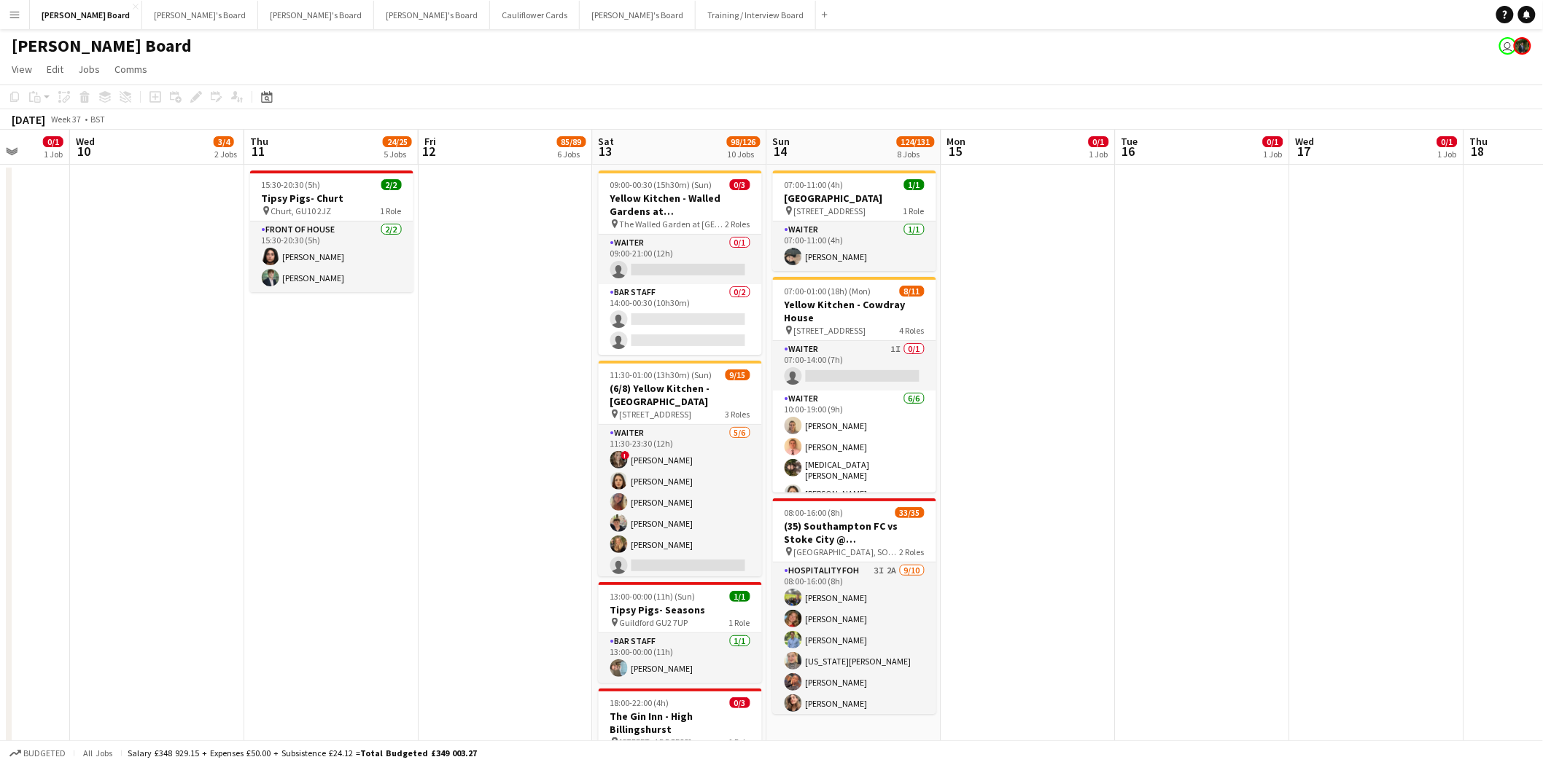
scroll to position [0, 545]
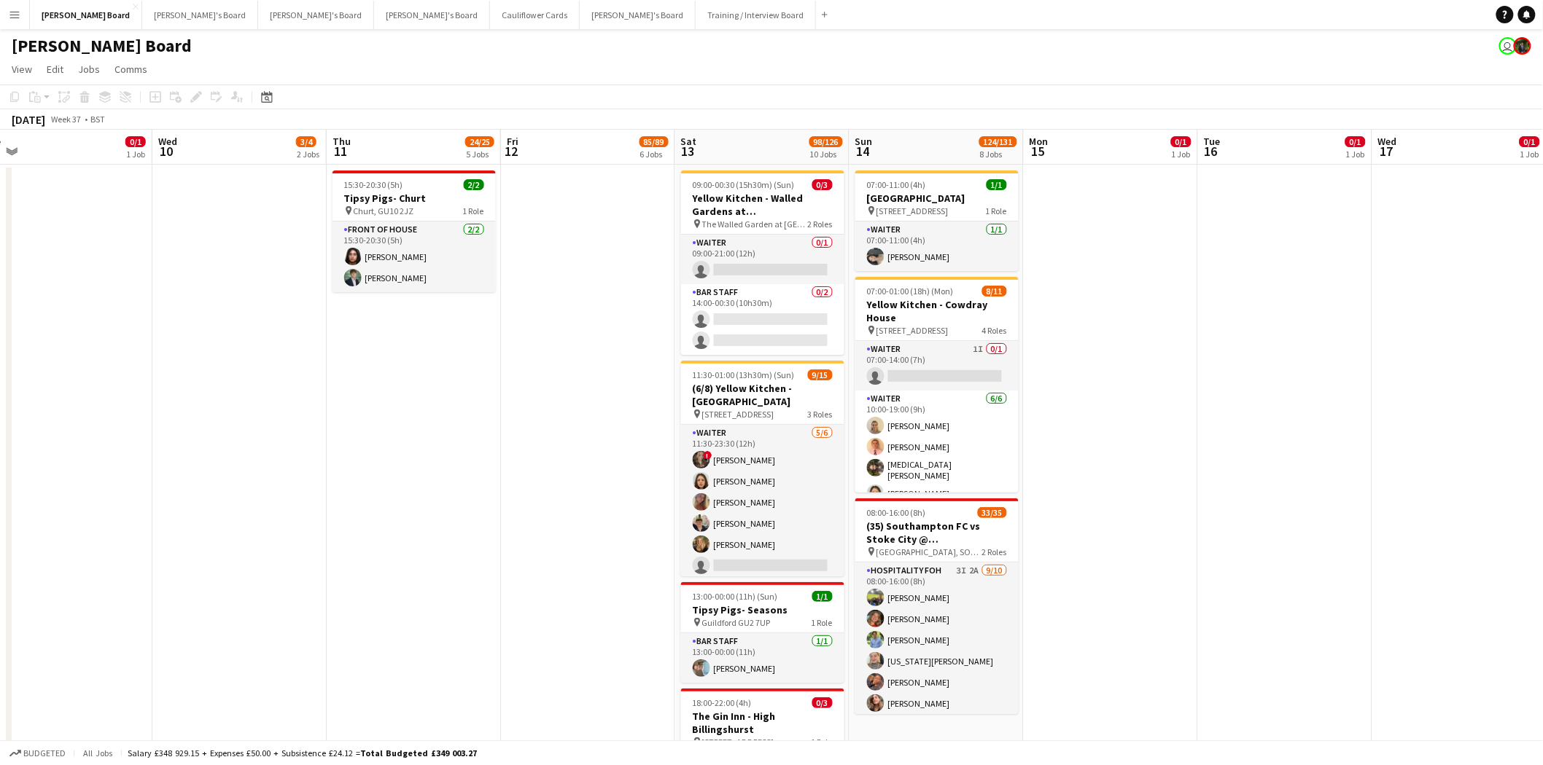
drag, startPoint x: 792, startPoint y: 358, endPoint x: 550, endPoint y: 354, distance: 242.8
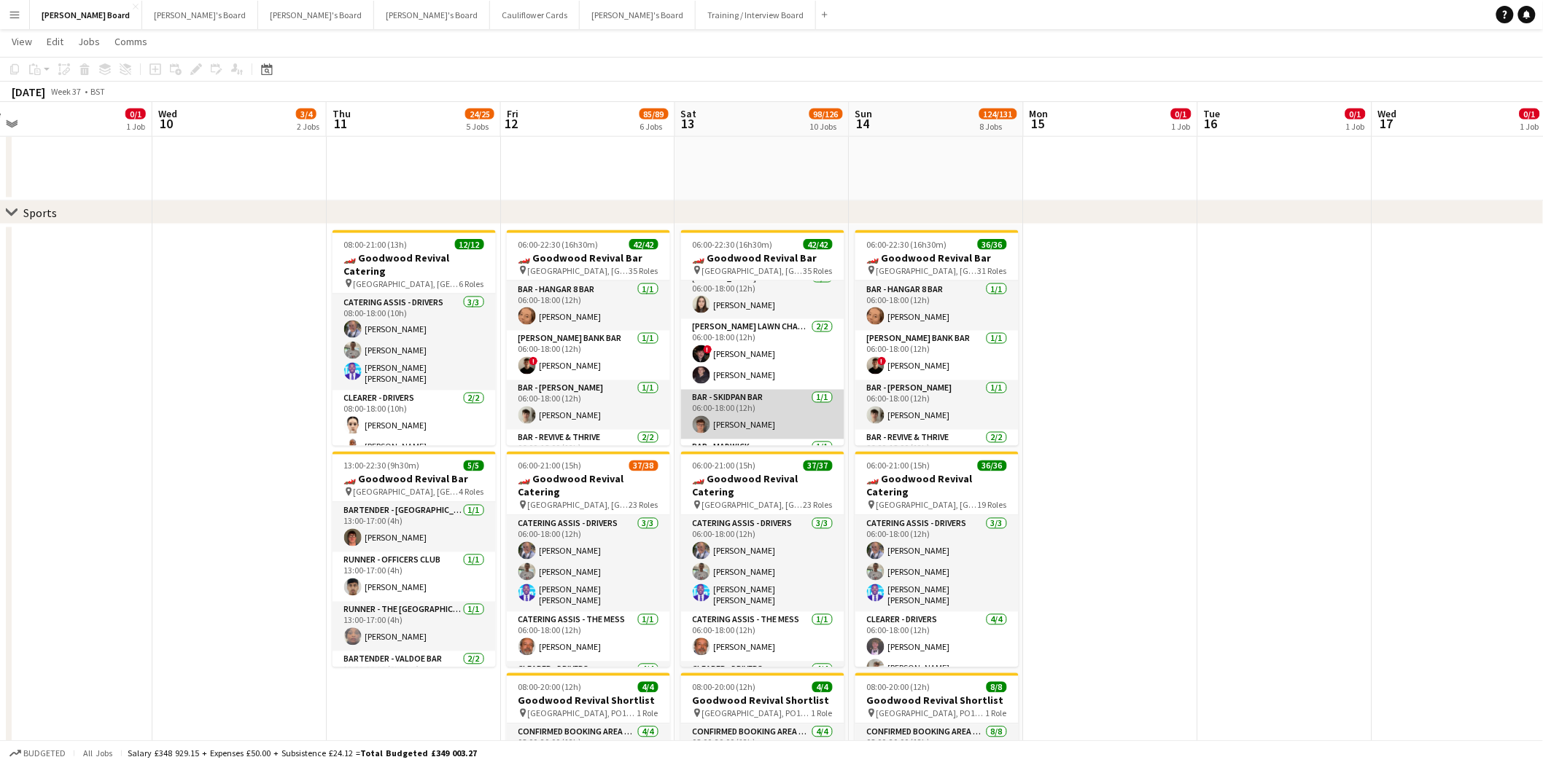
scroll to position [81, 0]
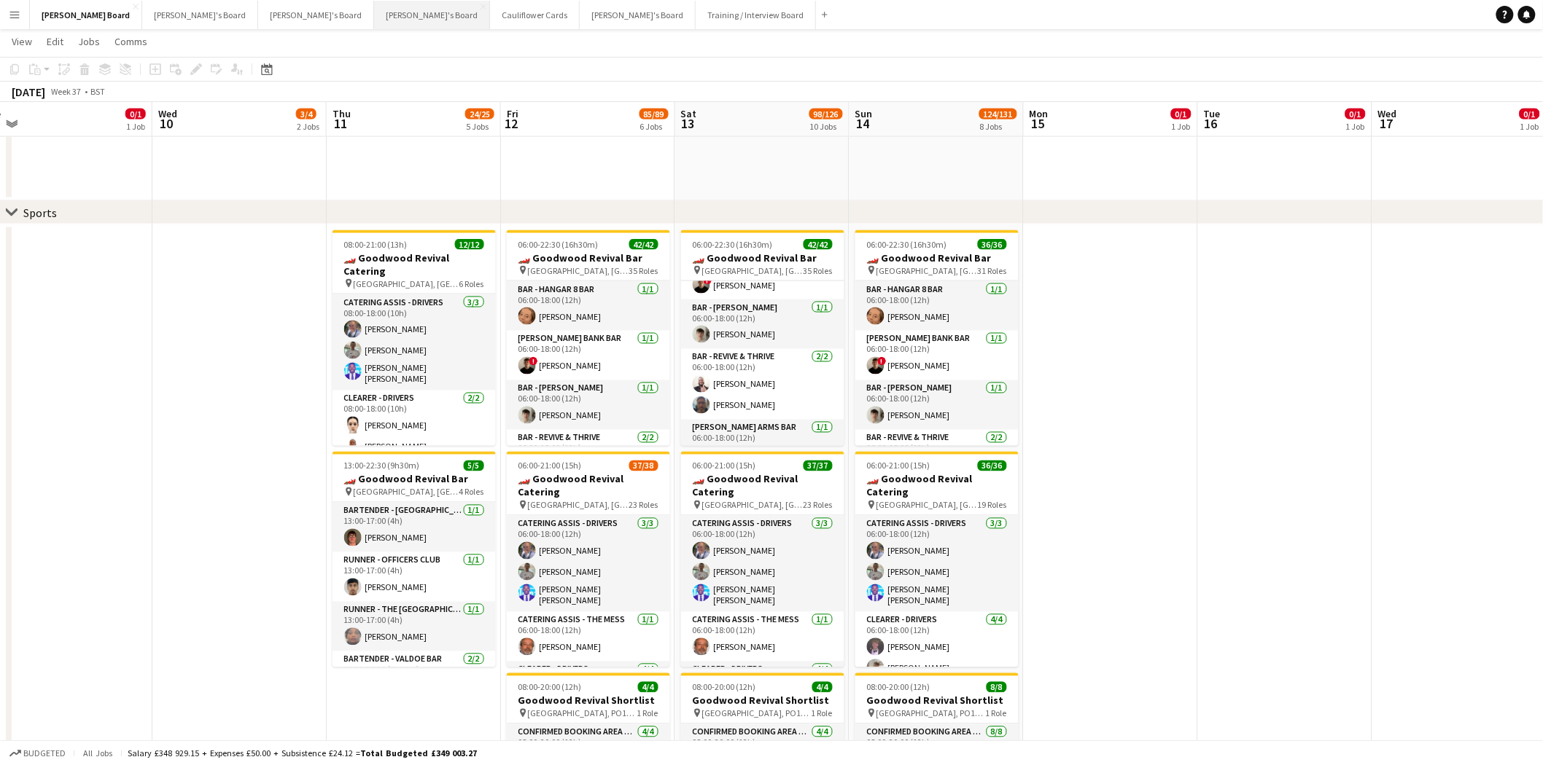
click at [374, 9] on button "Caitlin's Board Close" at bounding box center [432, 15] width 116 height 28
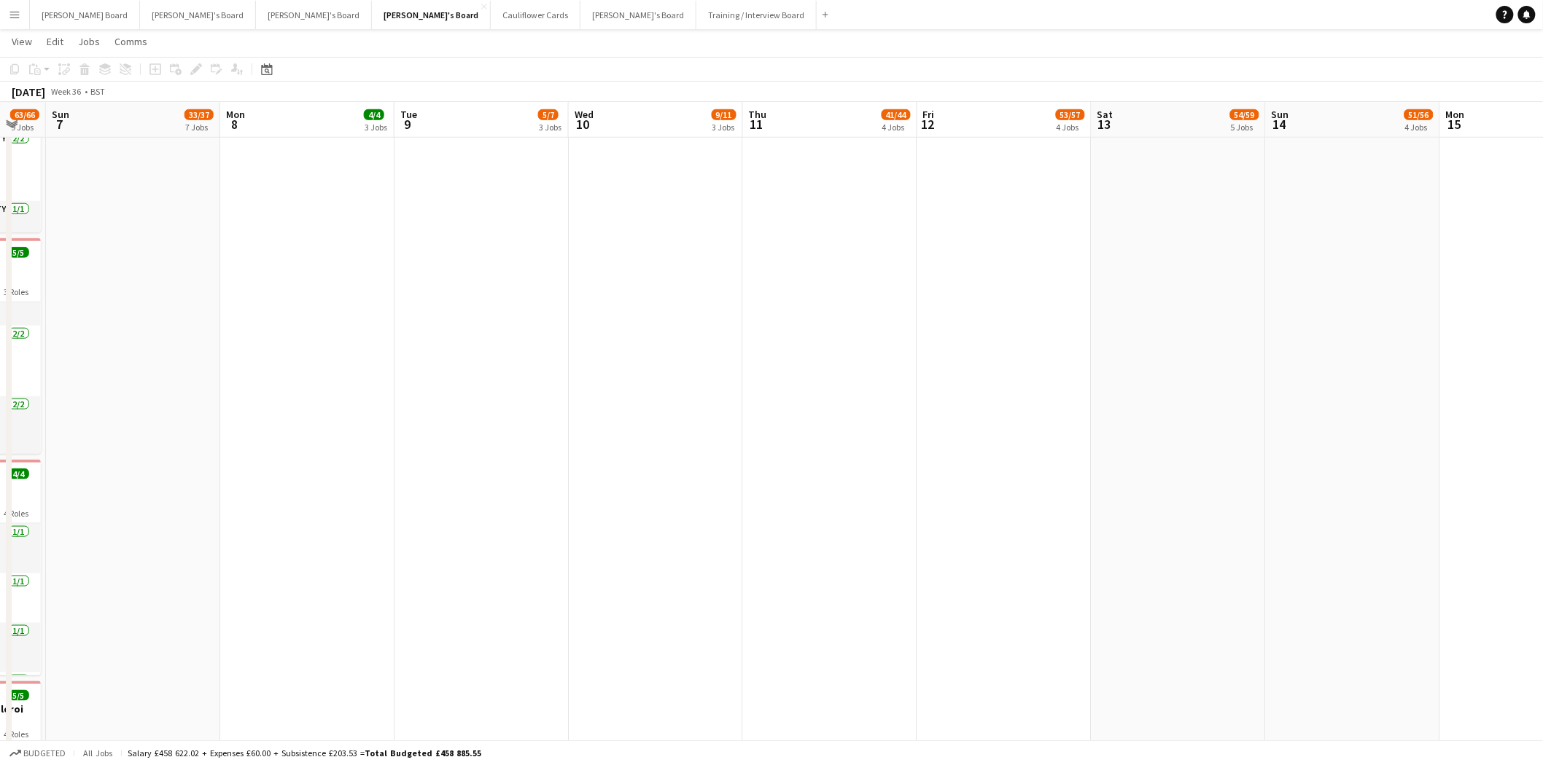
scroll to position [0, 564]
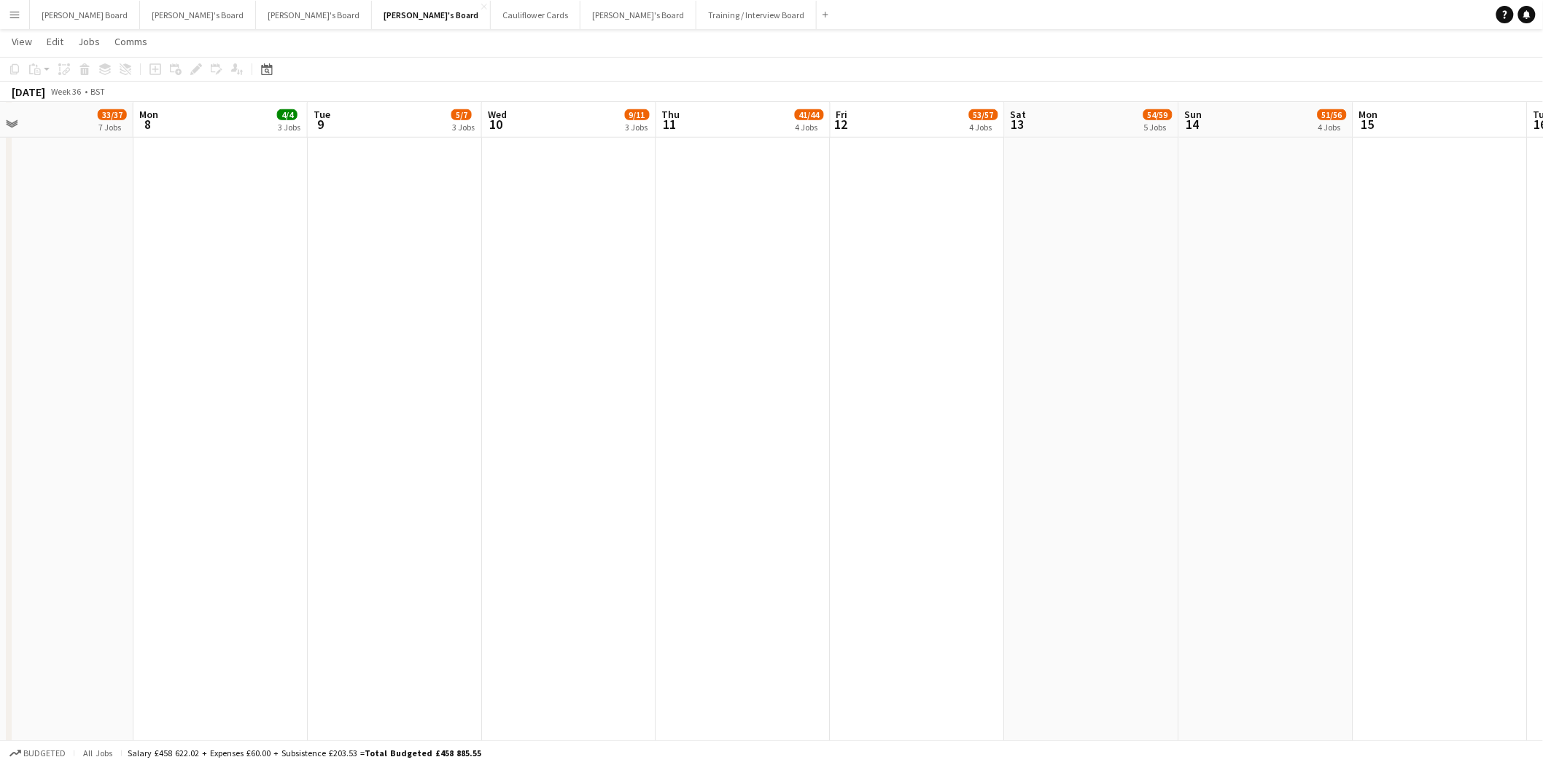
drag, startPoint x: 1318, startPoint y: 412, endPoint x: 755, endPoint y: 403, distance: 563.6
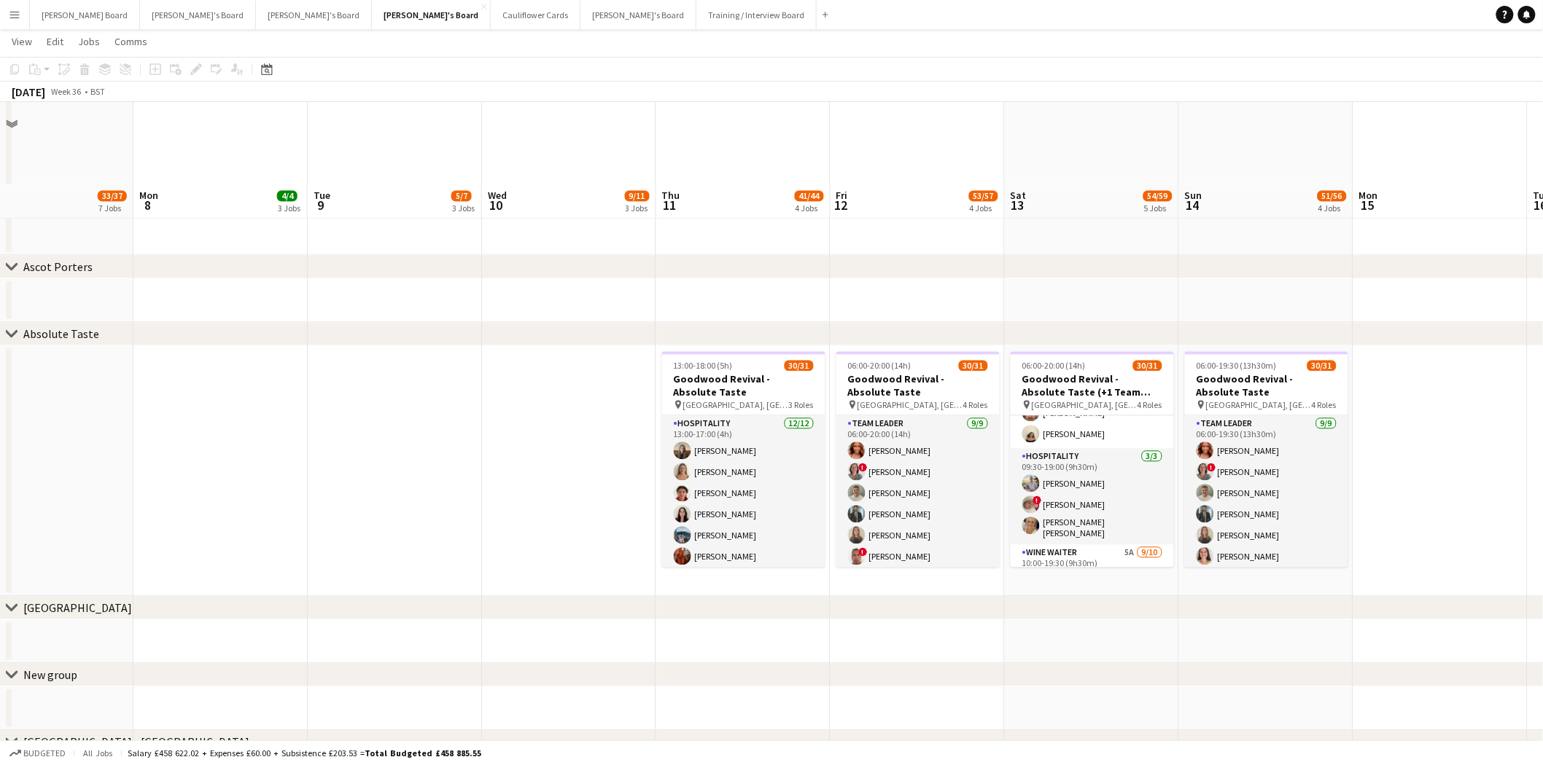
scroll to position [1376, 0]
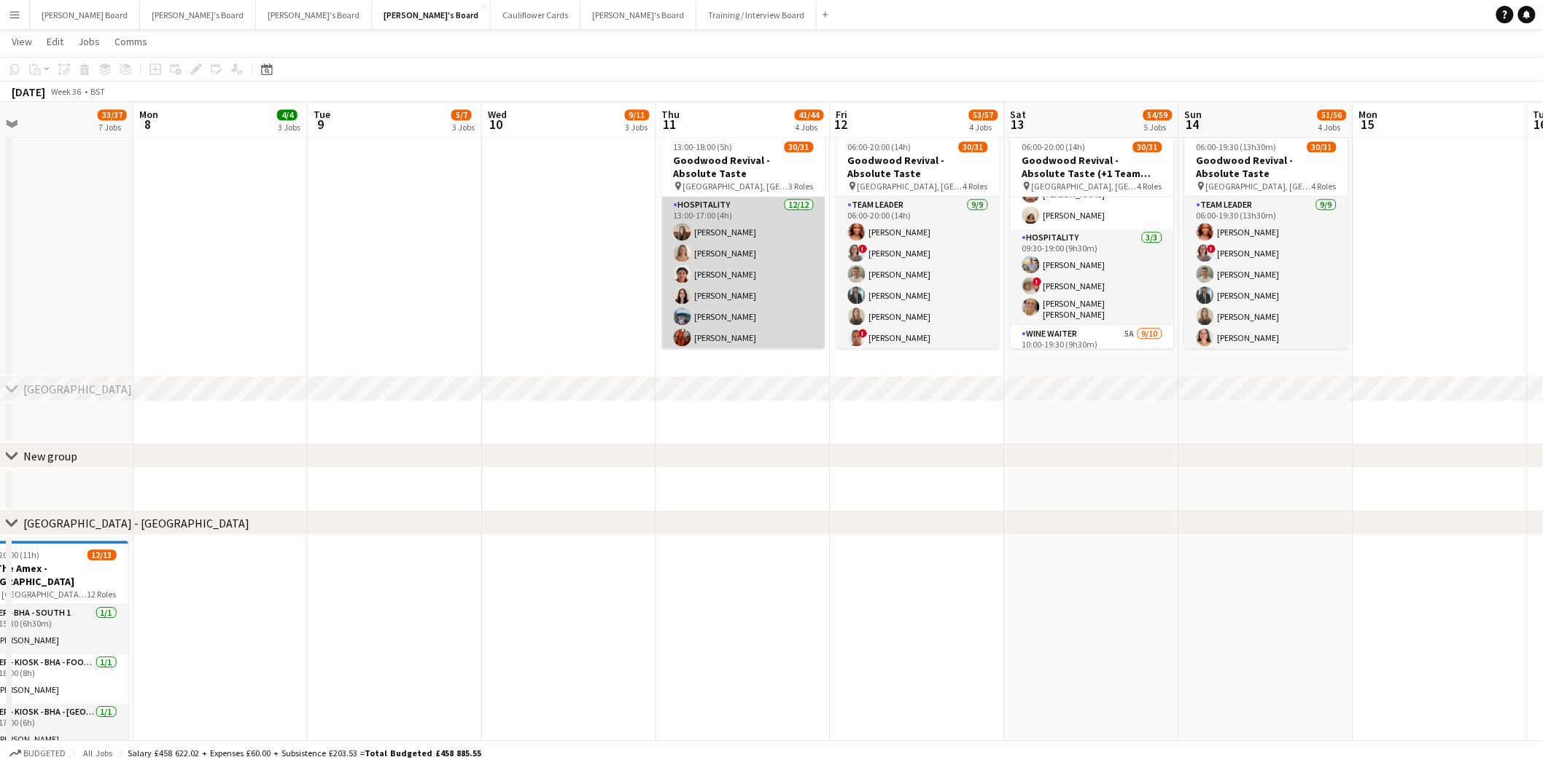
click at [733, 238] on app-card-role "Hospitality 12/12 13:00-17:00 (4h) Chloe Kirkham Niamh Bedford Max Goubert Jayd…" at bounding box center [743, 340] width 163 height 287
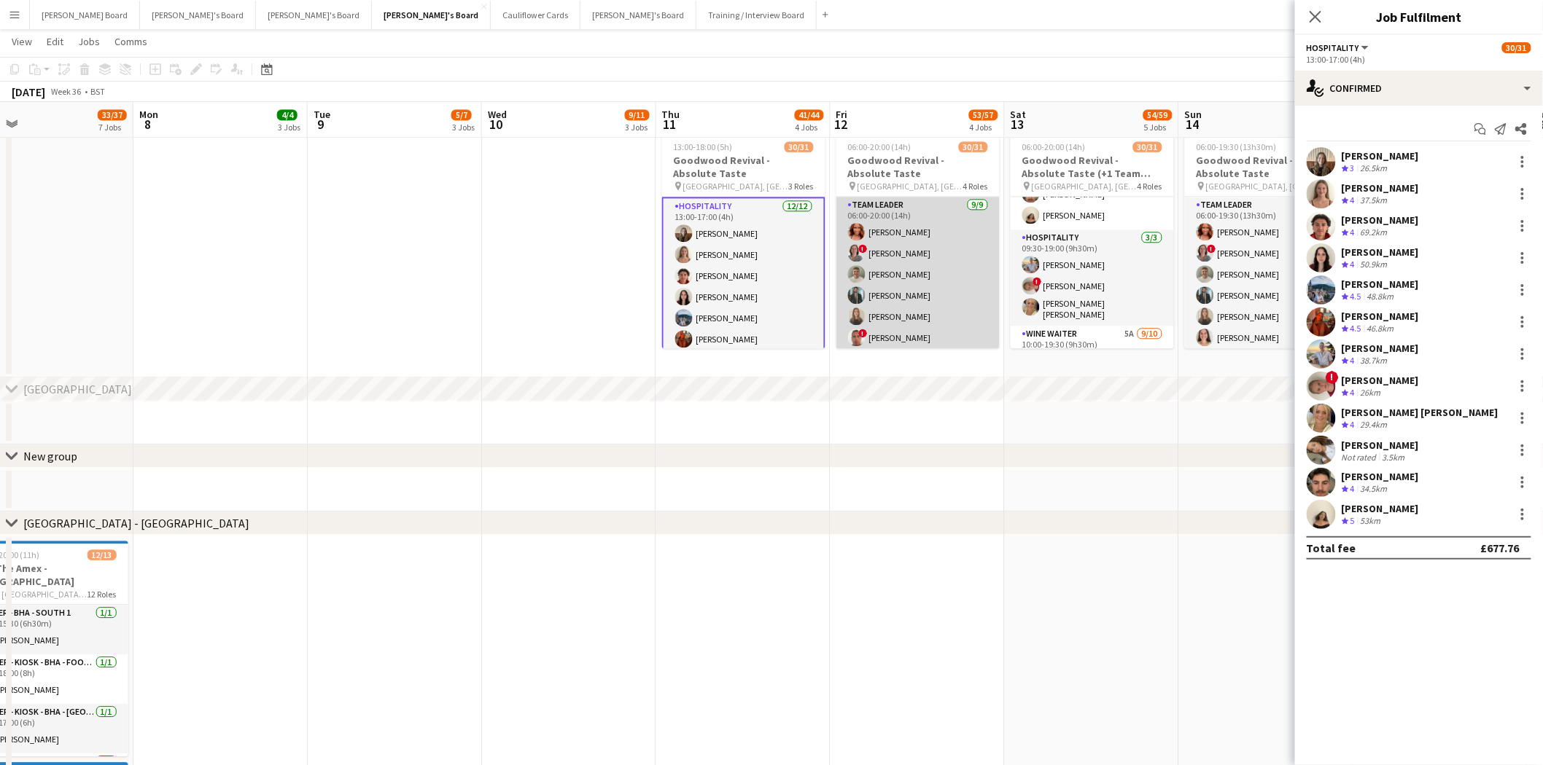
click at [891, 254] on app-card-role "TEAM LEADER 9/9 06:00-20:00 (14h) Abigail Winton ! Jennifer Pite Matthew Hewlet…" at bounding box center [917, 306] width 163 height 219
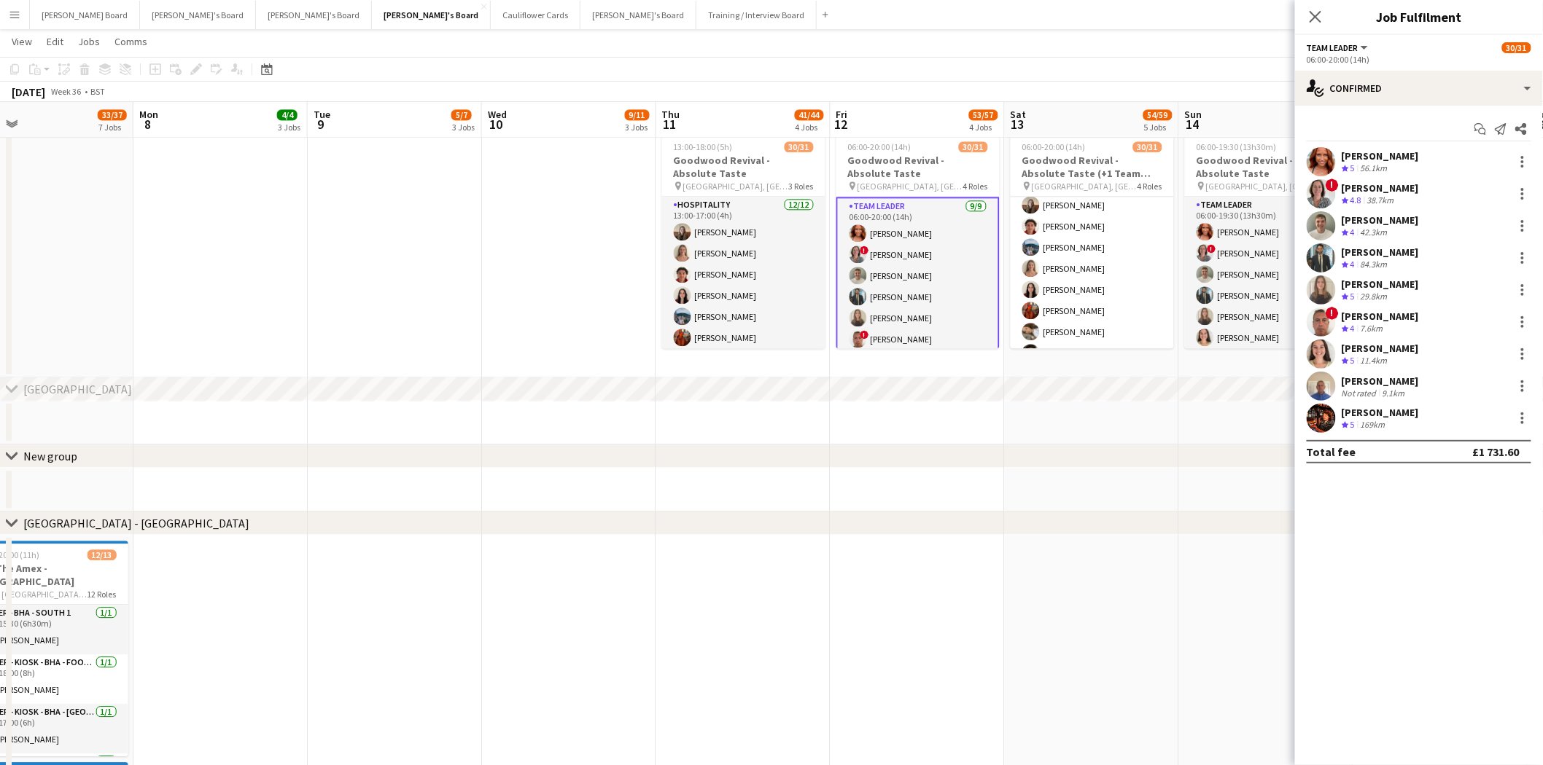
scroll to position [0, 0]
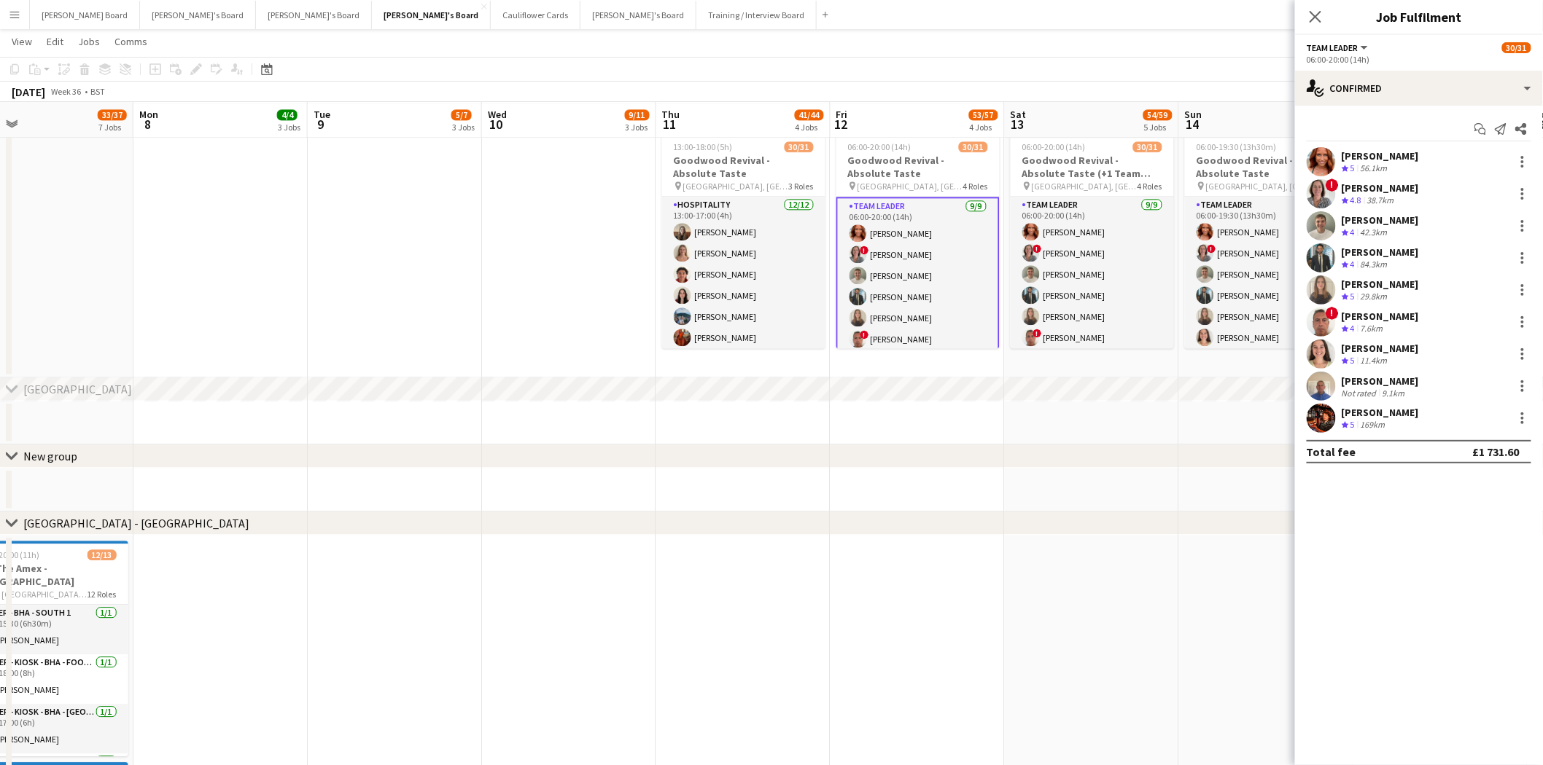
drag, startPoint x: 1091, startPoint y: 200, endPoint x: 1133, endPoint y: 182, distance: 45.1
click at [1092, 200] on app-card-role "TEAM LEADER 9/9 06:00-20:00 (14h) Abigail Winton ! Jennifer Pite Matthew Hewlet…" at bounding box center [1091, 306] width 163 height 219
click at [1302, 13] on div "Close pop-in" at bounding box center [1315, 17] width 41 height 34
click at [1312, 17] on icon "Close pop-in" at bounding box center [1315, 17] width 12 height 12
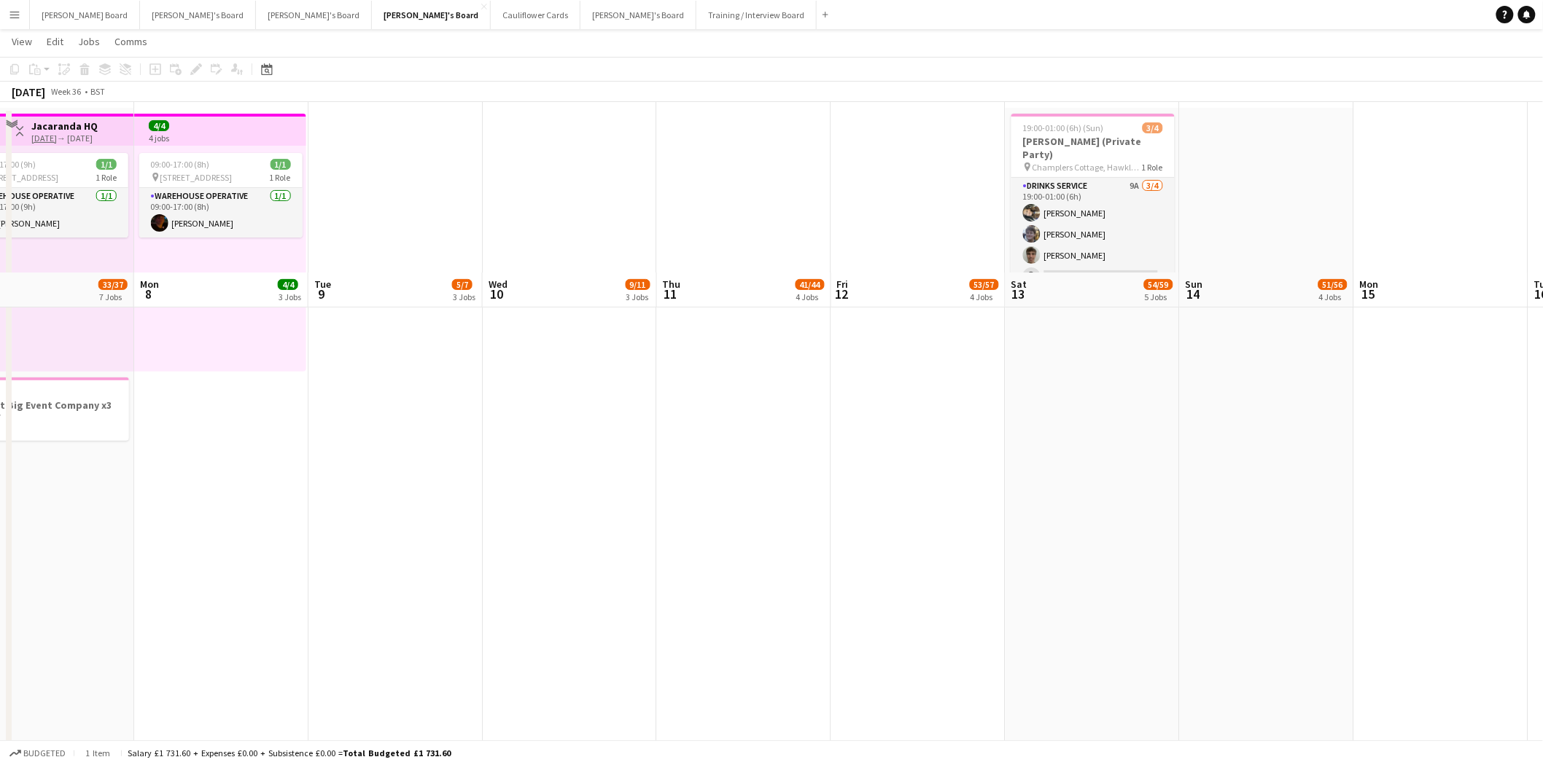
scroll to position [0, 0]
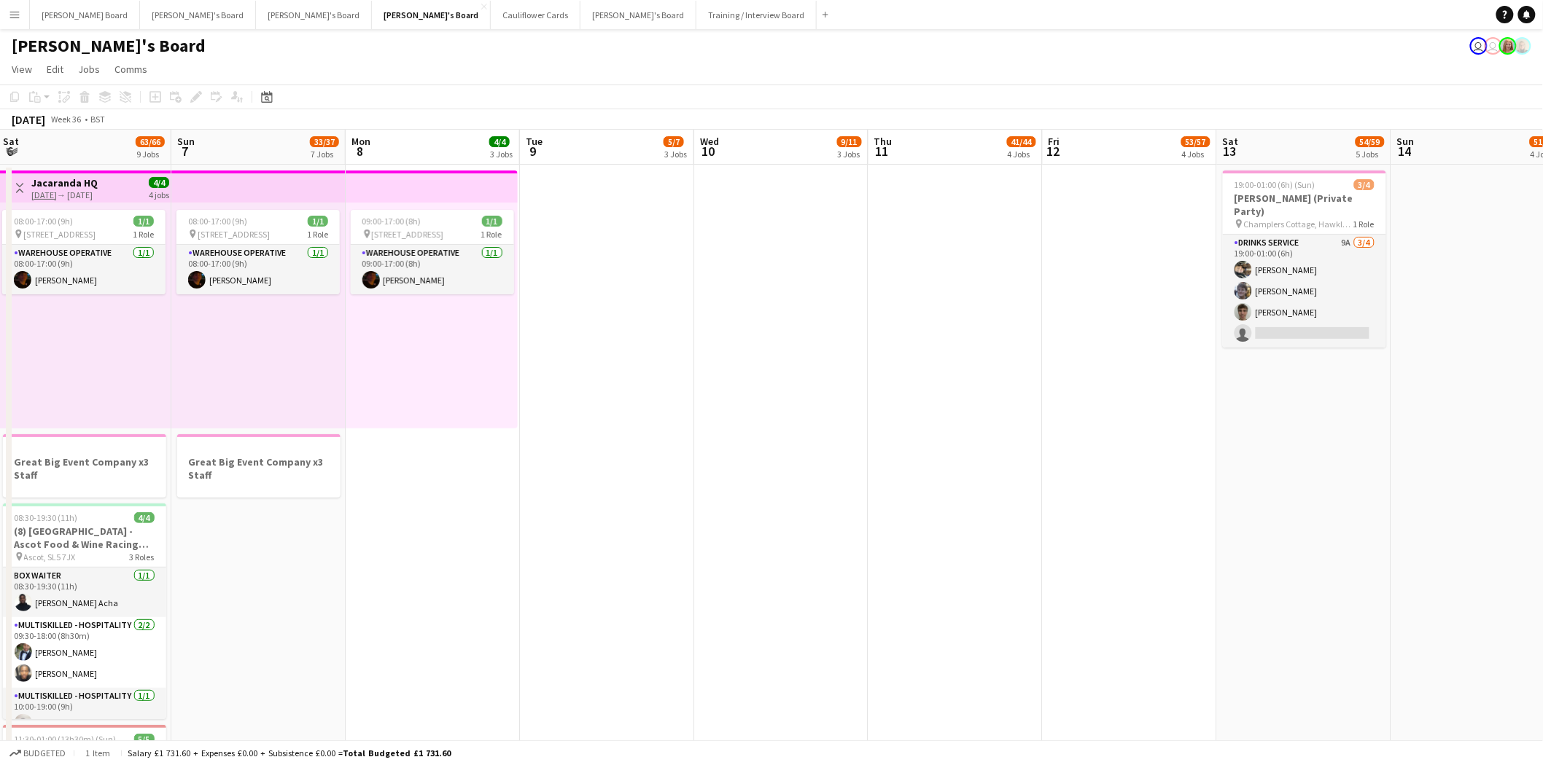
drag, startPoint x: 487, startPoint y: 405, endPoint x: 701, endPoint y: 425, distance: 215.3
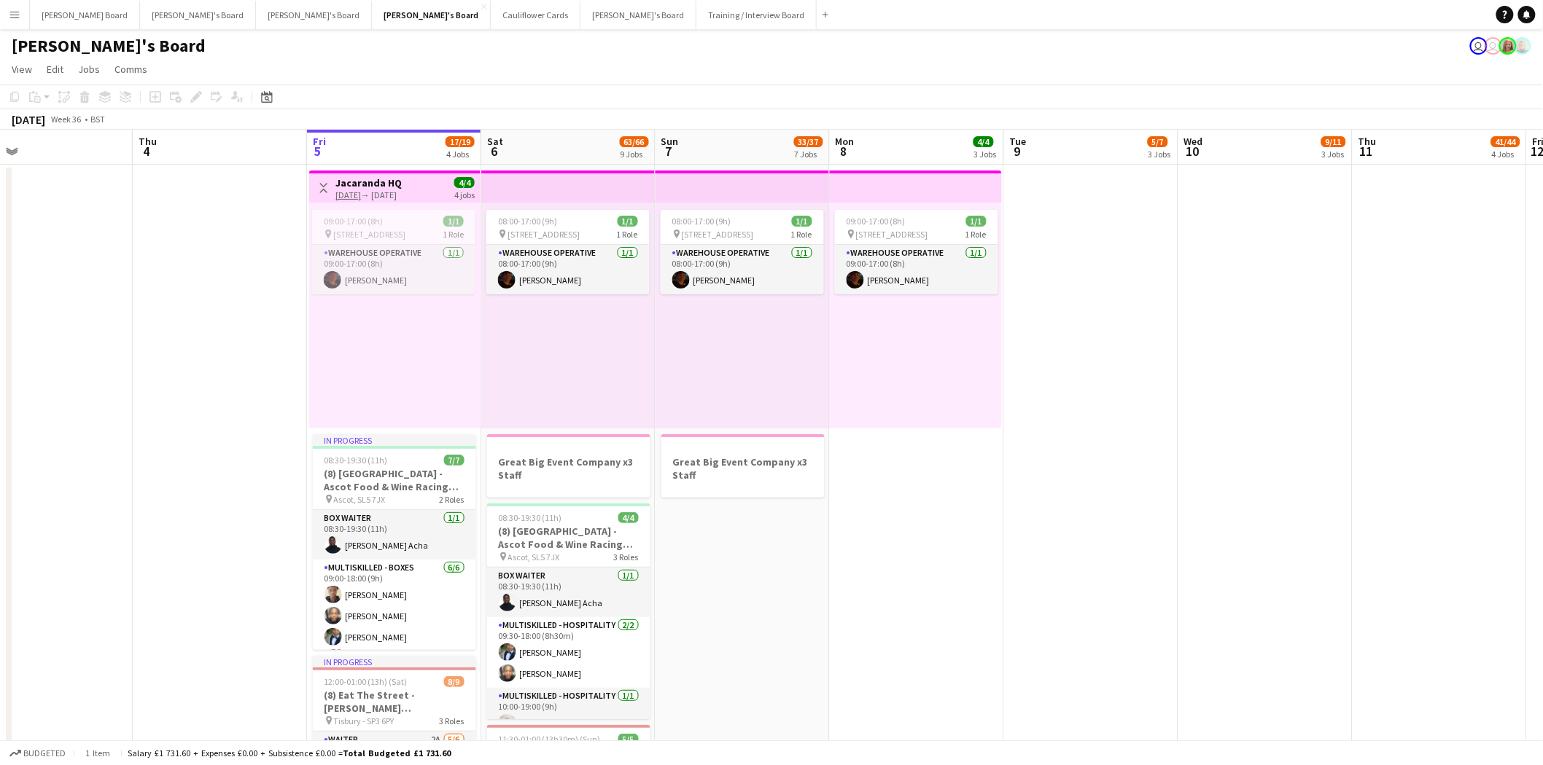
scroll to position [0, 574]
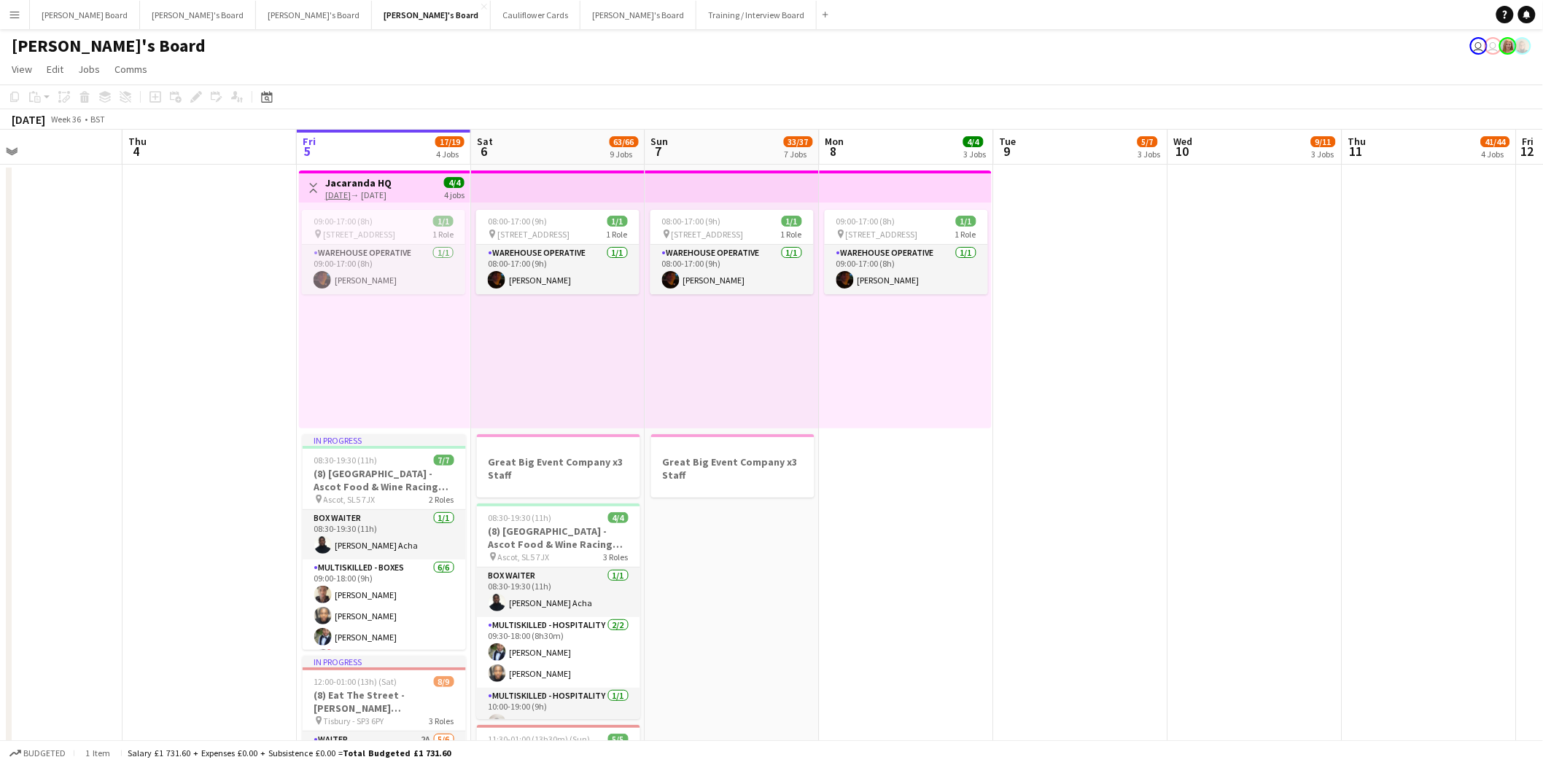
drag, startPoint x: 474, startPoint y: 462, endPoint x: 946, endPoint y: 519, distance: 475.1
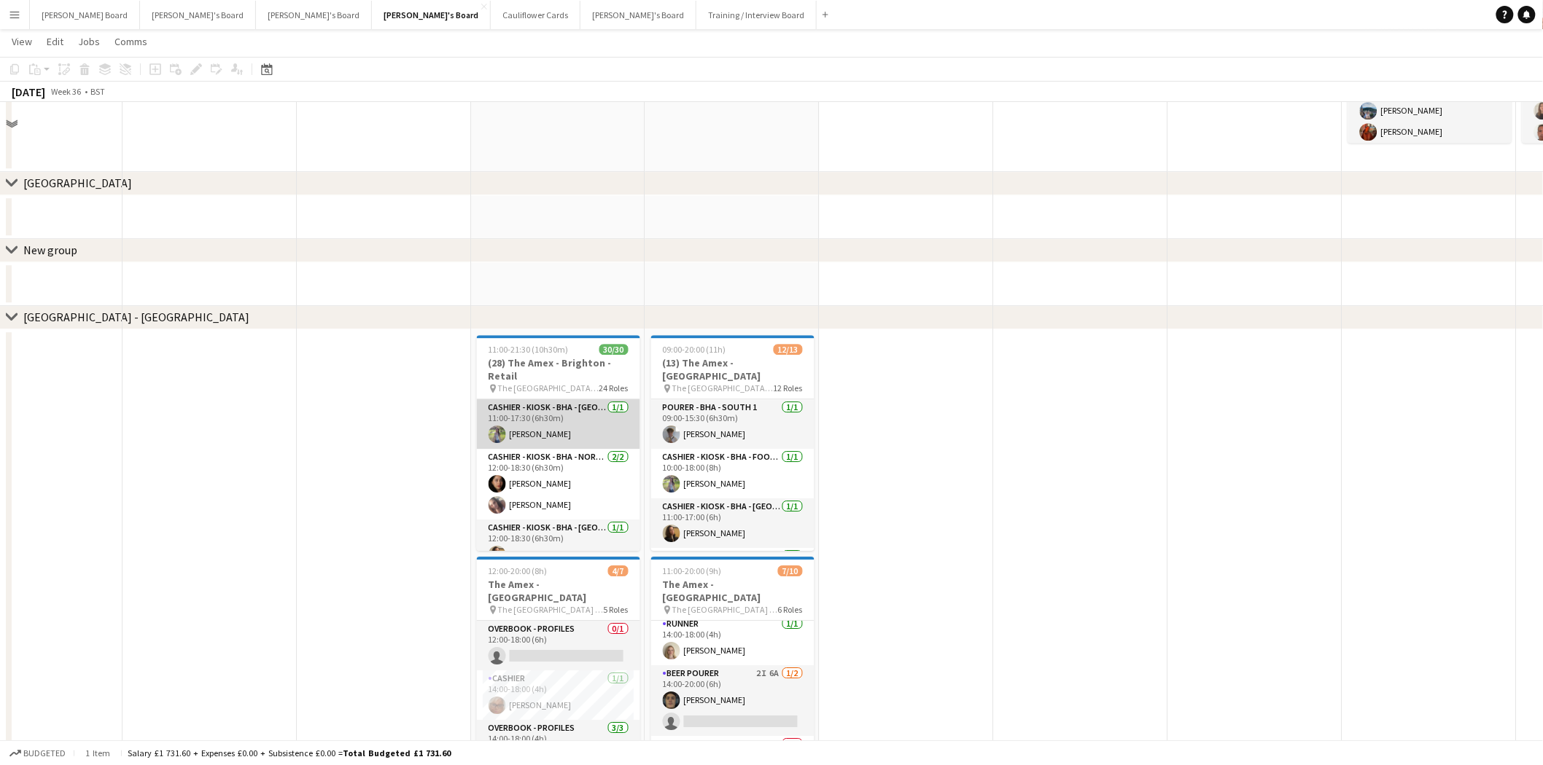
scroll to position [1620, 0]
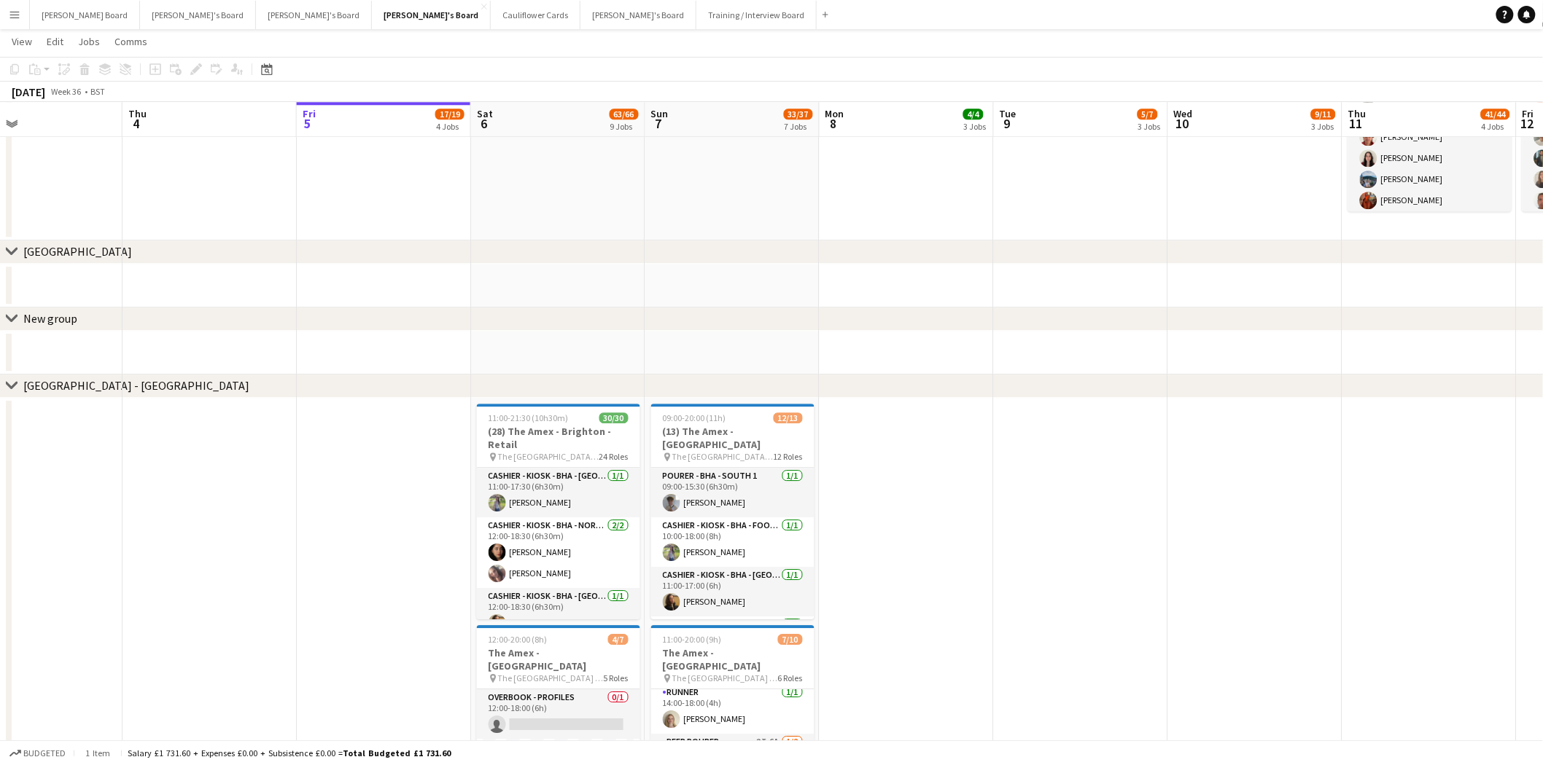
drag, startPoint x: 572, startPoint y: 334, endPoint x: 580, endPoint y: 337, distance: 9.2
click at [574, 334] on app-date-cell at bounding box center [558, 353] width 174 height 44
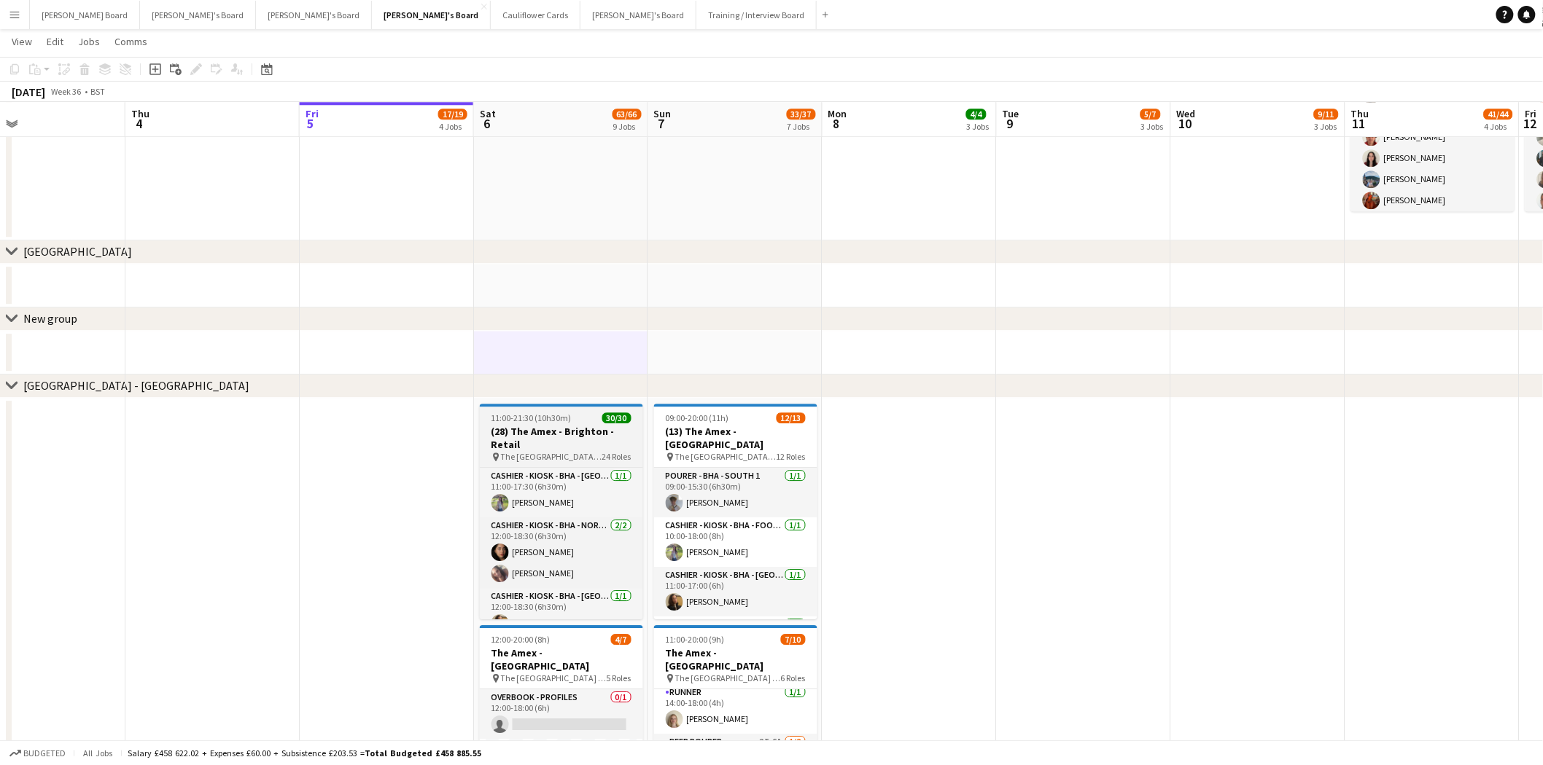
click at [576, 437] on h3 "(28) The Amex - Brighton - Retail" at bounding box center [561, 438] width 163 height 26
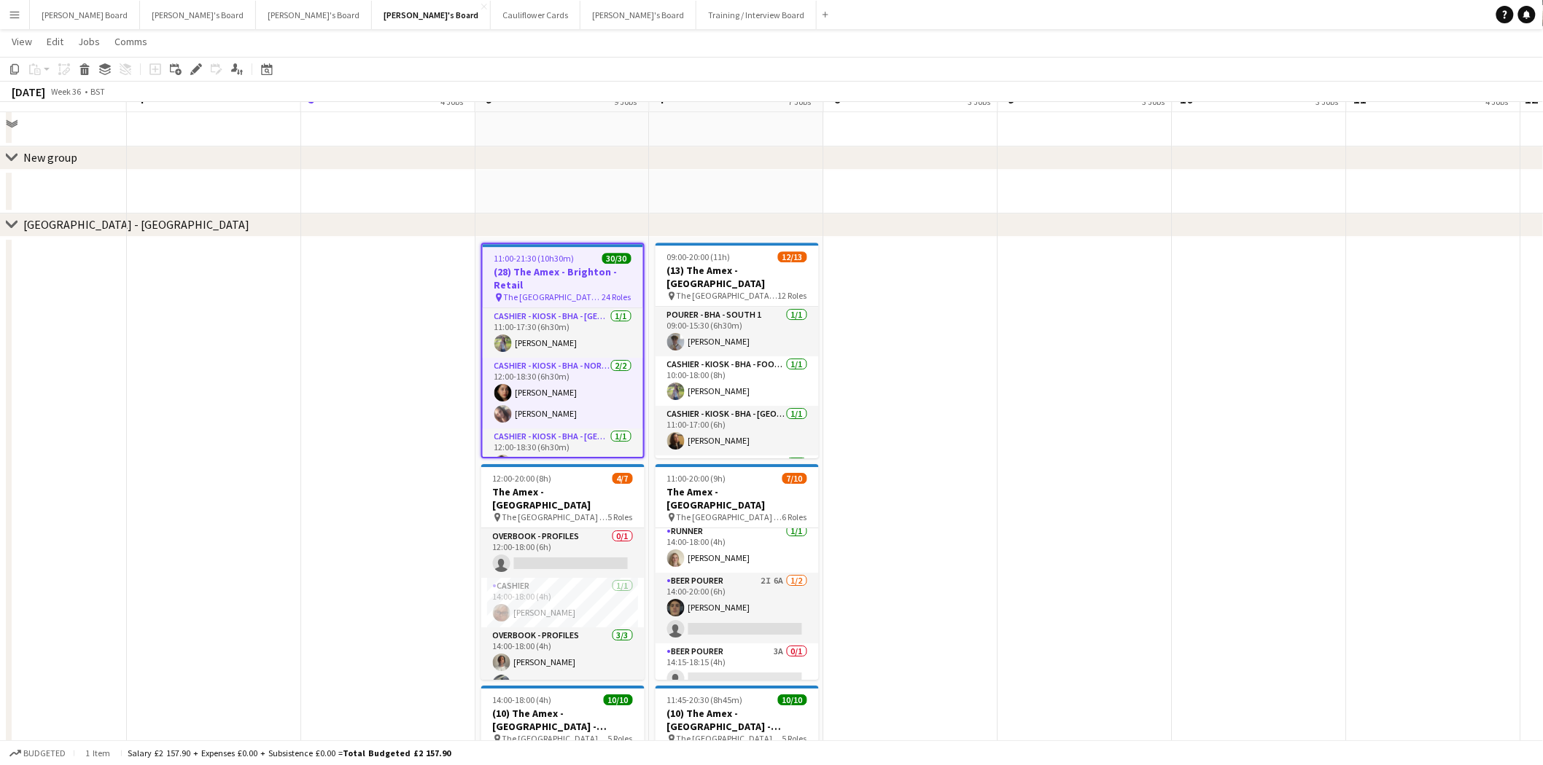
scroll to position [1782, 0]
click at [569, 273] on h3 "(28) The Amex - Brighton - Retail" at bounding box center [563, 278] width 160 height 26
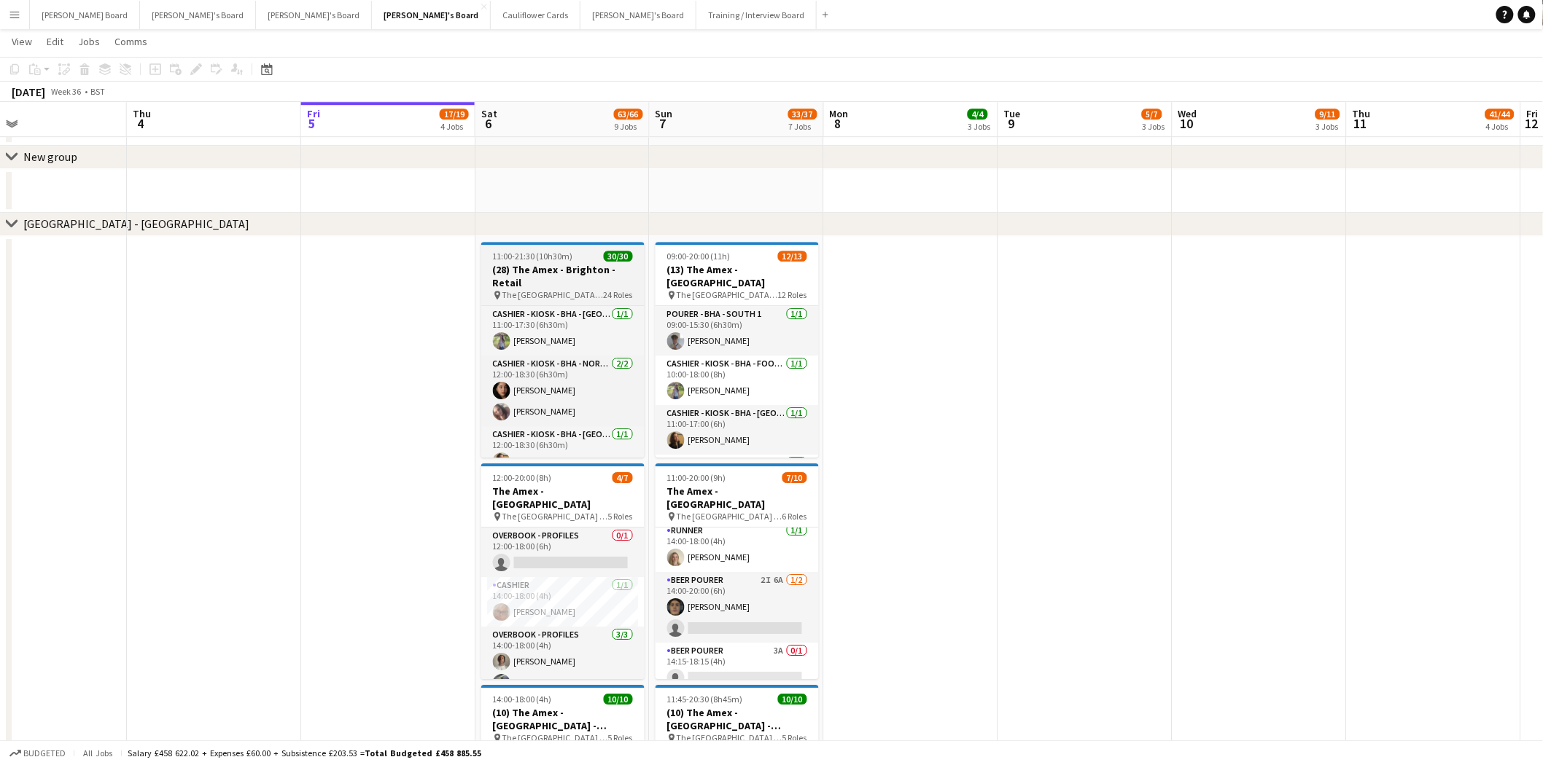
click at [572, 263] on h3 "(28) The Amex - Brighton - Retail" at bounding box center [562, 276] width 163 height 26
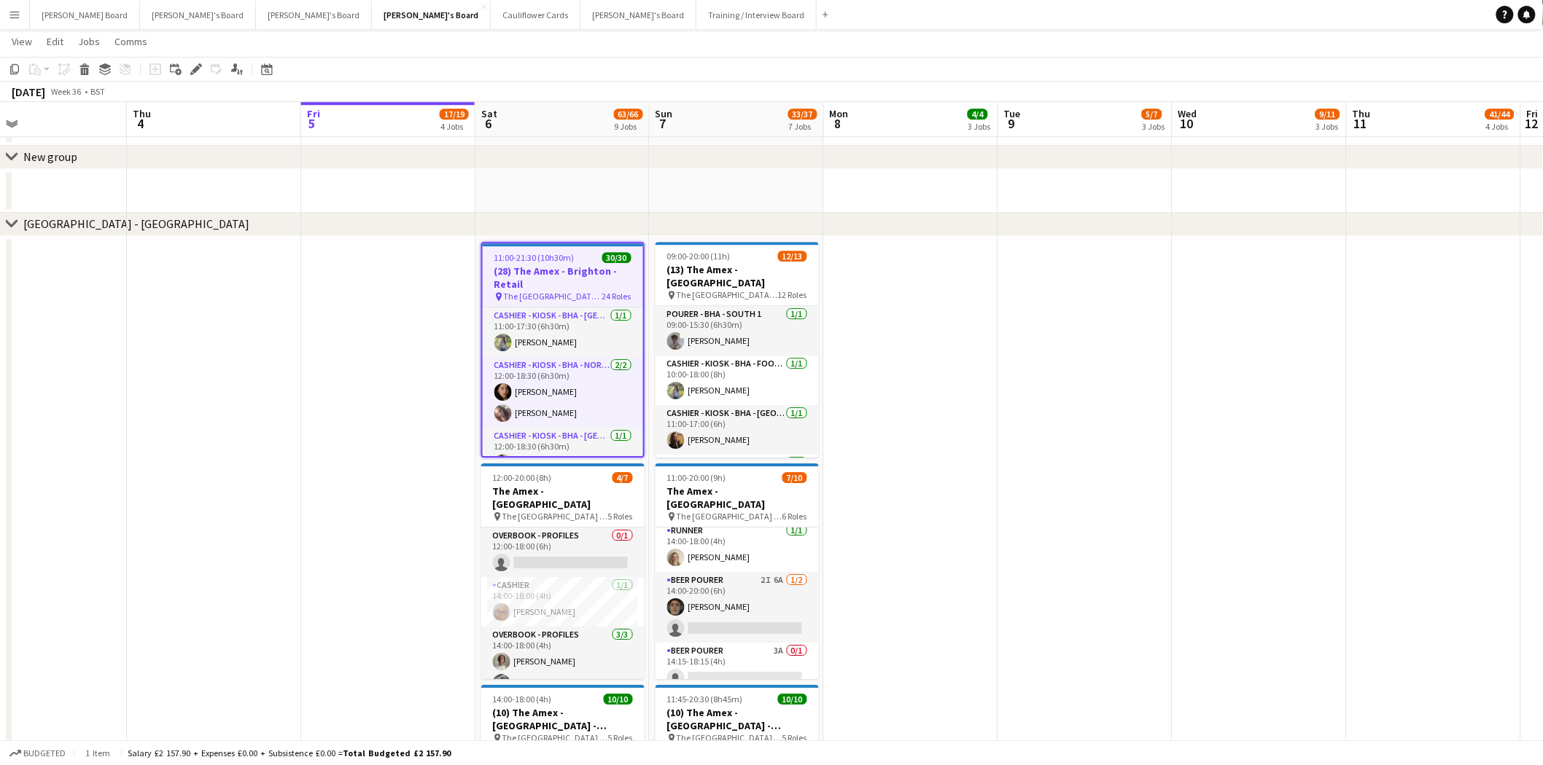
drag, startPoint x: 1007, startPoint y: 326, endPoint x: 910, endPoint y: 311, distance: 98.2
click at [1008, 326] on app-date-cell at bounding box center [1085, 583] width 174 height 694
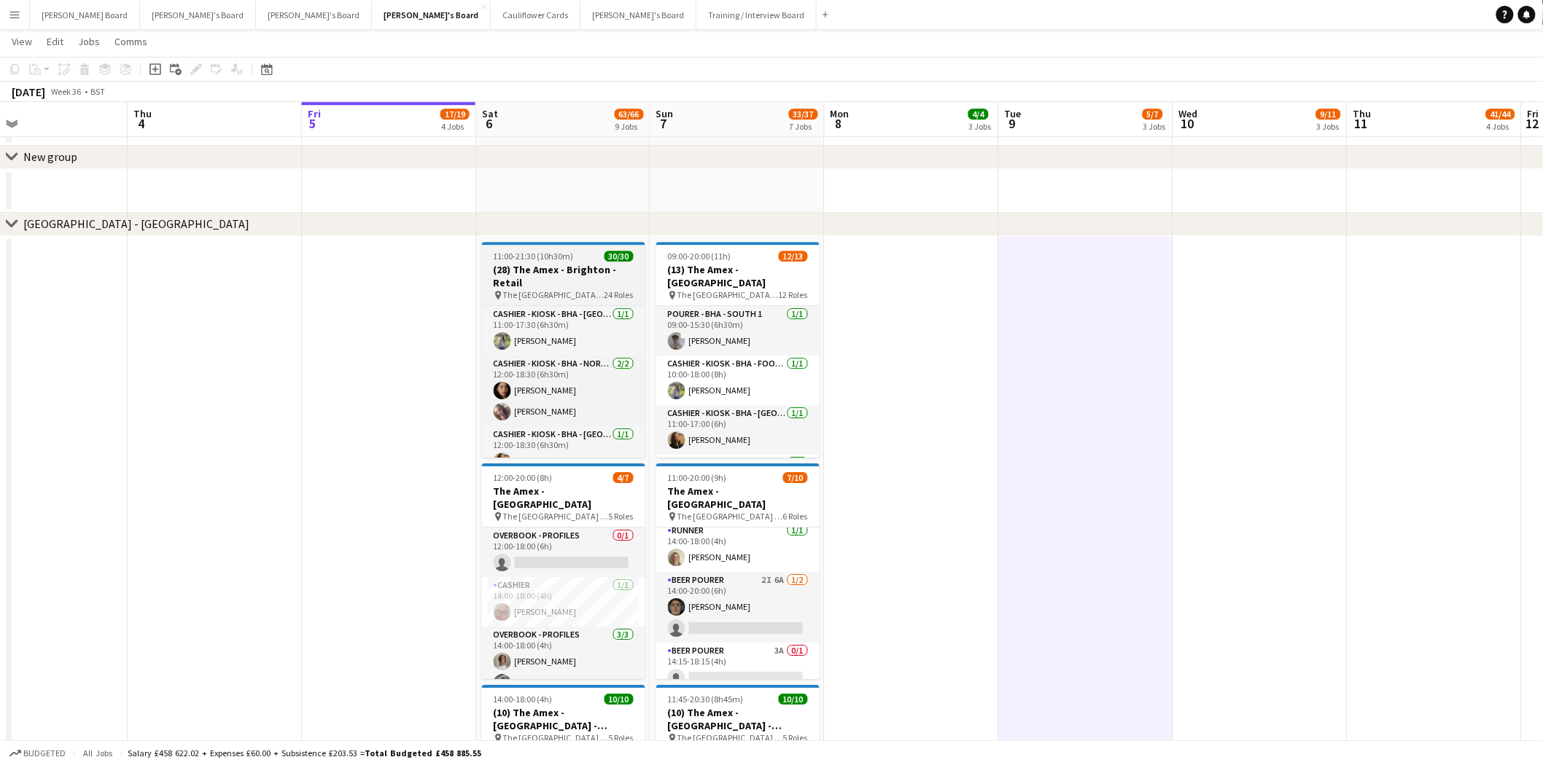
click at [559, 253] on span "11:00-21:30 (10h30m)" at bounding box center [534, 256] width 80 height 11
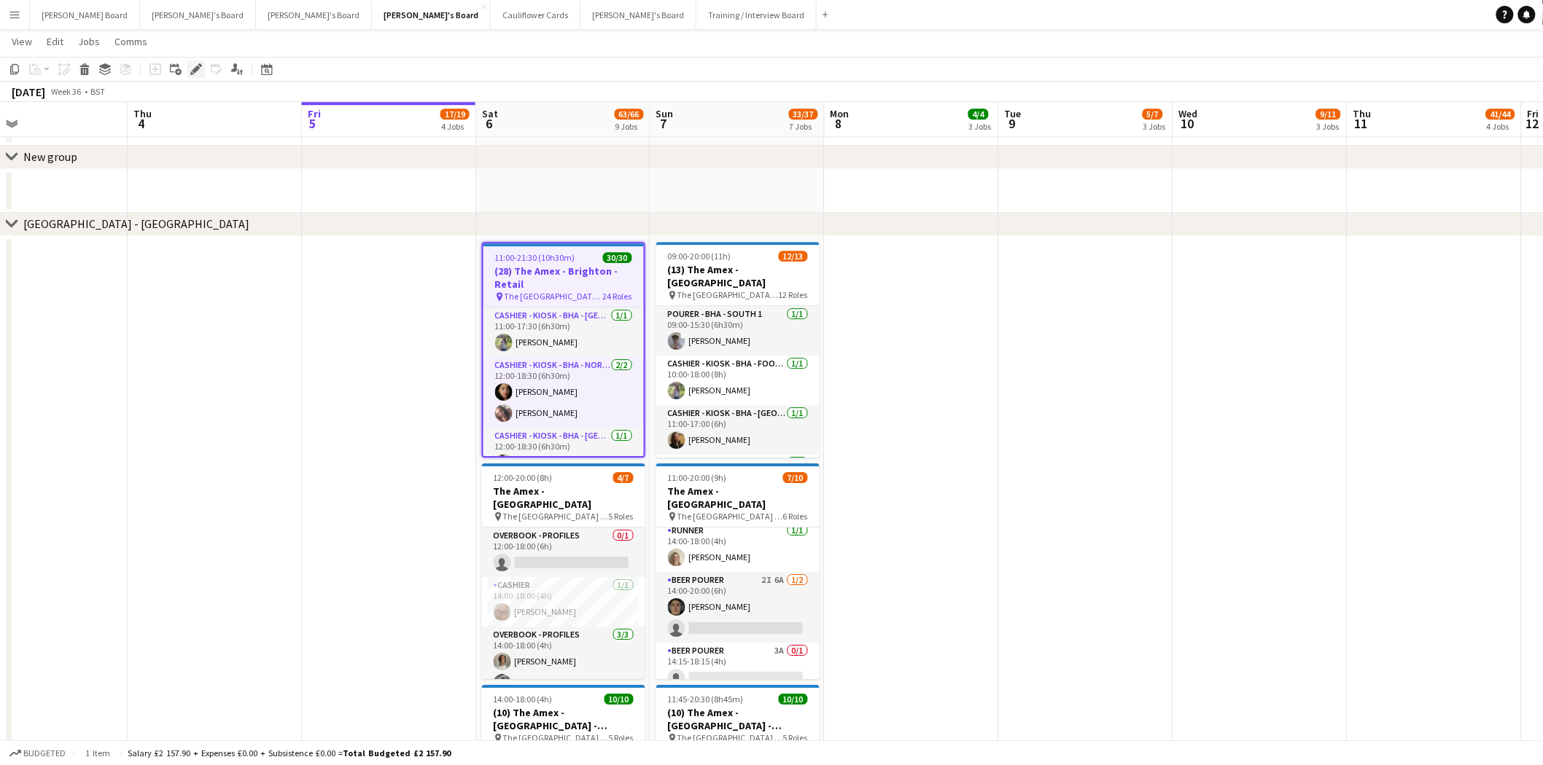
click at [192, 73] on icon at bounding box center [196, 70] width 8 height 8
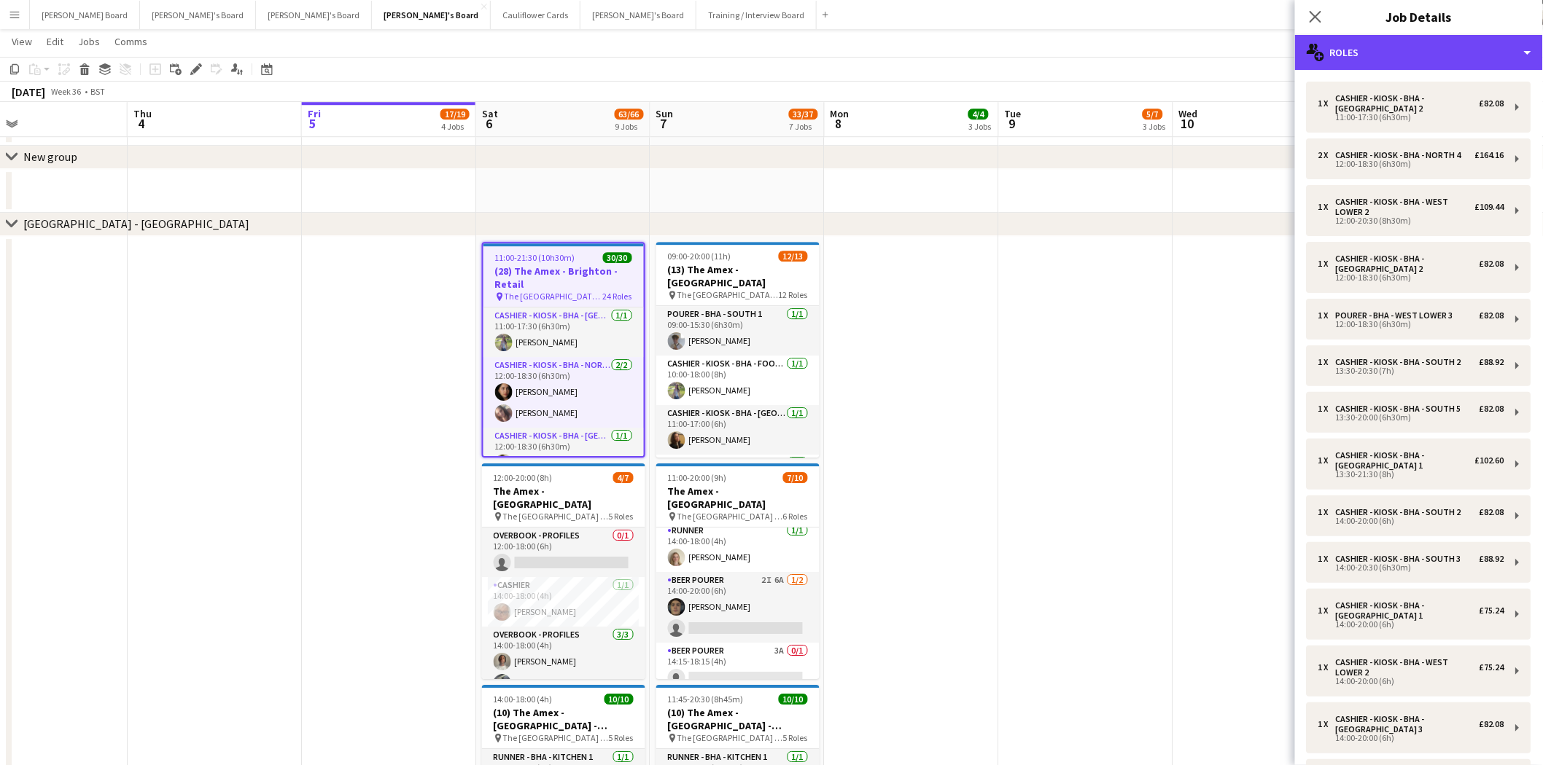
drag, startPoint x: 1402, startPoint y: 41, endPoint x: 1425, endPoint y: 84, distance: 48.9
click at [1403, 41] on div "multiple-users-add Roles" at bounding box center [1419, 52] width 248 height 35
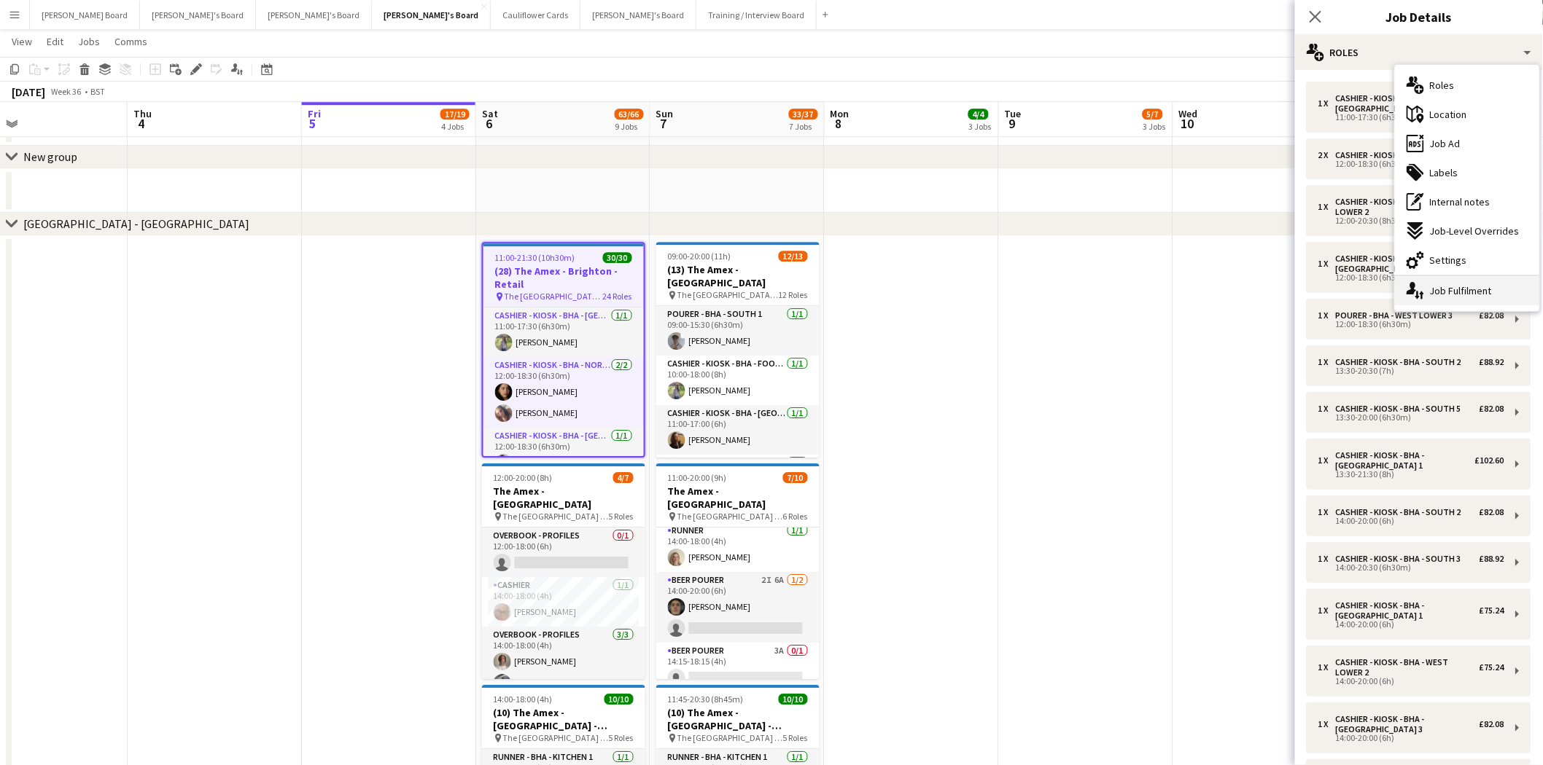
click at [1462, 295] on div "single-neutral-actions-up-down Job Fulfilment" at bounding box center [1467, 290] width 144 height 29
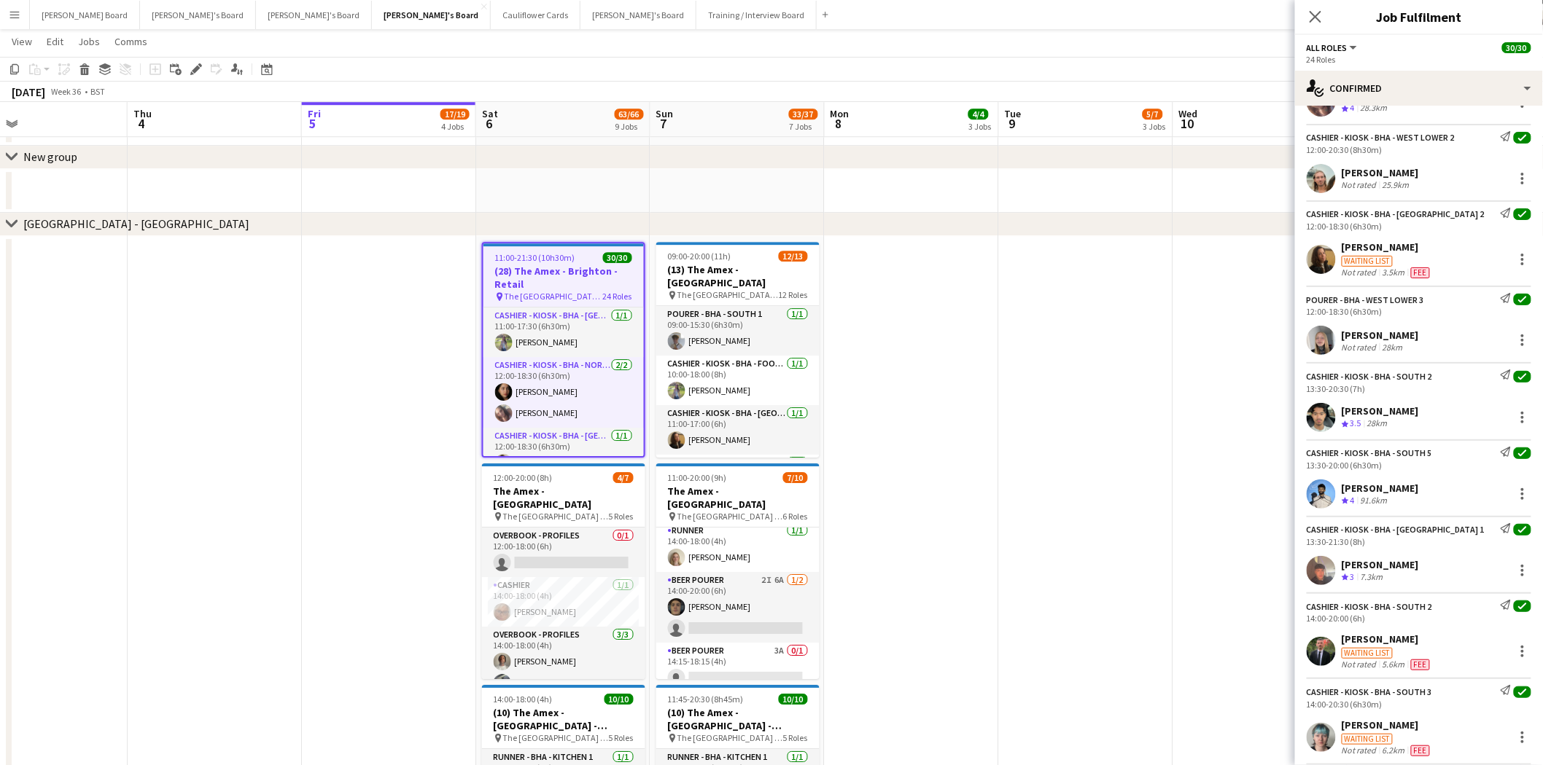
scroll to position [0, 0]
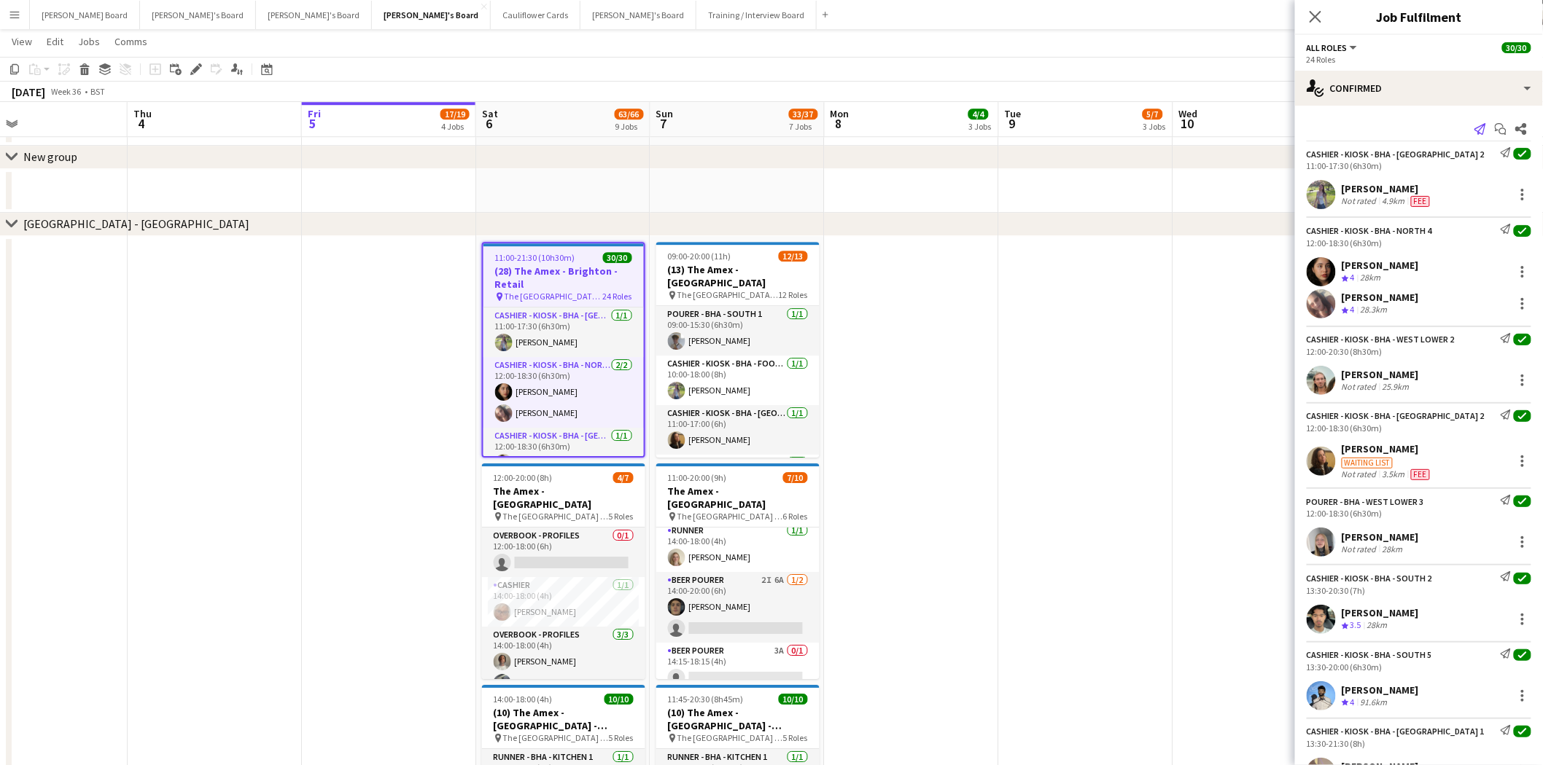
click at [1474, 129] on icon "Send notification" at bounding box center [1480, 129] width 12 height 12
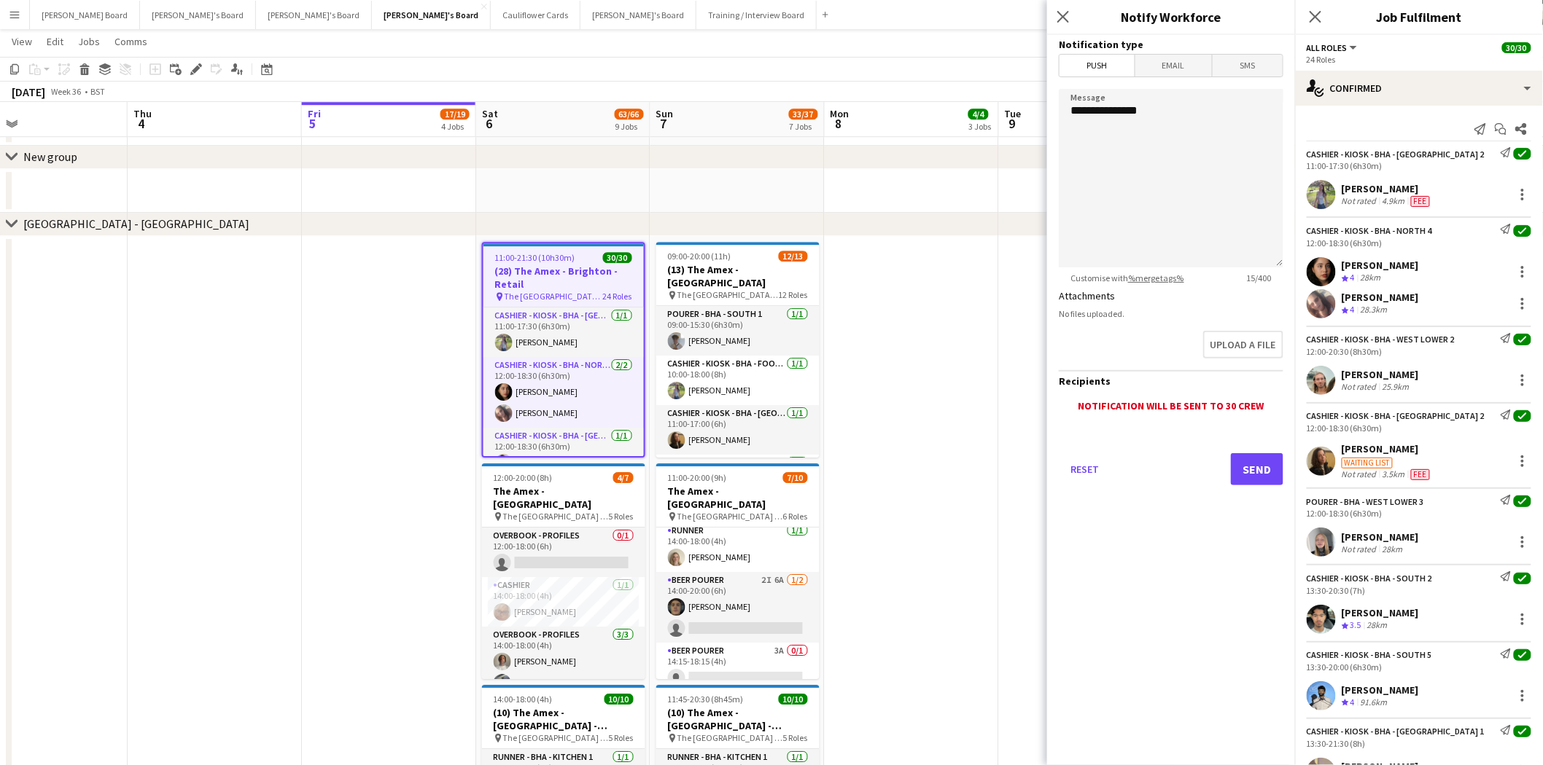
click at [1237, 79] on form "**********" at bounding box center [1171, 280] width 248 height 491
click at [1247, 62] on span "SMS" at bounding box center [1247, 66] width 70 height 22
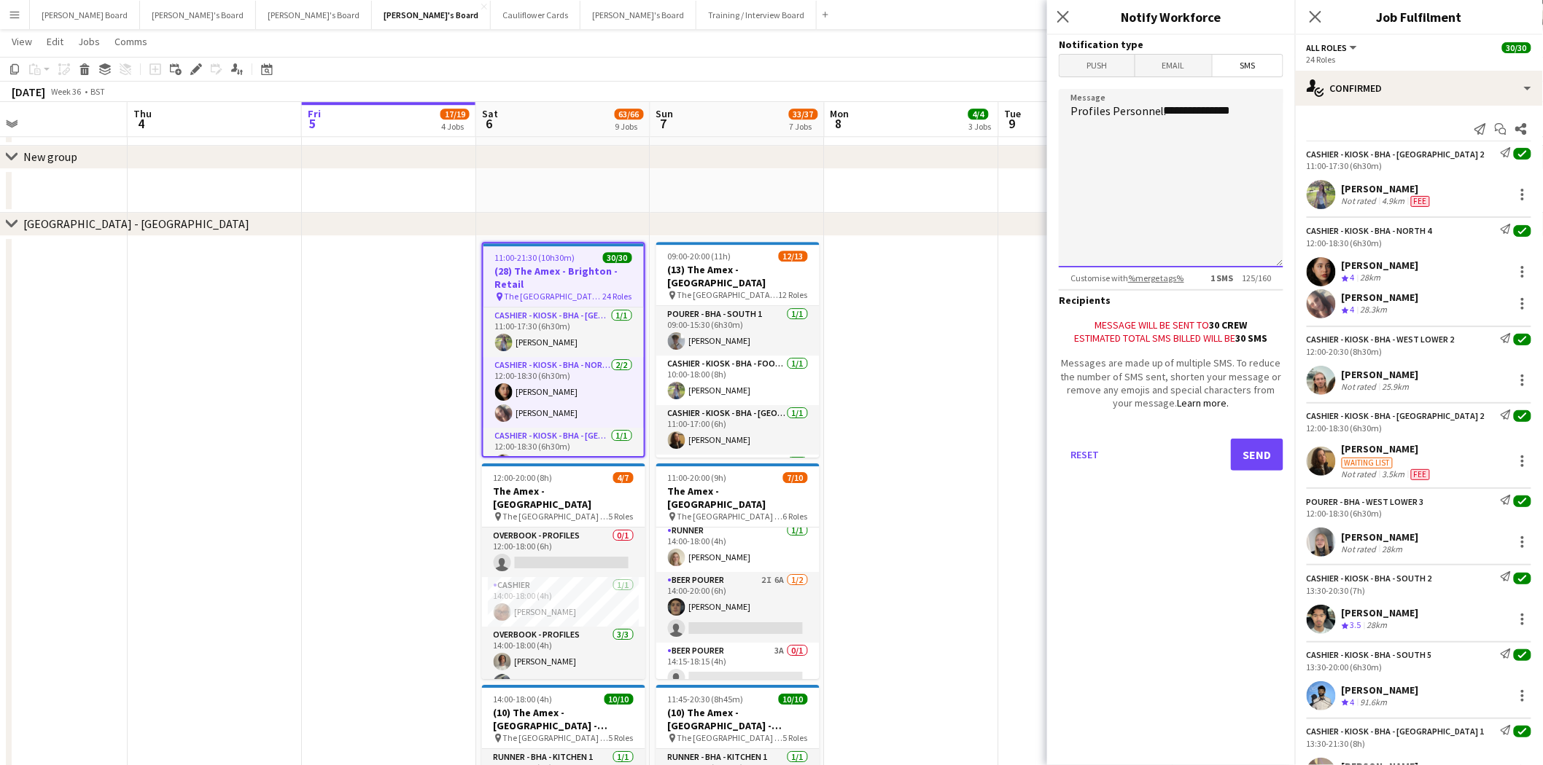
click at [1276, 113] on textarea "**********" at bounding box center [1171, 178] width 225 height 179
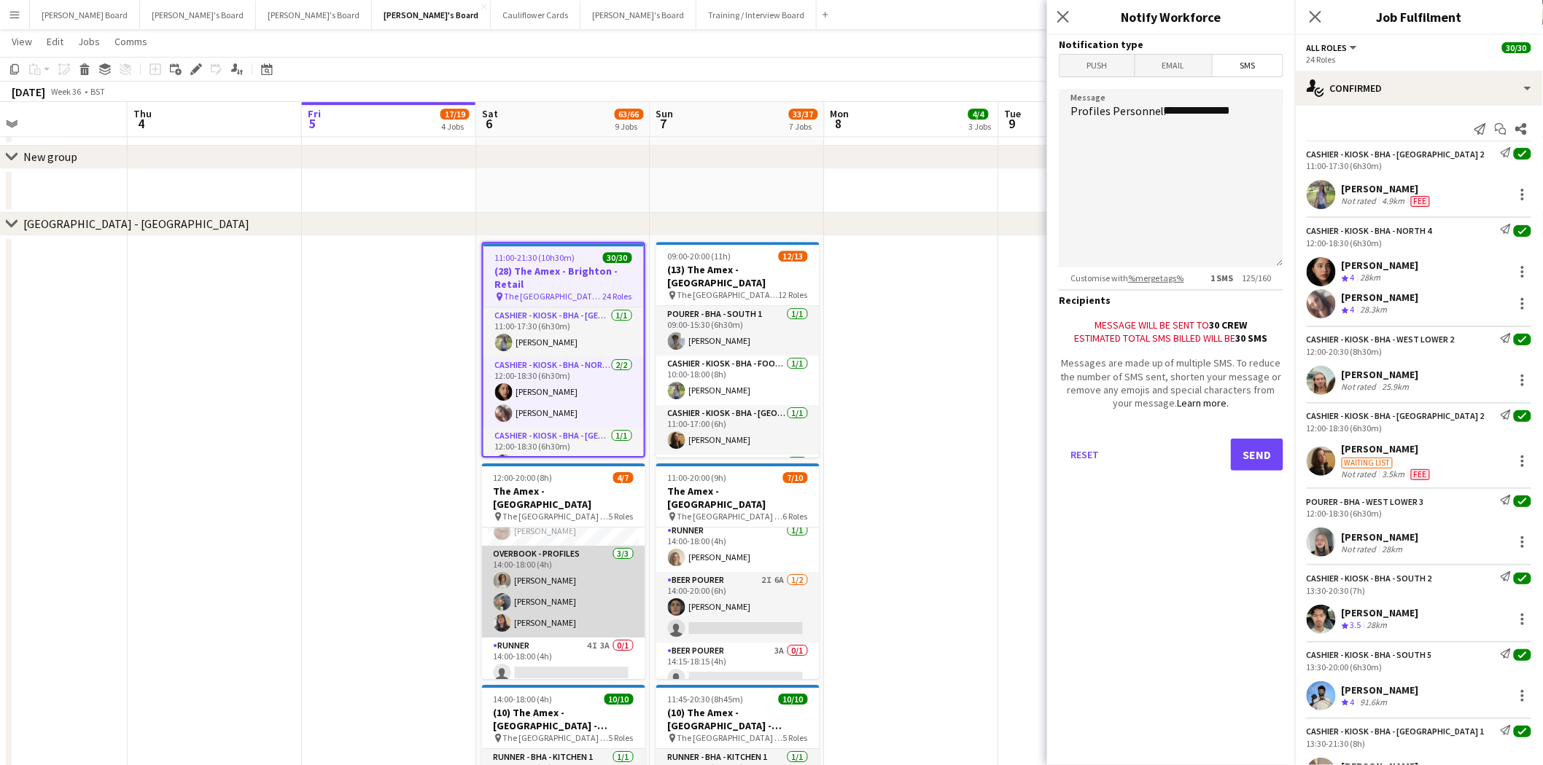
drag, startPoint x: 560, startPoint y: 655, endPoint x: 585, endPoint y: 618, distance: 44.1
click at [561, 652] on app-card-role "Runner 4I 3A 0/1 14:00-18:00 (4h) single-neutral-actions" at bounding box center [563, 663] width 163 height 50
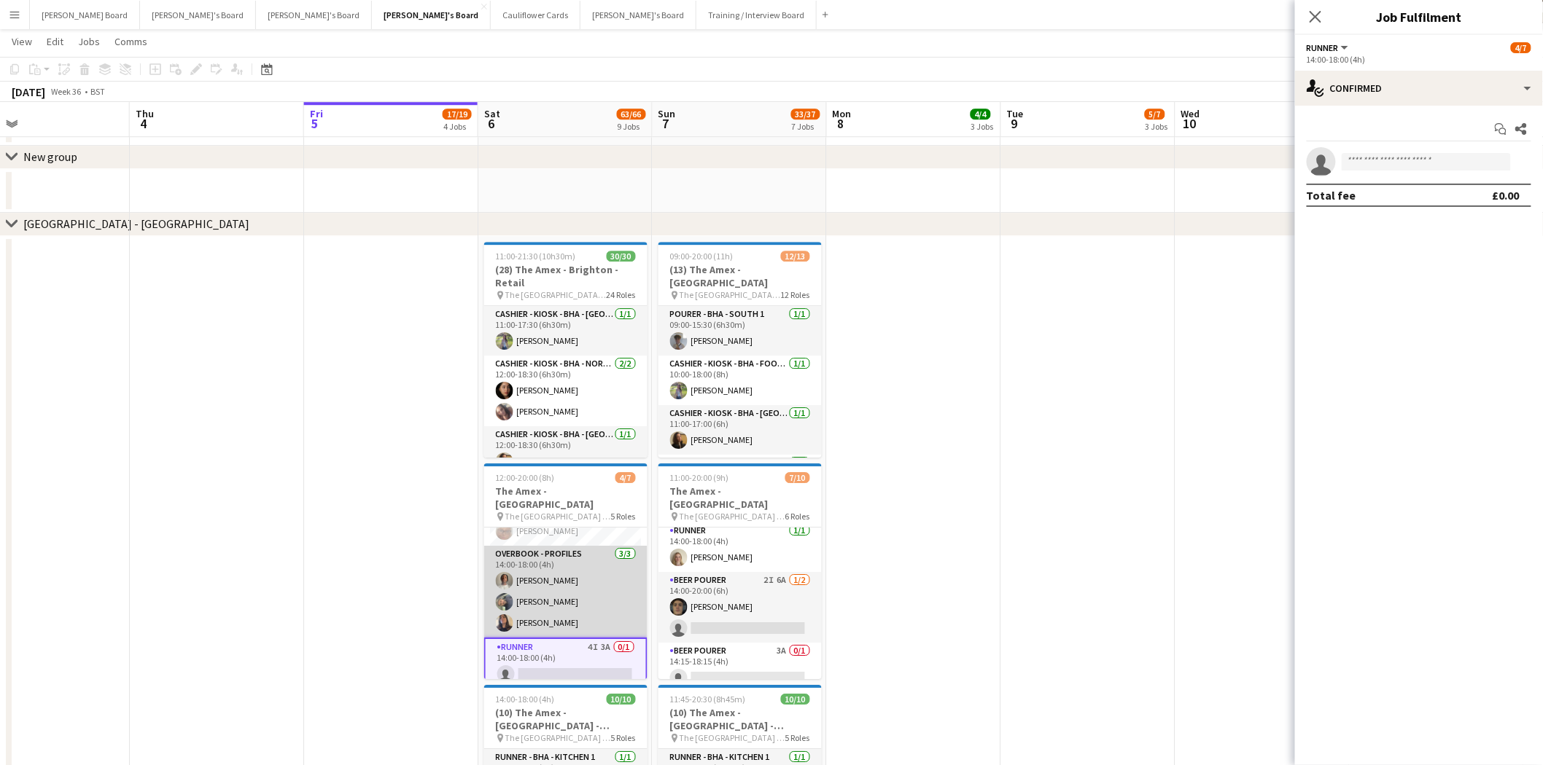
scroll to position [0, 0]
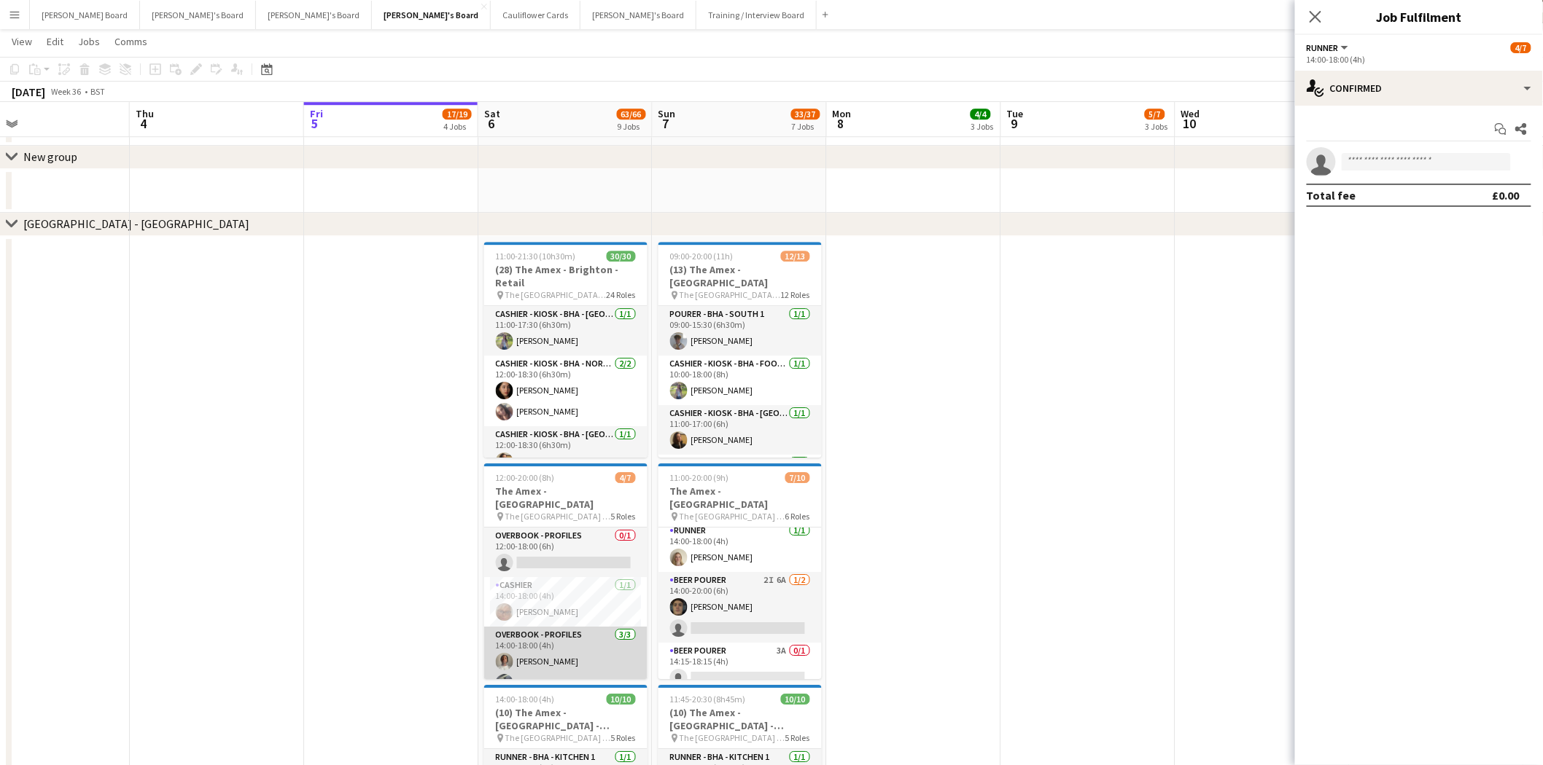
click at [554, 627] on app-card-role "Overbook - Profiles 3/3 14:00-18:00 (4h) Denzel Mugarapanyama Adilson Benassi I…" at bounding box center [565, 673] width 163 height 92
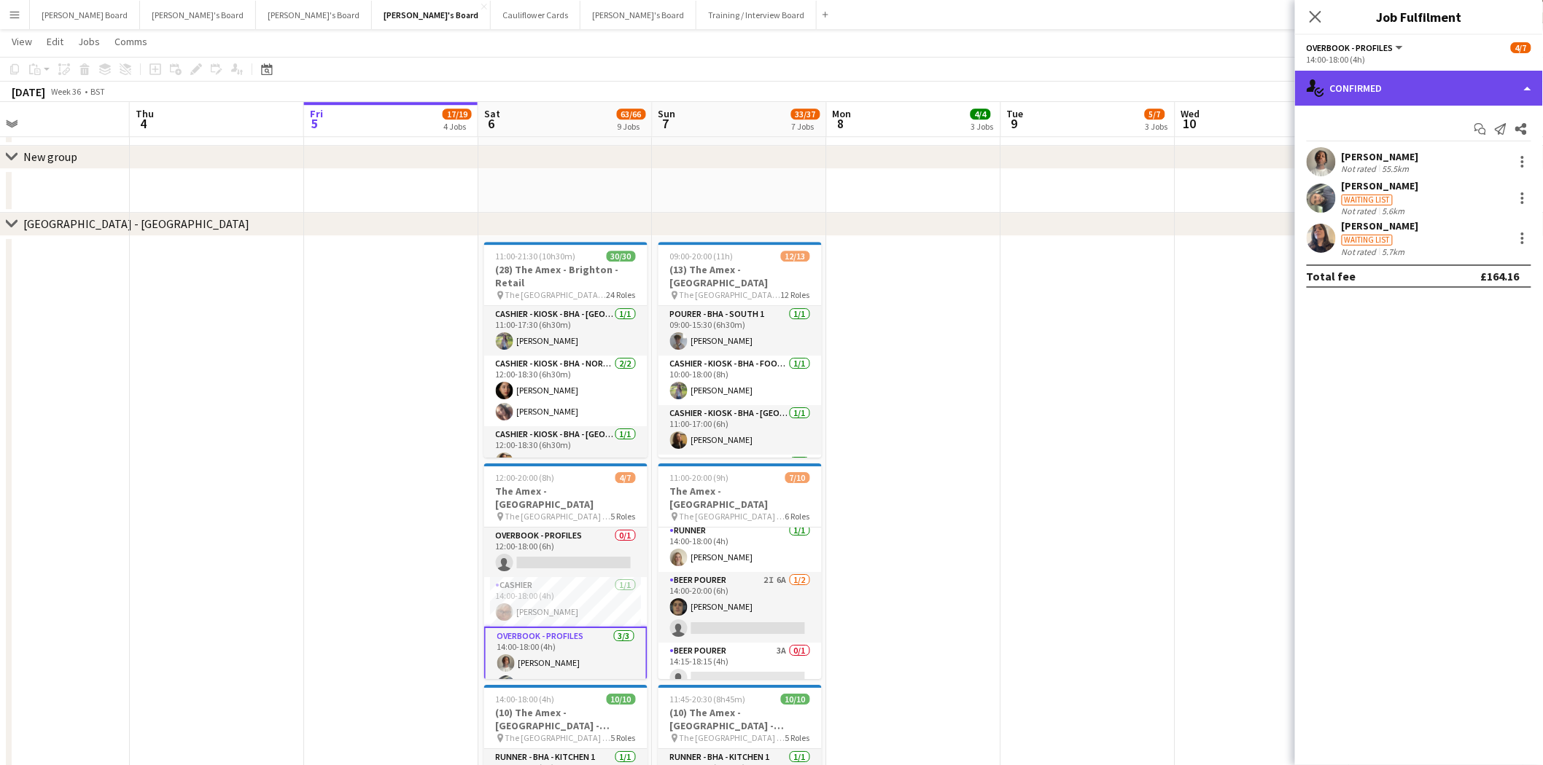
click at [1420, 95] on div "single-neutral-actions-check-2 Confirmed" at bounding box center [1419, 88] width 248 height 35
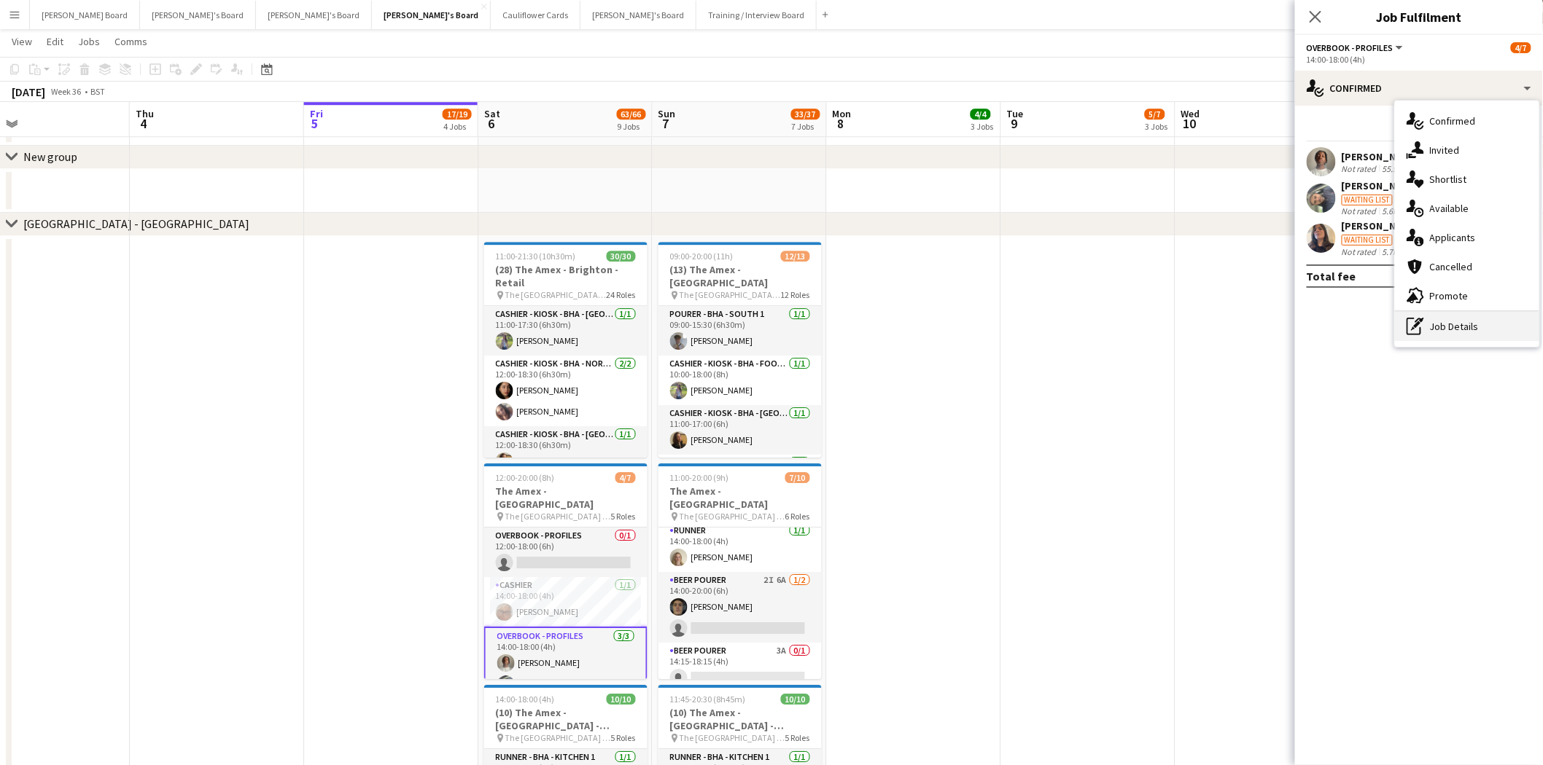
click at [1459, 327] on div "pen-write Job Details" at bounding box center [1467, 326] width 144 height 29
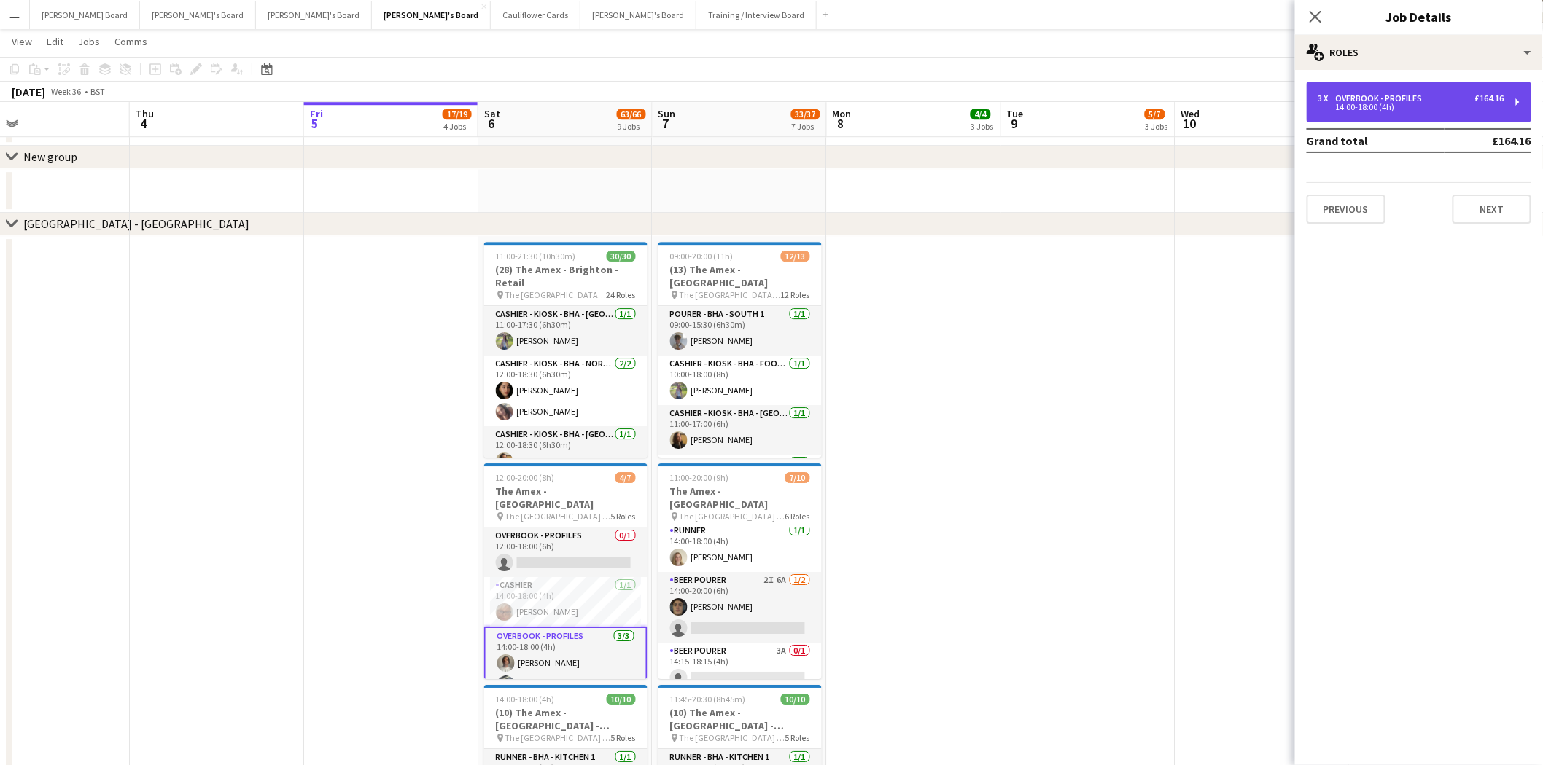
click at [1430, 102] on div "3 x Overbook - Profiles £164.16" at bounding box center [1411, 98] width 186 height 10
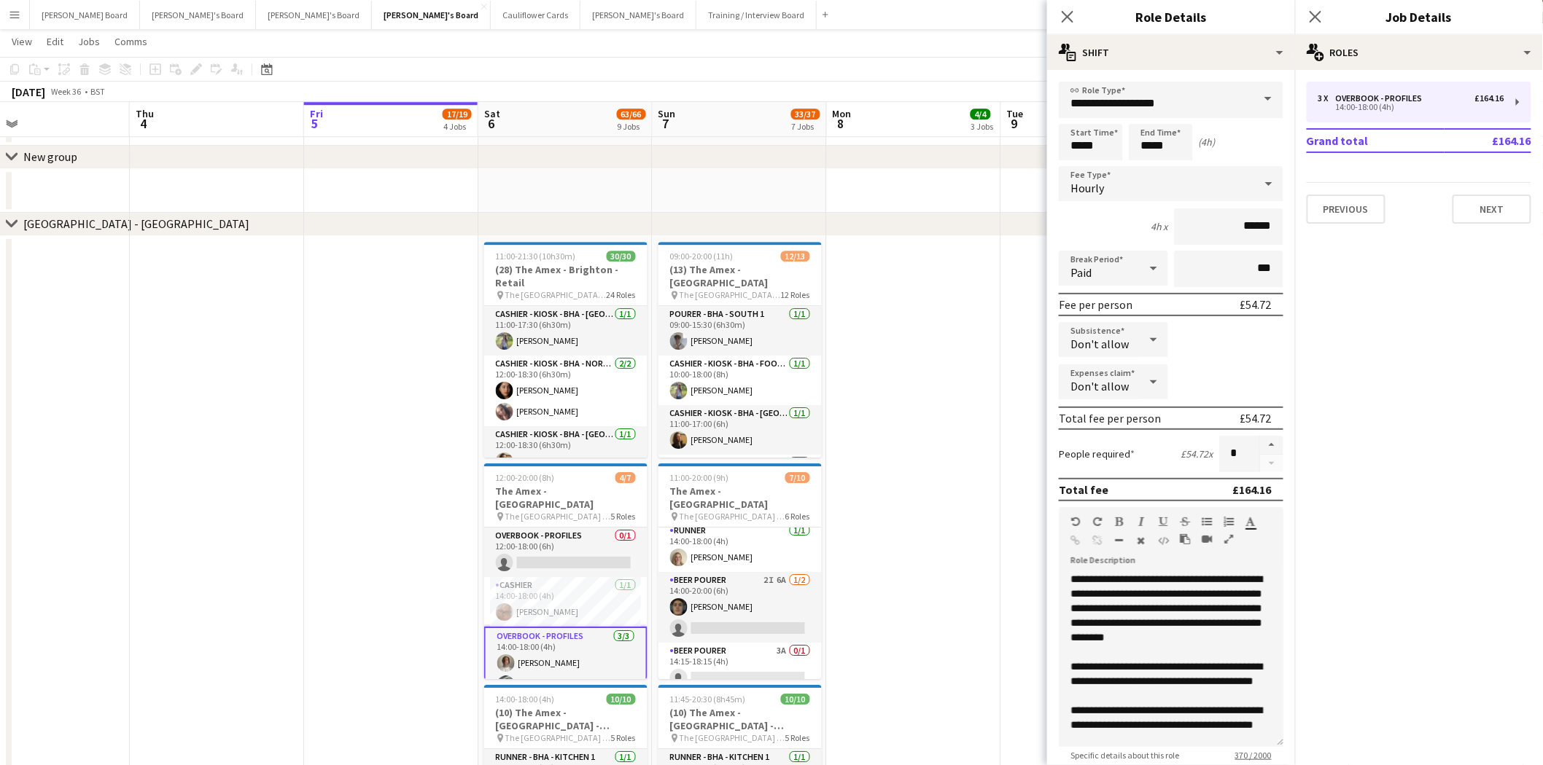
drag, startPoint x: 1257, startPoint y: 442, endPoint x: 1274, endPoint y: 436, distance: 18.4
click at [1260, 442] on button "button" at bounding box center [1271, 445] width 23 height 19
type input "*"
click at [1403, 89] on div "3 x Overbook - Profiles £164.16 14:00-18:00 (4h)" at bounding box center [1418, 102] width 225 height 41
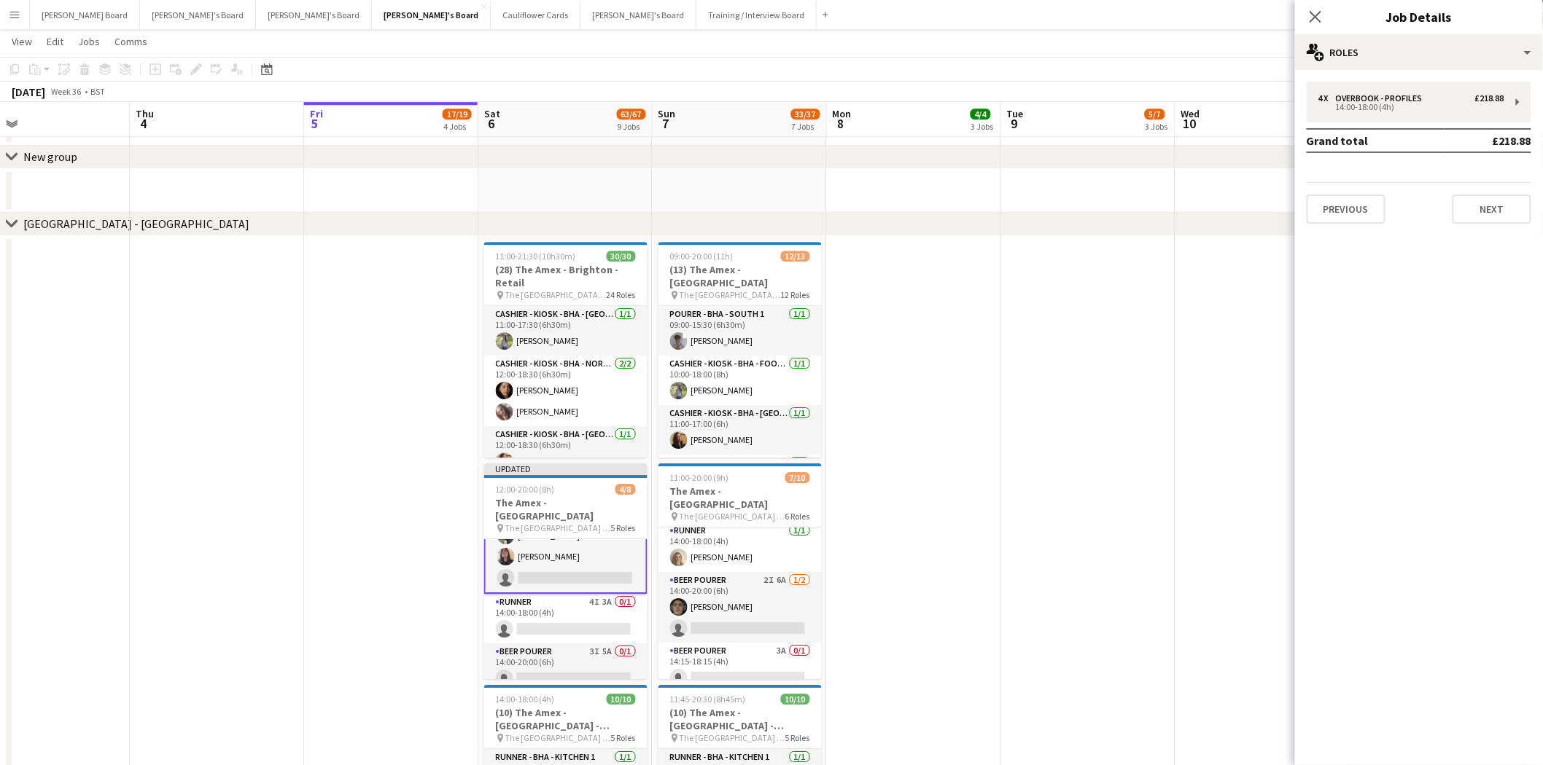
click at [583, 550] on app-card-role "Overbook - Profiles 3/4 14:00-18:00 (4h) Denzel Mugarapanyama Adilson Benassi I…" at bounding box center [565, 536] width 163 height 116
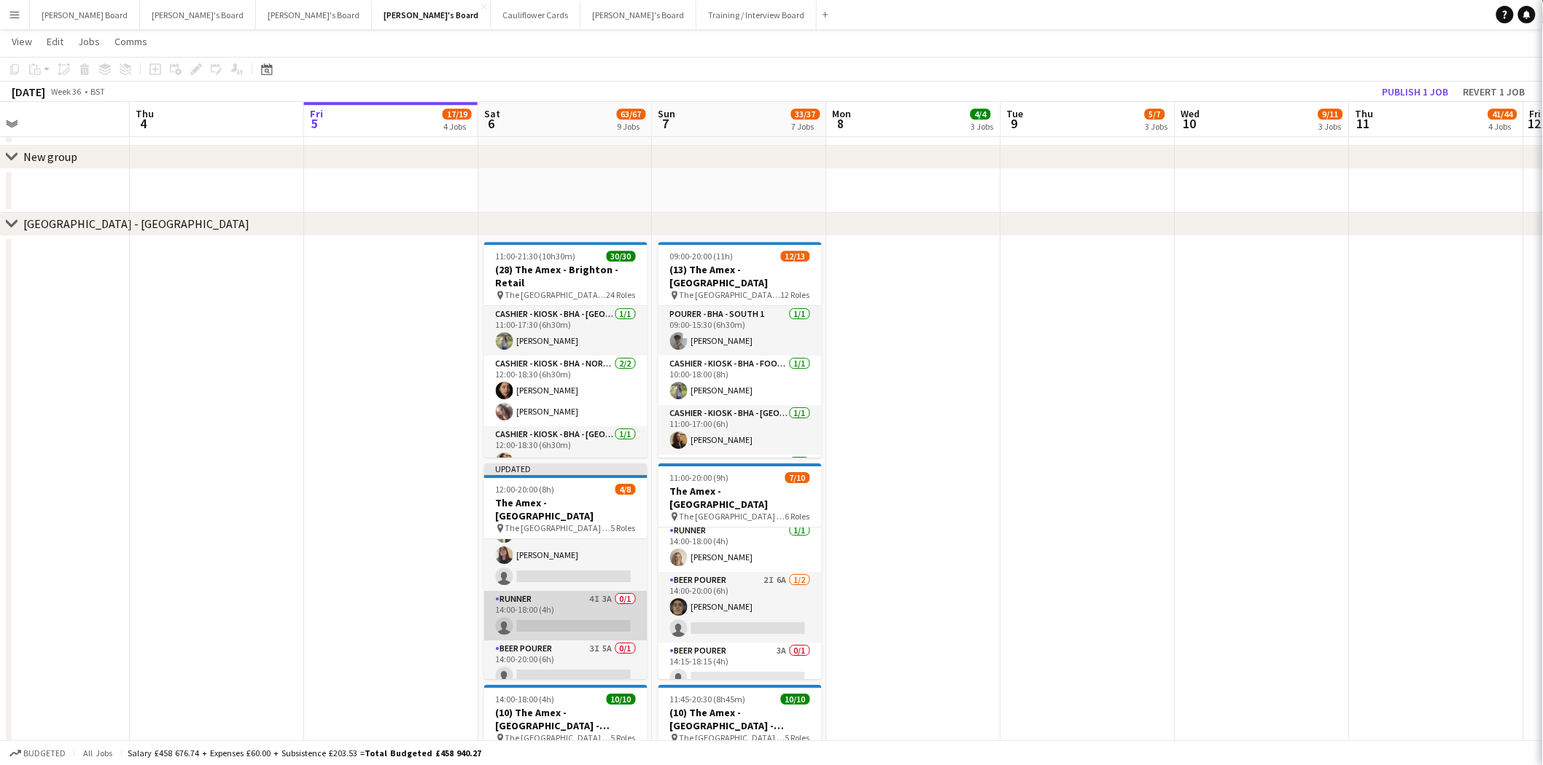
scroll to position [158, 0]
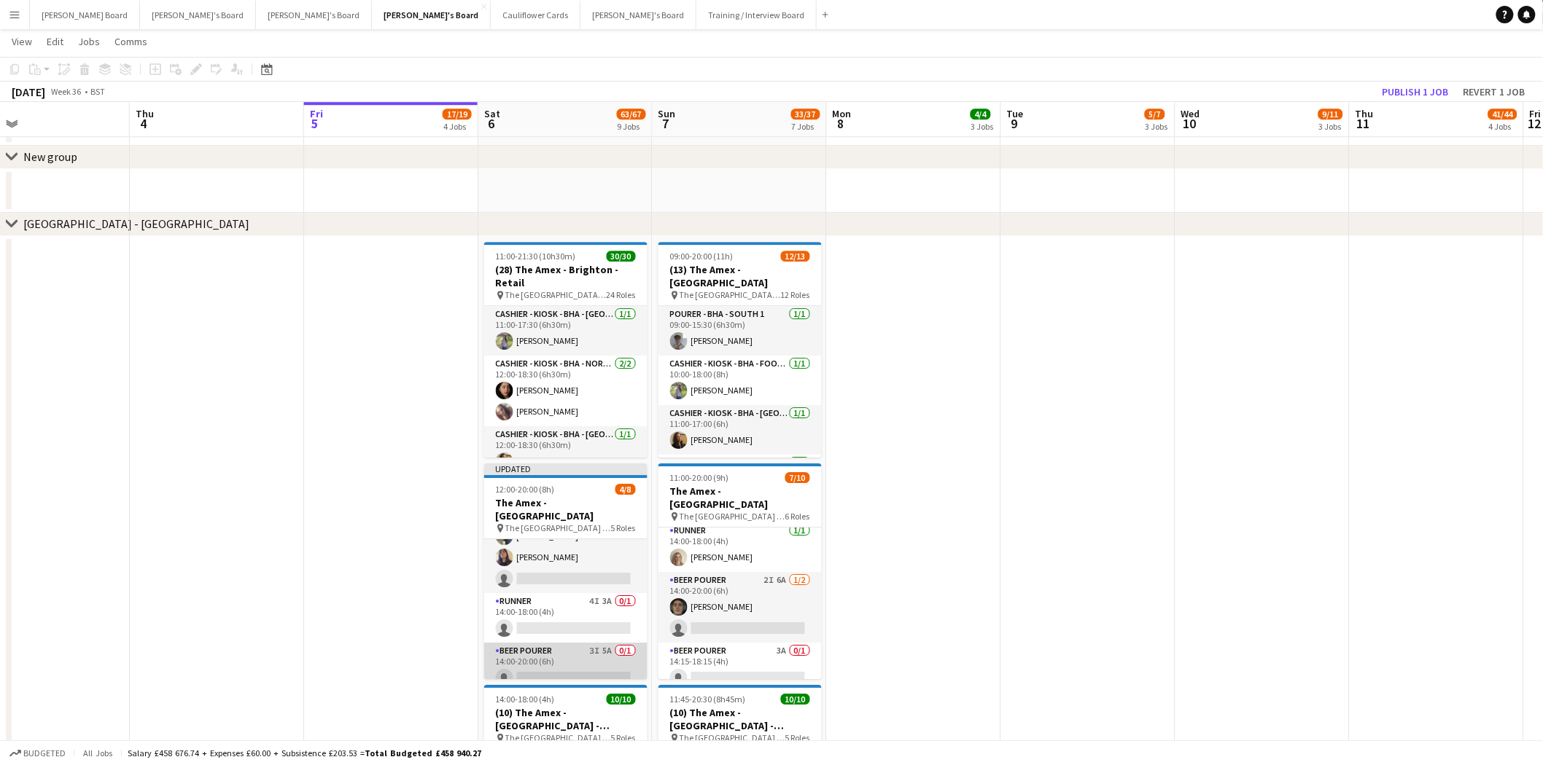
click at [521, 662] on app-card-role "BEER POURER 3I 5A 0/1 14:00-20:00 (6h) single-neutral-actions" at bounding box center [565, 668] width 163 height 50
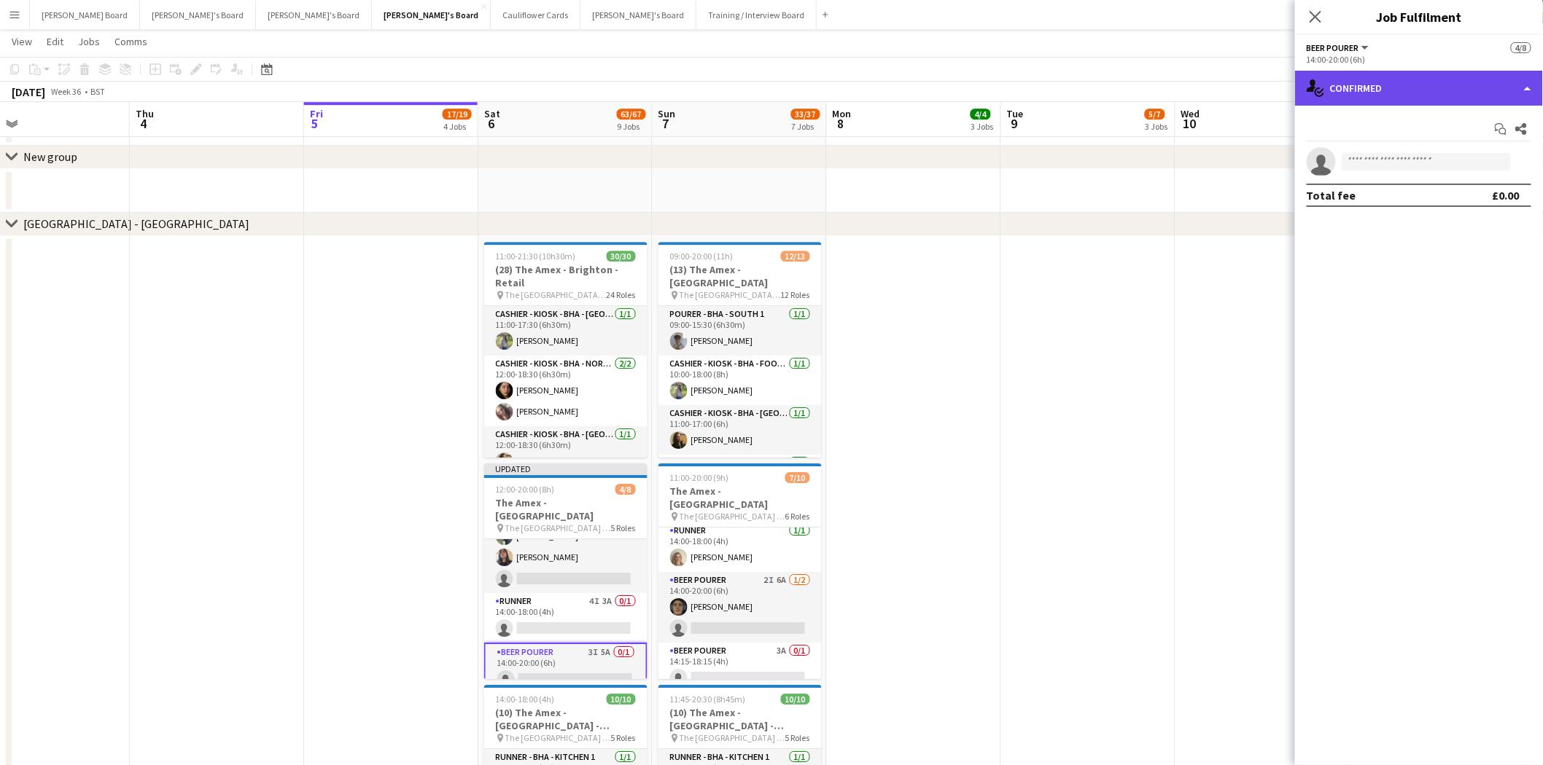
click at [1401, 84] on div "single-neutral-actions-check-2 Confirmed" at bounding box center [1419, 88] width 248 height 35
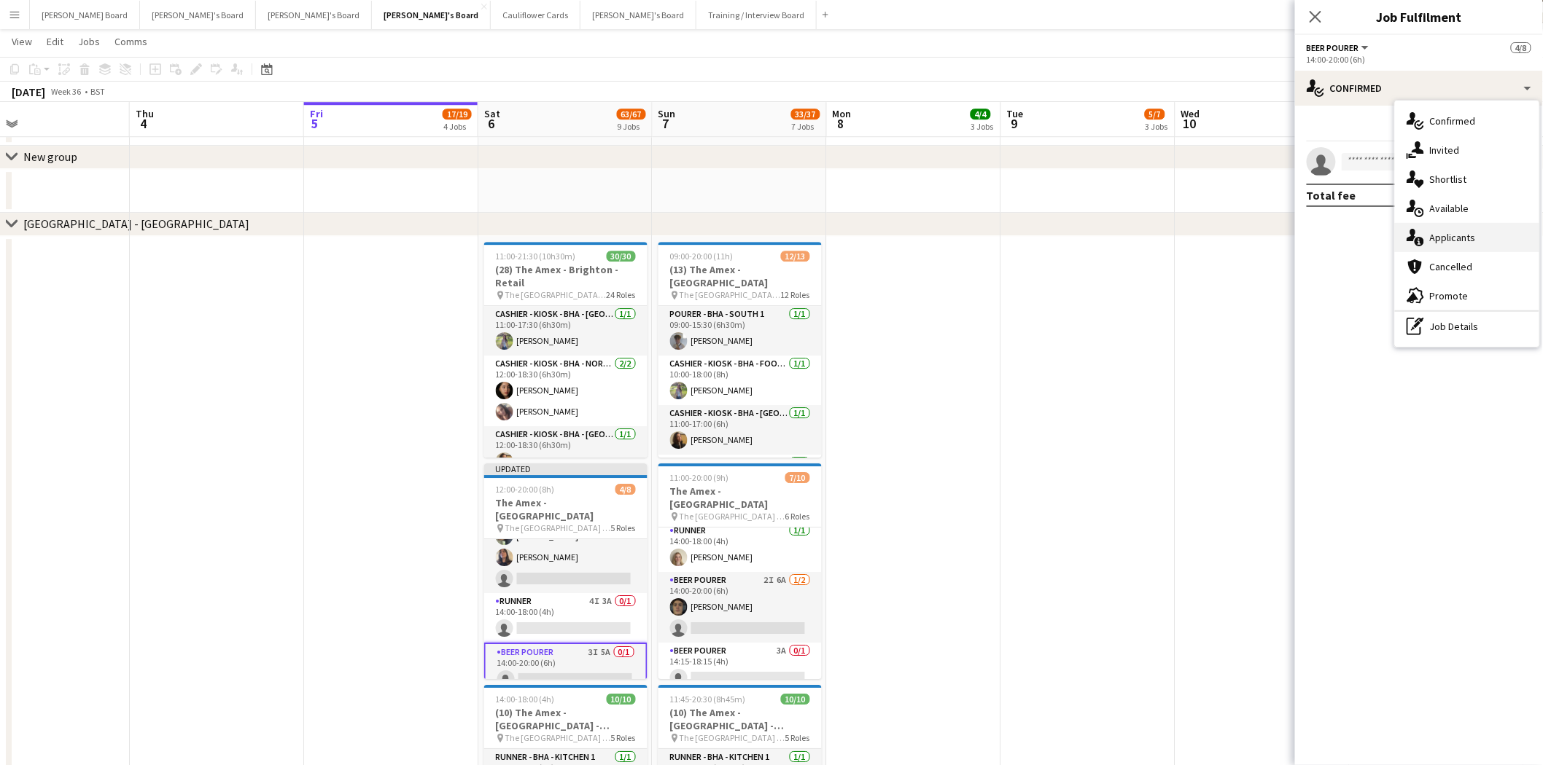
click at [1444, 231] on span "Applicants" at bounding box center [1453, 237] width 46 height 13
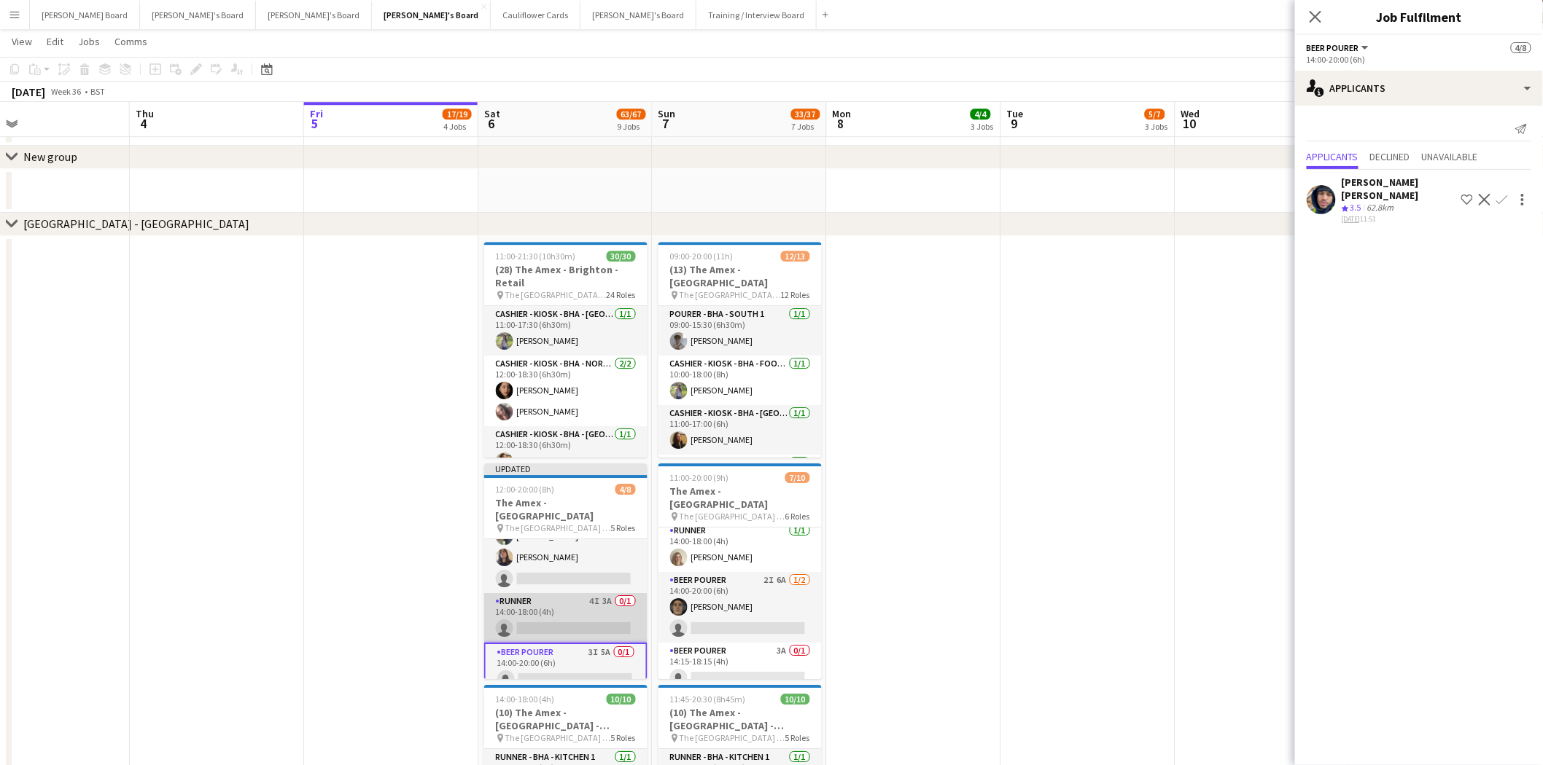
drag, startPoint x: 547, startPoint y: 604, endPoint x: 565, endPoint y: 603, distance: 18.2
click at [548, 604] on app-card-role "Runner 4I 3A 0/1 14:00-18:00 (4h) single-neutral-actions" at bounding box center [565, 618] width 163 height 50
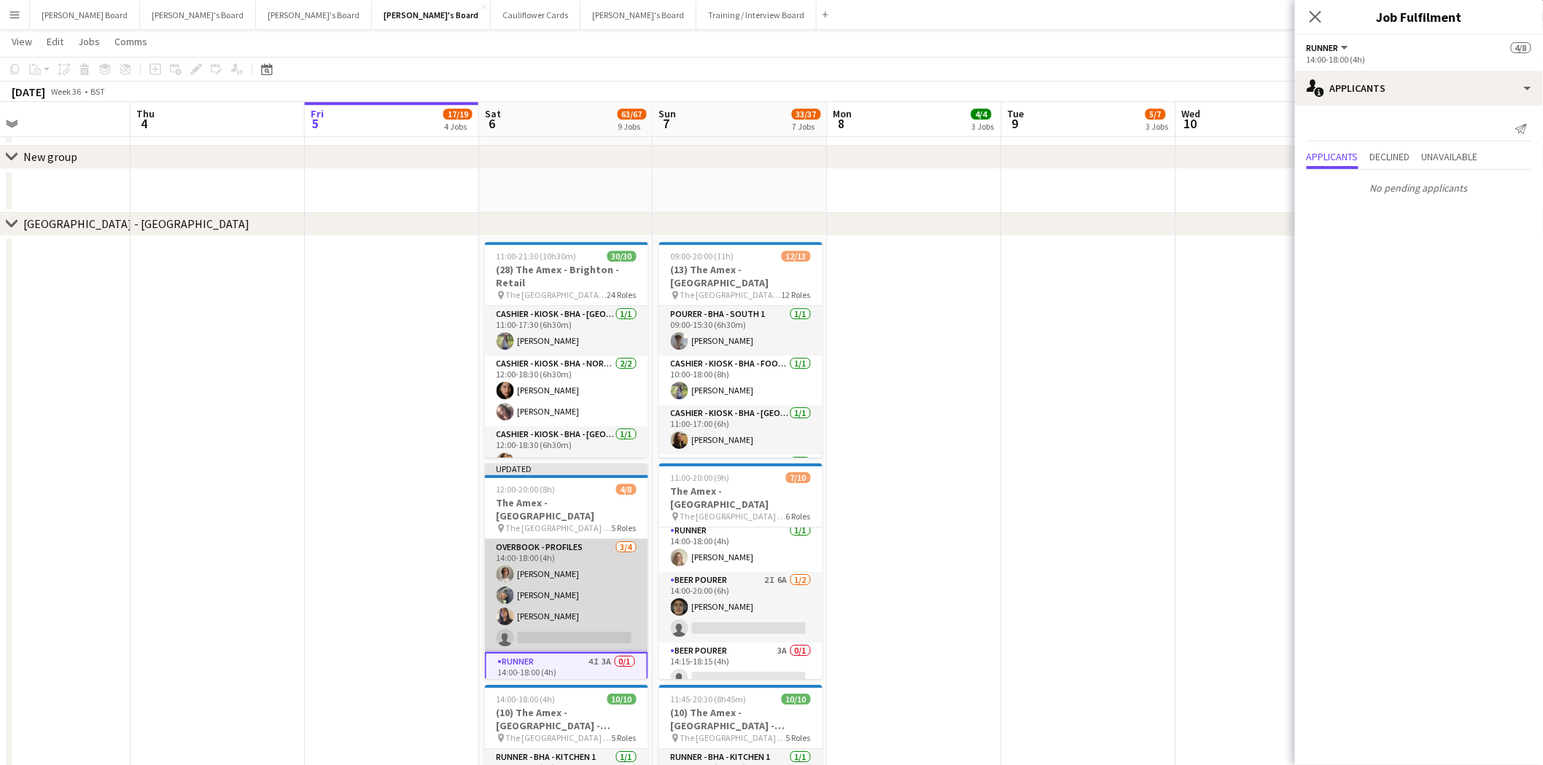
scroll to position [77, 0]
click at [581, 595] on app-card-role "Overbook - Profiles 3/4 14:00-18:00 (4h) Denzel Mugarapanyama Adilson Benassi I…" at bounding box center [566, 617] width 163 height 113
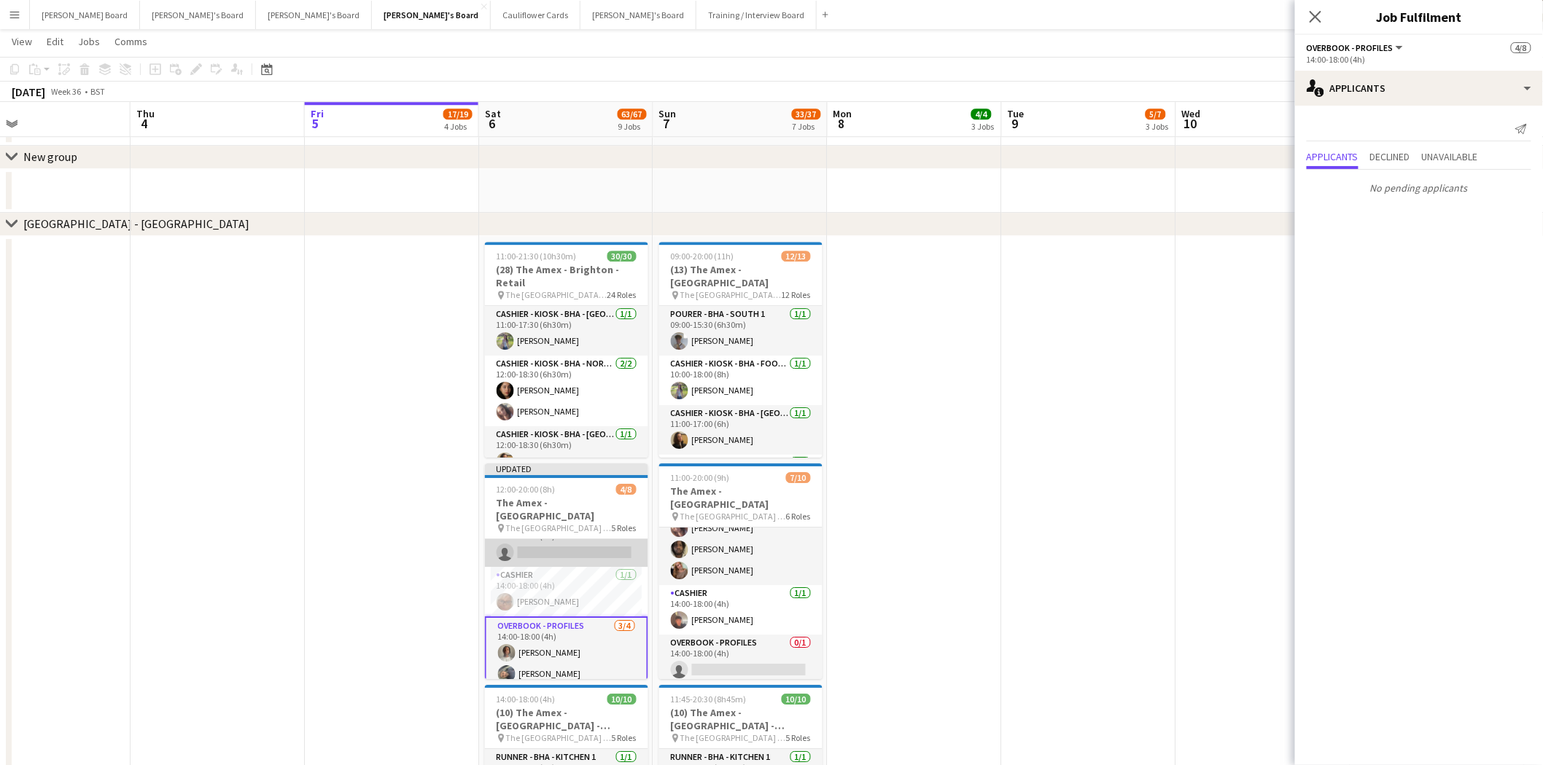
scroll to position [0, 0]
click at [581, 602] on app-card-role "Cashier 1/1 14:00-18:00 (4h) Cassandra Mullen" at bounding box center [566, 614] width 163 height 50
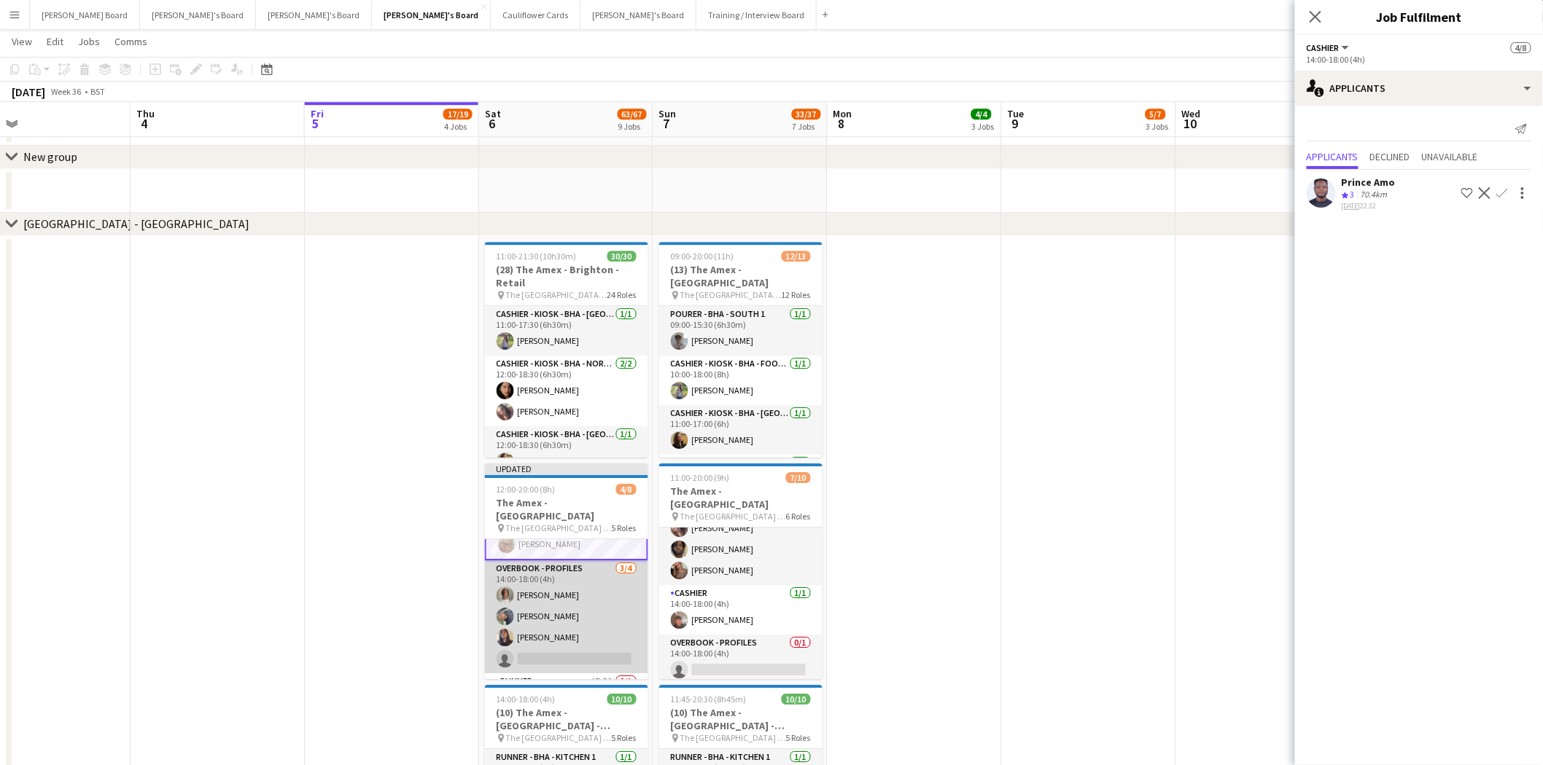
click at [596, 607] on app-card-role "Overbook - Profiles 3/4 14:00-18:00 (4h) Denzel Mugarapanyama Adilson Benassi I…" at bounding box center [566, 617] width 163 height 113
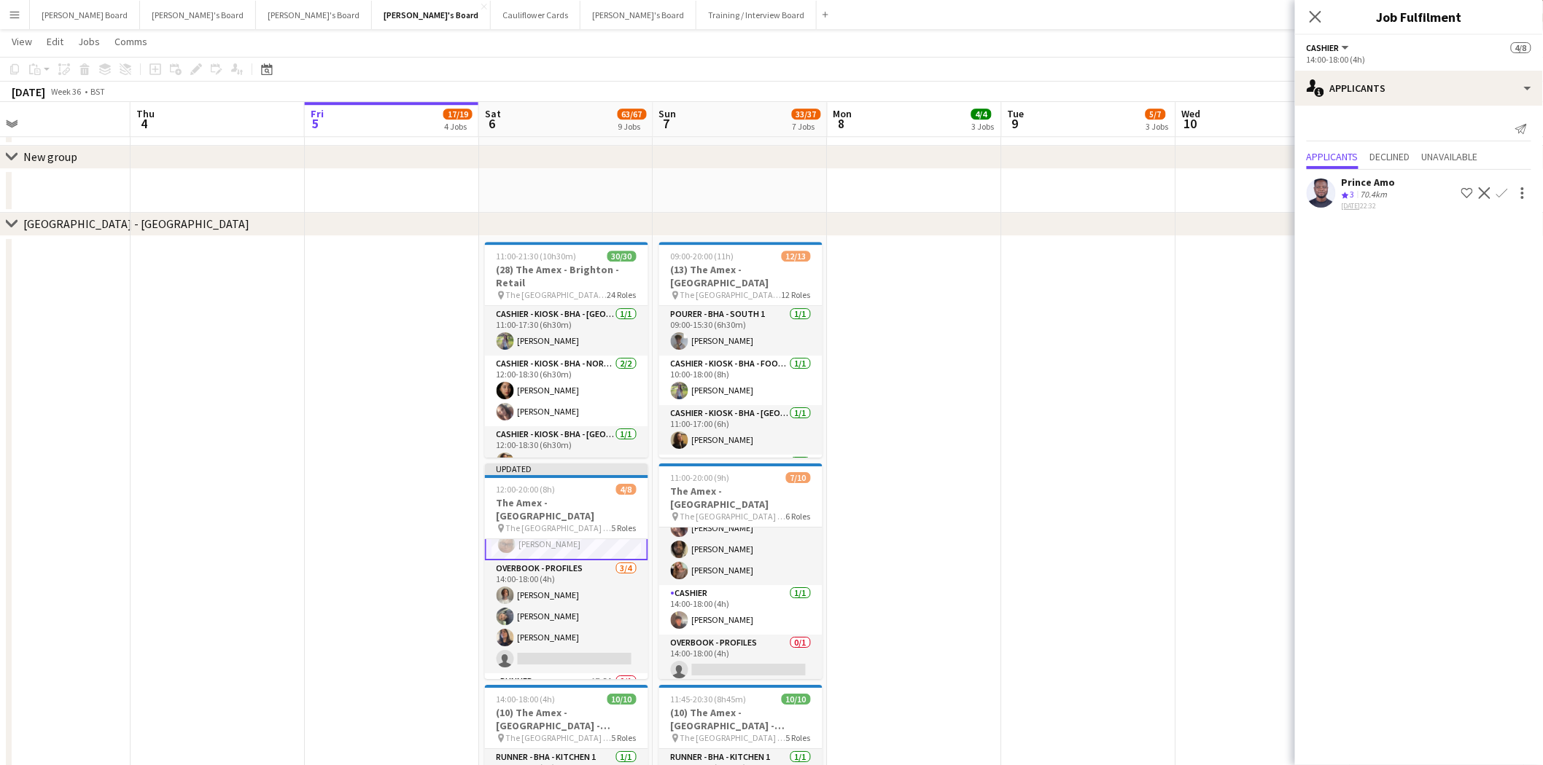
scroll to position [80, 0]
click at [599, 615] on app-card-role "Overbook - Profiles 3/4 14:00-18:00 (4h) Denzel Mugarapanyama Adilson Benassi I…" at bounding box center [566, 616] width 163 height 116
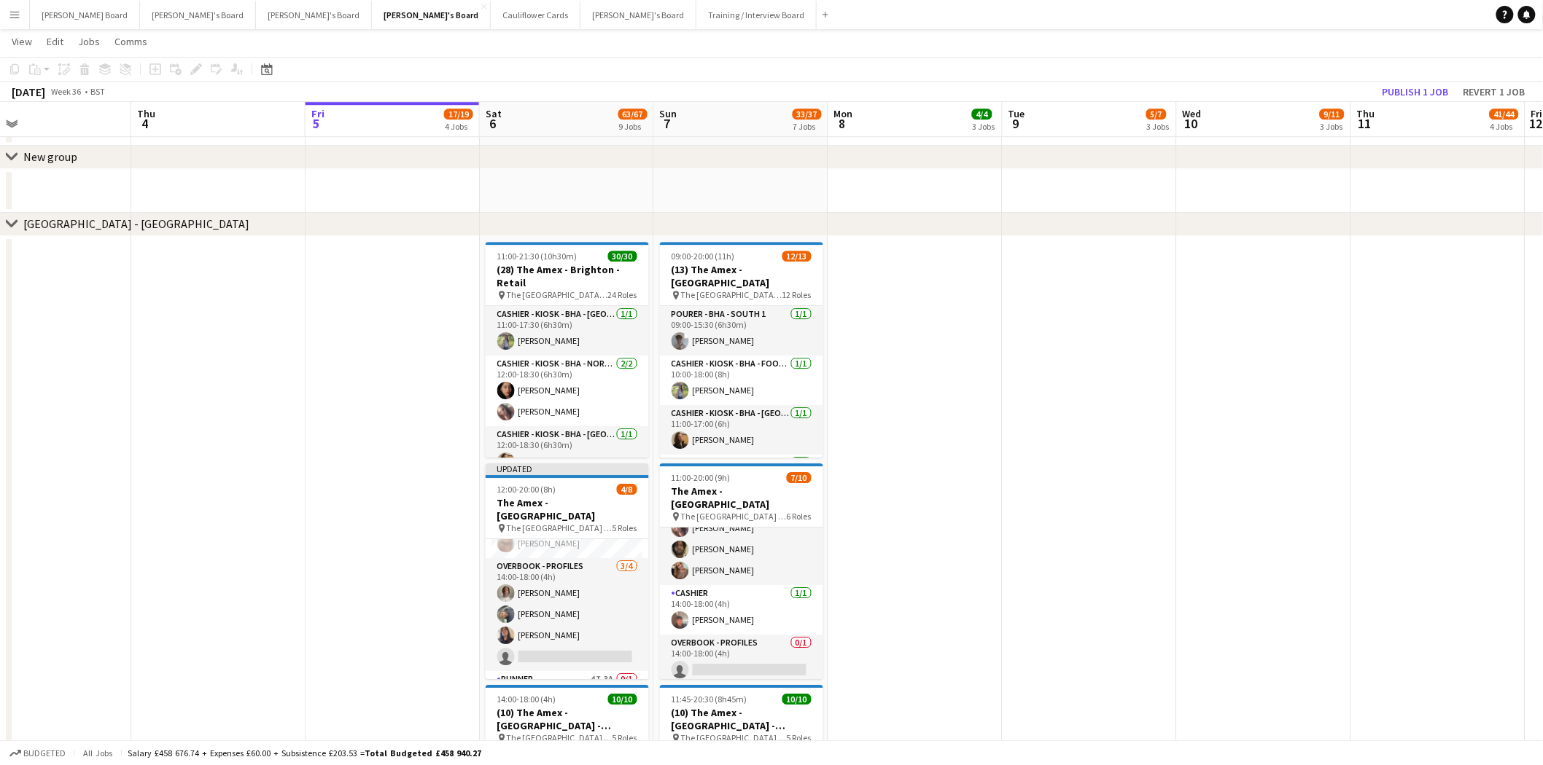
drag, startPoint x: 571, startPoint y: 605, endPoint x: 1059, endPoint y: 319, distance: 565.3
click at [574, 603] on app-card-role "Overbook - Profiles 3/4 14:00-18:00 (4h) Denzel Mugarapanyama Adilson Benassi I…" at bounding box center [567, 614] width 163 height 113
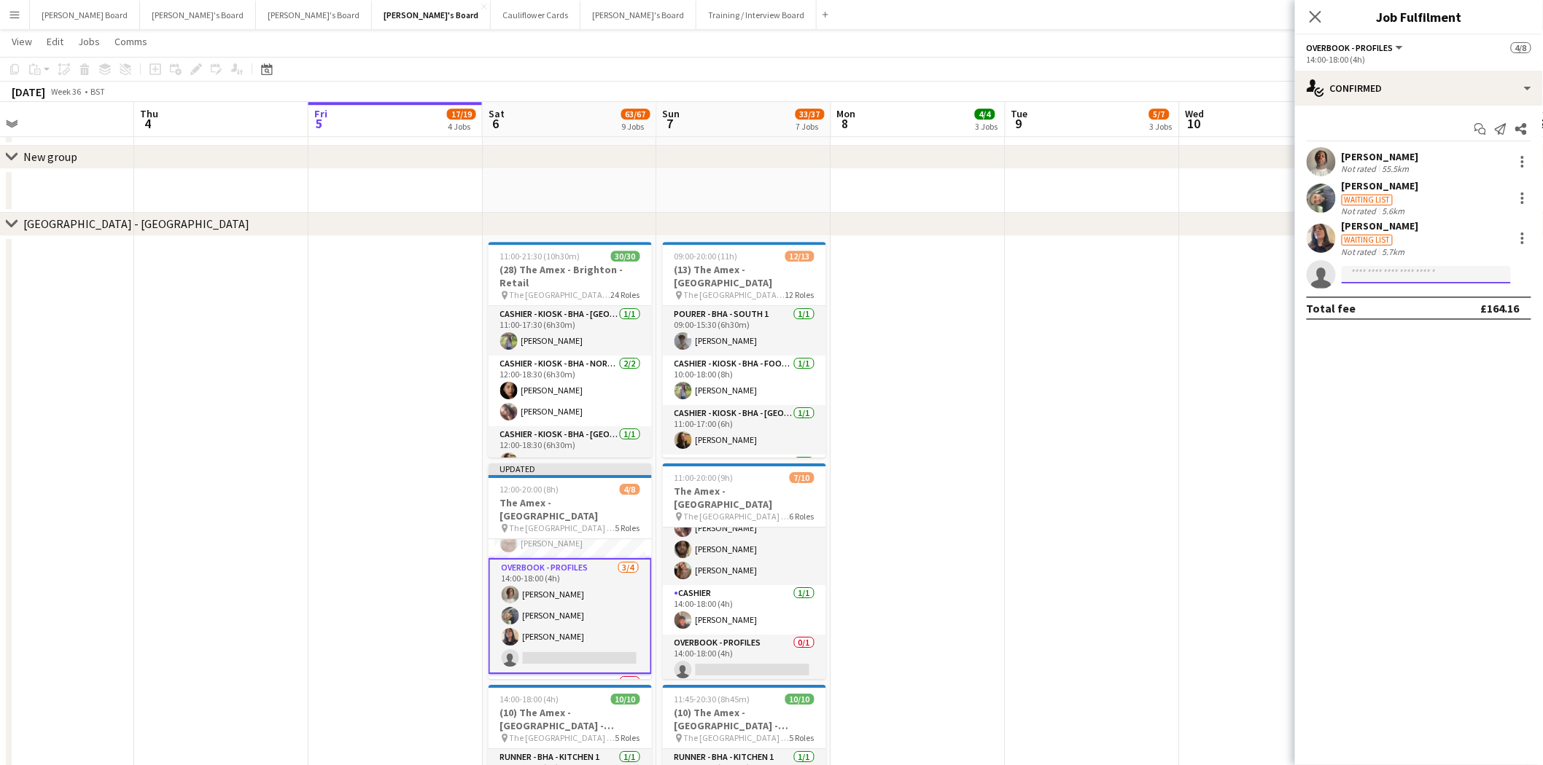
click at [1429, 275] on input at bounding box center [1425, 274] width 169 height 17
type input "**********"
click at [1430, 315] on span "+4407988633772" at bounding box center [1427, 319] width 146 height 12
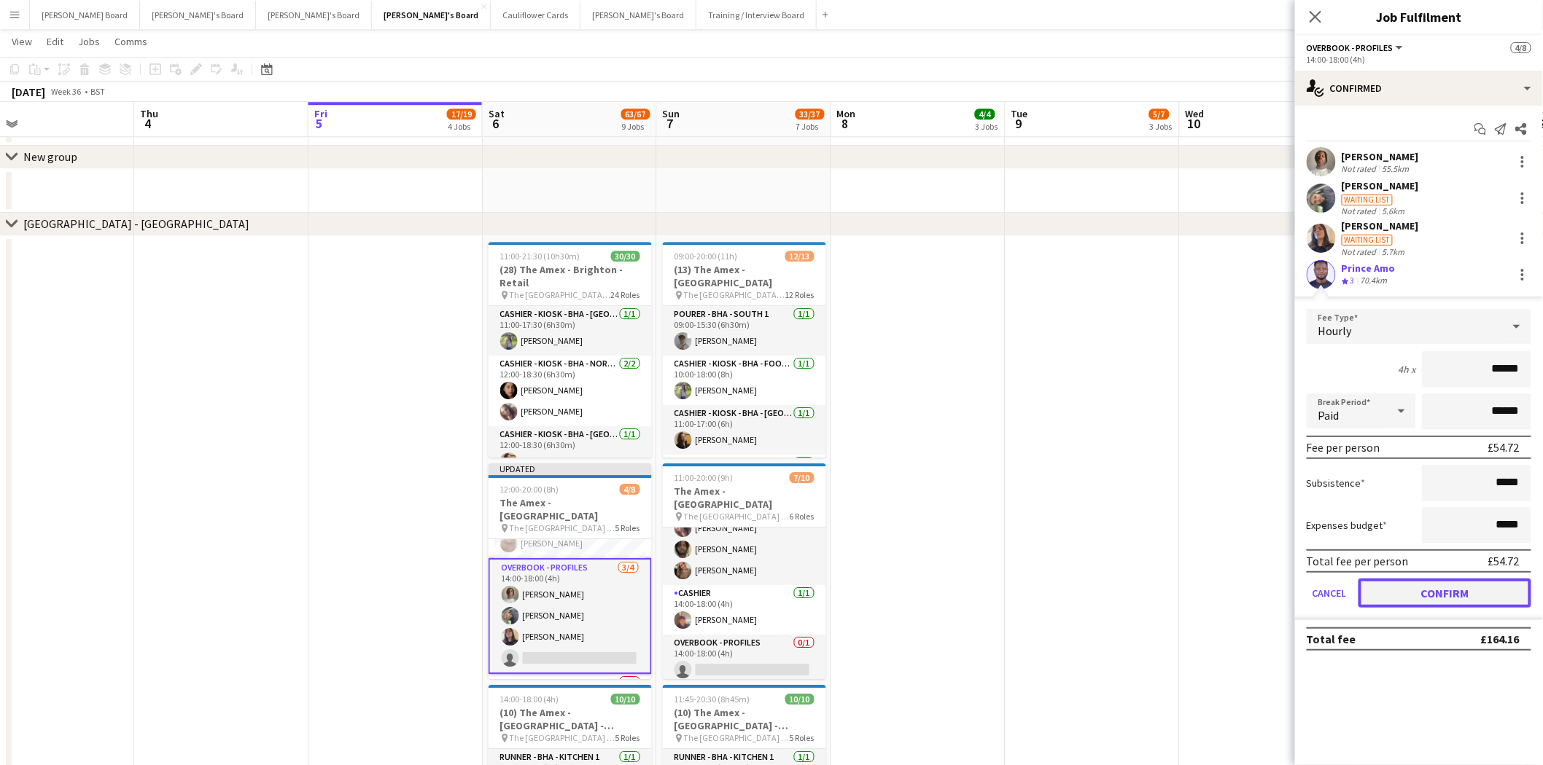
click at [1462, 588] on button "Confirm" at bounding box center [1444, 593] width 173 height 29
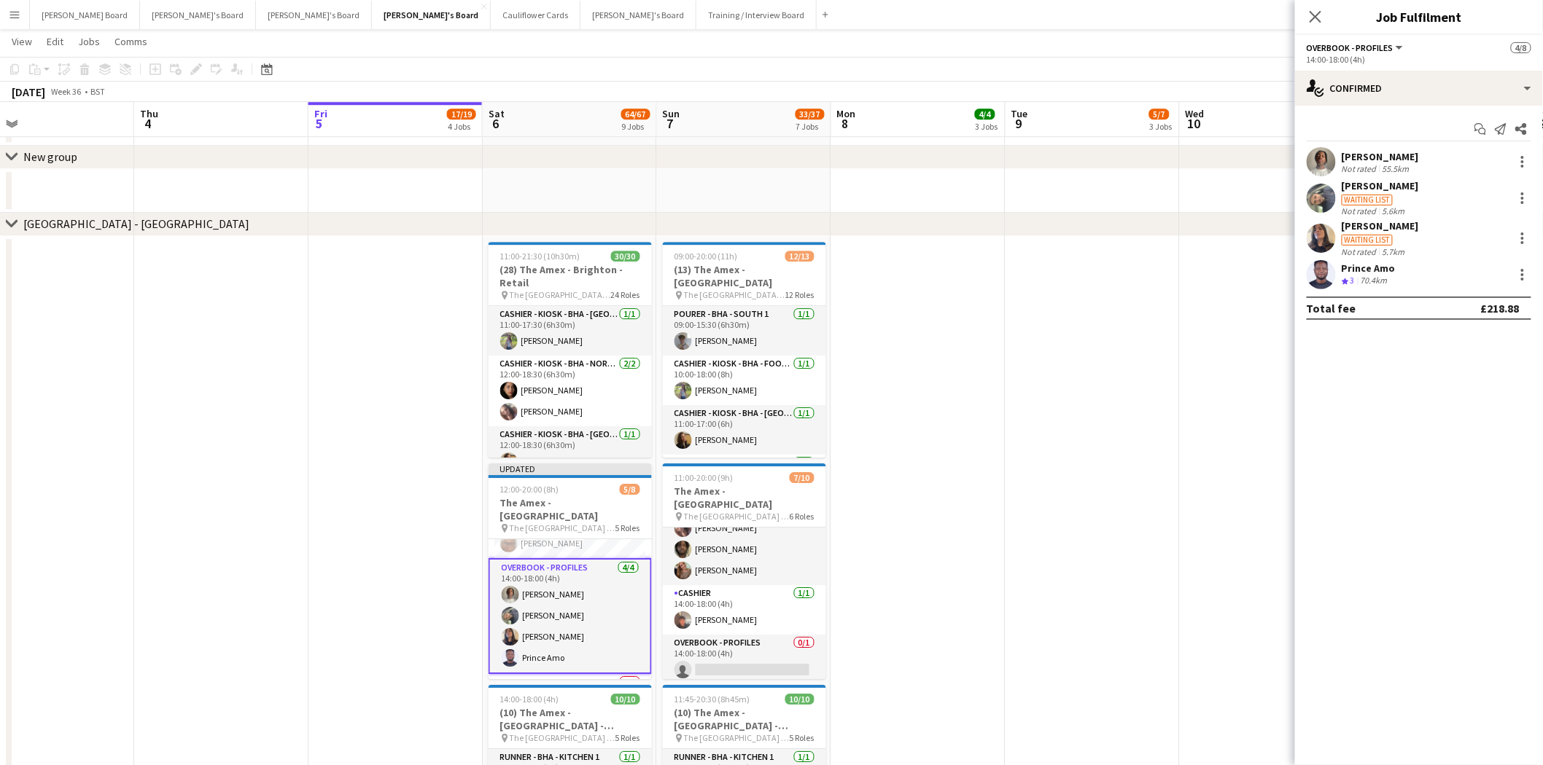
click at [1016, 381] on app-date-cell at bounding box center [1092, 583] width 174 height 694
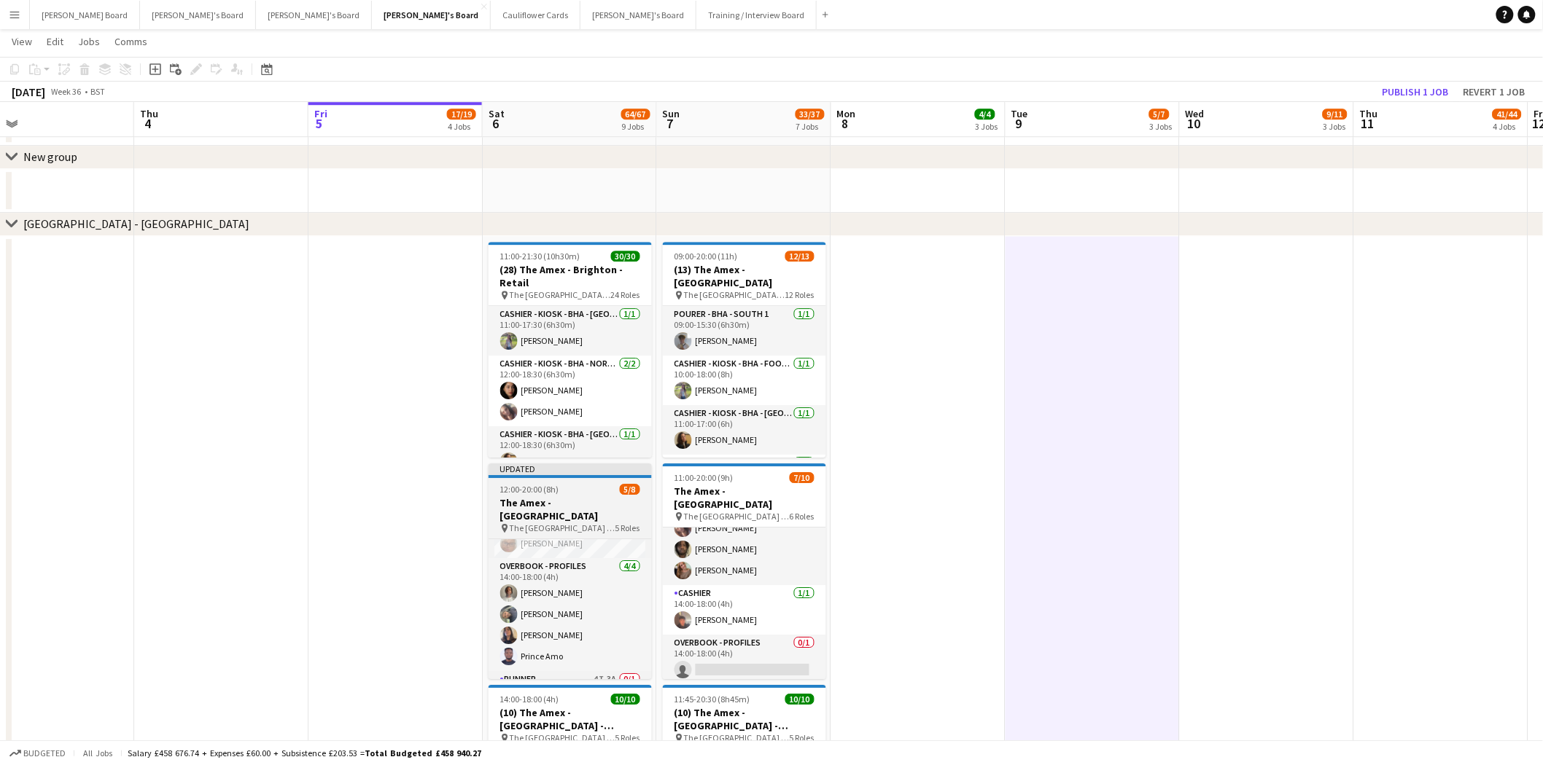
drag, startPoint x: 581, startPoint y: 483, endPoint x: 591, endPoint y: 481, distance: 10.4
click at [582, 484] on div "12:00-20:00 (8h) 5/8" at bounding box center [569, 489] width 163 height 11
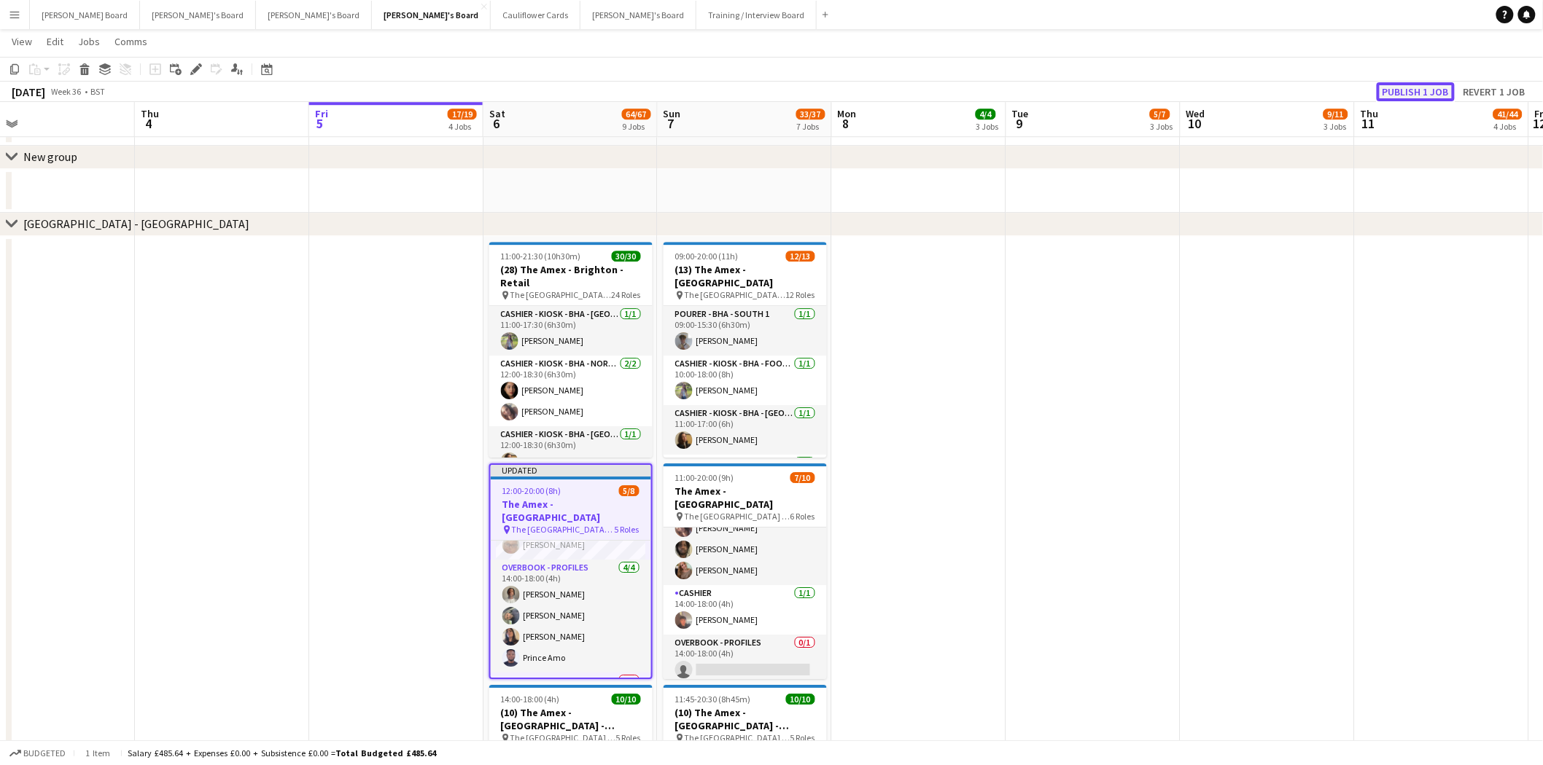
click at [1426, 82] on button "Publish 1 job" at bounding box center [1415, 91] width 78 height 19
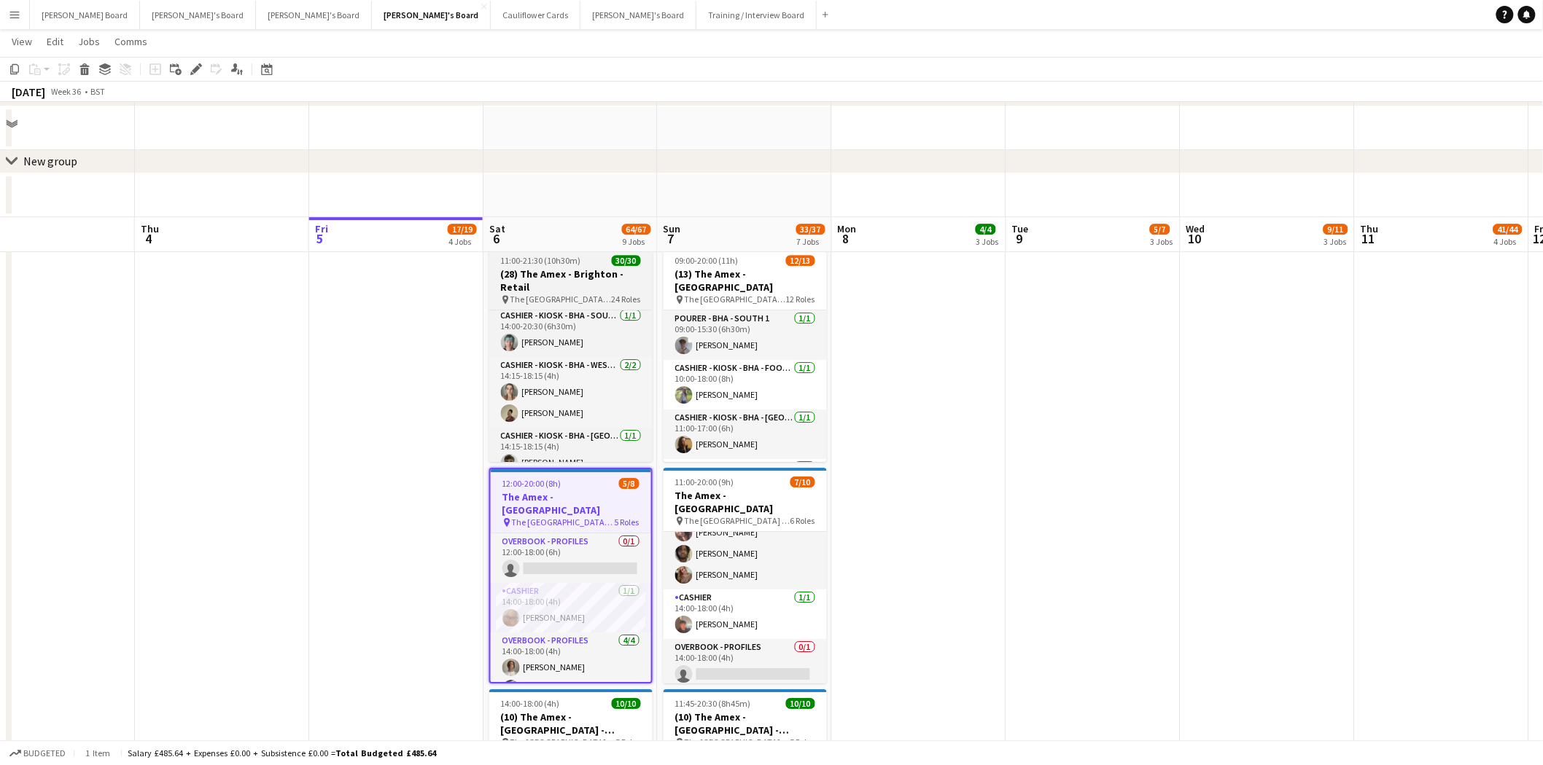
scroll to position [1620, 0]
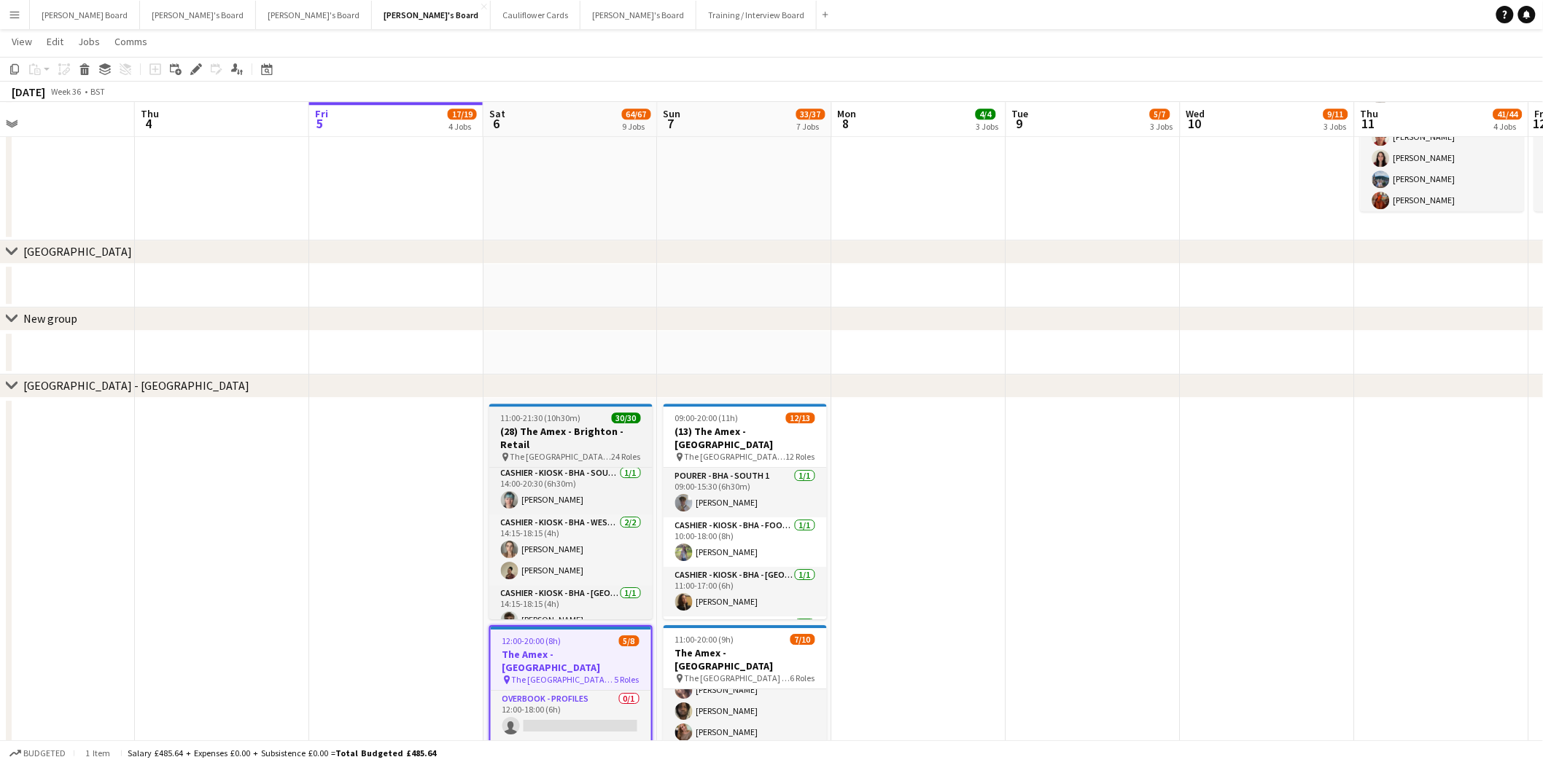
click at [607, 447] on h3 "(28) The Amex - Brighton - Retail" at bounding box center [570, 438] width 163 height 26
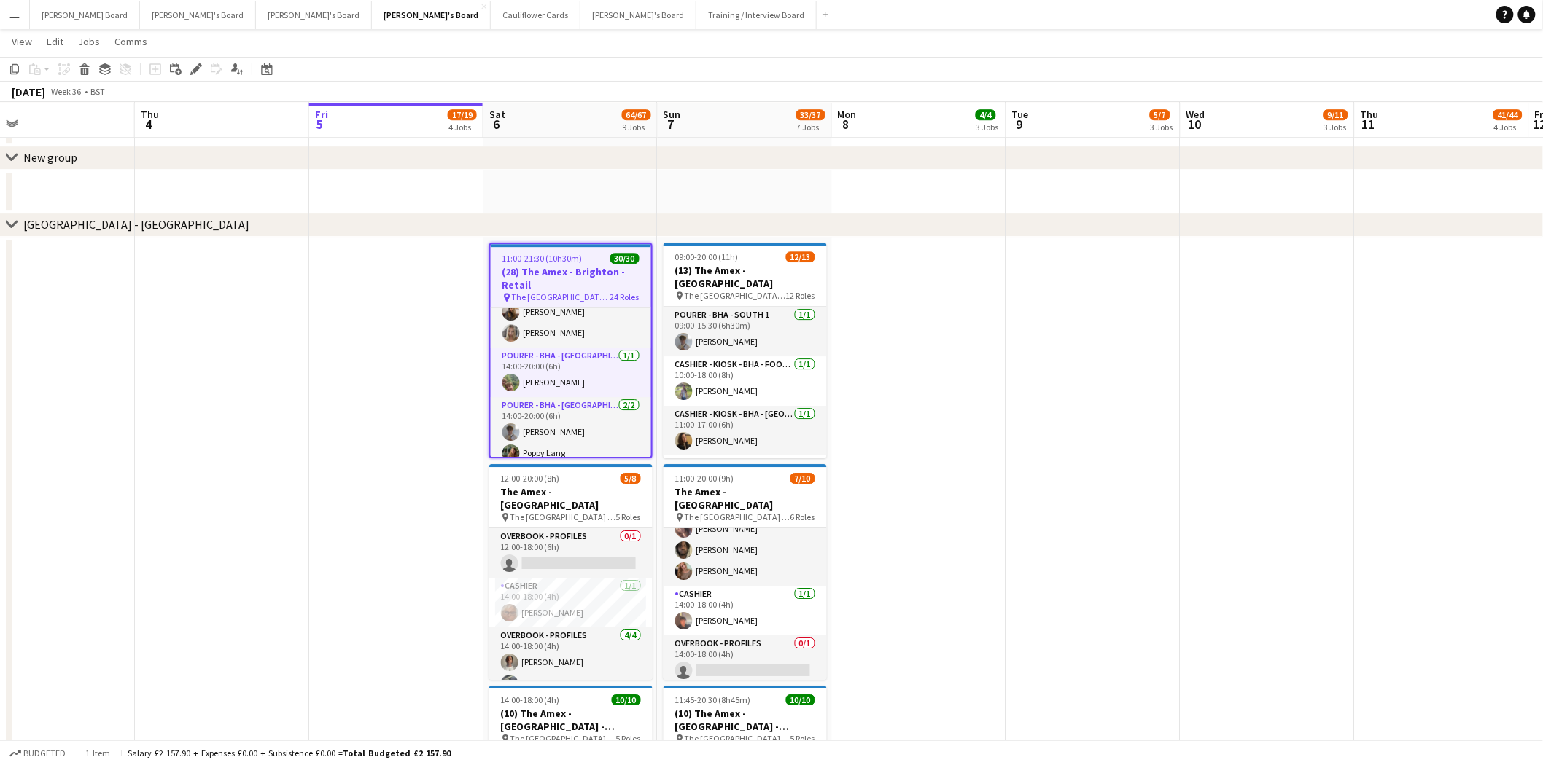
scroll to position [1782, 0]
click at [584, 270] on h3 "(28) The Amex - Brighton - Retail" at bounding box center [571, 278] width 160 height 26
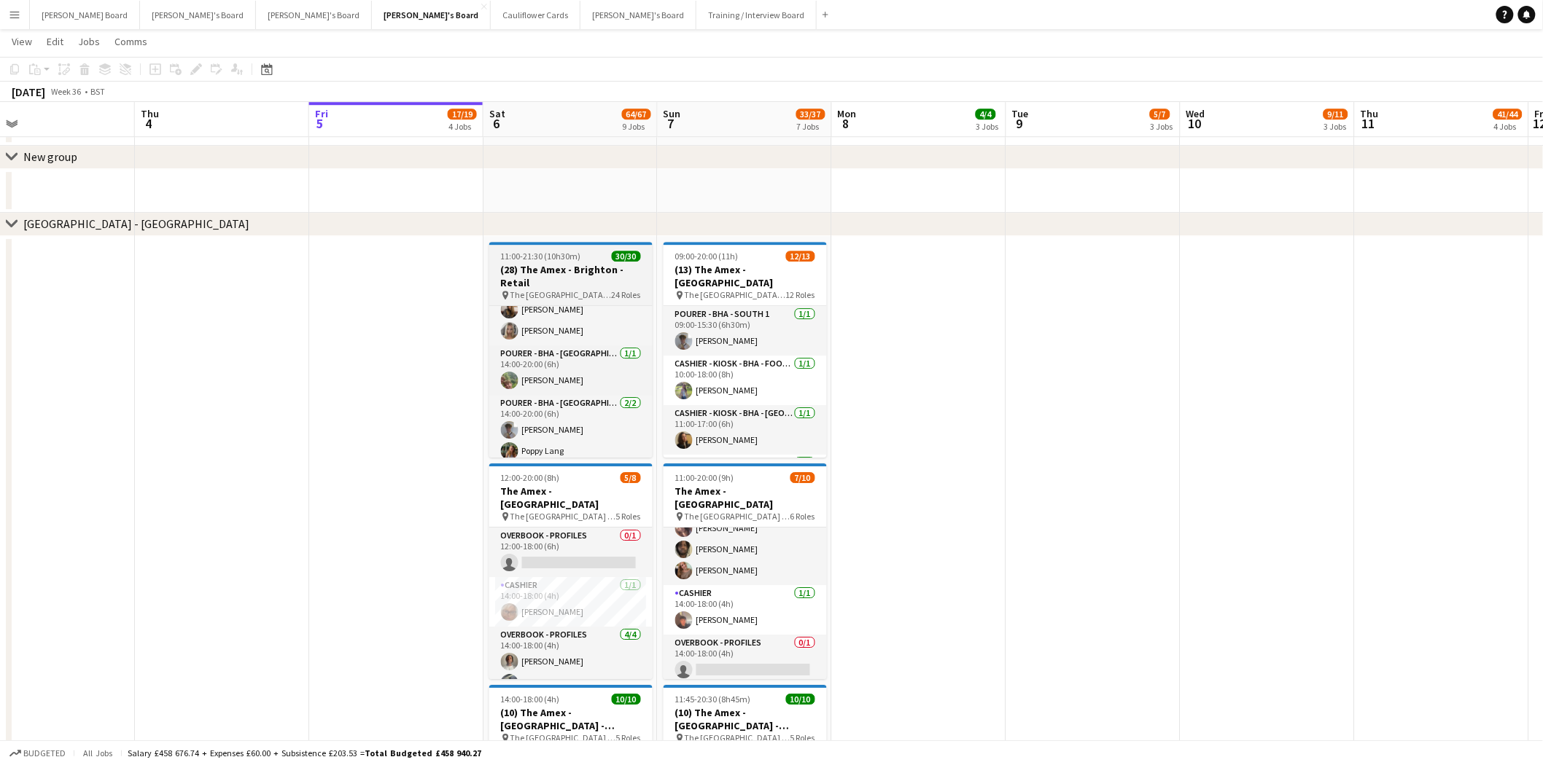
click at [607, 278] on h3 "(28) The Amex - Brighton - Retail" at bounding box center [570, 276] width 163 height 26
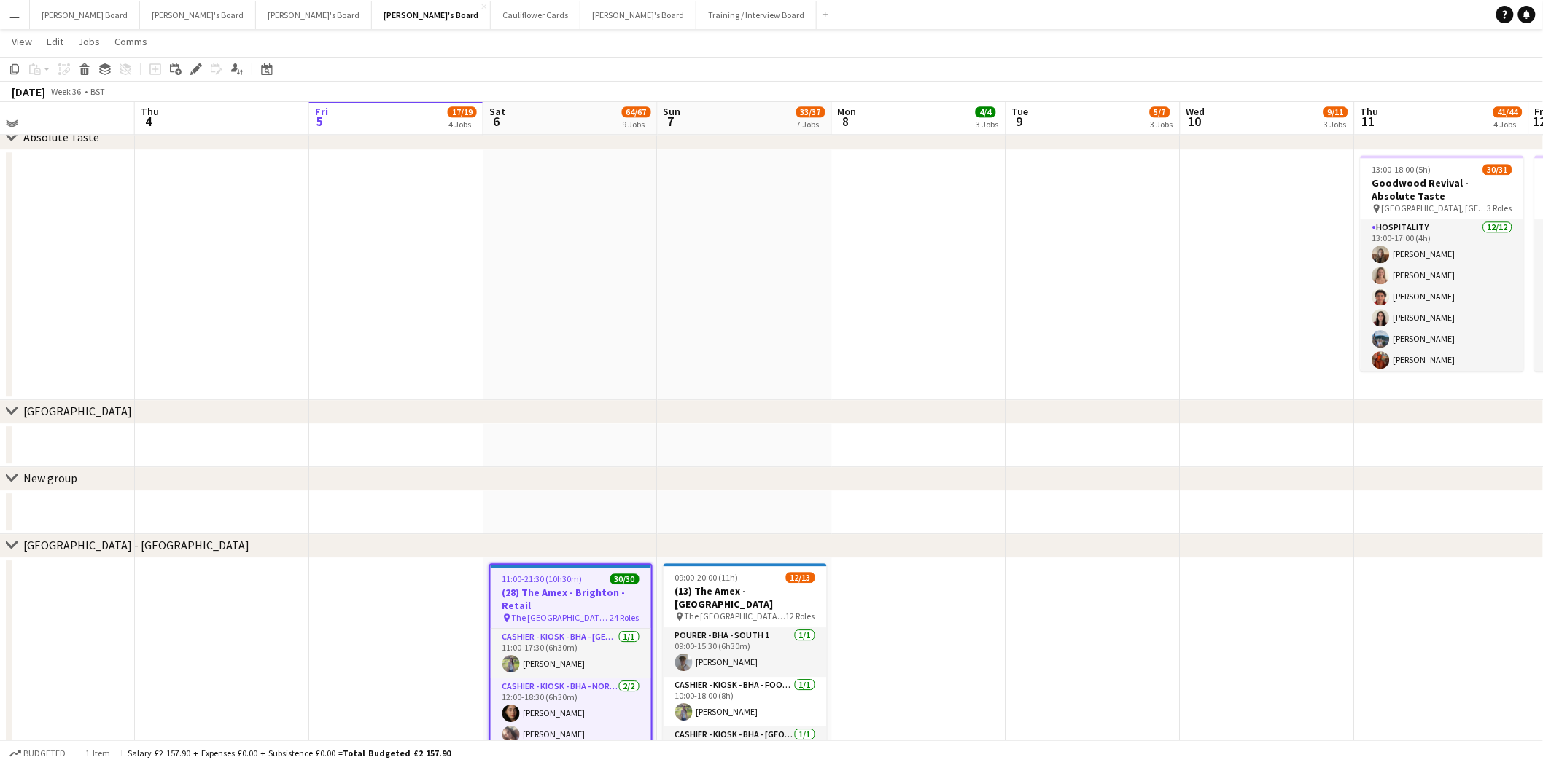
scroll to position [1458, 0]
click at [544, 599] on h3 "(28) The Amex - Brighton - Retail" at bounding box center [571, 601] width 160 height 26
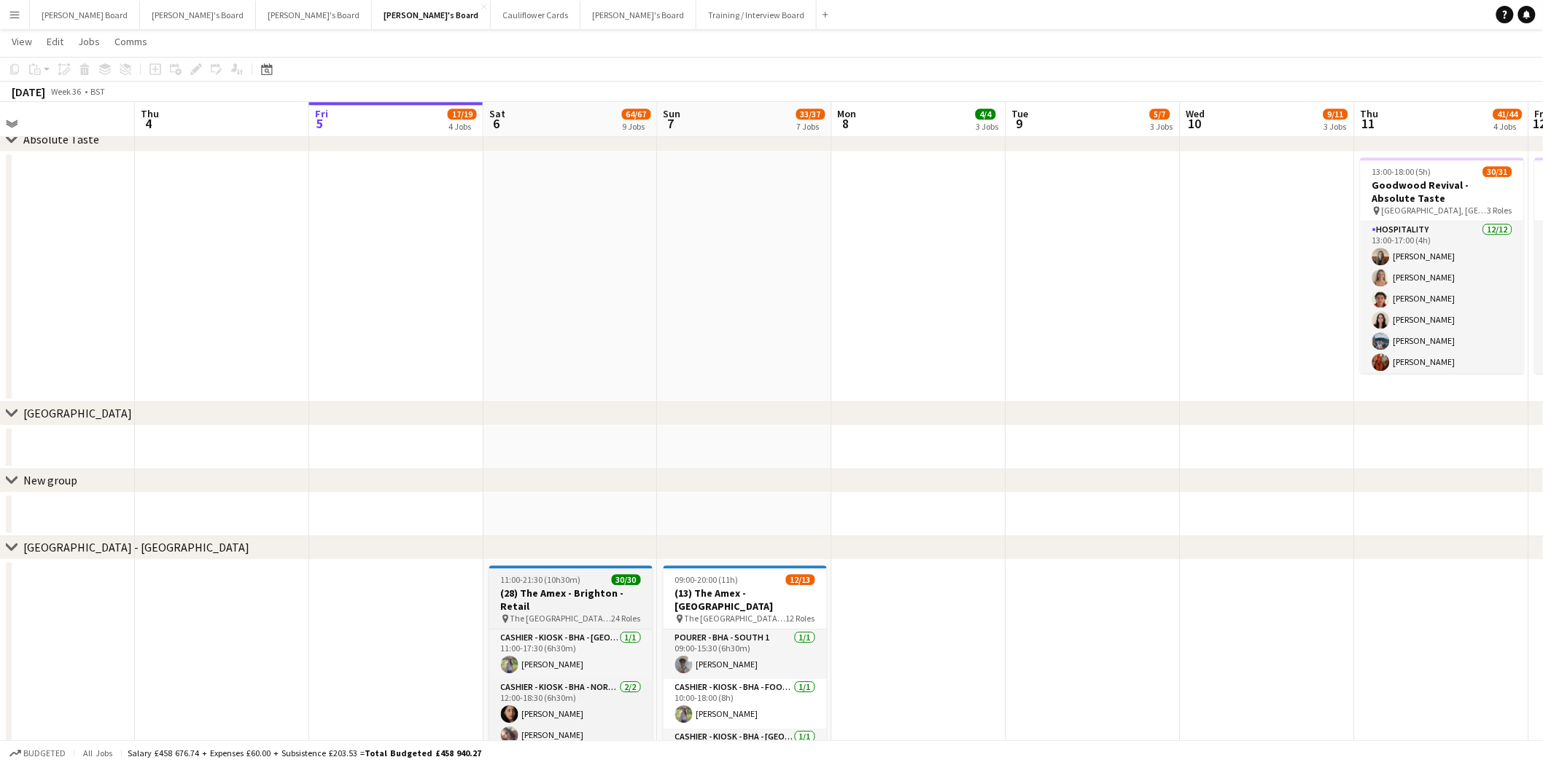
drag, startPoint x: 577, startPoint y: 591, endPoint x: 562, endPoint y: 581, distance: 18.0
click at [577, 591] on h3 "(28) The Amex - Brighton - Retail" at bounding box center [570, 600] width 163 height 26
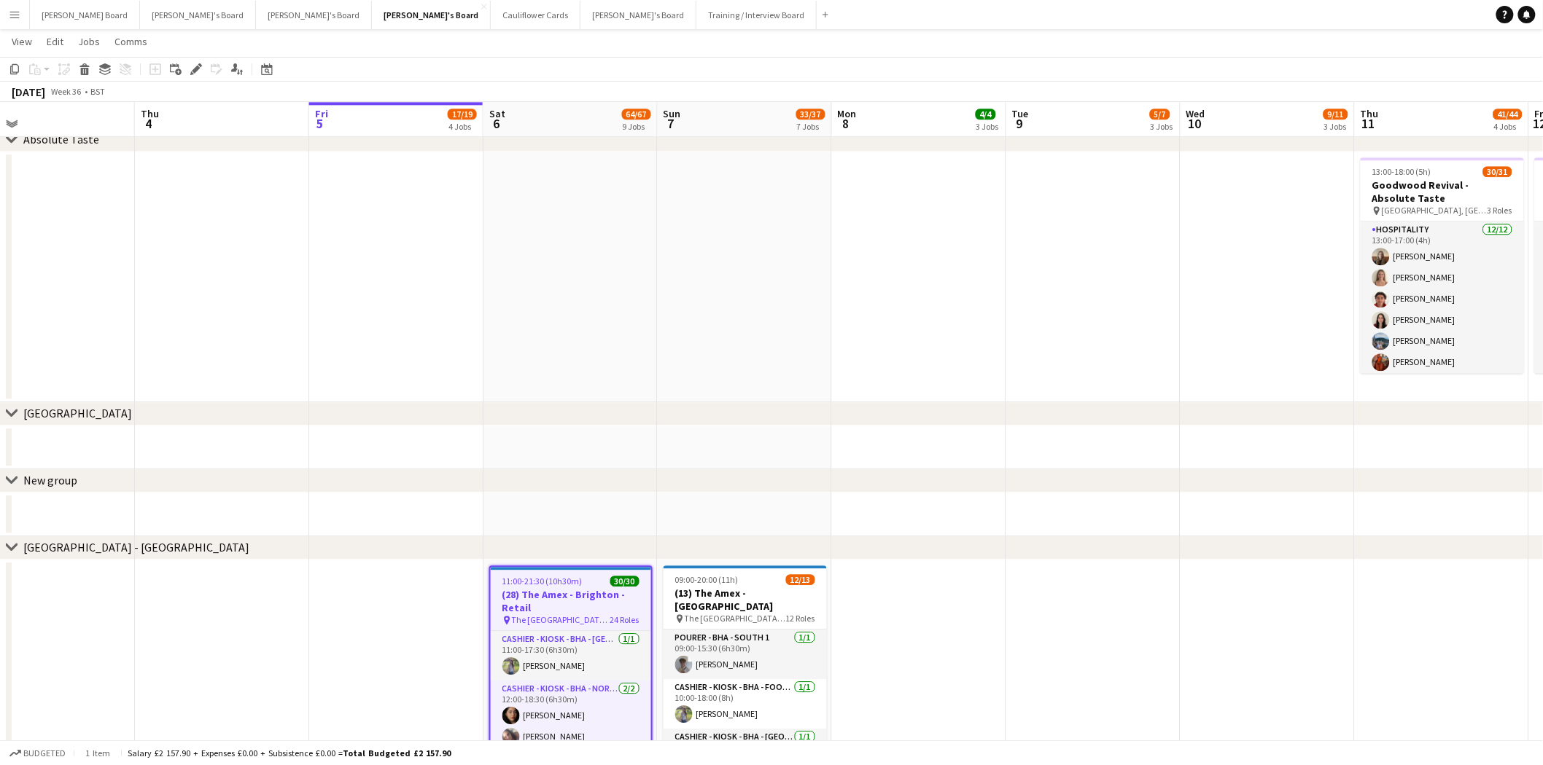
scroll to position [0, 562]
drag, startPoint x: 191, startPoint y: 64, endPoint x: 228, endPoint y: 120, distance: 67.3
click at [192, 66] on icon "Edit" at bounding box center [196, 69] width 12 height 12
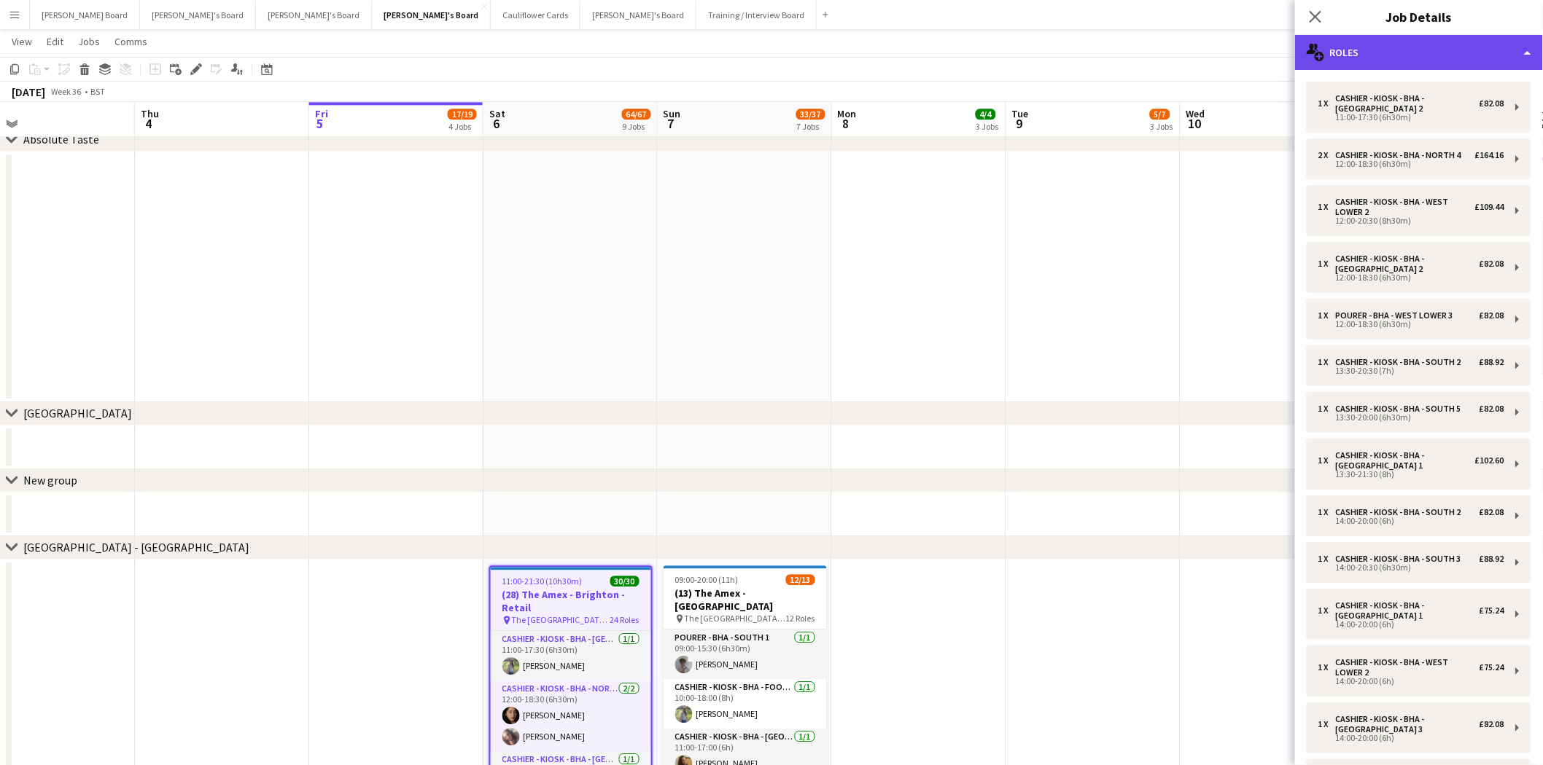
click at [1437, 53] on div "multiple-users-add Roles" at bounding box center [1419, 52] width 248 height 35
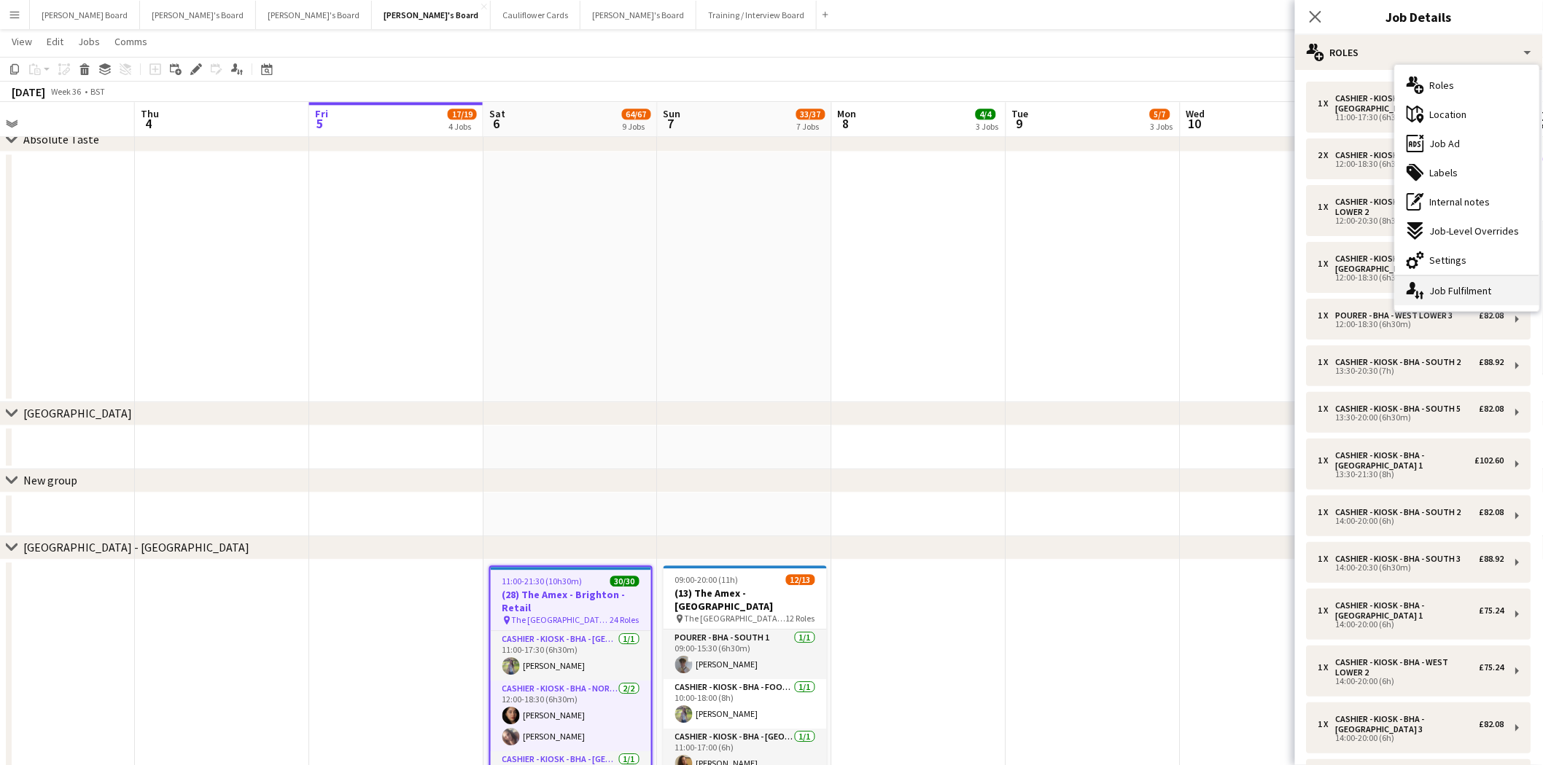
click at [1478, 300] on div "single-neutral-actions-up-down Job Fulfilment" at bounding box center [1467, 290] width 144 height 29
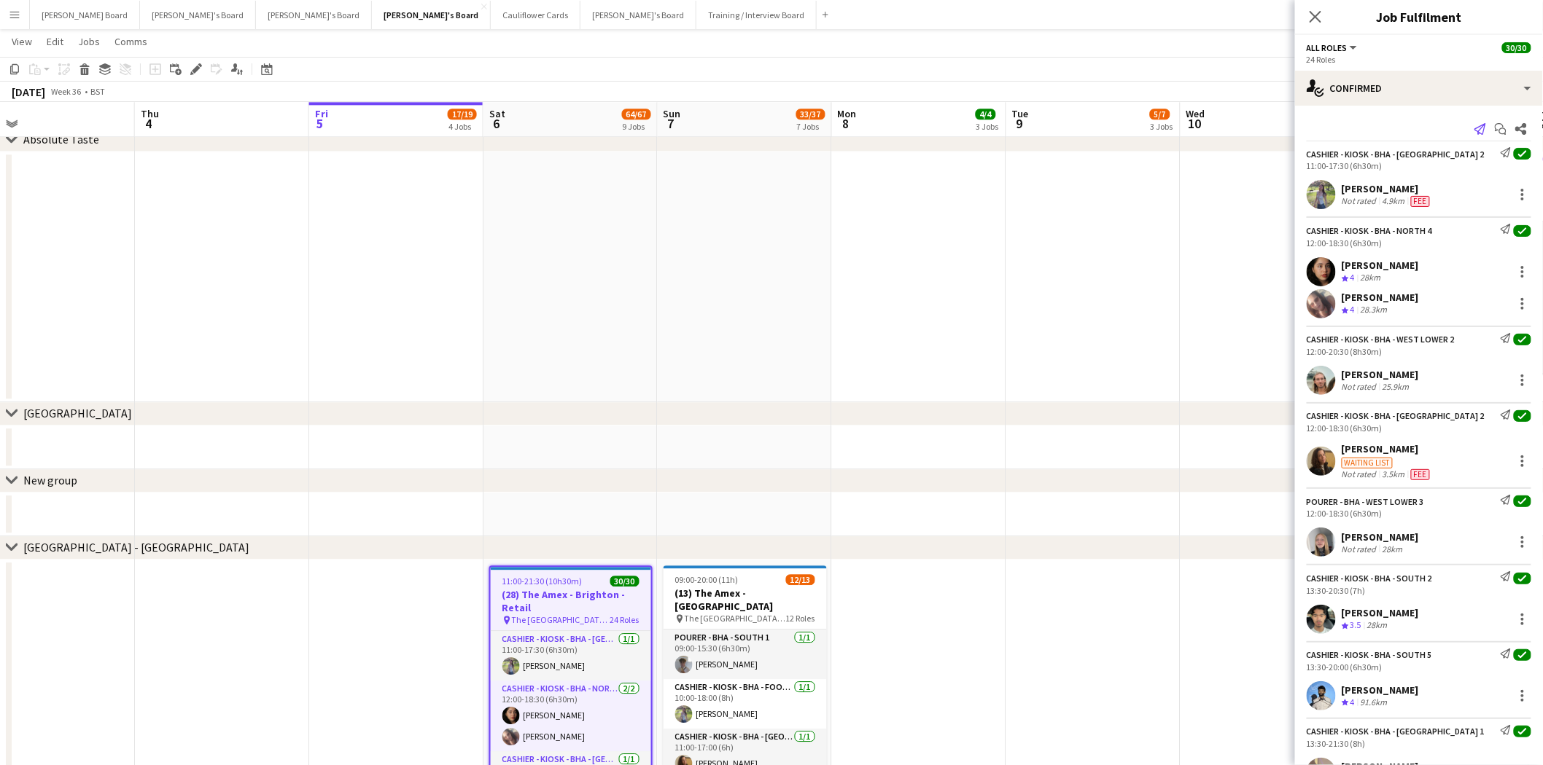
click at [1474, 131] on icon "Send notification" at bounding box center [1480, 129] width 12 height 12
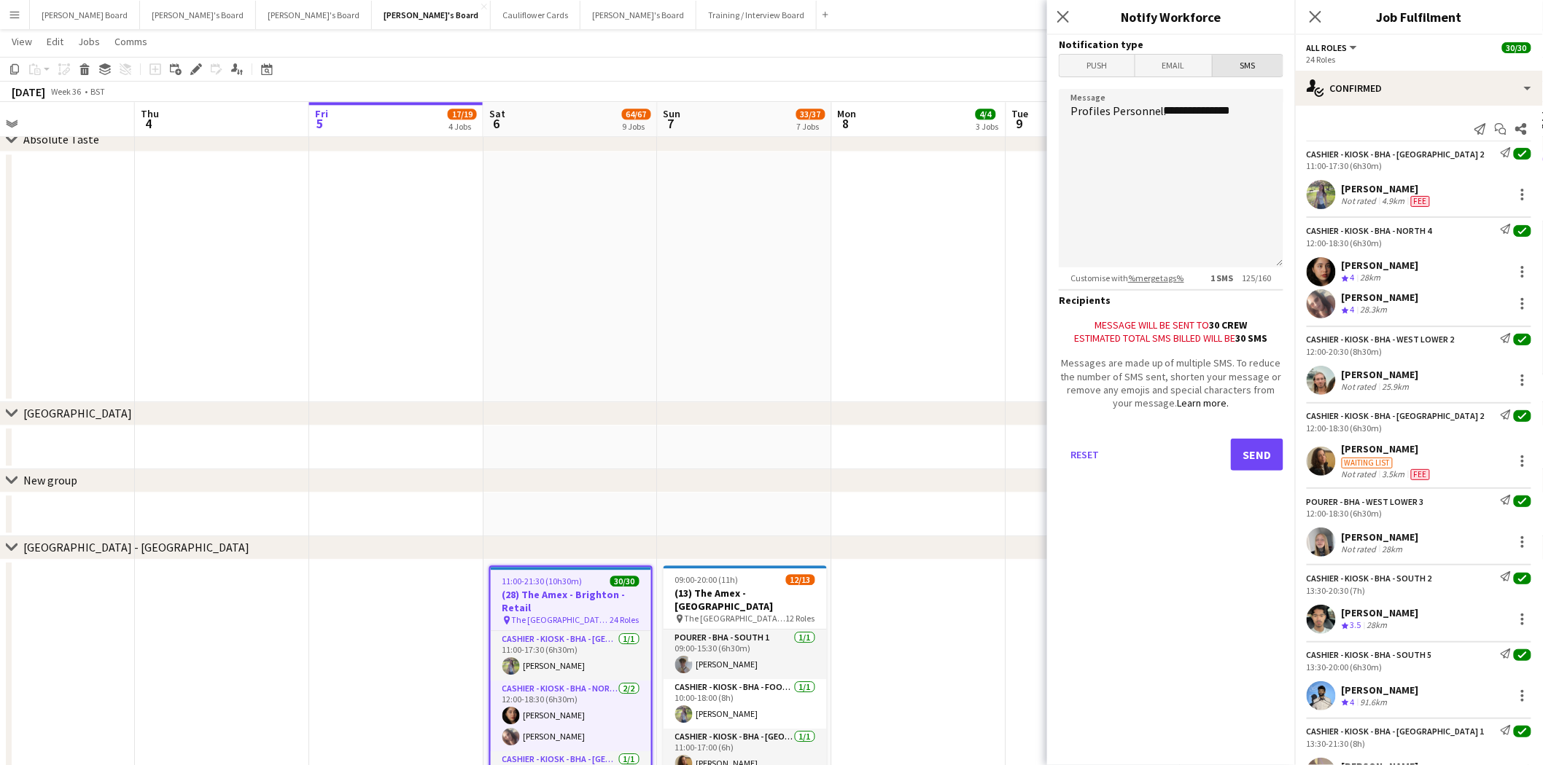
drag, startPoint x: 1251, startPoint y: 70, endPoint x: 1255, endPoint y: 88, distance: 18.7
click at [1254, 69] on span "SMS" at bounding box center [1247, 66] width 70 height 22
click at [1259, 113] on textarea "**********" at bounding box center [1171, 178] width 225 height 179
drag, startPoint x: 1169, startPoint y: 125, endPoint x: 1070, endPoint y: 128, distance: 98.5
click at [1070, 128] on textarea "**********" at bounding box center [1171, 178] width 225 height 179
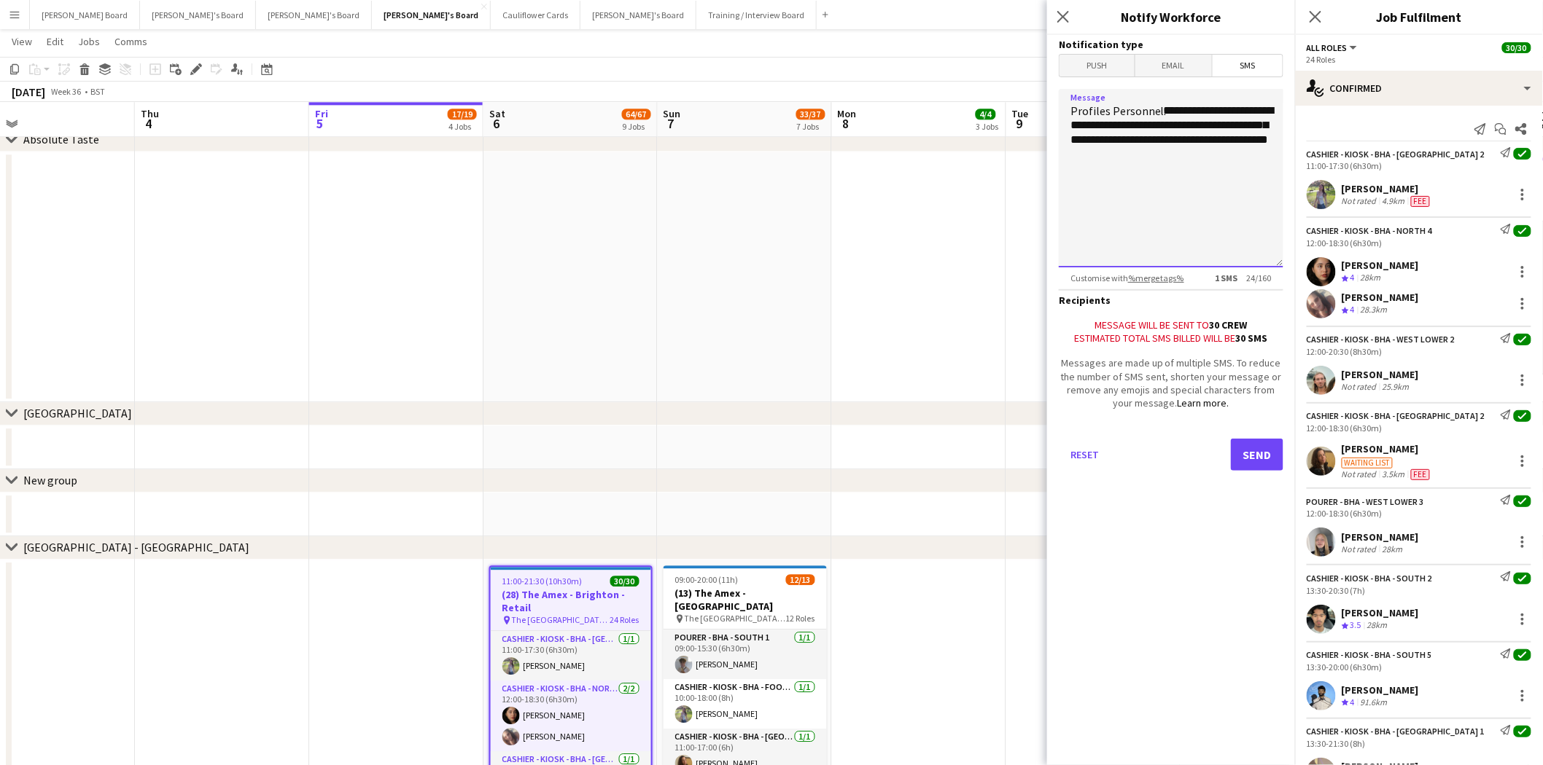
click at [1182, 157] on textarea "**********" at bounding box center [1171, 178] width 225 height 179
drag, startPoint x: 1132, startPoint y: 190, endPoint x: 1176, endPoint y: 197, distance: 44.3
click at [1176, 197] on textarea "**********" at bounding box center [1171, 178] width 225 height 179
click at [1134, 195] on textarea "**********" at bounding box center [1171, 178] width 225 height 179
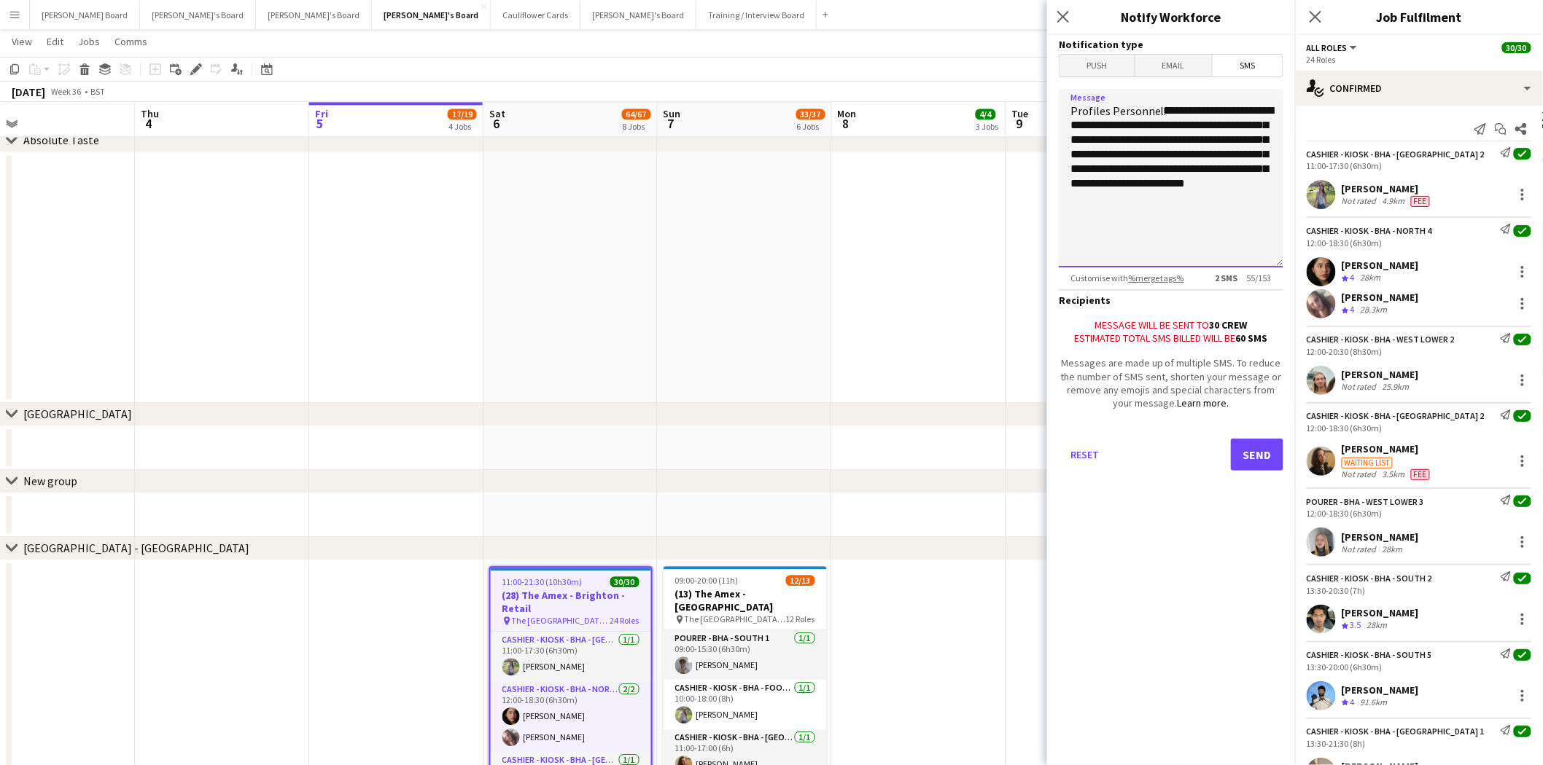
click at [1250, 124] on textarea "**********" at bounding box center [1171, 178] width 225 height 179
click at [1126, 153] on textarea "**********" at bounding box center [1171, 178] width 225 height 179
click at [1161, 182] on textarea "**********" at bounding box center [1171, 178] width 225 height 179
drag, startPoint x: 1112, startPoint y: 214, endPoint x: 1247, endPoint y: 110, distance: 170.5
click at [1247, 110] on textarea "**********" at bounding box center [1171, 178] width 225 height 179
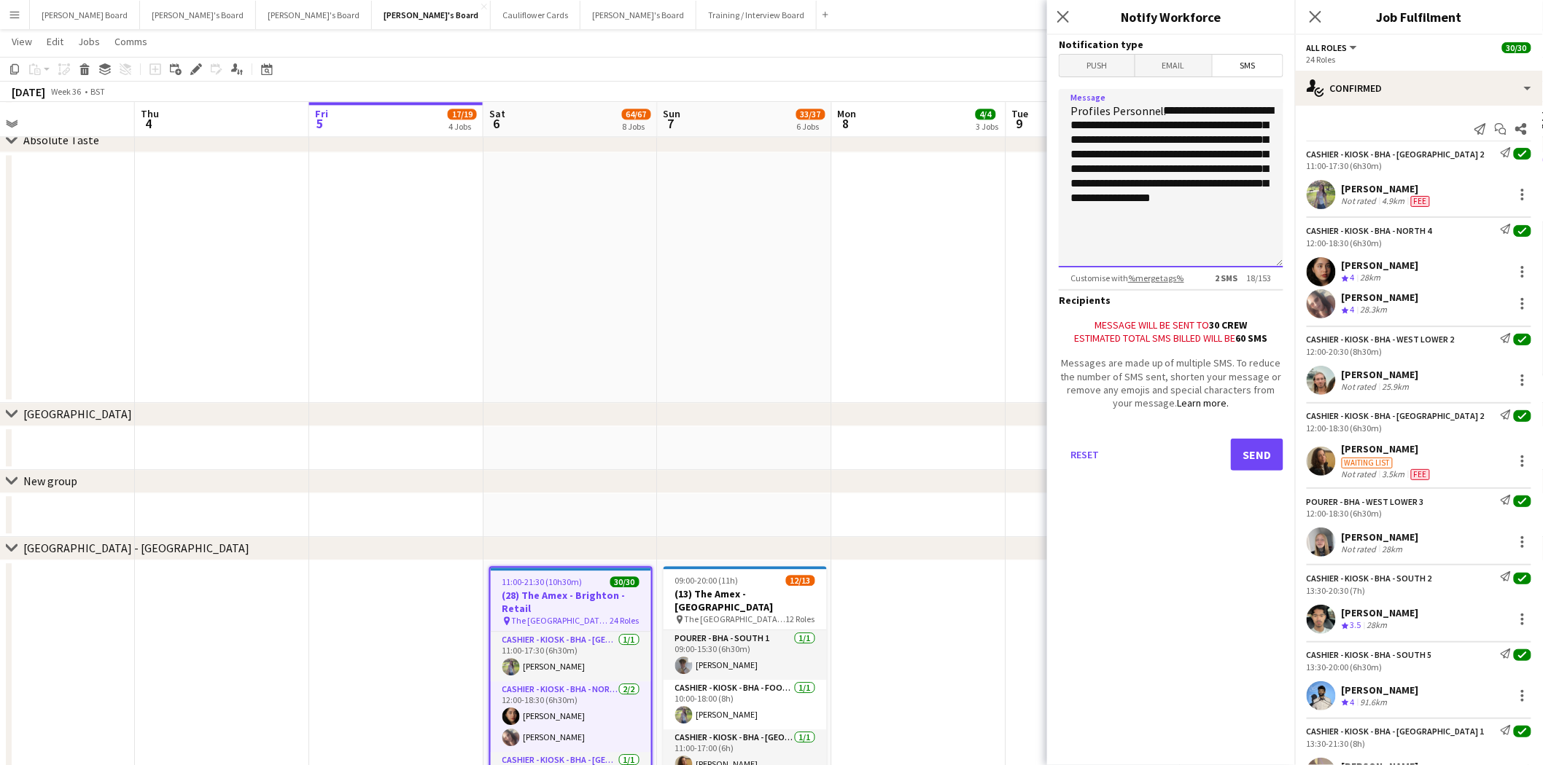
type textarea "**********"
click at [1258, 455] on button "Send" at bounding box center [1257, 455] width 52 height 32
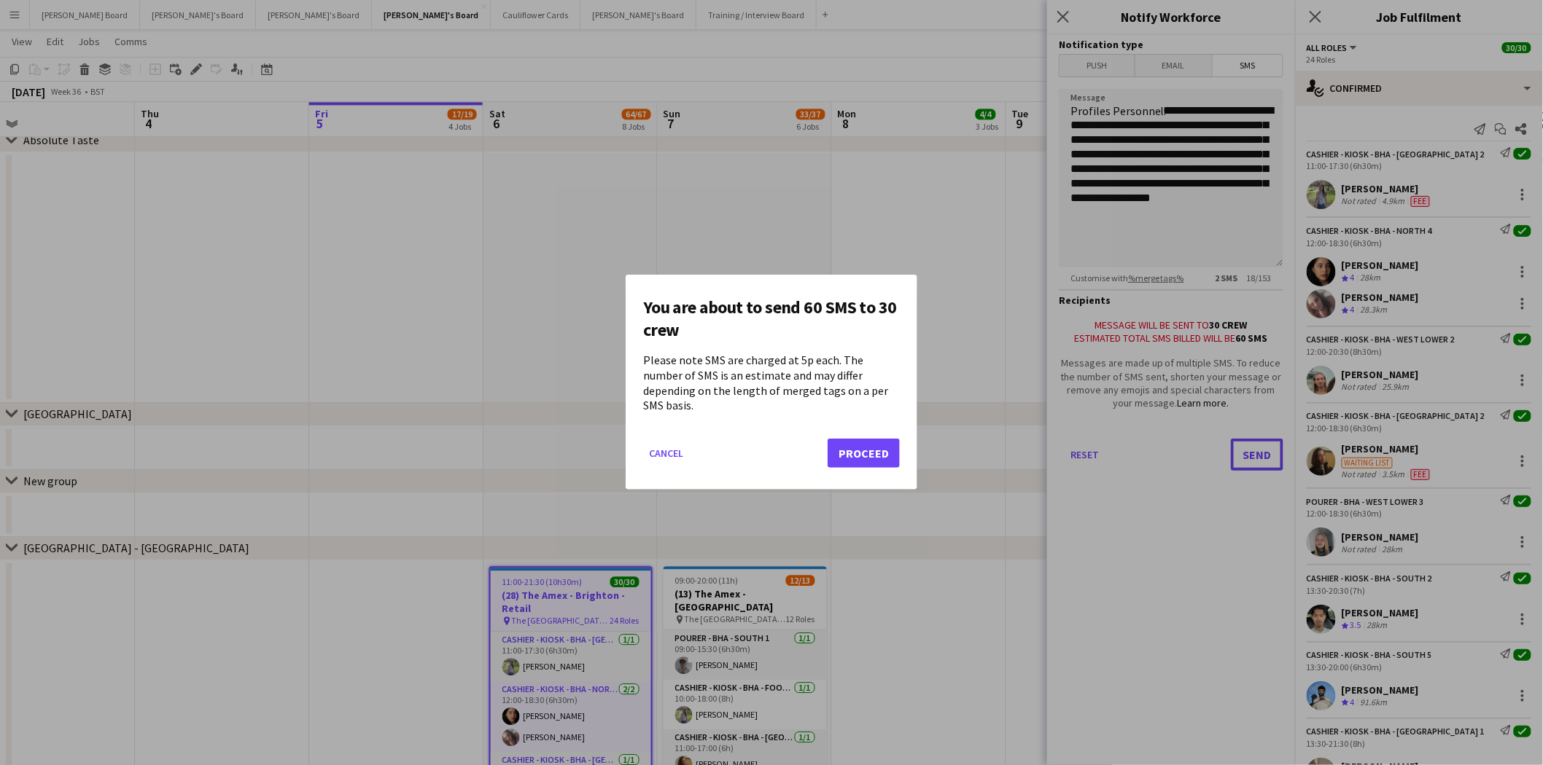
scroll to position [0, 0]
click at [865, 447] on button "Proceed" at bounding box center [863, 454] width 72 height 29
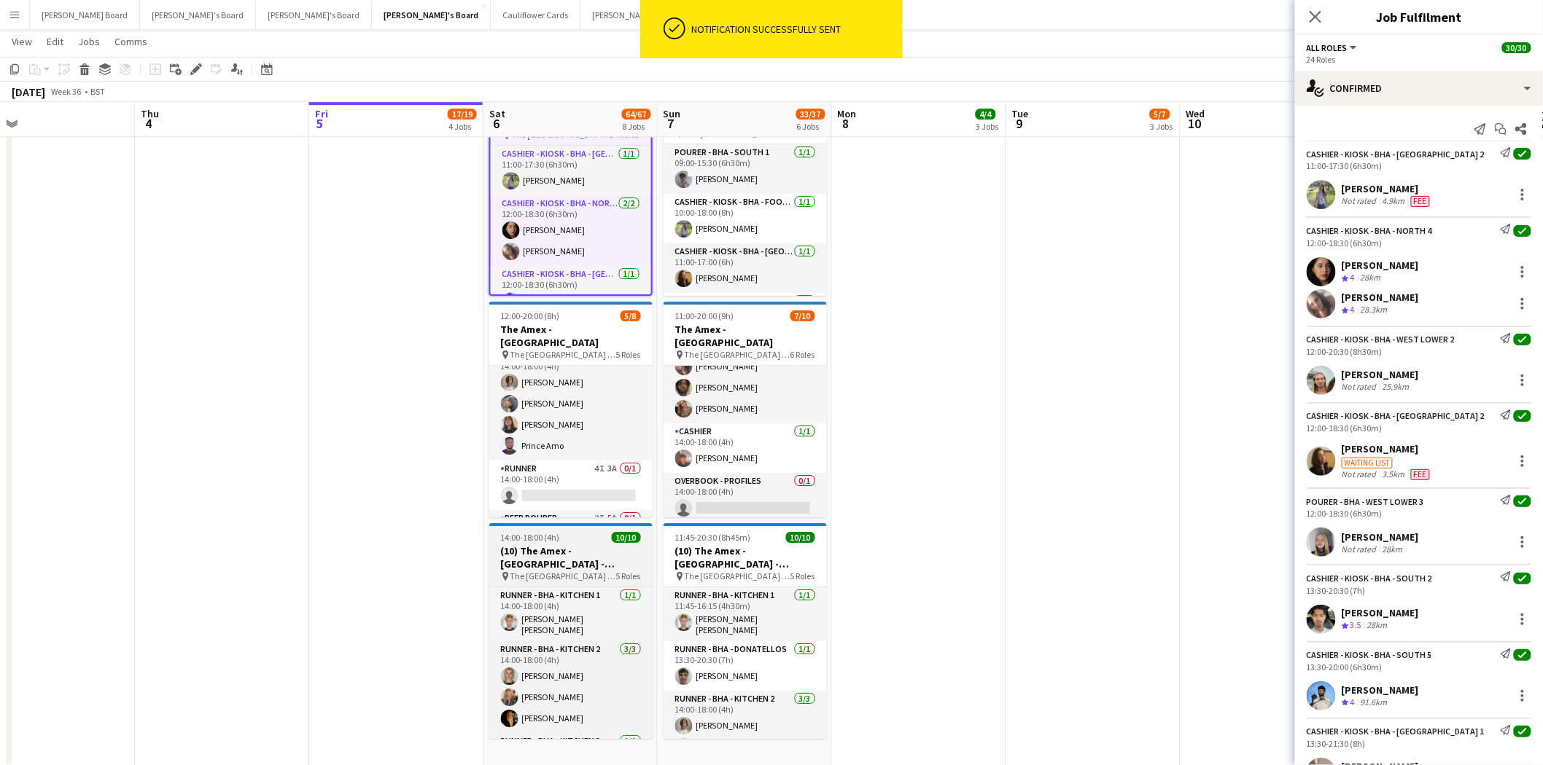
scroll to position [147, 0]
click at [574, 548] on h3 "(10) The Amex - [GEOGRAPHIC_DATA] - Hospitality" at bounding box center [570, 558] width 163 height 26
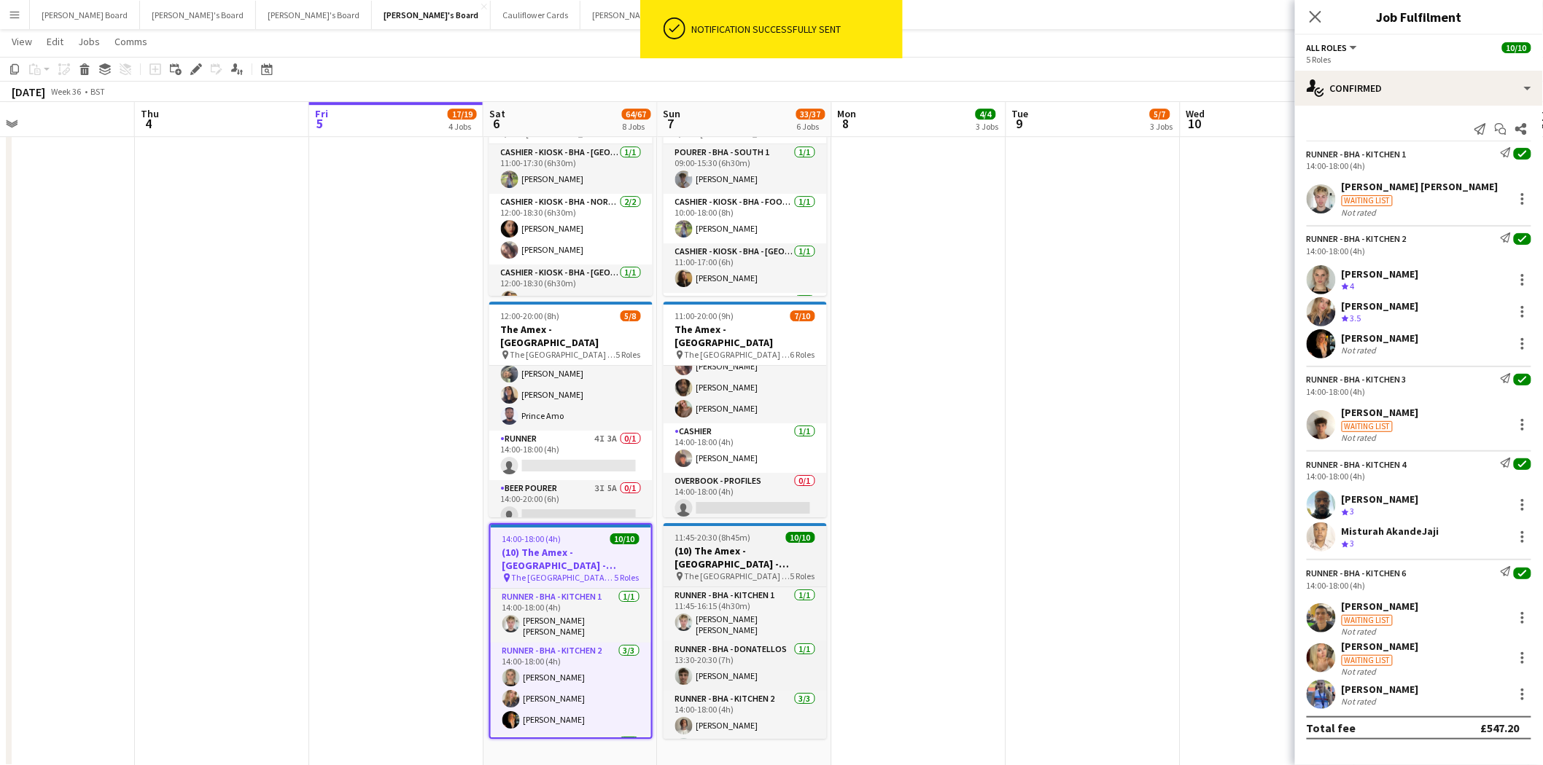
scroll to position [0, 560]
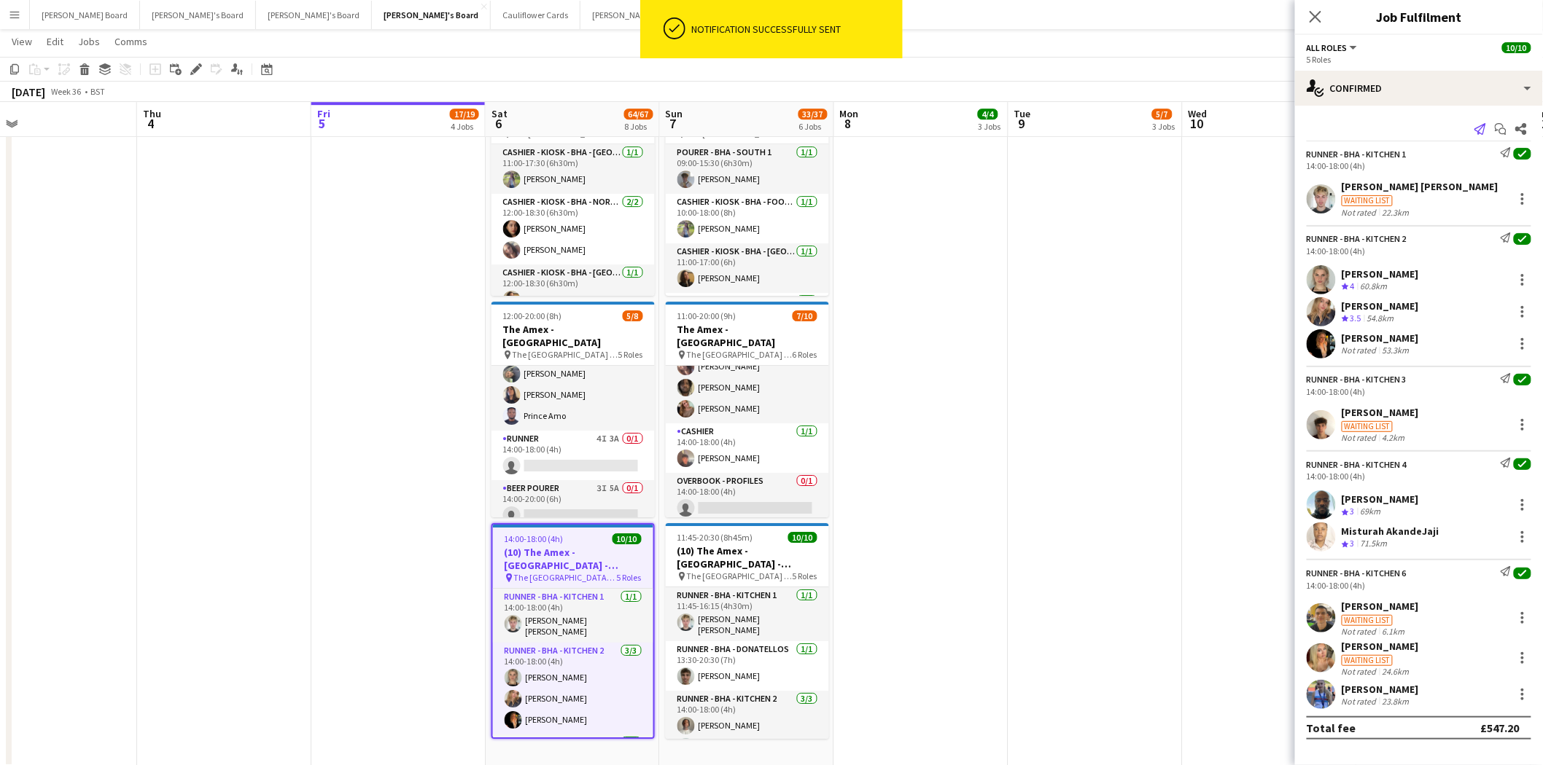
click at [1476, 129] on icon "Send notification" at bounding box center [1480, 129] width 12 height 12
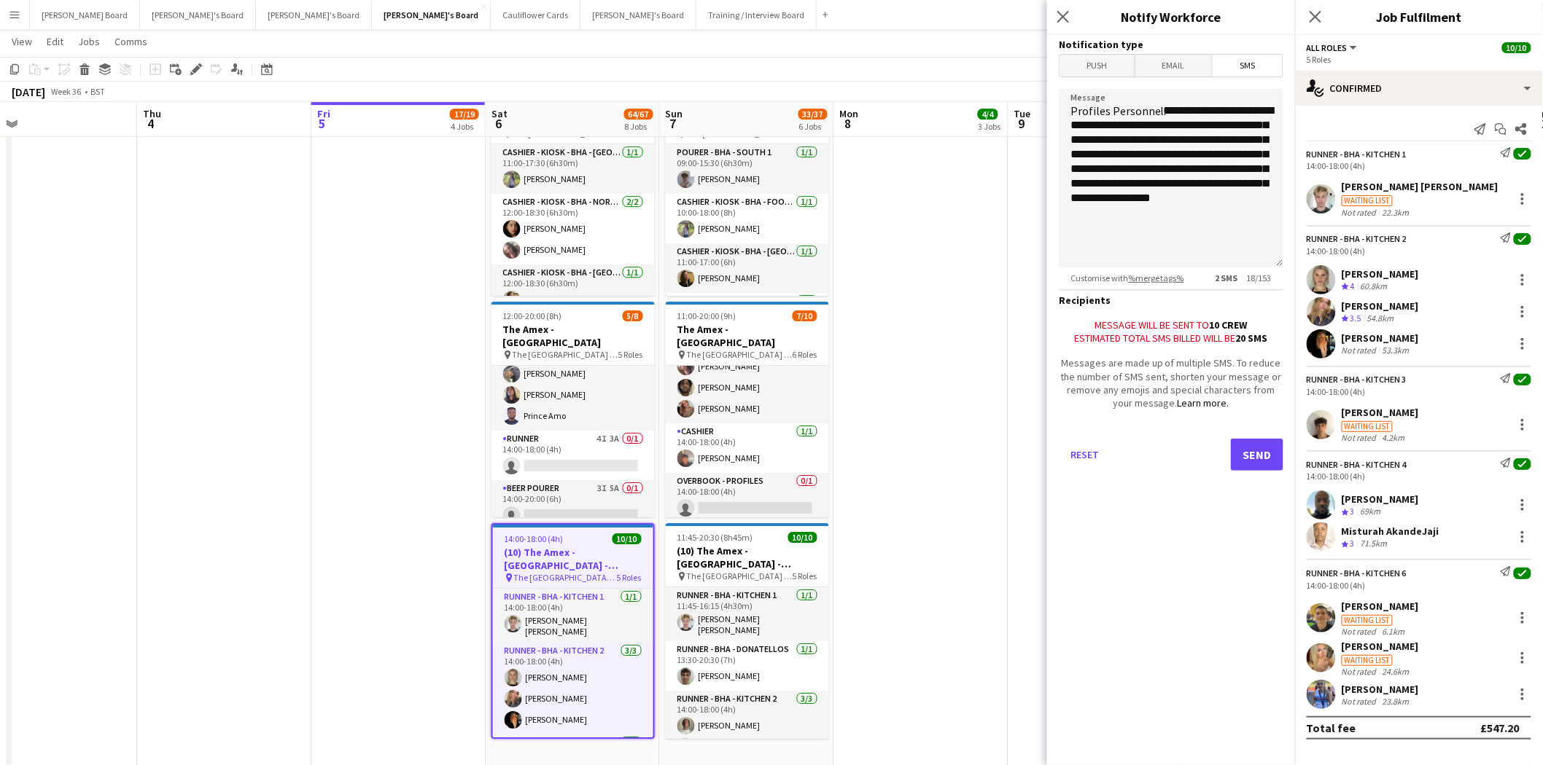
click at [1250, 69] on span "SMS" at bounding box center [1247, 66] width 70 height 22
click at [1259, 455] on button "Send" at bounding box center [1257, 455] width 52 height 32
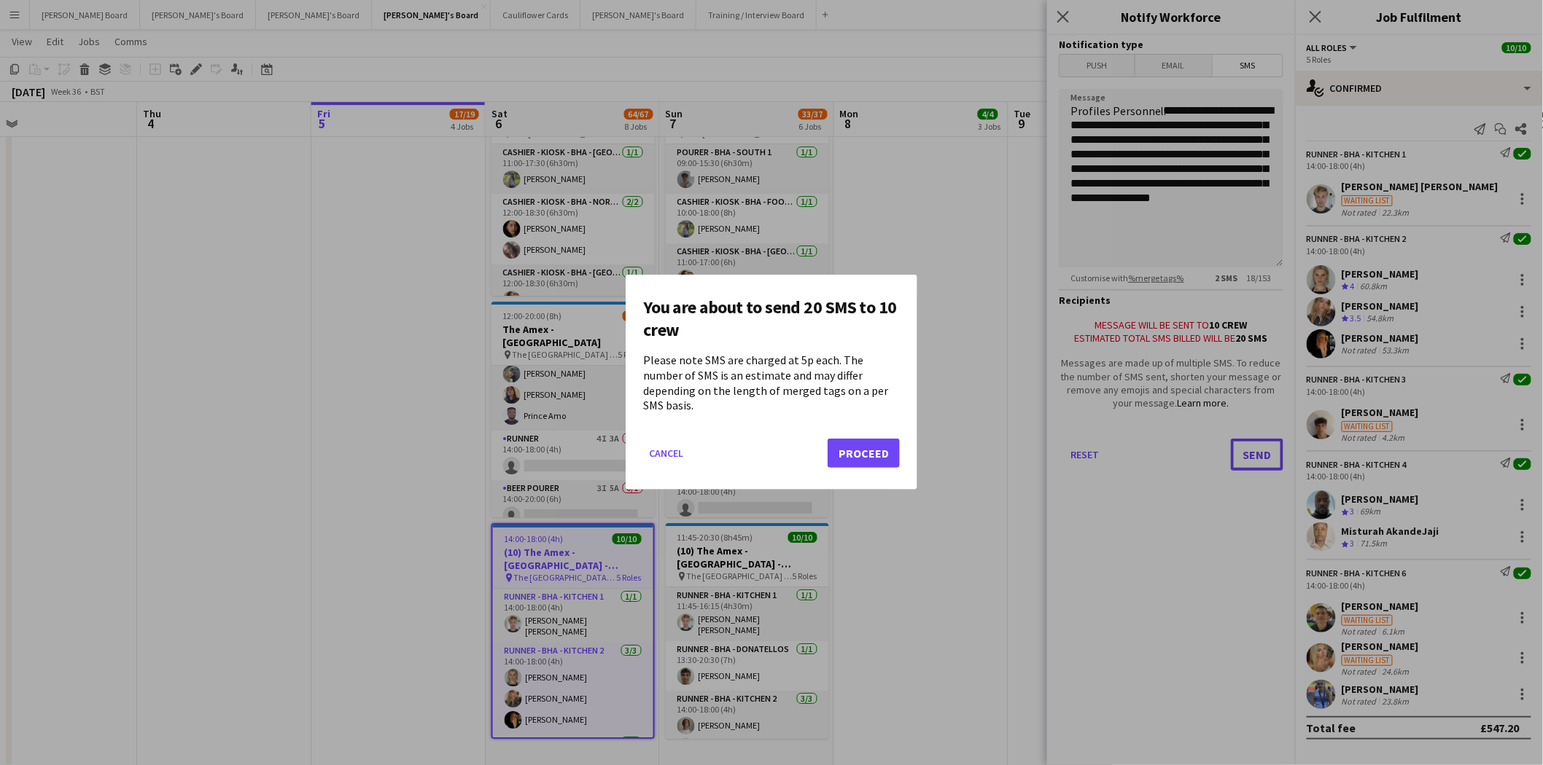
scroll to position [0, 0]
click at [868, 443] on button "Proceed" at bounding box center [863, 454] width 72 height 29
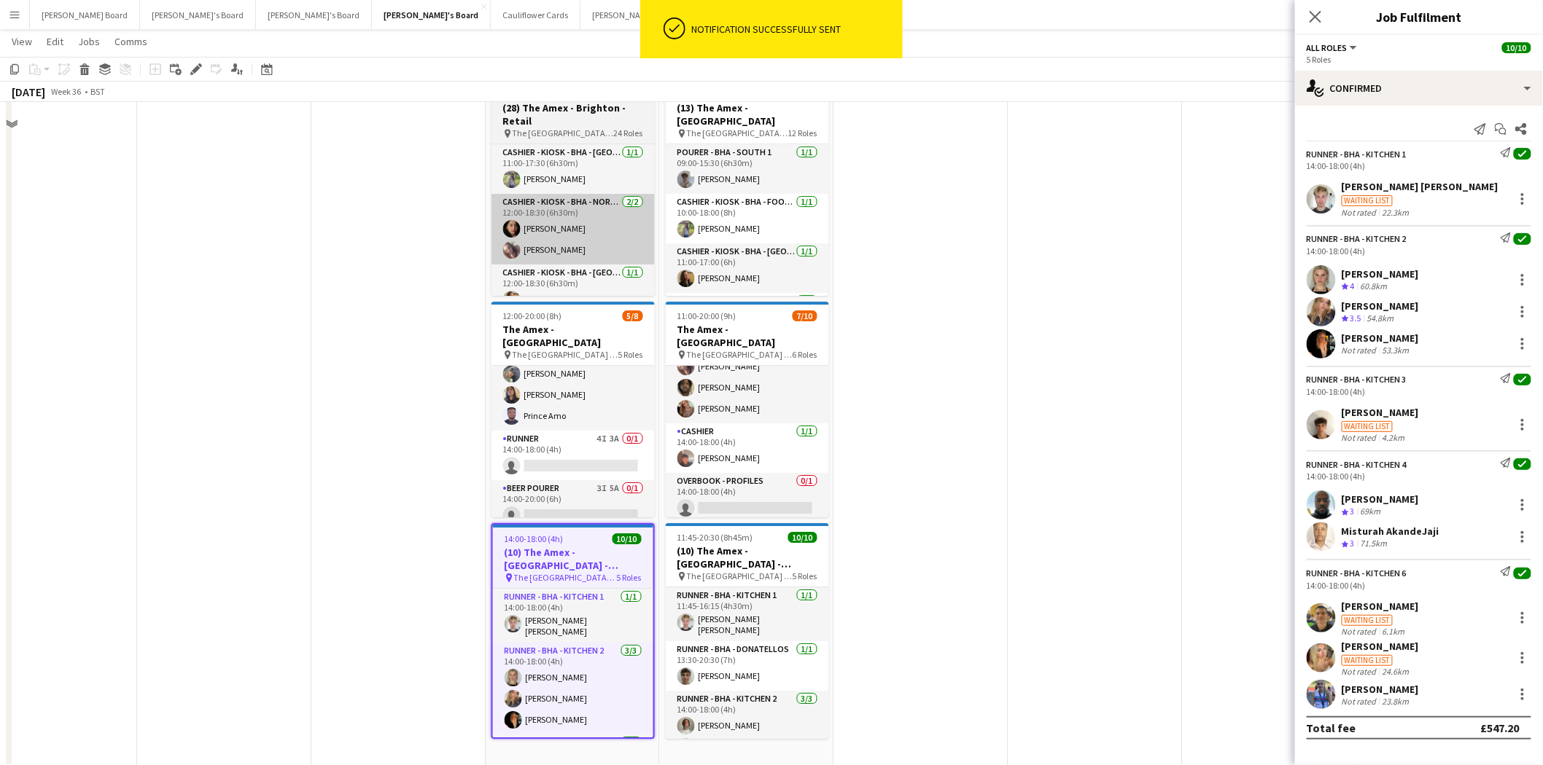
scroll to position [1711, 0]
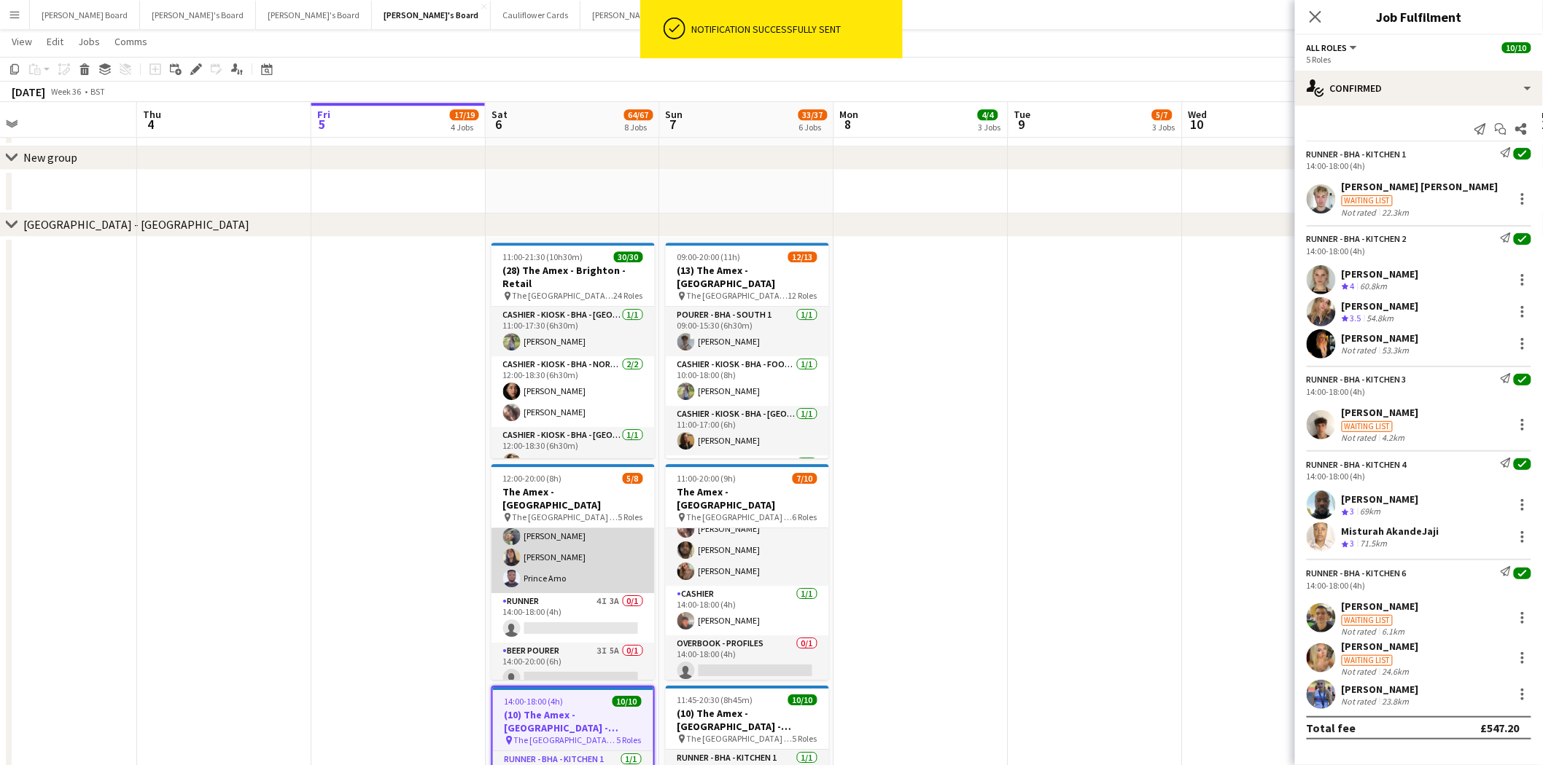
click at [594, 515] on app-card-role "Overbook - Profiles 4/4 14:00-18:00 (4h) Denzel Mugarapanyama Adilson Benassi I…" at bounding box center [572, 536] width 163 height 113
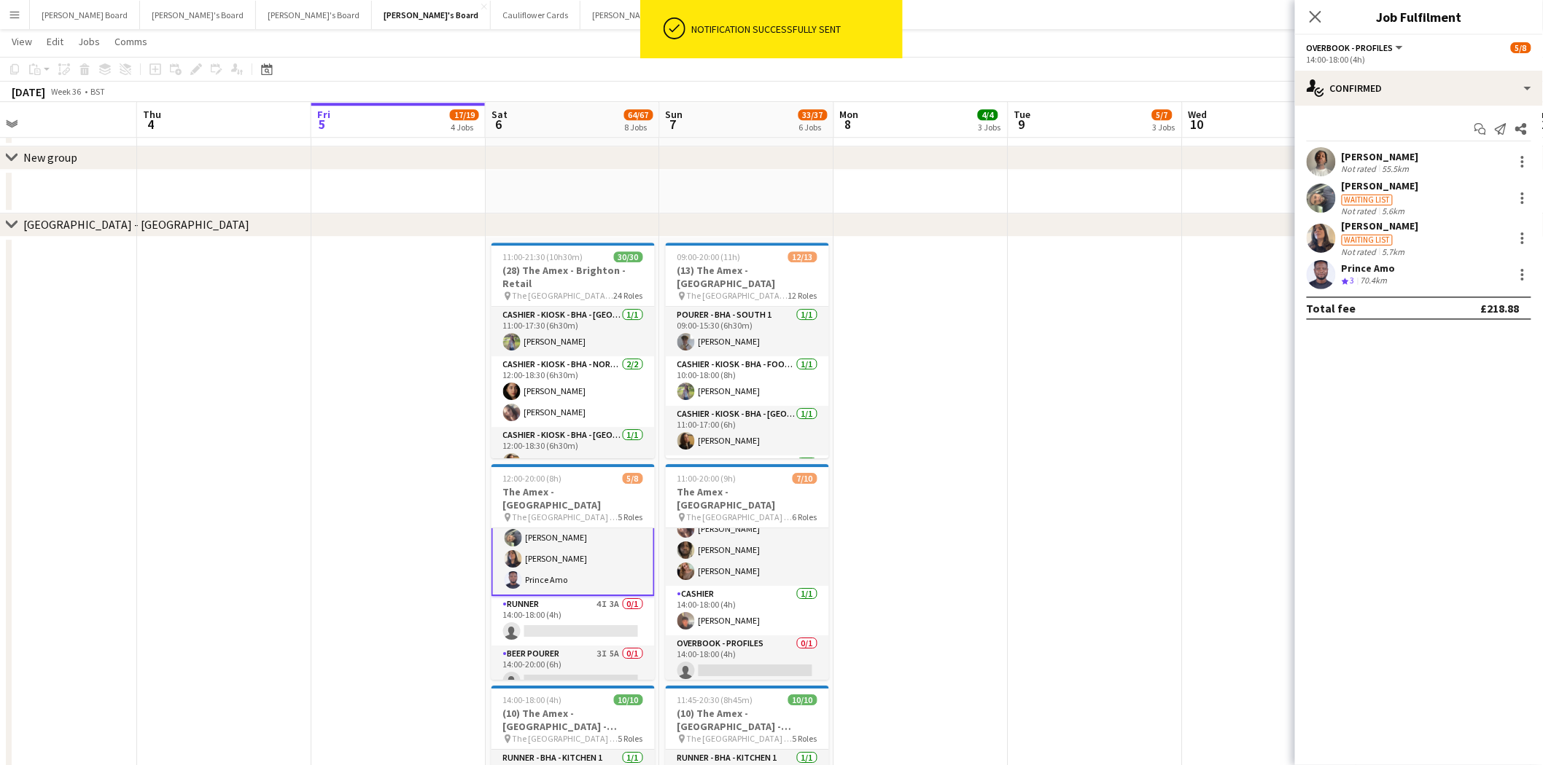
scroll to position [148, 0]
click at [1320, 15] on icon "Close pop-in" at bounding box center [1315, 16] width 14 height 14
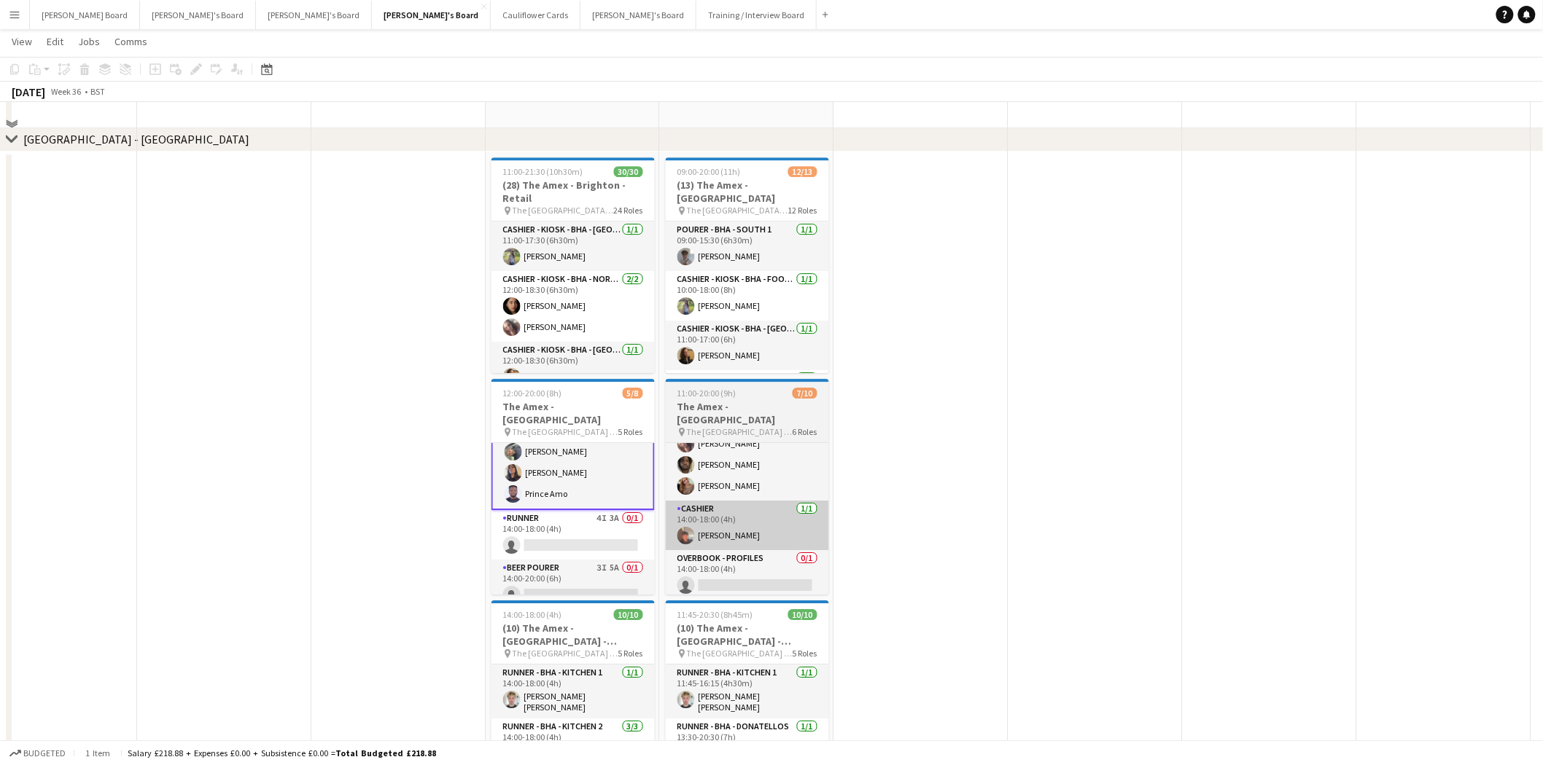
scroll to position [1955, 0]
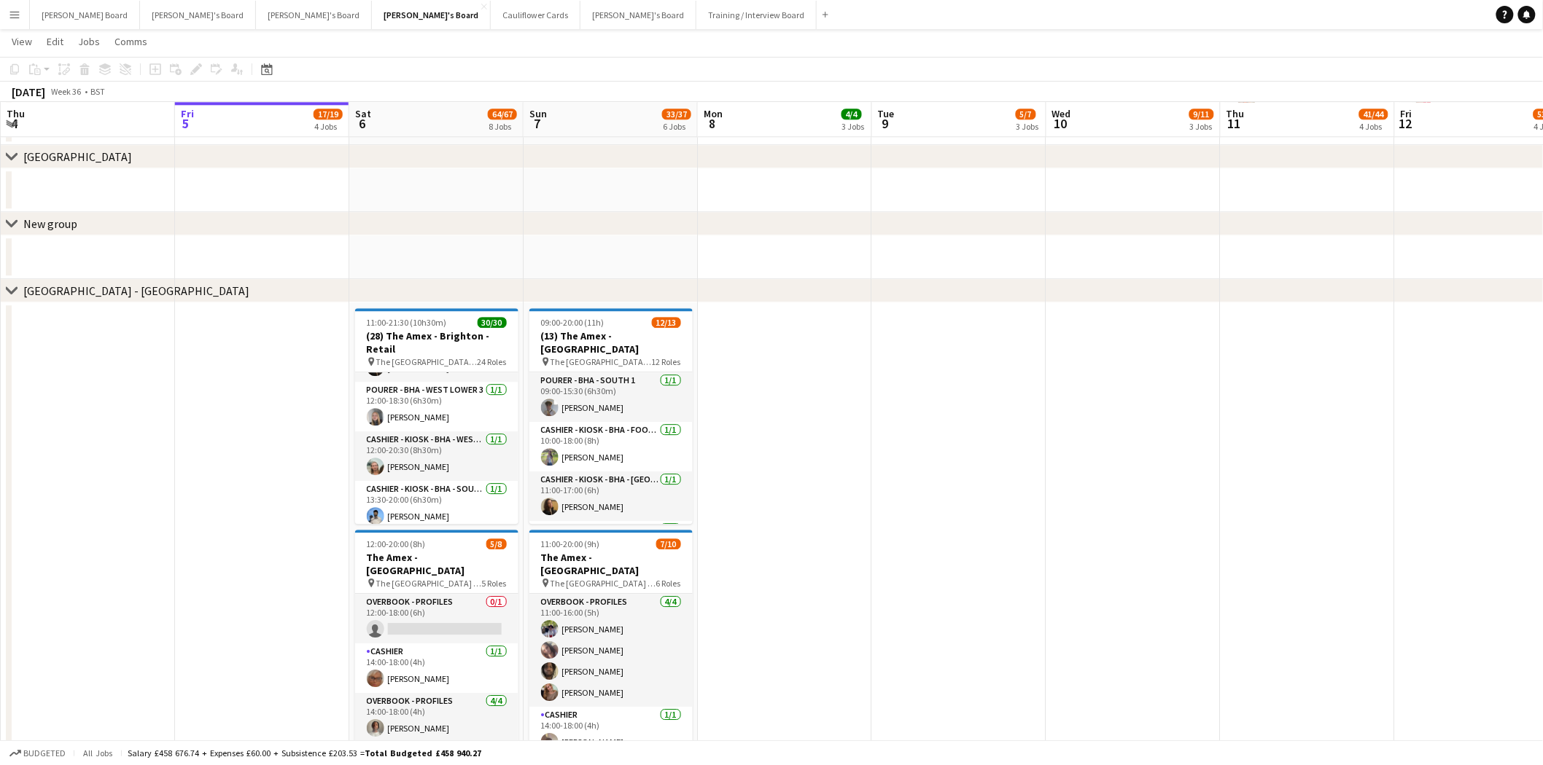
scroll to position [162, 0]
drag, startPoint x: 416, startPoint y: 331, endPoint x: 378, endPoint y: 276, distance: 67.5
click at [416, 330] on h3 "(28) The Amex - Brighton - Retail" at bounding box center [436, 343] width 163 height 26
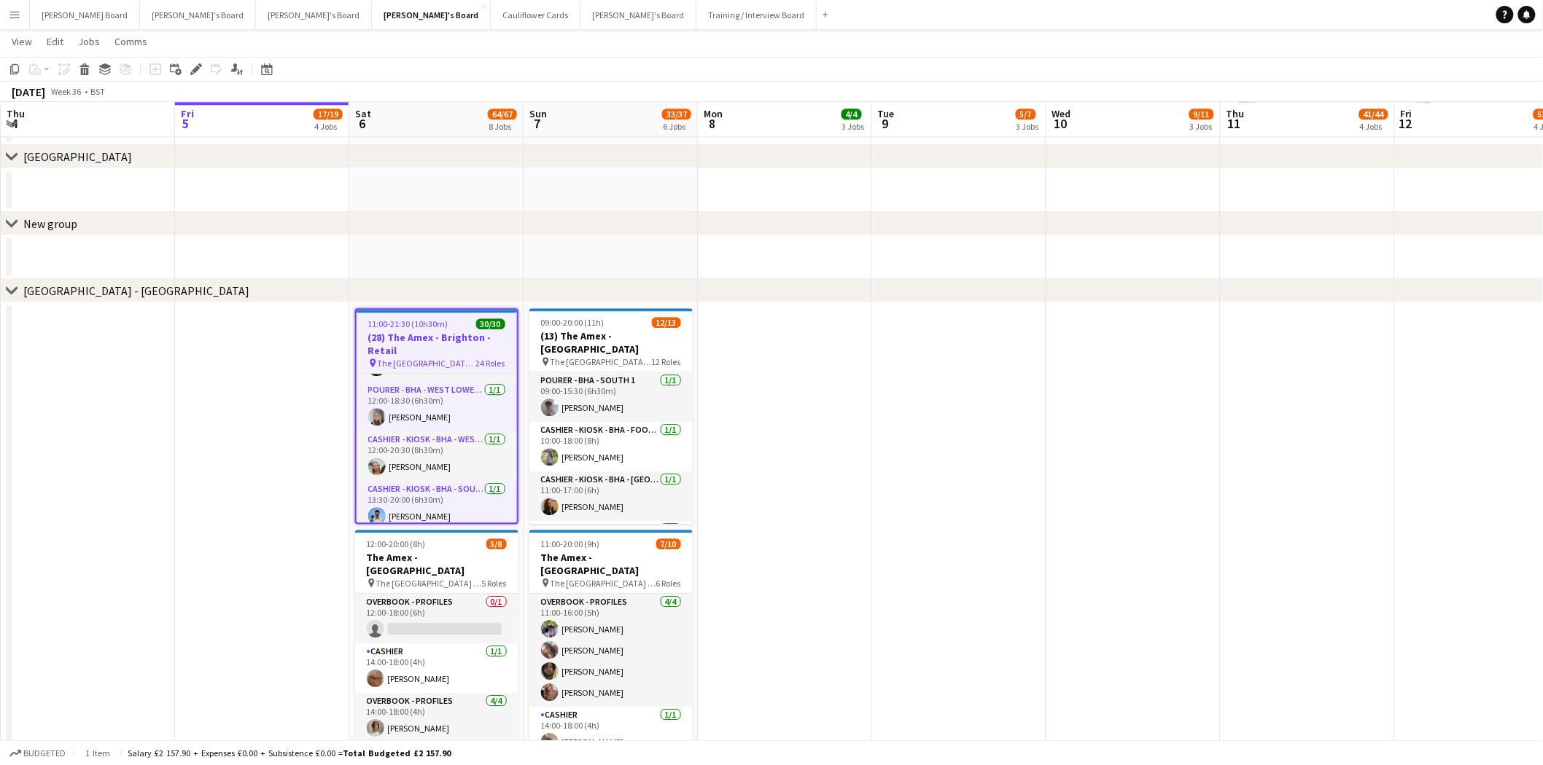
scroll to position [0, 348]
click at [199, 67] on icon "Edit" at bounding box center [196, 69] width 12 height 12
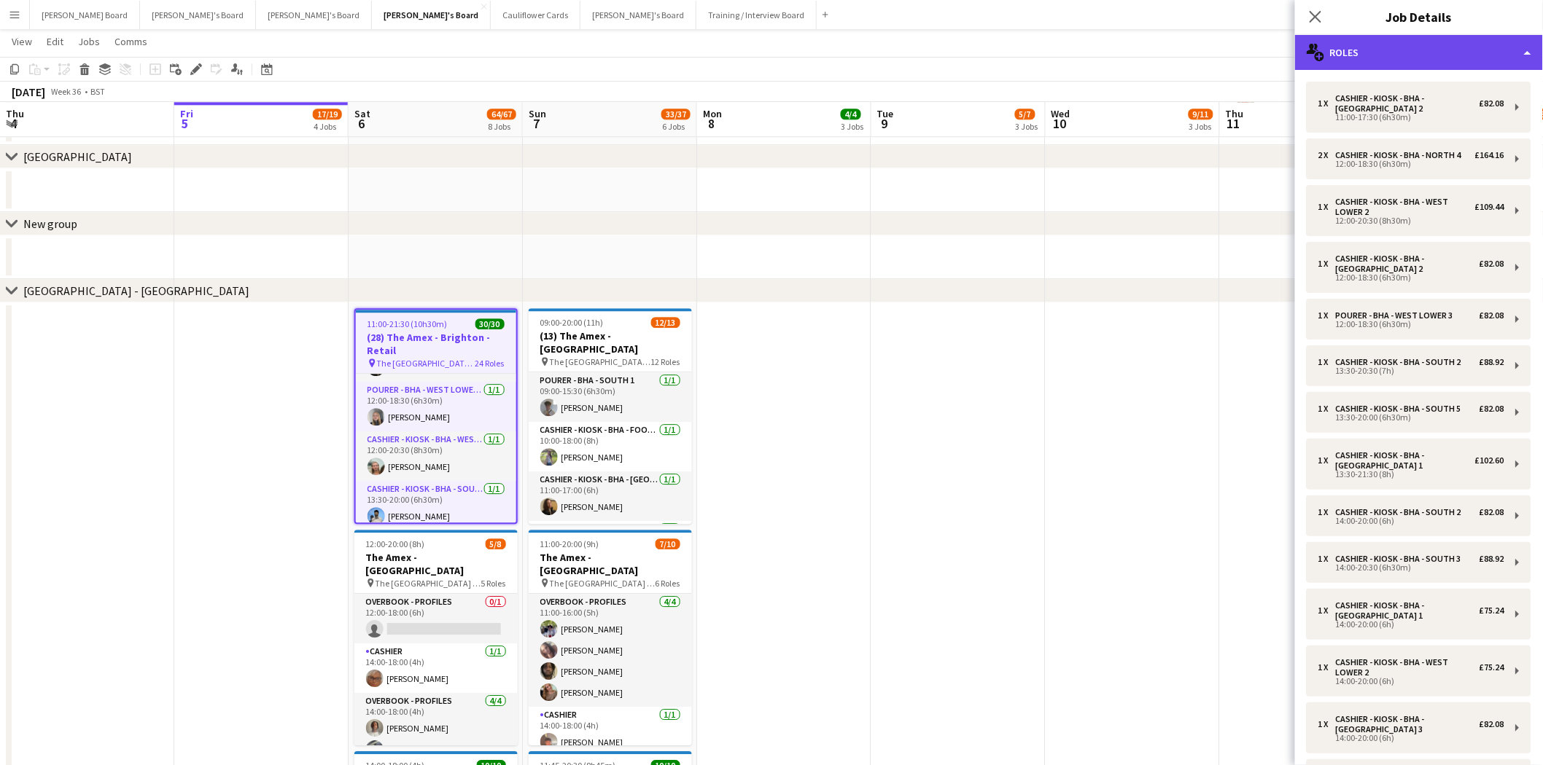
click at [1391, 59] on div "multiple-users-add Roles" at bounding box center [1419, 52] width 248 height 35
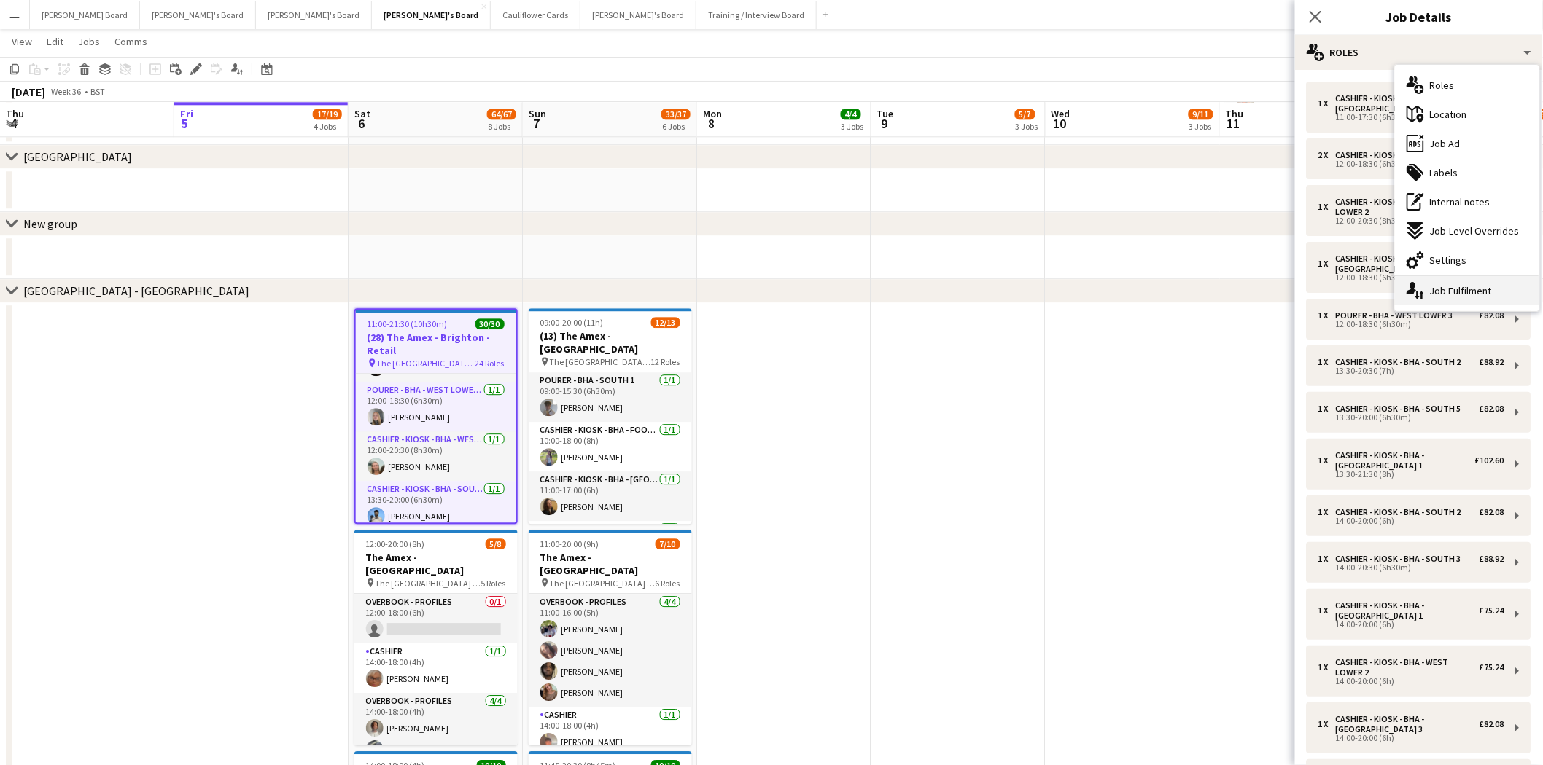
click at [1449, 293] on div "single-neutral-actions-up-down Job Fulfilment" at bounding box center [1467, 290] width 144 height 29
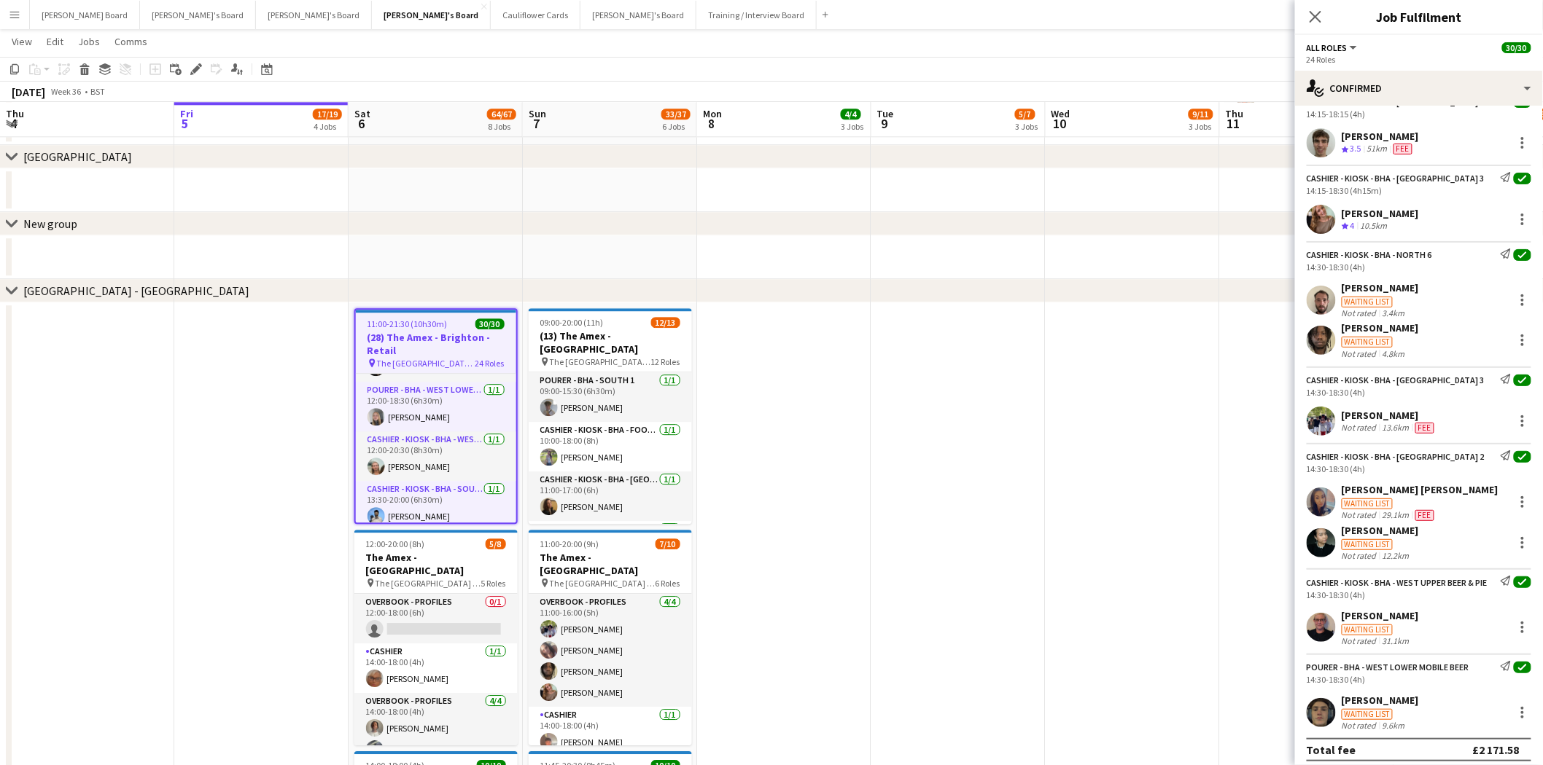
scroll to position [1592, 0]
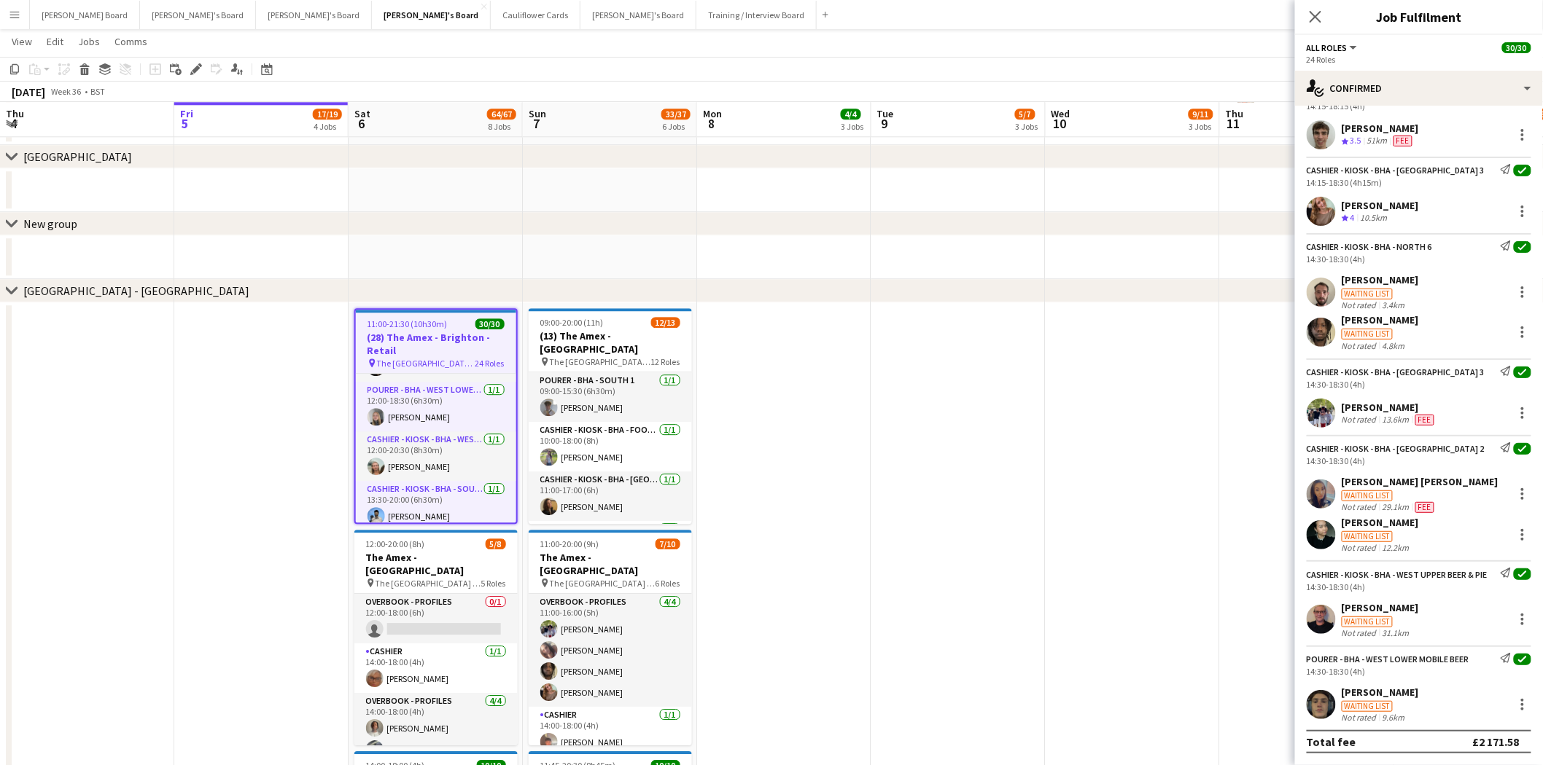
click at [1366, 401] on div "[PERSON_NAME]" at bounding box center [1389, 407] width 96 height 13
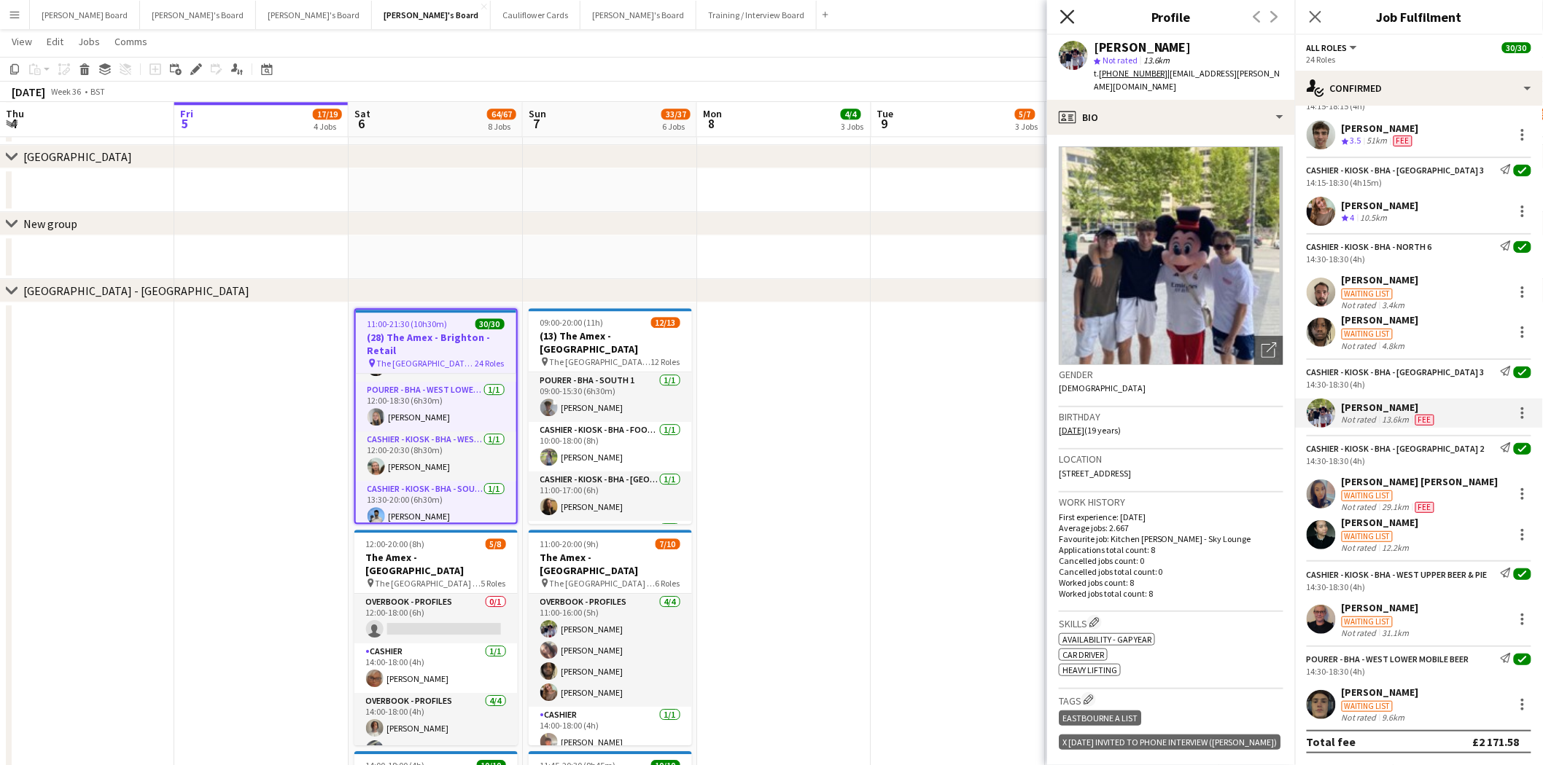
click at [1065, 19] on icon "Close pop-in" at bounding box center [1067, 16] width 14 height 14
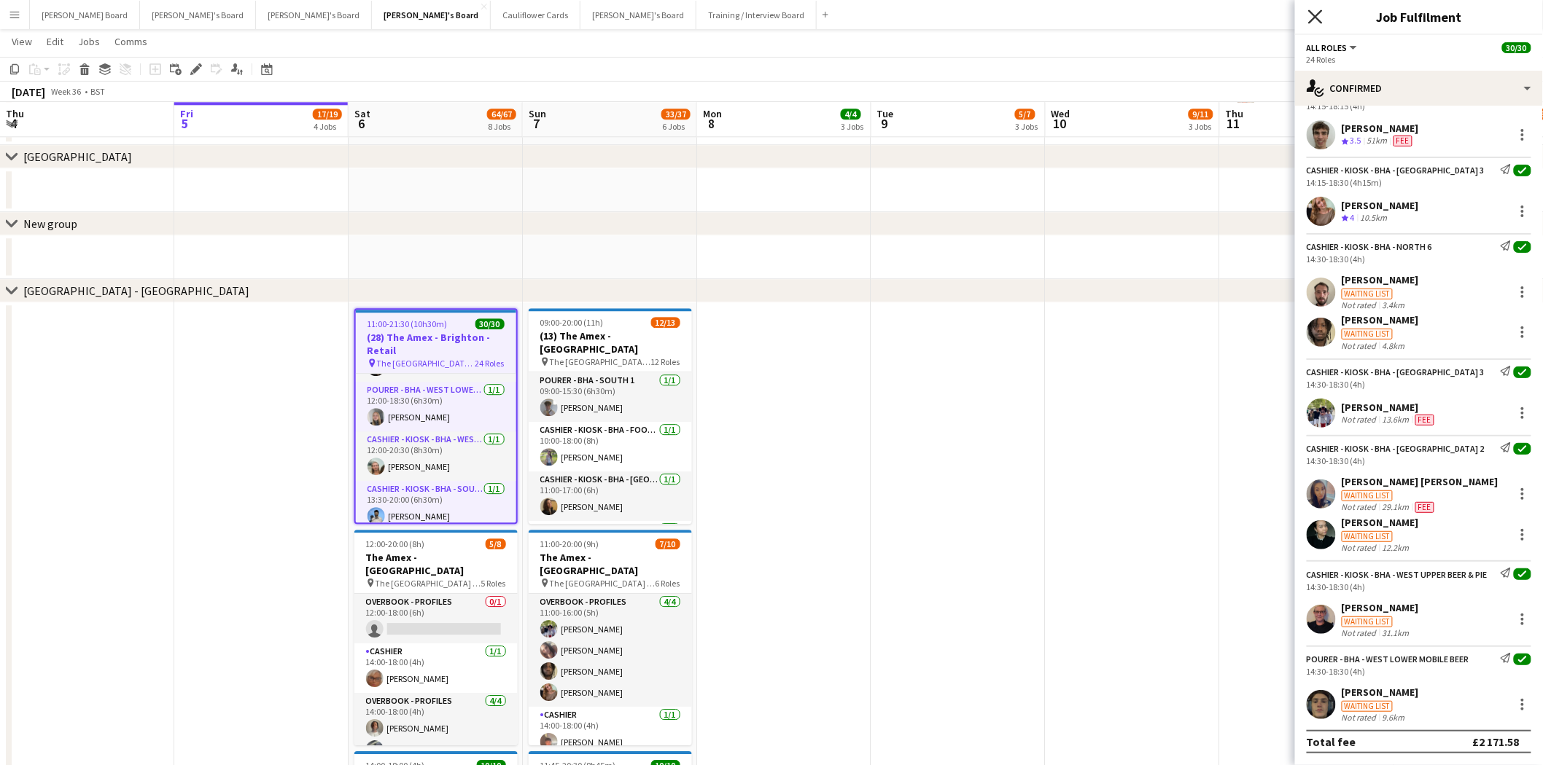
click at [1315, 17] on icon at bounding box center [1315, 16] width 14 height 14
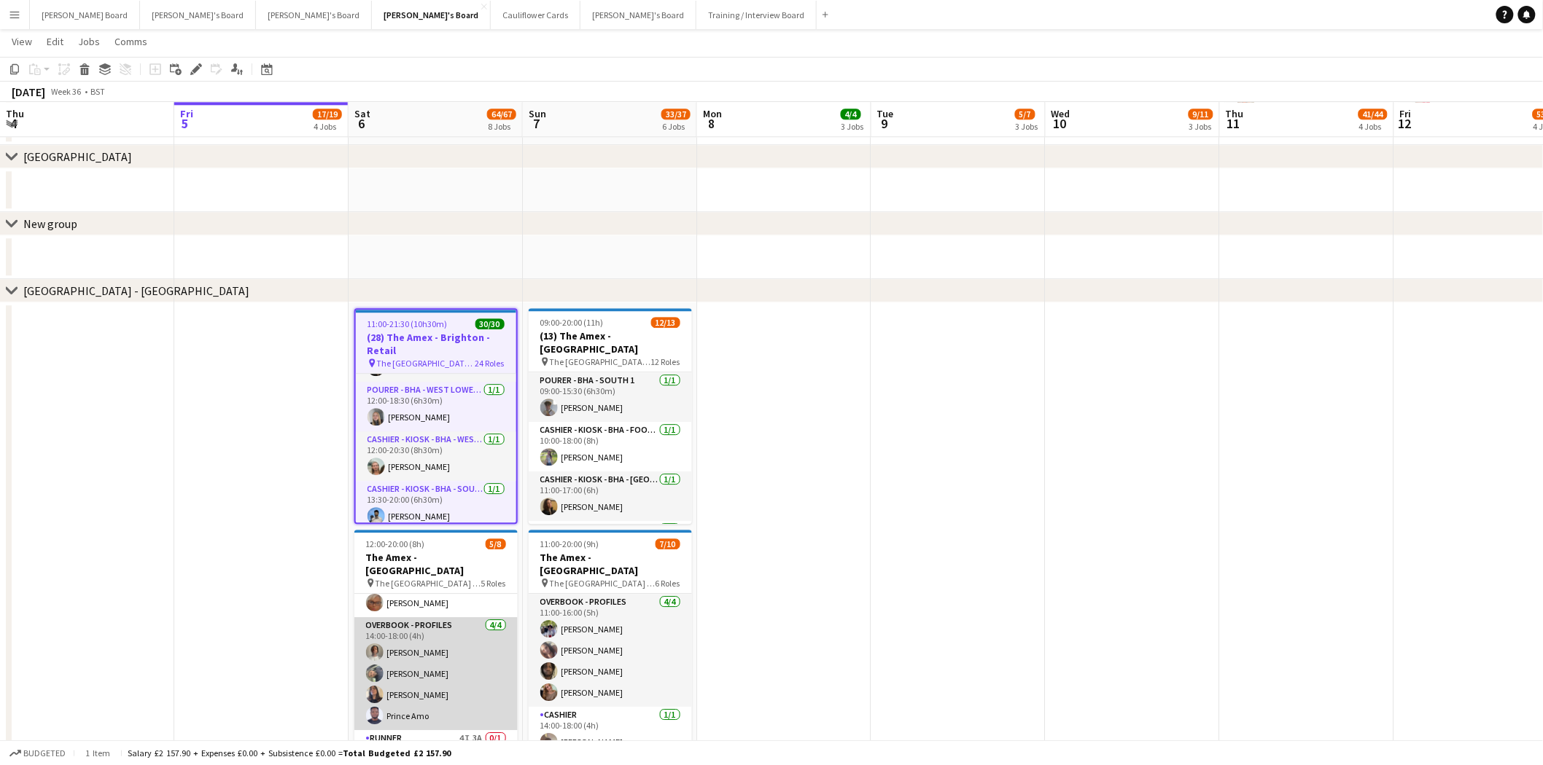
scroll to position [147, 0]
